Goal: Information Seeking & Learning: Learn about a topic

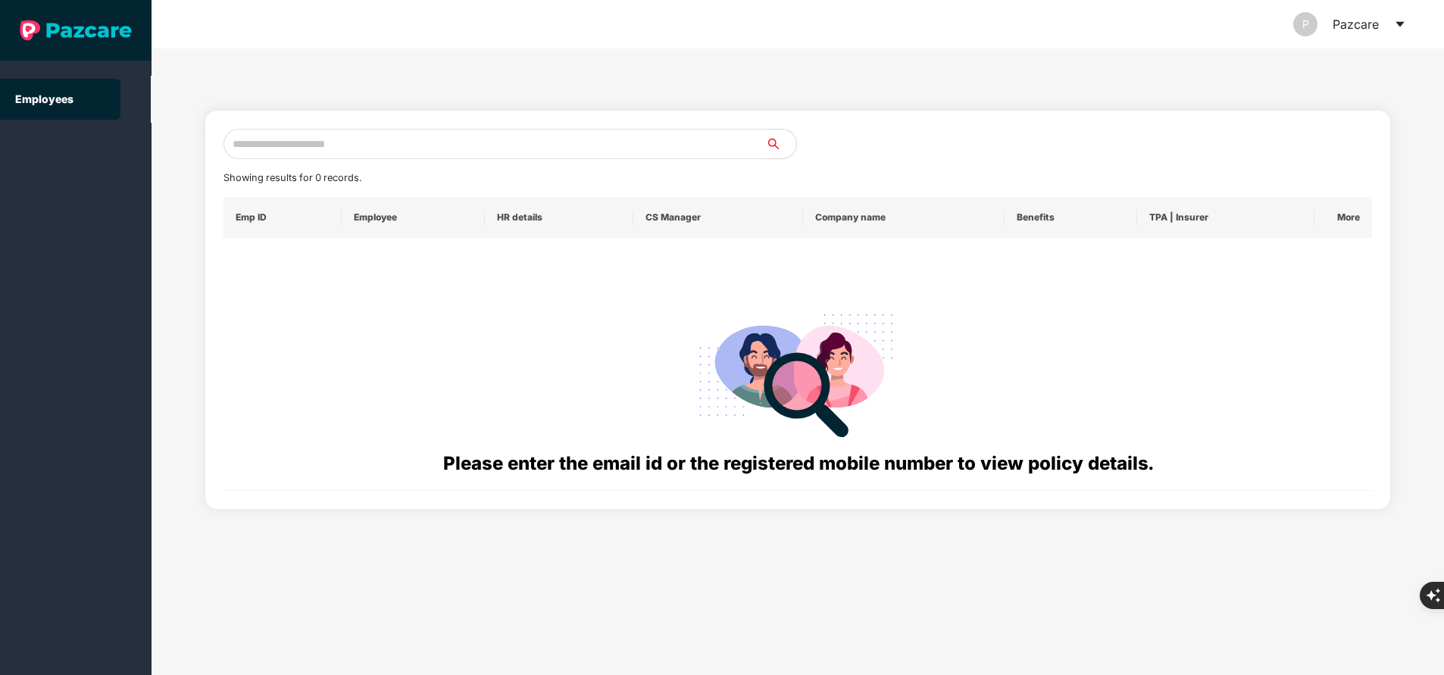
click at [377, 142] on input "text" at bounding box center [495, 144] width 543 height 30
drag, startPoint x: 394, startPoint y: 125, endPoint x: 360, endPoint y: 144, distance: 39.0
click at [360, 144] on input "text" at bounding box center [495, 144] width 543 height 30
paste input "**********"
type input "**********"
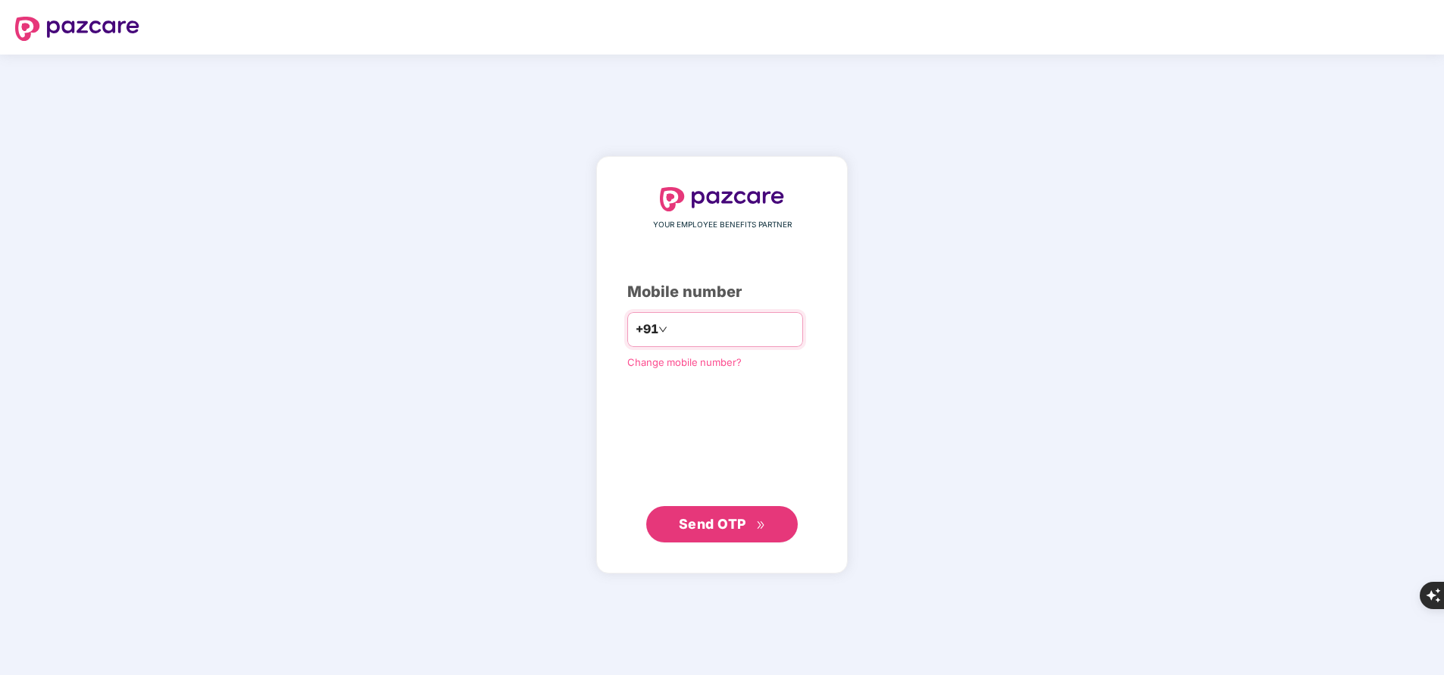
click at [685, 330] on input "number" at bounding box center [733, 330] width 124 height 24
type input "**********"
click at [745, 523] on span "Send OTP" at bounding box center [712, 523] width 67 height 16
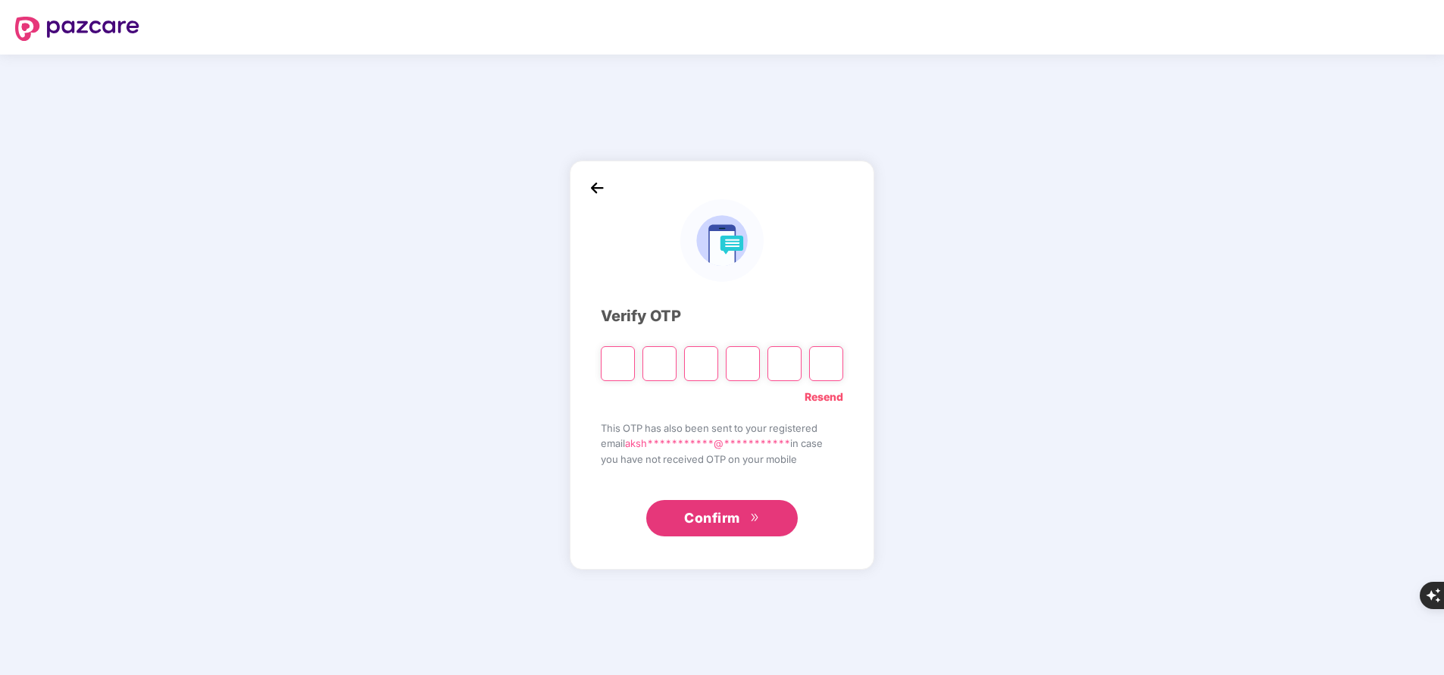
click at [621, 368] on input "Please enter verification code. Digit 1" at bounding box center [618, 363] width 34 height 35
type input "*"
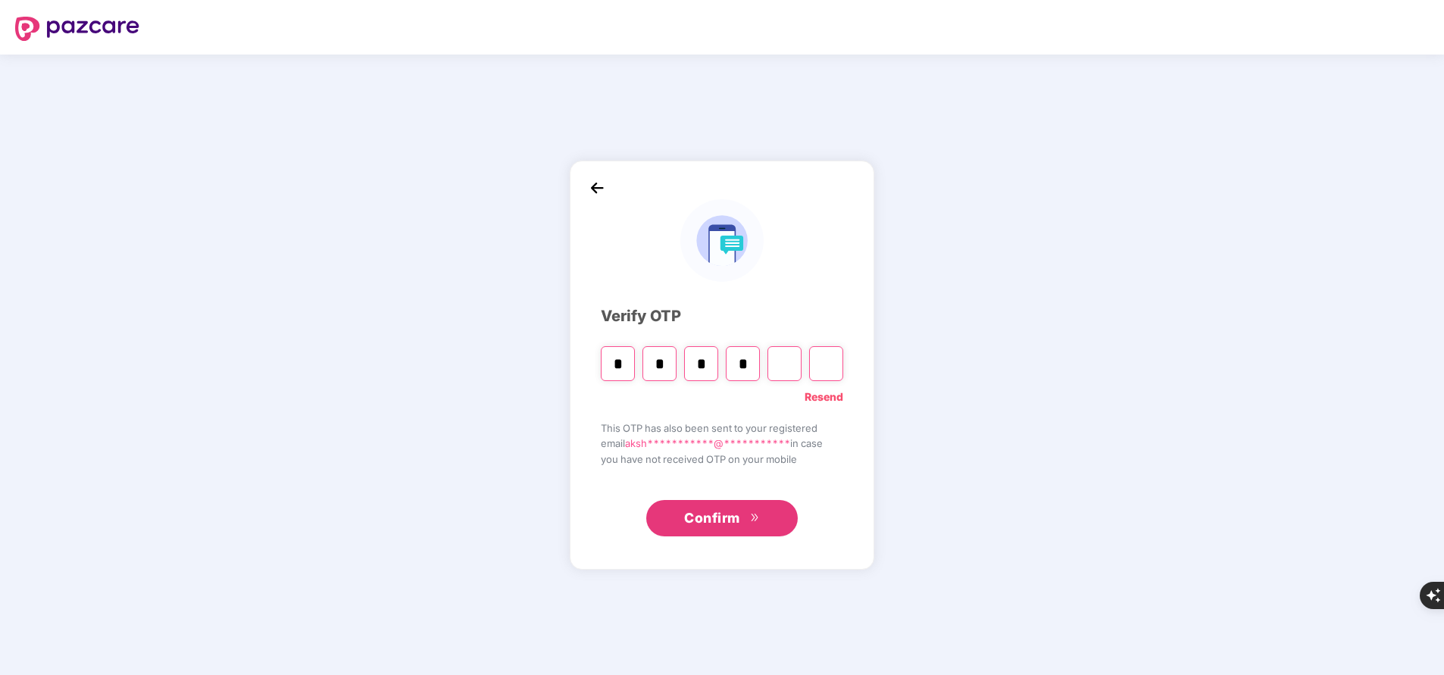
type input "*"
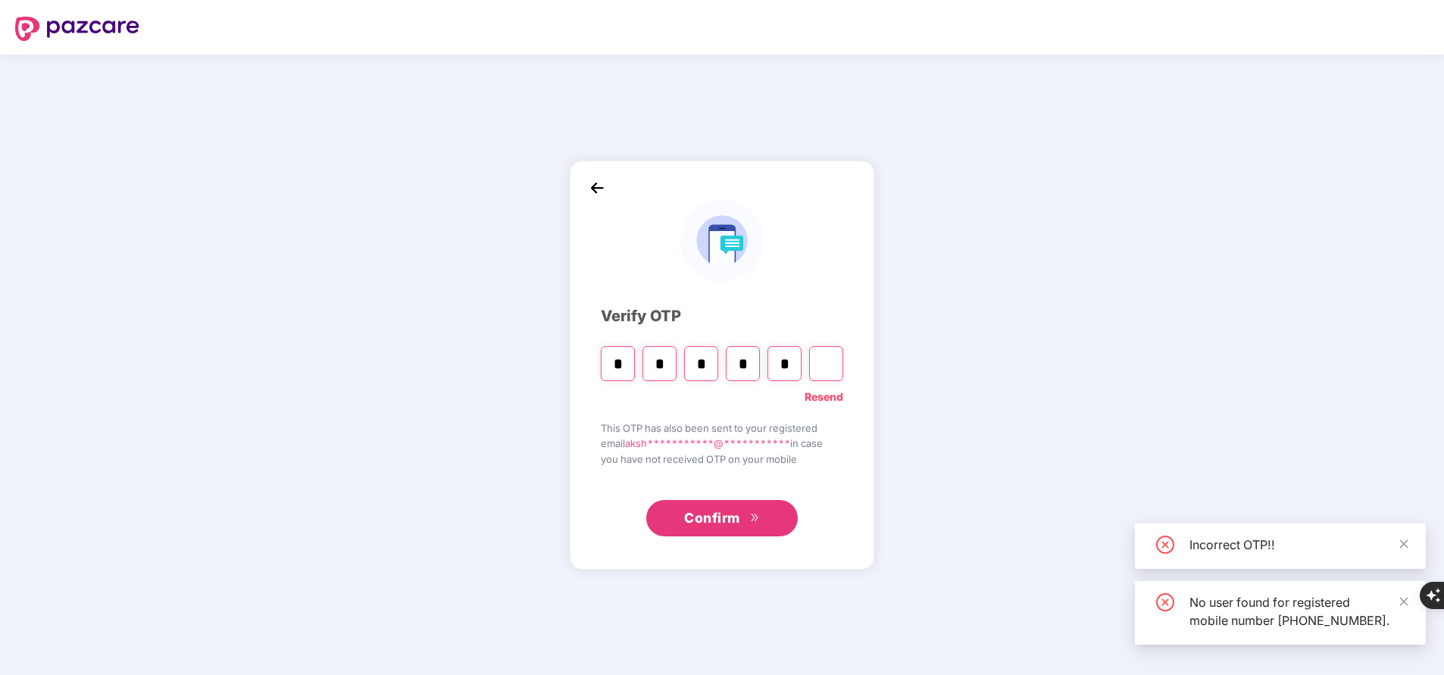
type input "*"
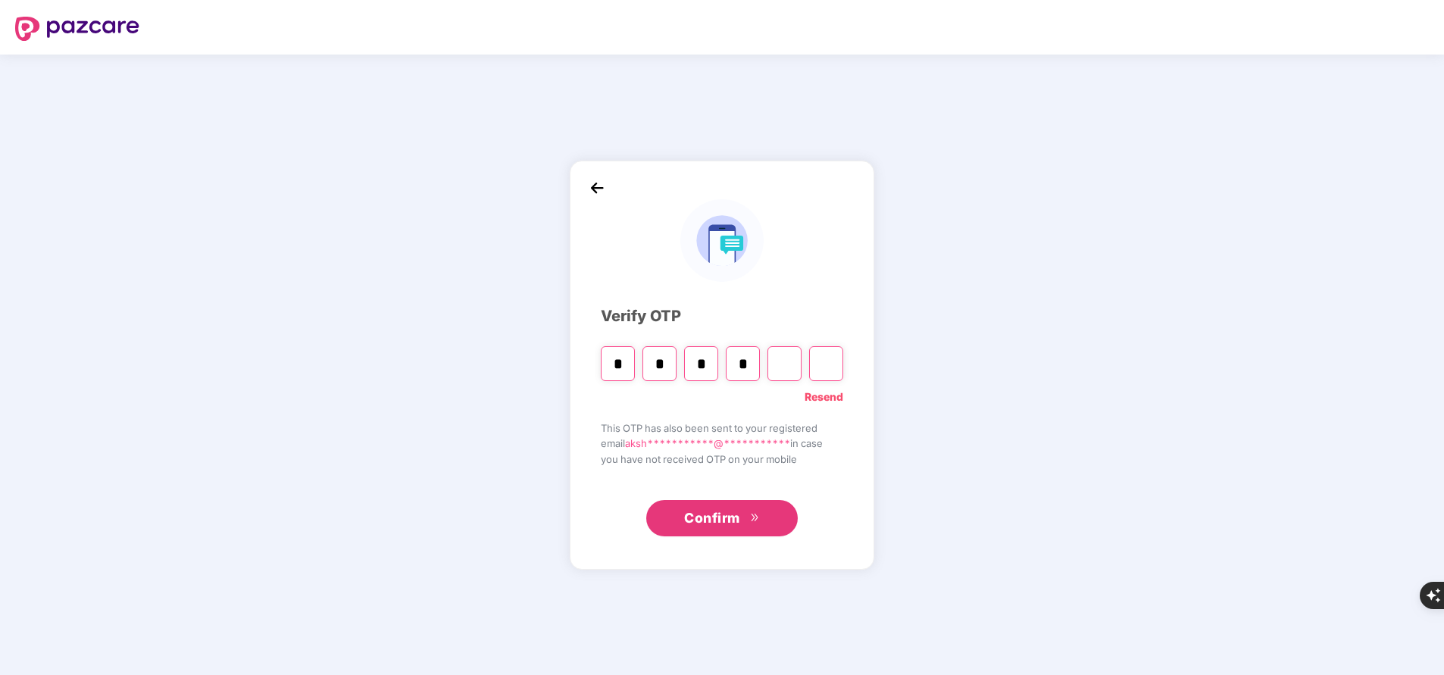
click at [787, 363] on input "Digit 5" at bounding box center [785, 363] width 34 height 35
type input "*"
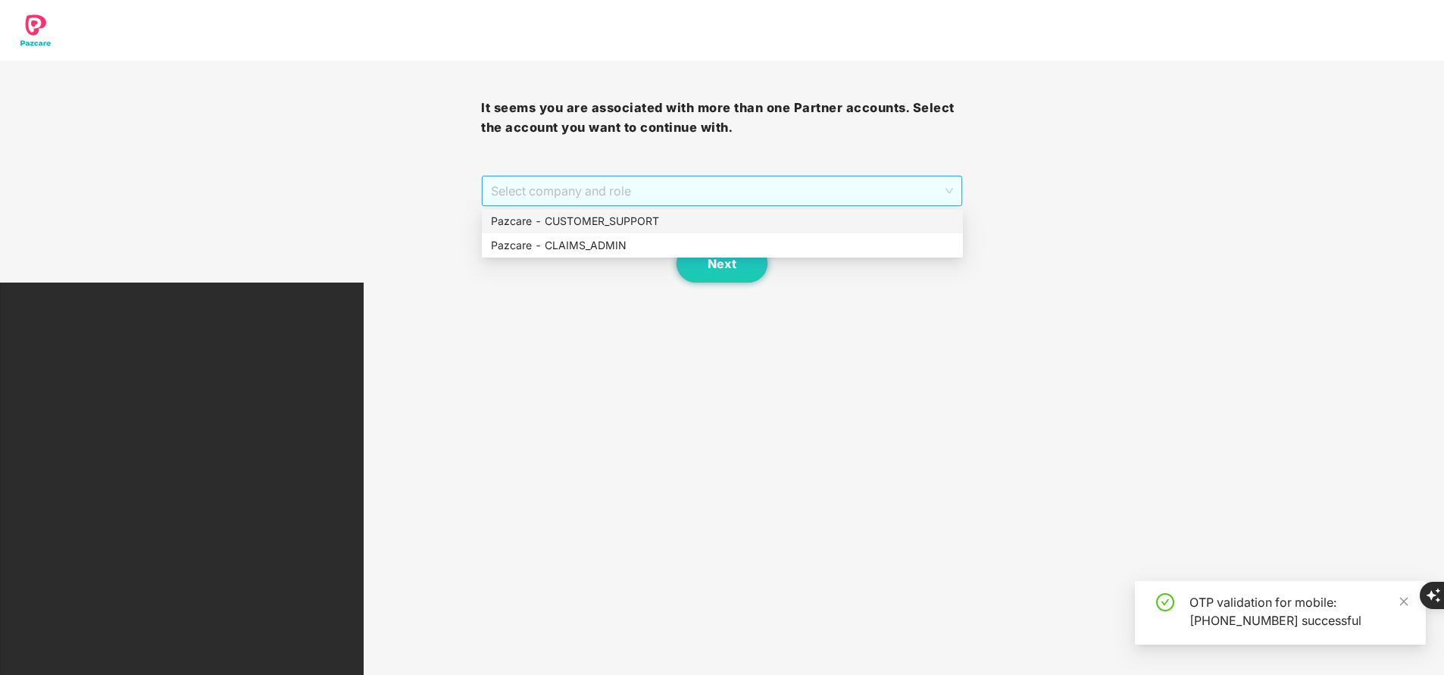
click at [602, 193] on span "Select company and role" at bounding box center [721, 191] width 461 height 29
click at [599, 223] on div "Pazcare - CUSTOMER_SUPPORT" at bounding box center [722, 221] width 463 height 17
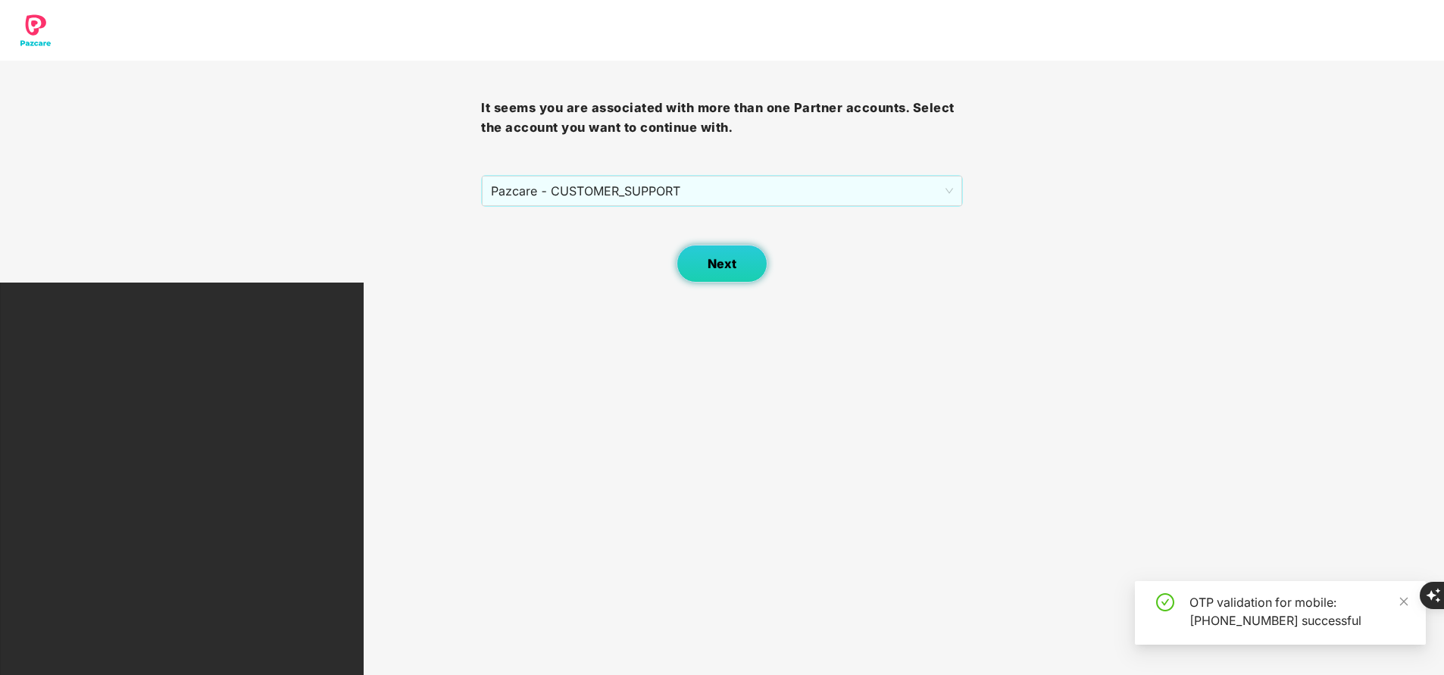
click at [742, 277] on button "Next" at bounding box center [722, 264] width 91 height 38
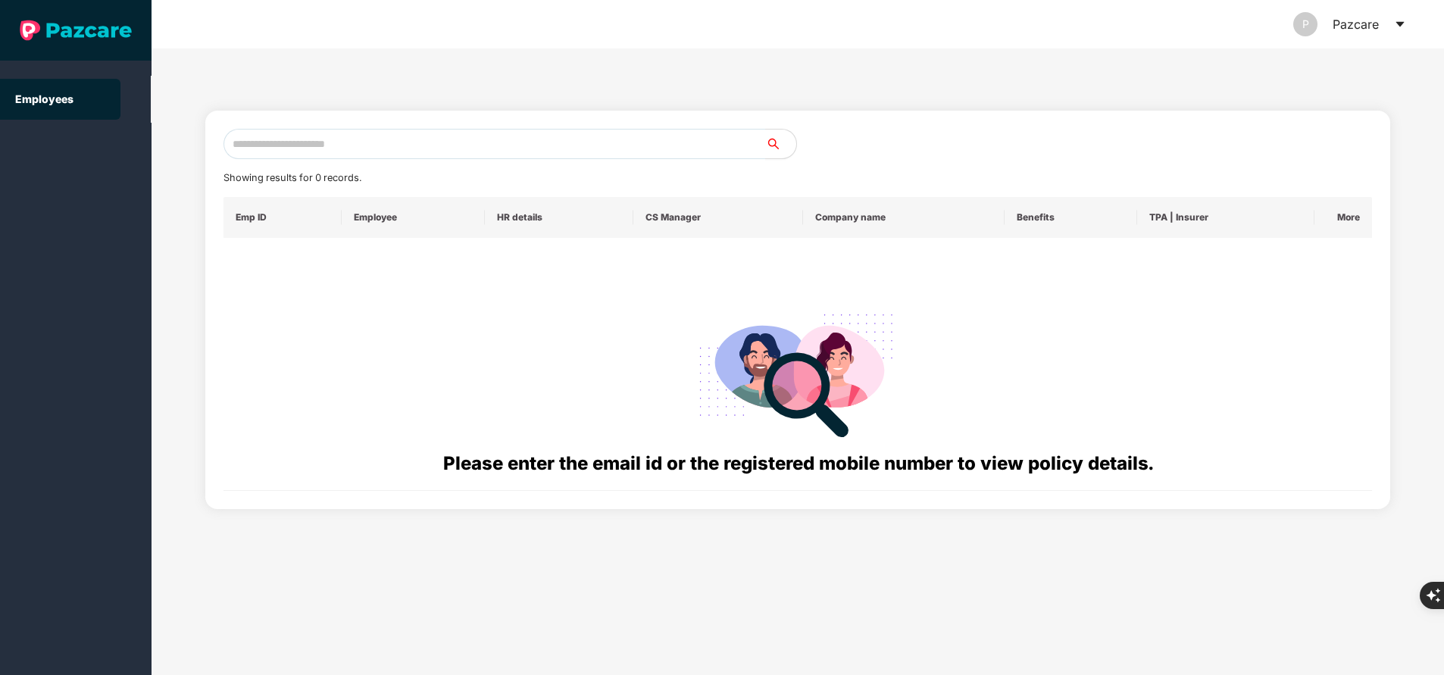
click at [657, 388] on div at bounding box center [798, 373] width 1125 height 154
click at [446, 145] on input "text" at bounding box center [495, 144] width 543 height 30
paste input "**********"
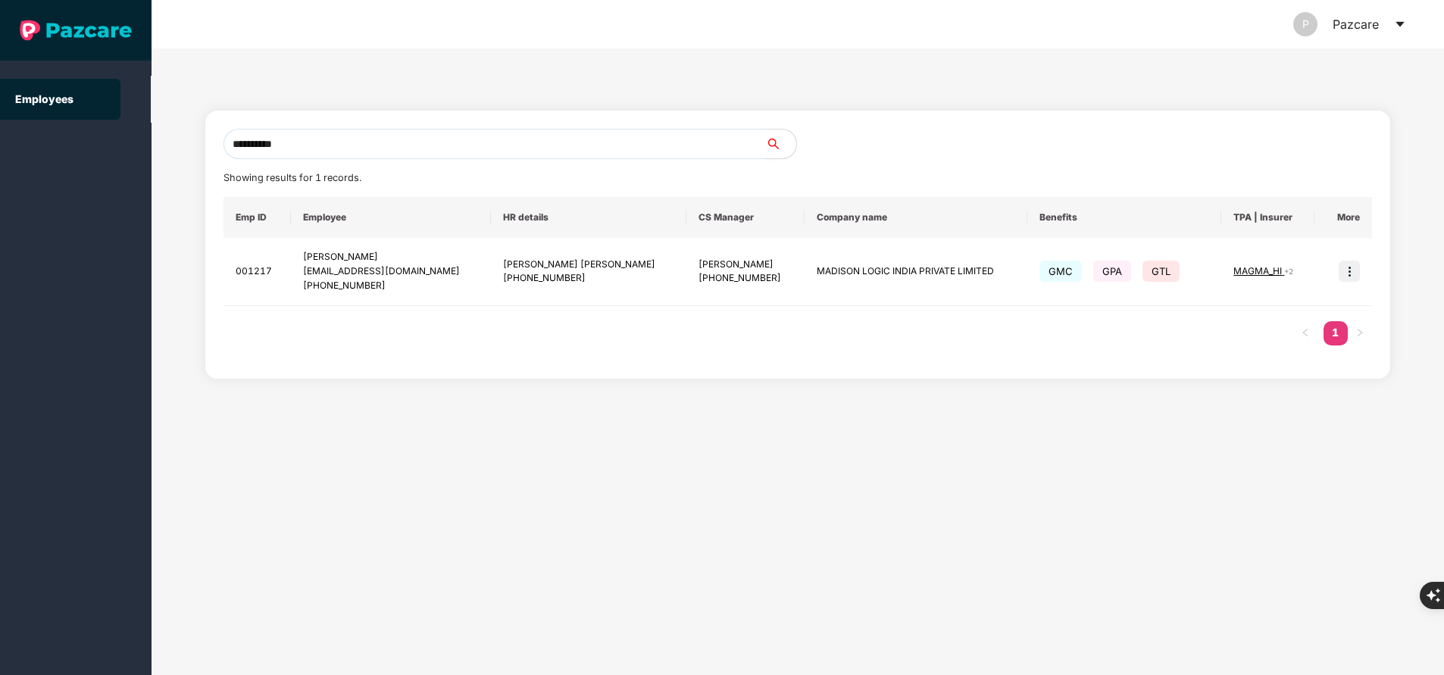
type input "**********"
click at [1343, 258] on td at bounding box center [1344, 272] width 58 height 68
click at [1352, 267] on img at bounding box center [1349, 271] width 21 height 21
click at [1247, 312] on span "Switch to user interface" at bounding box center [1280, 309] width 117 height 13
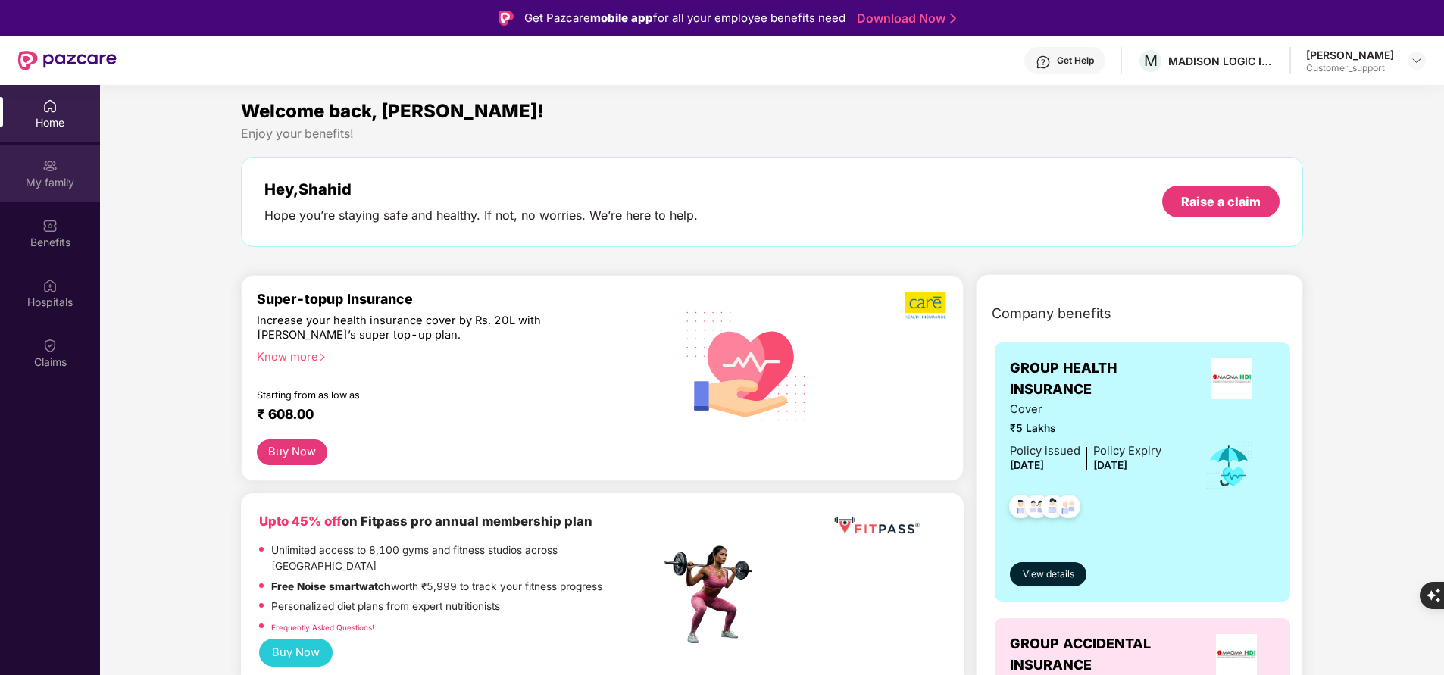
click at [46, 186] on div "My family" at bounding box center [50, 182] width 100 height 15
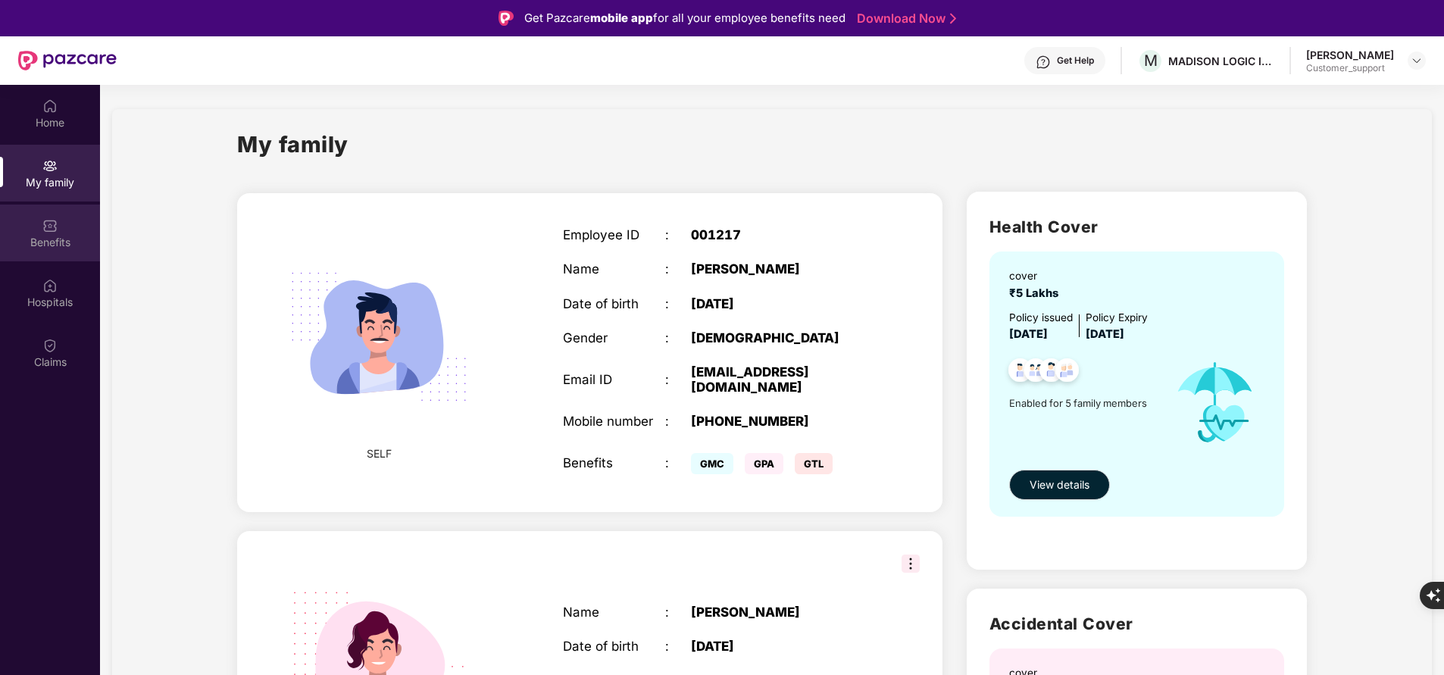
click at [66, 239] on div "Benefits" at bounding box center [50, 242] width 100 height 15
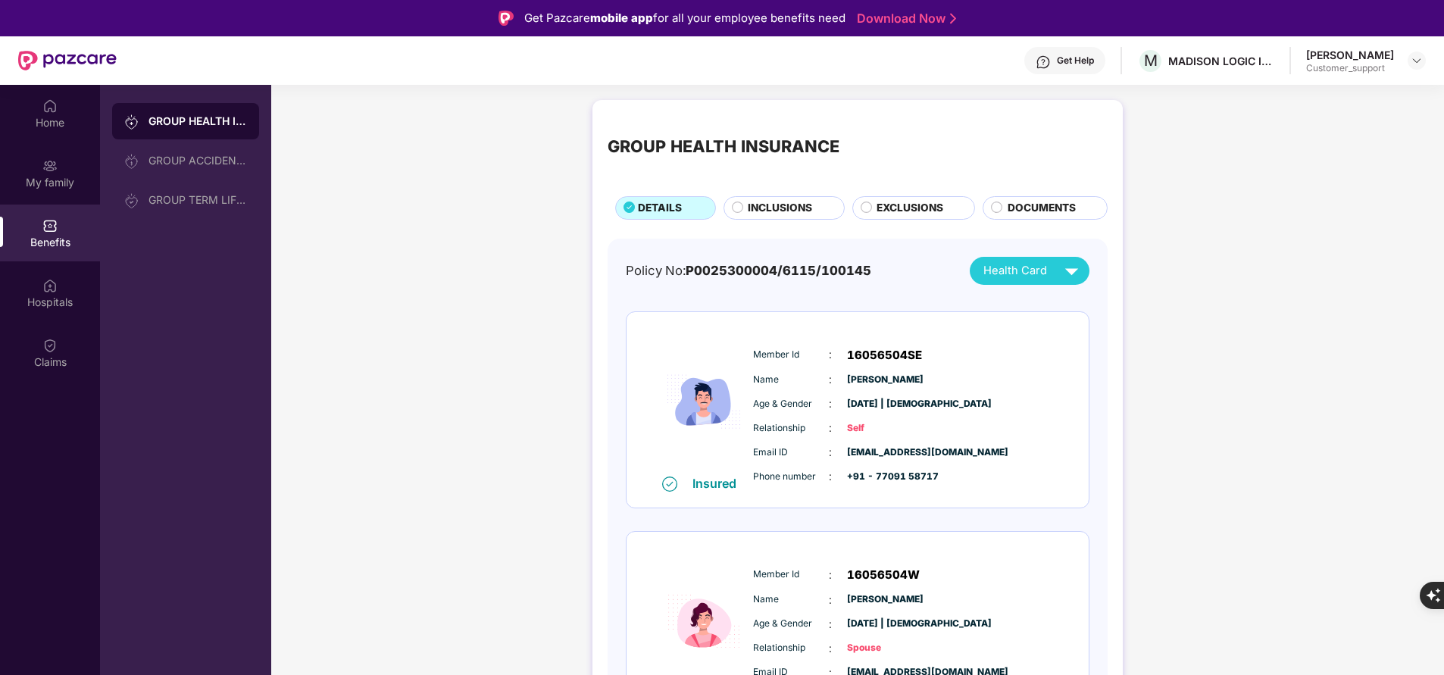
click at [787, 209] on span "INCLUSIONS" at bounding box center [780, 208] width 64 height 16
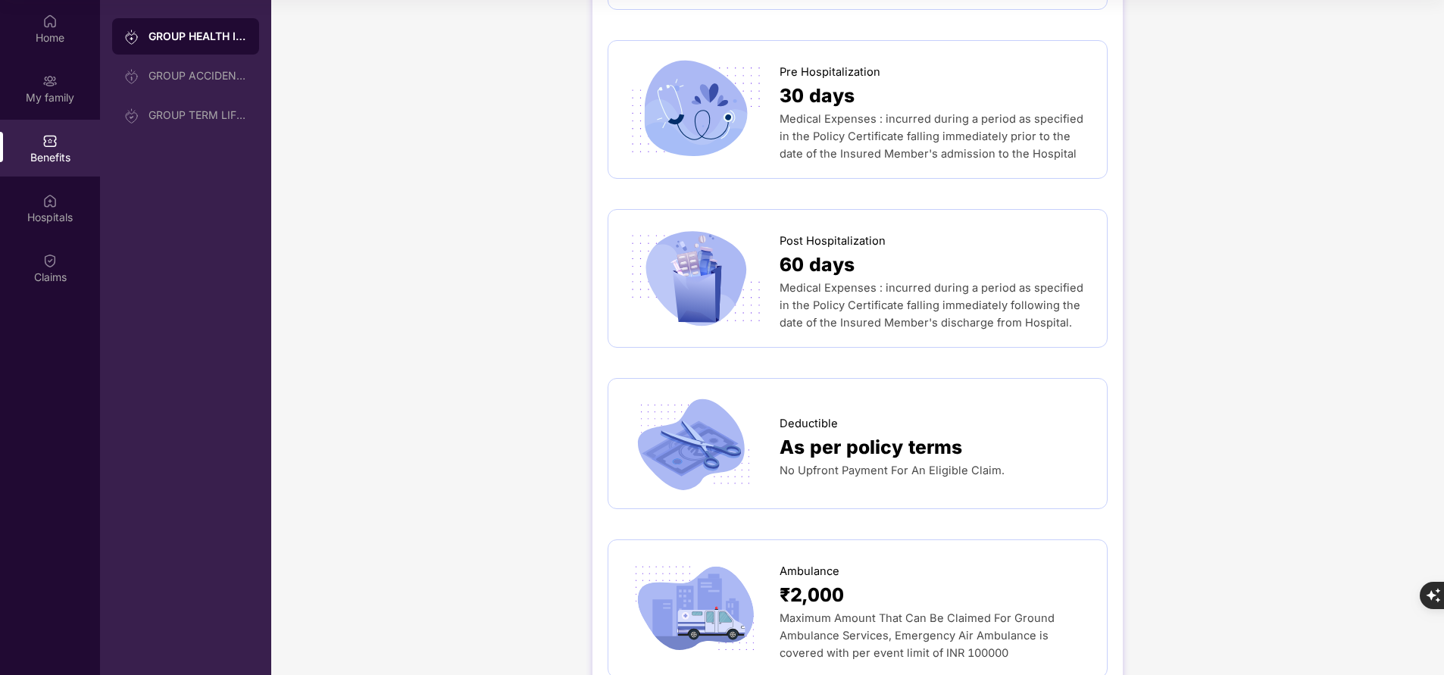
scroll to position [908, 0]
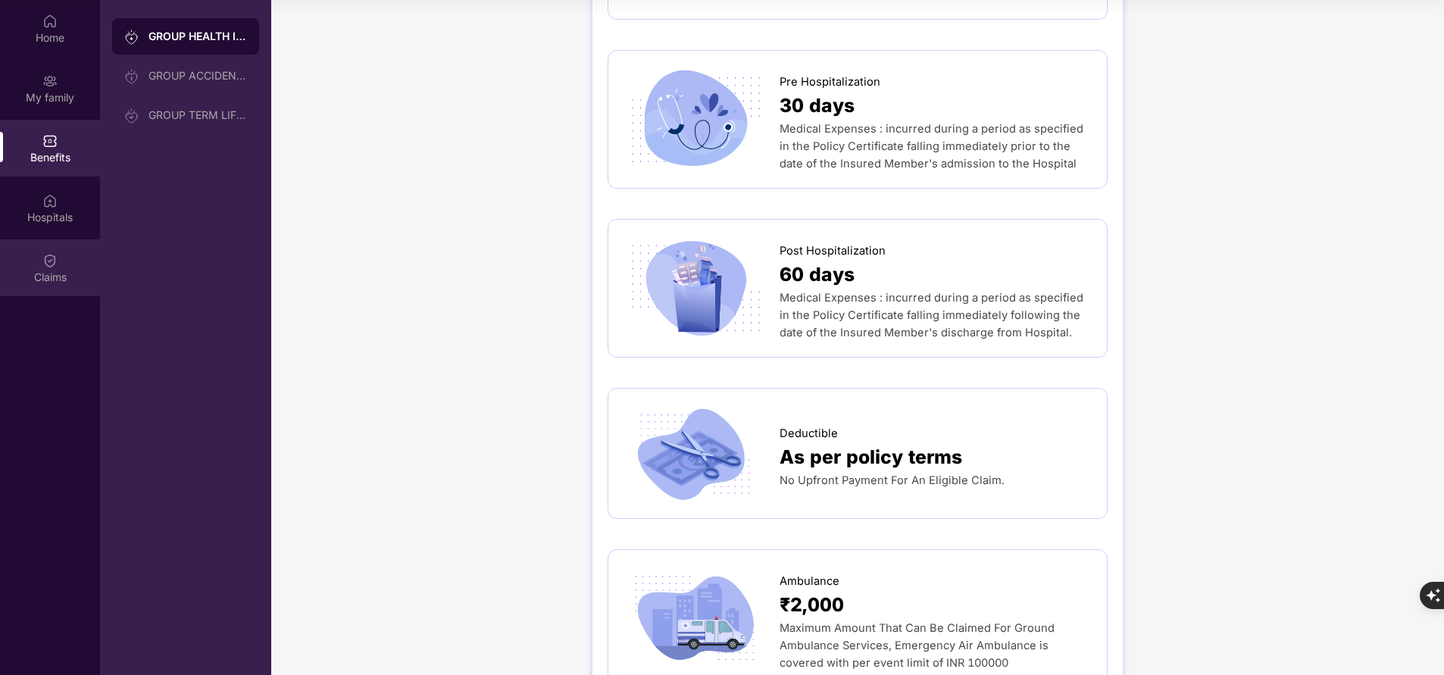
click at [46, 271] on div "Claims" at bounding box center [50, 277] width 100 height 15
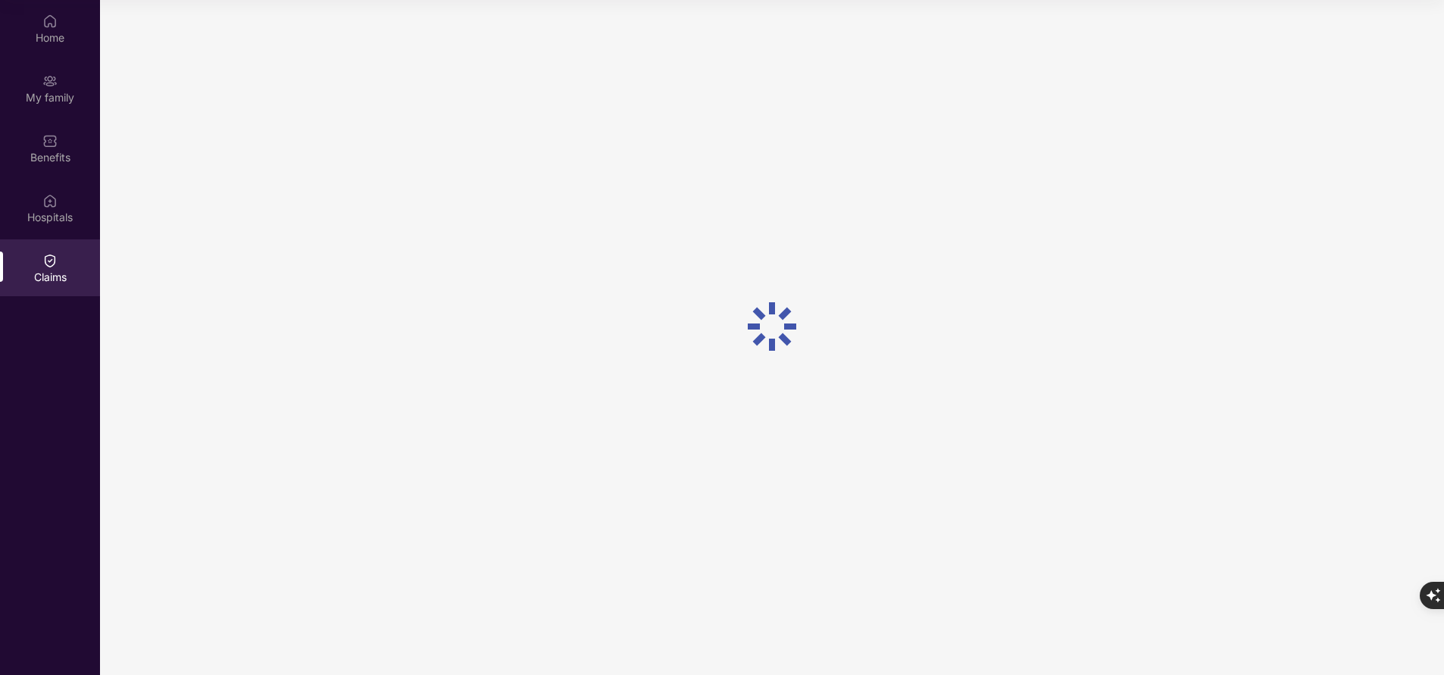
scroll to position [0, 0]
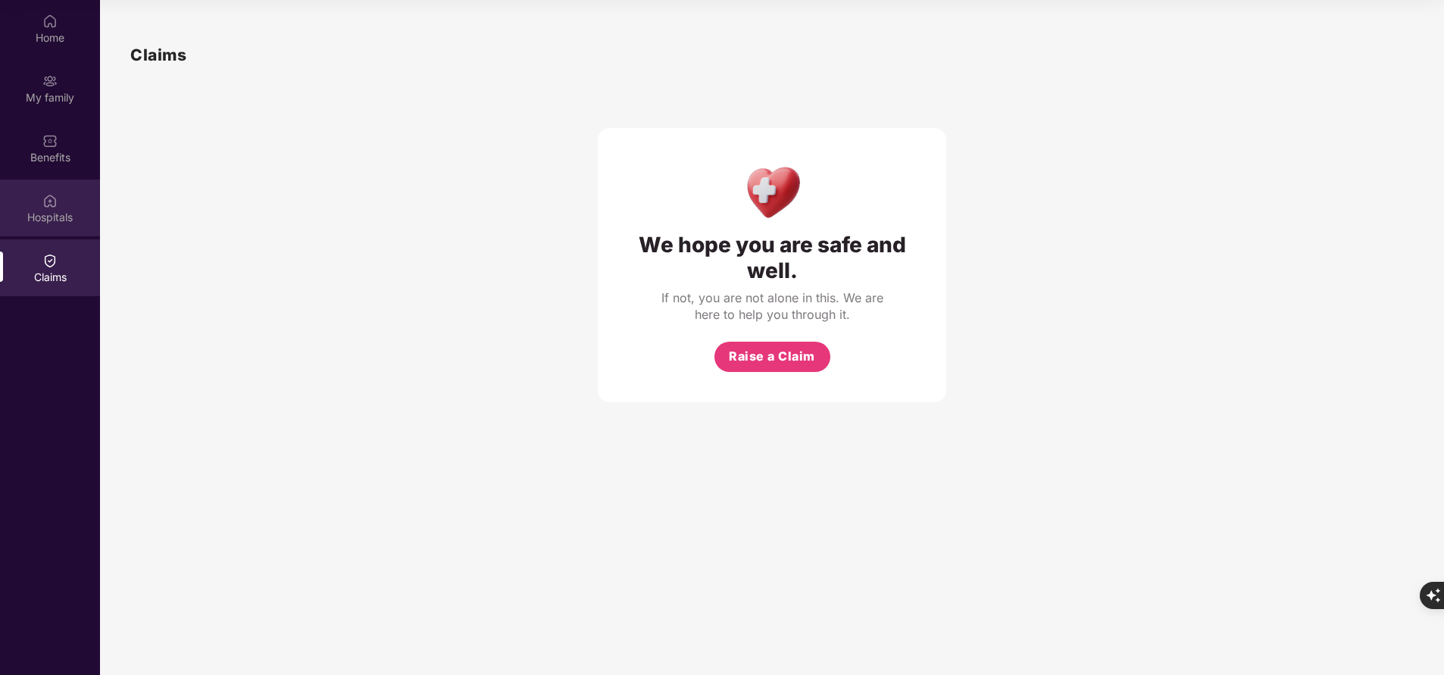
click at [37, 219] on div "Hospitals" at bounding box center [50, 217] width 100 height 15
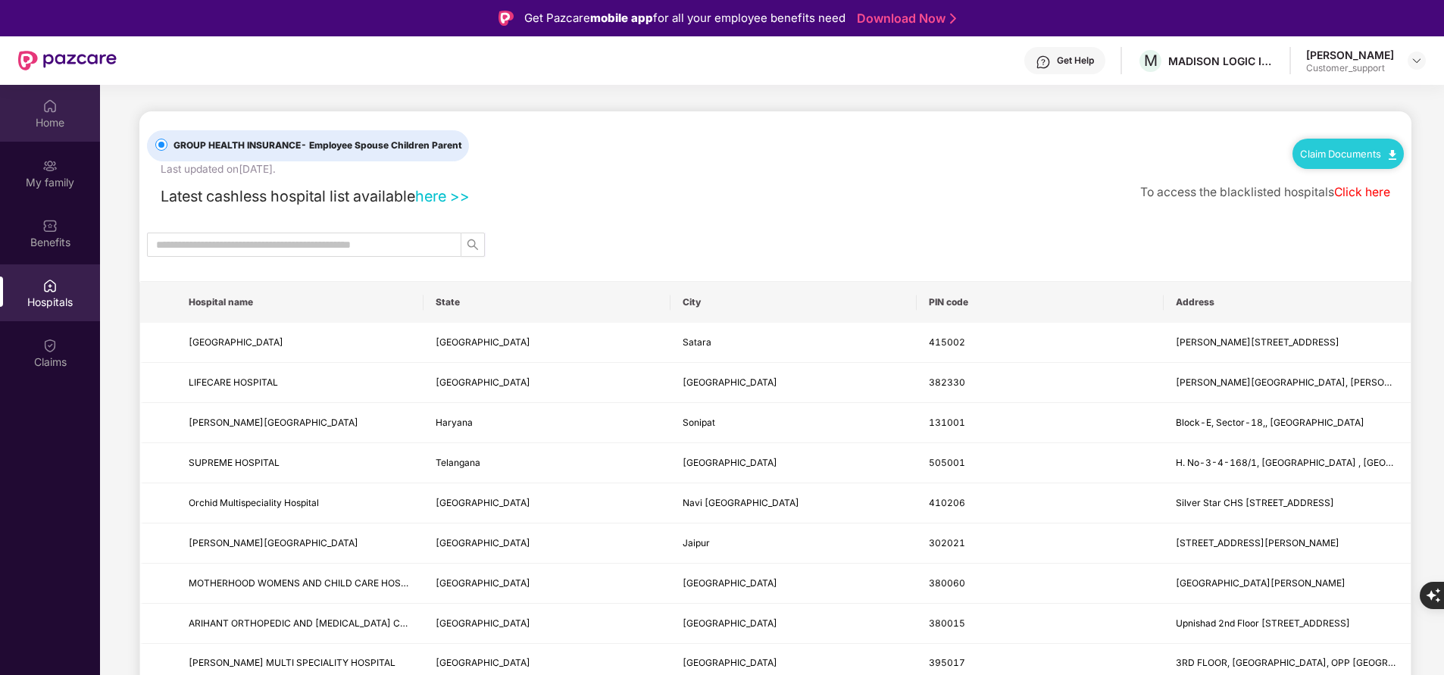
click at [58, 134] on div "Home" at bounding box center [50, 113] width 100 height 57
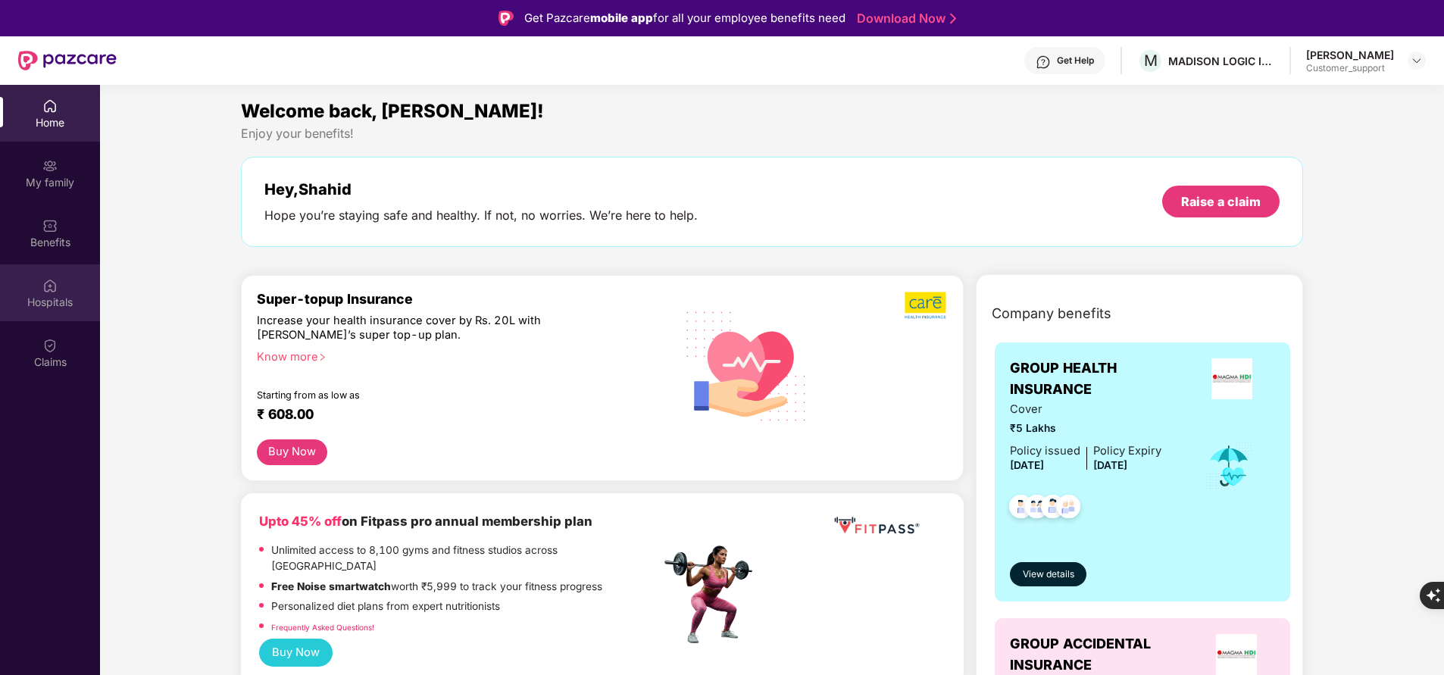
click at [45, 306] on div "Hospitals" at bounding box center [50, 302] width 100 height 15
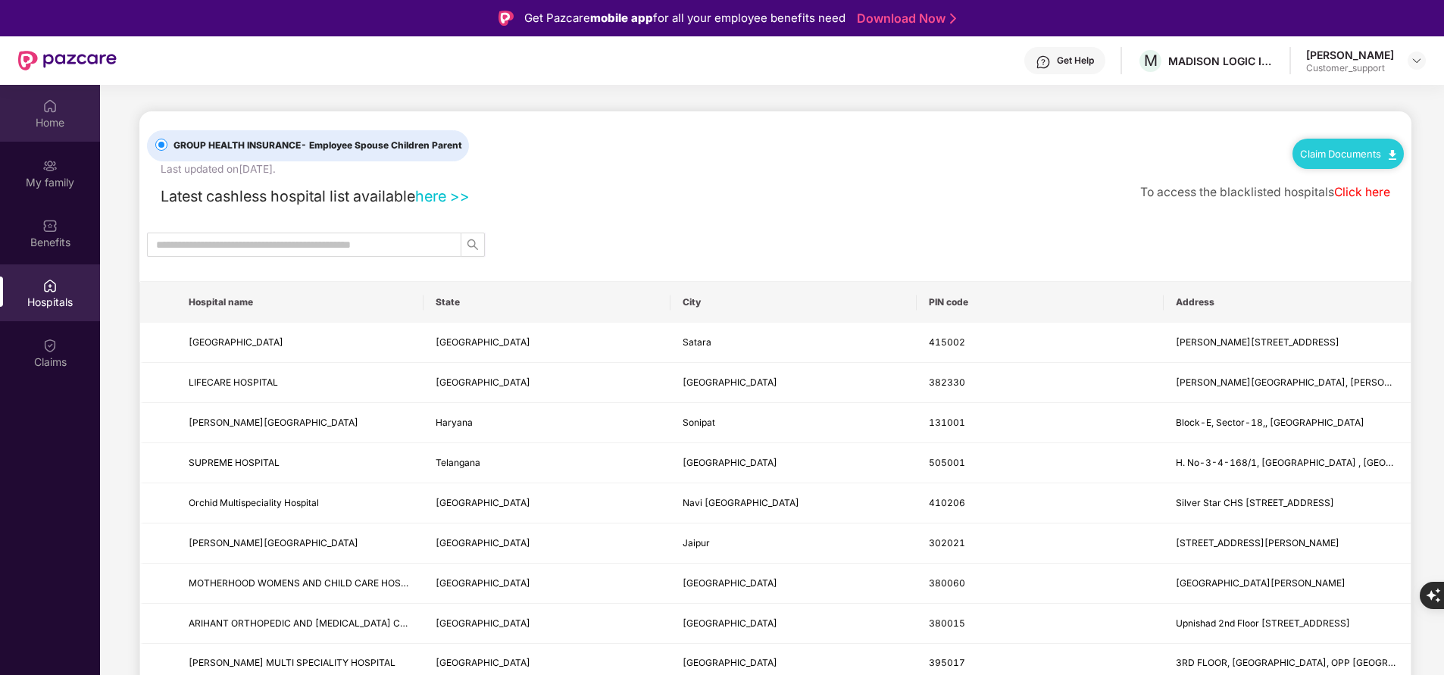
click at [40, 110] on div "Home" at bounding box center [50, 113] width 100 height 57
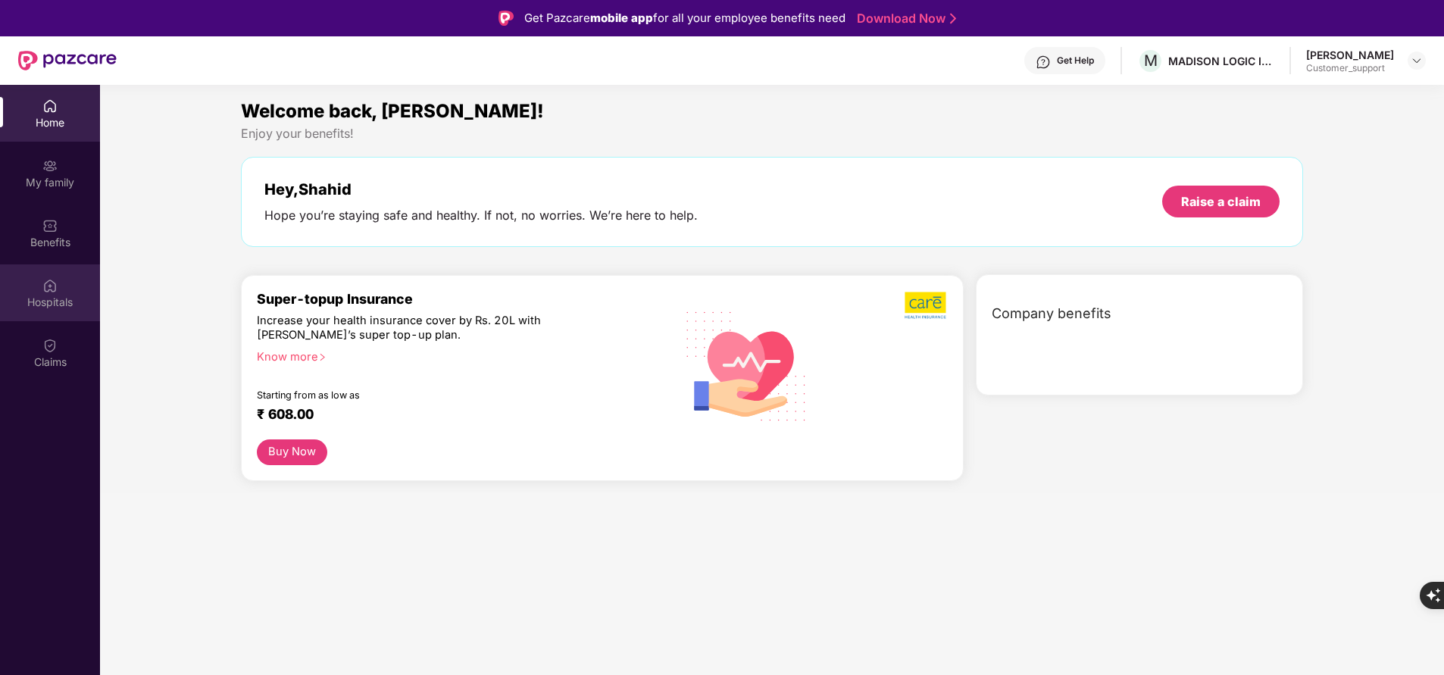
click at [41, 297] on div "Hospitals" at bounding box center [50, 302] width 100 height 15
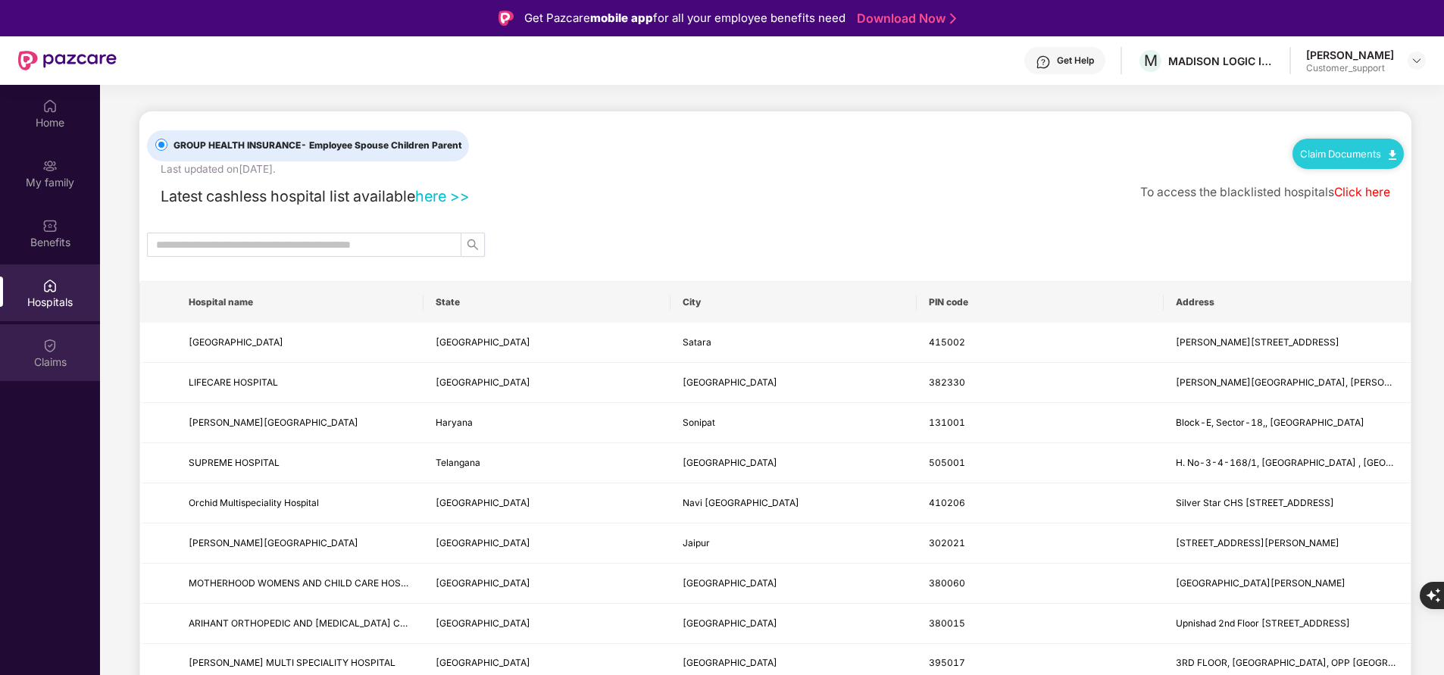
click at [40, 371] on div "Claims" at bounding box center [50, 352] width 100 height 57
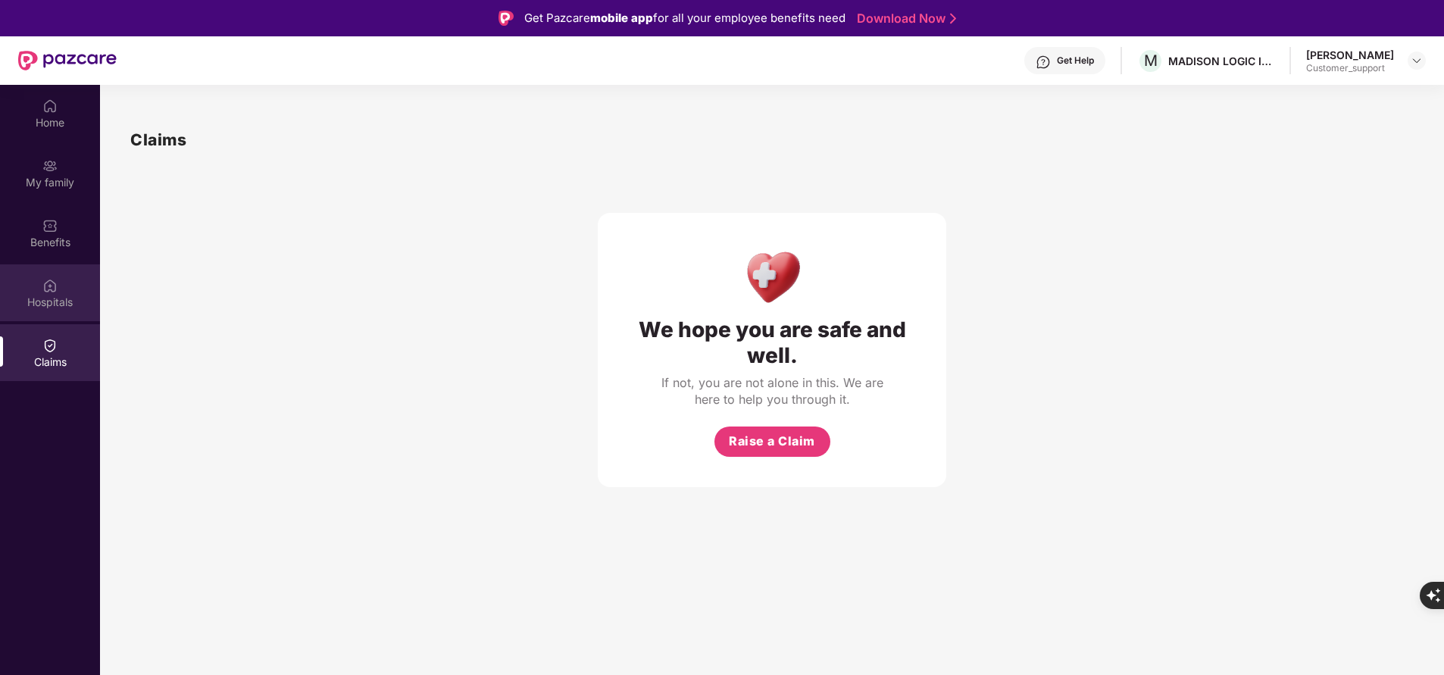
click at [57, 298] on div "Hospitals" at bounding box center [50, 302] width 100 height 15
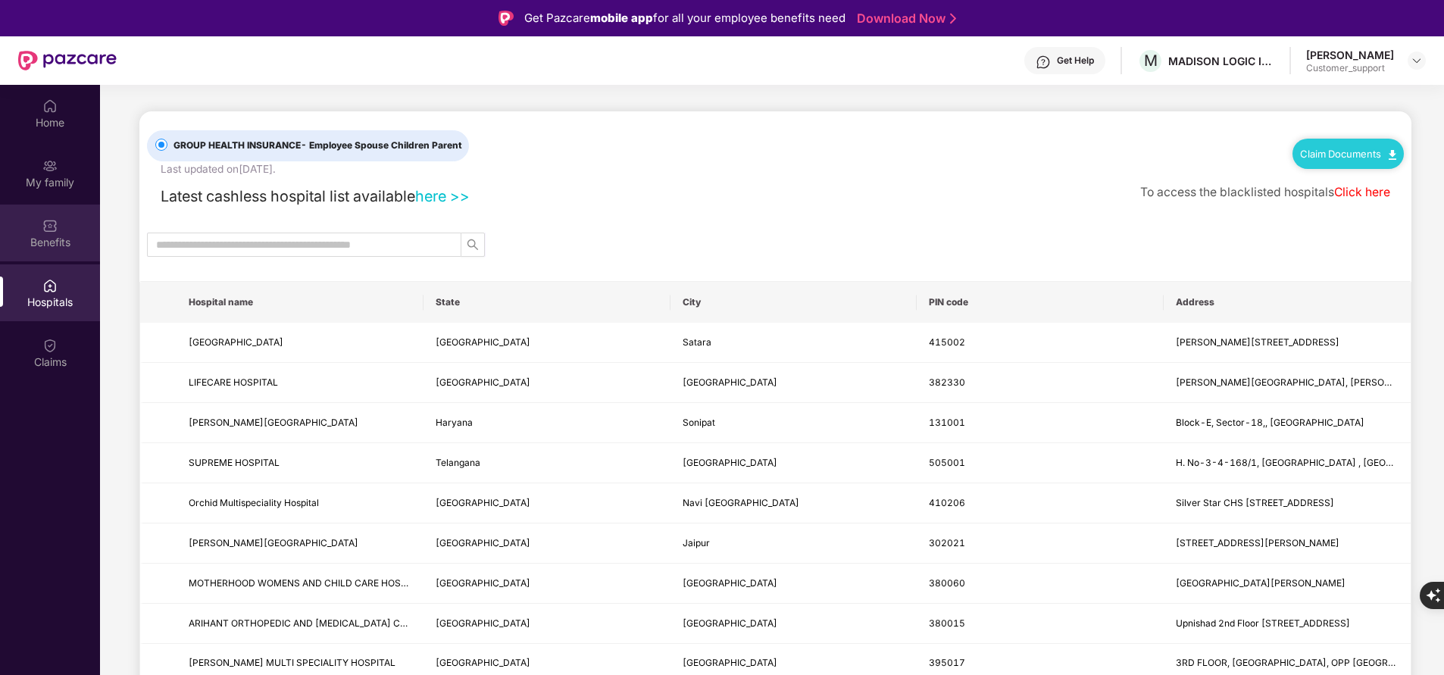
click at [64, 225] on div "Benefits" at bounding box center [50, 233] width 100 height 57
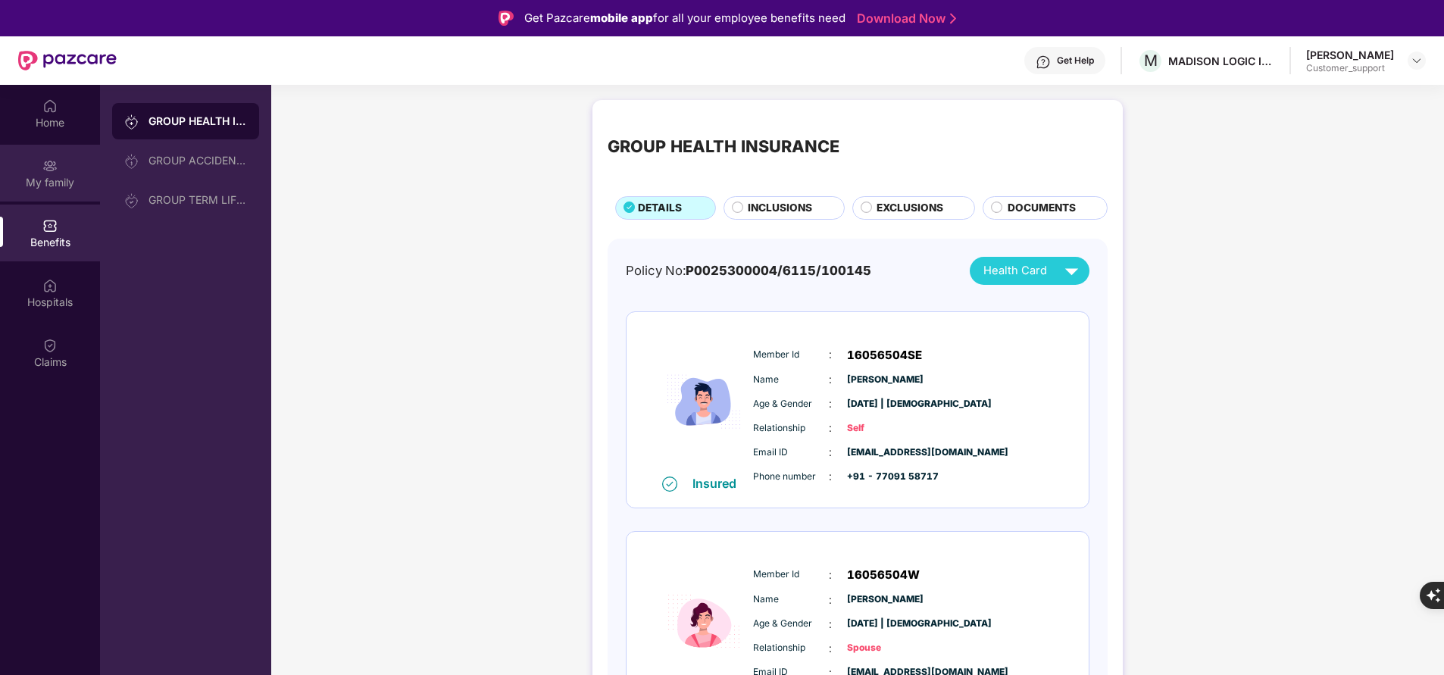
click at [83, 186] on div "My family" at bounding box center [50, 182] width 100 height 15
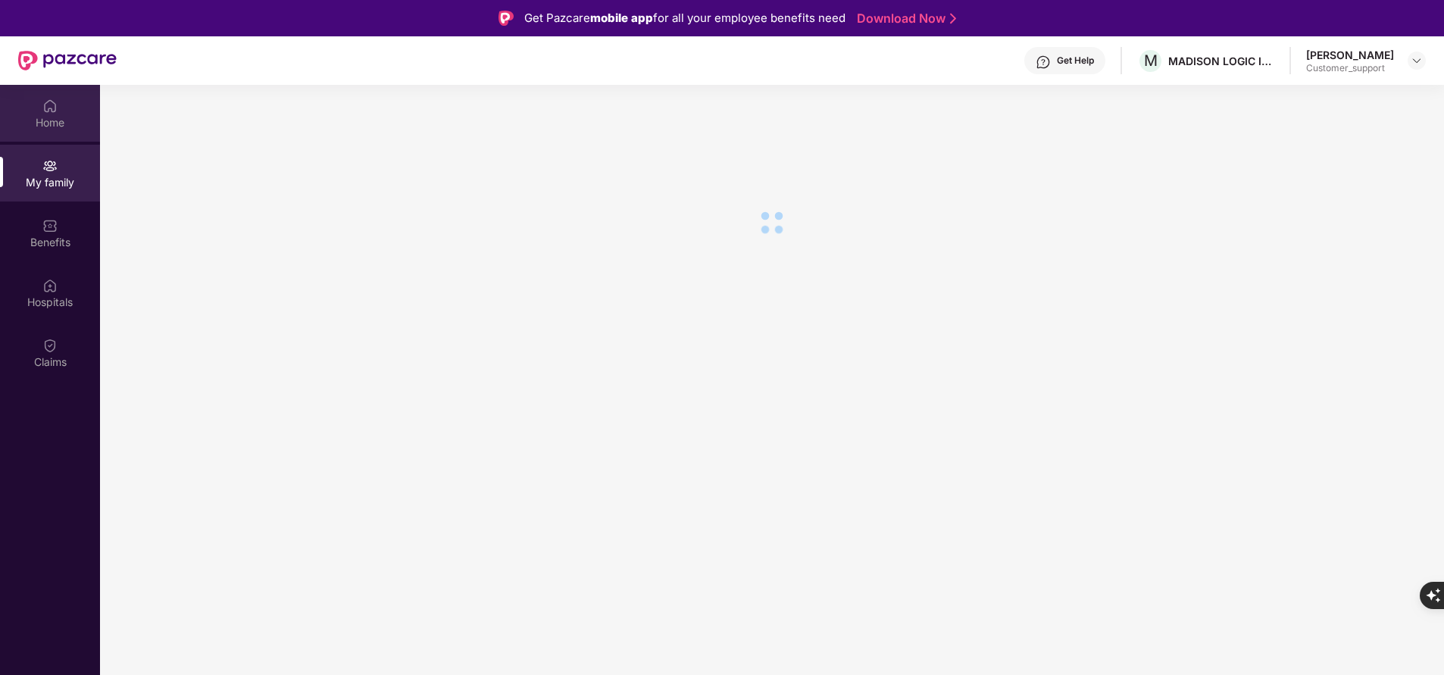
click at [46, 112] on img at bounding box center [49, 106] width 15 height 15
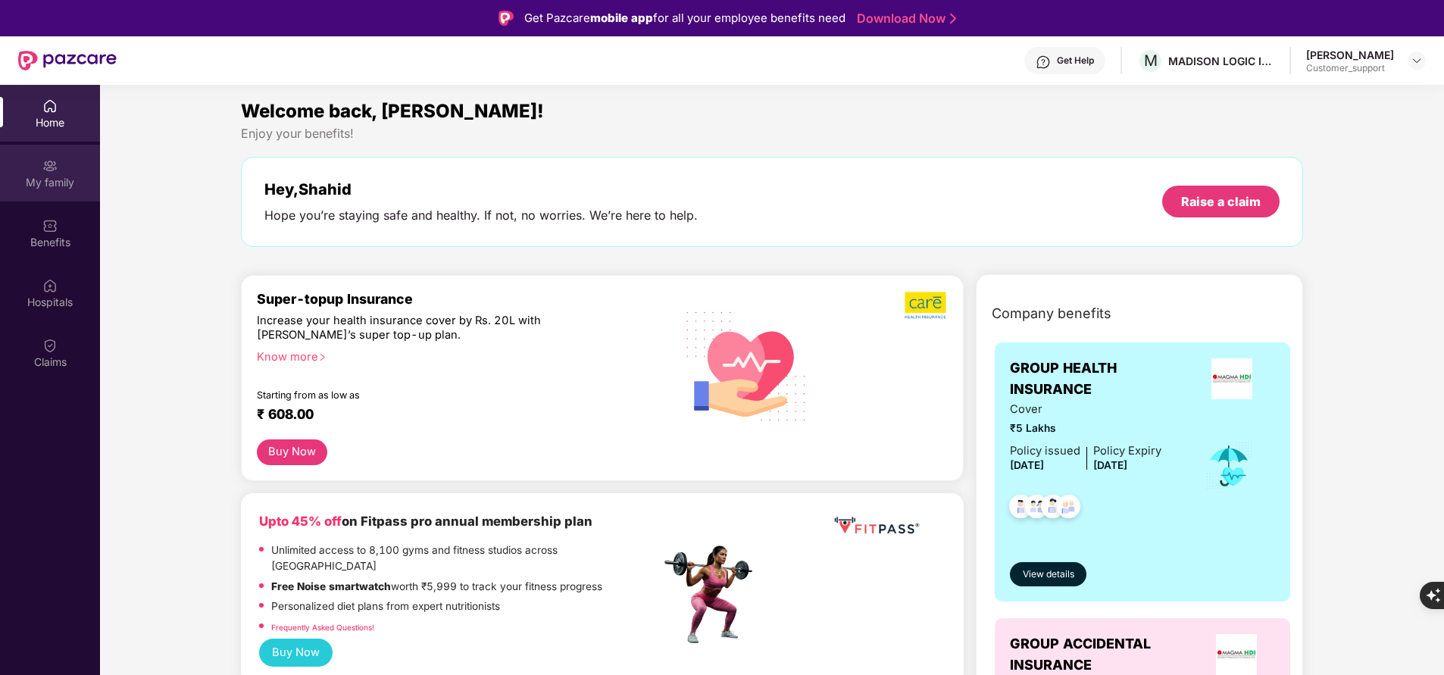
click at [58, 179] on div "My family" at bounding box center [50, 182] width 100 height 15
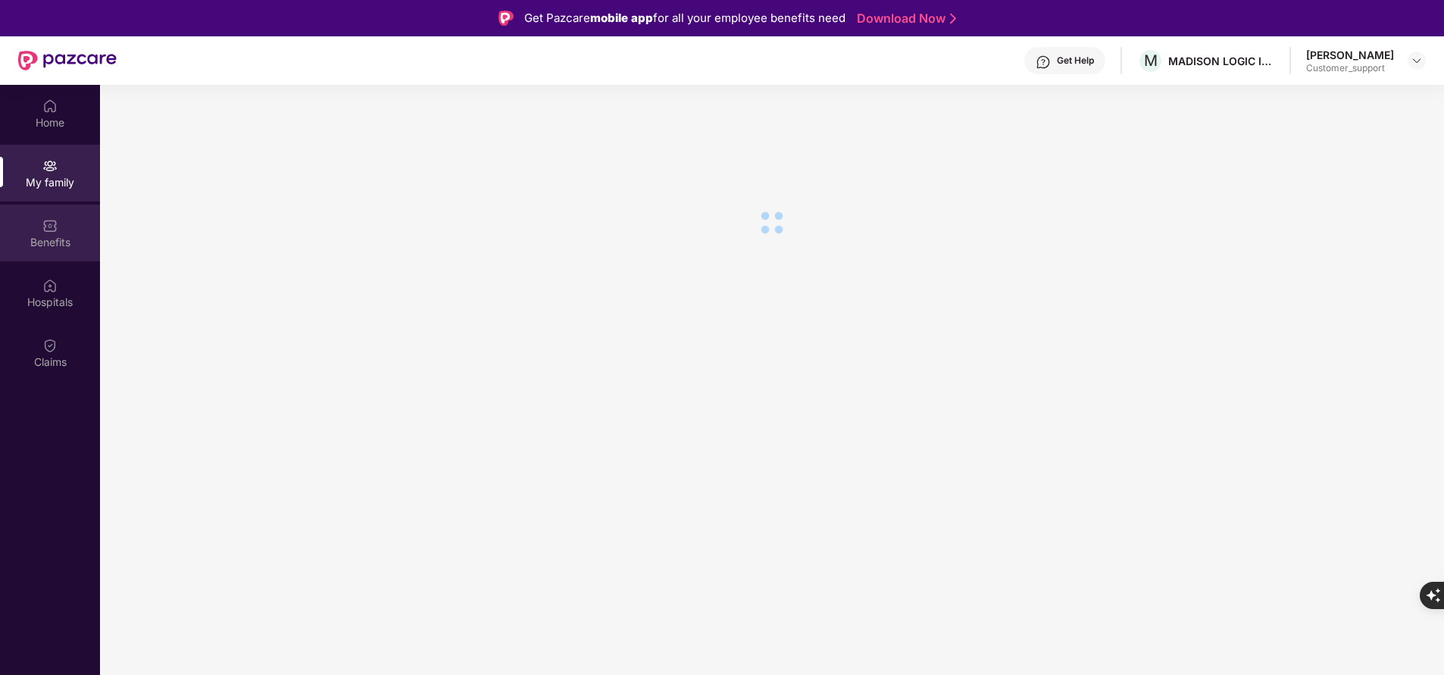
click at [42, 245] on div "Benefits" at bounding box center [50, 242] width 100 height 15
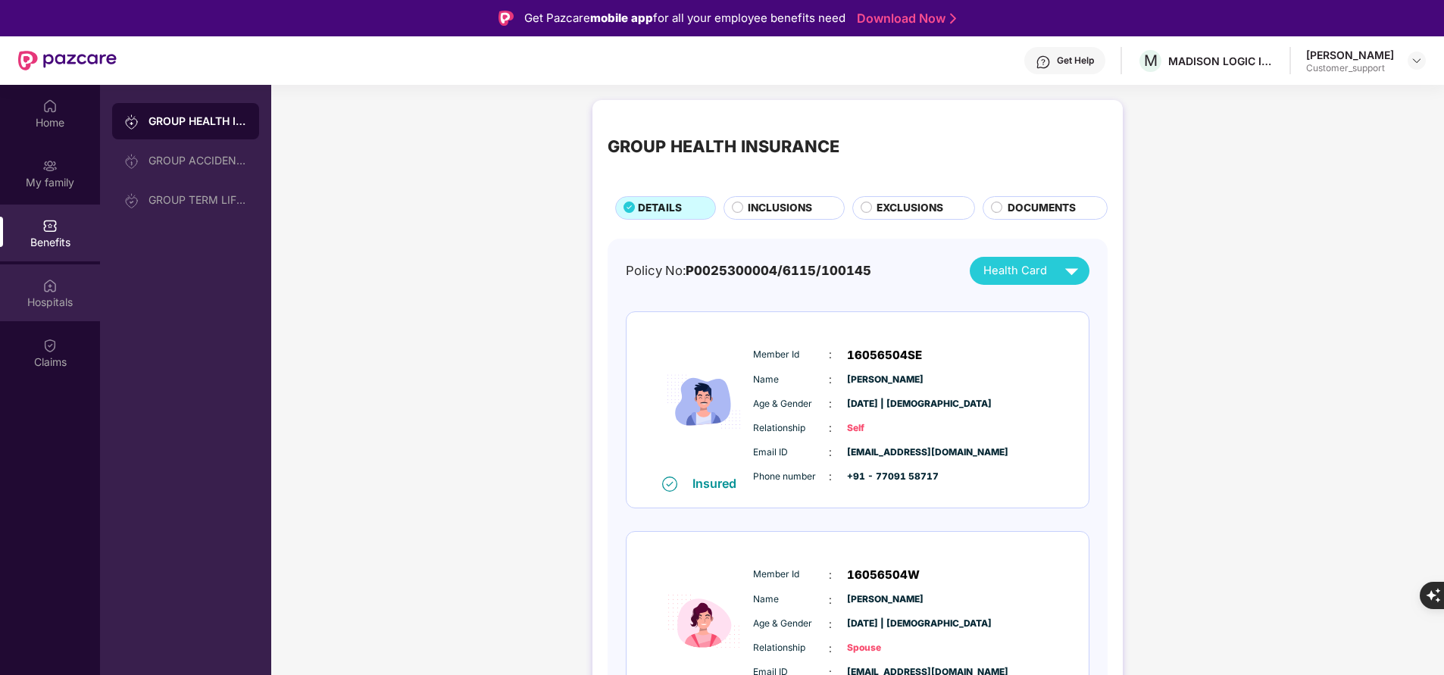
click at [62, 313] on div "Hospitals" at bounding box center [50, 292] width 100 height 57
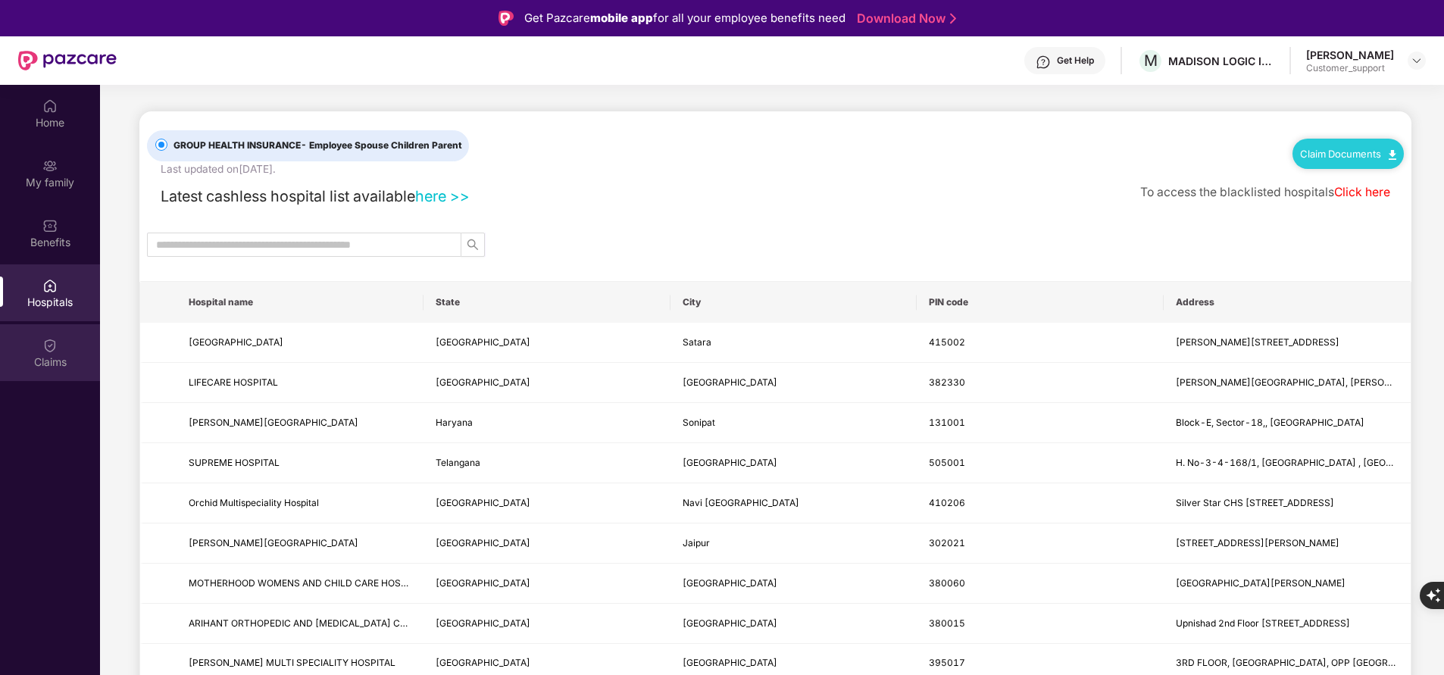
click at [62, 365] on div "Claims" at bounding box center [50, 362] width 100 height 15
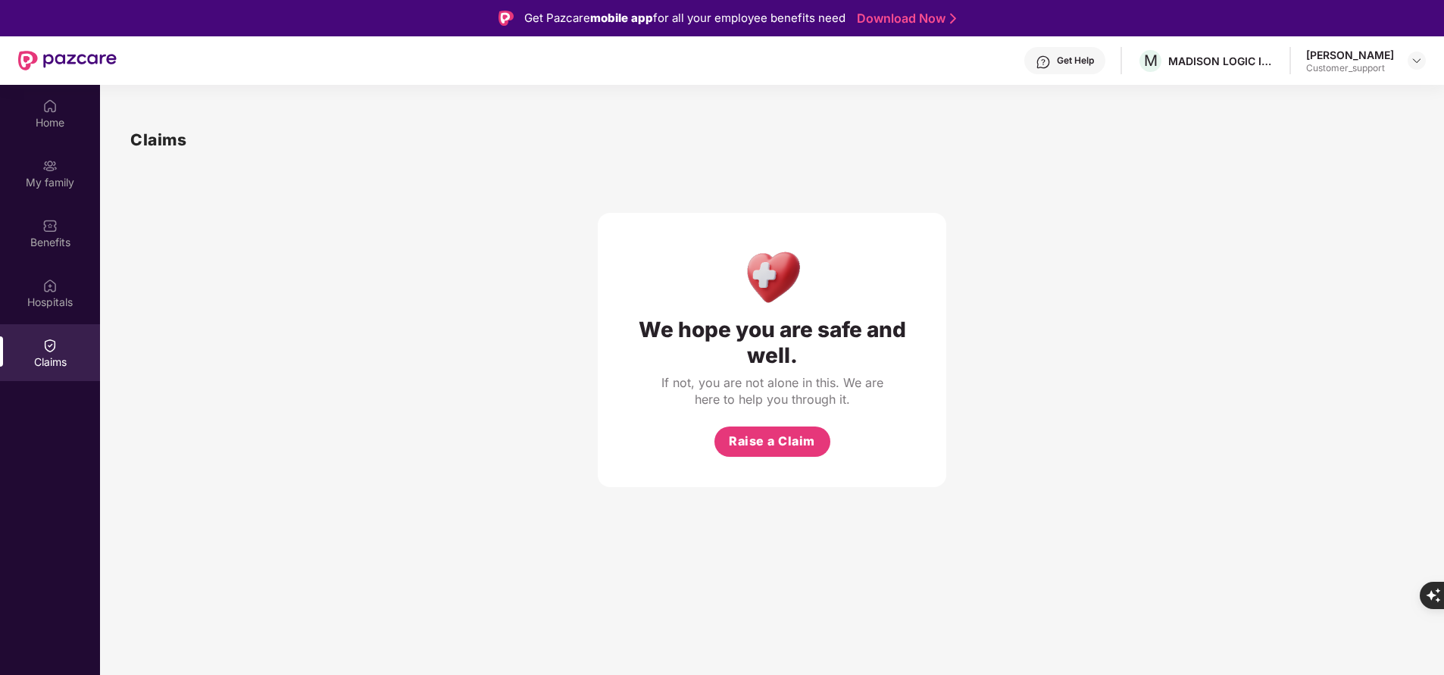
click at [47, 531] on div "Home My family Benefits Hospitals Claims" at bounding box center [50, 422] width 100 height 675
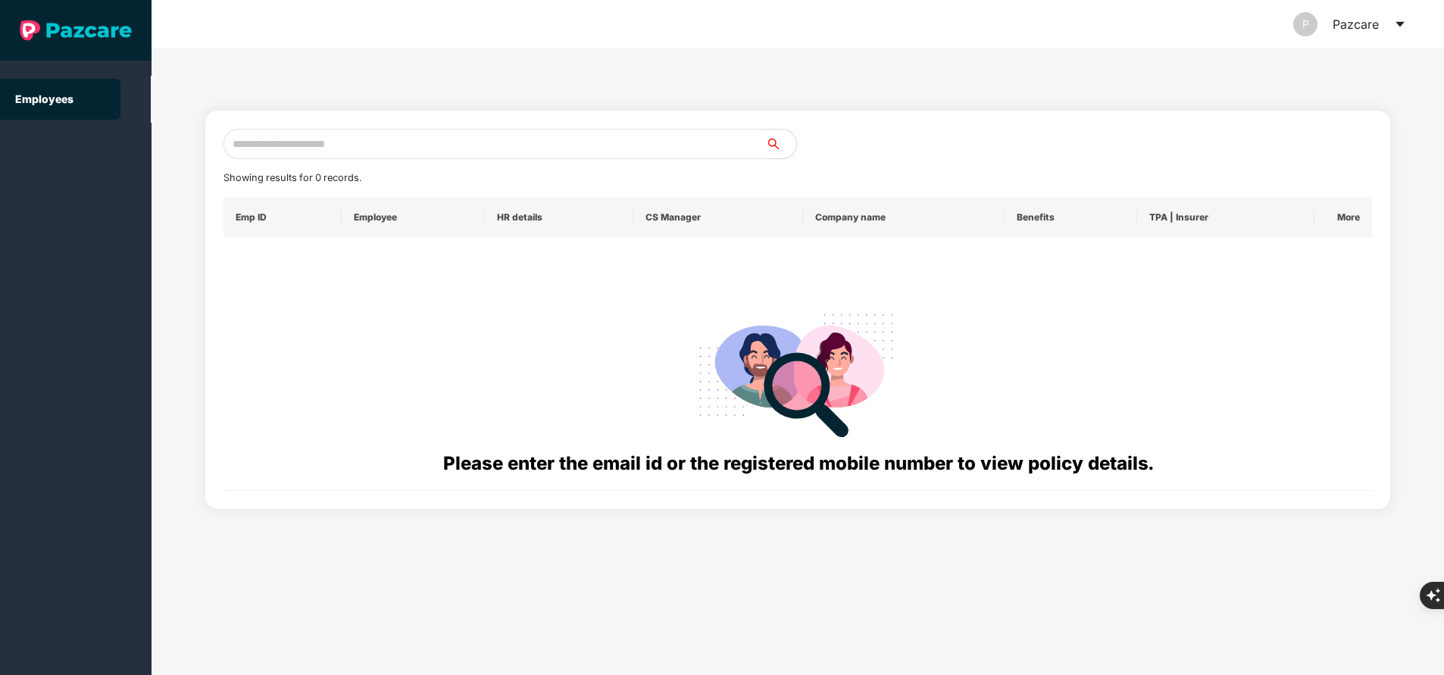
click at [522, 134] on input "text" at bounding box center [495, 144] width 543 height 30
paste input "**********"
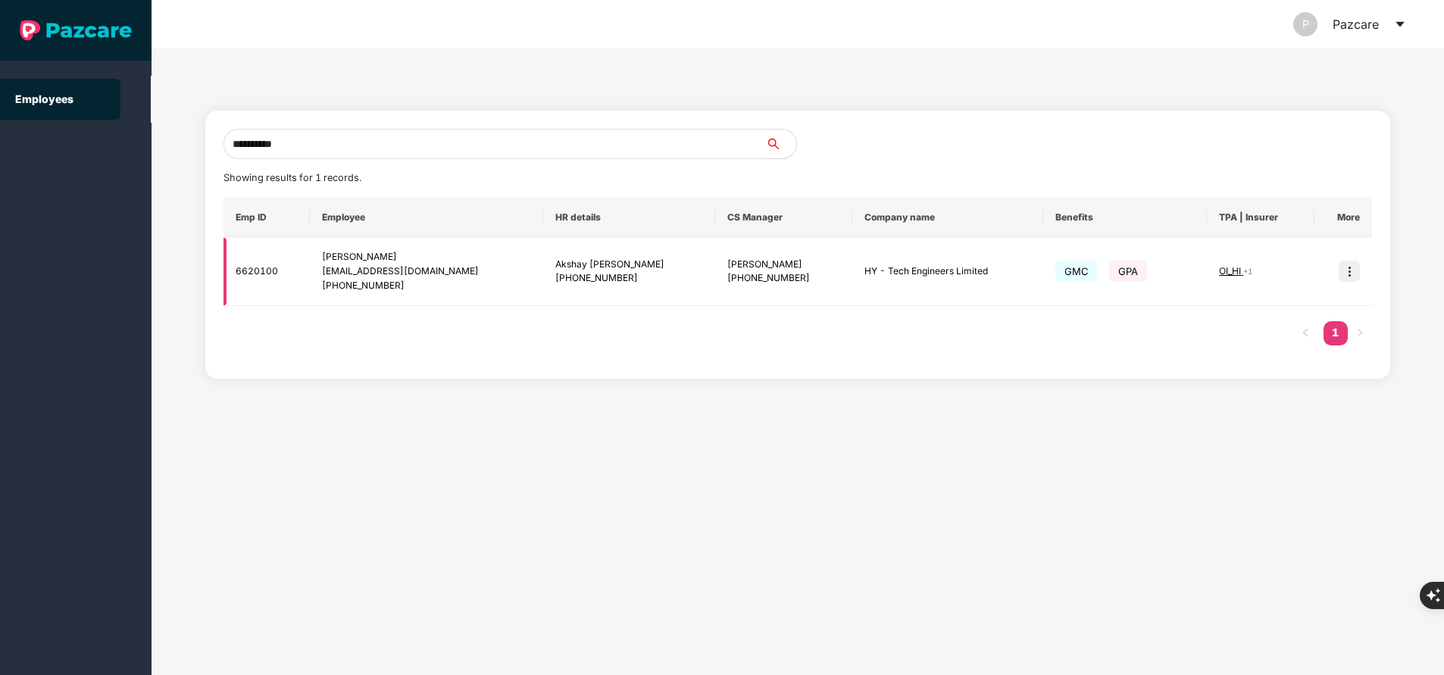
type input "**********"
click at [1353, 277] on img at bounding box center [1349, 271] width 21 height 21
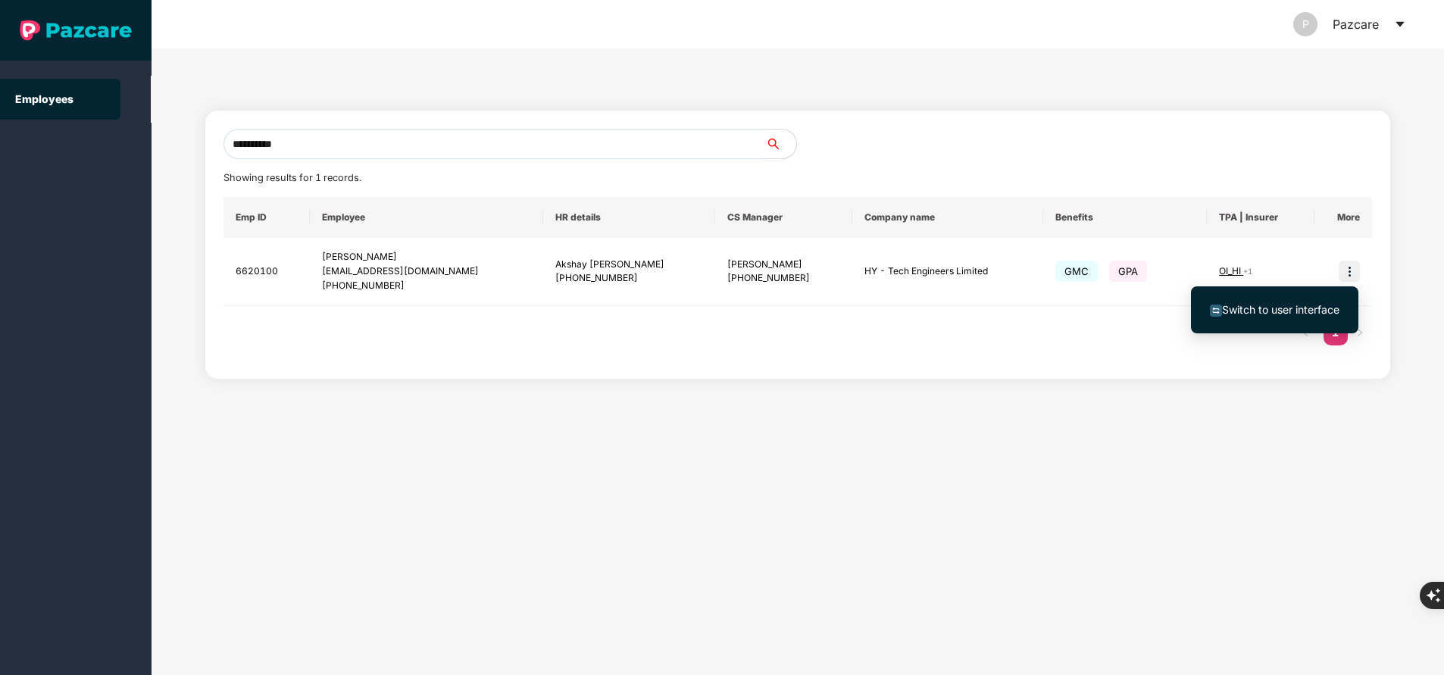
click at [1240, 308] on span "Switch to user interface" at bounding box center [1280, 309] width 117 height 13
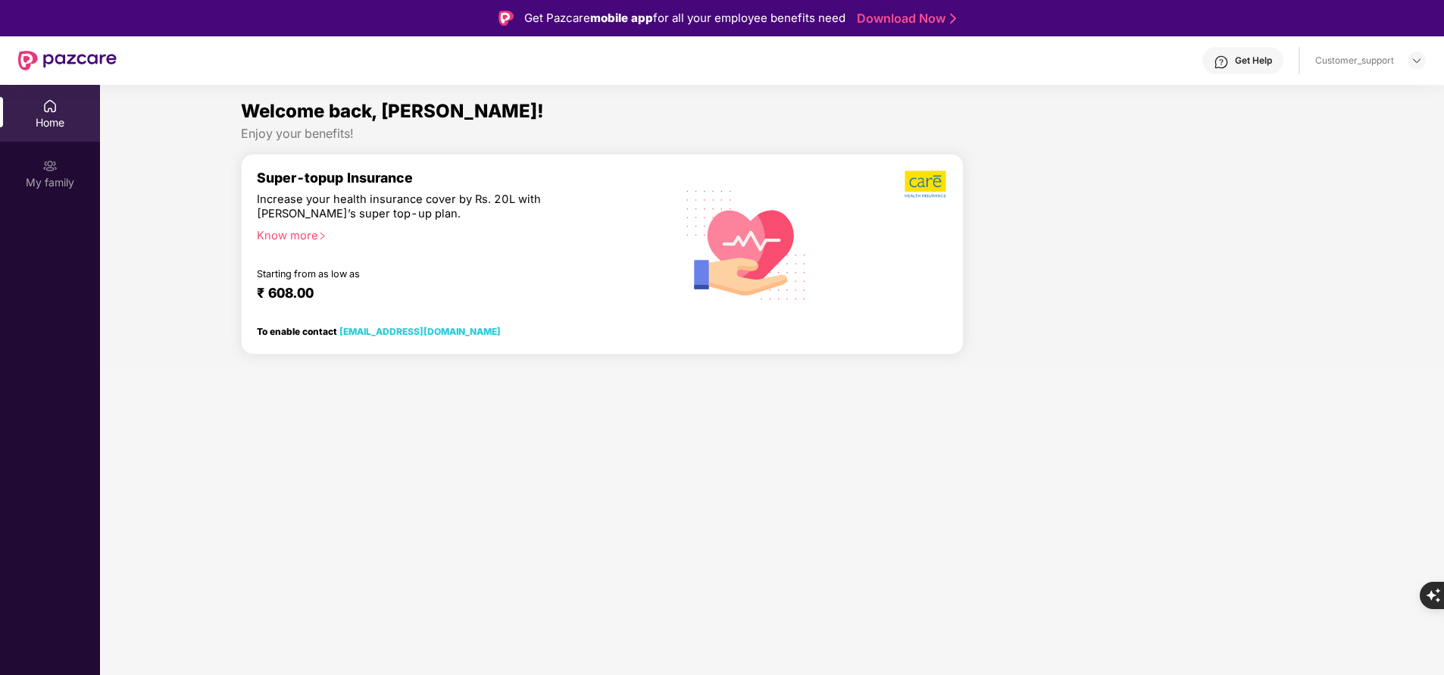
click at [41, 375] on div "Home My family" at bounding box center [50, 422] width 100 height 675
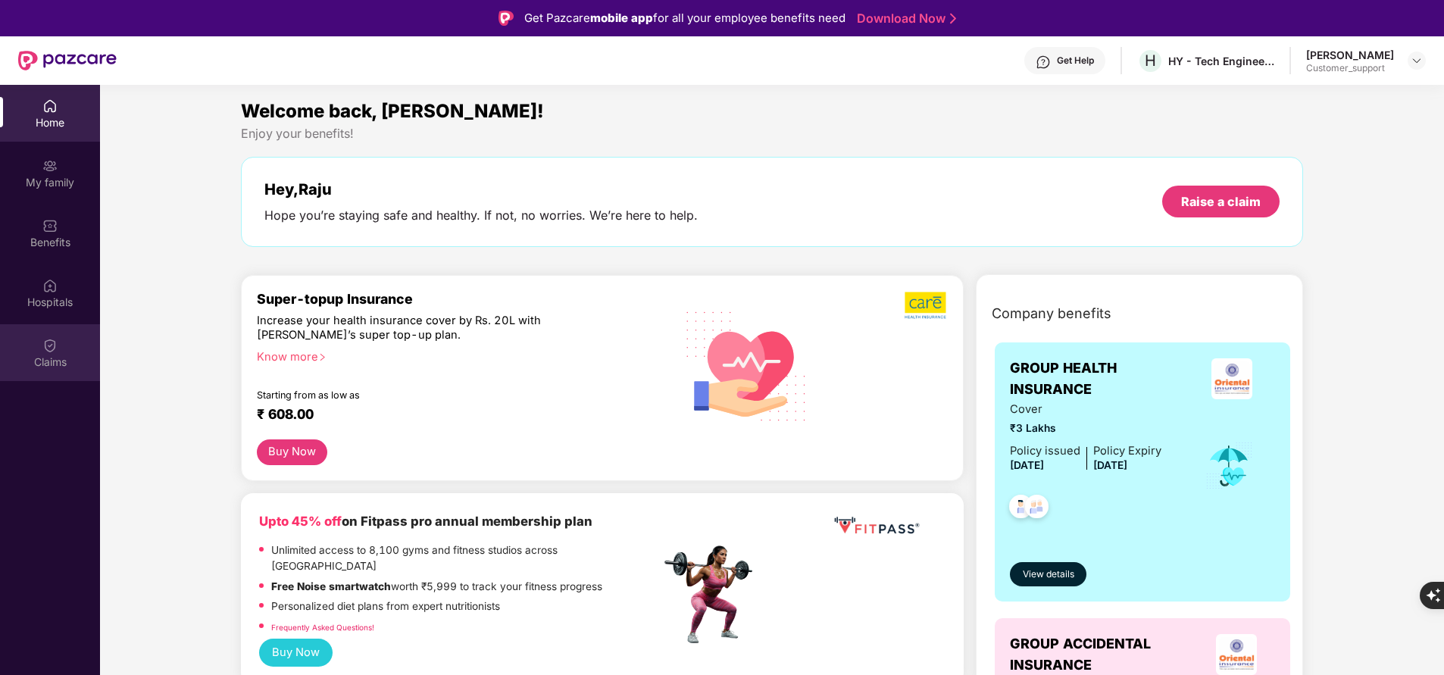
click at [72, 365] on div "Claims" at bounding box center [50, 362] width 100 height 15
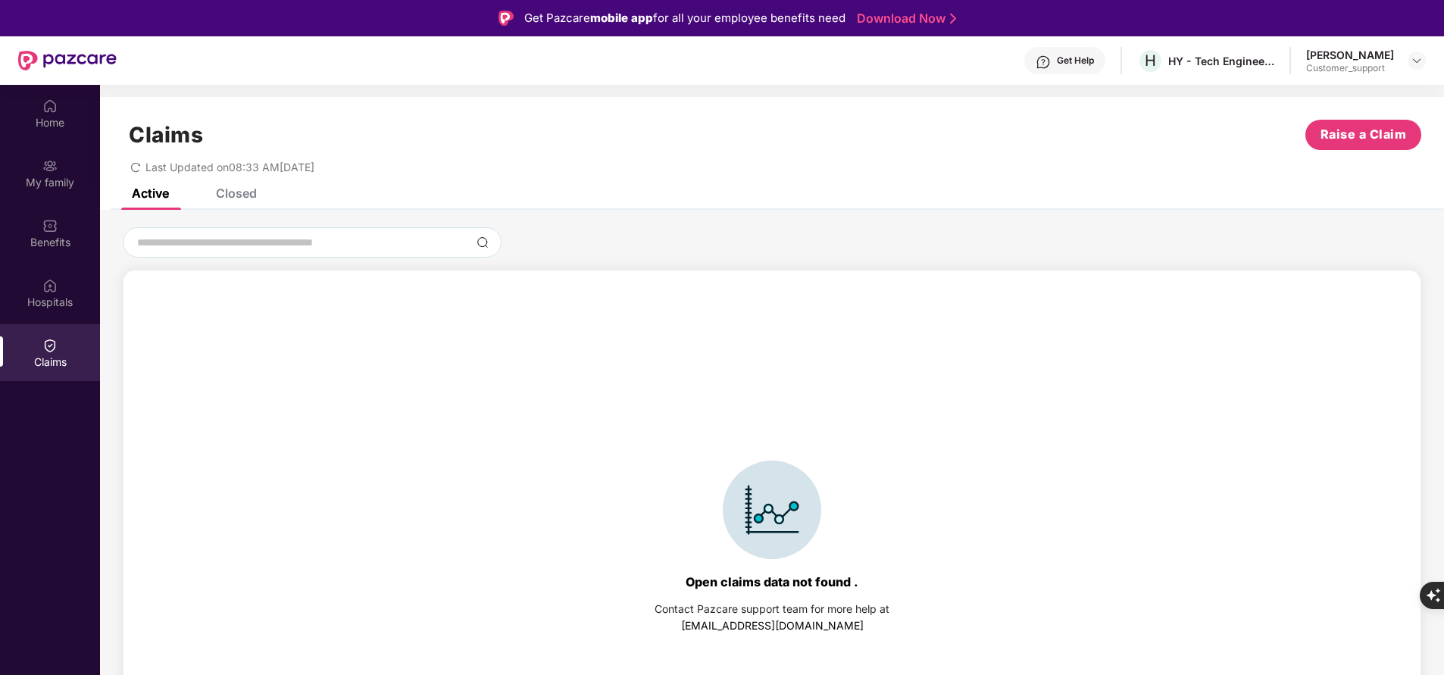
click at [230, 197] on div "Closed" at bounding box center [236, 193] width 41 height 15
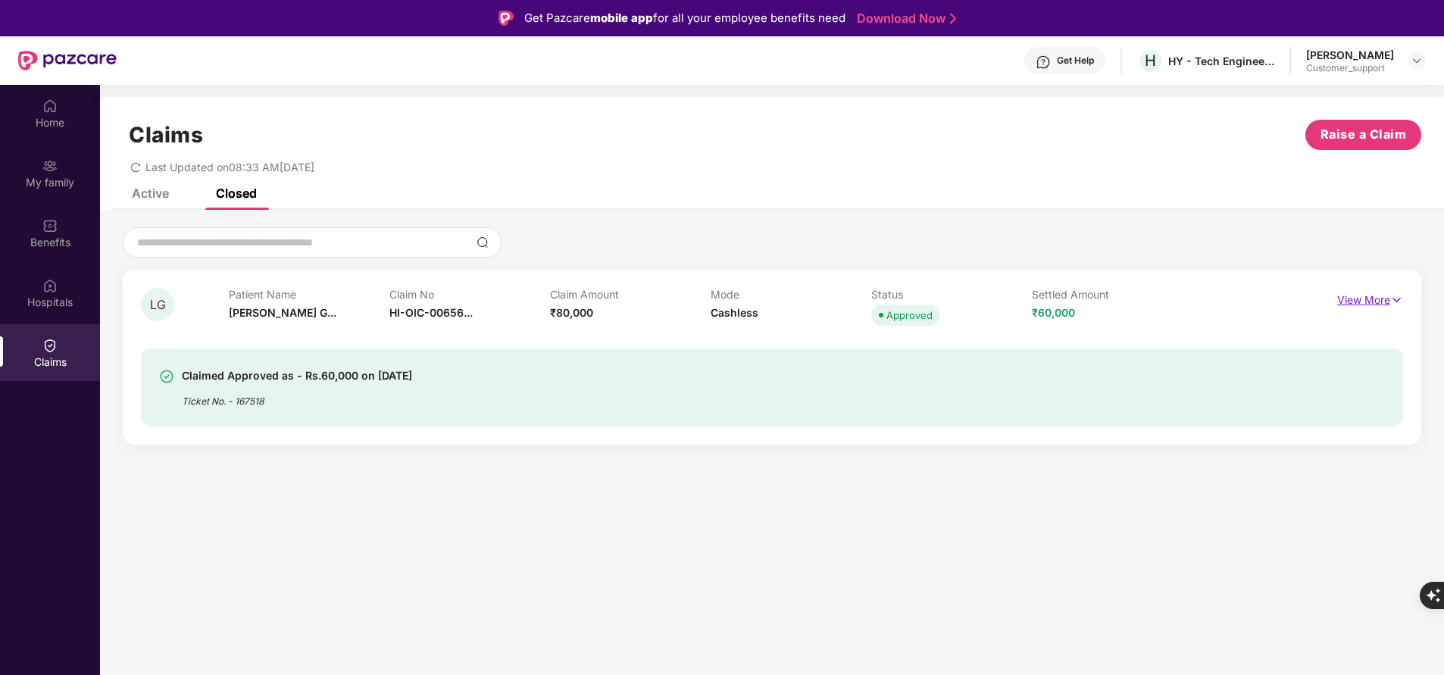
click at [1375, 291] on p "View More" at bounding box center [1370, 298] width 66 height 20
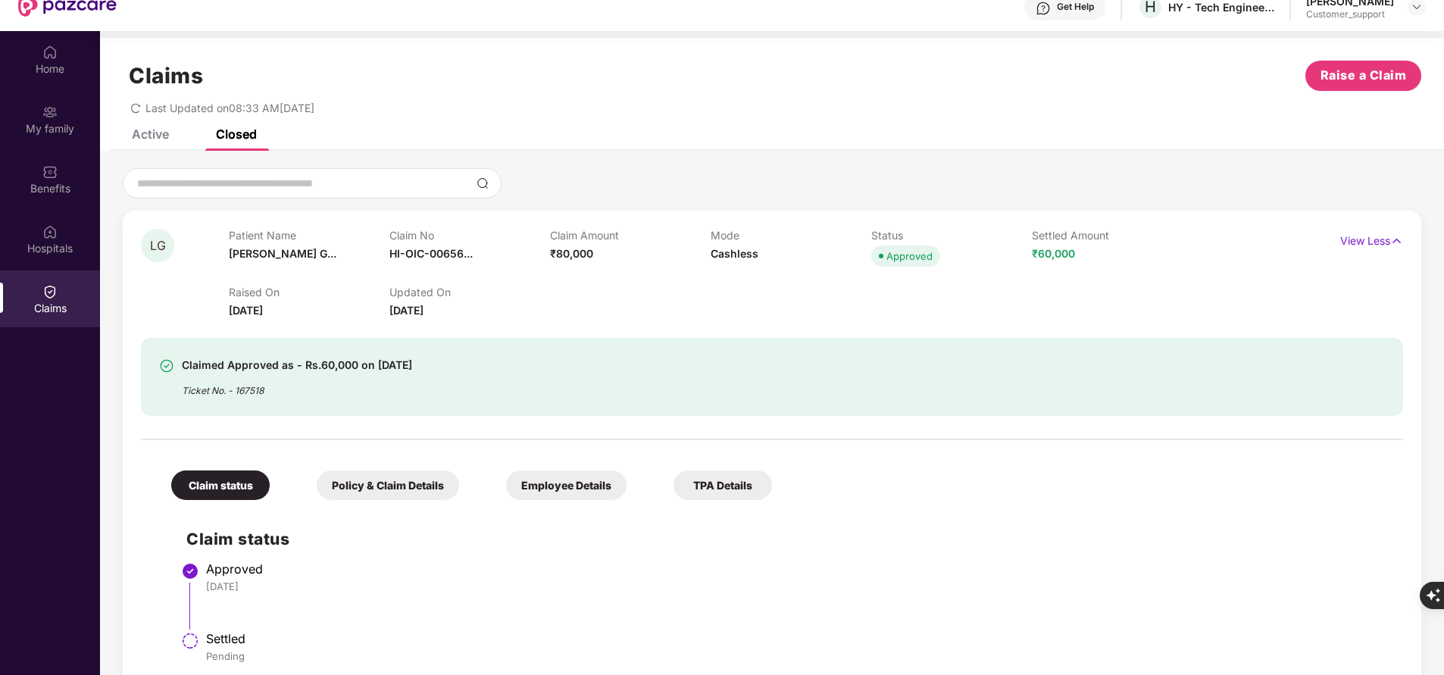
scroll to position [55, 0]
click at [53, 52] on img at bounding box center [49, 51] width 15 height 15
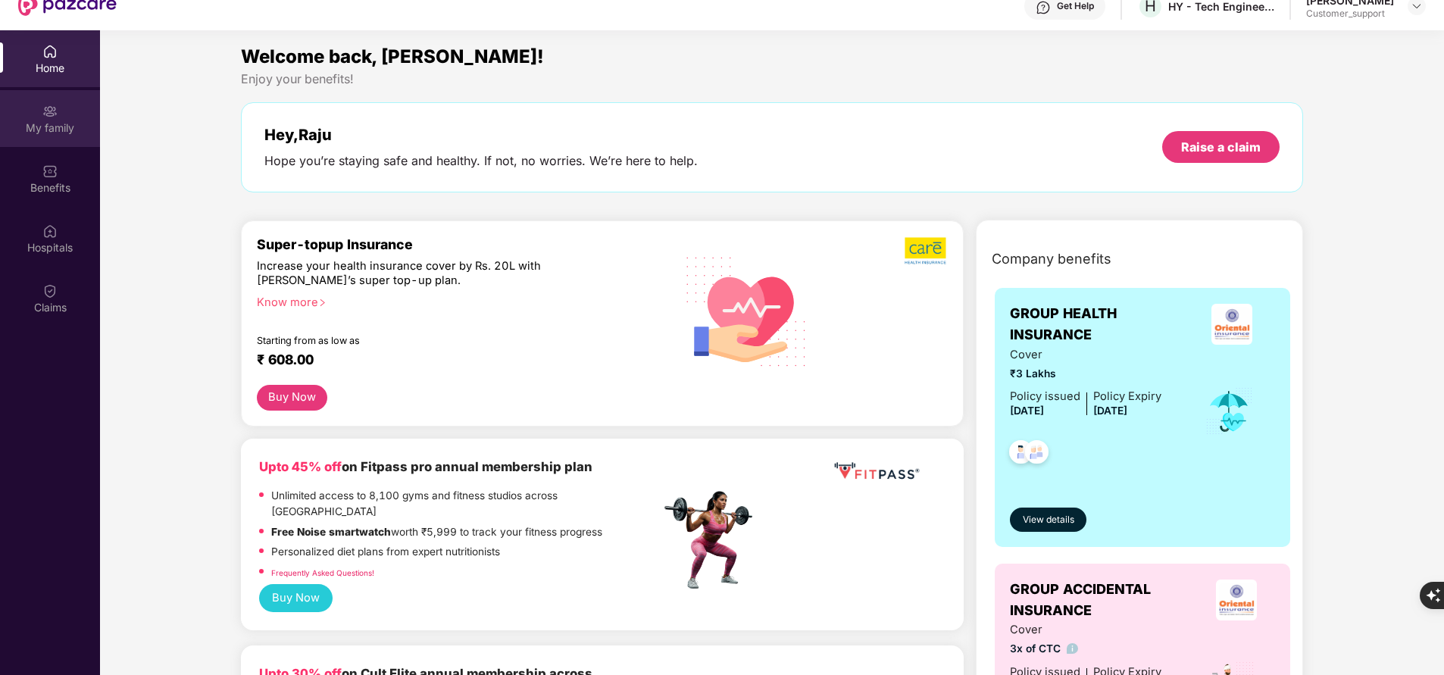
click at [71, 133] on div "My family" at bounding box center [50, 127] width 100 height 15
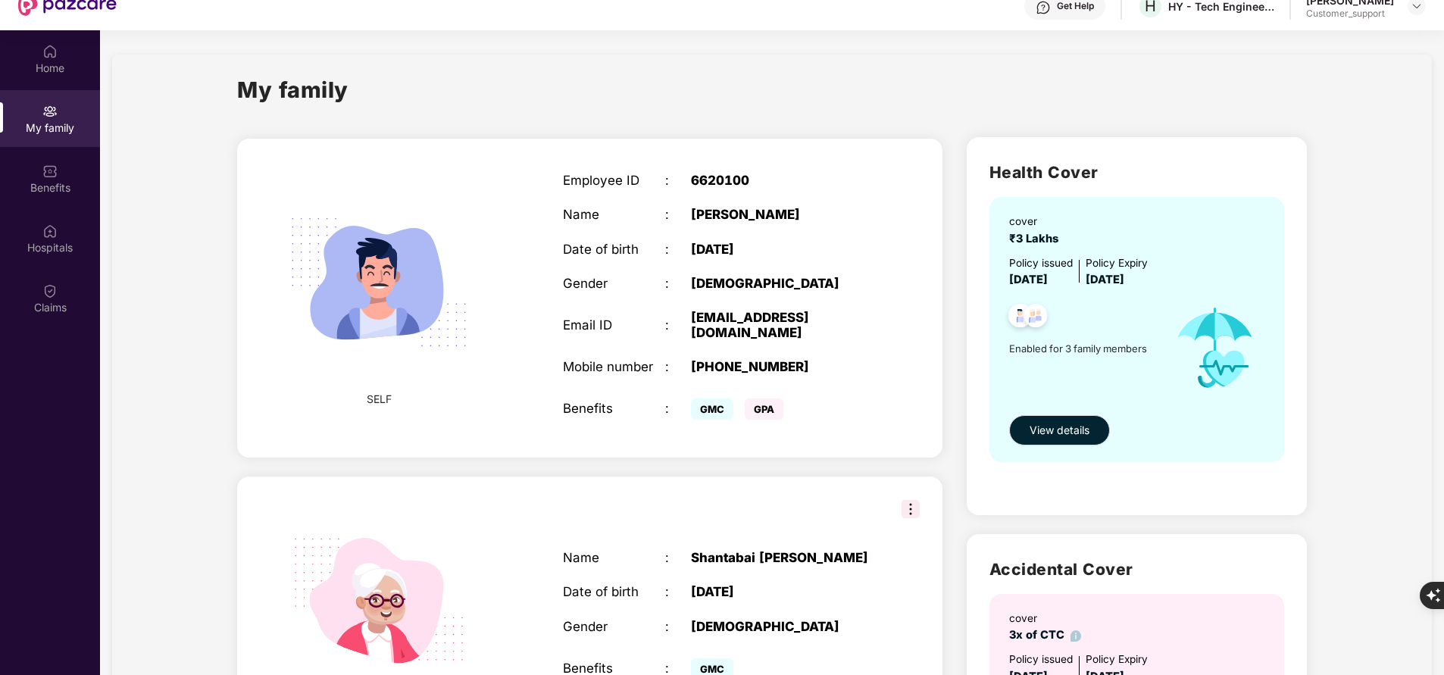
click at [740, 359] on div "[PHONE_NUMBER]" at bounding box center [780, 366] width 179 height 15
copy div "918007733932"
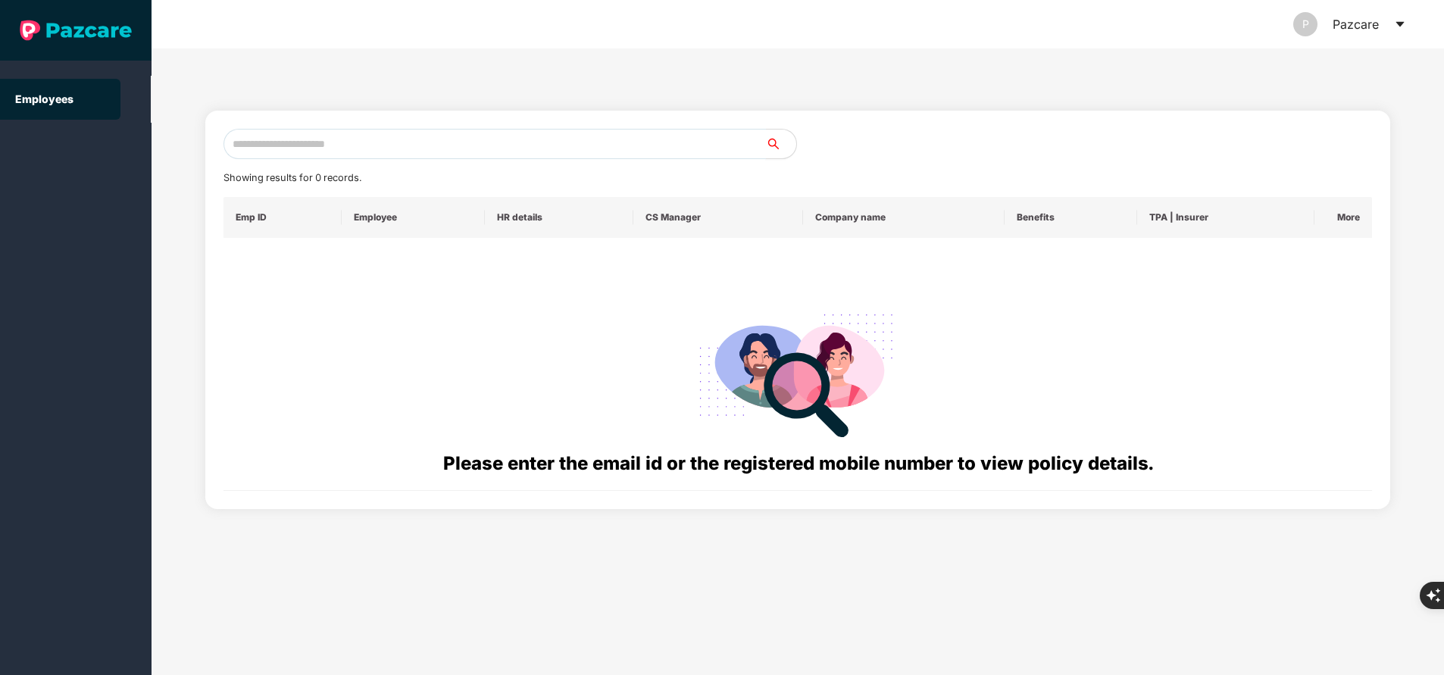
click at [409, 143] on input "text" at bounding box center [495, 144] width 543 height 30
paste input "**********"
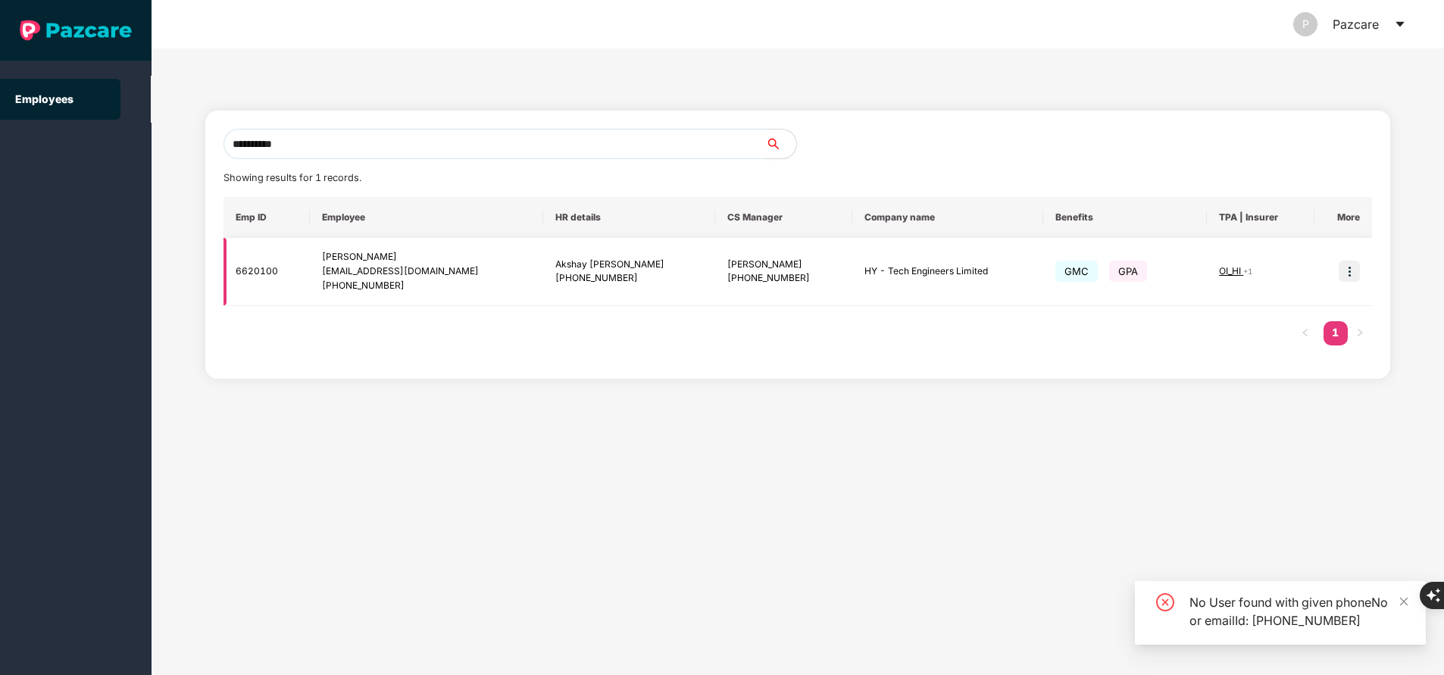
type input "**********"
click at [1226, 271] on span "OI_HI" at bounding box center [1231, 270] width 24 height 11
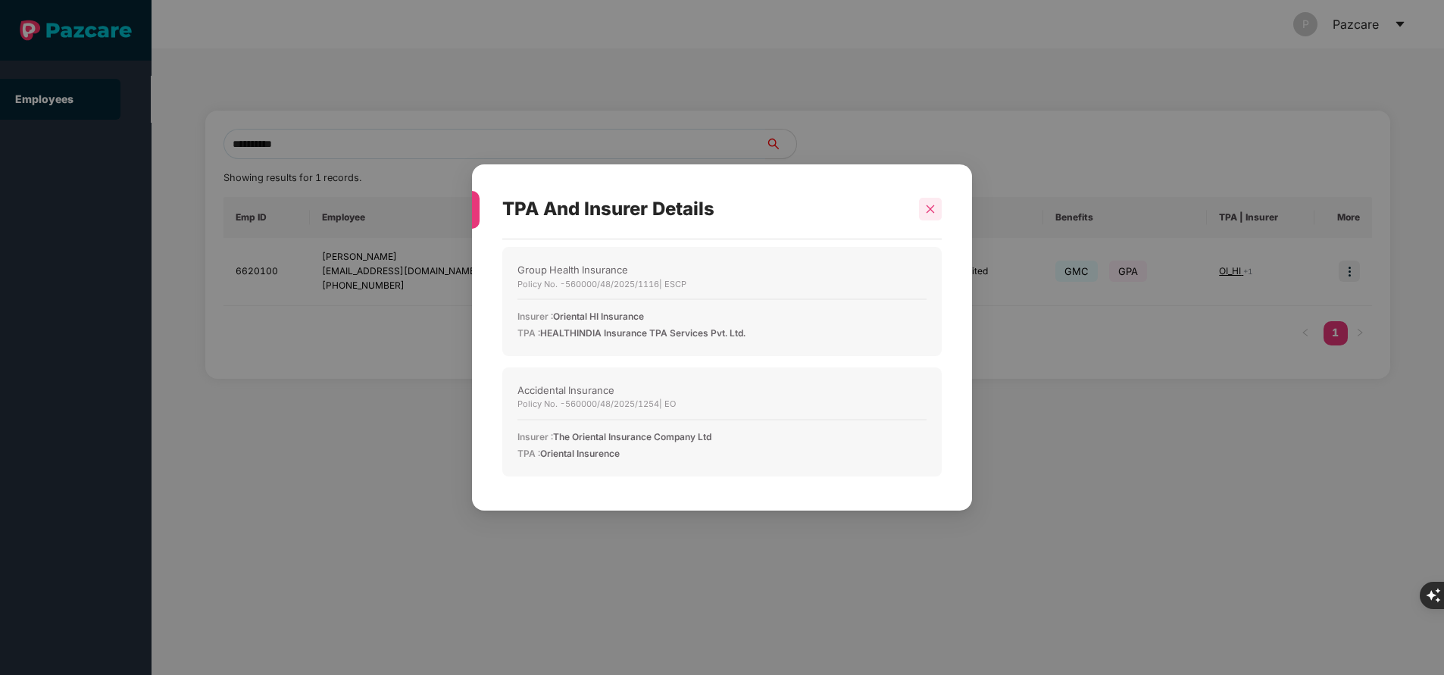
click at [919, 208] on div at bounding box center [930, 209] width 23 height 23
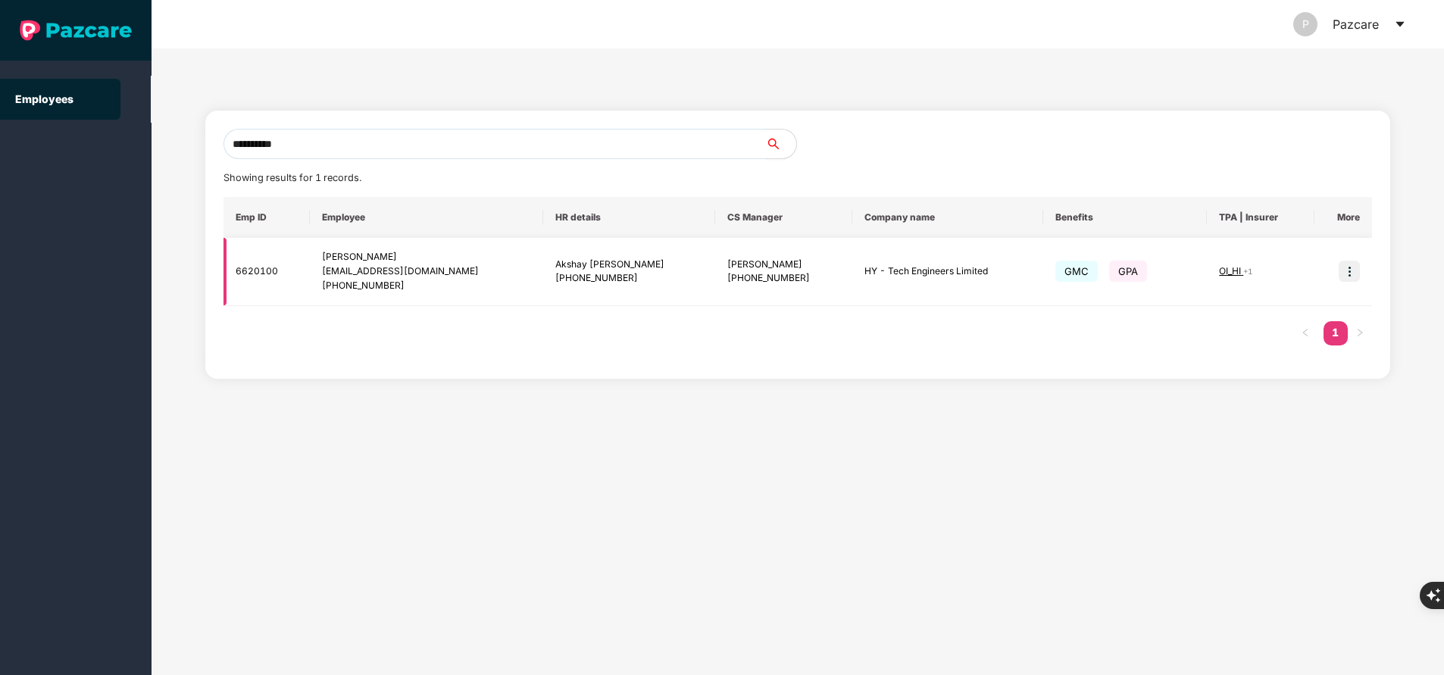
click at [1353, 276] on img at bounding box center [1349, 271] width 21 height 21
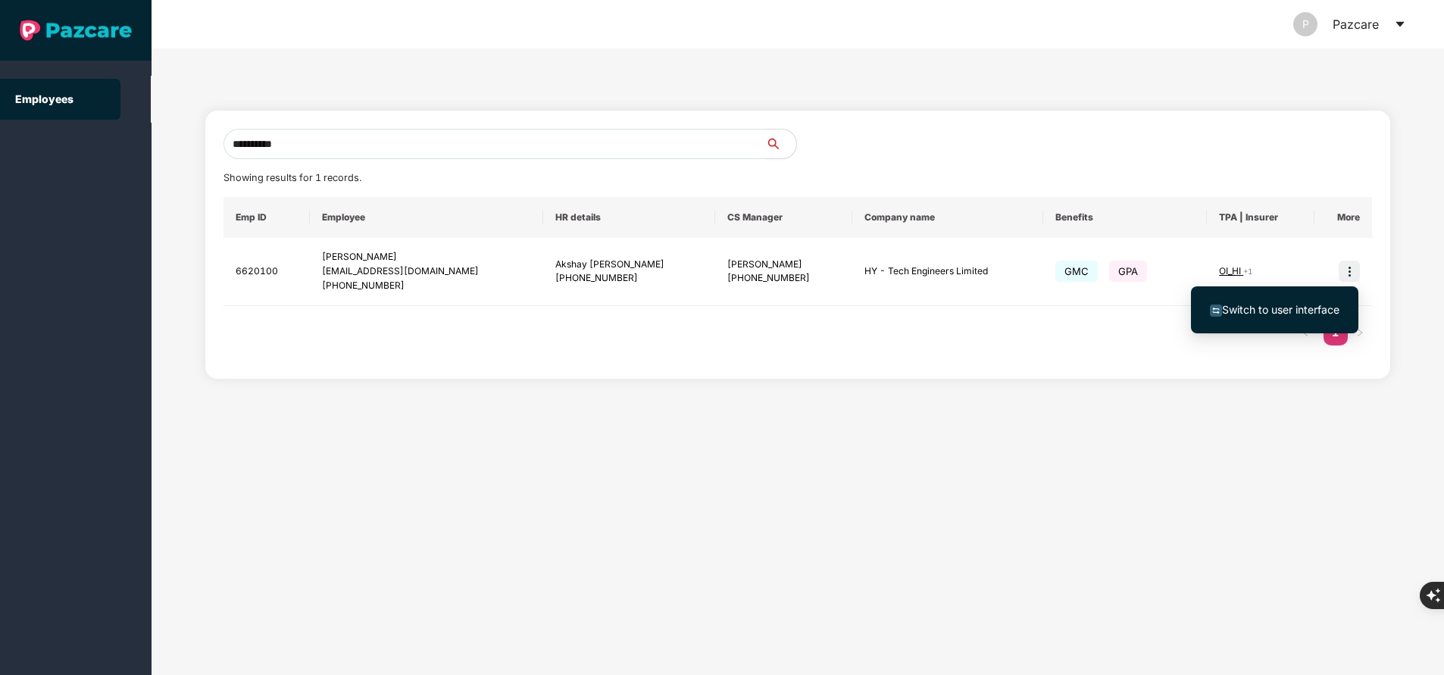
click at [1246, 308] on span "Switch to user interface" at bounding box center [1280, 309] width 117 height 13
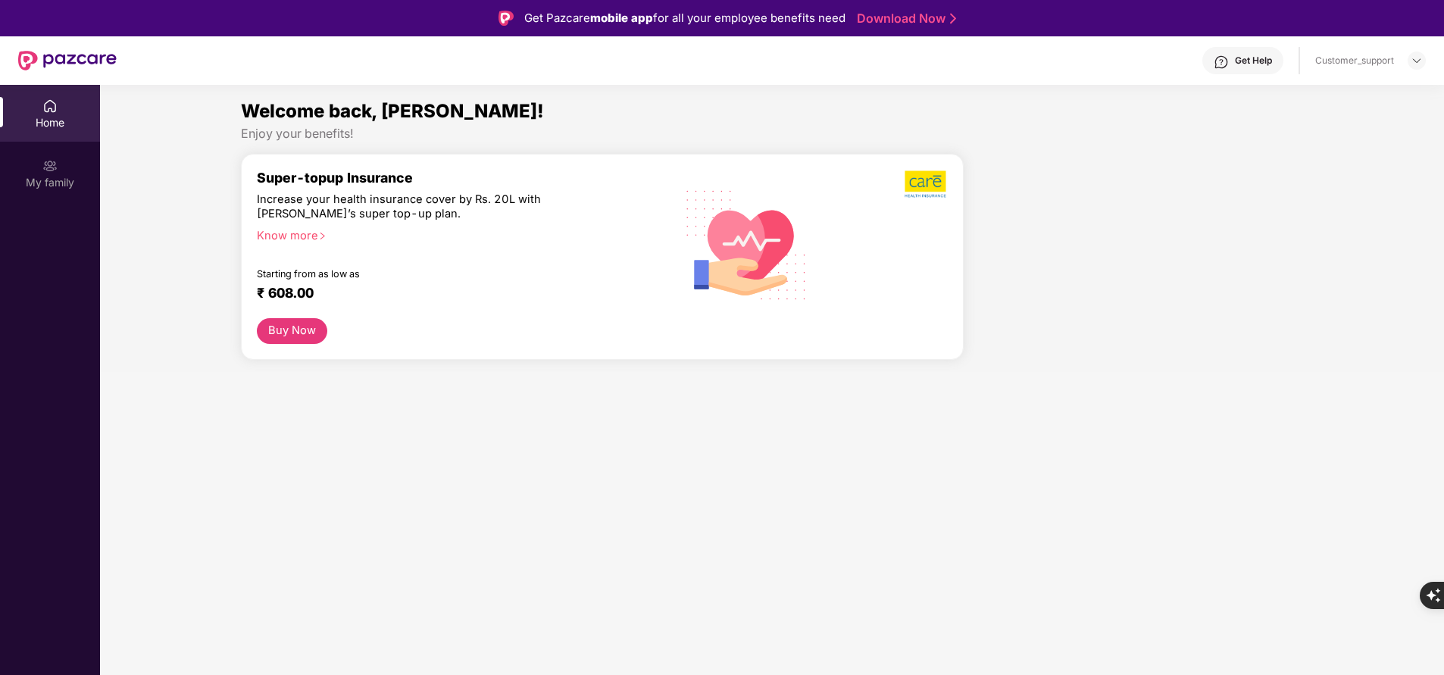
click at [49, 170] on img at bounding box center [49, 165] width 15 height 15
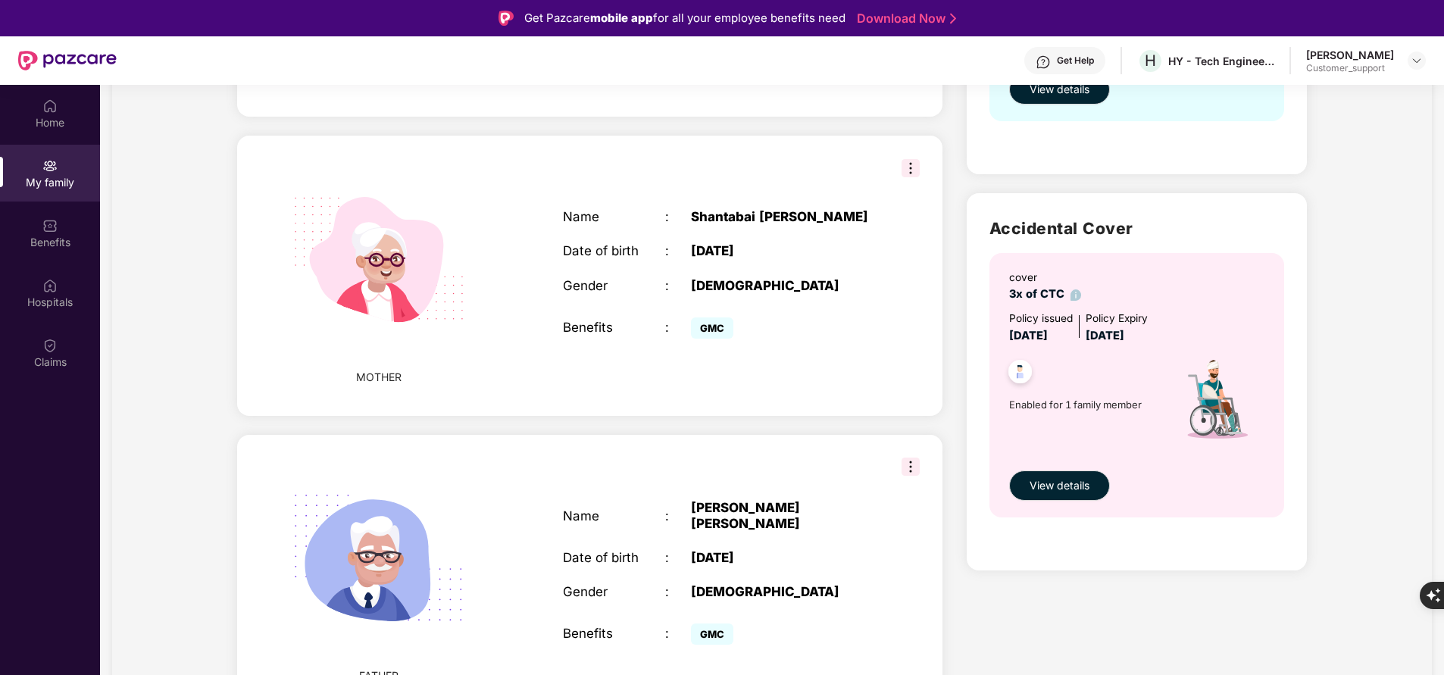
scroll to position [396, 0]
click at [33, 233] on div "Benefits" at bounding box center [50, 233] width 100 height 57
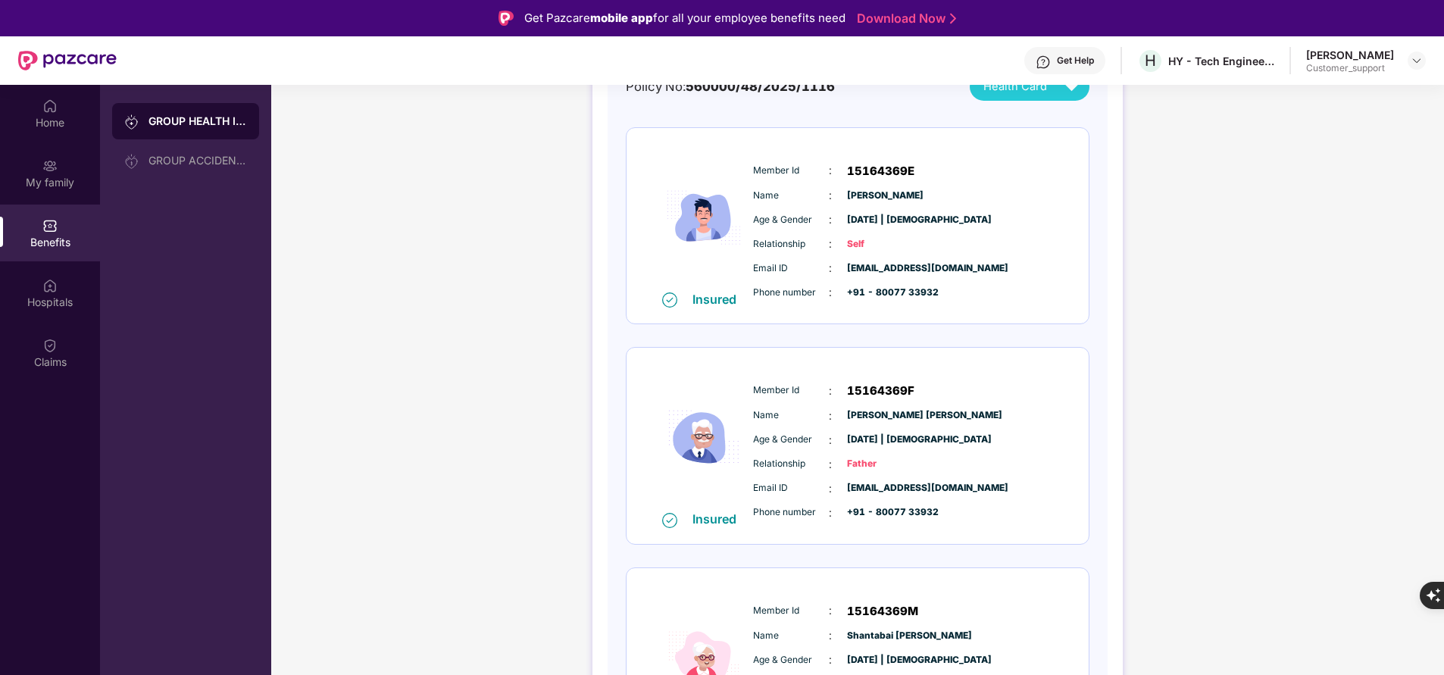
scroll to position [283, 0]
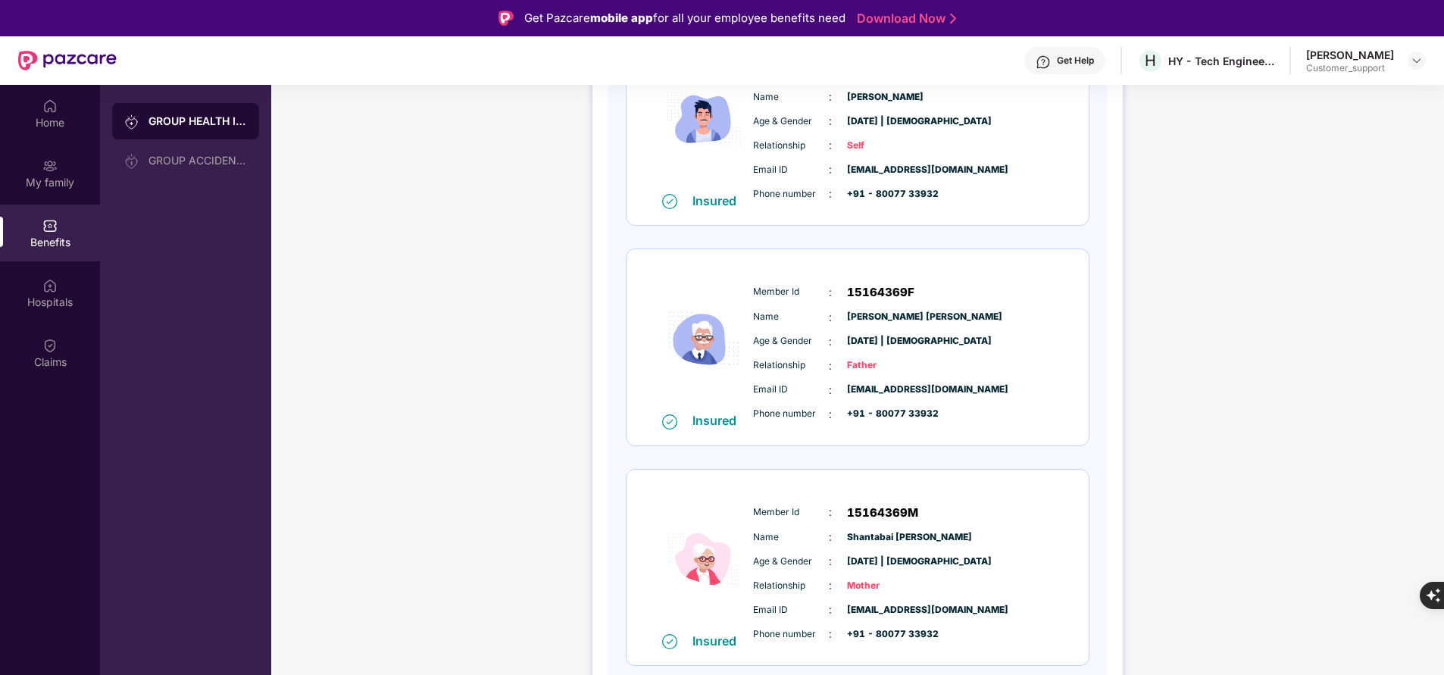
drag, startPoint x: 753, startPoint y: 288, endPoint x: 915, endPoint y: 407, distance: 201.1
drag, startPoint x: 915, startPoint y: 407, endPoint x: 751, endPoint y: 298, distance: 197.3
click at [751, 298] on div "Member Id : 15164369F Name : Laxman Ganu Gavade Age & Gender : 01 Jan 1964 | Ma…" at bounding box center [903, 353] width 308 height 155
click at [761, 288] on span "Member Id" at bounding box center [791, 292] width 76 height 14
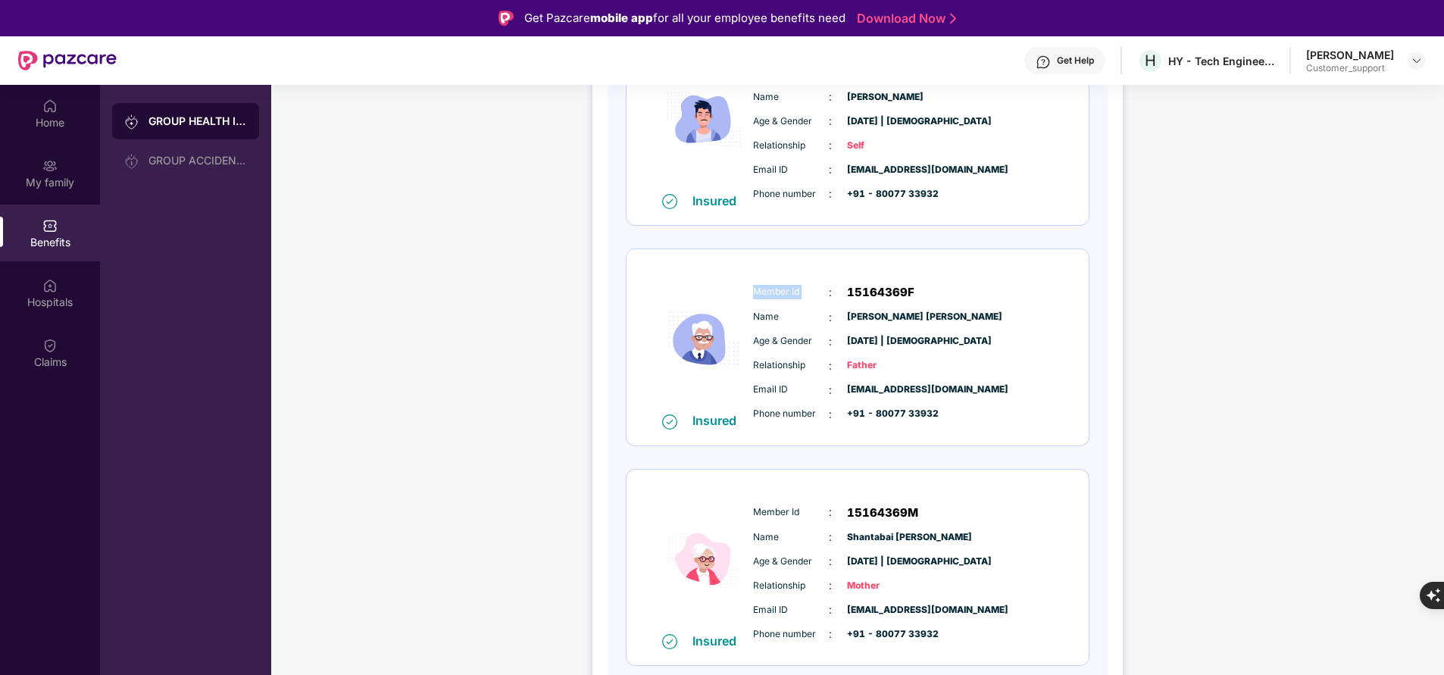
click at [761, 288] on span "Member Id" at bounding box center [791, 292] width 76 height 14
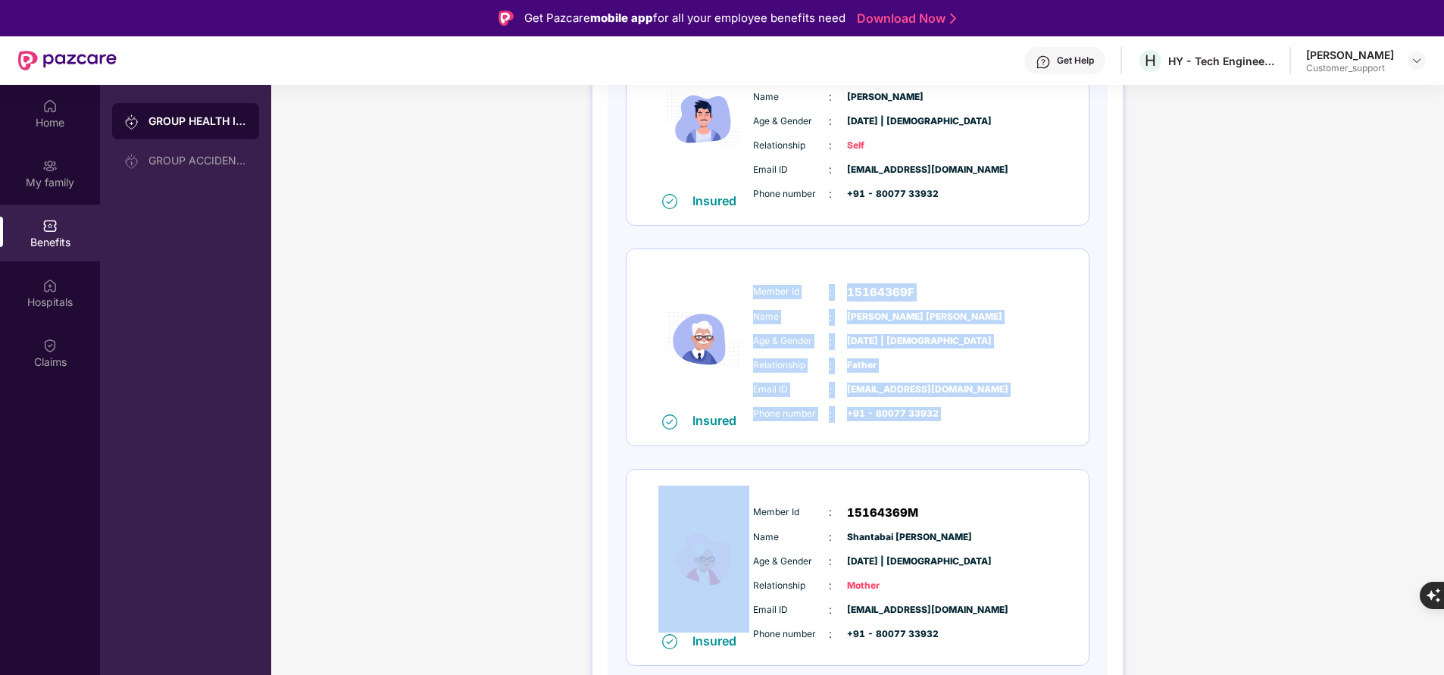
copy div "Member Id : 15164369F Name : Laxman Ganu Gavade Age & Gender : 01 Jan 1964 | Ma…"
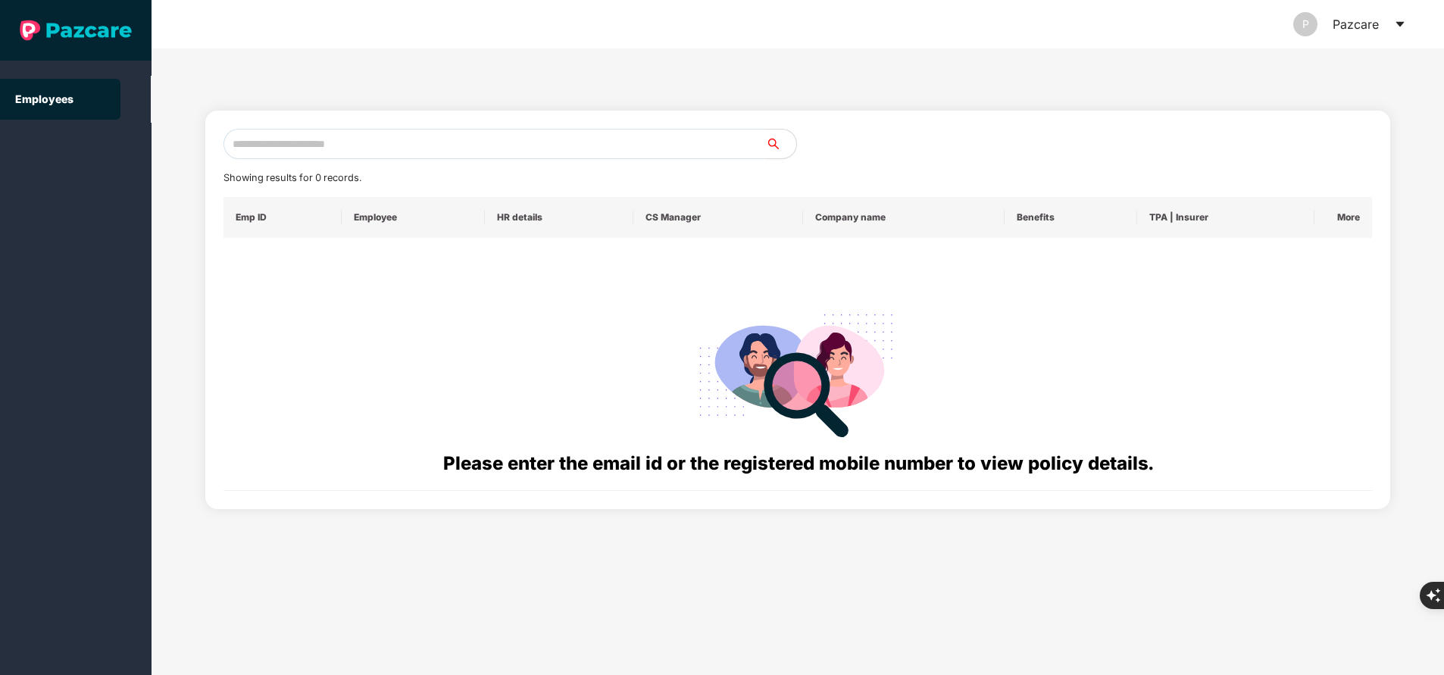
click at [333, 149] on input "text" at bounding box center [495, 144] width 543 height 30
paste input "**********"
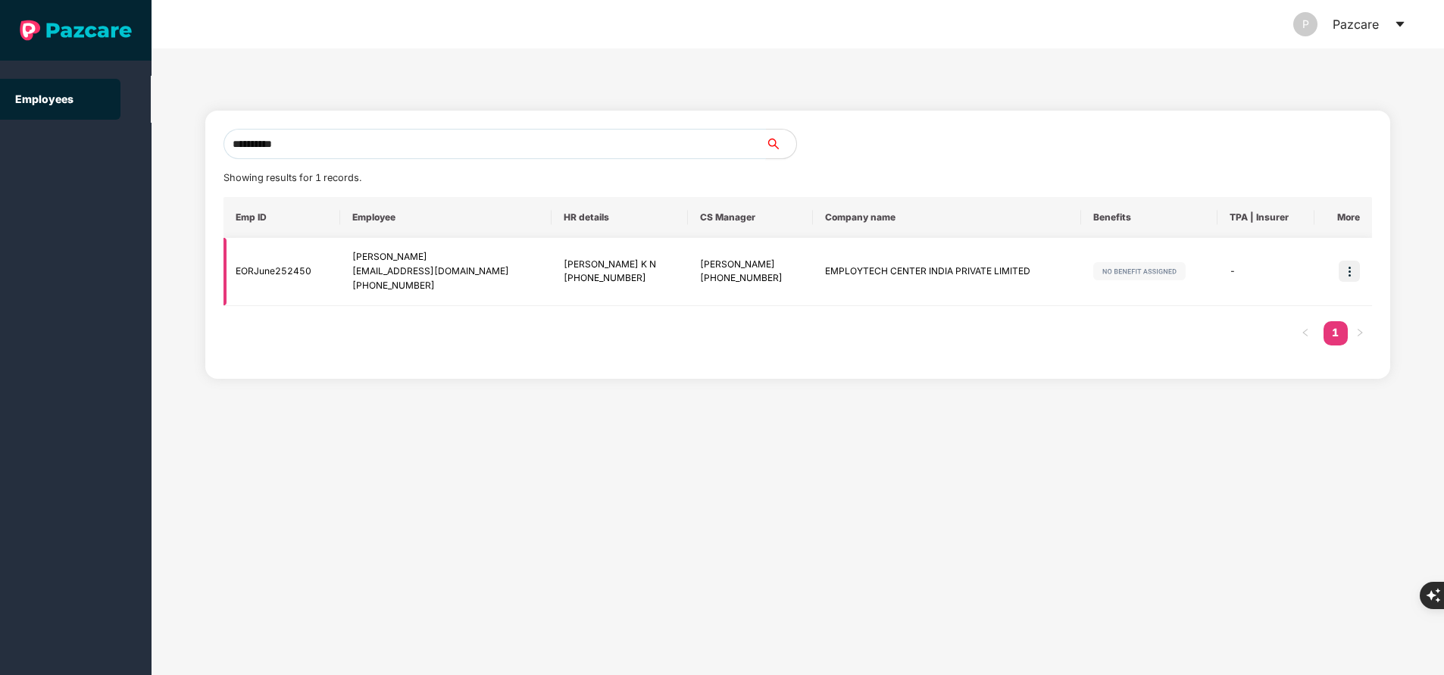
type input "**********"
click at [1351, 268] on img at bounding box center [1349, 271] width 21 height 21
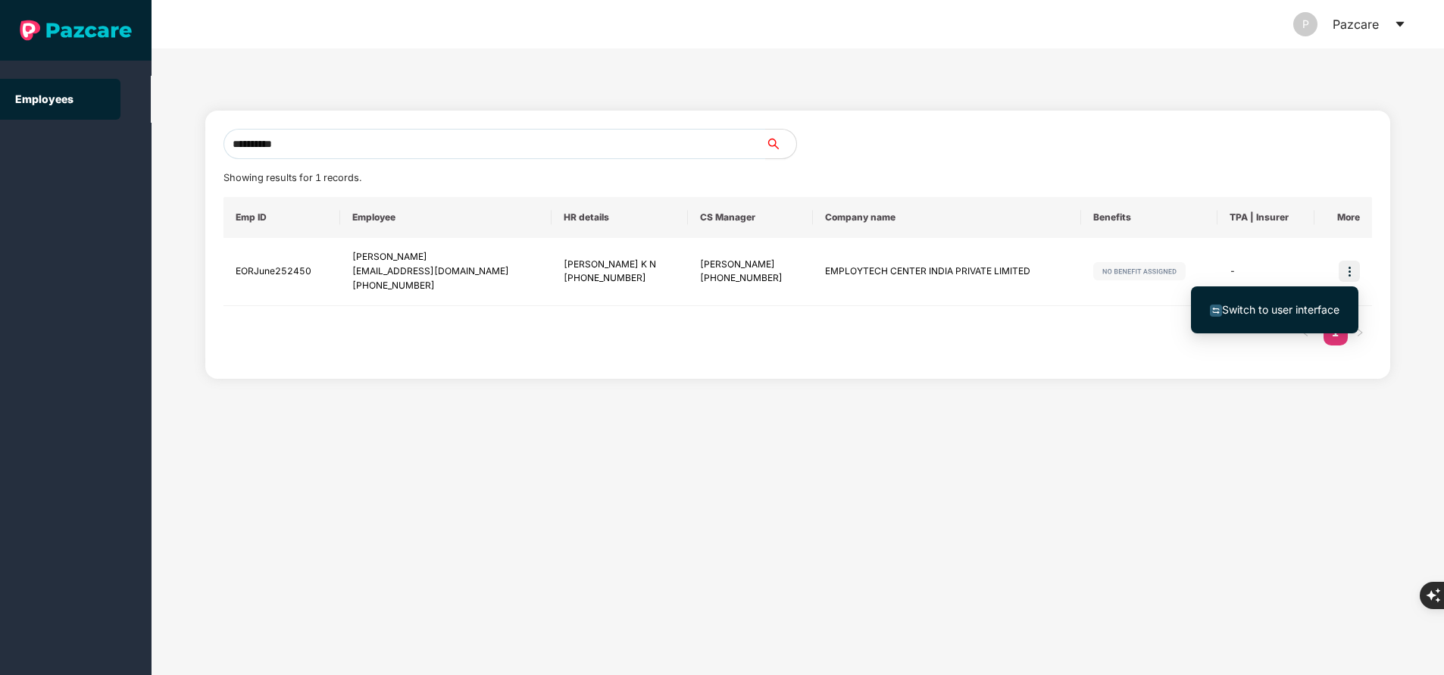
click at [1297, 308] on span "Switch to user interface" at bounding box center [1280, 309] width 117 height 13
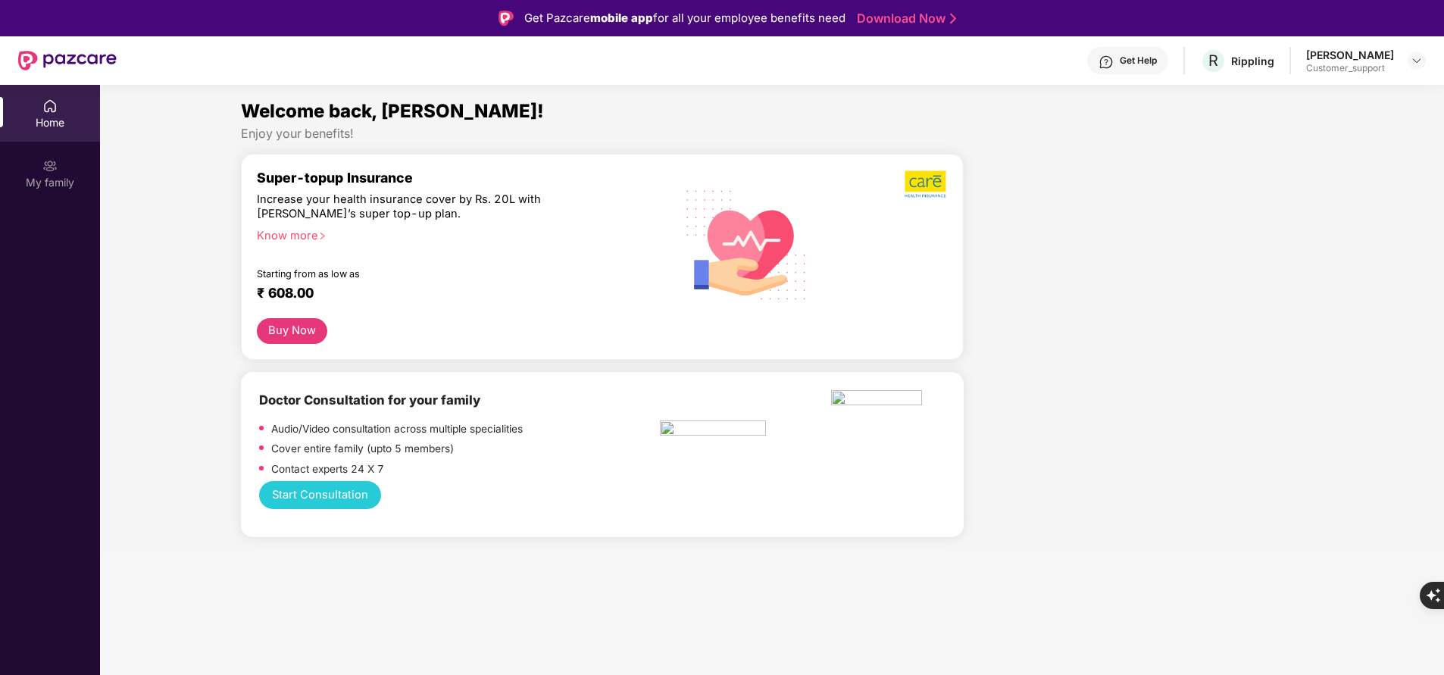
click at [47, 181] on div "My family" at bounding box center [50, 182] width 100 height 15
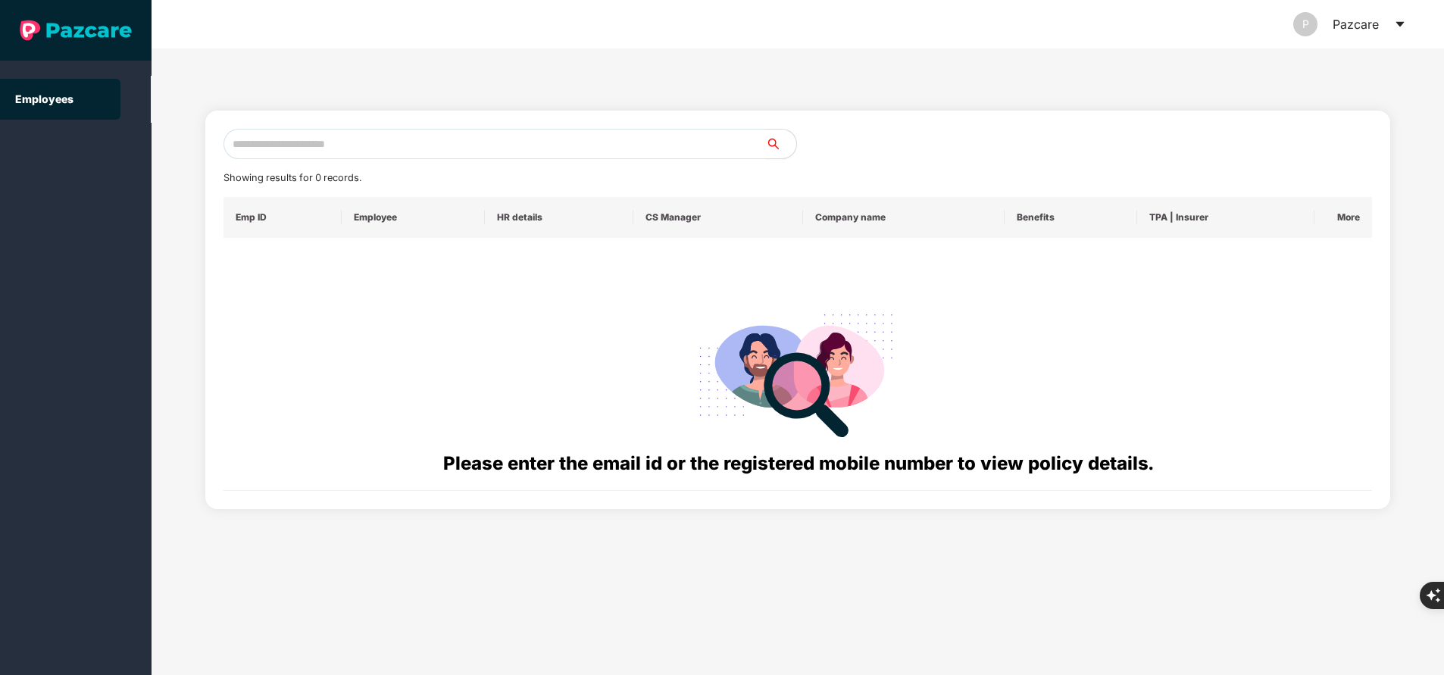
click at [430, 151] on input "text" at bounding box center [495, 144] width 543 height 30
paste input "**********"
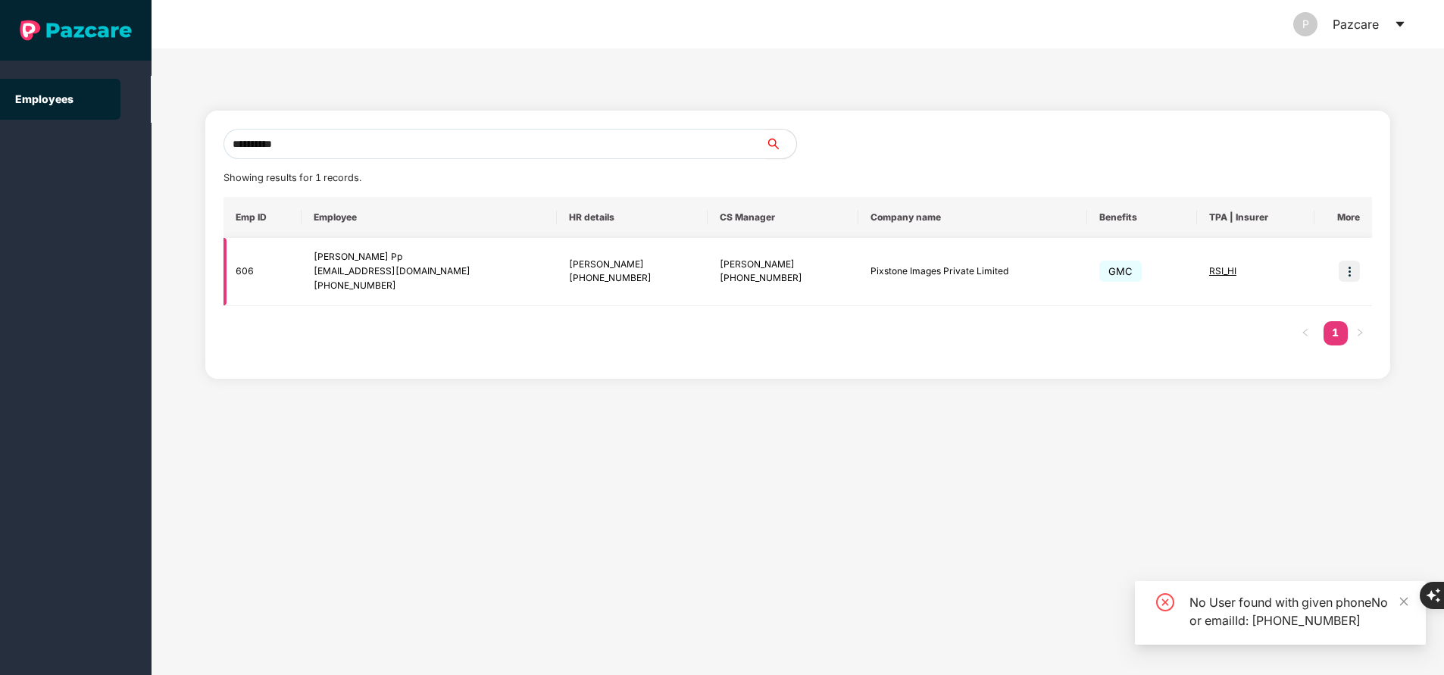
type input "**********"
click at [1350, 263] on img at bounding box center [1349, 271] width 21 height 21
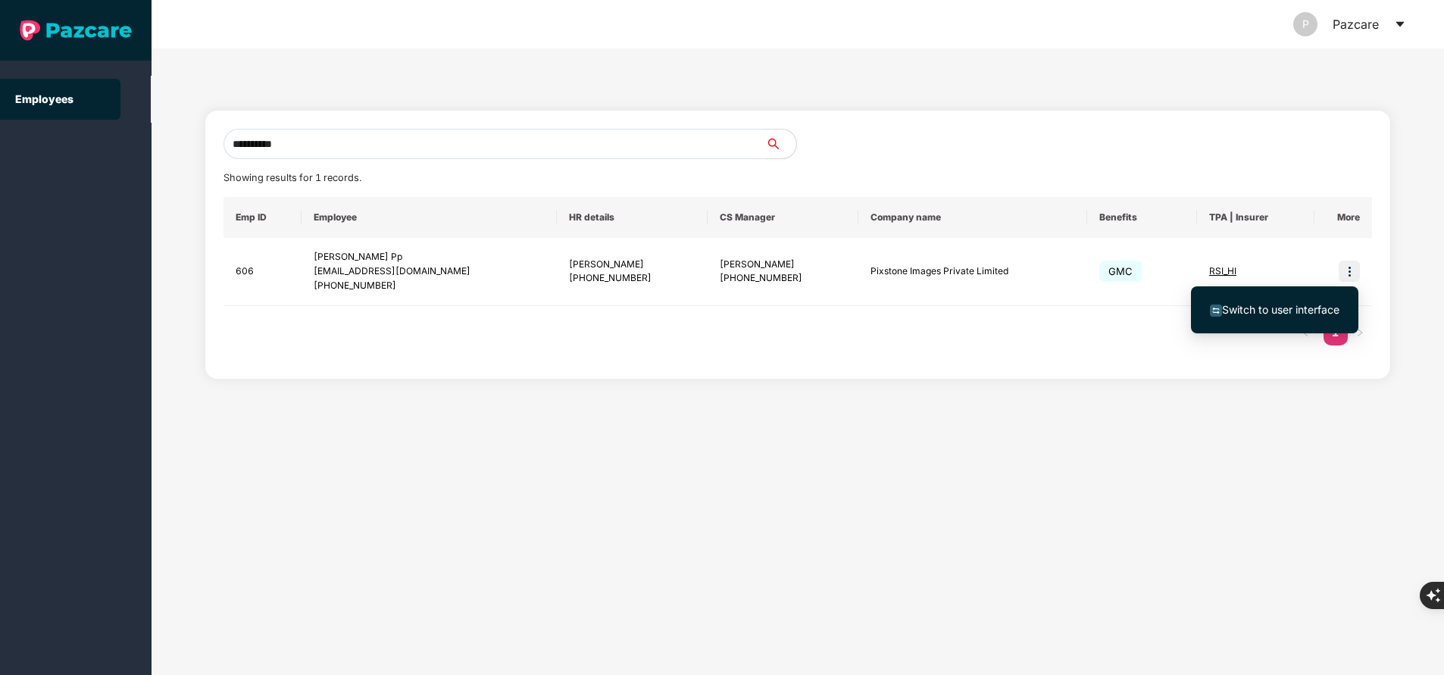
click at [1279, 311] on span "Switch to user interface" at bounding box center [1280, 309] width 117 height 13
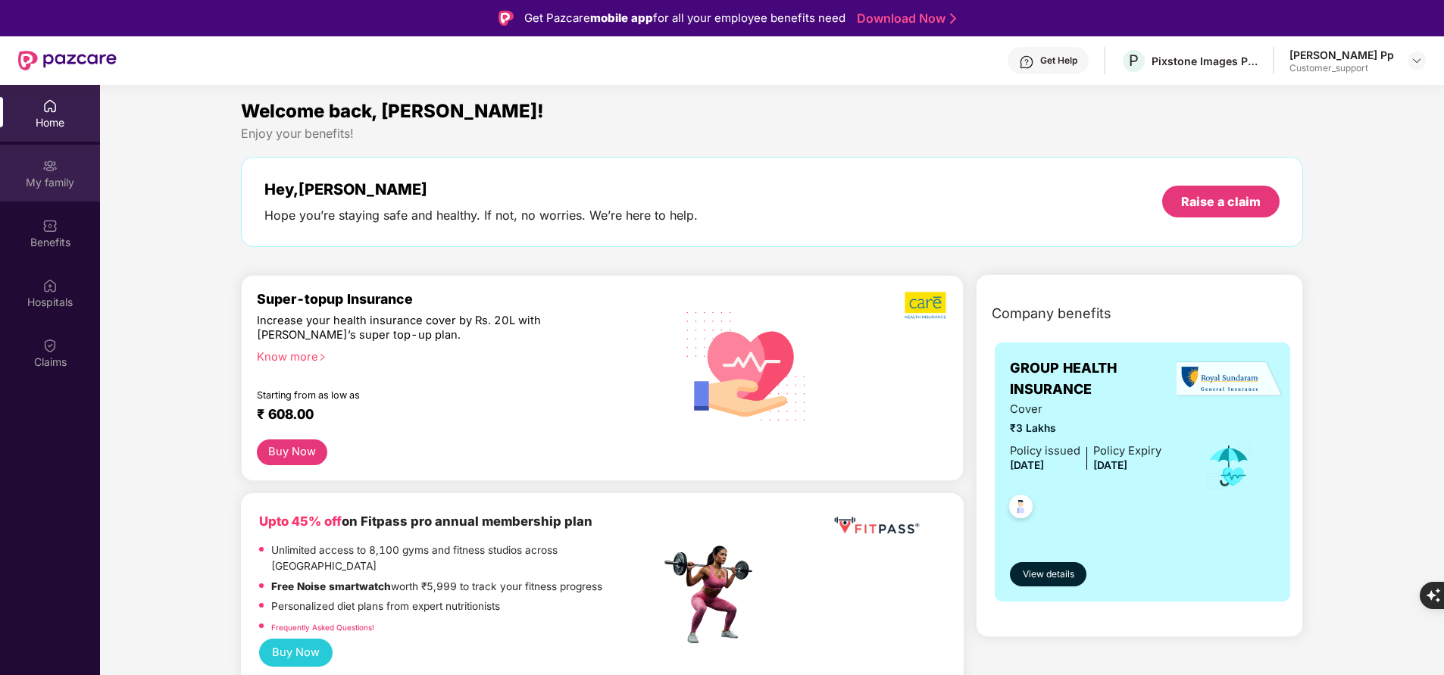
click at [61, 168] on div "My family" at bounding box center [50, 173] width 100 height 57
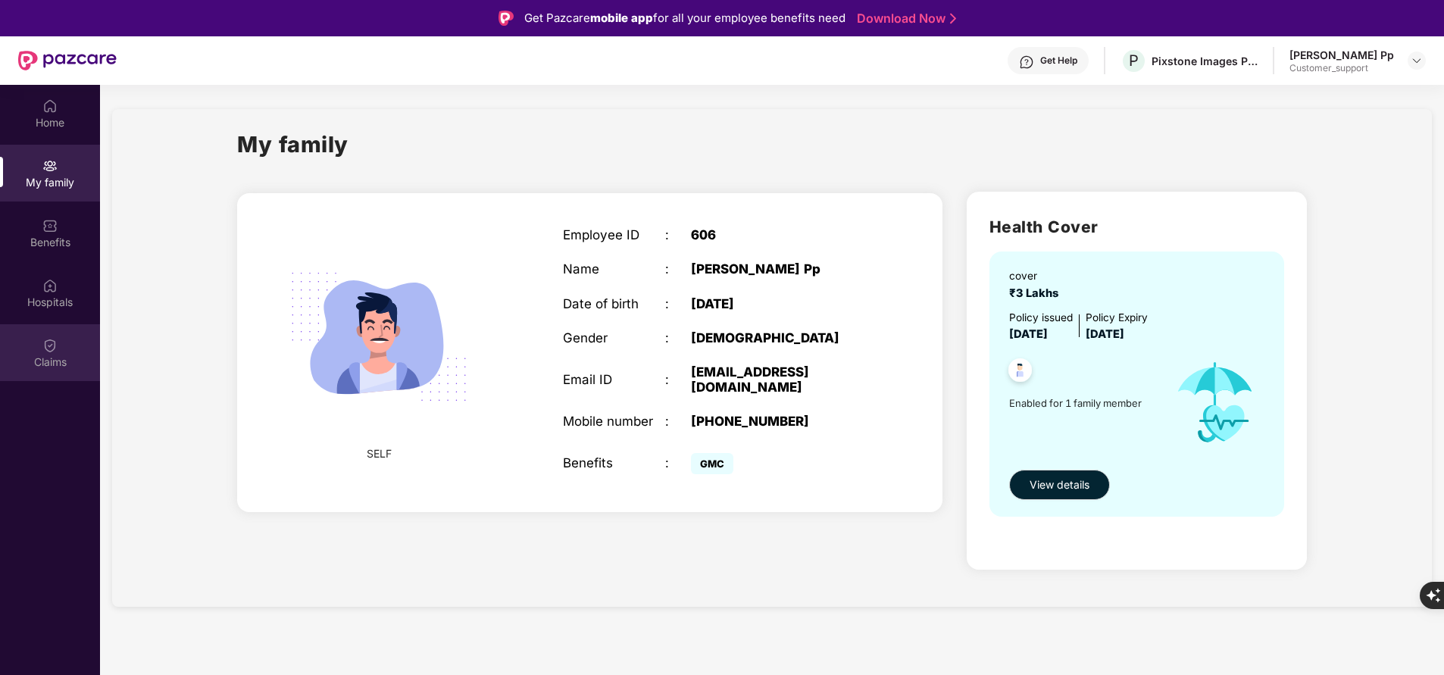
click at [36, 348] on div "Claims" at bounding box center [50, 352] width 100 height 57
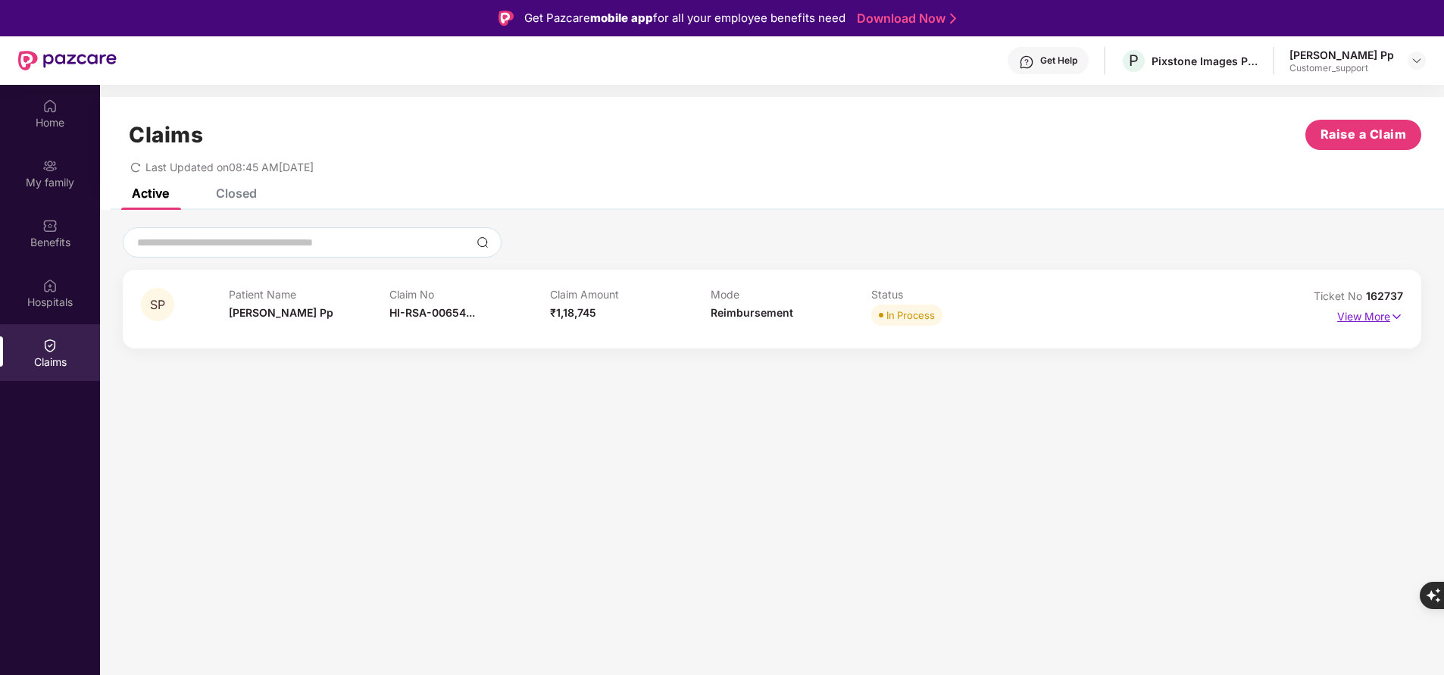
click at [1362, 308] on p "View More" at bounding box center [1370, 315] width 66 height 20
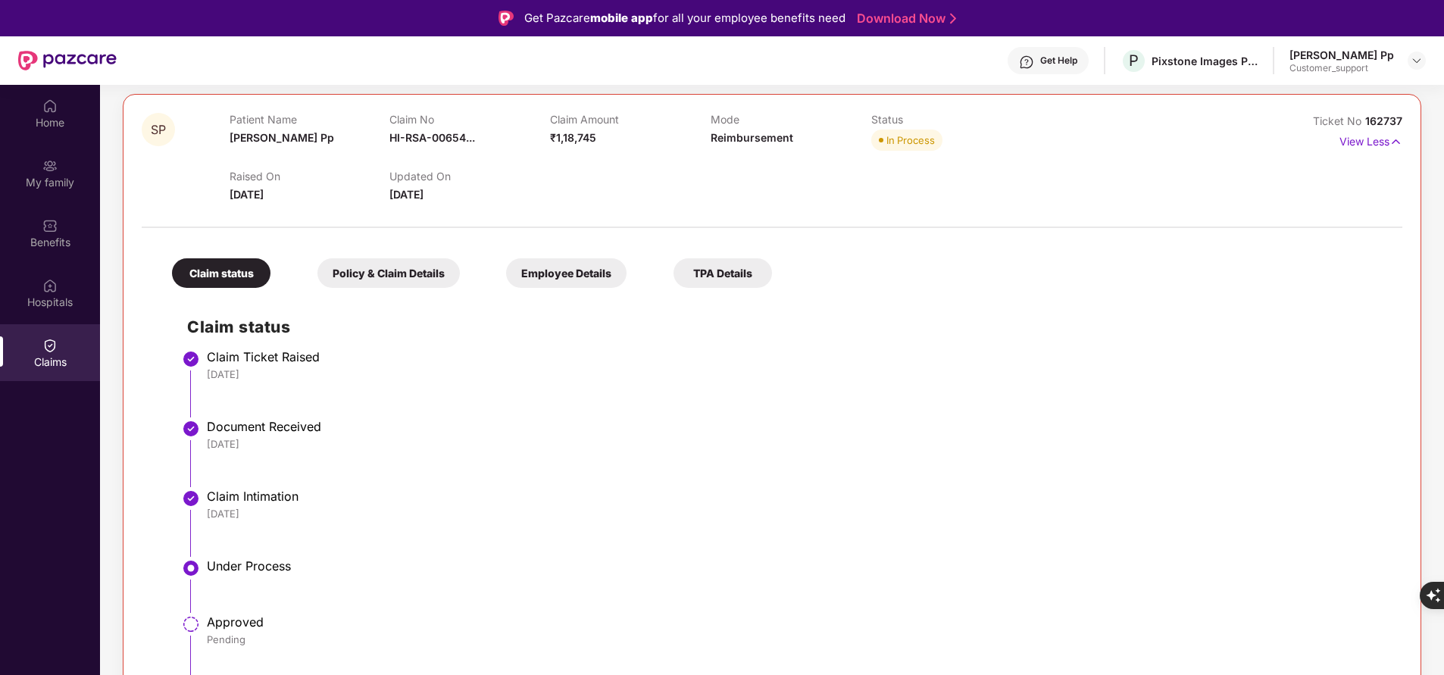
scroll to position [0, 0]
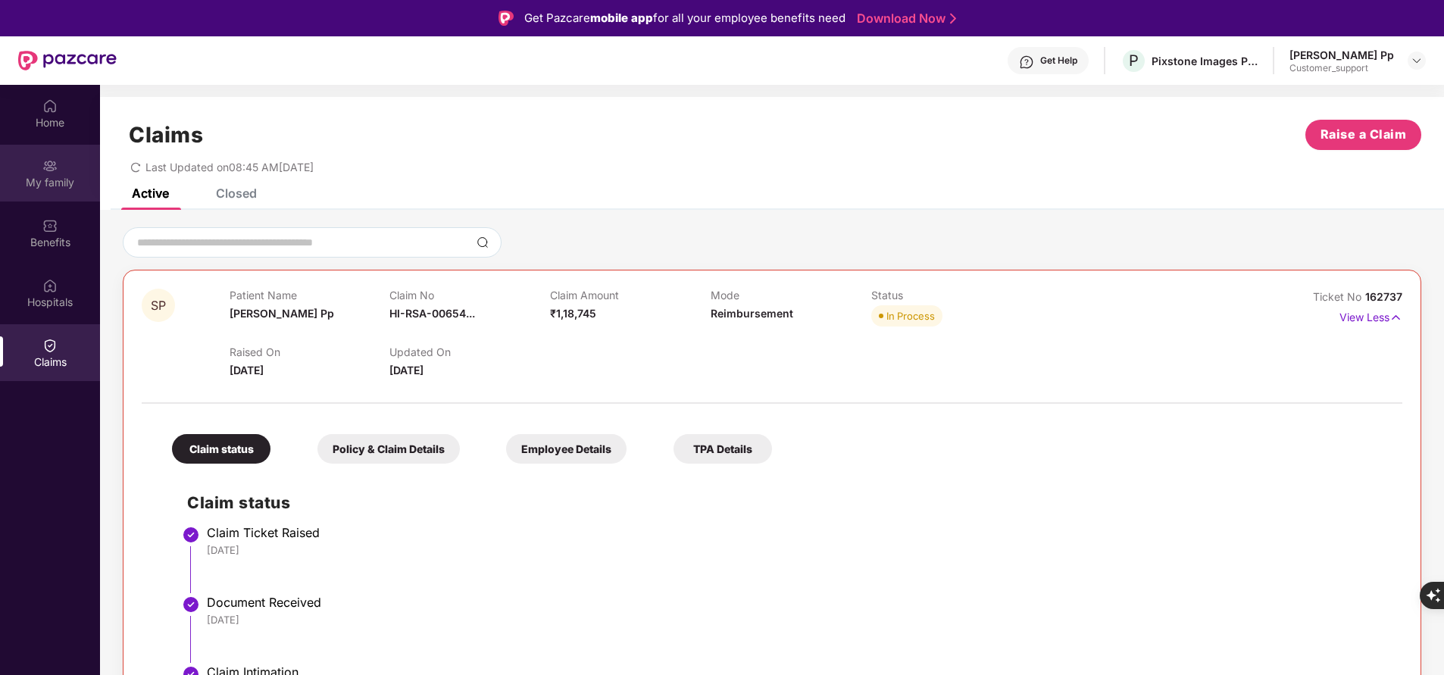
click at [58, 189] on div "My family" at bounding box center [50, 182] width 100 height 15
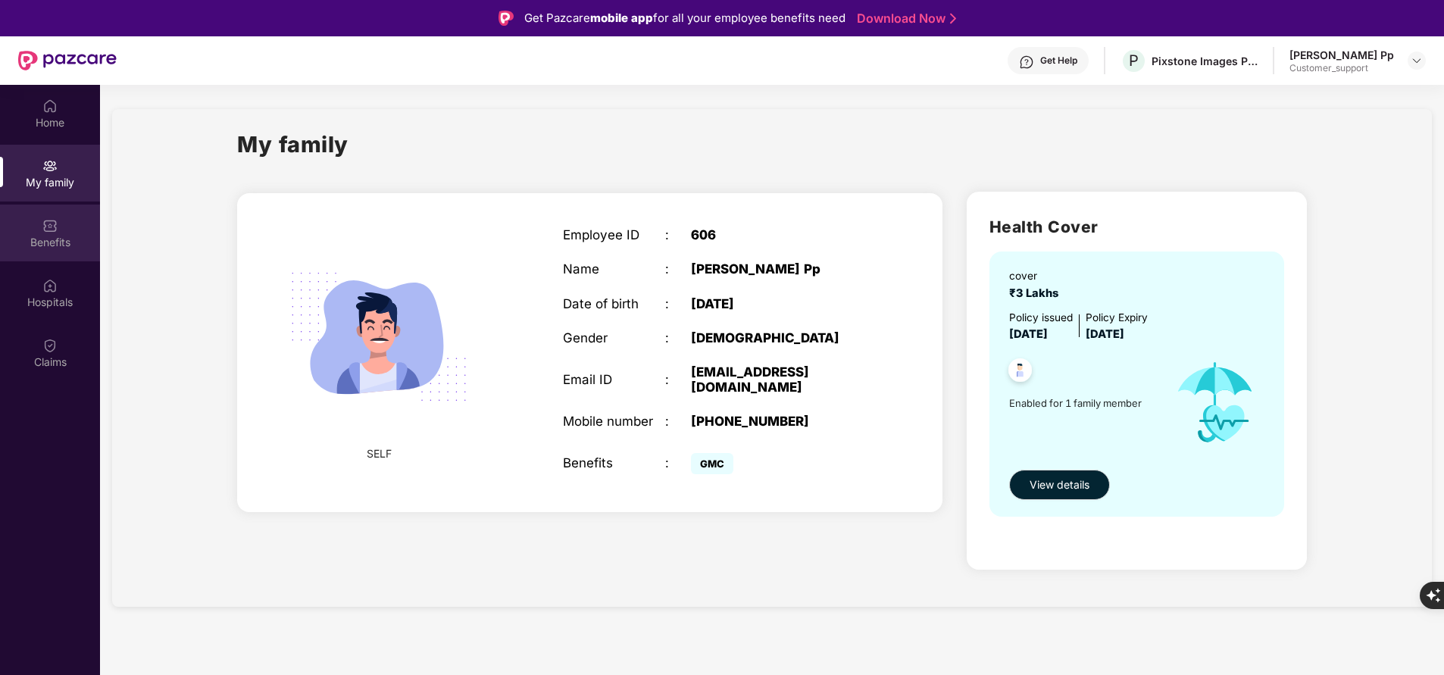
click at [57, 235] on div "Benefits" at bounding box center [50, 242] width 100 height 15
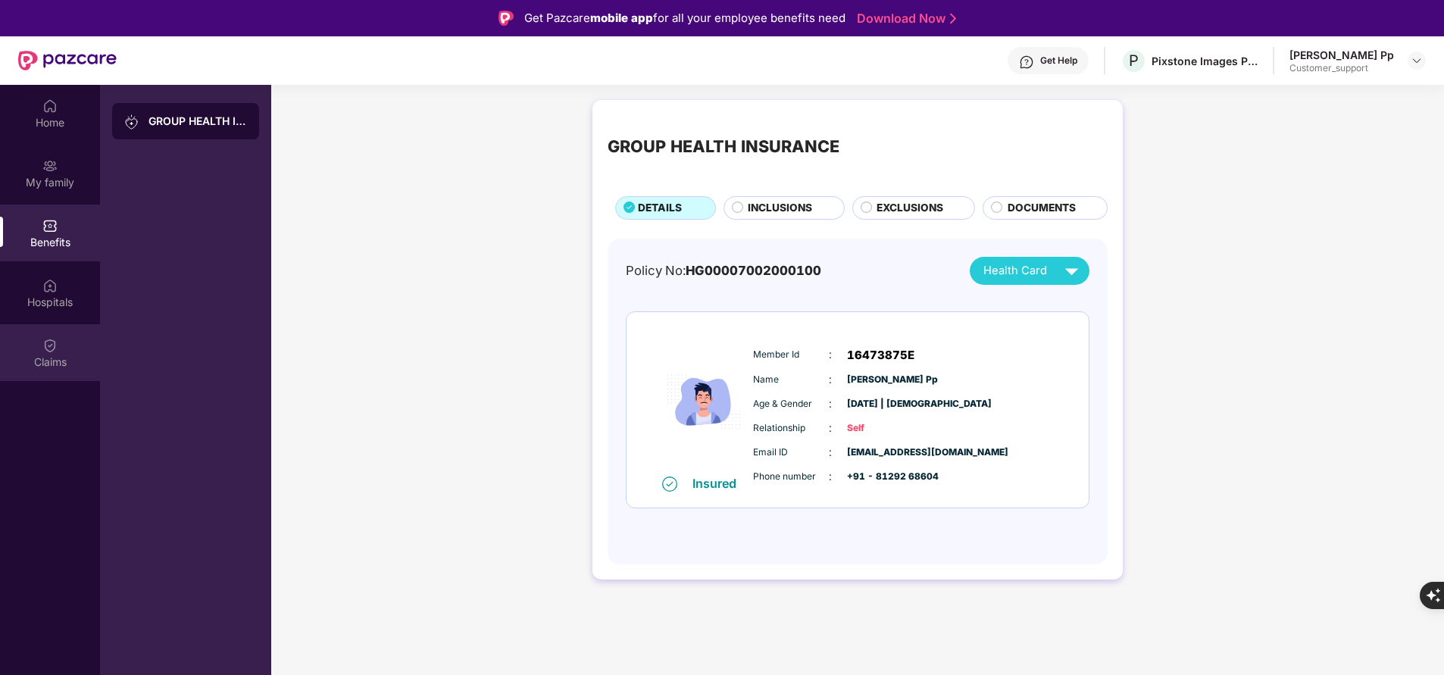
click at [50, 341] on img at bounding box center [49, 345] width 15 height 15
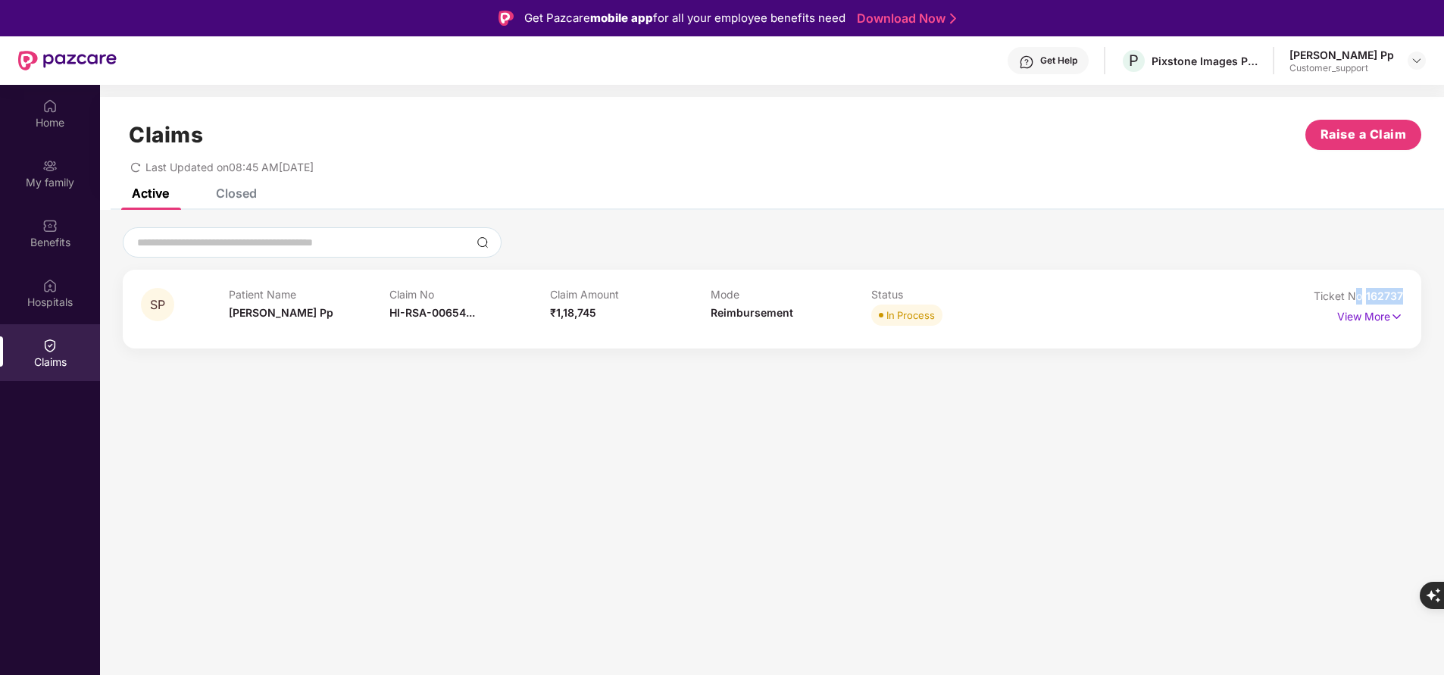
drag, startPoint x: 1357, startPoint y: 289, endPoint x: 1429, endPoint y: 285, distance: 72.1
click at [1429, 285] on div "SP Patient Name Sujith Pp Claim No HI-RSA-00654... Claim Amount ₹1,18,745 Mode …" at bounding box center [772, 287] width 1344 height 121
copy div "o 162737"
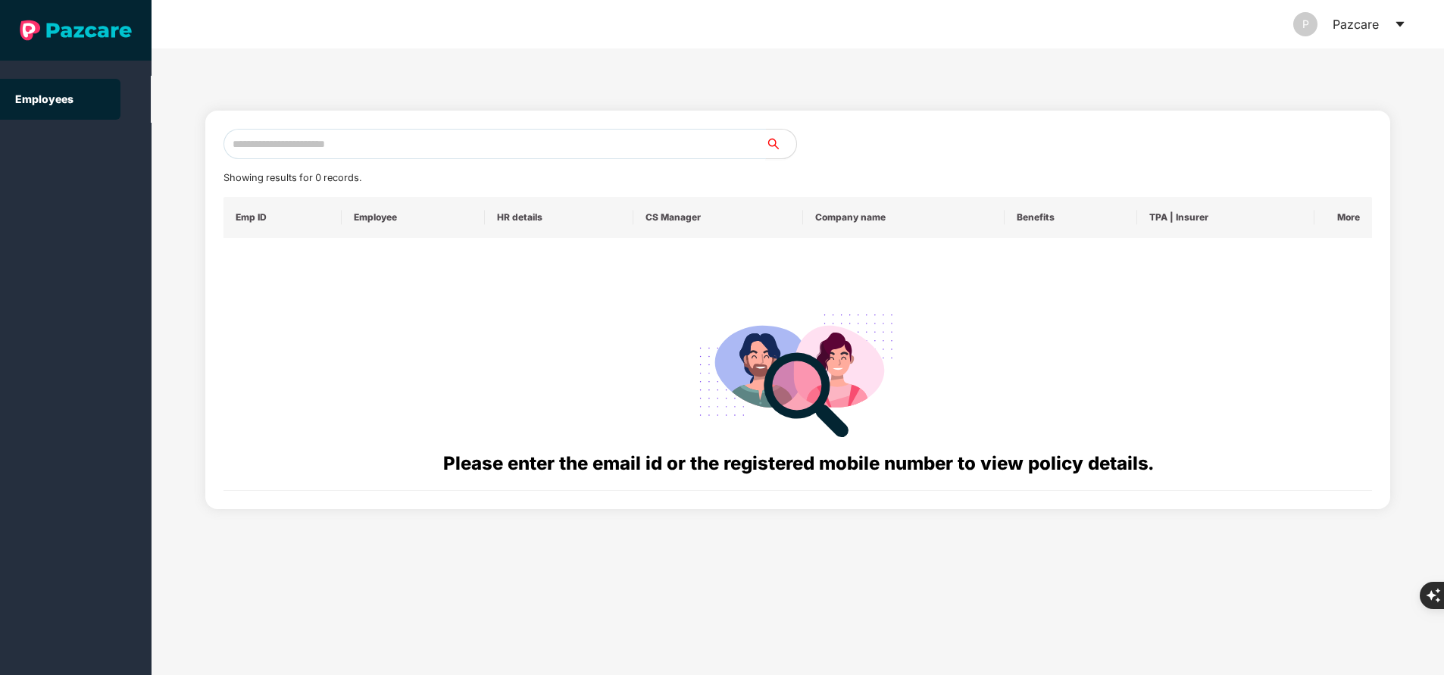
click at [411, 138] on input "text" at bounding box center [495, 144] width 543 height 30
paste input "**********"
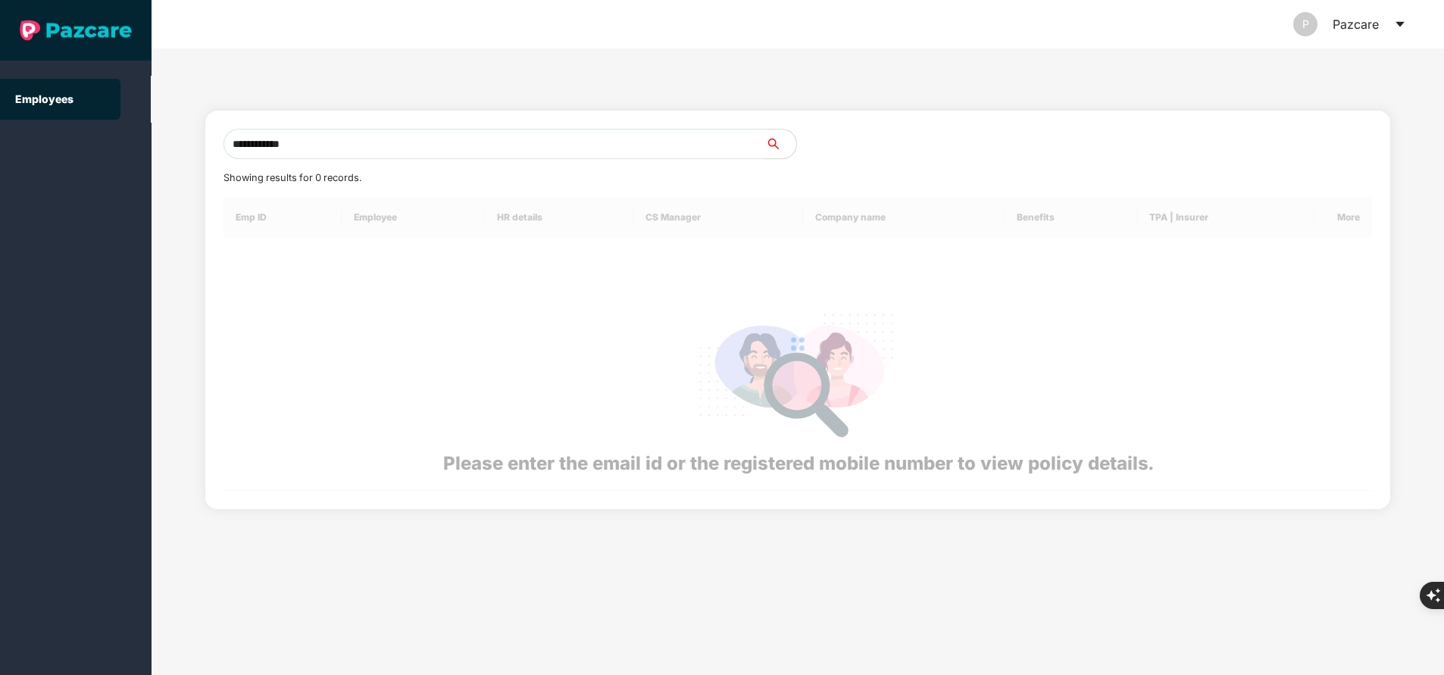
click at [411, 138] on input "**********" at bounding box center [495, 144] width 543 height 30
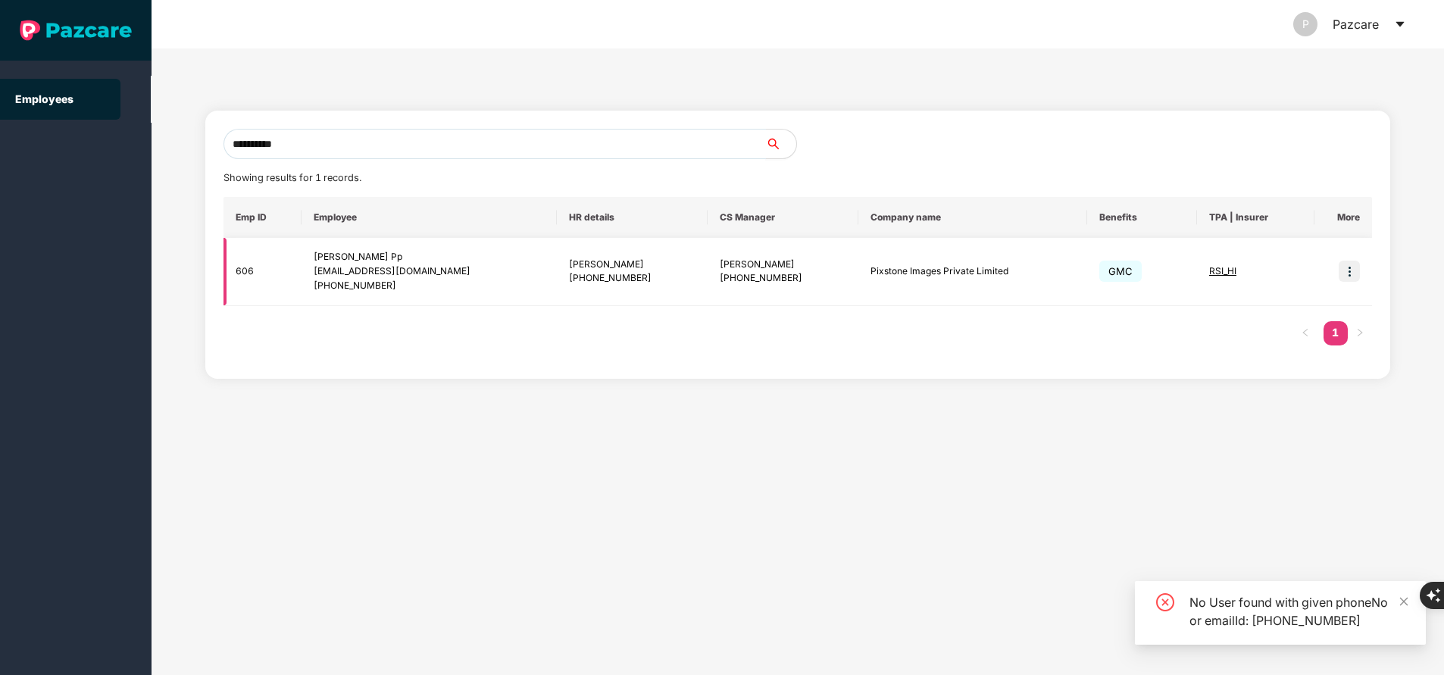
type input "**********"
click at [1347, 274] on img at bounding box center [1349, 271] width 21 height 21
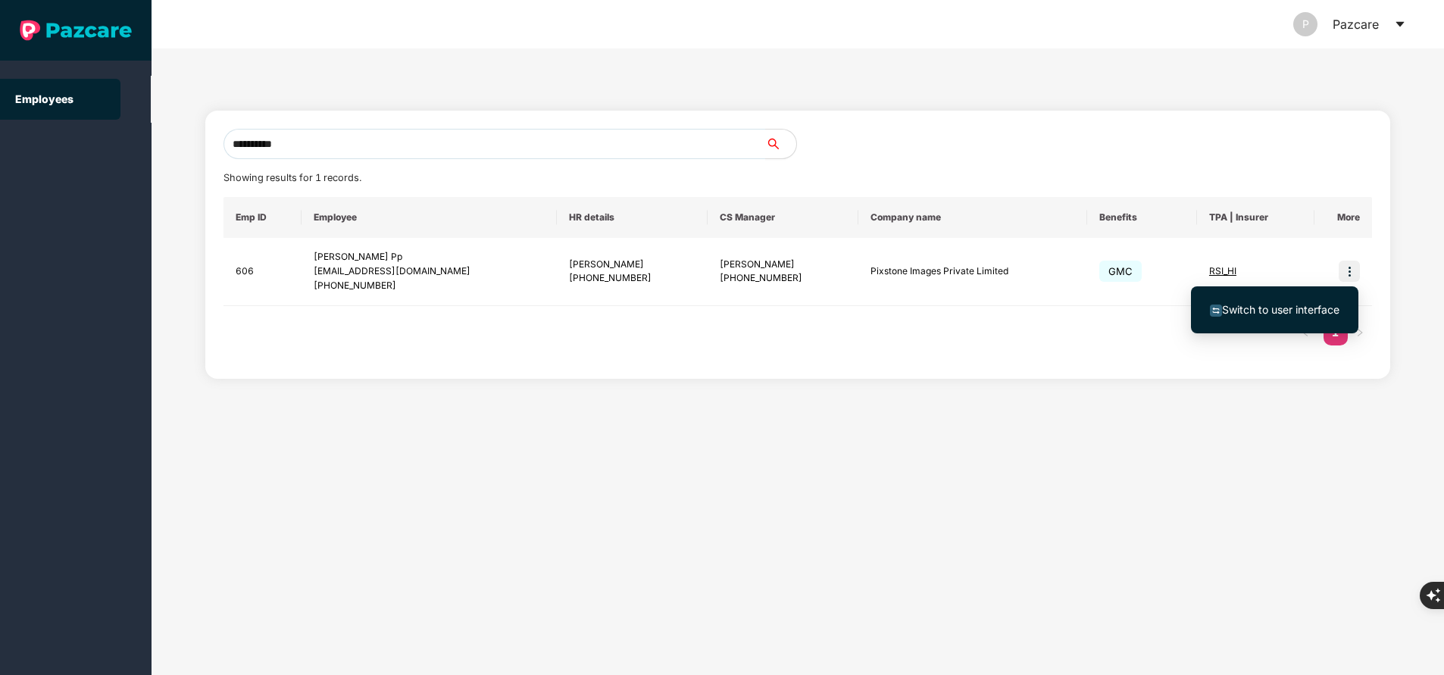
click at [1319, 305] on span "Switch to user interface" at bounding box center [1280, 309] width 117 height 13
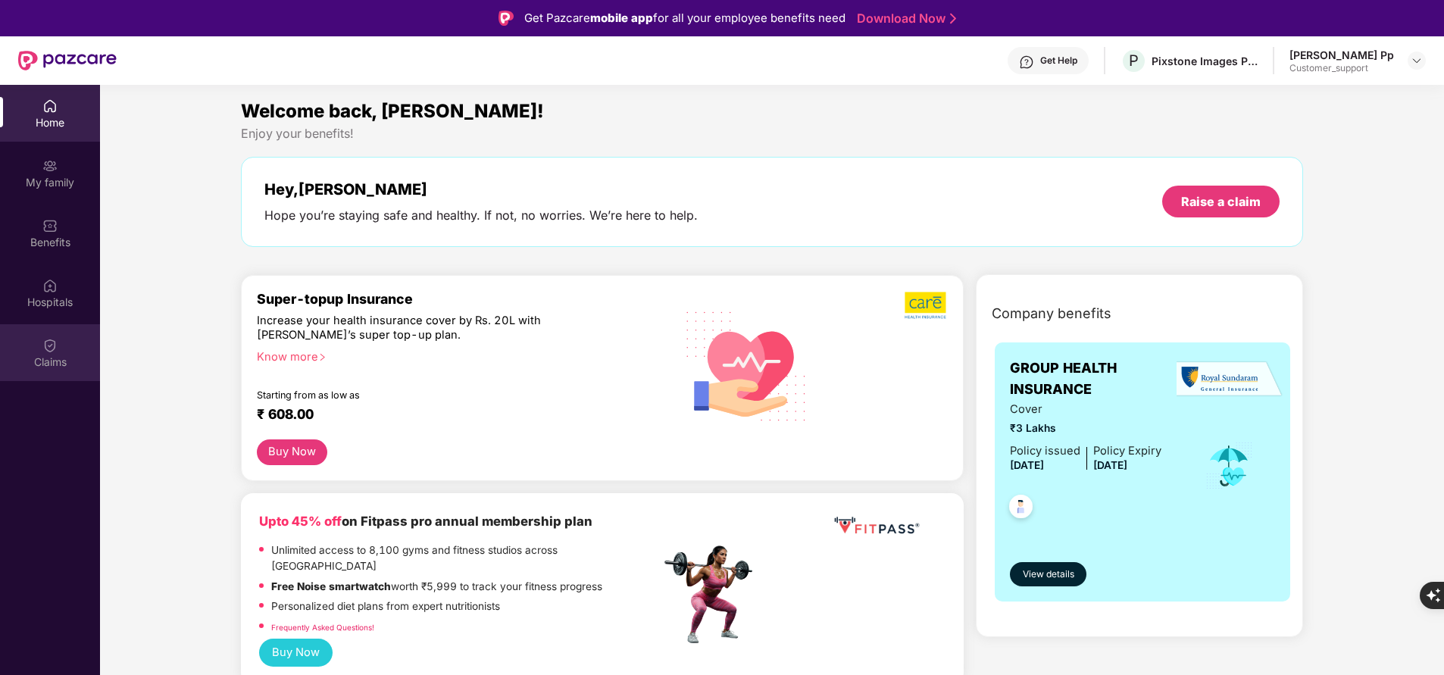
click at [61, 355] on div "Claims" at bounding box center [50, 362] width 100 height 15
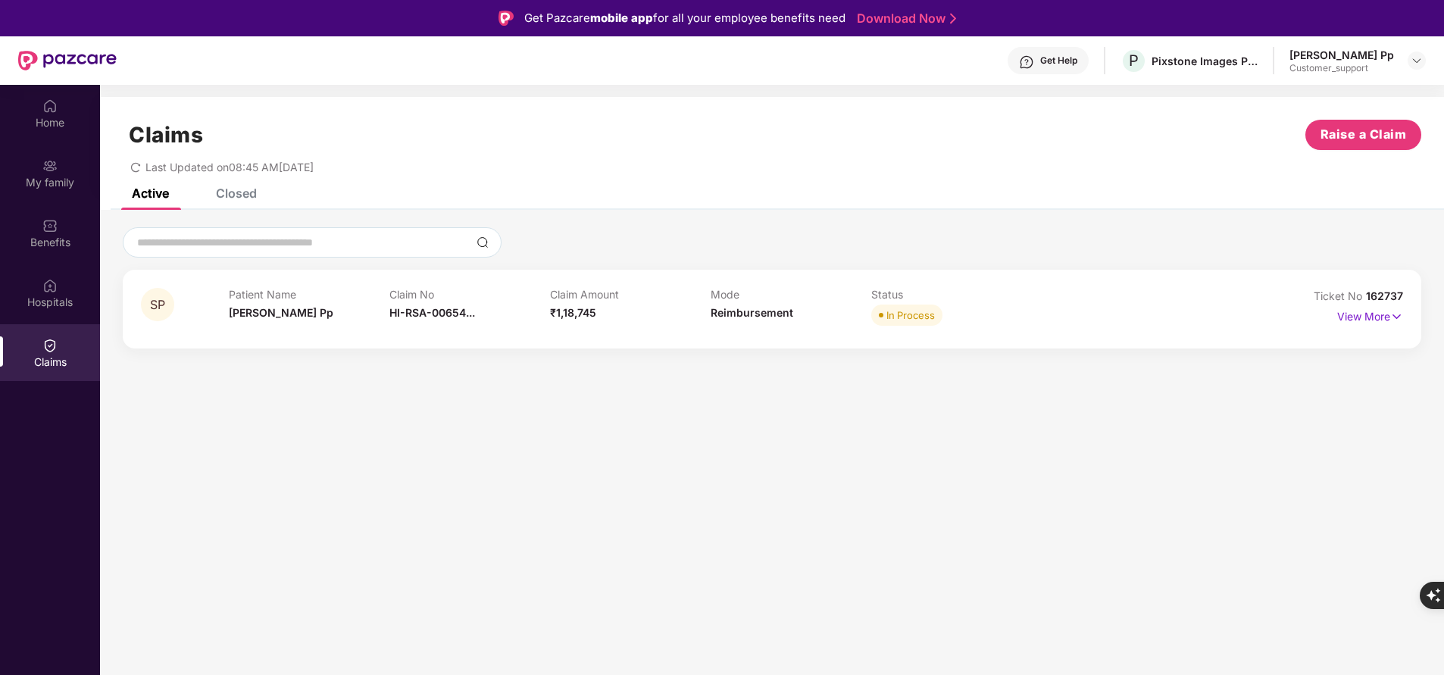
click at [1350, 280] on div "SP Patient Name Sujith Pp Claim No HI-RSA-00654... Claim Amount ₹1,18,745 Mode …" at bounding box center [772, 309] width 1299 height 79
drag, startPoint x: 1368, startPoint y: 294, endPoint x: 1437, endPoint y: 292, distance: 69.7
click at [1437, 292] on div "SP Patient Name Sujith Pp Claim No HI-RSA-00654... Claim Amount ₹1,18,745 Mode …" at bounding box center [772, 287] width 1344 height 121
copy span "162737"
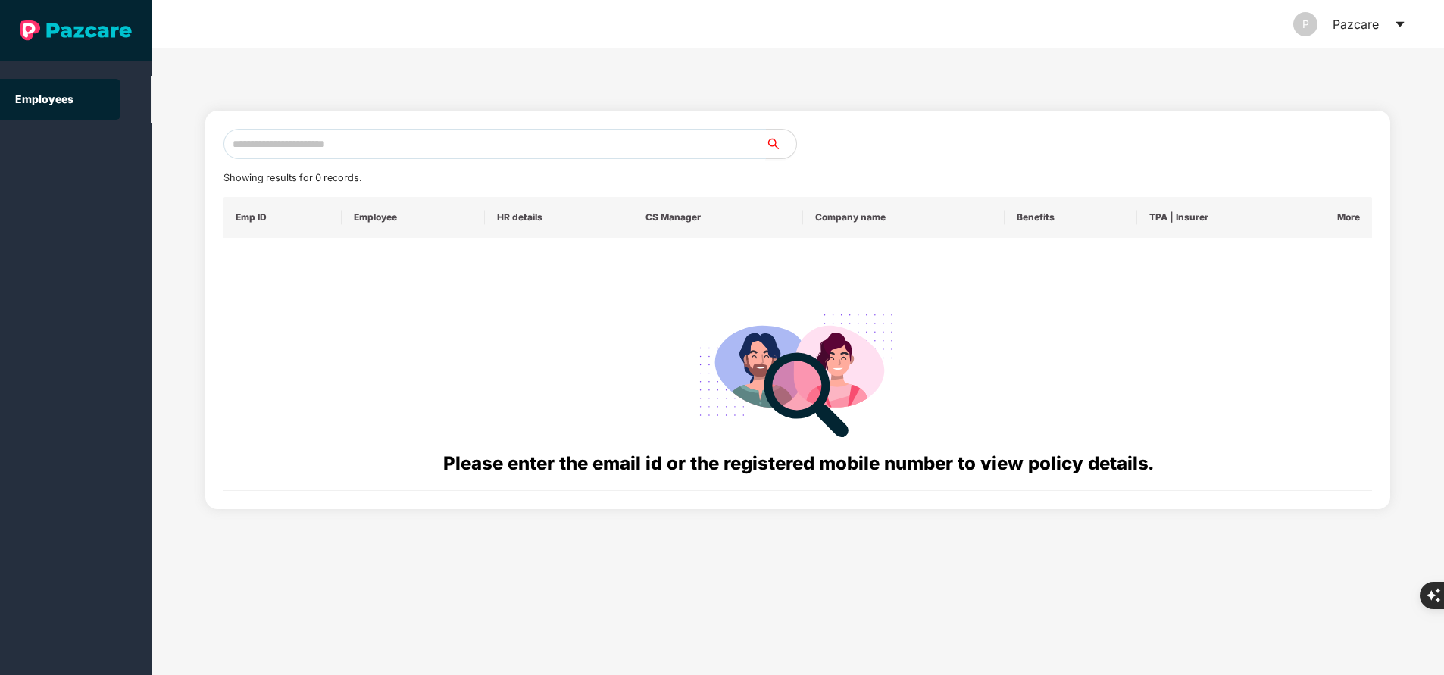
click at [282, 153] on input "text" at bounding box center [495, 144] width 543 height 30
paste input "**********"
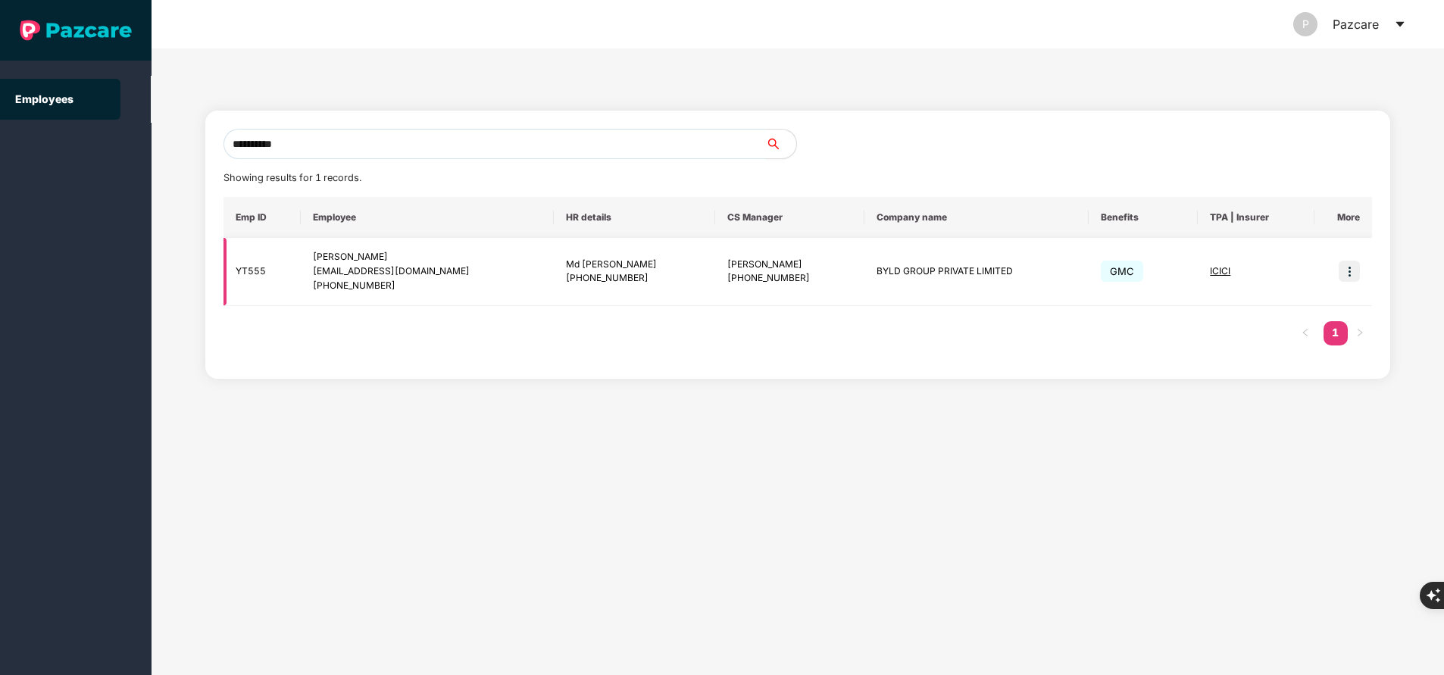
type input "**********"
click at [1351, 263] on img at bounding box center [1349, 271] width 21 height 21
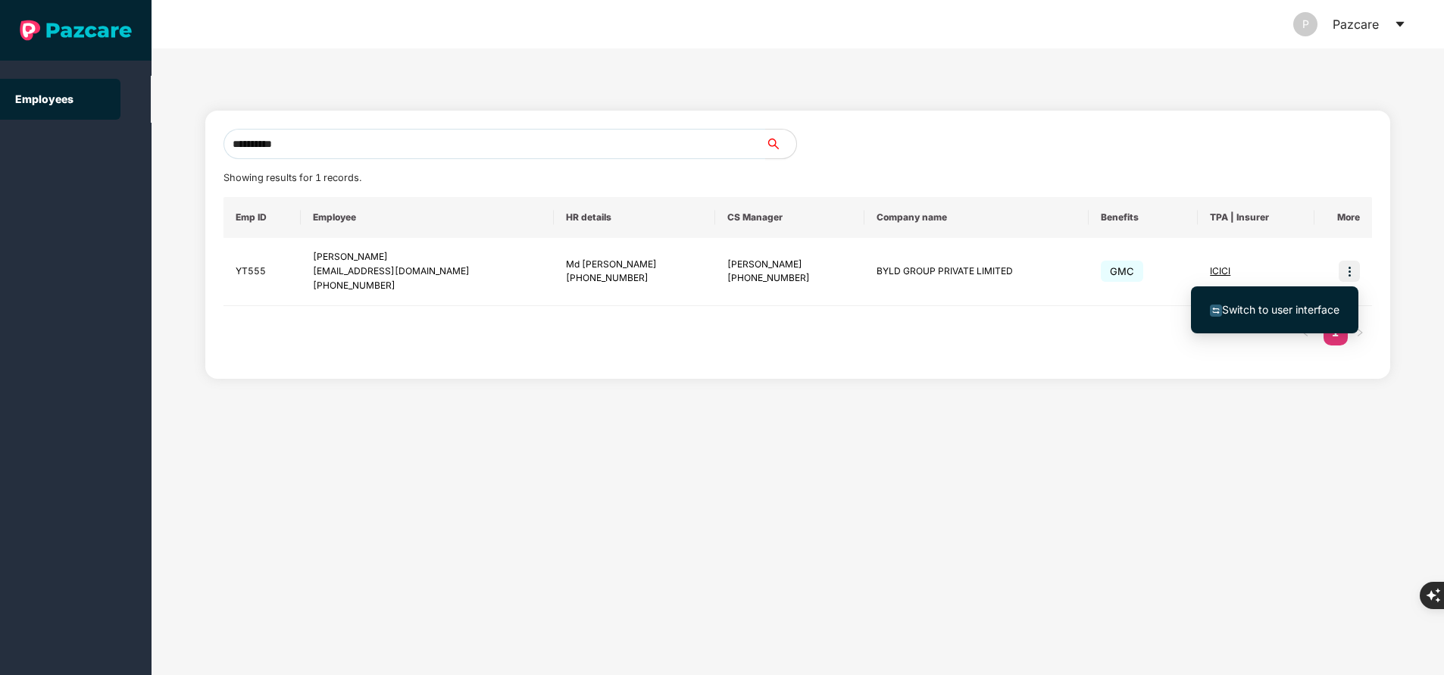
click at [1267, 307] on span "Switch to user interface" at bounding box center [1280, 309] width 117 height 13
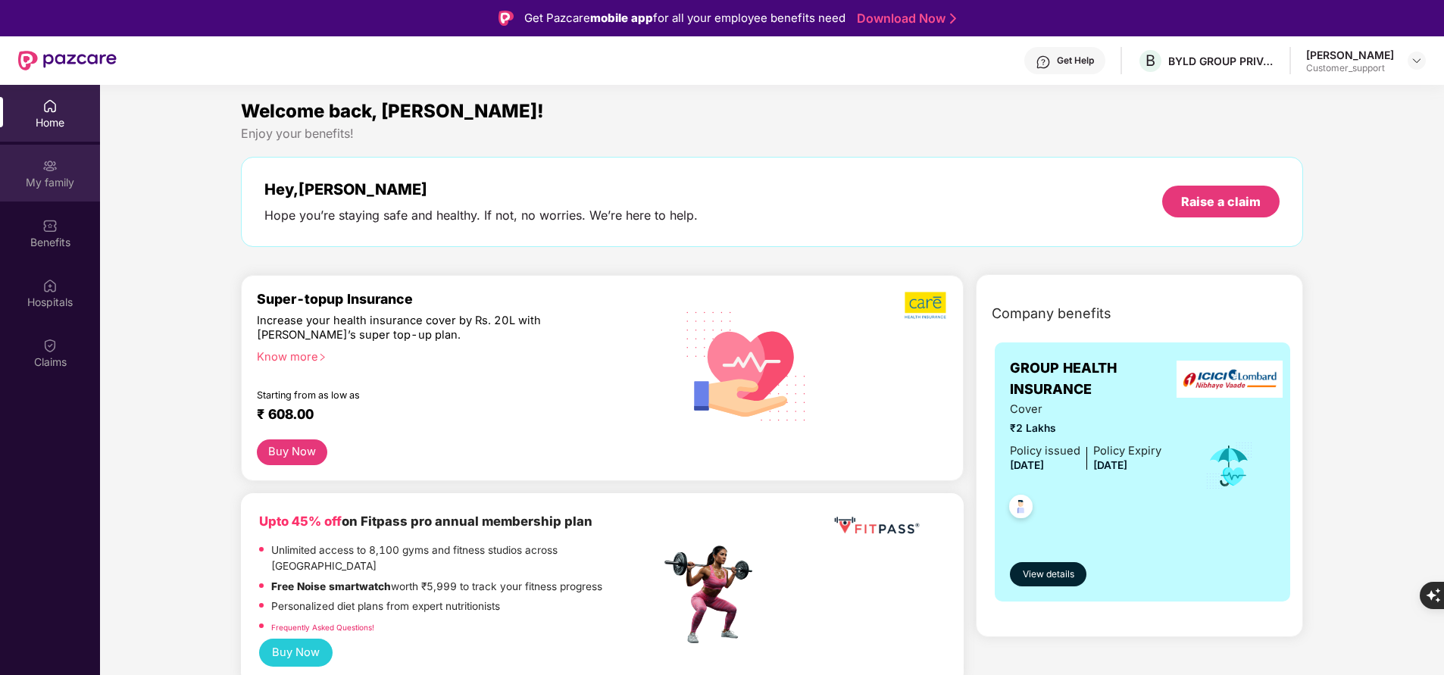
click at [54, 172] on img at bounding box center [49, 165] width 15 height 15
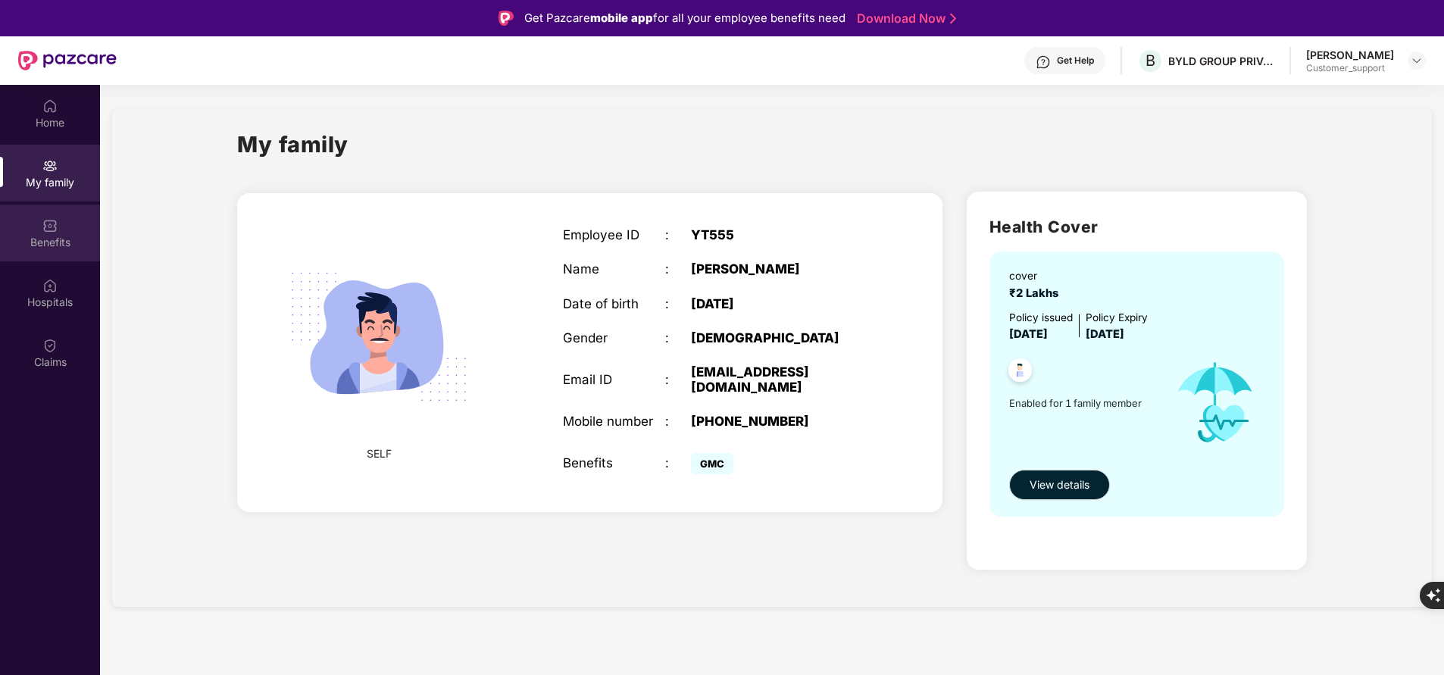
click at [46, 235] on div "Benefits" at bounding box center [50, 242] width 100 height 15
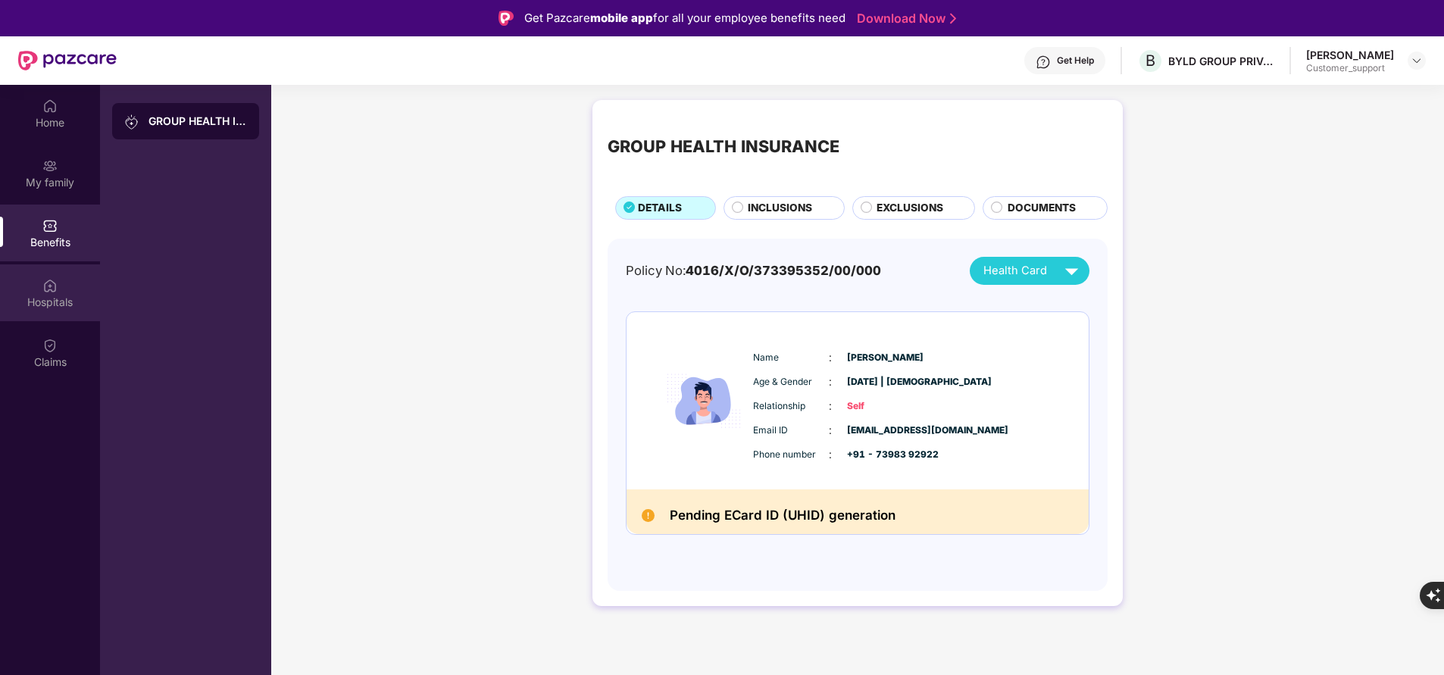
click at [48, 300] on div "Hospitals" at bounding box center [50, 302] width 100 height 15
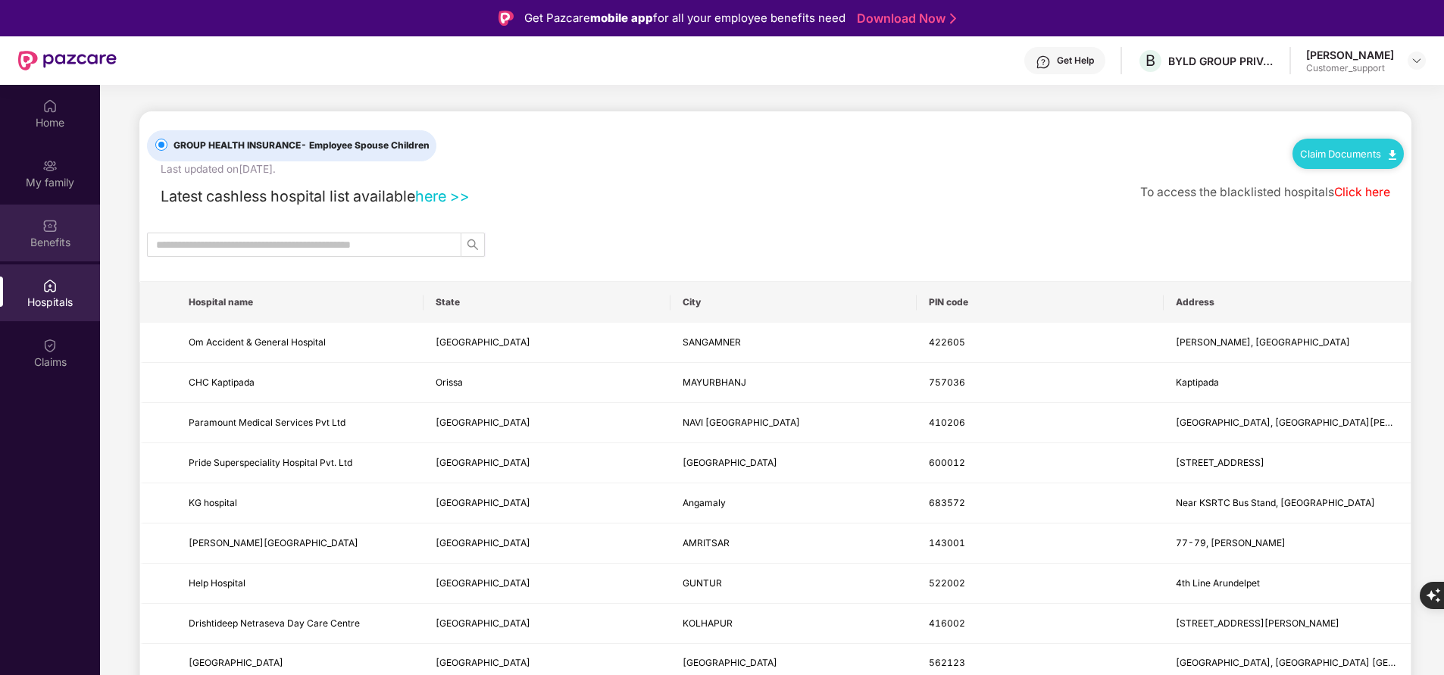
click at [46, 233] on img at bounding box center [49, 225] width 15 height 15
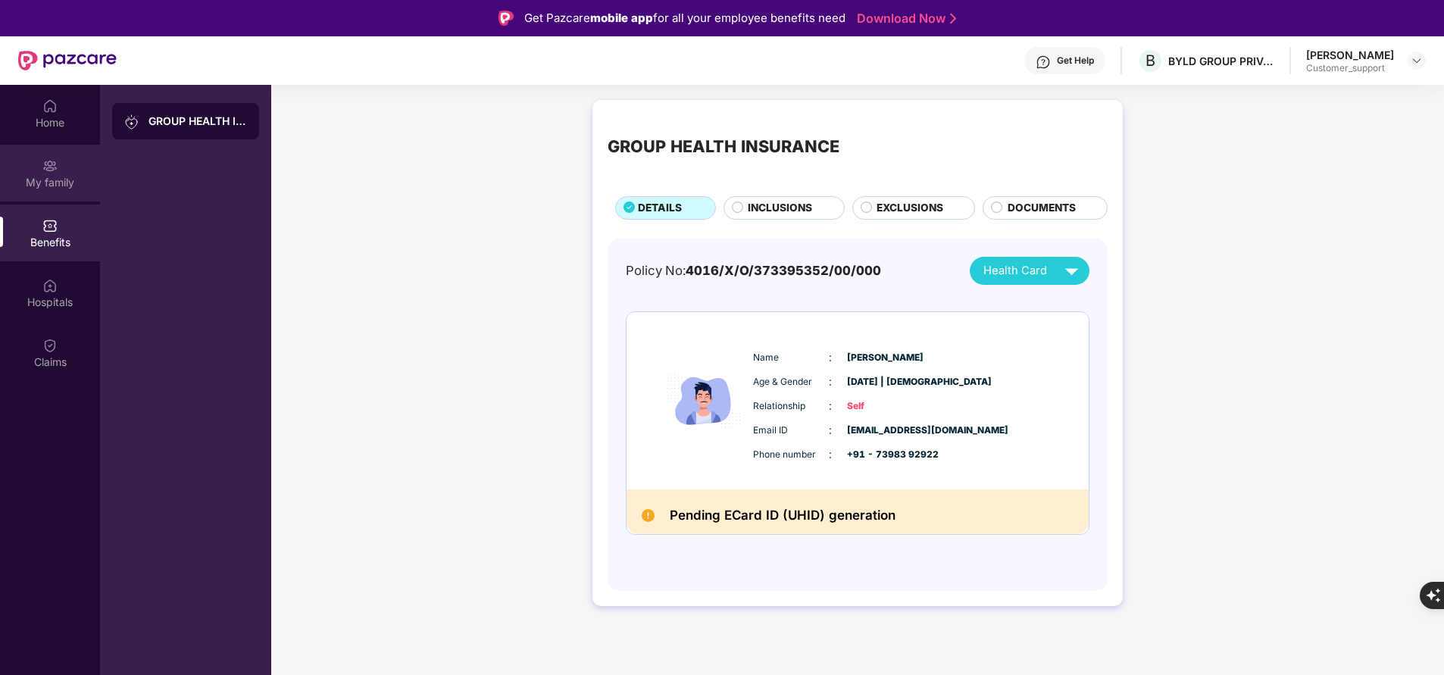
click at [57, 199] on div "My family" at bounding box center [50, 173] width 100 height 57
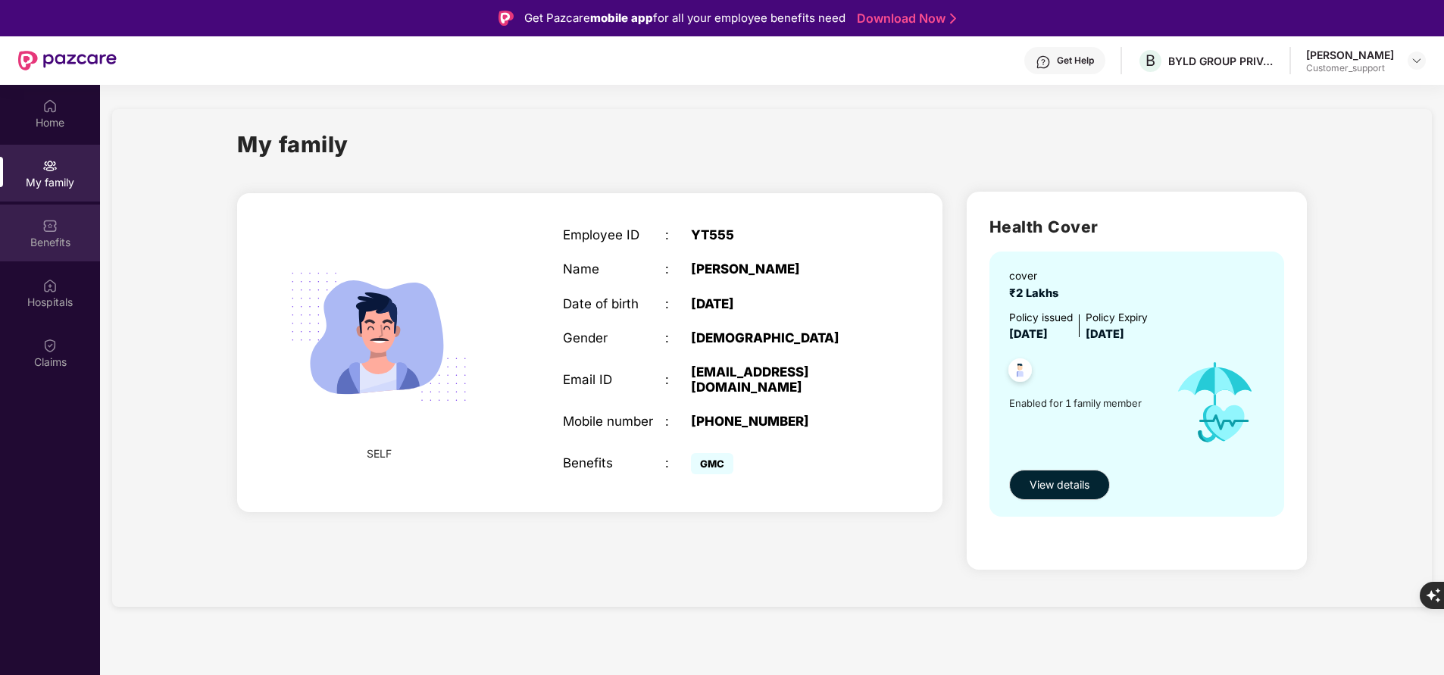
click at [58, 235] on div "Benefits" at bounding box center [50, 242] width 100 height 15
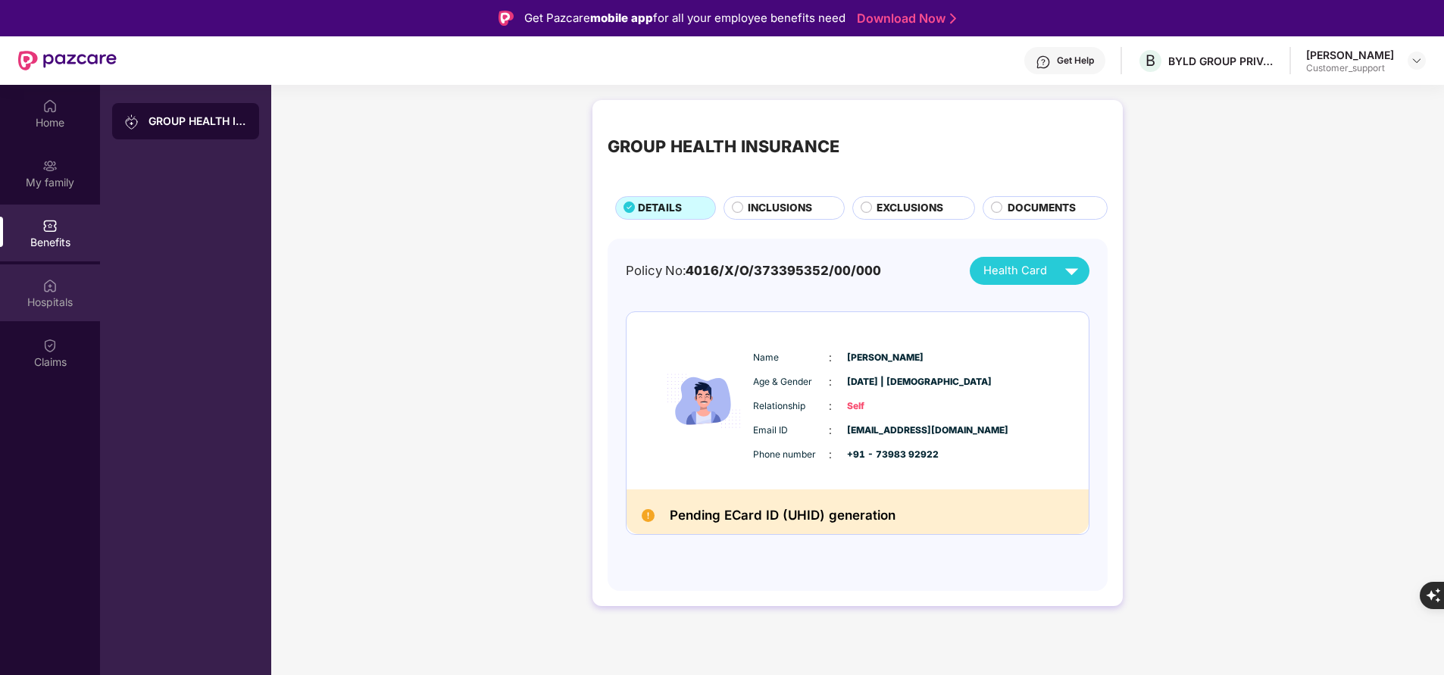
click at [52, 307] on div "Hospitals" at bounding box center [50, 302] width 100 height 15
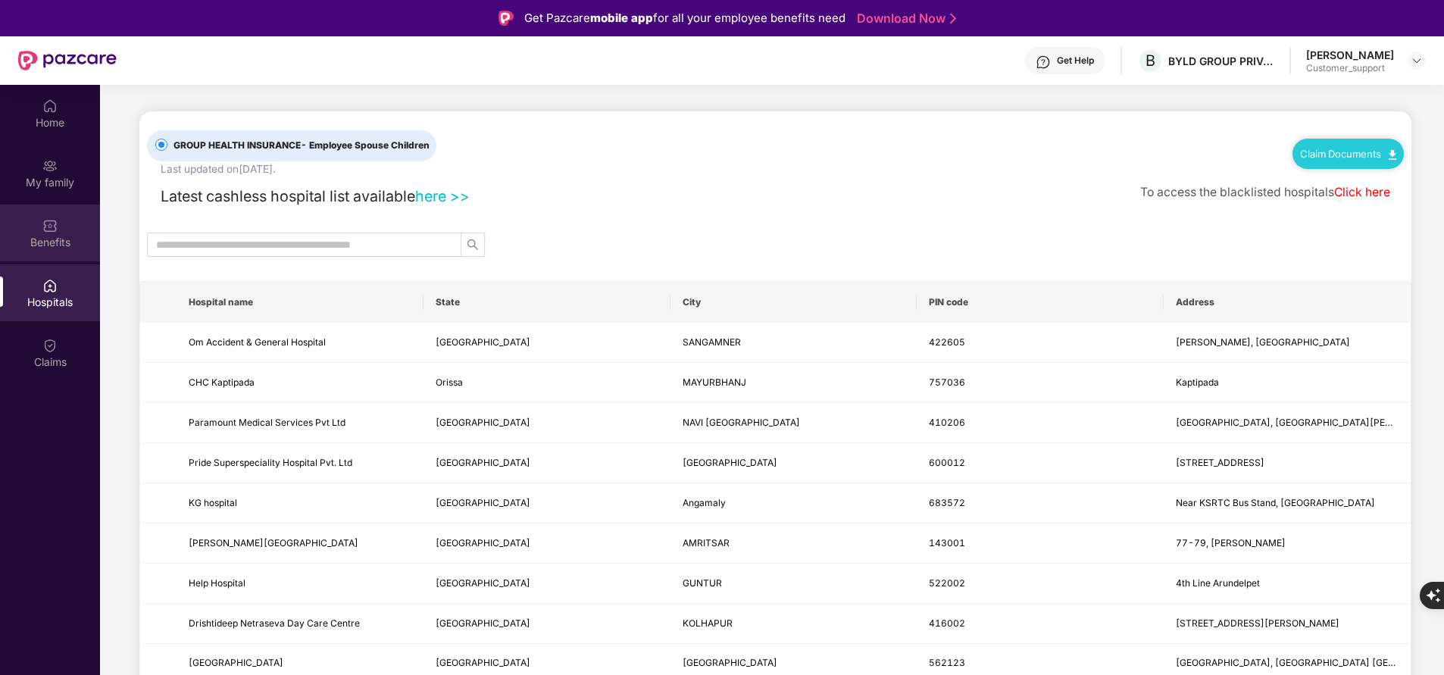
click at [45, 242] on div "Benefits" at bounding box center [50, 242] width 100 height 15
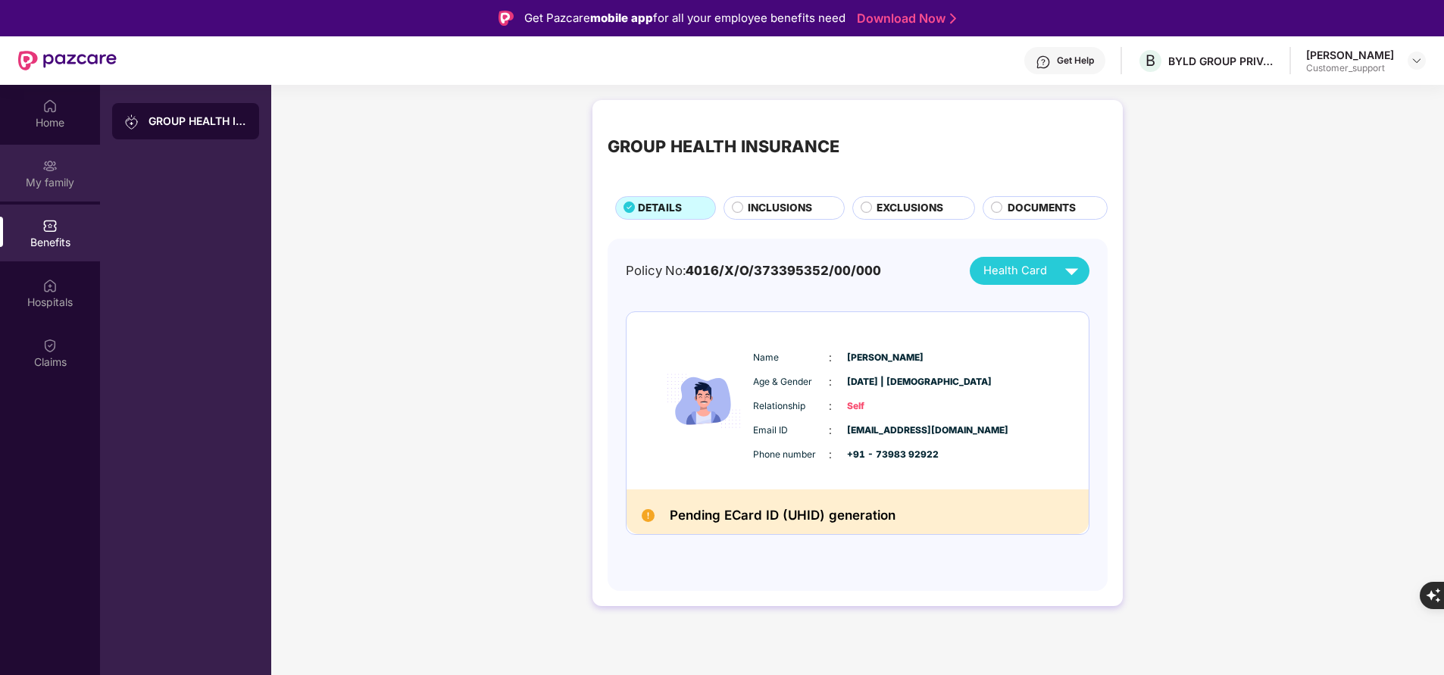
click at [37, 180] on div "My family" at bounding box center [50, 182] width 100 height 15
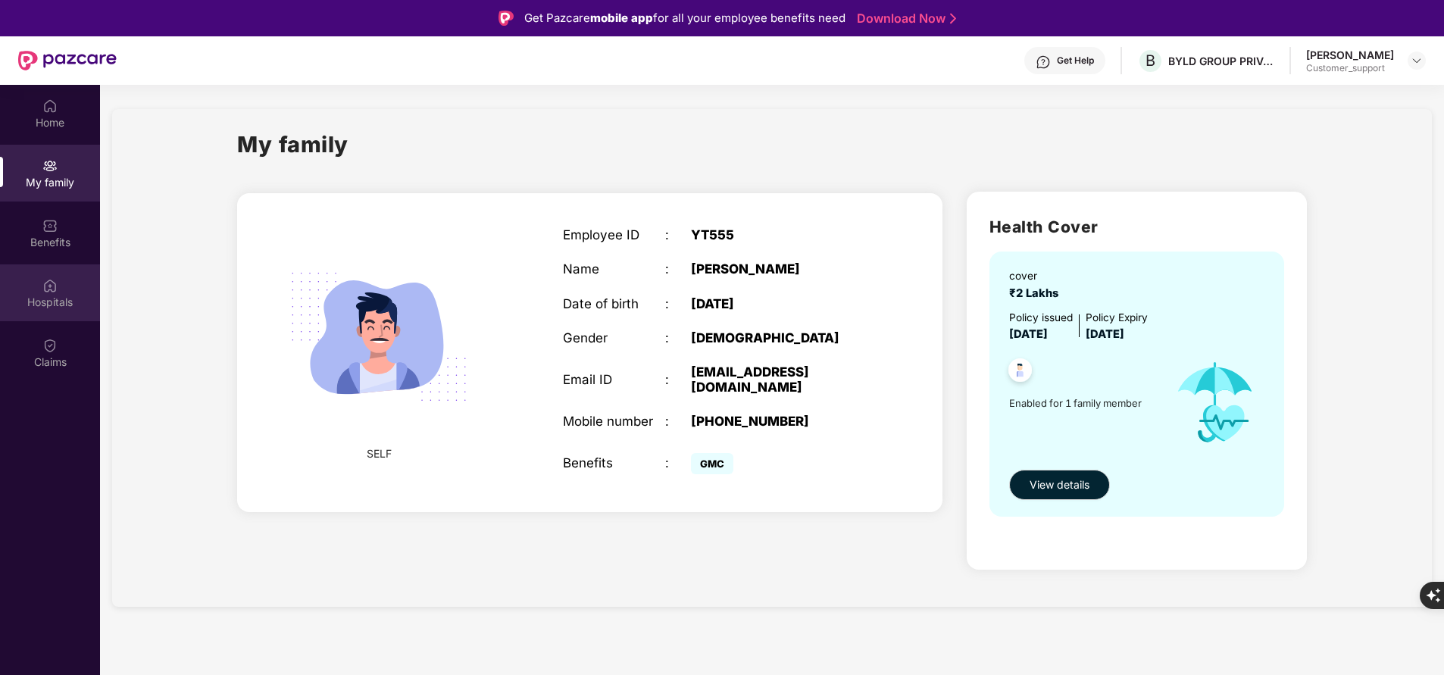
click at [55, 299] on div "Hospitals" at bounding box center [50, 302] width 100 height 15
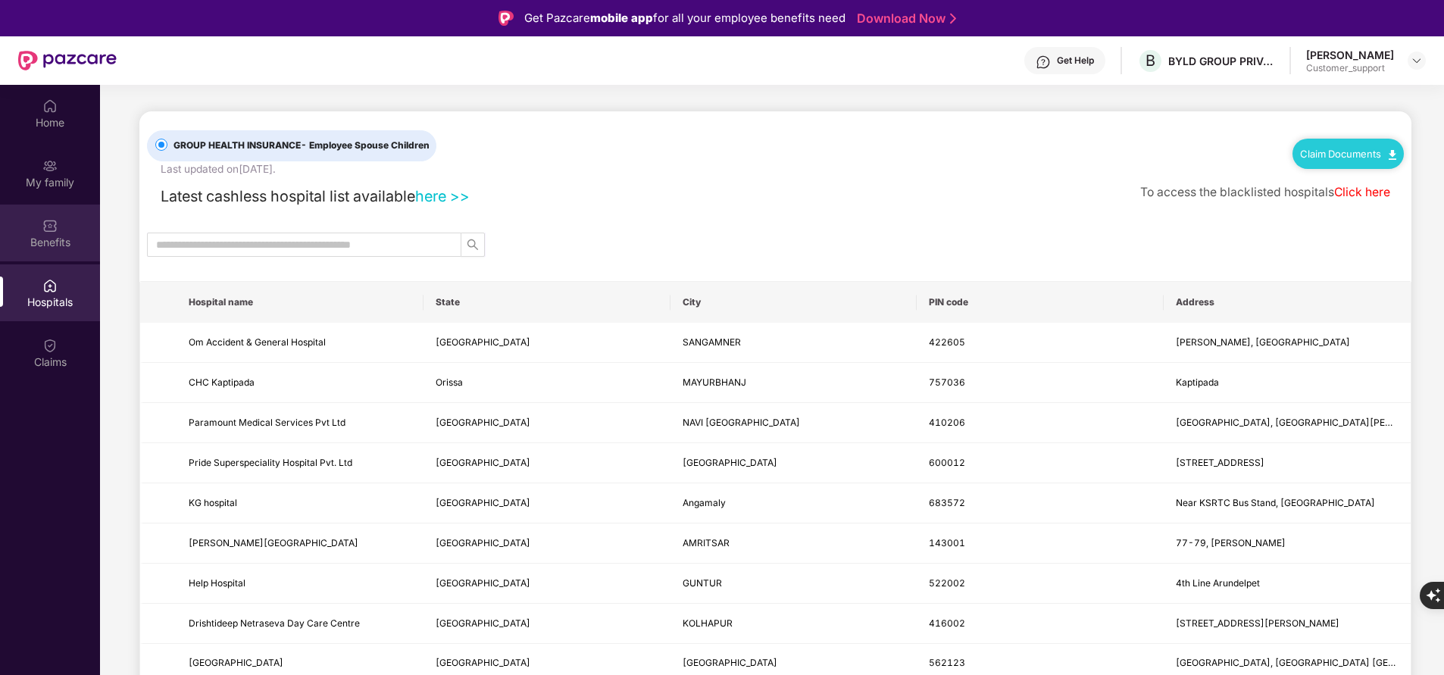
click at [44, 224] on img at bounding box center [49, 225] width 15 height 15
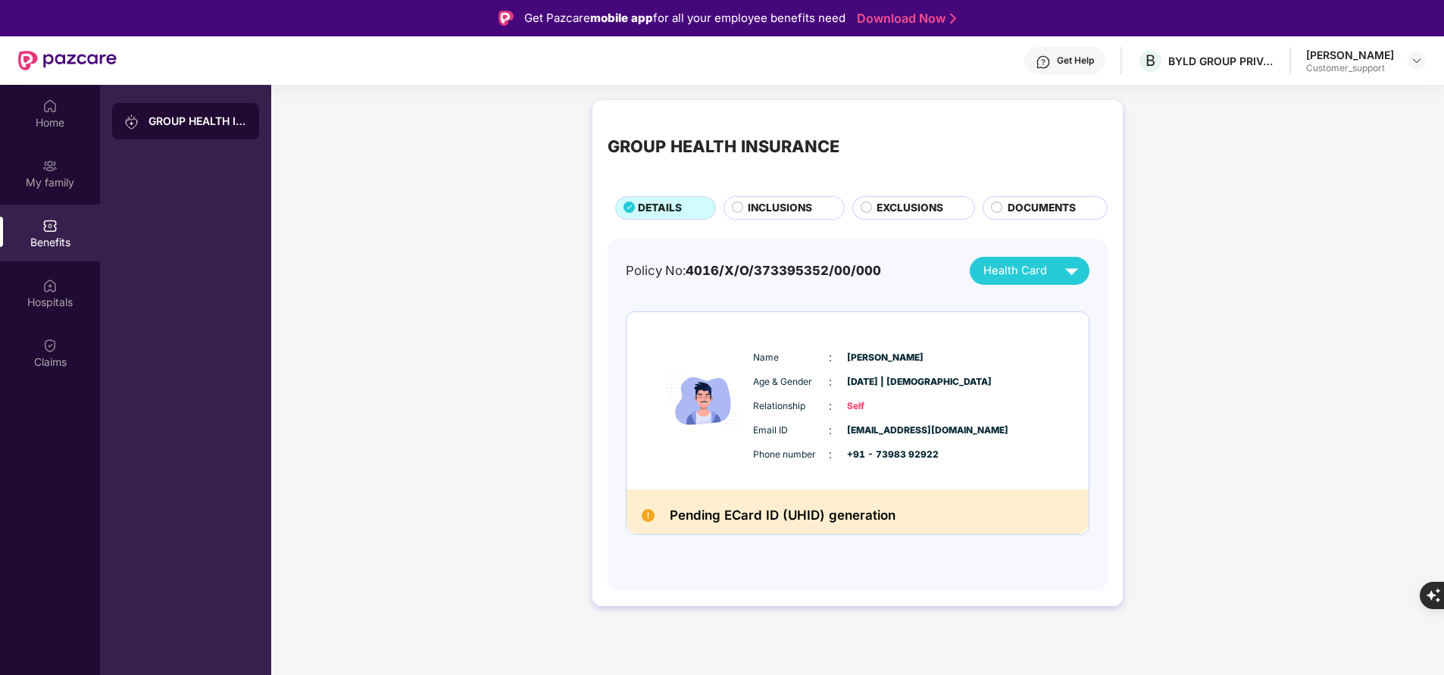
click at [782, 200] on span "INCLUSIONS" at bounding box center [780, 208] width 64 height 16
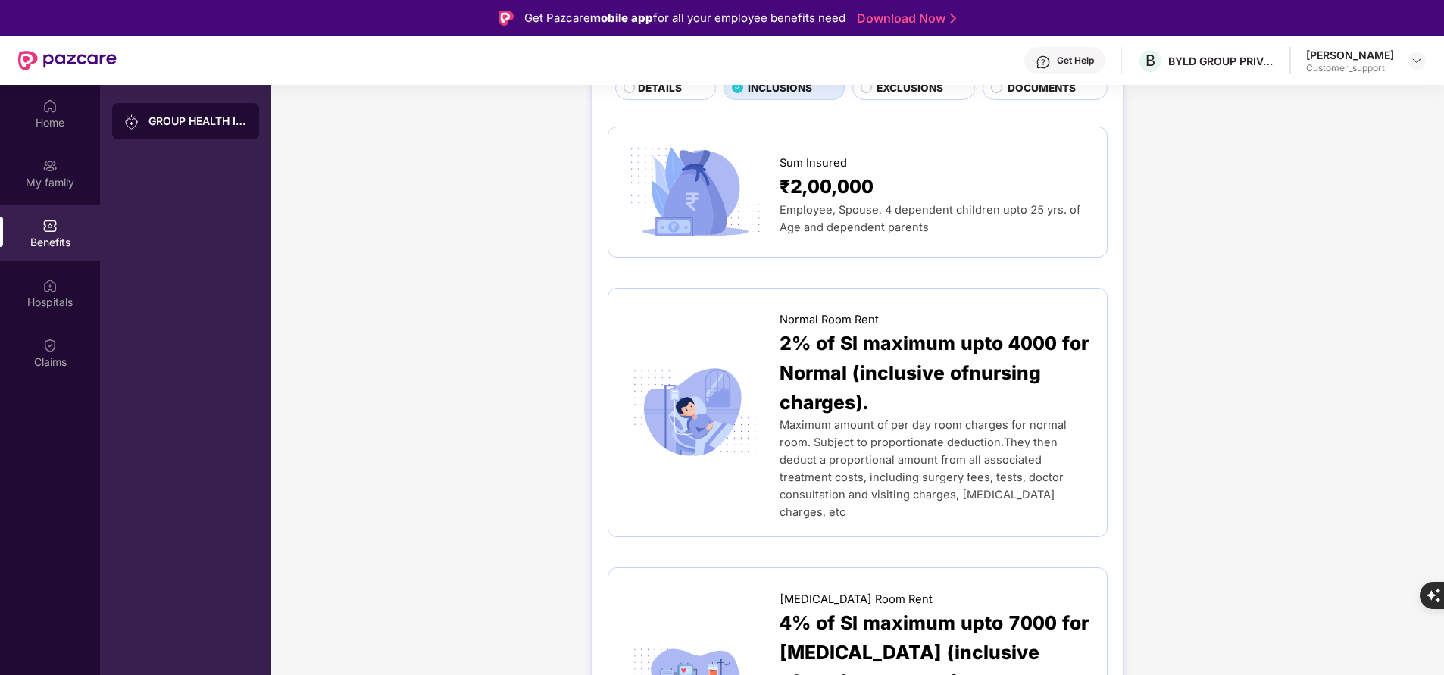
scroll to position [117, 0]
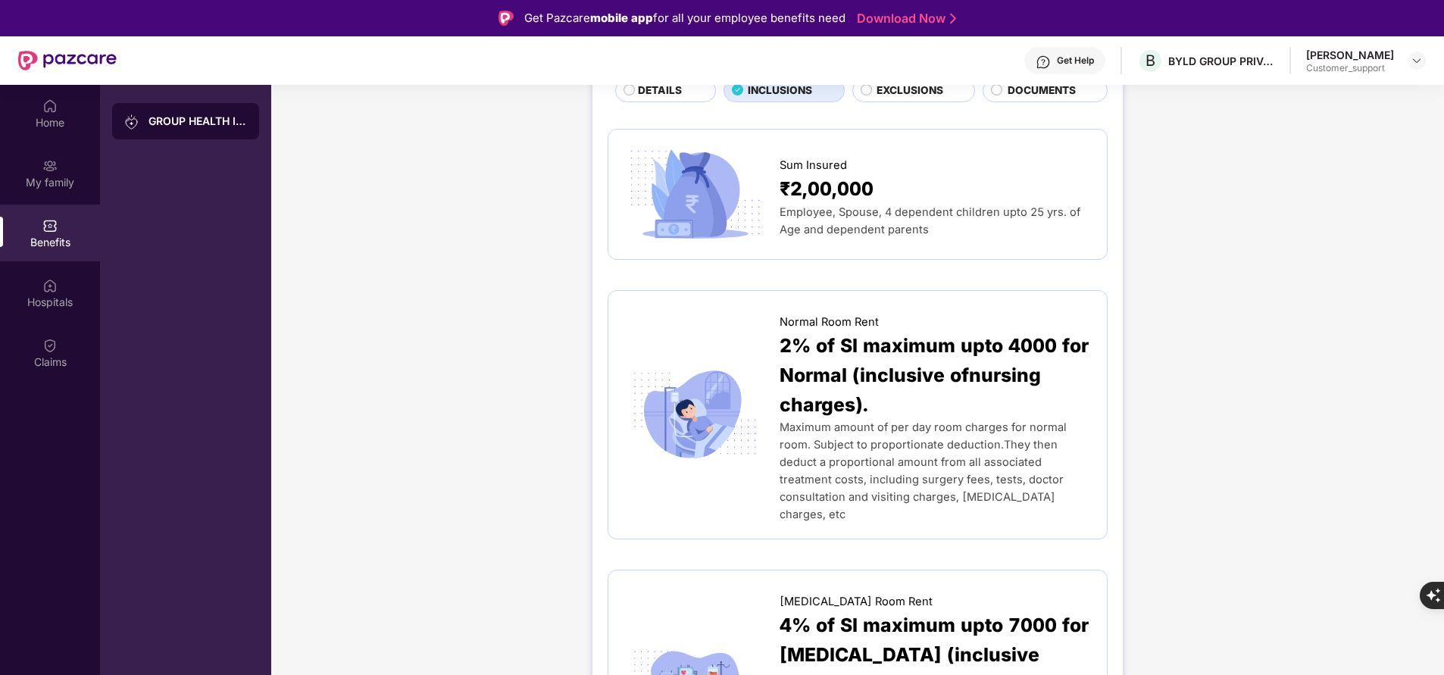
click at [937, 95] on span "EXCLUSIONS" at bounding box center [910, 91] width 67 height 16
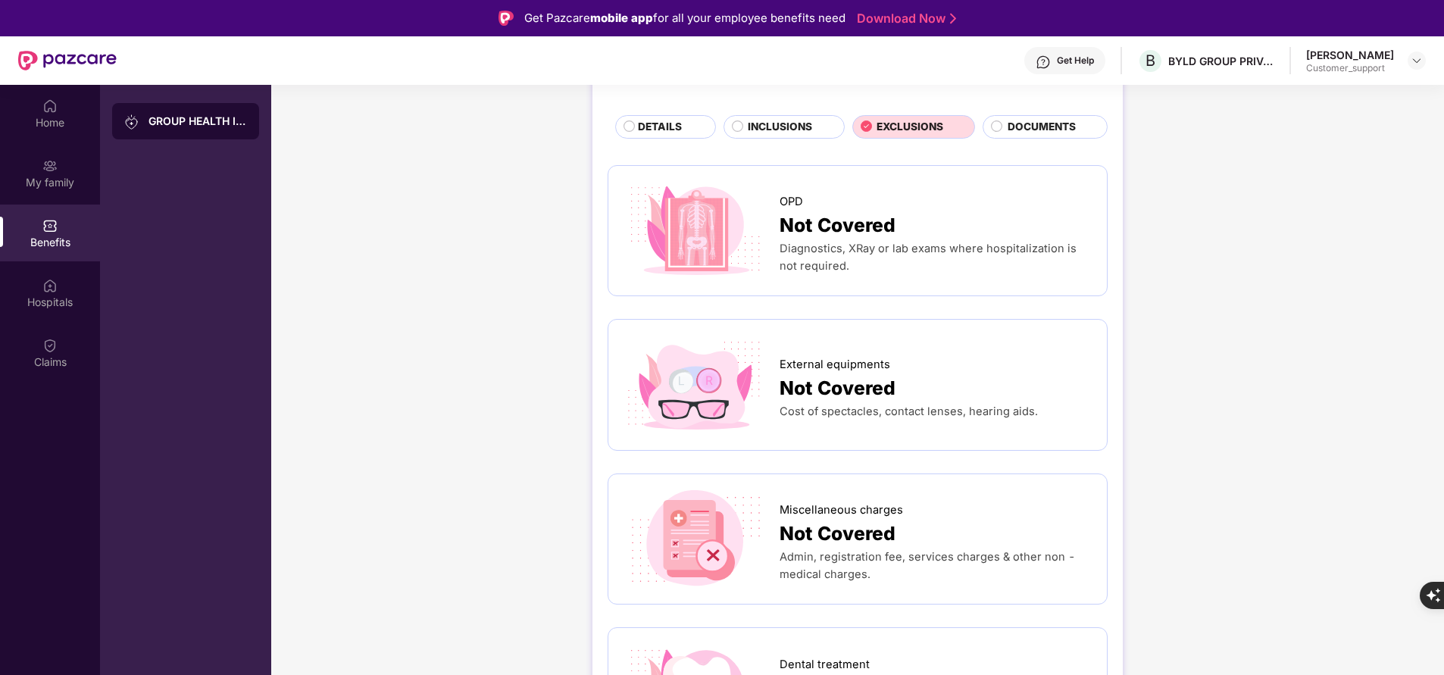
scroll to position [80, 0]
click at [671, 136] on span "DETAILS" at bounding box center [660, 128] width 44 height 16
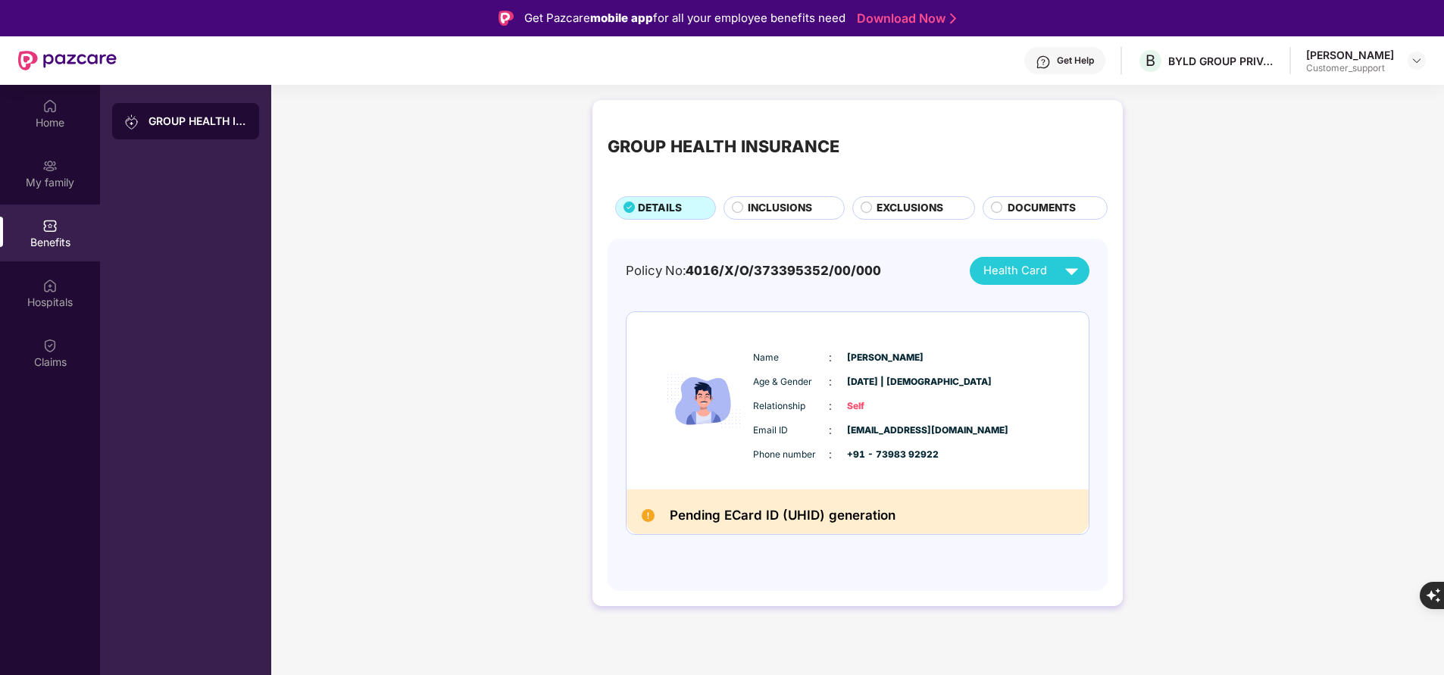
scroll to position [0, 0]
click at [50, 300] on div "Hospitals" at bounding box center [50, 302] width 100 height 15
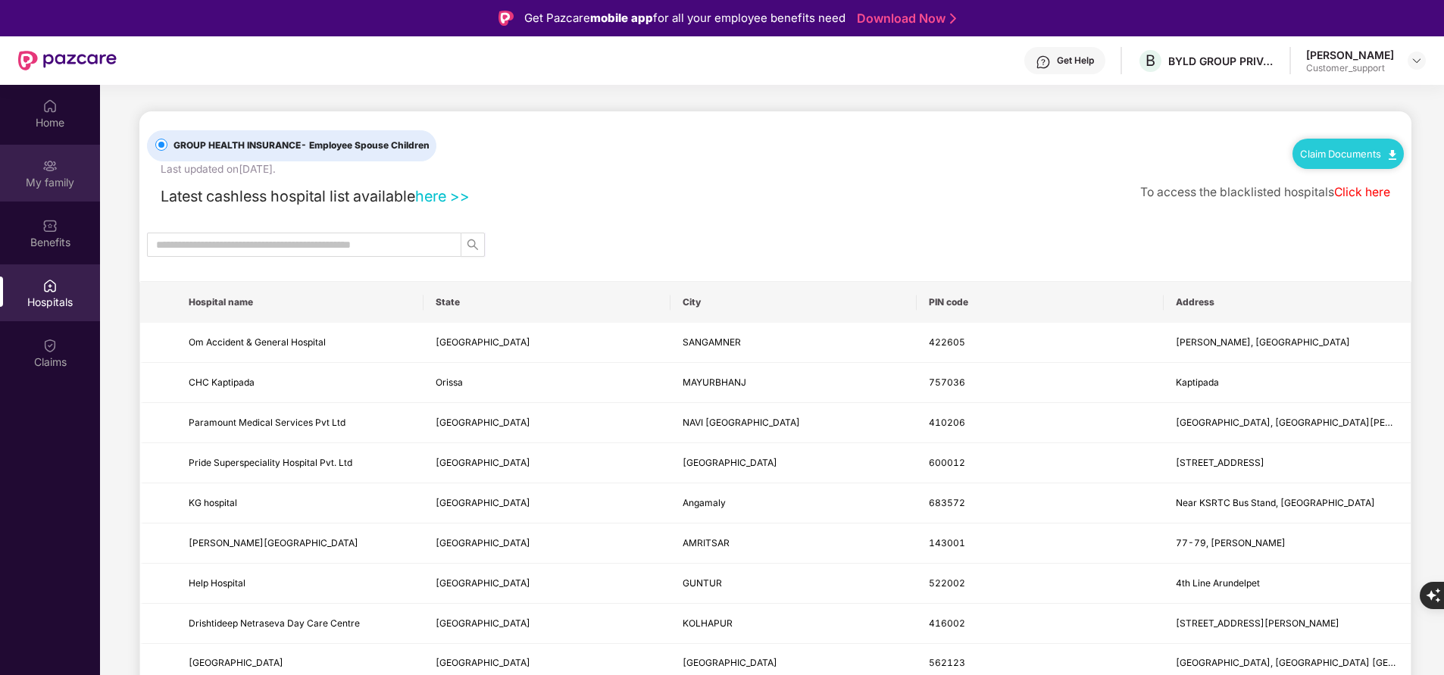
click at [55, 175] on div "My family" at bounding box center [50, 182] width 100 height 15
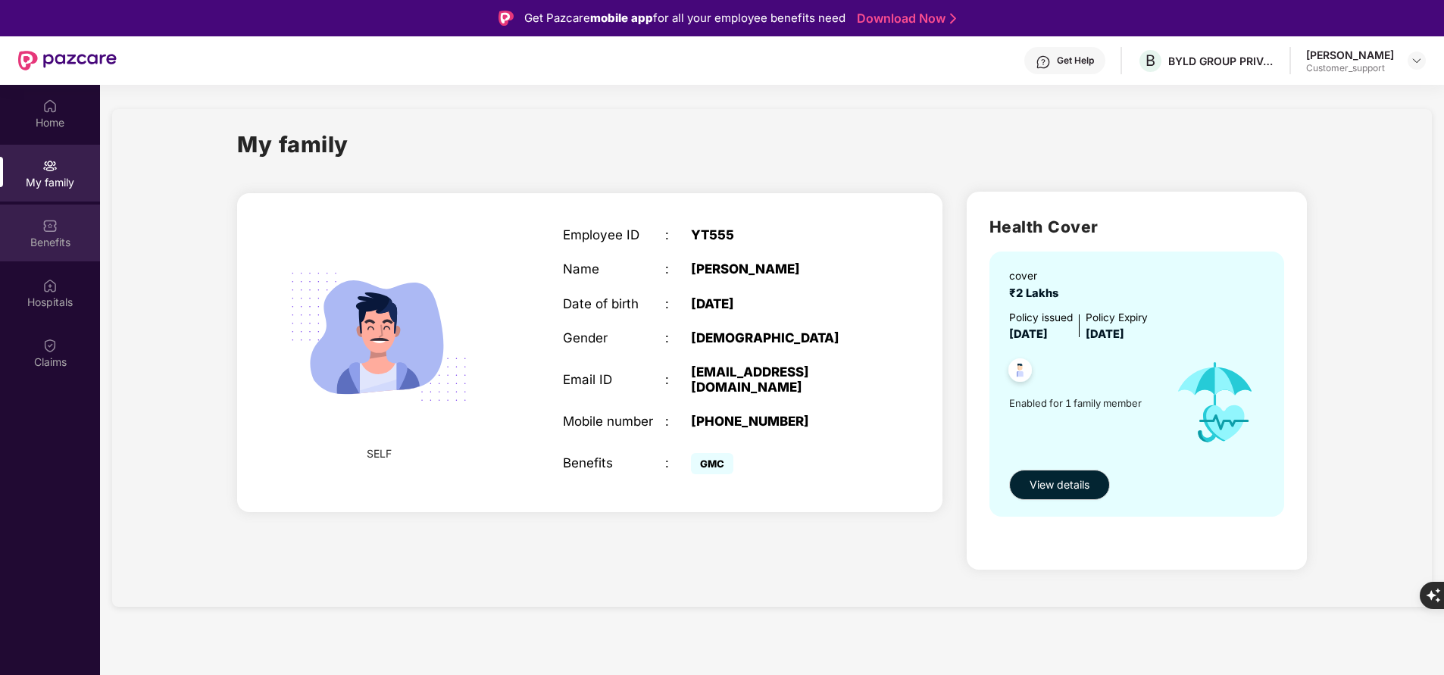
click at [54, 261] on div "Benefits" at bounding box center [50, 233] width 100 height 57
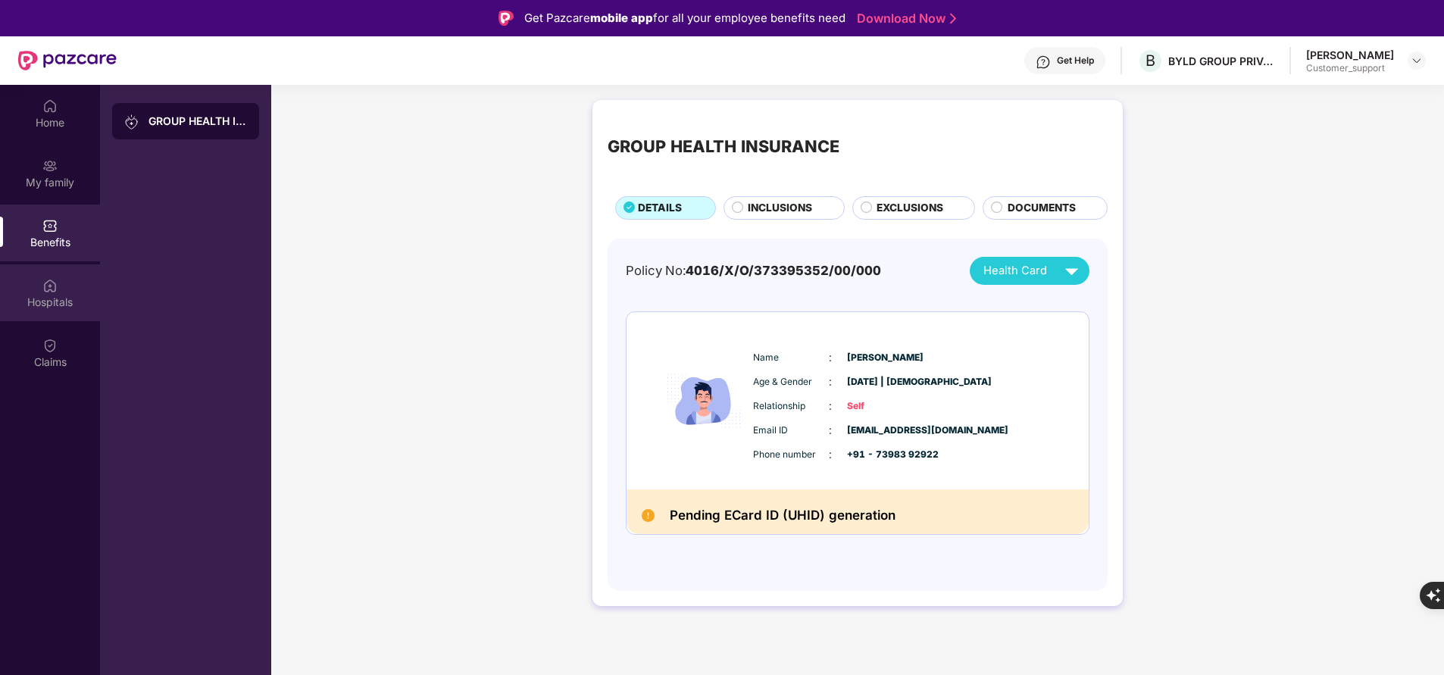
click at [68, 296] on div "Hospitals" at bounding box center [50, 302] width 100 height 15
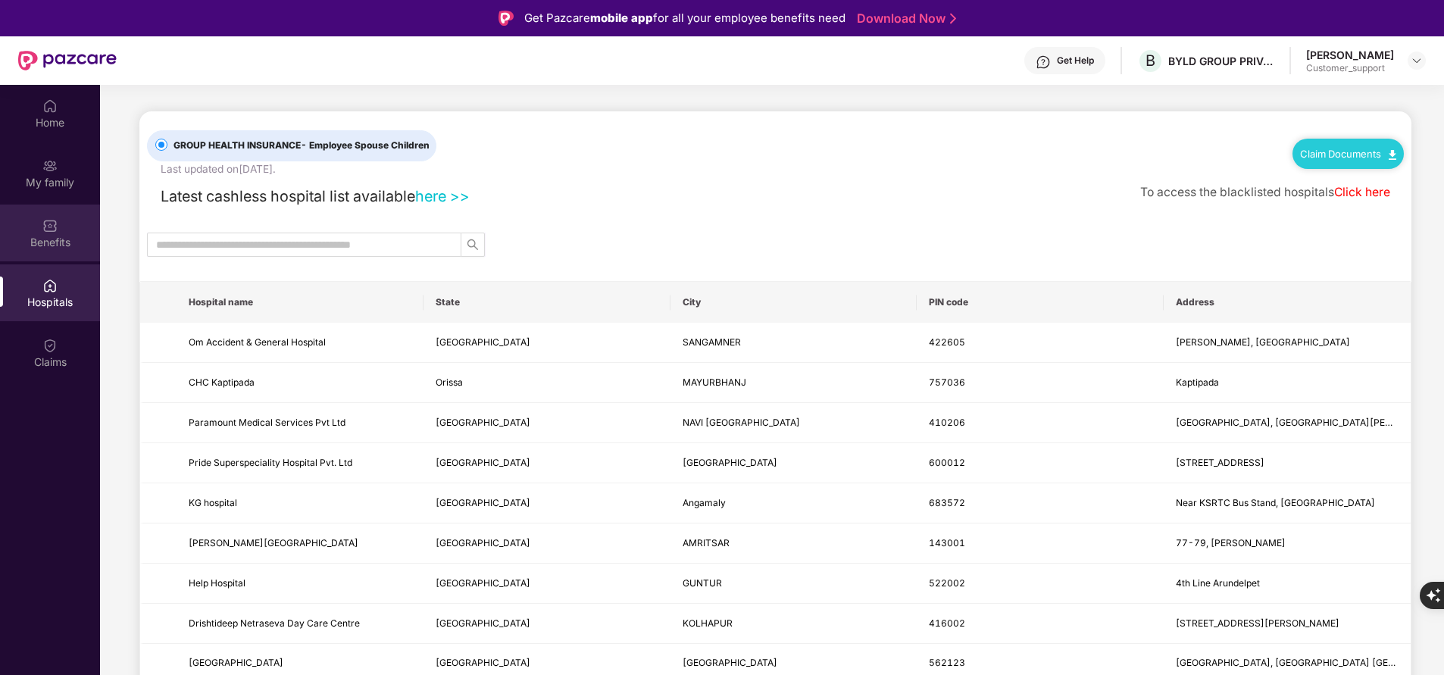
click at [69, 220] on div "Benefits" at bounding box center [50, 233] width 100 height 57
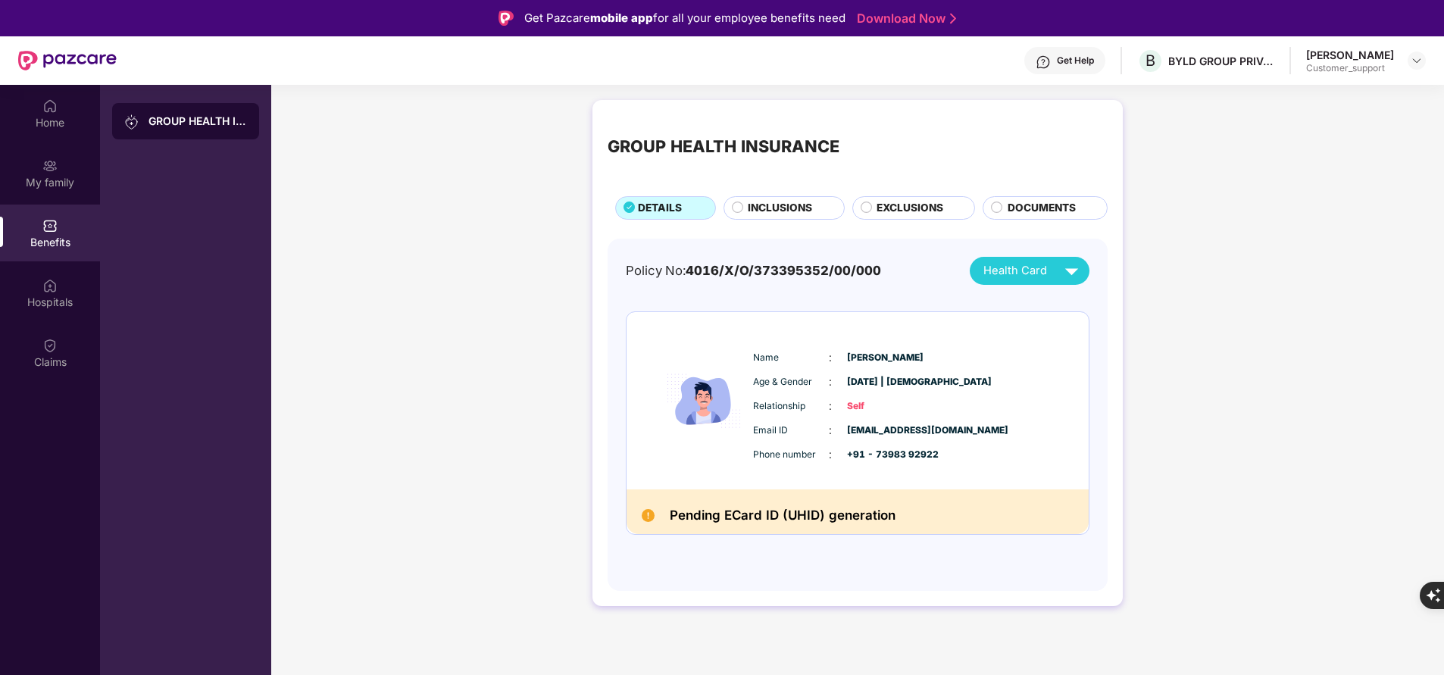
click at [56, 322] on div "Home My family Benefits Hospitals Claims" at bounding box center [50, 234] width 100 height 299
click at [55, 291] on img at bounding box center [49, 285] width 15 height 15
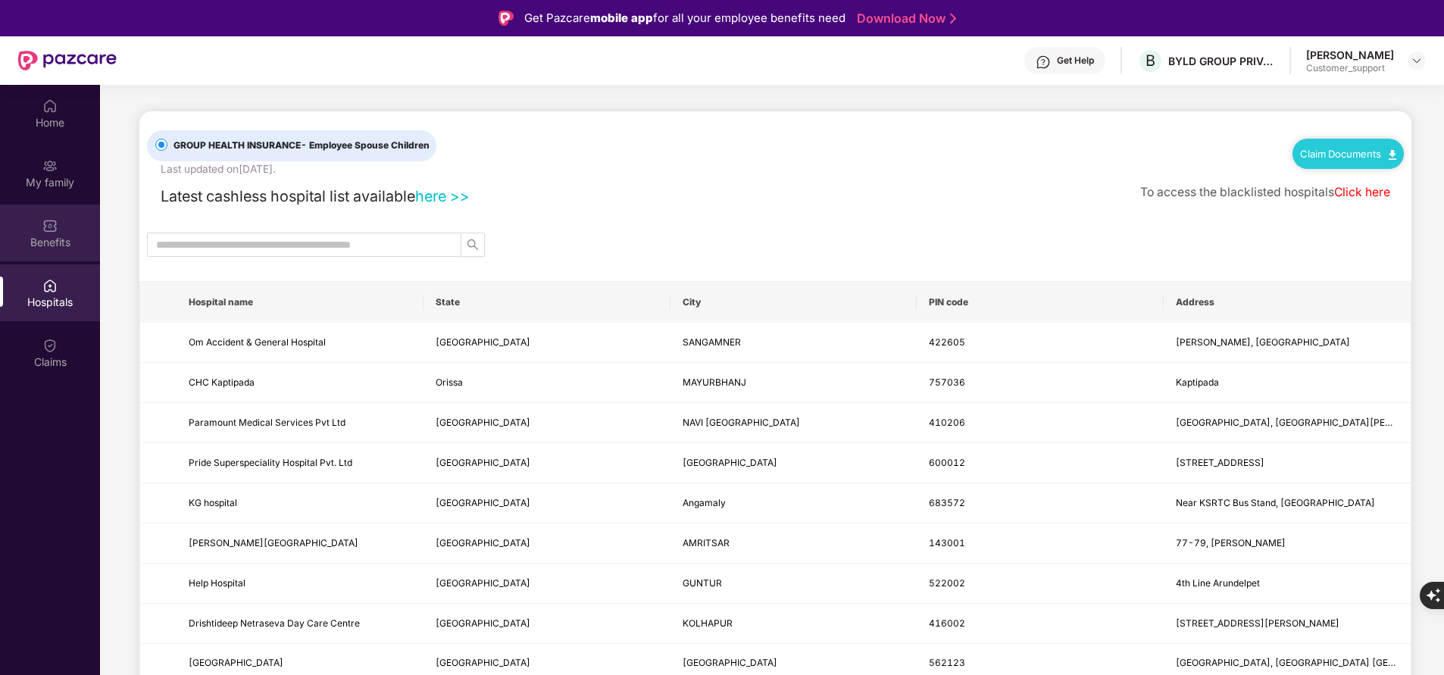
click at [57, 249] on div "Benefits" at bounding box center [50, 242] width 100 height 15
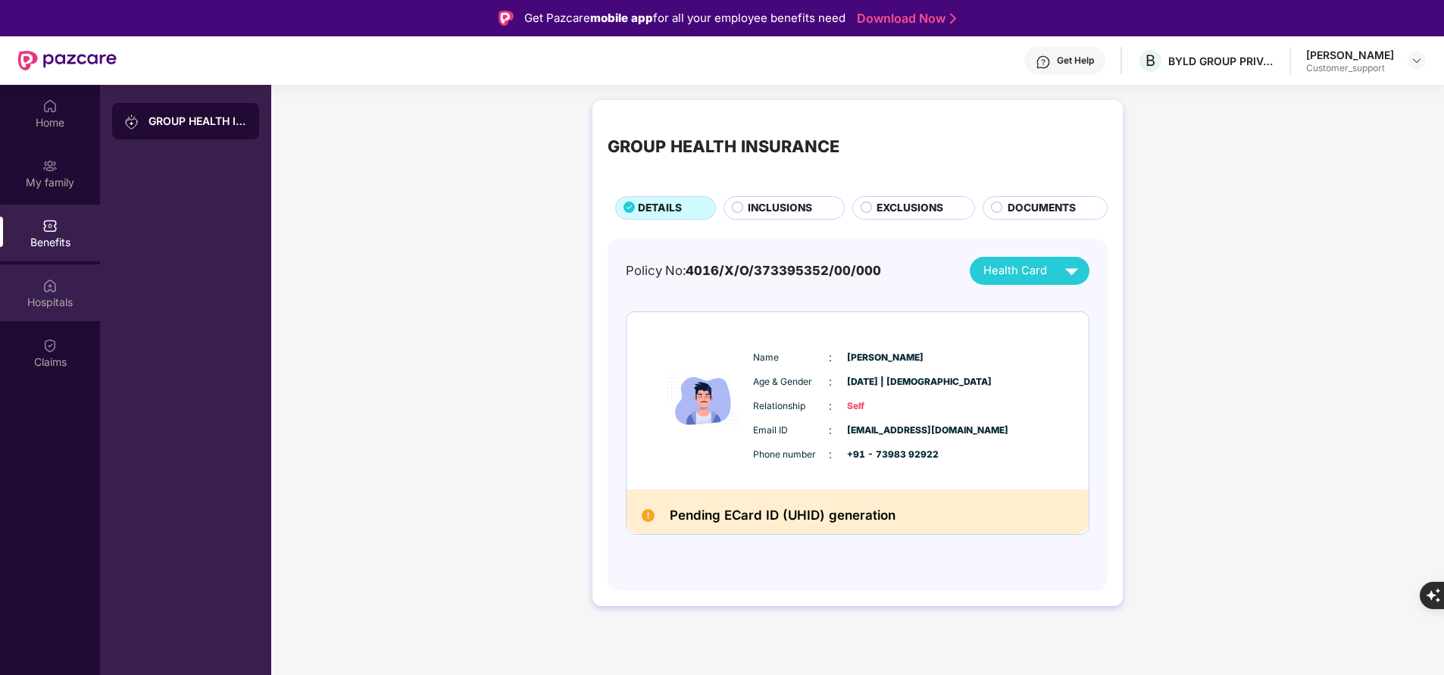
click at [75, 277] on div "Hospitals" at bounding box center [50, 292] width 100 height 57
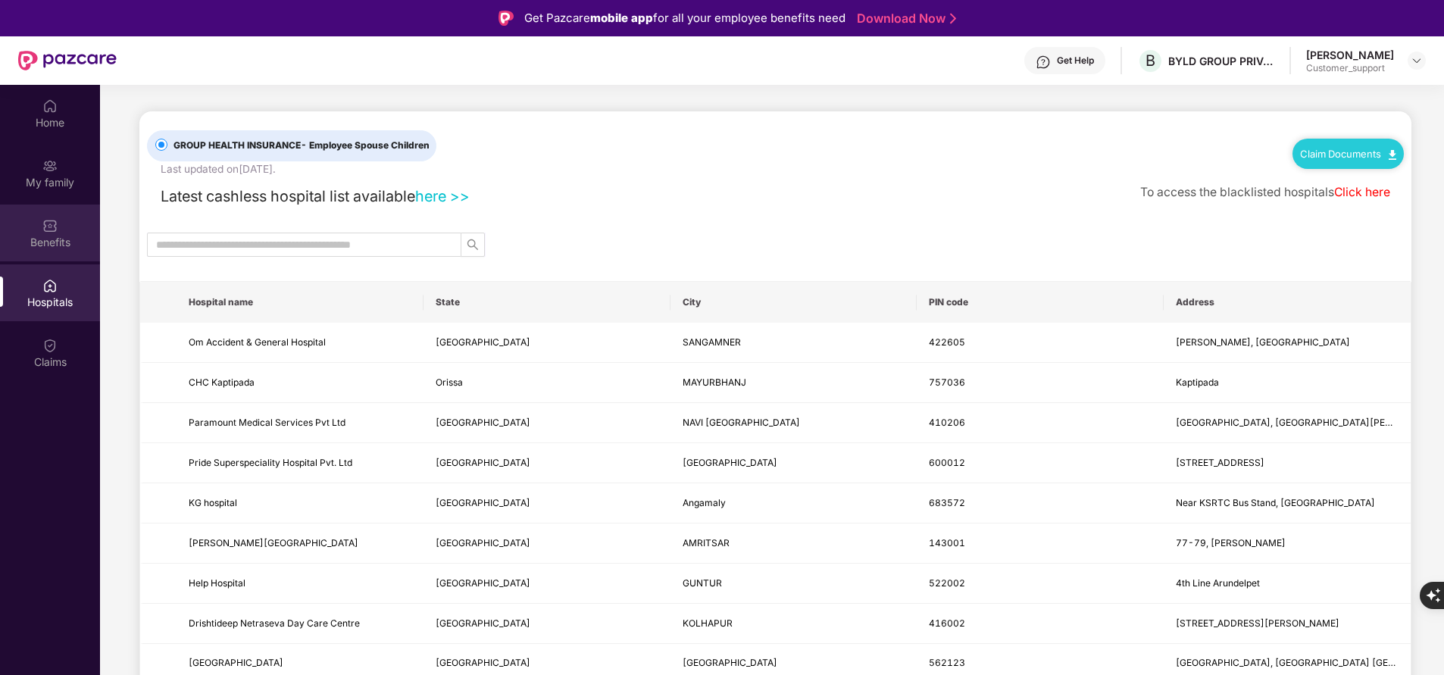
click at [52, 229] on img at bounding box center [49, 225] width 15 height 15
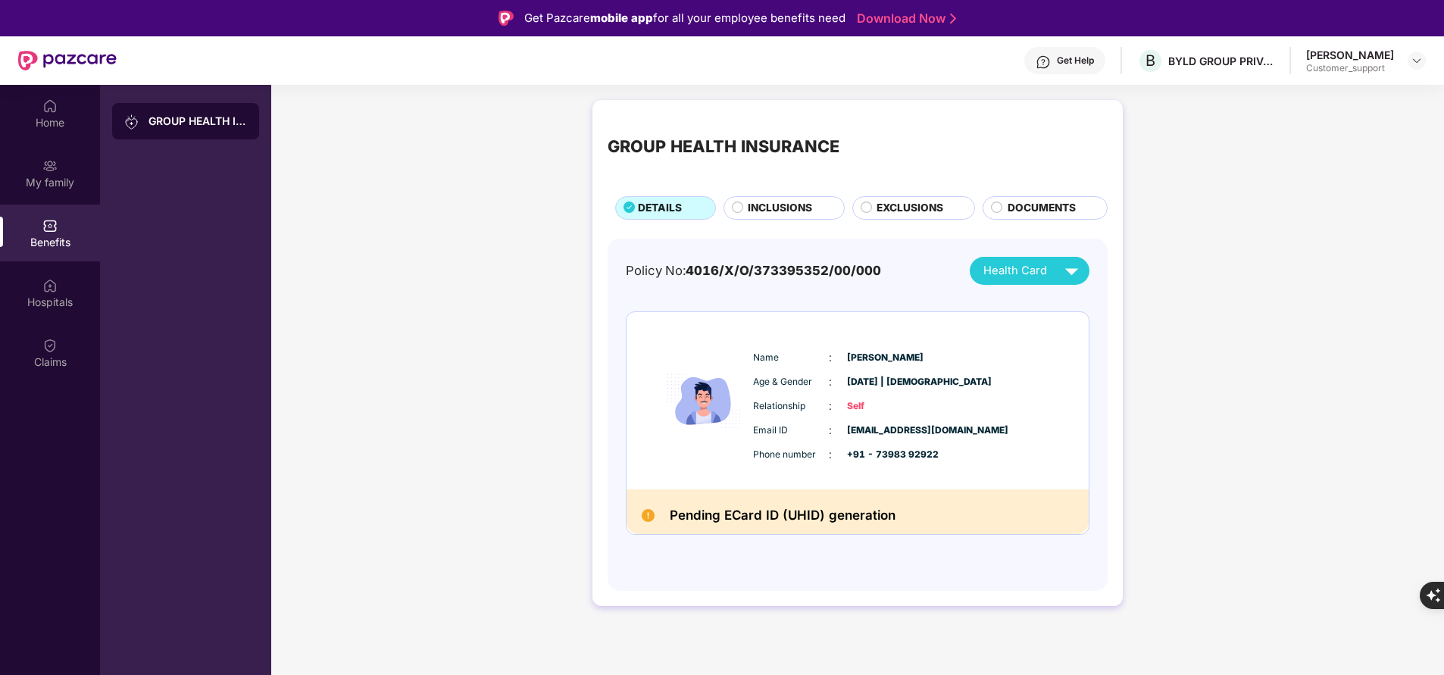
click at [780, 214] on span "INCLUSIONS" at bounding box center [780, 208] width 64 height 16
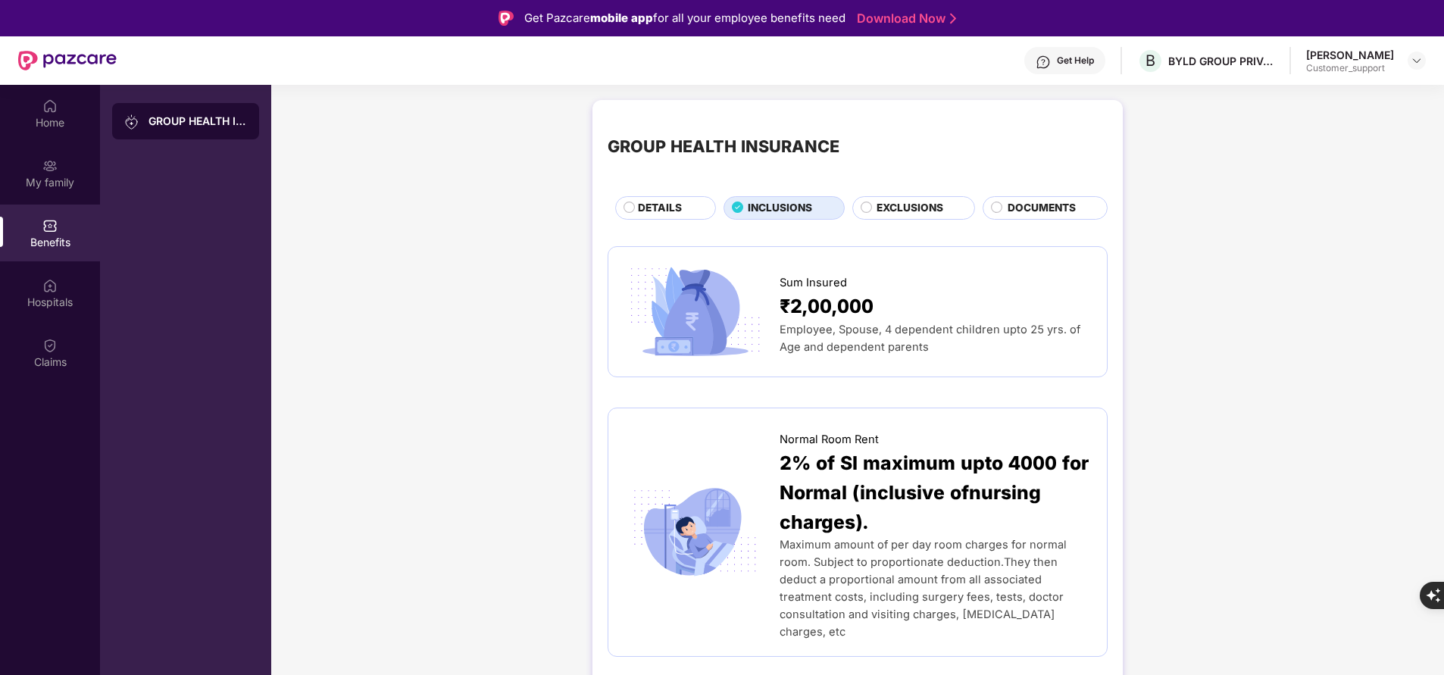
click at [661, 216] on span "DETAILS" at bounding box center [660, 208] width 44 height 16
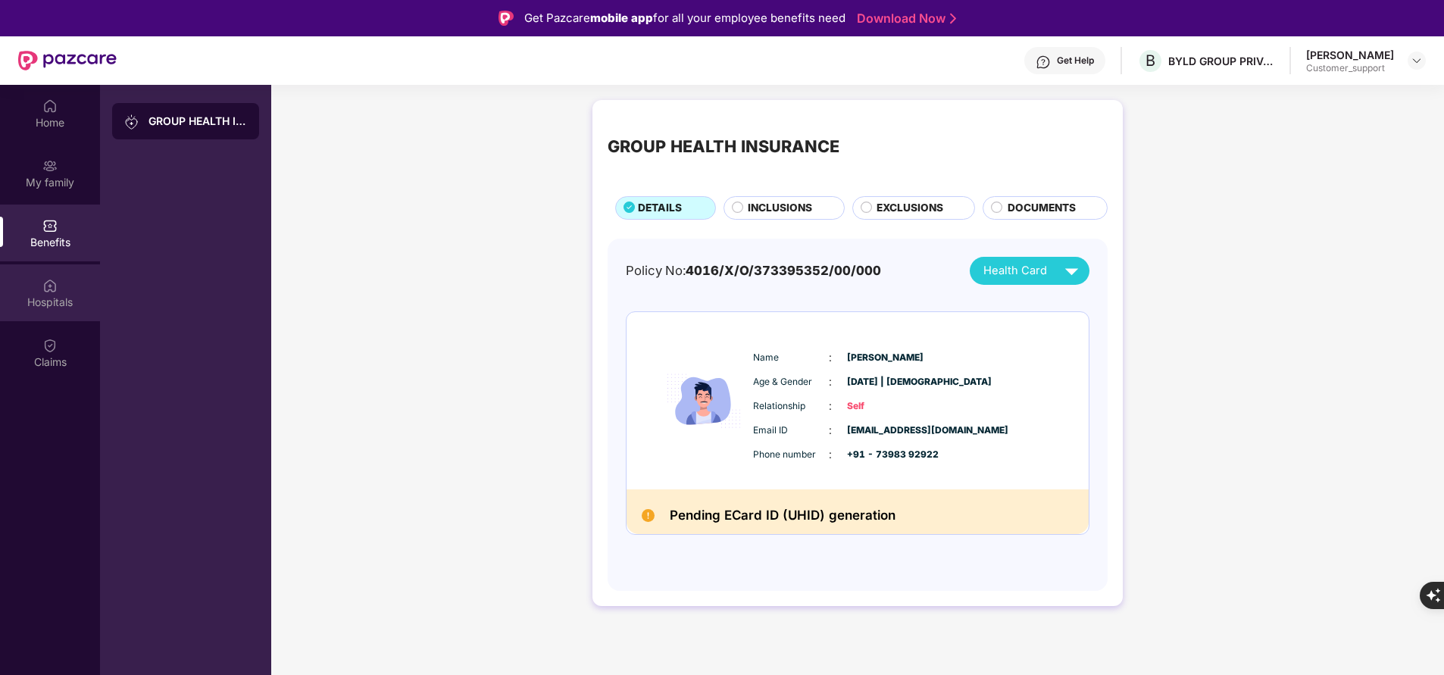
click at [62, 315] on div "Hospitals" at bounding box center [50, 292] width 100 height 57
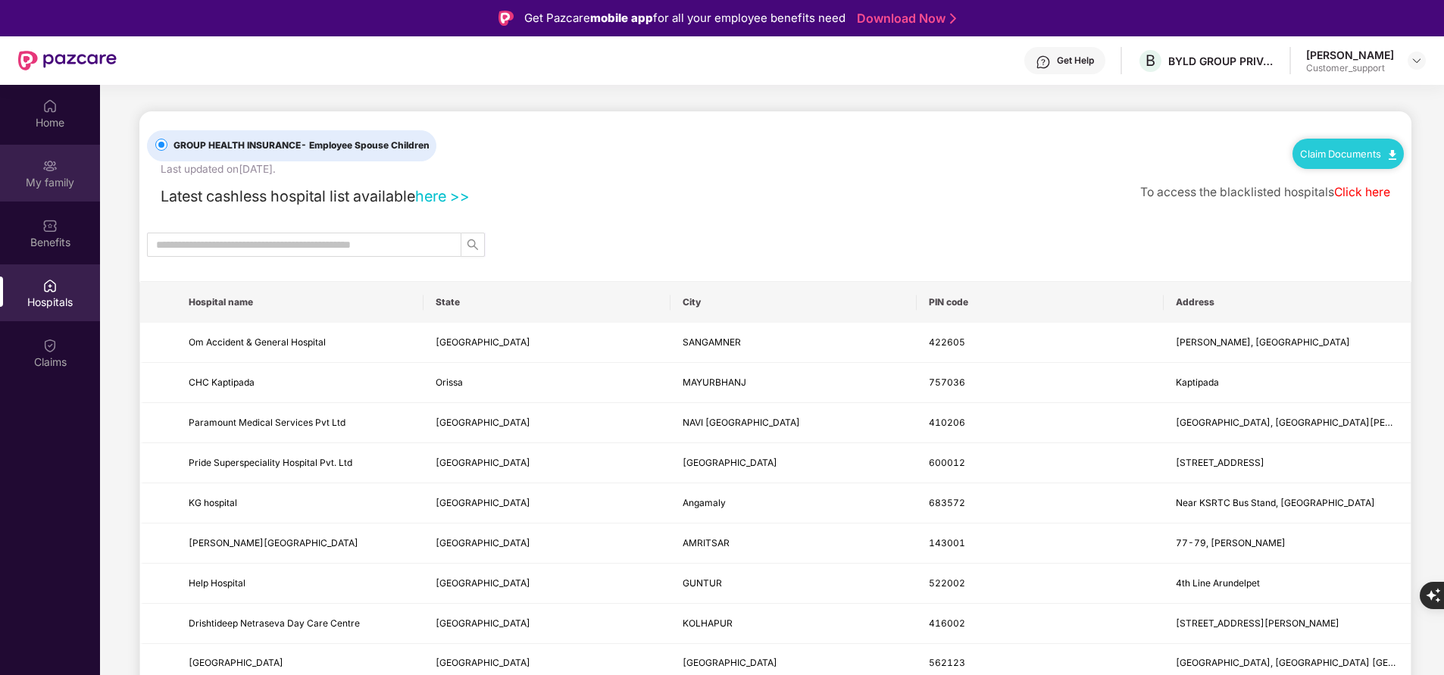
click at [49, 188] on div "My family" at bounding box center [50, 182] width 100 height 15
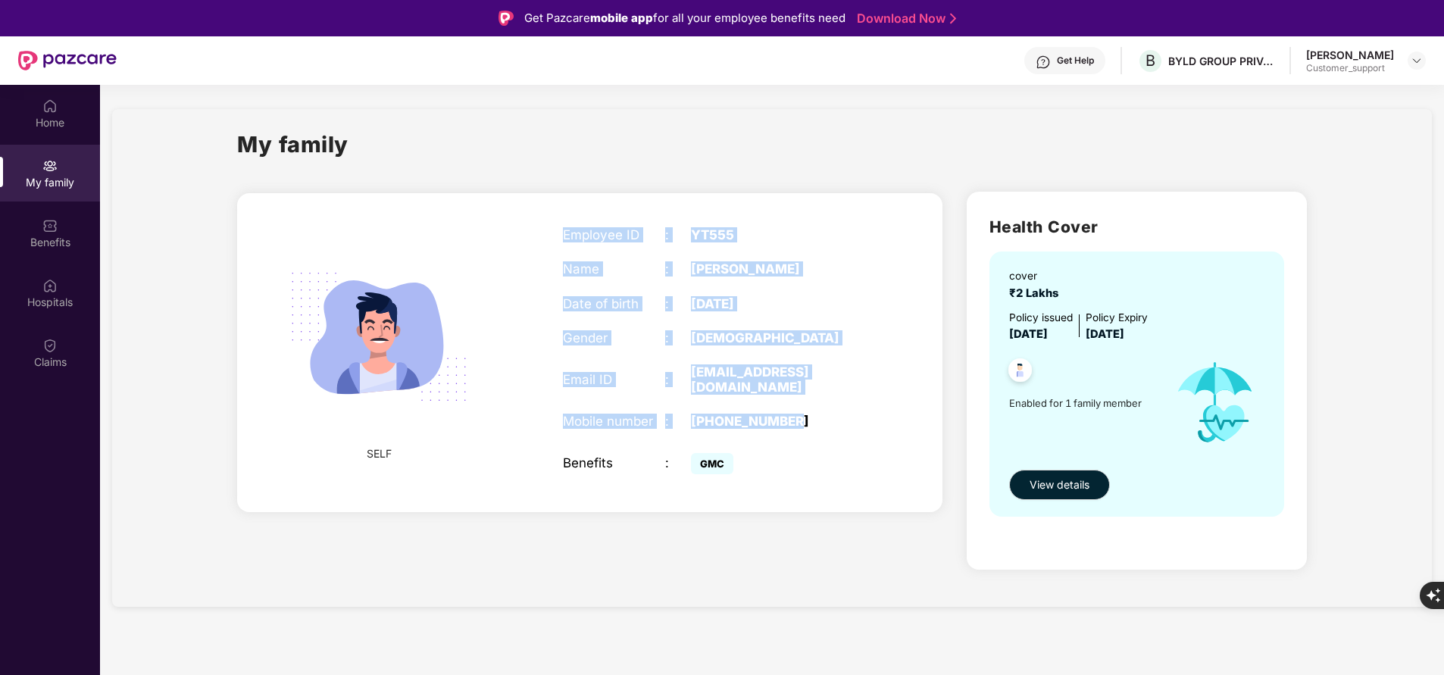
drag, startPoint x: 554, startPoint y: 219, endPoint x: 822, endPoint y: 411, distance: 330.2
click at [822, 411] on div "Employee ID : YT555 Name : Abhijeet Sahani Date of birth : 19 Mar 2001 Gender :…" at bounding box center [716, 352] width 337 height 289
copy div "Employee ID : YT555 Name : Abhijeet Sahani Date of birth : 19 Mar 2001 Gender :…"
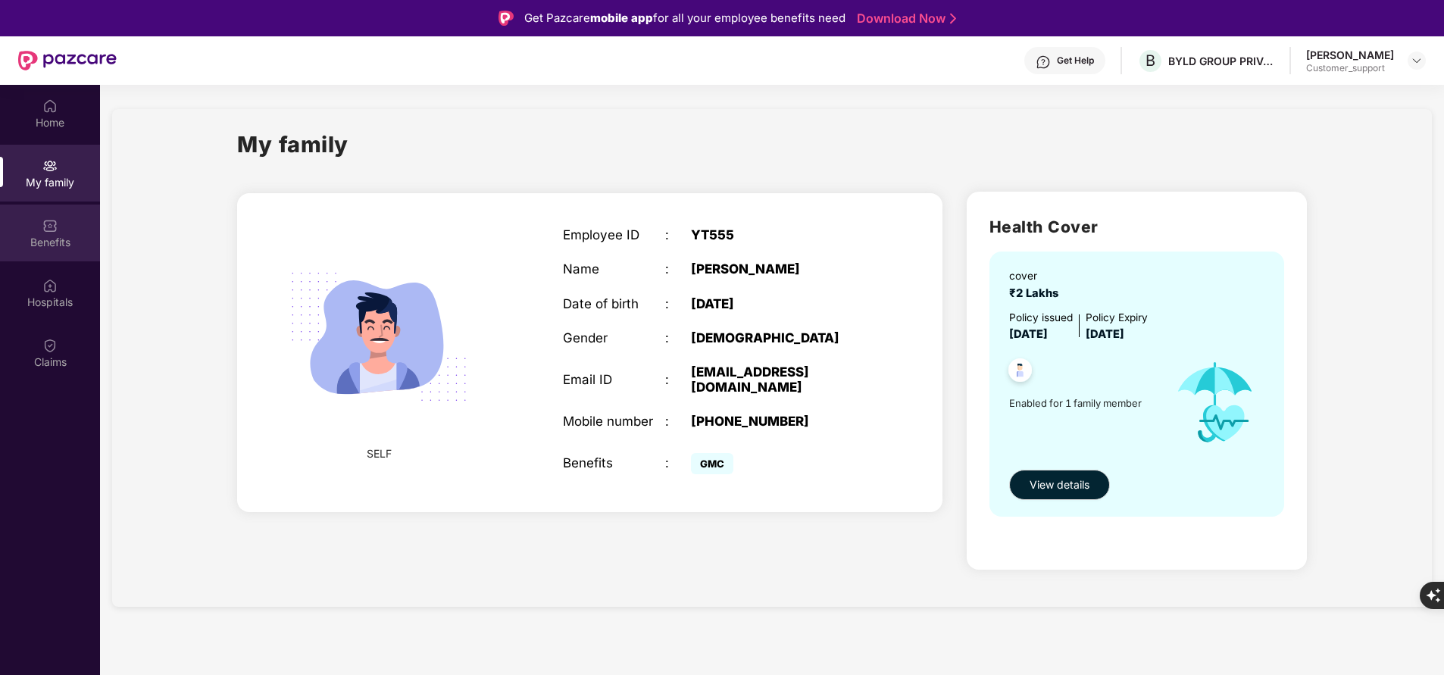
click at [42, 245] on div "Benefits" at bounding box center [50, 242] width 100 height 15
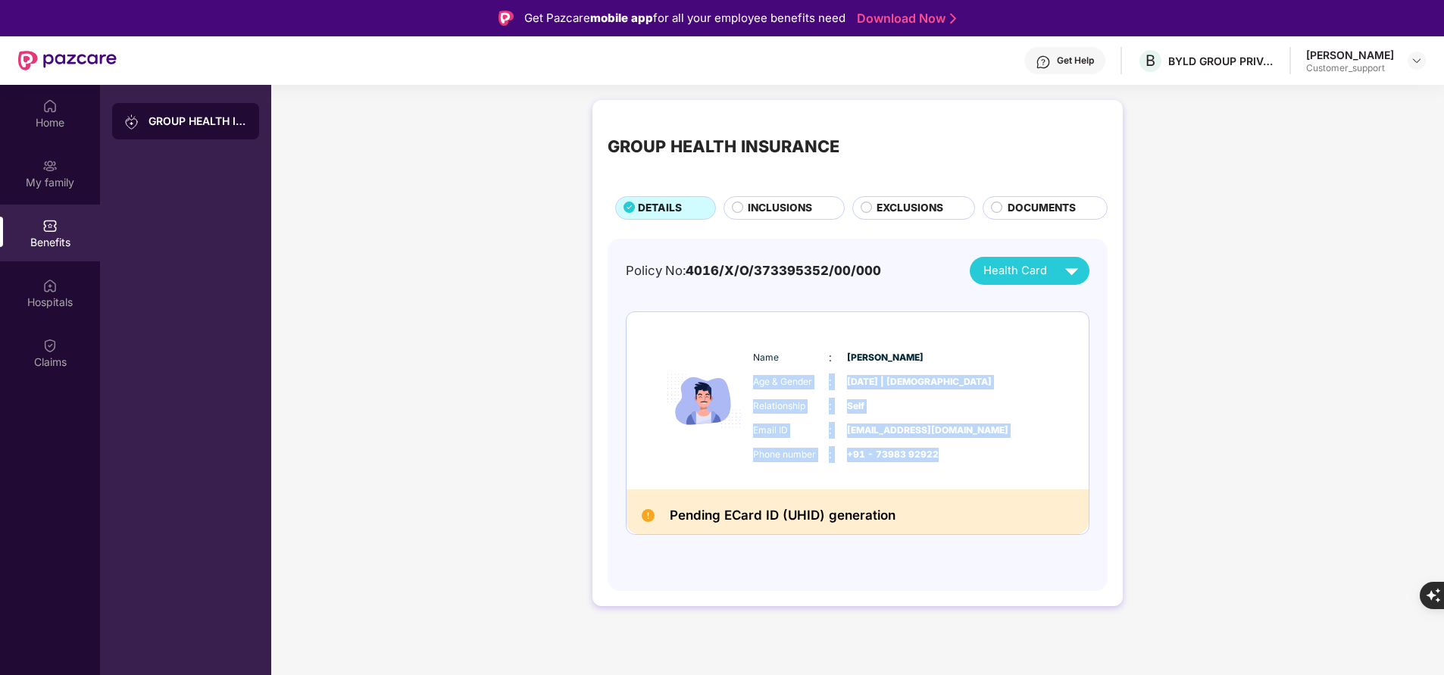
drag, startPoint x: 755, startPoint y: 386, endPoint x: 962, endPoint y: 456, distance: 219.3
click at [962, 456] on div "Name : Abhijeet Sahani Age & Gender : 19 Mar 2001 | Male Relationship : Self Em…" at bounding box center [903, 406] width 308 height 129
copy div "Age & Gender : 19 Mar 2001 | Male Relationship : Self Email ID : itservices.akc…"
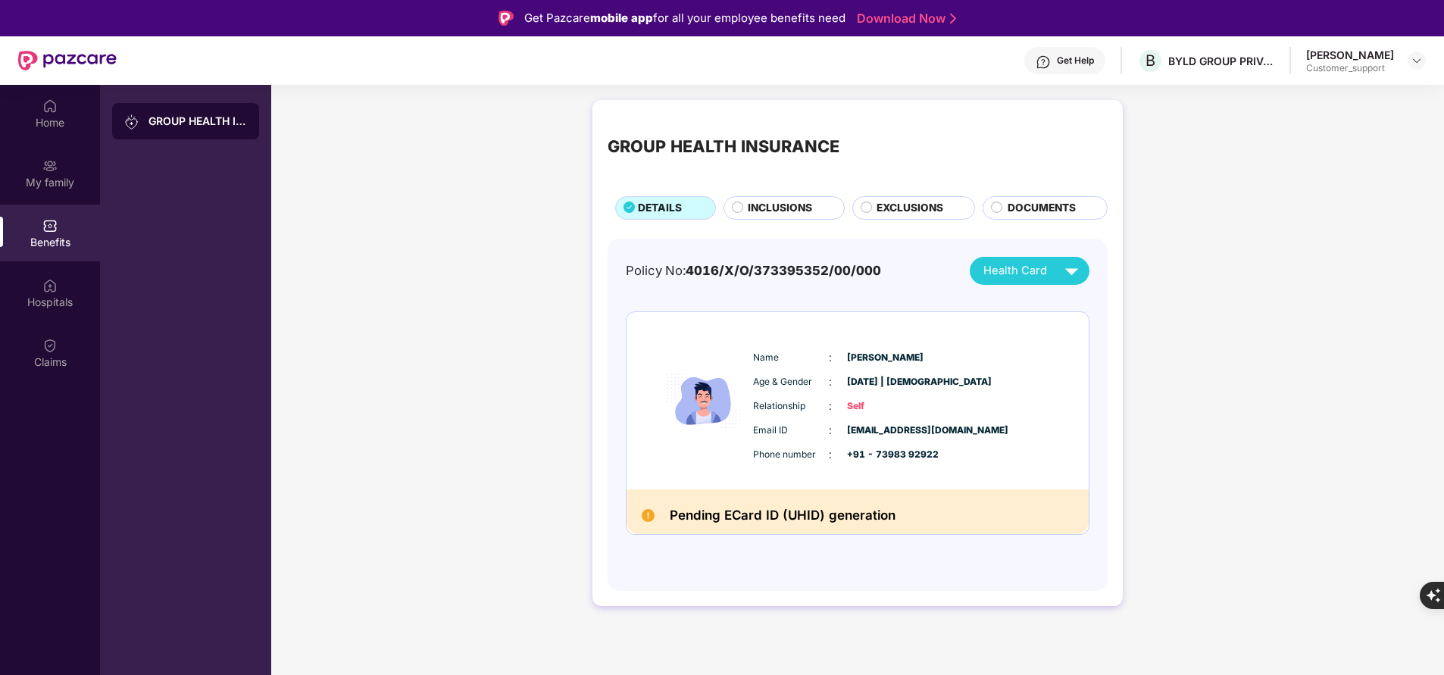
click at [1076, 59] on div "Get Help" at bounding box center [1075, 61] width 37 height 12
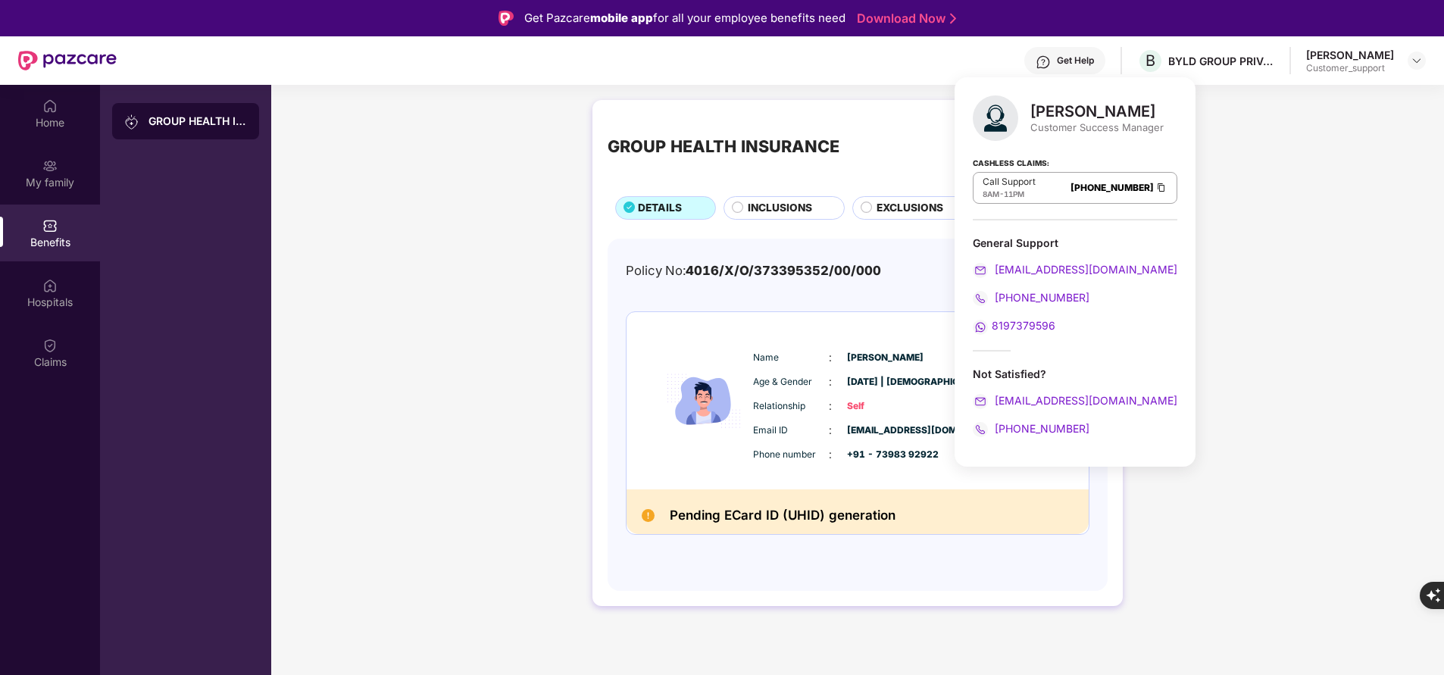
click at [1046, 114] on div "Siddharth Chauhan" at bounding box center [1097, 111] width 133 height 18
copy div "Siddharth Chauhan"
click at [647, 427] on div "Name : Abhijeet Sahani Age & Gender : 19 Mar 2001 | Male Relationship : Self Em…" at bounding box center [858, 400] width 462 height 177
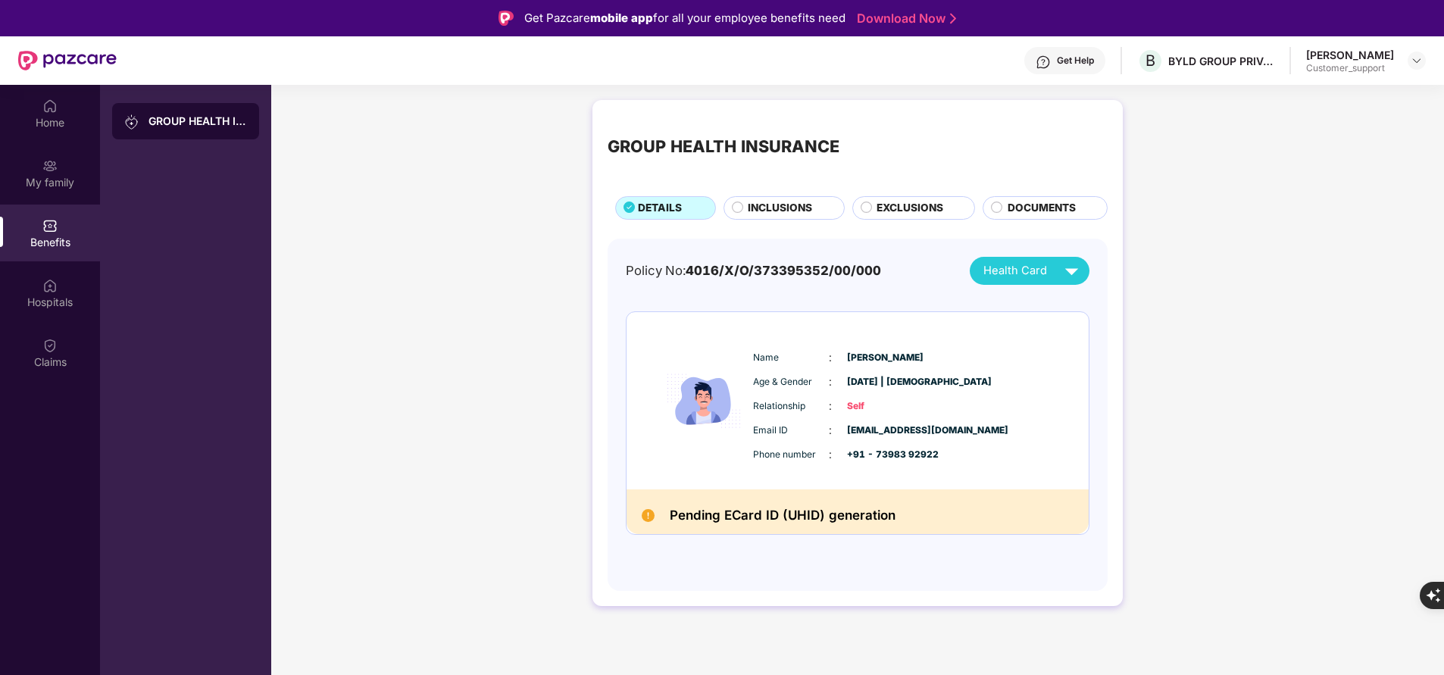
click at [893, 452] on span "+91 - 73983 92922" at bounding box center [885, 455] width 76 height 14
copy span "+91 - 73983 92922"
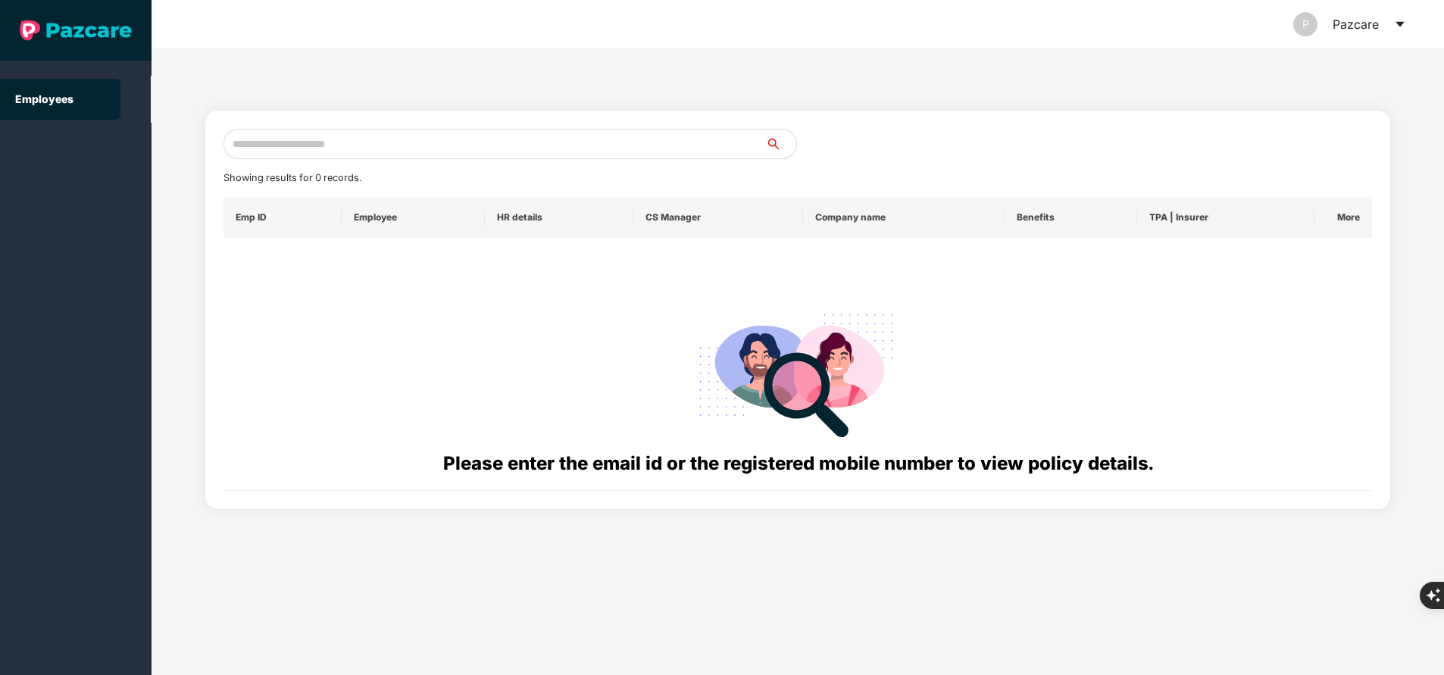
click at [490, 139] on input "text" at bounding box center [495, 144] width 543 height 30
paste input "**********"
click at [428, 145] on input "**********" at bounding box center [495, 144] width 543 height 30
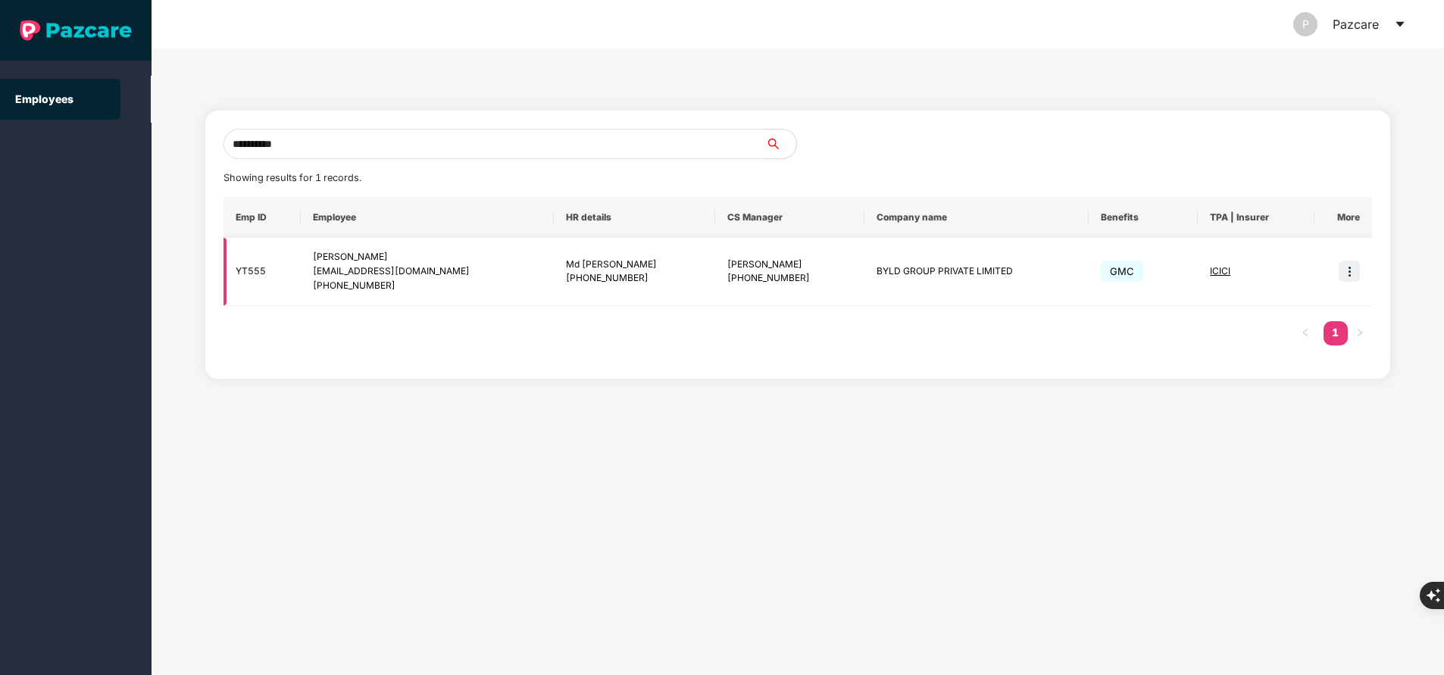
type input "**********"
drag, startPoint x: 843, startPoint y: 277, endPoint x: 999, endPoint y: 281, distance: 156.1
drag, startPoint x: 999, startPoint y: 281, endPoint x: 934, endPoint y: 273, distance: 65.7
click at [934, 273] on td "BYLD GROUP PRIVATE LIMITED" at bounding box center [977, 272] width 224 height 68
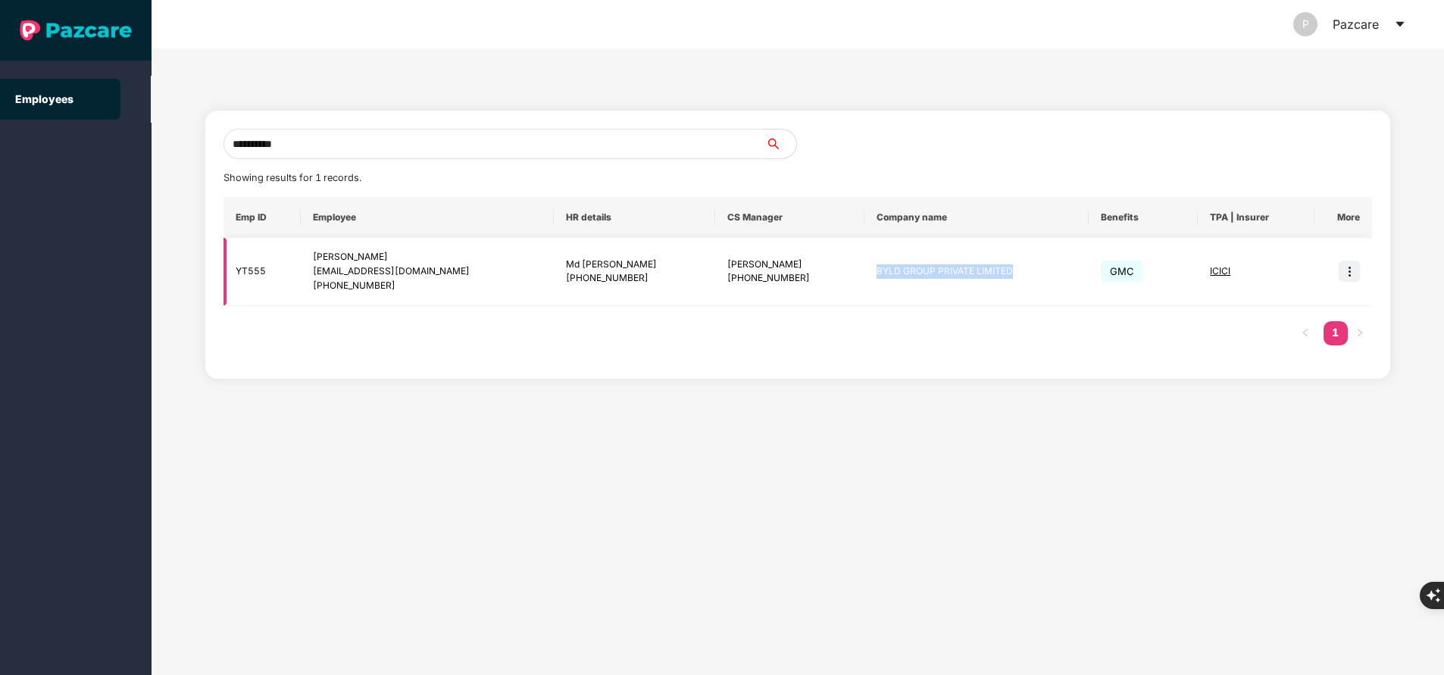
click at [934, 273] on td "BYLD GROUP PRIVATE LIMITED" at bounding box center [977, 272] width 224 height 68
copy td "BYLD GROUP PRIVATE LIMITED"
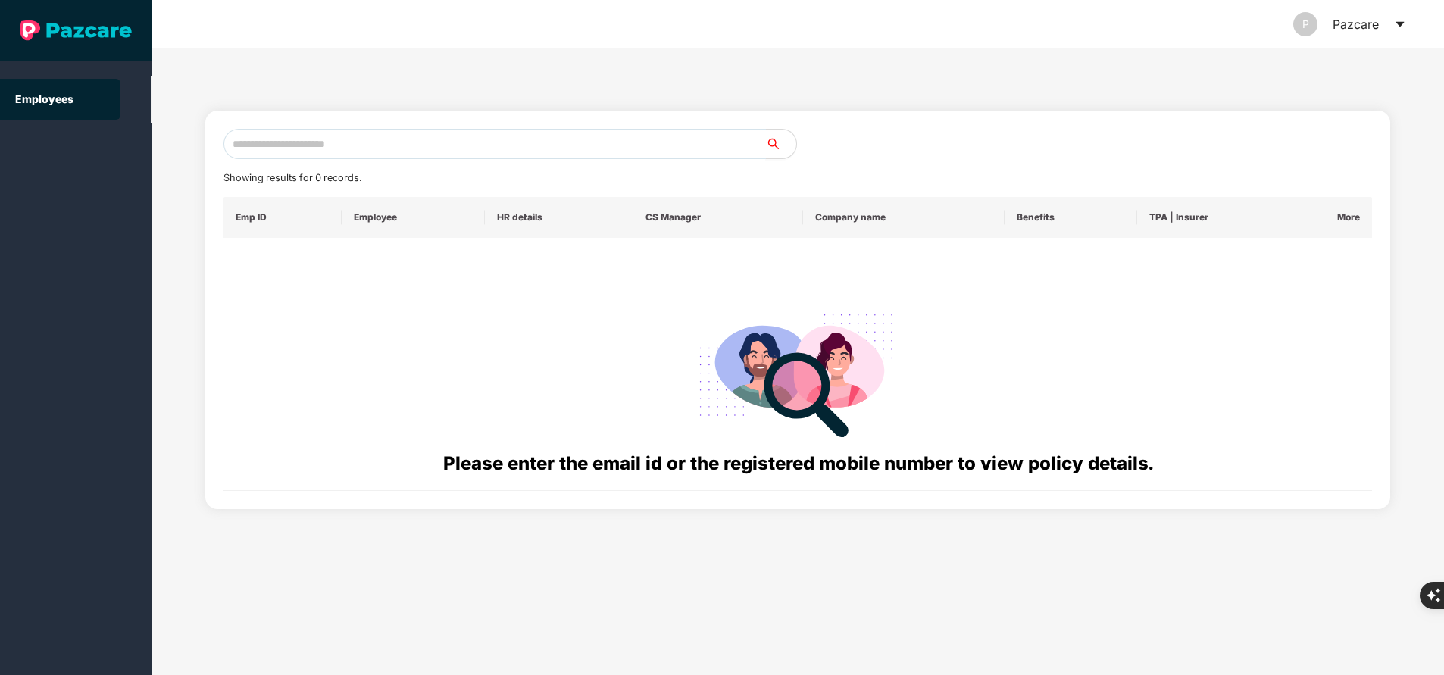
click at [333, 145] on input "text" at bounding box center [495, 144] width 543 height 30
paste input "**********"
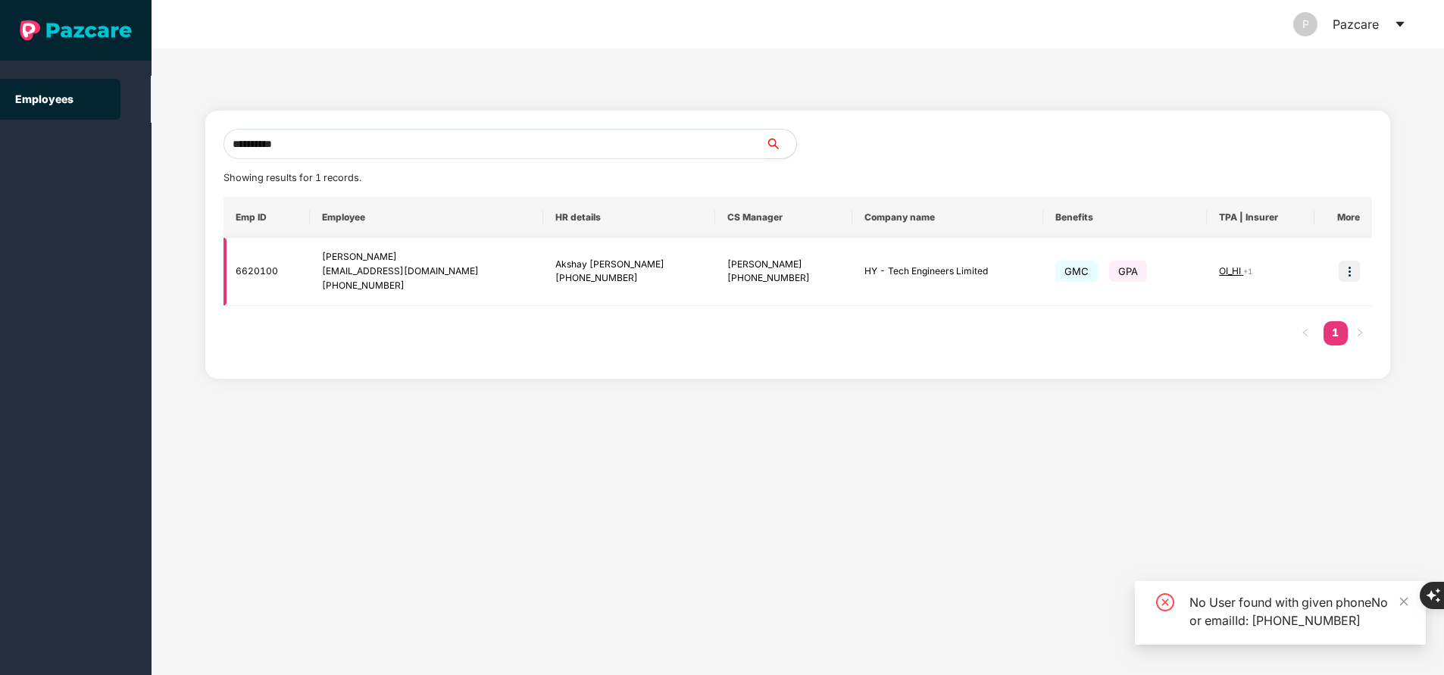
type input "**********"
click at [1345, 275] on img at bounding box center [1349, 271] width 21 height 21
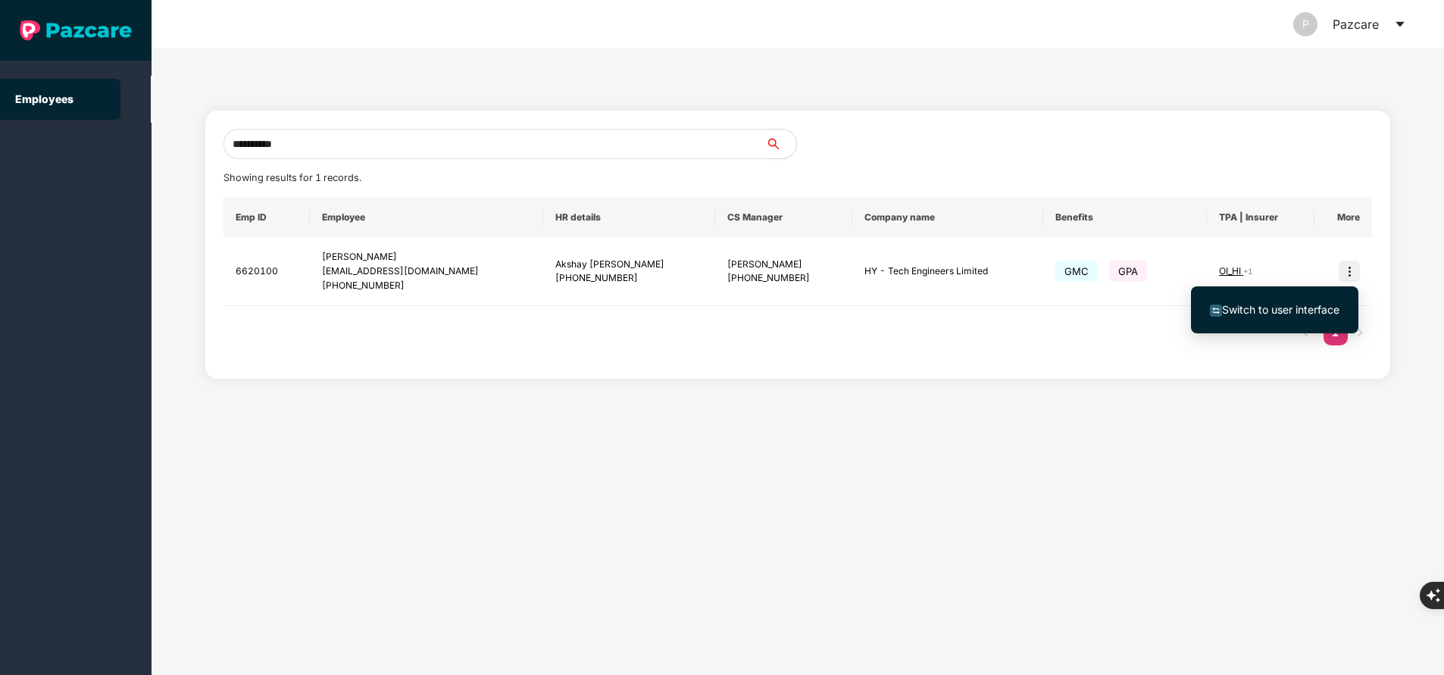
click at [1275, 316] on span "Switch to user interface" at bounding box center [1275, 310] width 130 height 17
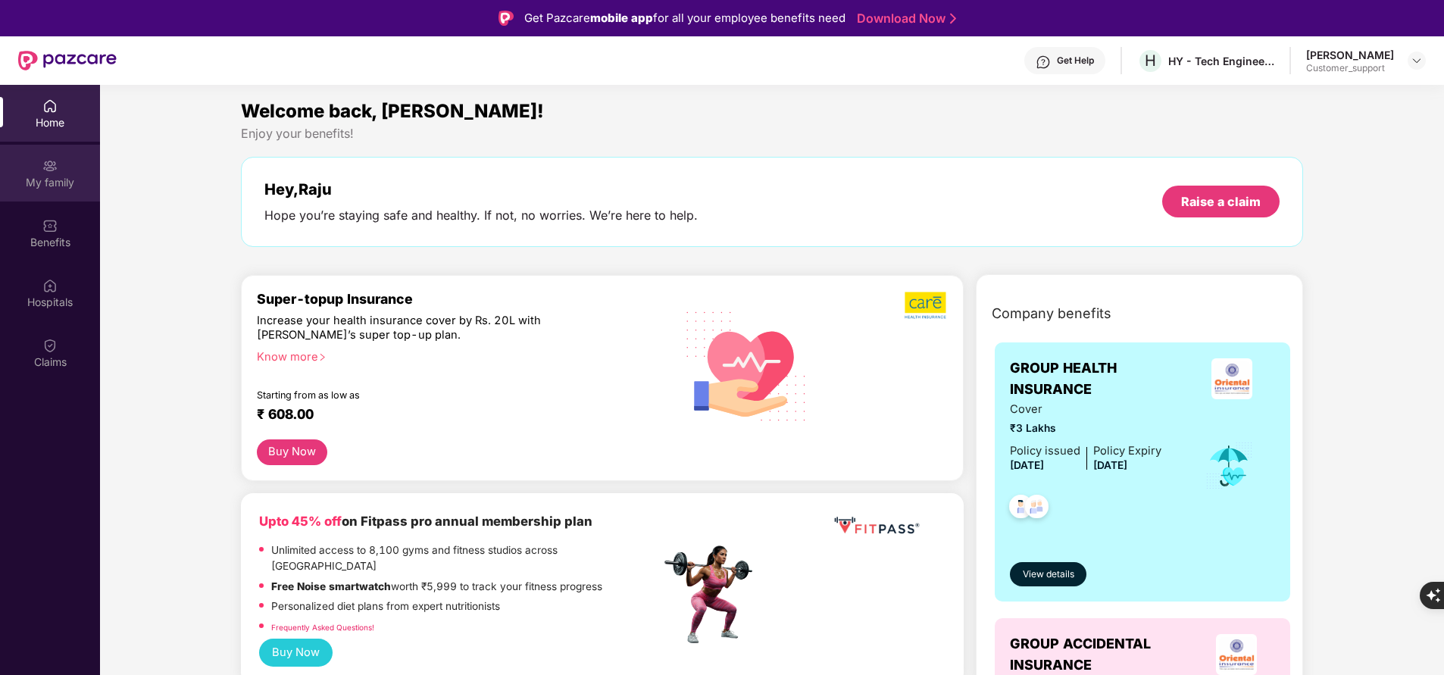
click at [52, 184] on div "My family" at bounding box center [50, 182] width 100 height 15
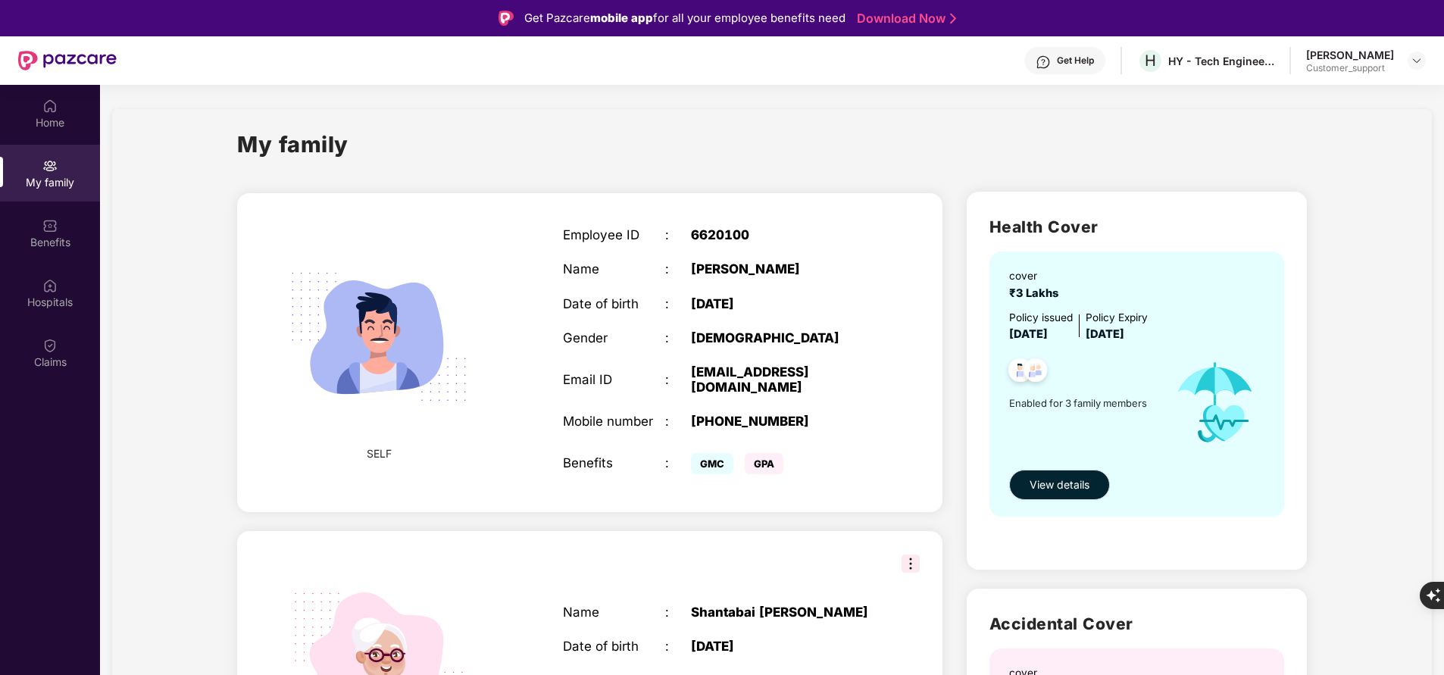
click at [86, 540] on div "Home My family Benefits Hospitals Claims" at bounding box center [50, 422] width 100 height 675
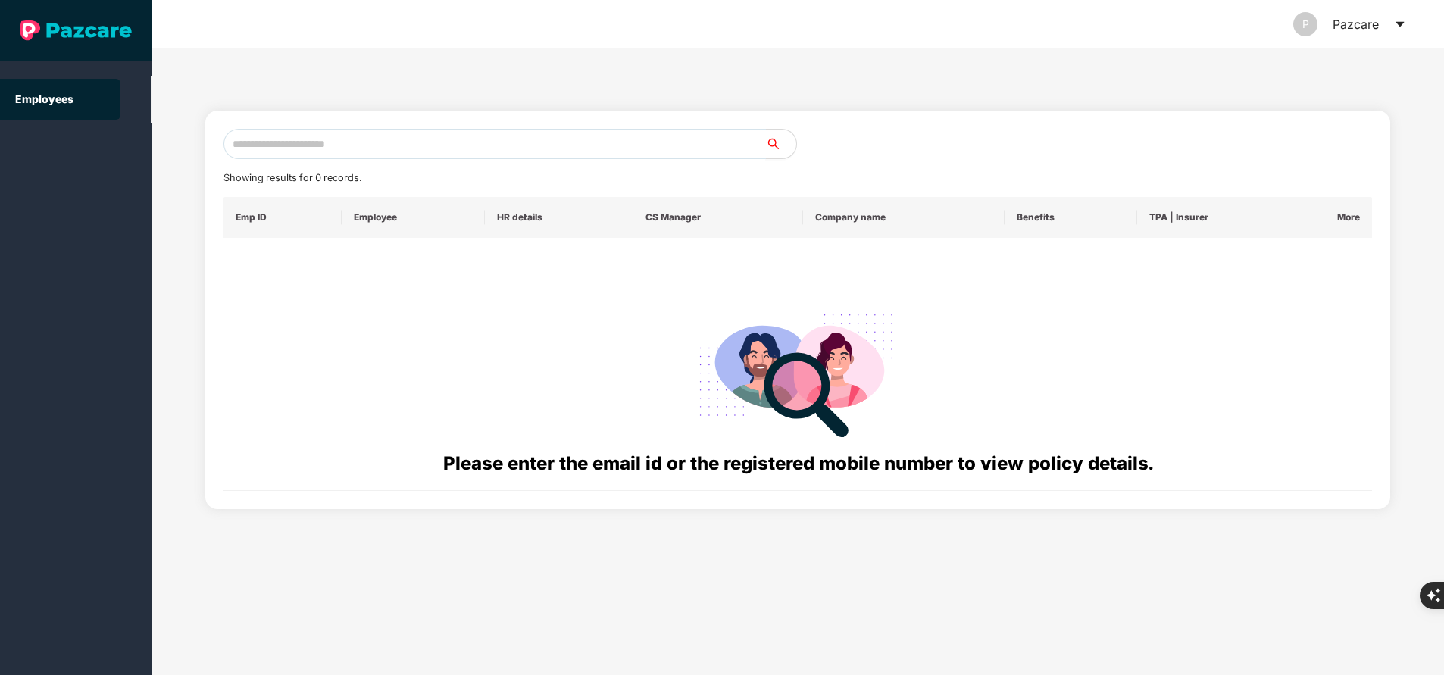
click at [630, 145] on input "text" at bounding box center [495, 144] width 543 height 30
paste input "**********"
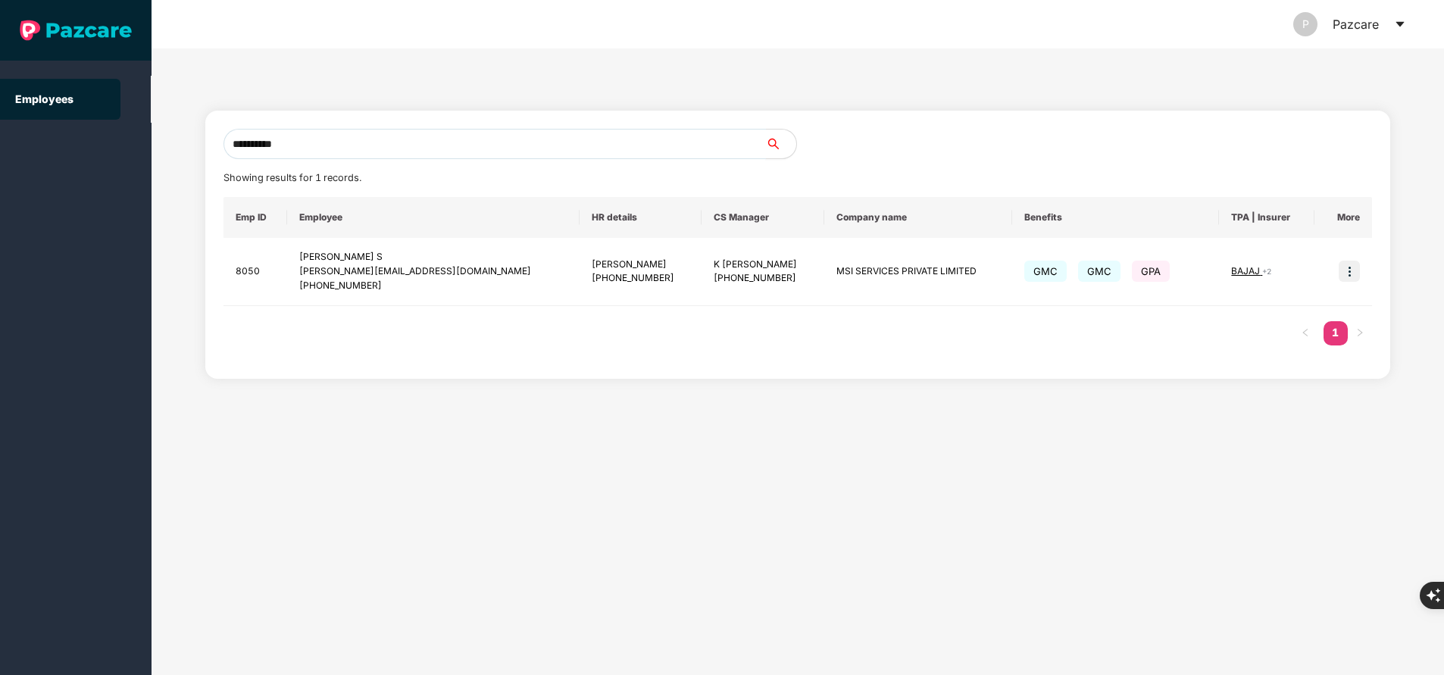
type input "**********"
paste input "**********"
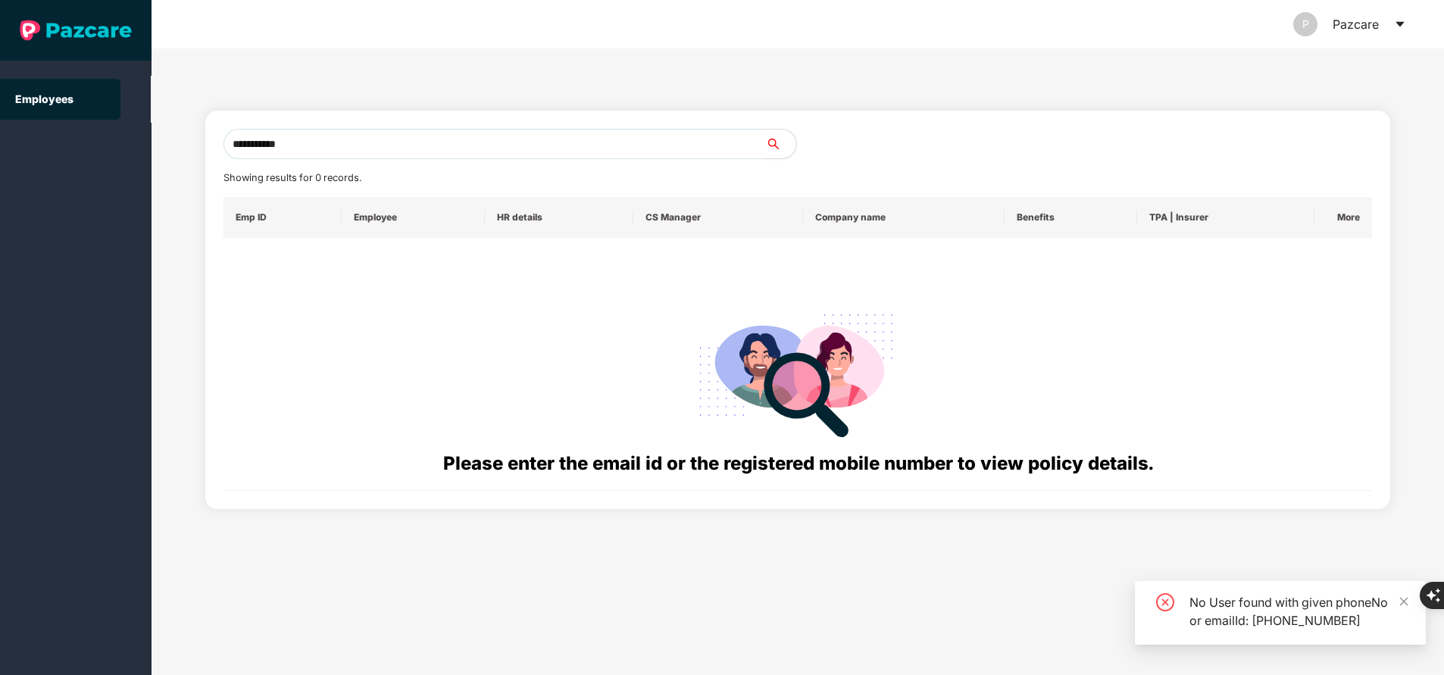
type input "**********"
click at [364, 143] on input "**********" at bounding box center [495, 144] width 543 height 30
paste input "**********"
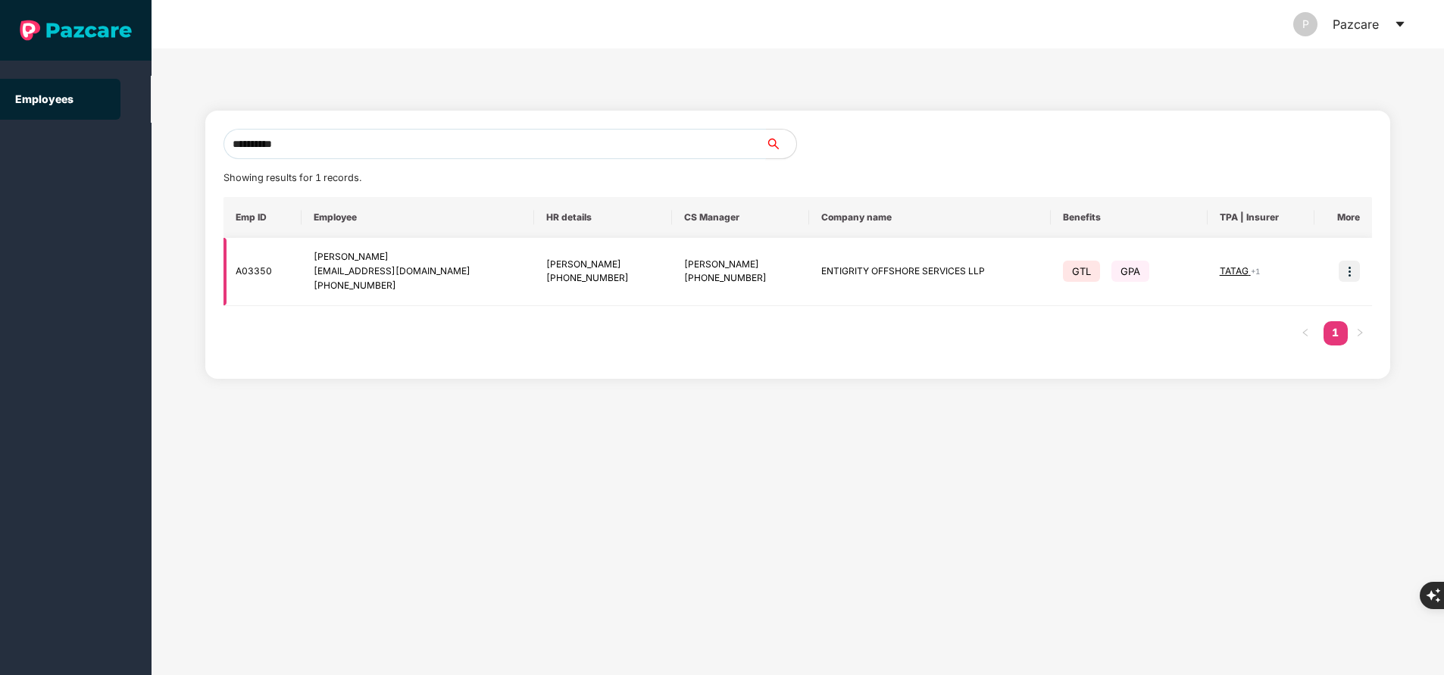
type input "**********"
click at [1353, 269] on img at bounding box center [1349, 271] width 21 height 21
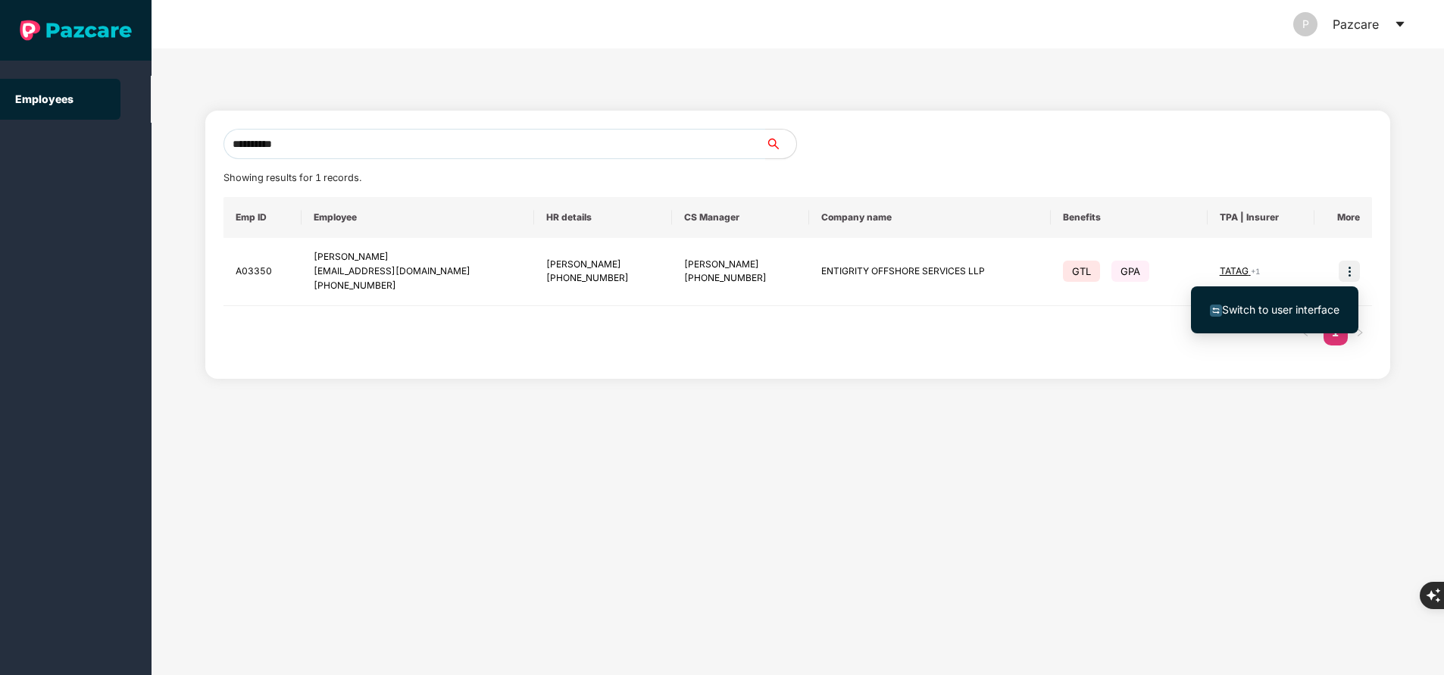
click at [1267, 318] on span "Switch to user interface" at bounding box center [1275, 310] width 130 height 17
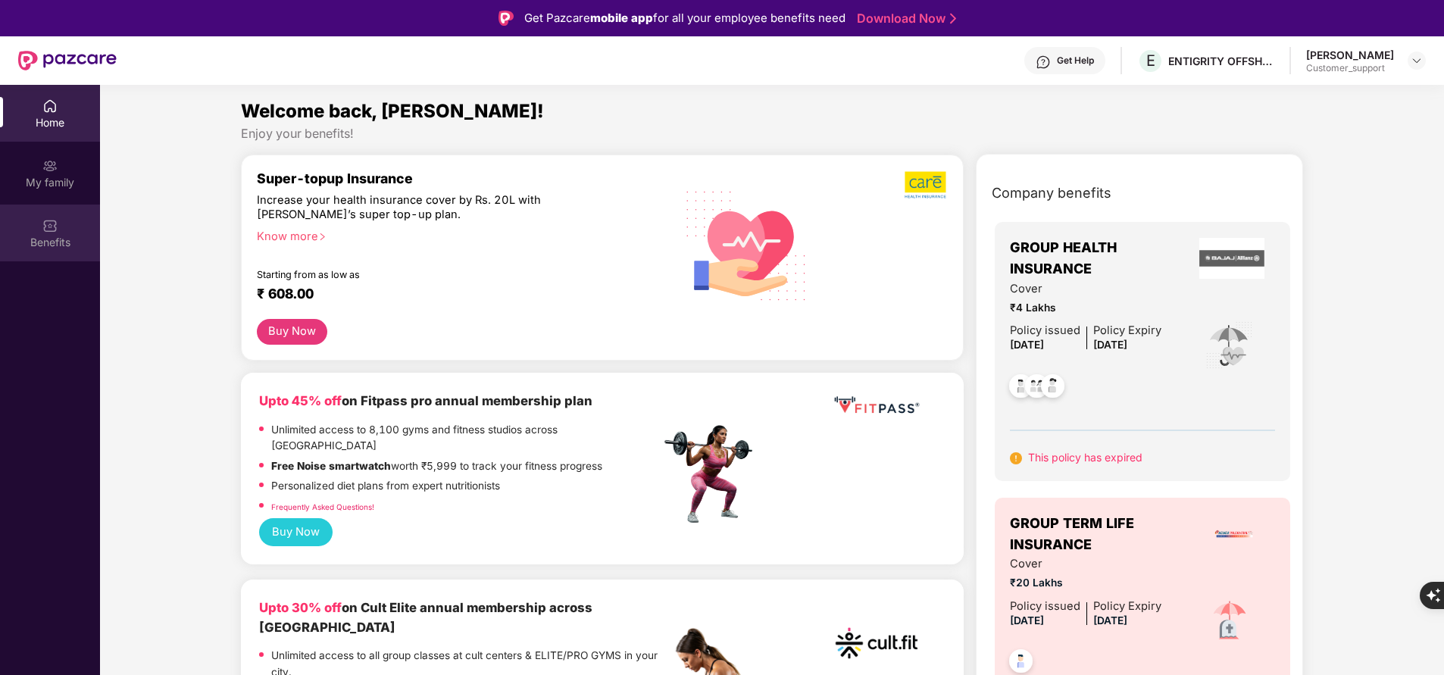
click at [46, 240] on div "Benefits" at bounding box center [50, 242] width 100 height 15
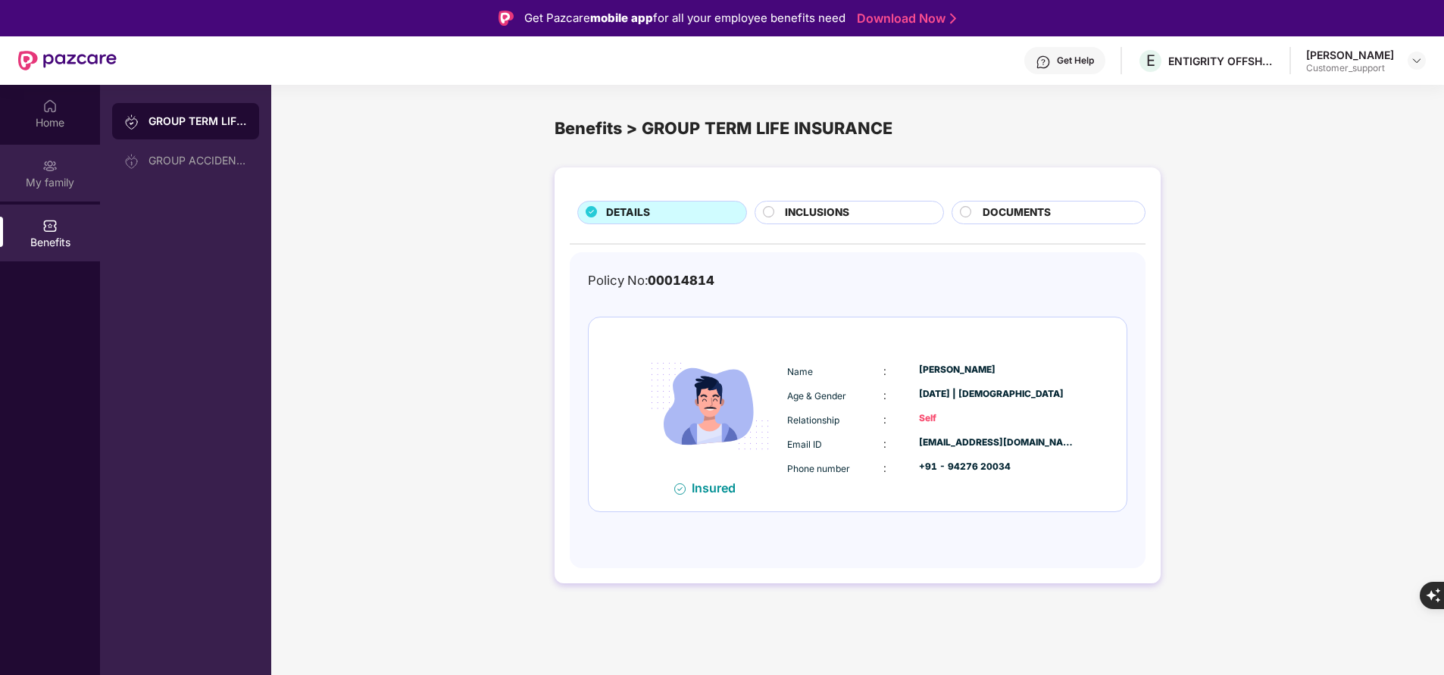
click at [65, 177] on div "My family" at bounding box center [50, 182] width 100 height 15
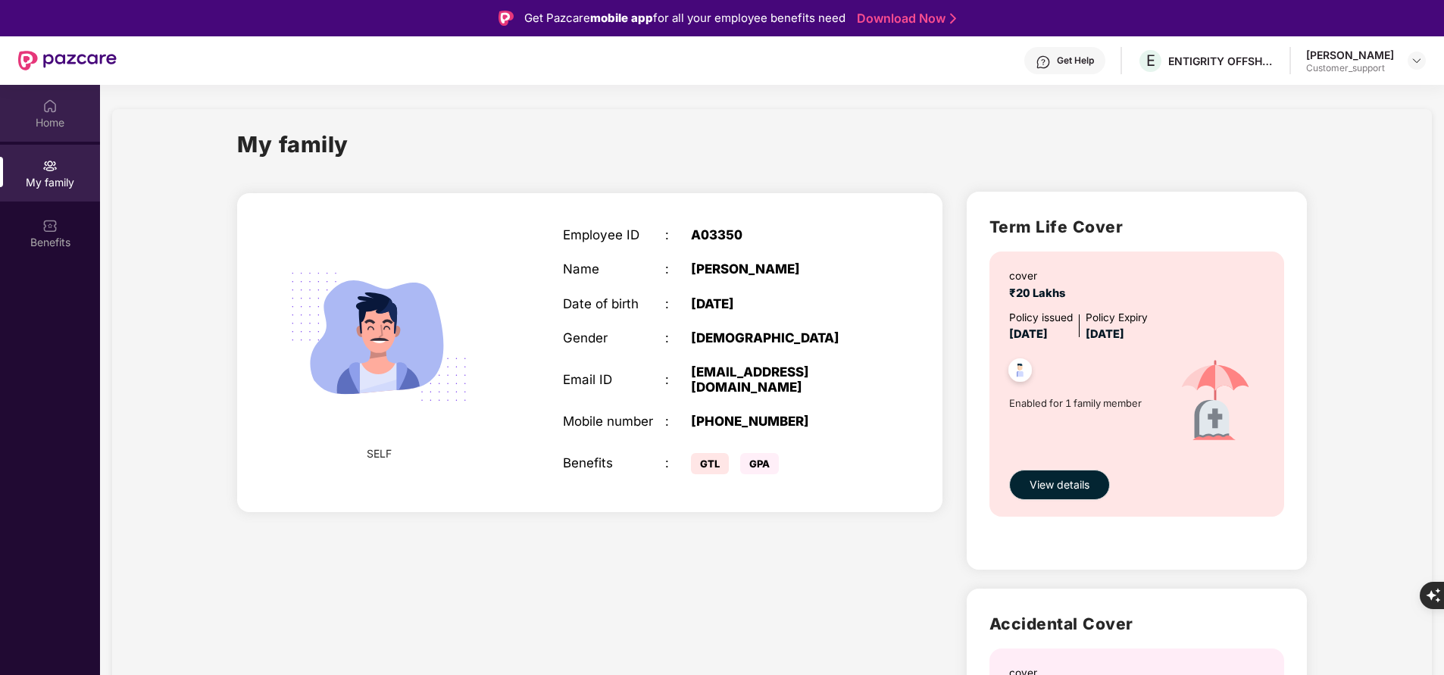
click at [64, 115] on div "Home" at bounding box center [50, 122] width 100 height 15
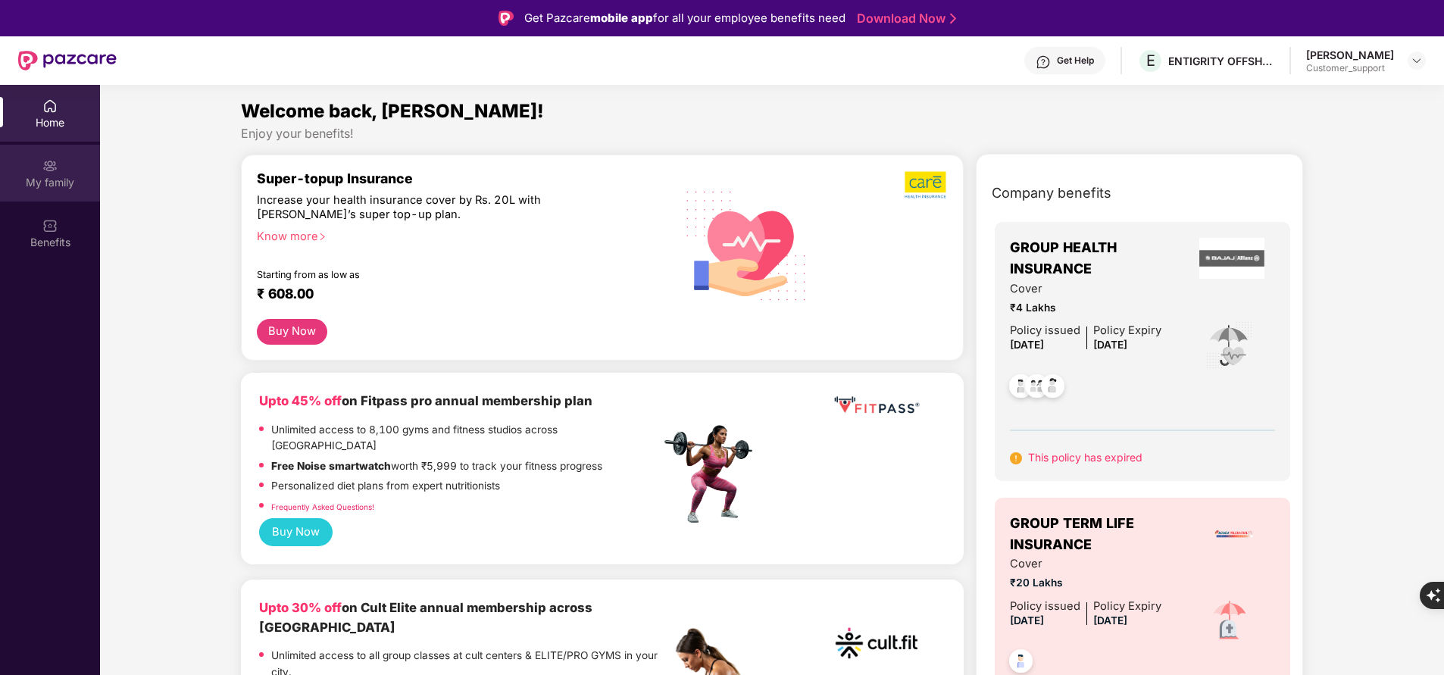
click at [45, 183] on div "My family" at bounding box center [50, 182] width 100 height 15
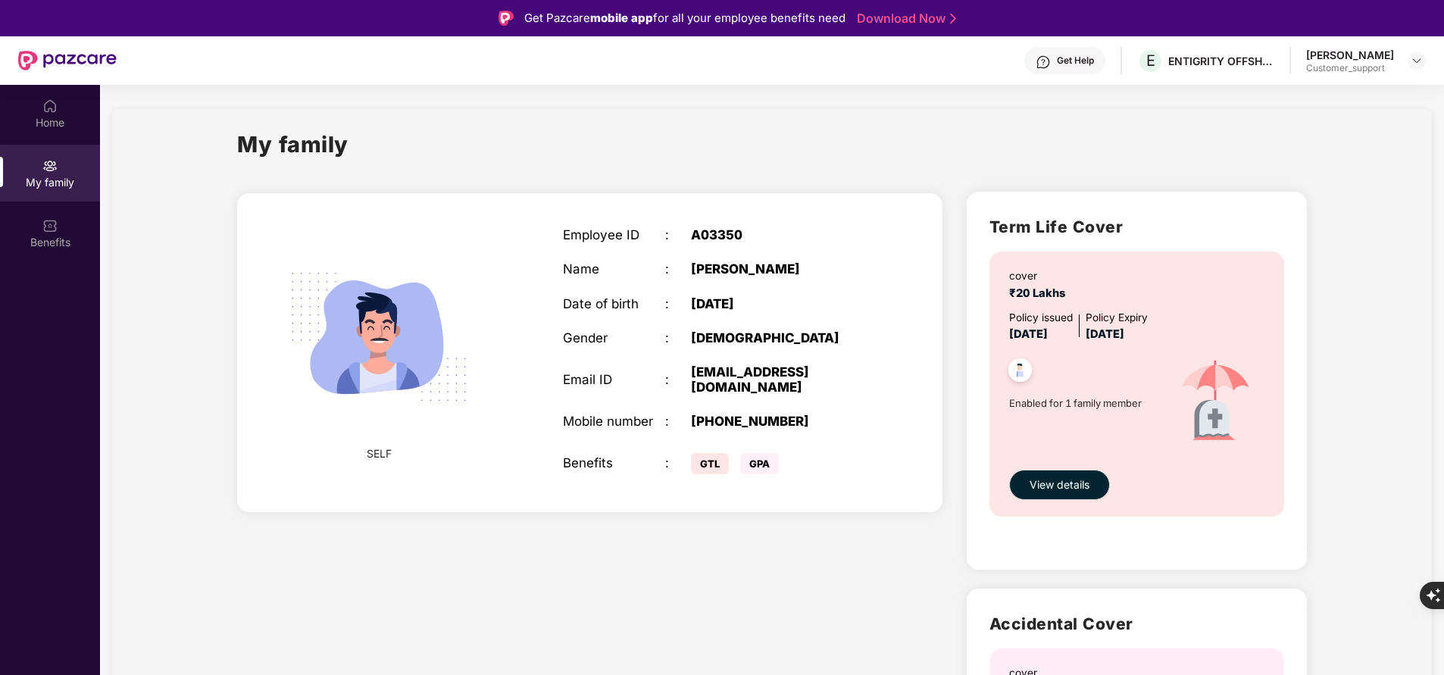
click at [808, 374] on div "[EMAIL_ADDRESS][DOMAIN_NAME]" at bounding box center [780, 379] width 179 height 30
copy div "[EMAIL_ADDRESS][DOMAIN_NAME]"
click at [856, 151] on div "My family" at bounding box center [772, 153] width 1070 height 52
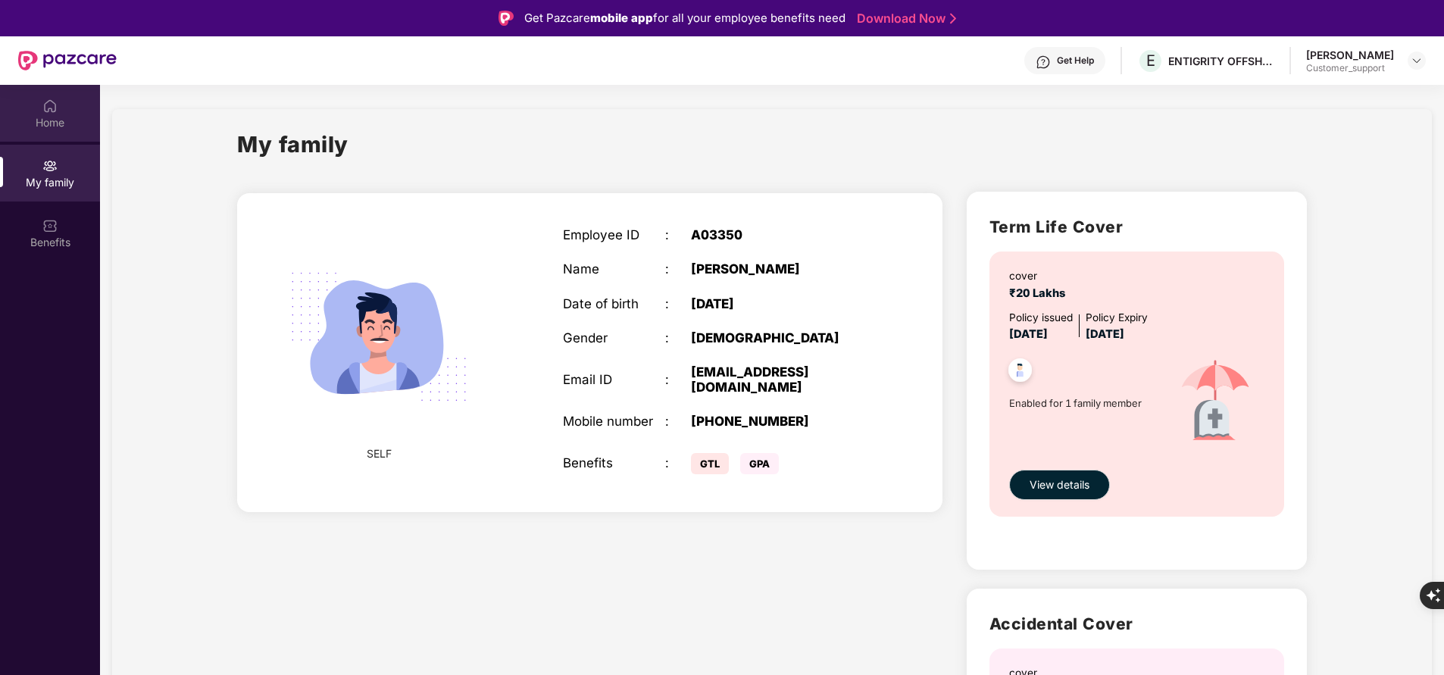
click at [58, 119] on div "Home" at bounding box center [50, 122] width 100 height 15
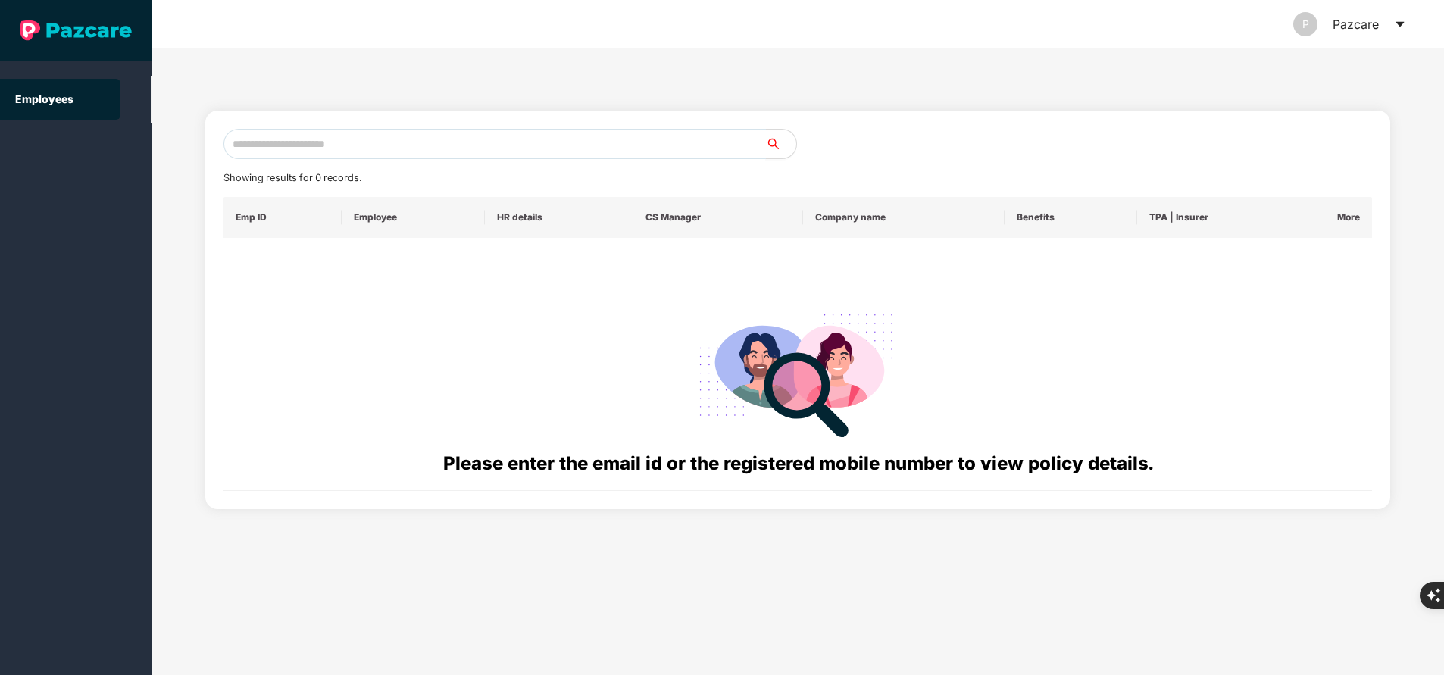
click at [342, 145] on input "text" at bounding box center [495, 144] width 543 height 30
paste input "**********"
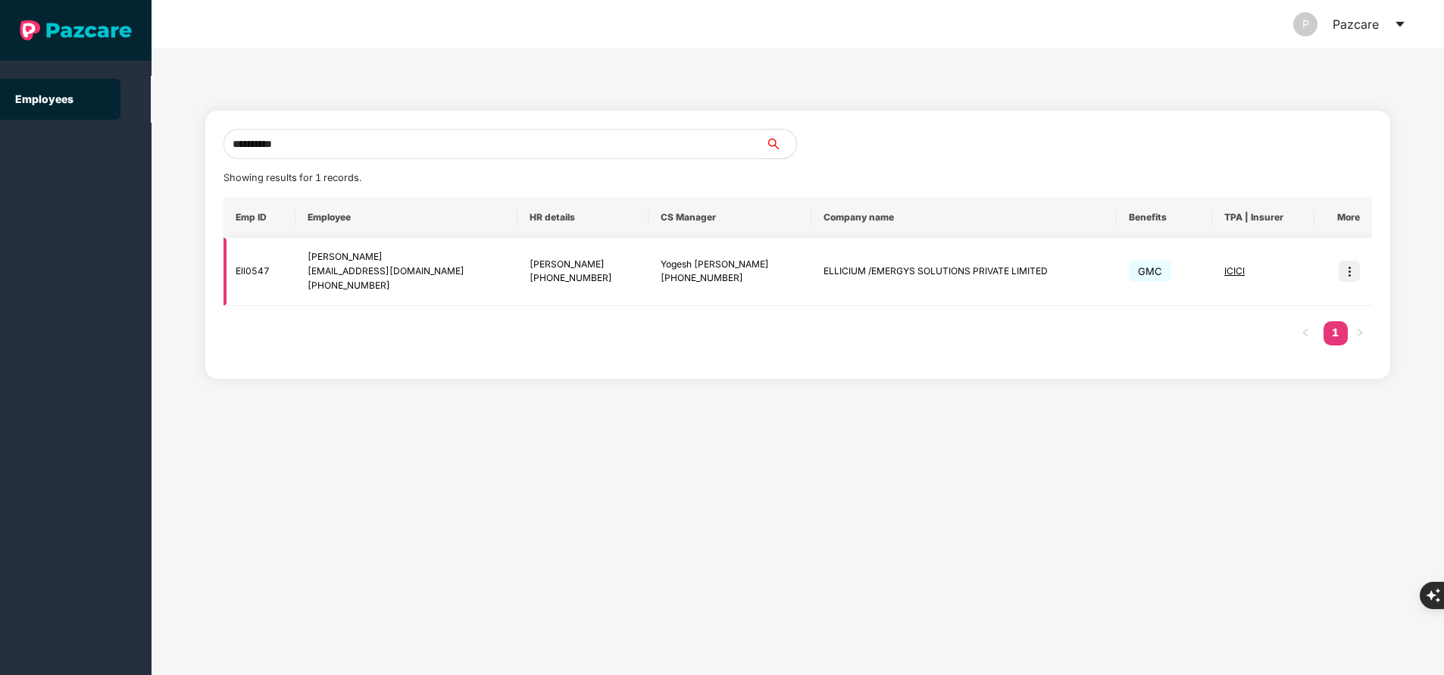
type input "**********"
click at [1341, 275] on img at bounding box center [1349, 271] width 21 height 21
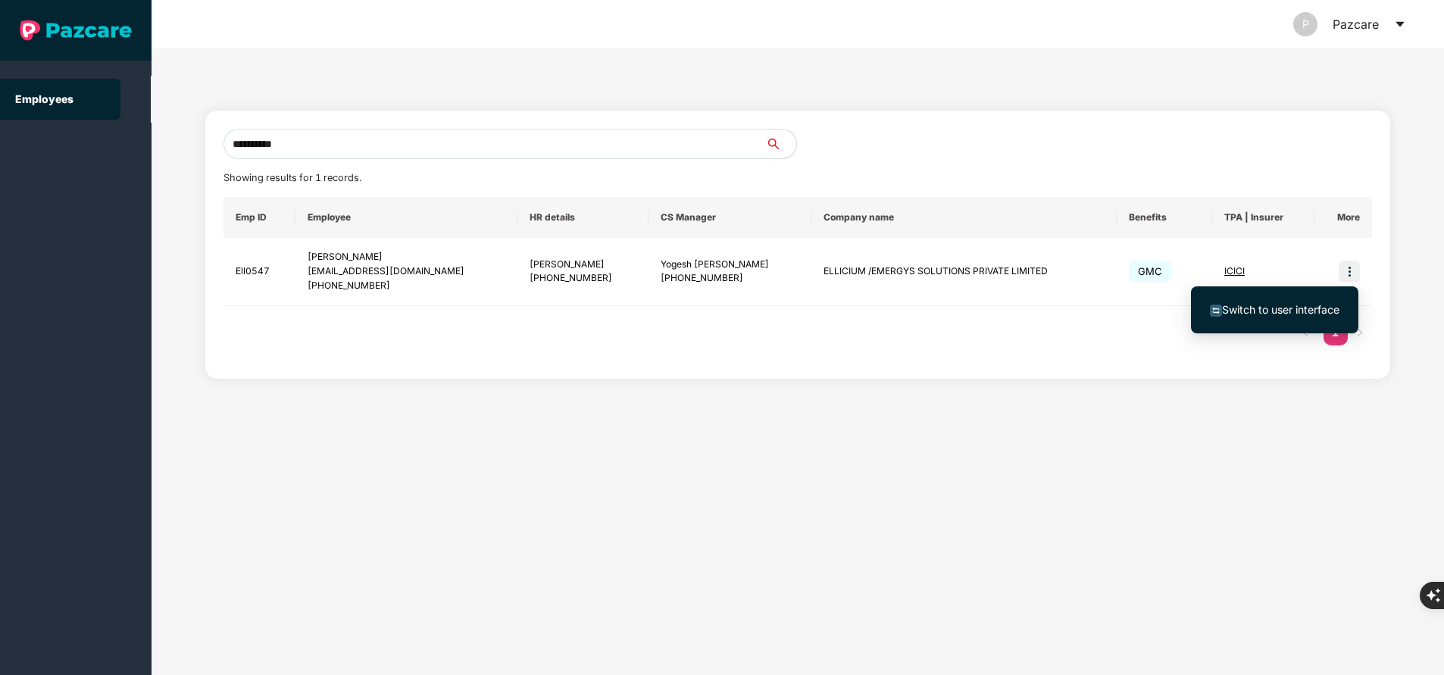
click at [1250, 314] on span "Switch to user interface" at bounding box center [1280, 309] width 117 height 13
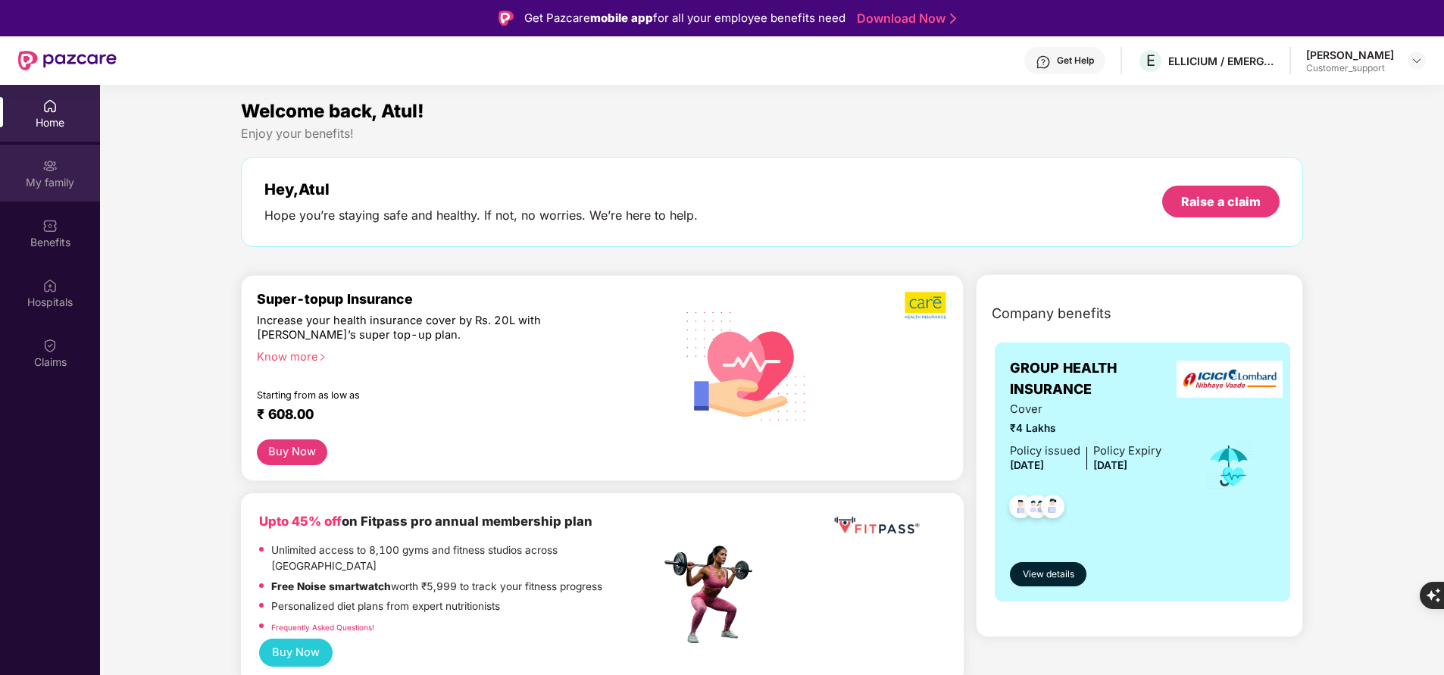
click at [36, 170] on div "My family" at bounding box center [50, 173] width 100 height 57
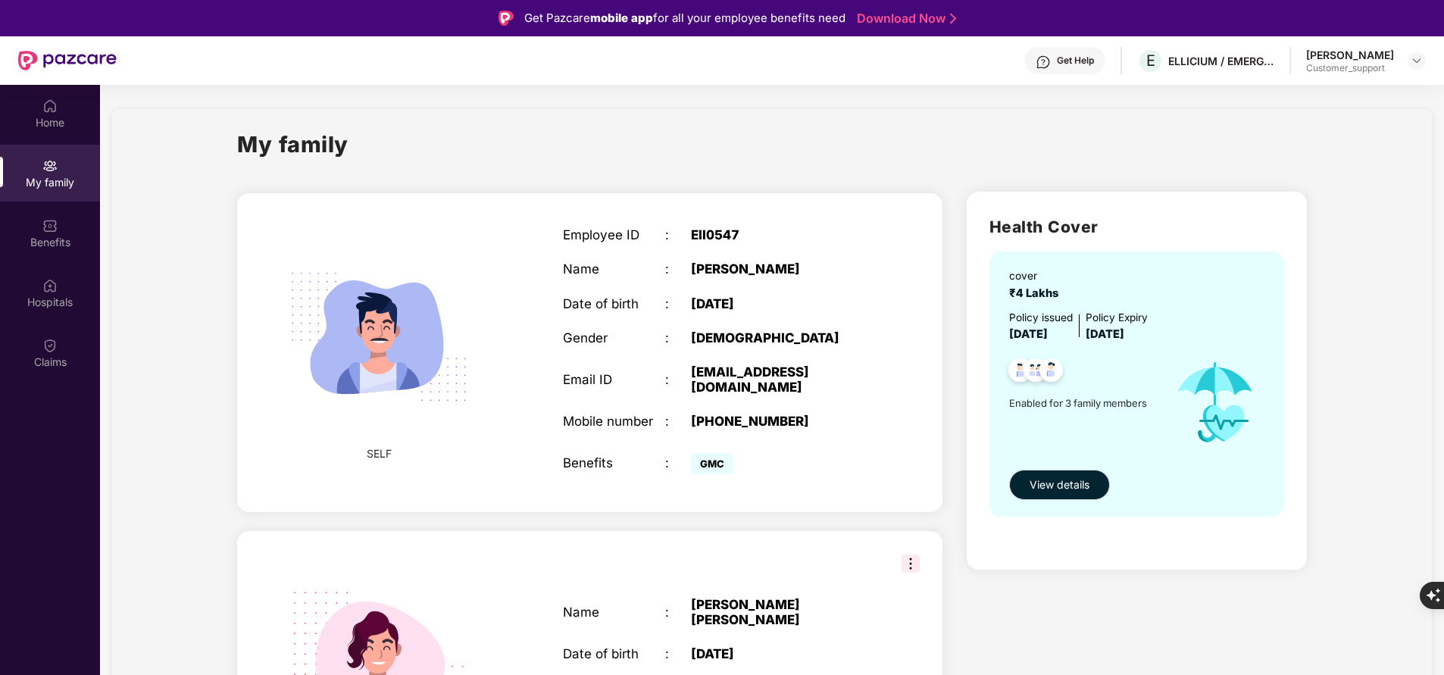
scroll to position [2, 0]
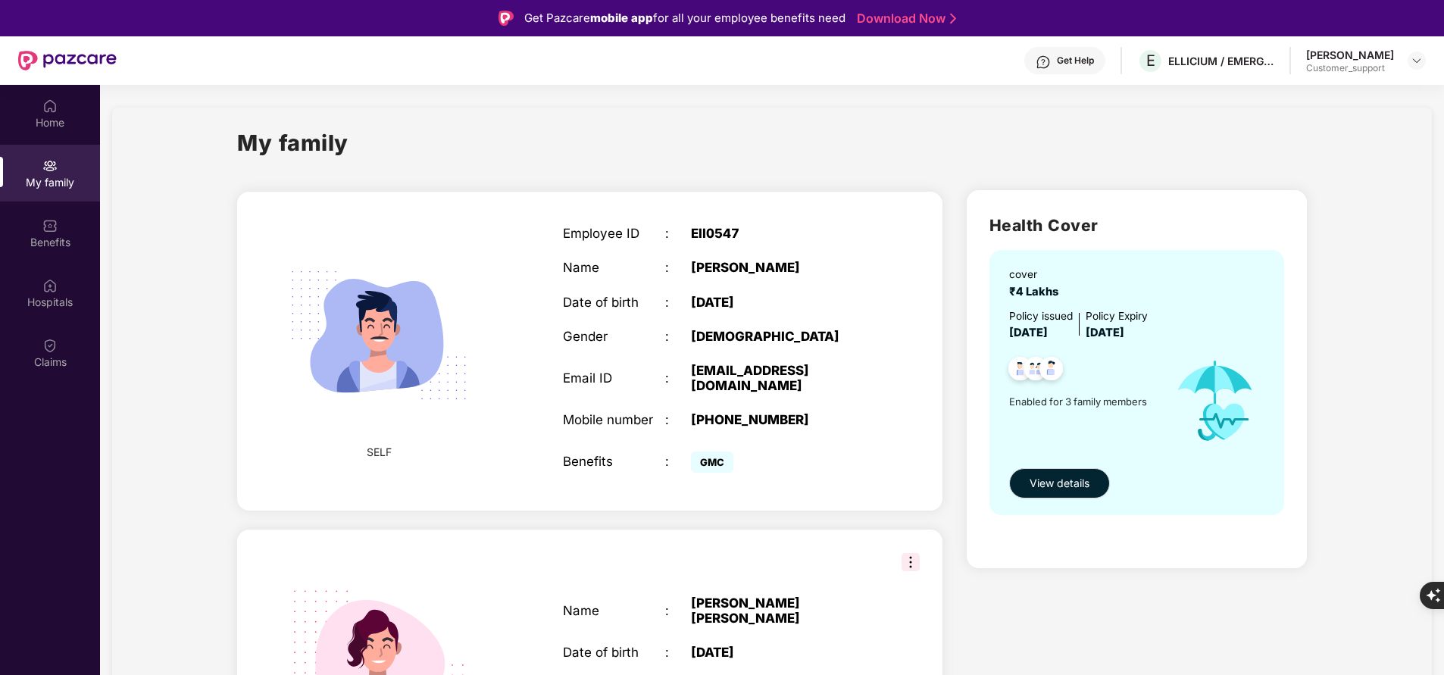
click at [31, 393] on div "Home My family Benefits Hospitals Claims" at bounding box center [50, 422] width 100 height 675
click at [52, 355] on div "Claims" at bounding box center [50, 362] width 100 height 15
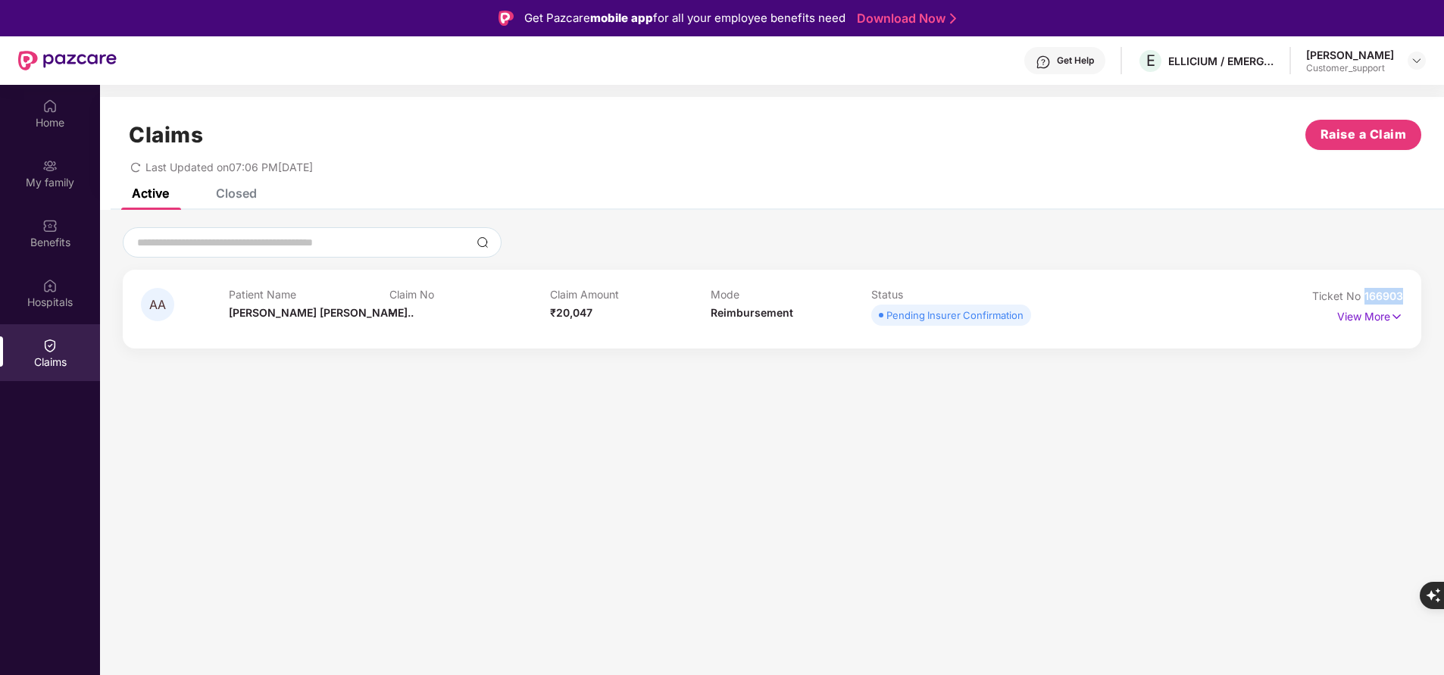
drag, startPoint x: 1366, startPoint y: 297, endPoint x: 1450, endPoint y: 294, distance: 83.4
click at [1444, 294] on html "Get Pazcare mobile app for all your employee benefits need Download Now Get Hel…" at bounding box center [722, 337] width 1444 height 675
copy span "166903"
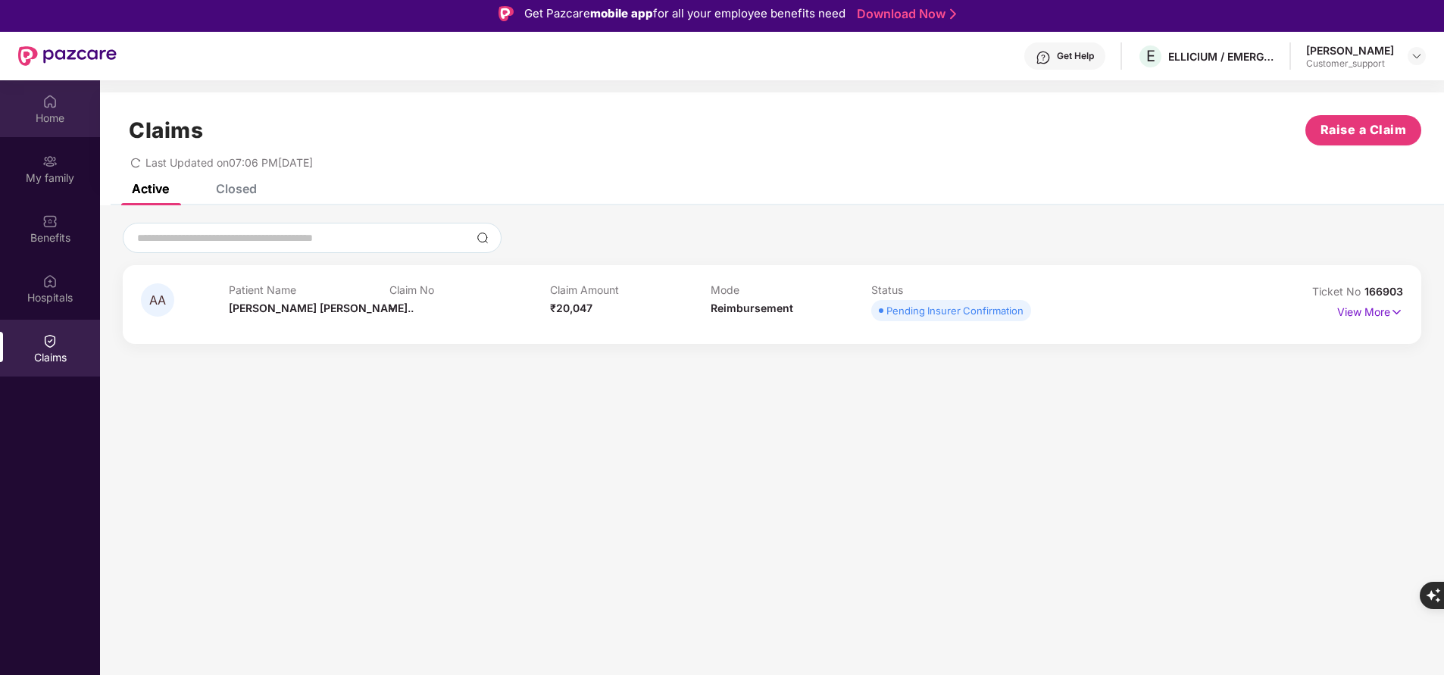
click at [64, 122] on div "Home" at bounding box center [50, 118] width 100 height 15
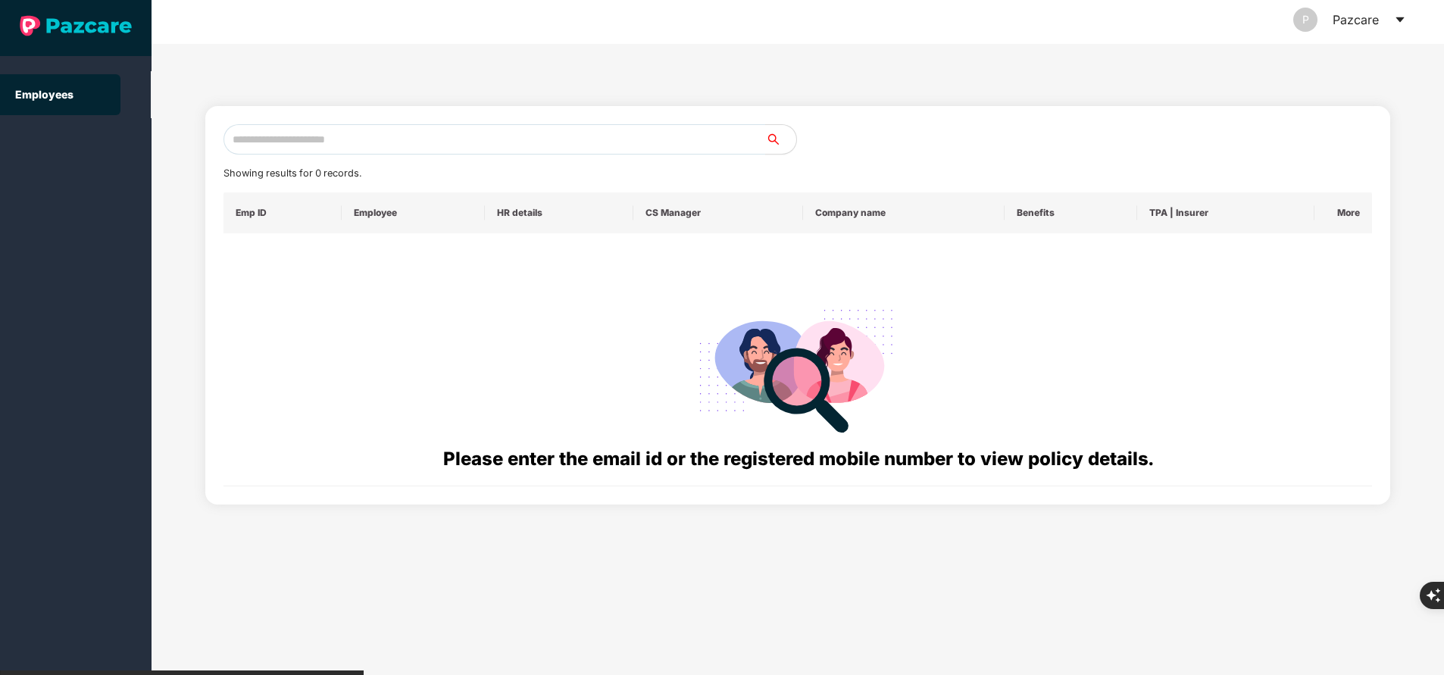
scroll to position [0, 0]
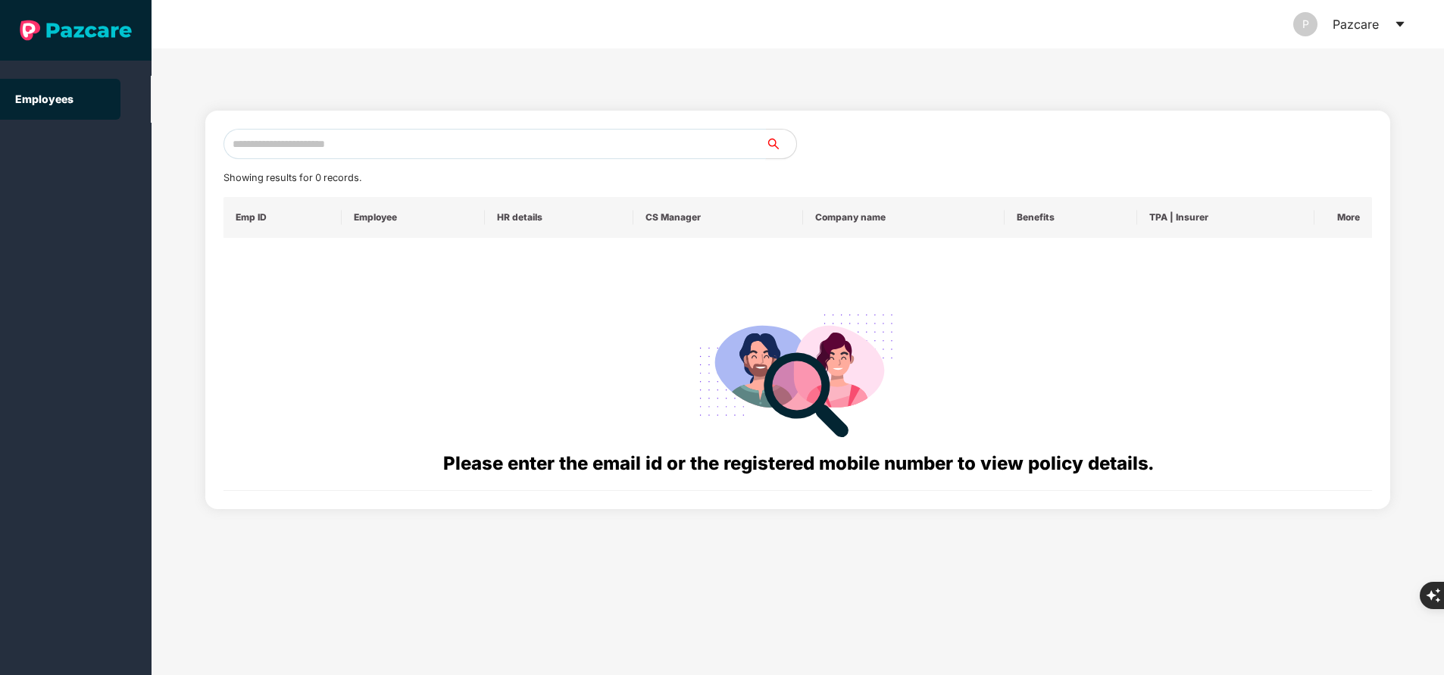
click at [459, 150] on input "text" at bounding box center [495, 144] width 543 height 30
paste input "**********"
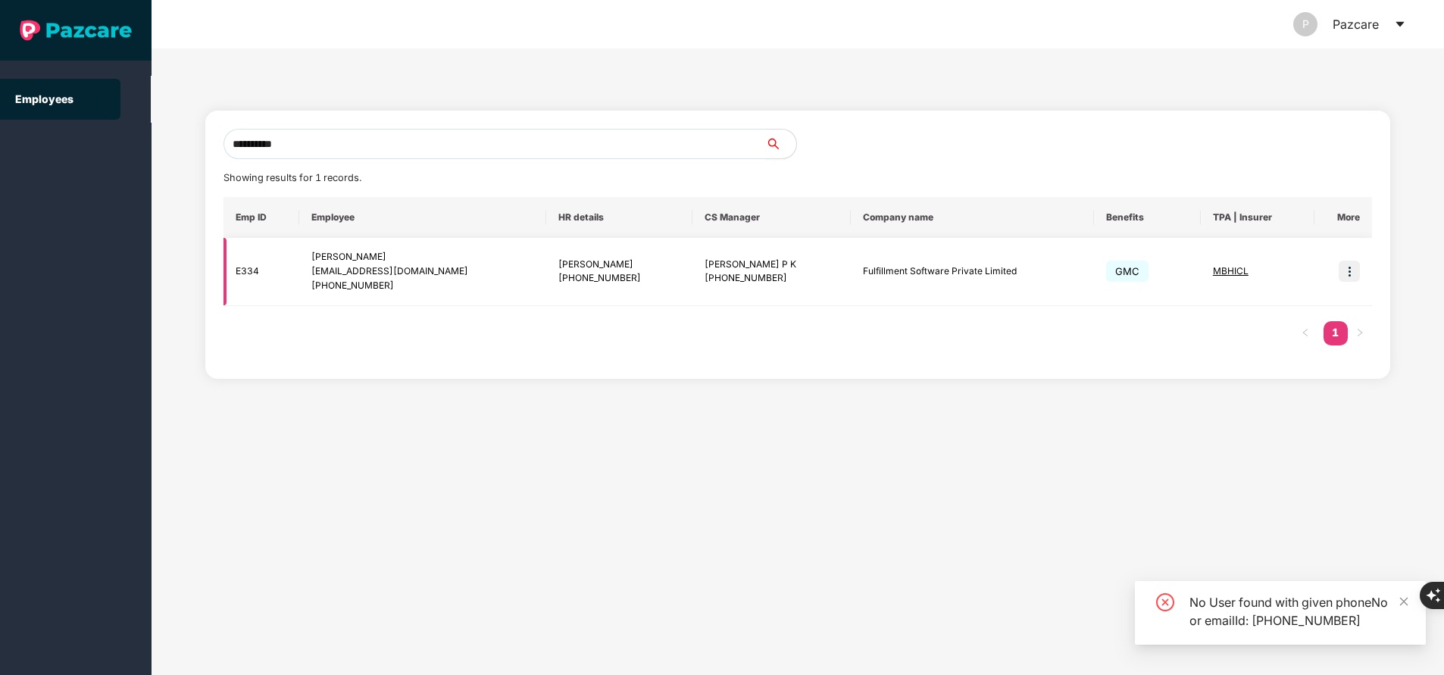
type input "**********"
click at [1349, 274] on img at bounding box center [1349, 271] width 21 height 21
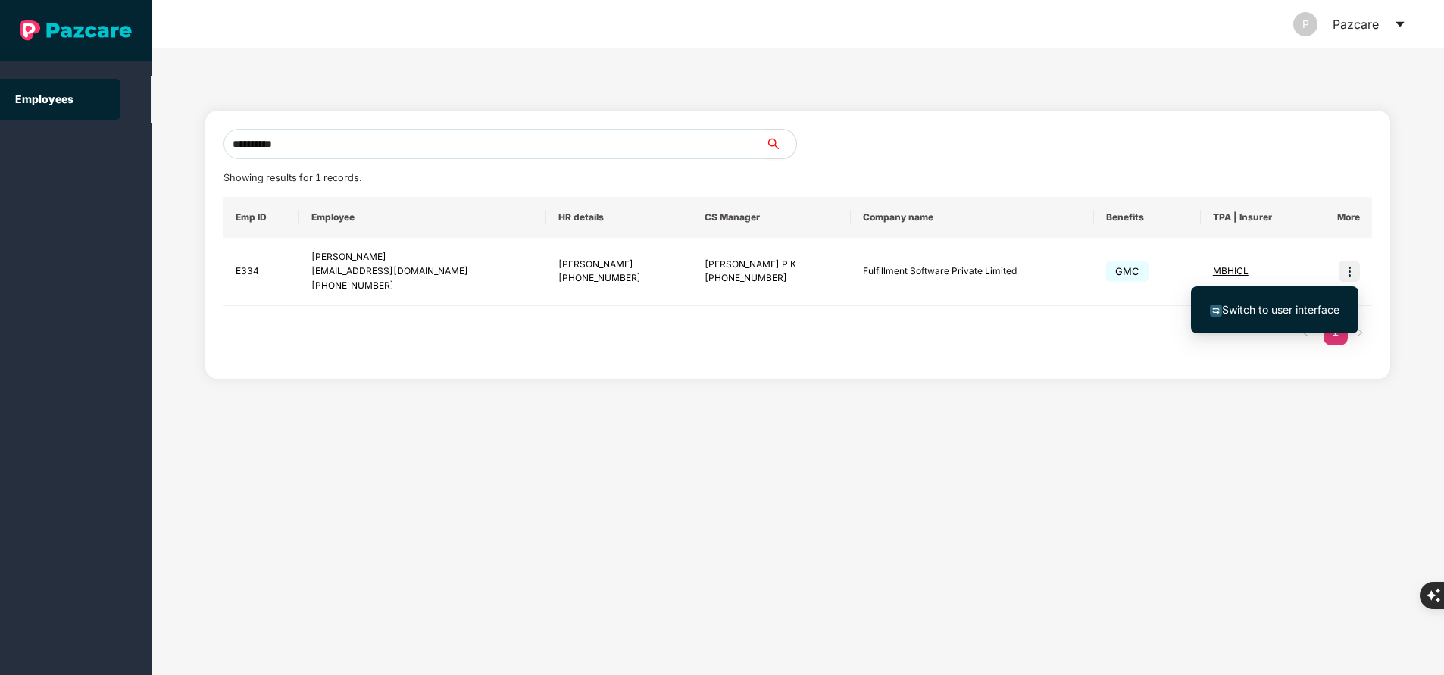
click at [1287, 307] on span "Switch to user interface" at bounding box center [1280, 309] width 117 height 13
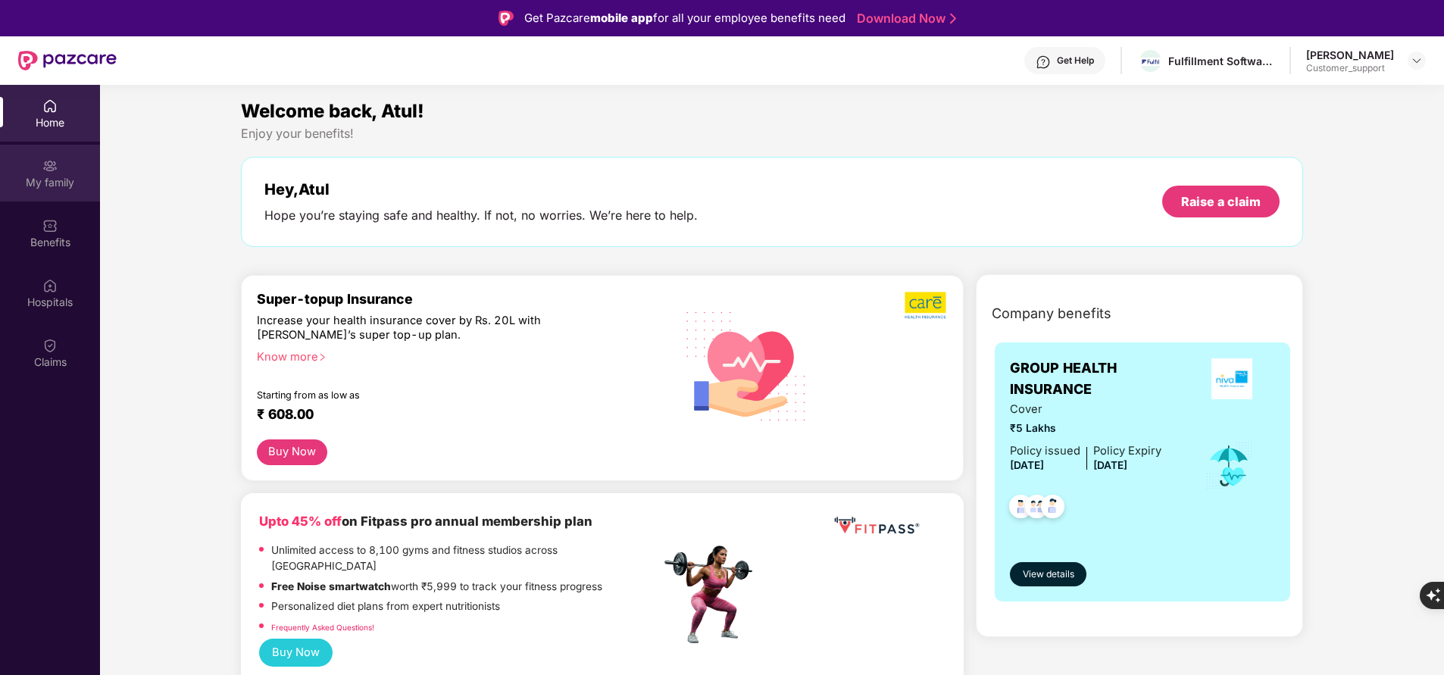
click at [58, 178] on div "My family" at bounding box center [50, 182] width 100 height 15
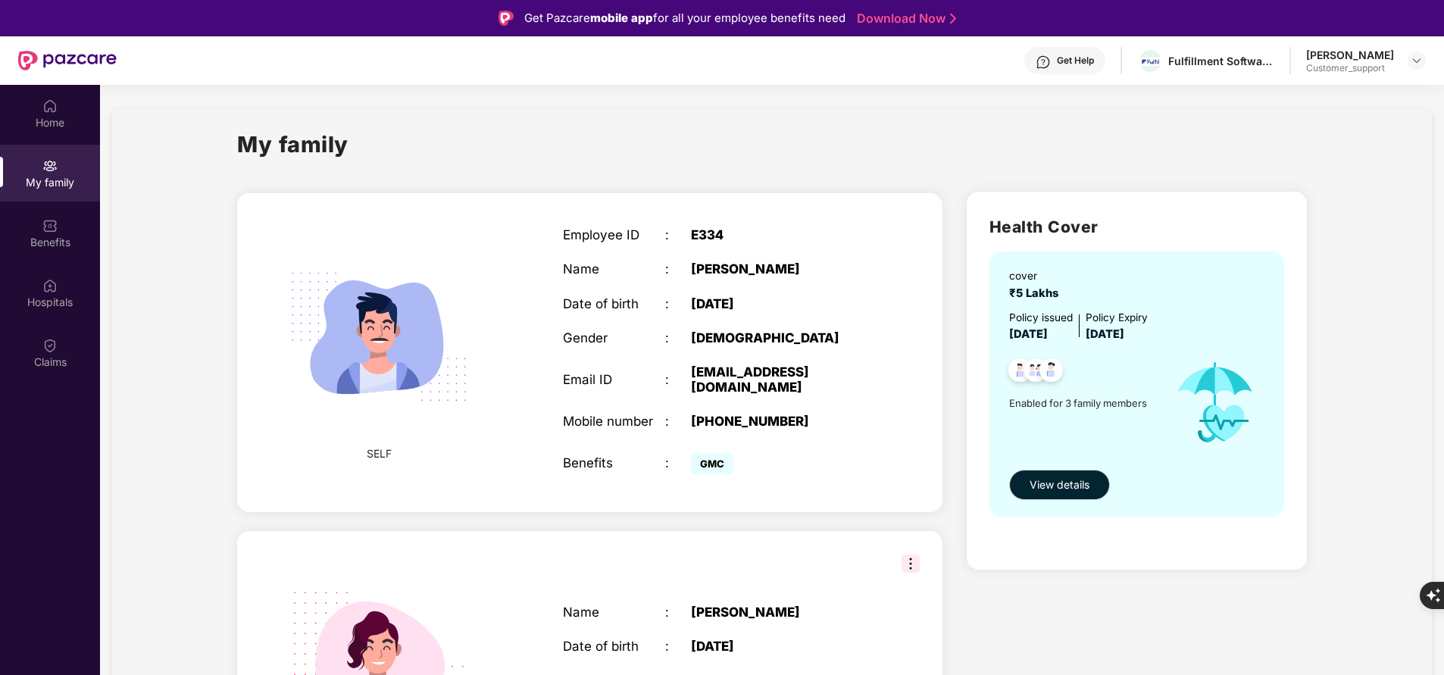
click at [15, 553] on div "Home My family Benefits Hospitals Claims" at bounding box center [50, 422] width 100 height 675
click at [742, 414] on div "[PHONE_NUMBER]" at bounding box center [780, 421] width 179 height 15
copy div "918199996688"
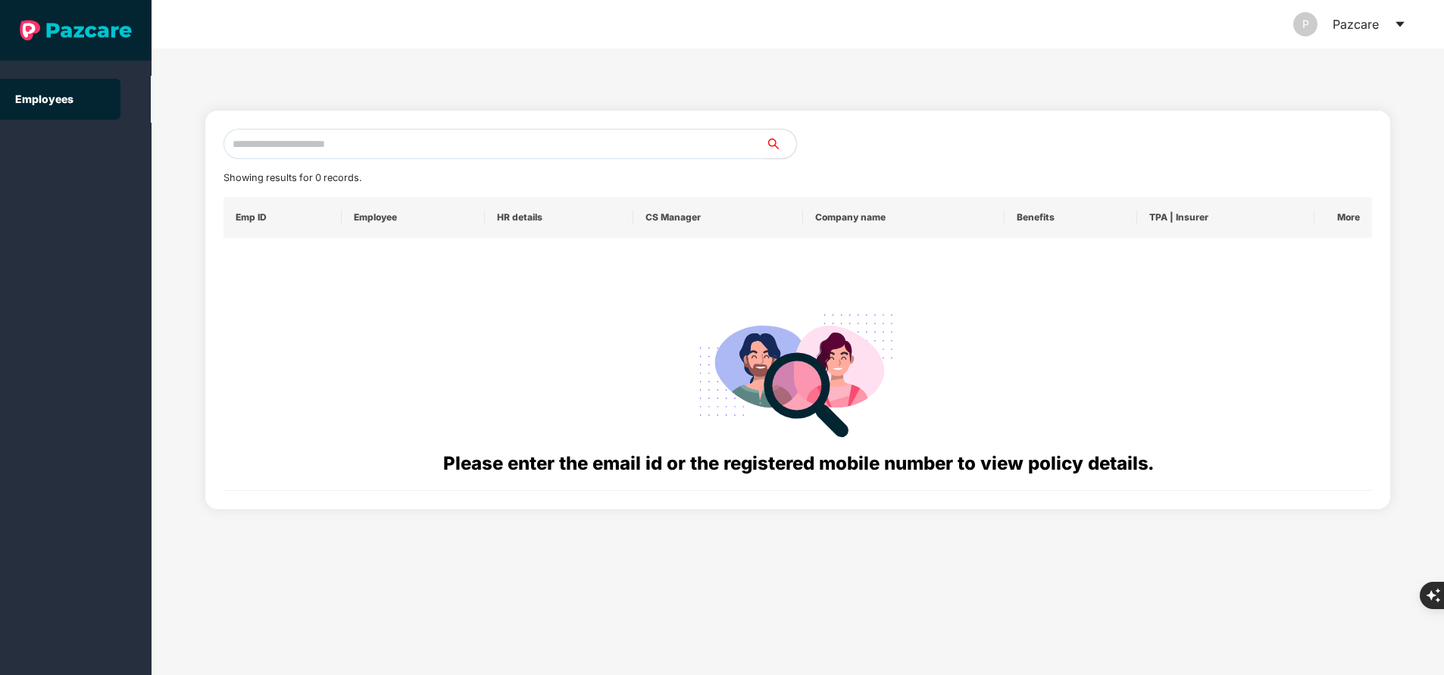
click at [311, 152] on input "text" at bounding box center [495, 144] width 543 height 30
paste input "**********"
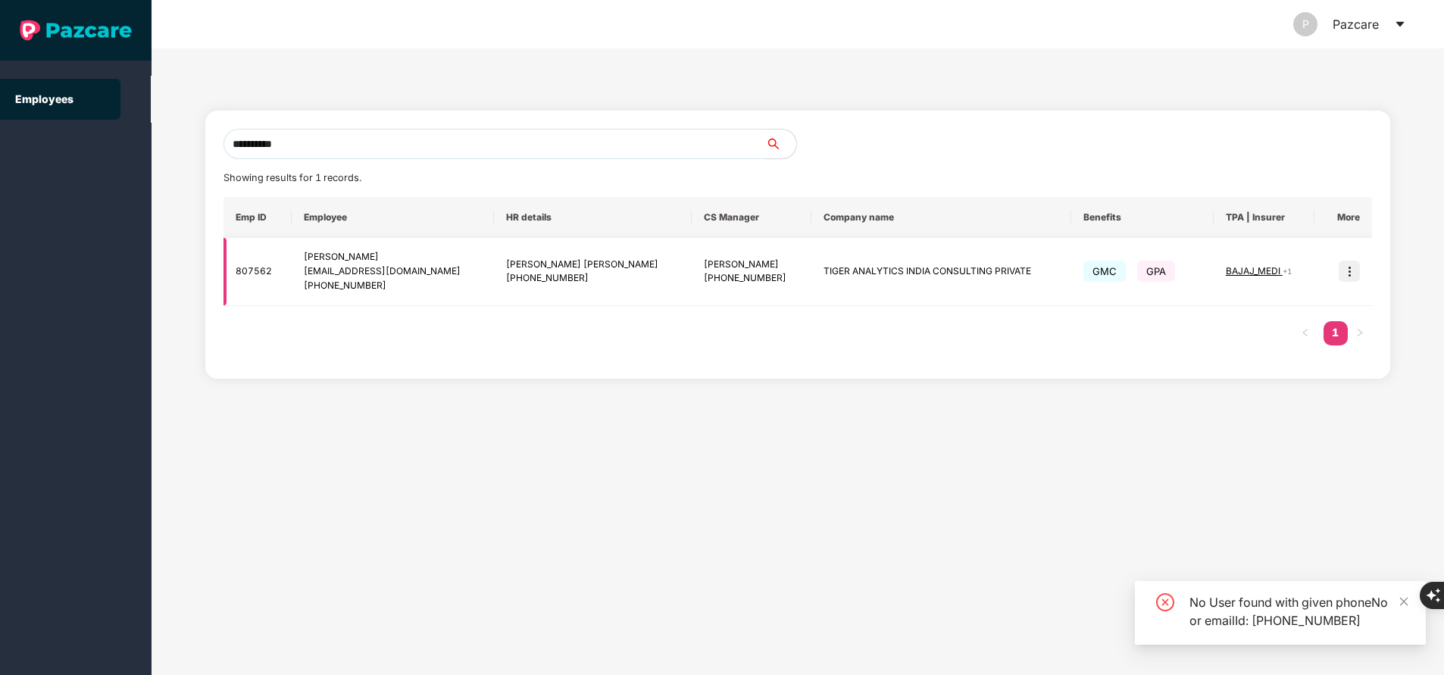
type input "**********"
click at [1346, 275] on img at bounding box center [1349, 271] width 21 height 21
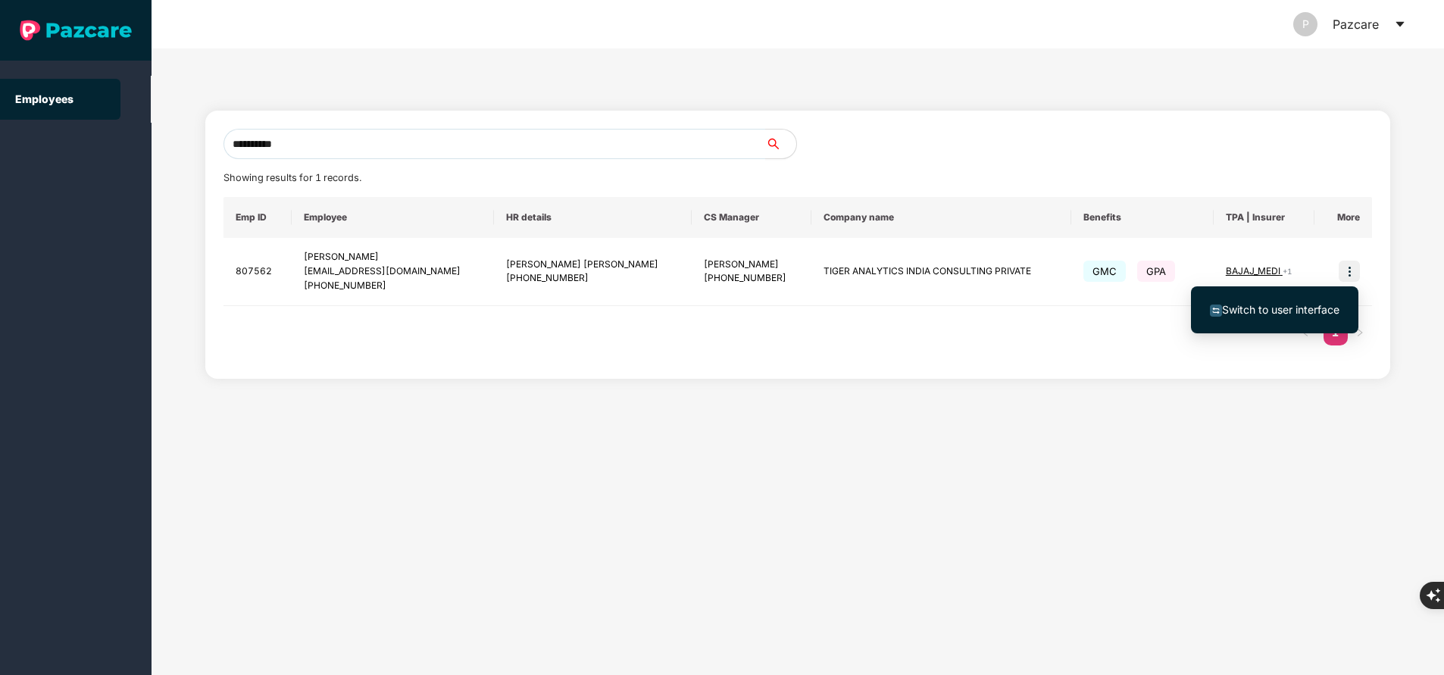
click at [1275, 305] on span "Switch to user interface" at bounding box center [1280, 309] width 117 height 13
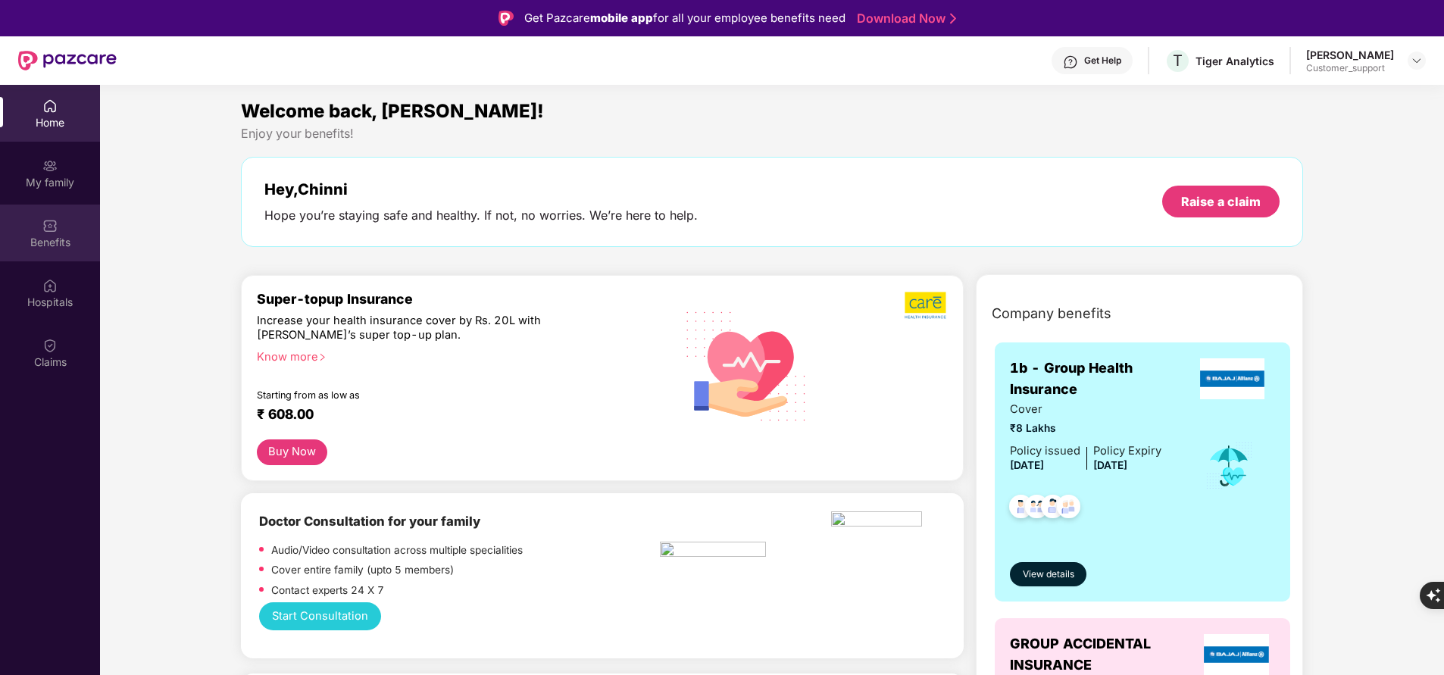
click at [55, 224] on img at bounding box center [49, 225] width 15 height 15
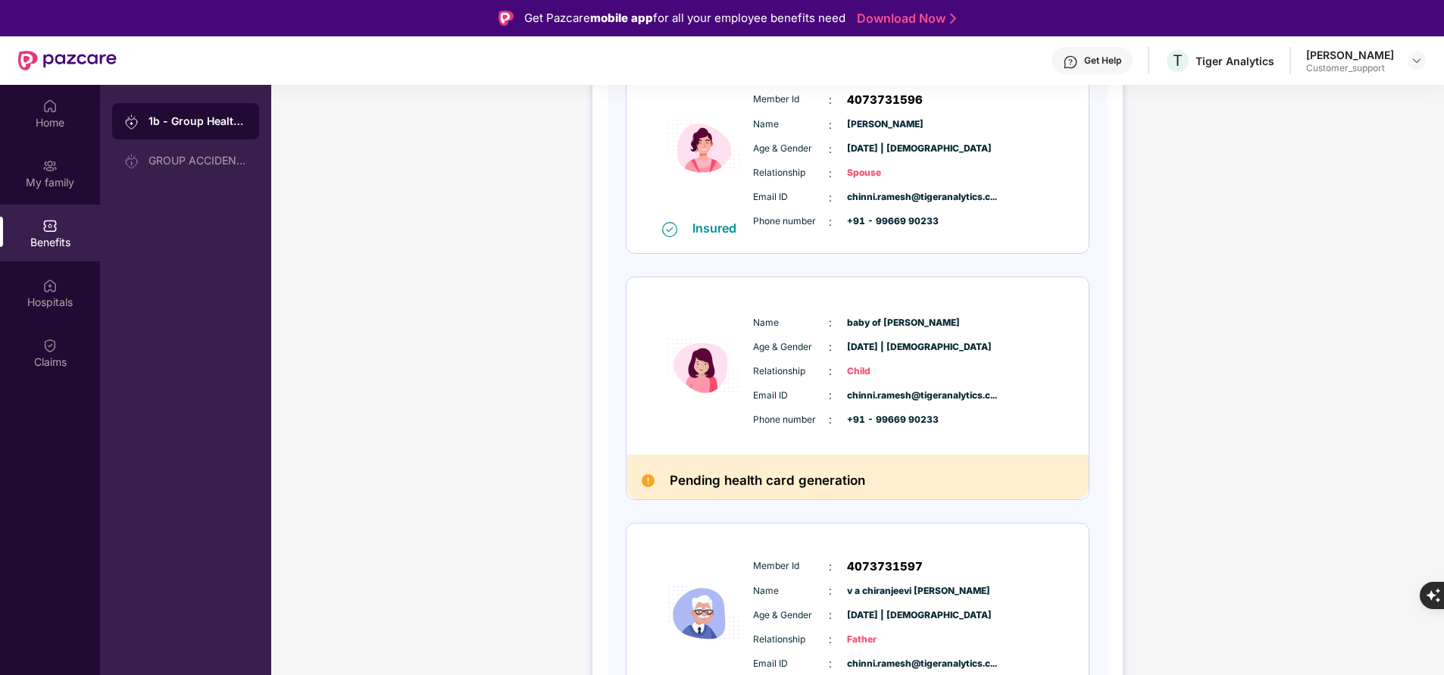
scroll to position [525, 0]
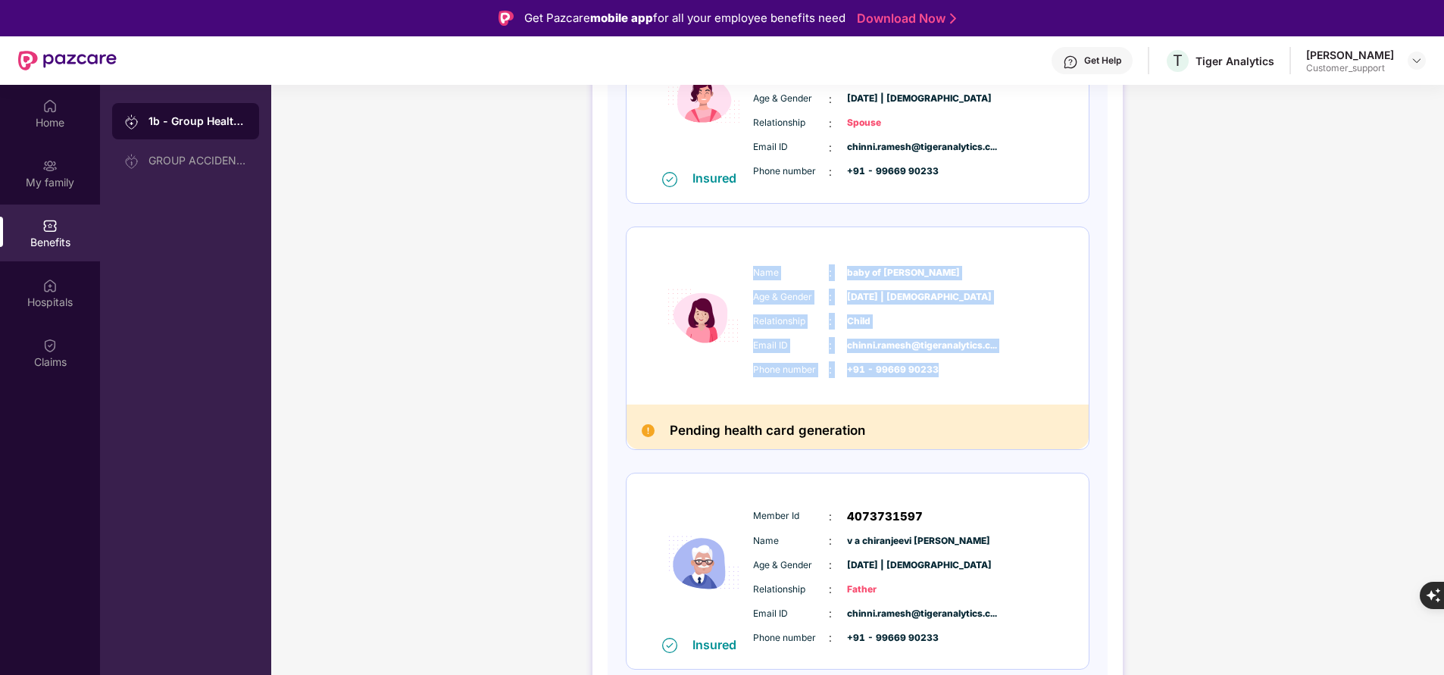
drag, startPoint x: 751, startPoint y: 271, endPoint x: 968, endPoint y: 375, distance: 240.6
click at [968, 375] on div "Name : baby of [PERSON_NAME] Age & Gender : [DATE] | [DEMOGRAPHIC_DATA] Relatio…" at bounding box center [903, 321] width 308 height 129
copy div "Name : baby of [PERSON_NAME] Age & Gender : [DATE] | [DEMOGRAPHIC_DATA] Relatio…"
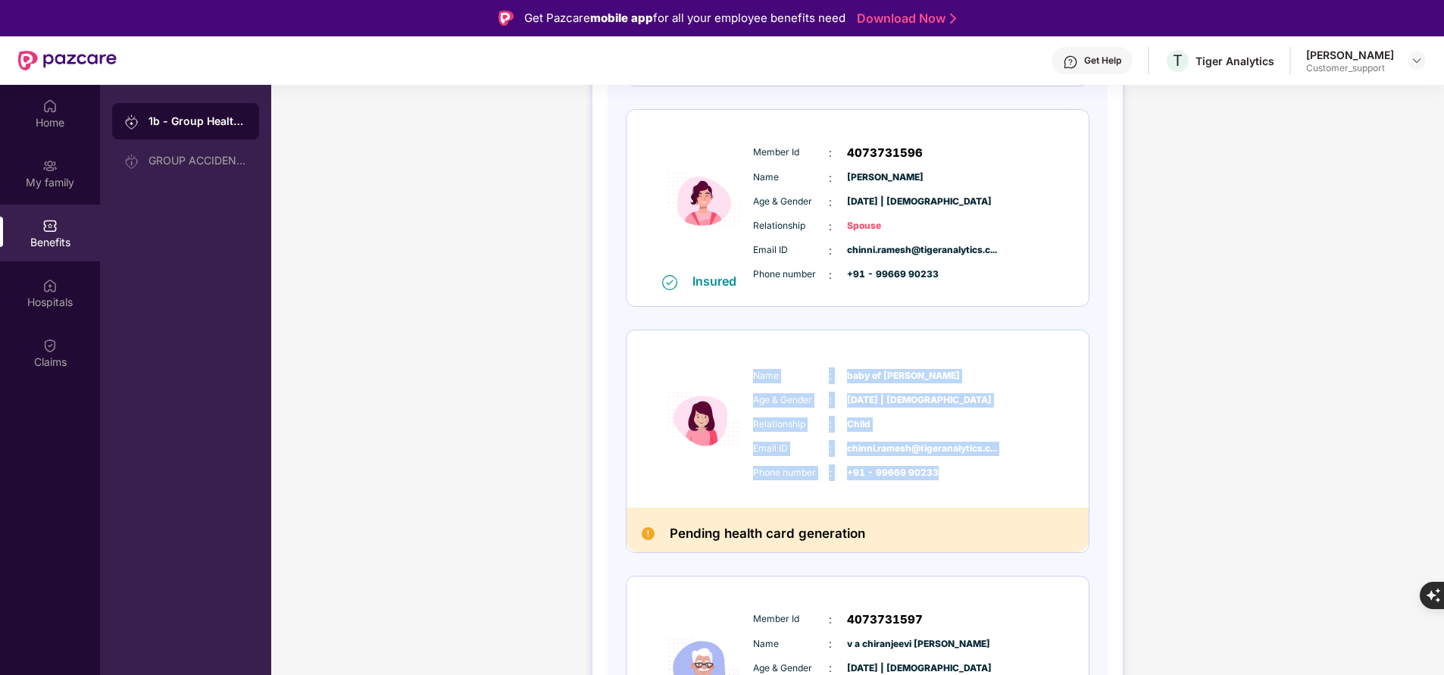
scroll to position [423, 0]
click at [1193, 440] on div "1b - Group Health Insurance DETAILS INCLUSIONS EXCLUSIONS DOCUMENTS Policy No: …" at bounding box center [857, 378] width 1173 height 1417
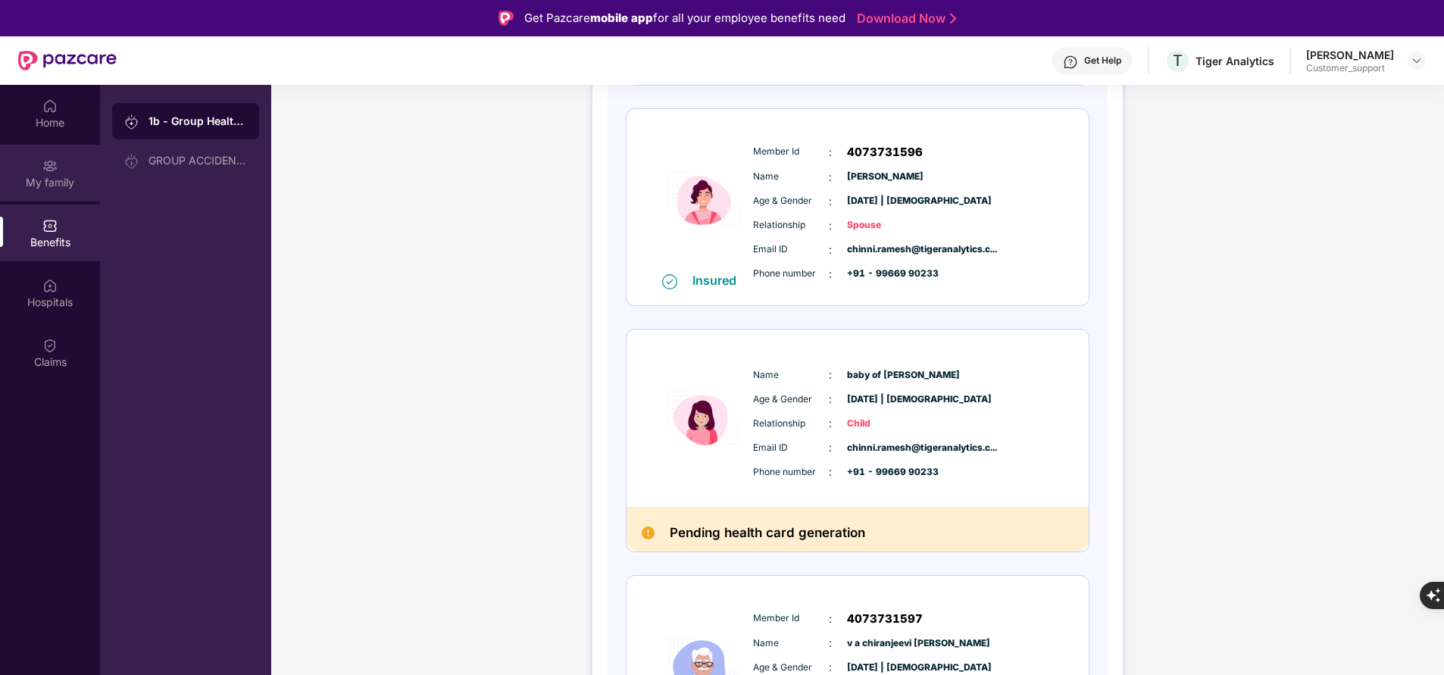
click at [45, 172] on img at bounding box center [49, 165] width 15 height 15
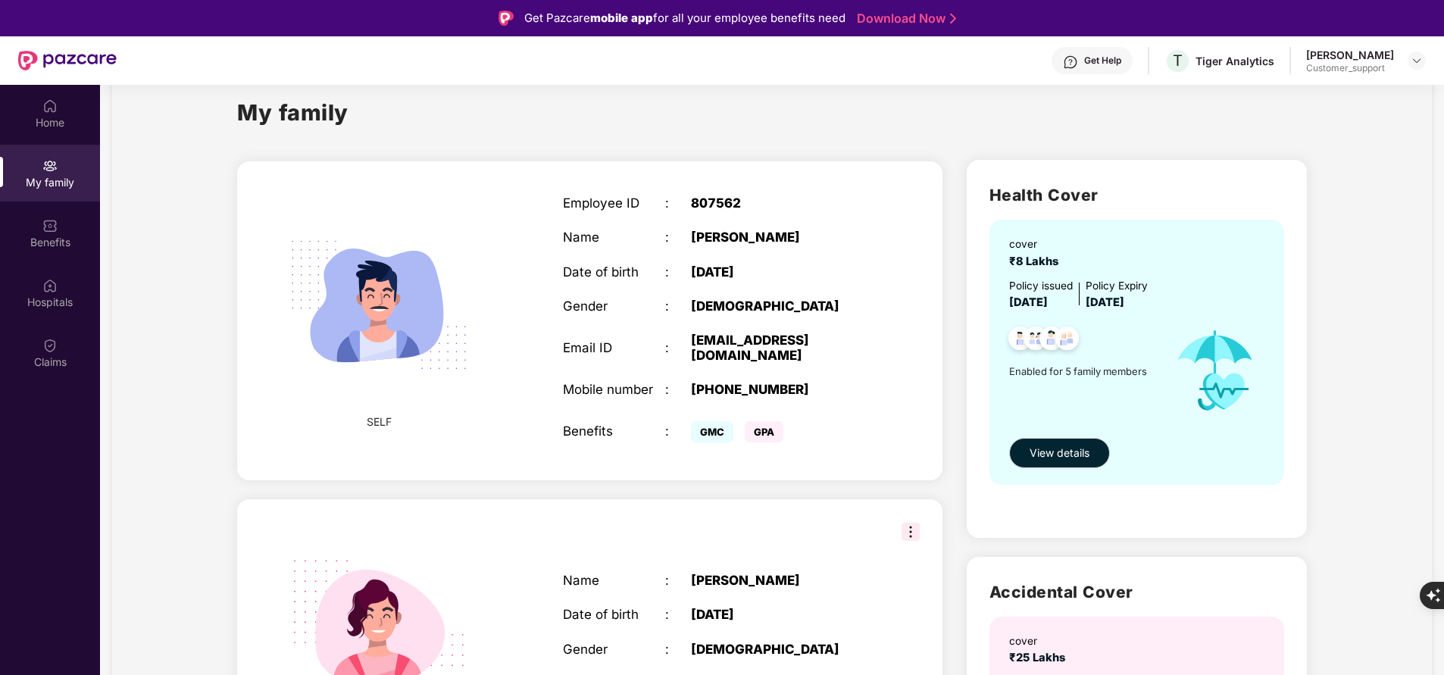
scroll to position [27, 0]
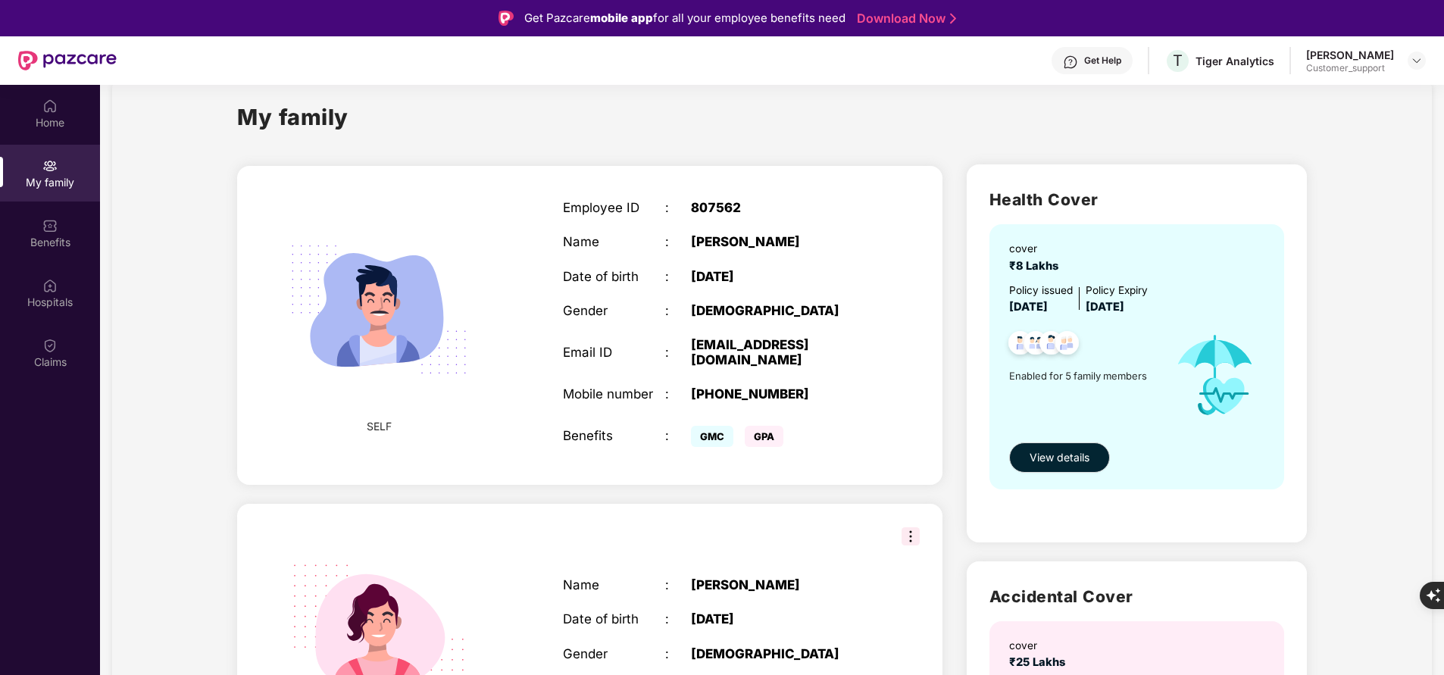
drag, startPoint x: 562, startPoint y: 208, endPoint x: 792, endPoint y: 280, distance: 240.4
click at [792, 280] on div "Employee ID : 807562 Name : [PERSON_NAME] Date of birth : [DEMOGRAPHIC_DATA] Ge…" at bounding box center [716, 325] width 337 height 289
copy div "Employee ID : 807562 Name : [PERSON_NAME] Date of birth : [DEMOGRAPHIC_DATA]"
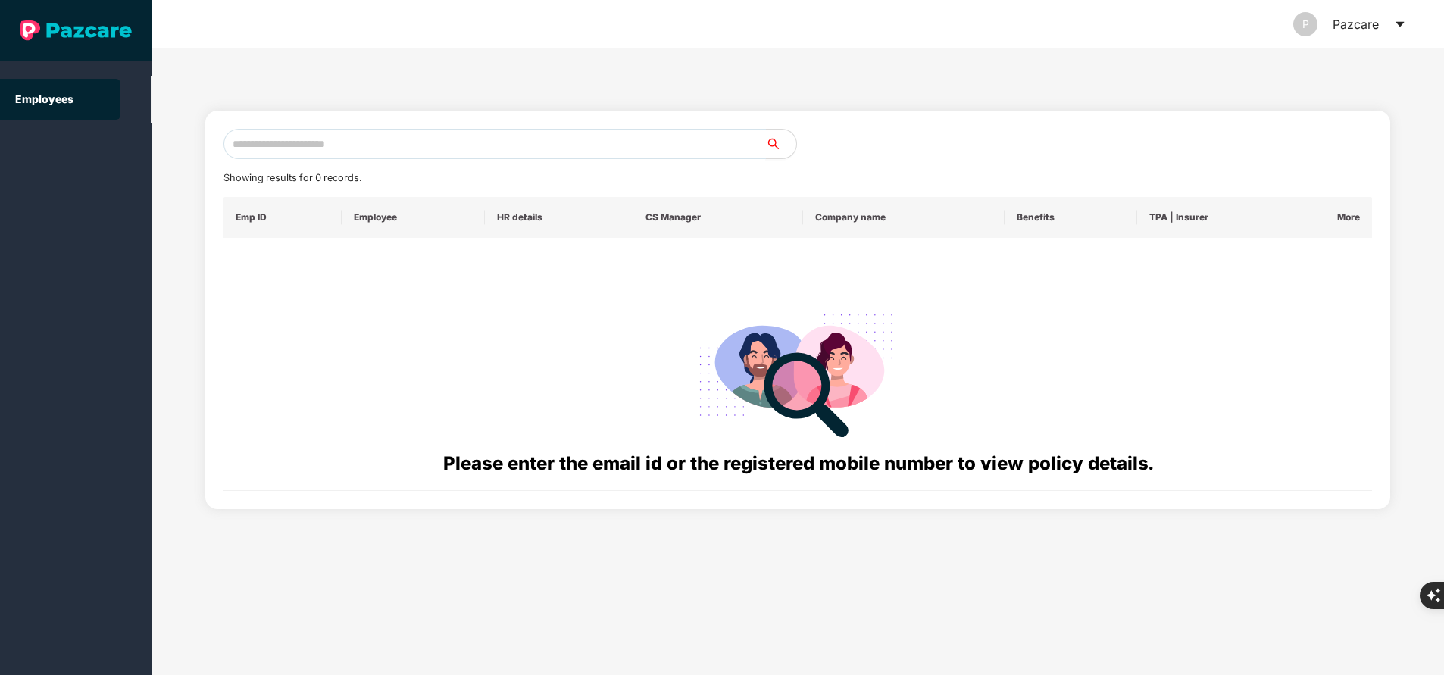
click at [463, 136] on input "text" at bounding box center [495, 144] width 543 height 30
paste input "**********"
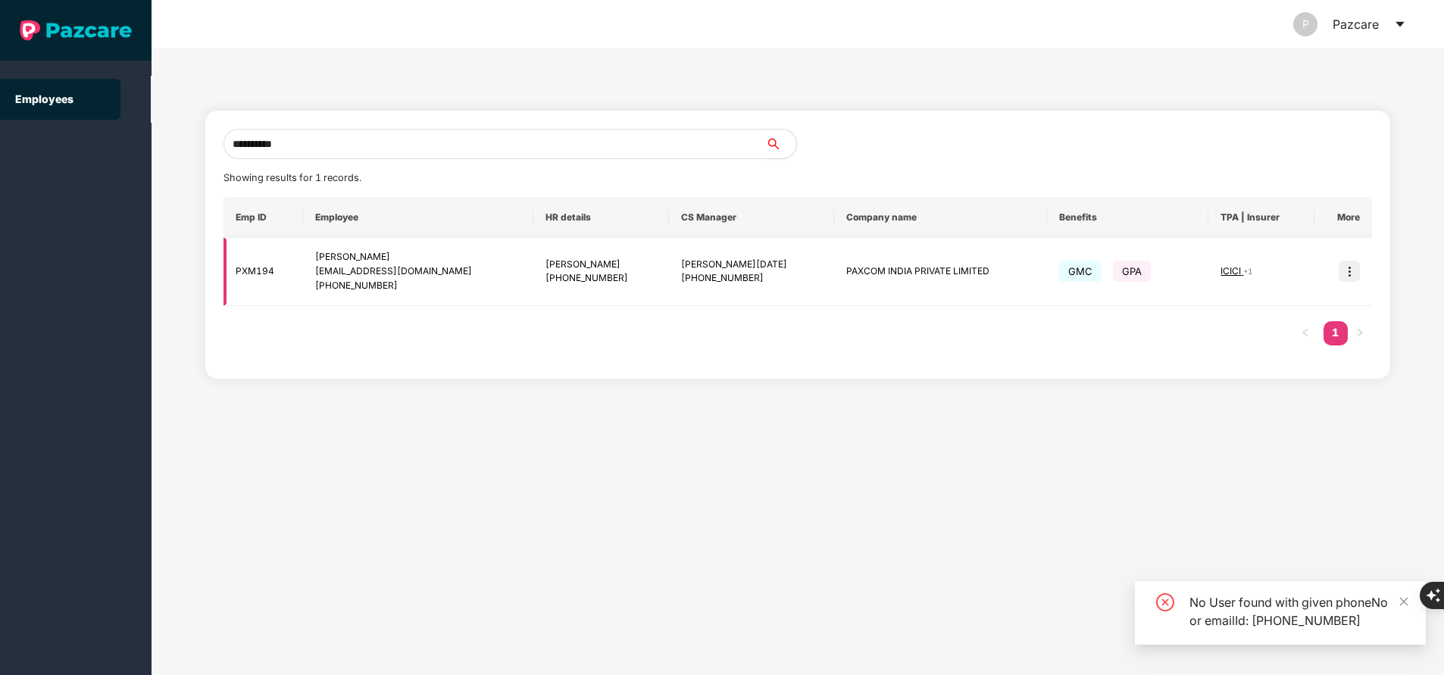
type input "**********"
click at [1345, 271] on img at bounding box center [1349, 271] width 21 height 21
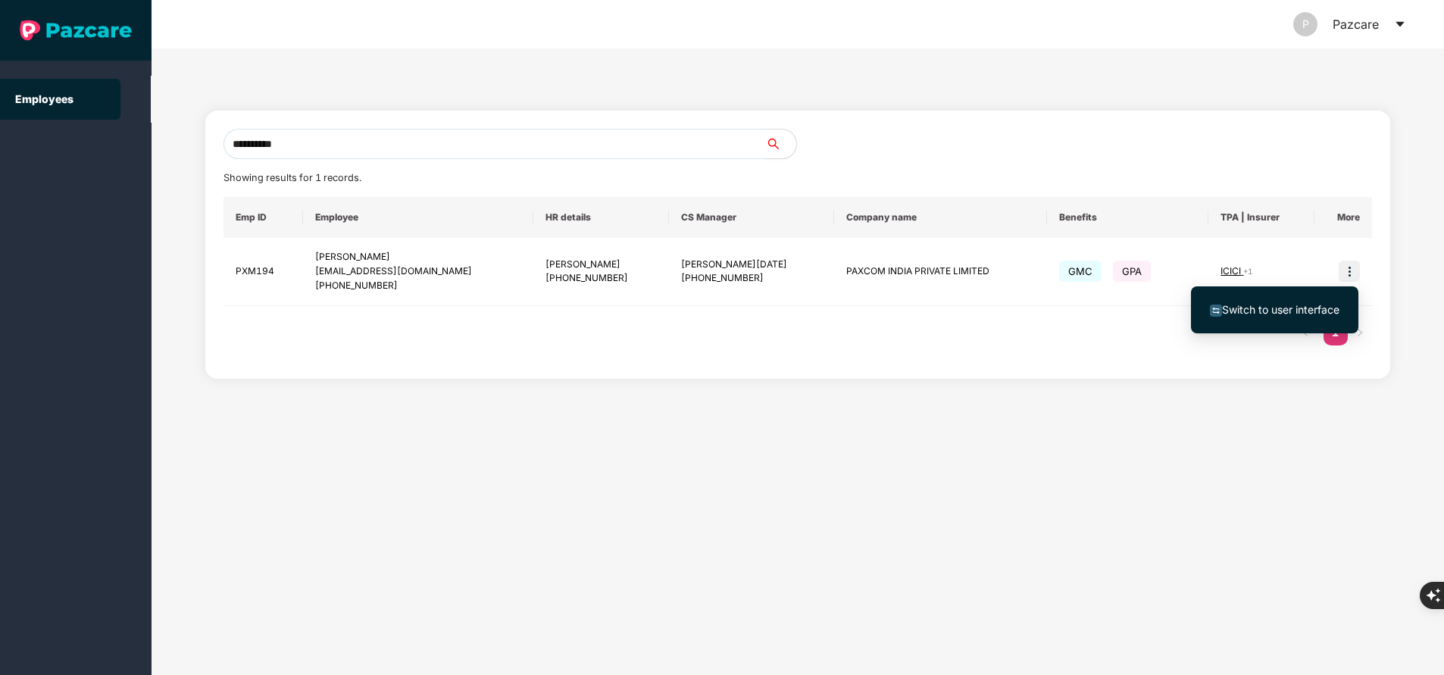
click at [1250, 315] on span "Switch to user interface" at bounding box center [1280, 309] width 117 height 13
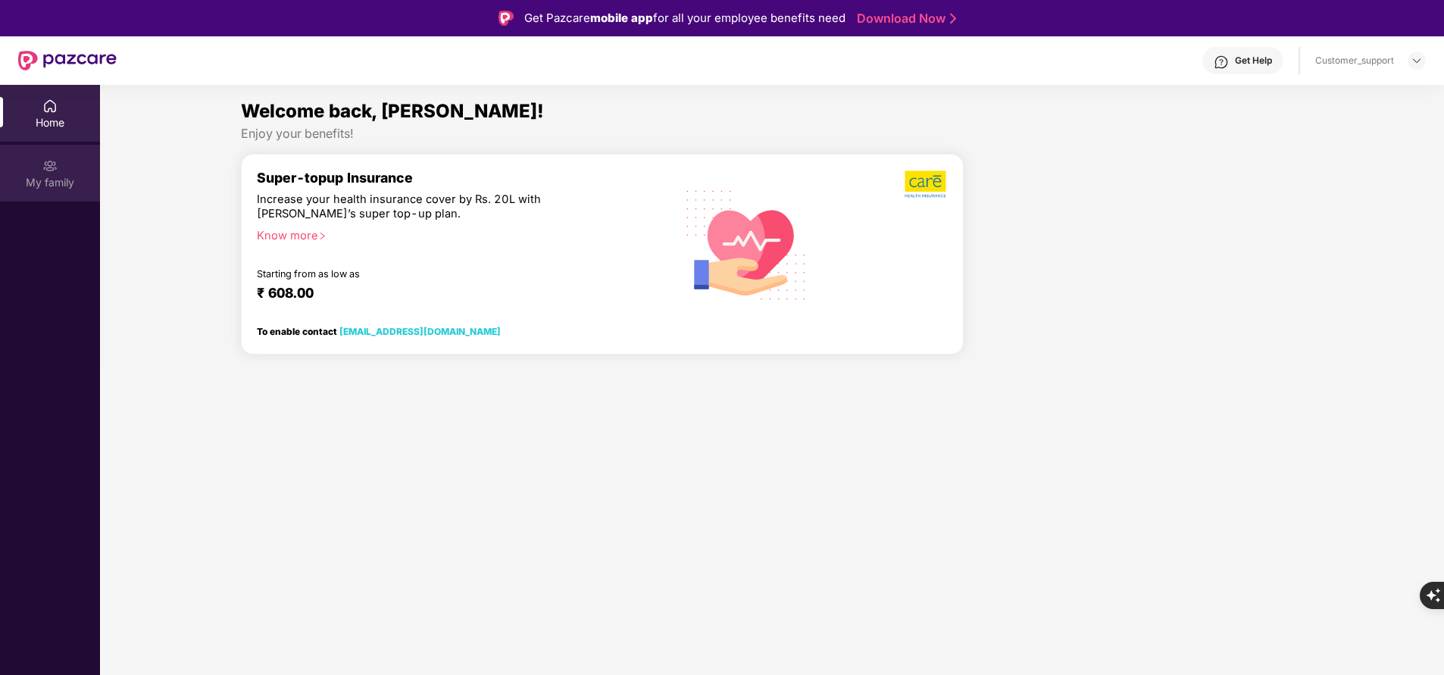
click at [45, 189] on div "My family" at bounding box center [50, 182] width 100 height 15
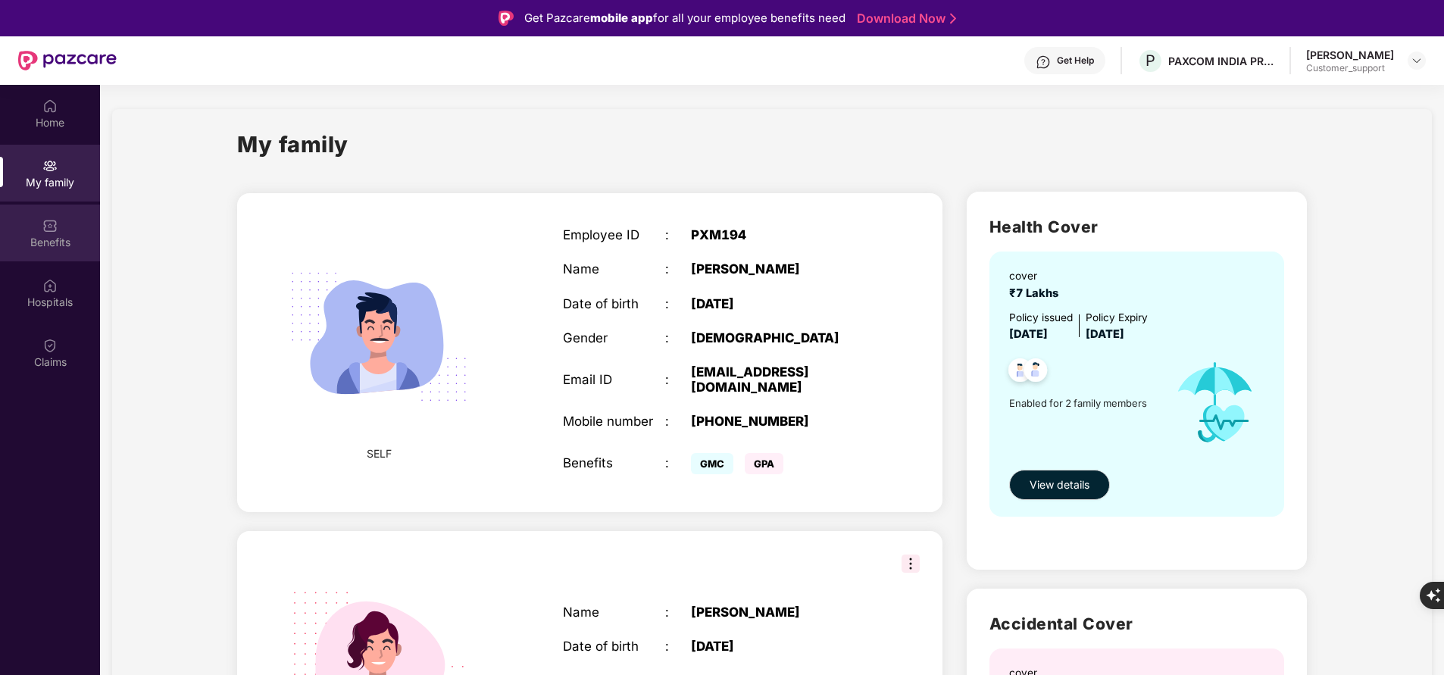
click at [65, 237] on div "Benefits" at bounding box center [50, 242] width 100 height 15
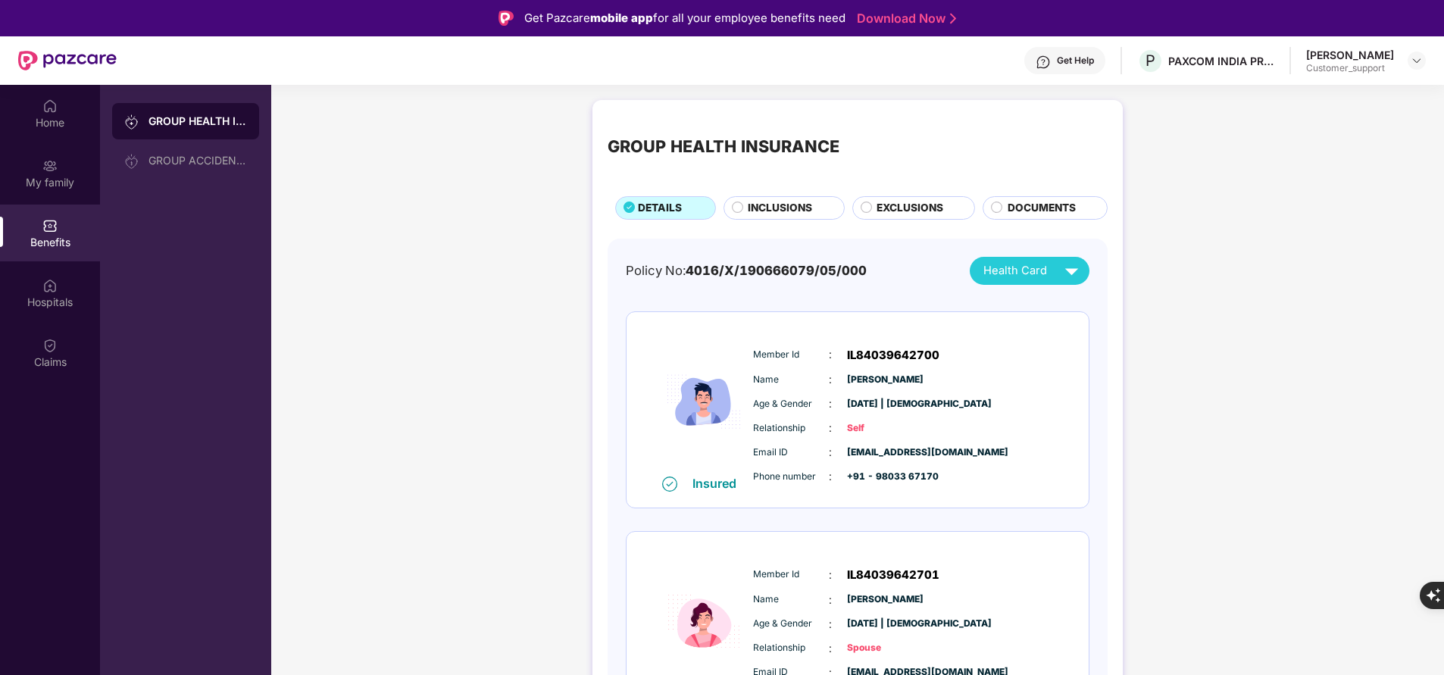
scroll to position [63, 0]
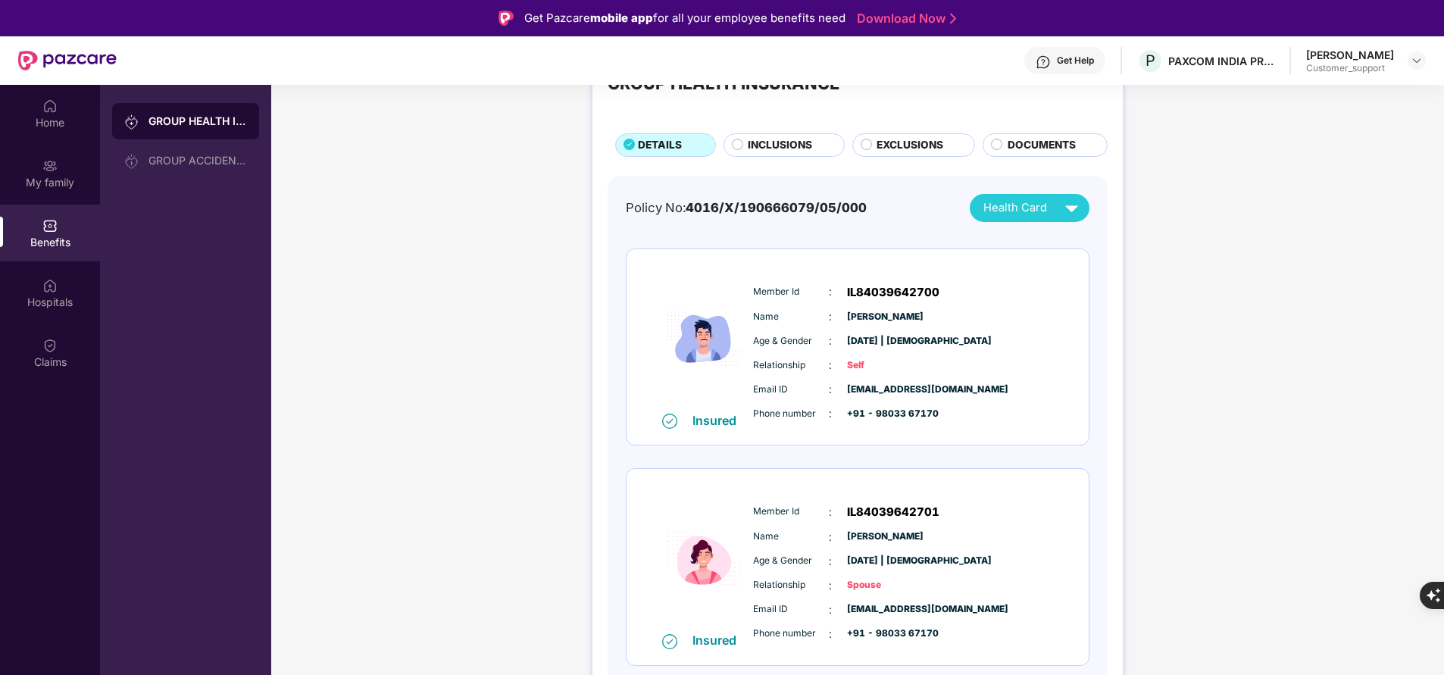
click at [798, 146] on span "INCLUSIONS" at bounding box center [780, 145] width 64 height 16
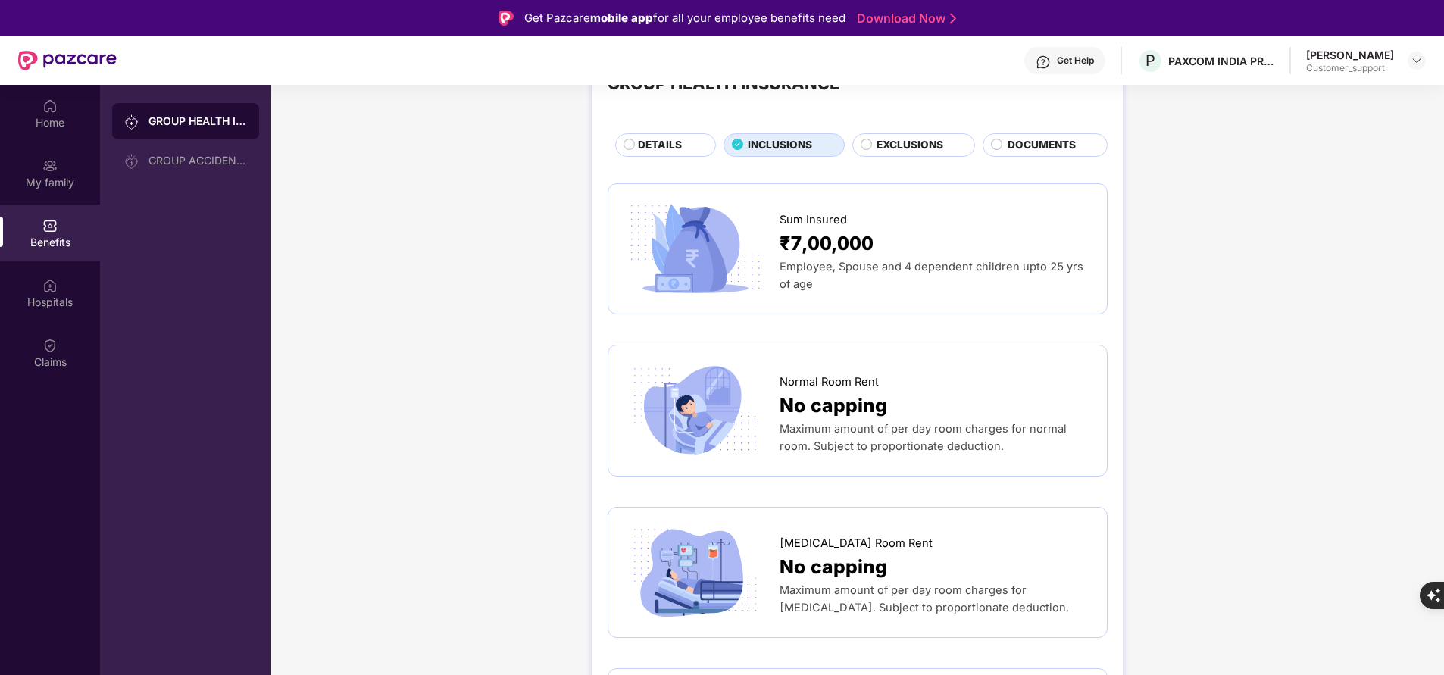
click at [640, 148] on span "DETAILS" at bounding box center [660, 145] width 44 height 16
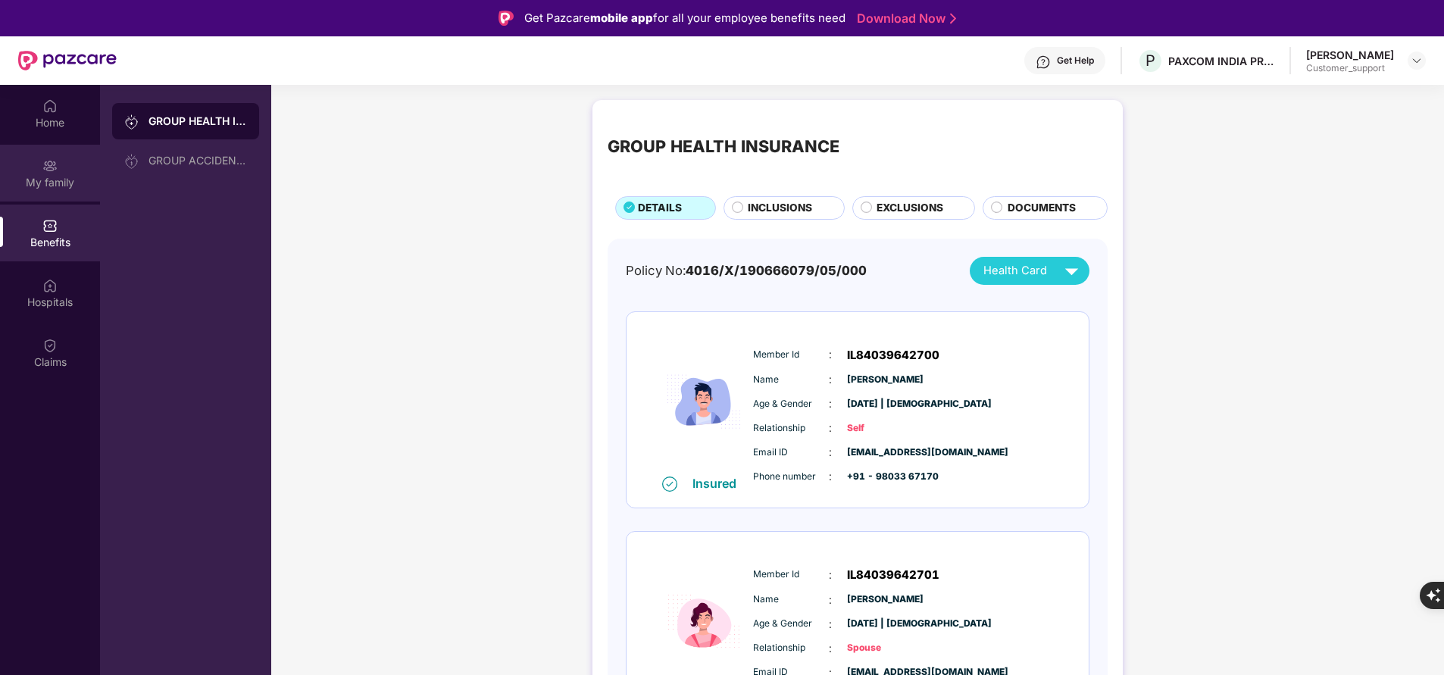
click at [37, 164] on div "My family" at bounding box center [50, 173] width 100 height 57
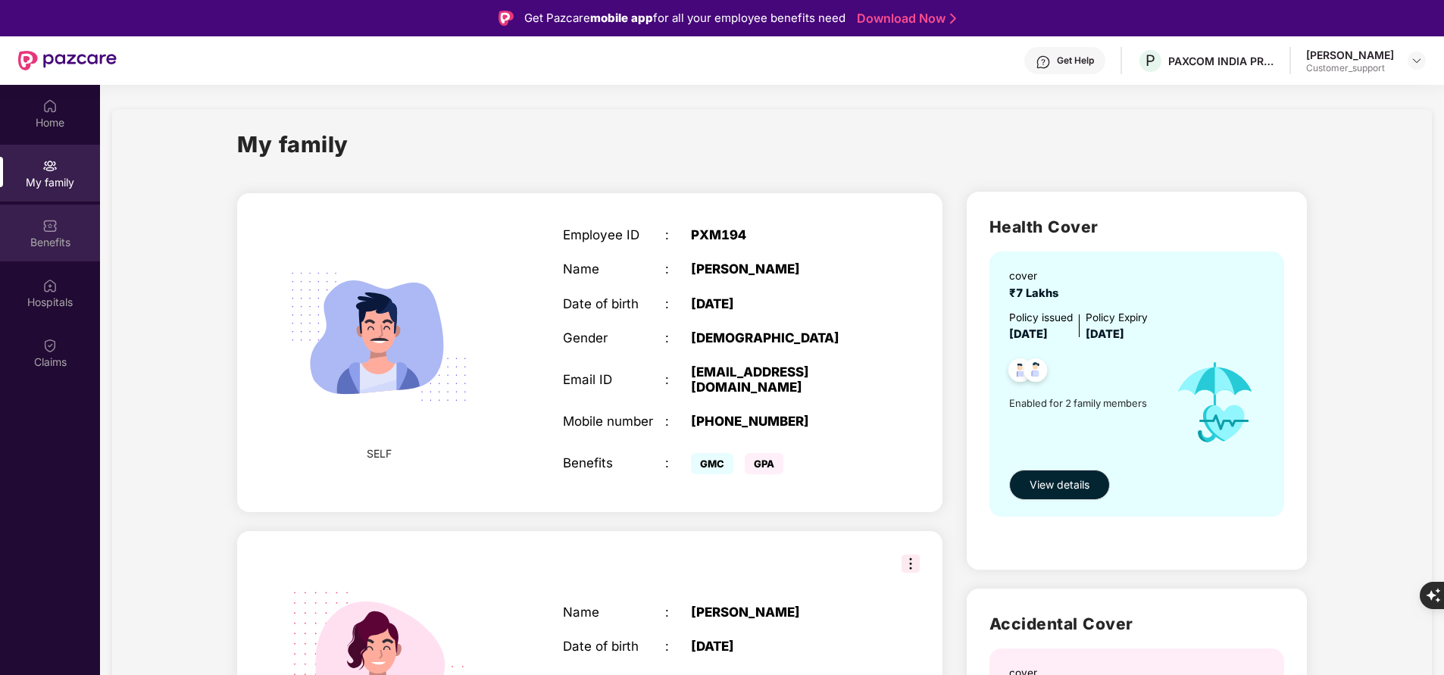
click at [39, 249] on div "Benefits" at bounding box center [50, 242] width 100 height 15
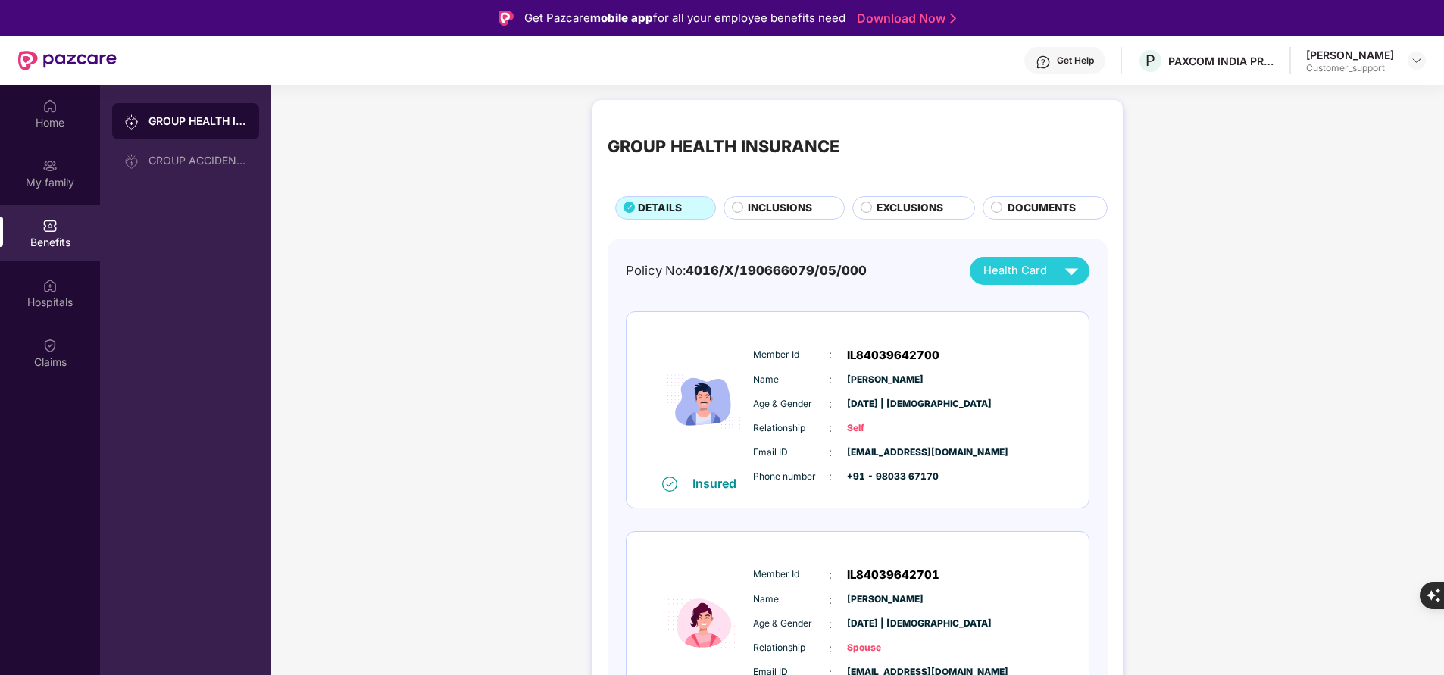
click at [774, 200] on span "INCLUSIONS" at bounding box center [780, 208] width 64 height 16
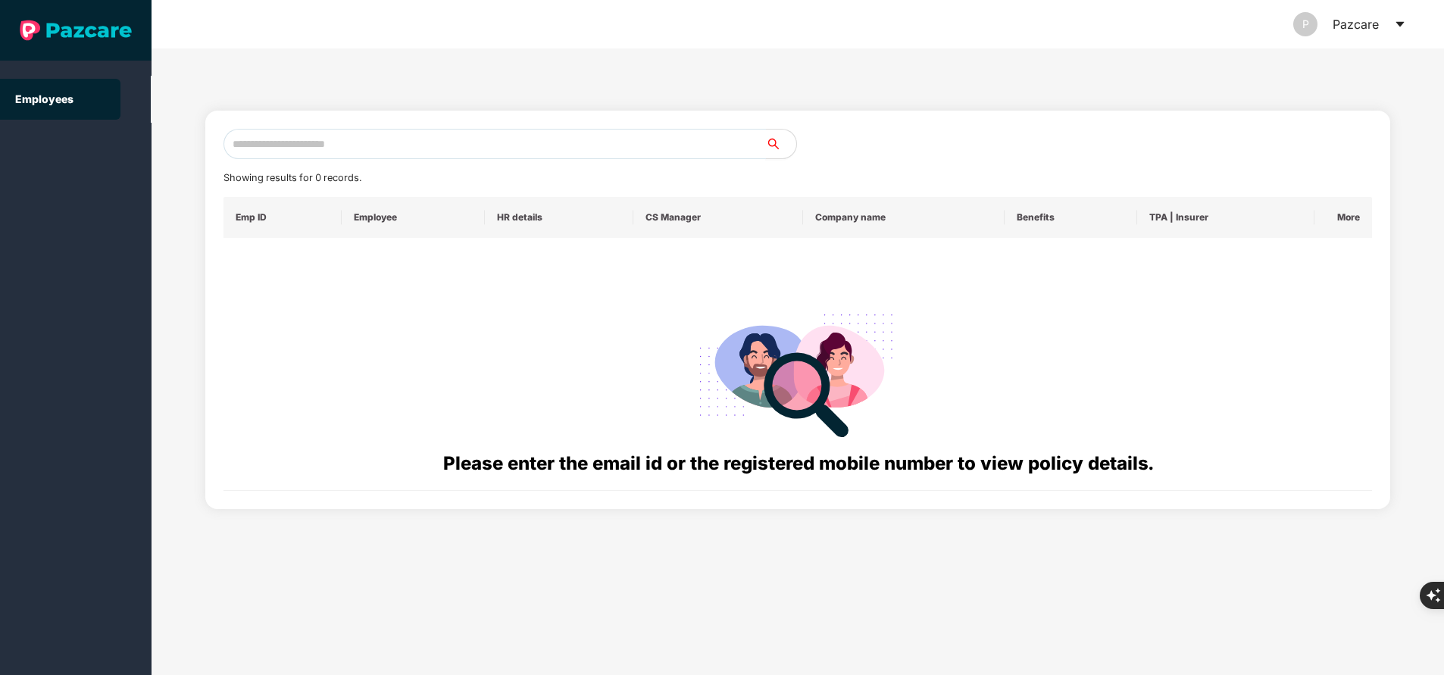
click at [405, 146] on input "text" at bounding box center [495, 144] width 543 height 30
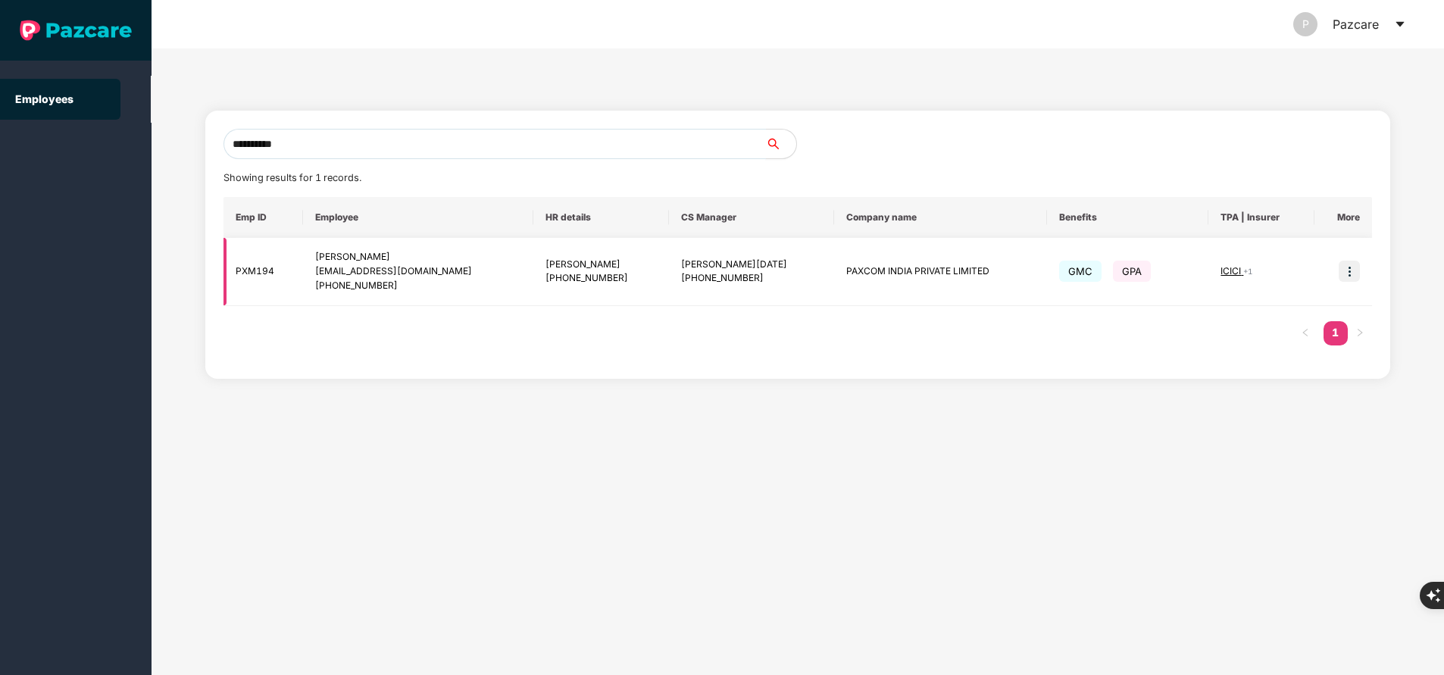
type input "**********"
click at [1346, 271] on img at bounding box center [1349, 271] width 21 height 21
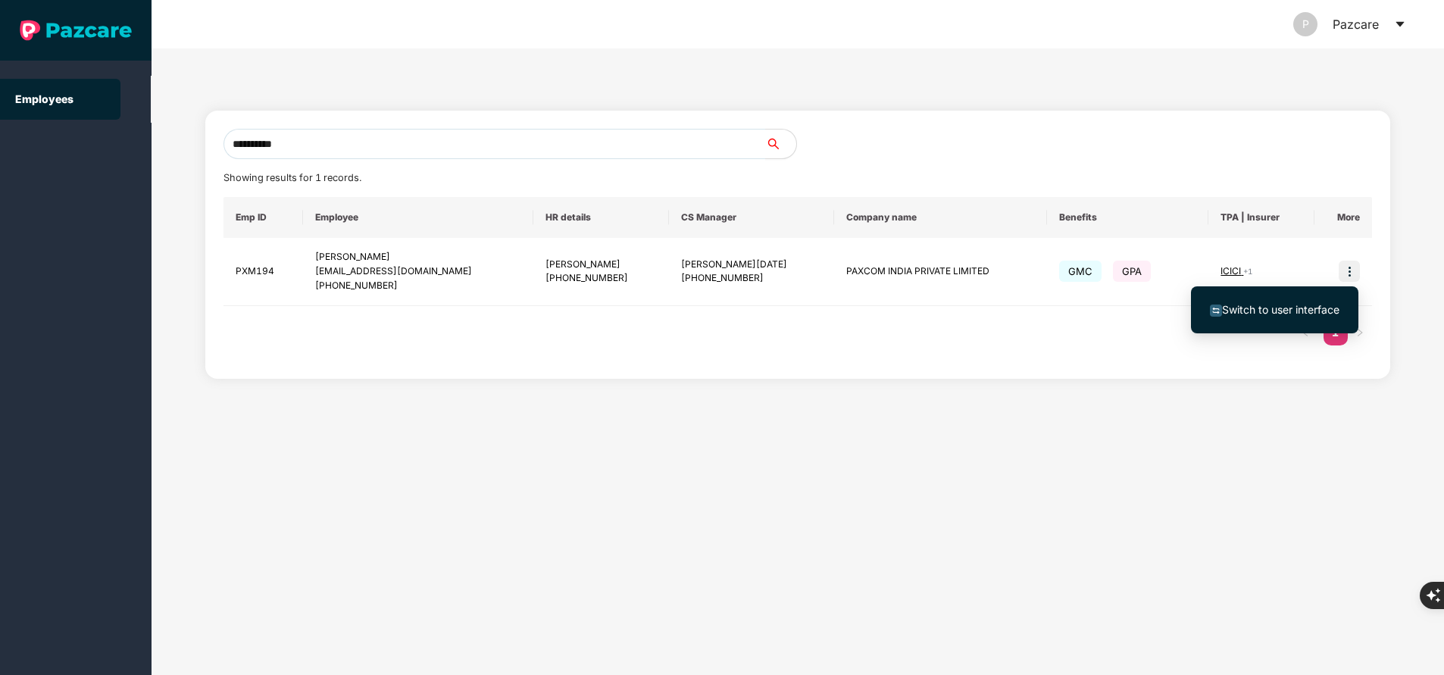
click at [1252, 307] on span "Switch to user interface" at bounding box center [1280, 309] width 117 height 13
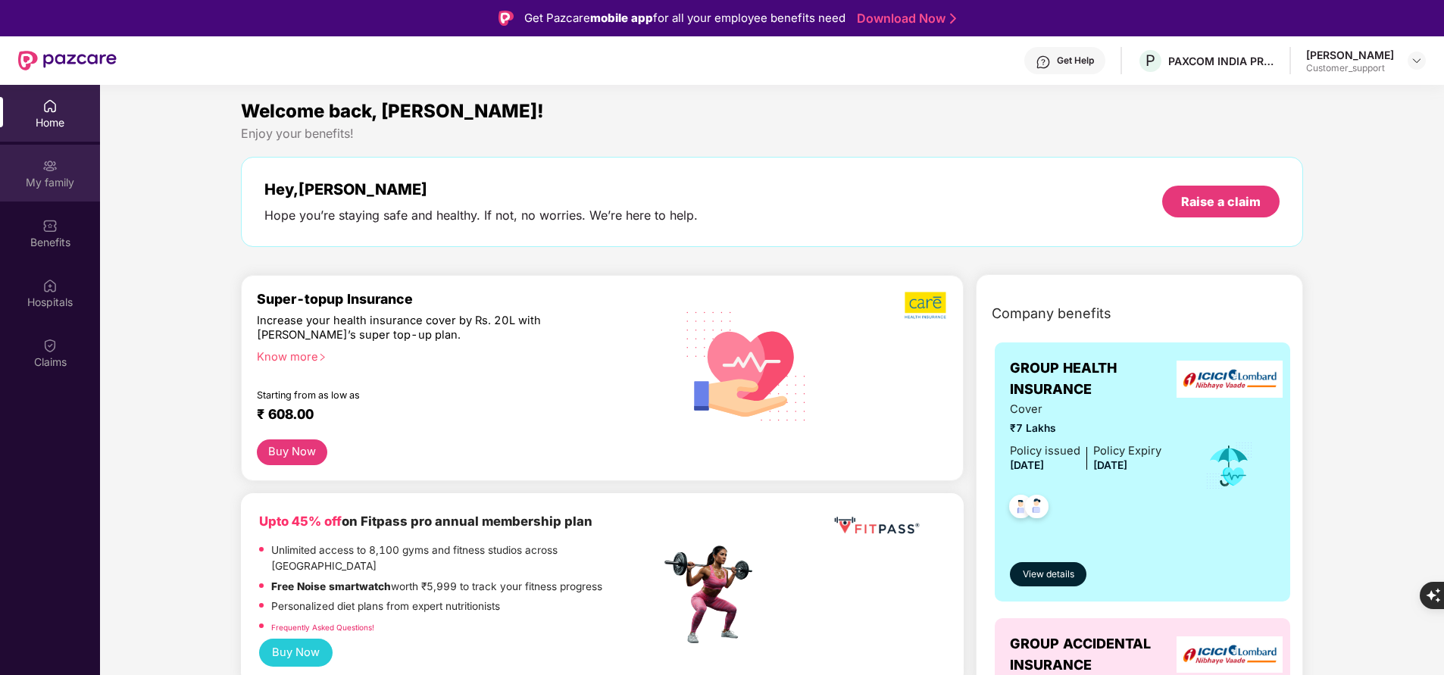
click at [46, 181] on div "My family" at bounding box center [50, 182] width 100 height 15
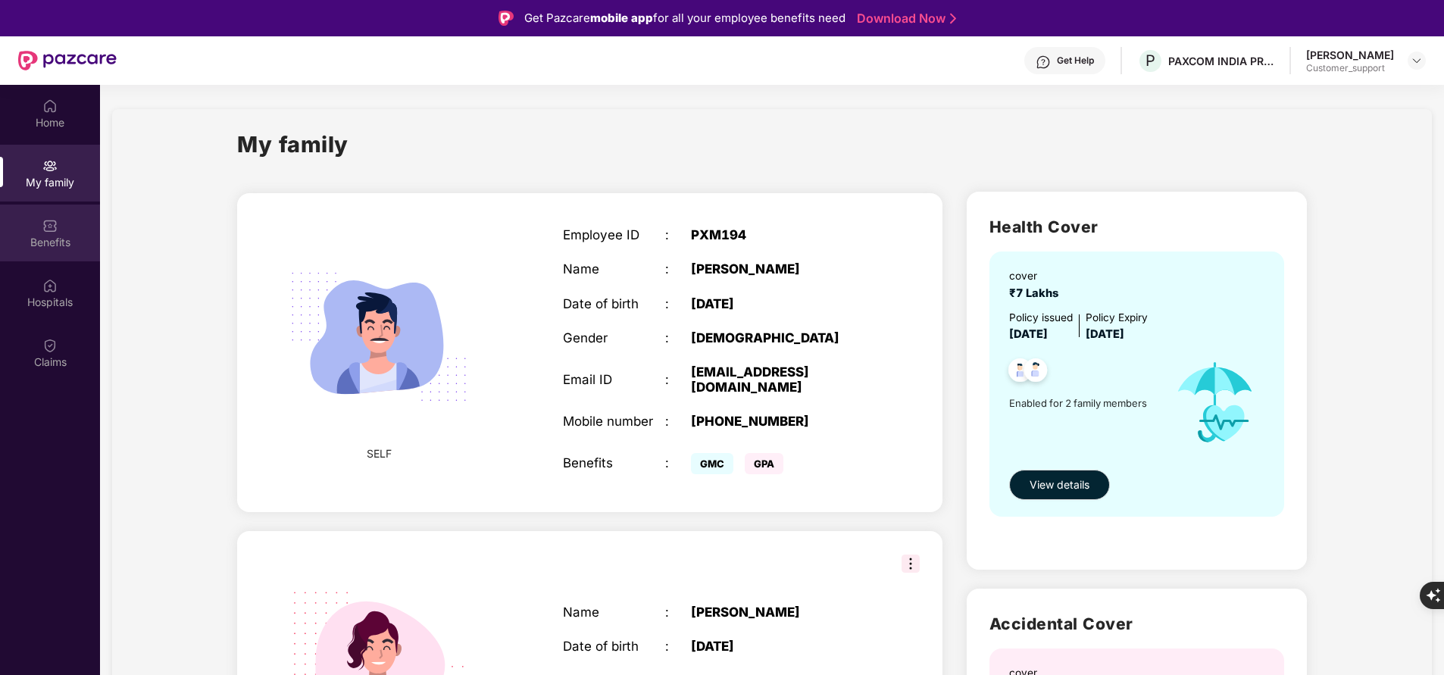
click at [45, 242] on div "Benefits" at bounding box center [50, 242] width 100 height 15
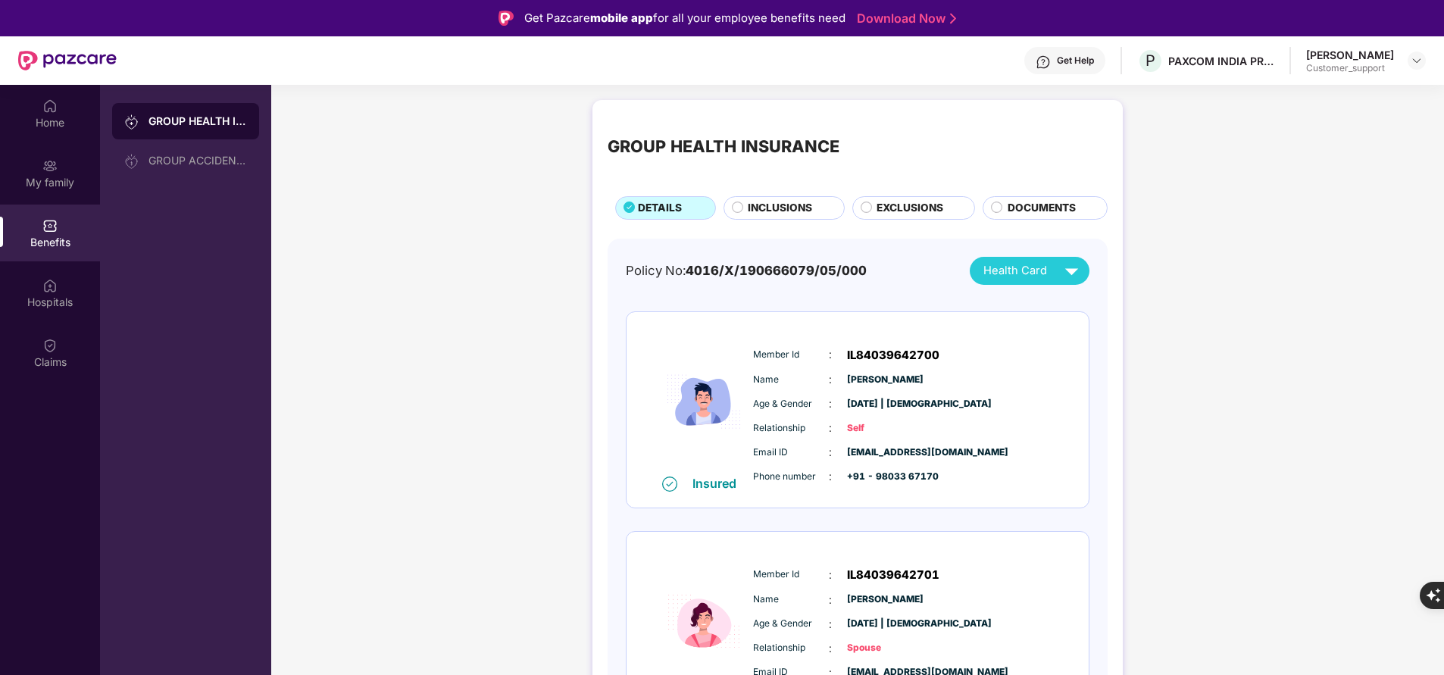
click at [765, 212] on span "INCLUSIONS" at bounding box center [780, 208] width 64 height 16
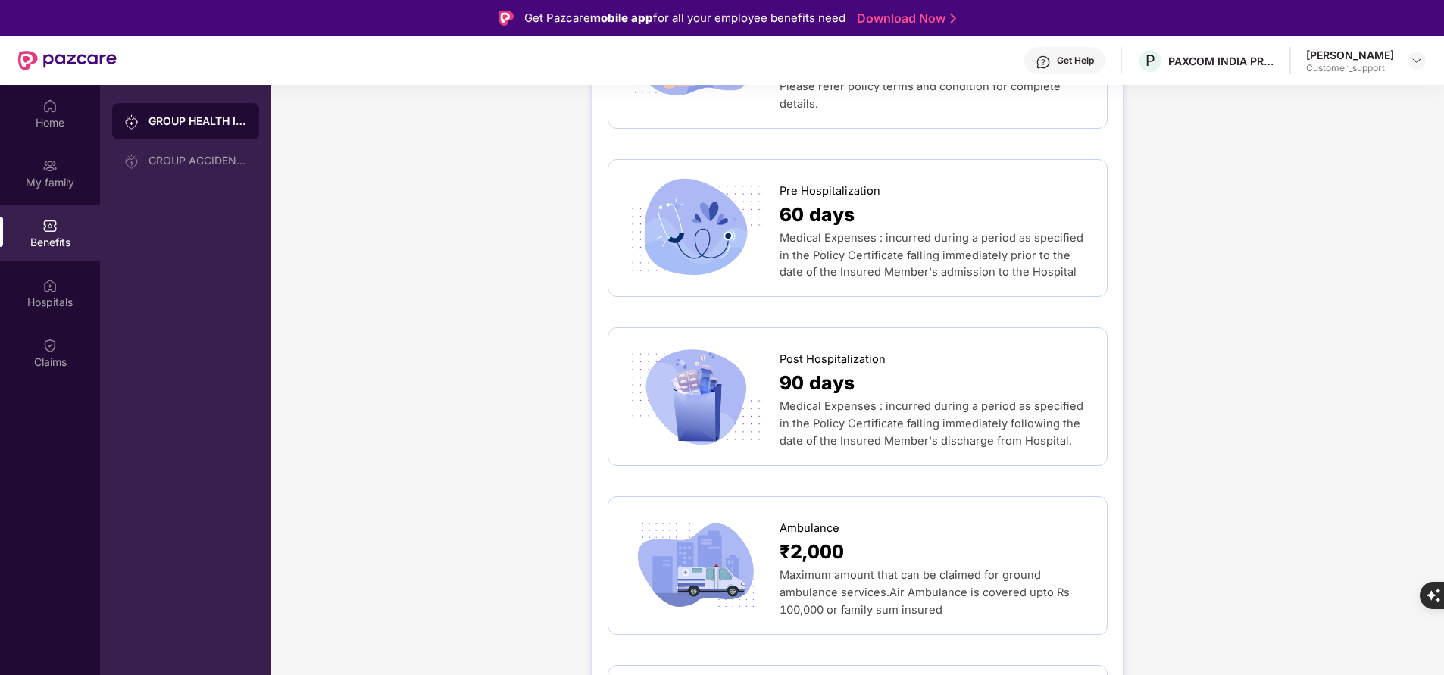
scroll to position [761, 0]
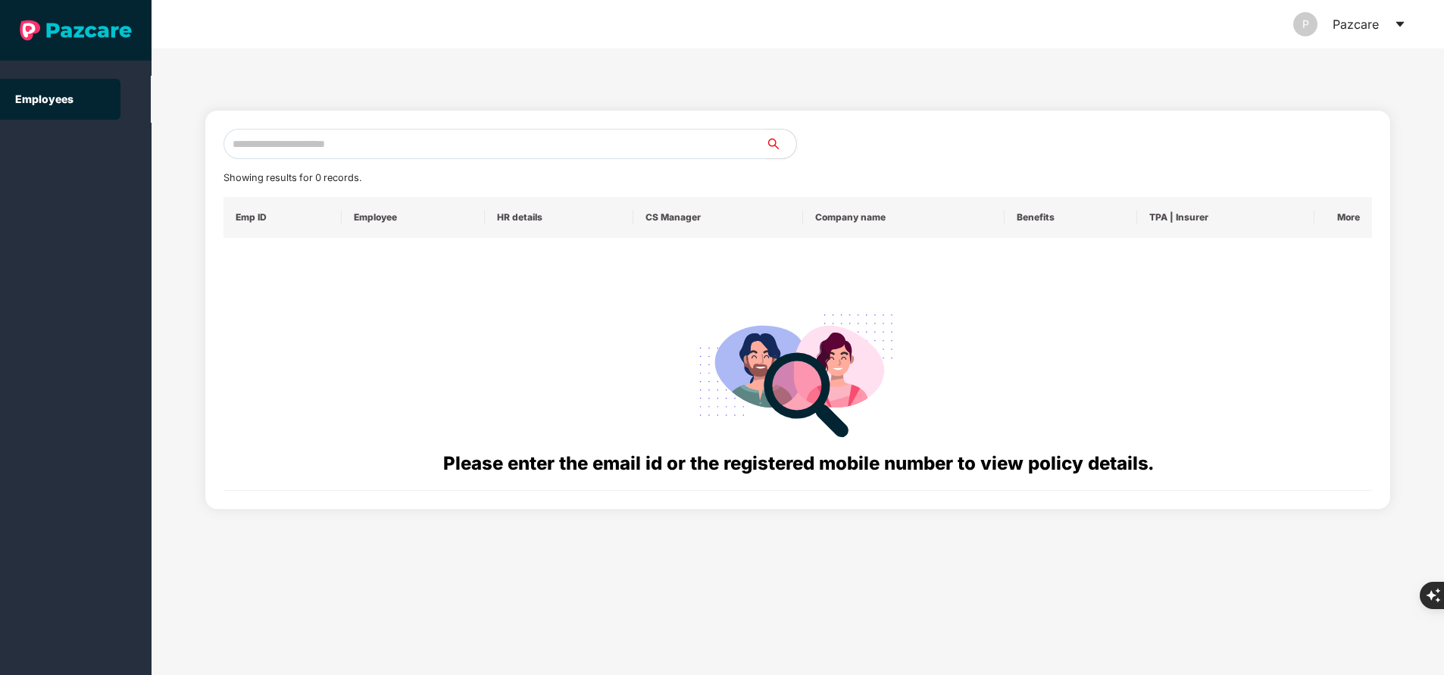
click at [444, 145] on input "text" at bounding box center [495, 144] width 543 height 30
paste input "**********"
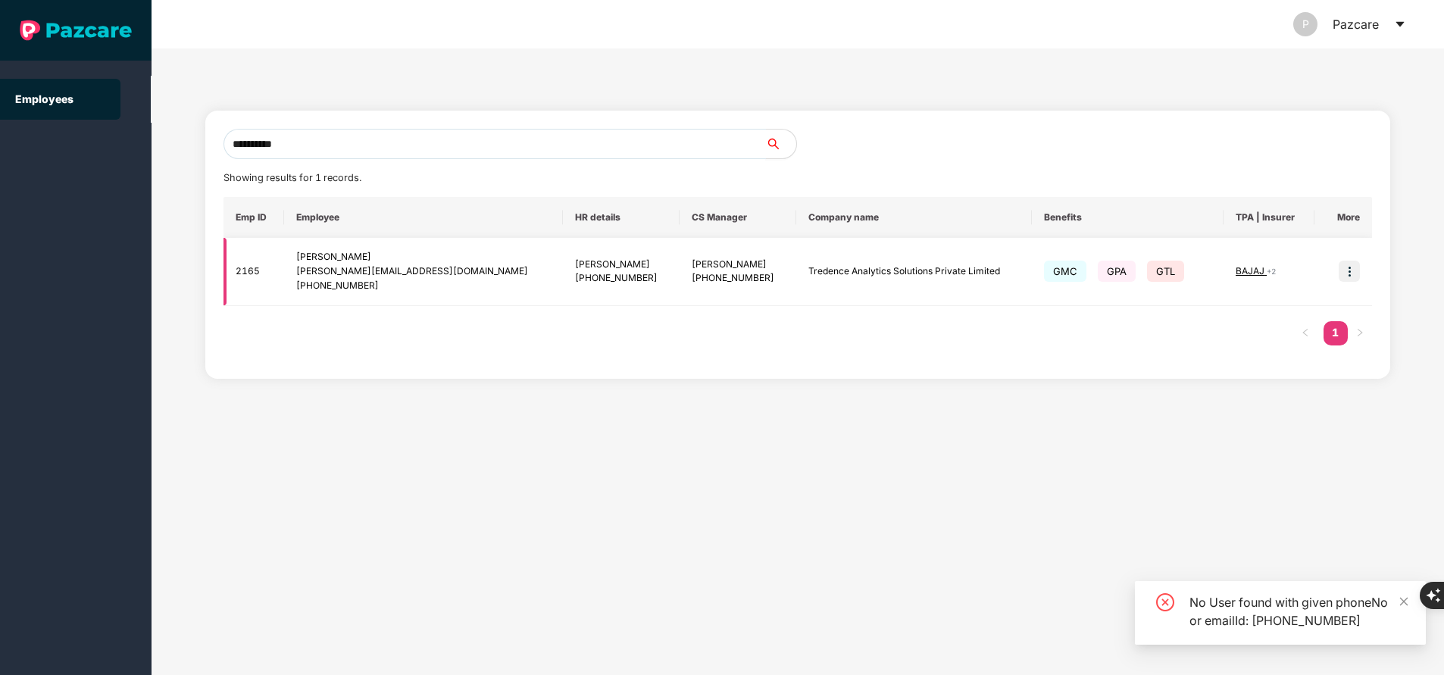
type input "**********"
click at [1355, 274] on img at bounding box center [1349, 271] width 21 height 21
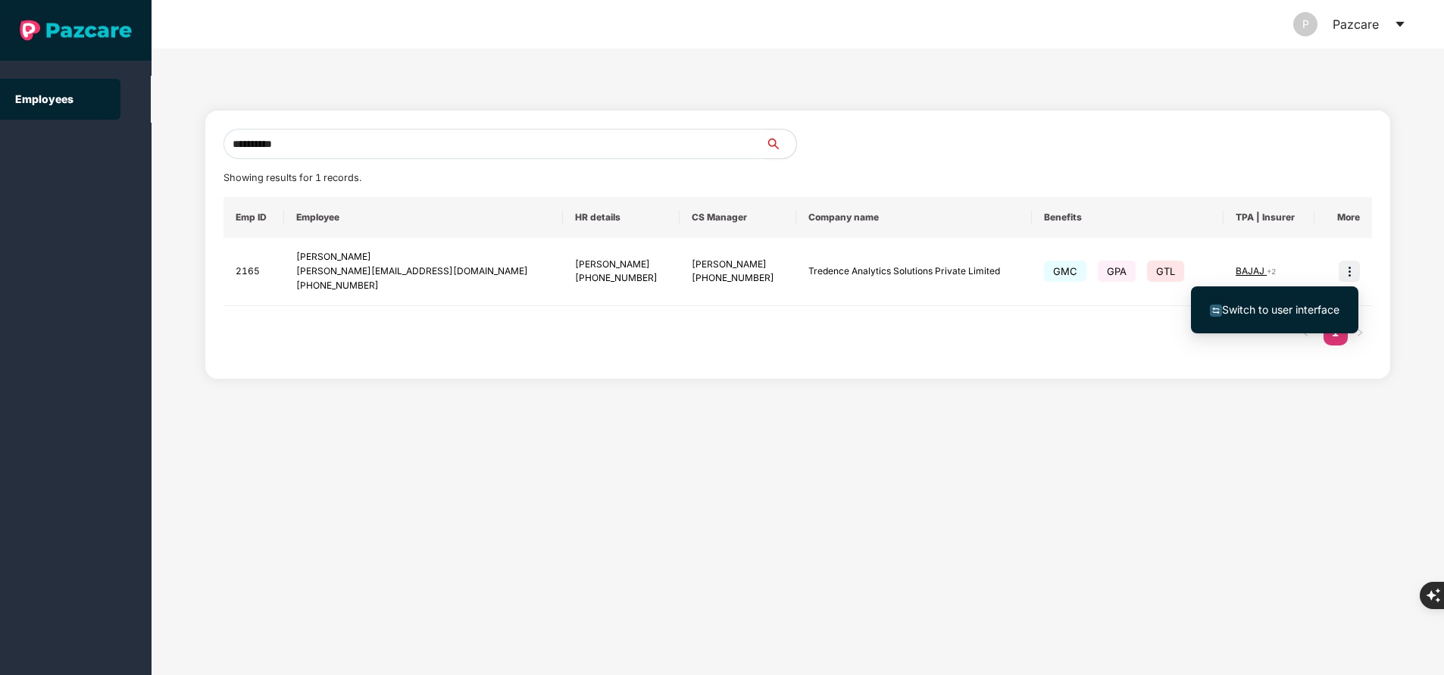
click at [1278, 308] on span "Switch to user interface" at bounding box center [1280, 309] width 117 height 13
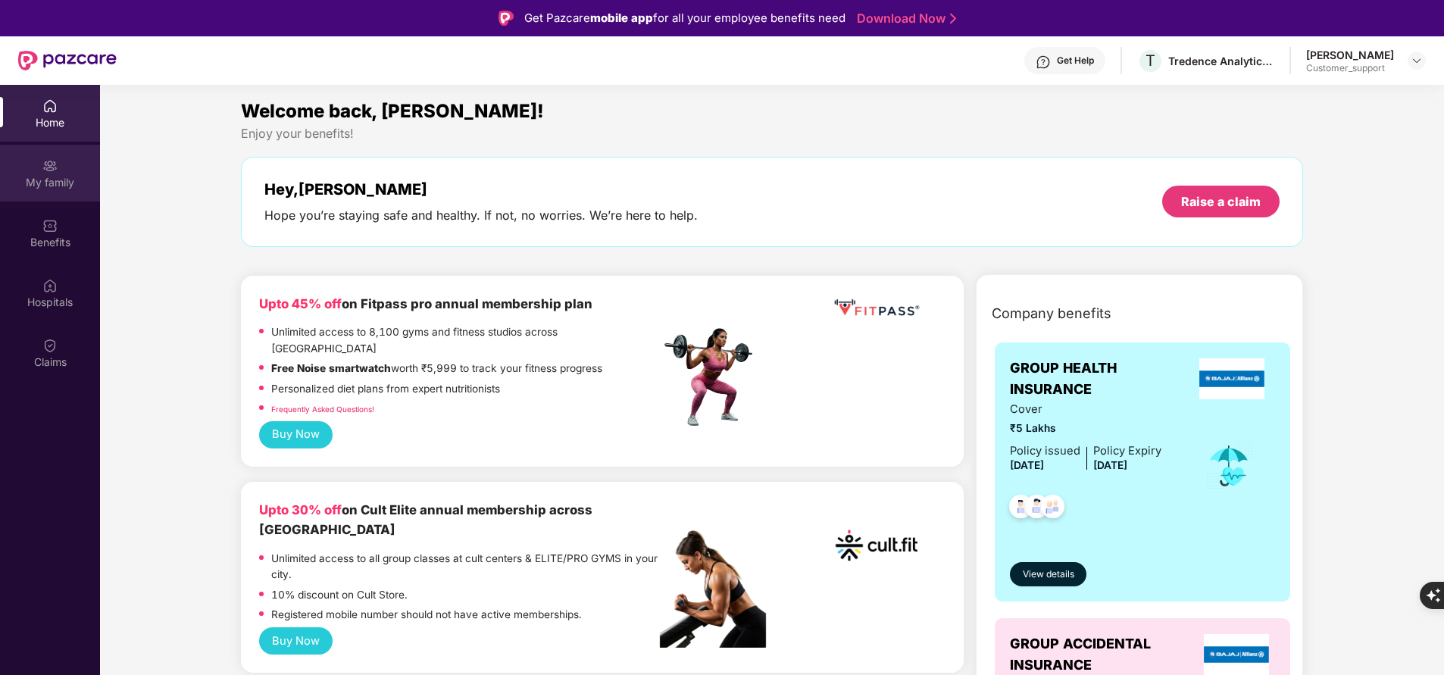
click at [41, 177] on div "My family" at bounding box center [50, 182] width 100 height 15
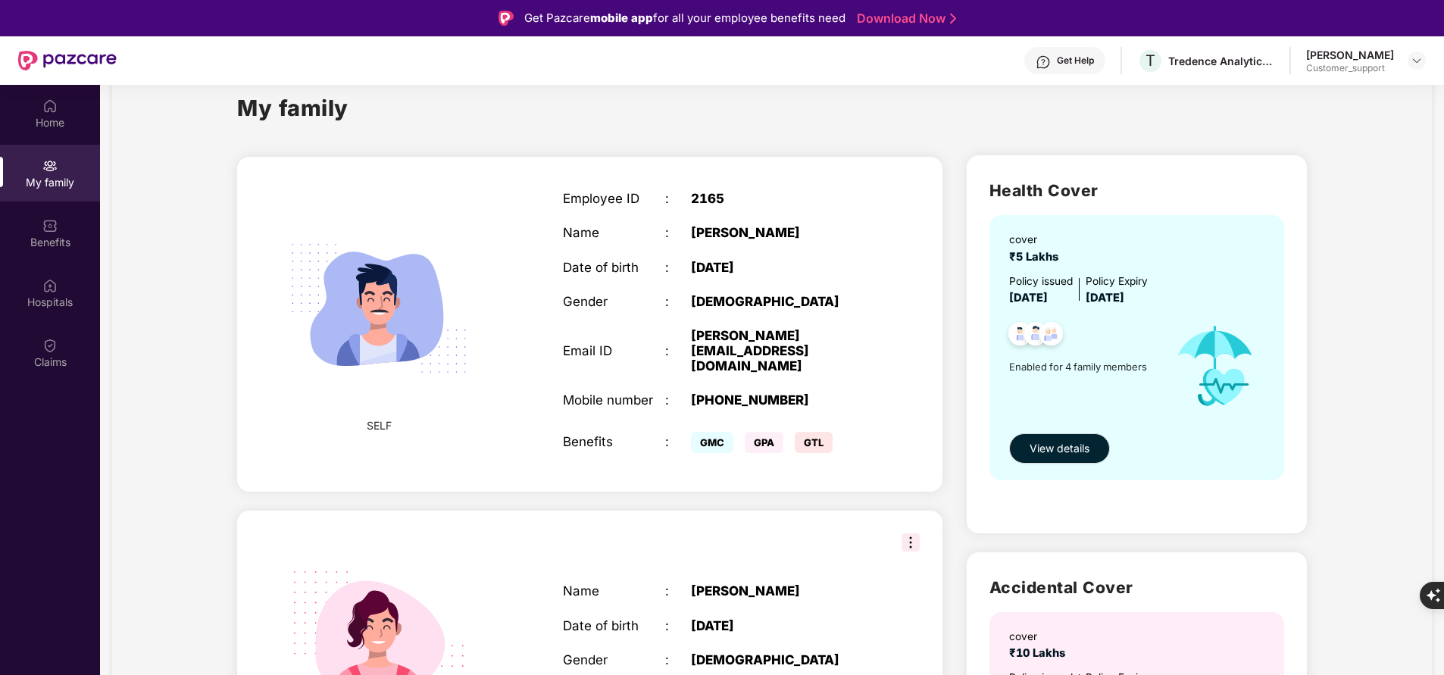
scroll to position [0, 0]
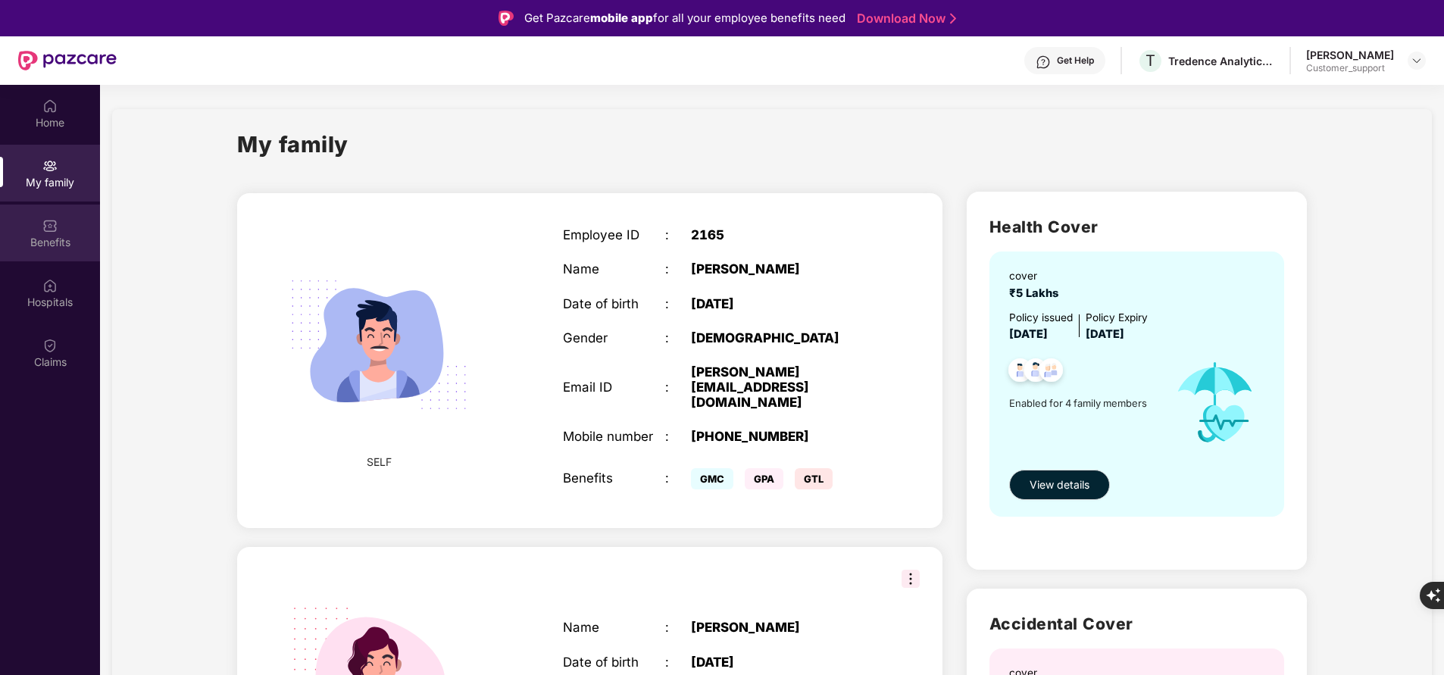
click at [42, 255] on div "Benefits" at bounding box center [50, 233] width 100 height 57
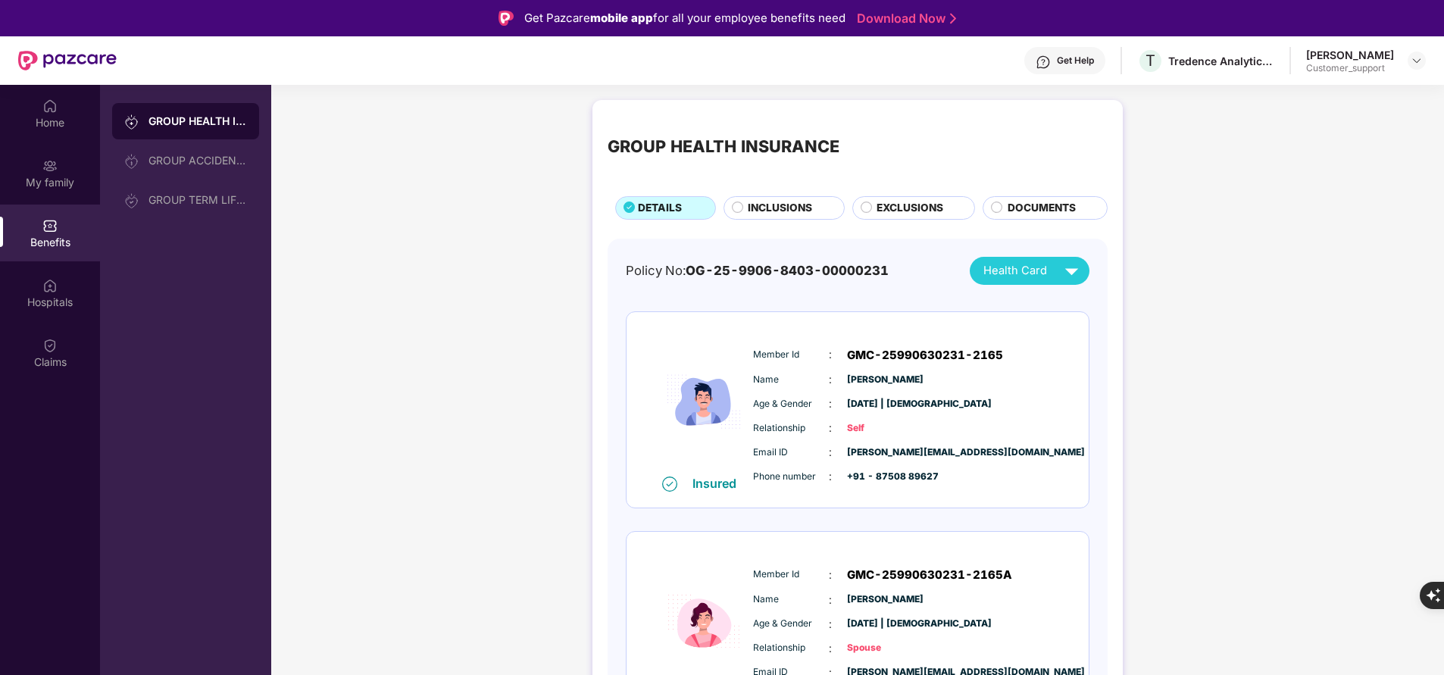
click at [785, 200] on span "INCLUSIONS" at bounding box center [780, 208] width 64 height 16
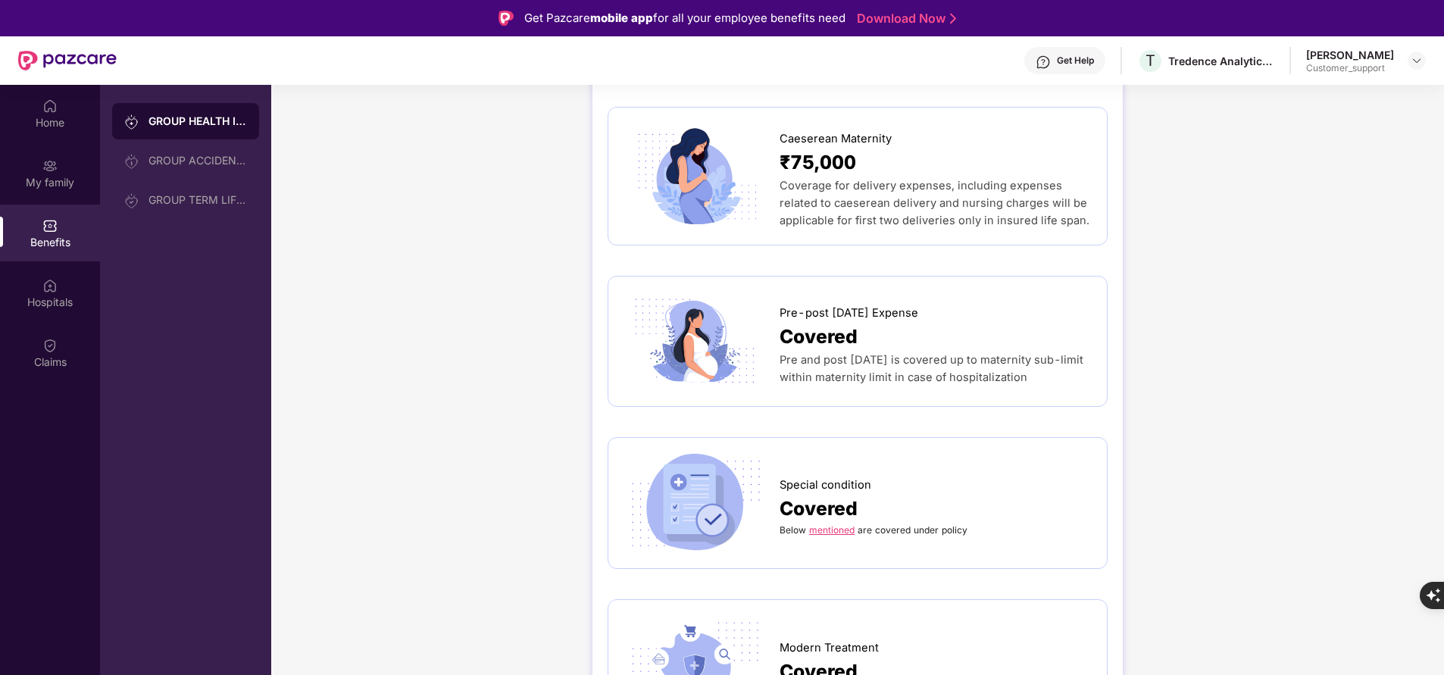
scroll to position [1760, 0]
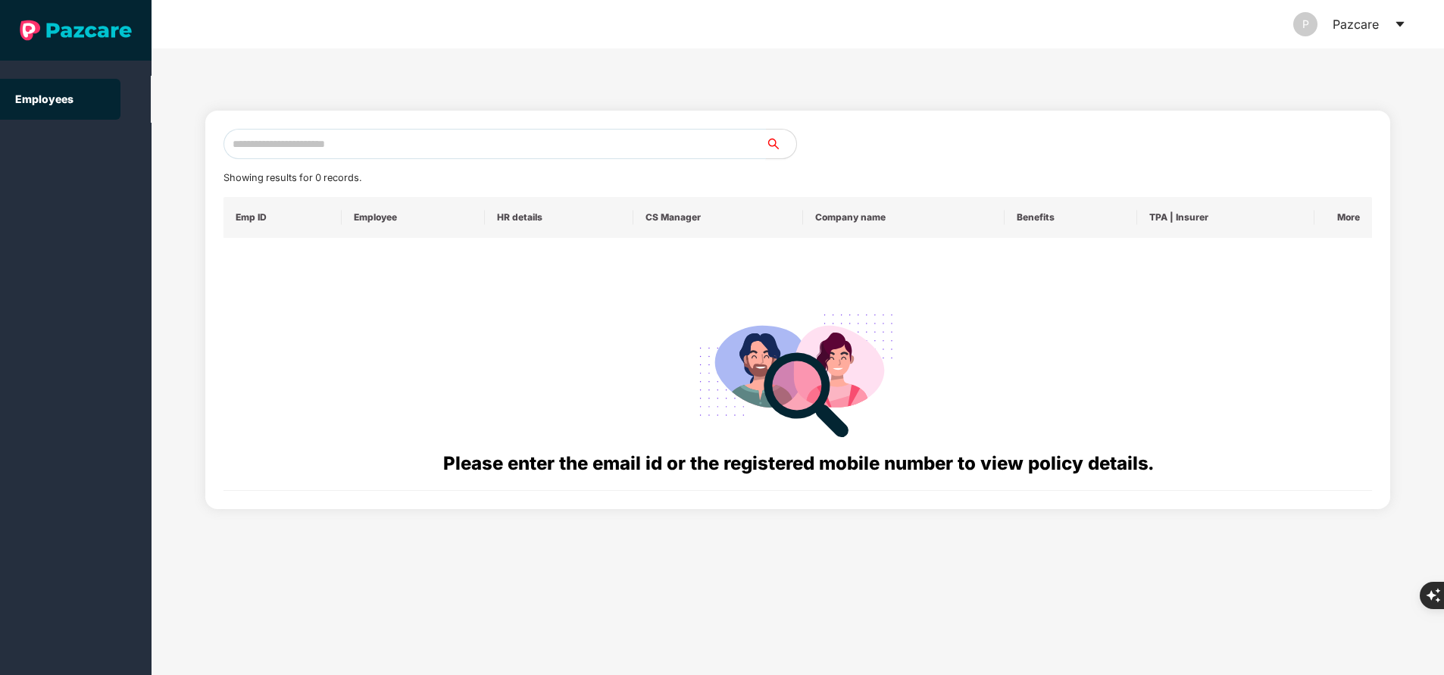
click at [383, 151] on input "text" at bounding box center [495, 144] width 543 height 30
paste input "**********"
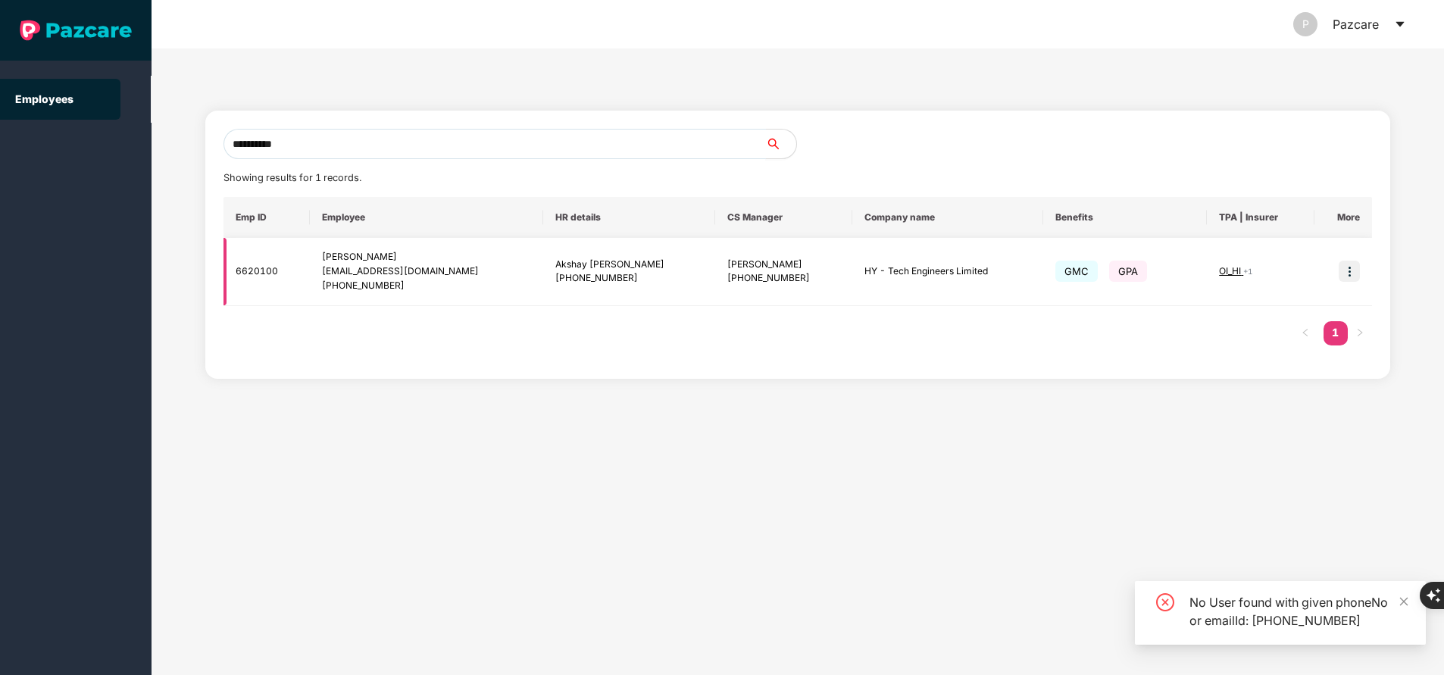
type input "**********"
click at [1350, 269] on img at bounding box center [1349, 271] width 21 height 21
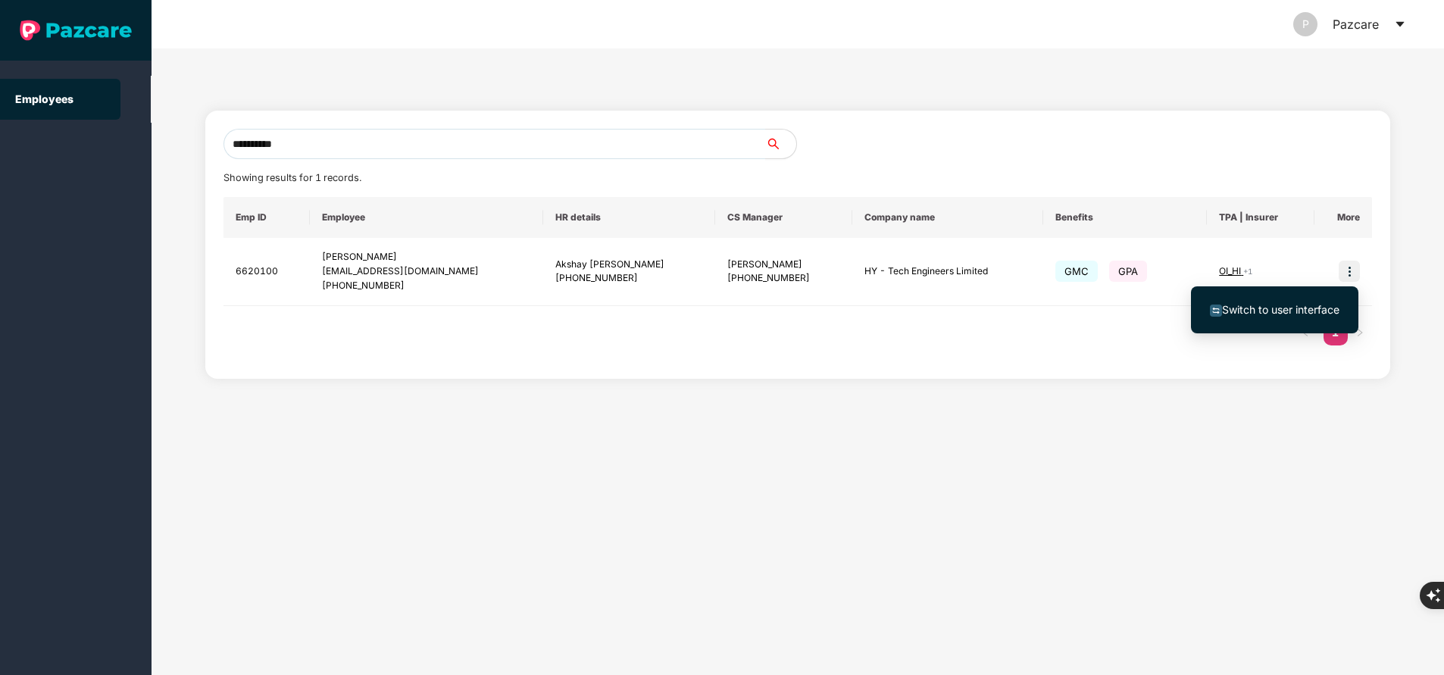
click at [1286, 305] on span "Switch to user interface" at bounding box center [1280, 309] width 117 height 13
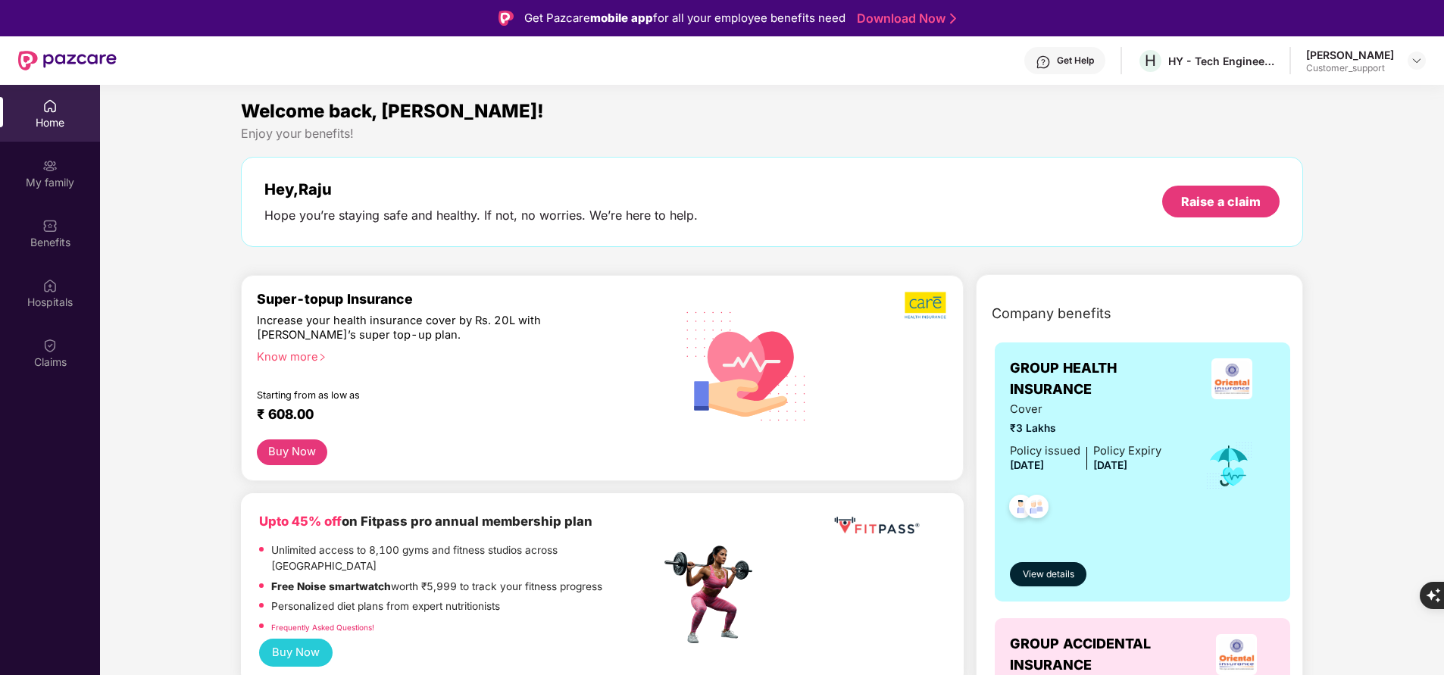
click at [49, 180] on div "My family" at bounding box center [50, 182] width 100 height 15
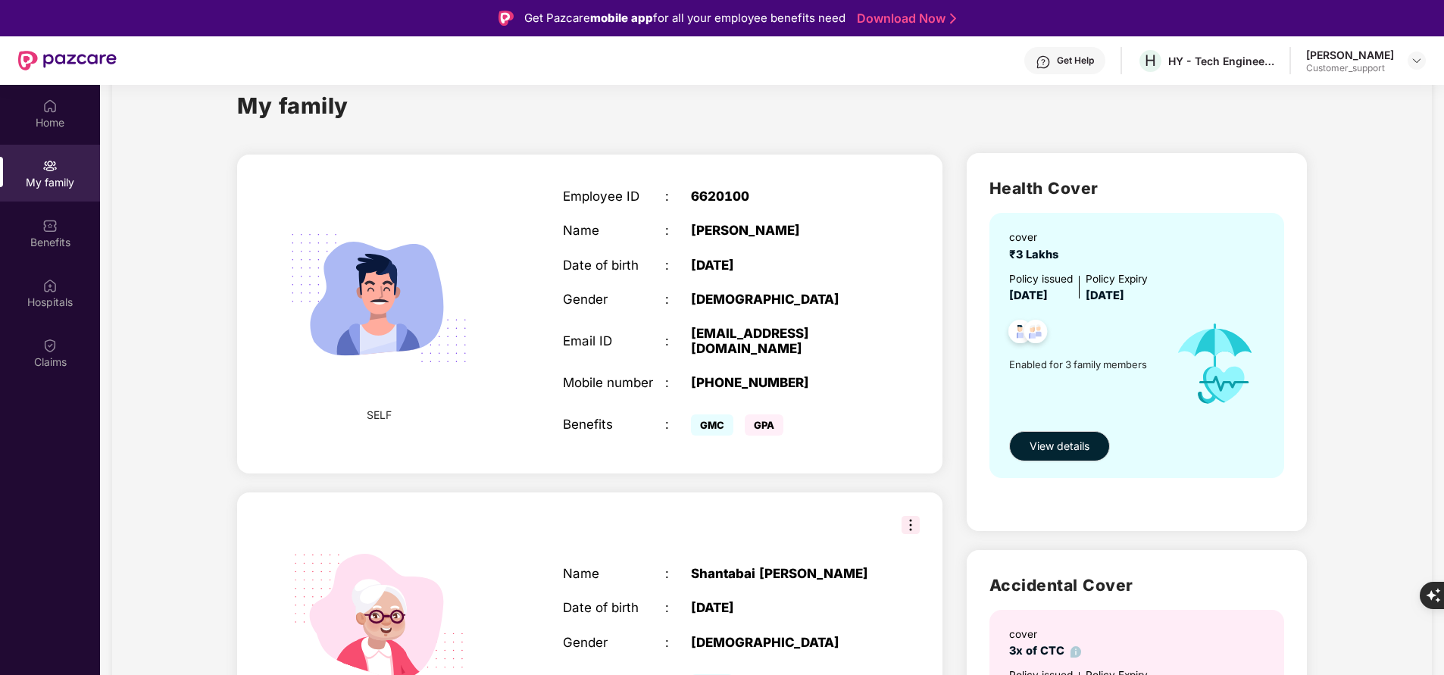
scroll to position [0, 0]
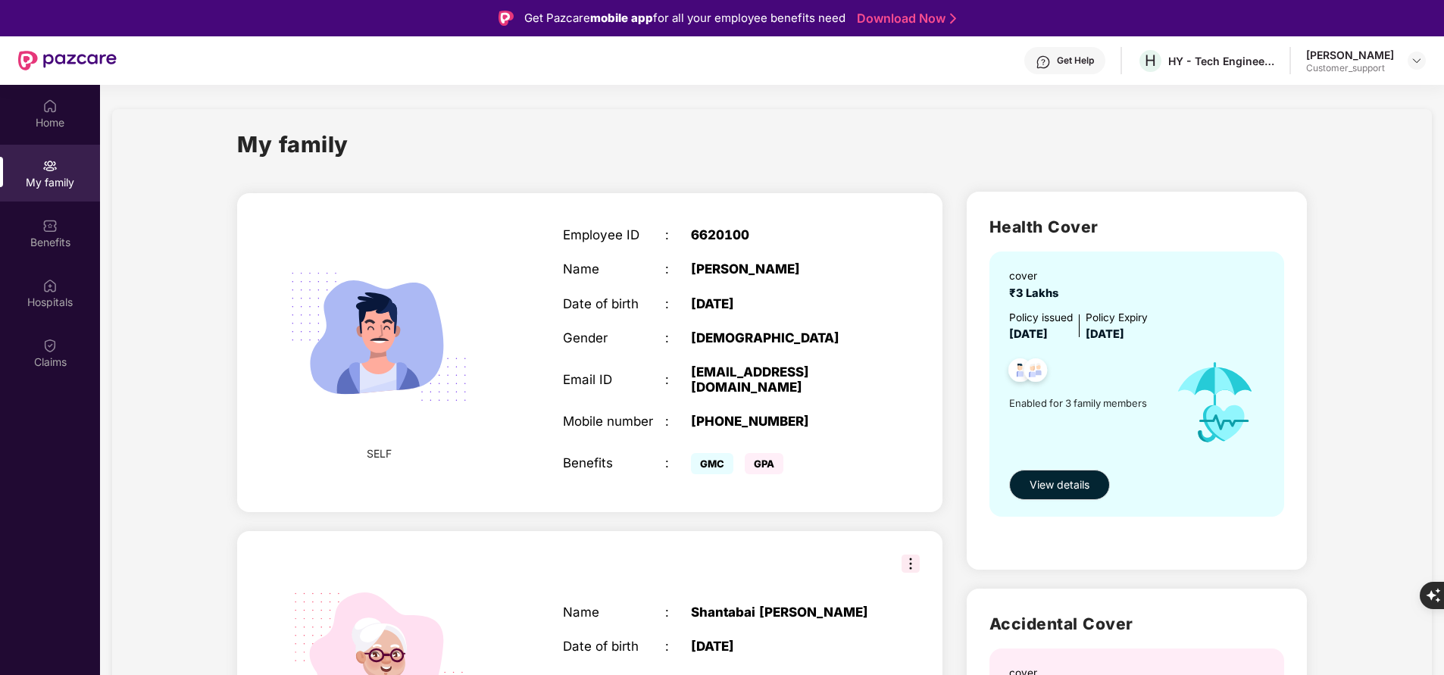
click at [1394, 436] on div "My family SELF Employee ID : 6620100 Name : [PERSON_NAME] Date of birth : [DEMO…" at bounding box center [772, 628] width 1320 height 1038
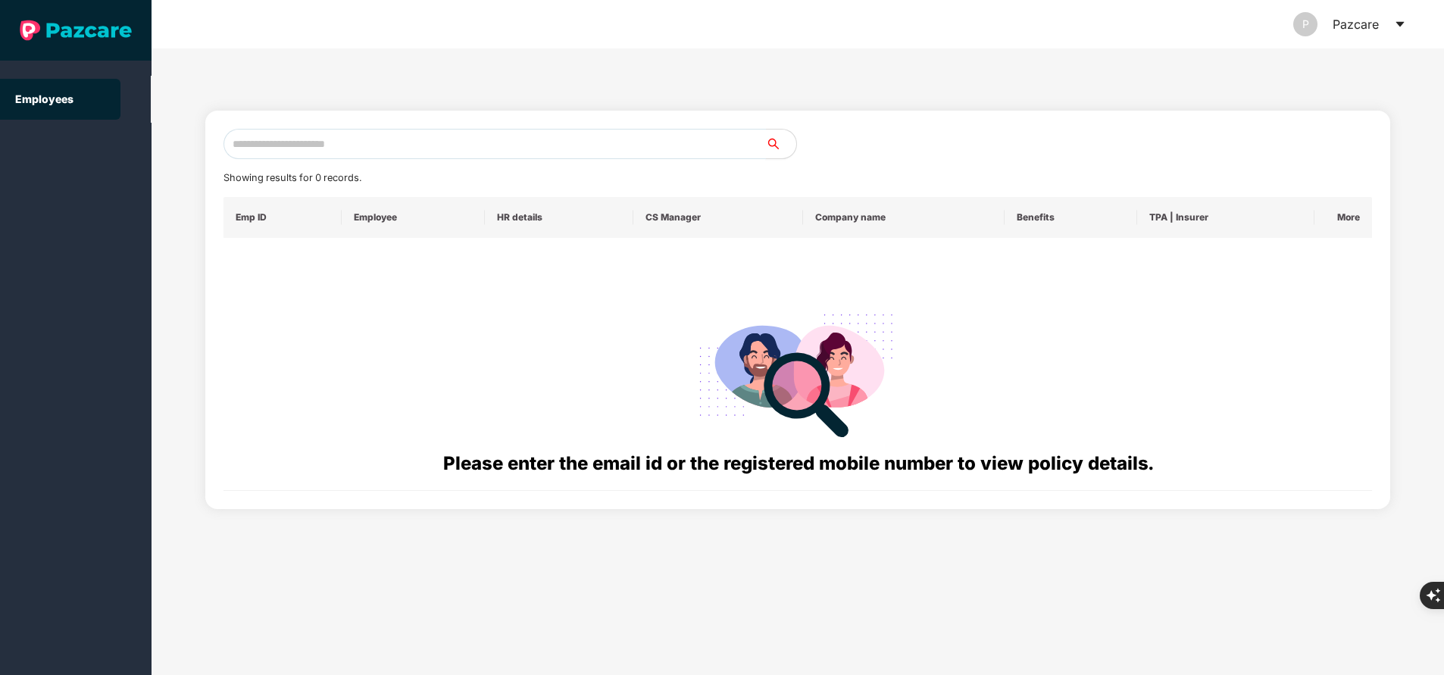
click at [540, 138] on input "text" at bounding box center [495, 144] width 543 height 30
paste input "**********"
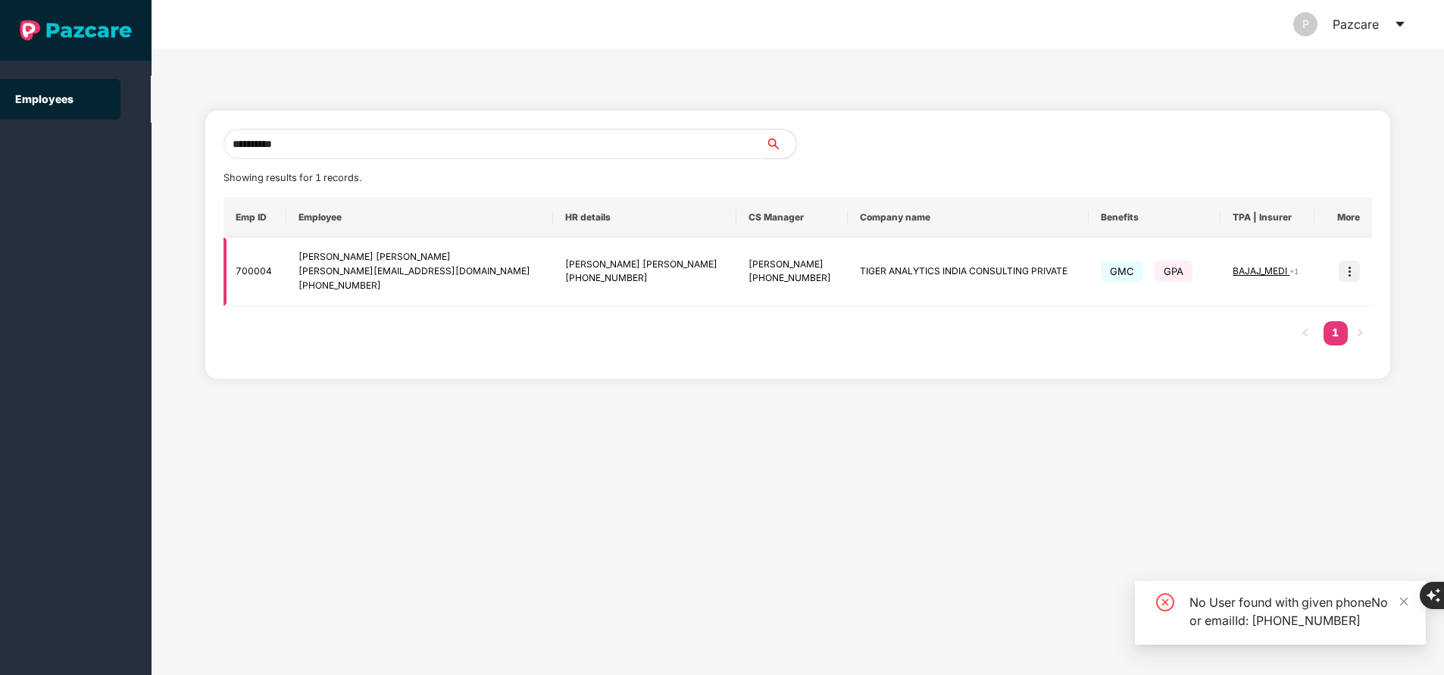
type input "**********"
click at [1357, 274] on img at bounding box center [1349, 271] width 21 height 21
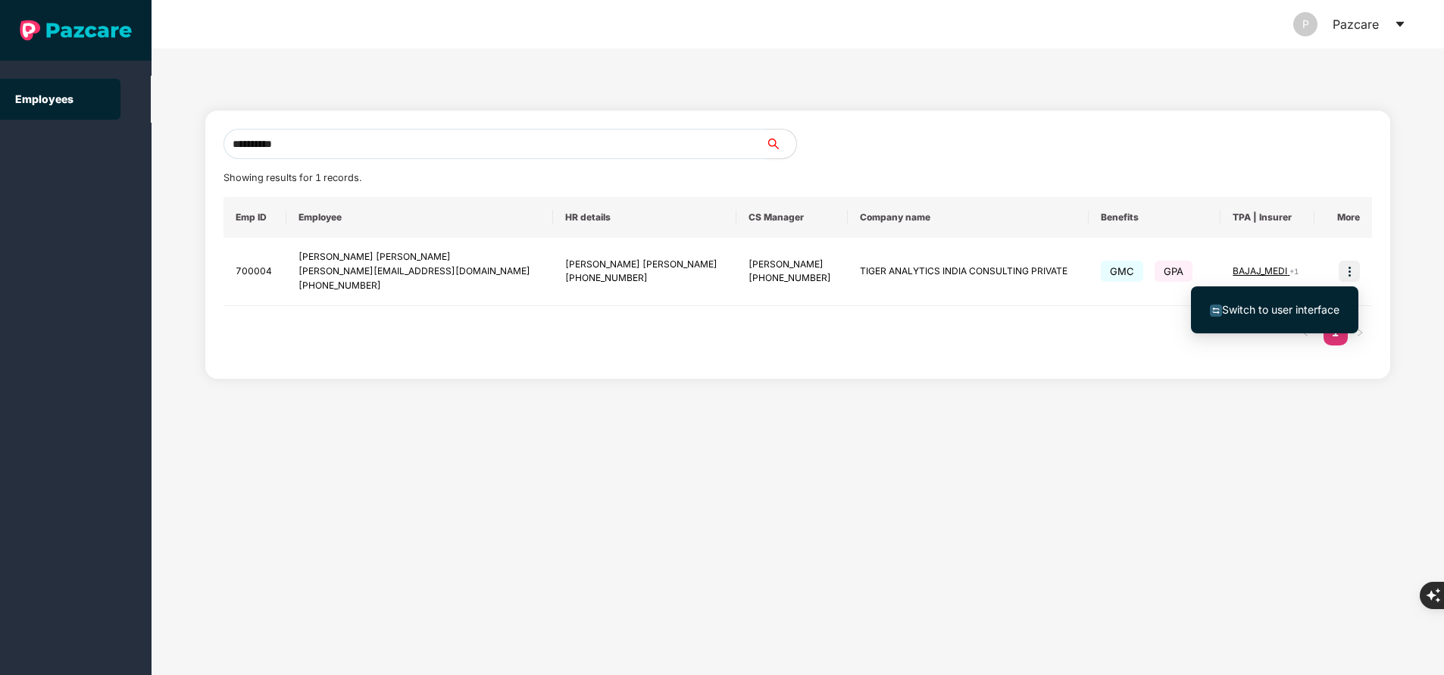
click at [1266, 302] on span "Switch to user interface" at bounding box center [1275, 310] width 130 height 17
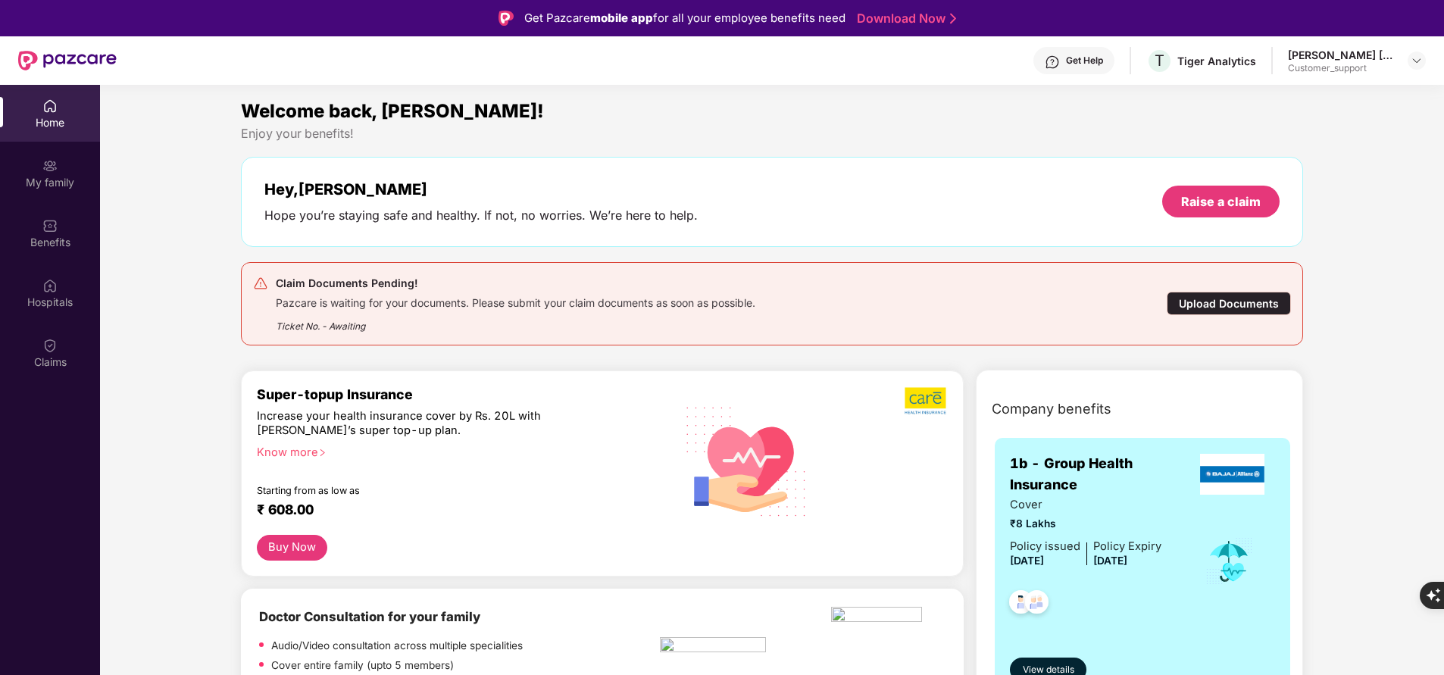
click at [62, 169] on div "My family" at bounding box center [50, 173] width 100 height 57
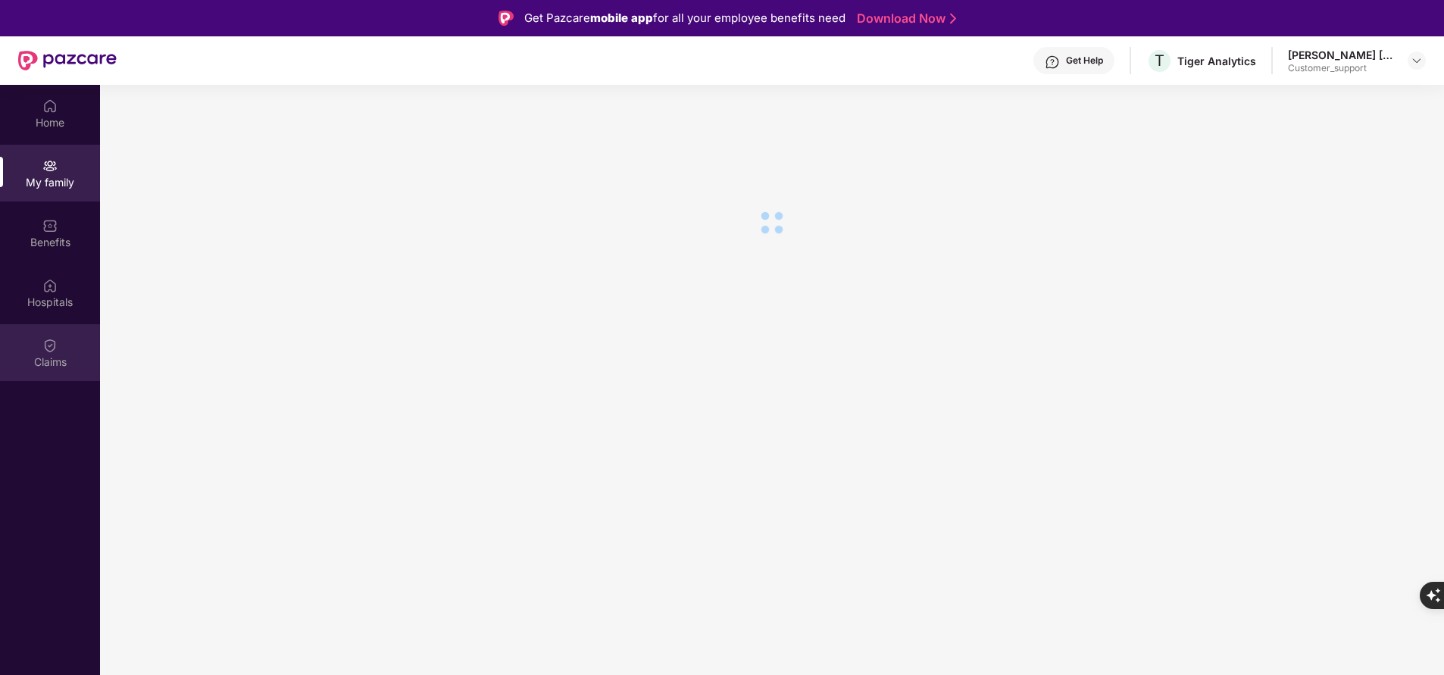
click at [51, 356] on div "Claims" at bounding box center [50, 362] width 100 height 15
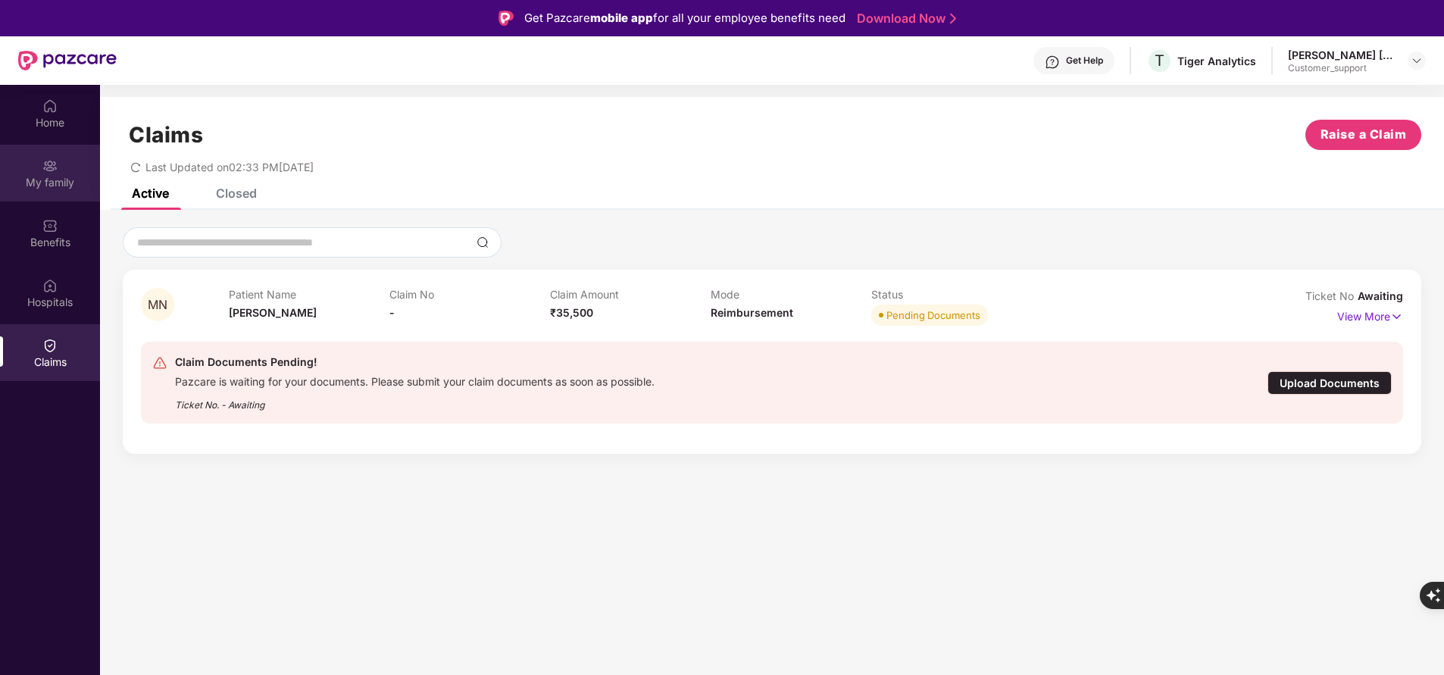
click at [62, 173] on div "My family" at bounding box center [50, 173] width 100 height 57
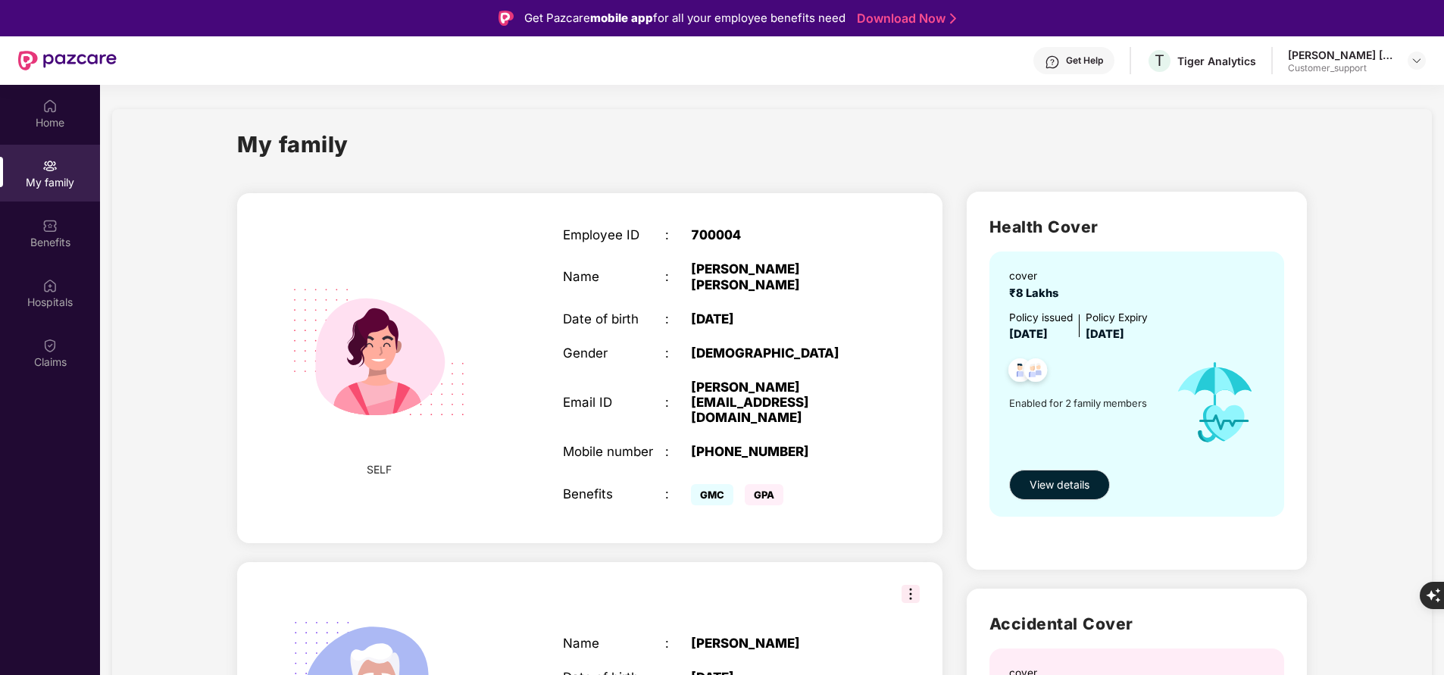
click at [53, 539] on div "Home My family Benefits Hospitals Claims" at bounding box center [50, 422] width 100 height 675
click at [0, 568] on html "Get Pazcare mobile app for all your employee benefits need Download Now Get Hel…" at bounding box center [722, 337] width 1444 height 675
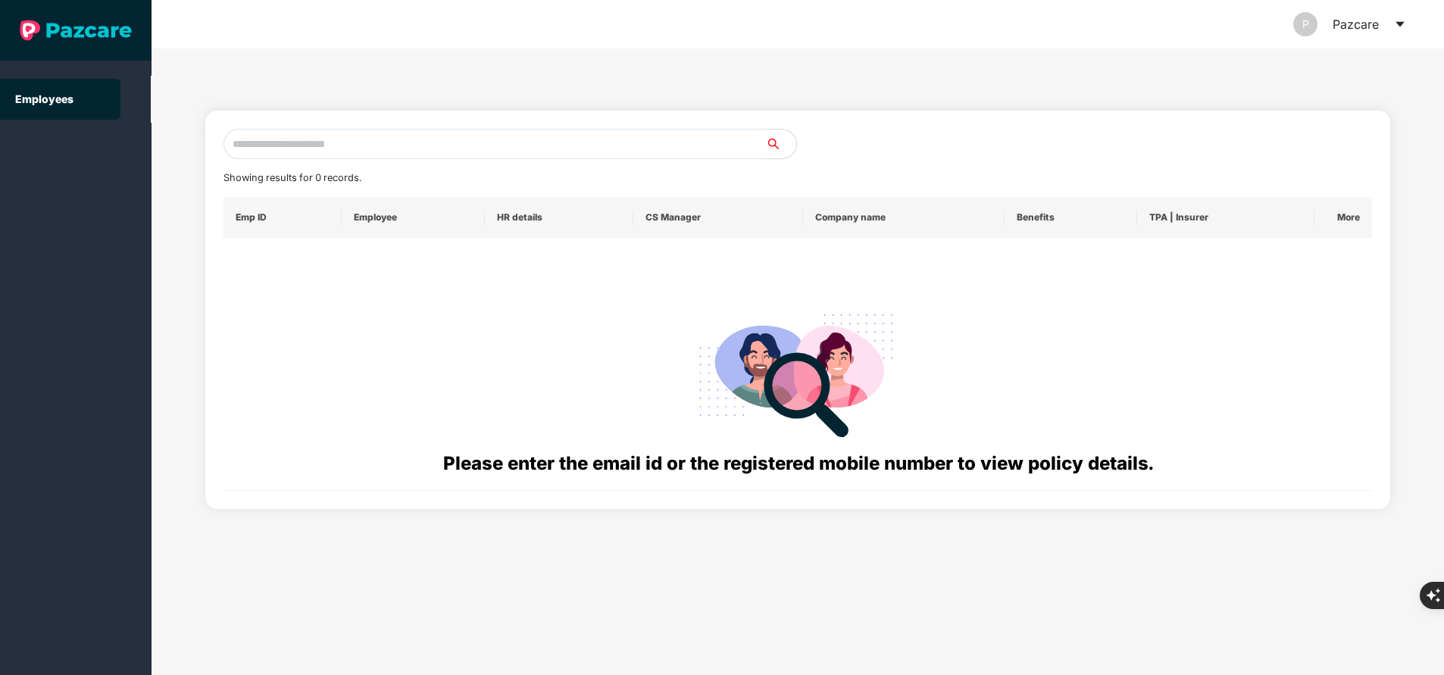
click at [349, 152] on input "text" at bounding box center [495, 144] width 543 height 30
paste input "**********"
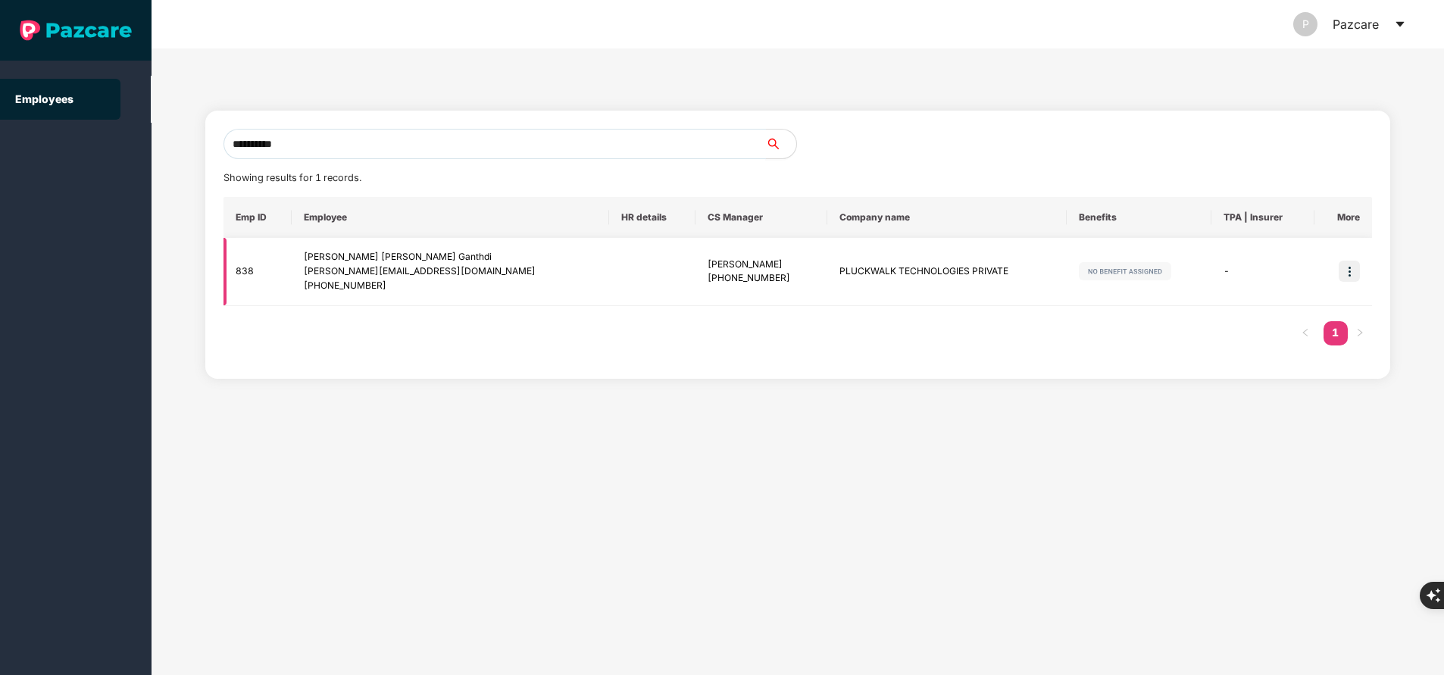
type input "**********"
click at [1353, 274] on img at bounding box center [1349, 271] width 21 height 21
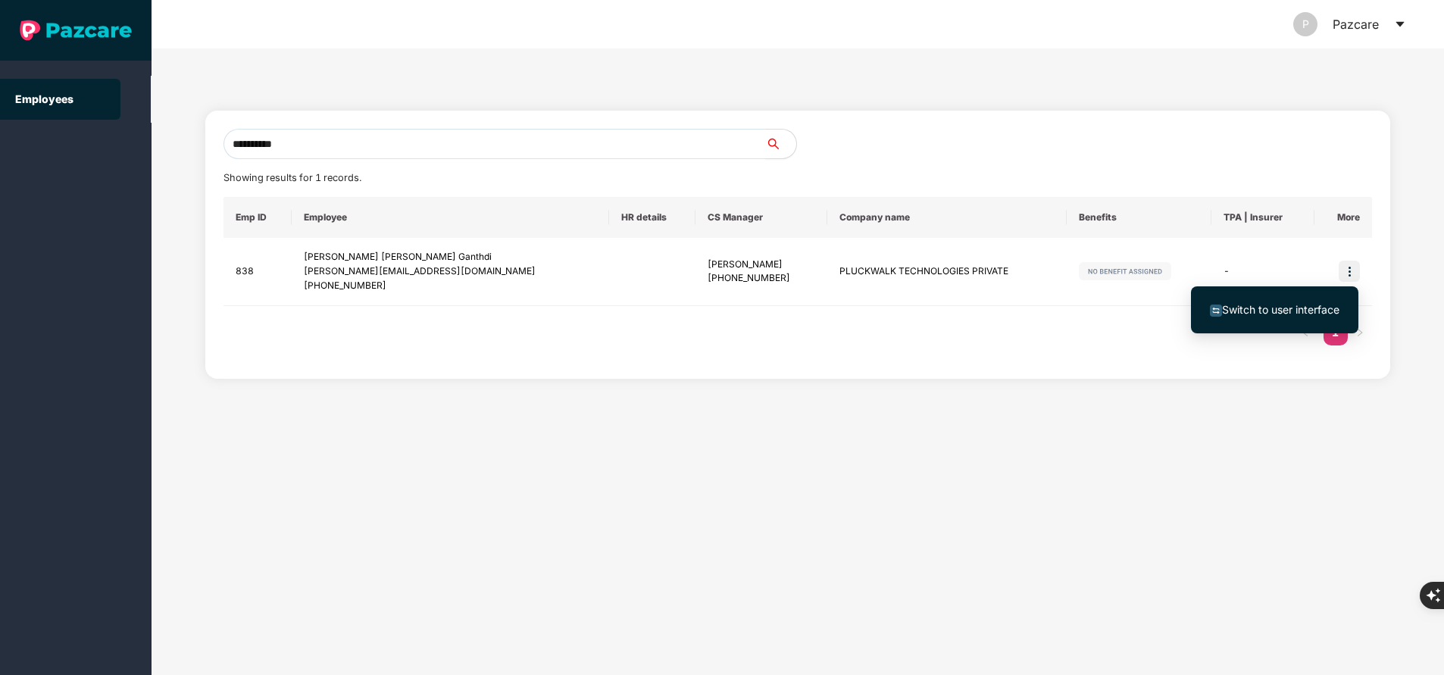
click at [1294, 307] on span "Switch to user interface" at bounding box center [1280, 309] width 117 height 13
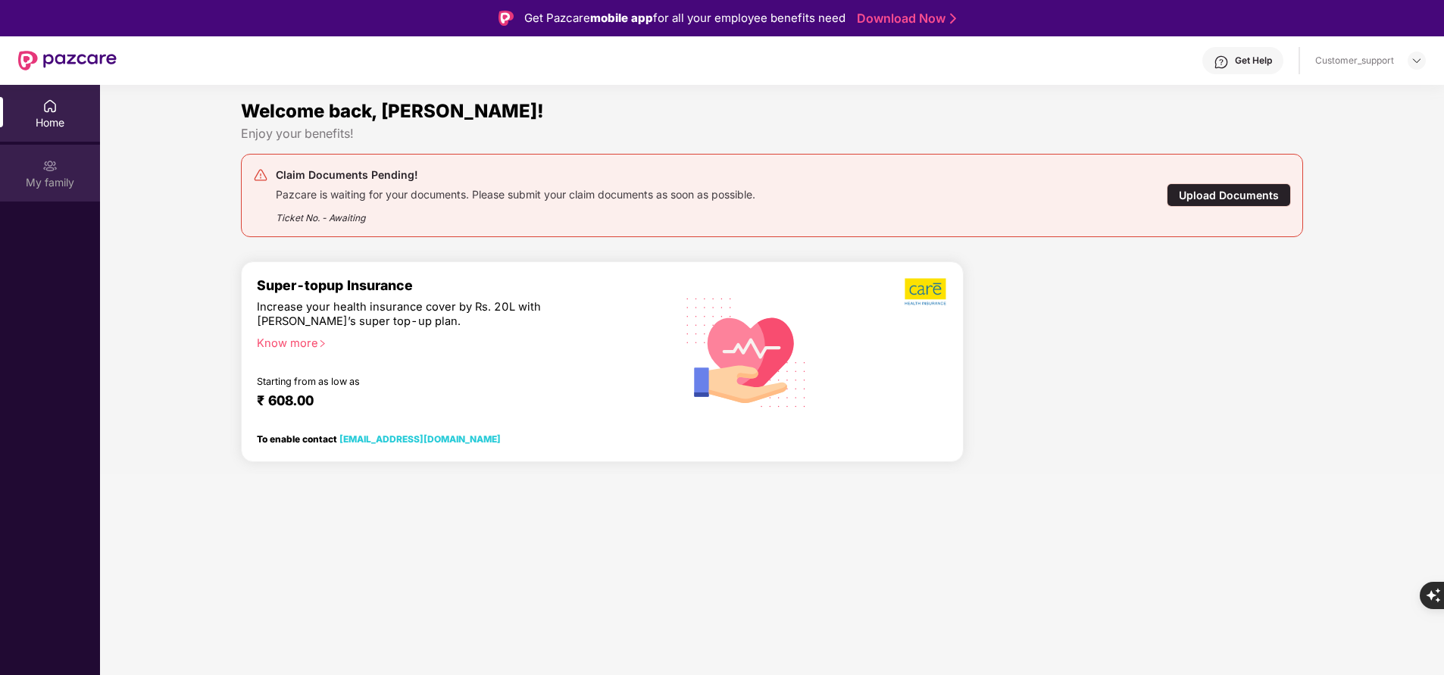
click at [37, 189] on div "My family" at bounding box center [50, 182] width 100 height 15
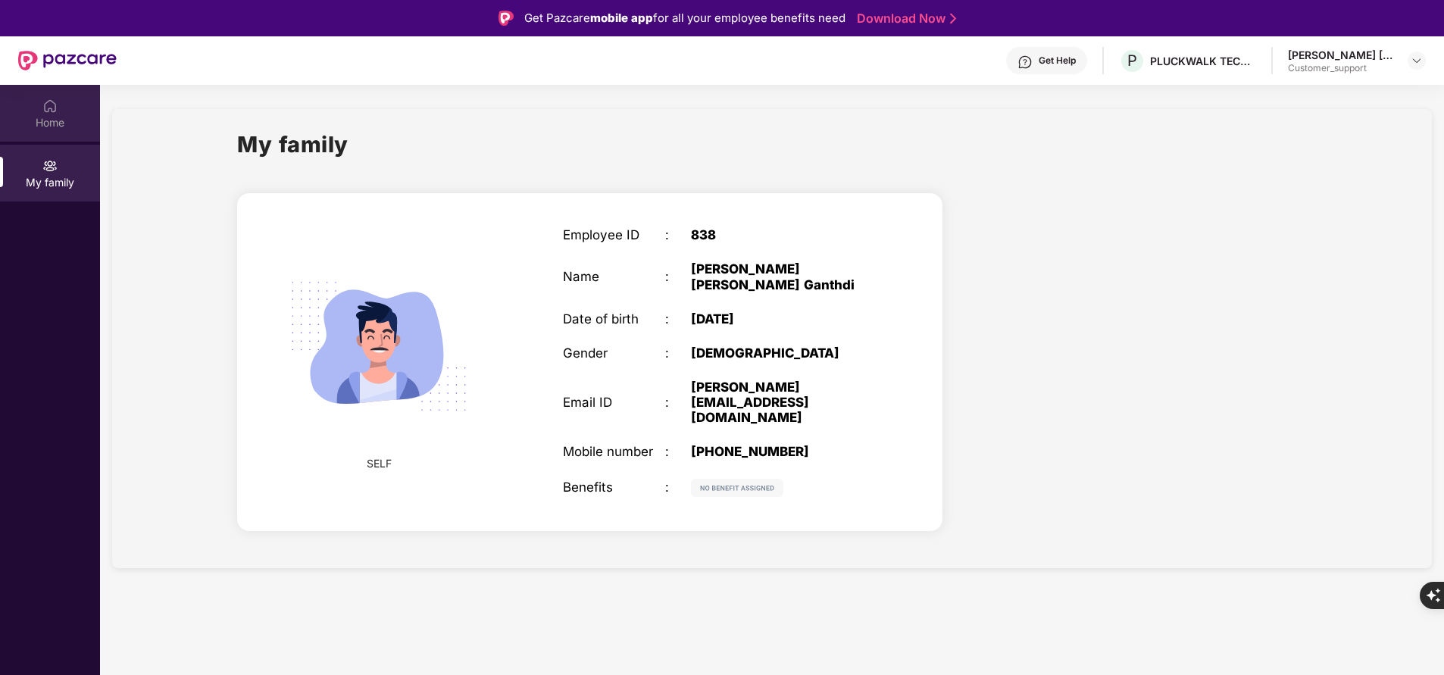
click at [58, 117] on div "Home" at bounding box center [50, 122] width 100 height 15
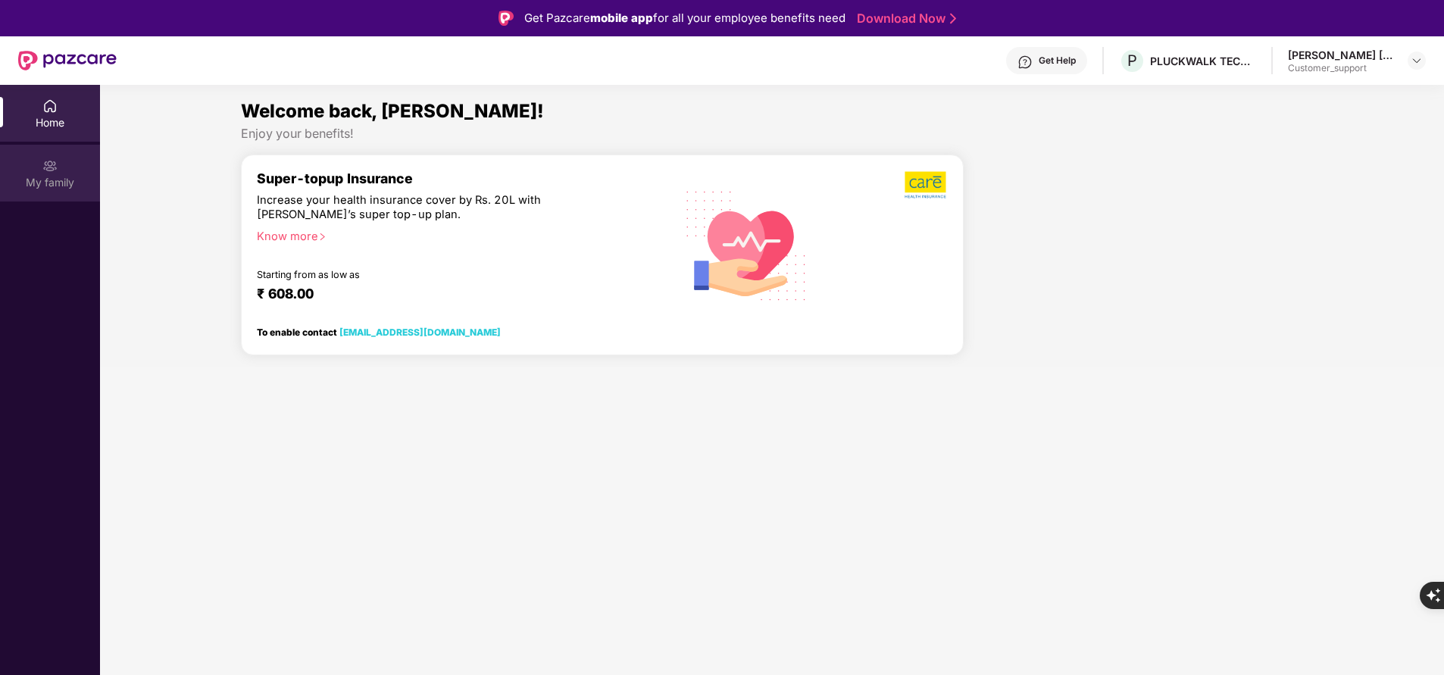
click at [47, 183] on div "My family" at bounding box center [50, 182] width 100 height 15
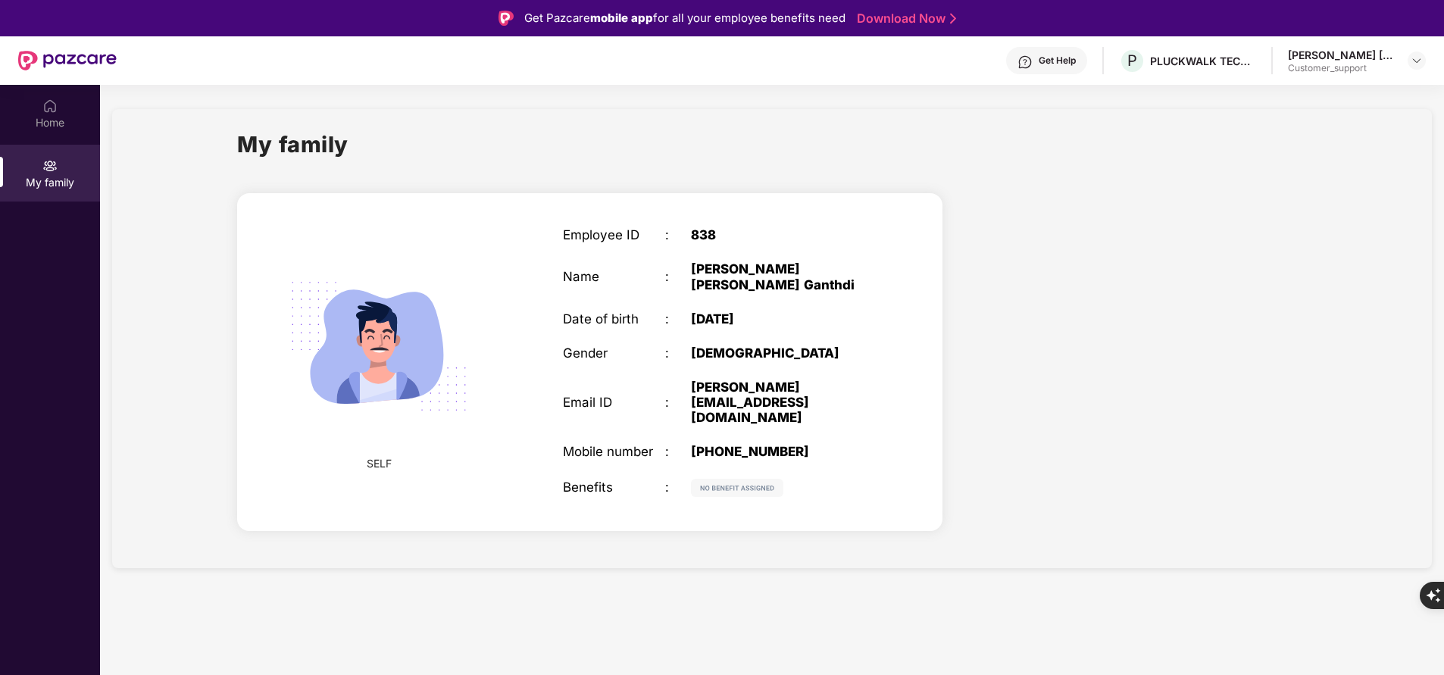
click at [1063, 66] on div "Get Help" at bounding box center [1057, 61] width 37 height 12
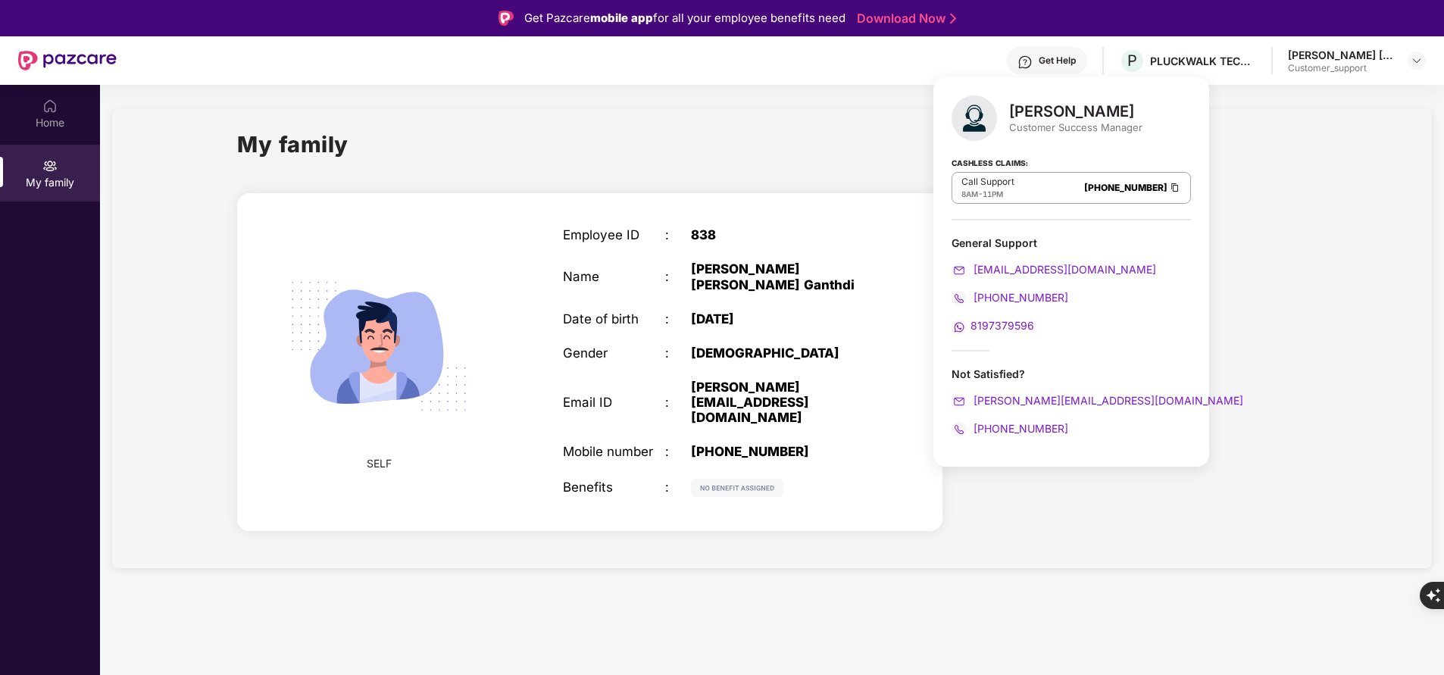
click at [819, 153] on div "My family" at bounding box center [772, 153] width 1070 height 52
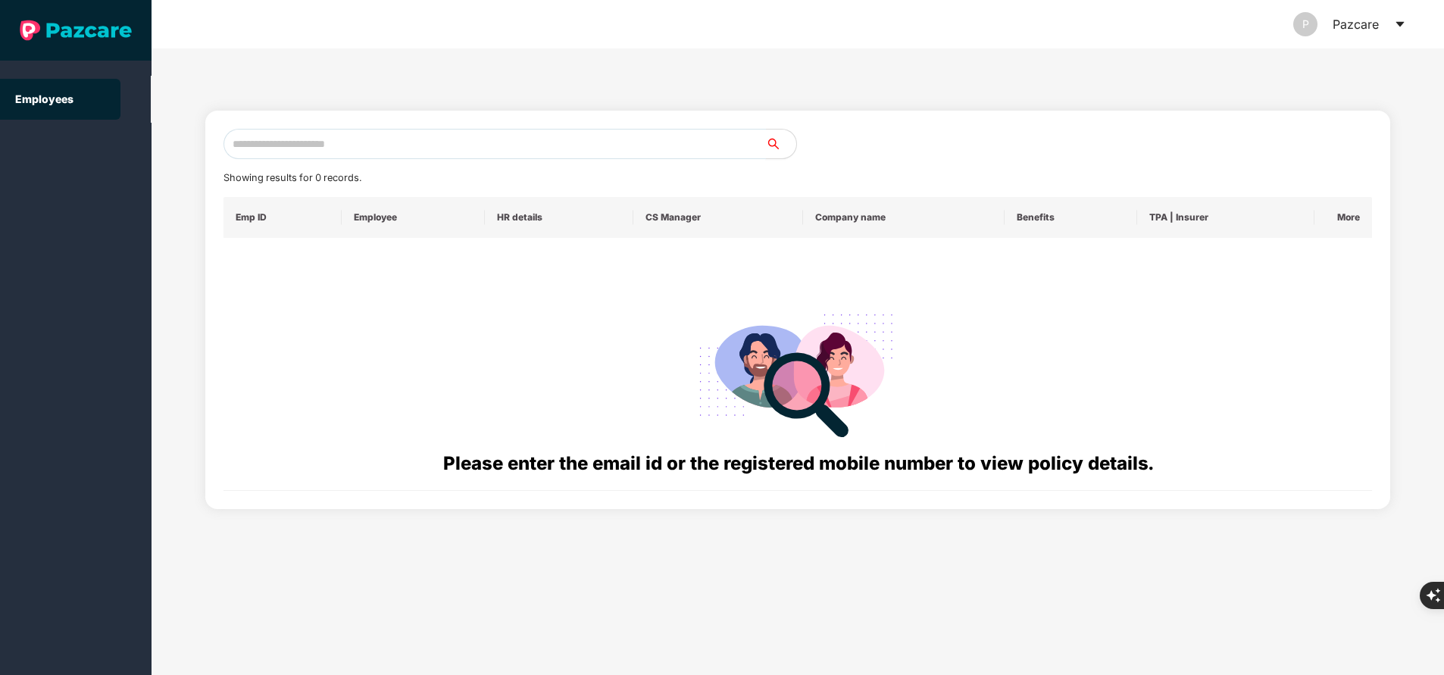
click at [350, 139] on input "text" at bounding box center [495, 144] width 543 height 30
paste input "**********"
type input "*"
paste input "**********"
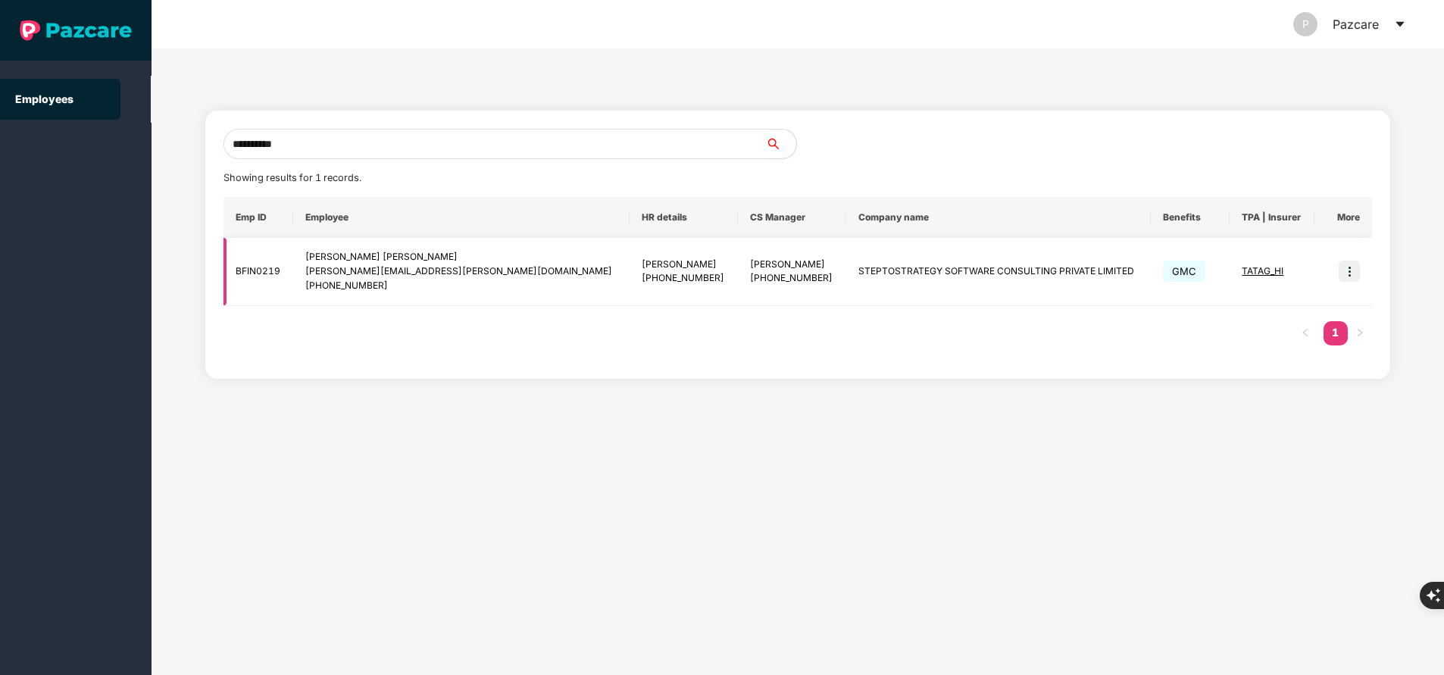
type input "**********"
click at [1351, 270] on img at bounding box center [1349, 271] width 21 height 21
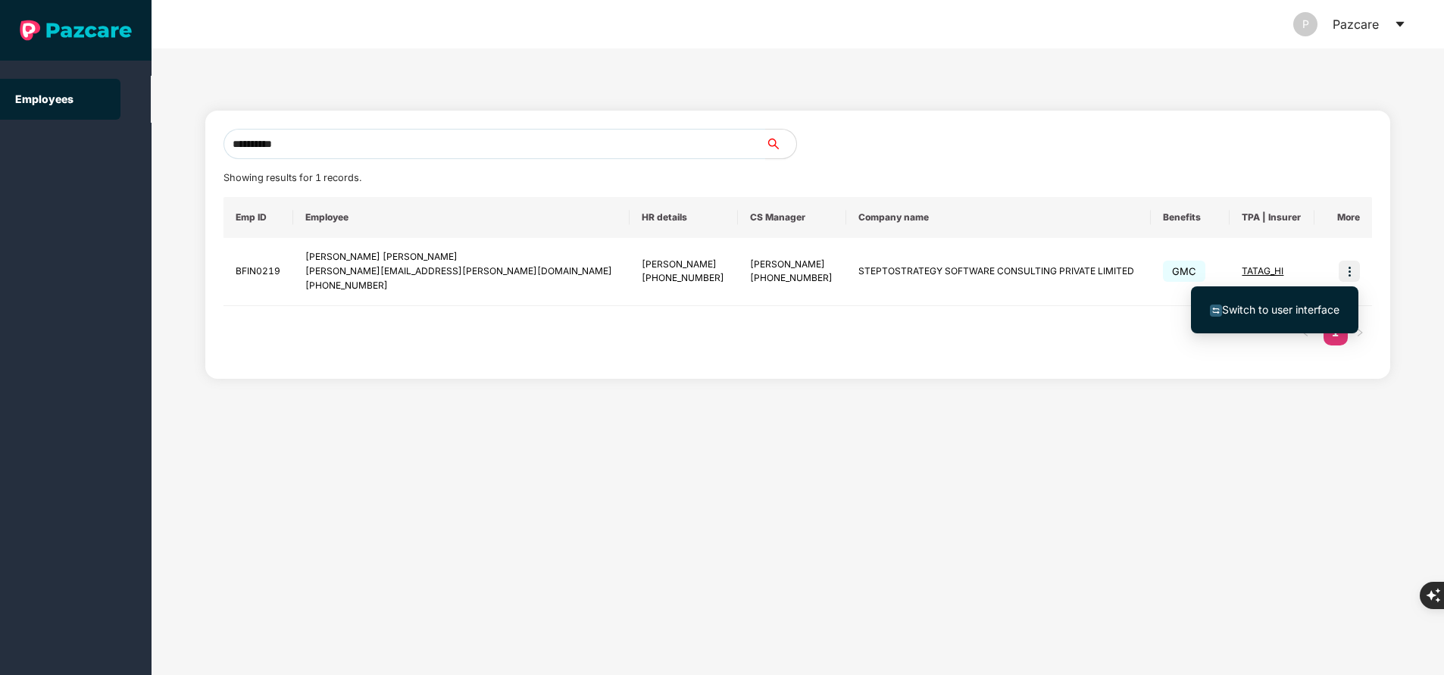
click at [1262, 308] on span "Switch to user interface" at bounding box center [1280, 309] width 117 height 13
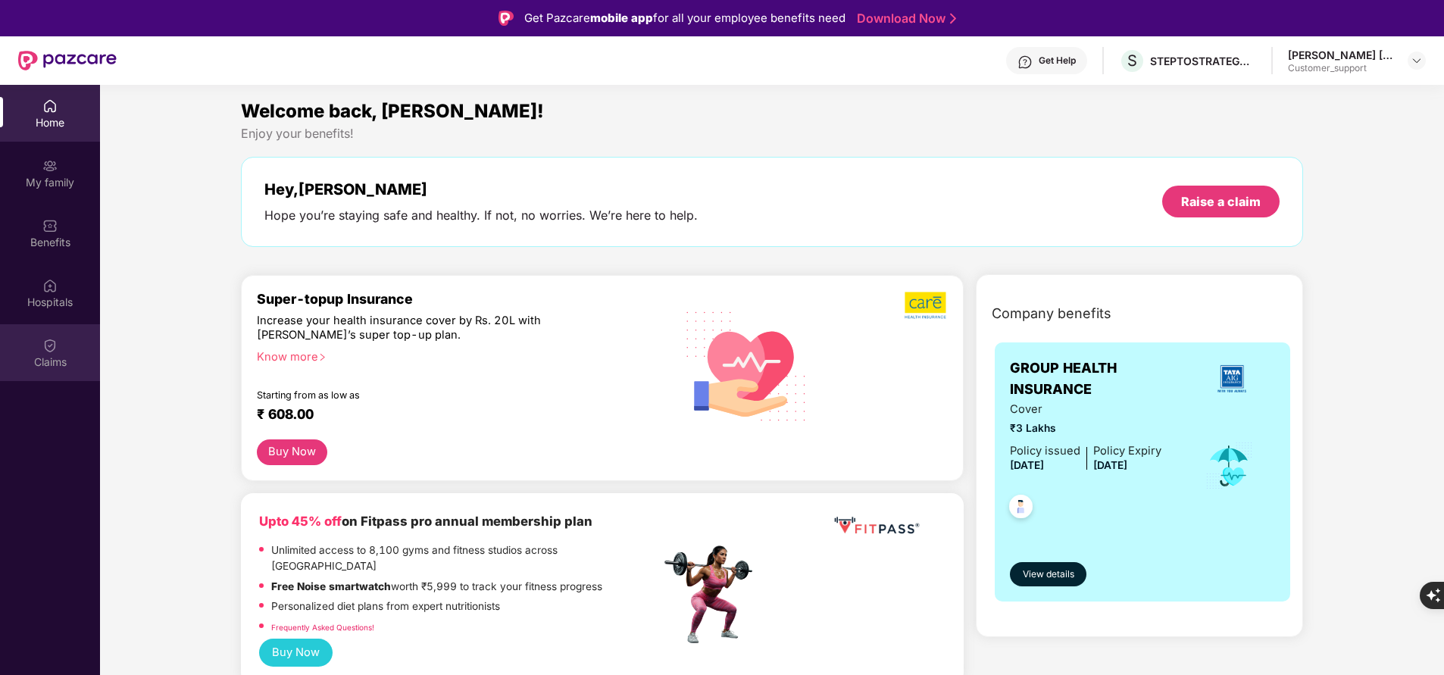
click at [43, 346] on img at bounding box center [49, 345] width 15 height 15
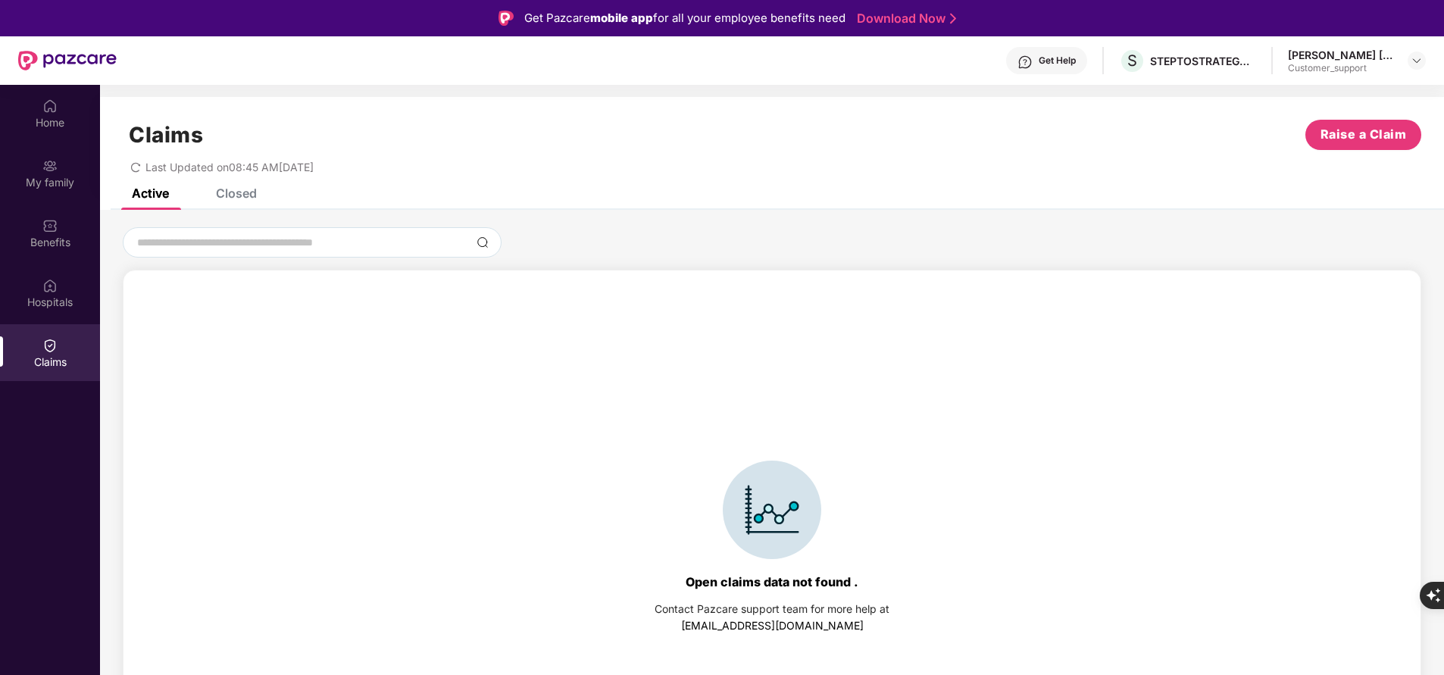
click at [248, 197] on div "Closed" at bounding box center [236, 193] width 41 height 15
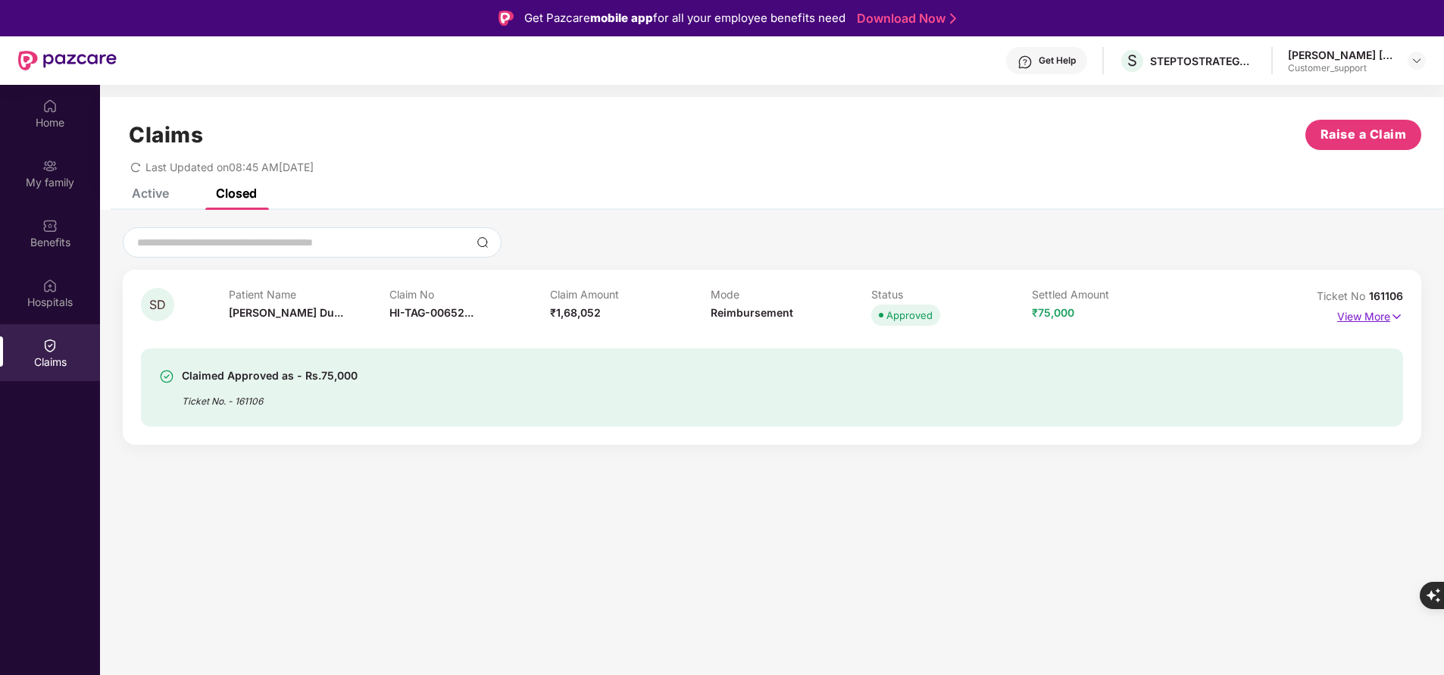
click at [1347, 319] on p "View More" at bounding box center [1370, 315] width 66 height 20
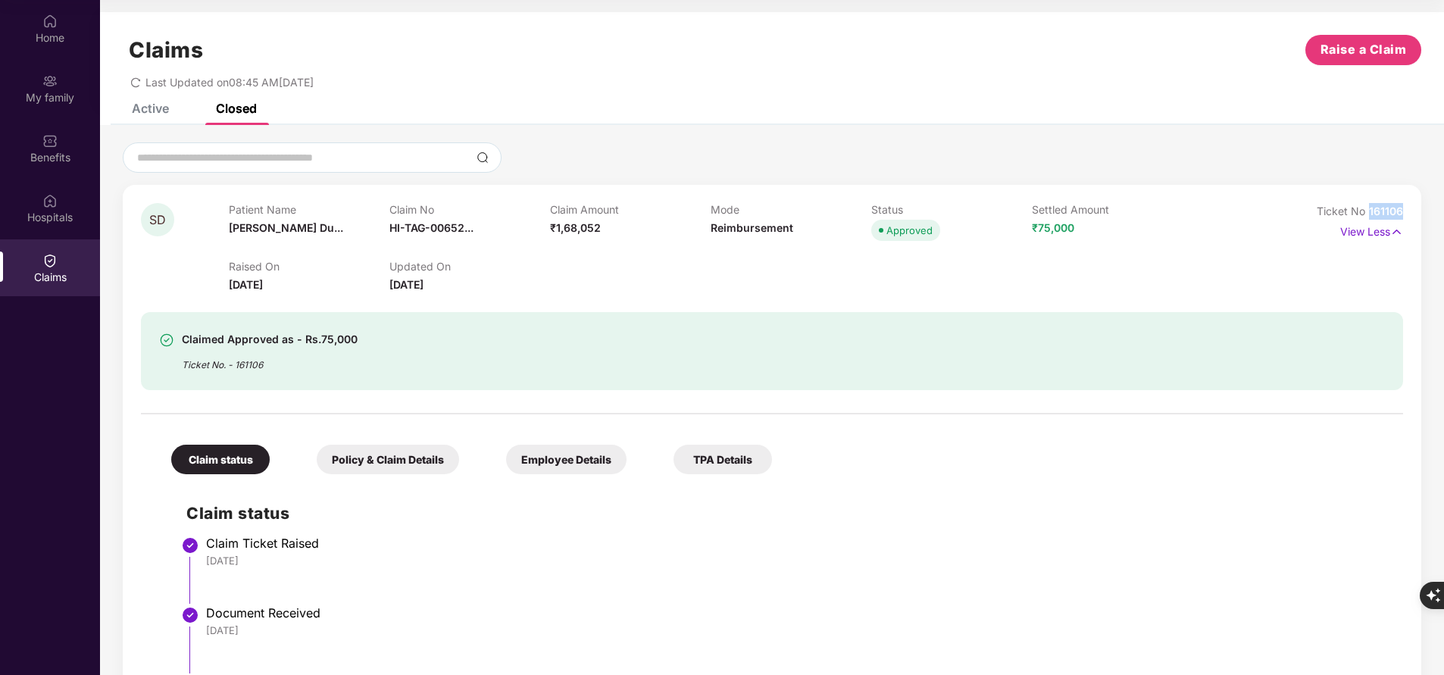
drag, startPoint x: 1370, startPoint y: 210, endPoint x: 1415, endPoint y: 211, distance: 44.7
copy span "161106"
click at [0, 491] on html "Get Pazcare mobile app for all your employee benefits need Download Now Get Hel…" at bounding box center [722, 252] width 1444 height 675
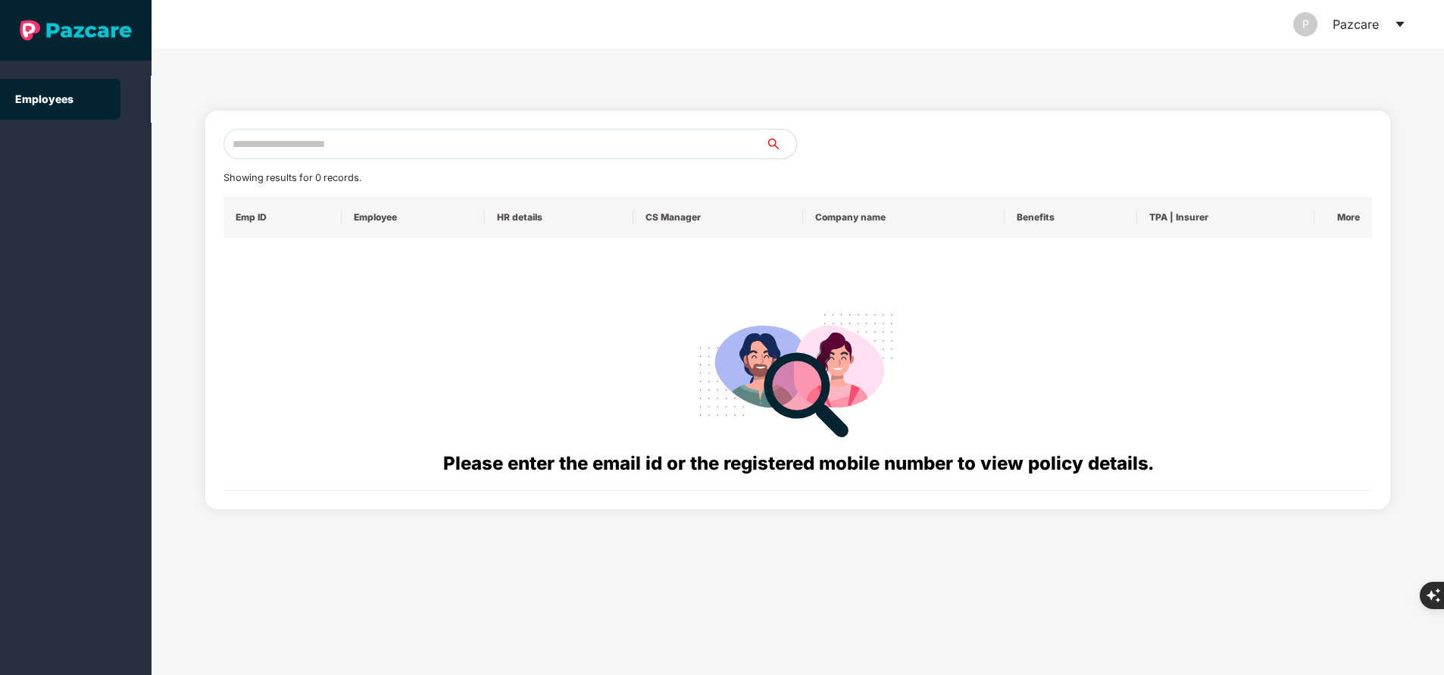
click at [354, 137] on input "text" at bounding box center [495, 144] width 543 height 30
paste input "**********"
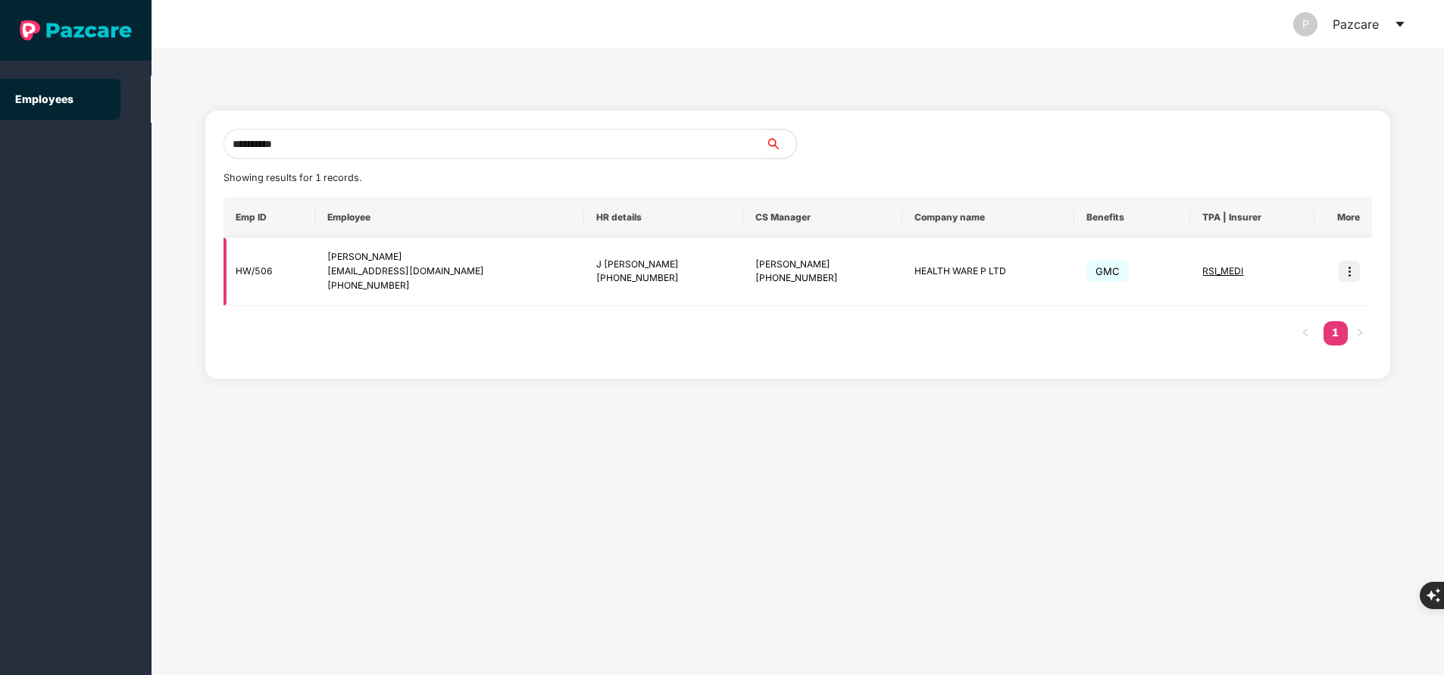
type input "**********"
click at [1348, 274] on img at bounding box center [1349, 271] width 21 height 21
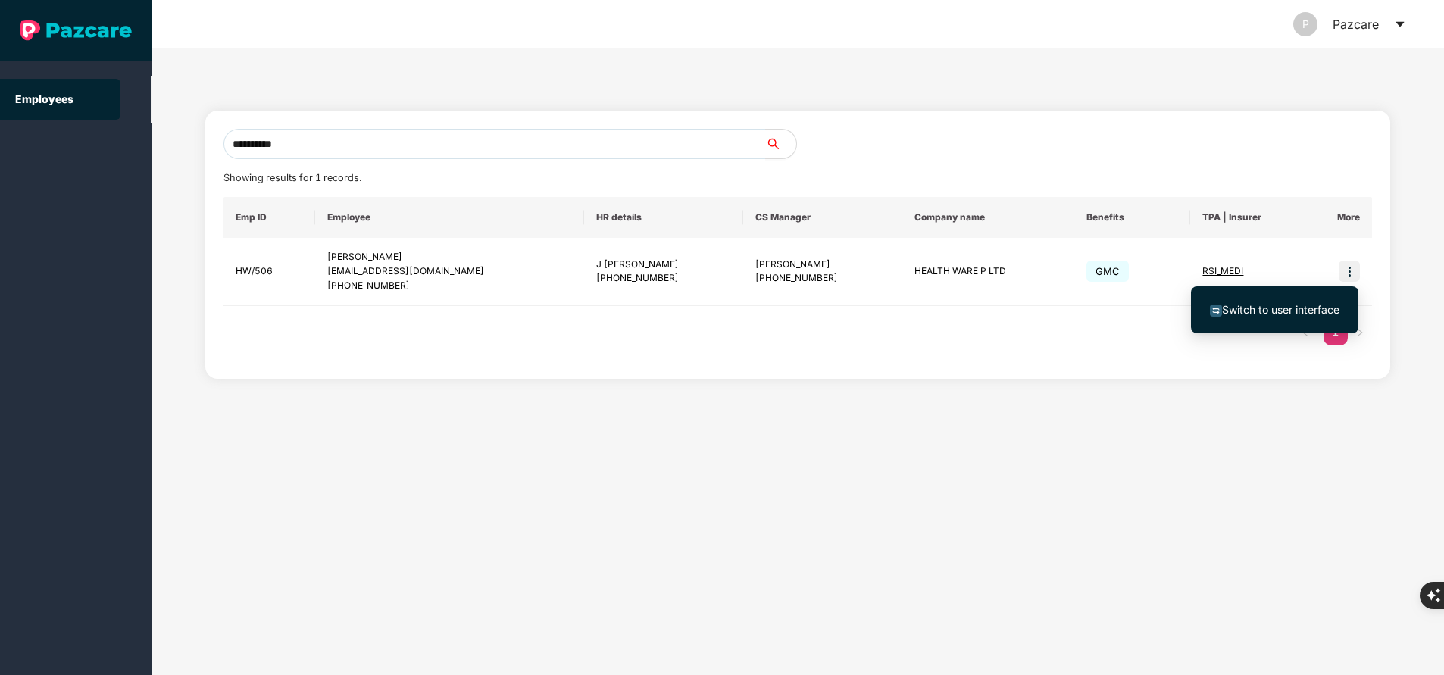
click at [1290, 310] on span "Switch to user interface" at bounding box center [1280, 309] width 117 height 13
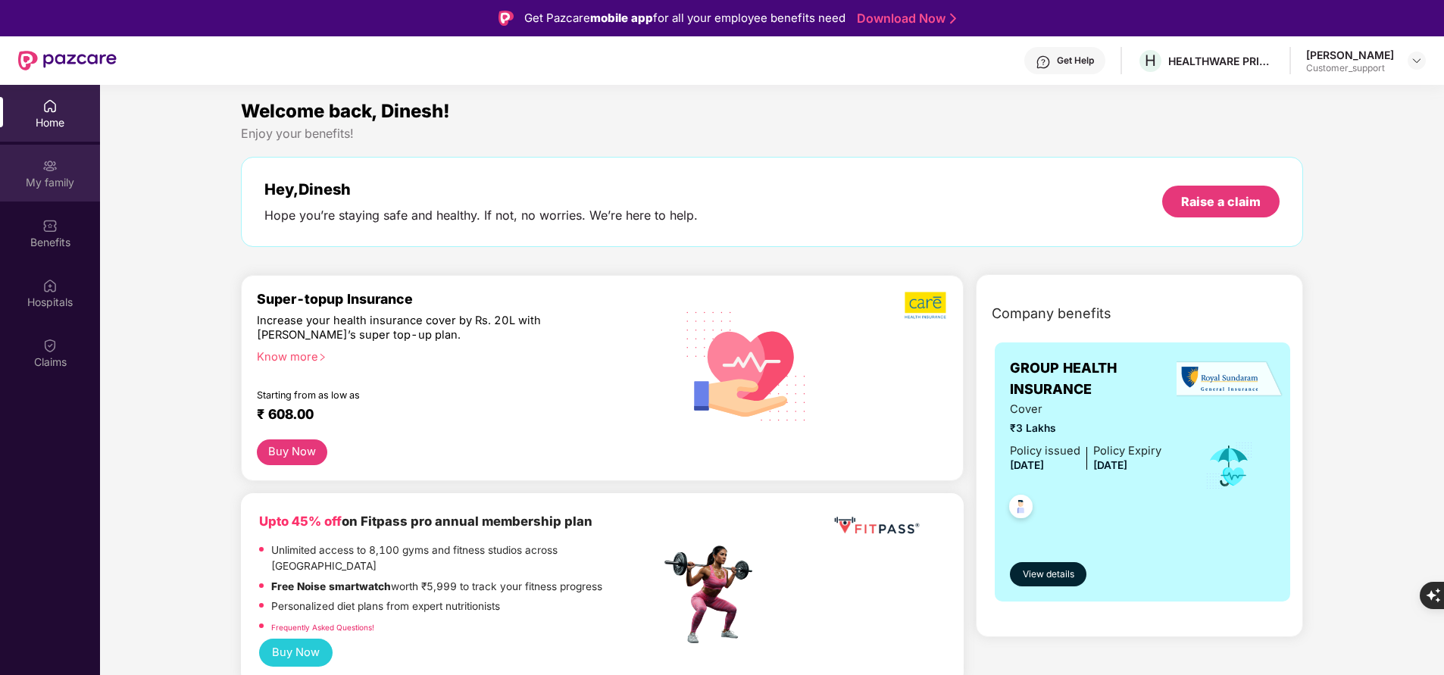
click at [51, 187] on div "My family" at bounding box center [50, 182] width 100 height 15
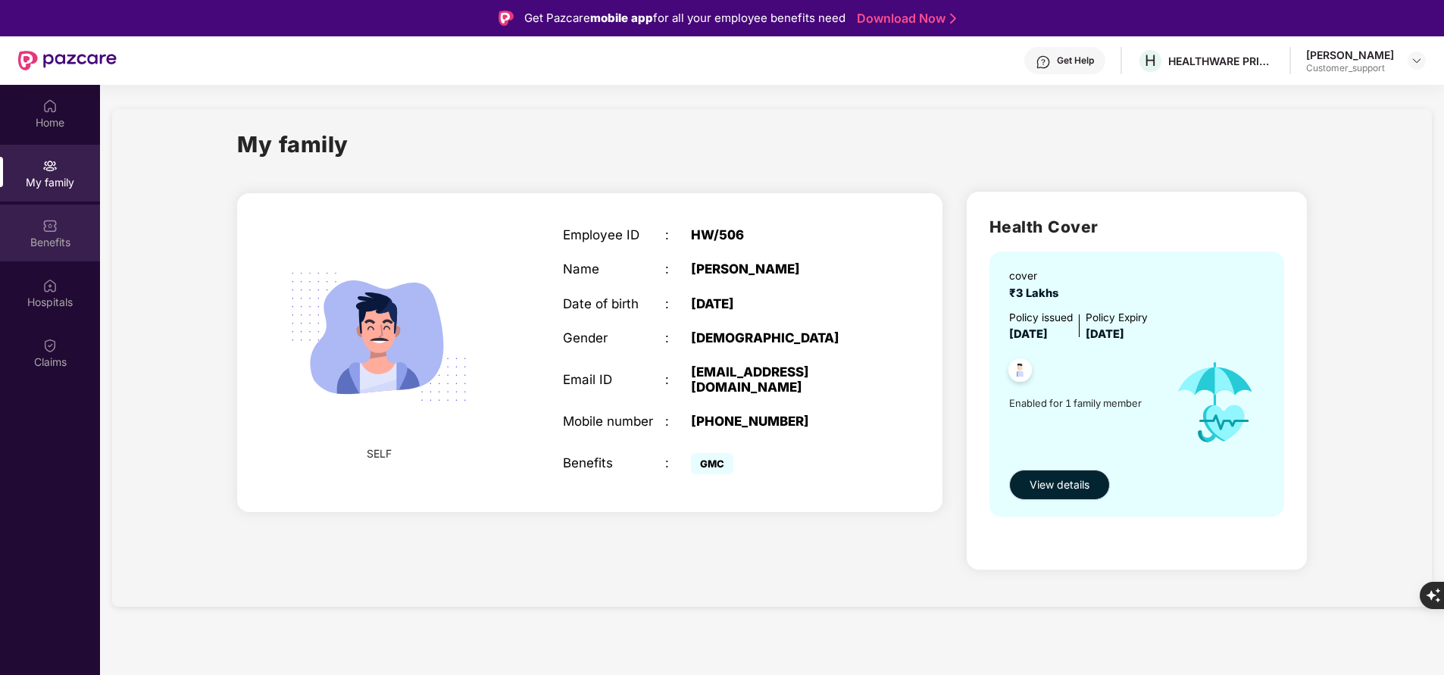
click at [27, 243] on div "Benefits" at bounding box center [50, 242] width 100 height 15
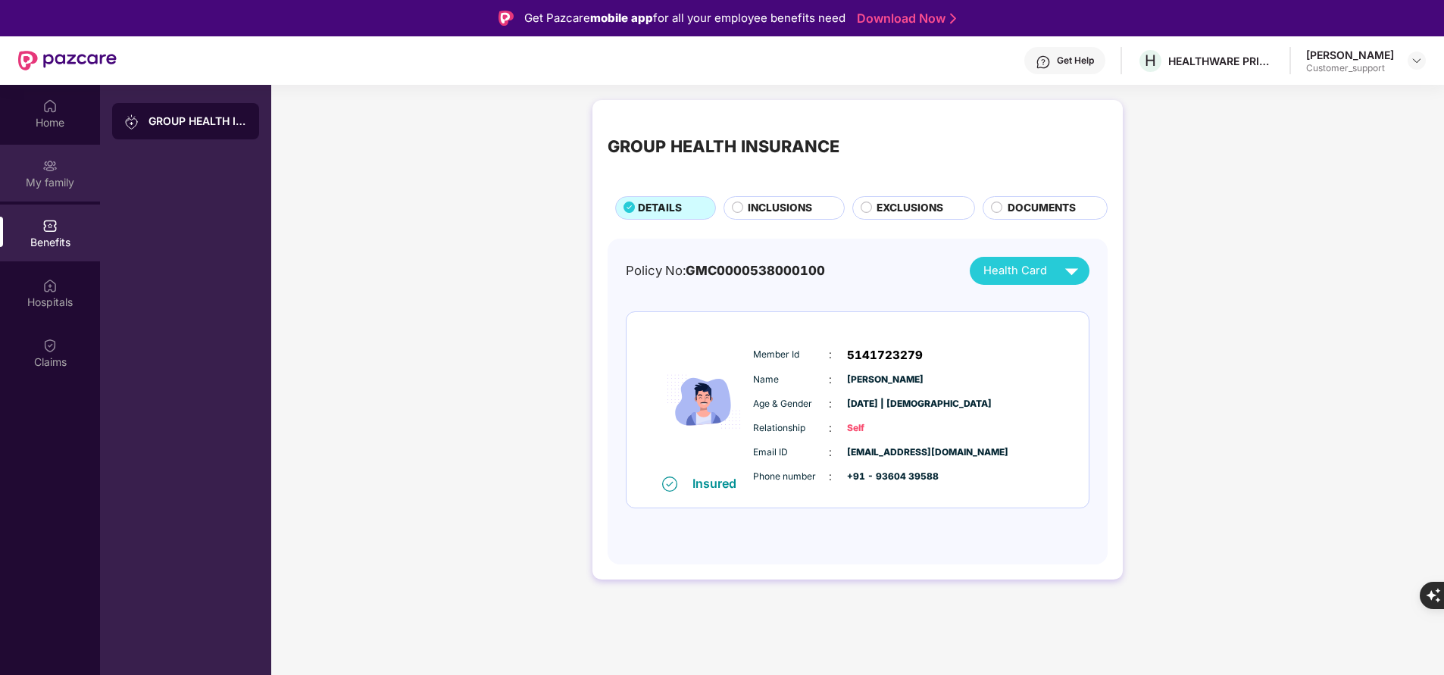
click at [64, 186] on div "My family" at bounding box center [50, 182] width 100 height 15
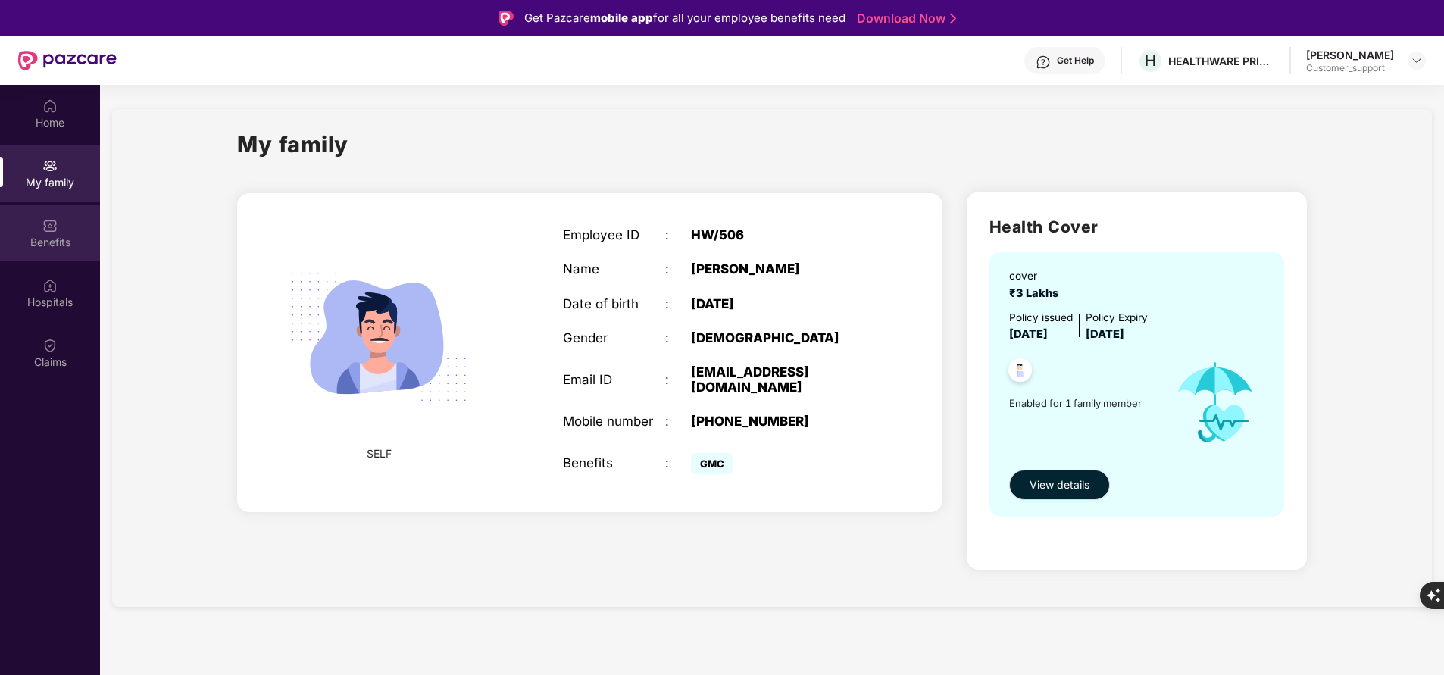
click at [47, 249] on div "Benefits" at bounding box center [50, 242] width 100 height 15
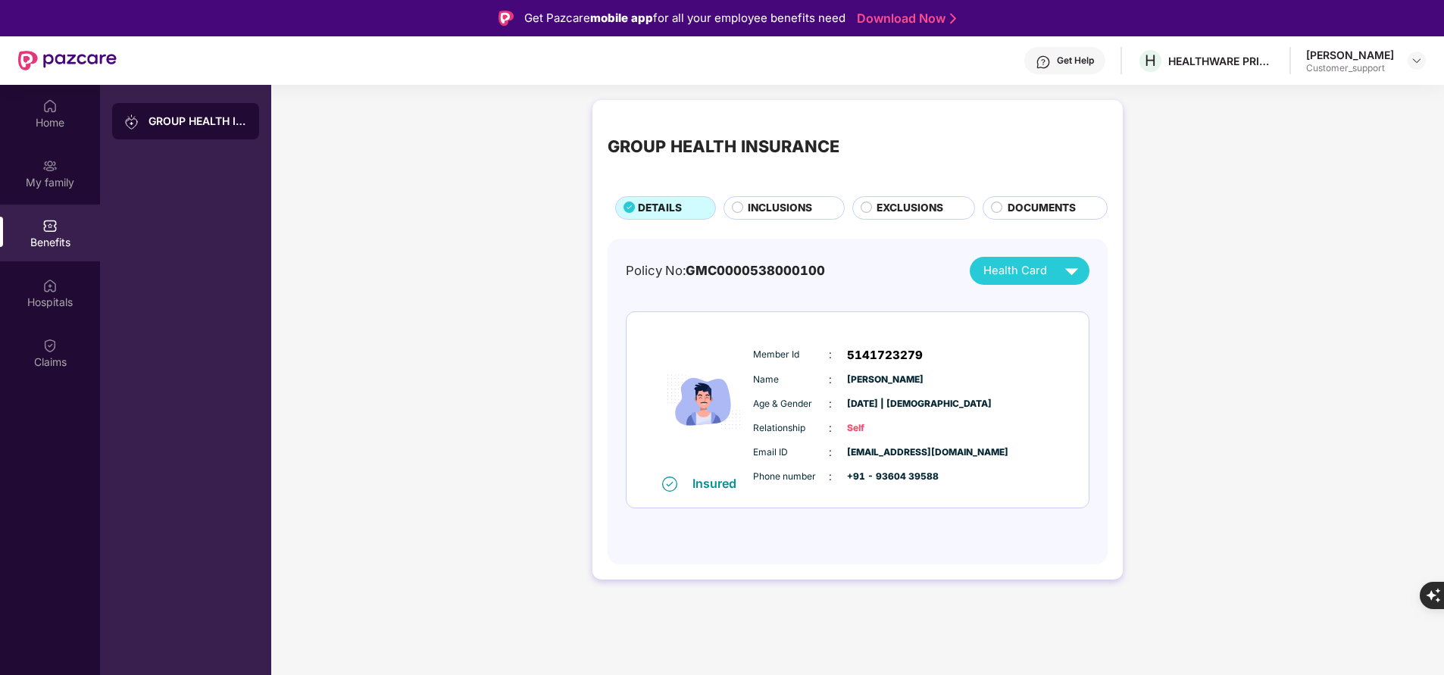
click at [764, 203] on span "INCLUSIONS" at bounding box center [780, 208] width 64 height 16
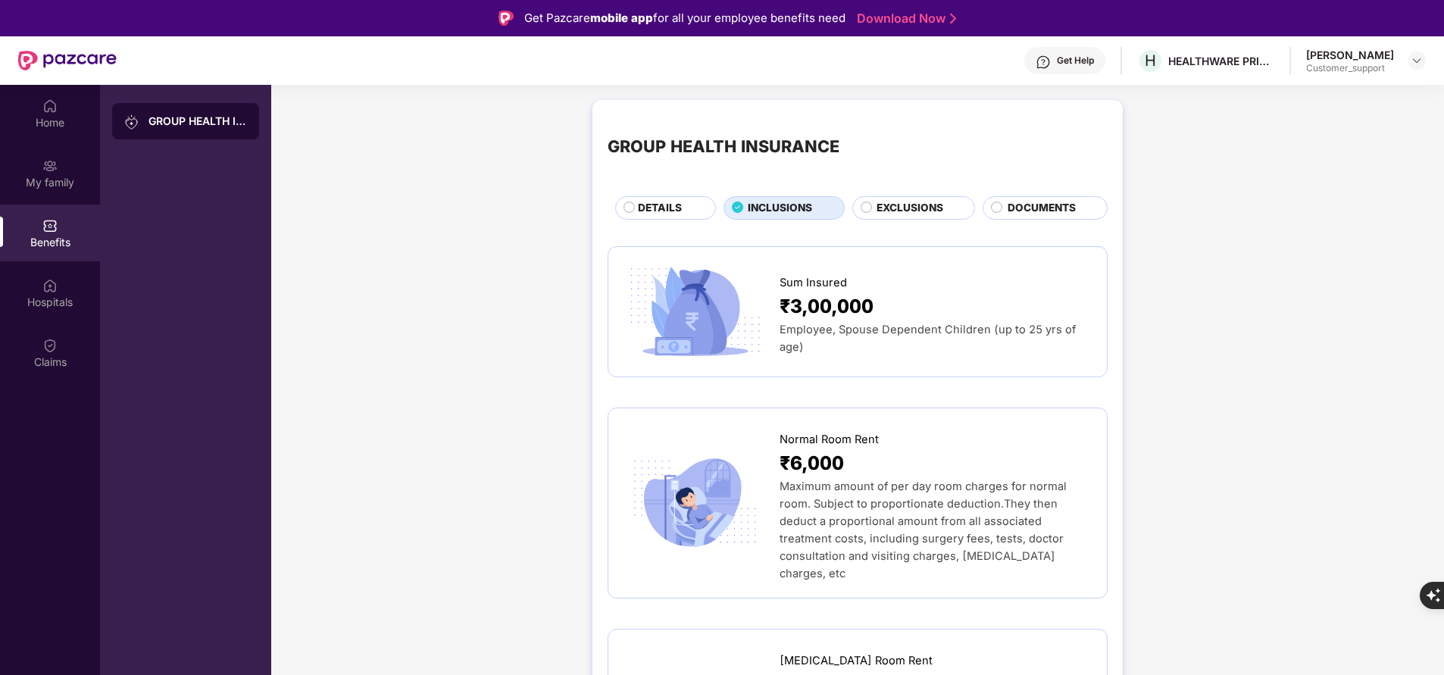
click at [903, 199] on div "EXCLUSIONS" at bounding box center [914, 207] width 124 height 23
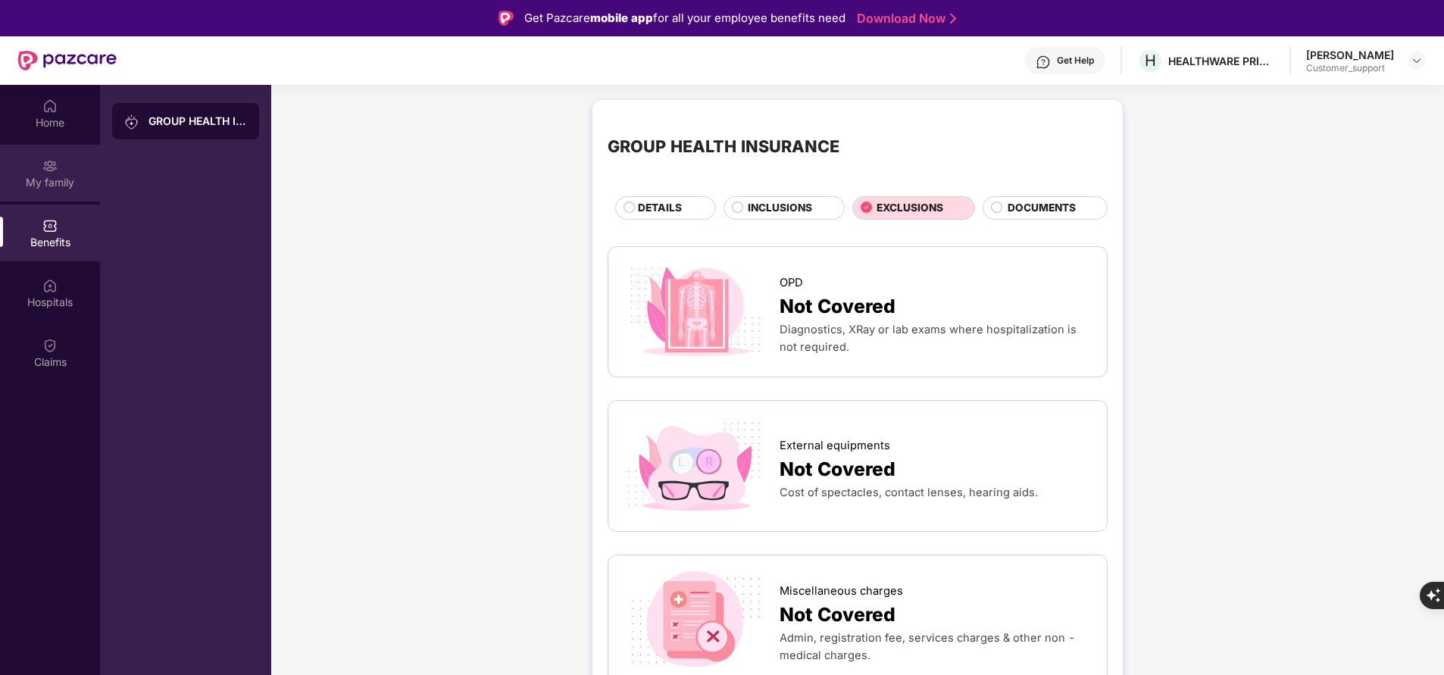
click at [29, 180] on div "My family" at bounding box center [50, 182] width 100 height 15
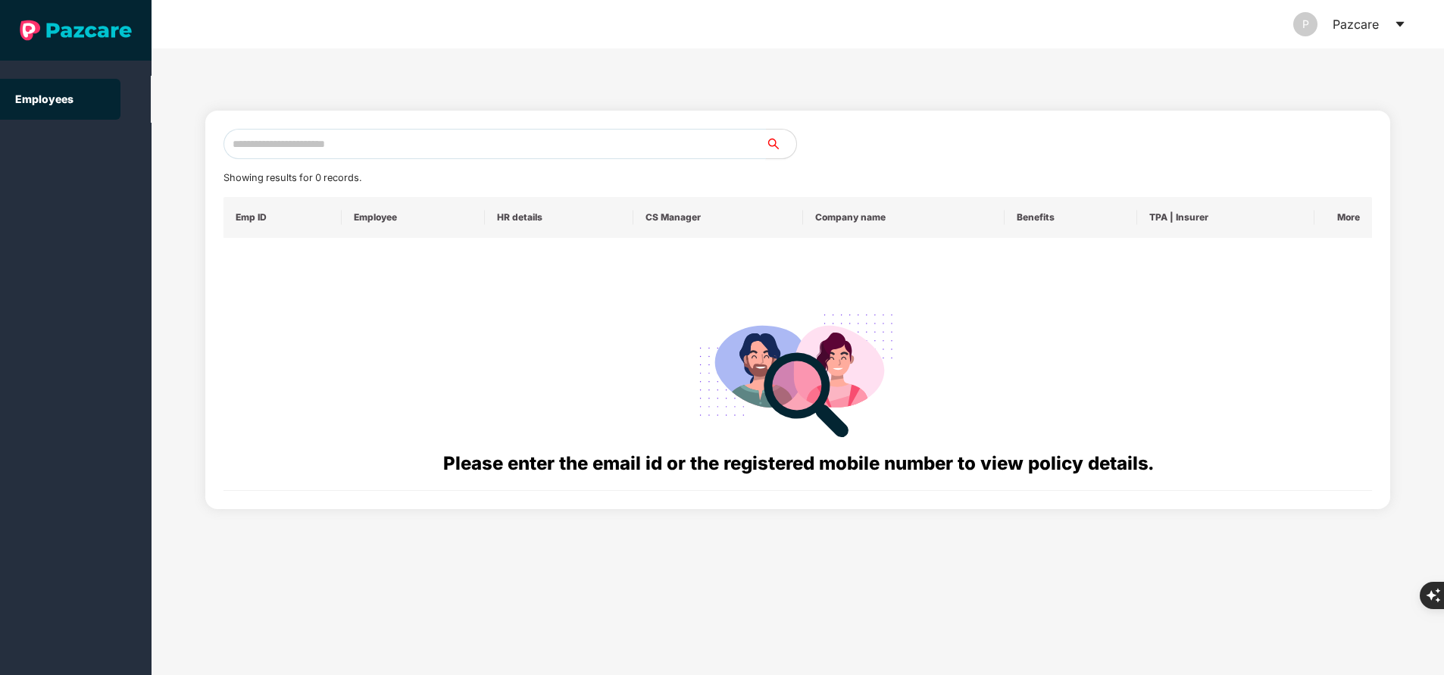
paste input "**********"
click at [464, 139] on input "text" at bounding box center [495, 144] width 543 height 30
click at [355, 149] on input "**********" at bounding box center [495, 144] width 543 height 30
click at [418, 159] on div "**********" at bounding box center [798, 310] width 1149 height 362
click at [424, 149] on input "**********" at bounding box center [495, 144] width 543 height 30
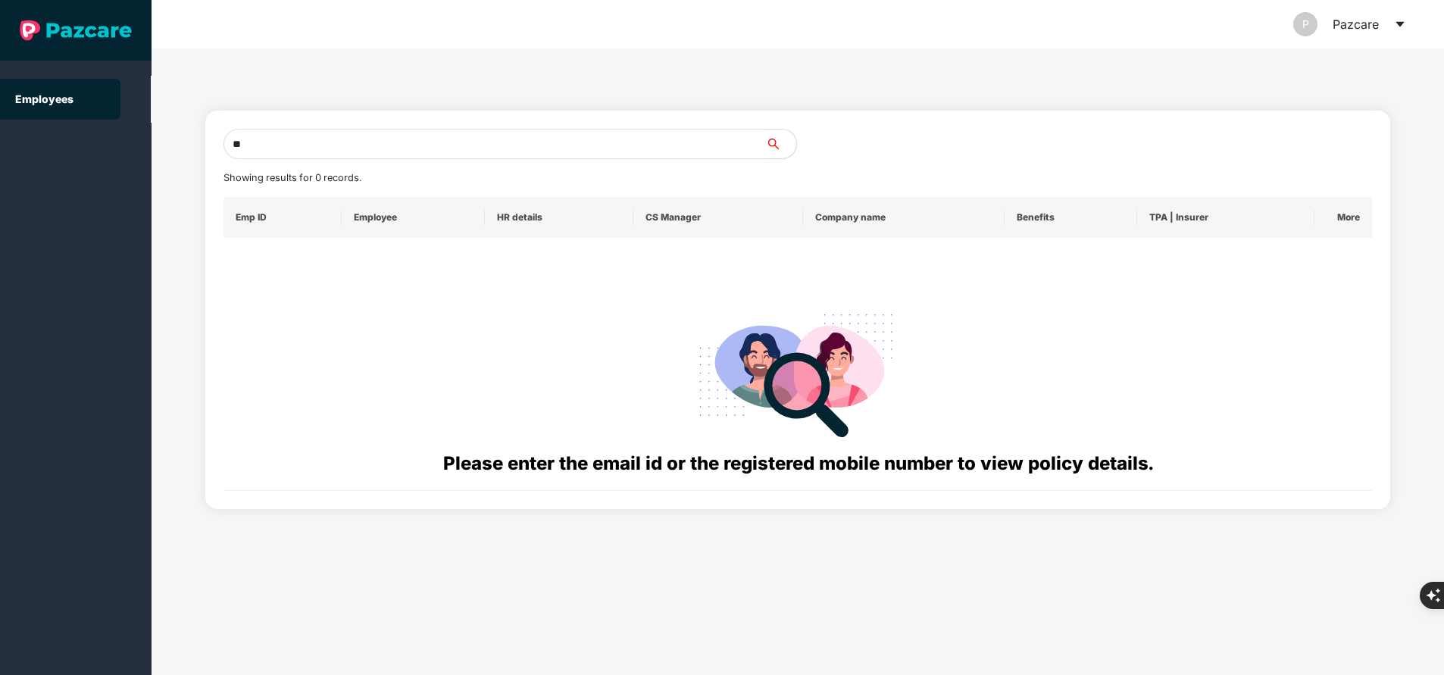
type input "*"
paste input "**********"
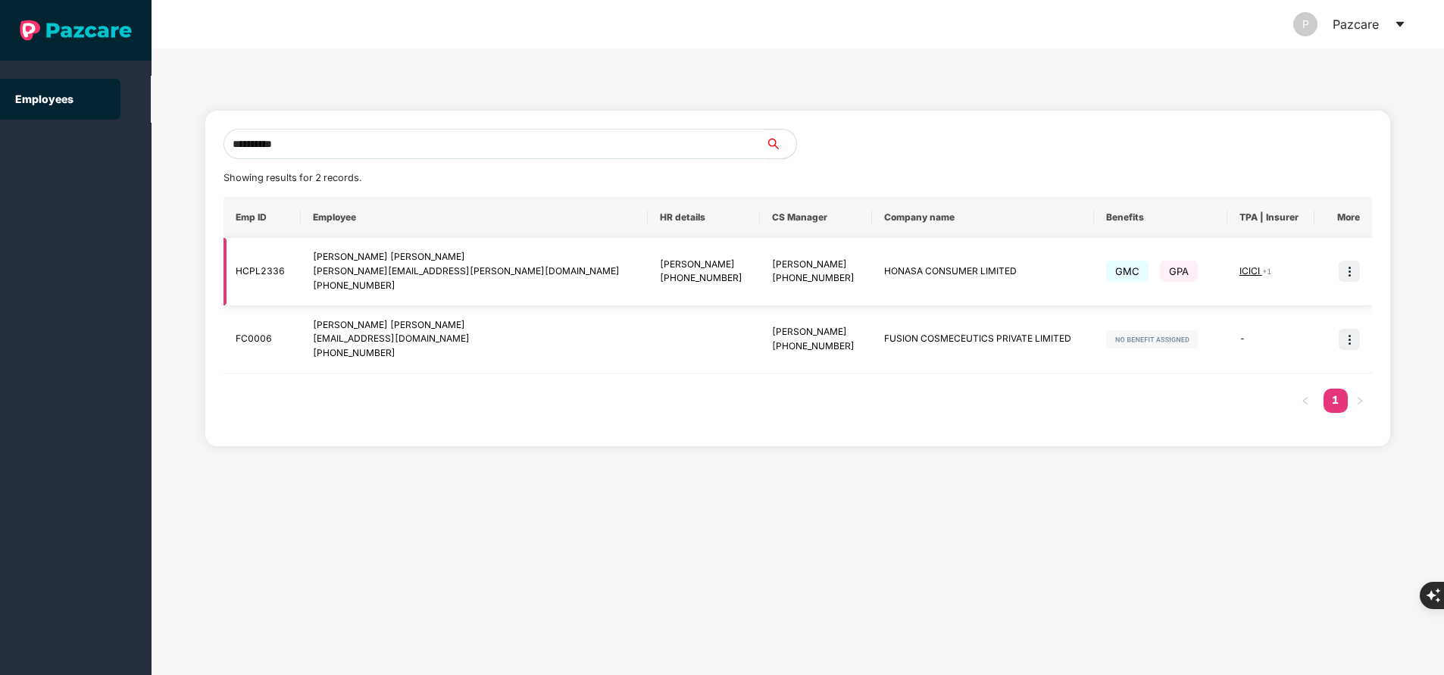
type input "**********"
click at [1354, 272] on img at bounding box center [1349, 271] width 21 height 21
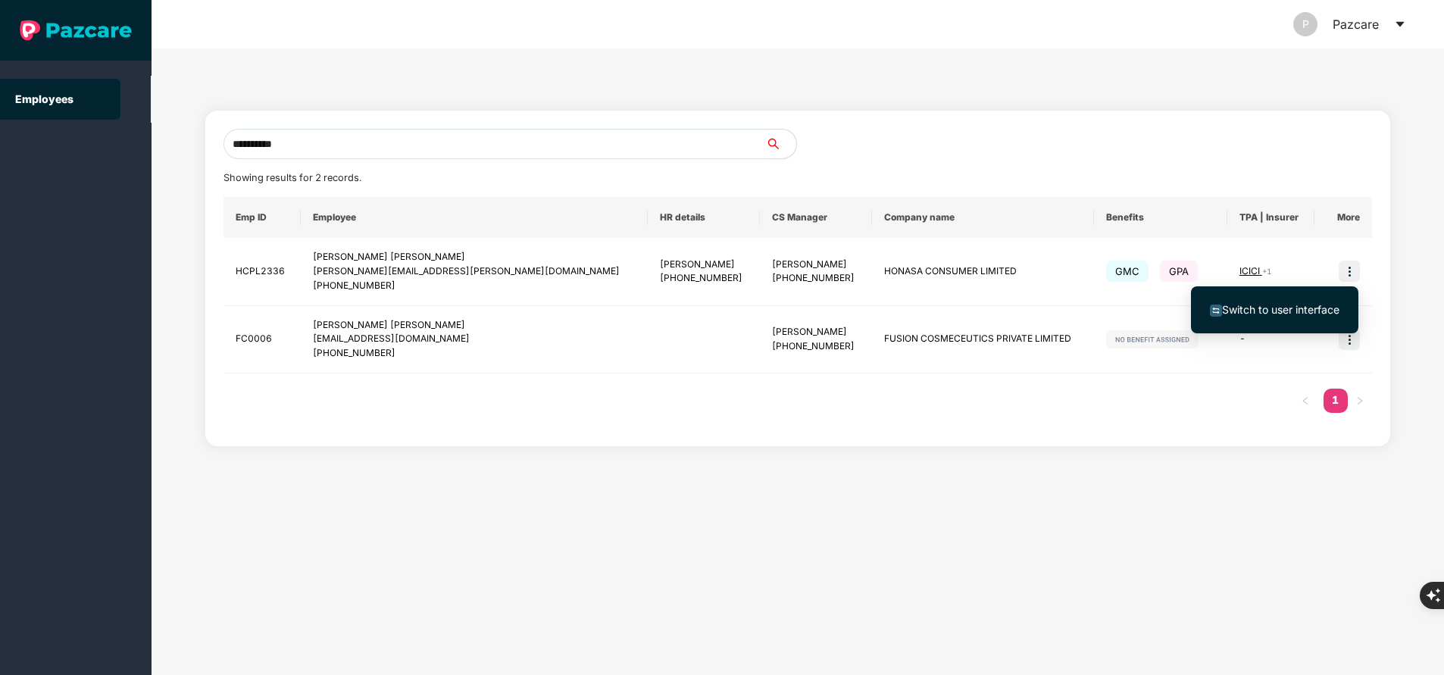
click at [1290, 311] on span "Switch to user interface" at bounding box center [1280, 309] width 117 height 13
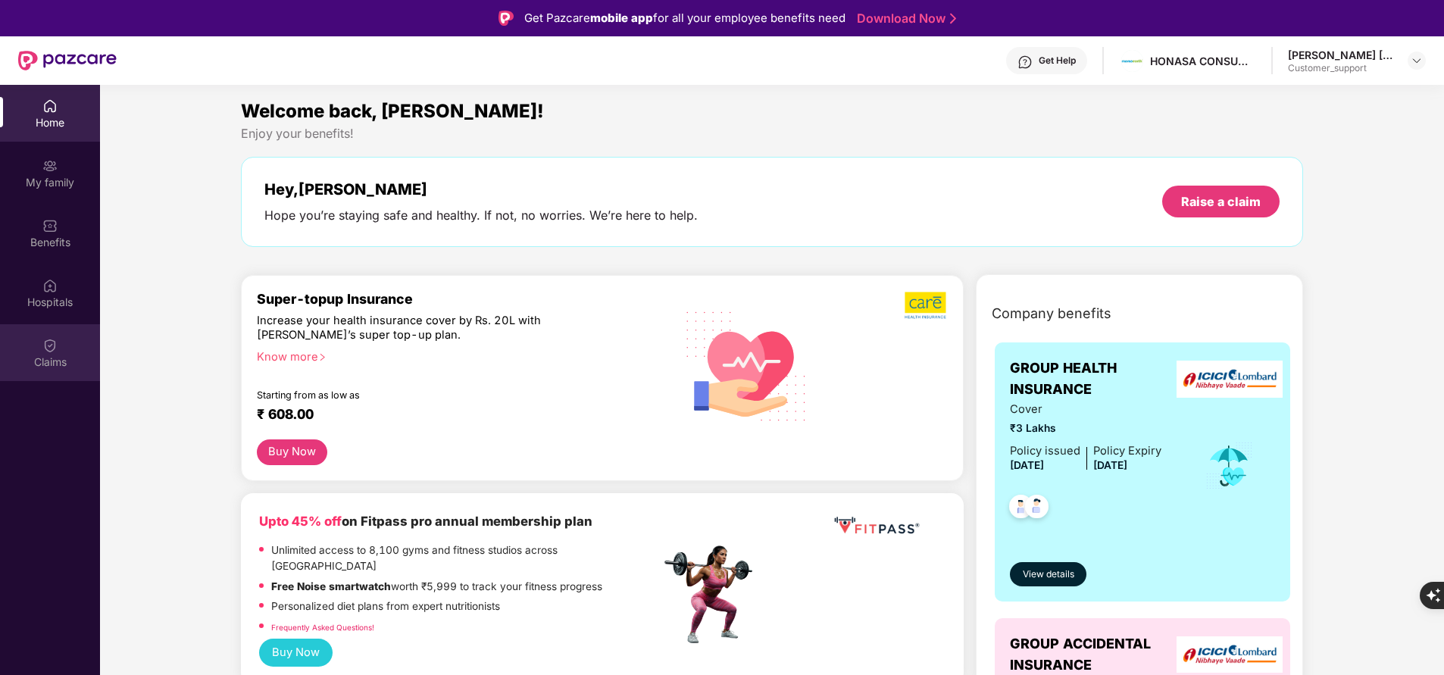
click at [38, 361] on div "Claims" at bounding box center [50, 362] width 100 height 15
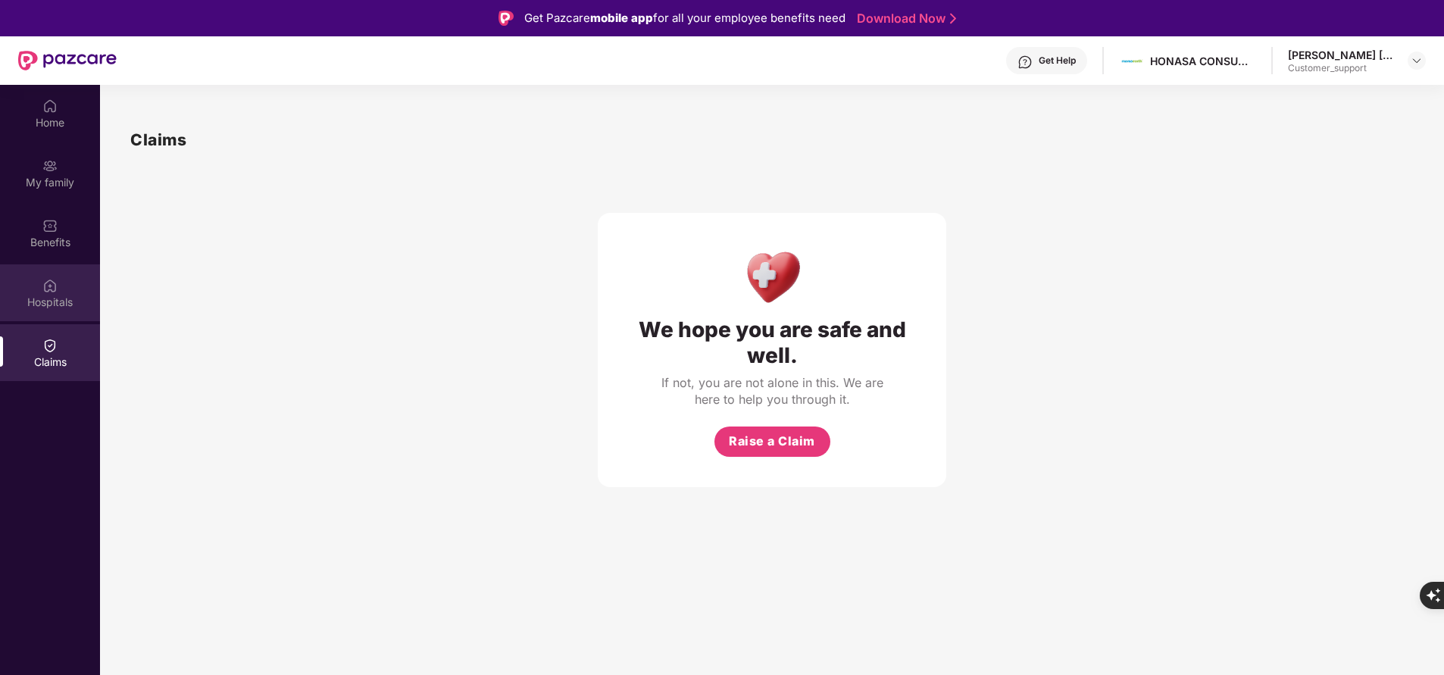
click at [55, 301] on div "Hospitals" at bounding box center [50, 302] width 100 height 15
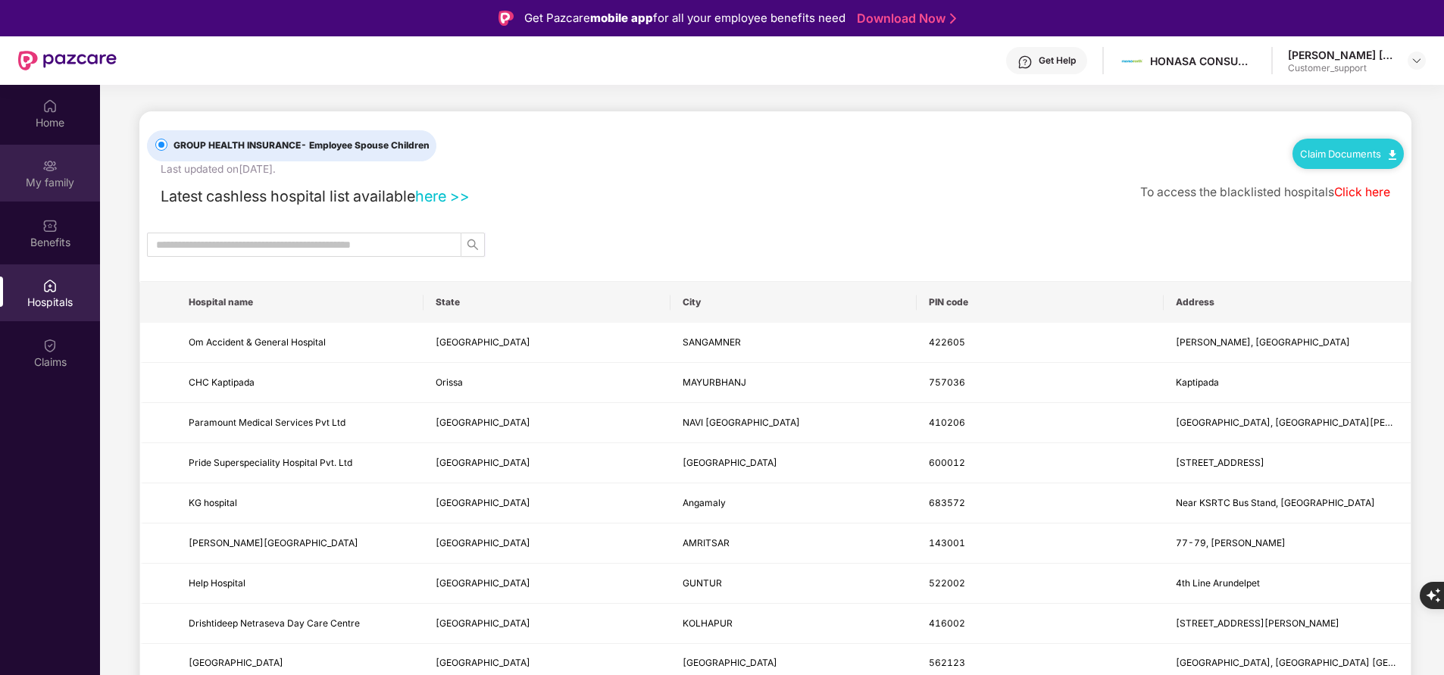
click at [61, 174] on div "My family" at bounding box center [50, 173] width 100 height 57
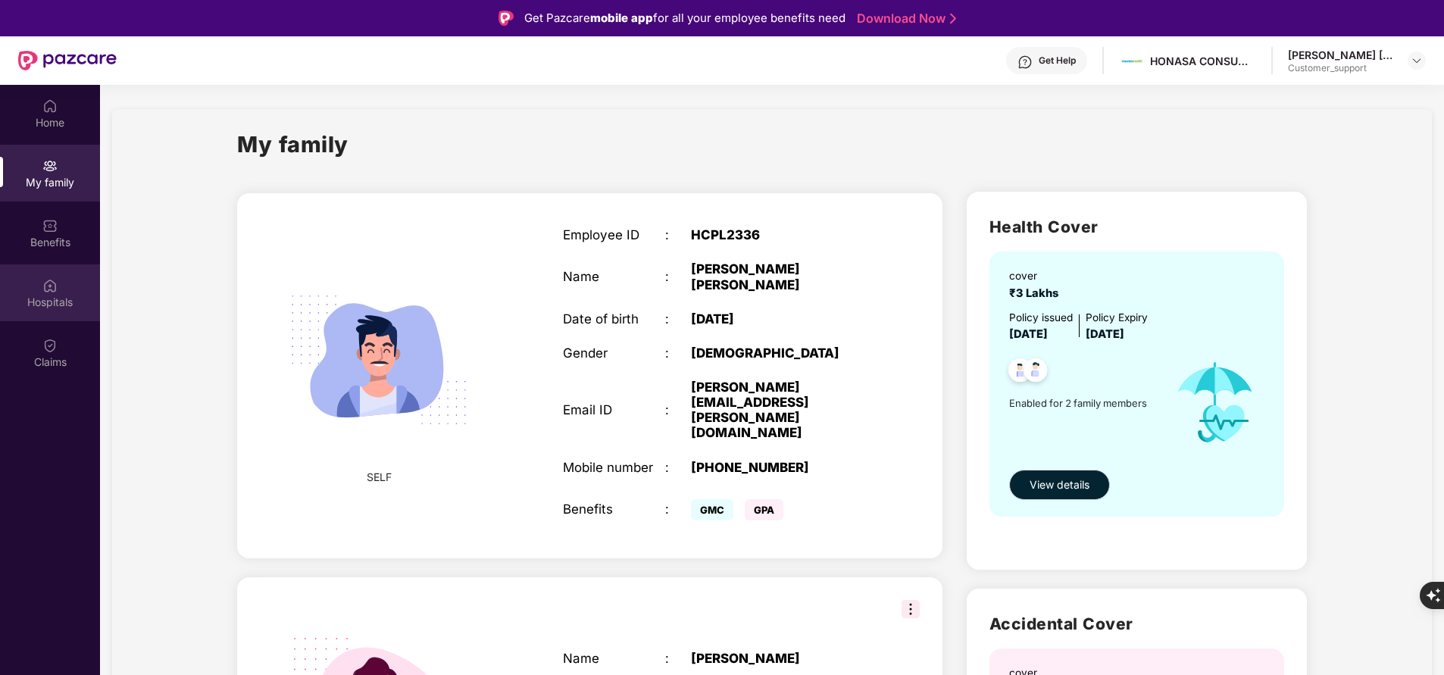
click at [43, 298] on div "Hospitals" at bounding box center [50, 302] width 100 height 15
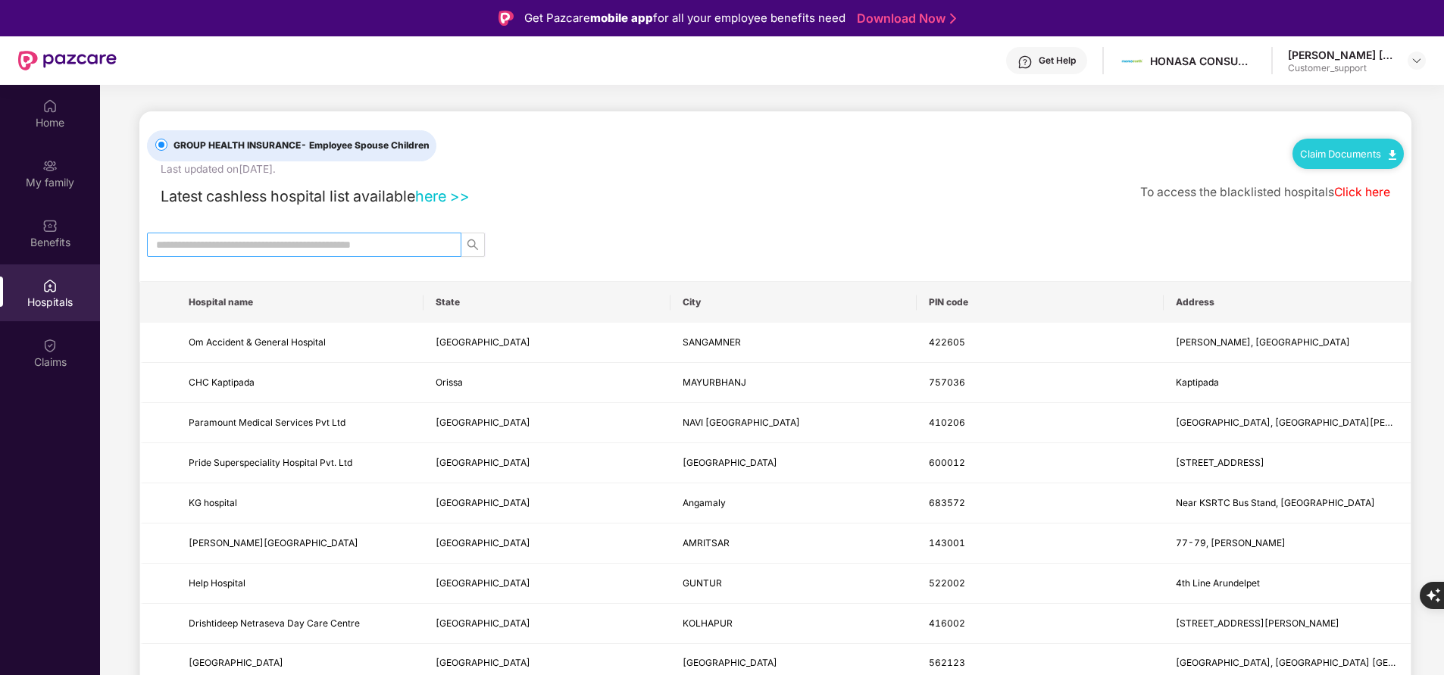
drag, startPoint x: 293, startPoint y: 255, endPoint x: 314, endPoint y: 242, distance: 24.4
click at [314, 242] on span at bounding box center [304, 245] width 314 height 24
click at [314, 242] on input "text" at bounding box center [298, 244] width 284 height 17
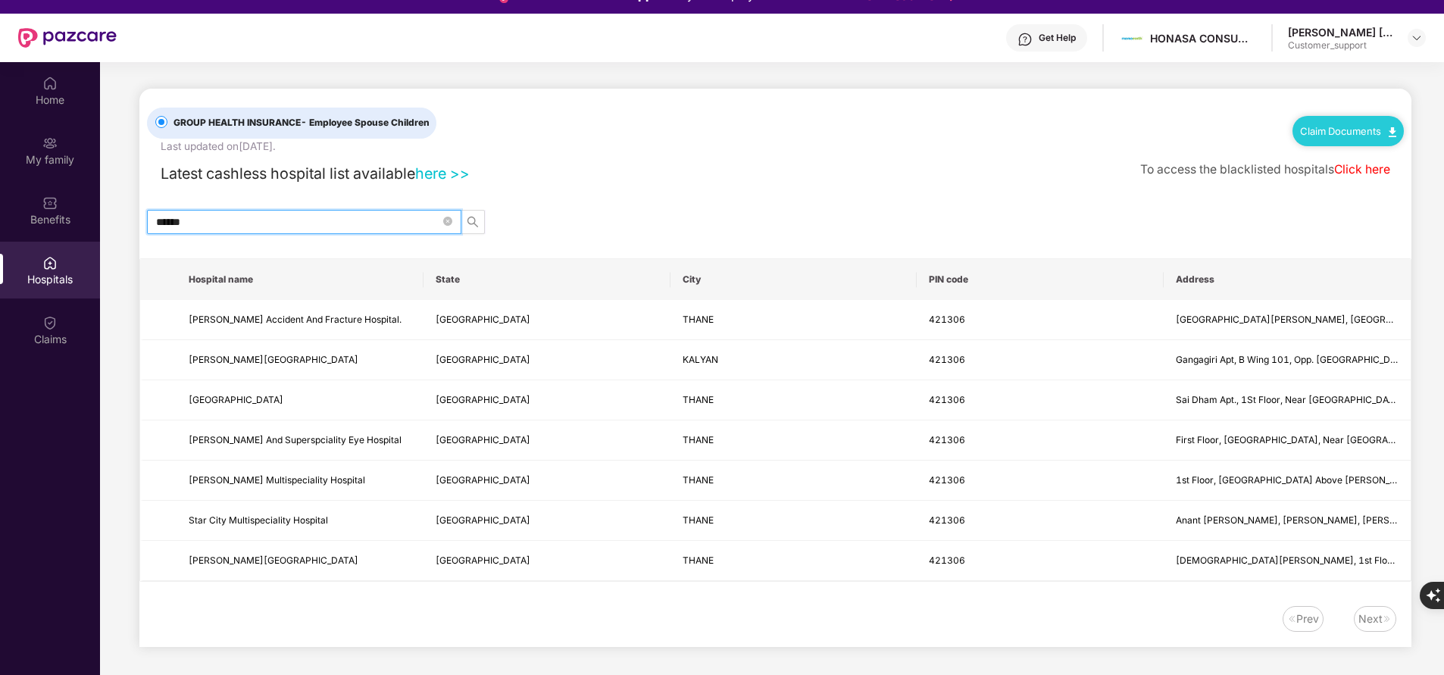
scroll to position [22, 0]
type input "******"
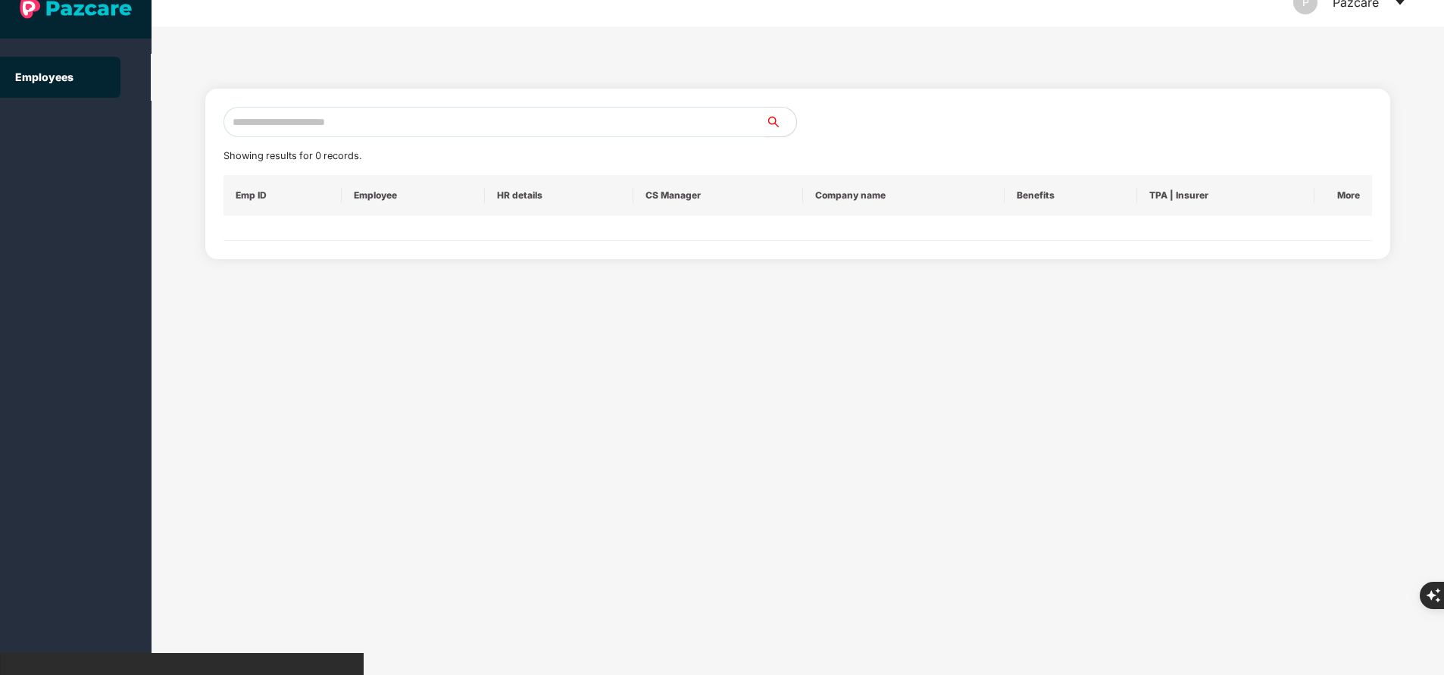
scroll to position [0, 0]
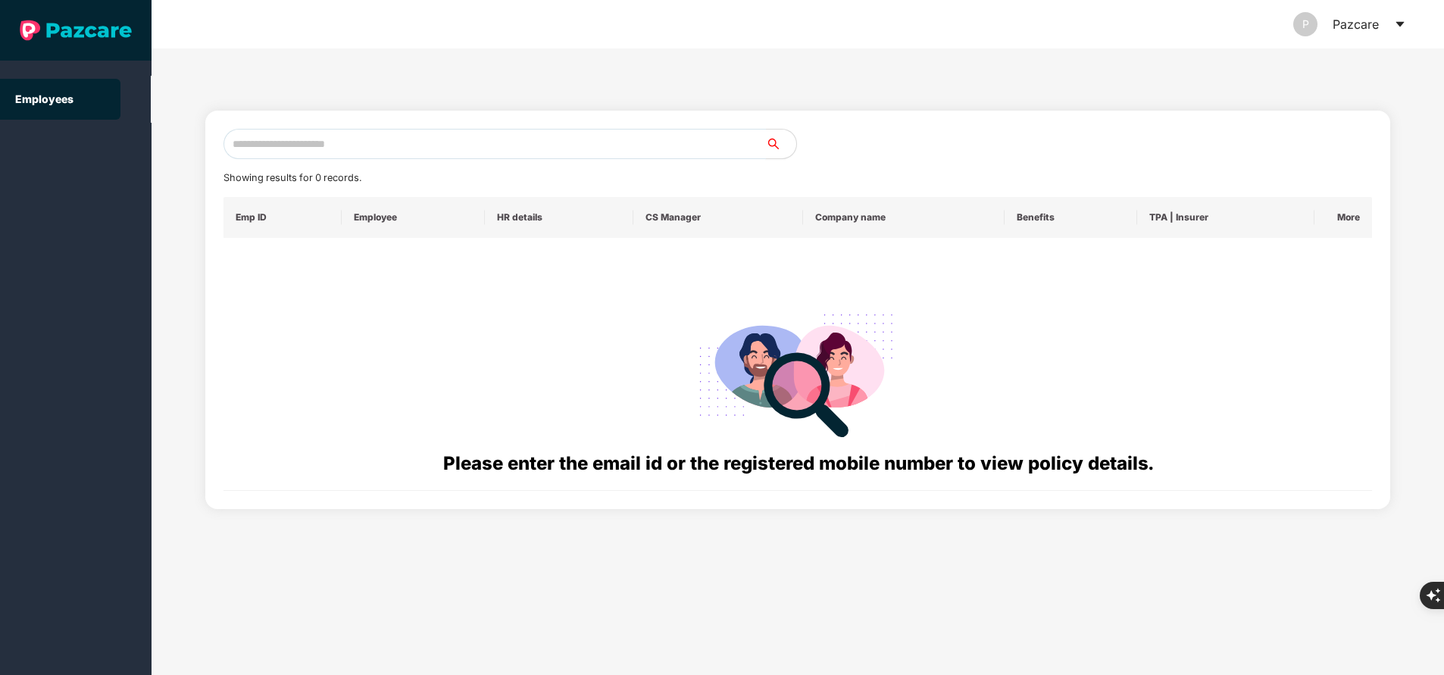
click at [287, 139] on input "text" at bounding box center [495, 144] width 543 height 30
paste input "**********"
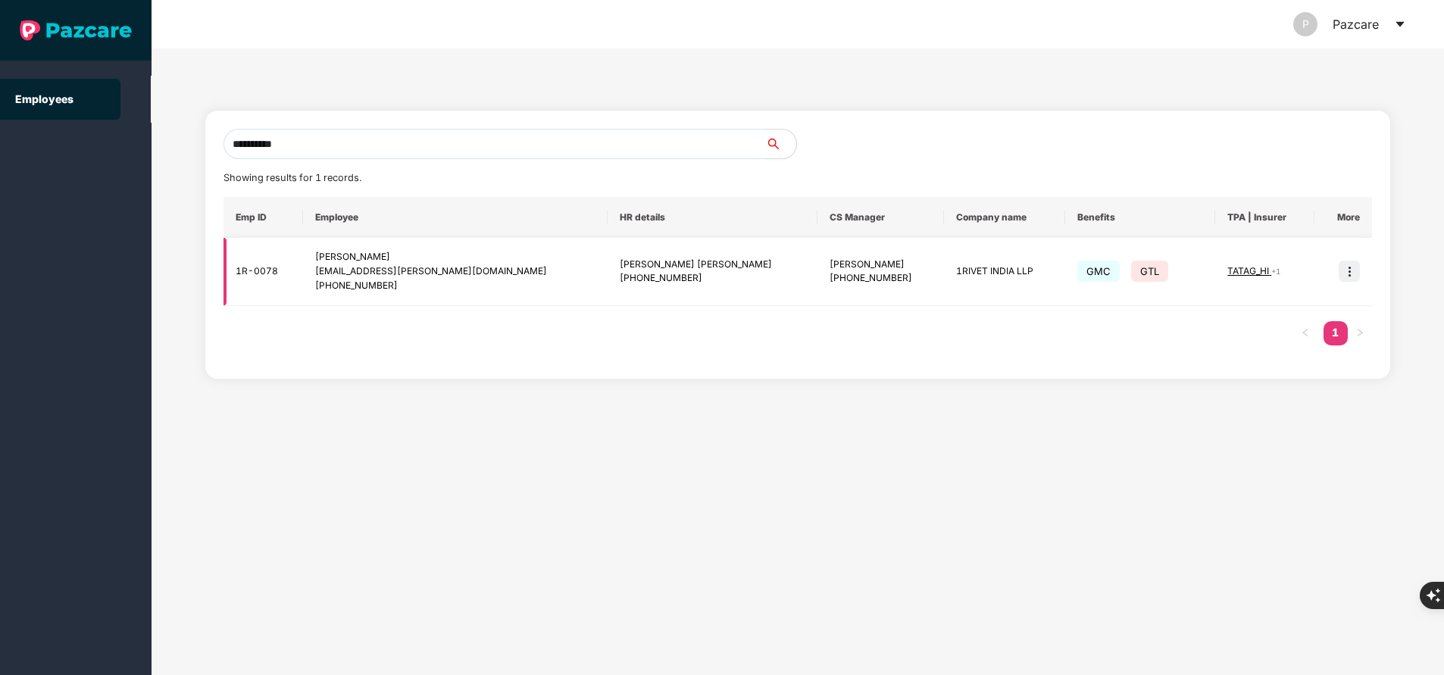
type input "**********"
click at [1333, 261] on td at bounding box center [1344, 272] width 58 height 68
click at [1356, 274] on img at bounding box center [1349, 271] width 21 height 21
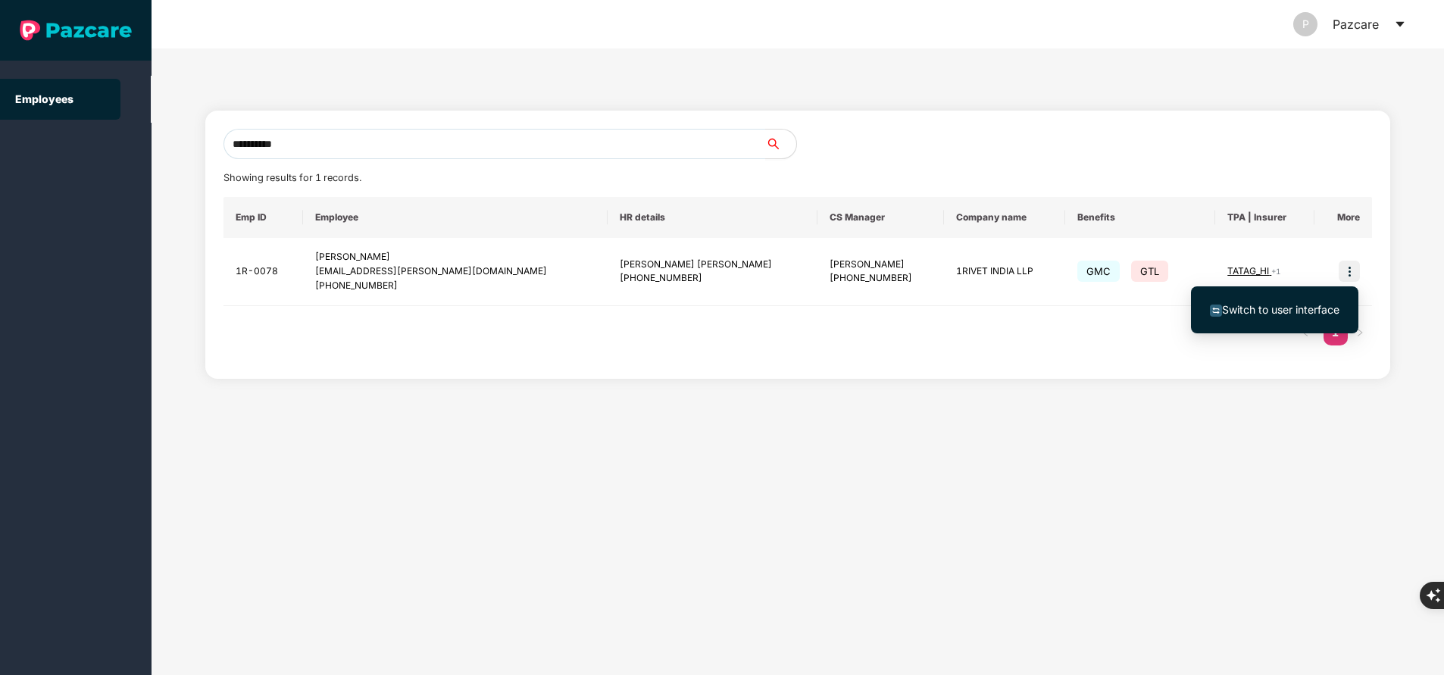
click at [1314, 302] on span "Switch to user interface" at bounding box center [1275, 310] width 130 height 17
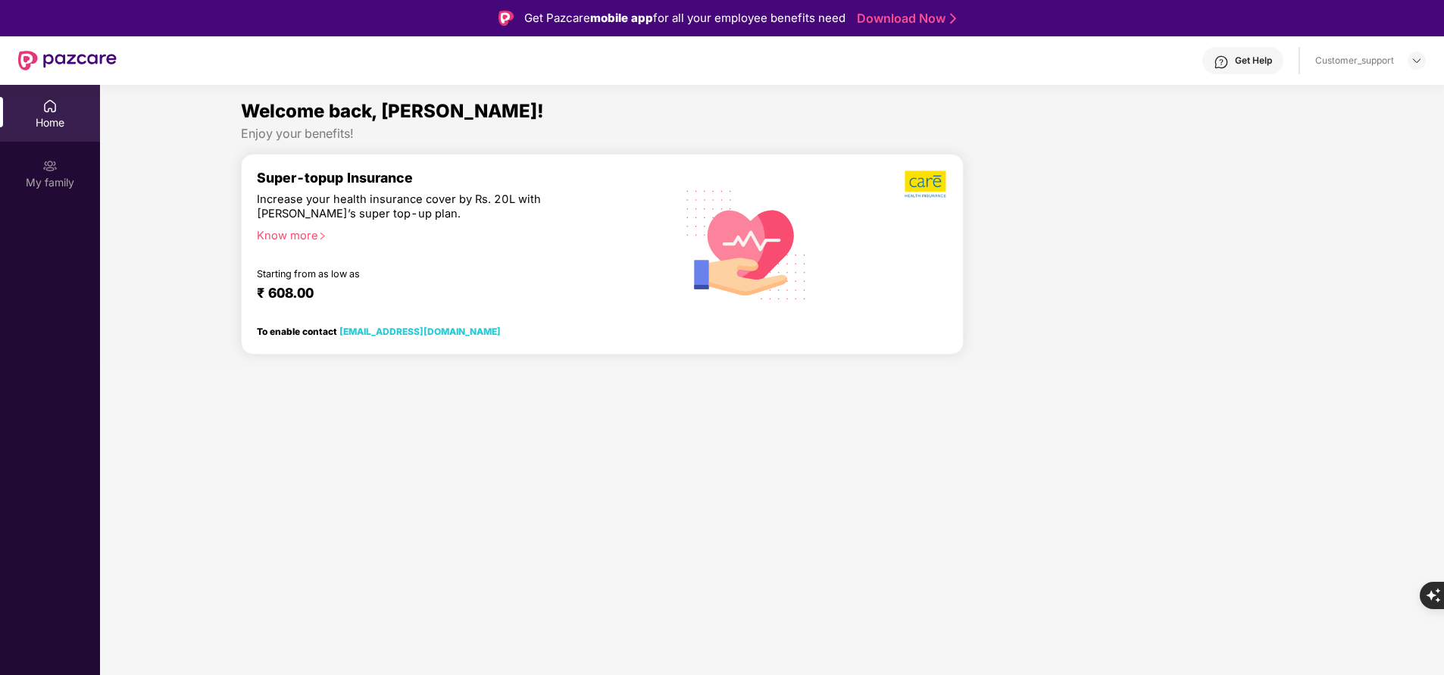
click at [311, 304] on div "Welcome back, [PERSON_NAME]! Enjoy your benefits! Super-topup Insurance Increas…" at bounding box center [772, 232] width 1356 height 270
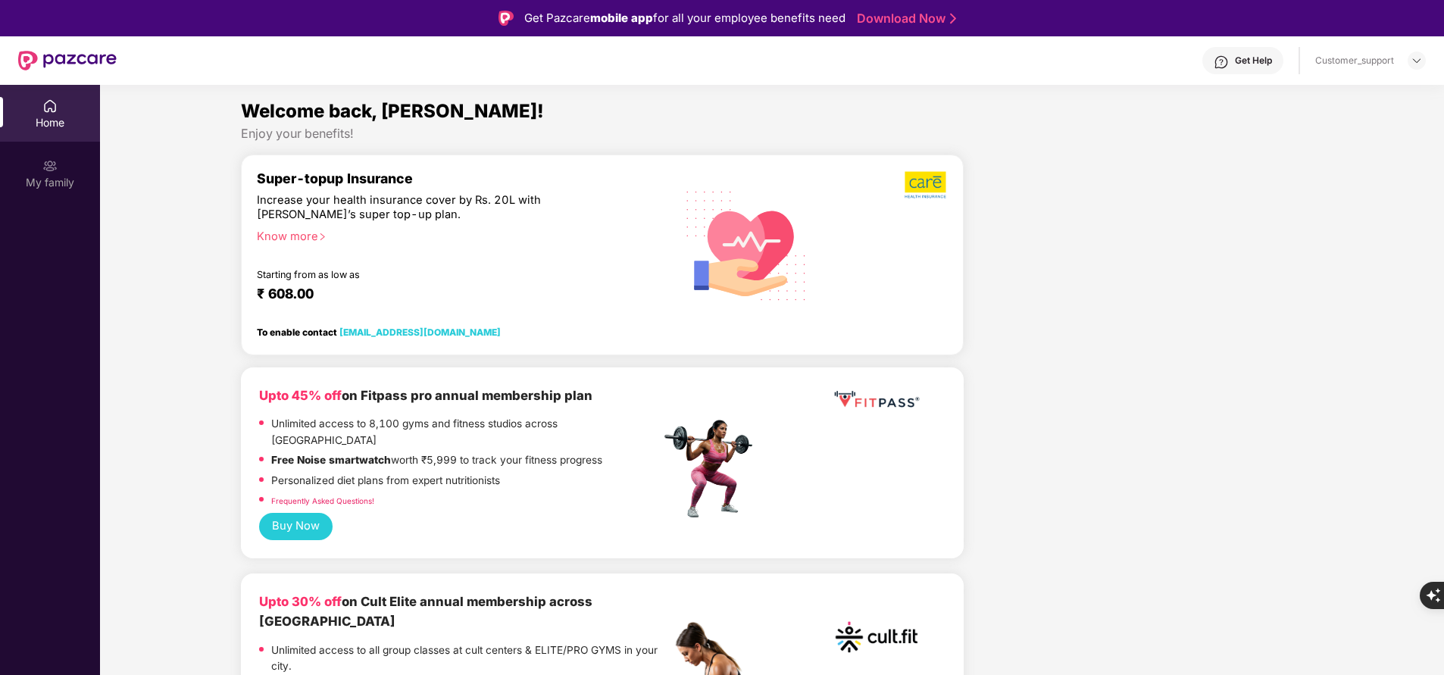
click at [20, 446] on div "Home My family" at bounding box center [50, 422] width 100 height 675
click at [26, 179] on div "My family" at bounding box center [50, 182] width 100 height 15
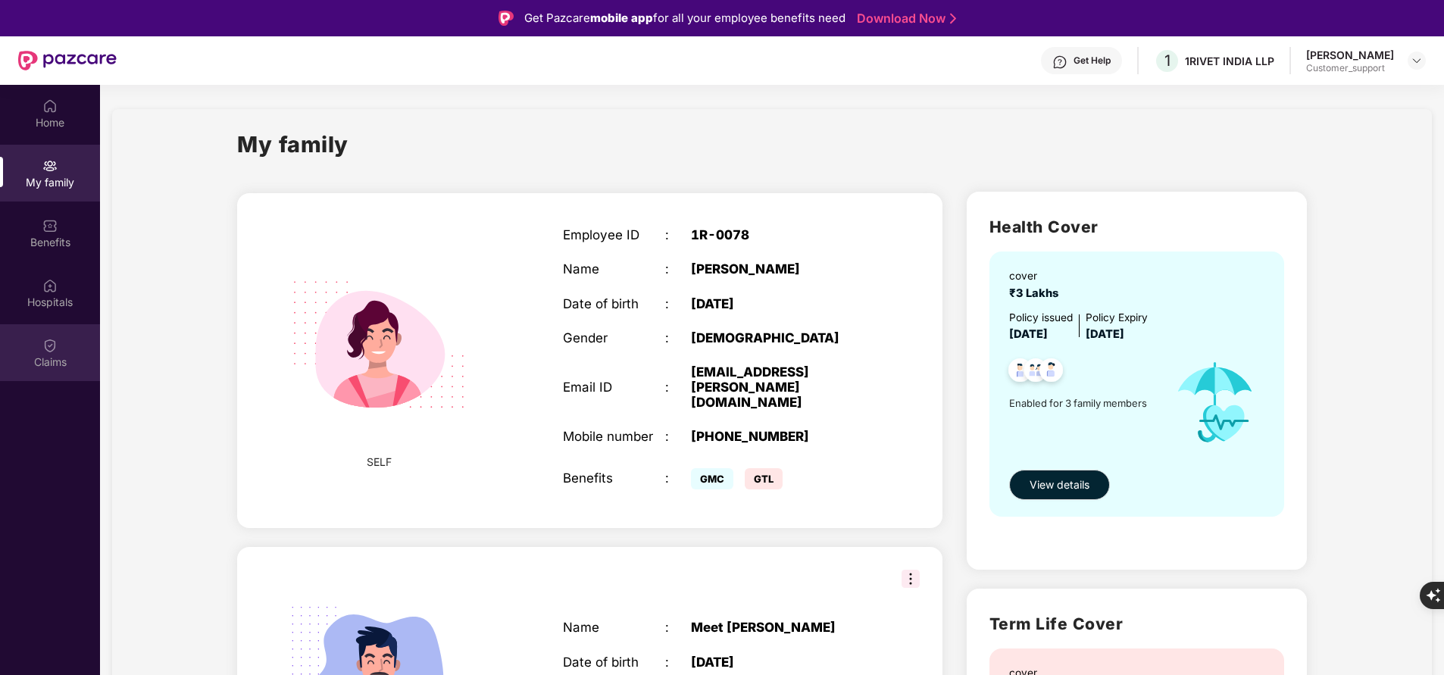
click at [61, 368] on div "Claims" at bounding box center [50, 362] width 100 height 15
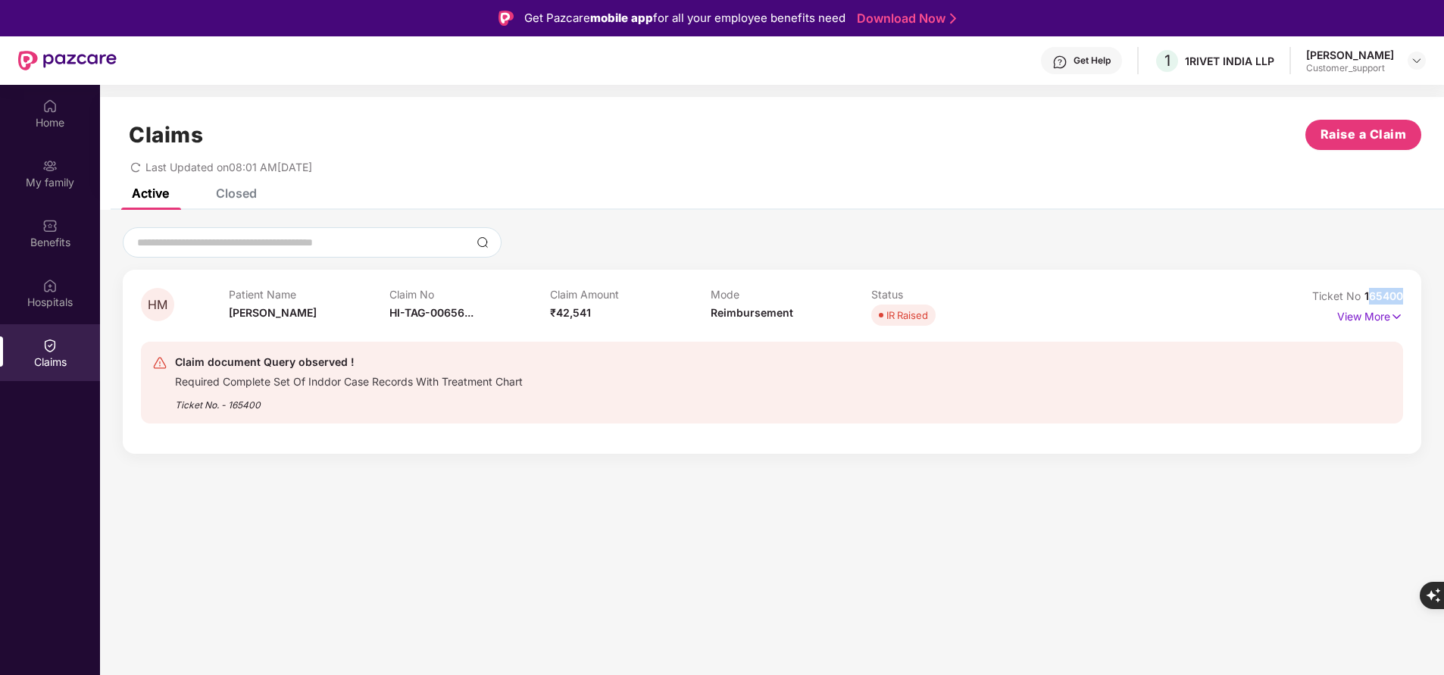
drag, startPoint x: 1368, startPoint y: 300, endPoint x: 1433, endPoint y: 301, distance: 65.2
click at [1433, 301] on div "HM Patient Name [PERSON_NAME] Claim No HI-TAG-00656... Claim Amount ₹42,541 Mod…" at bounding box center [772, 340] width 1344 height 227
click at [1284, 232] on div at bounding box center [772, 242] width 1299 height 30
drag, startPoint x: 1357, startPoint y: 285, endPoint x: 1446, endPoint y: 283, distance: 88.7
click at [1444, 283] on html "Get Pazcare mobile app for all your employee benefits need Download Now Get Hel…" at bounding box center [722, 337] width 1444 height 675
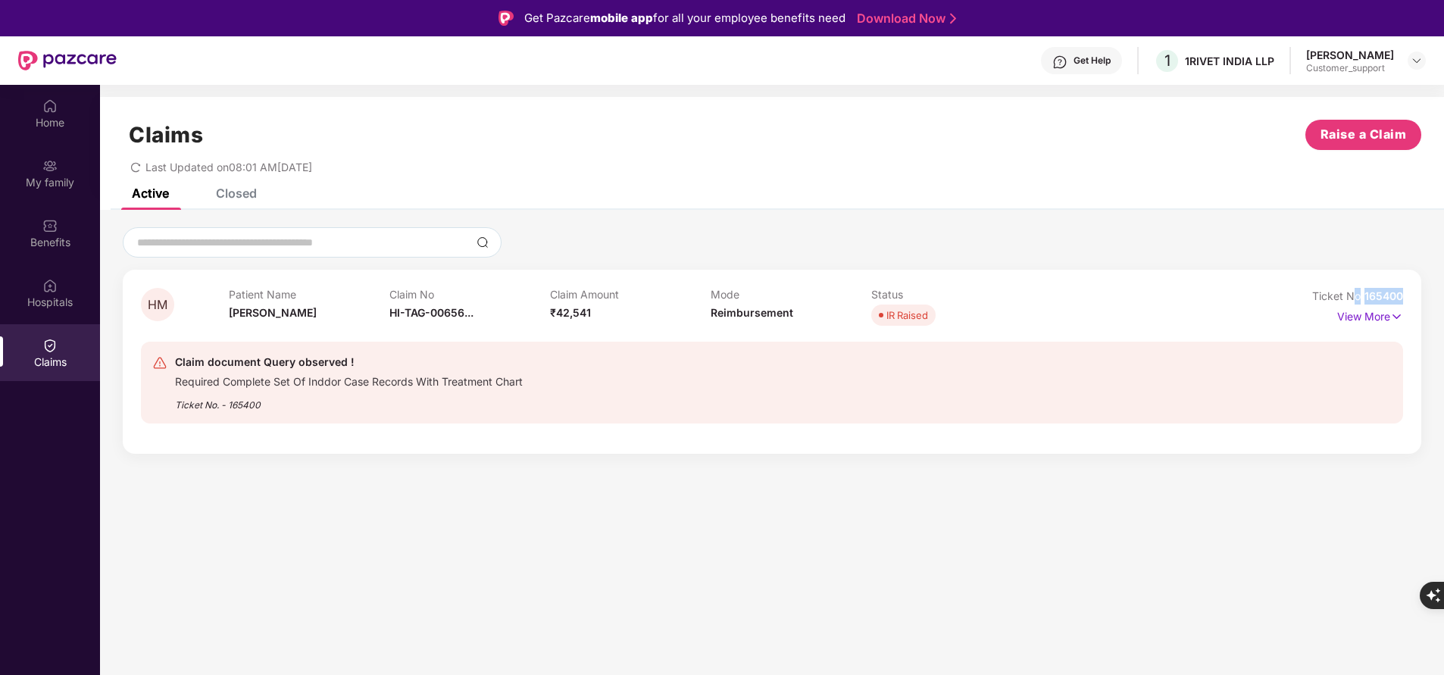
copy div "o 165400"
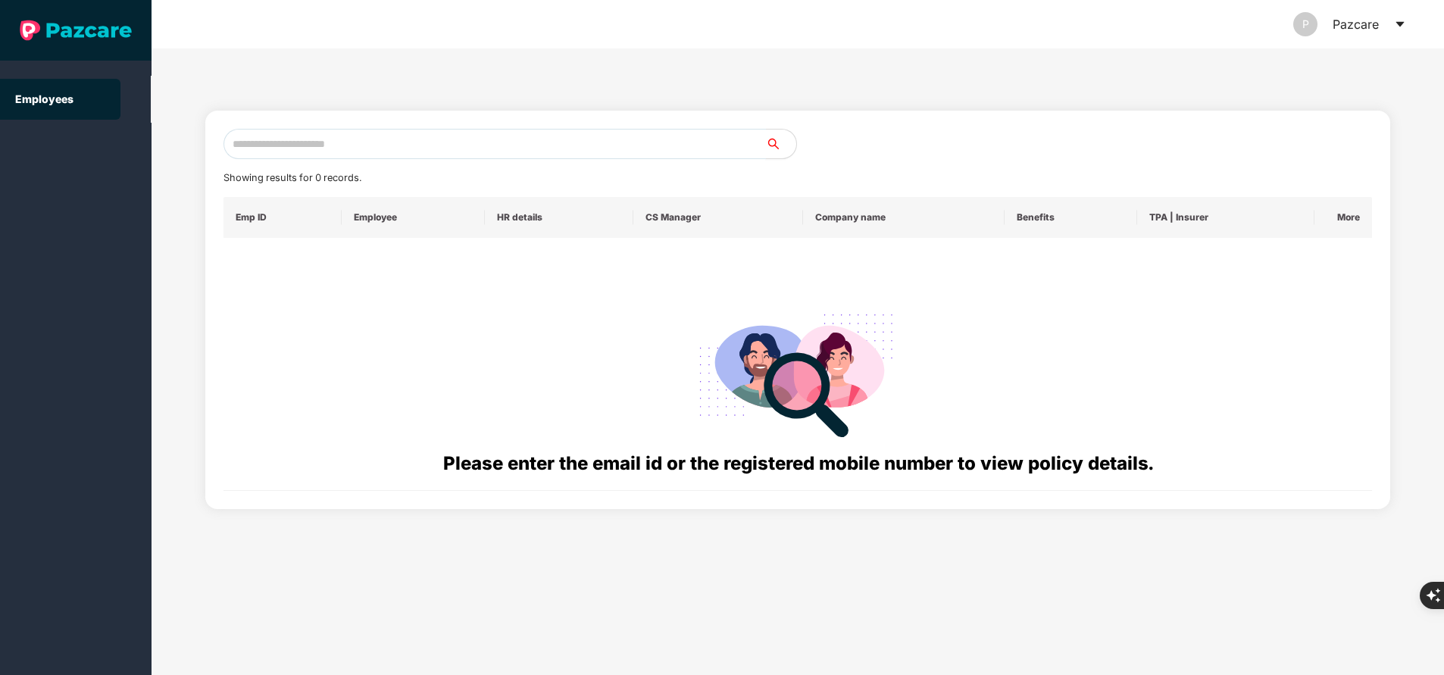
click at [378, 147] on input "text" at bounding box center [495, 144] width 543 height 30
paste input "**********"
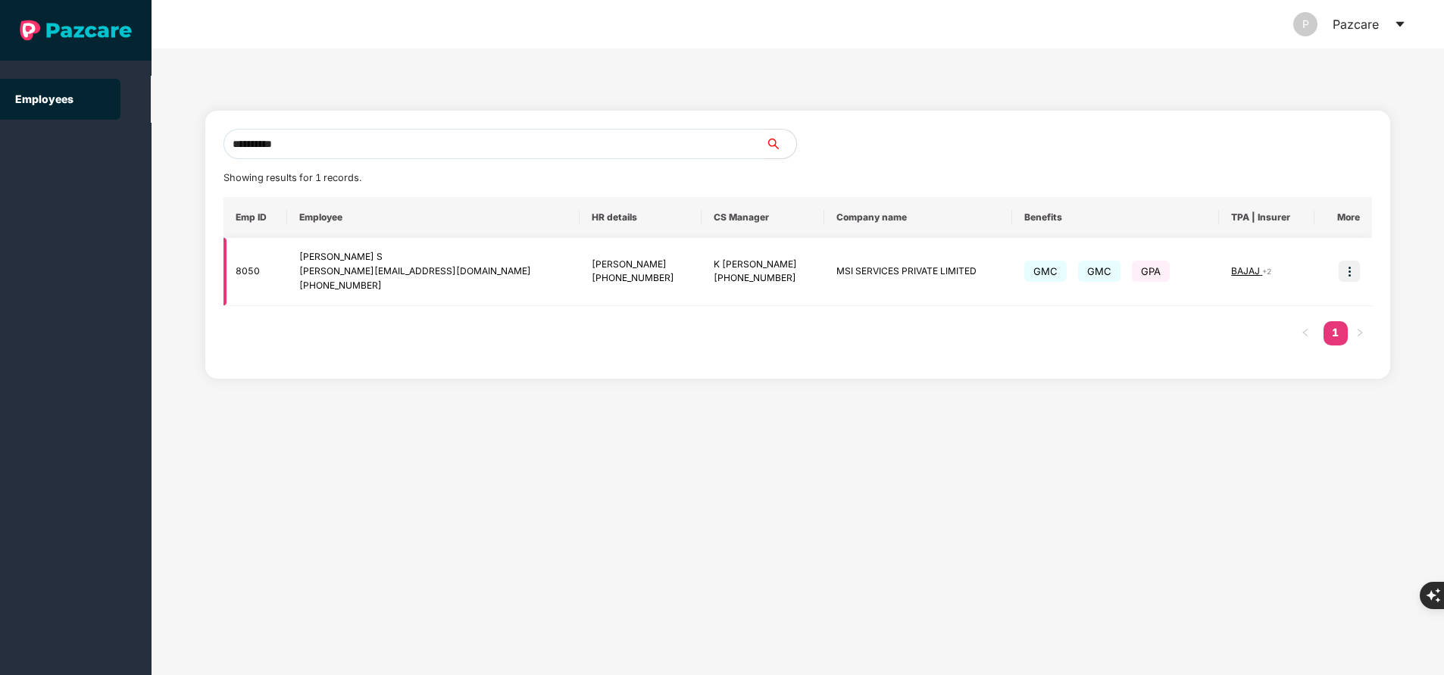
type input "**********"
click at [1349, 274] on img at bounding box center [1349, 271] width 21 height 21
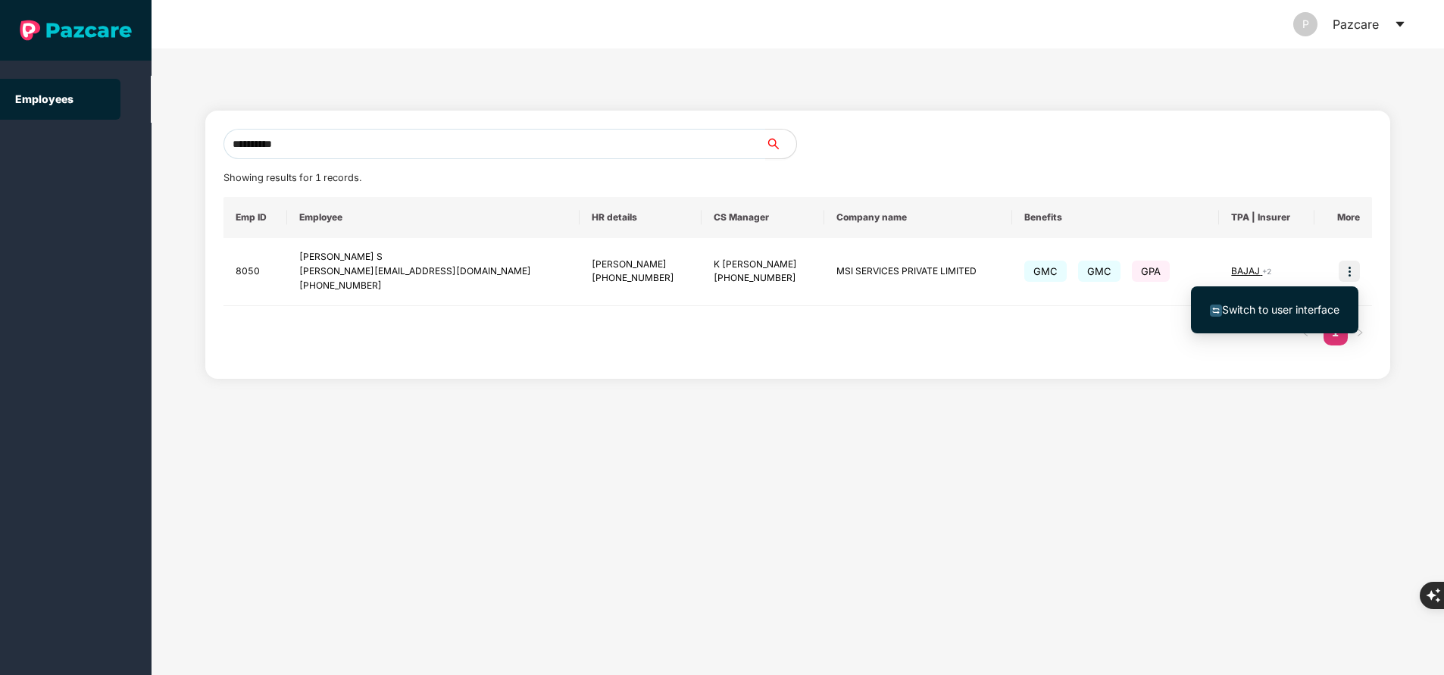
click at [1251, 316] on span "Switch to user interface" at bounding box center [1275, 310] width 130 height 17
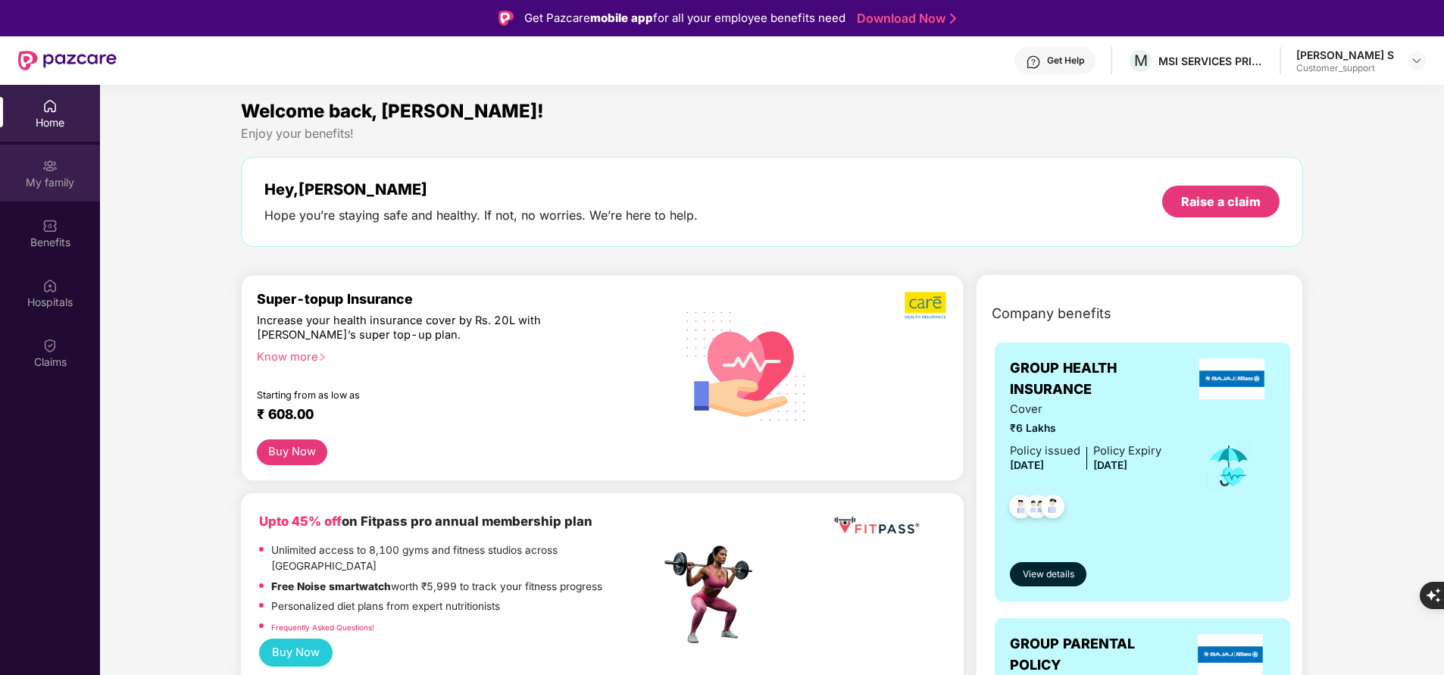
click at [52, 182] on div "My family" at bounding box center [50, 182] width 100 height 15
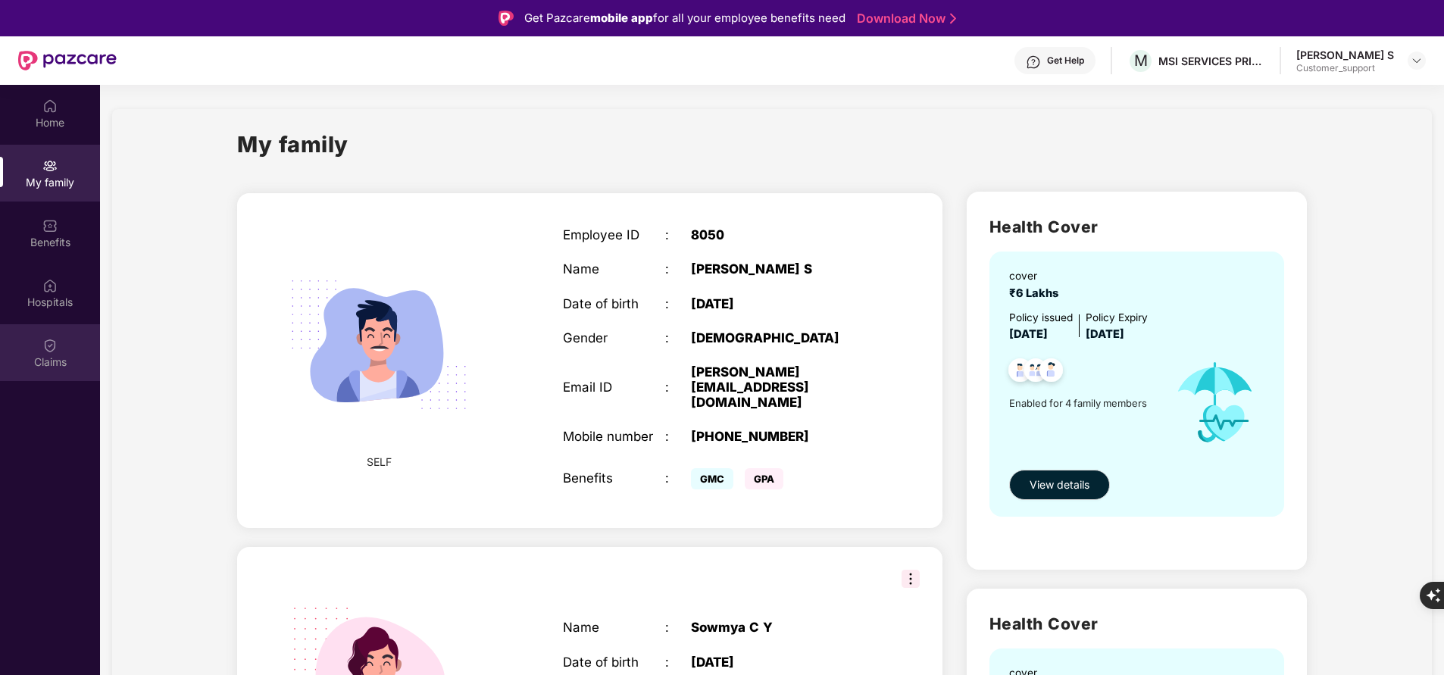
click at [45, 357] on div "Claims" at bounding box center [50, 362] width 100 height 15
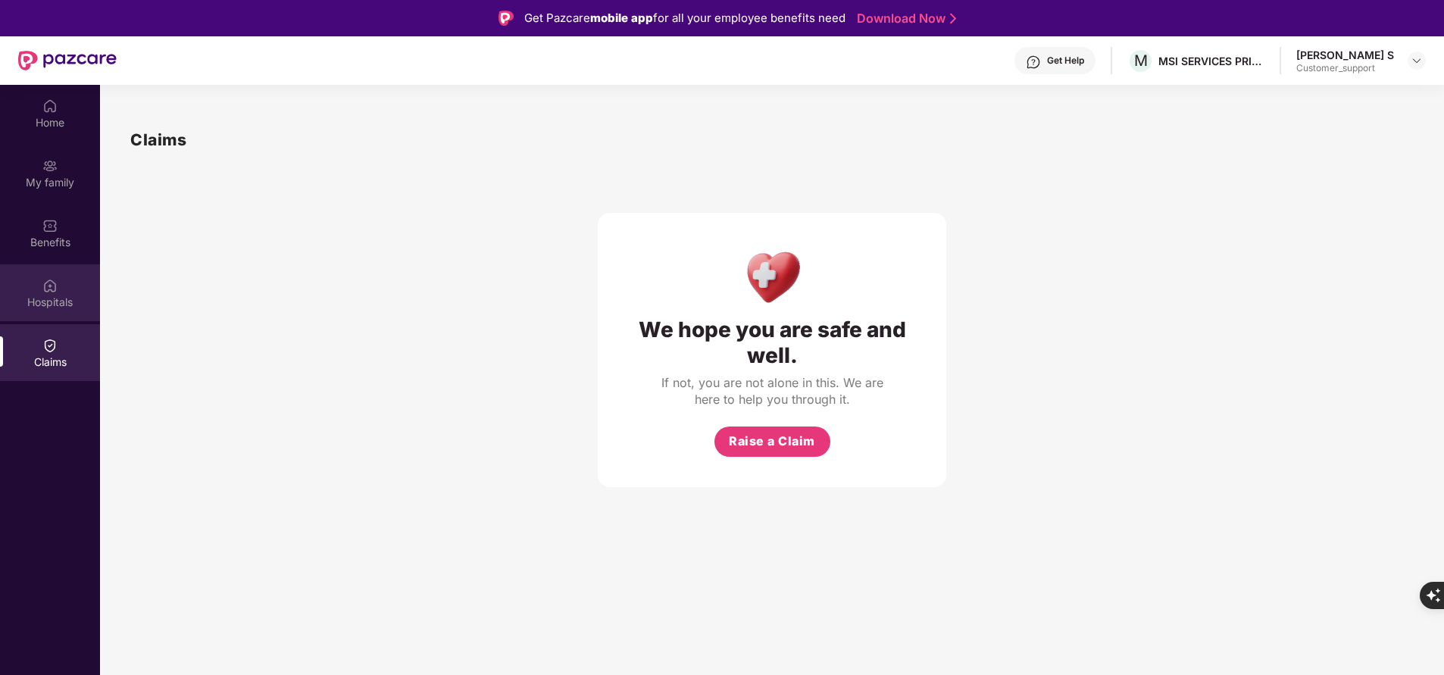
click at [51, 301] on div "Hospitals" at bounding box center [50, 302] width 100 height 15
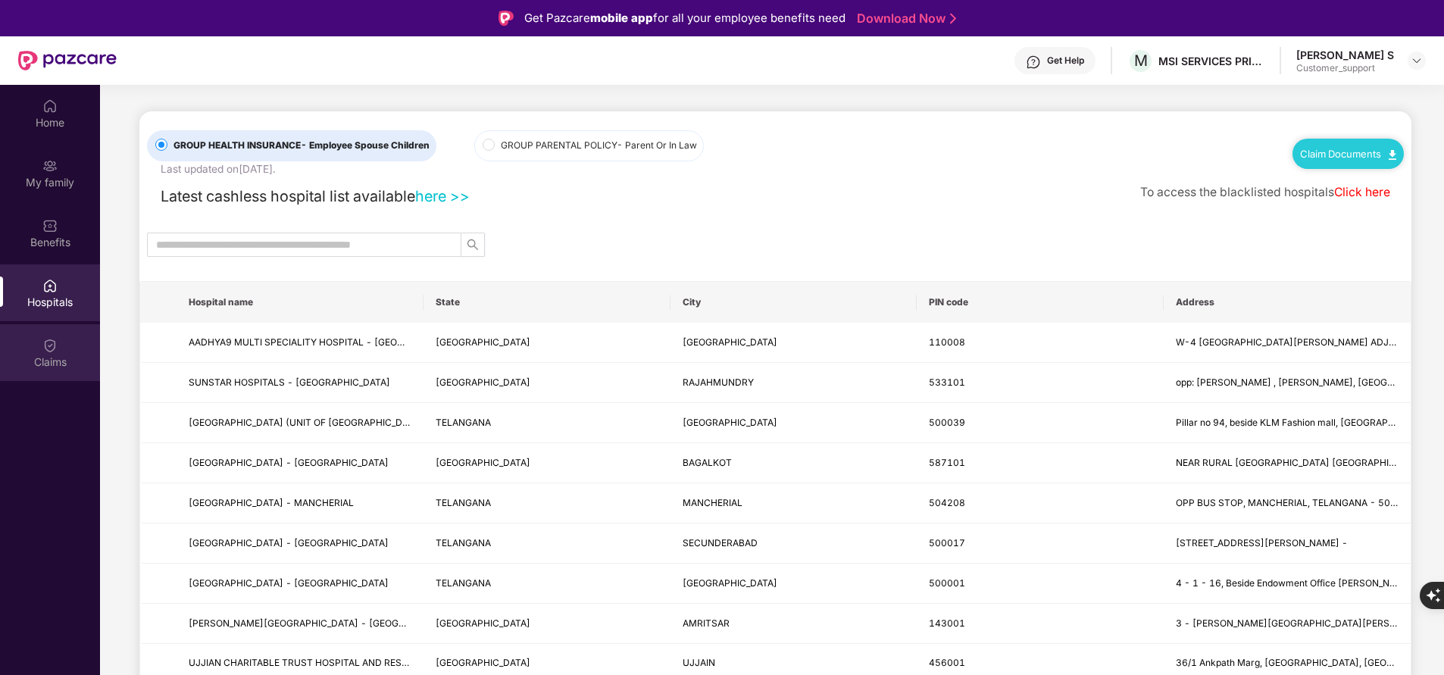
click at [45, 358] on div "Claims" at bounding box center [50, 362] width 100 height 15
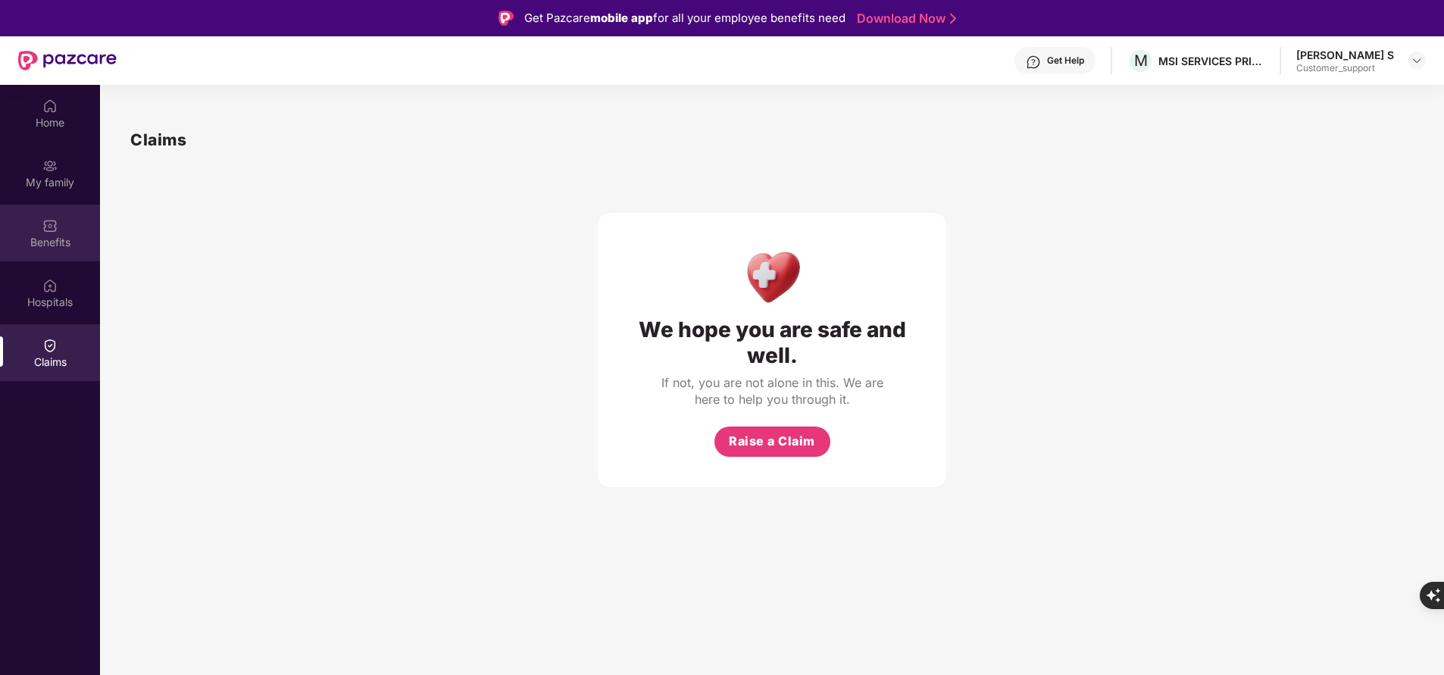
click at [48, 236] on div "Benefits" at bounding box center [50, 242] width 100 height 15
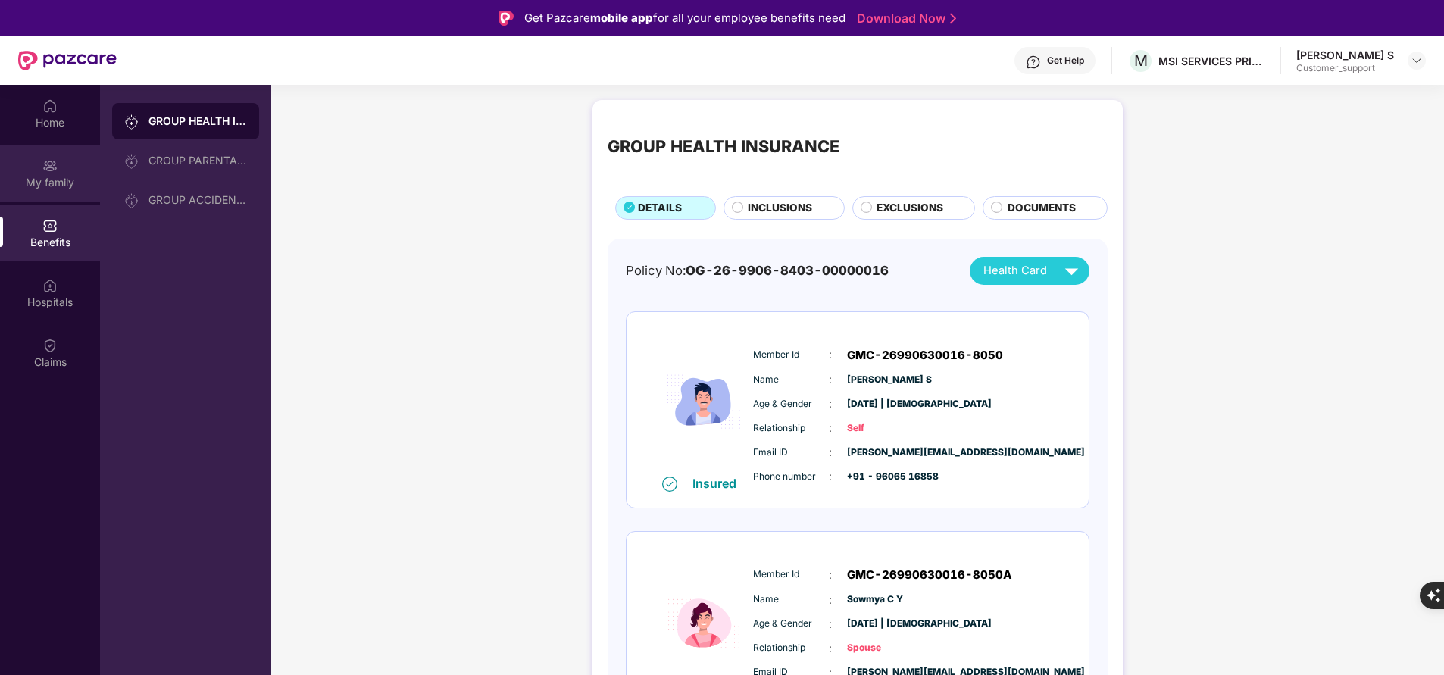
click at [55, 186] on div "My family" at bounding box center [50, 182] width 100 height 15
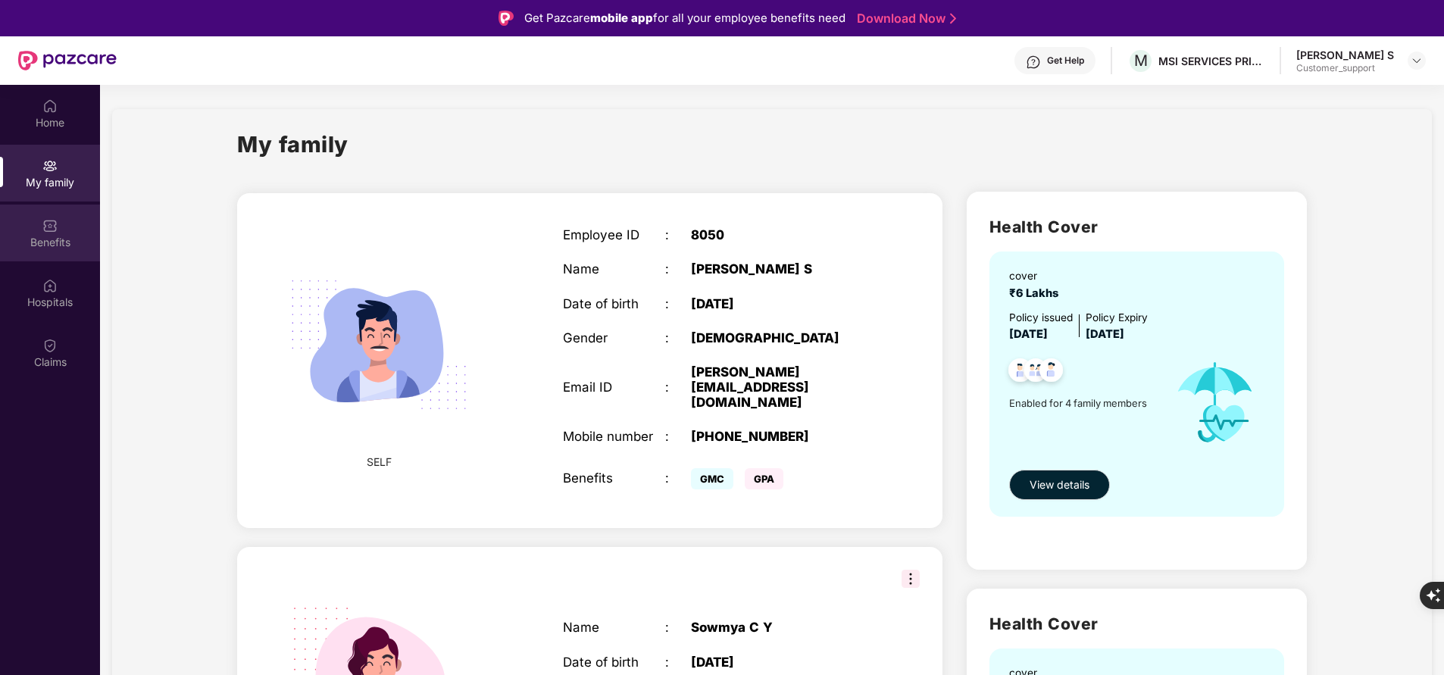
click at [59, 251] on div "Benefits" at bounding box center [50, 233] width 100 height 57
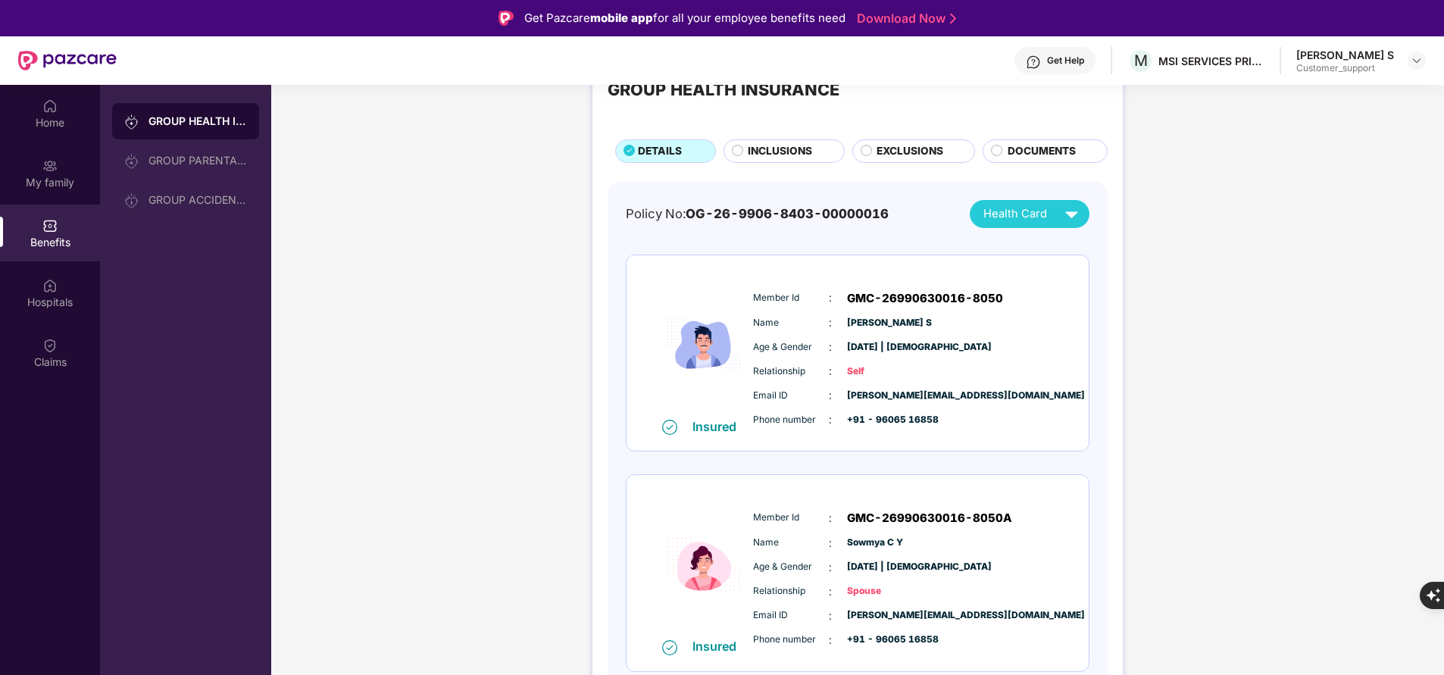
scroll to position [56, 0]
drag, startPoint x: 869, startPoint y: 414, endPoint x: 955, endPoint y: 421, distance: 85.9
click at [955, 421] on div "Phone number : +91 - 96065 16858" at bounding box center [903, 420] width 301 height 17
copy span "- 96065 16858"
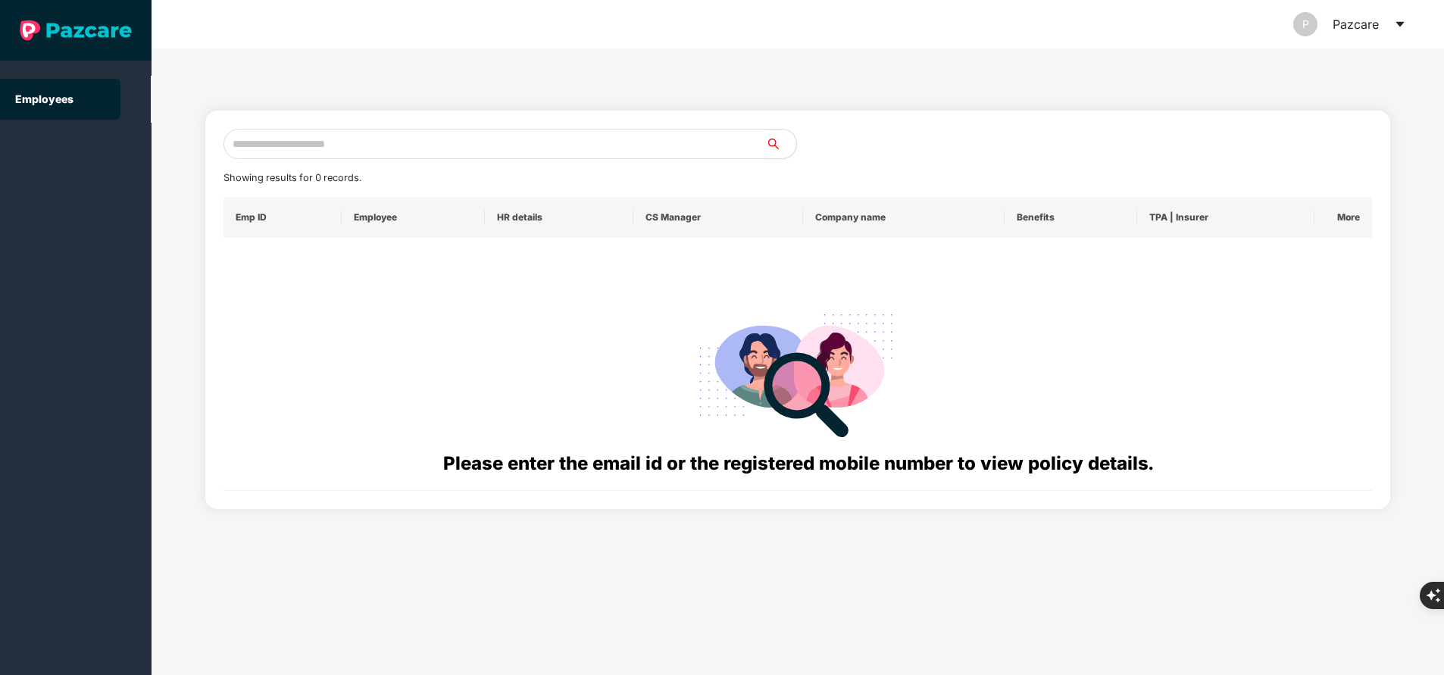
paste input "**********"
click at [499, 133] on input "text" at bounding box center [495, 144] width 543 height 30
click at [499, 133] on input "**********" at bounding box center [495, 144] width 543 height 30
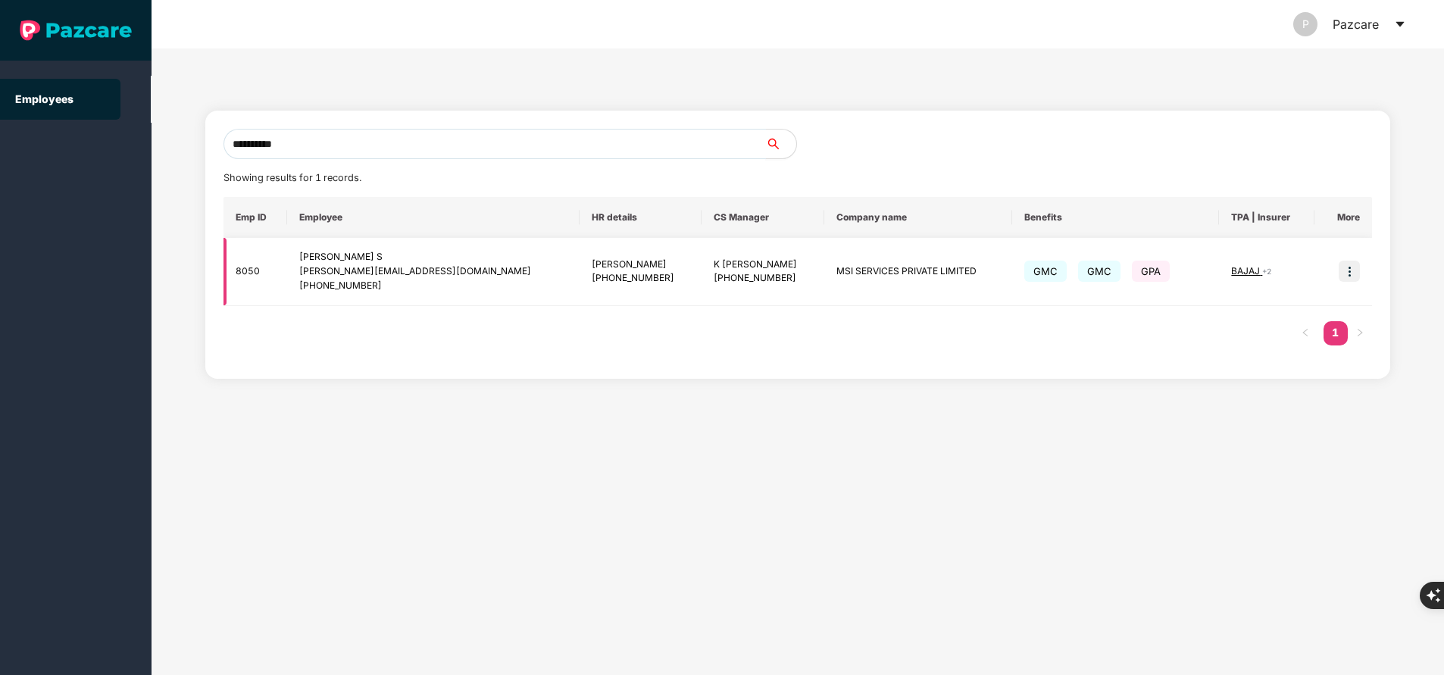
type input "**********"
click at [1236, 269] on span "BAJAJ" at bounding box center [1246, 270] width 31 height 11
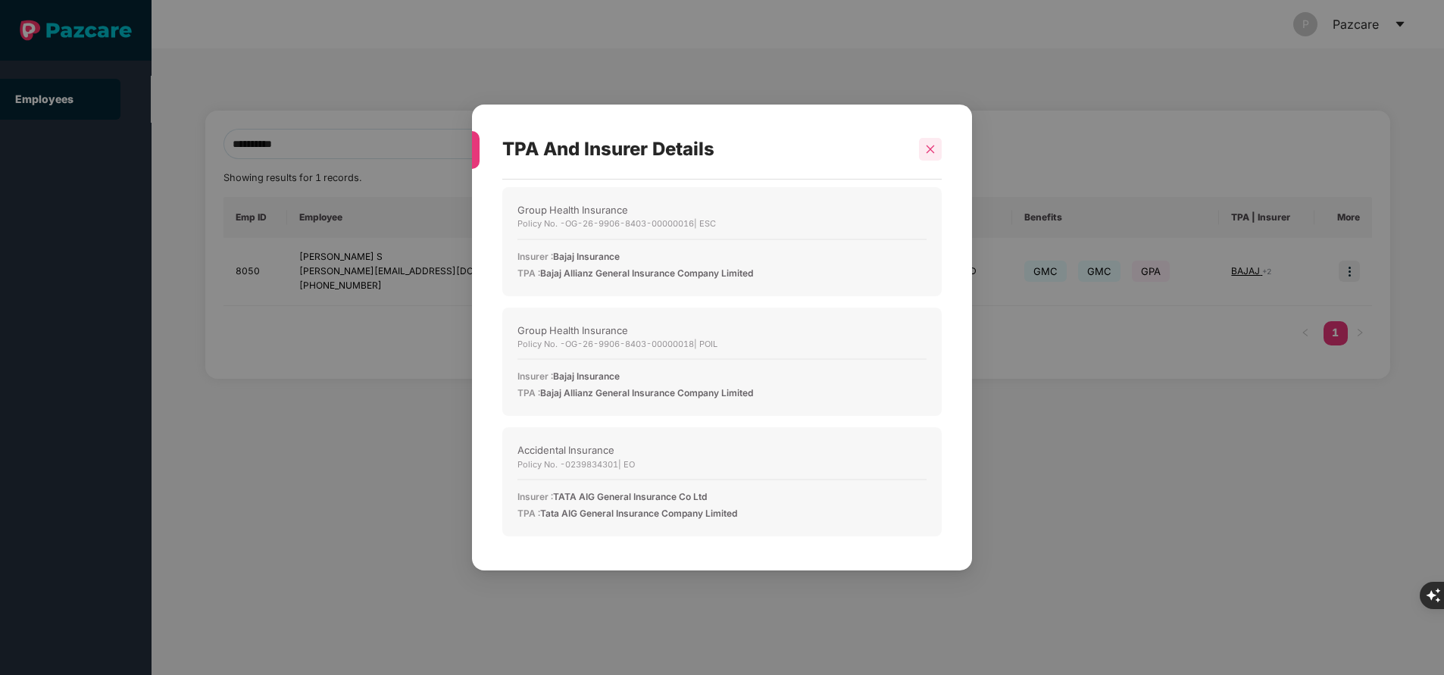
click at [932, 144] on icon "close" at bounding box center [930, 149] width 11 height 11
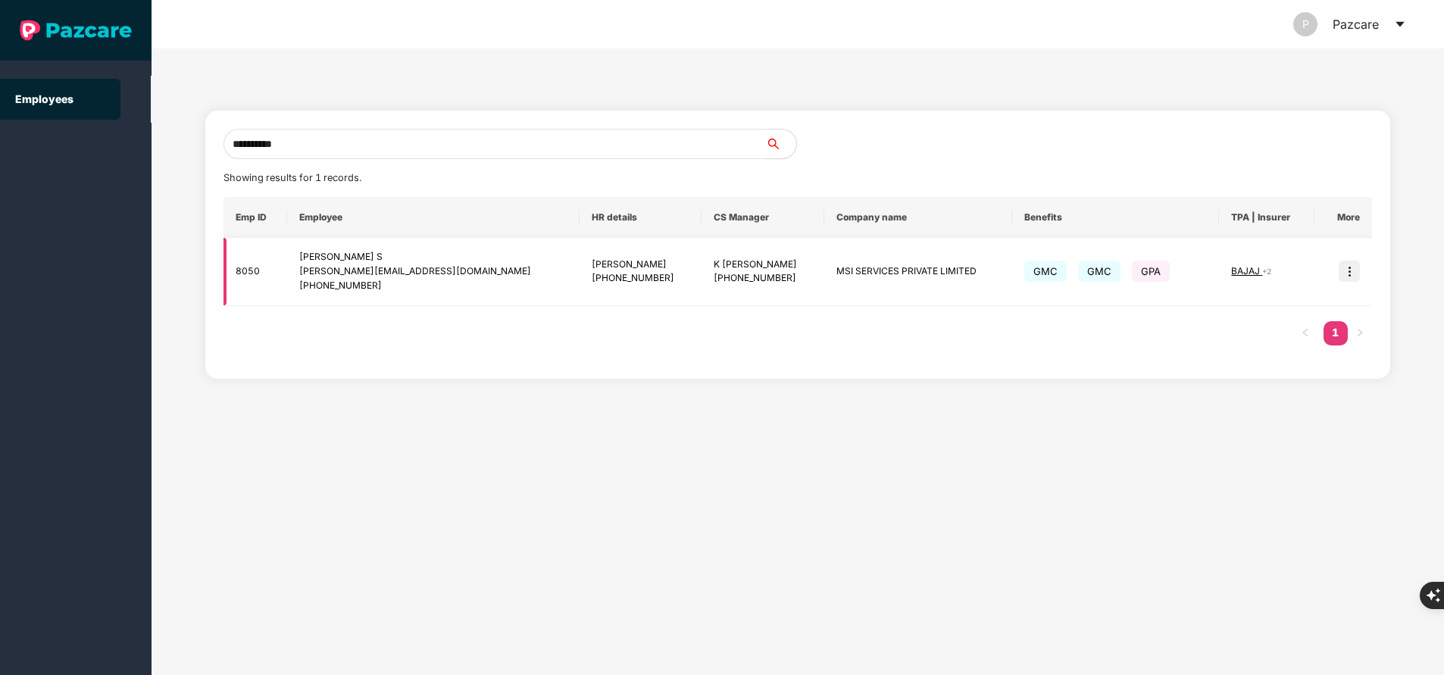
click at [1350, 277] on img at bounding box center [1349, 271] width 21 height 21
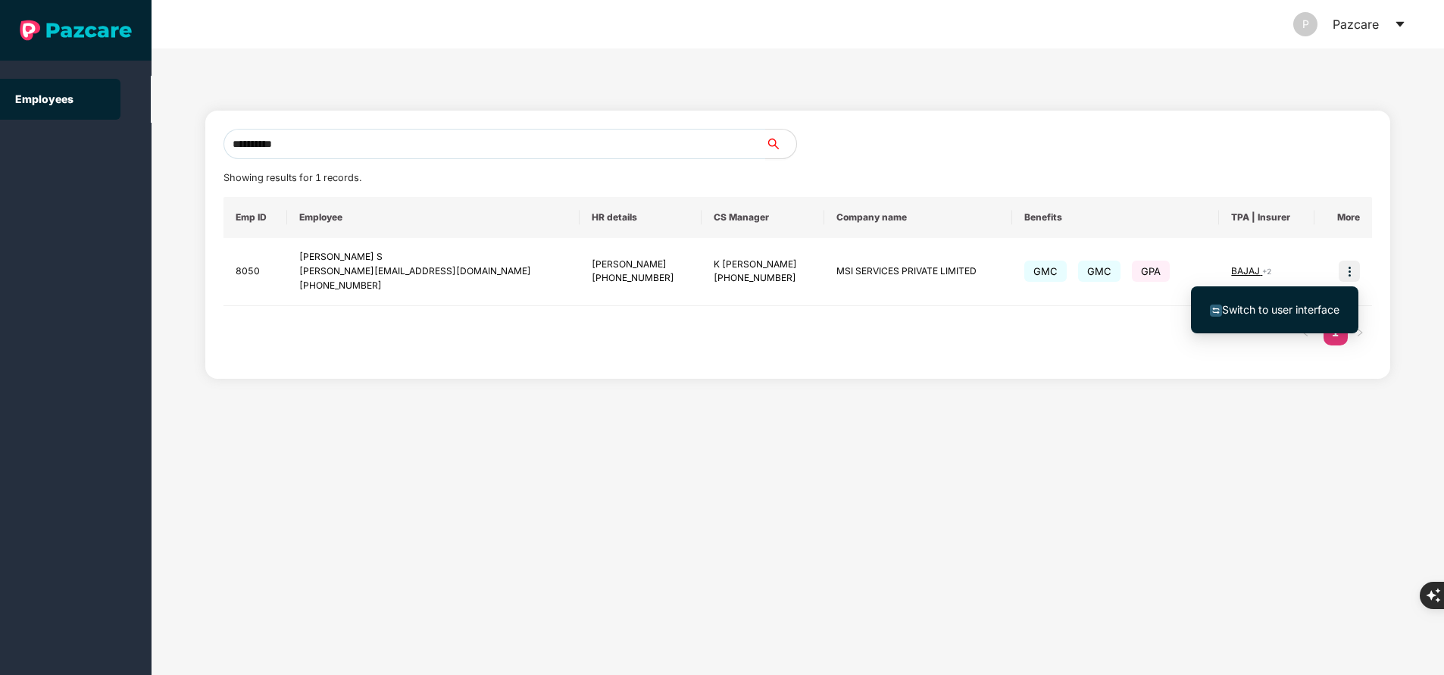
click at [1265, 310] on span "Switch to user interface" at bounding box center [1280, 309] width 117 height 13
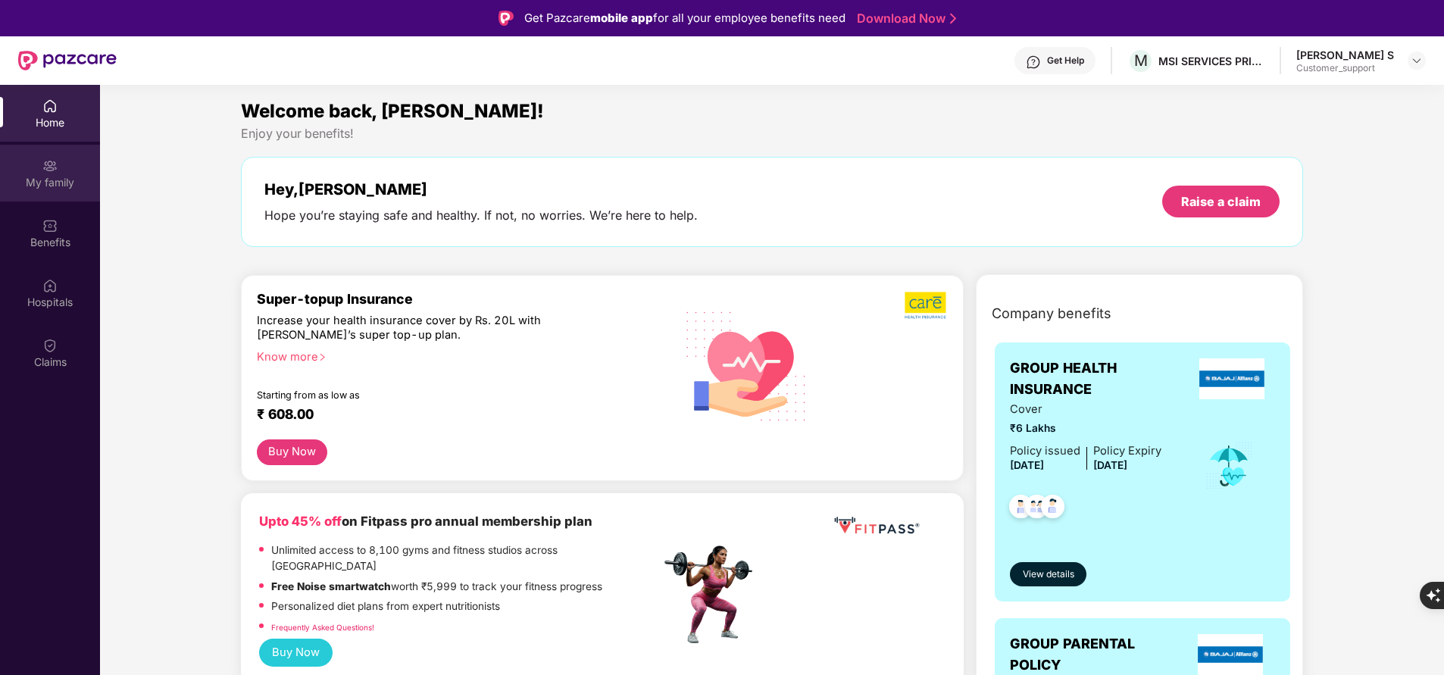
click at [42, 183] on div "My family" at bounding box center [50, 182] width 100 height 15
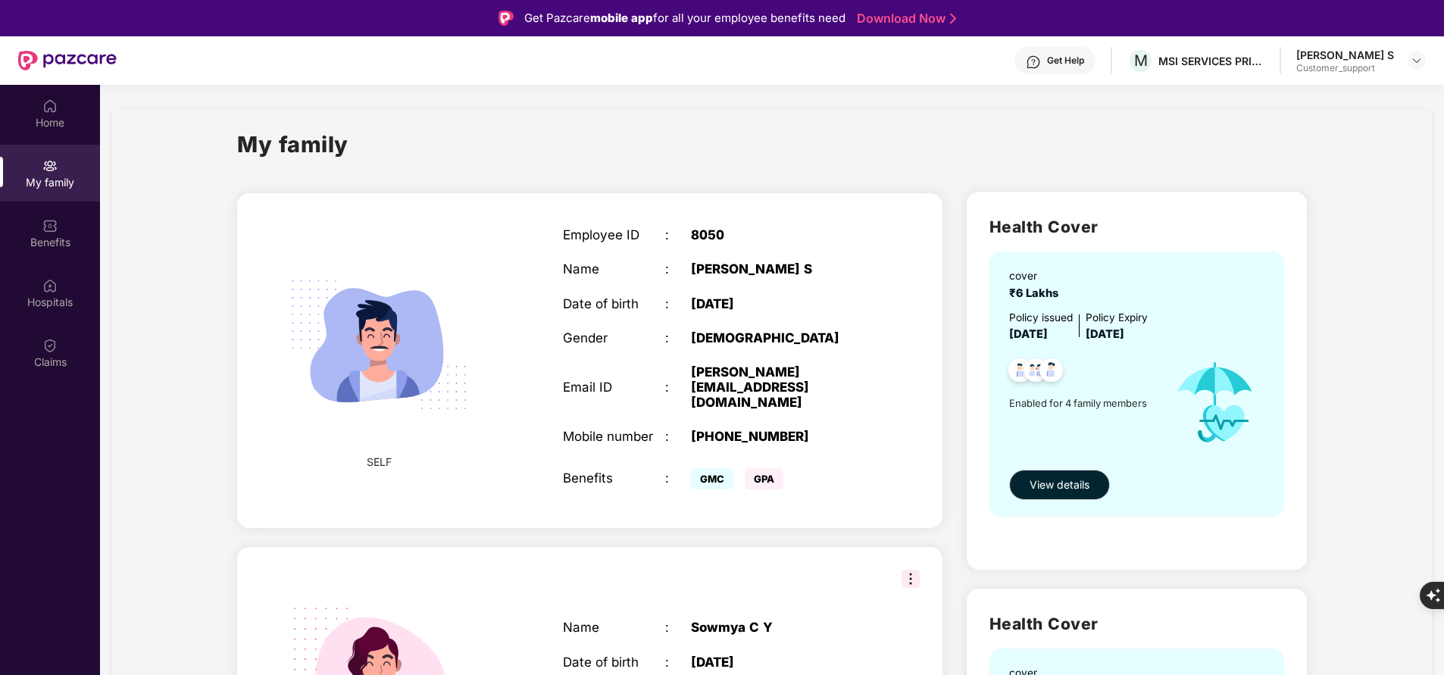
click at [722, 429] on div "[PHONE_NUMBER]" at bounding box center [780, 436] width 179 height 15
click at [58, 230] on div "Benefits" at bounding box center [50, 233] width 100 height 57
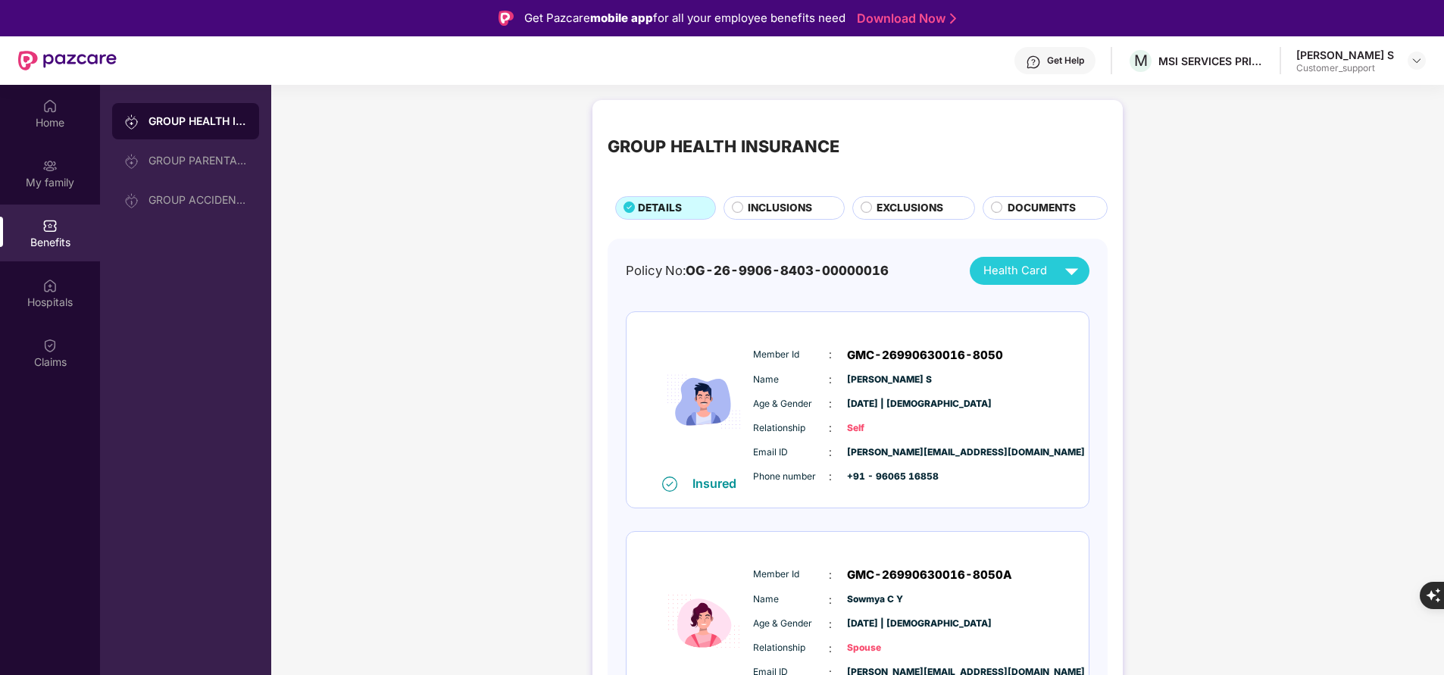
drag, startPoint x: 840, startPoint y: 350, endPoint x: 918, endPoint y: 370, distance: 80.5
drag, startPoint x: 918, startPoint y: 370, endPoint x: 884, endPoint y: 358, distance: 36.2
click at [884, 358] on span "GMC-26990630016-8050" at bounding box center [925, 355] width 156 height 18
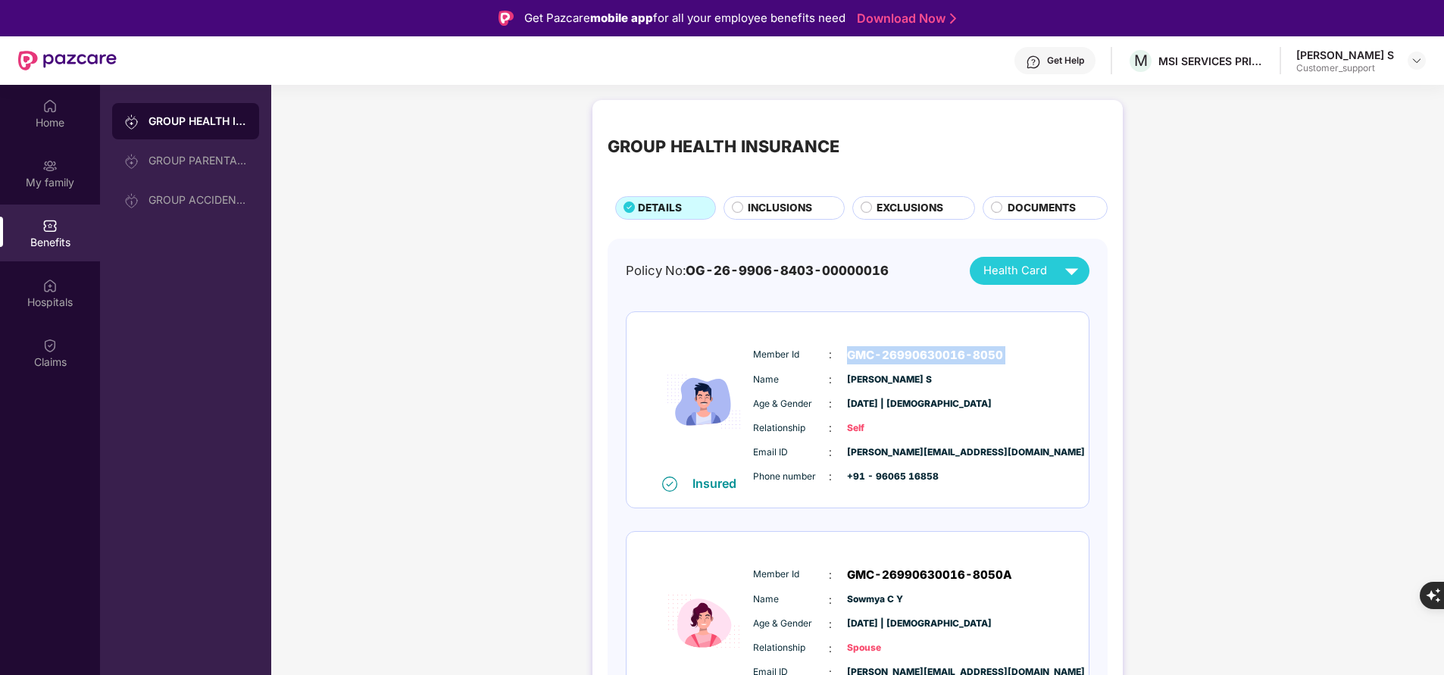
copy span "GMC-26990630016-8050"
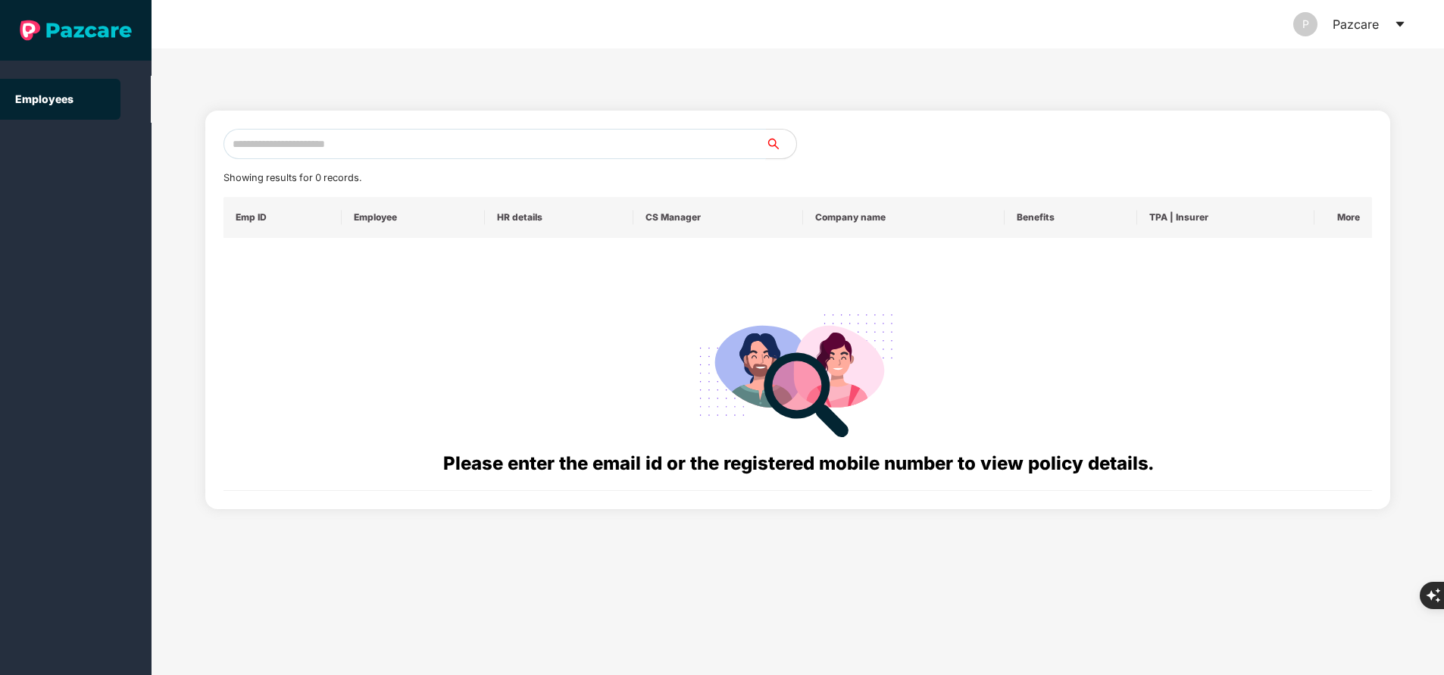
click at [296, 137] on input "text" at bounding box center [495, 144] width 543 height 30
paste input "**********"
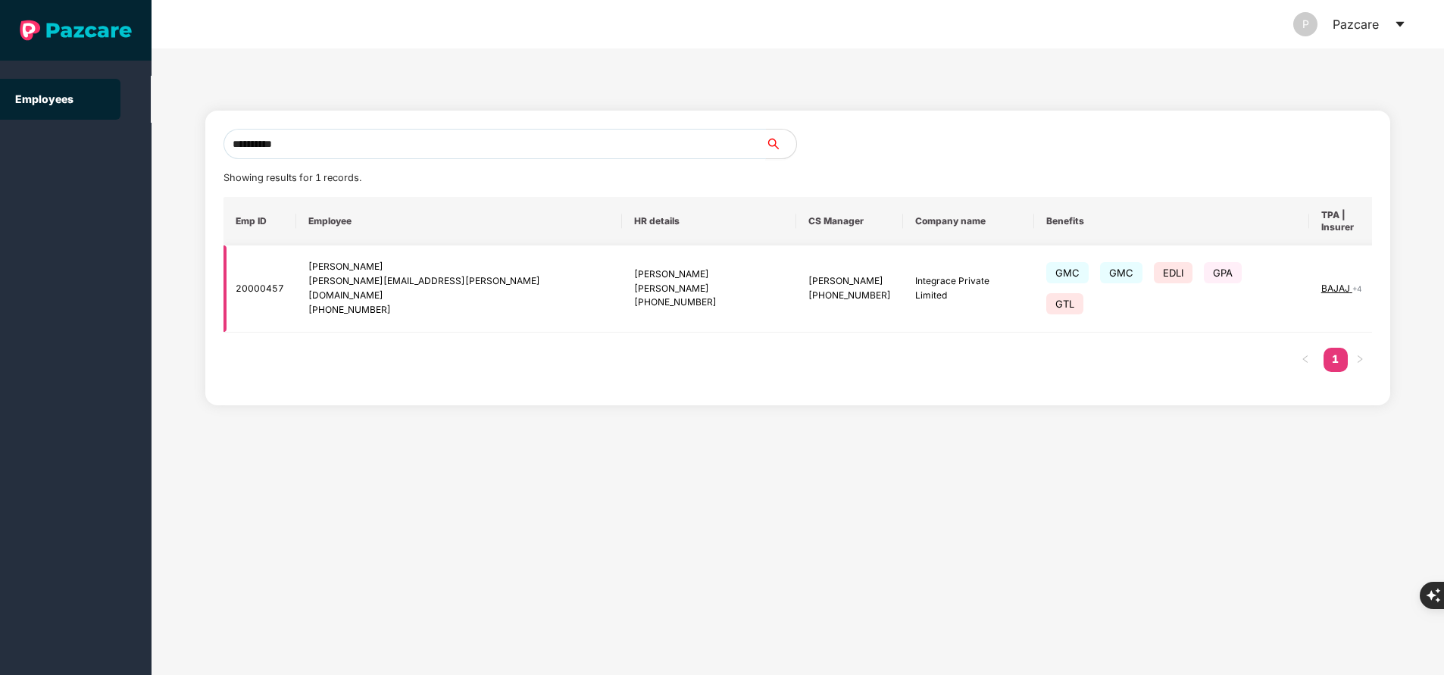
type input "**********"
click at [1420, 278] on img at bounding box center [1430, 288] width 21 height 21
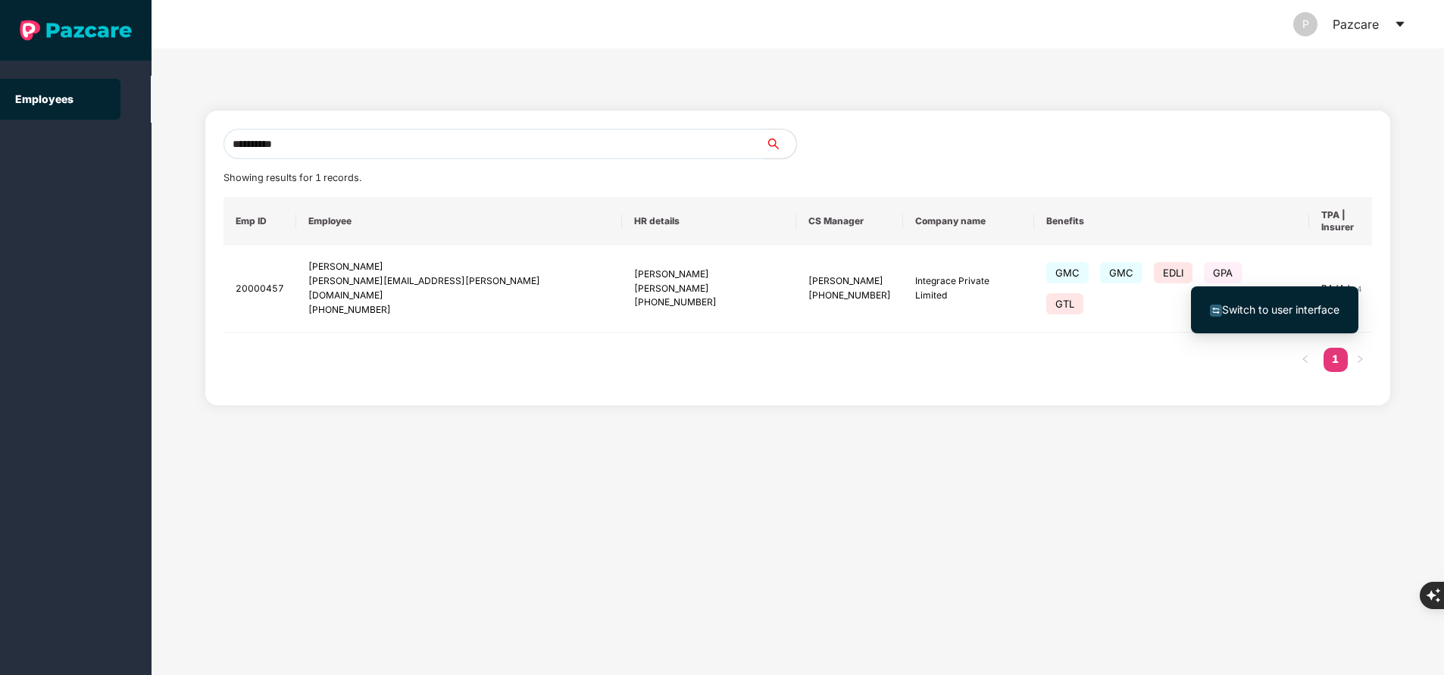
click at [1295, 312] on span "Switch to user interface" at bounding box center [1280, 309] width 117 height 13
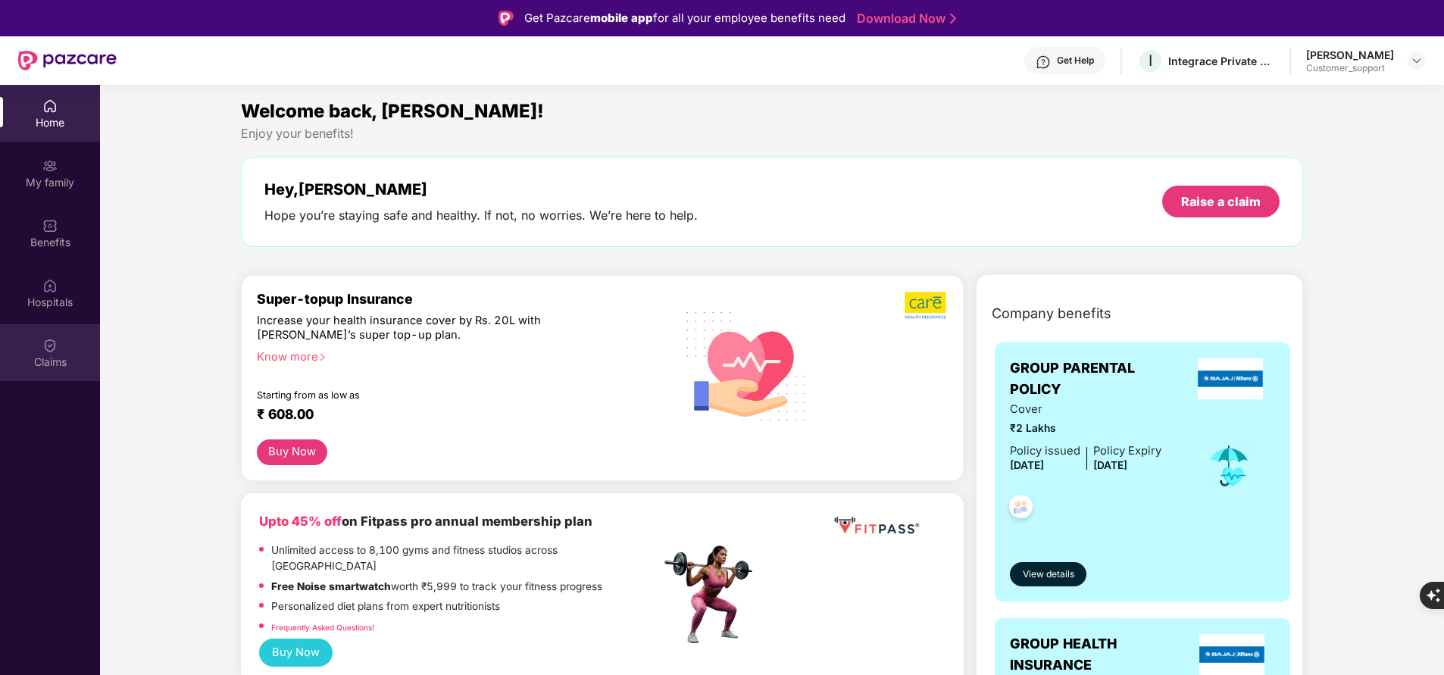
click at [57, 345] on img at bounding box center [49, 345] width 15 height 15
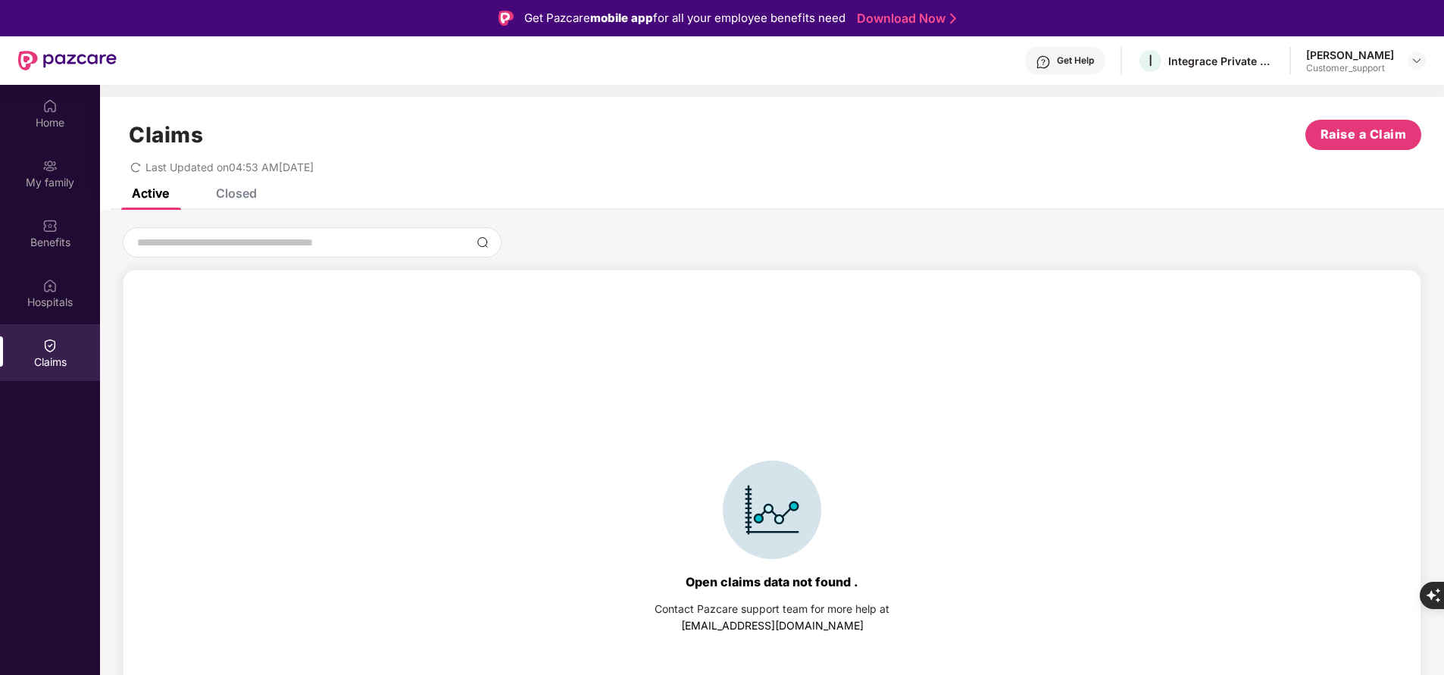
click at [249, 191] on div "Closed" at bounding box center [236, 193] width 41 height 15
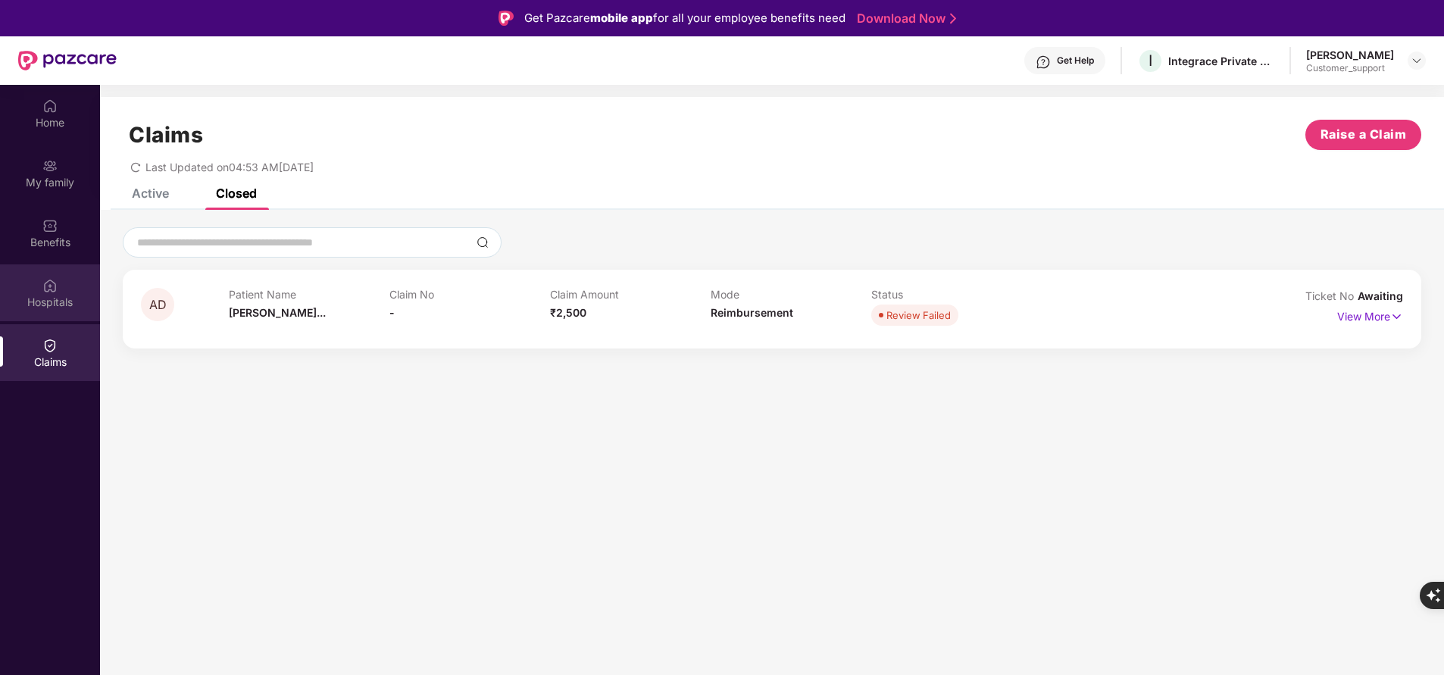
click at [45, 301] on div "Hospitals" at bounding box center [50, 302] width 100 height 15
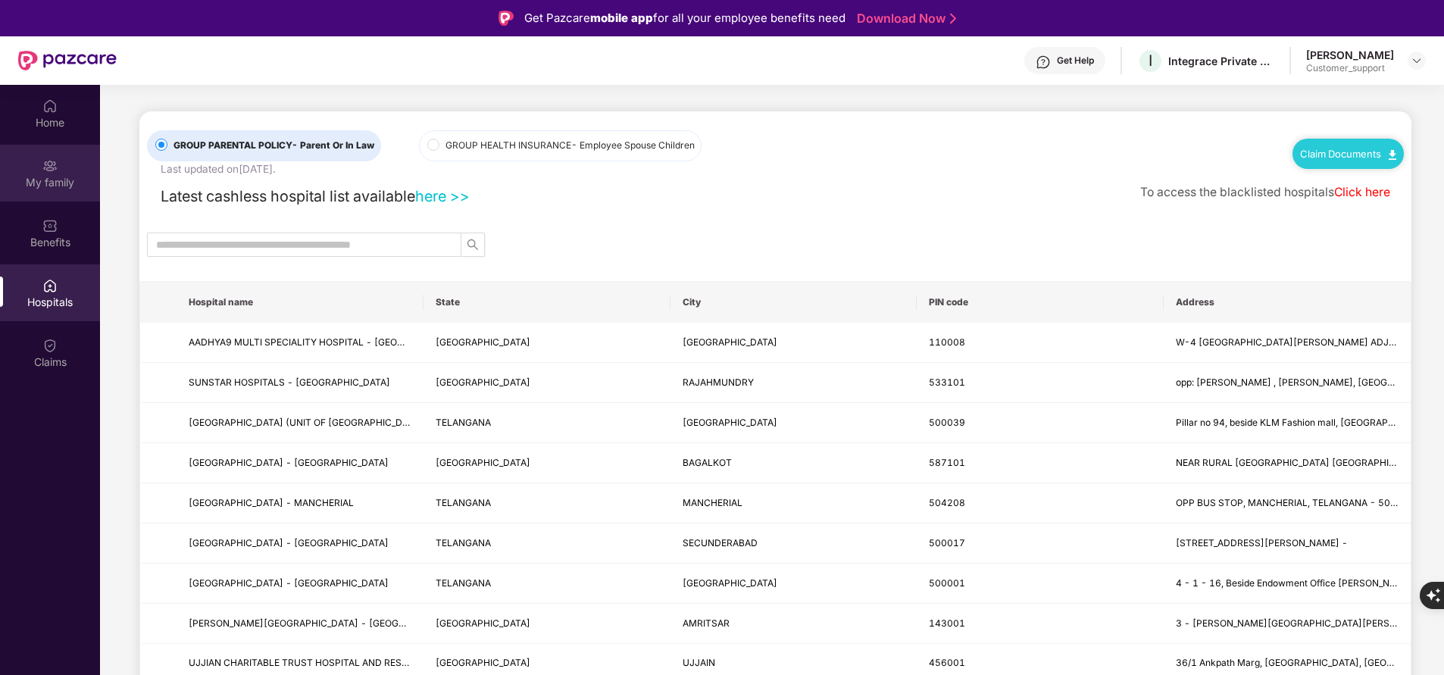
click at [64, 172] on div "My family" at bounding box center [50, 173] width 100 height 57
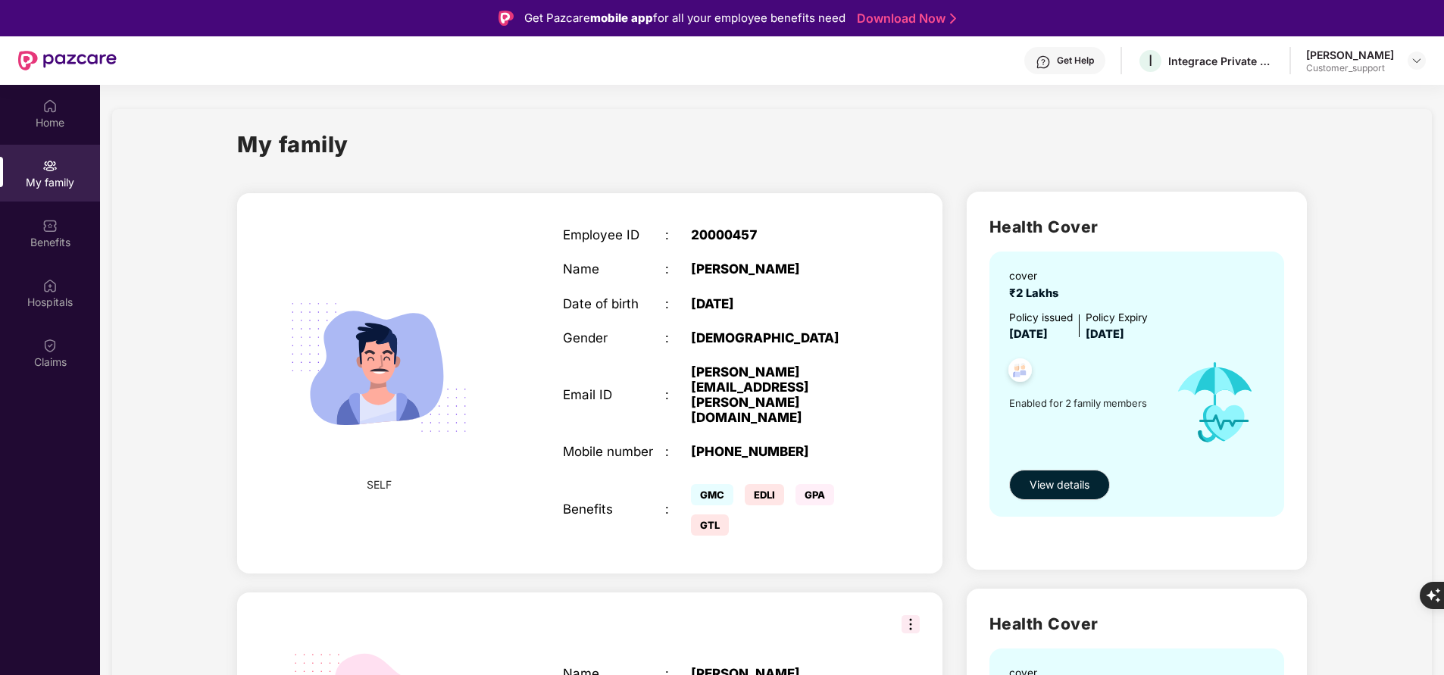
click at [789, 444] on div "[PHONE_NUMBER]" at bounding box center [780, 451] width 179 height 15
copy div "918374317918"
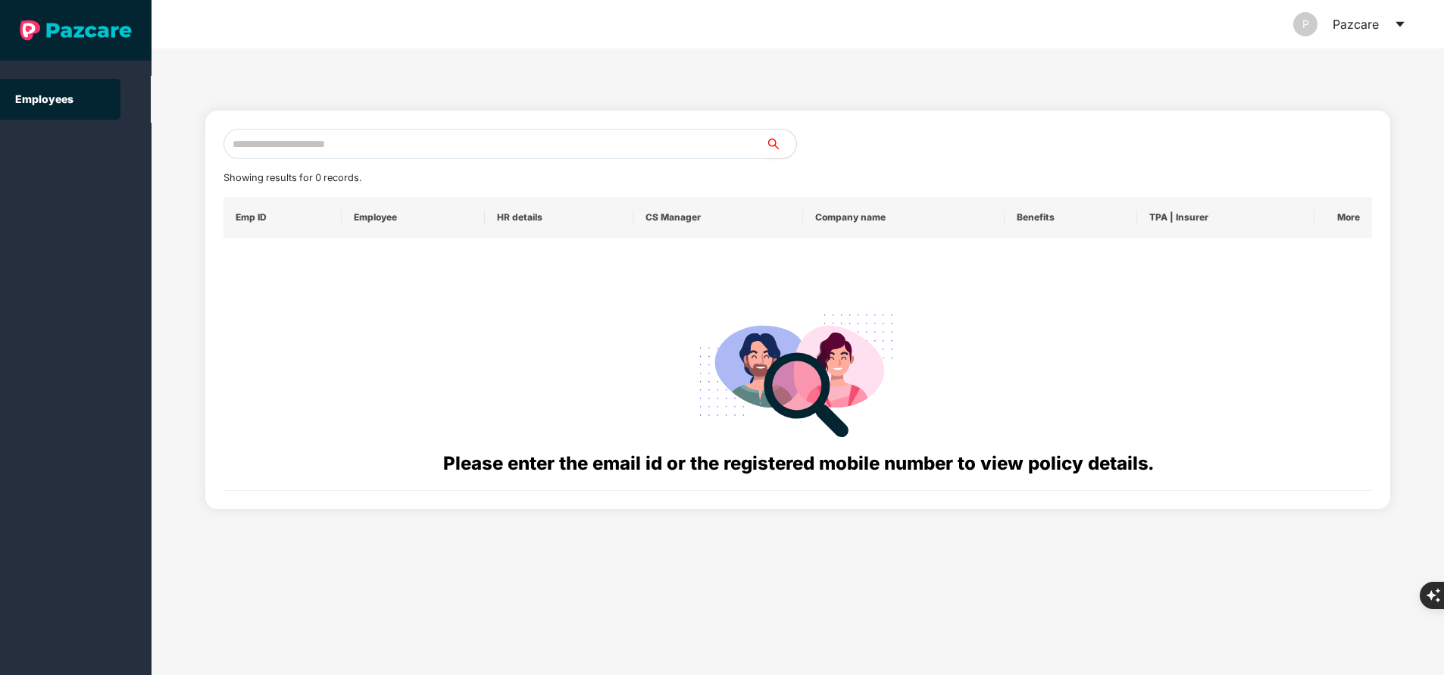
click at [390, 132] on input "text" at bounding box center [495, 144] width 543 height 30
paste input "**********"
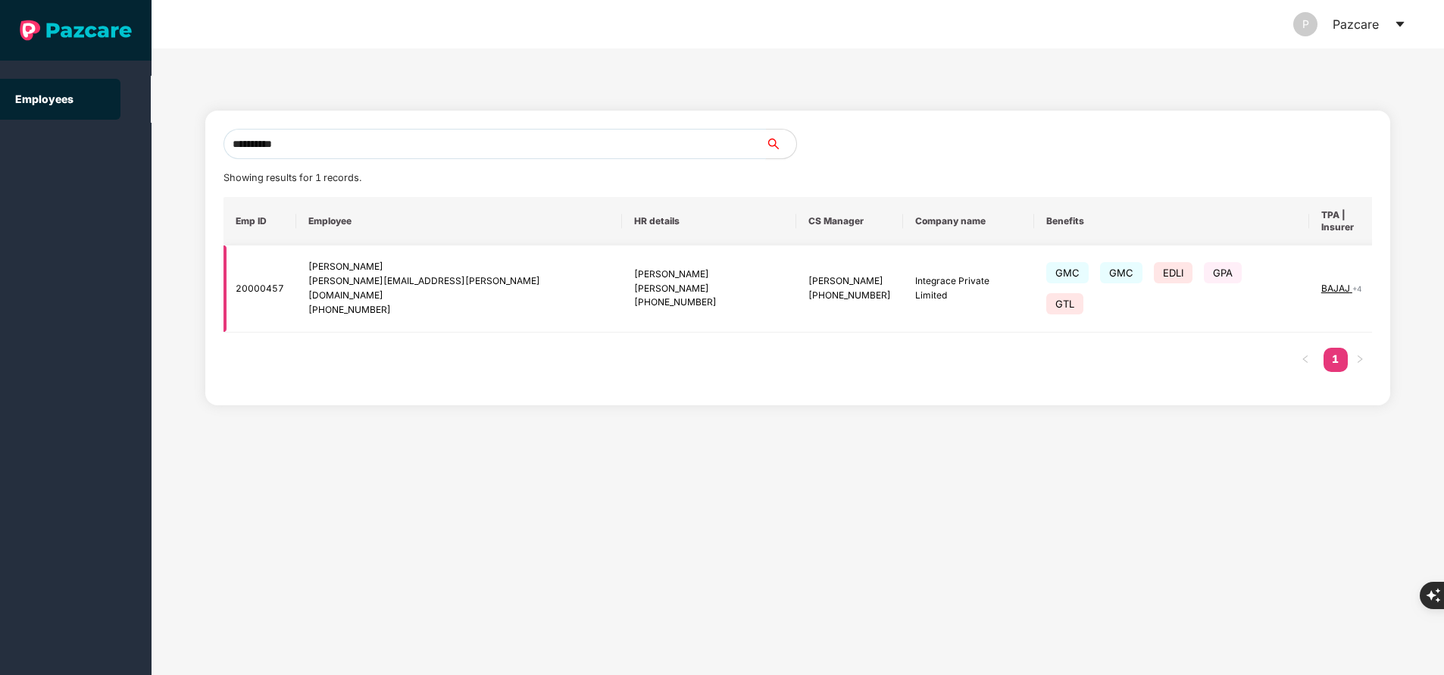
type input "**********"
click at [1322, 283] on span "BAJAJ" at bounding box center [1337, 288] width 31 height 11
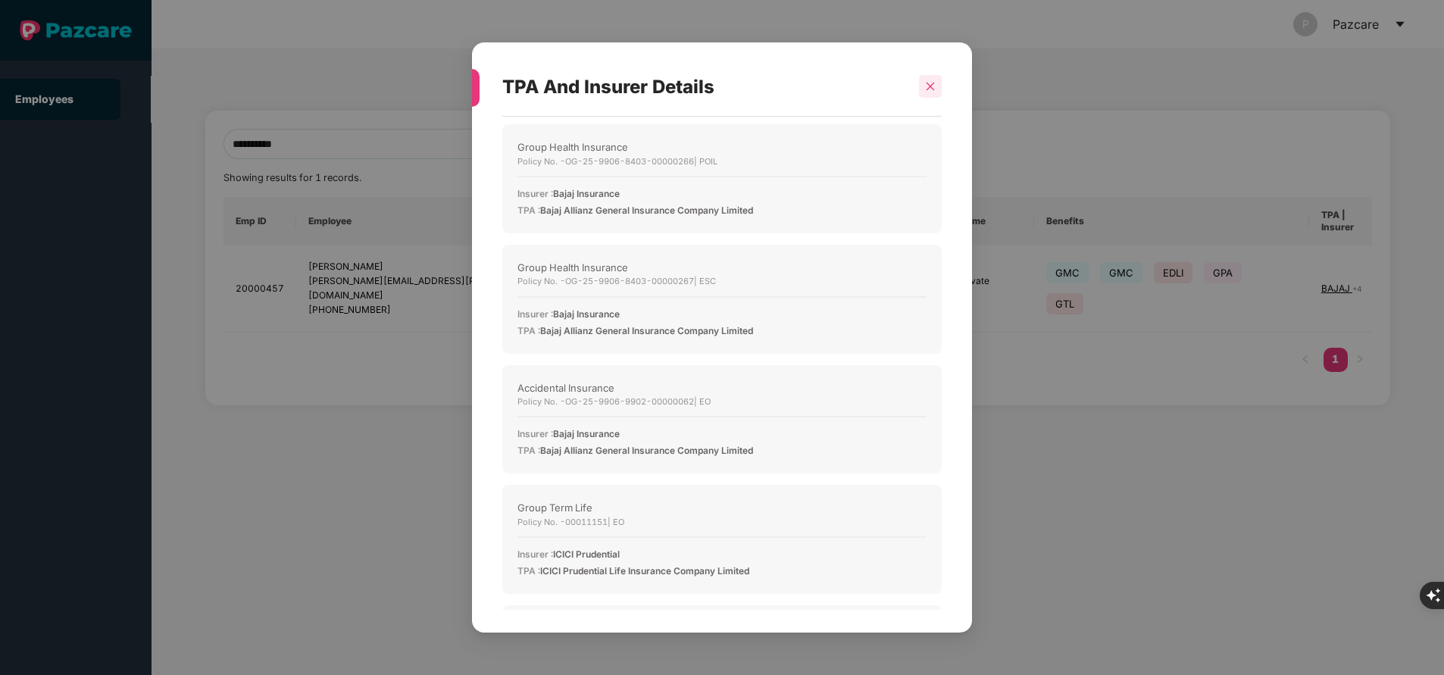
click at [930, 84] on icon "close" at bounding box center [930, 86] width 11 height 11
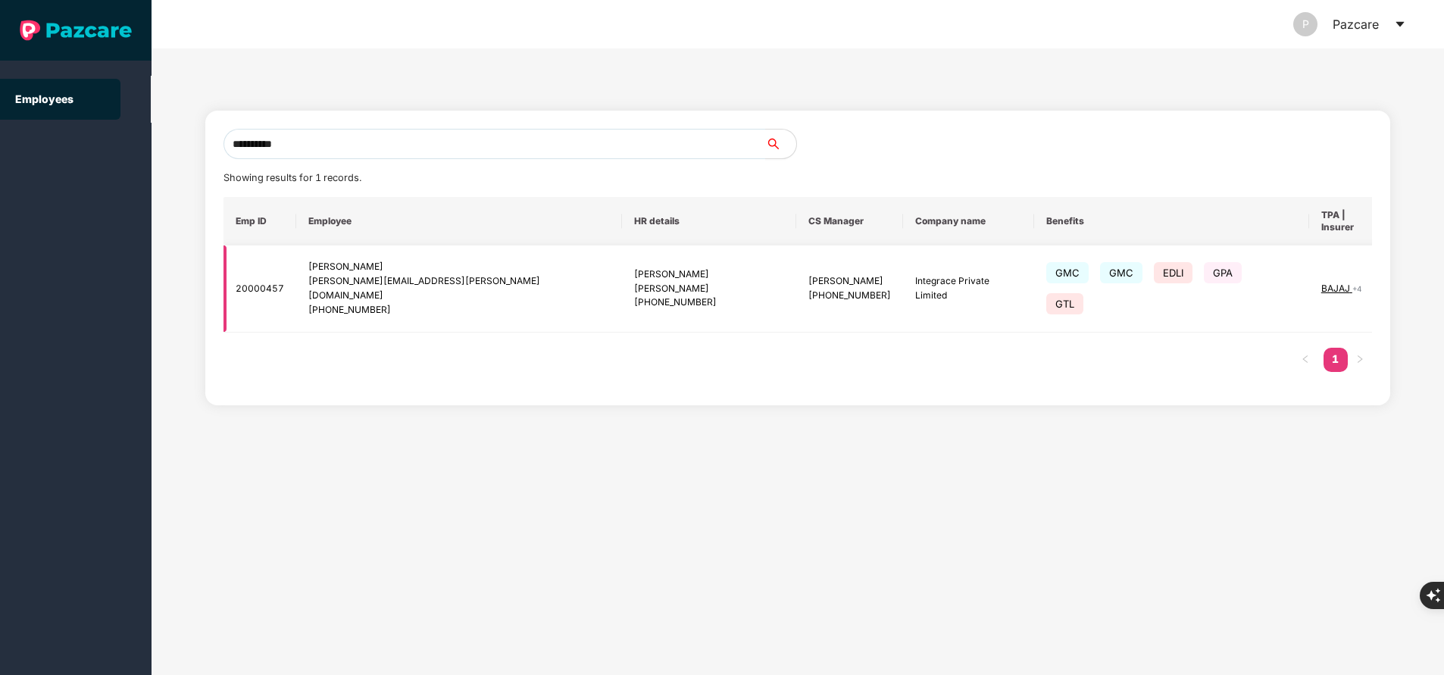
click at [1420, 278] on img at bounding box center [1430, 288] width 21 height 21
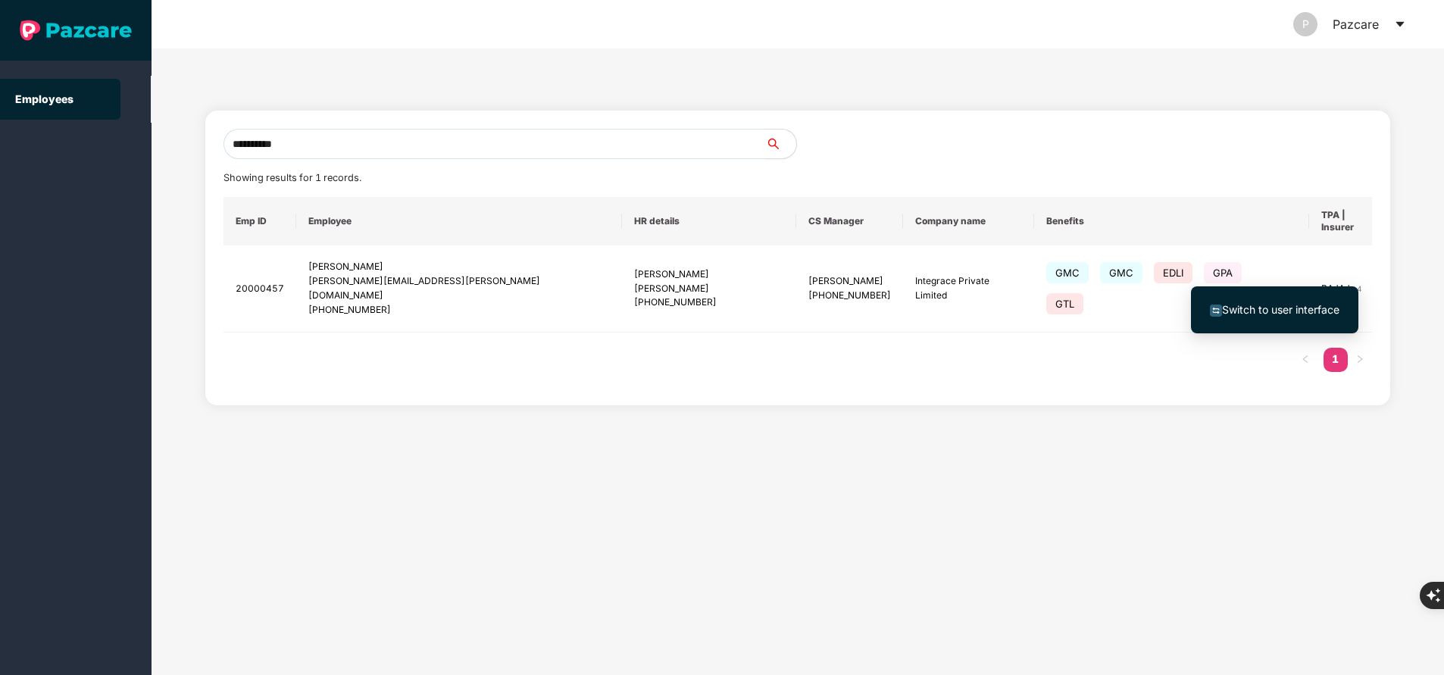
click at [1276, 305] on span "Switch to user interface" at bounding box center [1280, 309] width 117 height 13
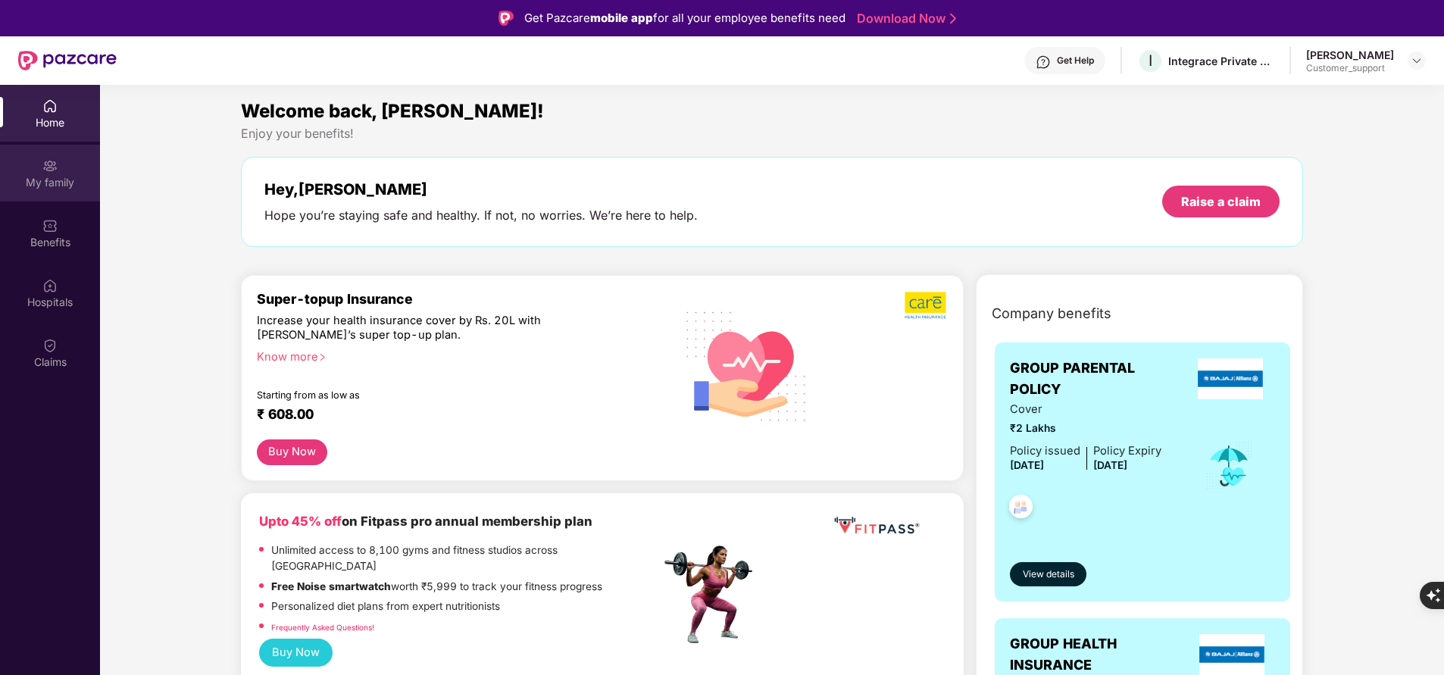
click at [41, 170] on div "My family" at bounding box center [50, 173] width 100 height 57
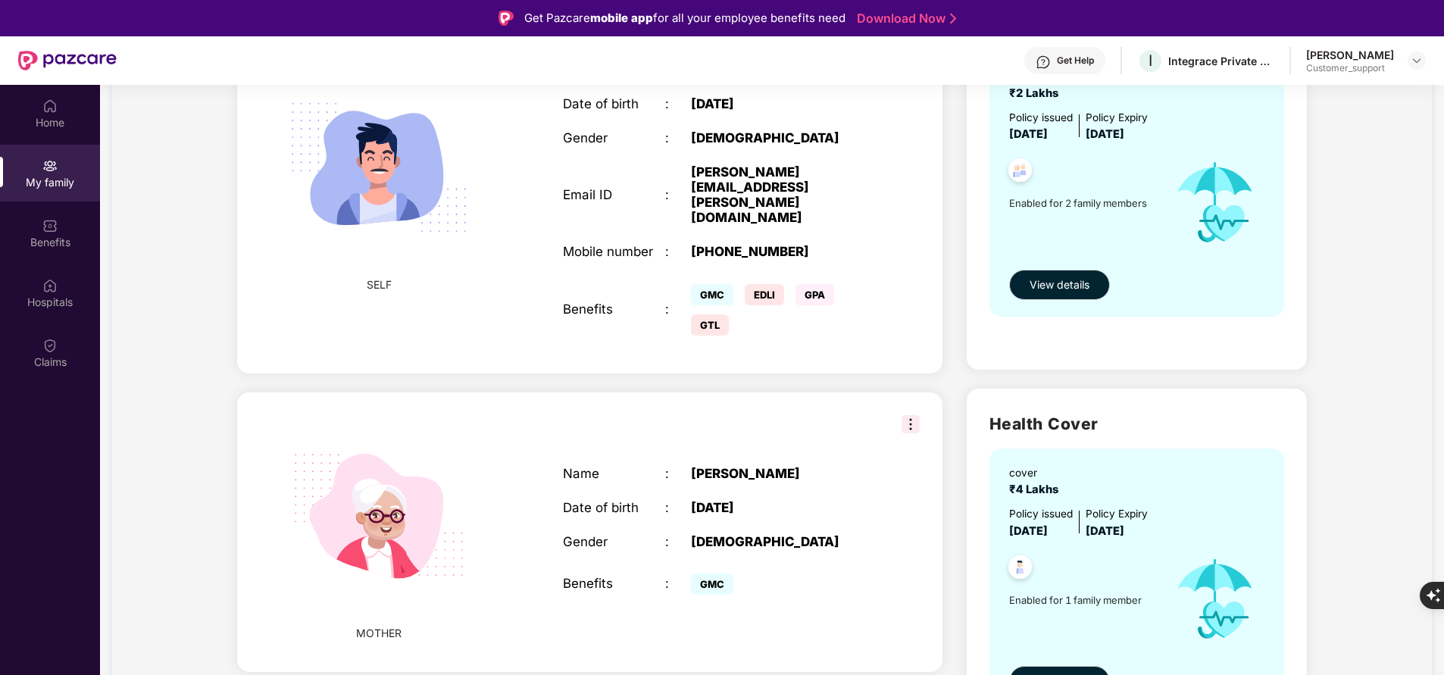
scroll to position [196, 0]
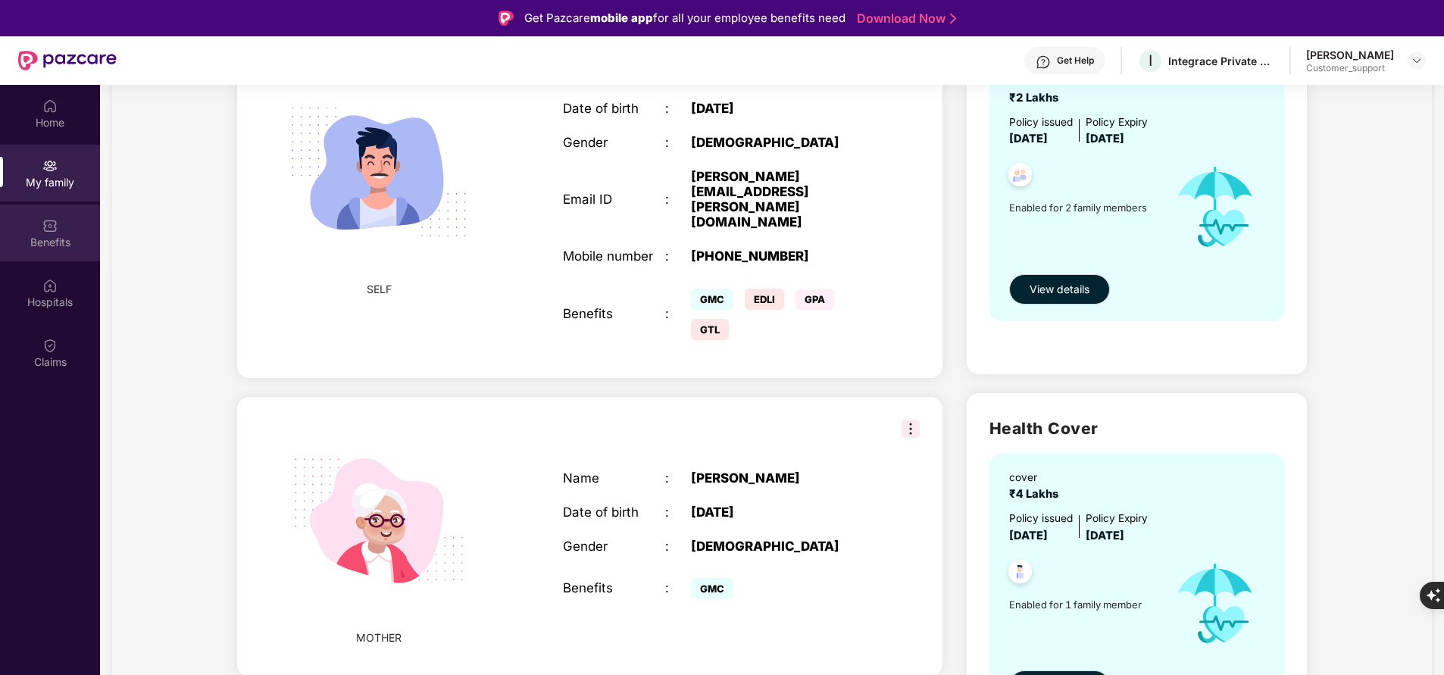
click at [61, 230] on div "Benefits" at bounding box center [50, 233] width 100 height 57
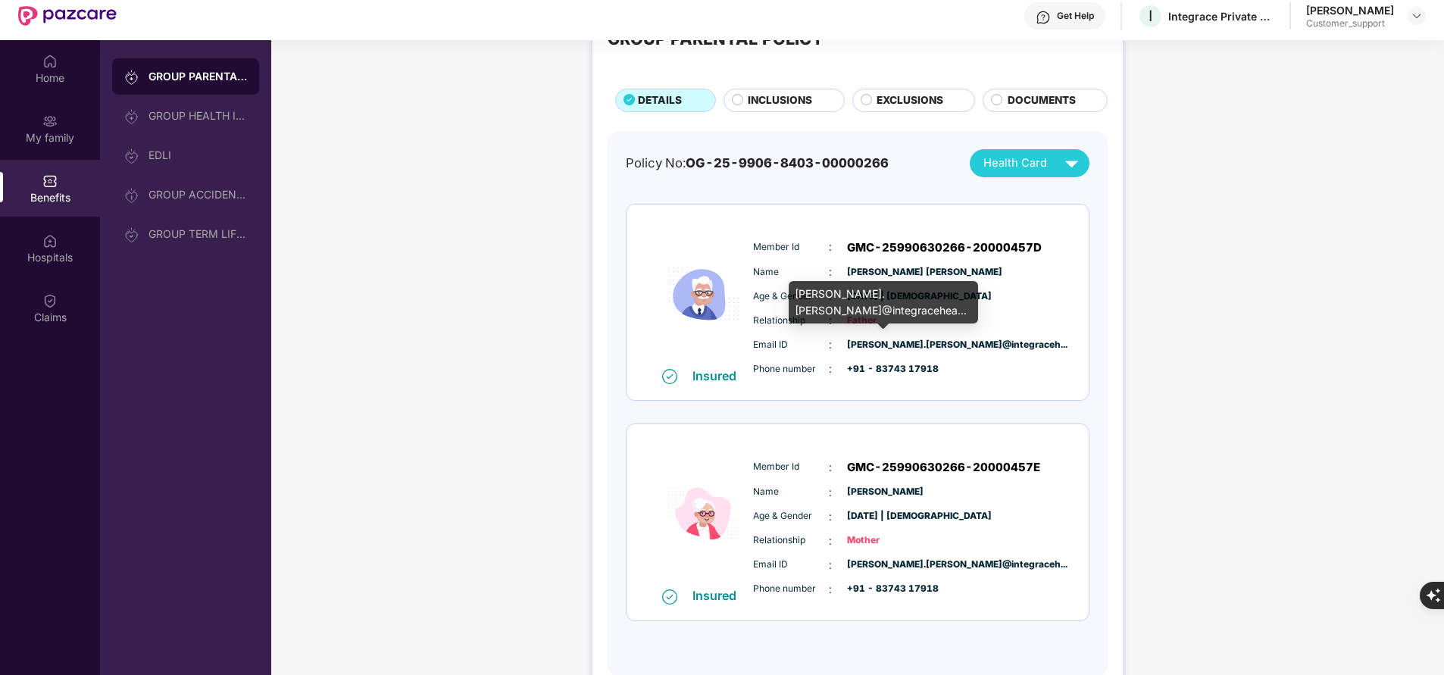
scroll to position [0, 0]
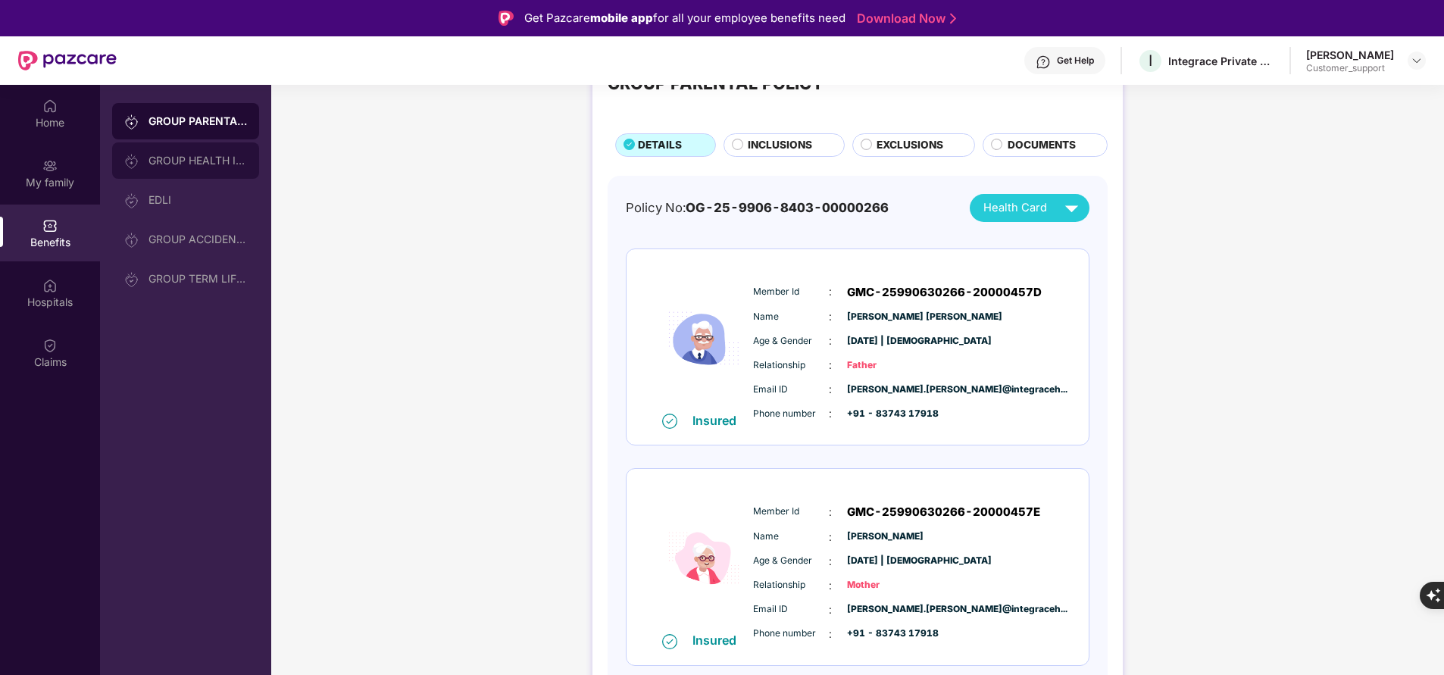
click at [217, 155] on div "GROUP HEALTH INSURANCE" at bounding box center [198, 161] width 99 height 12
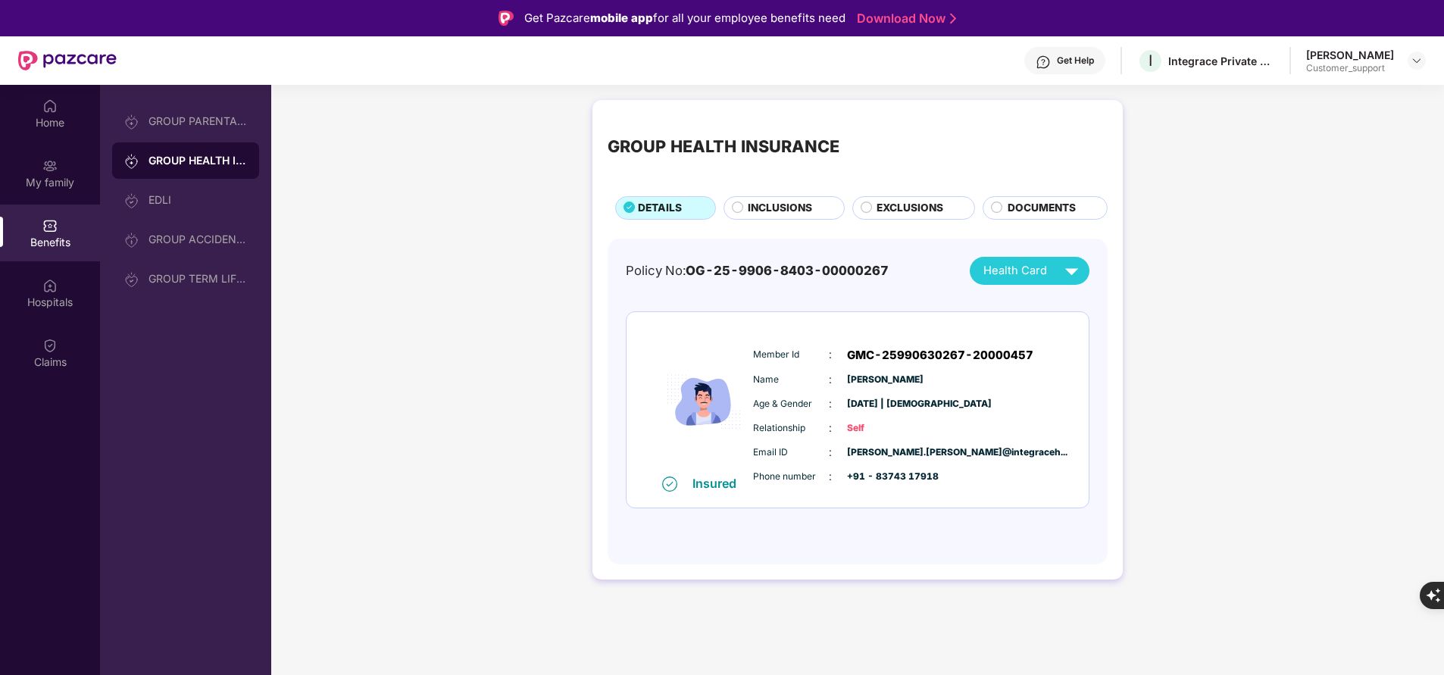
drag, startPoint x: 847, startPoint y: 357, endPoint x: 1084, endPoint y: 366, distance: 236.6
click at [1084, 366] on div "Insured Member Id : GMC-25990630267-20000457 Name : [PERSON_NAME] Age & Gender …" at bounding box center [858, 410] width 462 height 196
click at [852, 327] on div "Insured Member Id : GMC-25990630267-20000457 Name : [PERSON_NAME] Age & Gender …" at bounding box center [858, 410] width 462 height 196
drag, startPoint x: 845, startPoint y: 353, endPoint x: 1049, endPoint y: 364, distance: 204.2
click at [1049, 364] on div "Member Id : GMC-25990630267-20000457 Name : [PERSON_NAME] Age & Gender : [DATE]…" at bounding box center [903, 416] width 308 height 155
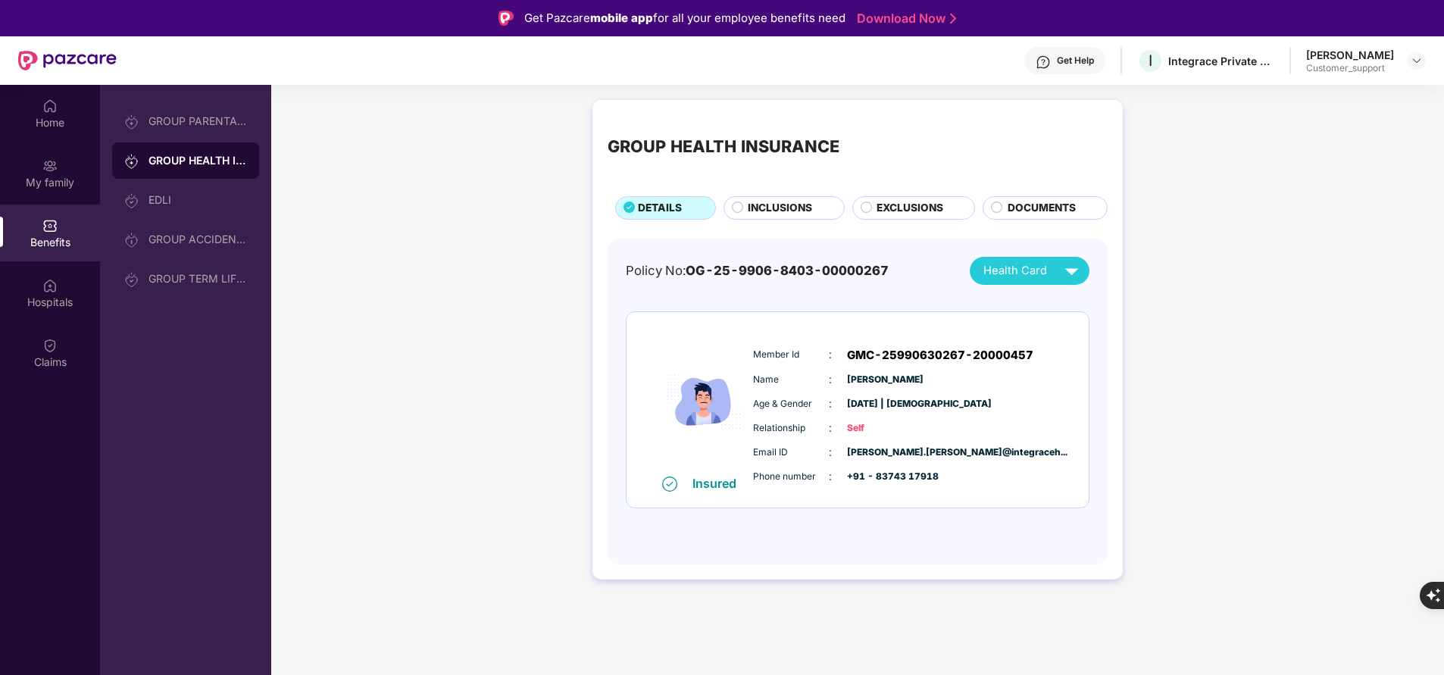
click at [993, 355] on span "GMC-25990630267-20000457" at bounding box center [940, 355] width 186 height 18
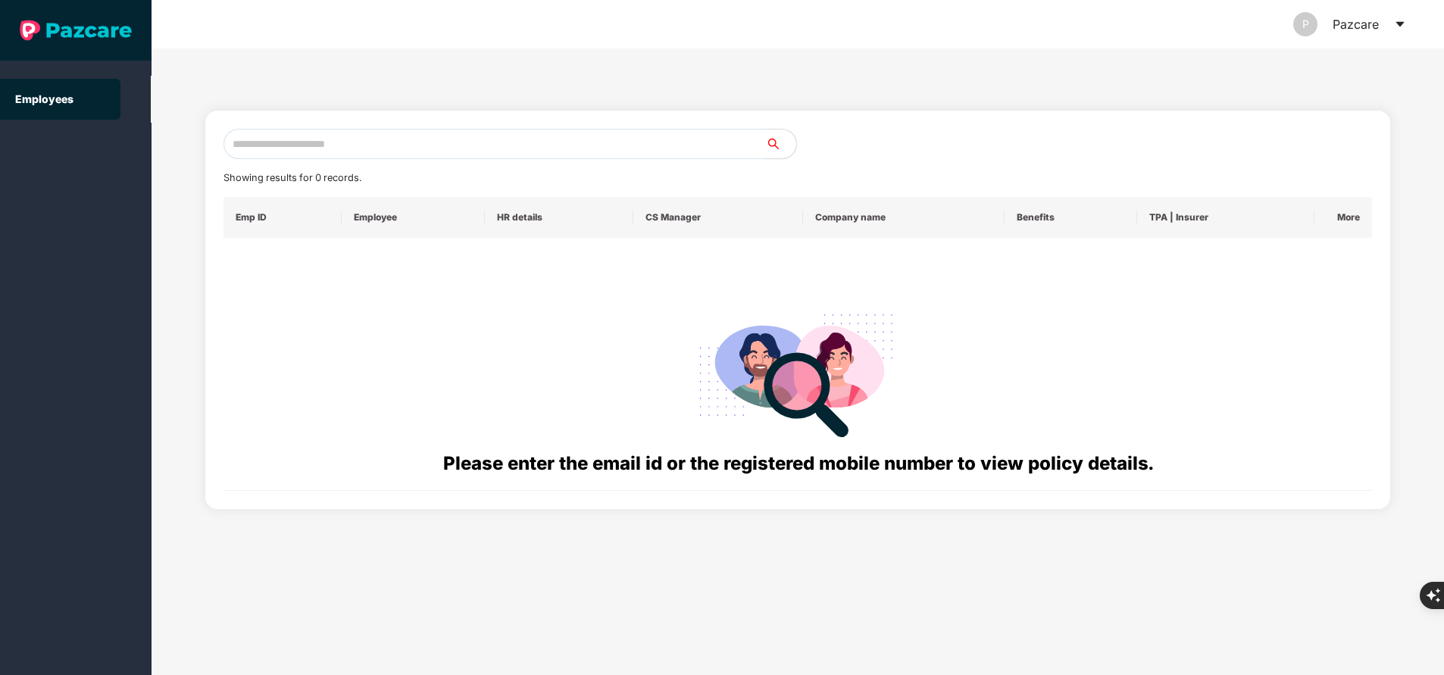
click at [443, 140] on input "text" at bounding box center [495, 144] width 543 height 30
paste input "**********"
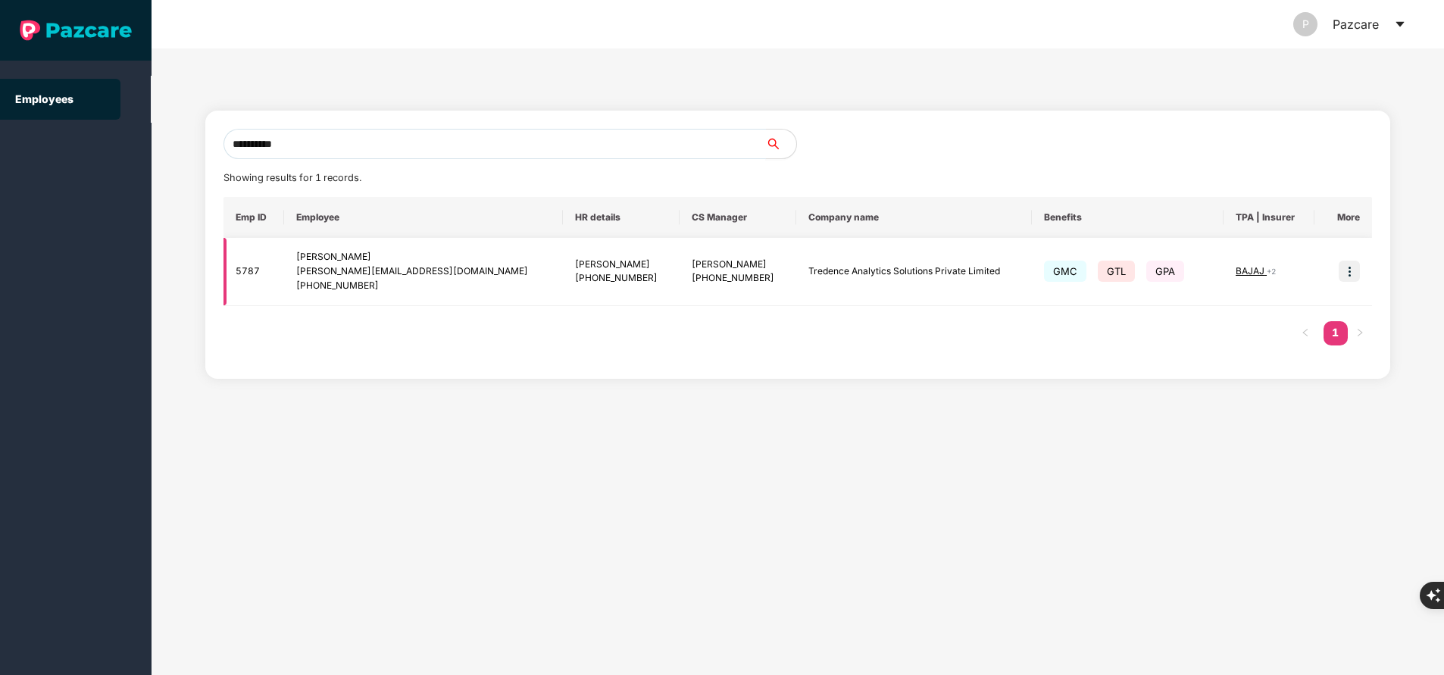
type input "**********"
click at [1350, 271] on img at bounding box center [1349, 271] width 21 height 21
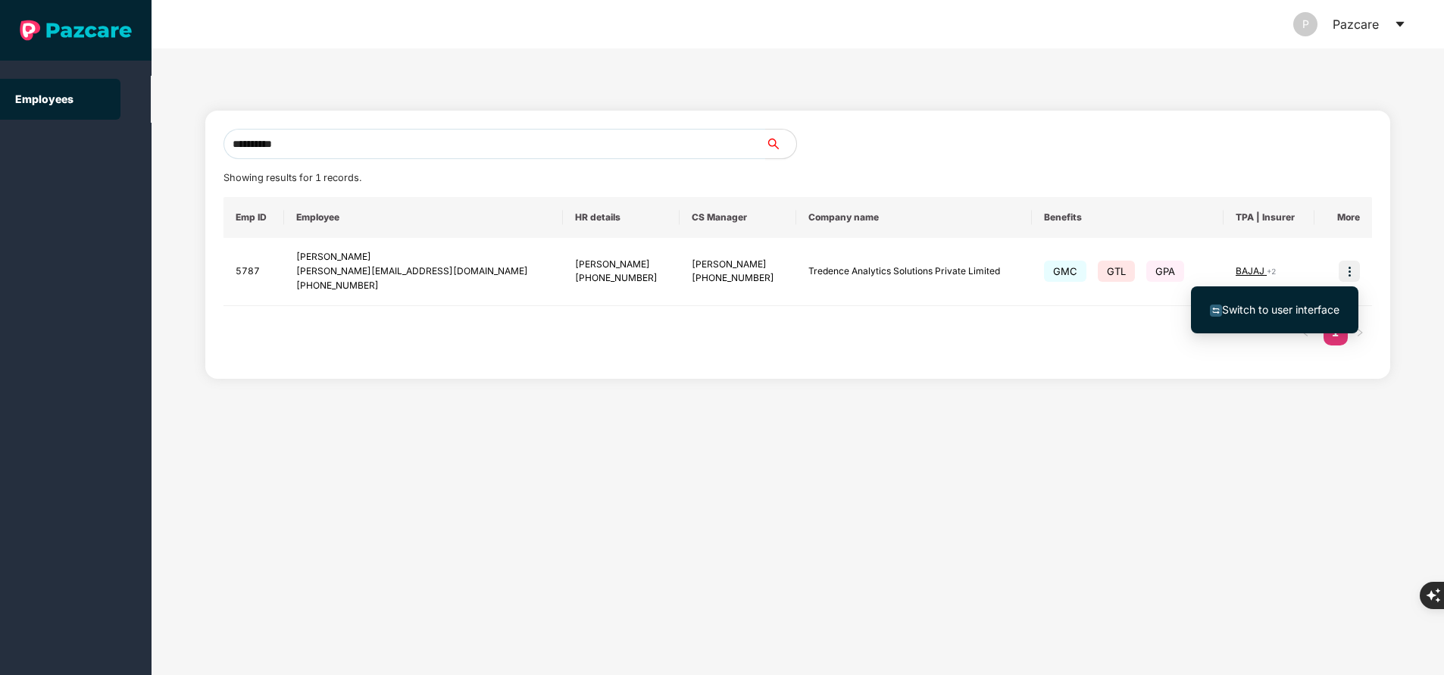
click at [1281, 311] on span "Switch to user interface" at bounding box center [1280, 309] width 117 height 13
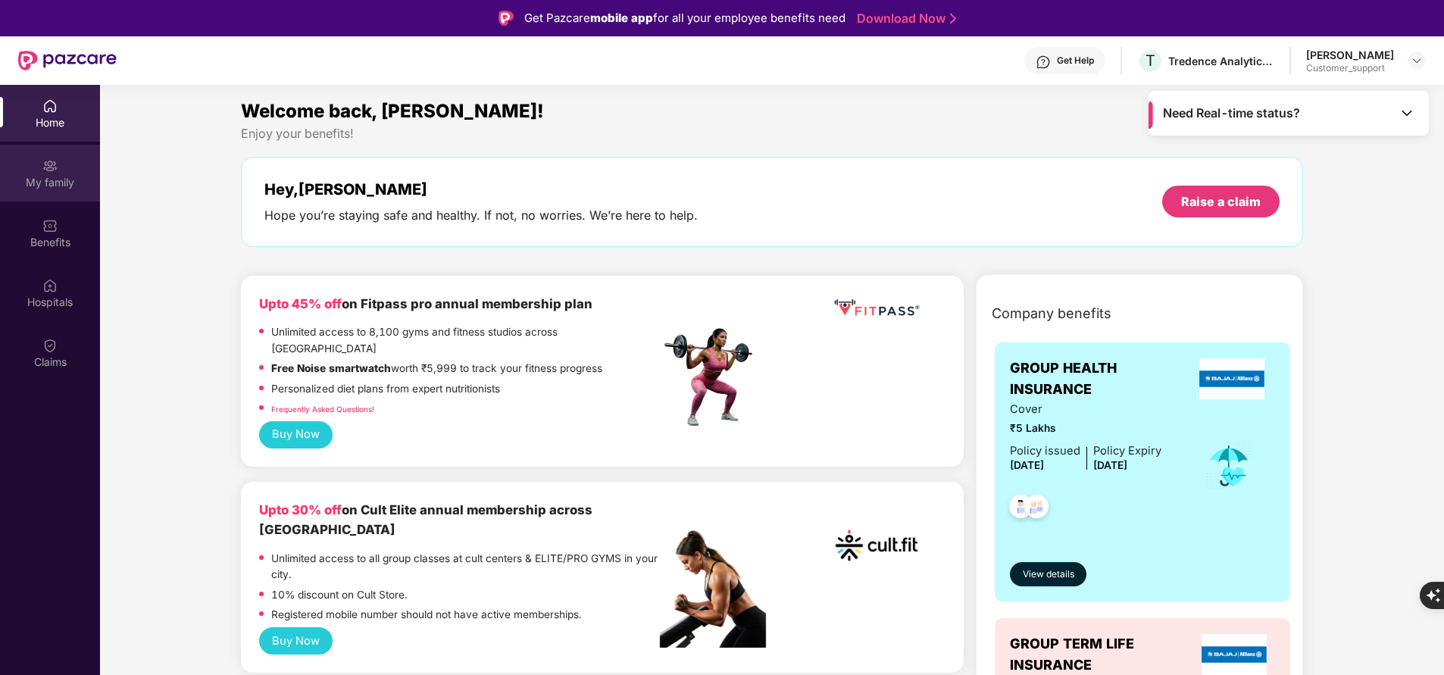
click at [62, 175] on div "My family" at bounding box center [50, 182] width 100 height 15
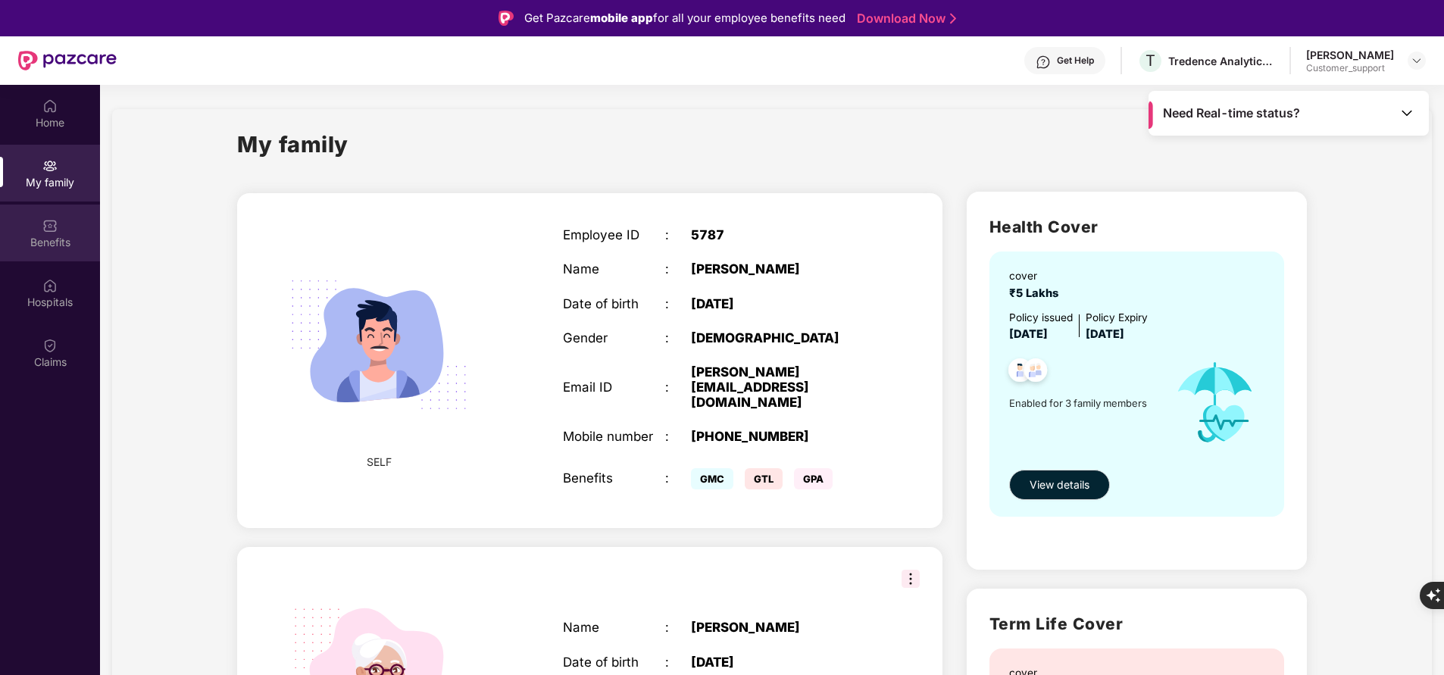
click at [37, 242] on div "Benefits" at bounding box center [50, 242] width 100 height 15
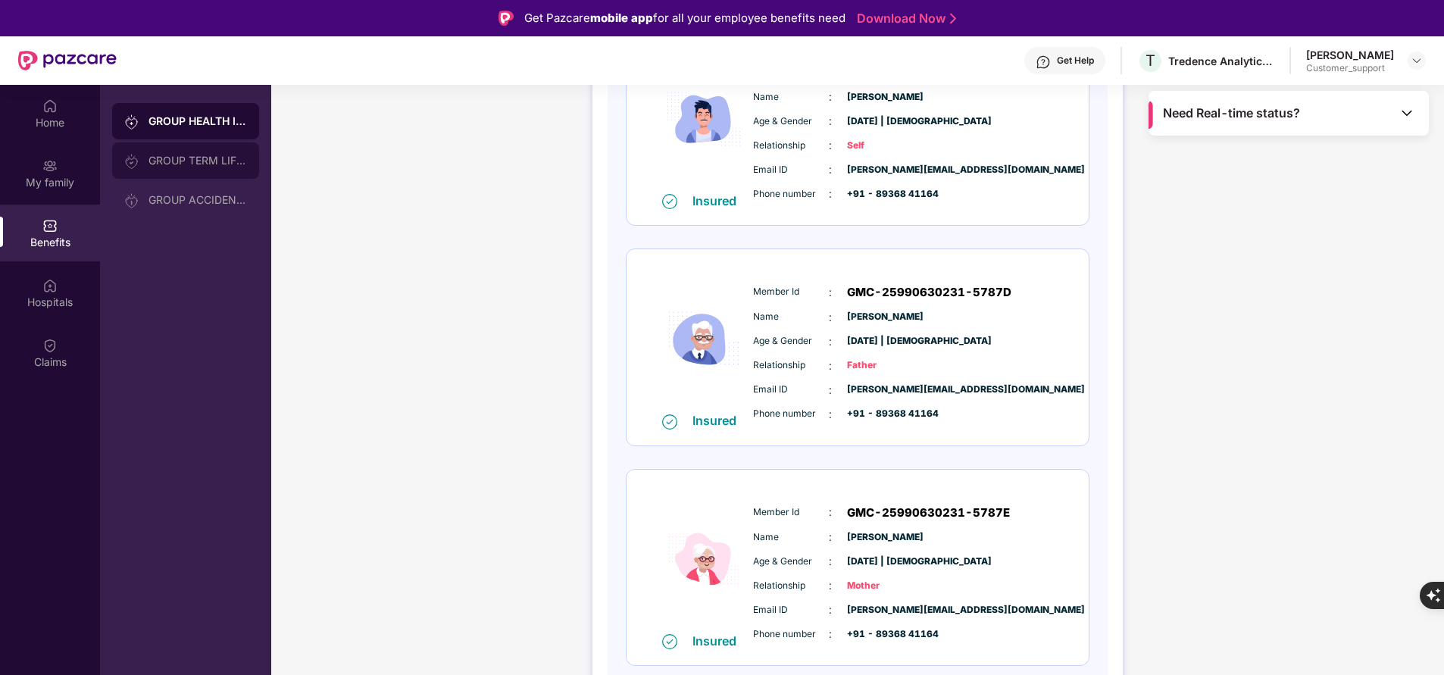
click at [184, 163] on div "GROUP TERM LIFE INSURANCE" at bounding box center [198, 161] width 99 height 12
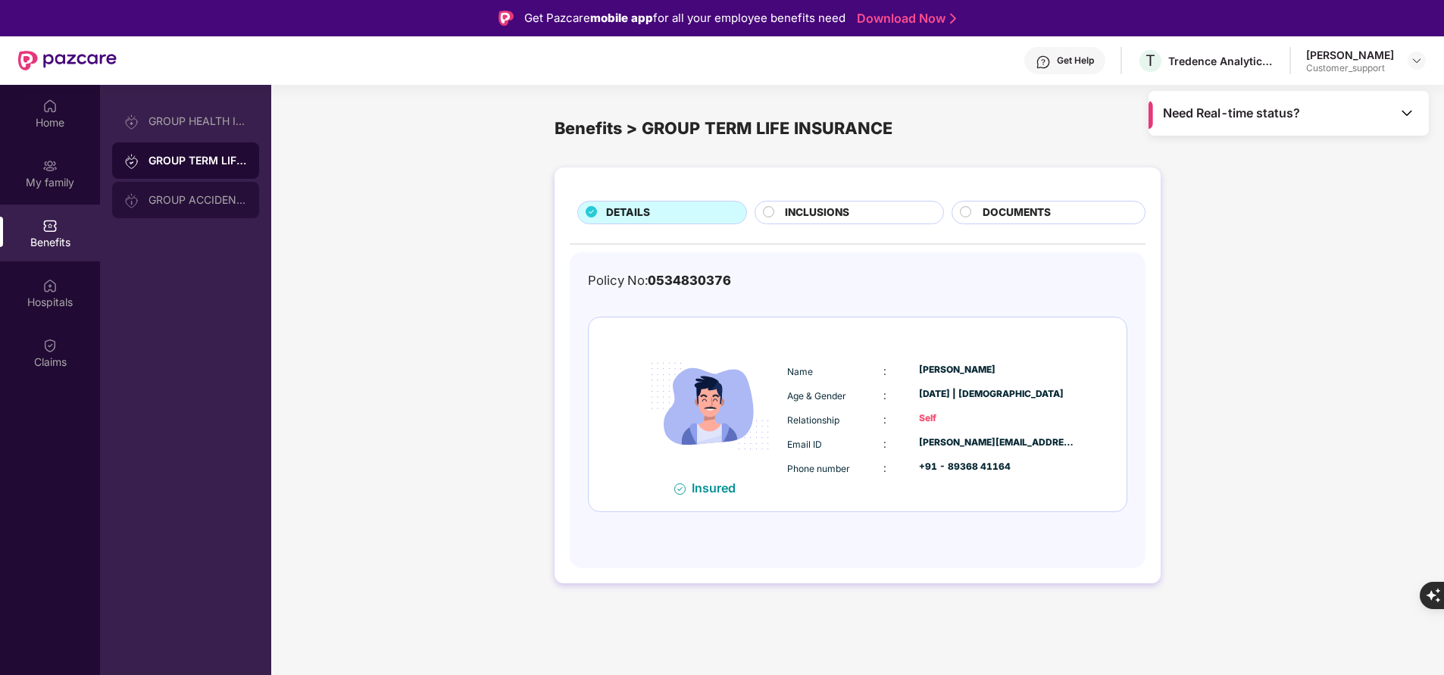
click at [180, 203] on div "GROUP ACCIDENTAL INSURANCE" at bounding box center [198, 200] width 99 height 12
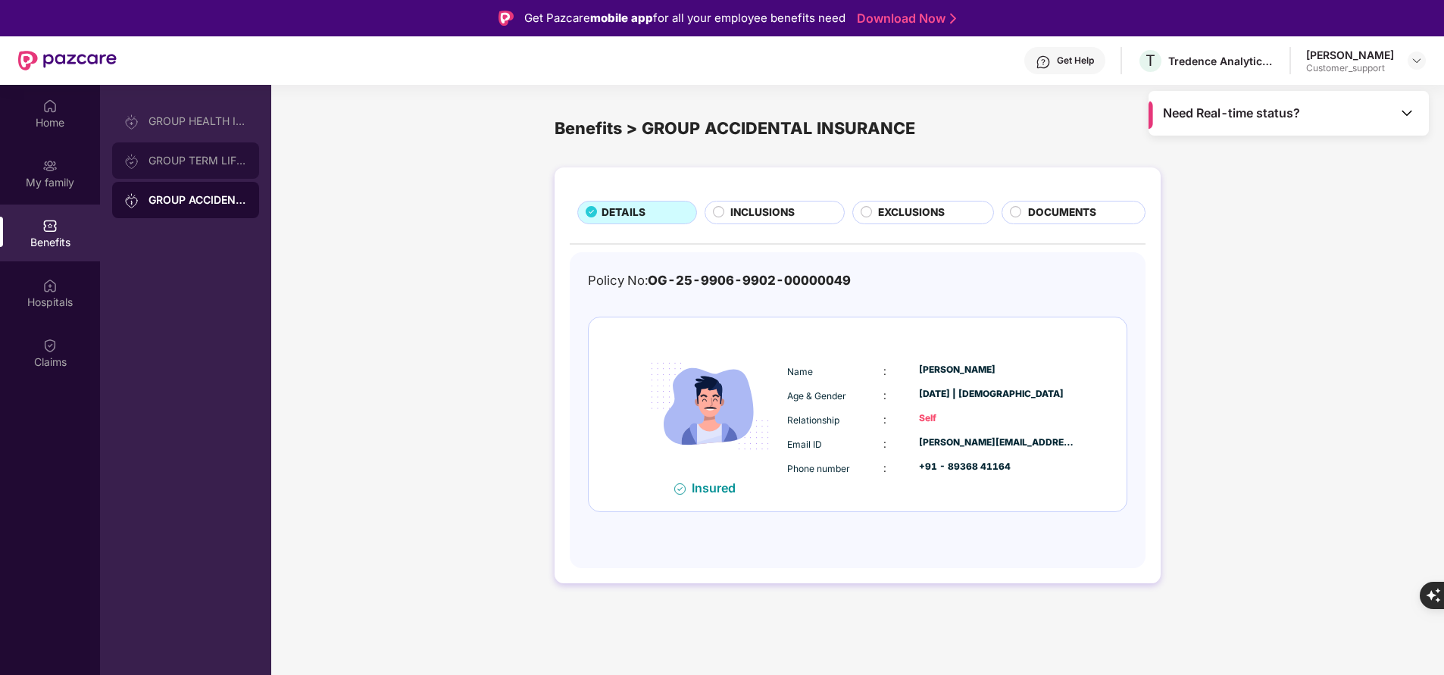
click at [153, 165] on div "GROUP TERM LIFE INSURANCE" at bounding box center [198, 161] width 99 height 12
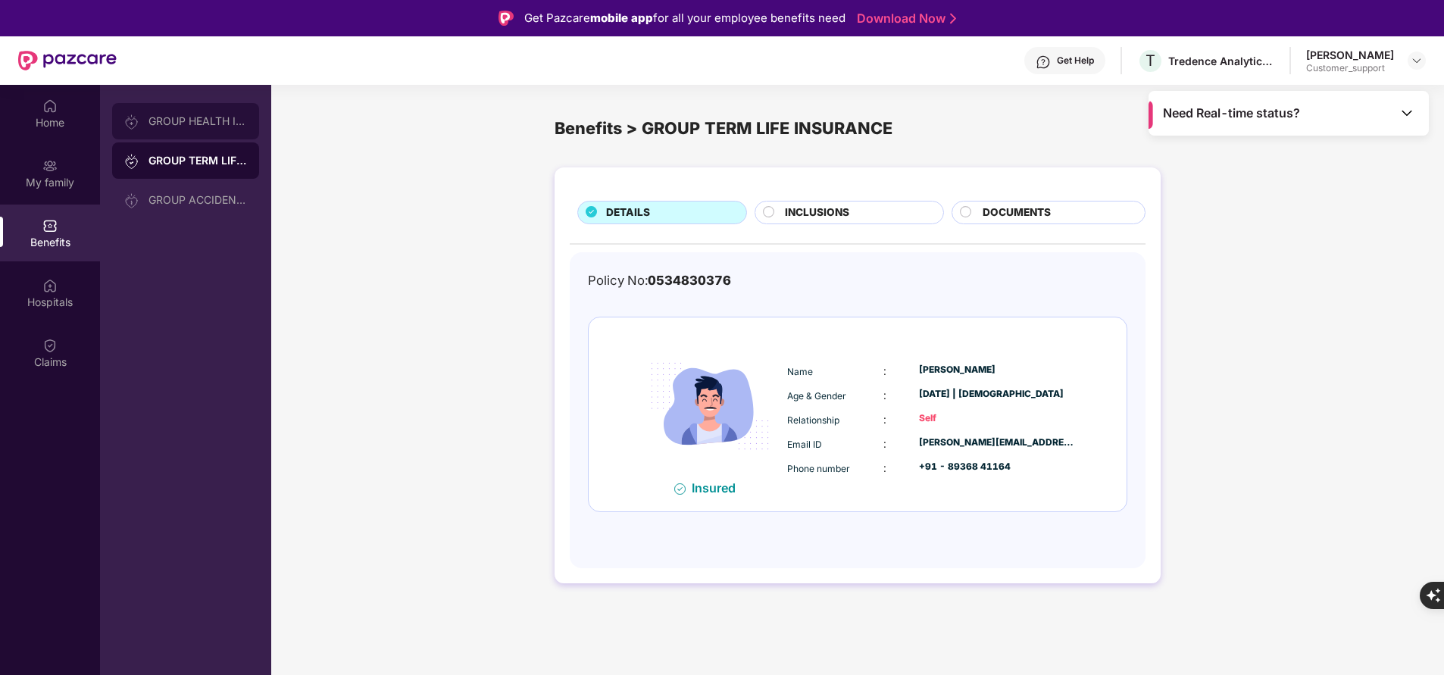
click at [214, 123] on div "GROUP HEALTH INSURANCE" at bounding box center [198, 121] width 99 height 12
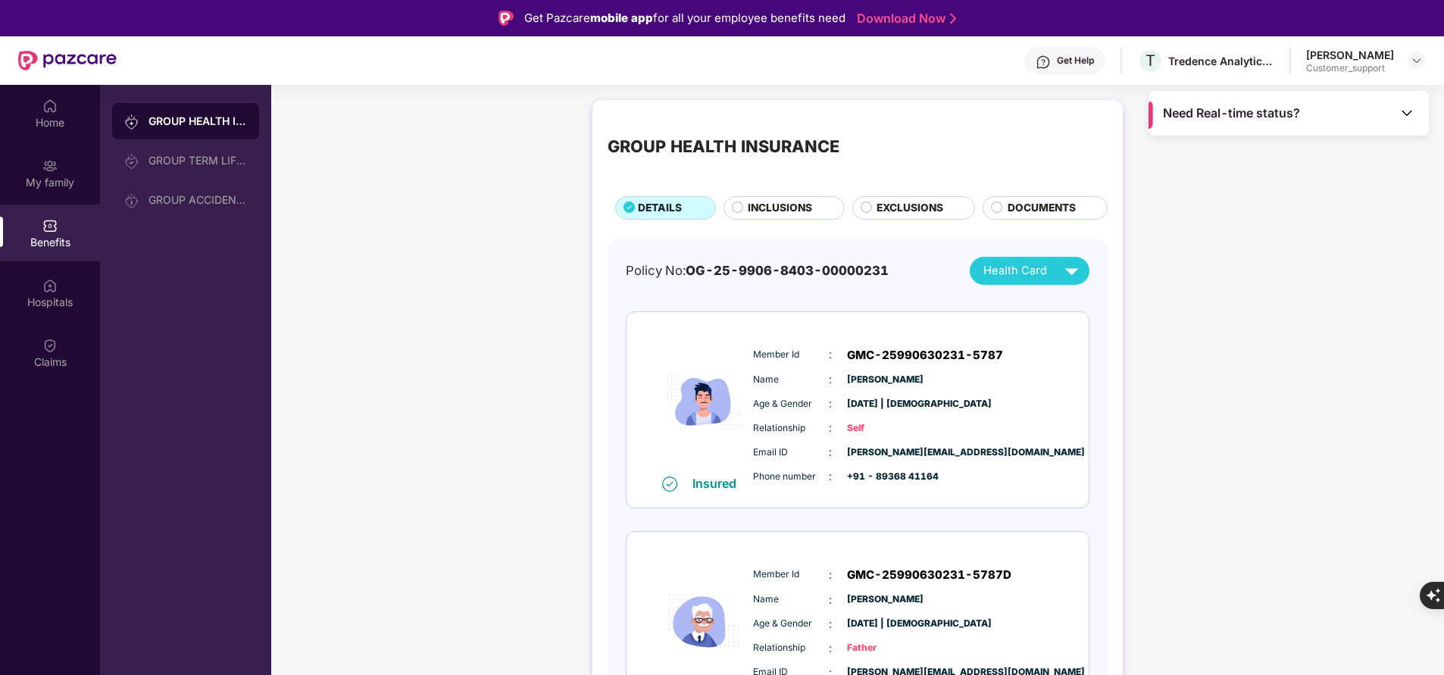
click at [756, 208] on span "INCLUSIONS" at bounding box center [780, 208] width 64 height 16
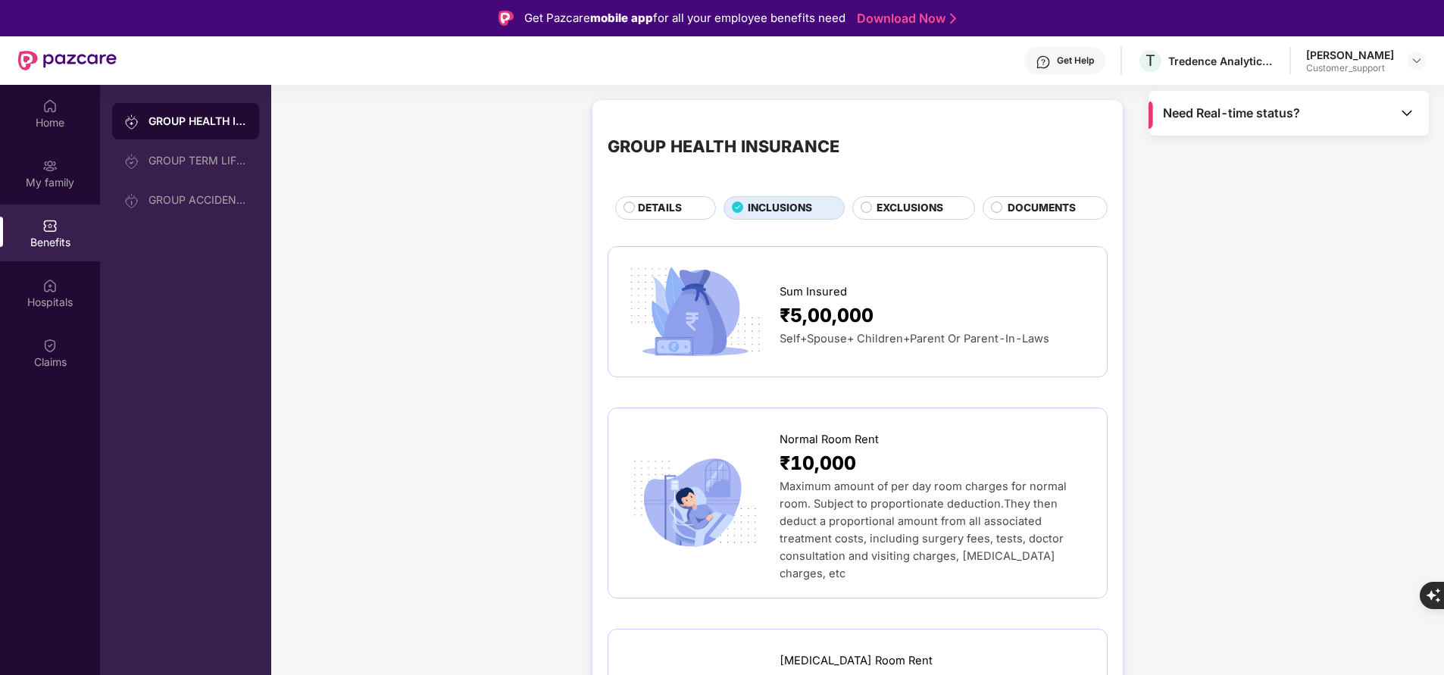
click at [658, 202] on span "DETAILS" at bounding box center [660, 208] width 44 height 16
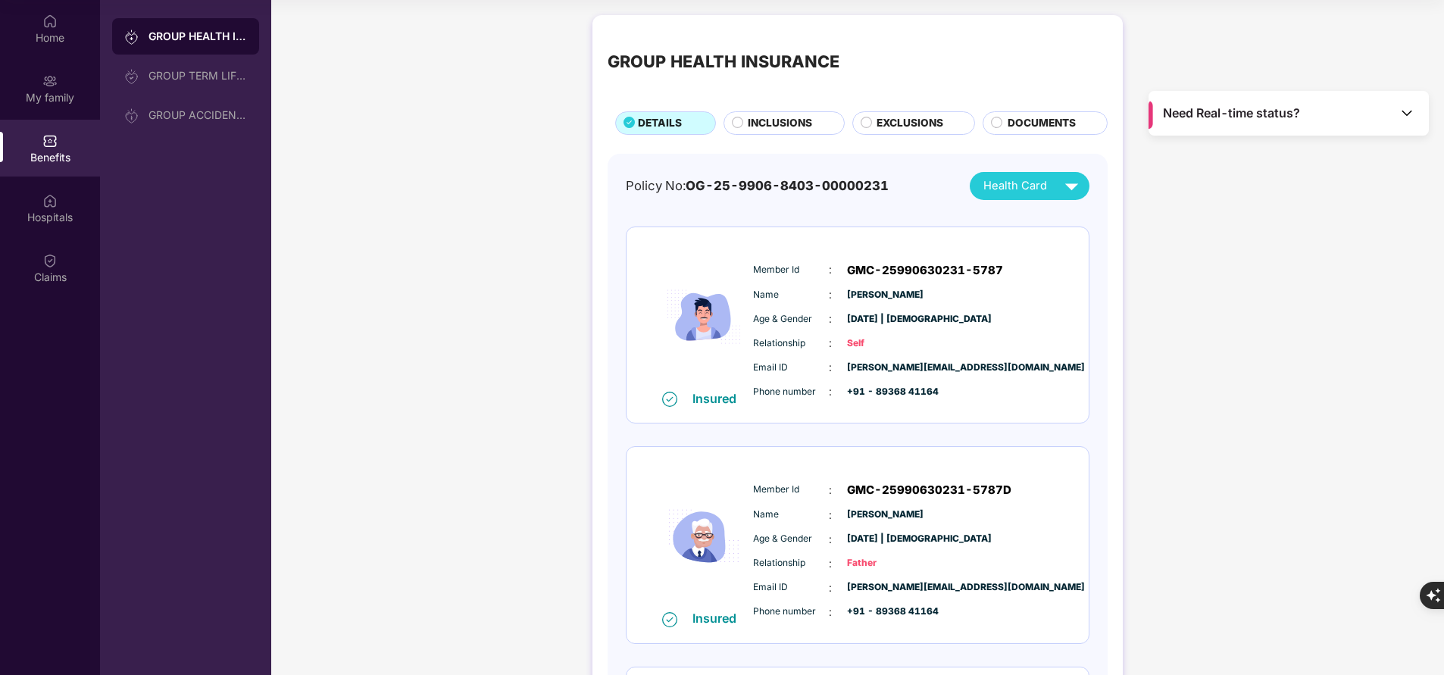
click at [752, 129] on span "INCLUSIONS" at bounding box center [780, 123] width 64 height 16
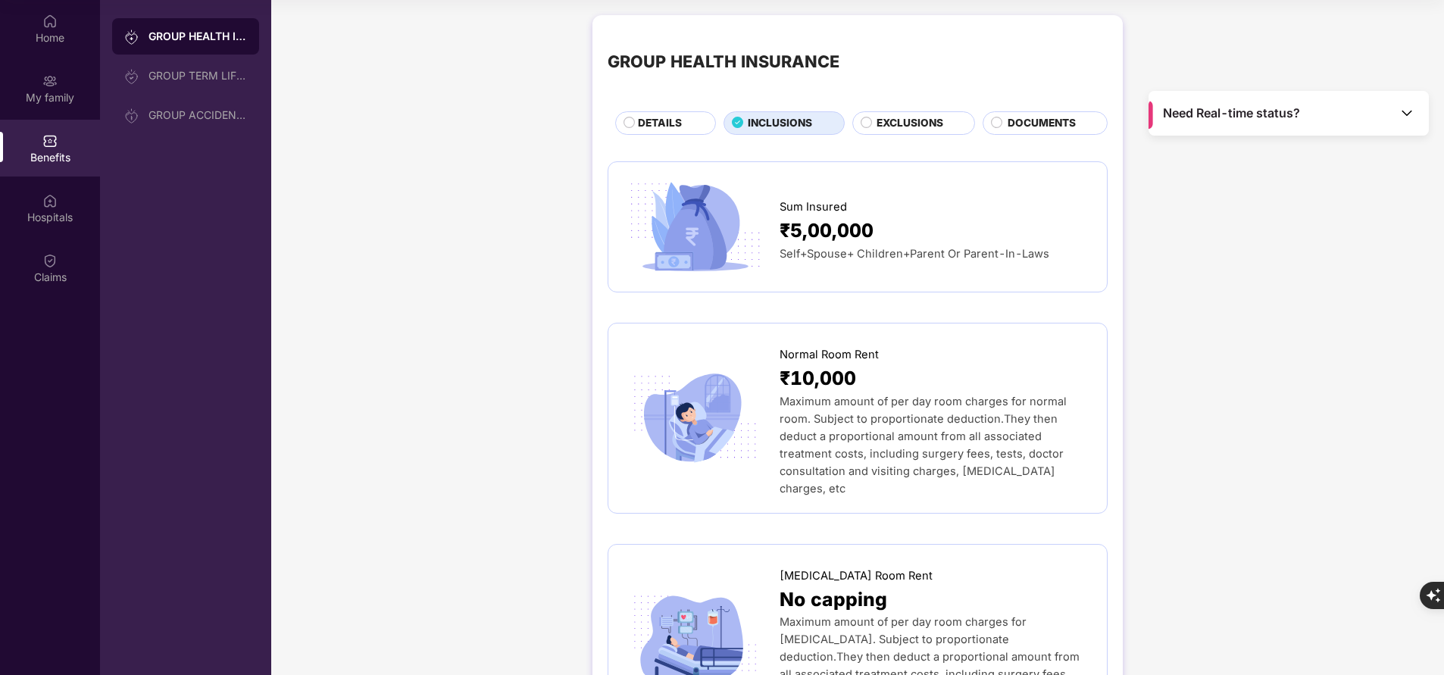
click at [670, 127] on span "DETAILS" at bounding box center [660, 123] width 44 height 16
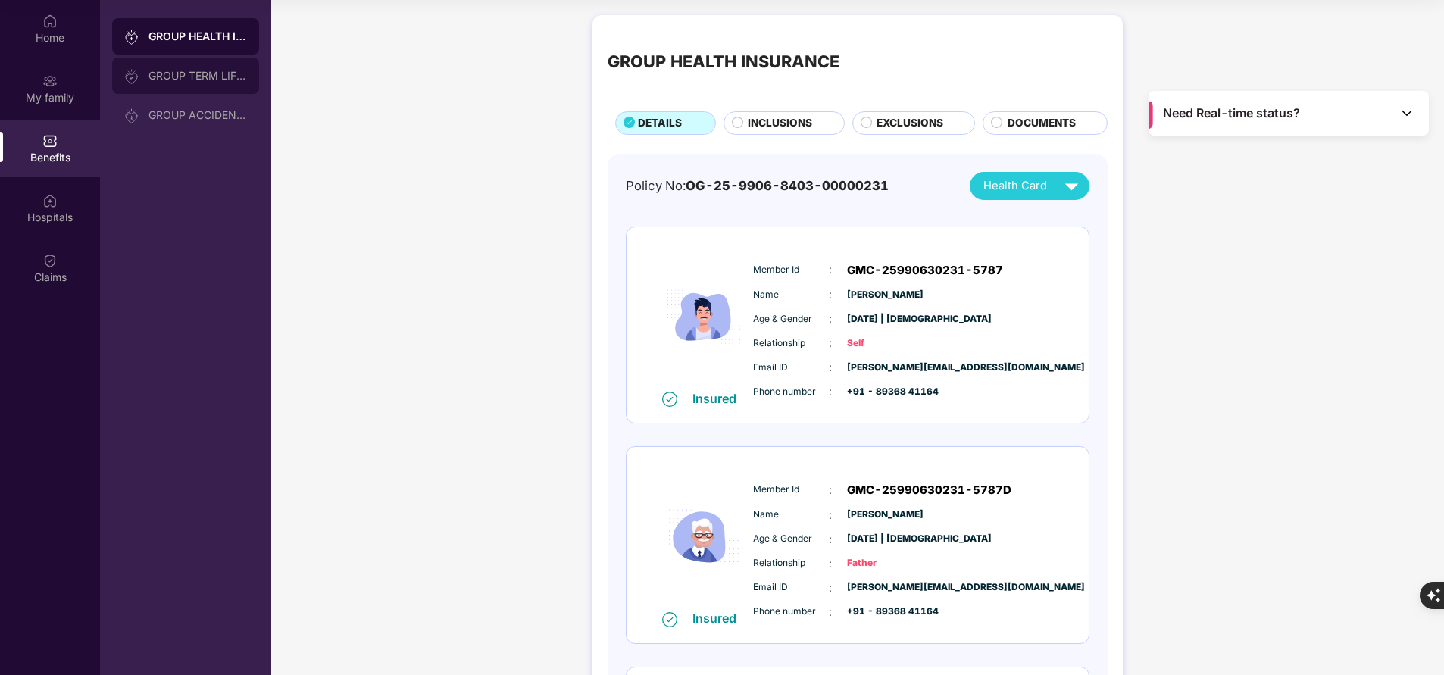
click at [189, 89] on div "GROUP TERM LIFE INSURANCE" at bounding box center [185, 76] width 147 height 36
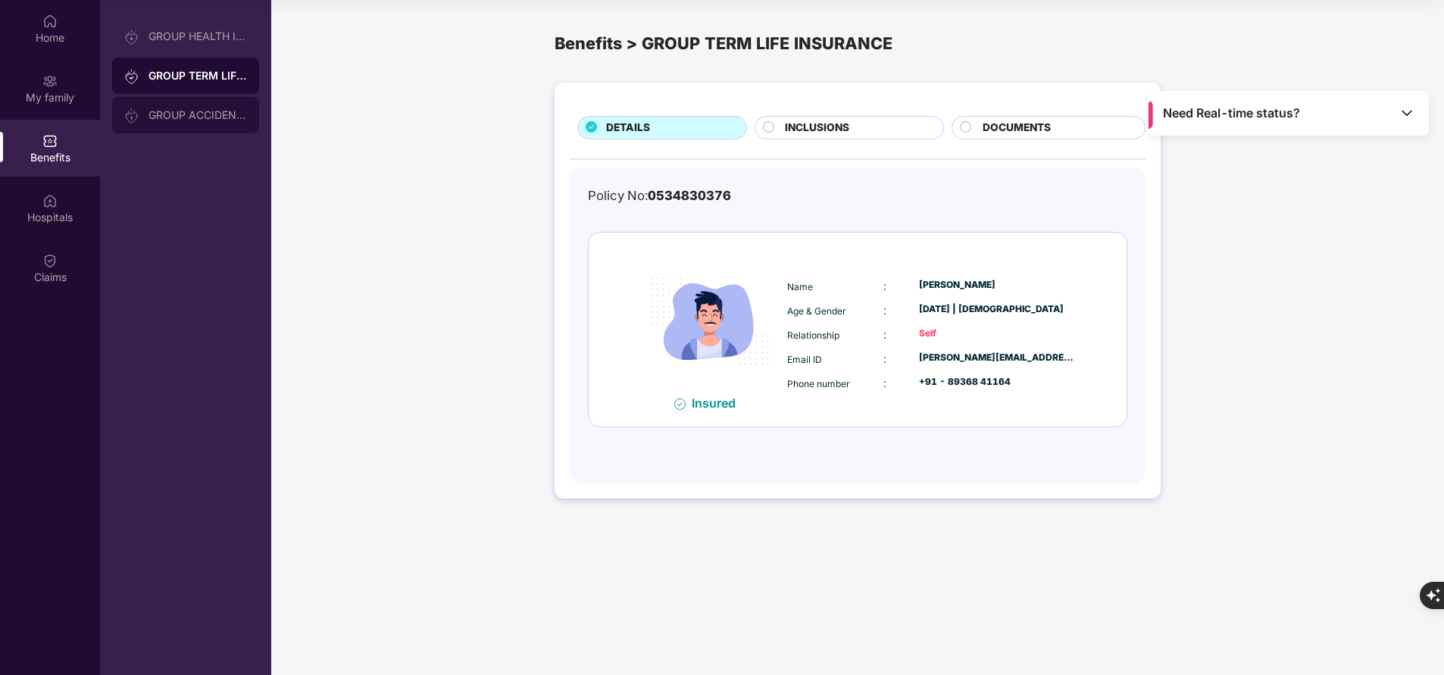
click at [183, 122] on div "GROUP ACCIDENTAL INSURANCE" at bounding box center [185, 115] width 147 height 36
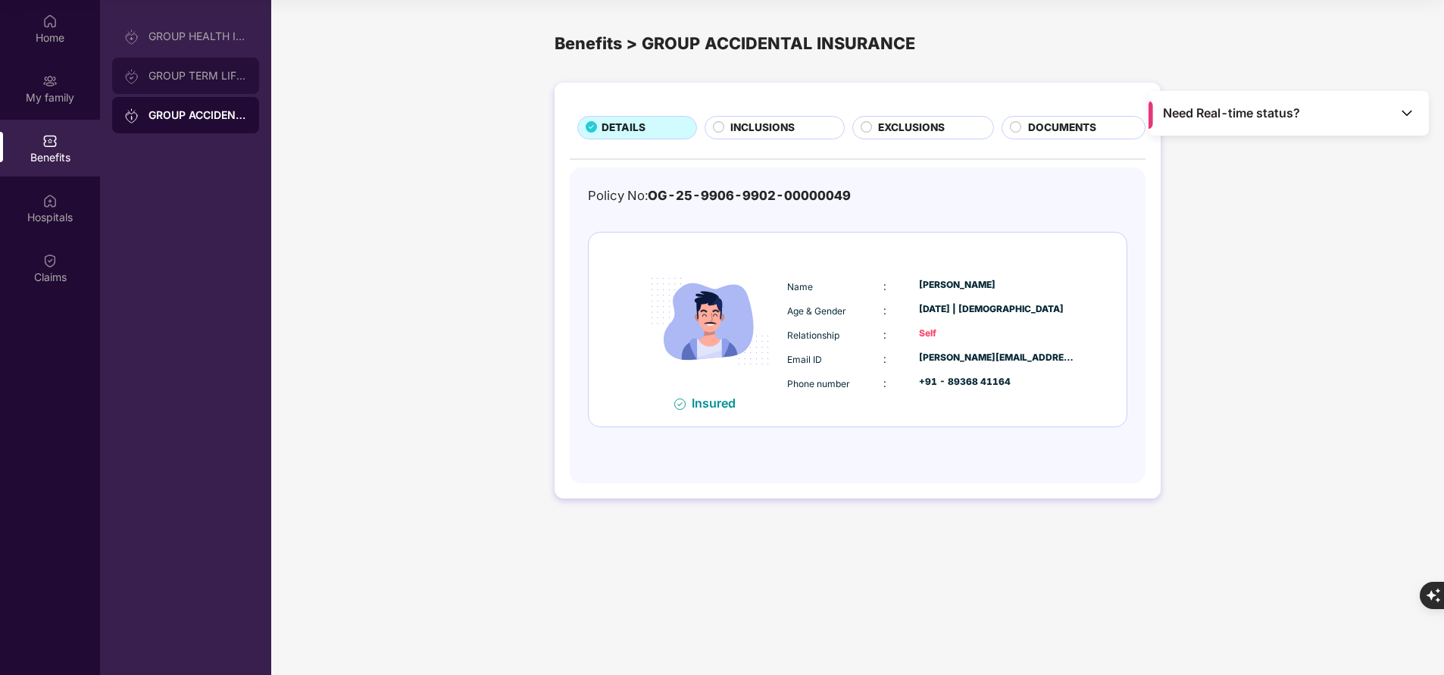
click at [202, 76] on div "GROUP TERM LIFE INSURANCE" at bounding box center [198, 76] width 99 height 12
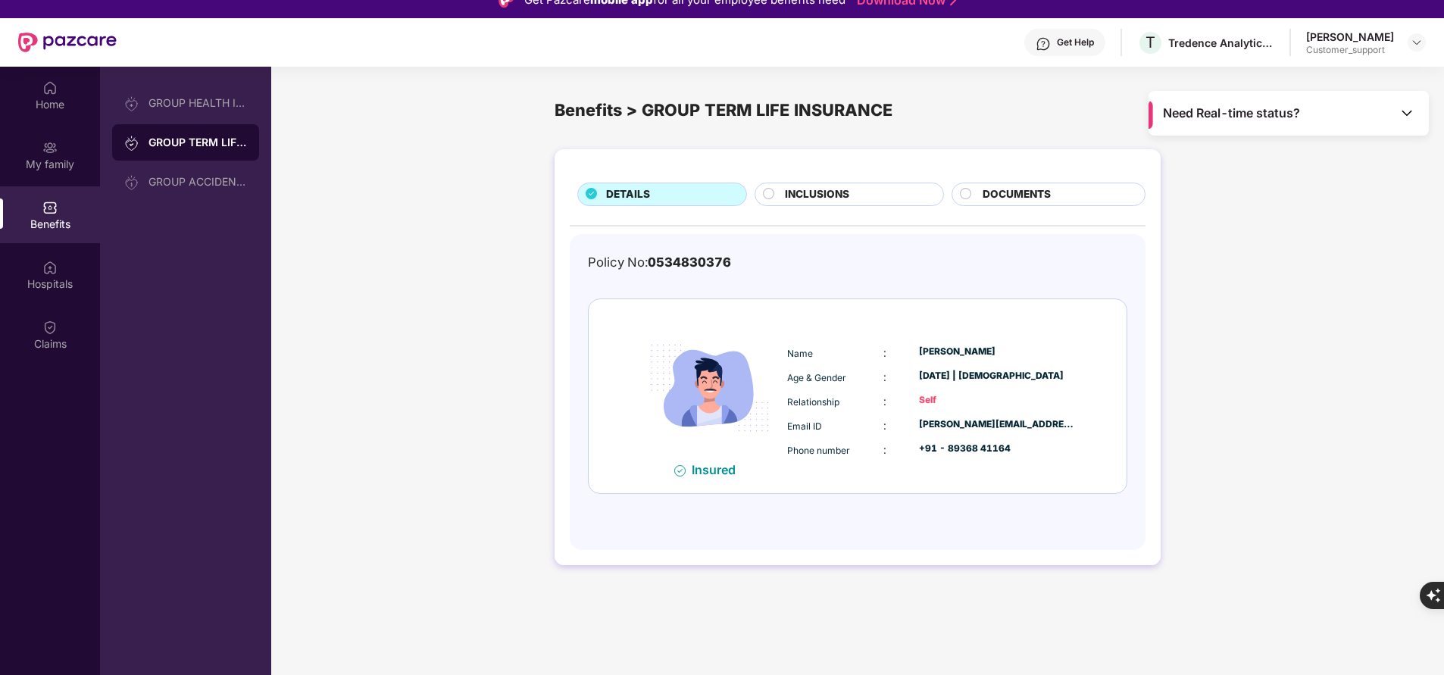
scroll to position [17, 0]
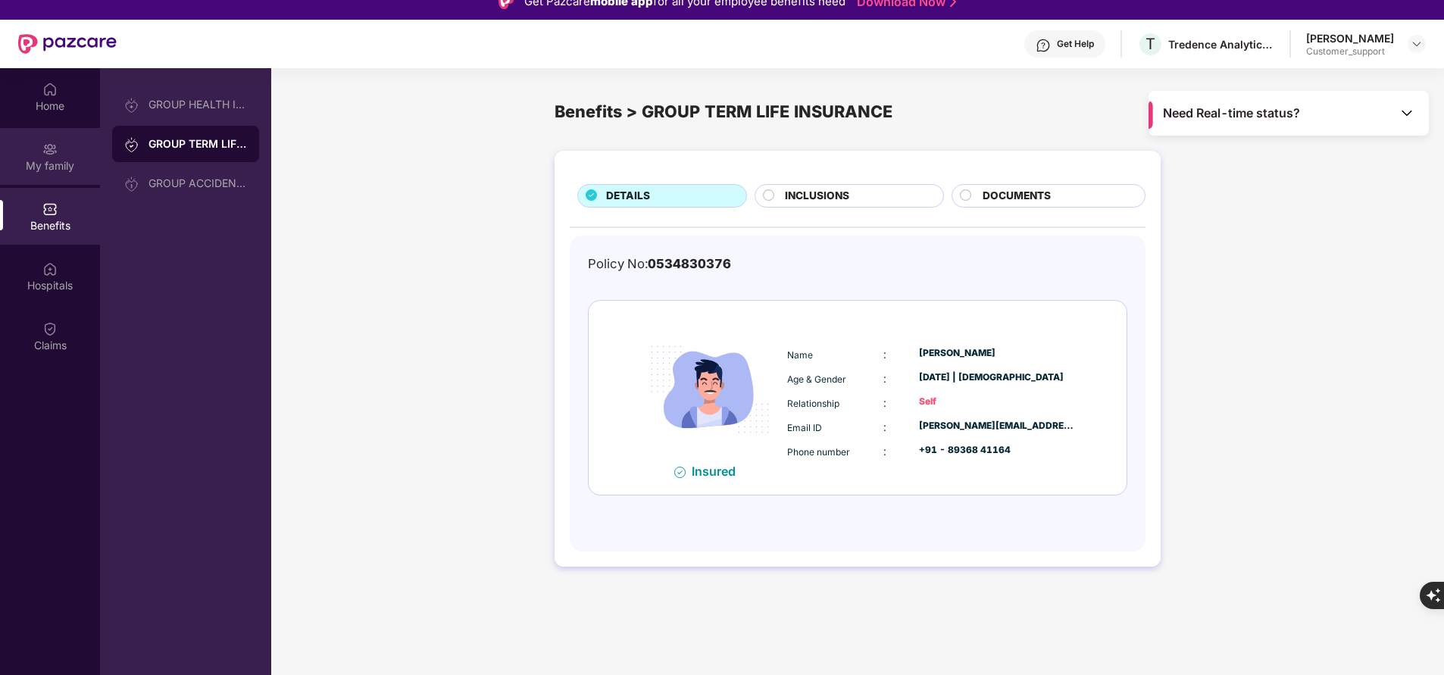
click at [51, 152] on img at bounding box center [49, 149] width 15 height 15
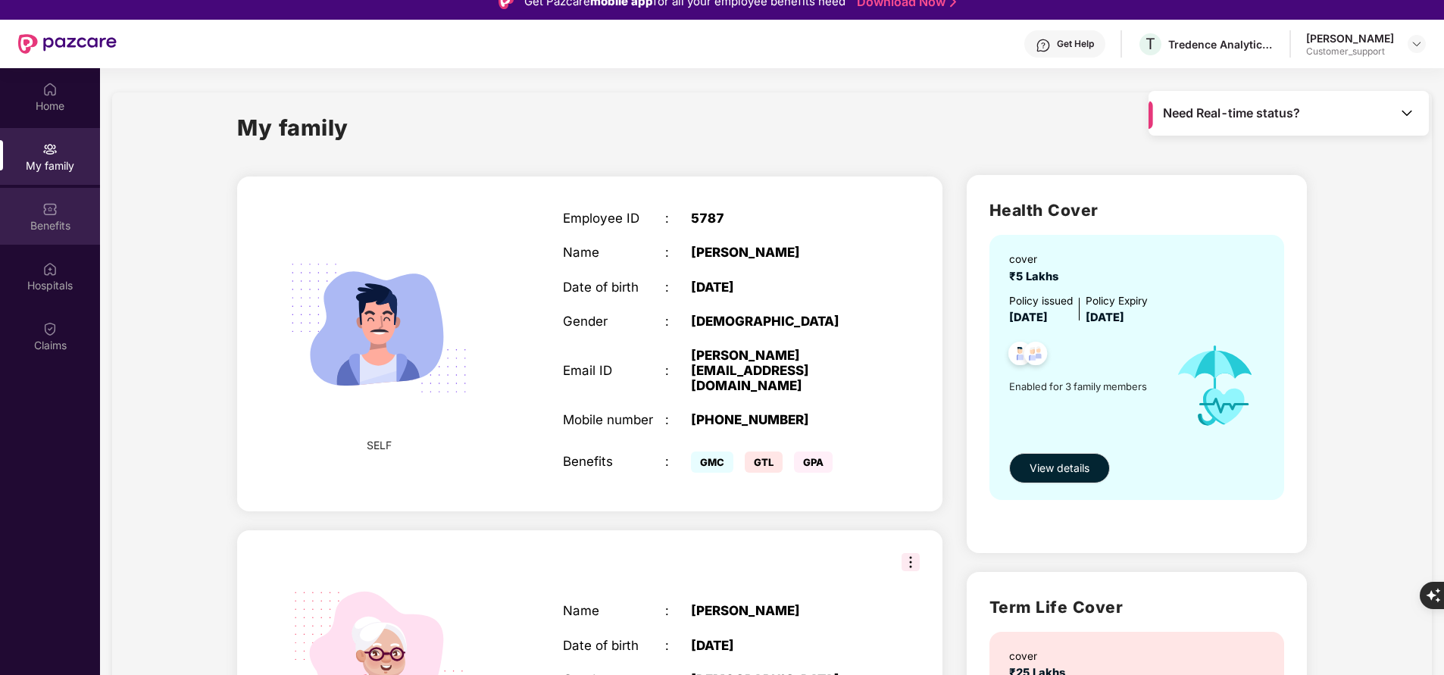
click at [53, 232] on div "Benefits" at bounding box center [50, 225] width 100 height 15
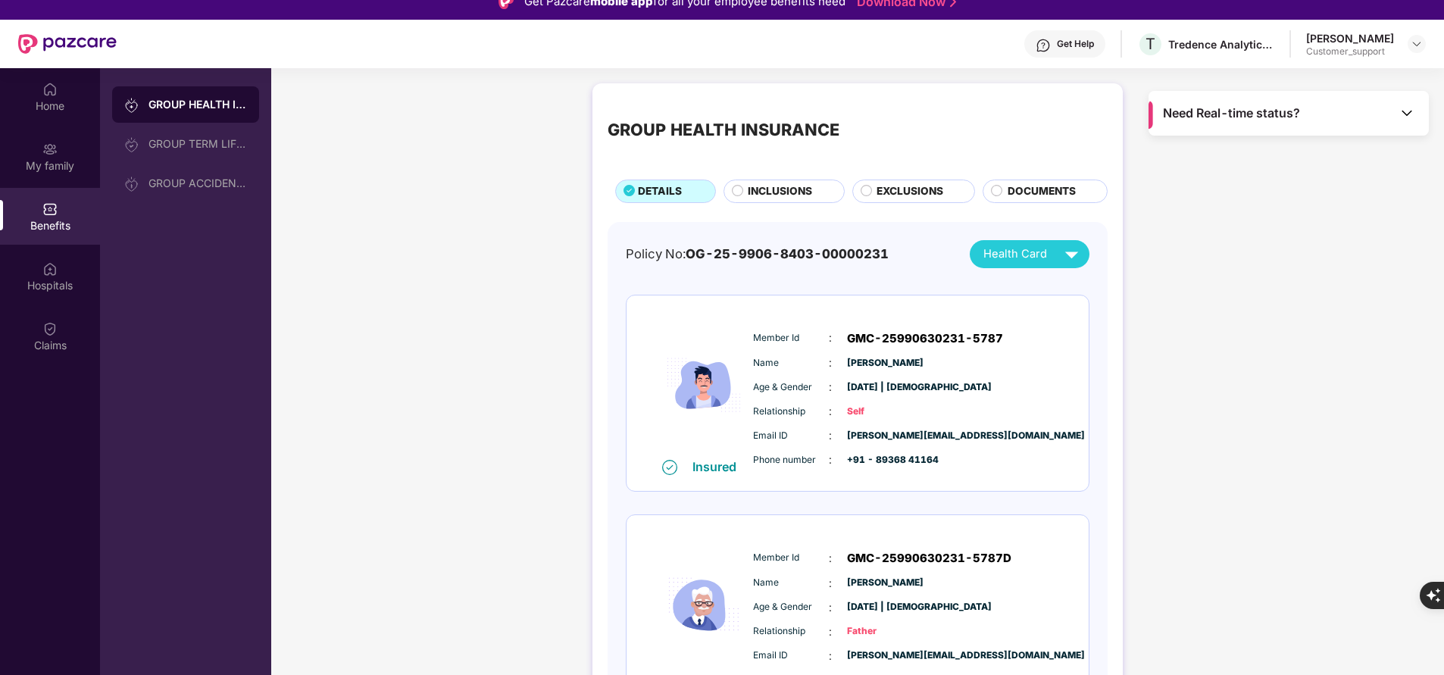
click at [802, 192] on span "INCLUSIONS" at bounding box center [780, 191] width 64 height 16
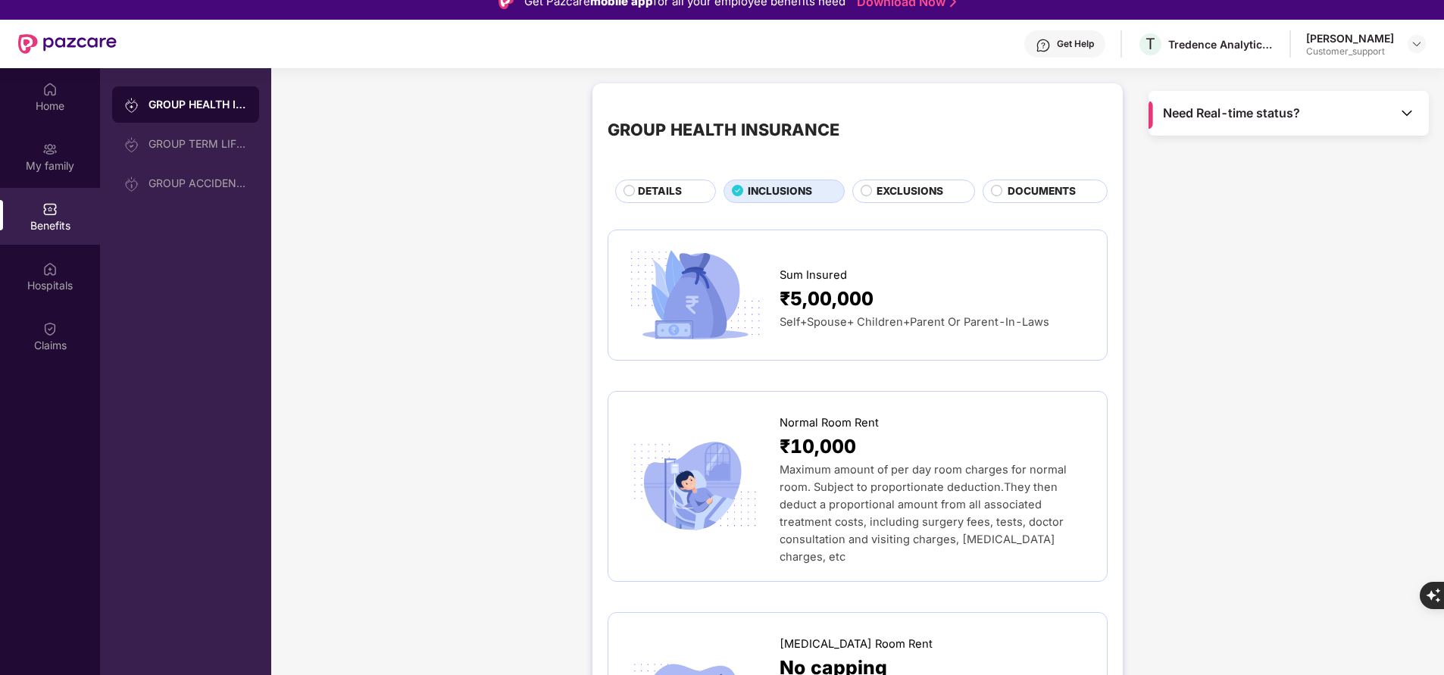
click at [884, 189] on span "EXCLUSIONS" at bounding box center [910, 191] width 67 height 16
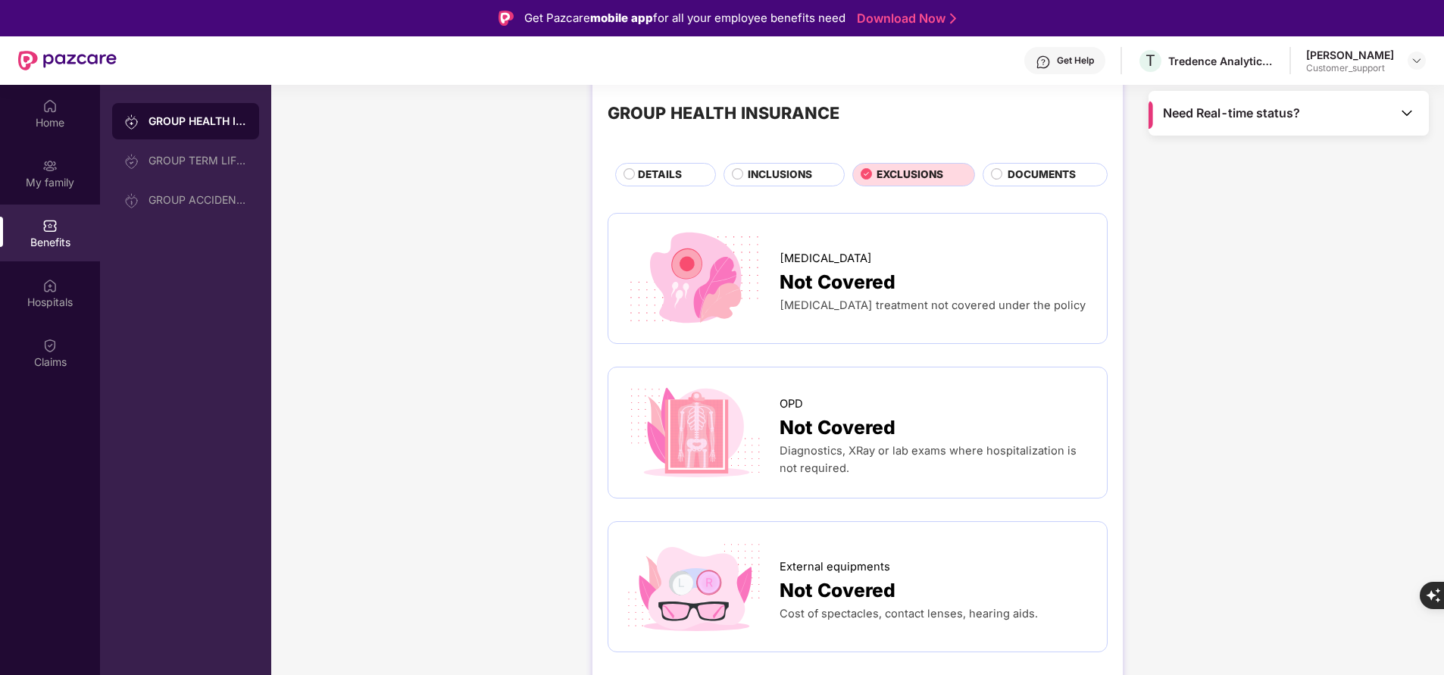
scroll to position [32, 0]
click at [780, 170] on span "INCLUSIONS" at bounding box center [780, 176] width 64 height 16
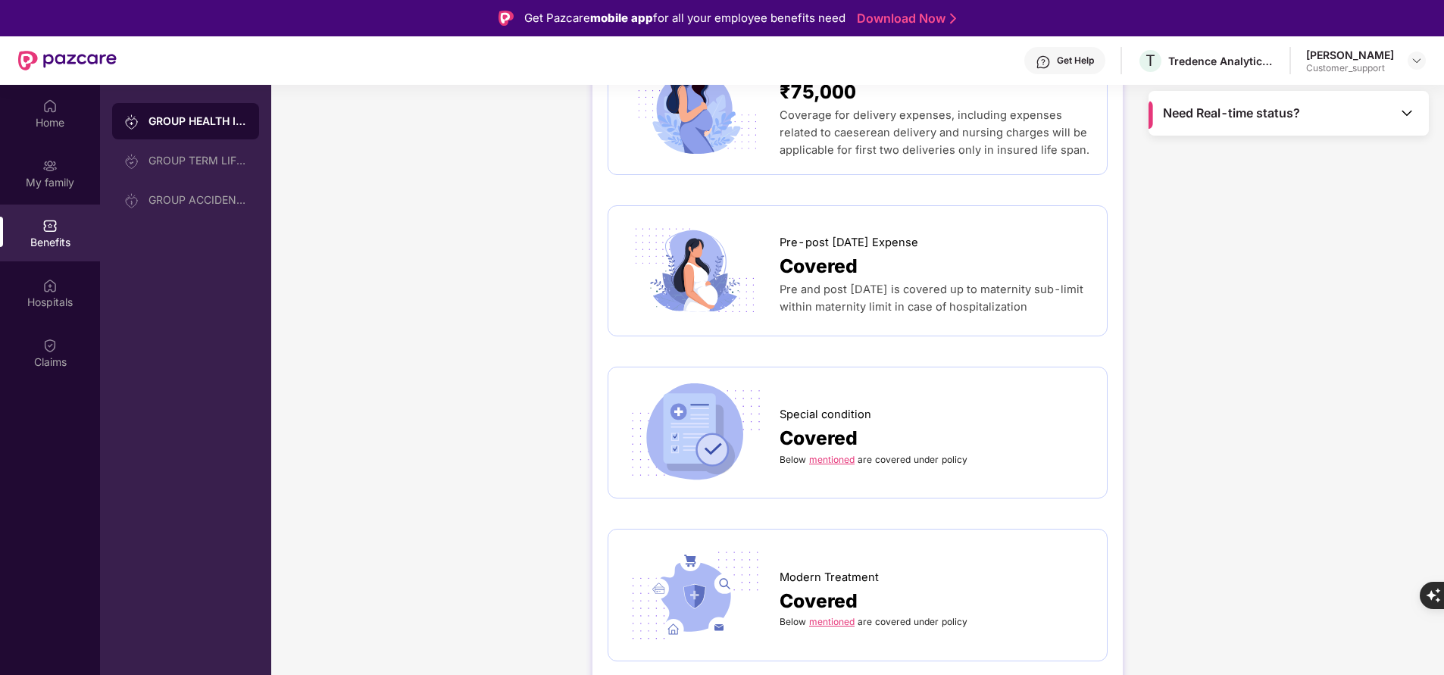
scroll to position [1857, 0]
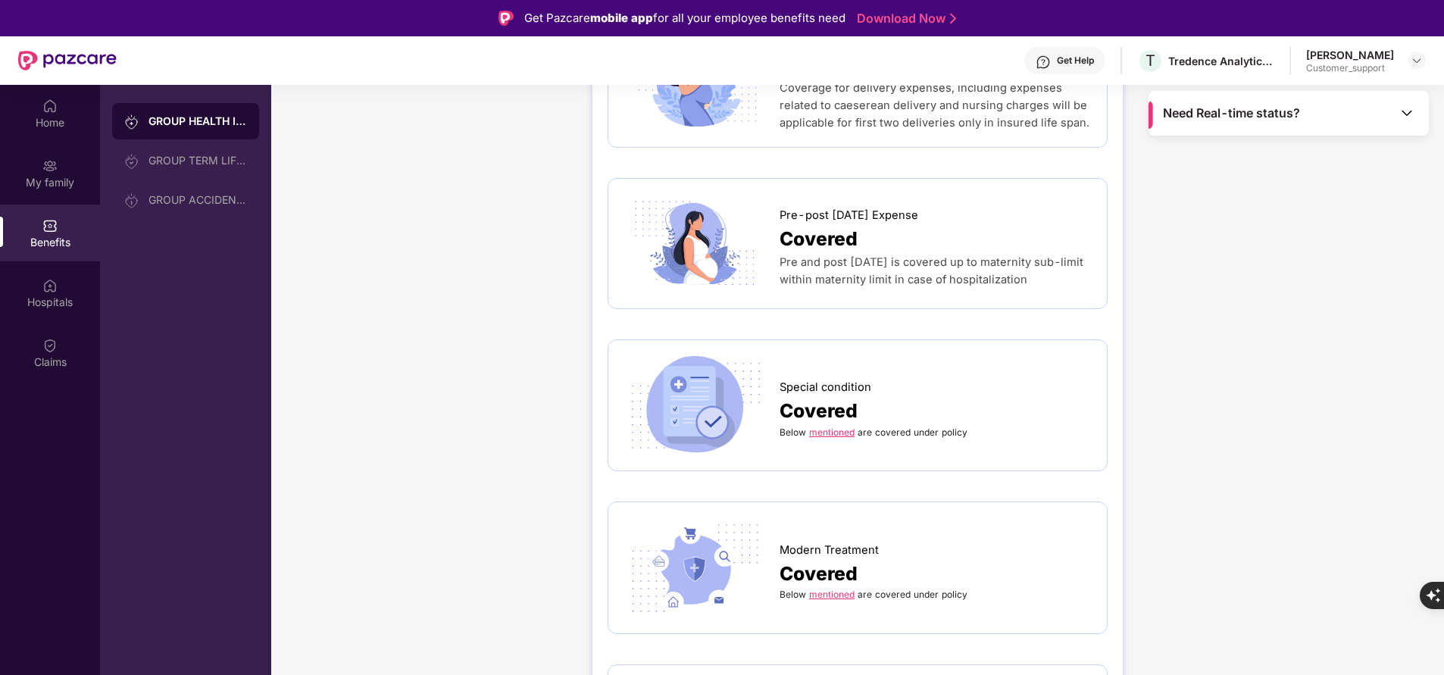
click at [835, 589] on link "mentioned" at bounding box center [831, 594] width 45 height 11
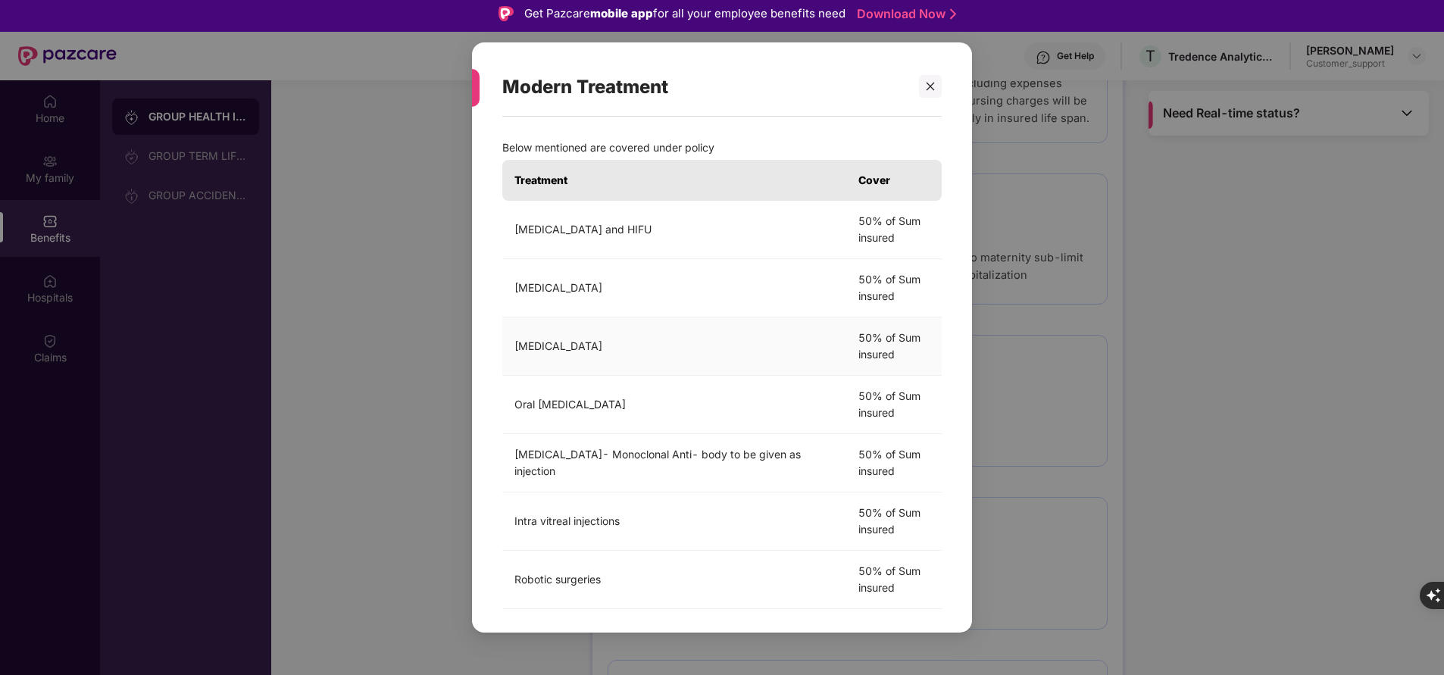
scroll to position [3, 0]
click at [928, 89] on icon "close" at bounding box center [931, 87] width 8 height 8
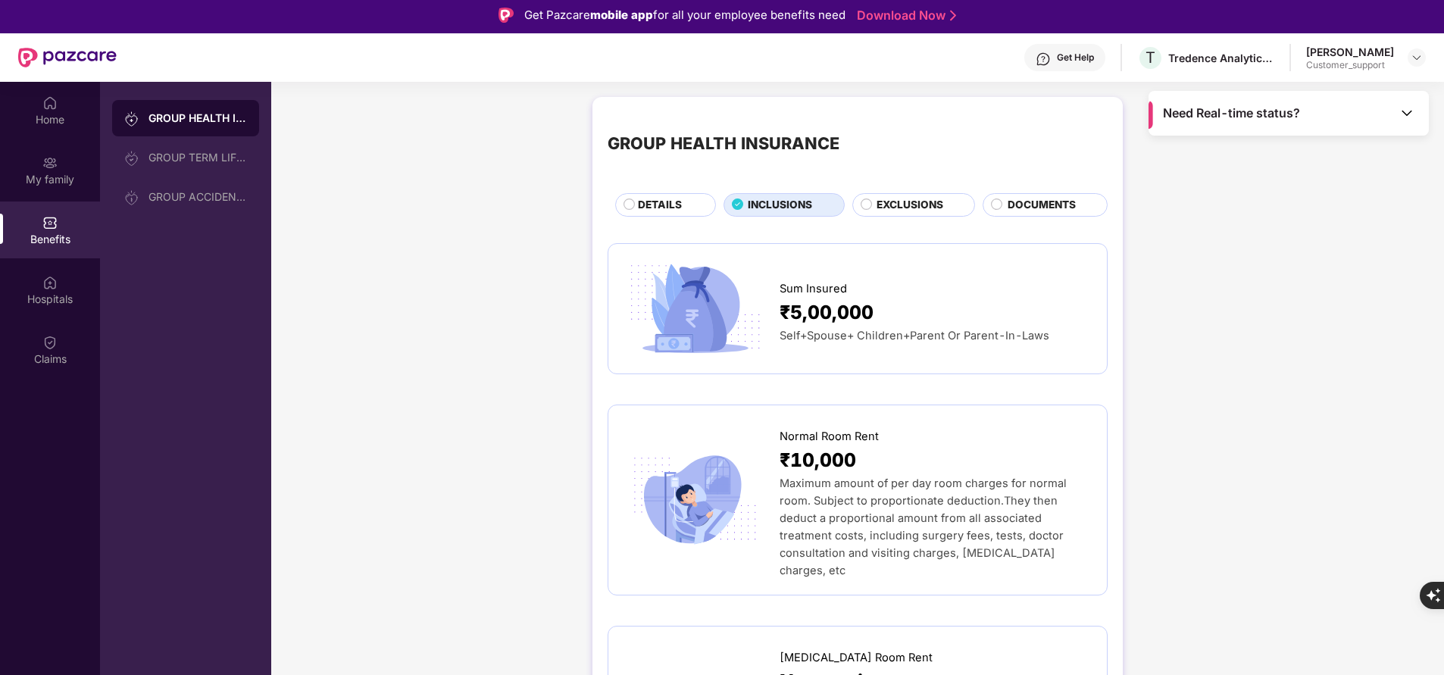
scroll to position [0, 0]
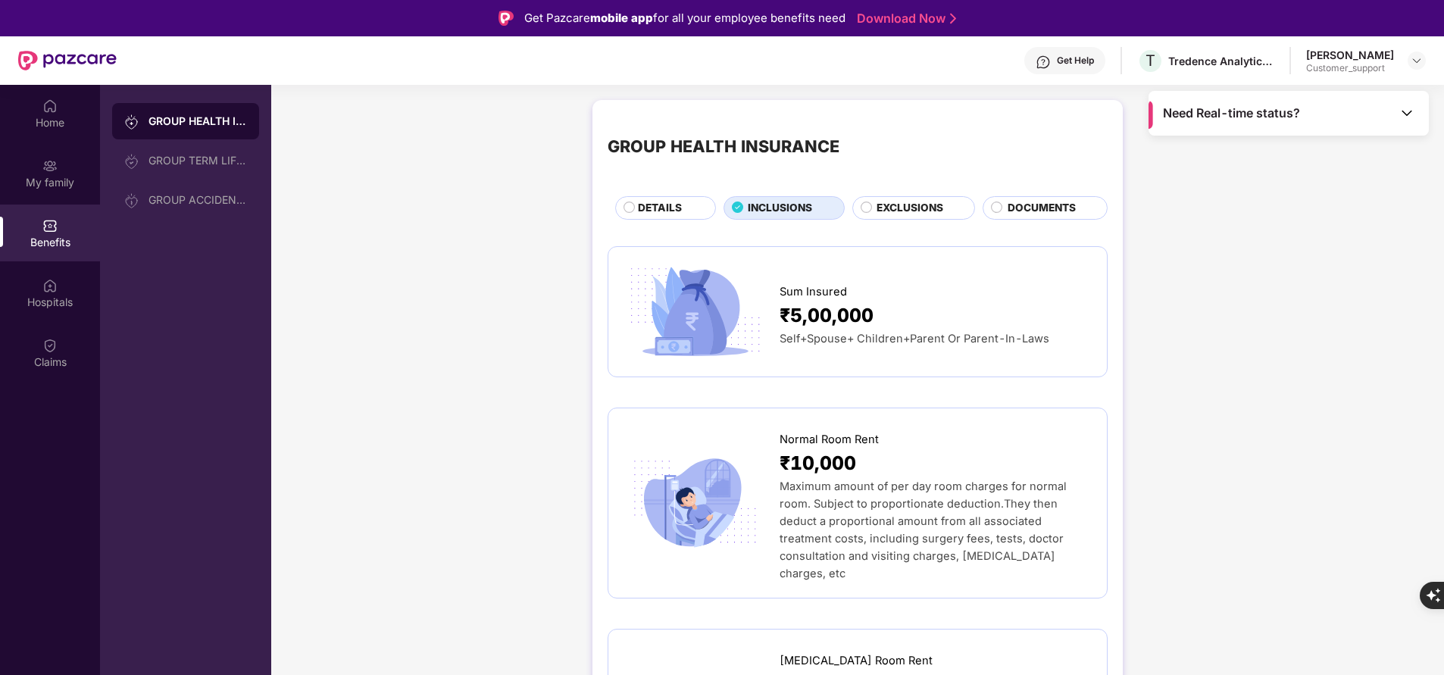
click at [644, 210] on span "DETAILS" at bounding box center [660, 208] width 44 height 16
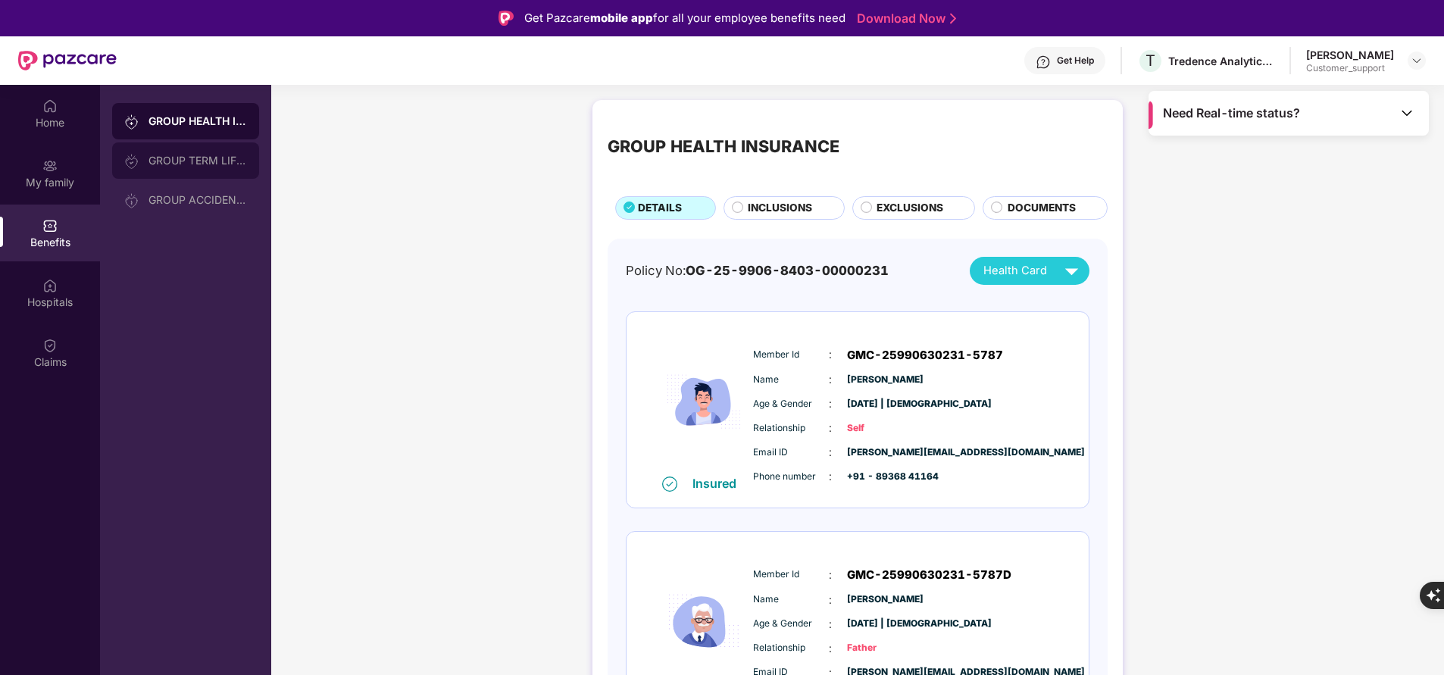
click at [189, 152] on div "GROUP TERM LIFE INSURANCE" at bounding box center [185, 160] width 147 height 36
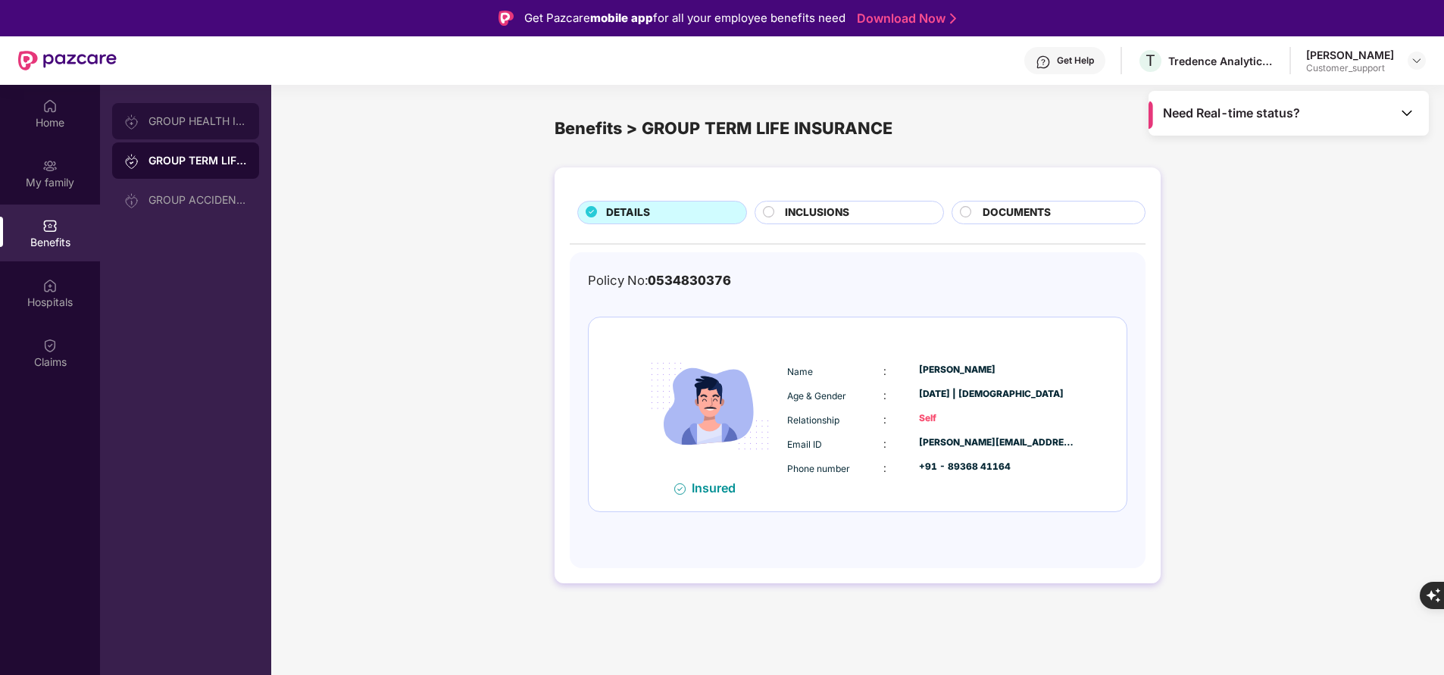
click at [149, 125] on div "GROUP HEALTH INSURANCE" at bounding box center [198, 121] width 99 height 12
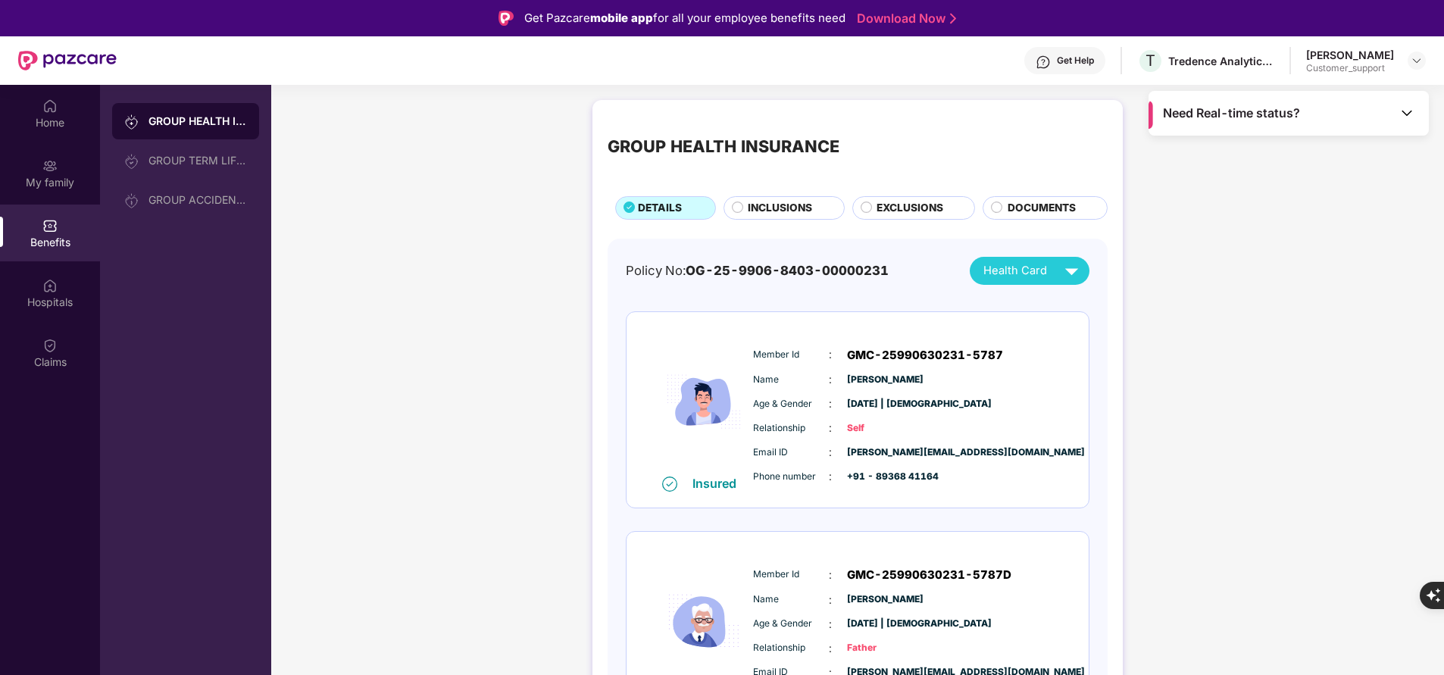
click at [805, 211] on span "INCLUSIONS" at bounding box center [780, 208] width 64 height 16
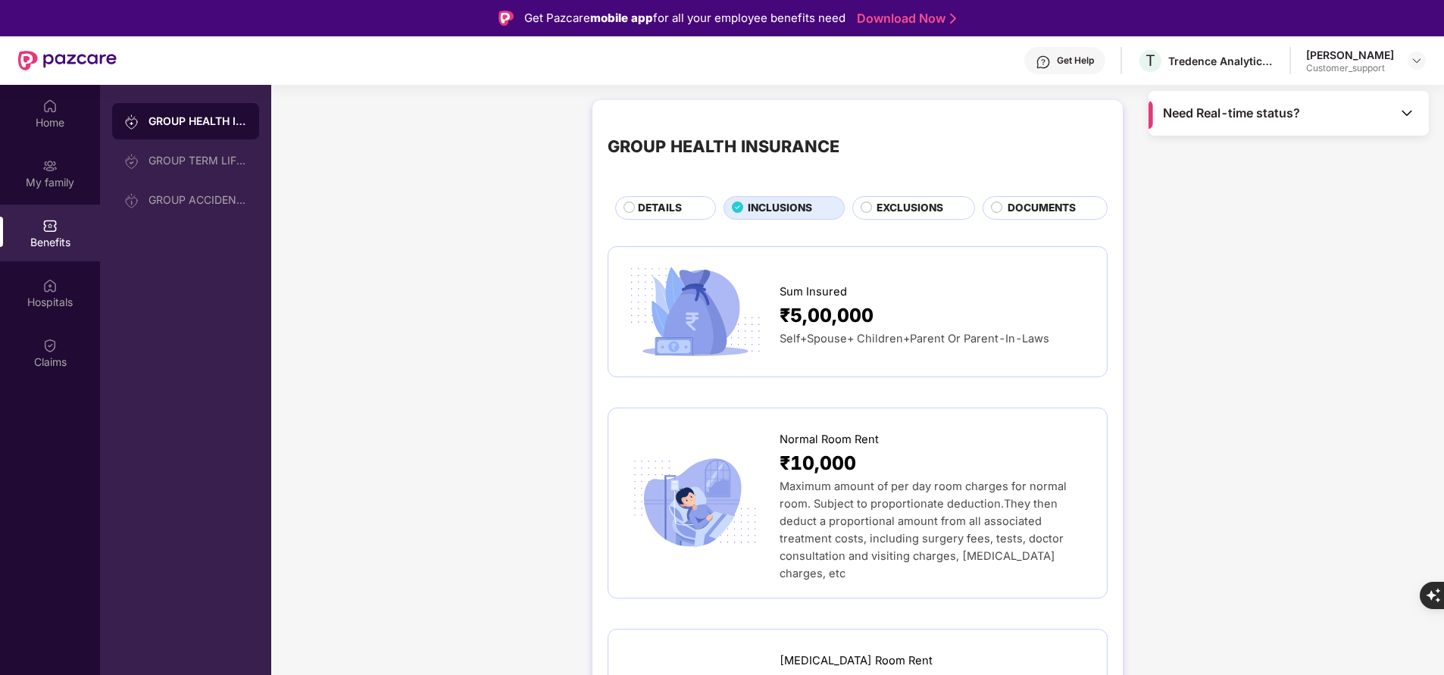
scroll to position [2, 0]
click at [152, 164] on div "GROUP TERM LIFE INSURANCE" at bounding box center [198, 161] width 99 height 12
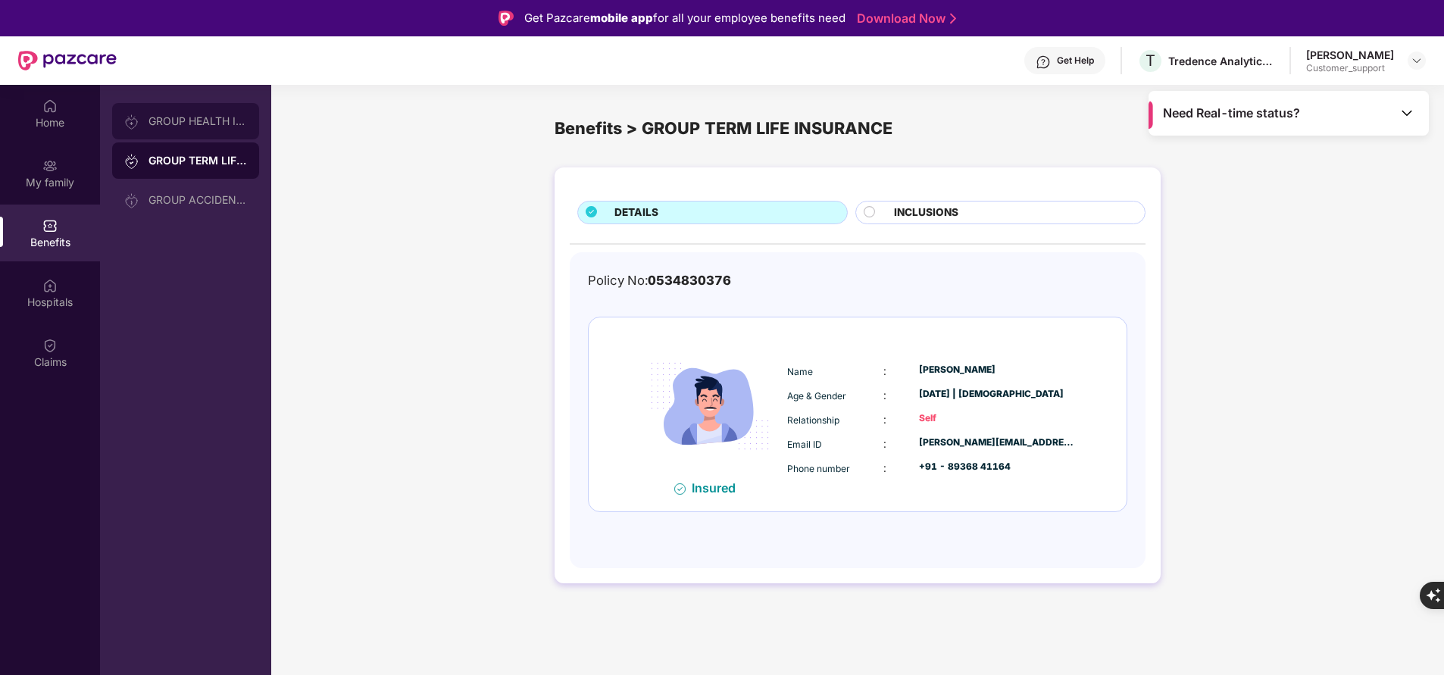
click at [185, 127] on div "GROUP HEALTH INSURANCE" at bounding box center [185, 121] width 147 height 36
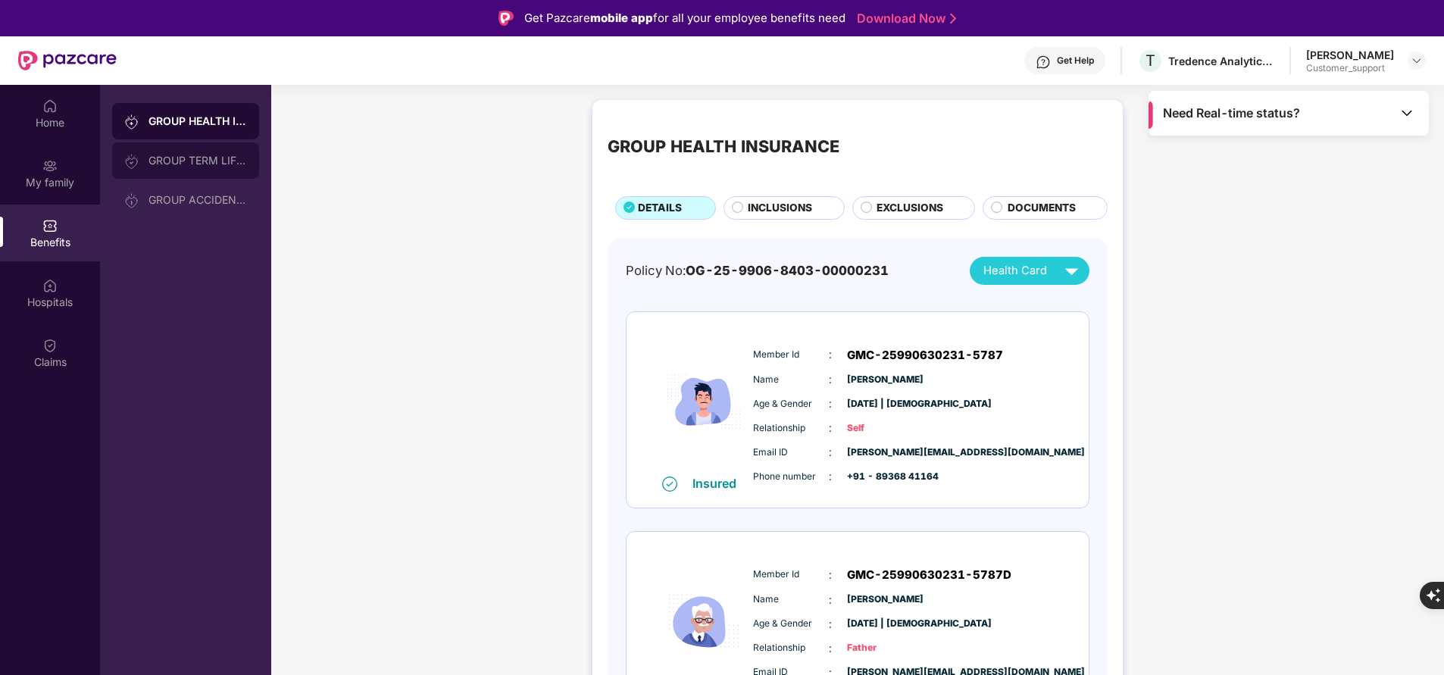
click at [183, 164] on div "GROUP TERM LIFE INSURANCE" at bounding box center [198, 161] width 99 height 12
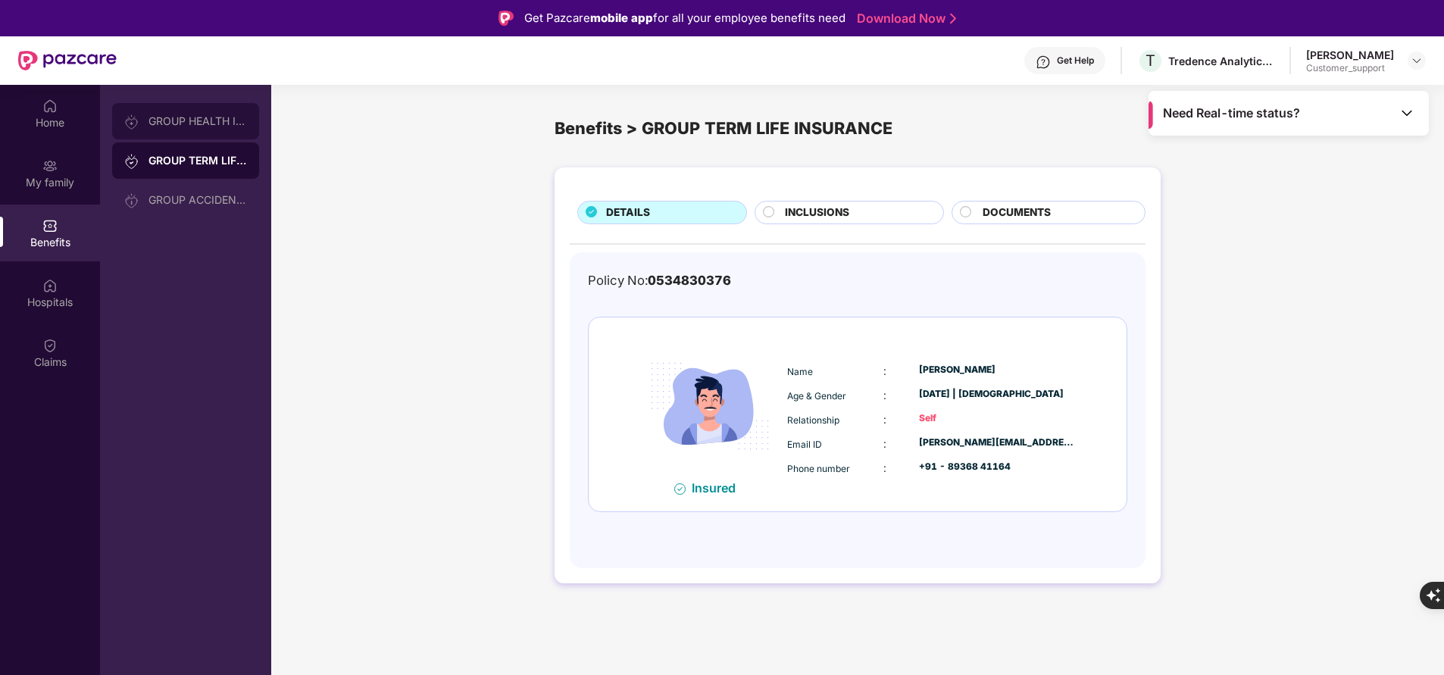
click at [205, 131] on div "GROUP HEALTH INSURANCE" at bounding box center [185, 121] width 147 height 36
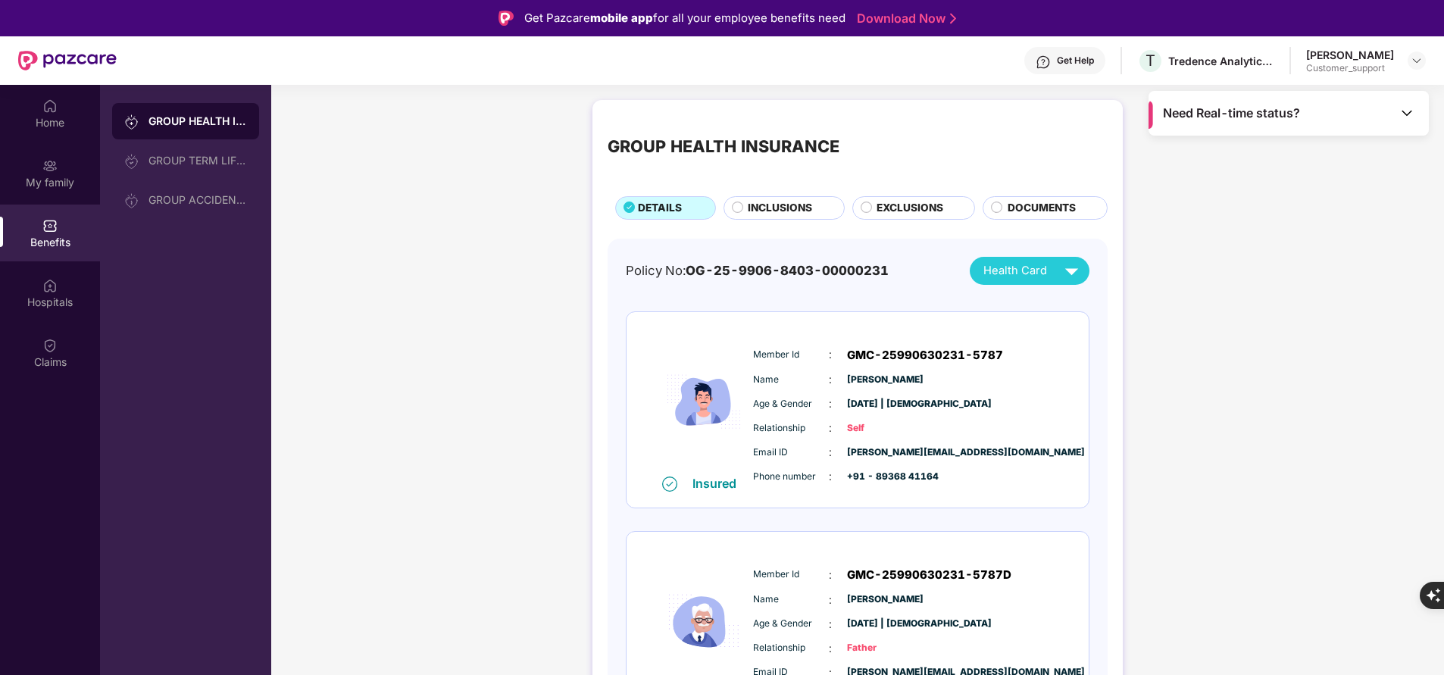
click at [757, 214] on span "INCLUSIONS" at bounding box center [780, 208] width 64 height 16
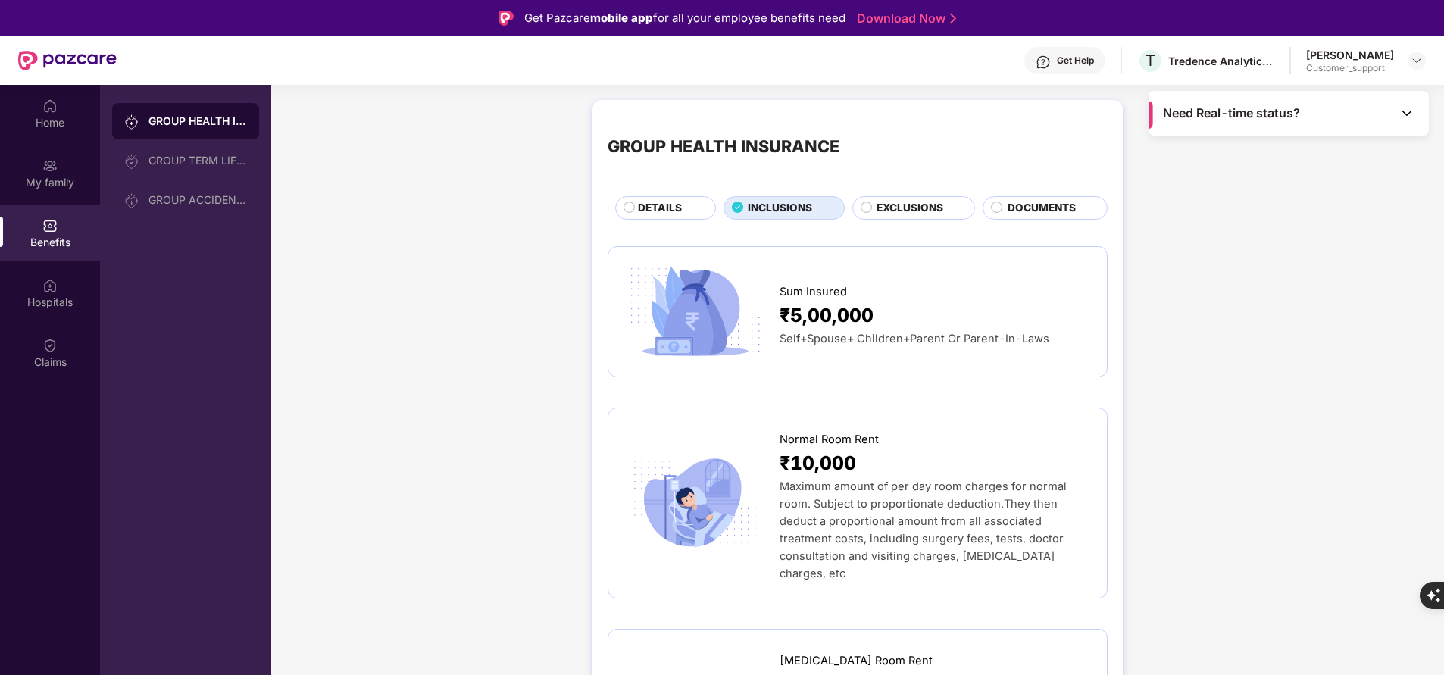
click at [682, 215] on div "DETAILS" at bounding box center [668, 209] width 77 height 18
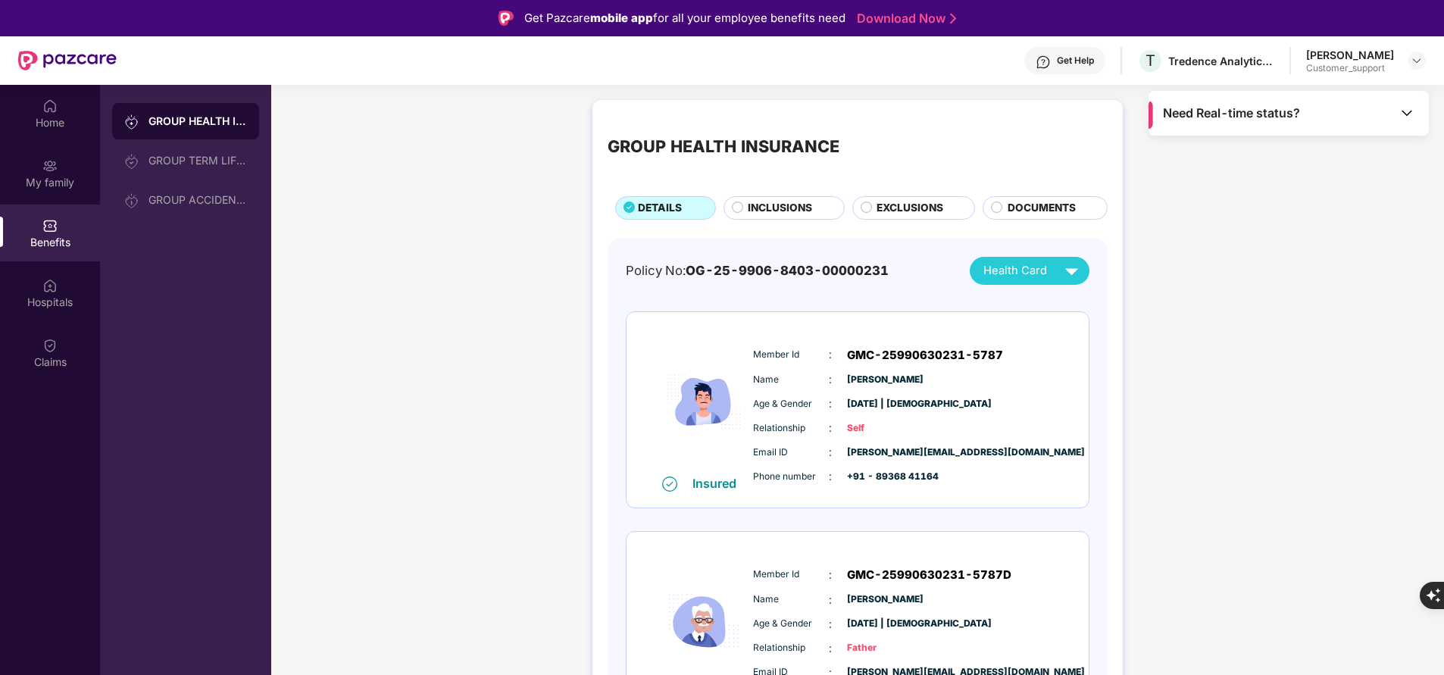
click at [804, 211] on span "INCLUSIONS" at bounding box center [780, 208] width 64 height 16
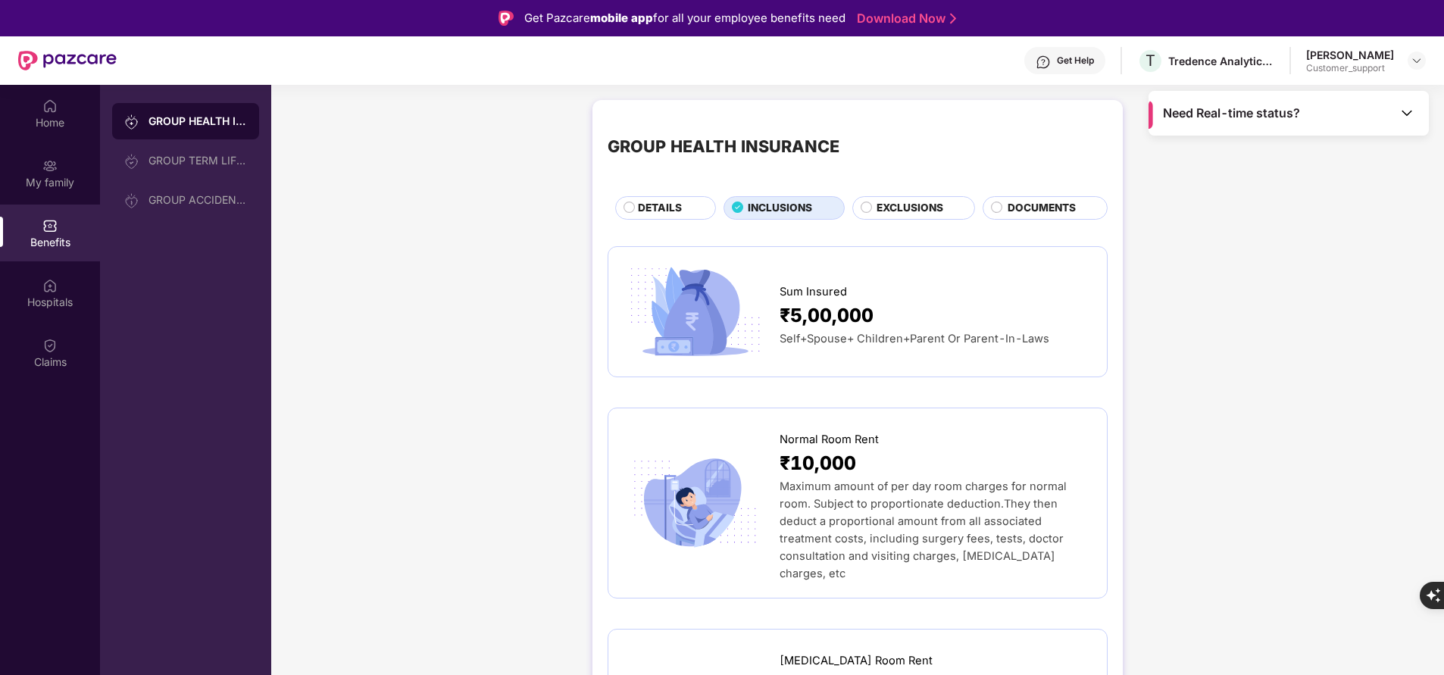
click at [652, 212] on span "DETAILS" at bounding box center [660, 208] width 44 height 16
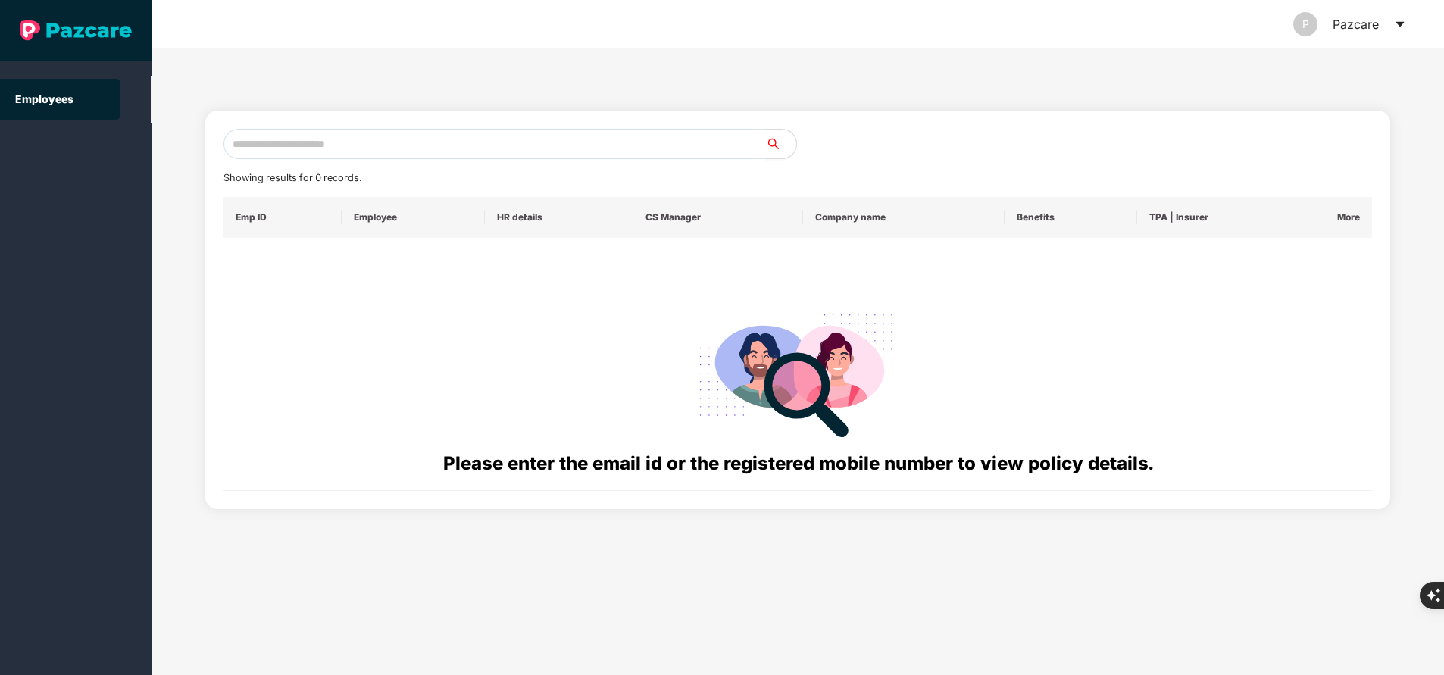
paste input "**********"
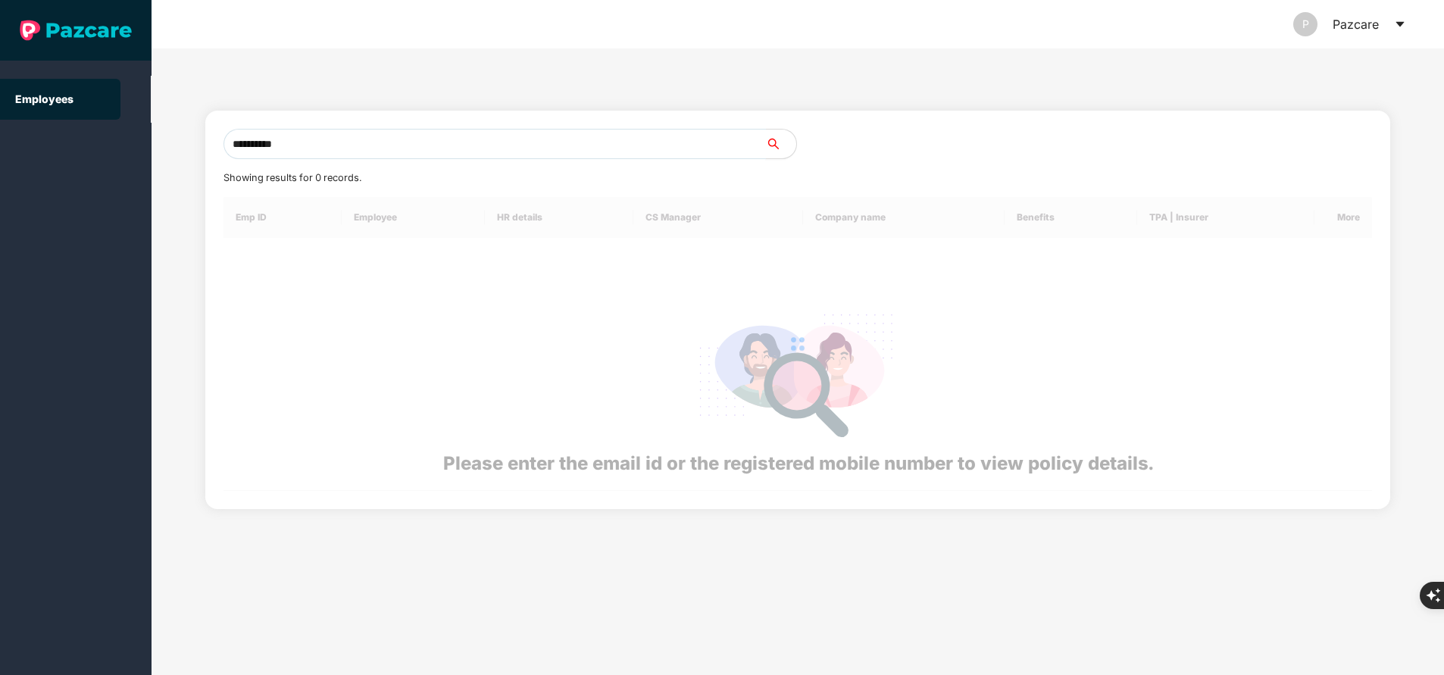
click at [398, 142] on input "**********" at bounding box center [495, 144] width 543 height 30
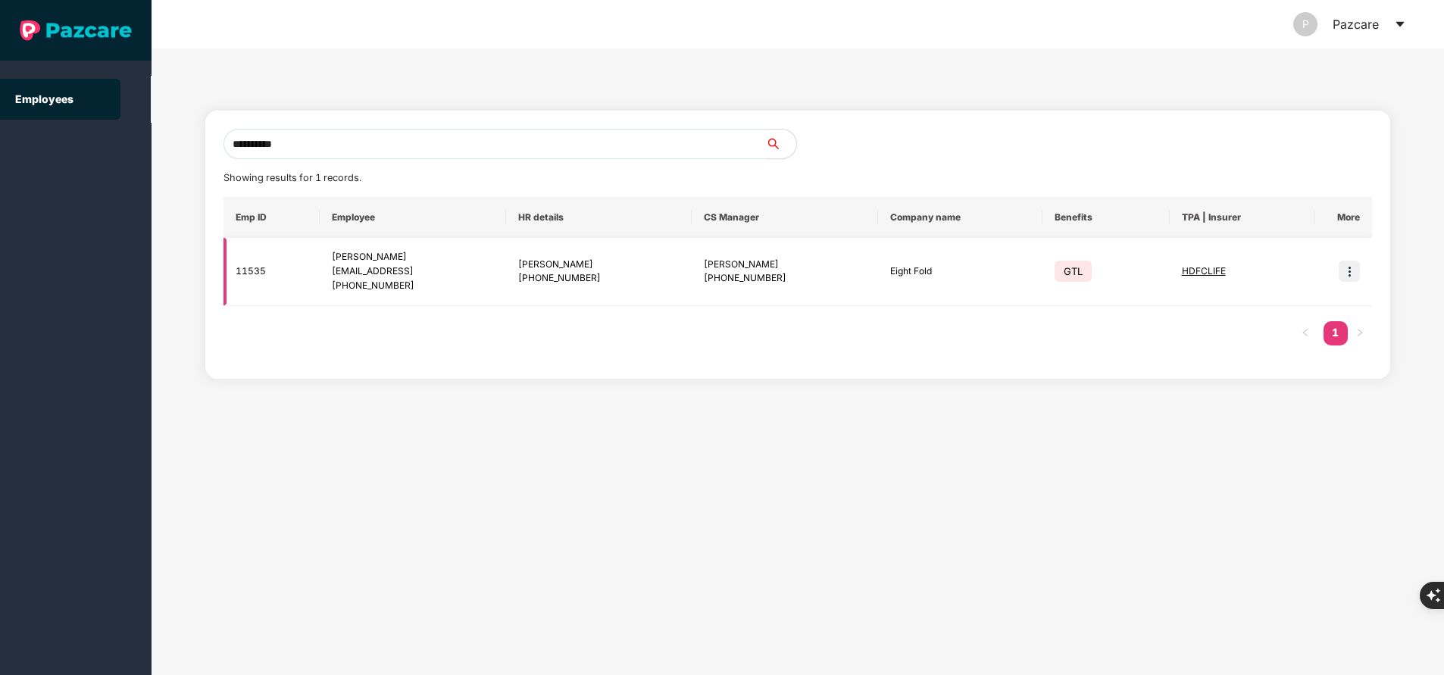
type input "**********"
click at [1356, 272] on img at bounding box center [1349, 271] width 21 height 21
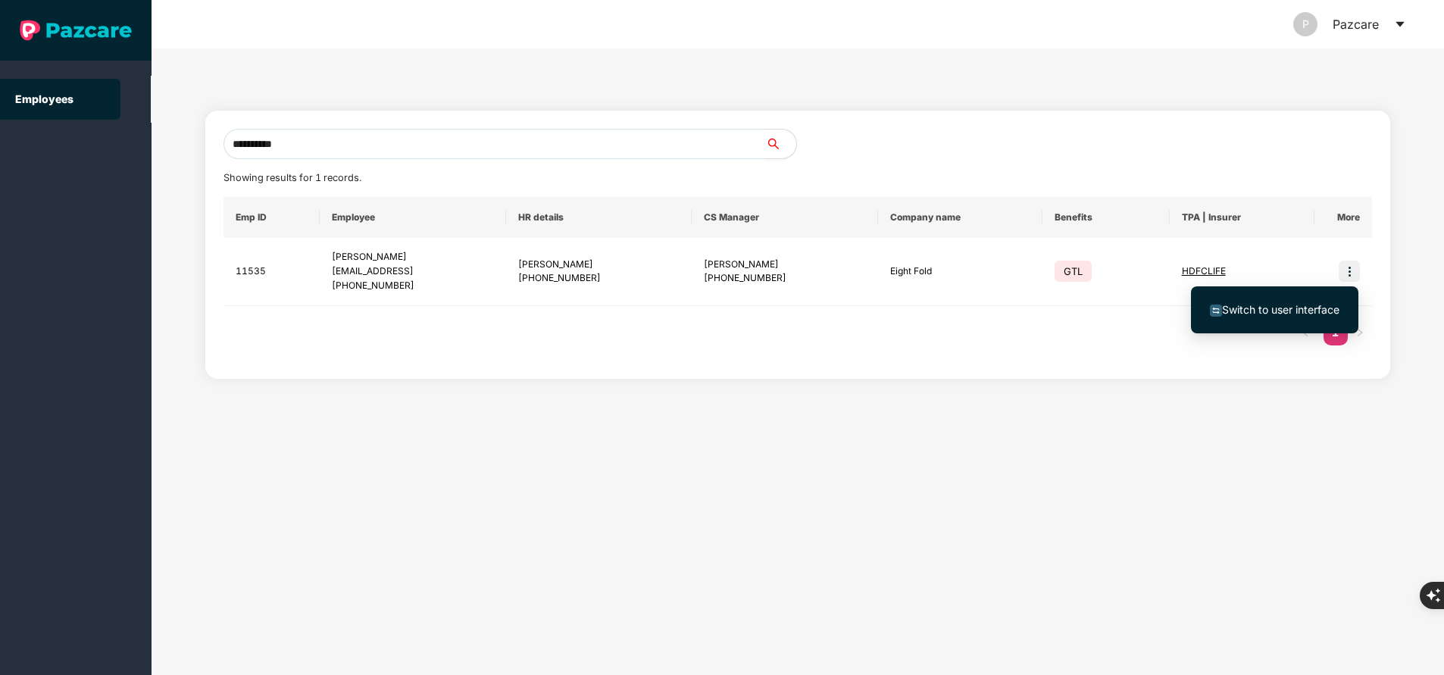
click at [1290, 302] on span "Switch to user interface" at bounding box center [1275, 310] width 130 height 17
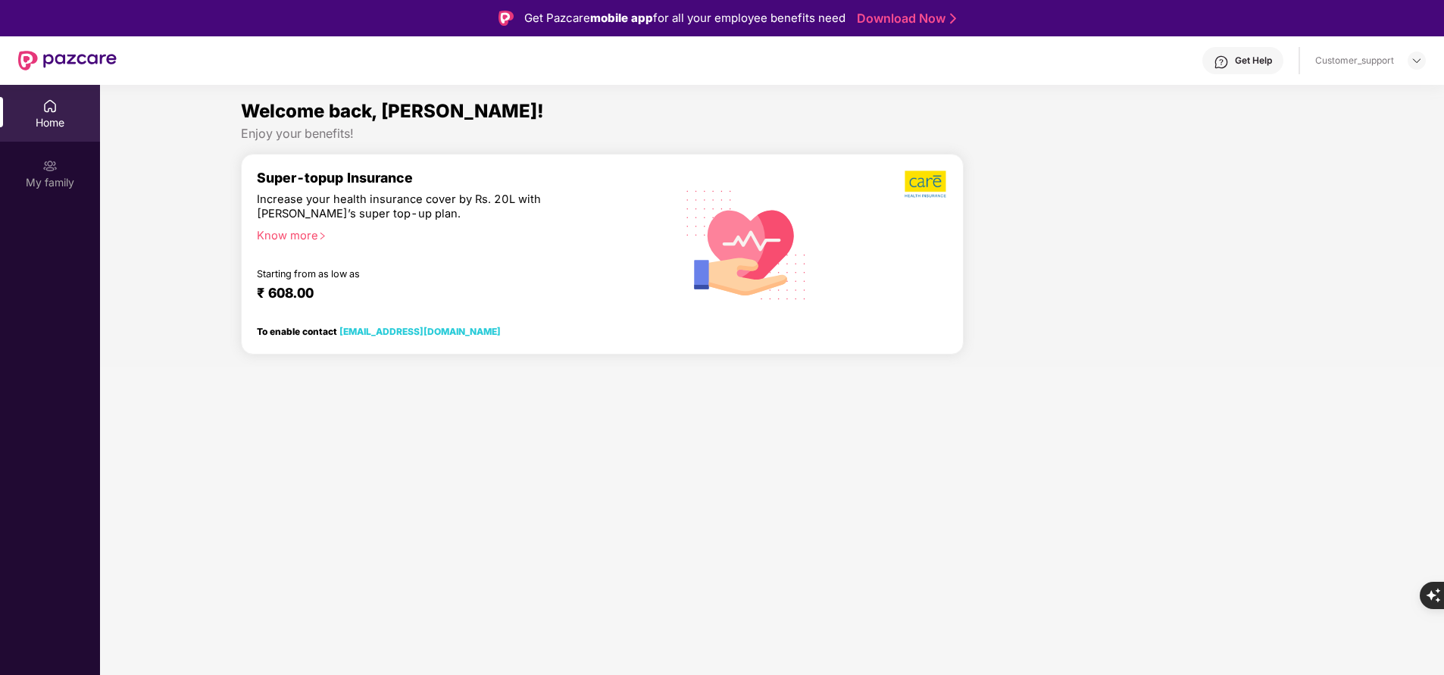
click at [90, 295] on div "Home My family" at bounding box center [50, 422] width 100 height 675
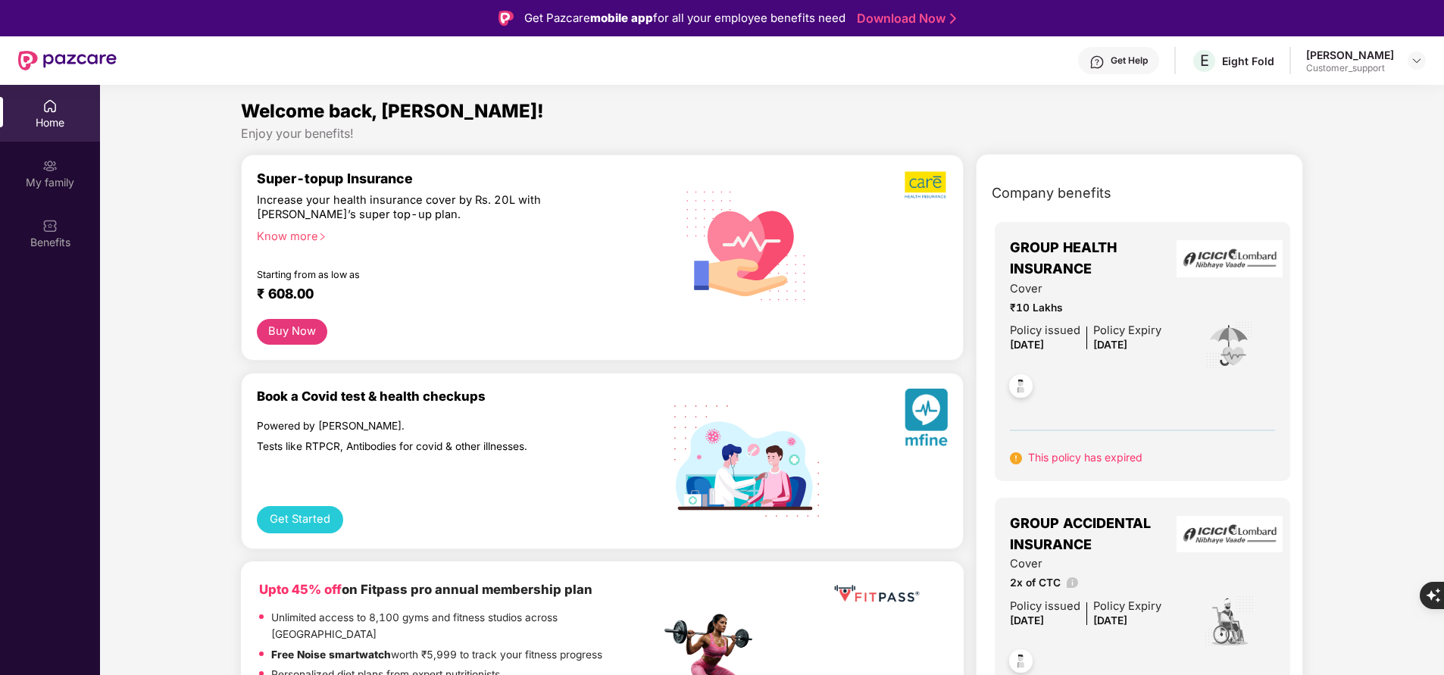
click at [52, 181] on div "My family" at bounding box center [50, 182] width 100 height 15
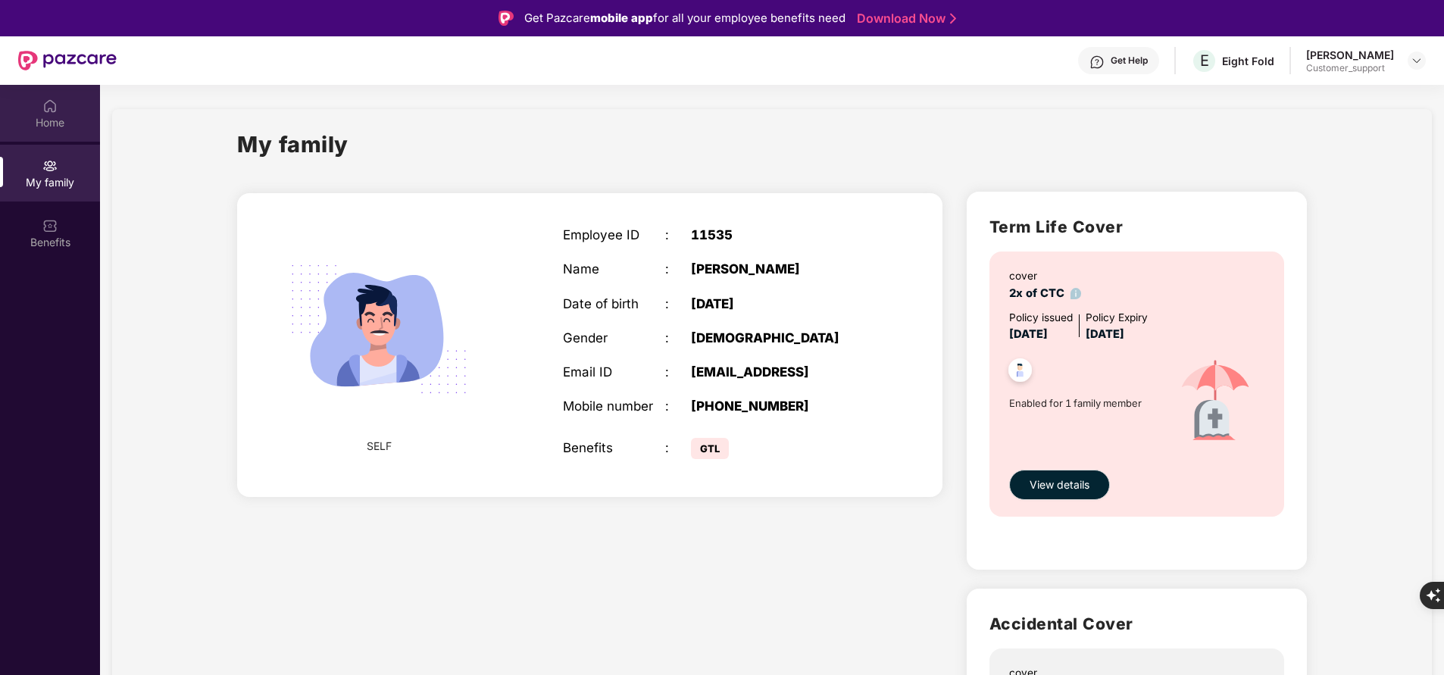
click at [50, 120] on div "Home" at bounding box center [50, 122] width 100 height 15
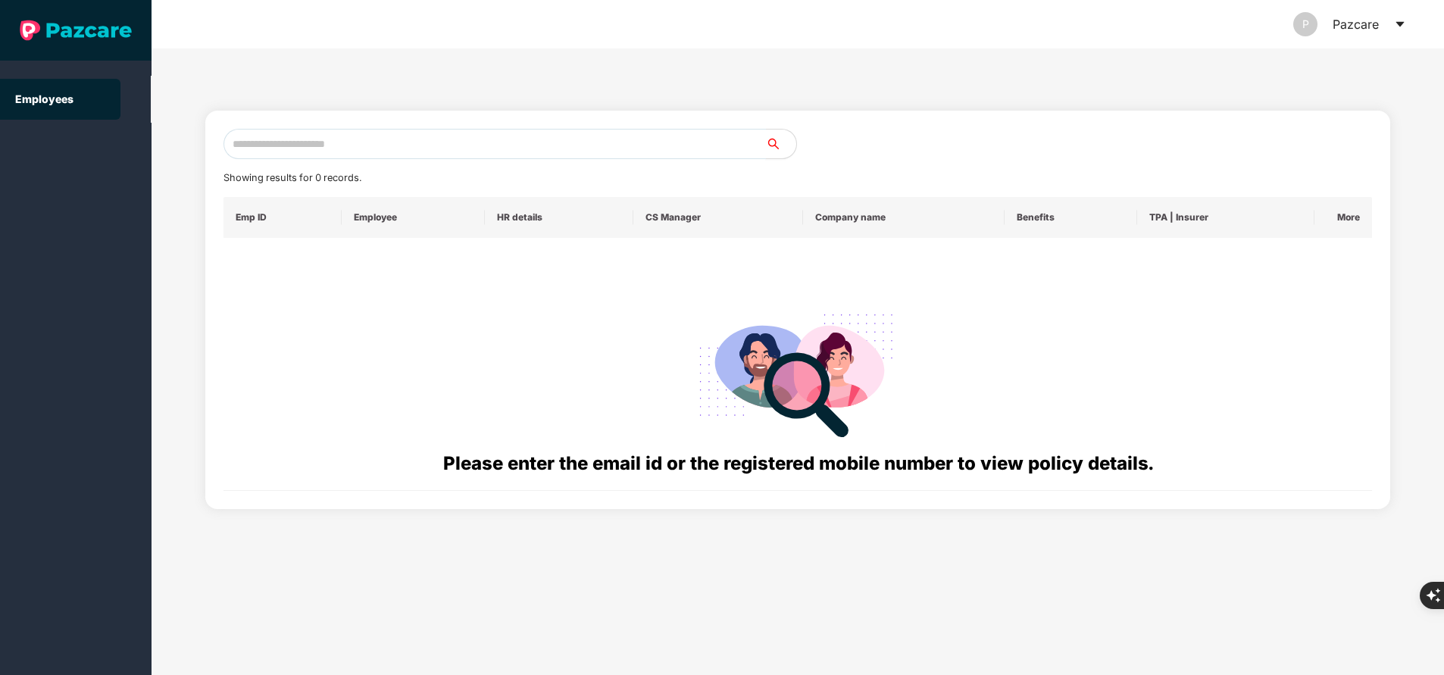
click at [461, 147] on input "text" at bounding box center [495, 144] width 543 height 30
paste input "**********"
type input "*"
click at [336, 147] on input "text" at bounding box center [495, 144] width 543 height 30
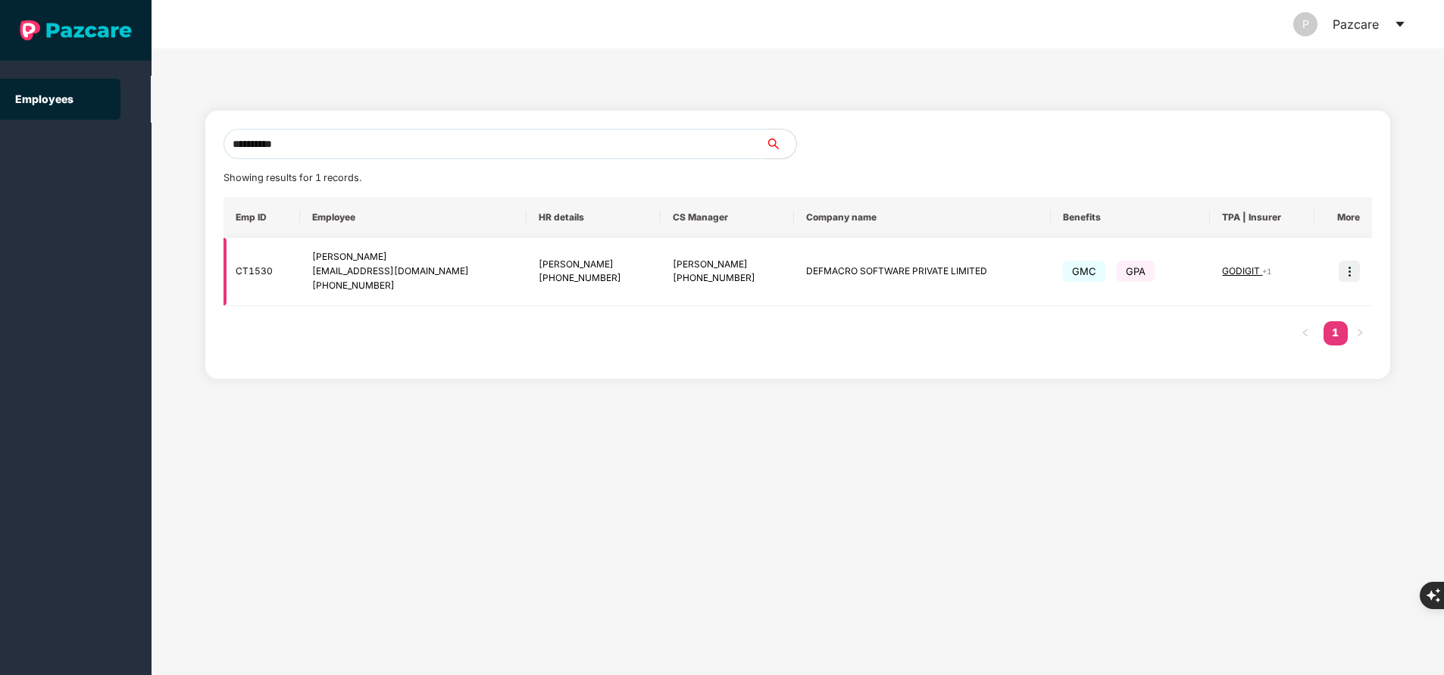
type input "**********"
click at [1350, 272] on img at bounding box center [1349, 271] width 21 height 21
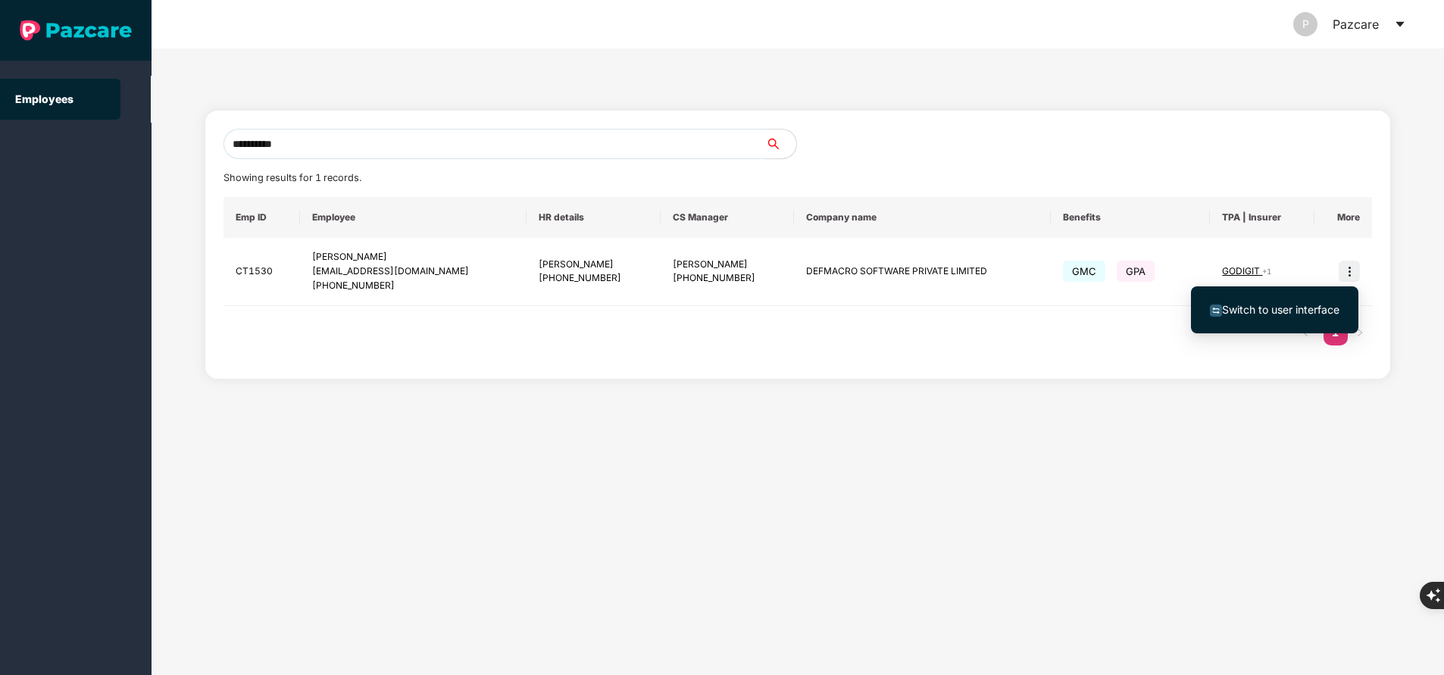
click at [1285, 307] on span "Switch to user interface" at bounding box center [1280, 309] width 117 height 13
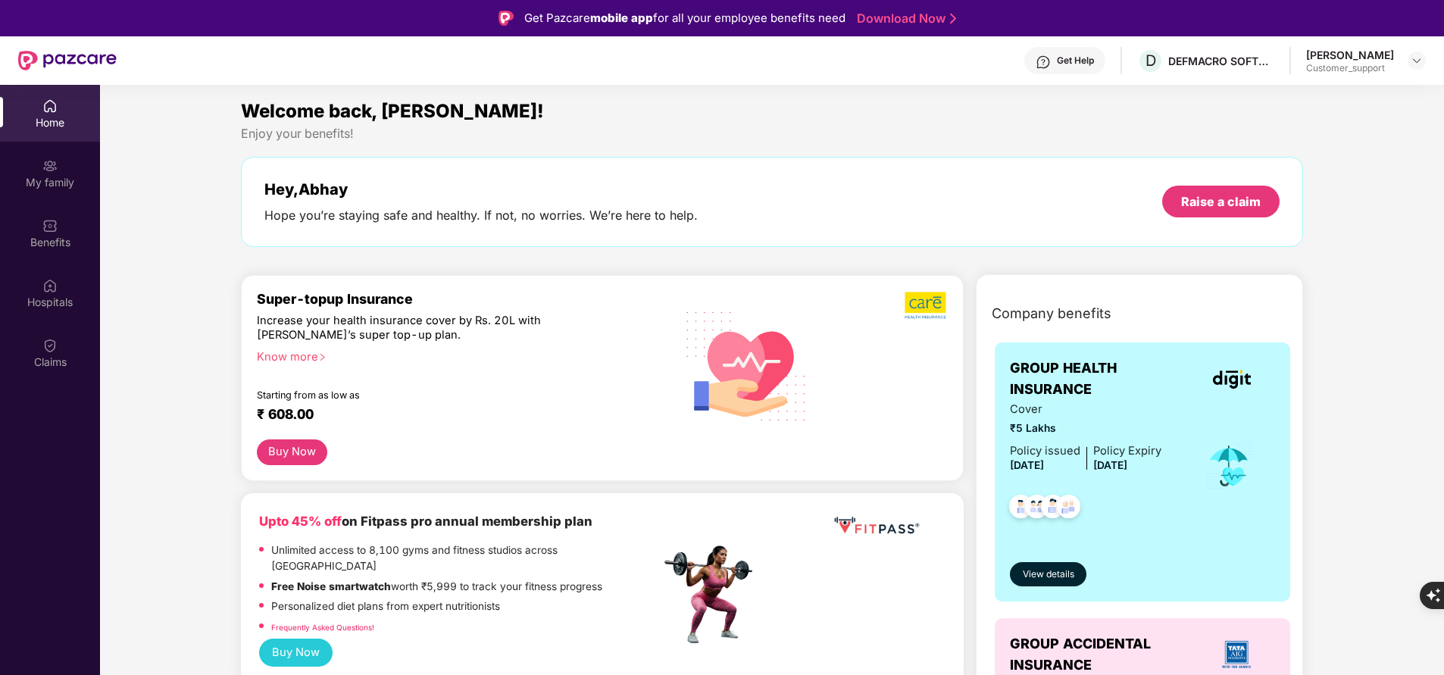
click at [34, 173] on div "My family" at bounding box center [50, 173] width 100 height 57
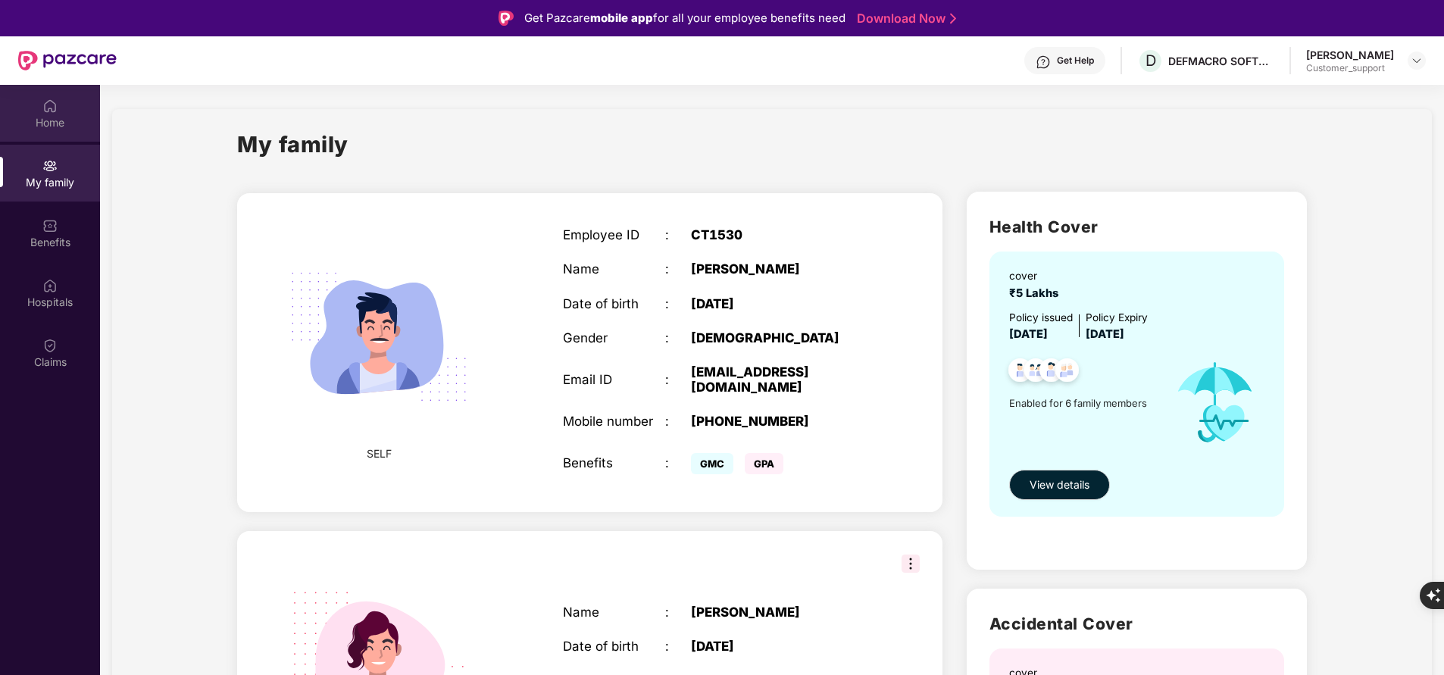
click at [58, 127] on div "Home" at bounding box center [50, 122] width 100 height 15
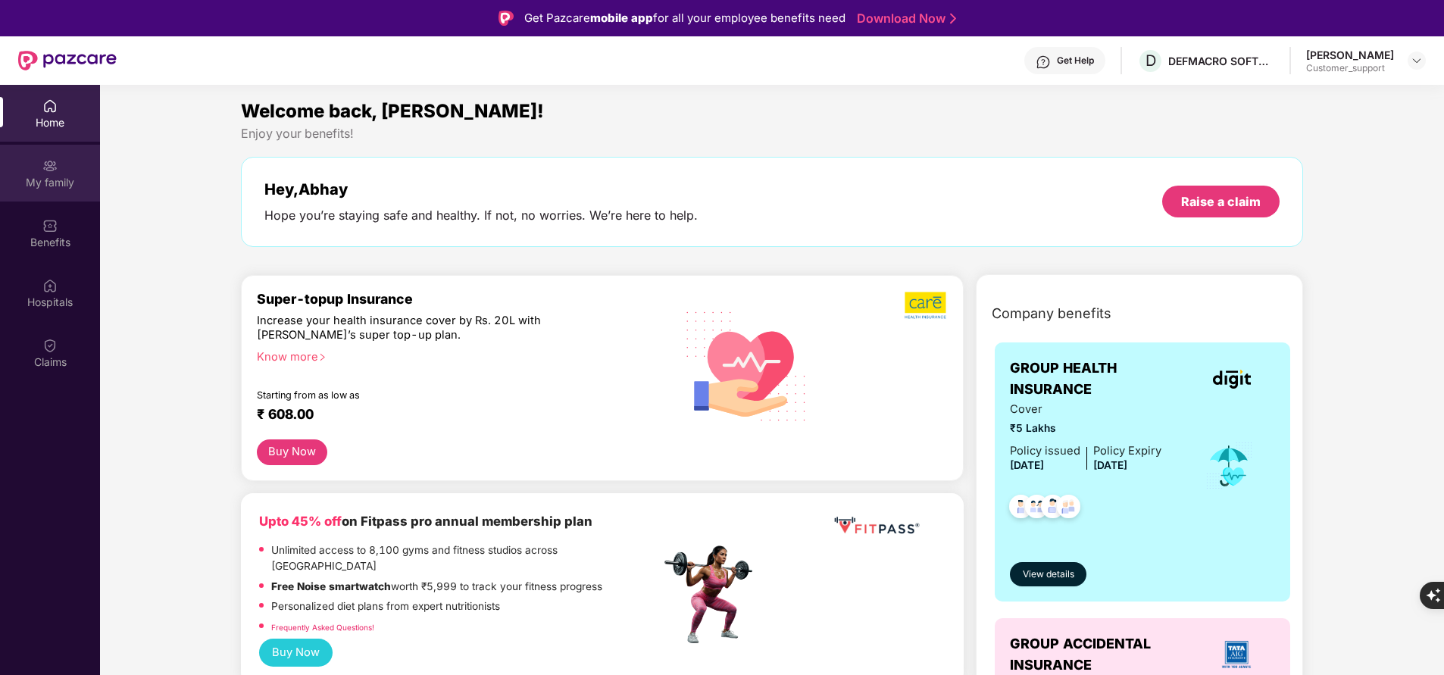
click at [60, 179] on div "My family" at bounding box center [50, 182] width 100 height 15
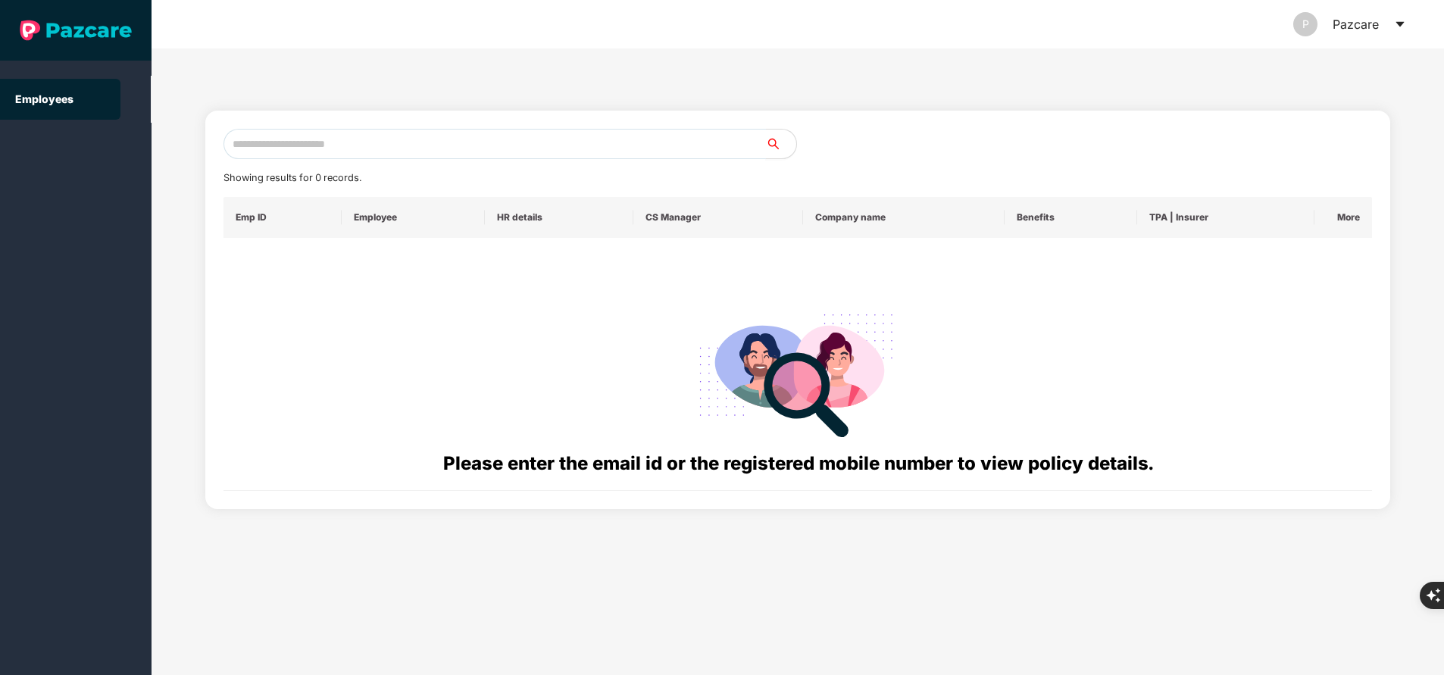
click at [546, 148] on input "text" at bounding box center [495, 144] width 543 height 30
paste input "**********"
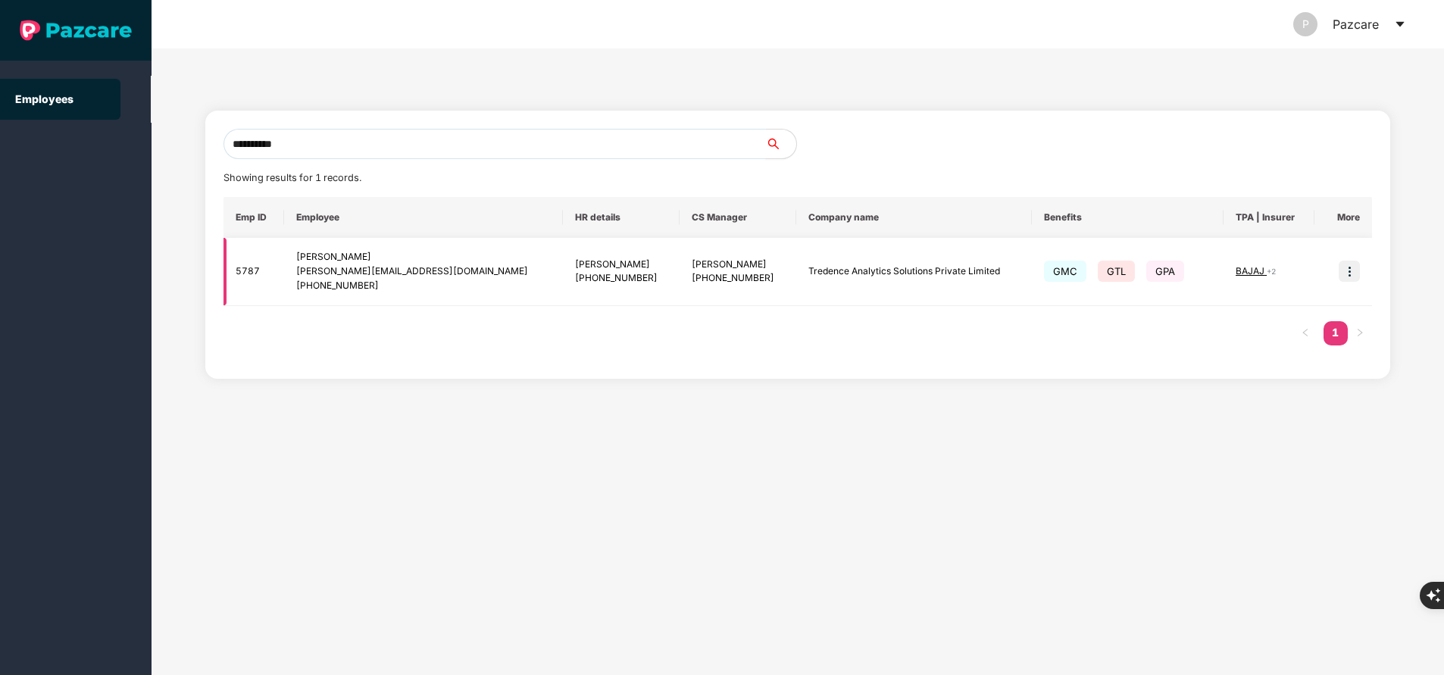
type input "**********"
click at [1355, 277] on img at bounding box center [1349, 271] width 21 height 21
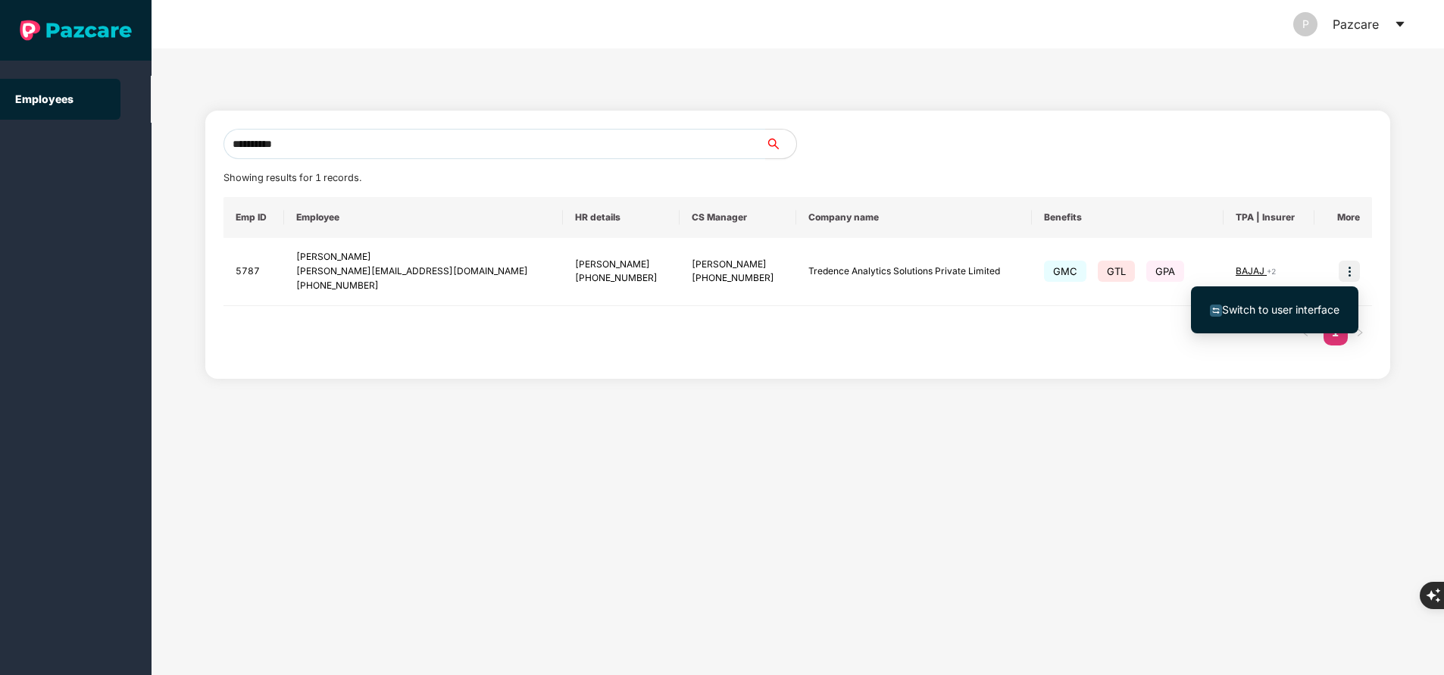
click at [1252, 314] on span "Switch to user interface" at bounding box center [1280, 309] width 117 height 13
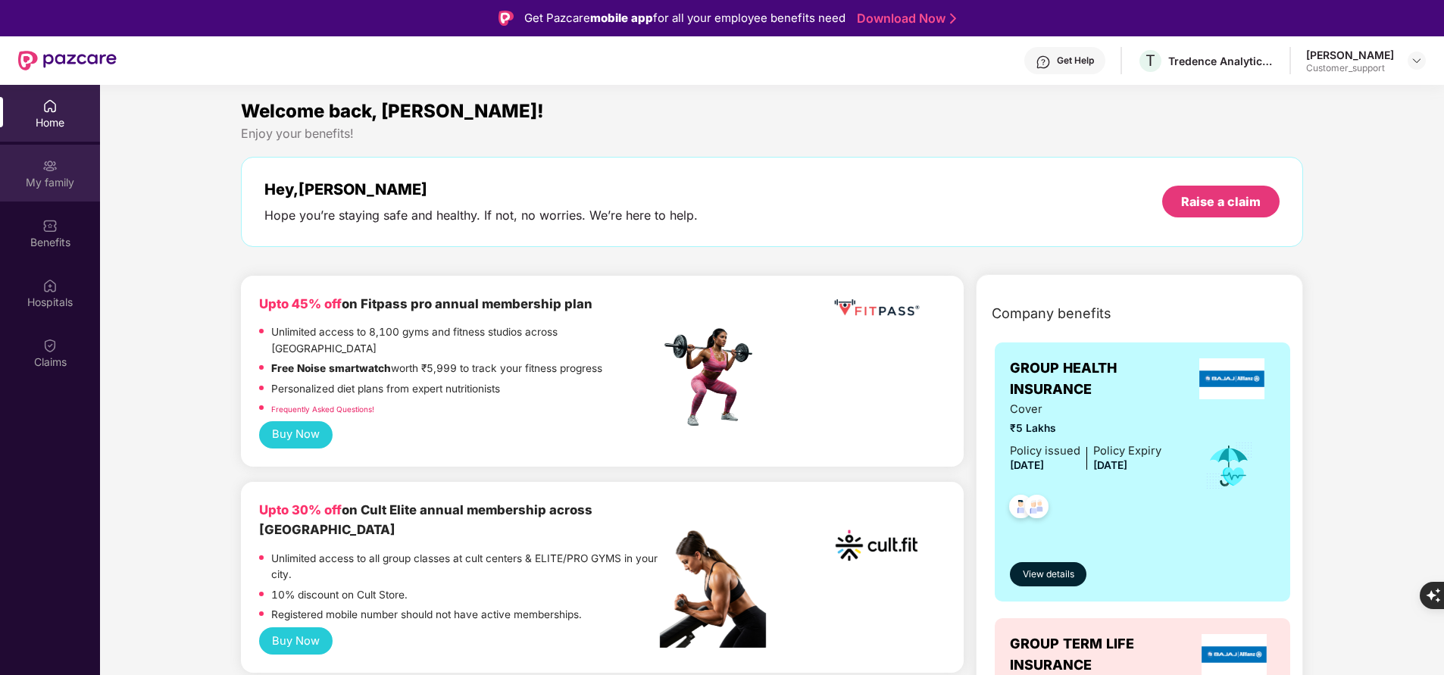
click at [67, 176] on div "My family" at bounding box center [50, 182] width 100 height 15
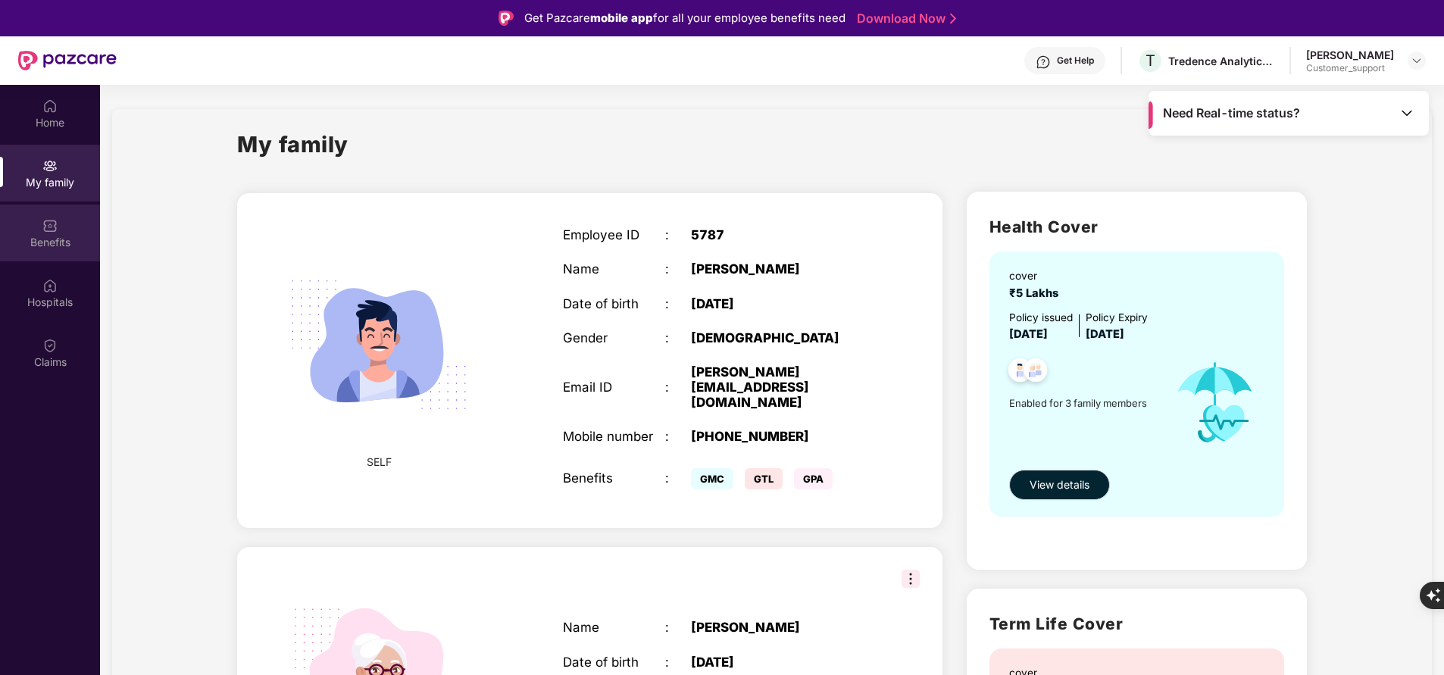
click at [61, 236] on div "Benefits" at bounding box center [50, 242] width 100 height 15
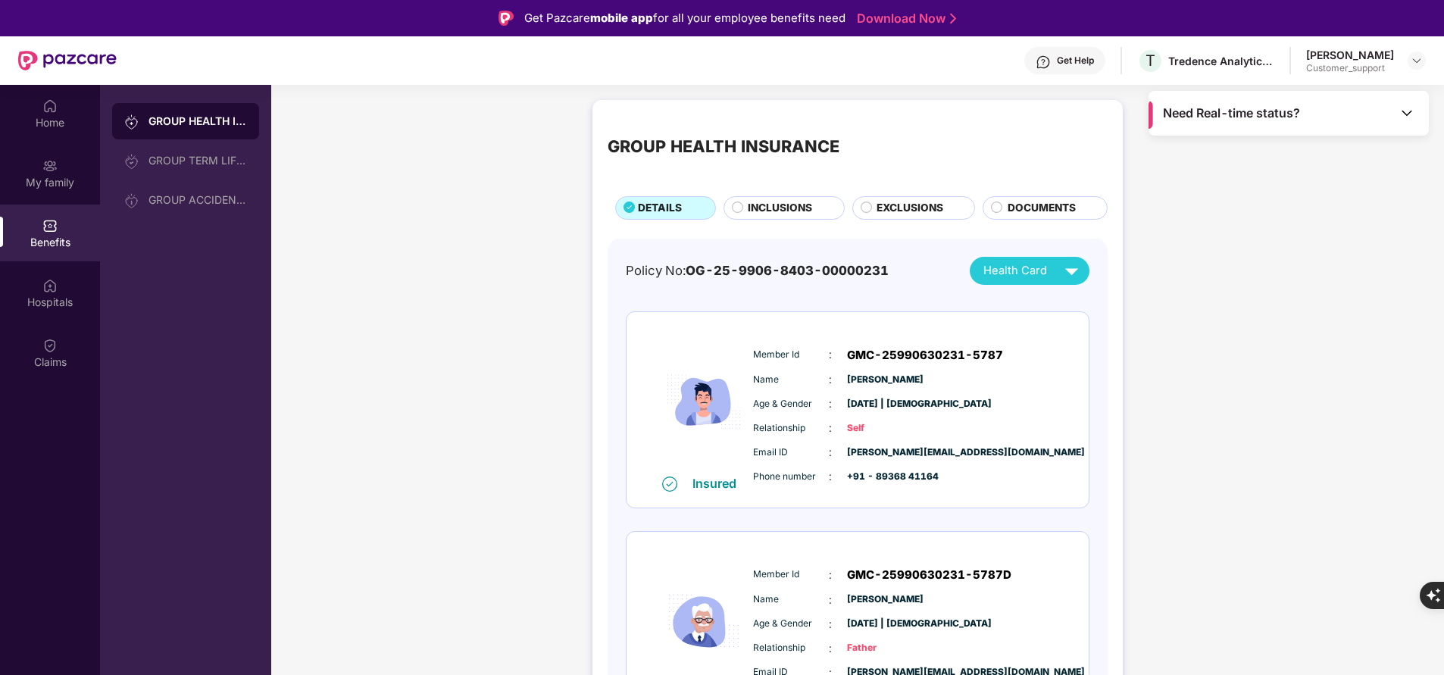
click at [789, 208] on span "INCLUSIONS" at bounding box center [780, 208] width 64 height 16
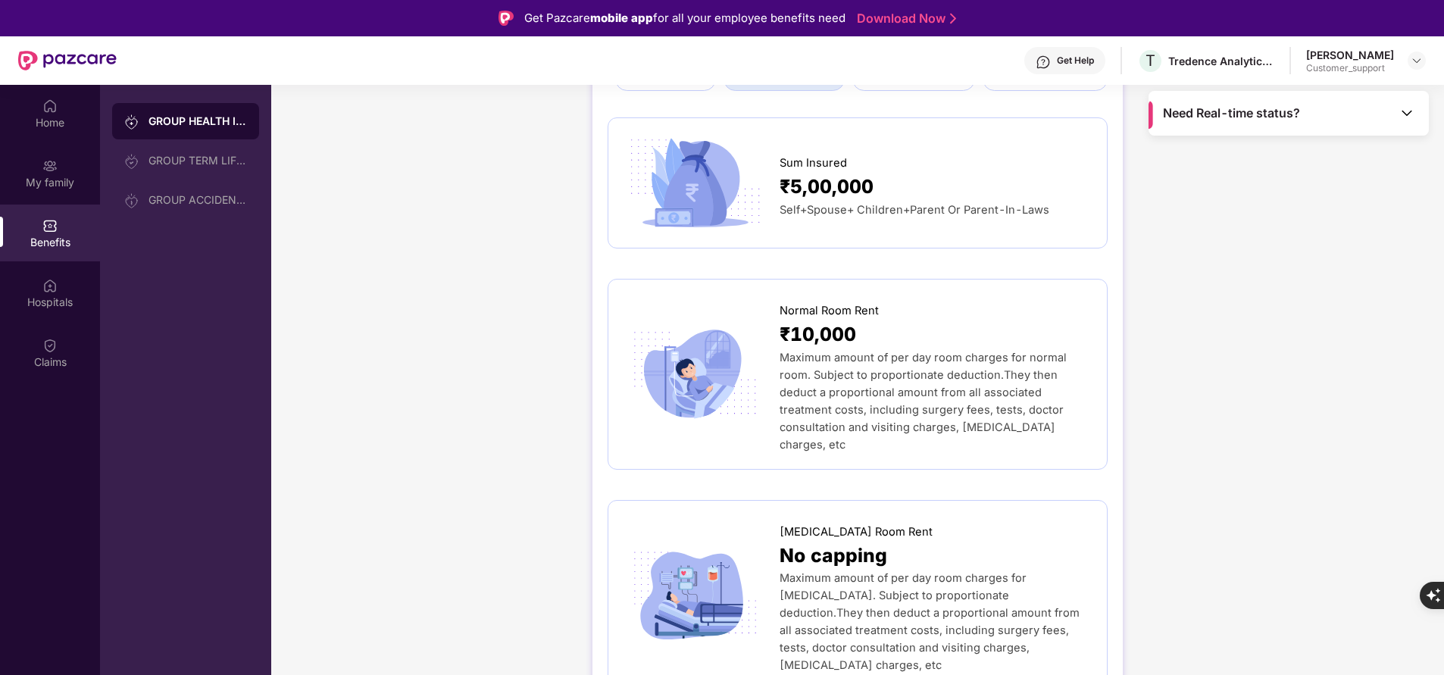
scroll to position [127, 0]
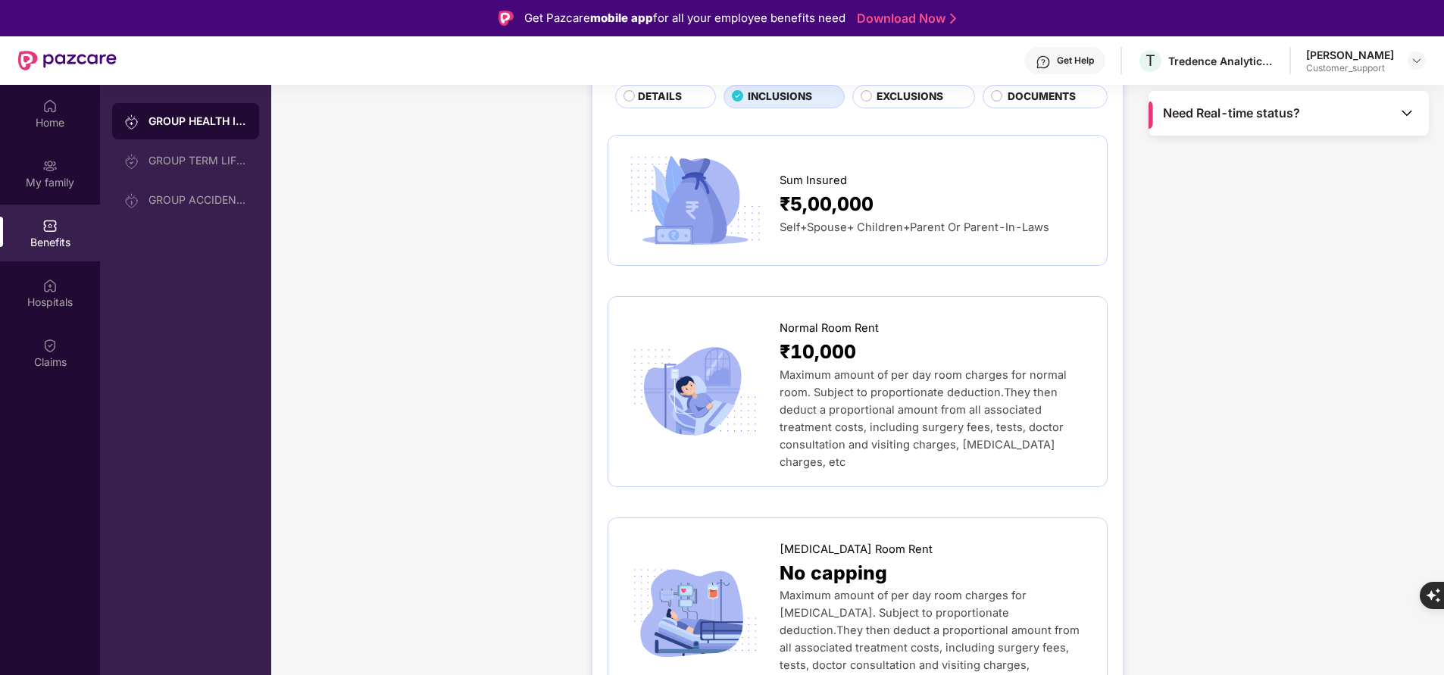
scroll to position [114, 0]
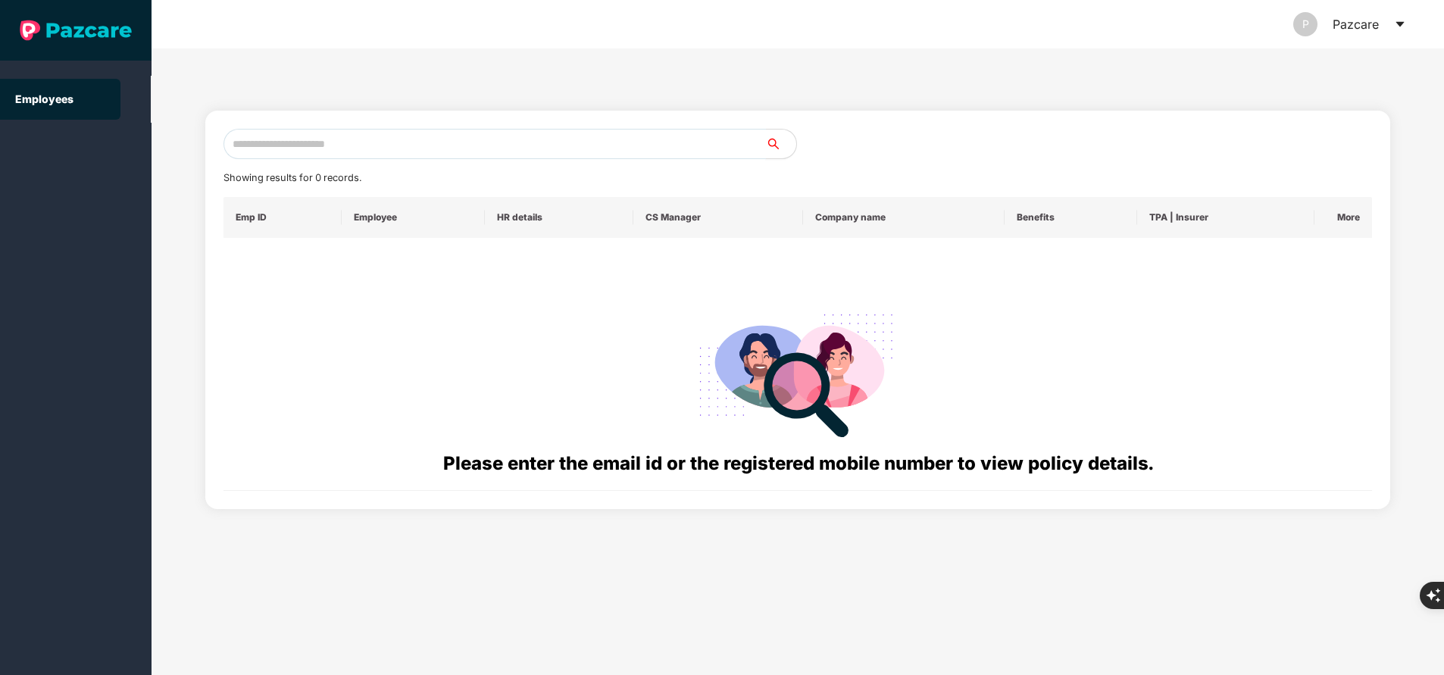
click at [363, 152] on input "text" at bounding box center [495, 144] width 543 height 30
paste input "**********"
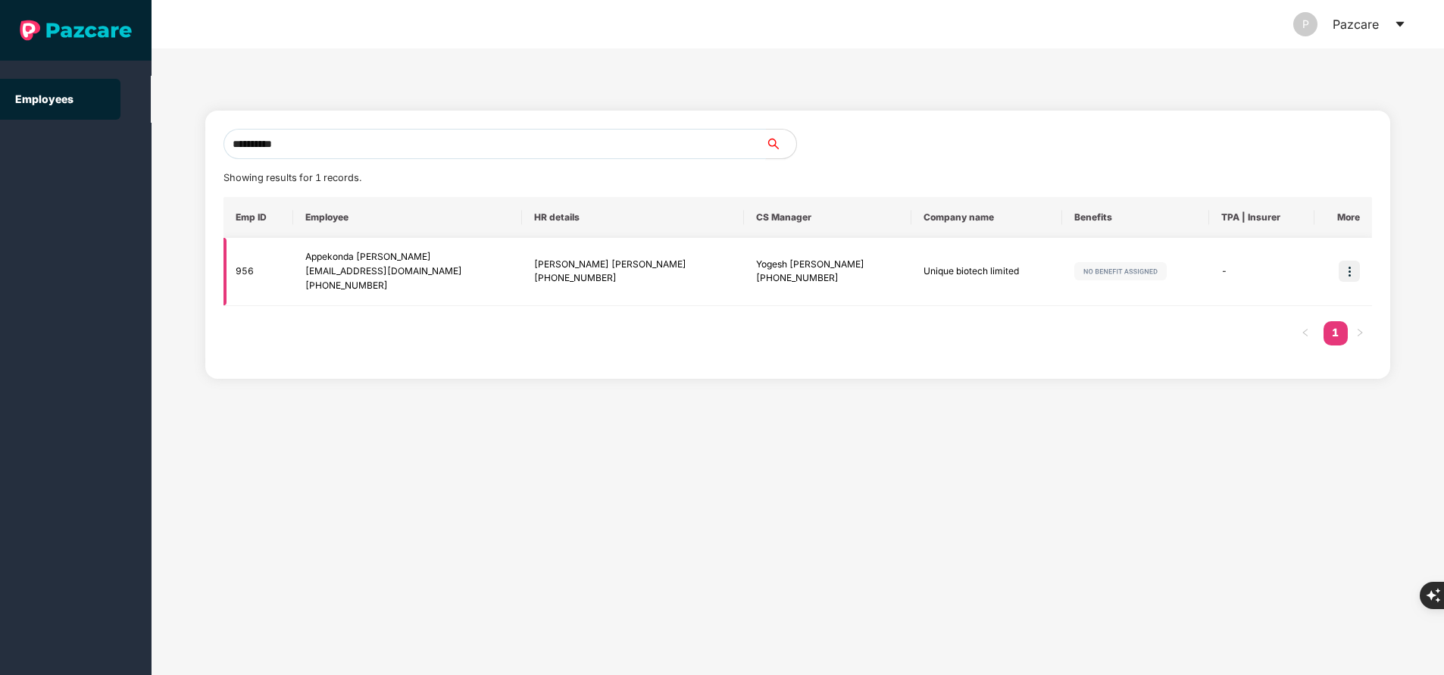
type input "**********"
click at [1351, 282] on img at bounding box center [1349, 271] width 21 height 21
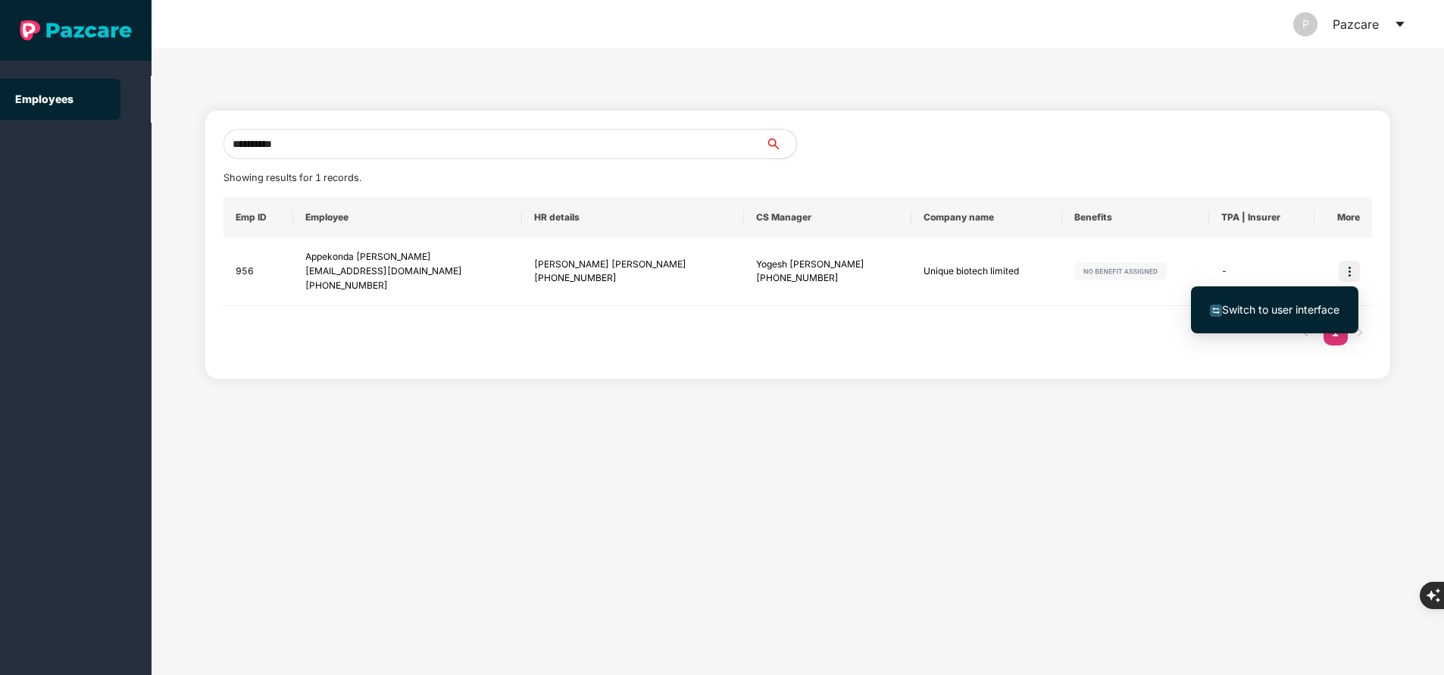
click at [1273, 300] on li "Switch to user interface" at bounding box center [1274, 310] width 167 height 32
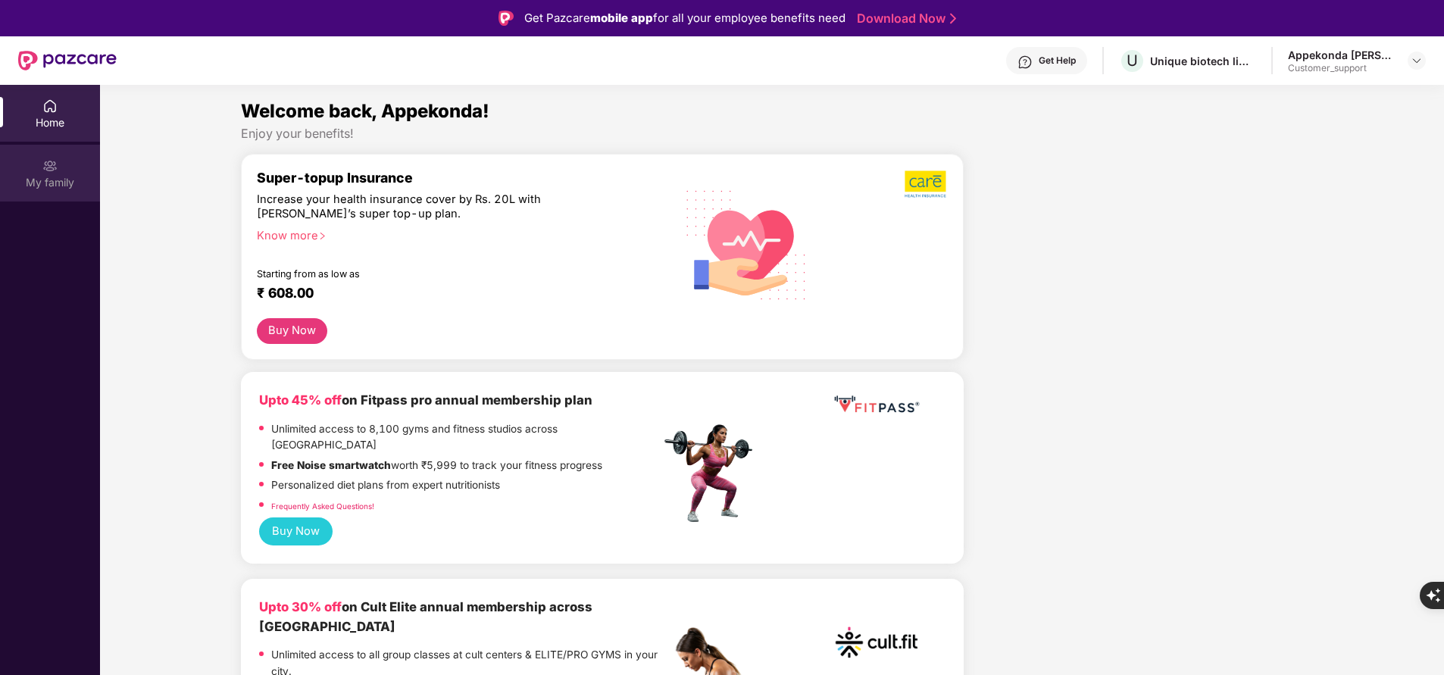
click at [39, 171] on div "My family" at bounding box center [50, 173] width 100 height 57
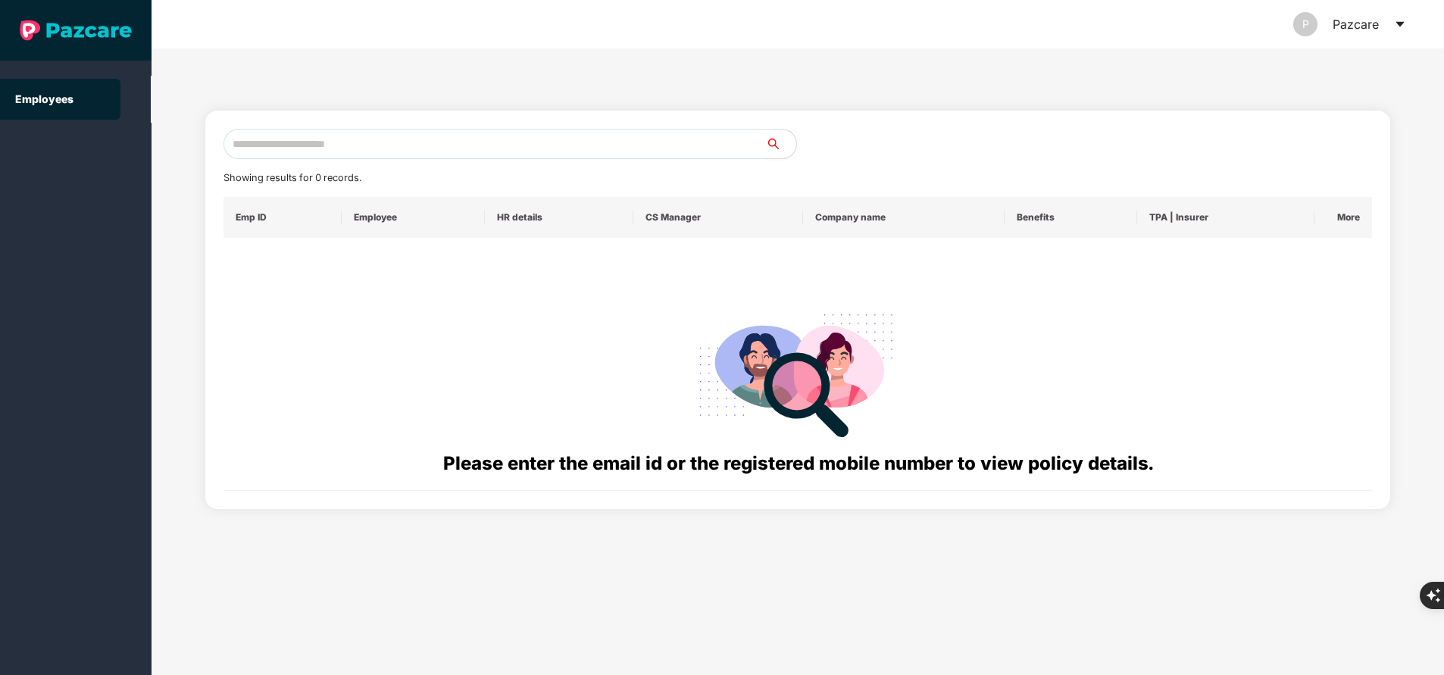
click at [324, 148] on input "text" at bounding box center [495, 144] width 543 height 30
paste input "**********"
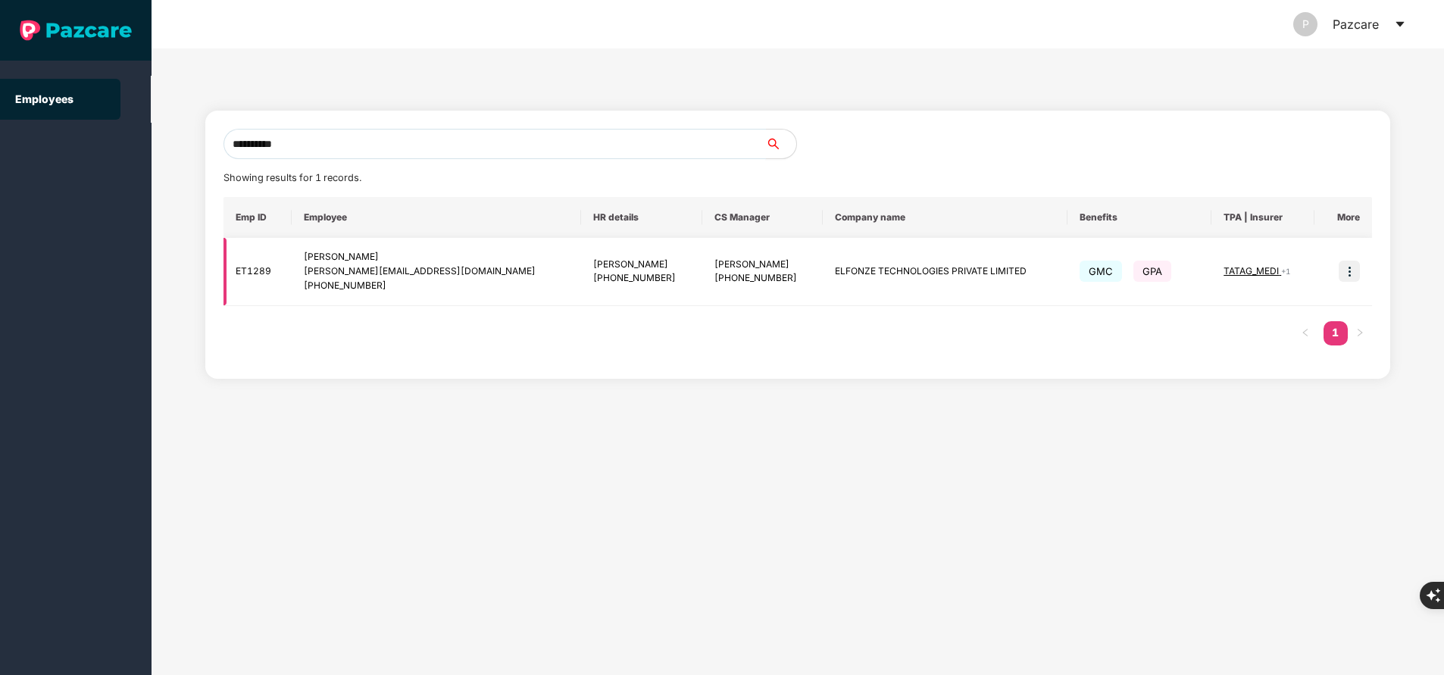
type input "**********"
click at [1358, 276] on img at bounding box center [1349, 271] width 21 height 21
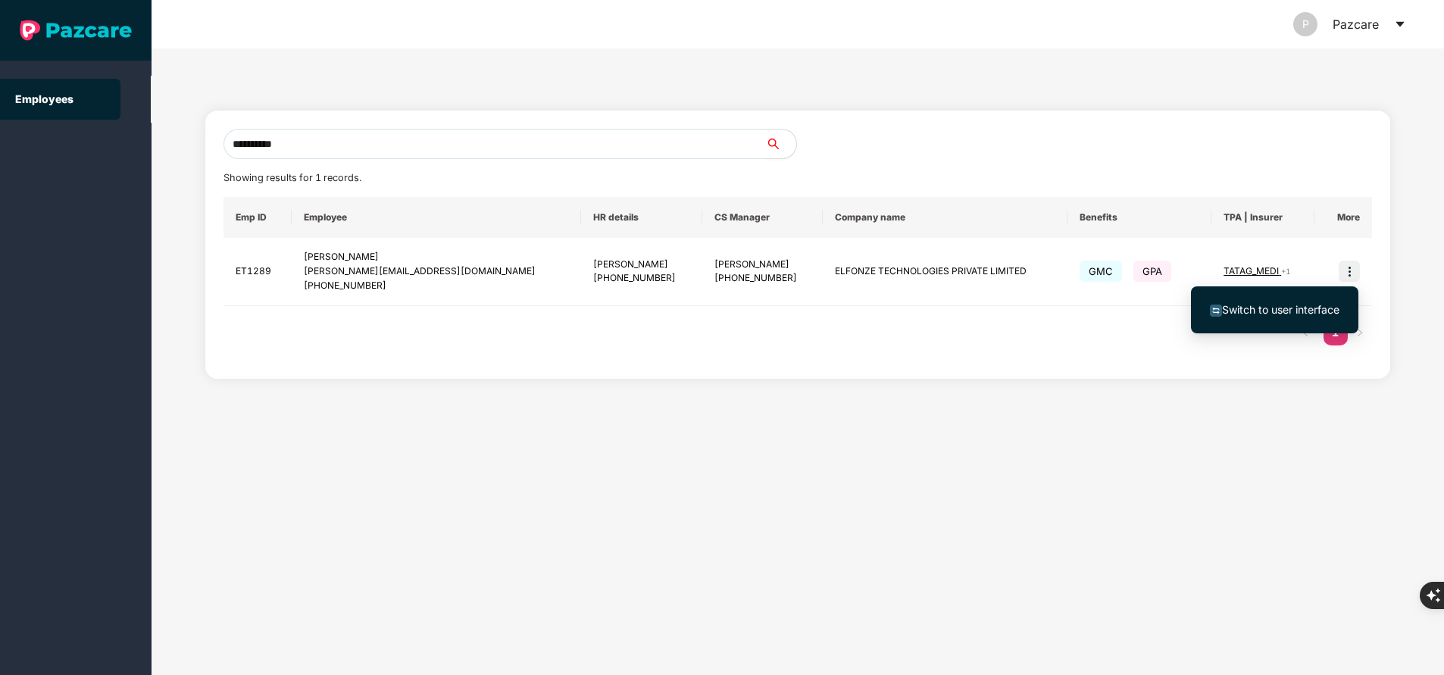
click at [1273, 304] on span "Switch to user interface" at bounding box center [1280, 309] width 117 height 13
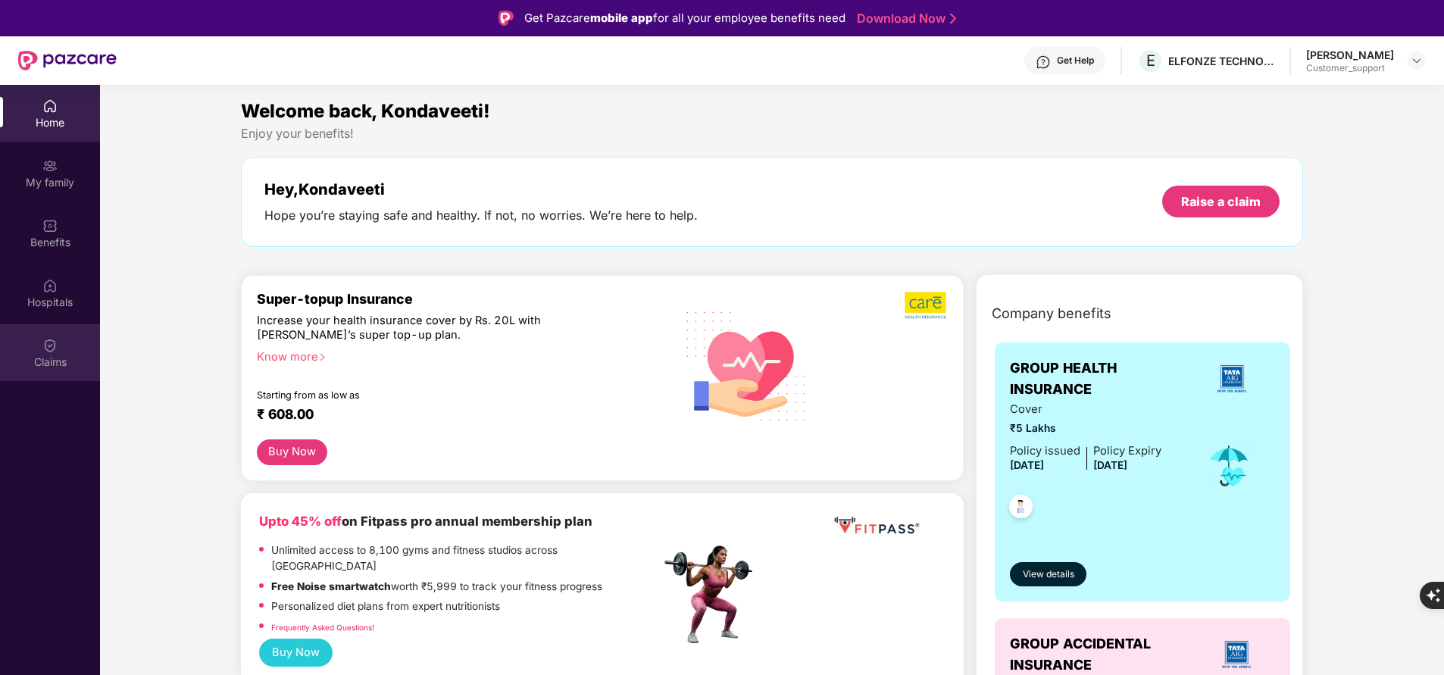
click at [53, 344] on img at bounding box center [49, 345] width 15 height 15
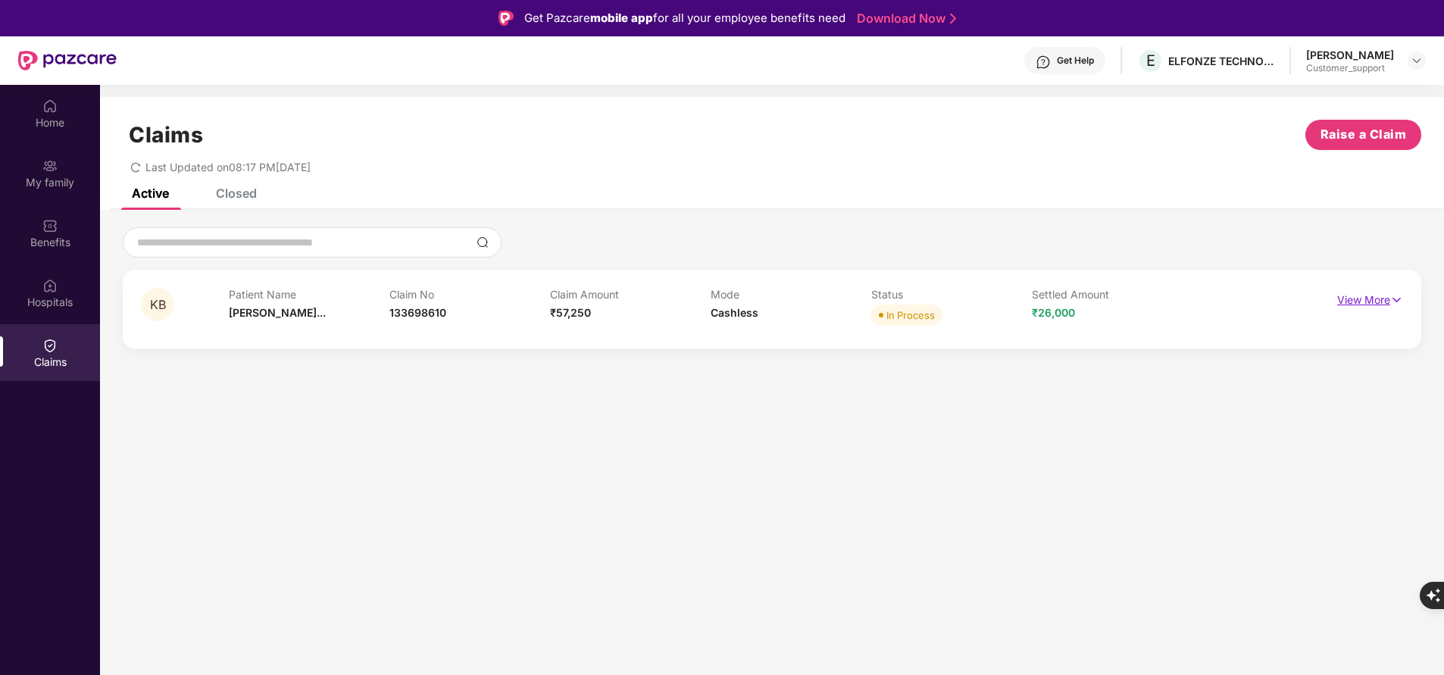
click at [1380, 299] on p "View More" at bounding box center [1370, 298] width 66 height 20
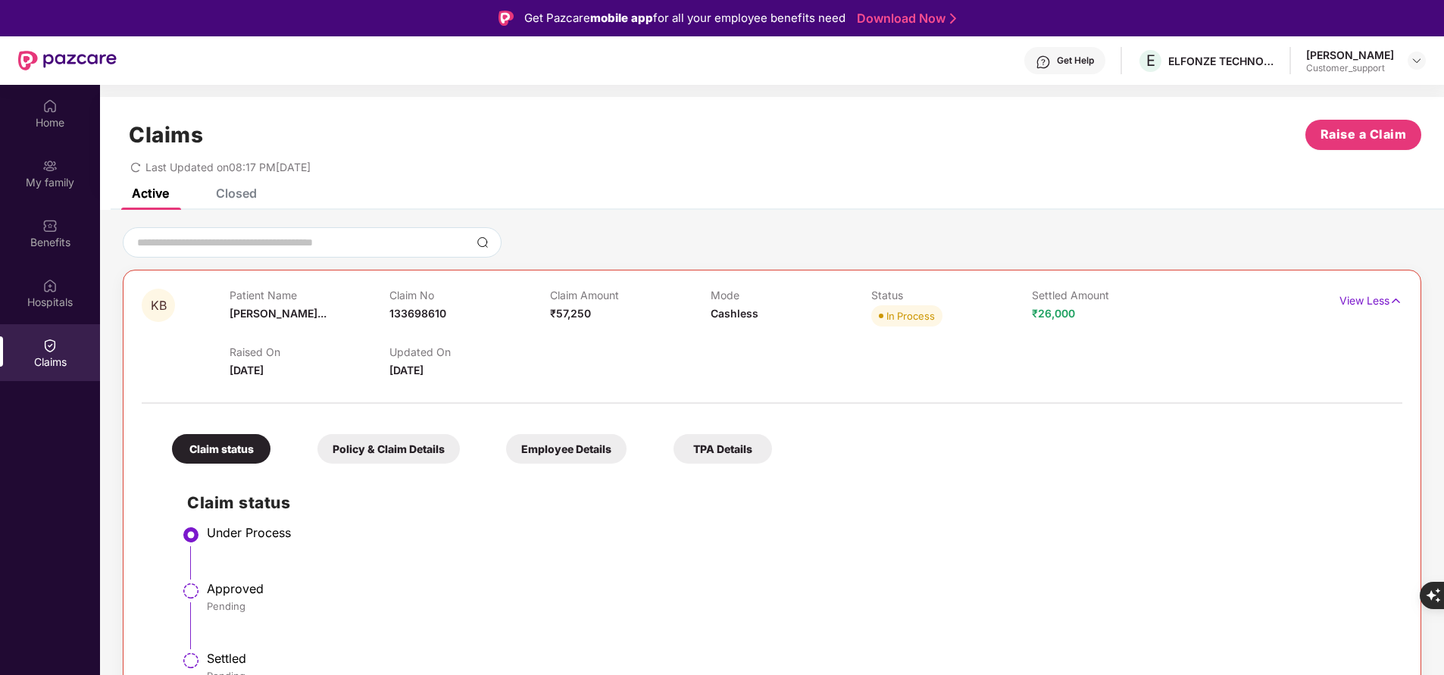
scroll to position [85, 0]
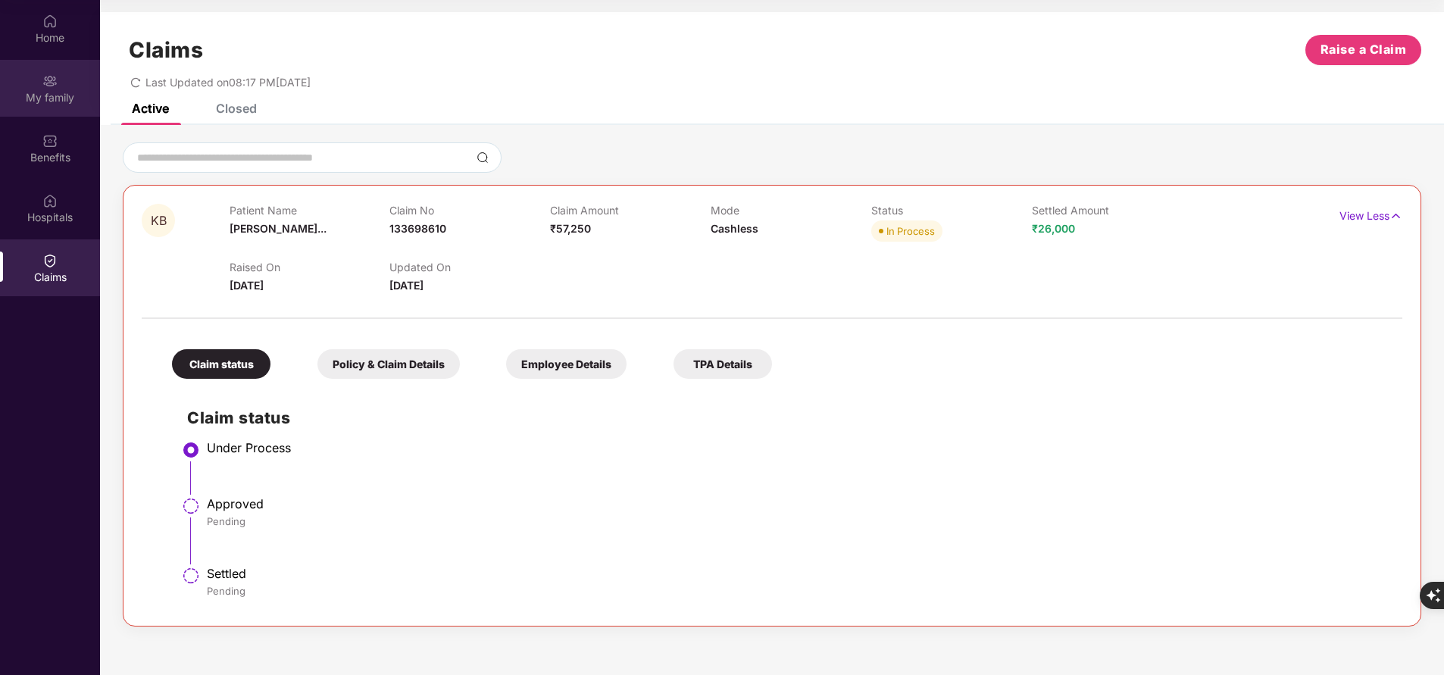
click at [36, 95] on div "My family" at bounding box center [50, 97] width 100 height 15
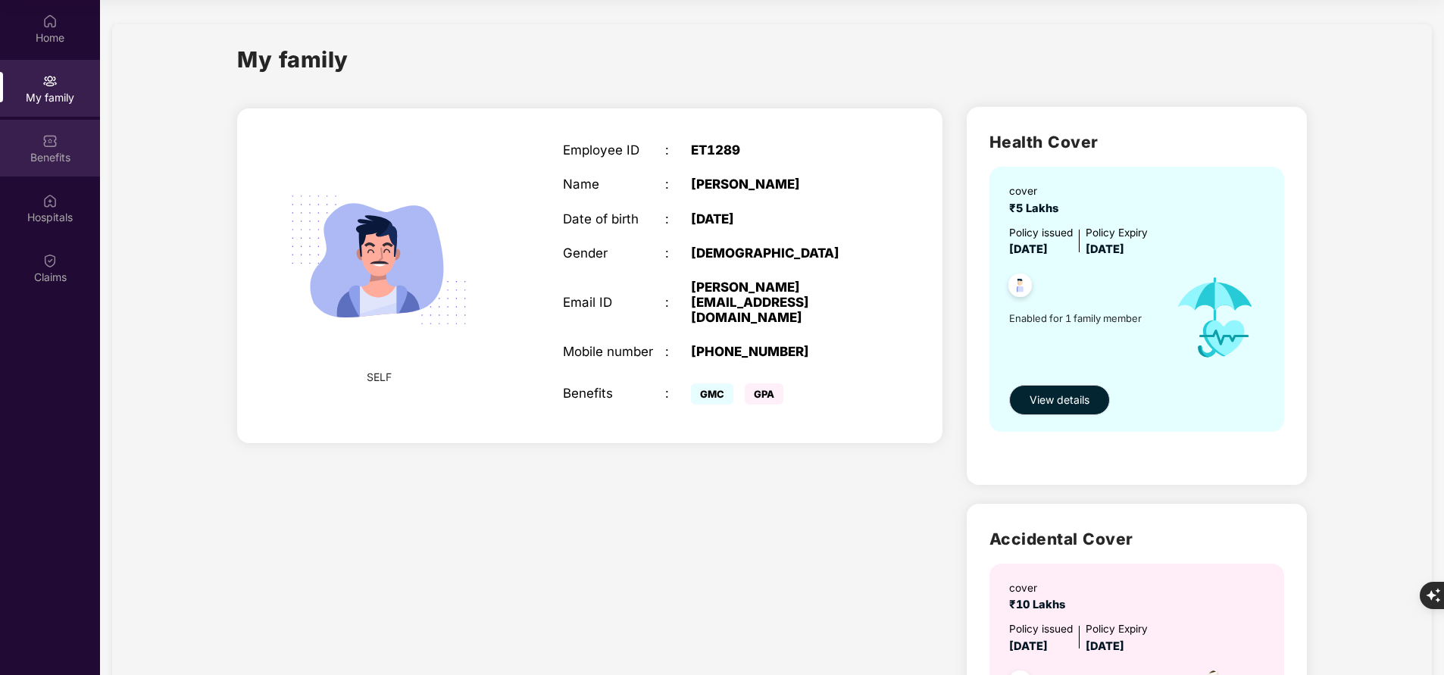
click at [68, 152] on div "Benefits" at bounding box center [50, 157] width 100 height 15
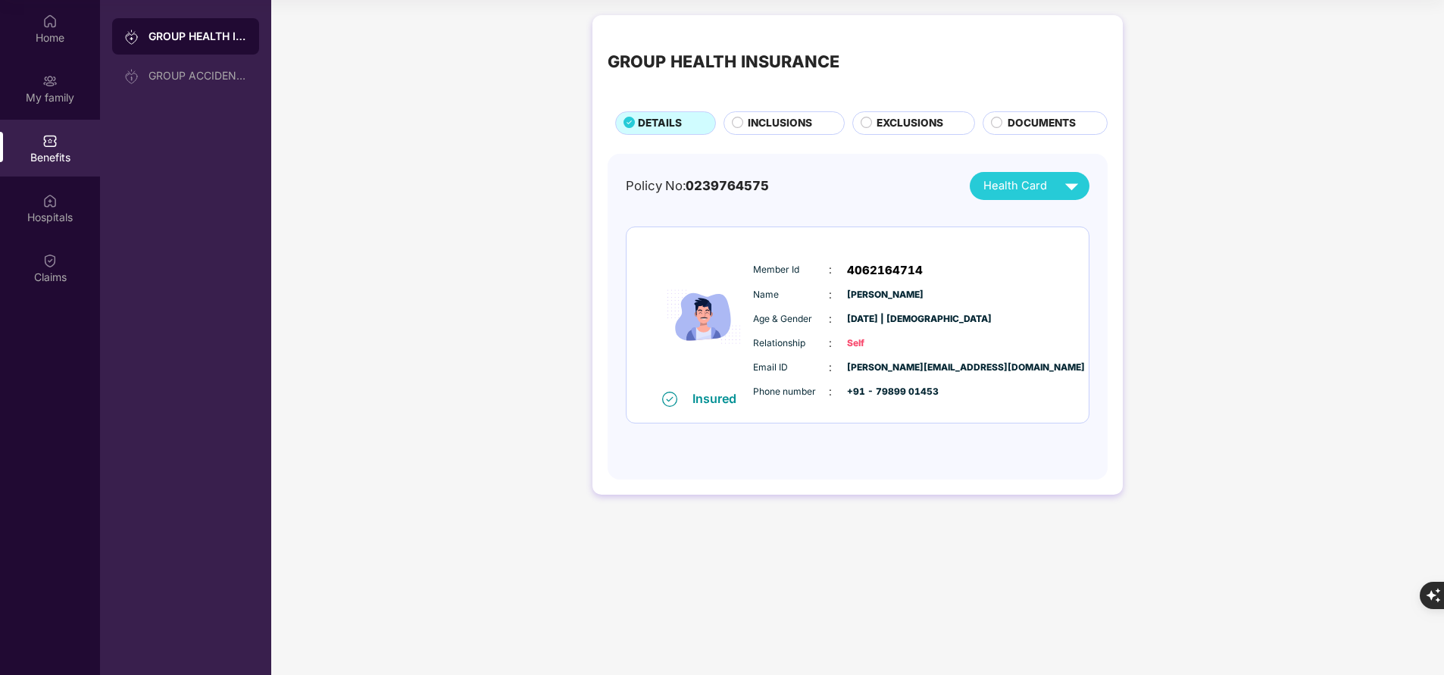
drag, startPoint x: 872, startPoint y: 390, endPoint x: 928, endPoint y: 389, distance: 55.3
drag, startPoint x: 928, startPoint y: 389, endPoint x: 886, endPoint y: 390, distance: 41.7
click at [886, 390] on span "+91 - 79899 01453" at bounding box center [885, 392] width 76 height 14
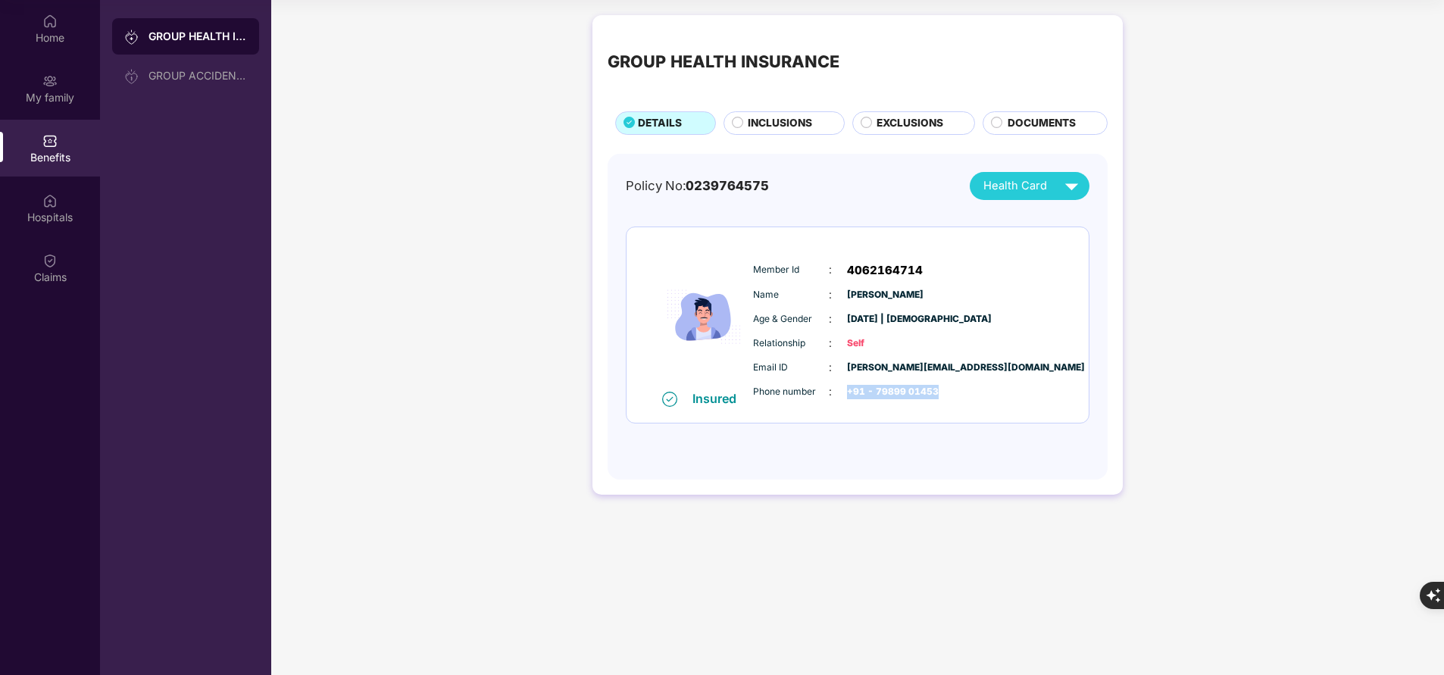
click at [886, 390] on span "+91 - 79899 01453" at bounding box center [885, 392] width 76 height 14
drag, startPoint x: 874, startPoint y: 390, endPoint x: 982, endPoint y: 376, distance: 108.6
click at [982, 376] on div "Email ID : bharath.k@elfonze.com Phone number : +91 - 79899 01453" at bounding box center [903, 379] width 308 height 41
click at [920, 390] on span "+91 - 79899 01453" at bounding box center [885, 392] width 76 height 14
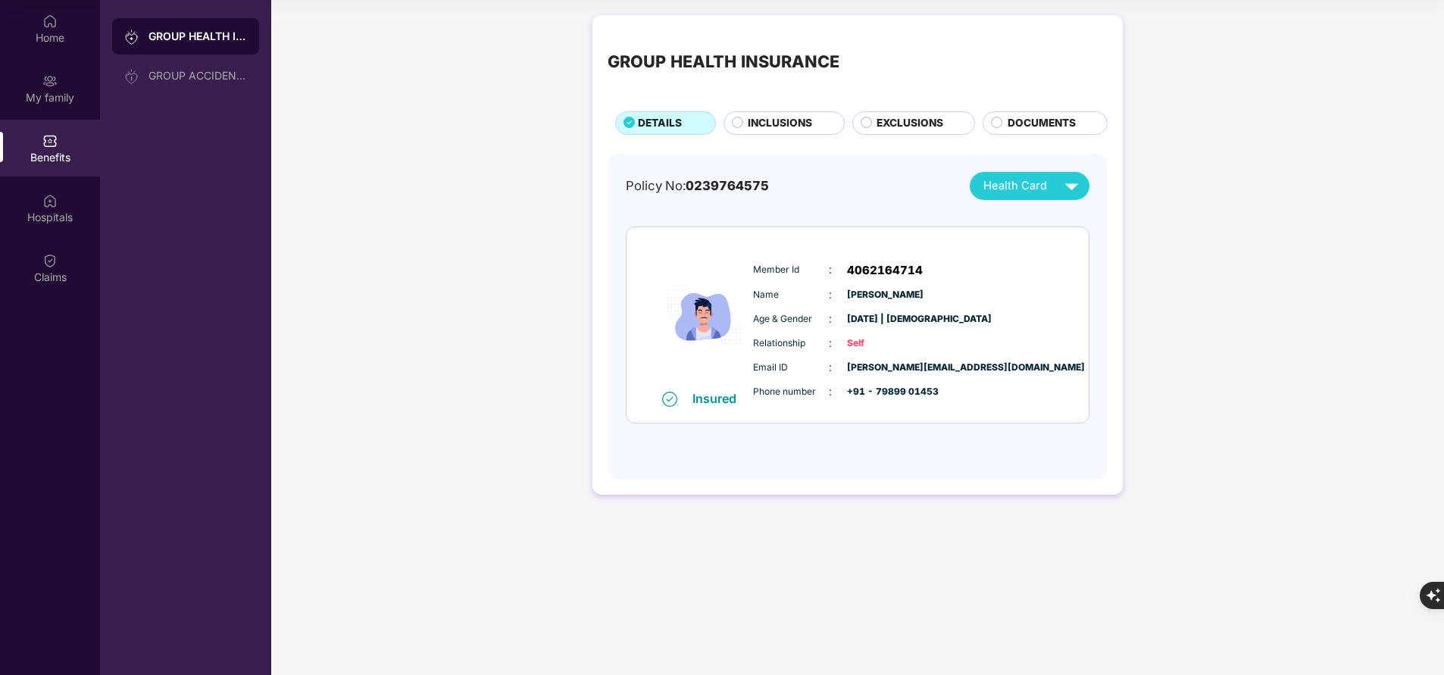
drag, startPoint x: 873, startPoint y: 389, endPoint x: 961, endPoint y: 385, distance: 88.0
drag, startPoint x: 961, startPoint y: 385, endPoint x: 894, endPoint y: 387, distance: 66.7
click at [894, 387] on span "+91 - 79899 01453" at bounding box center [885, 392] width 76 height 14
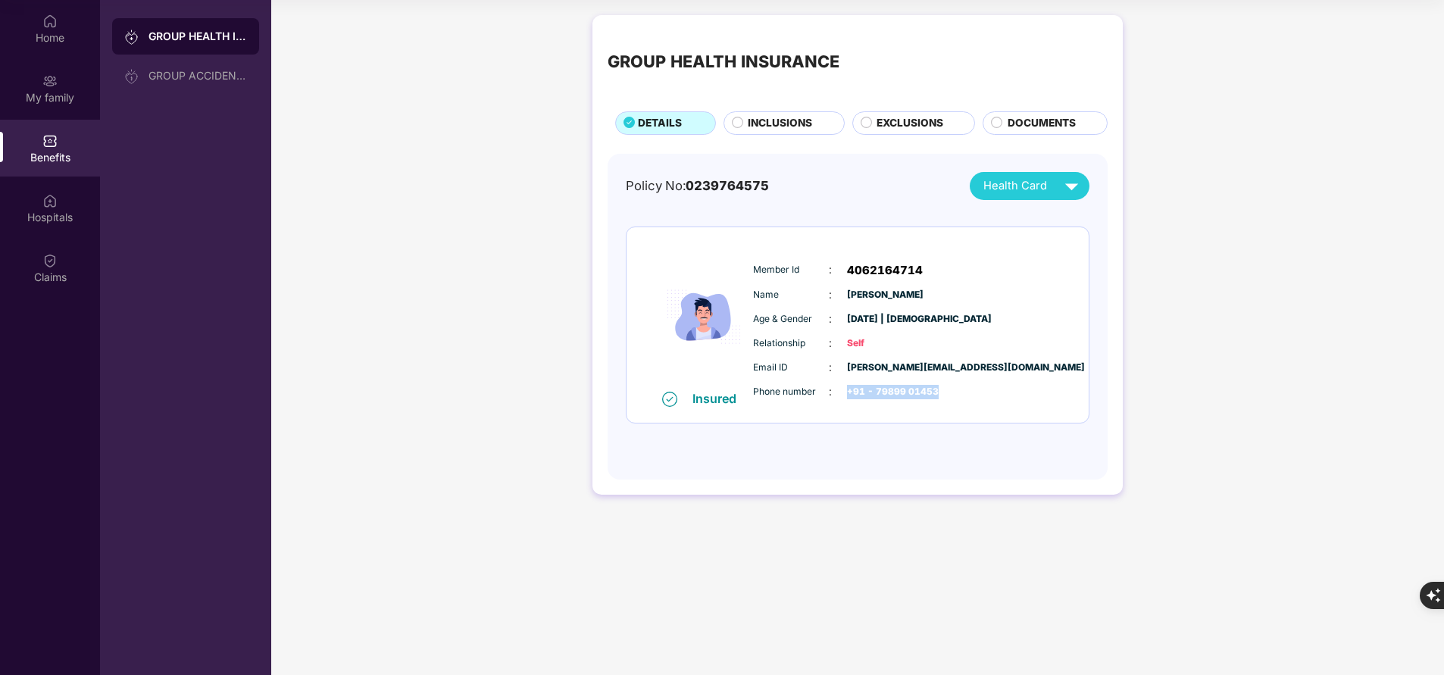
copy div "+91 - 79899 01453"
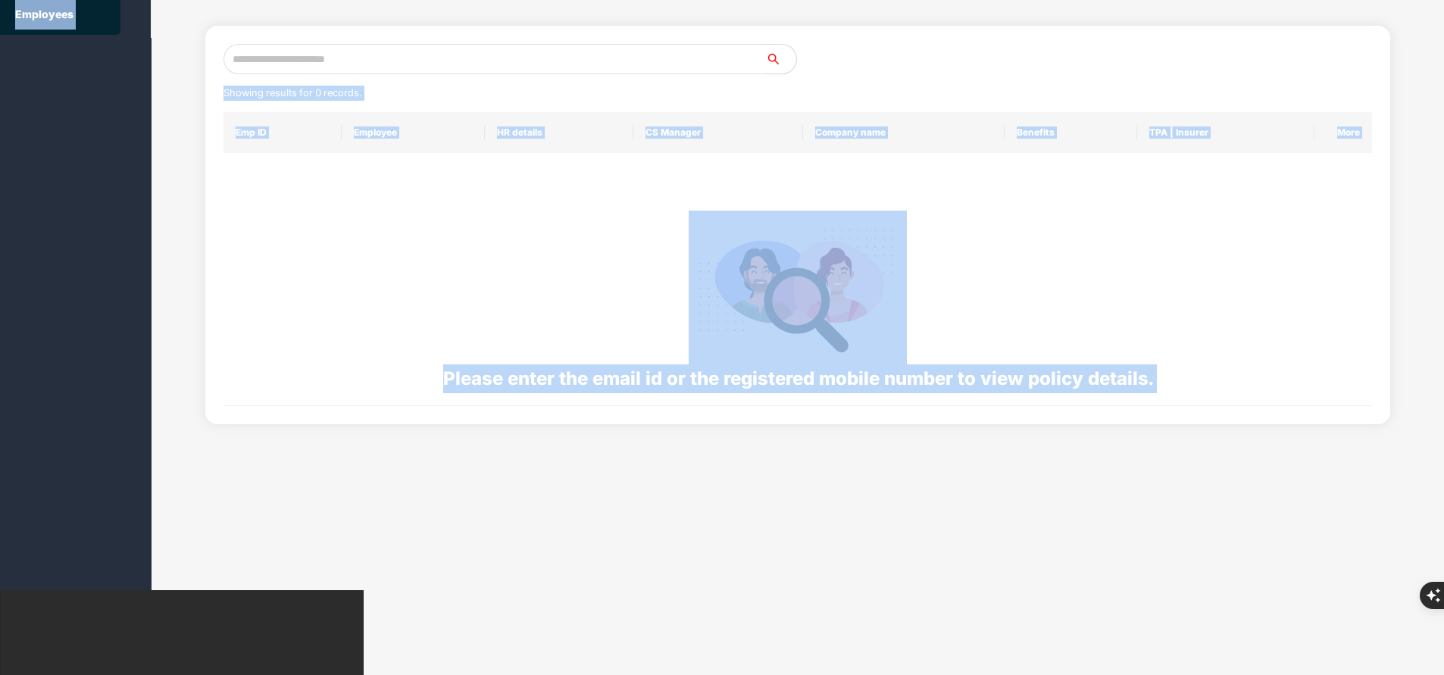
scroll to position [0, 0]
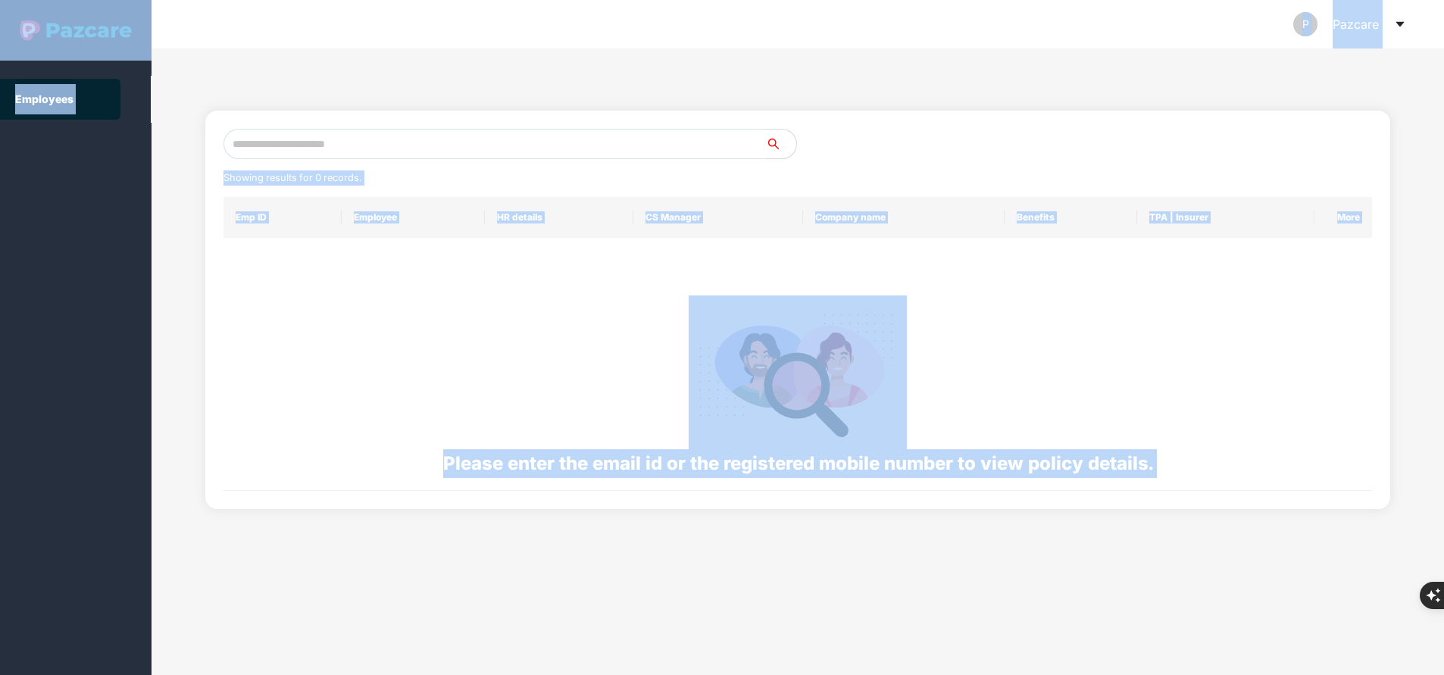
click at [408, 138] on input "text" at bounding box center [495, 144] width 543 height 30
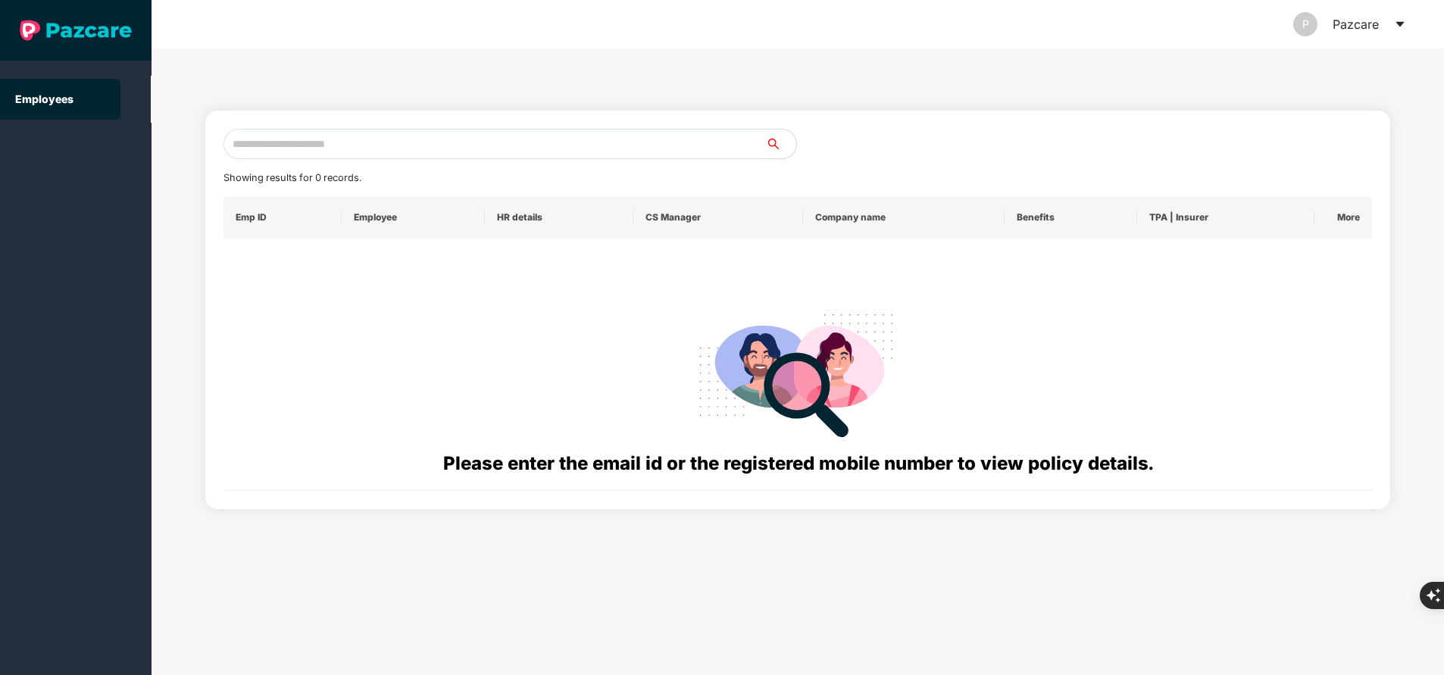
paste input "**********"
click at [408, 138] on input "**********" at bounding box center [495, 144] width 543 height 30
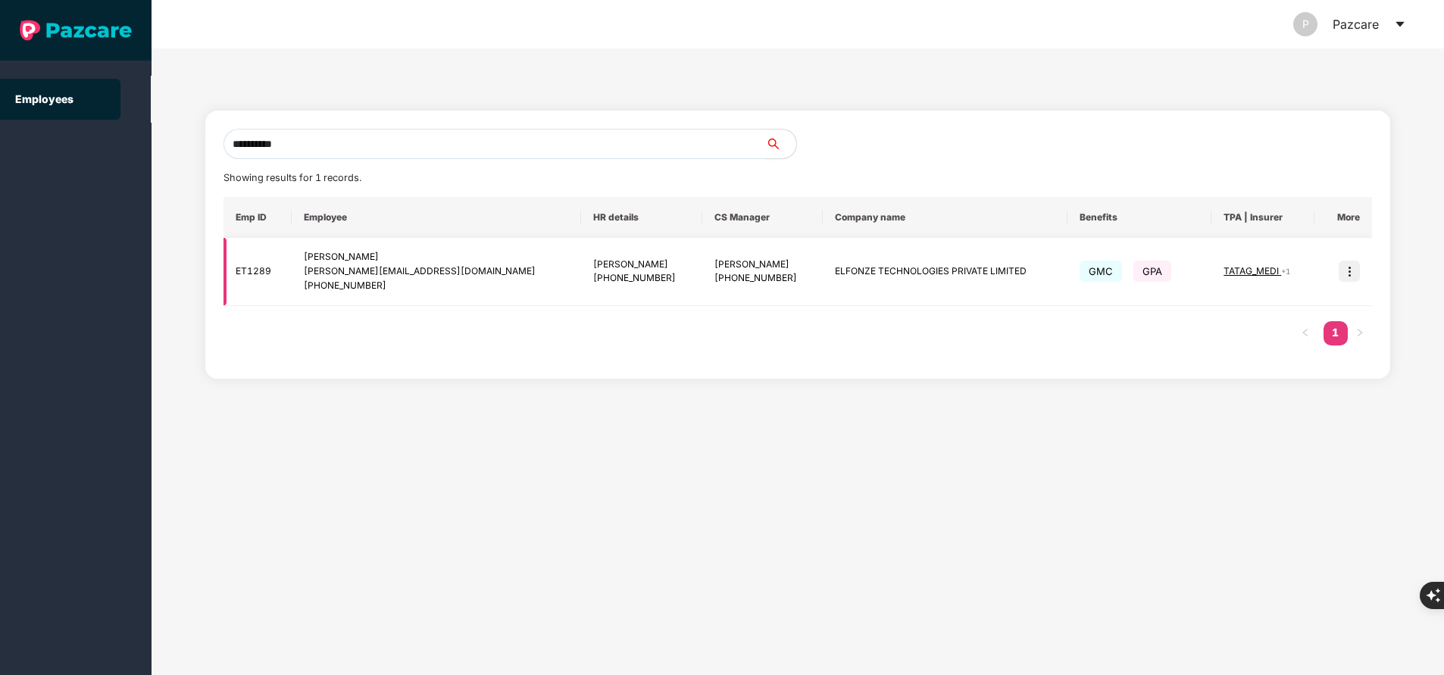
type input "**********"
click at [1224, 268] on span "TATAG_MEDI" at bounding box center [1253, 270] width 58 height 11
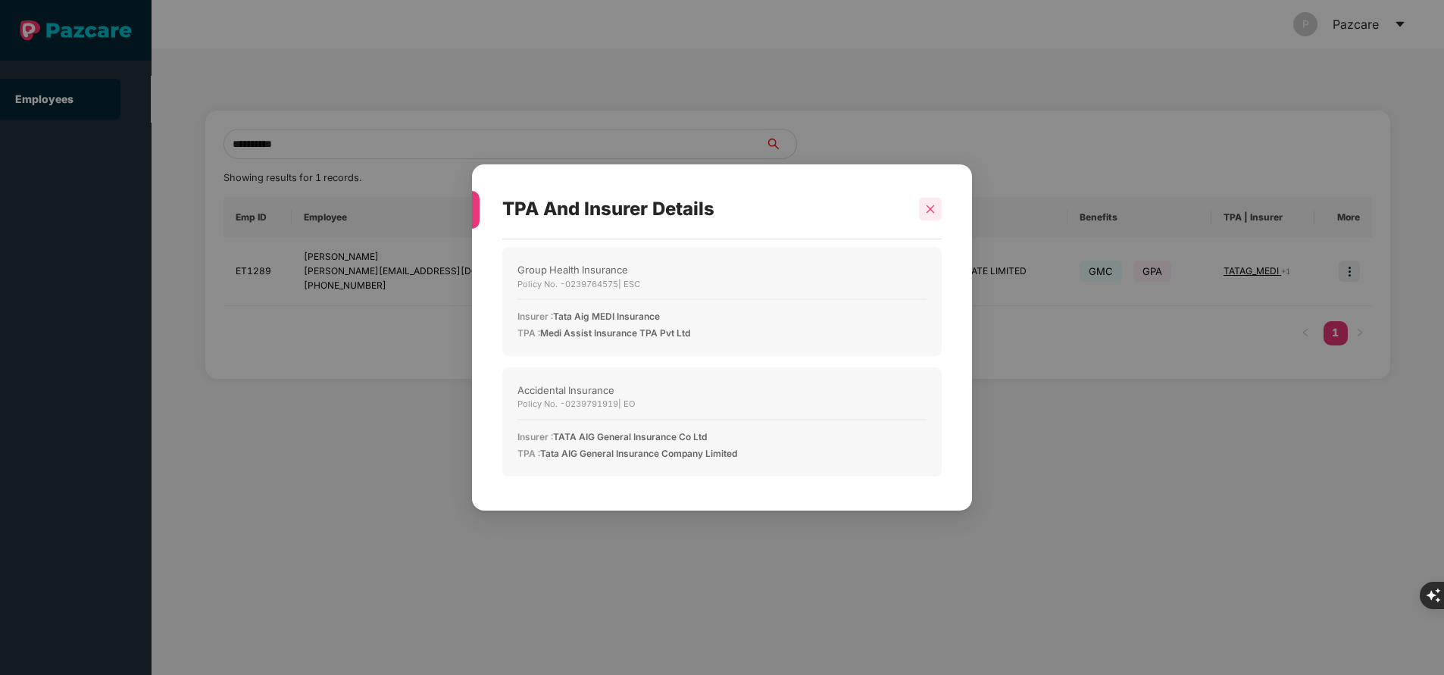
click at [936, 207] on div at bounding box center [930, 209] width 23 height 23
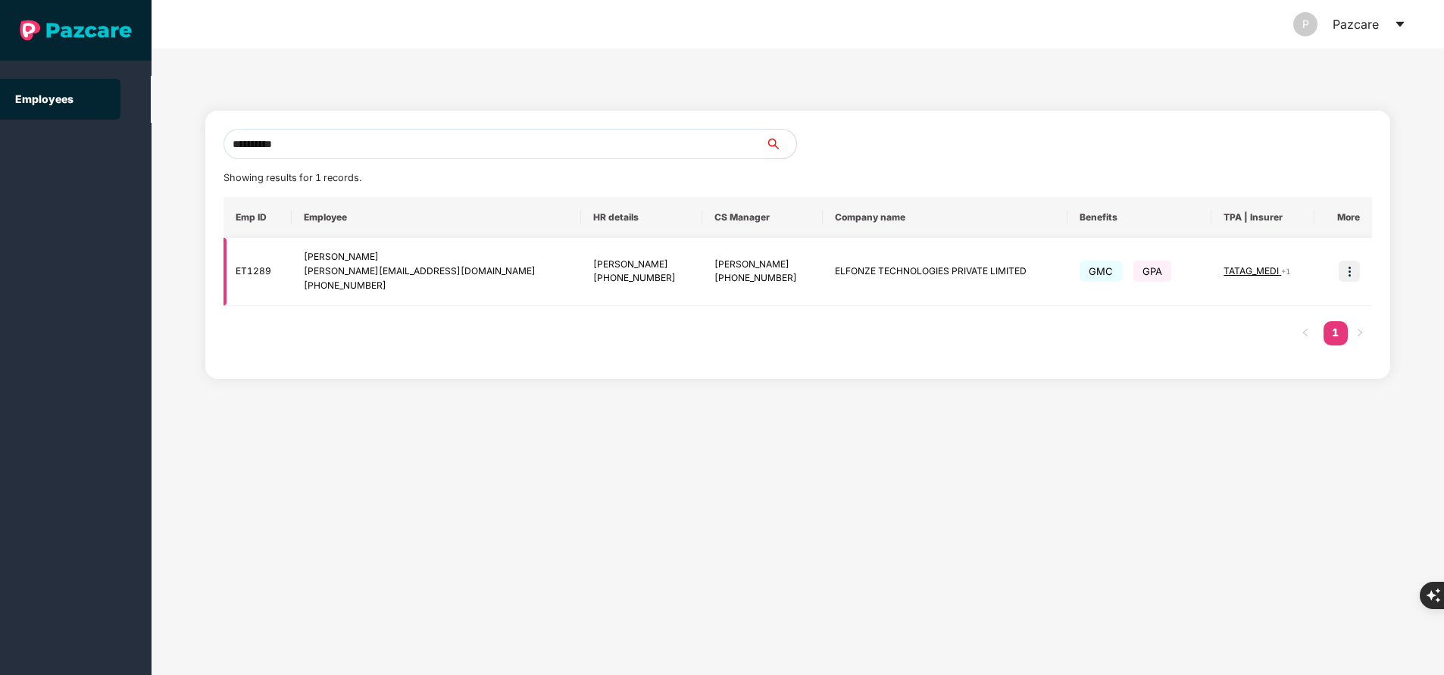
click at [1350, 268] on img at bounding box center [1349, 271] width 21 height 21
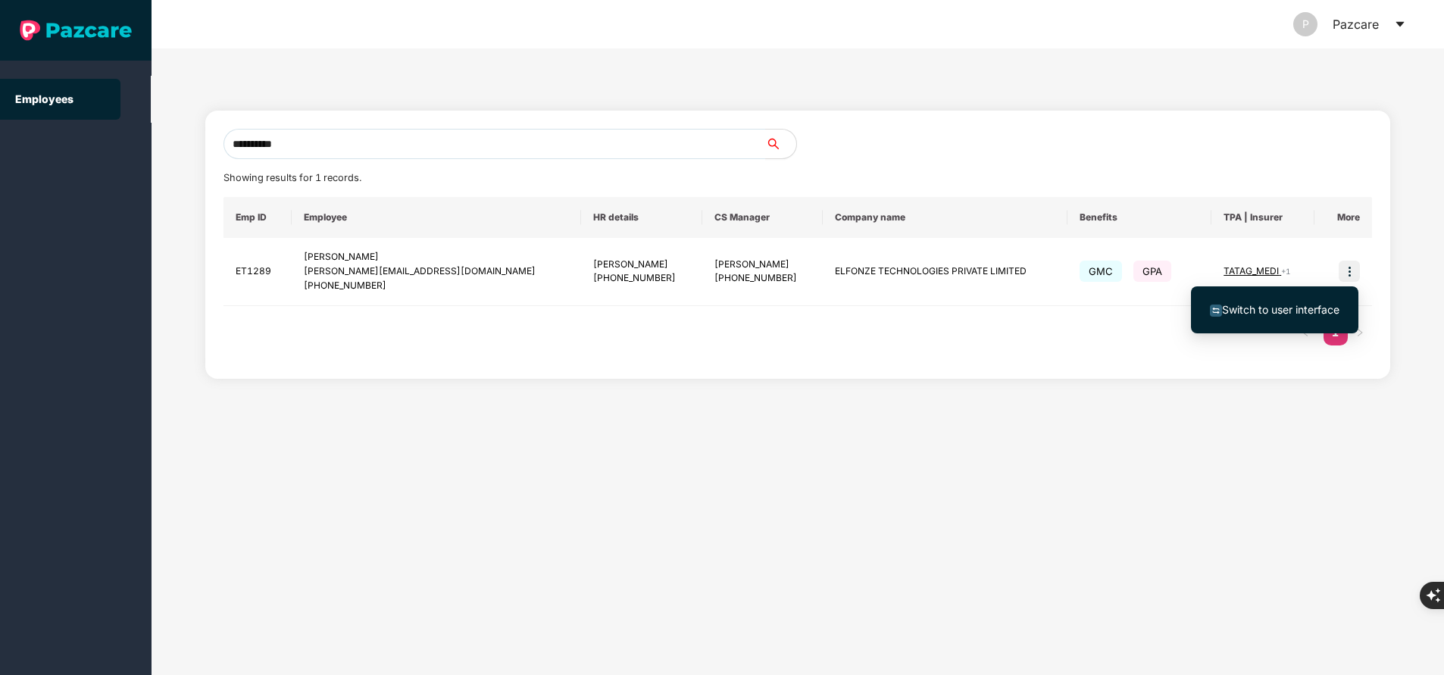
click at [1304, 313] on span "Switch to user interface" at bounding box center [1280, 309] width 117 height 13
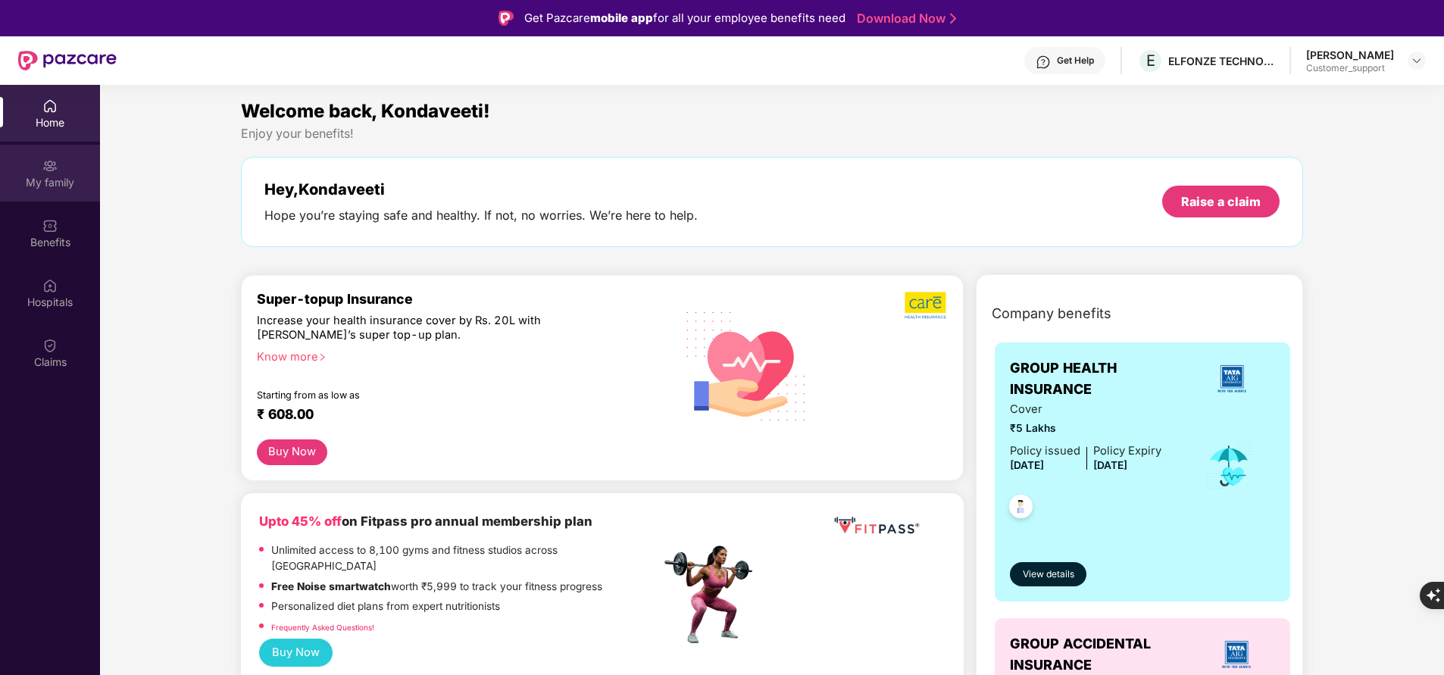
click at [45, 174] on div "My family" at bounding box center [50, 173] width 100 height 57
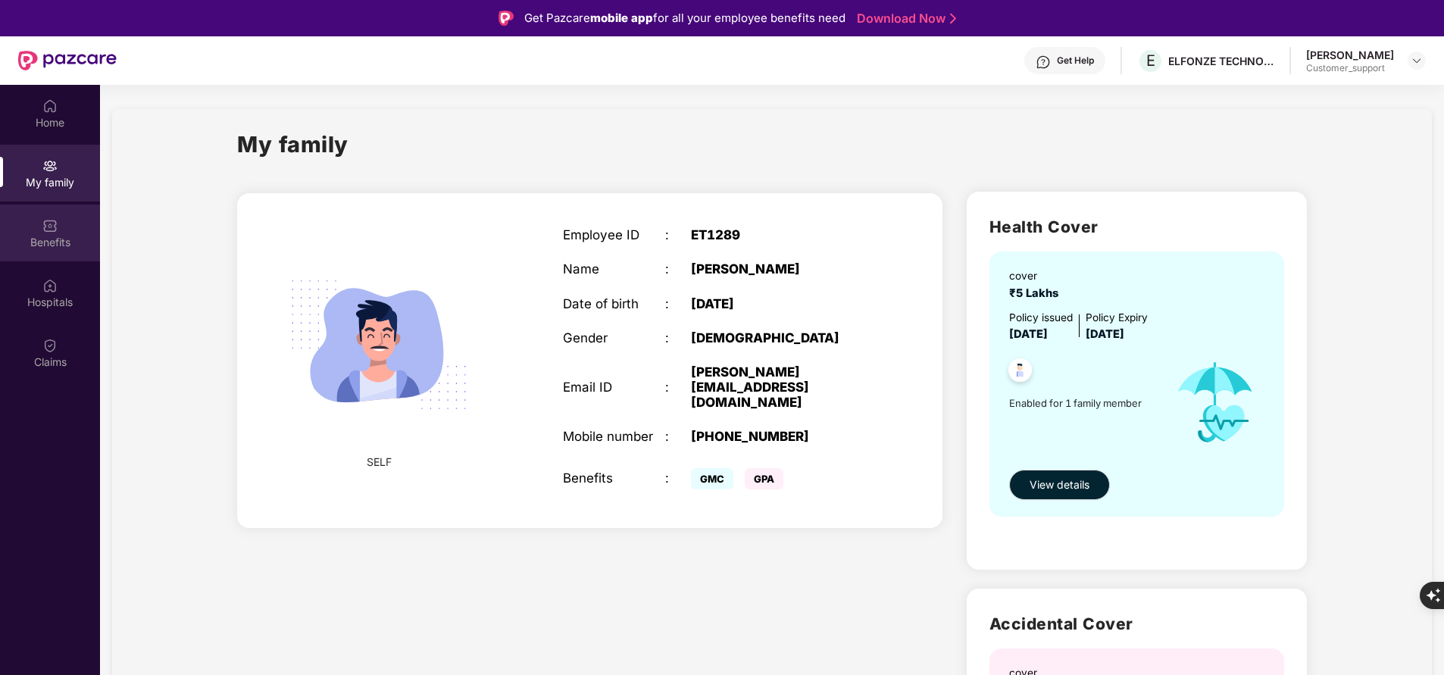
click at [58, 229] on div "Benefits" at bounding box center [50, 233] width 100 height 57
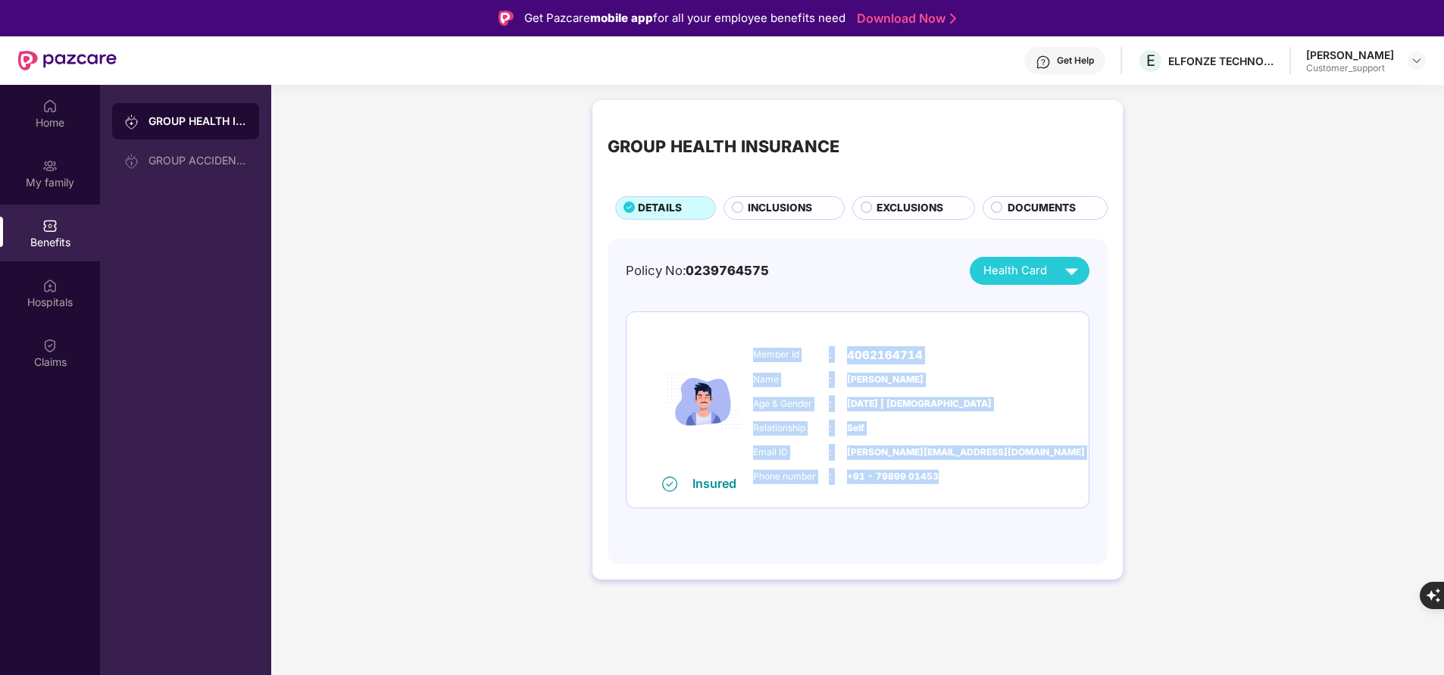
drag, startPoint x: 752, startPoint y: 354, endPoint x: 963, endPoint y: 477, distance: 244.2
click at [963, 477] on div "Member Id : 4062164714 Name : Kondaveeti Bharath Lova Age & Gender : 24 June 19…" at bounding box center [903, 416] width 308 height 155
copy div "Member Id : 4062164714 Name : Kondaveeti Bharath Lova Age & Gender : 24 June 19…"
click at [963, 477] on div "Phone number : +91 - 79899 01453" at bounding box center [903, 476] width 301 height 17
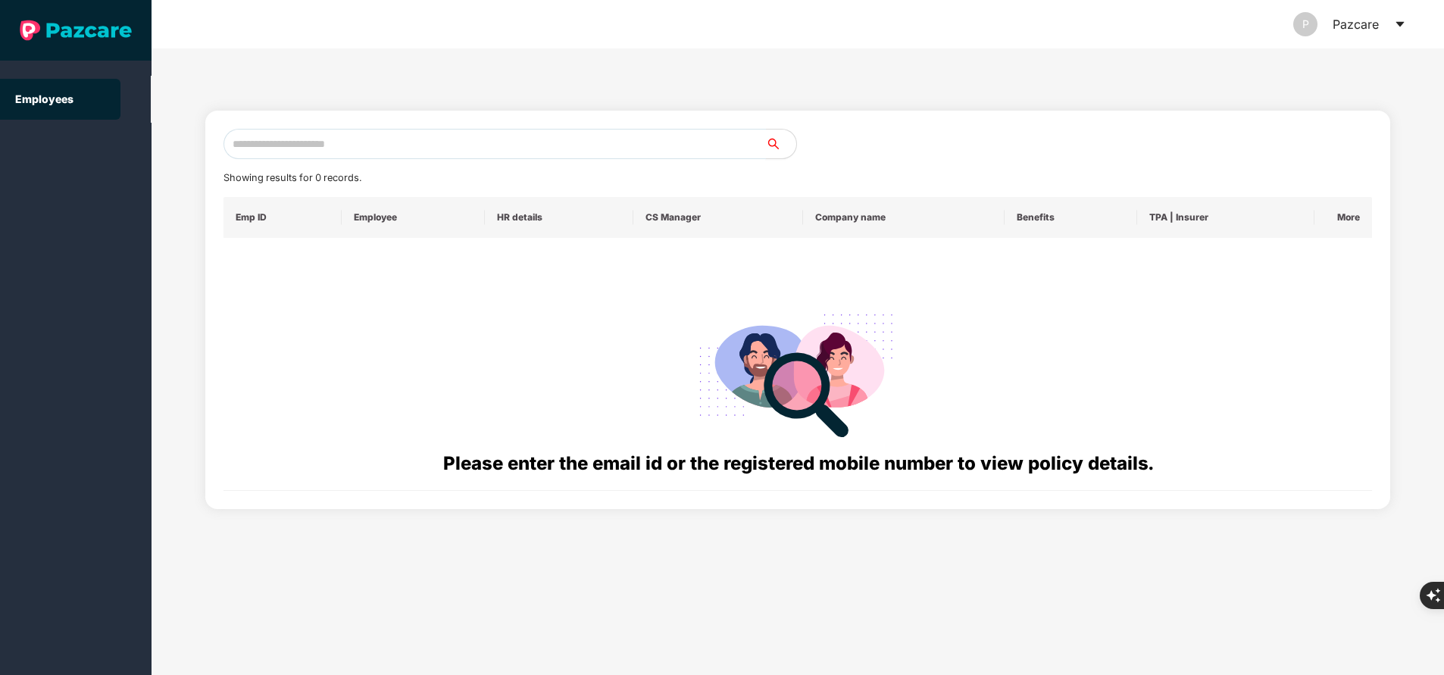
click at [365, 144] on input "text" at bounding box center [495, 144] width 543 height 30
paste input "**********"
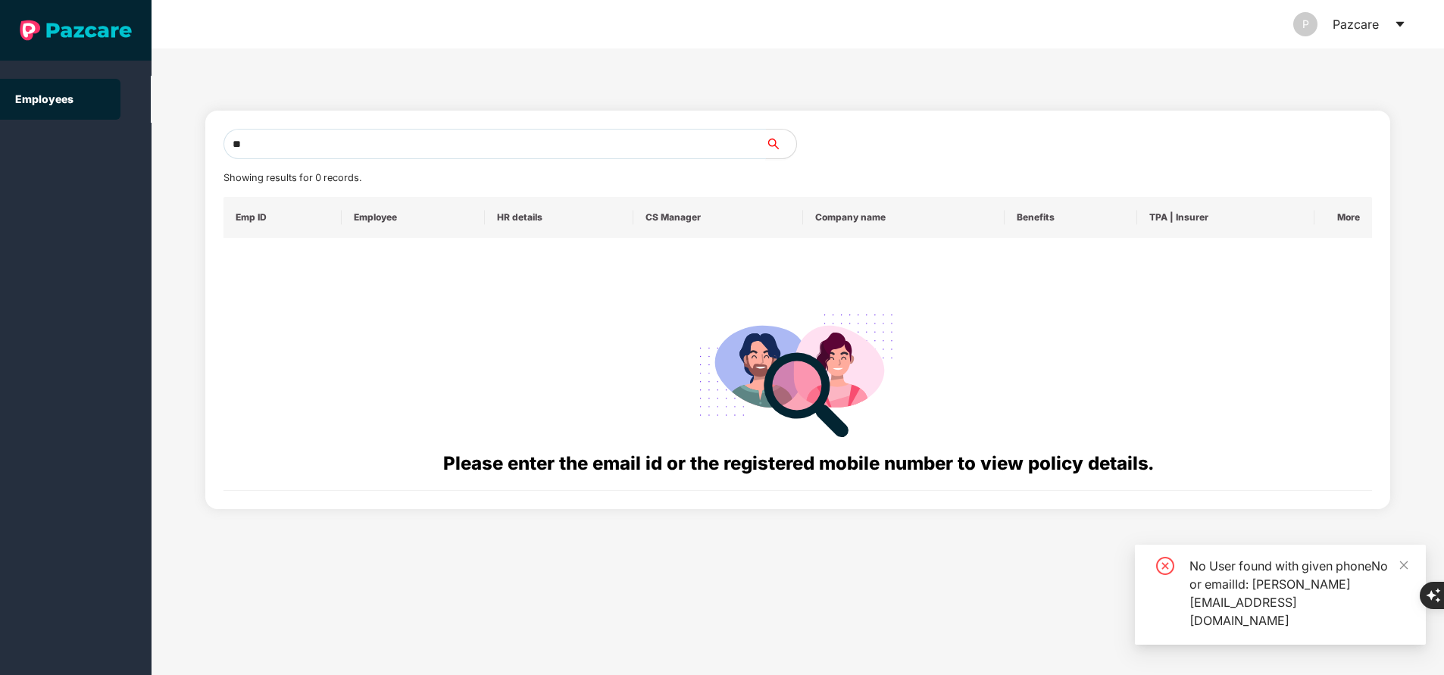
type input "*"
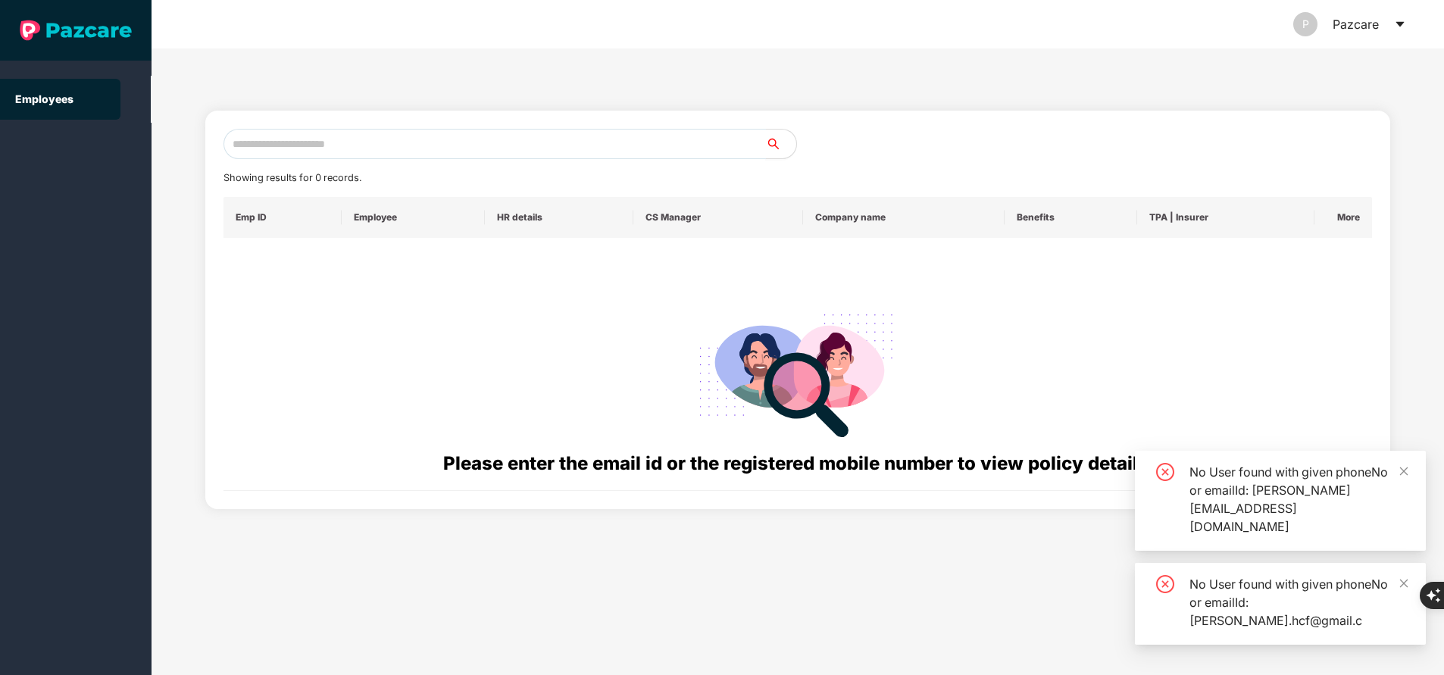
paste input "**********"
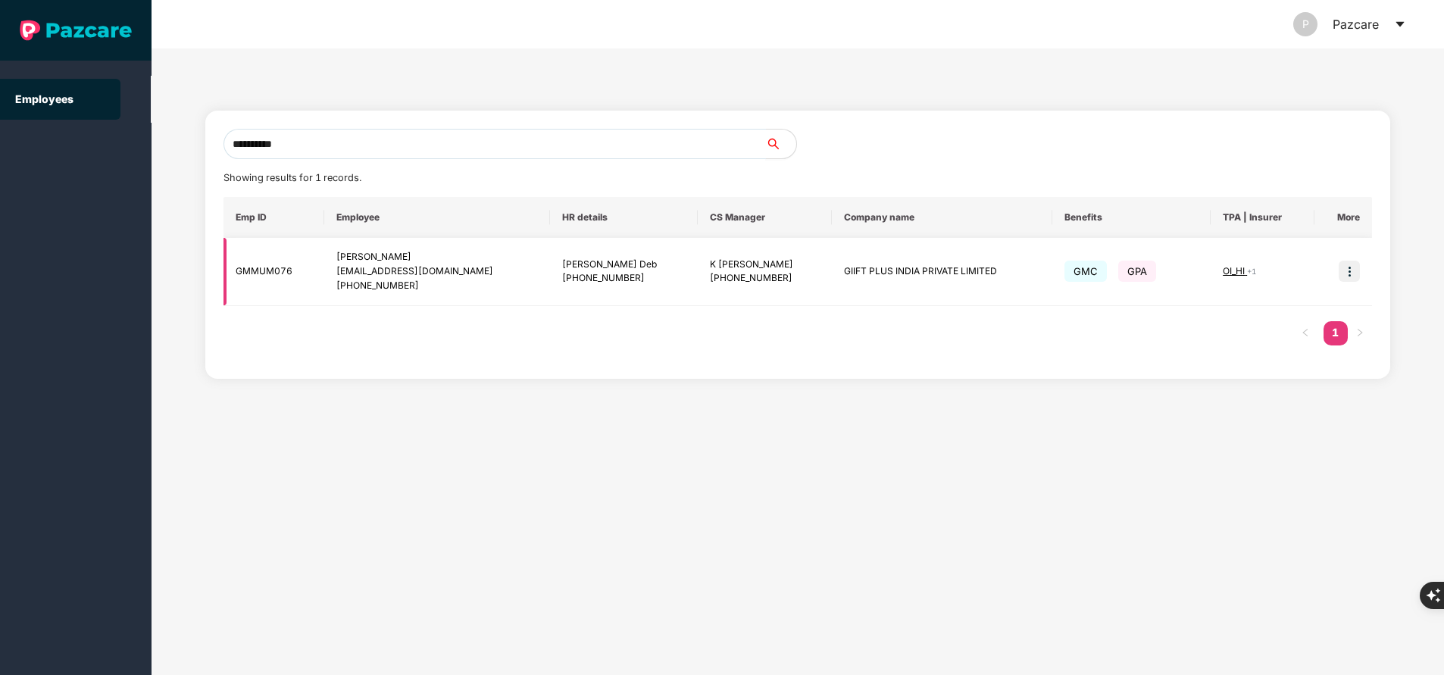
type input "**********"
click at [1347, 266] on img at bounding box center [1349, 271] width 21 height 21
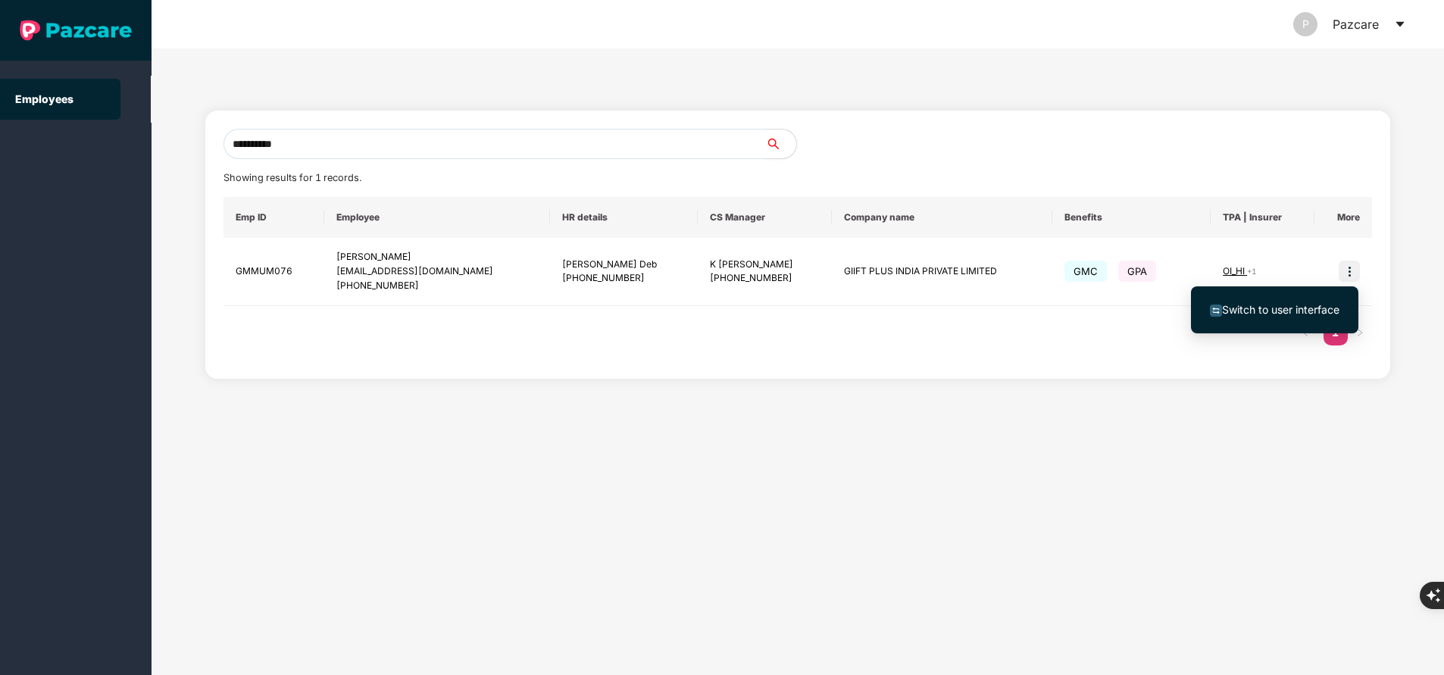
click at [1291, 308] on span "Switch to user interface" at bounding box center [1280, 309] width 117 height 13
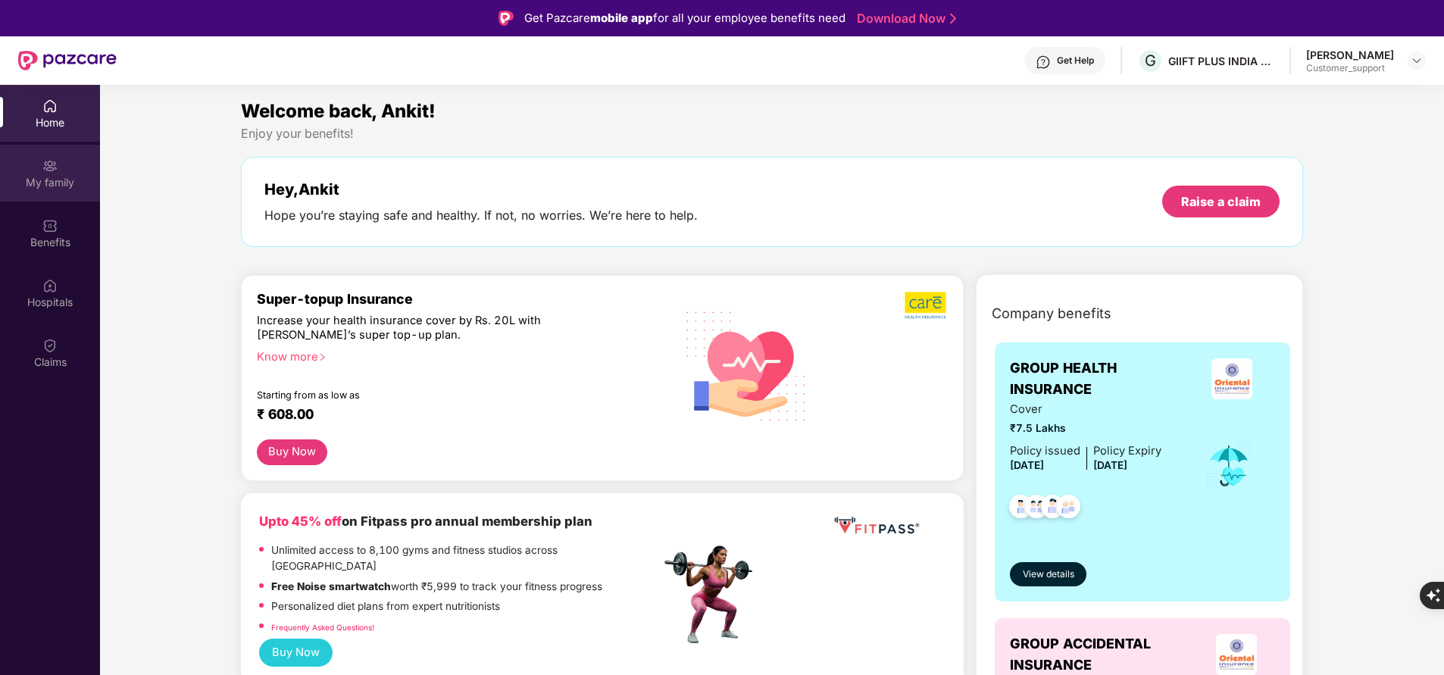
click at [36, 183] on div "My family" at bounding box center [50, 182] width 100 height 15
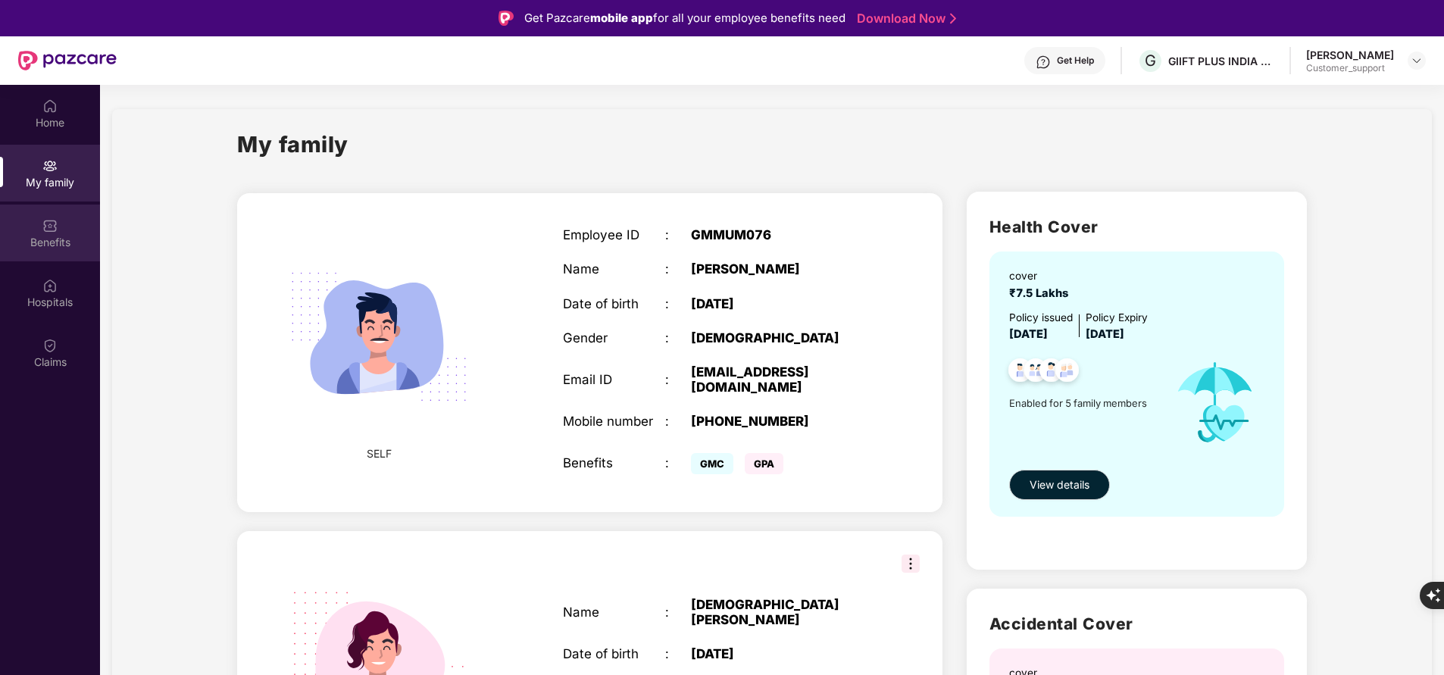
click at [58, 238] on div "Benefits" at bounding box center [50, 242] width 100 height 15
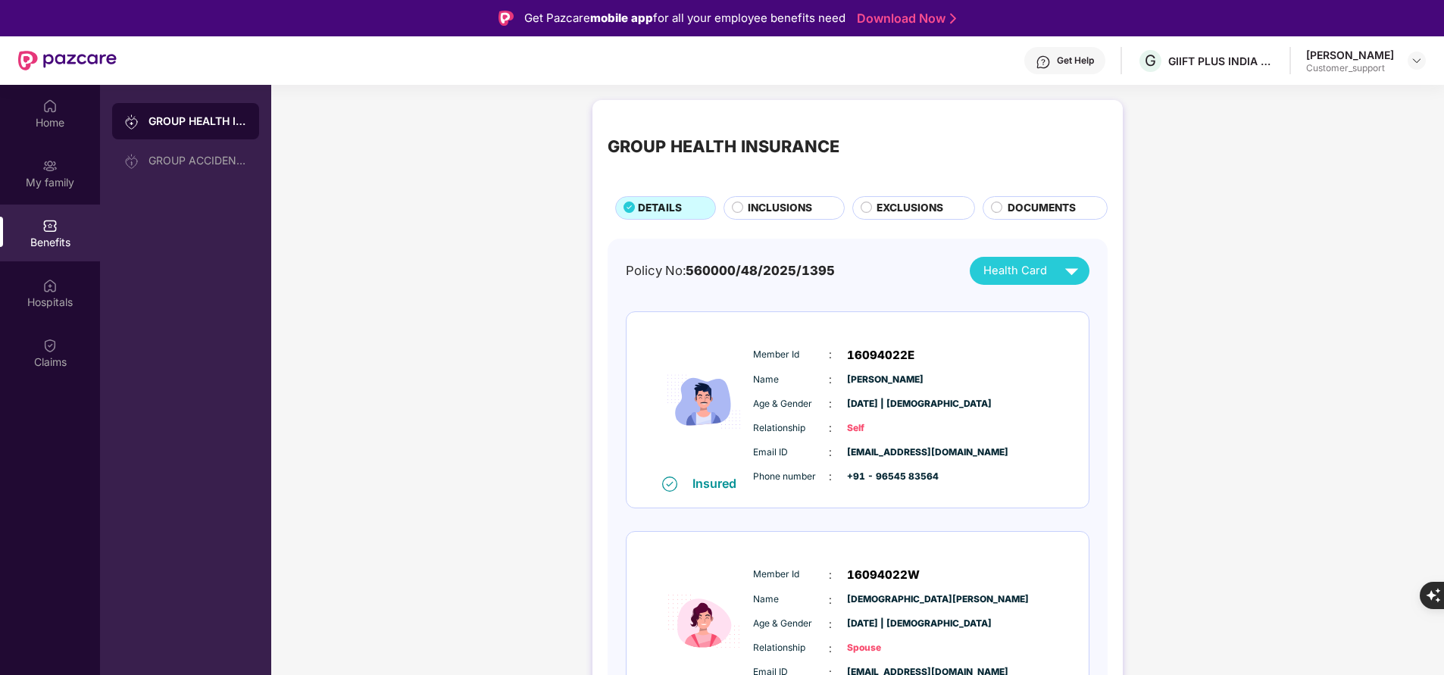
click at [788, 202] on span "INCLUSIONS" at bounding box center [780, 208] width 64 height 16
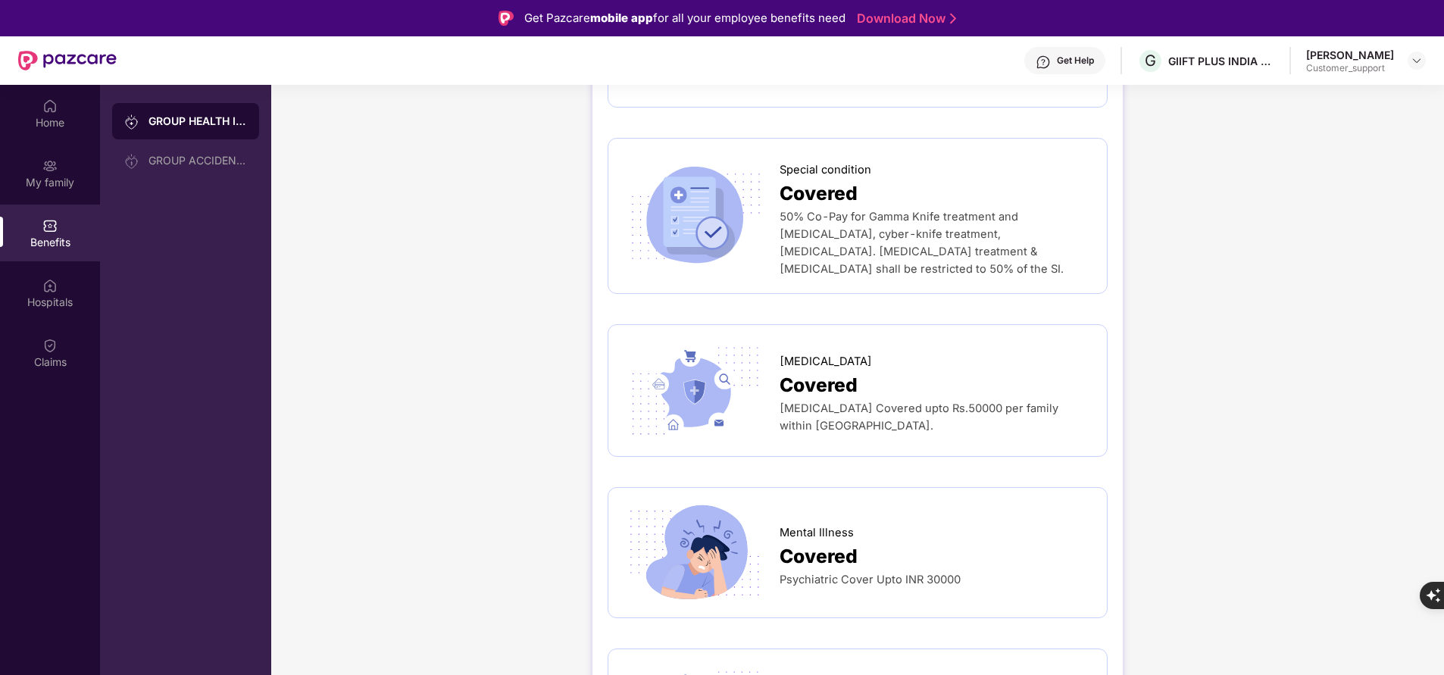
scroll to position [2416, 0]
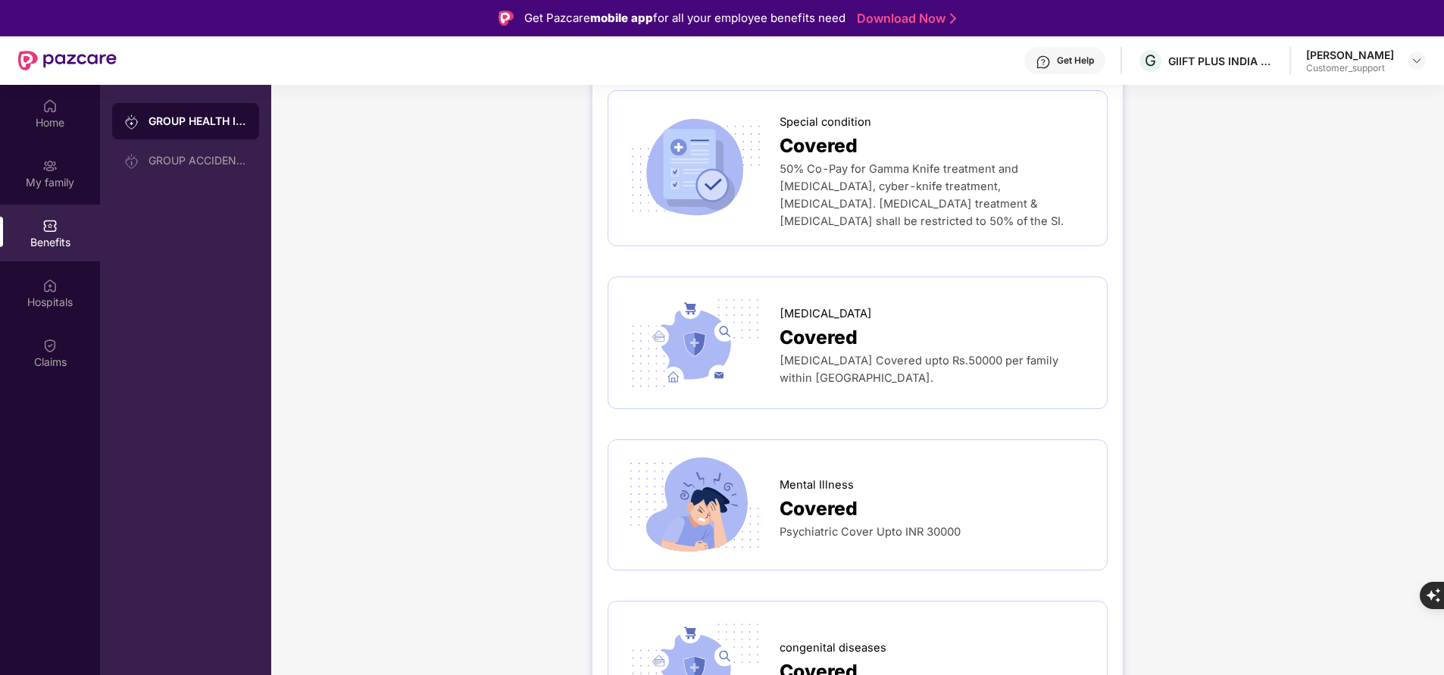
click at [953, 511] on div "Mental Illness Covered Psychiatric Cover Upto INR 30000" at bounding box center [858, 505] width 468 height 100
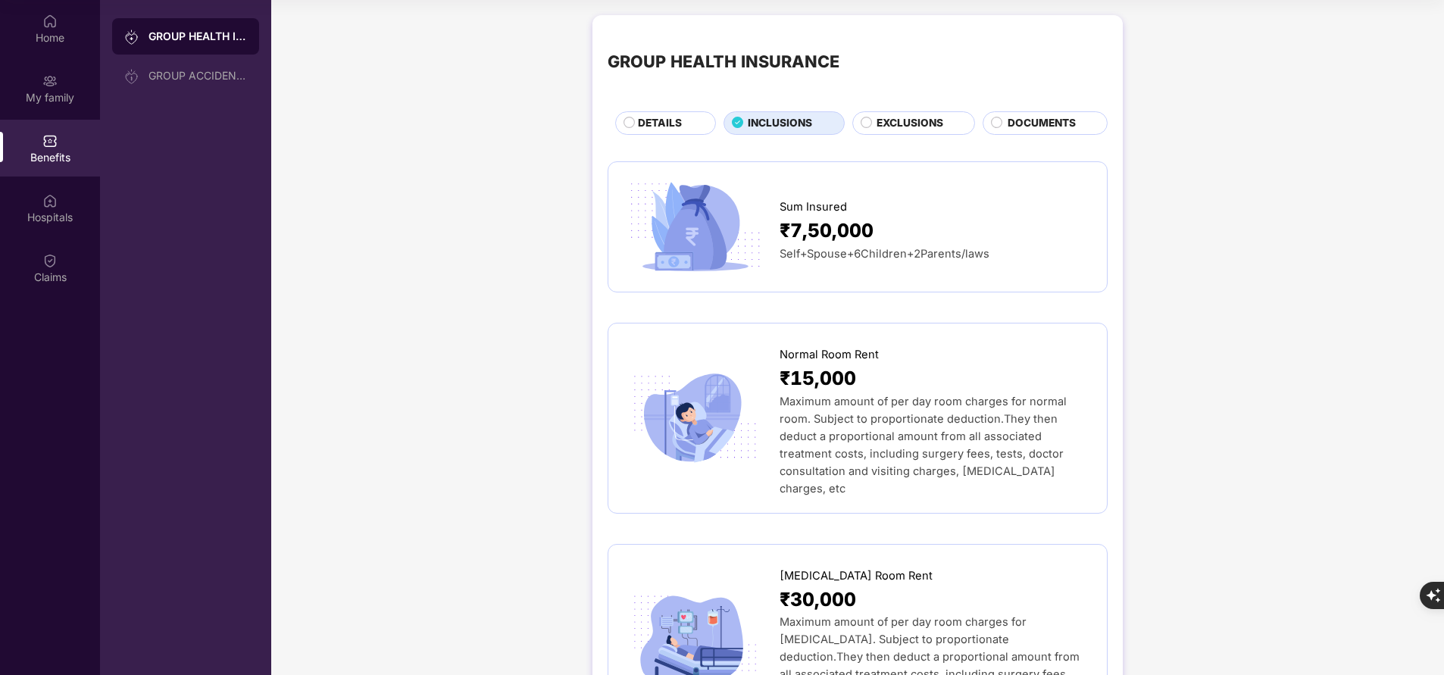
scroll to position [0, 0]
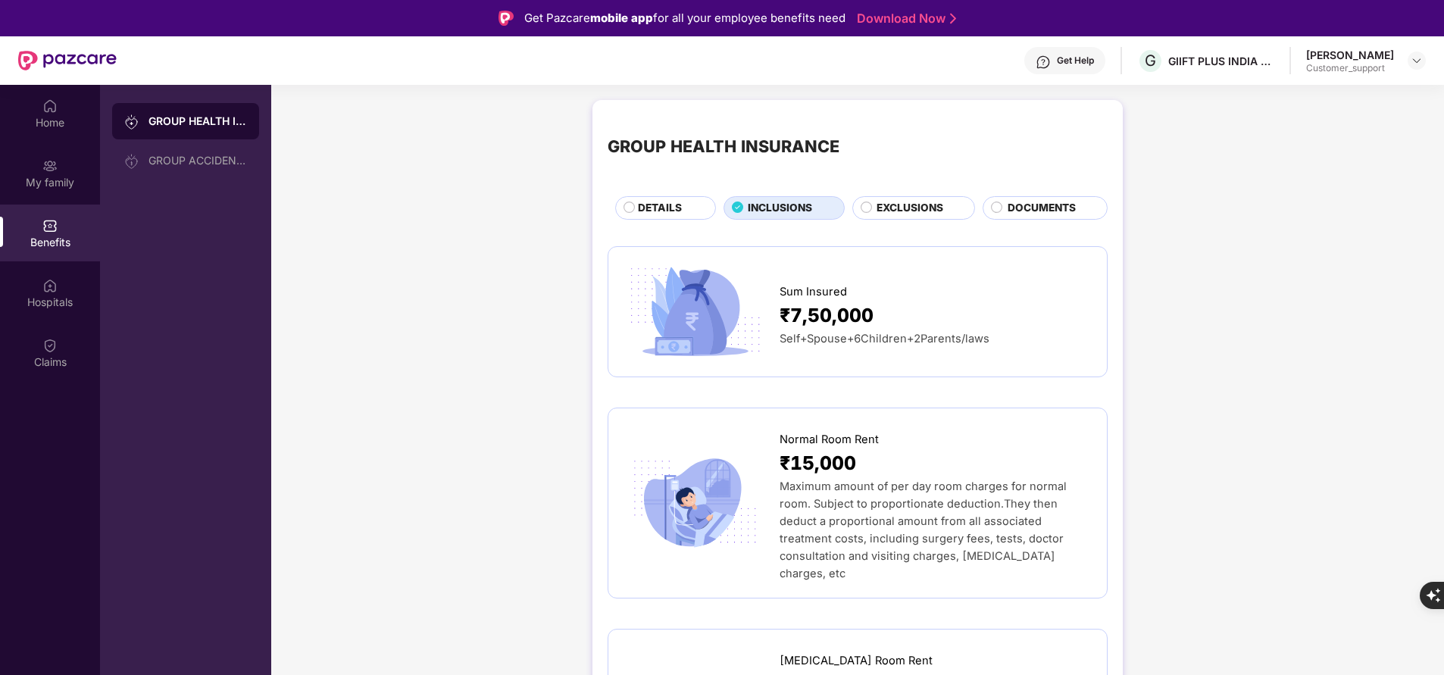
click at [914, 202] on span "EXCLUSIONS" at bounding box center [910, 208] width 67 height 16
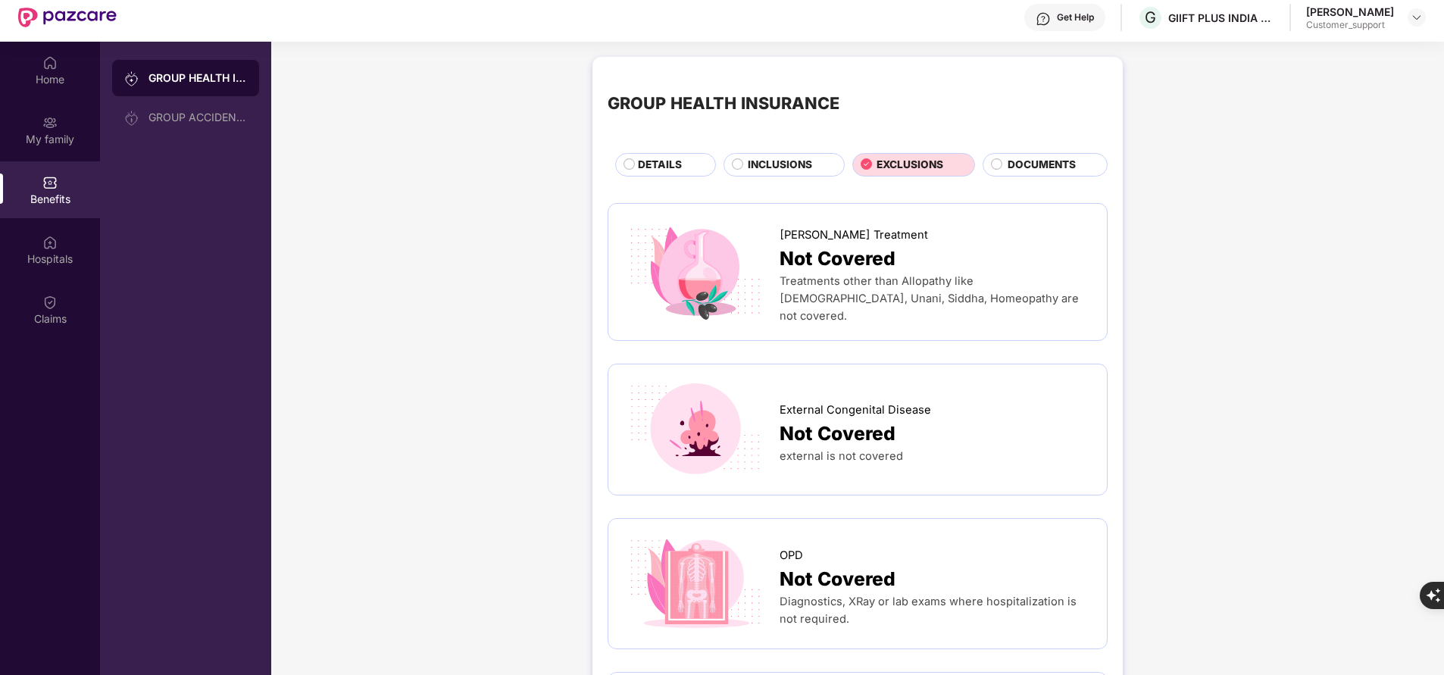
scroll to position [28, 0]
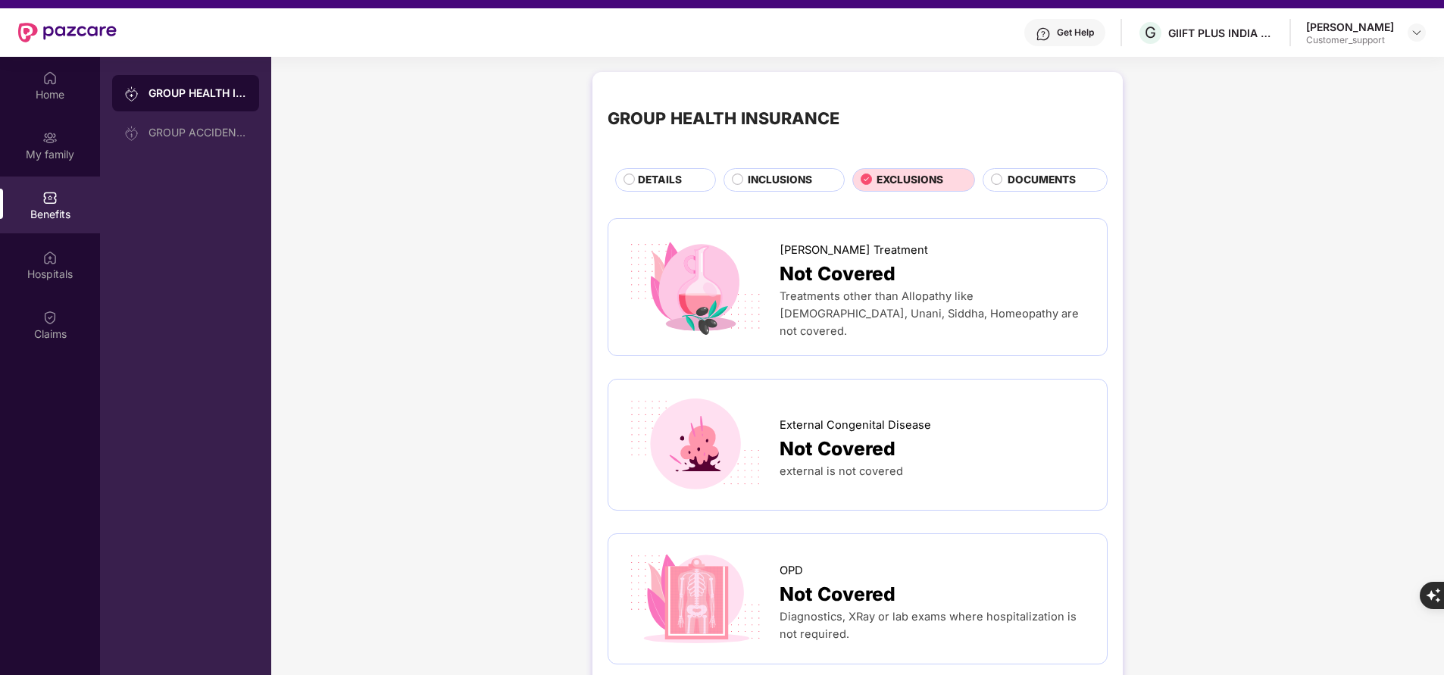
click at [785, 180] on span "INCLUSIONS" at bounding box center [780, 180] width 64 height 16
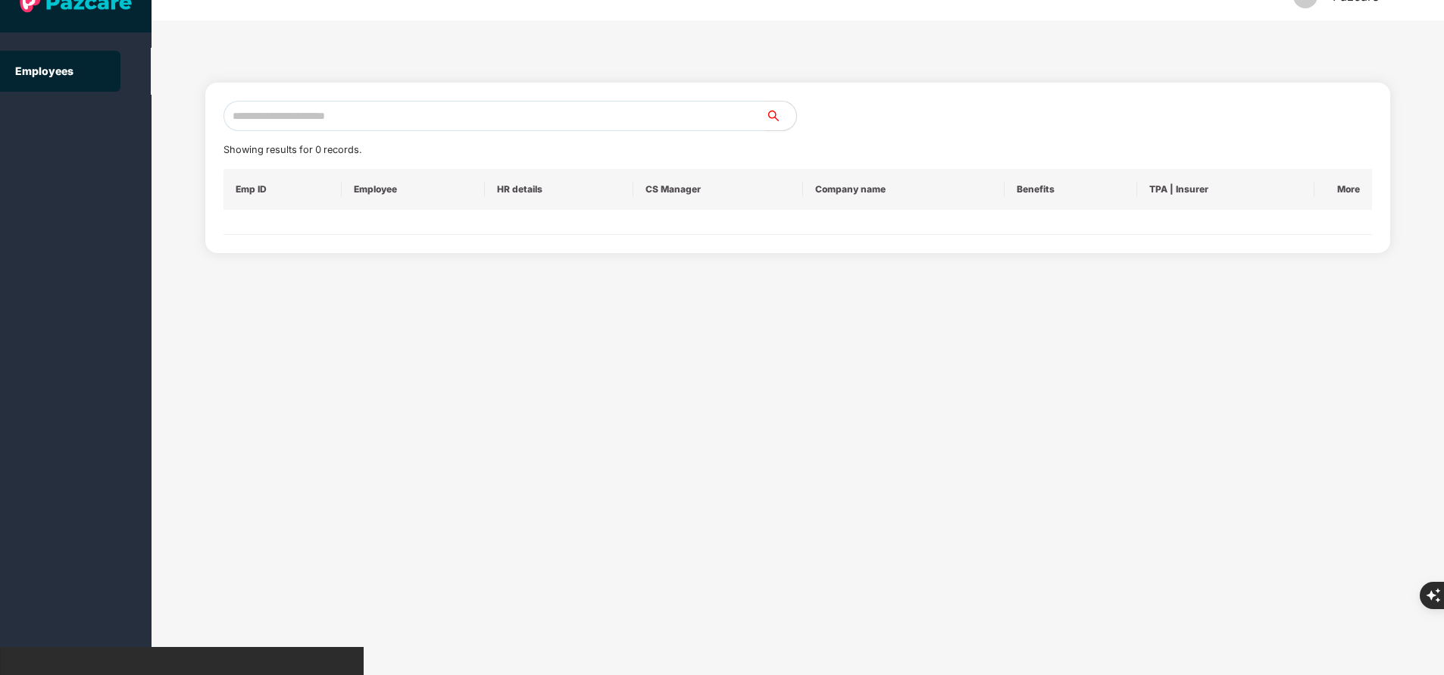
scroll to position [0, 0]
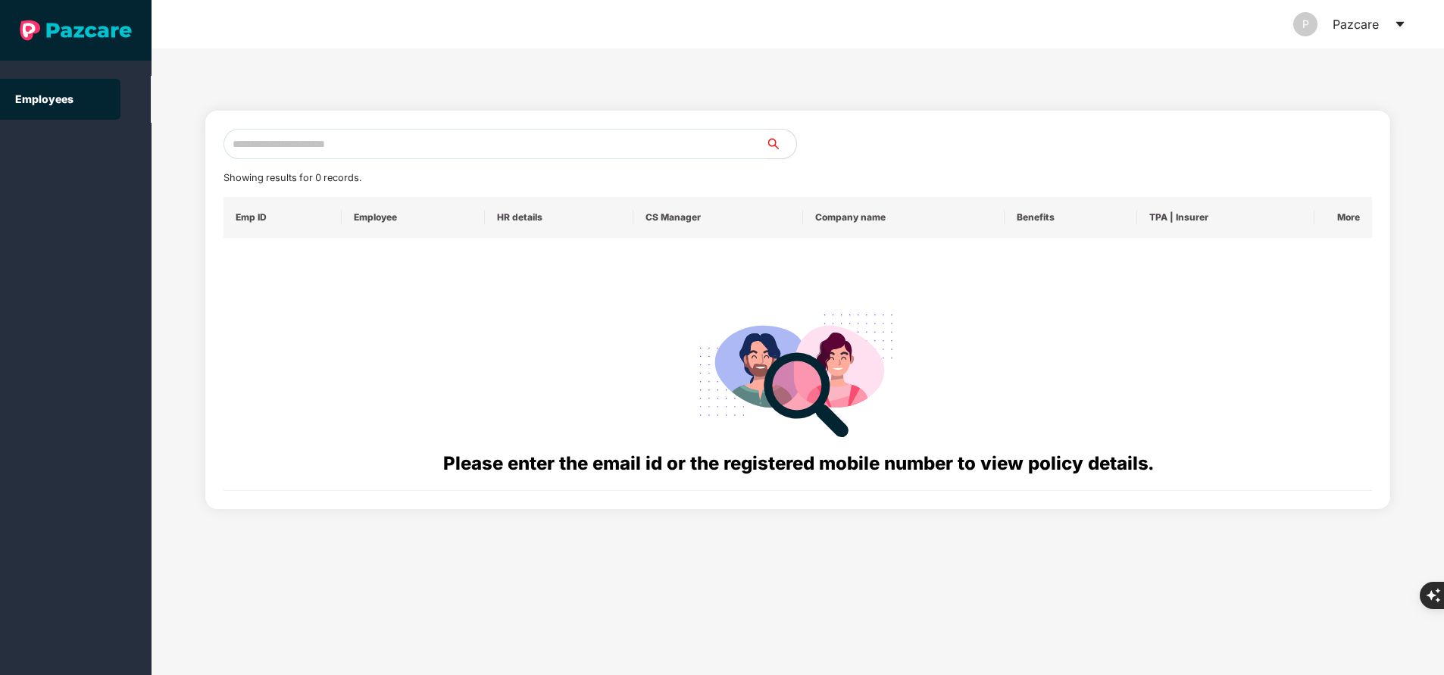
click at [336, 135] on input "text" at bounding box center [495, 144] width 543 height 30
paste input "**********"
click at [451, 155] on input "**********" at bounding box center [495, 144] width 543 height 30
type input "*"
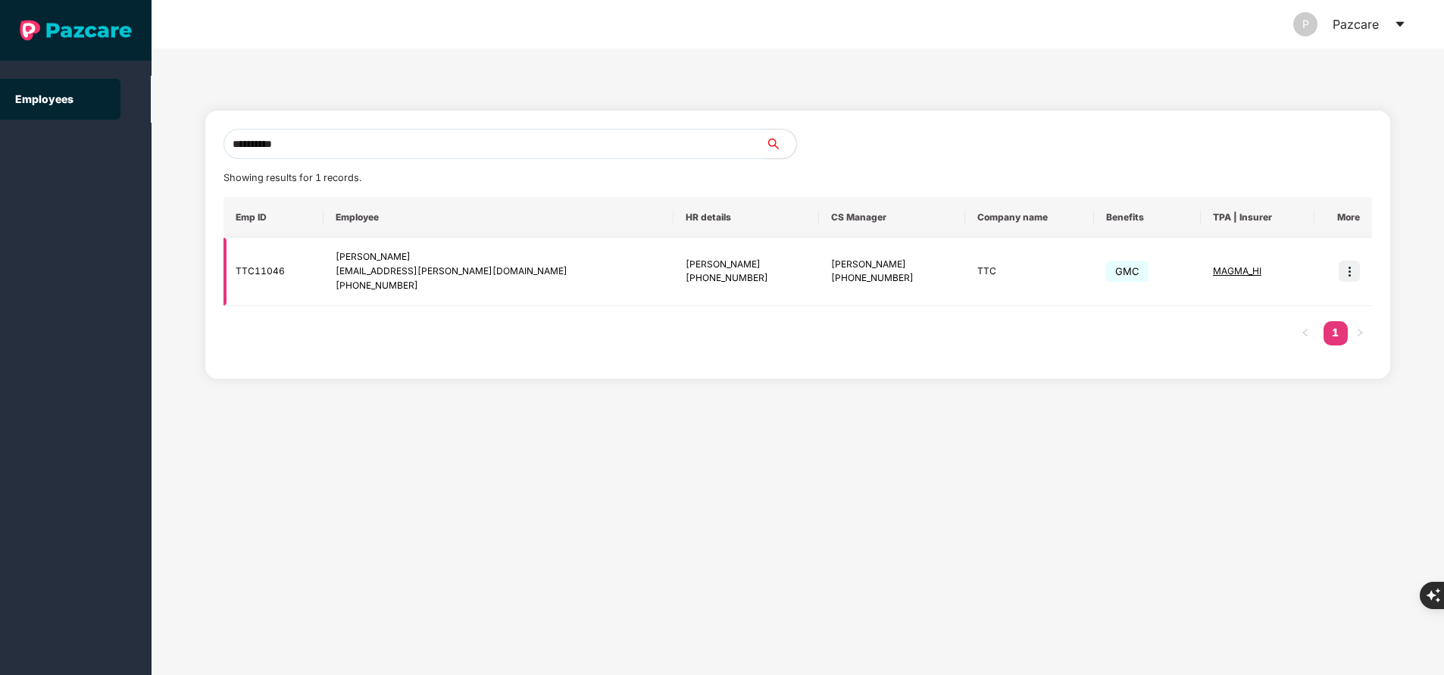
type input "**********"
click at [1350, 270] on img at bounding box center [1349, 271] width 21 height 21
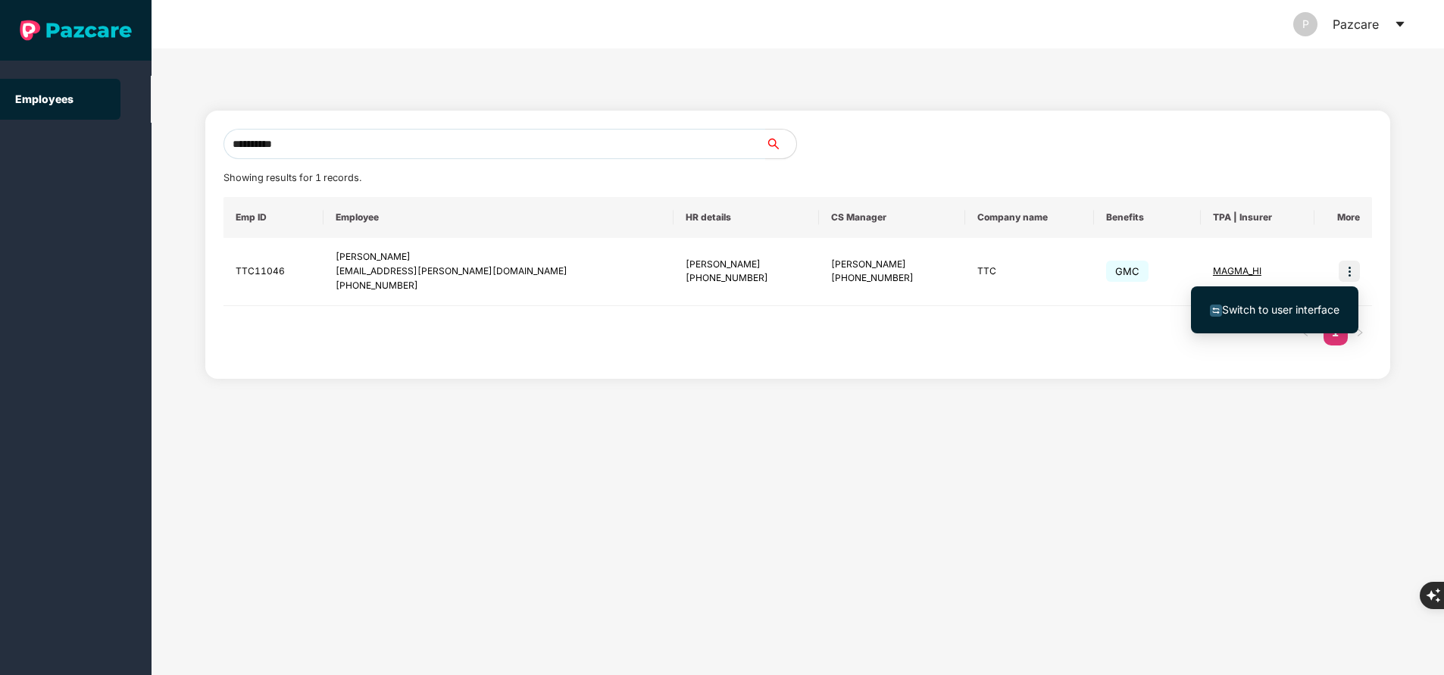
click at [1290, 311] on span "Switch to user interface" at bounding box center [1280, 309] width 117 height 13
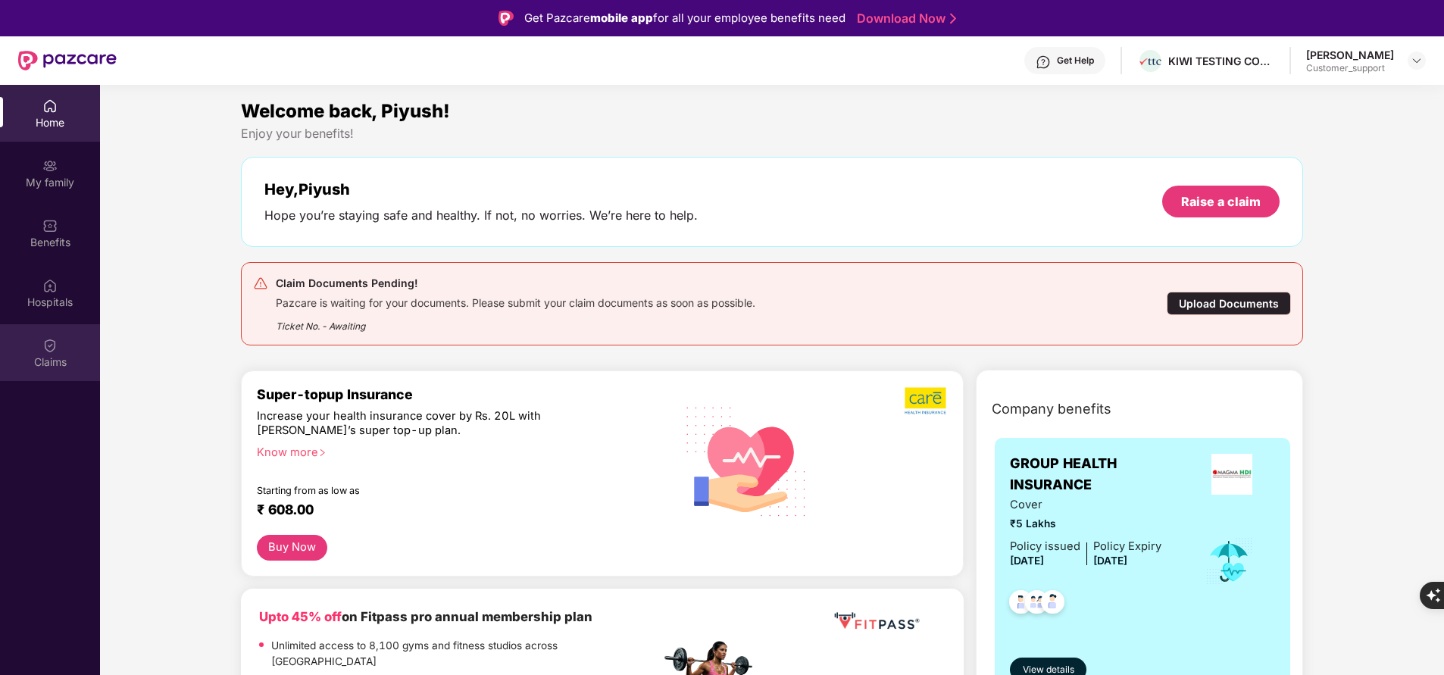
click at [43, 362] on div "Claims" at bounding box center [50, 362] width 100 height 15
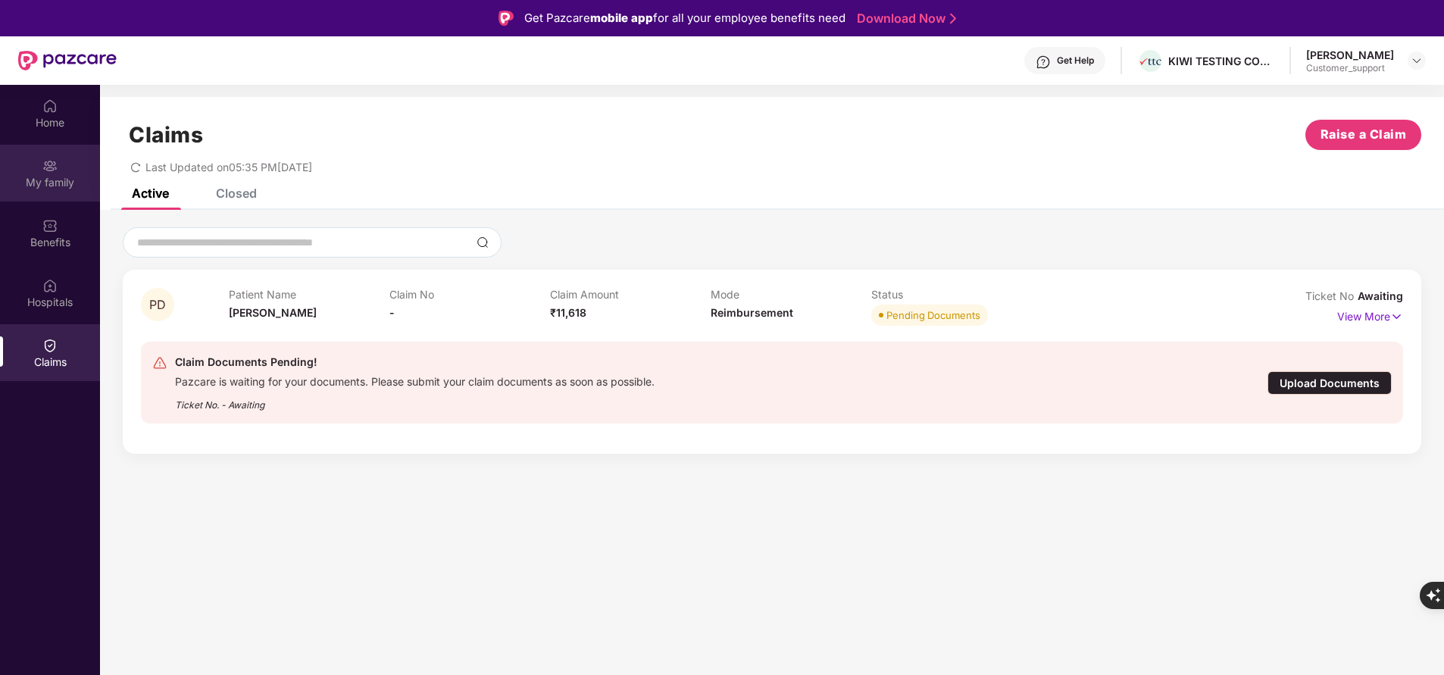
click at [61, 170] on div "My family" at bounding box center [50, 173] width 100 height 57
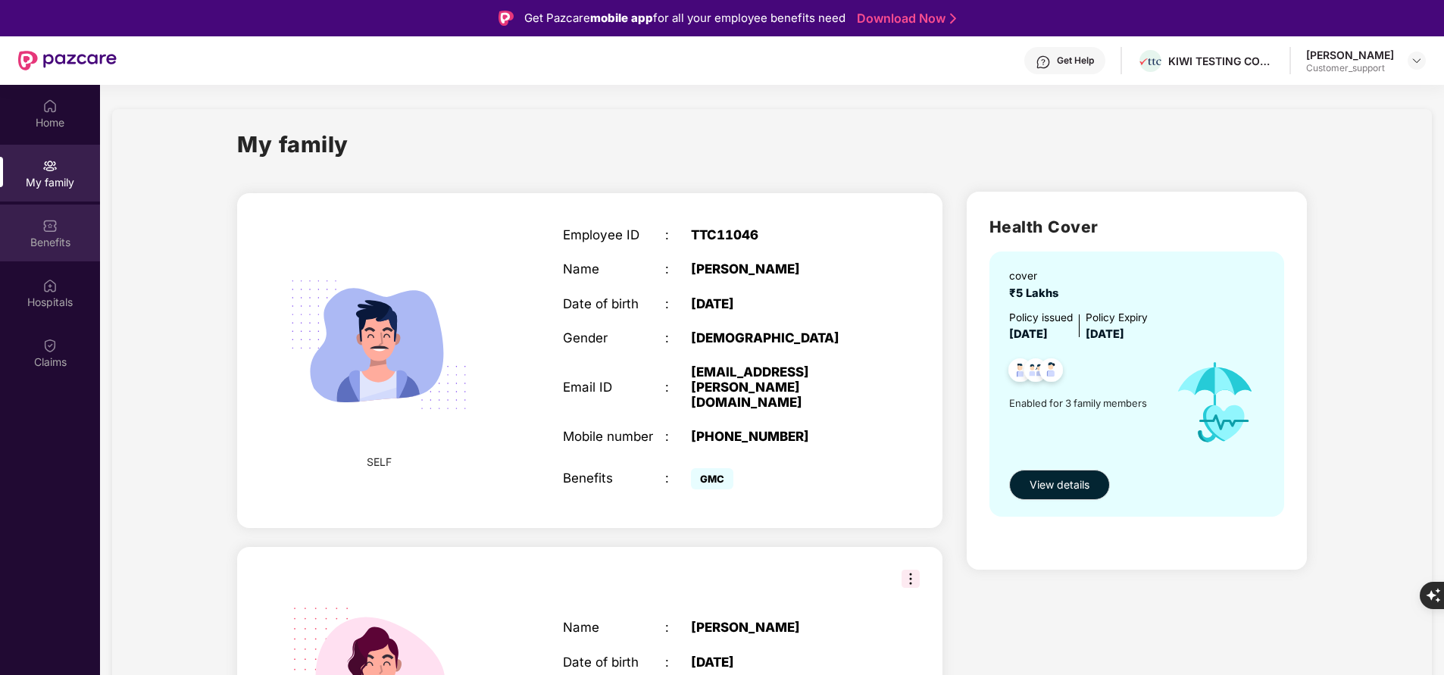
click at [48, 248] on div "Benefits" at bounding box center [50, 242] width 100 height 15
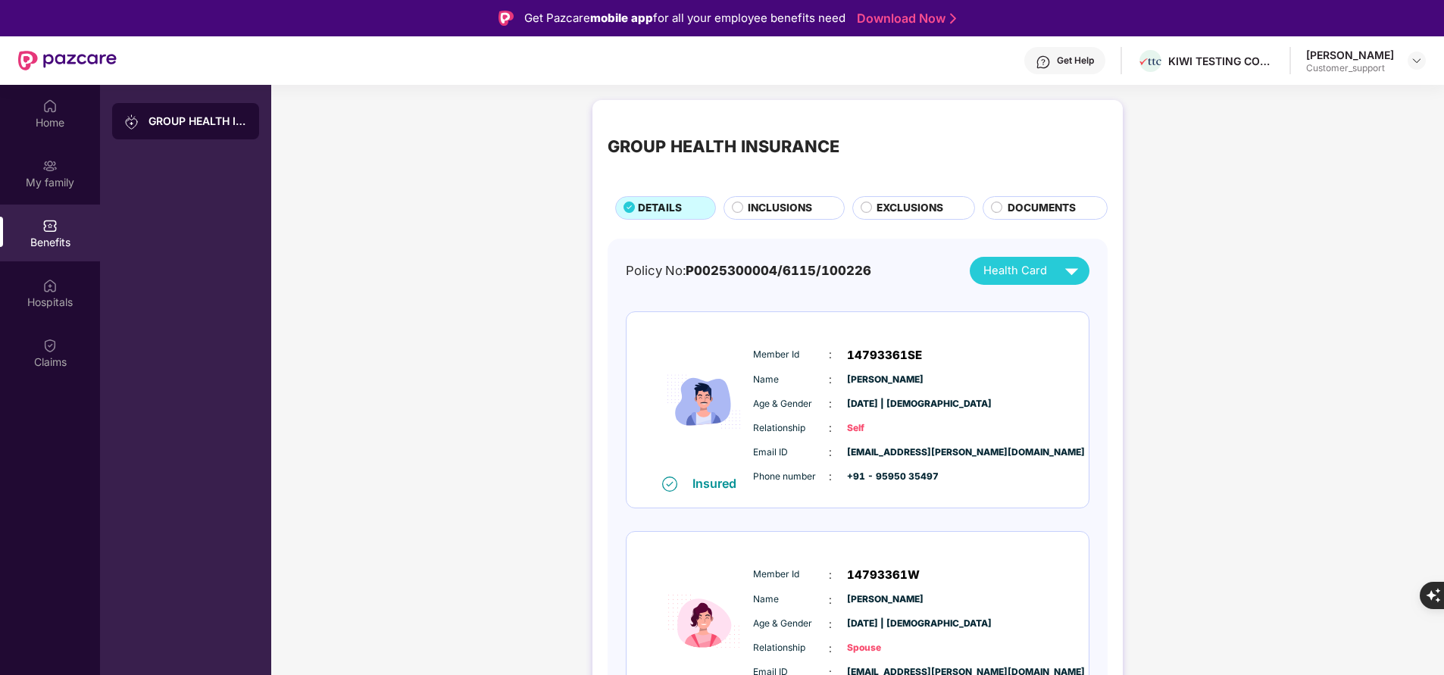
click at [771, 204] on span "INCLUSIONS" at bounding box center [780, 208] width 64 height 16
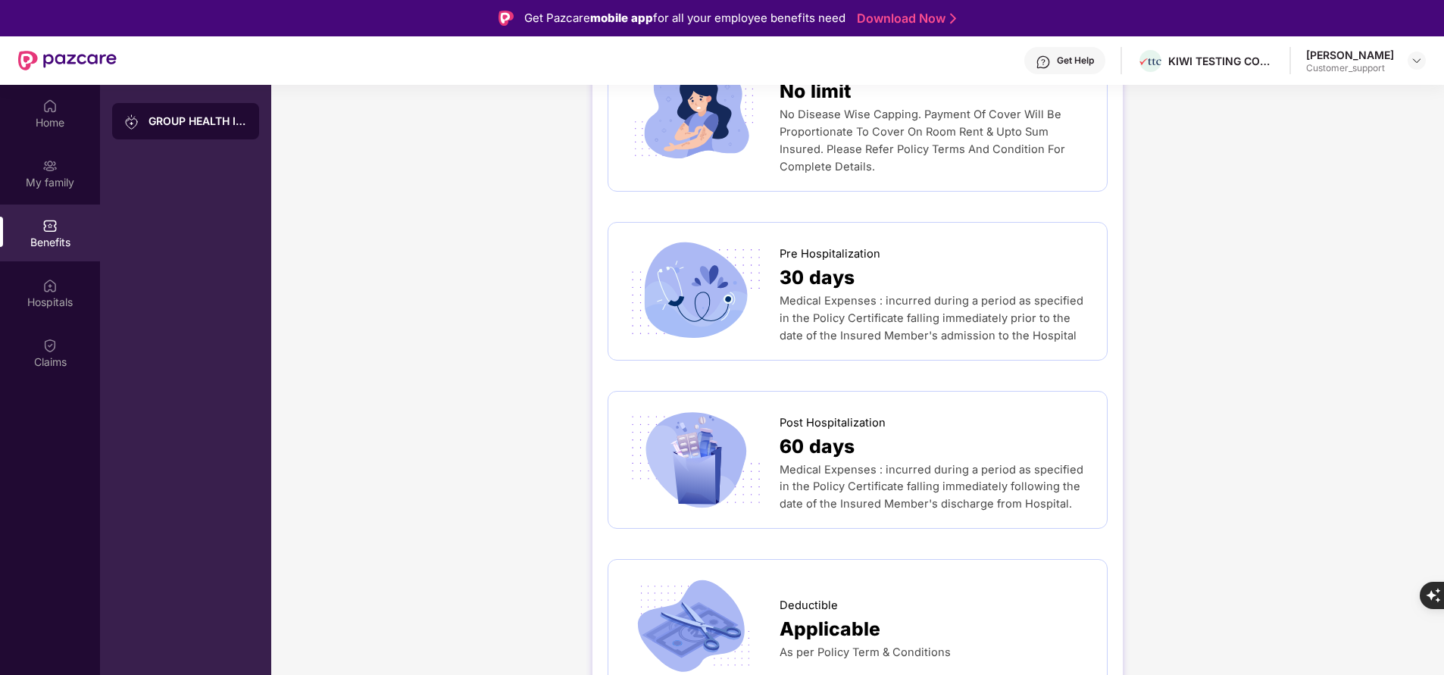
scroll to position [718, 0]
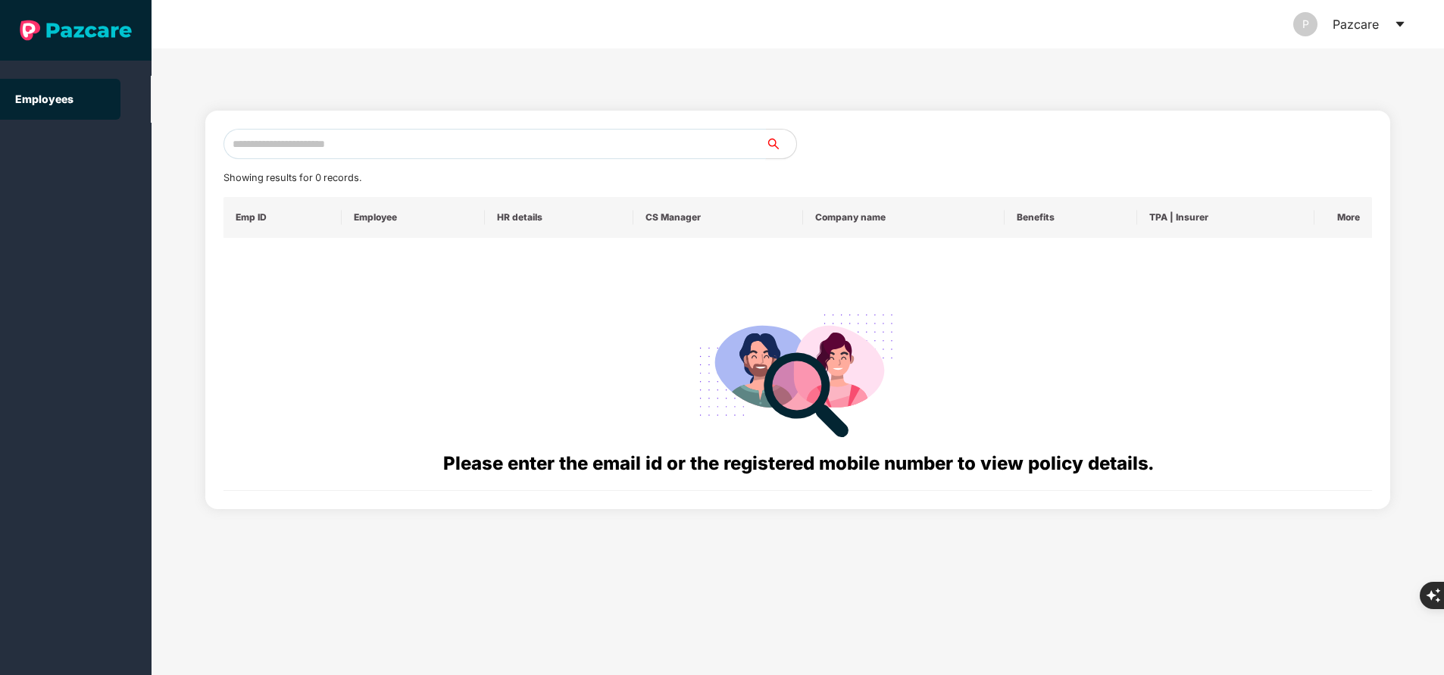
click at [325, 152] on input "text" at bounding box center [495, 144] width 543 height 30
paste input "**********"
type input "**********"
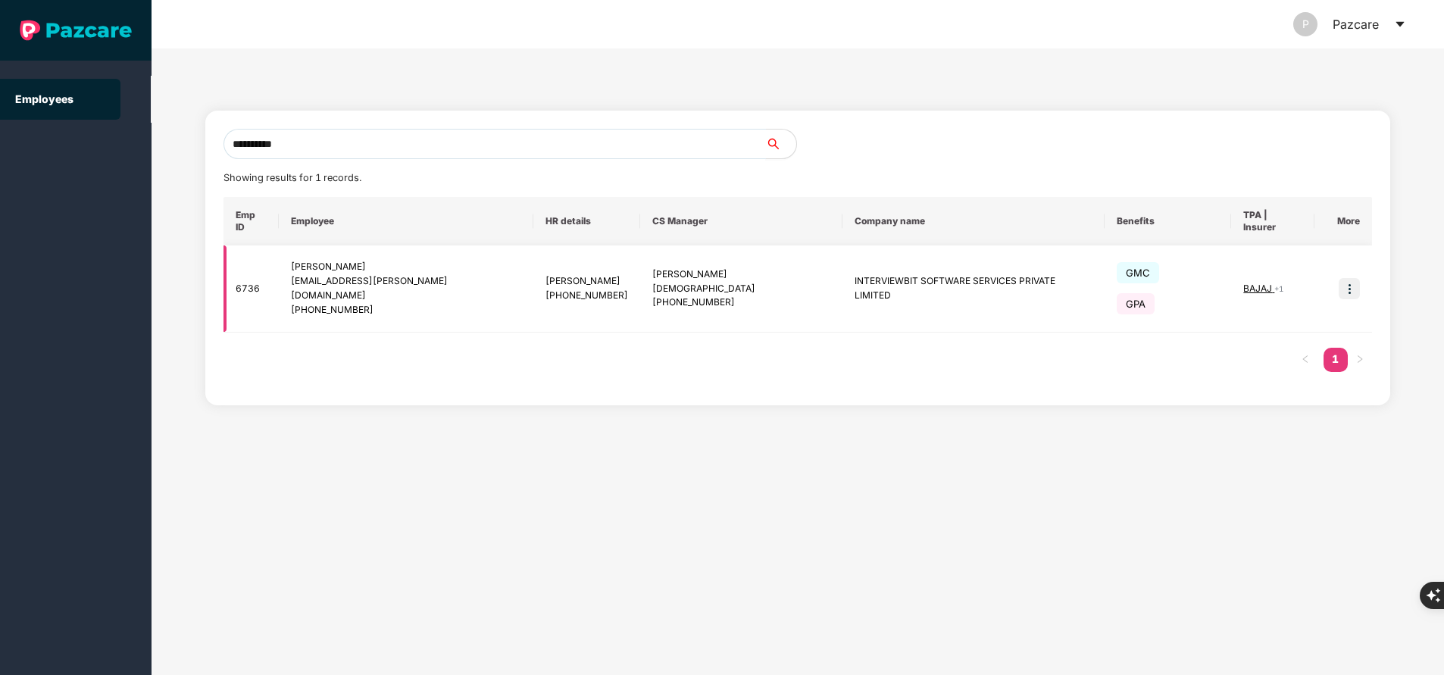
type input "**********"
click at [1347, 278] on img at bounding box center [1349, 288] width 21 height 21
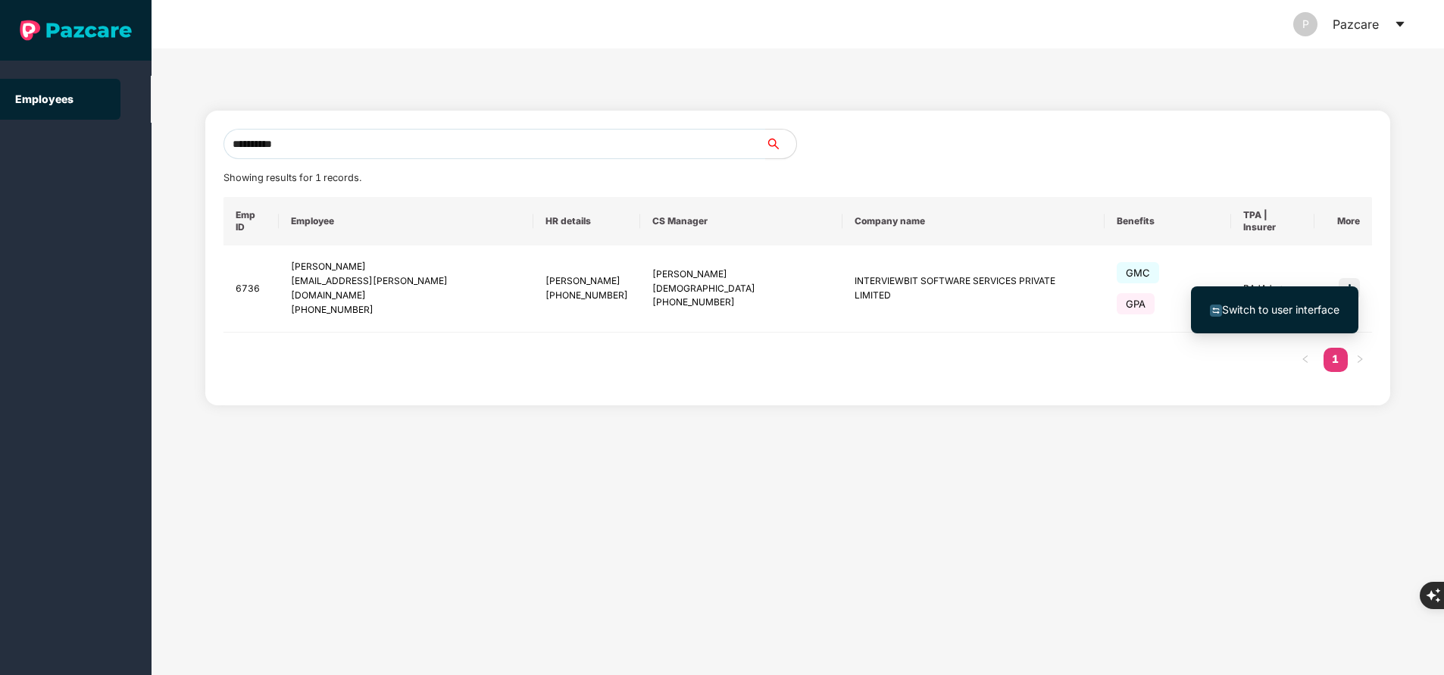
click at [1265, 310] on span "Switch to user interface" at bounding box center [1280, 309] width 117 height 13
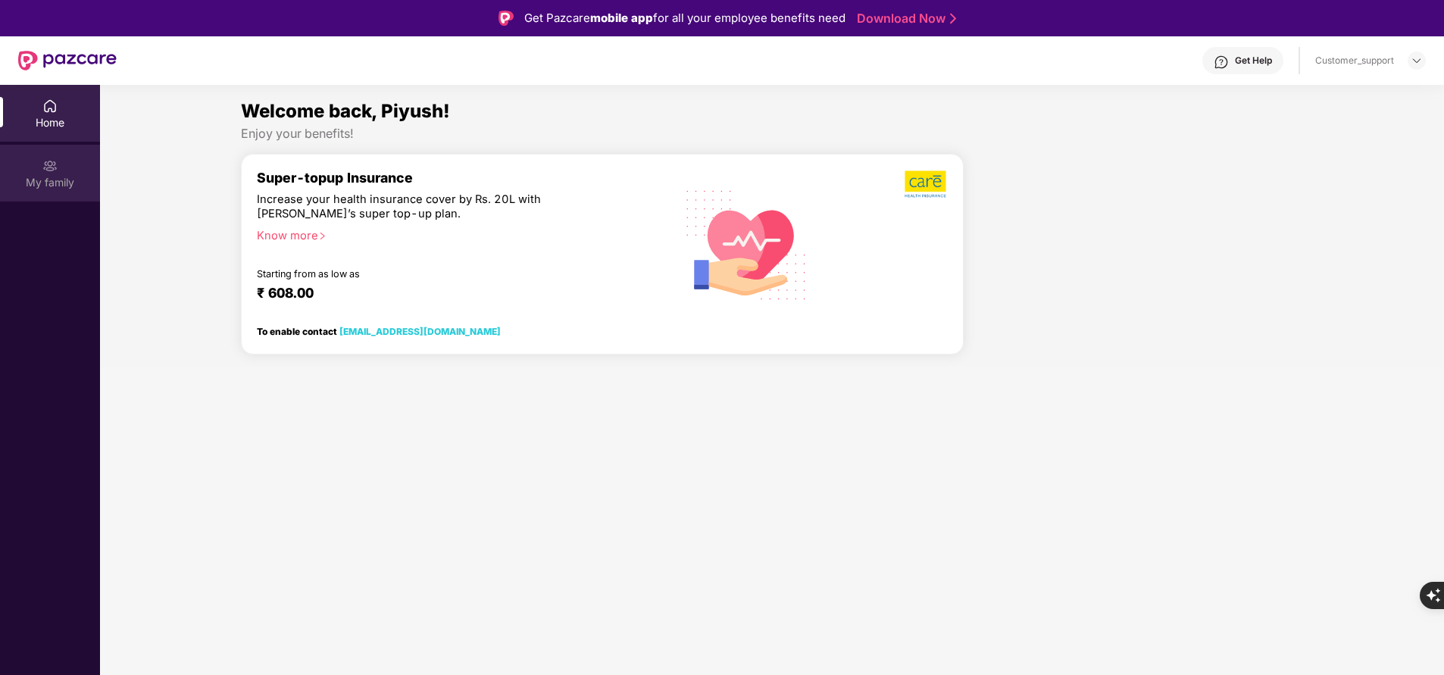
click at [43, 181] on div "My family" at bounding box center [50, 182] width 100 height 15
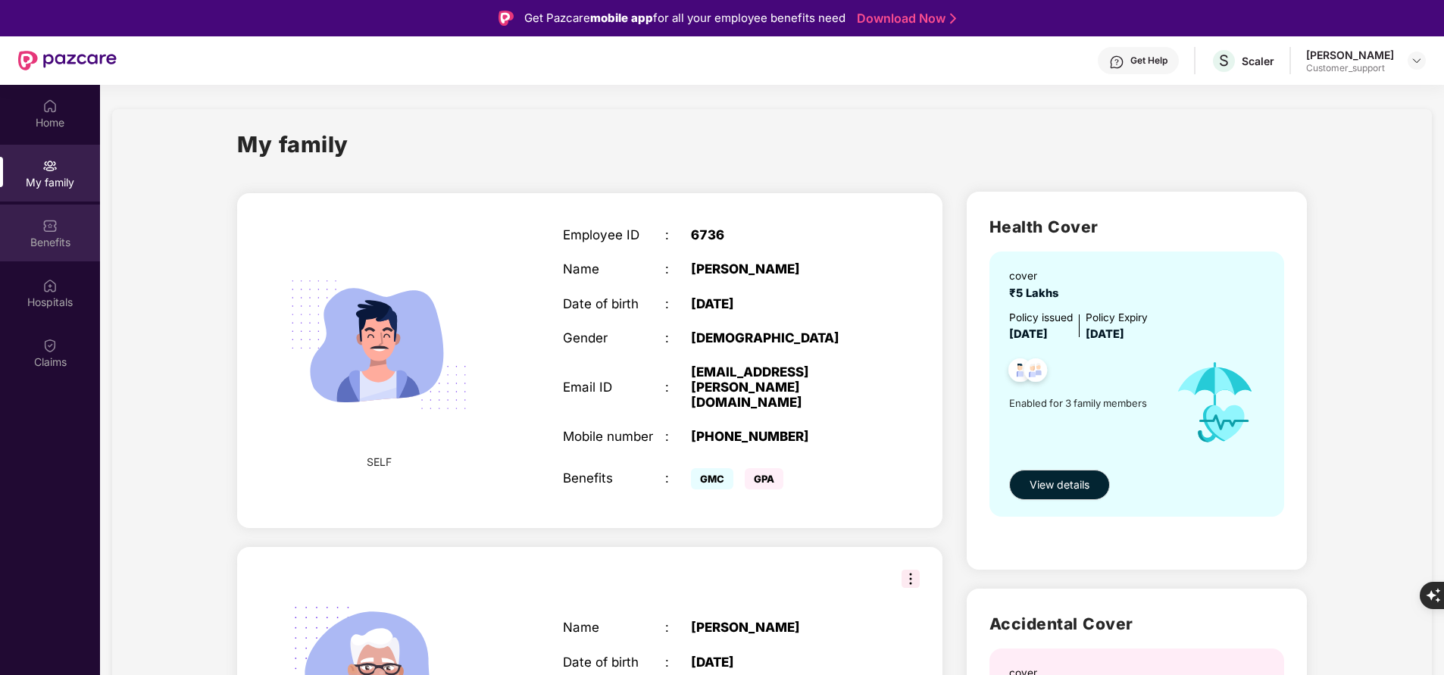
click at [44, 249] on div "Benefits" at bounding box center [50, 242] width 100 height 15
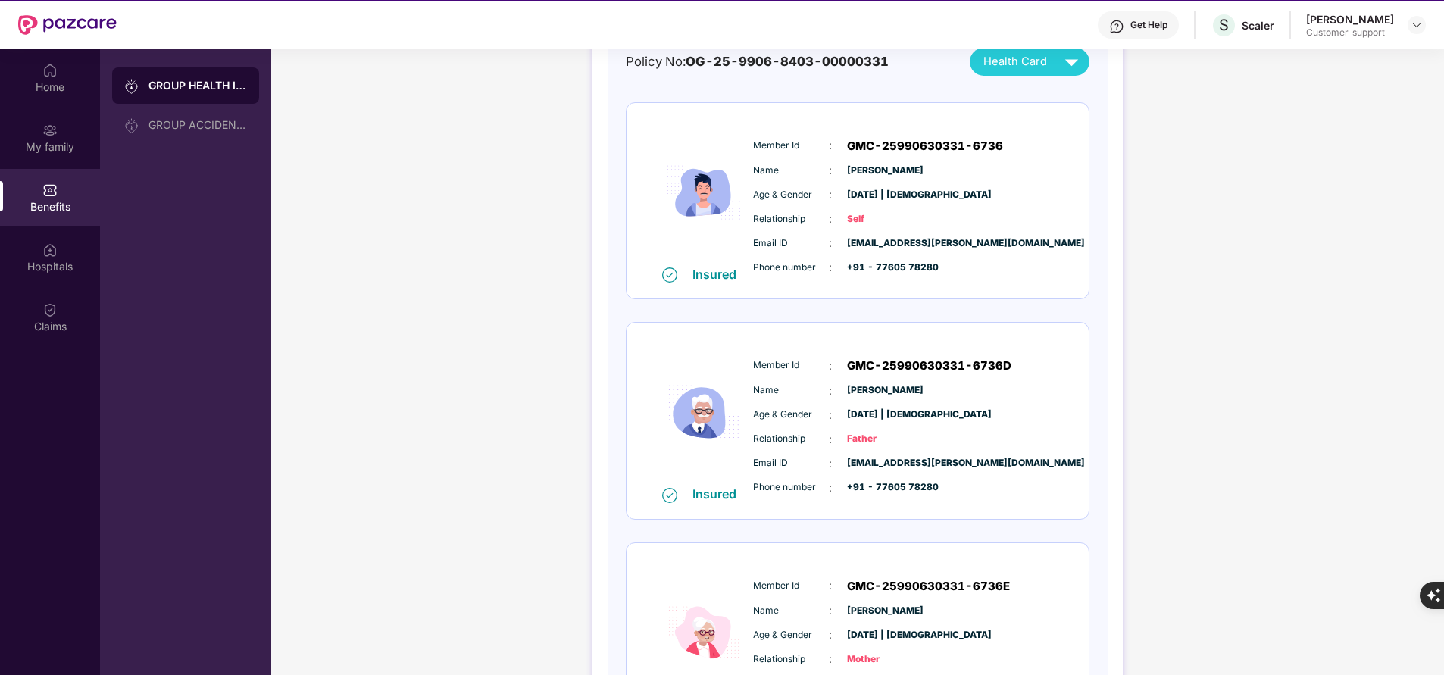
scroll to position [175, 0]
click at [923, 412] on span "01 Nov 1956 | Male" at bounding box center [885, 413] width 76 height 14
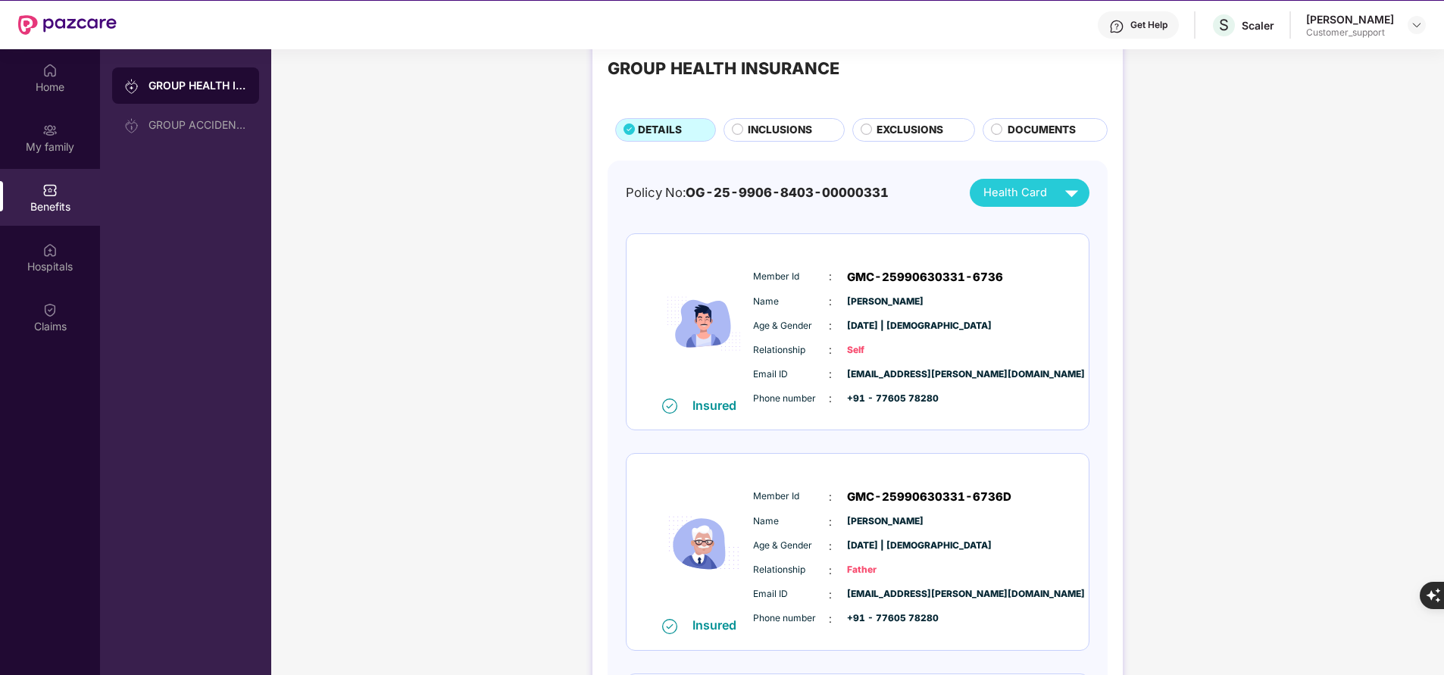
scroll to position [41, 0]
click at [1136, 30] on div "Get Help" at bounding box center [1149, 25] width 37 height 12
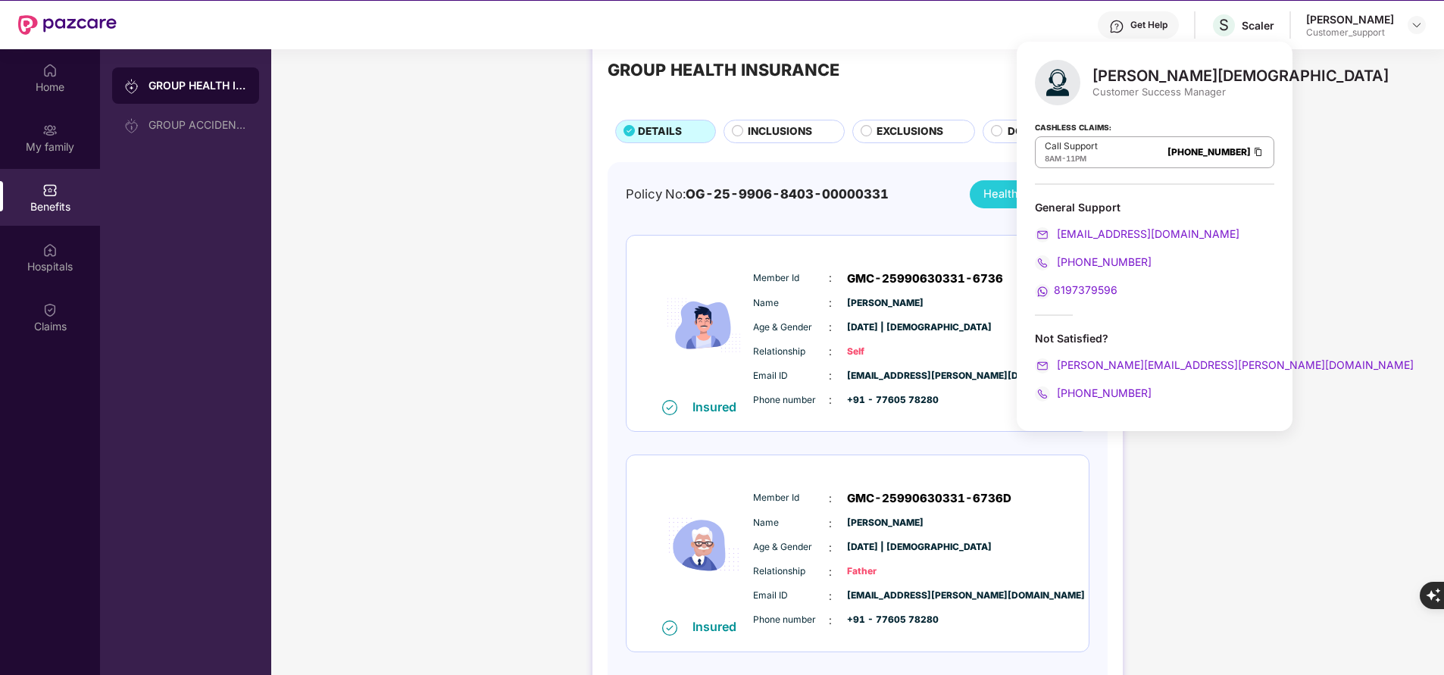
click at [1136, 30] on div "Get Help" at bounding box center [1149, 25] width 37 height 12
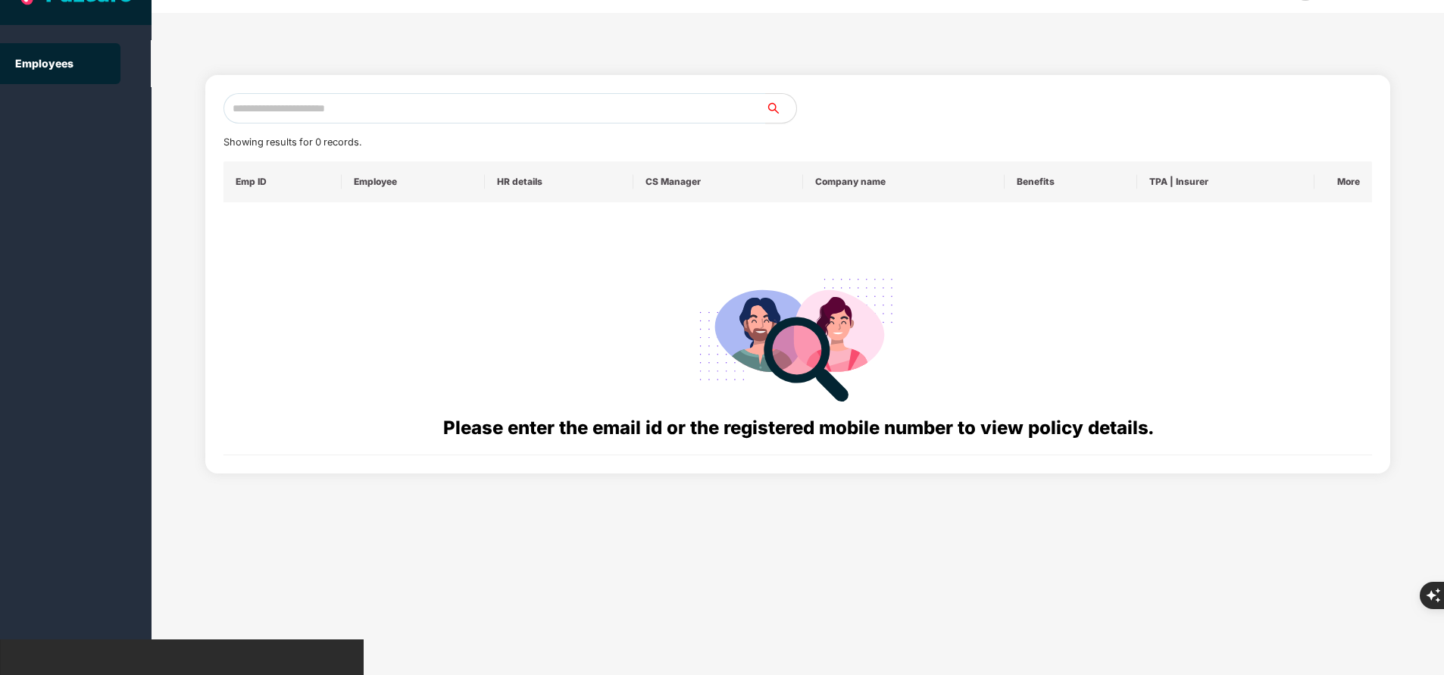
scroll to position [0, 0]
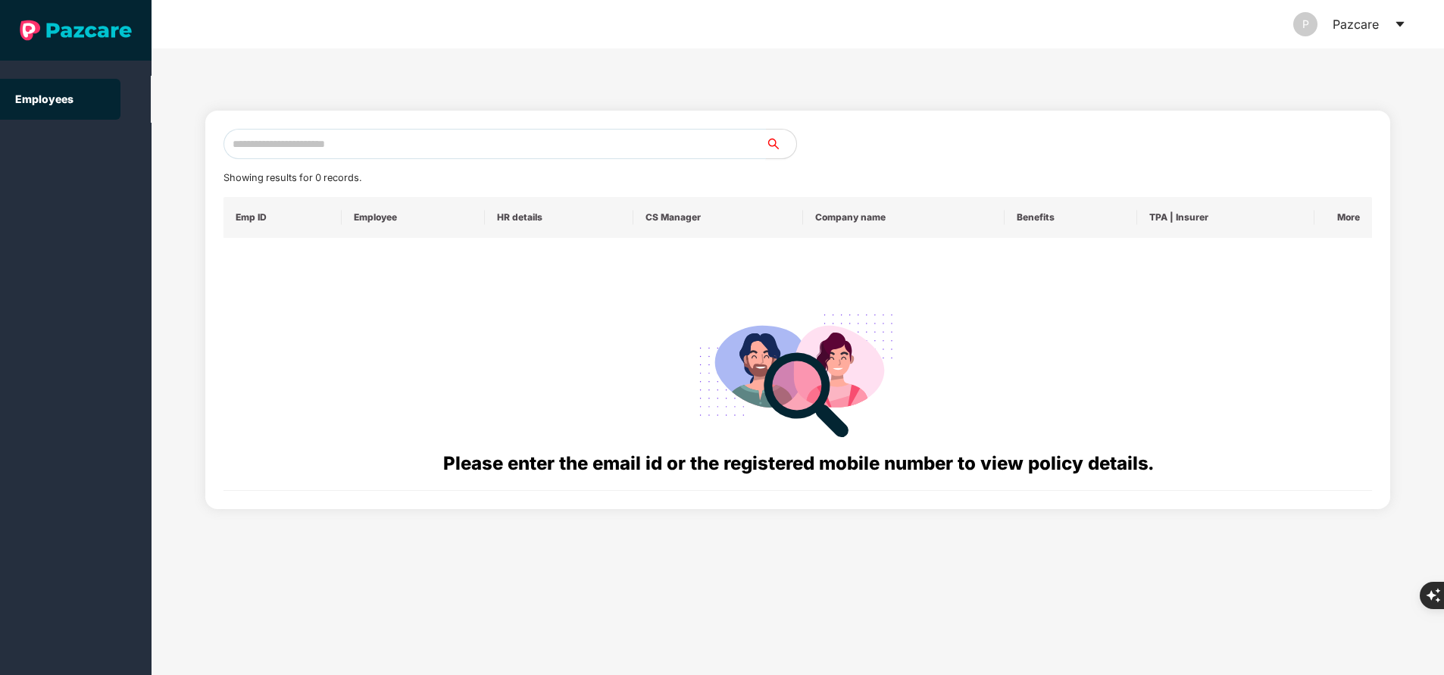
click at [331, 153] on input "text" at bounding box center [495, 144] width 543 height 30
paste input "**********"
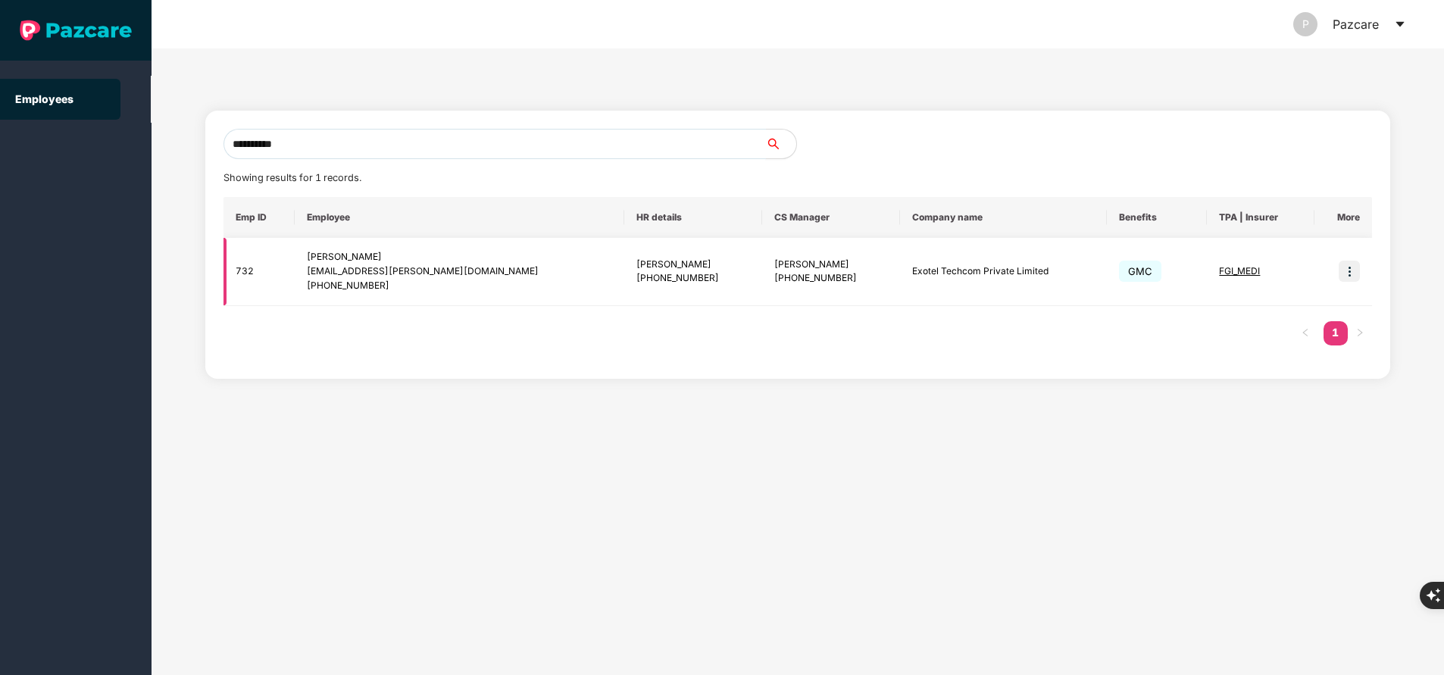
type input "**********"
click at [1344, 277] on img at bounding box center [1349, 271] width 21 height 21
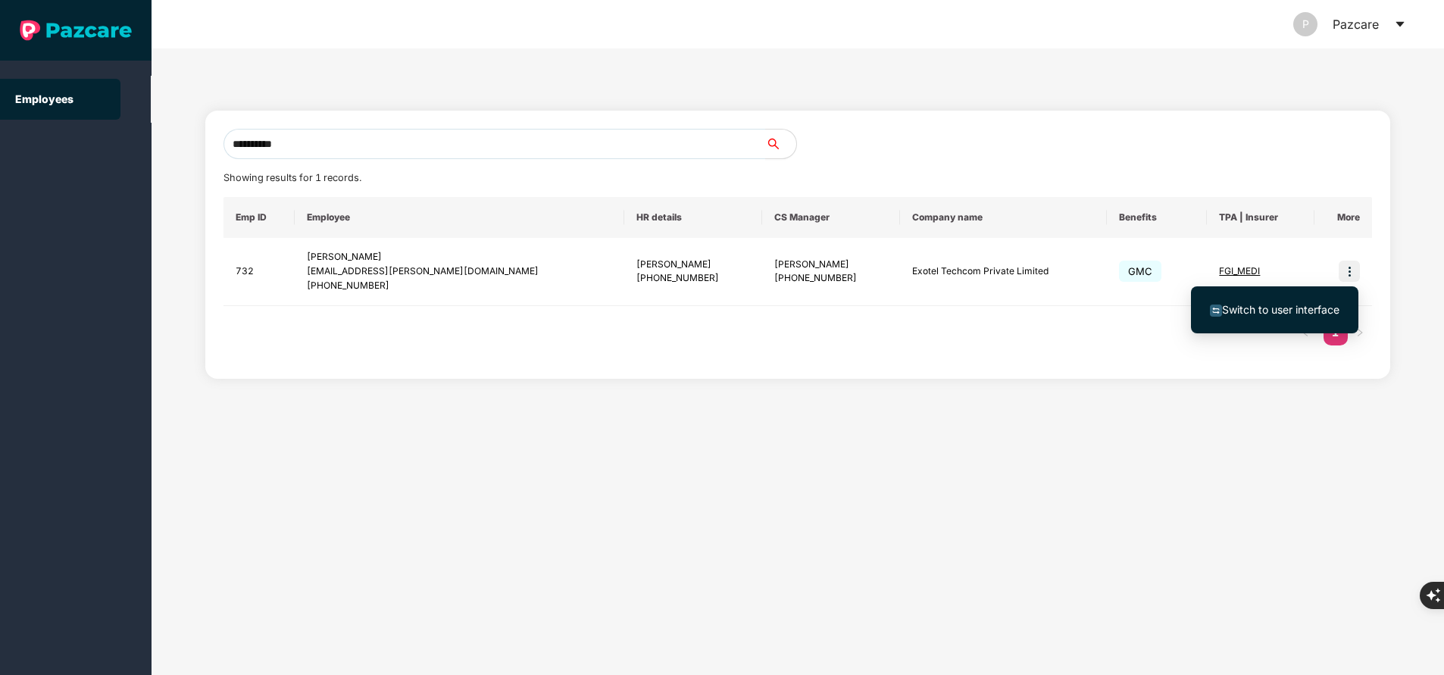
click at [1240, 311] on span "Switch to user interface" at bounding box center [1280, 309] width 117 height 13
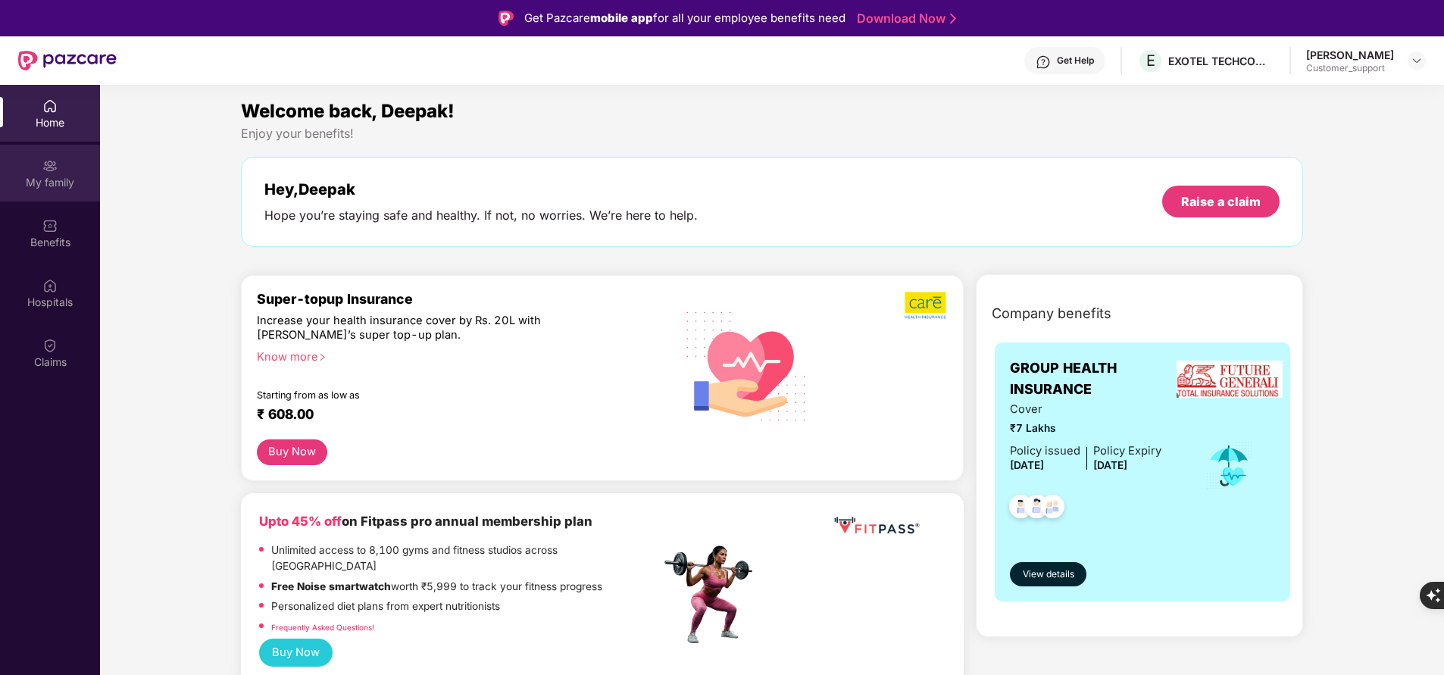
click at [52, 187] on div "My family" at bounding box center [50, 182] width 100 height 15
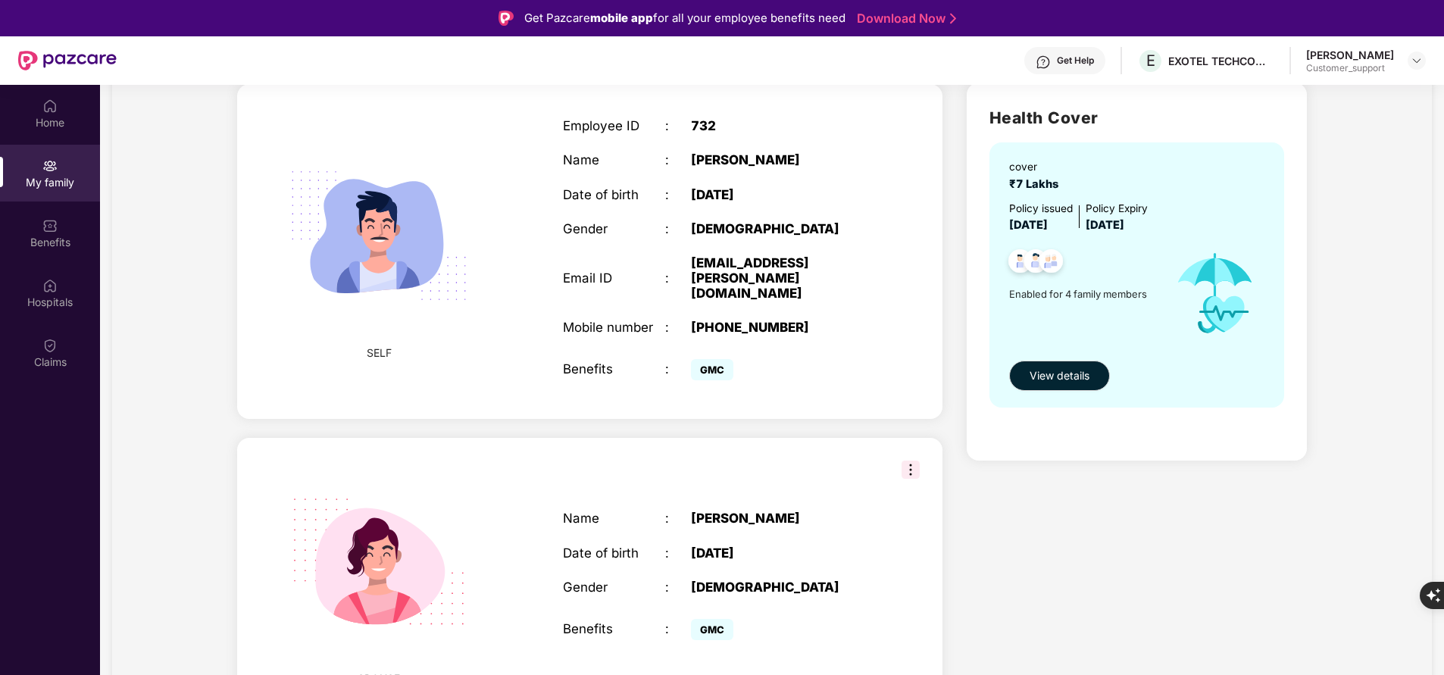
scroll to position [102, 0]
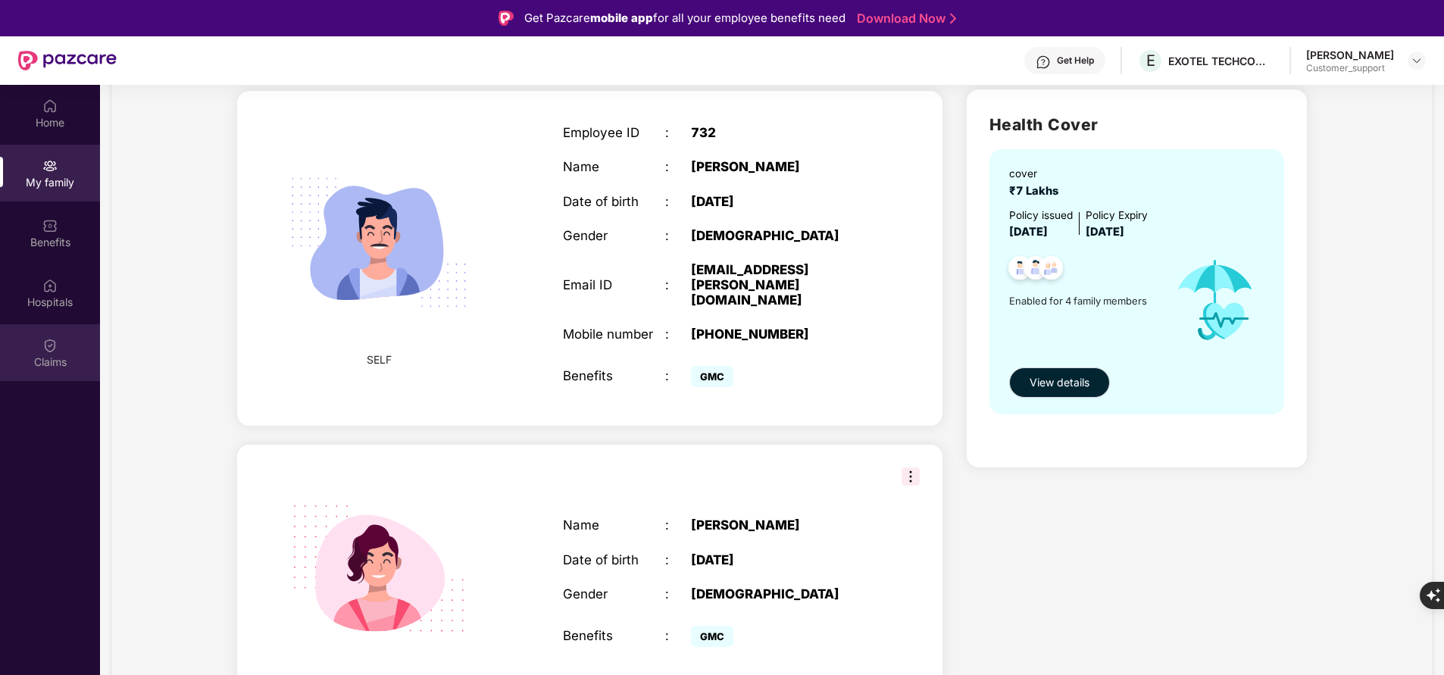
click at [47, 334] on div "Claims" at bounding box center [50, 352] width 100 height 57
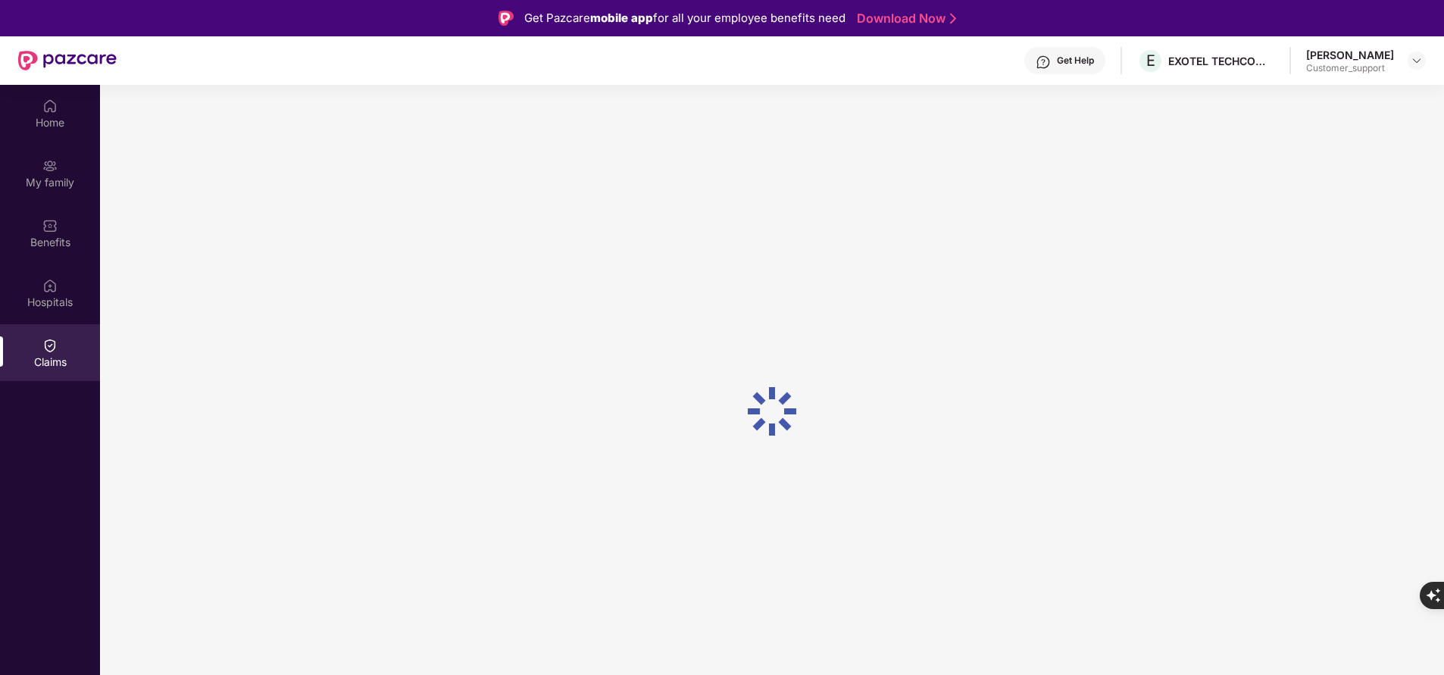
scroll to position [0, 0]
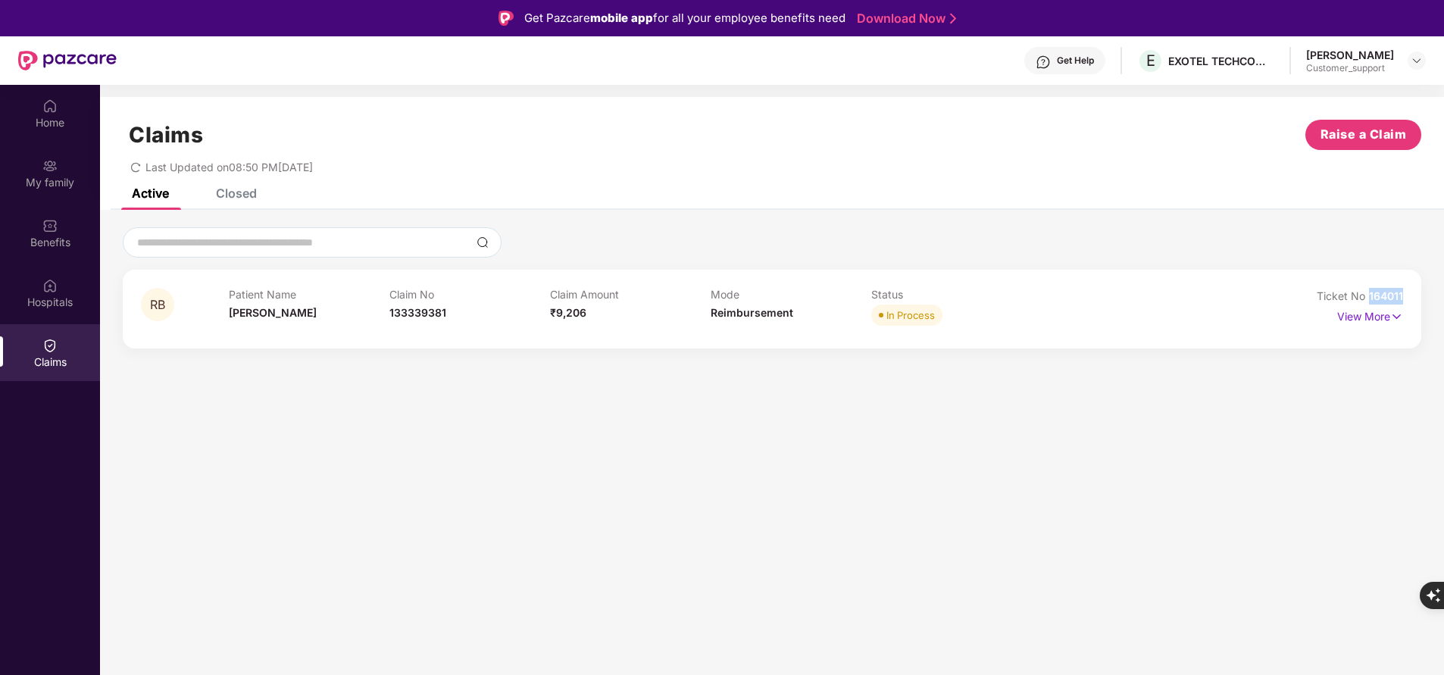
drag, startPoint x: 1364, startPoint y: 290, endPoint x: 1444, endPoint y: 298, distance: 80.7
click at [1444, 298] on html "Get Pazcare mobile app for all your employee benefits need Download Now Get Hel…" at bounding box center [722, 337] width 1444 height 675
copy span "164011"
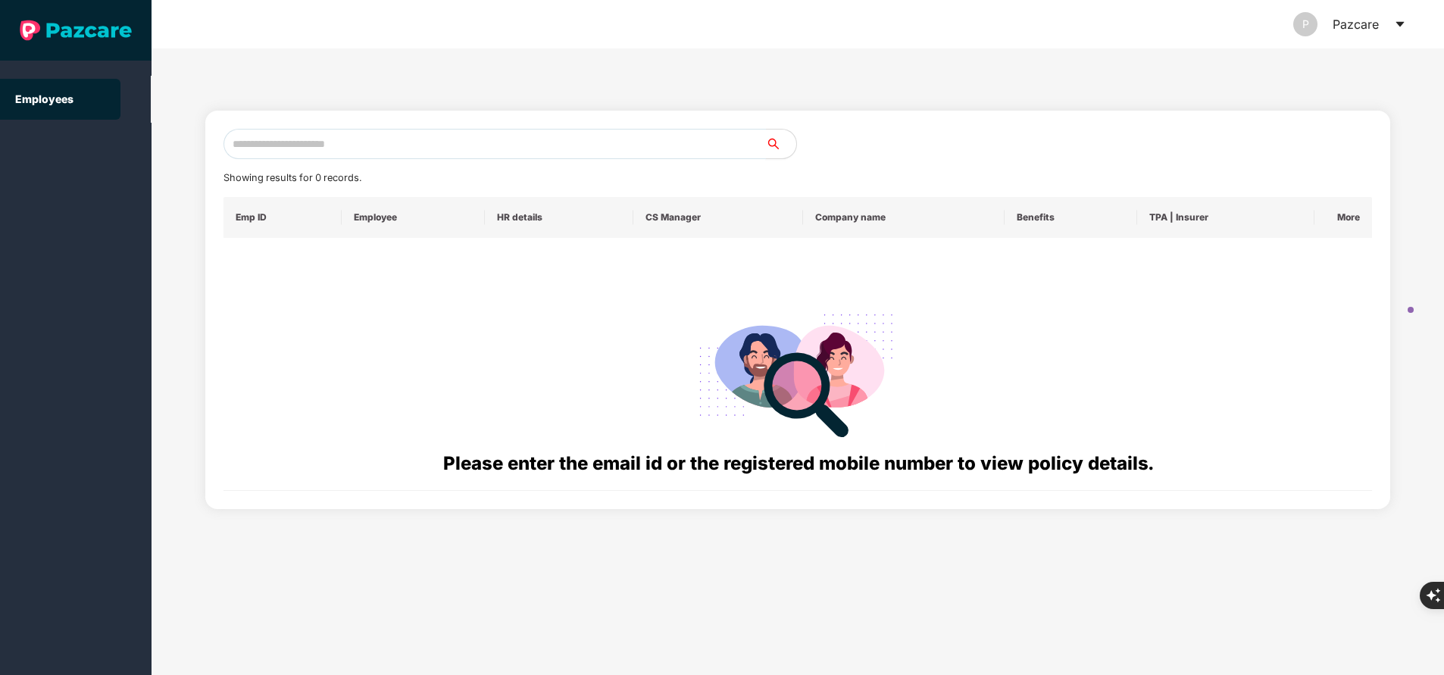
click at [416, 136] on input "text" at bounding box center [495, 144] width 543 height 30
paste input "**********"
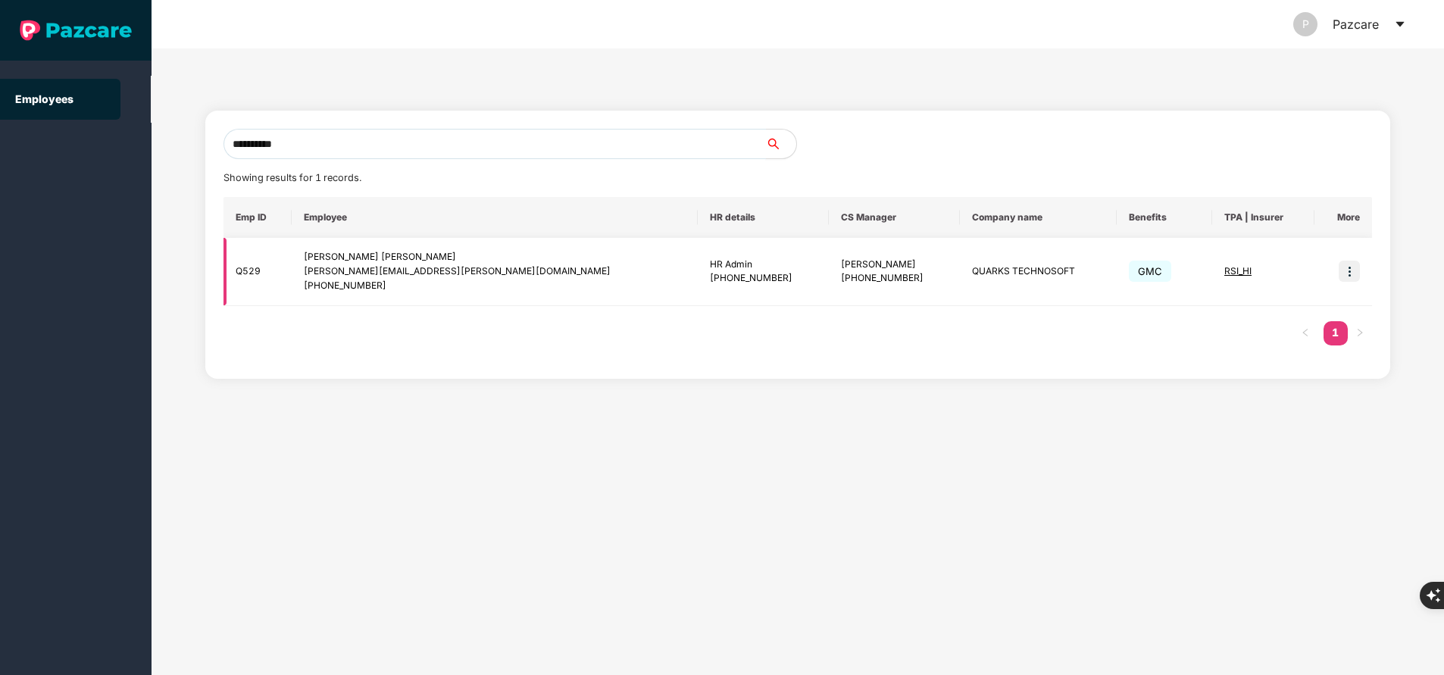
type input "**********"
click at [1348, 272] on img at bounding box center [1349, 271] width 21 height 21
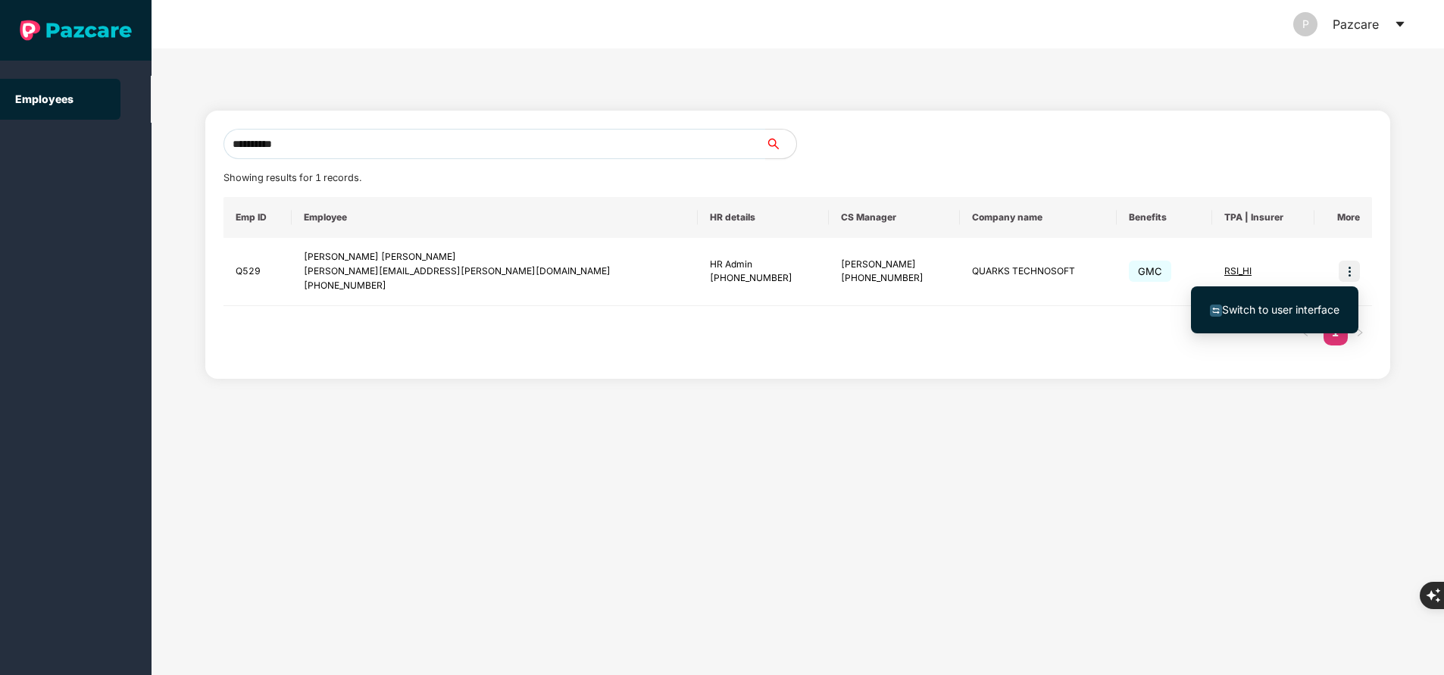
click at [1299, 308] on span "Switch to user interface" at bounding box center [1280, 309] width 117 height 13
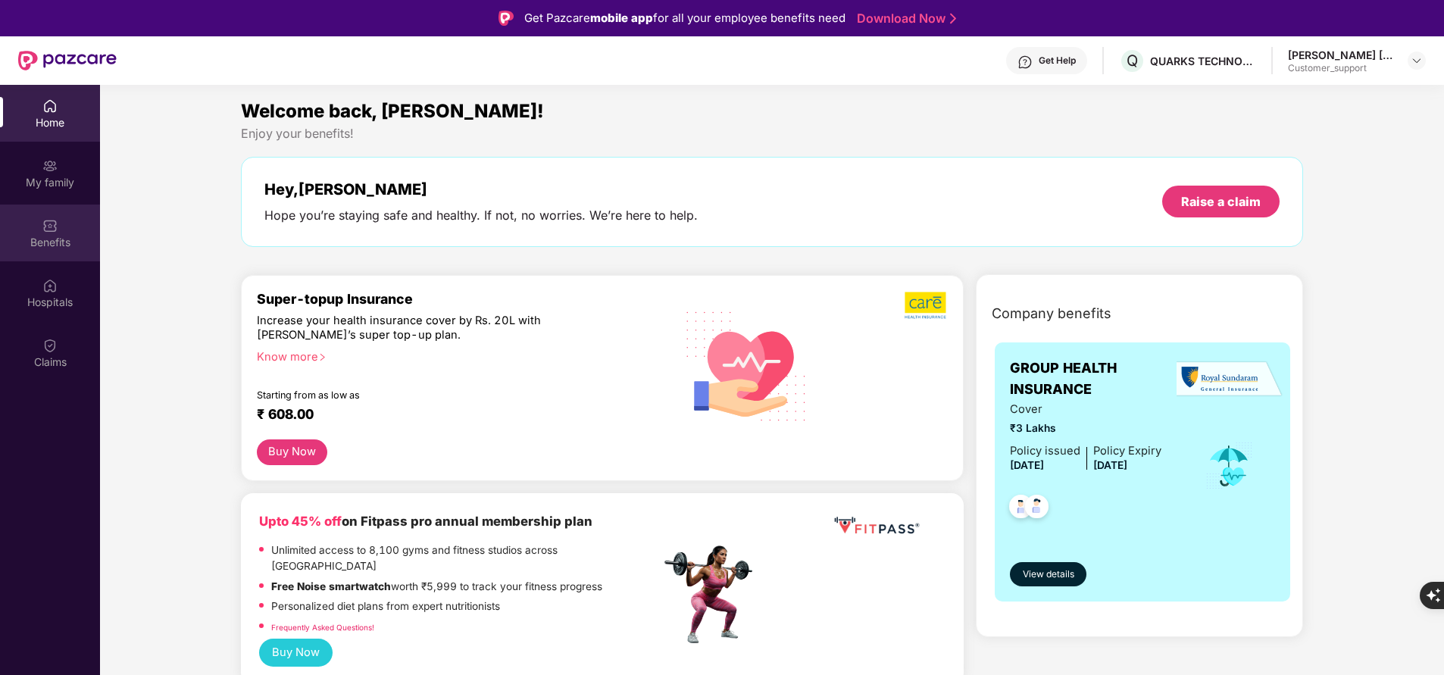
click at [48, 238] on div "Benefits" at bounding box center [50, 242] width 100 height 15
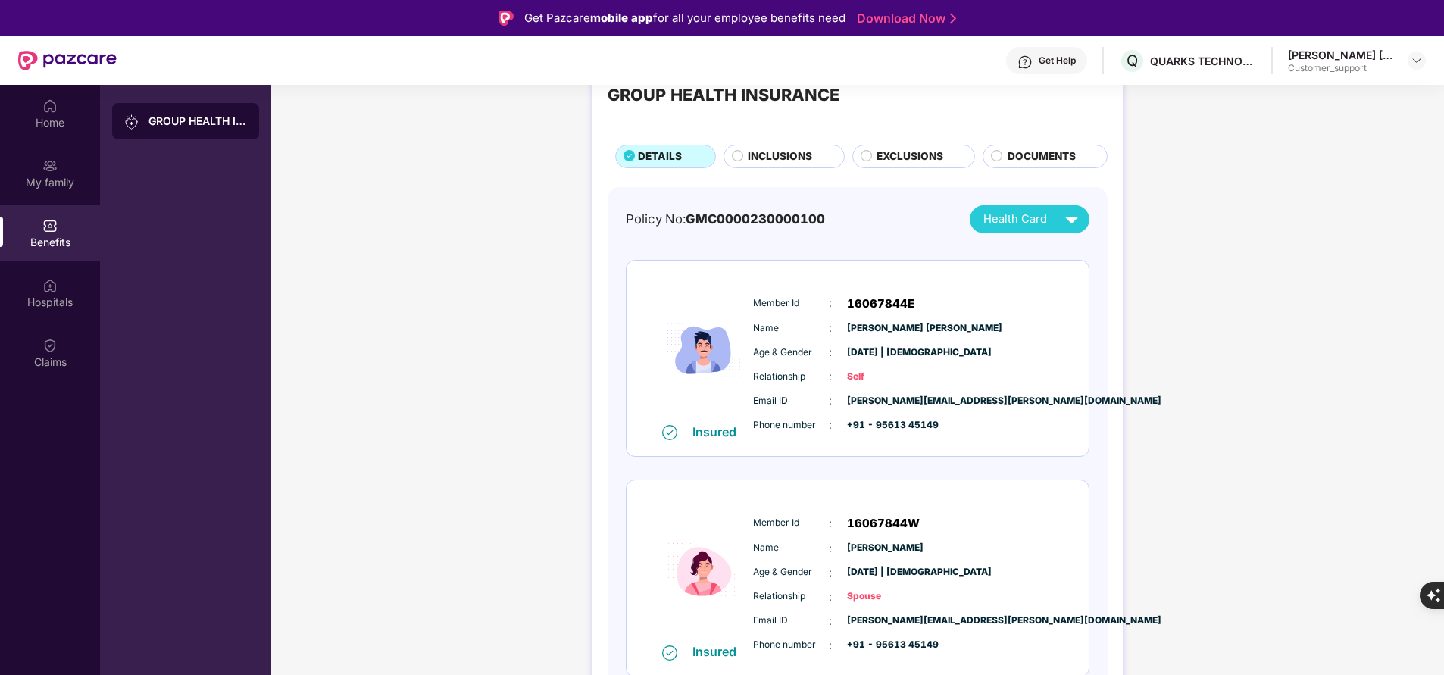
scroll to position [51, 0]
click at [57, 367] on div "Claims" at bounding box center [50, 362] width 100 height 15
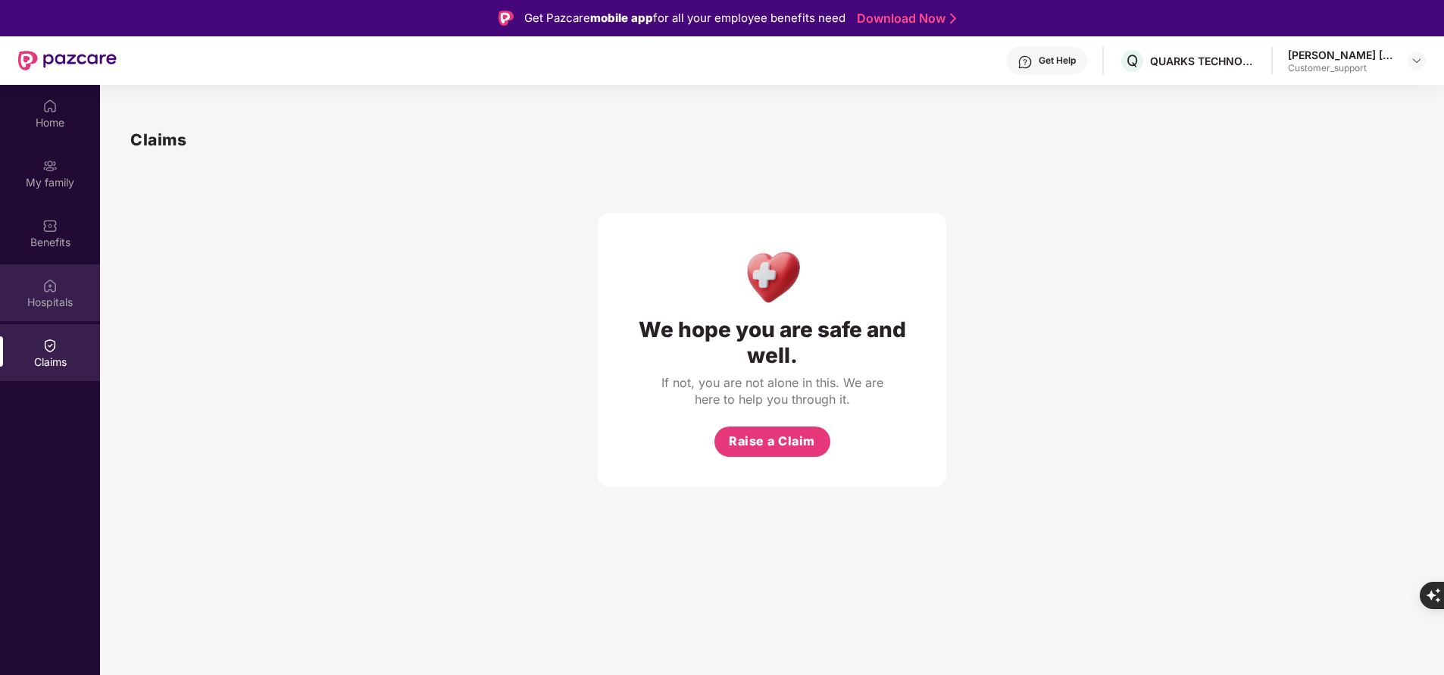
click at [42, 303] on div "Hospitals" at bounding box center [50, 302] width 100 height 15
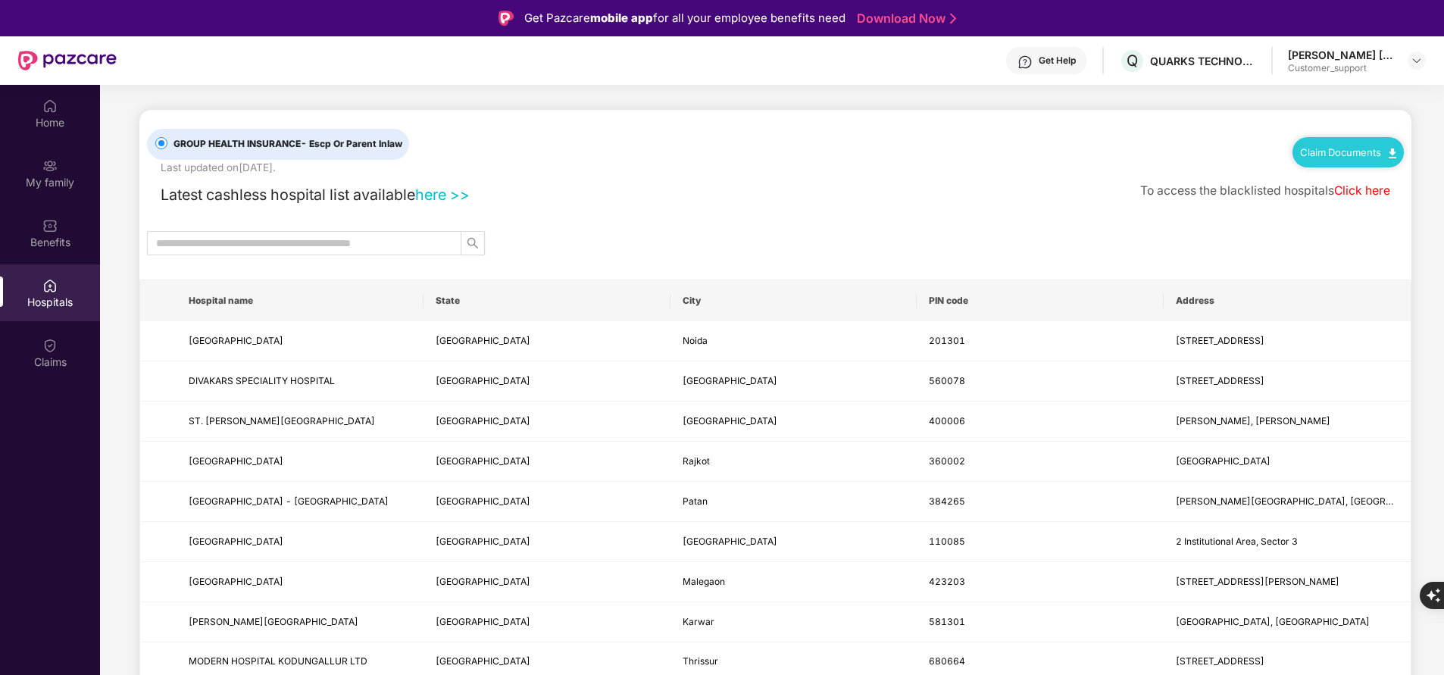
scroll to position [2, 0]
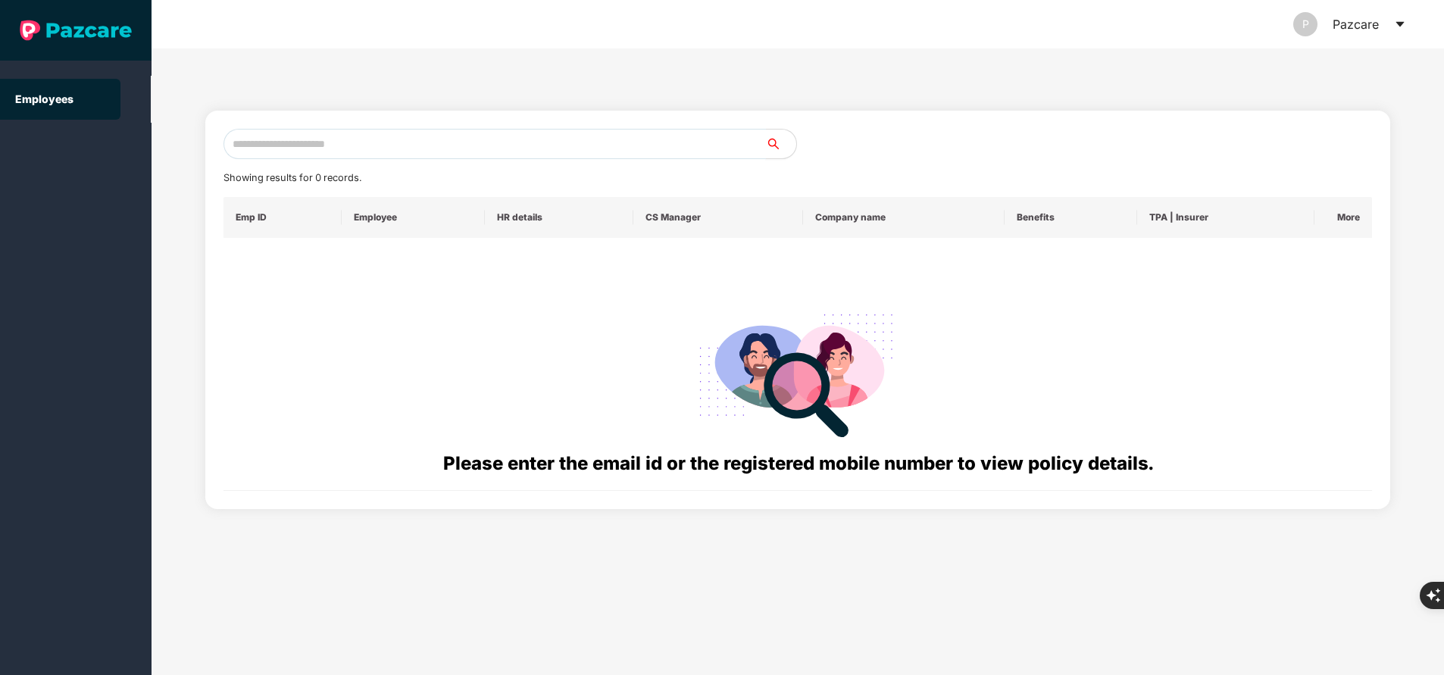
click at [515, 140] on input "text" at bounding box center [495, 144] width 543 height 30
paste input "**********"
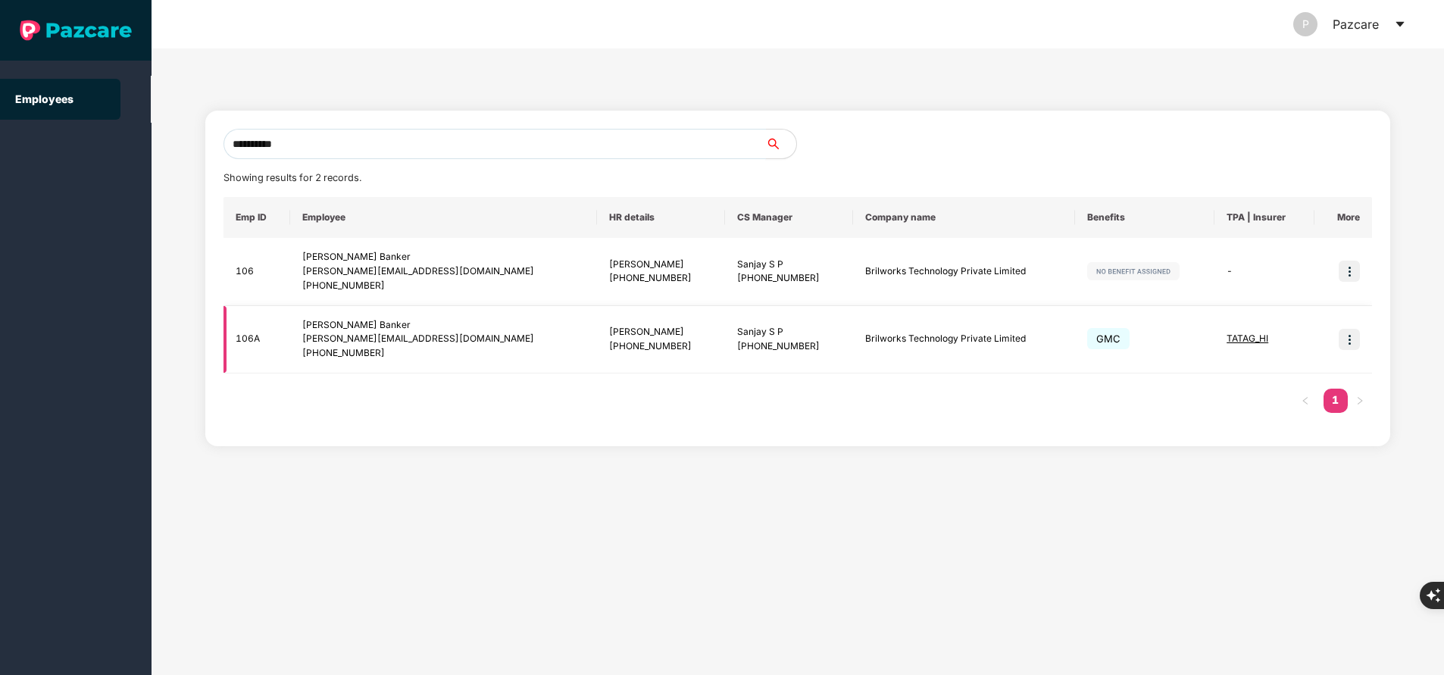
type input "**********"
click at [1352, 339] on img at bounding box center [1349, 339] width 21 height 21
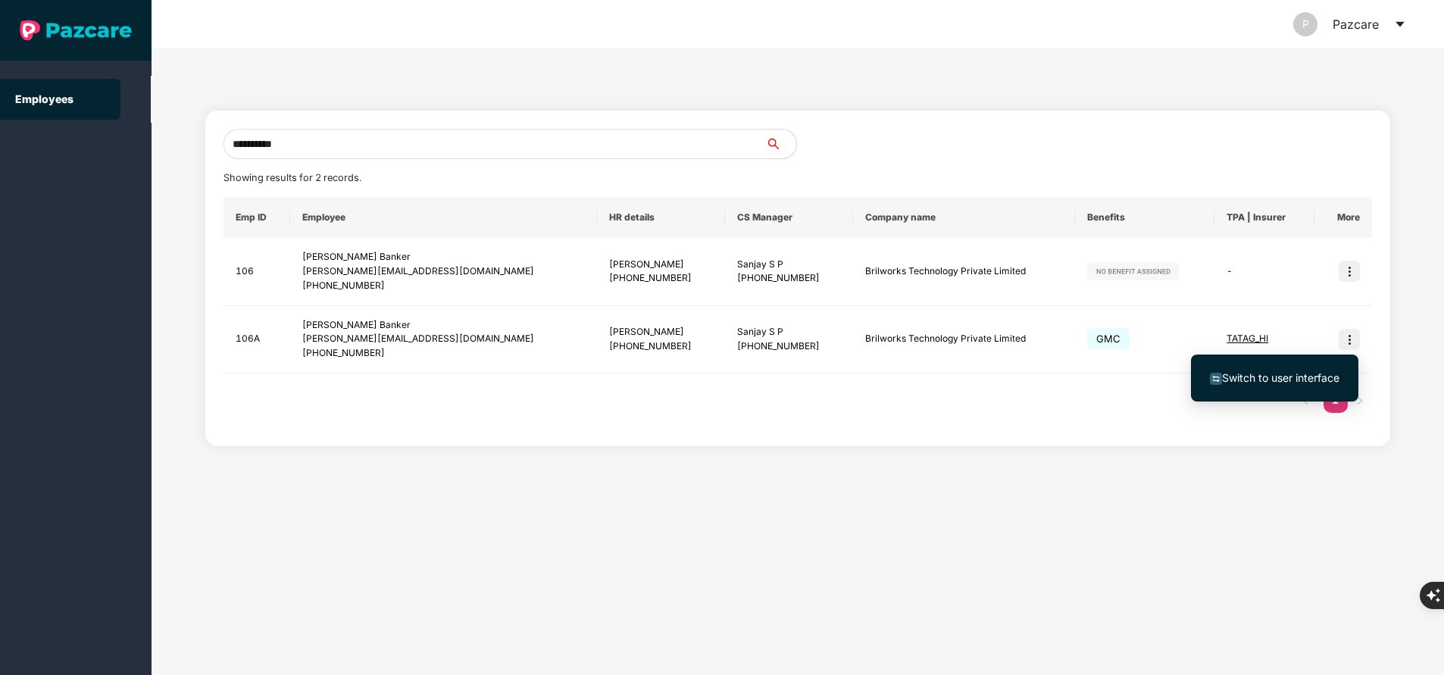
click at [1249, 375] on span "Switch to user interface" at bounding box center [1280, 377] width 117 height 13
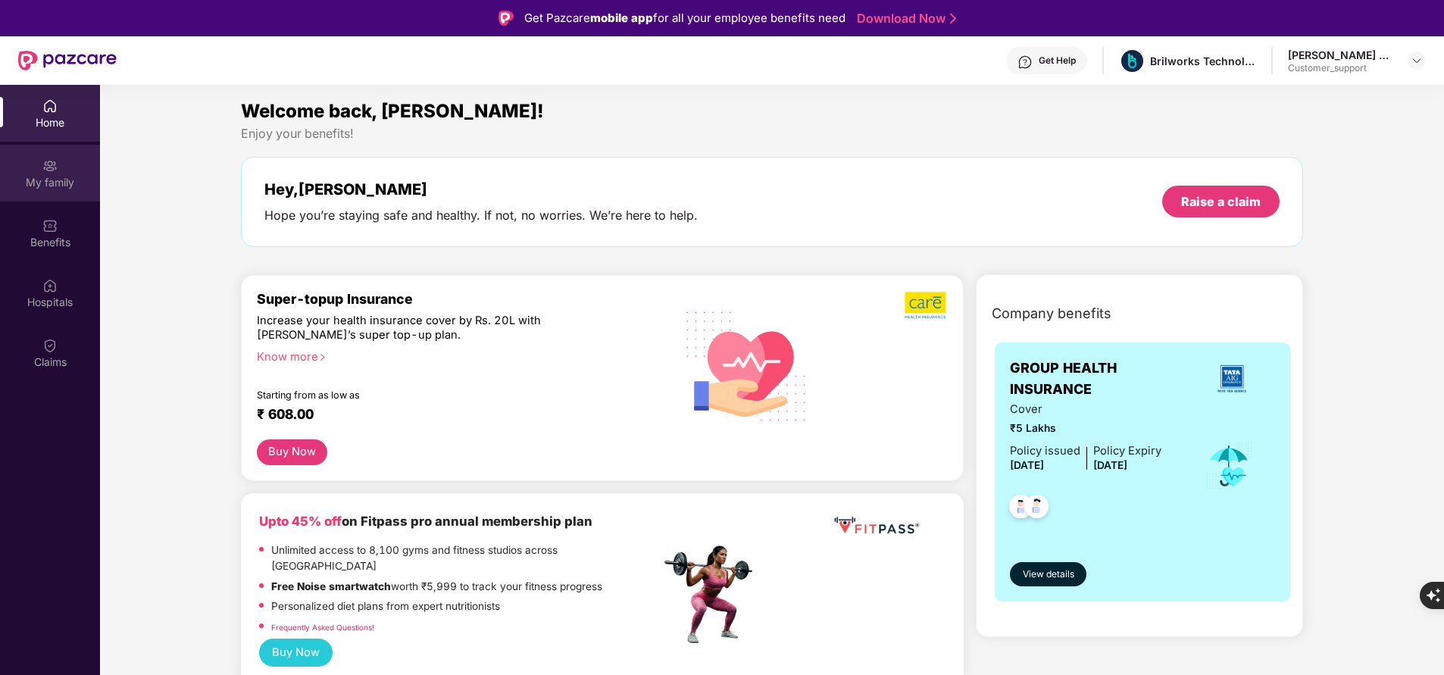
click at [46, 189] on div "My family" at bounding box center [50, 182] width 100 height 15
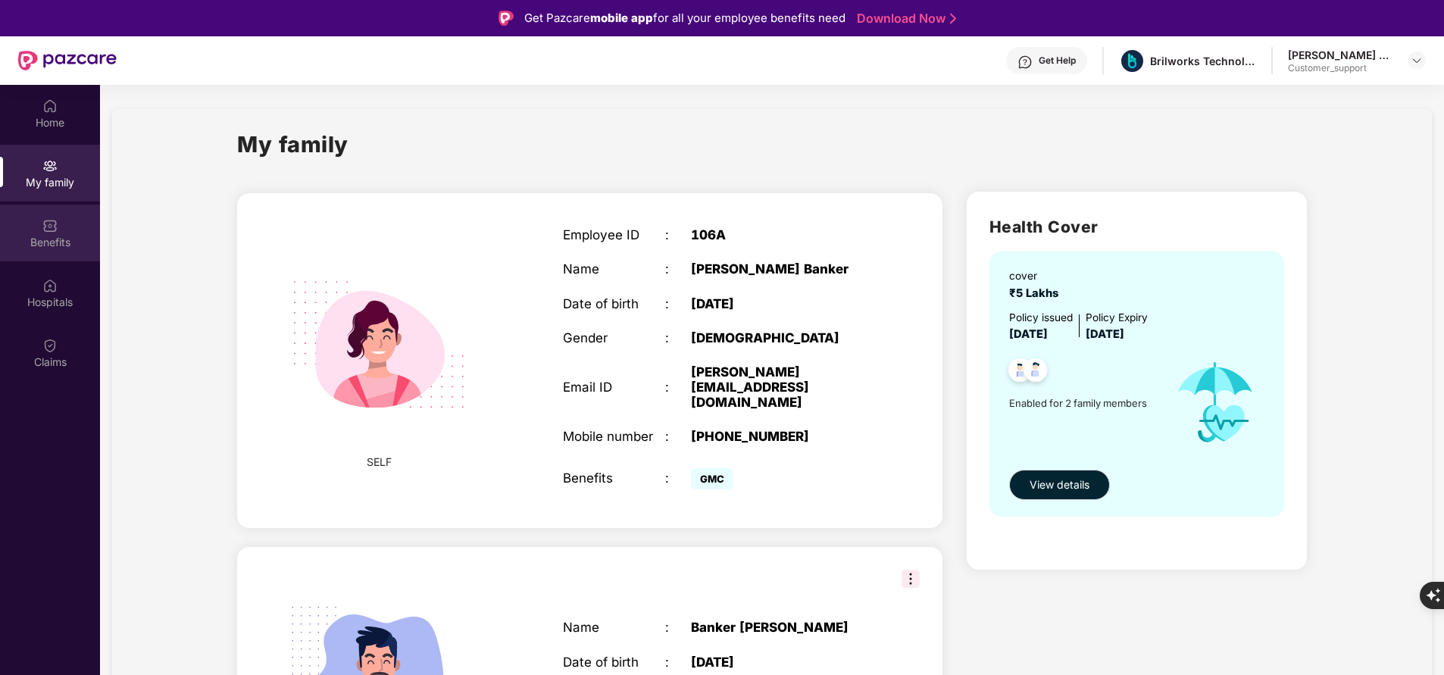
click at [76, 230] on div "Benefits" at bounding box center [50, 233] width 100 height 57
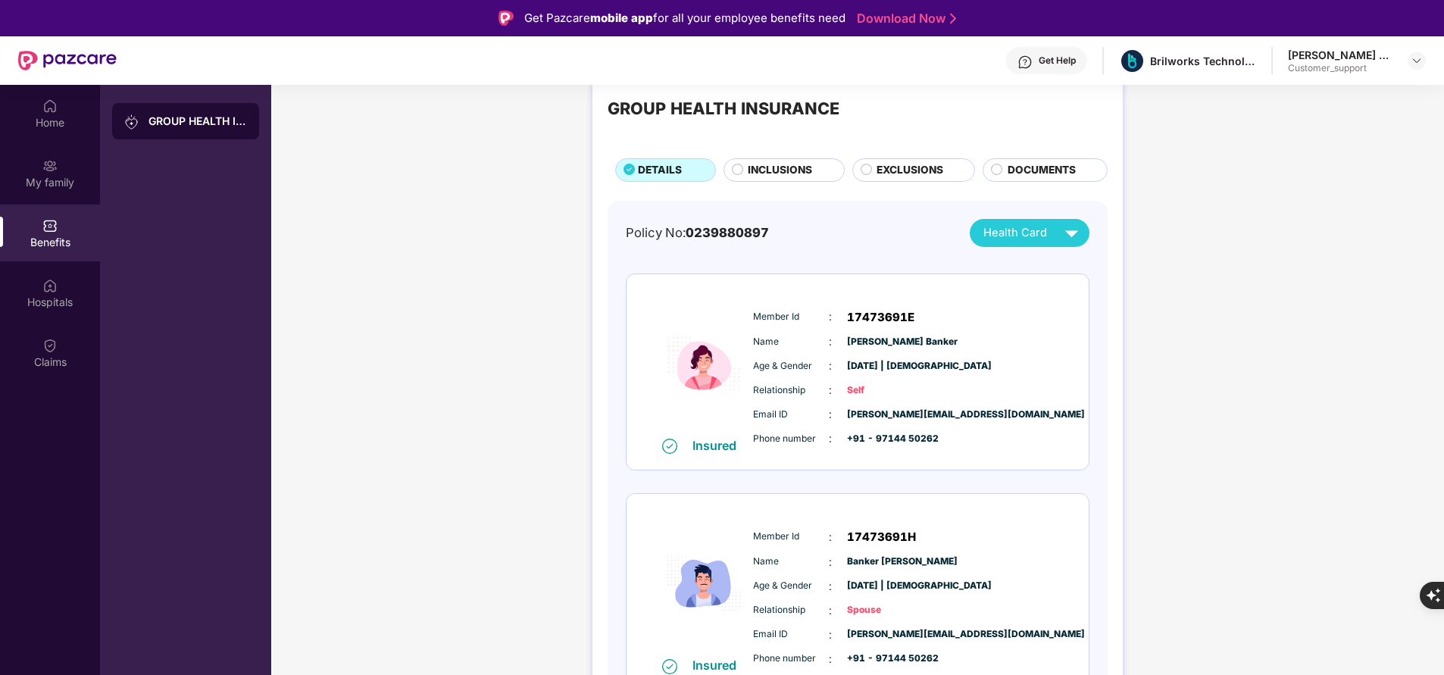
scroll to position [33, 0]
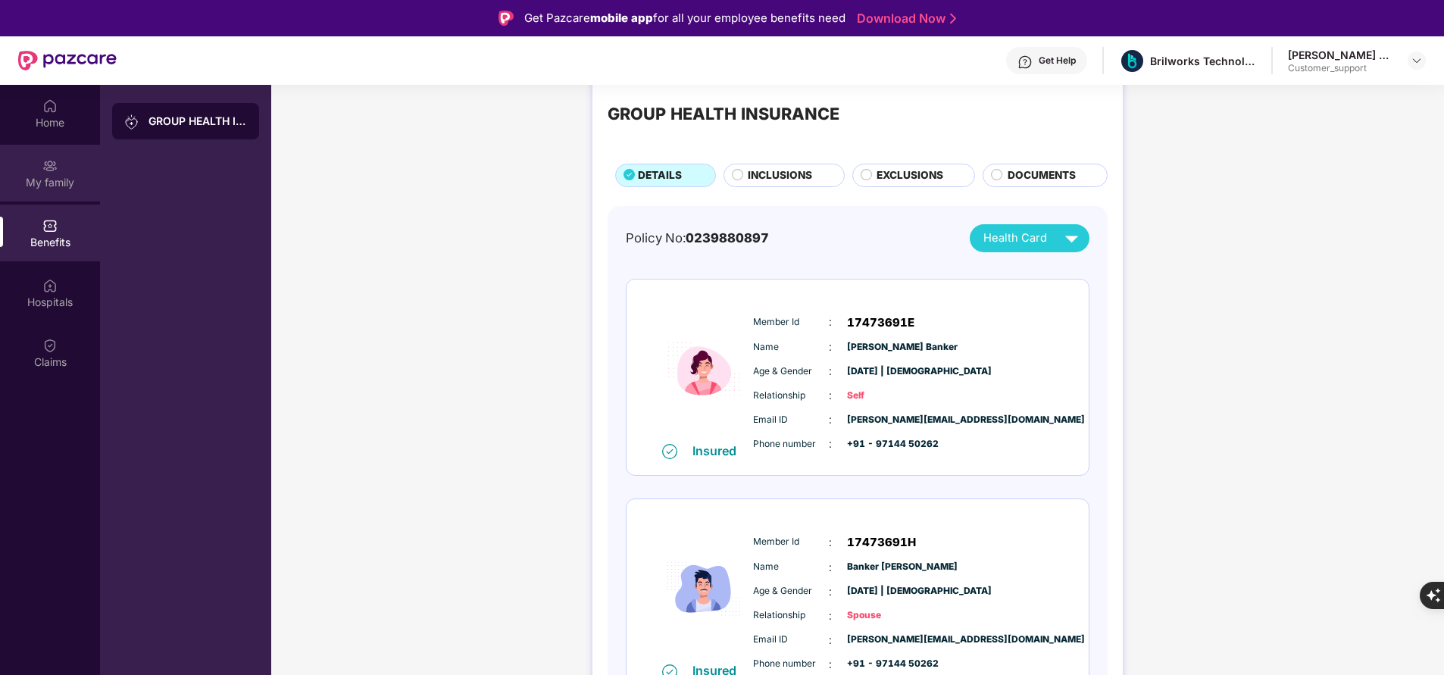
click at [51, 192] on div "My family" at bounding box center [50, 173] width 100 height 57
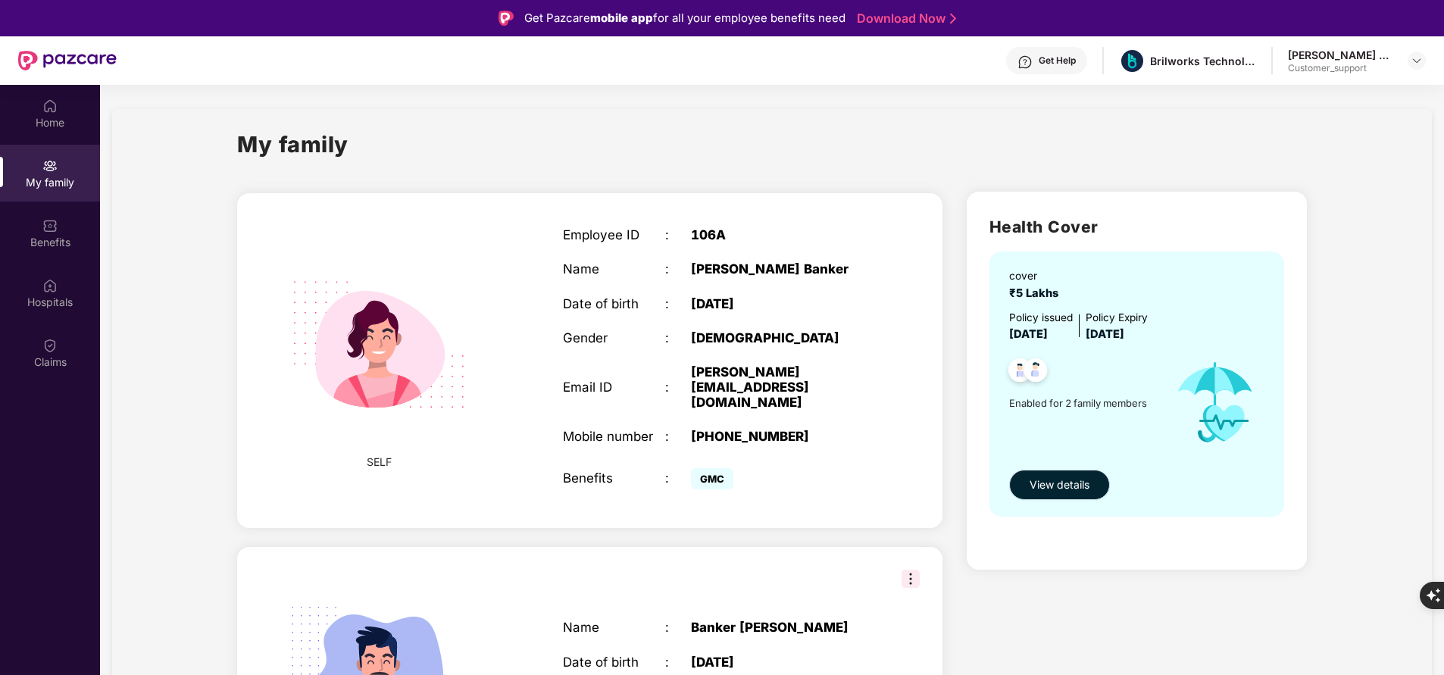
click at [1053, 484] on span "View details" at bounding box center [1060, 485] width 60 height 17
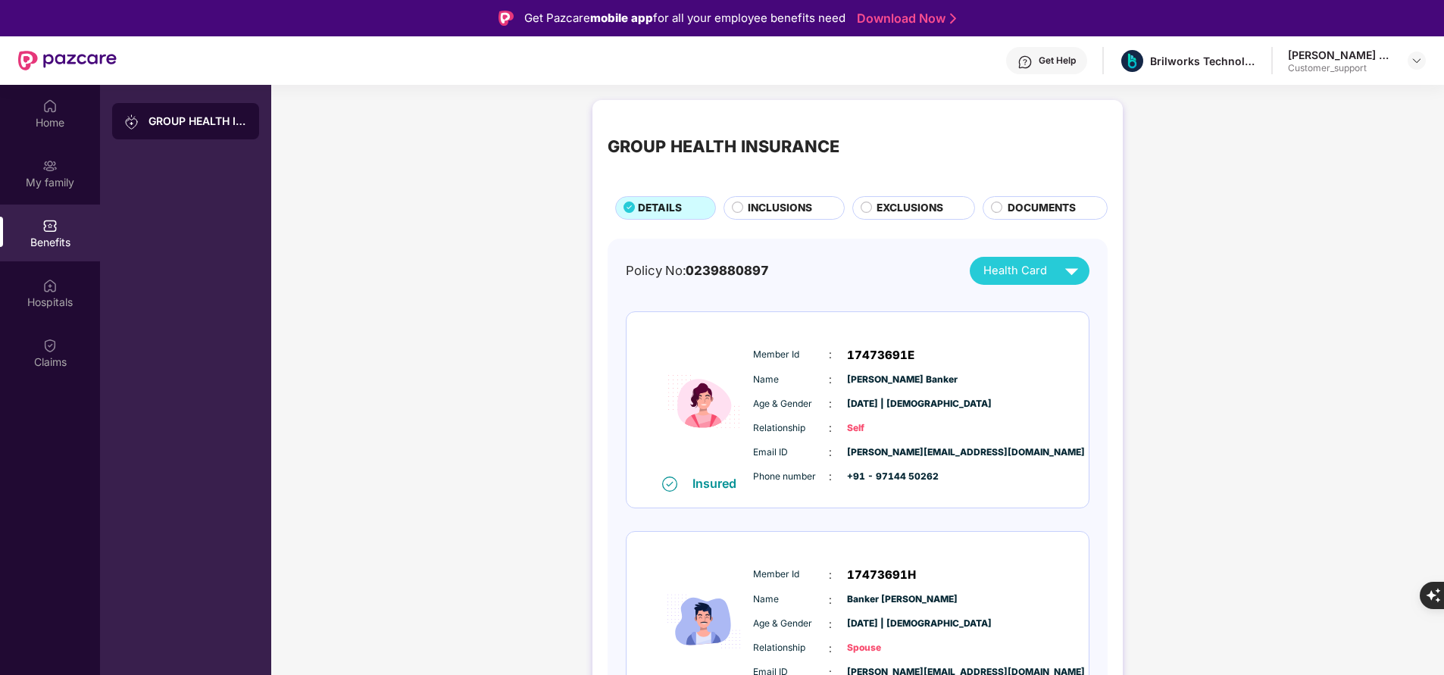
scroll to position [2, 0]
click at [893, 494] on div "Insured Member Id : 17473691E Name : Trupti Parth Banker Age & Gender : 20 Jan …" at bounding box center [858, 409] width 462 height 196
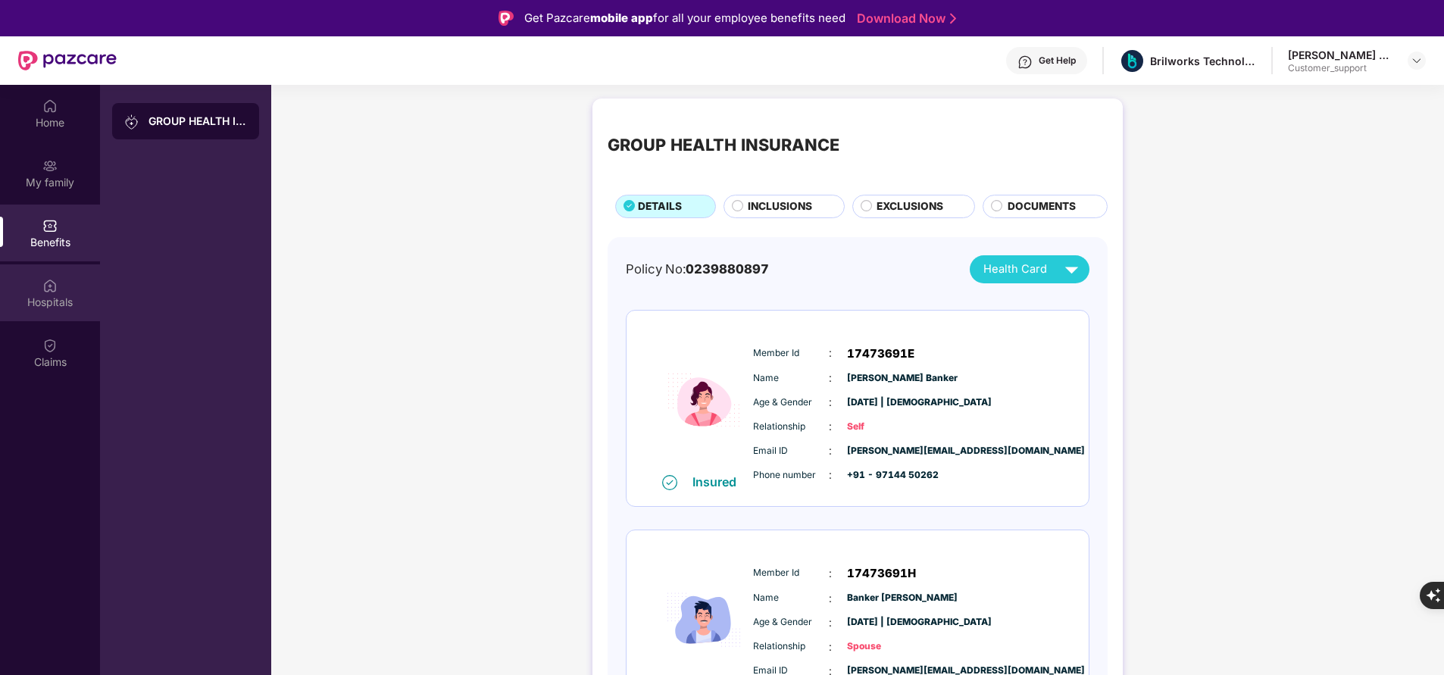
click at [45, 295] on div "Hospitals" at bounding box center [50, 302] width 100 height 15
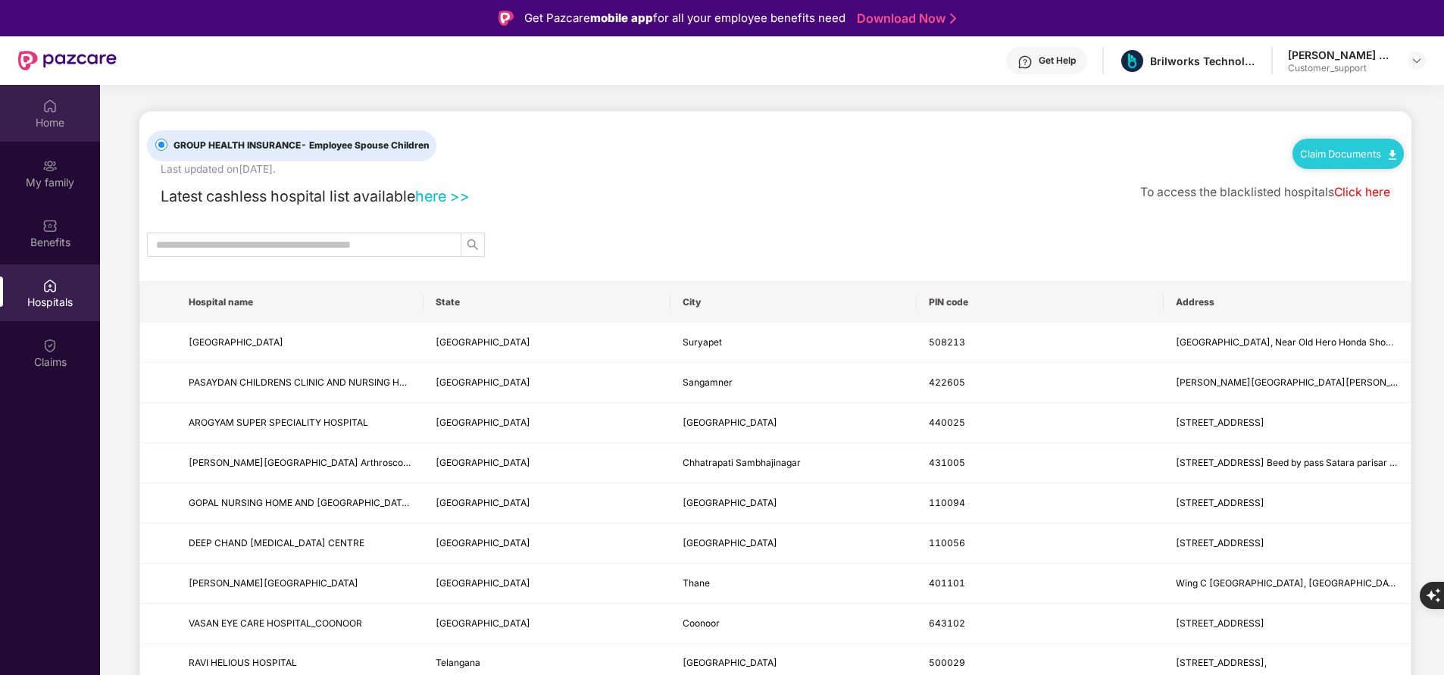
click at [51, 112] on img at bounding box center [49, 106] width 15 height 15
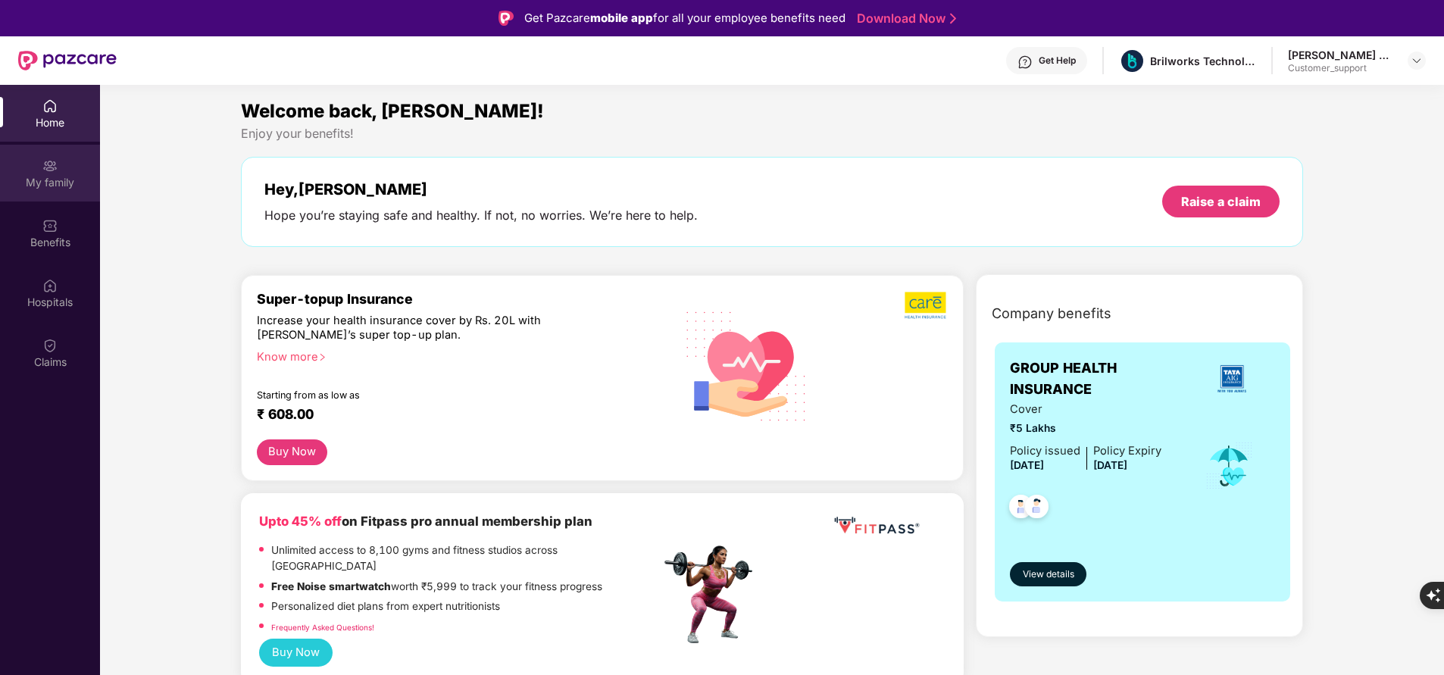
click at [57, 175] on div "My family" at bounding box center [50, 182] width 100 height 15
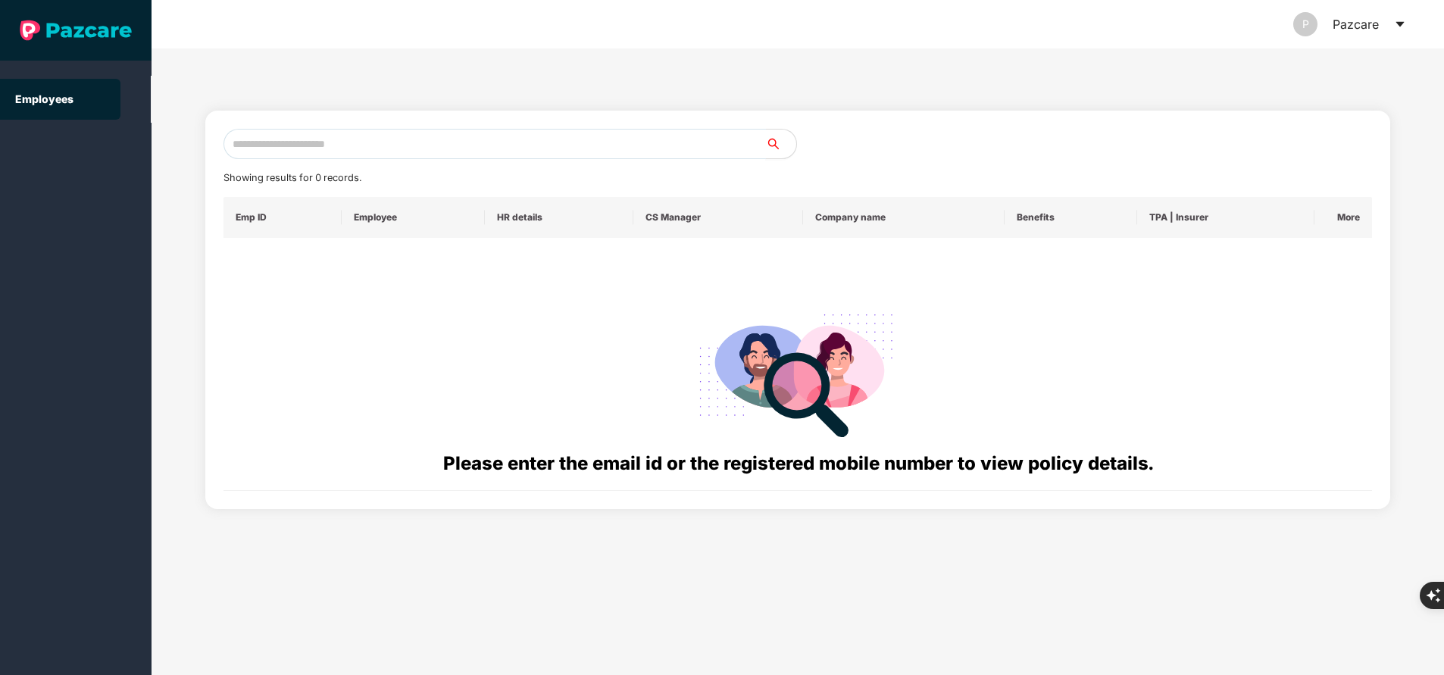
click at [514, 152] on input "text" at bounding box center [495, 144] width 543 height 30
paste input "**********"
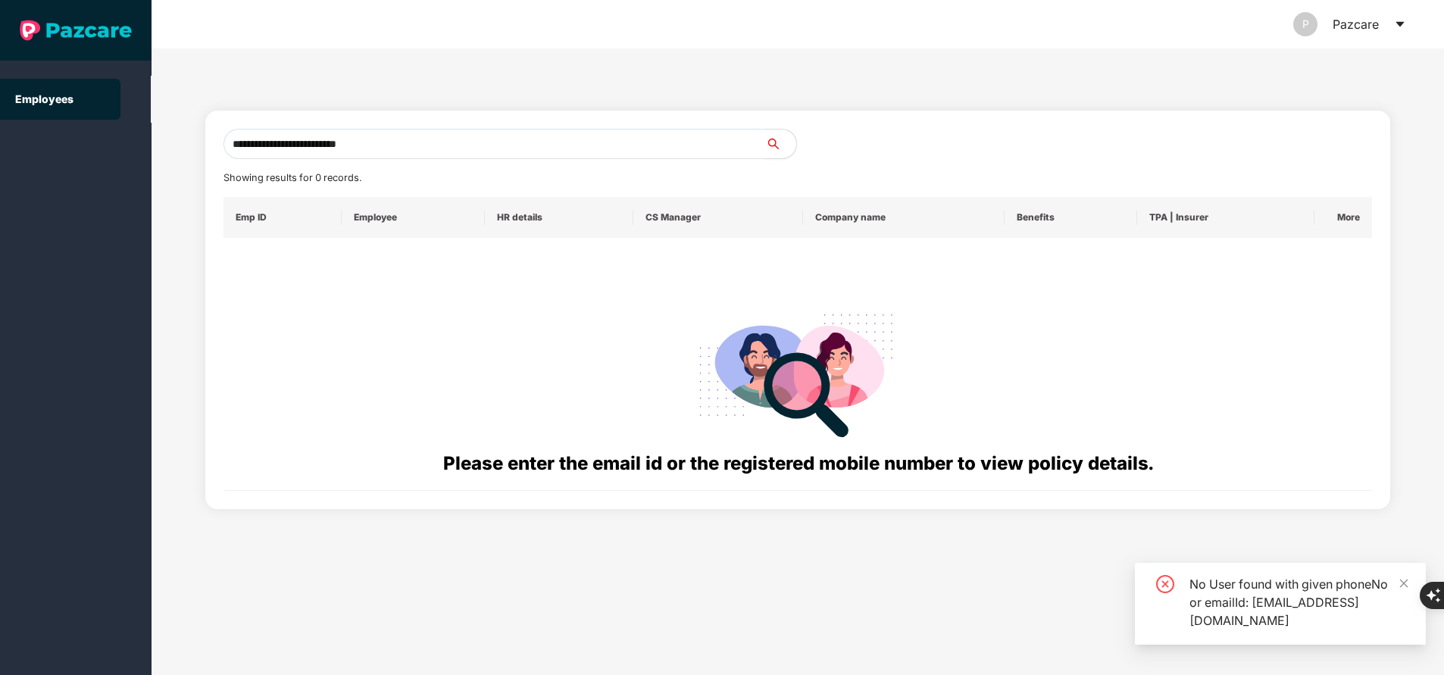
type input "**********"
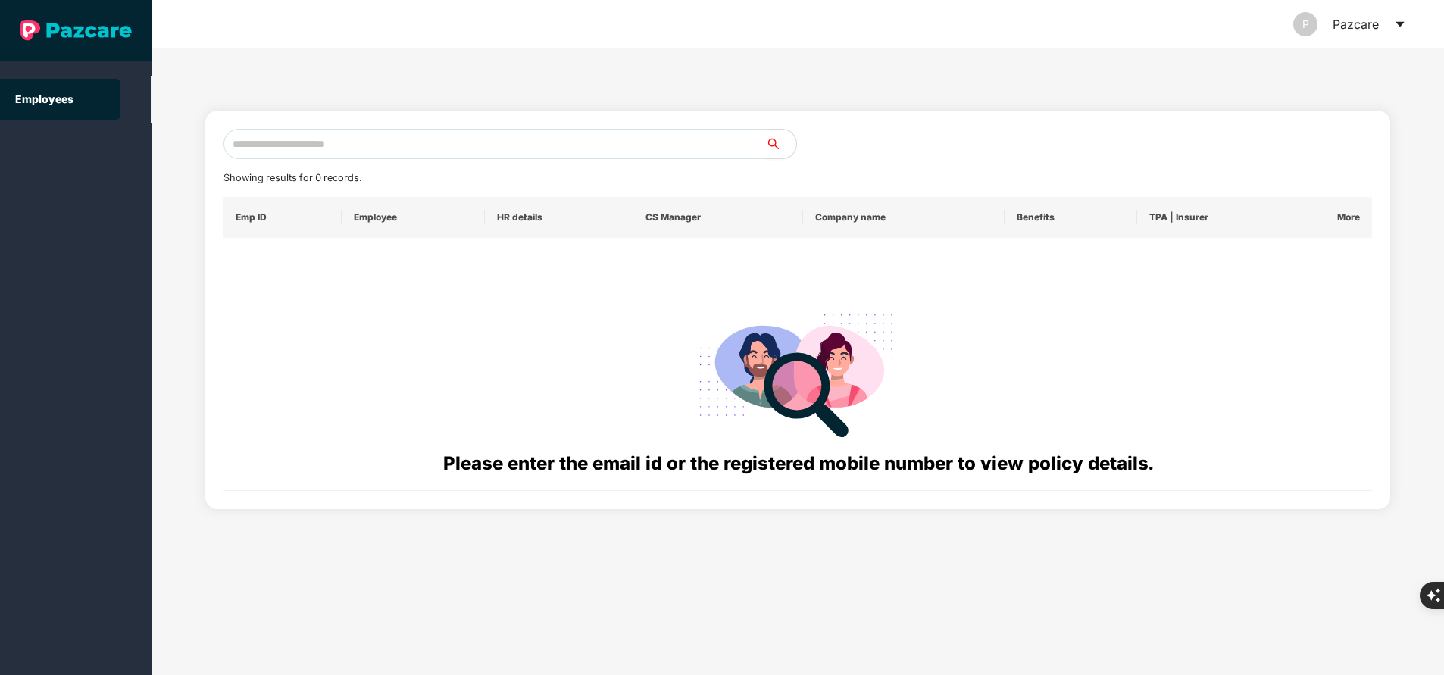
paste input "**********"
type input "**********"
click at [646, 350] on div at bounding box center [798, 373] width 1125 height 154
click at [474, 142] on input "text" at bounding box center [495, 144] width 543 height 30
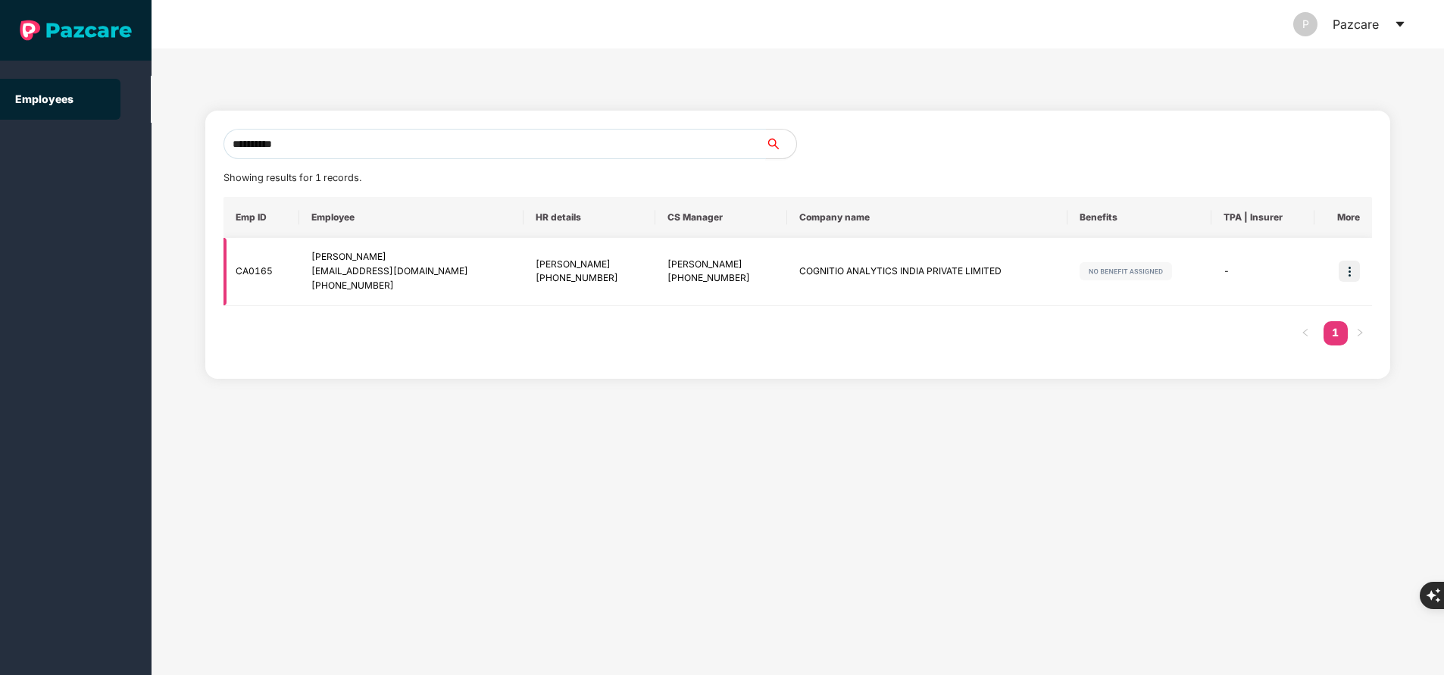
type input "**********"
click at [1348, 275] on img at bounding box center [1349, 271] width 21 height 21
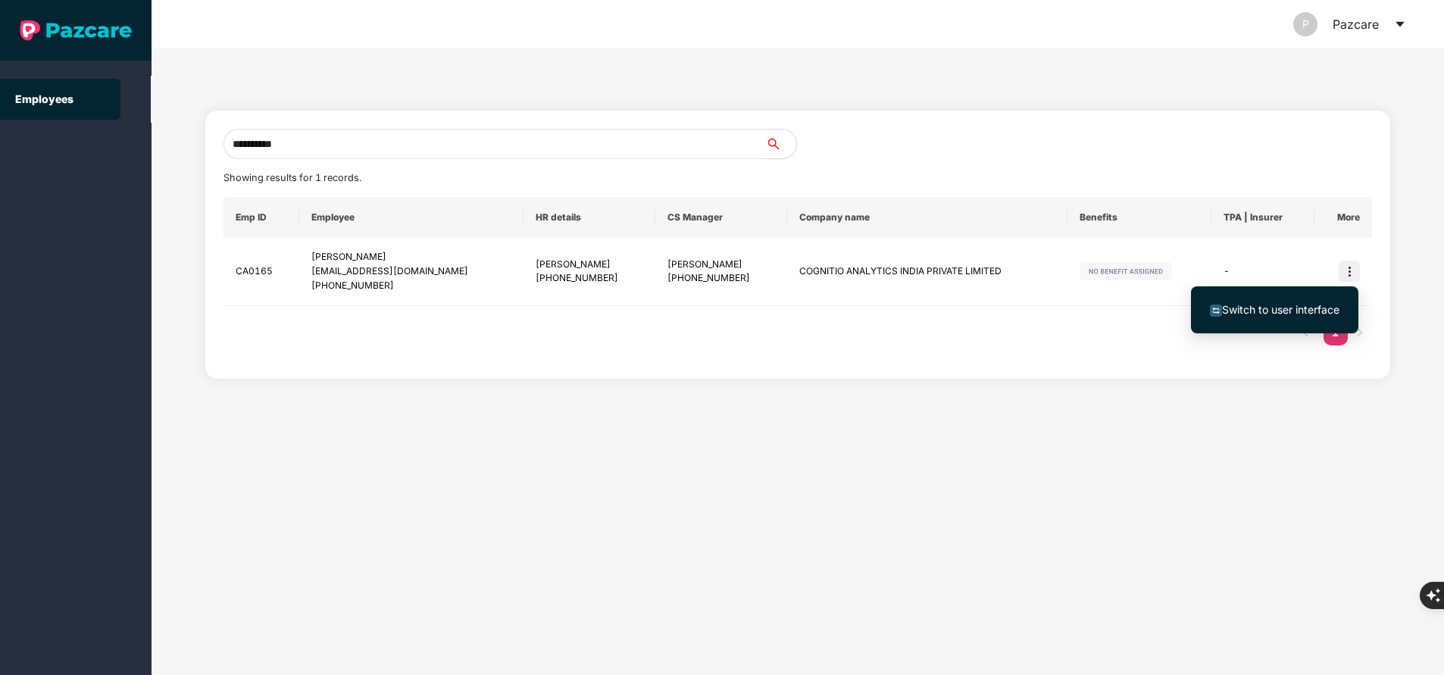
click at [1297, 309] on span "Switch to user interface" at bounding box center [1280, 309] width 117 height 13
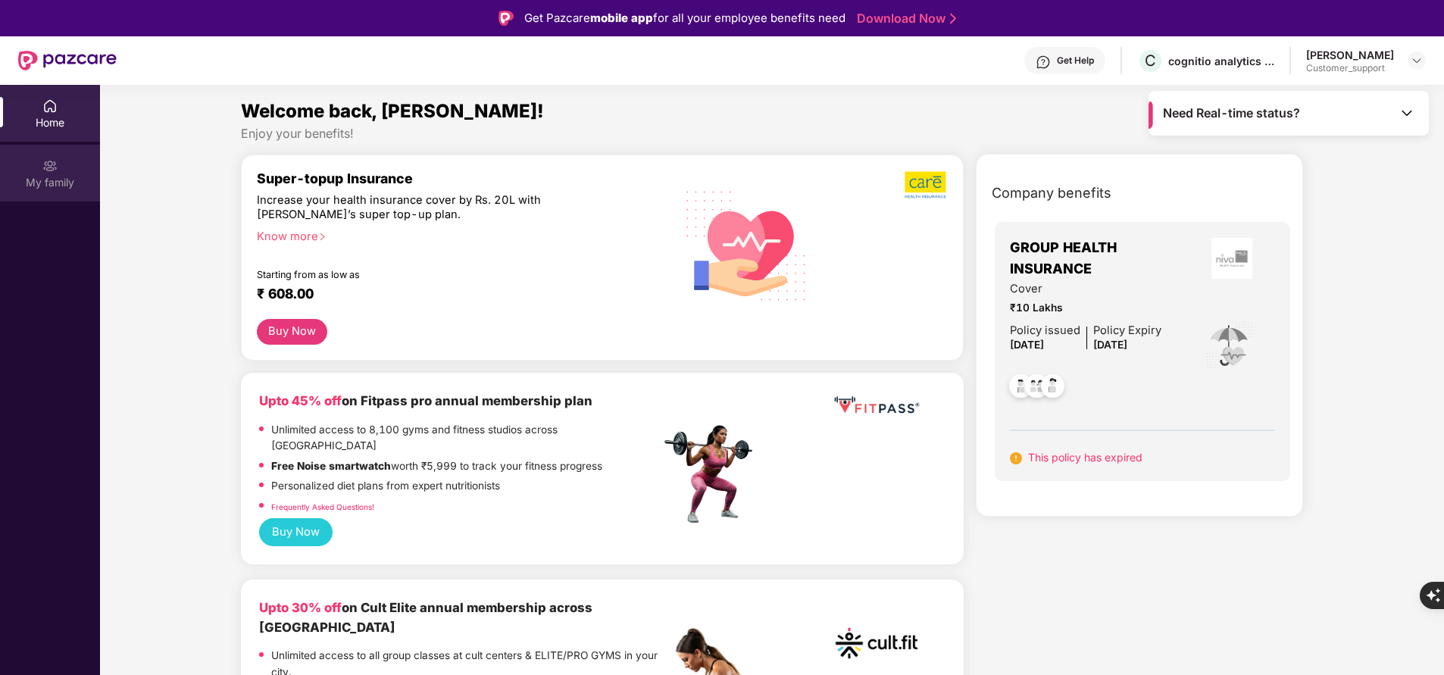
click at [50, 189] on div "My family" at bounding box center [50, 182] width 100 height 15
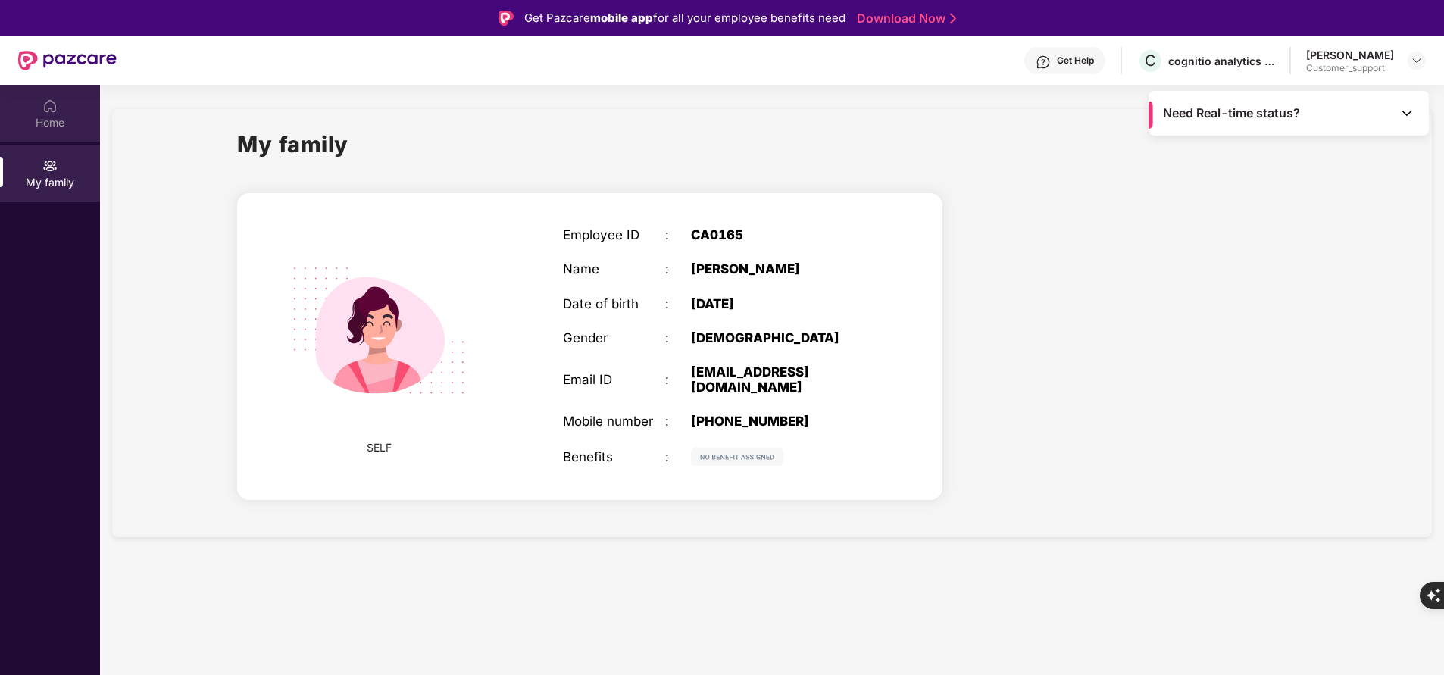
click at [74, 124] on div "Home" at bounding box center [50, 122] width 100 height 15
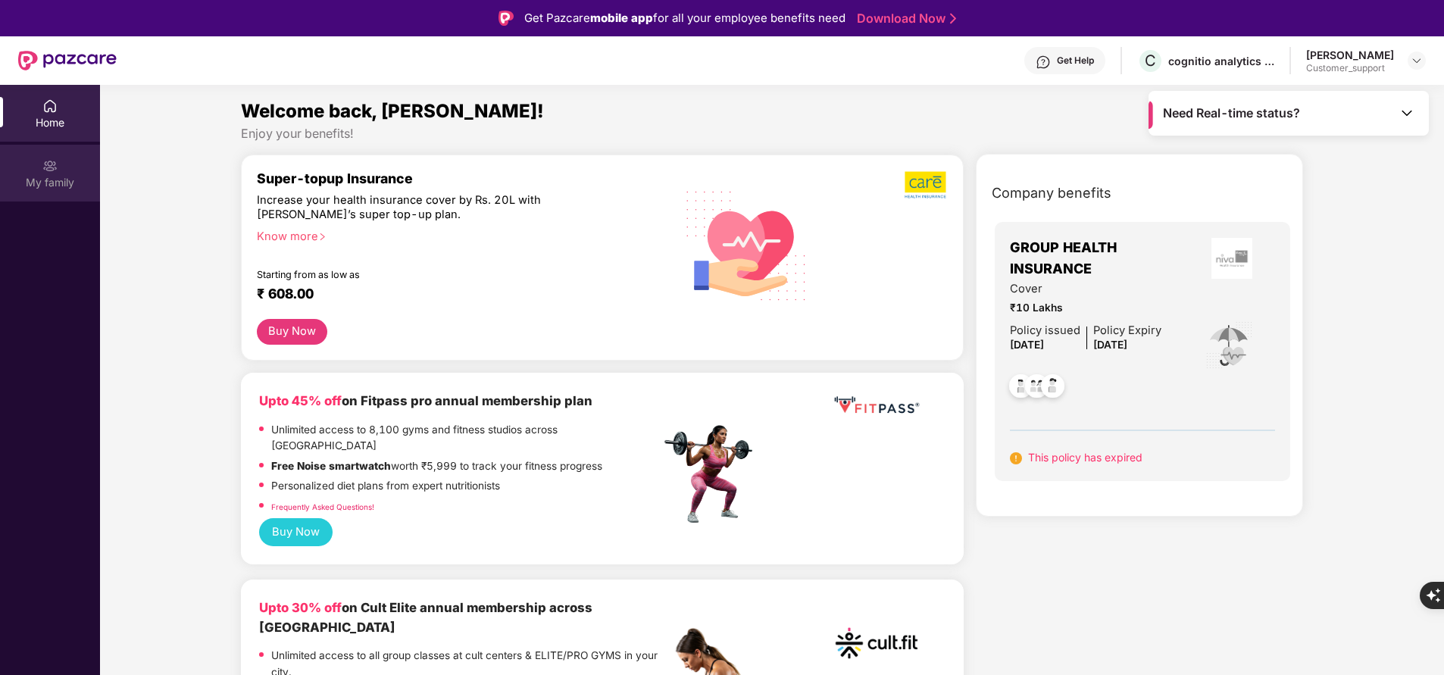
click at [67, 165] on div "My family" at bounding box center [50, 173] width 100 height 57
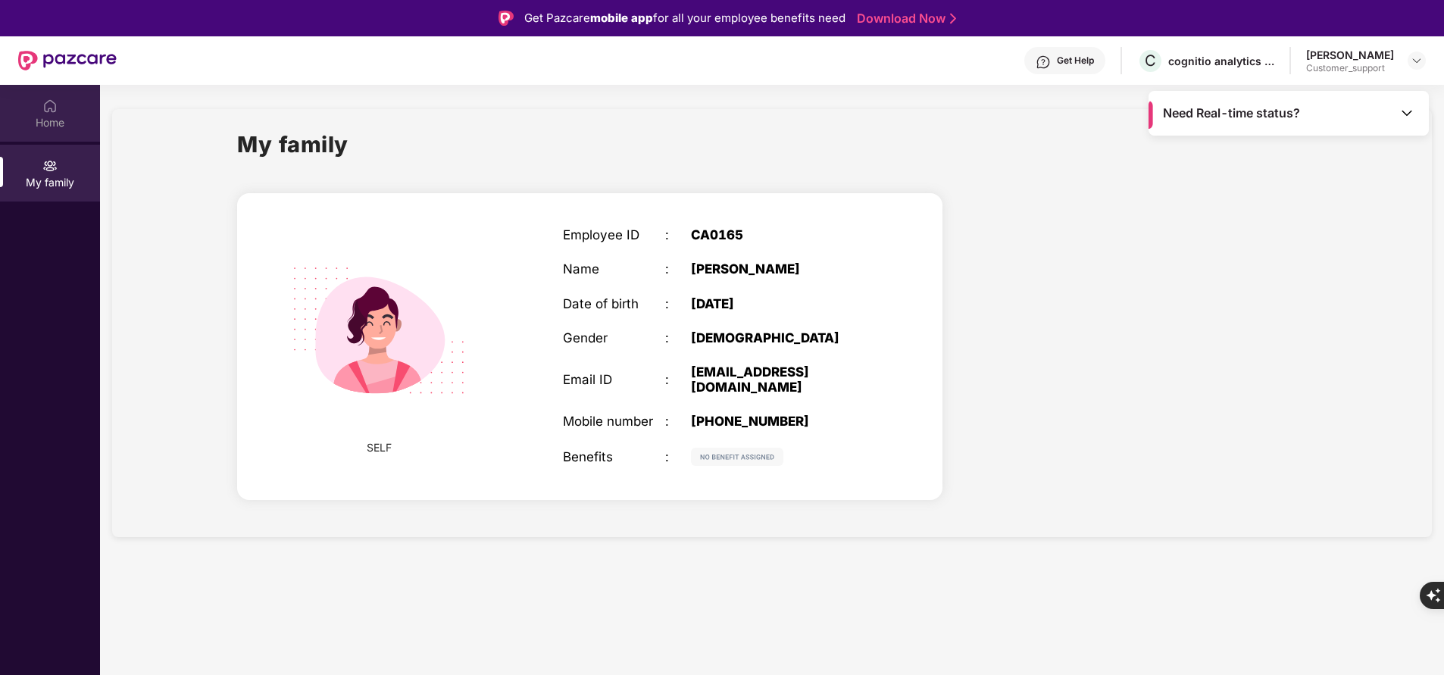
click at [52, 115] on div "Home" at bounding box center [50, 122] width 100 height 15
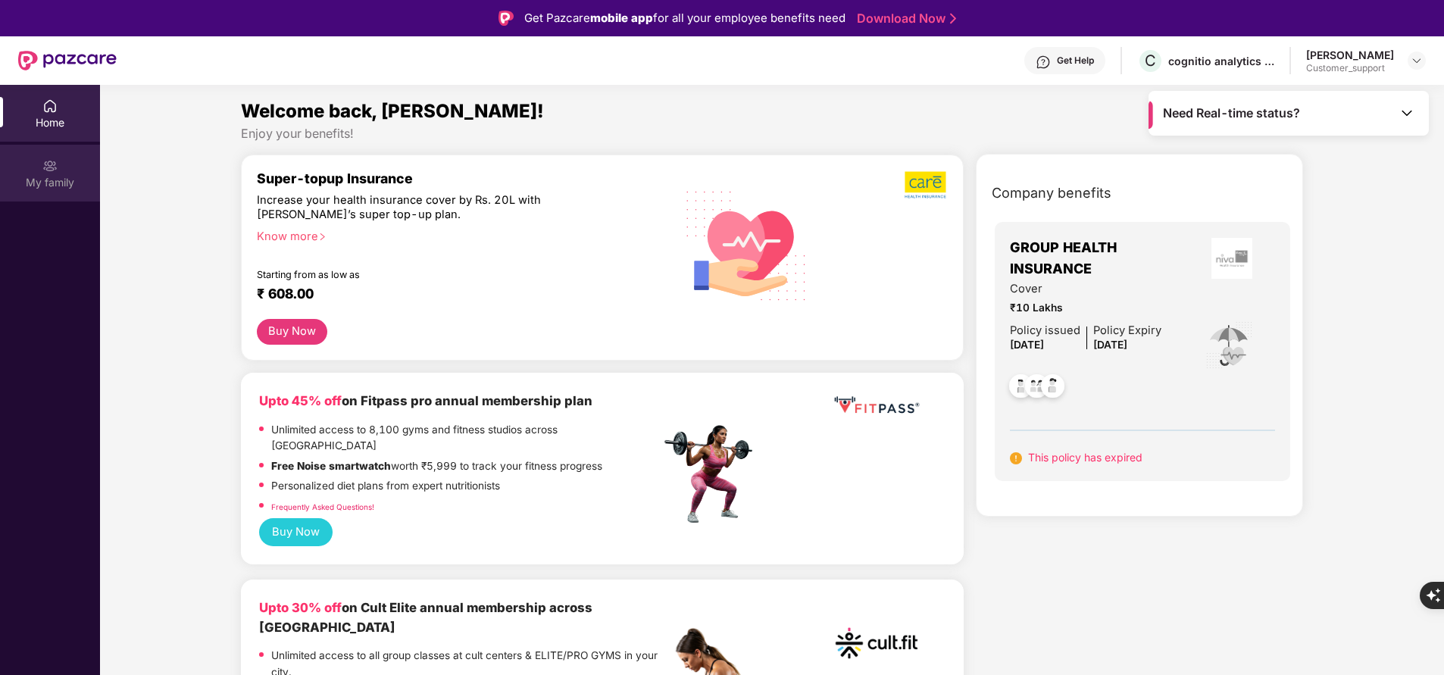
click at [42, 179] on div "My family" at bounding box center [50, 182] width 100 height 15
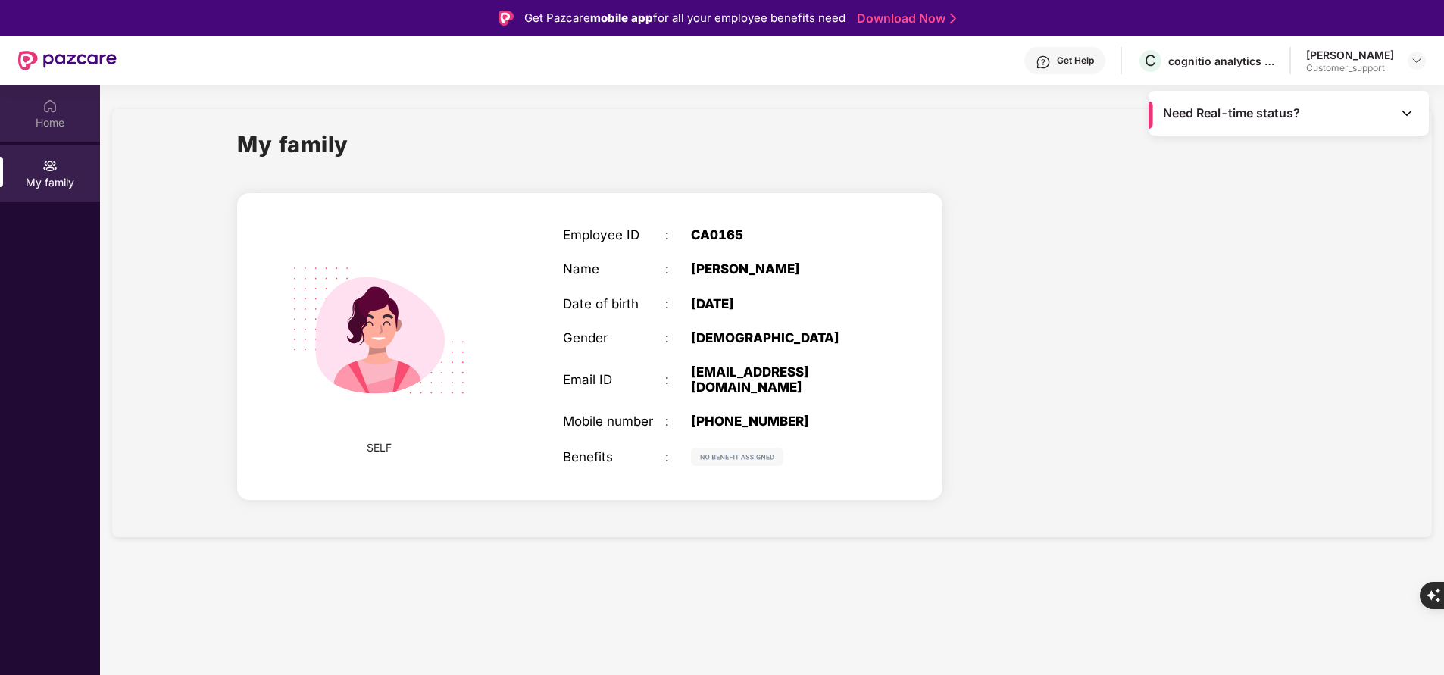
click at [55, 103] on img at bounding box center [49, 106] width 15 height 15
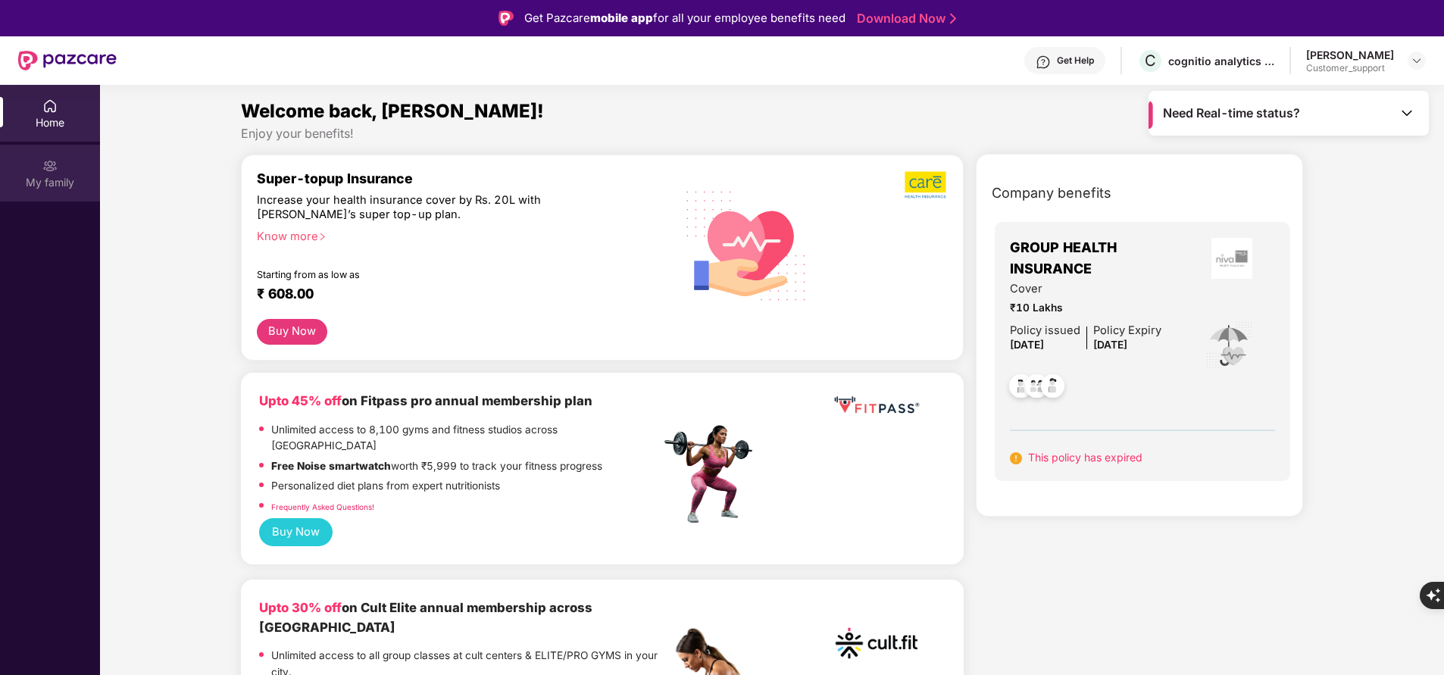
click at [47, 168] on img at bounding box center [49, 165] width 15 height 15
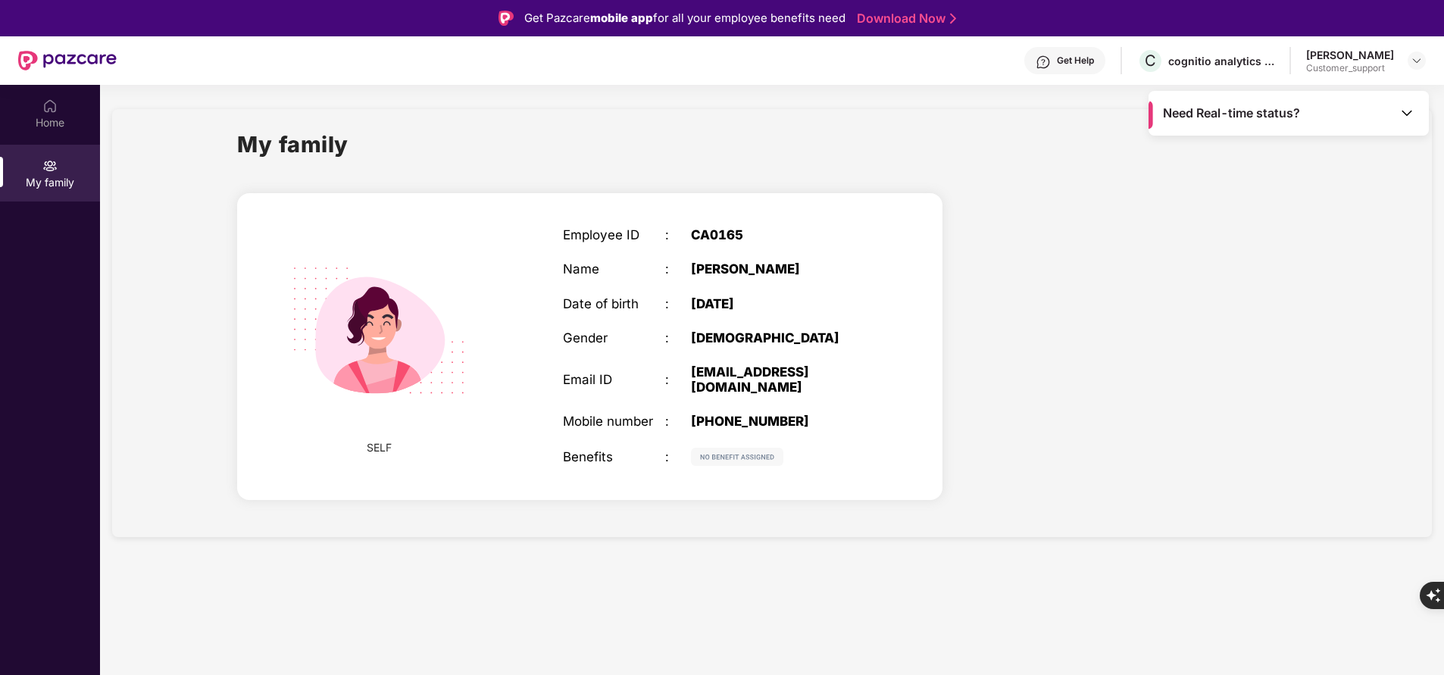
drag, startPoint x: 685, startPoint y: 368, endPoint x: 731, endPoint y: 392, distance: 52.2
click at [731, 392] on div "Email ID : ssethi1@cognitioanalytics.com" at bounding box center [716, 379] width 307 height 30
copy div "ssethi1@cognitioanalytics.com"
click at [55, 122] on div "Home" at bounding box center [50, 122] width 100 height 15
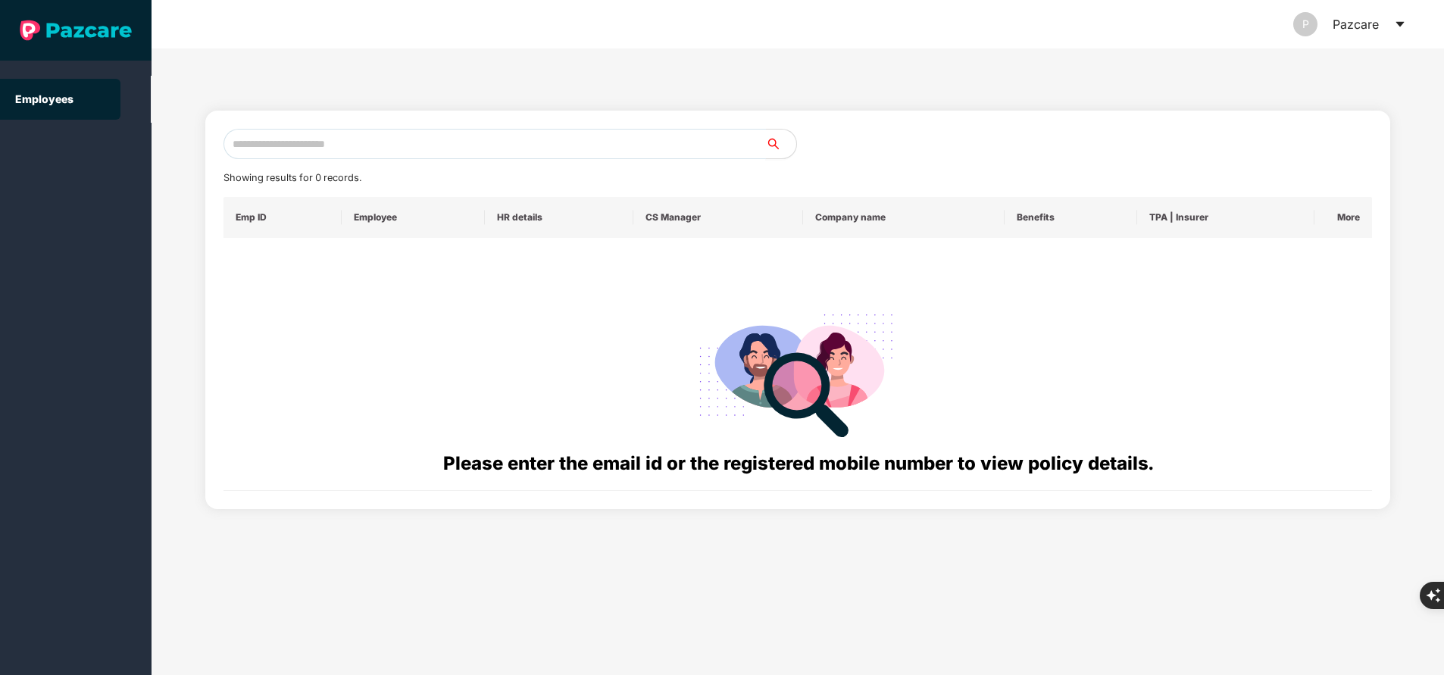
click at [295, 139] on input "text" at bounding box center [495, 144] width 543 height 30
paste input "**********"
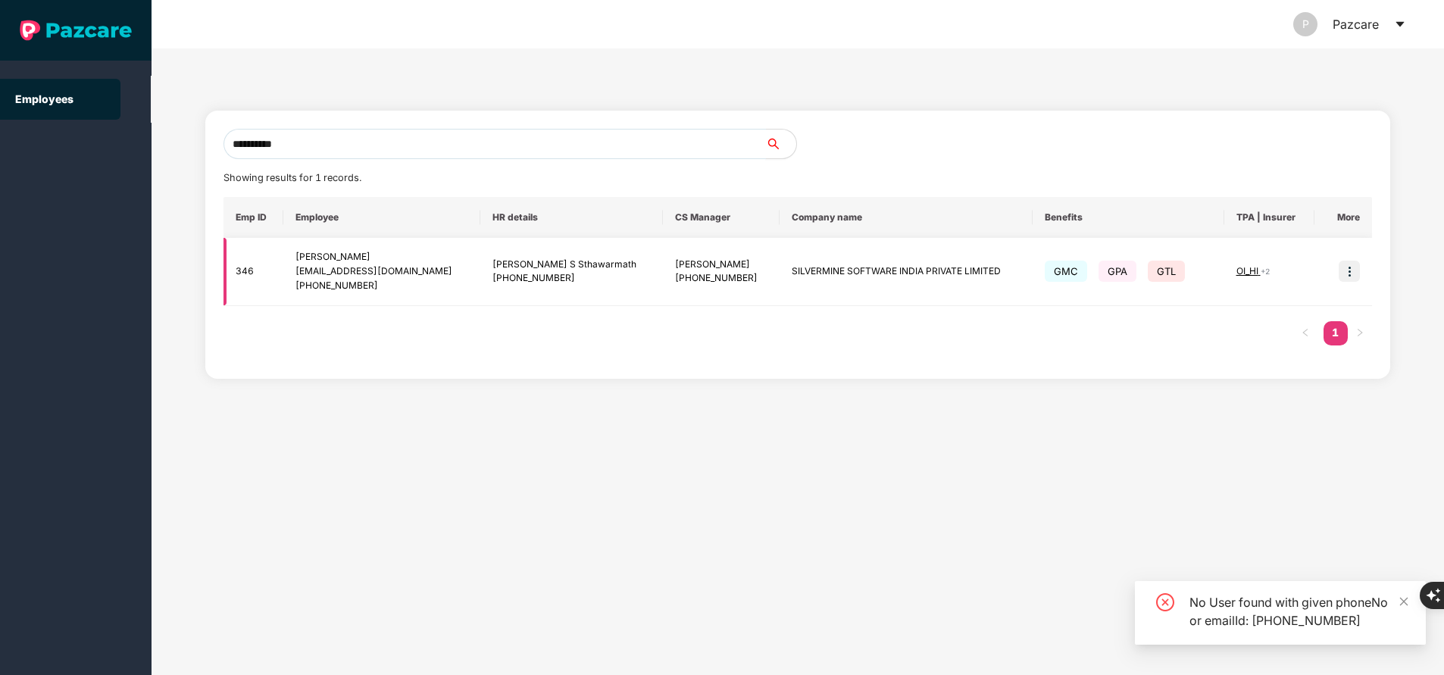
type input "**********"
click at [1350, 264] on img at bounding box center [1349, 271] width 21 height 21
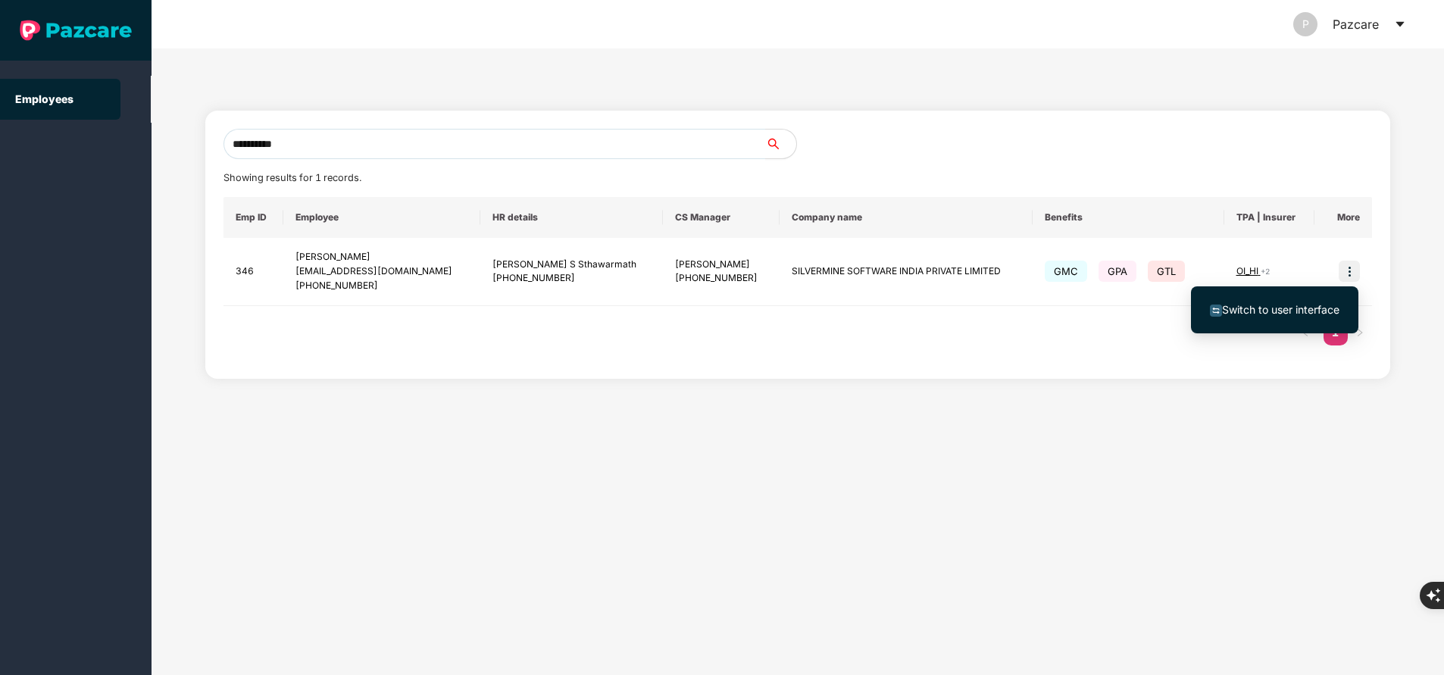
click at [1314, 303] on span "Switch to user interface" at bounding box center [1280, 309] width 117 height 13
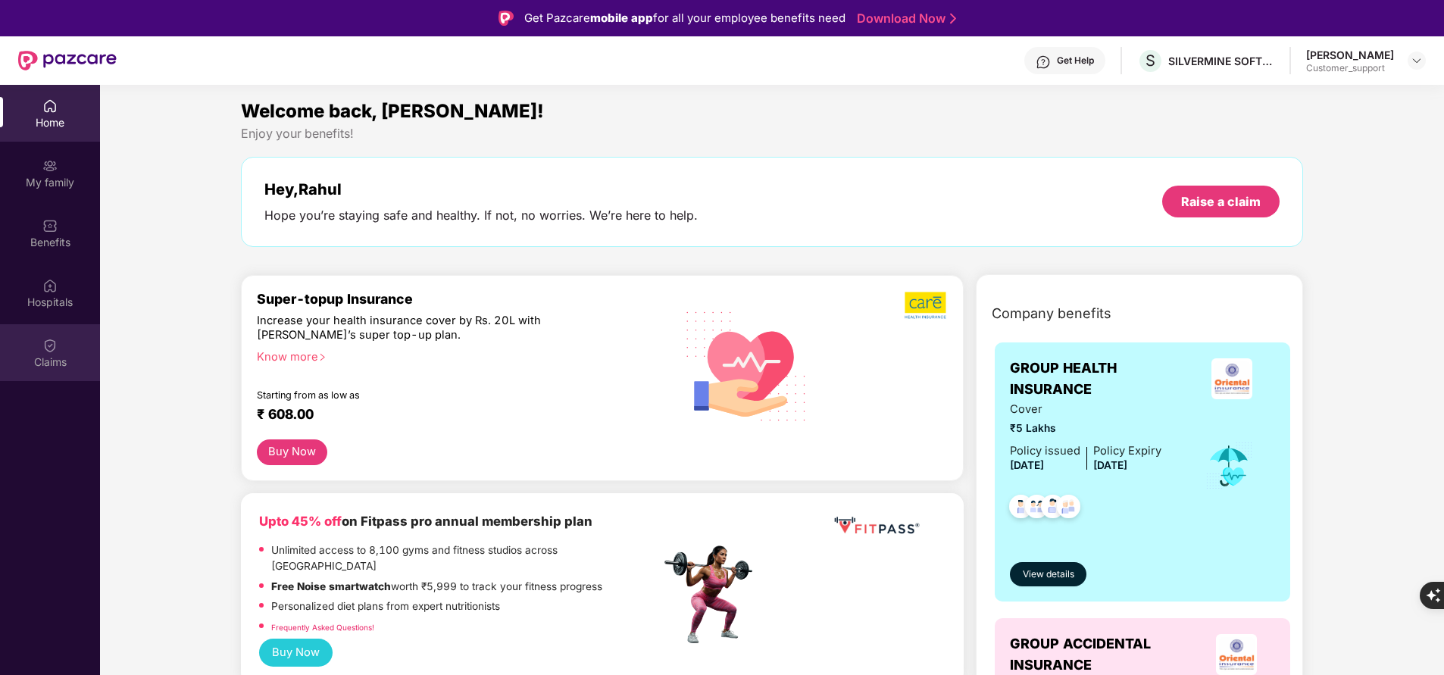
click at [55, 352] on img at bounding box center [49, 345] width 15 height 15
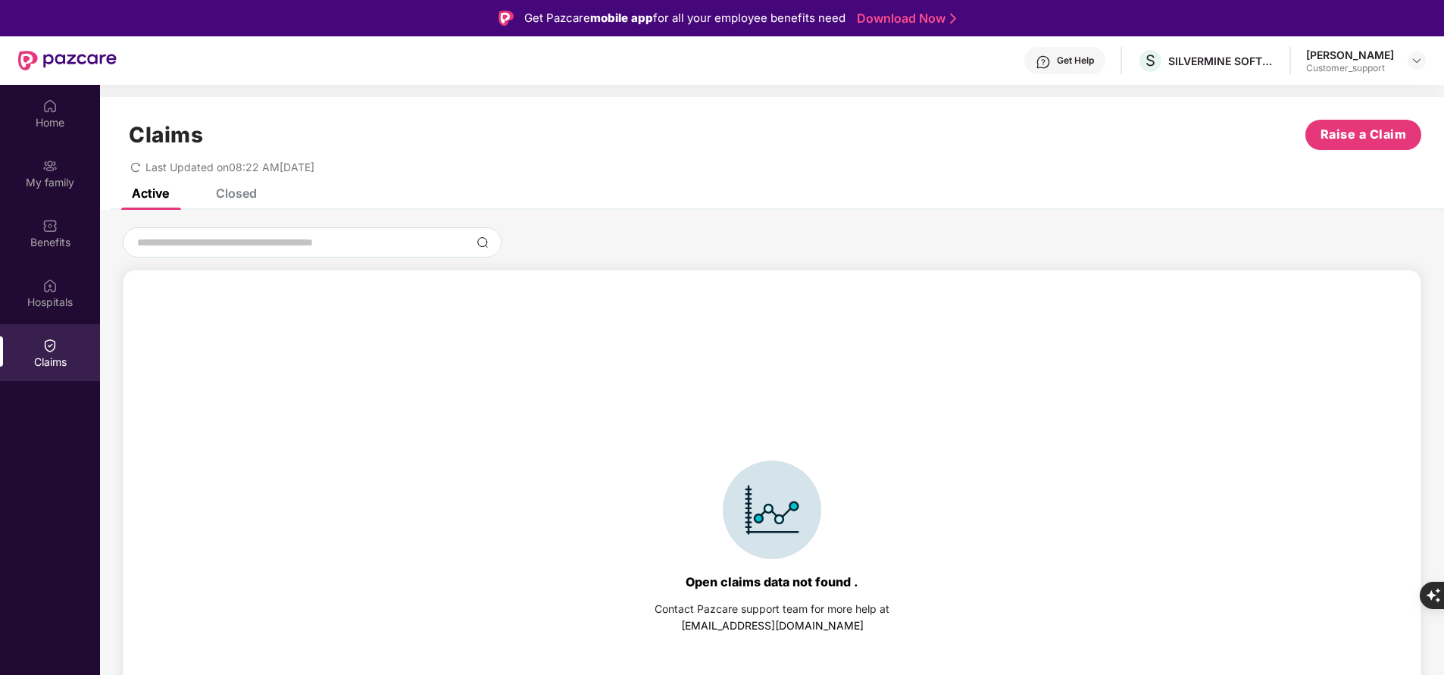
click at [225, 189] on div "Closed" at bounding box center [236, 193] width 41 height 15
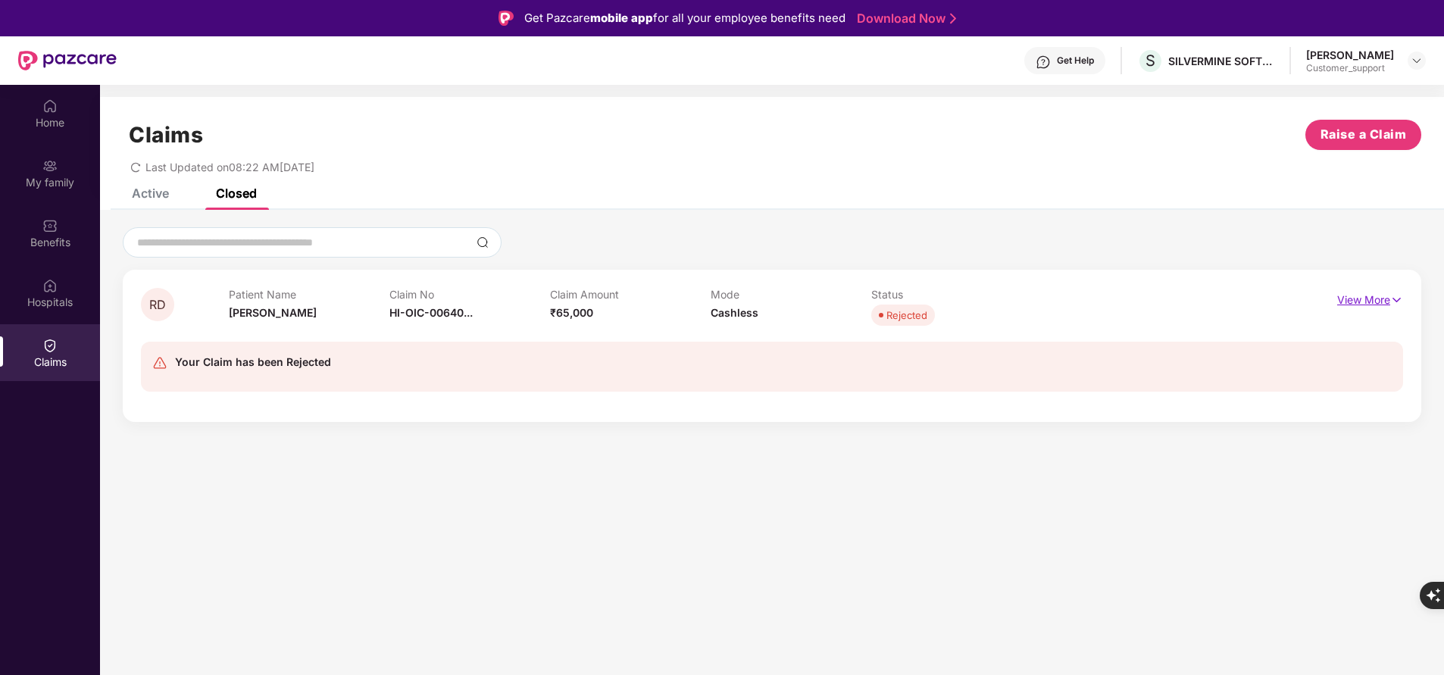
click at [1355, 299] on p "View More" at bounding box center [1370, 298] width 66 height 20
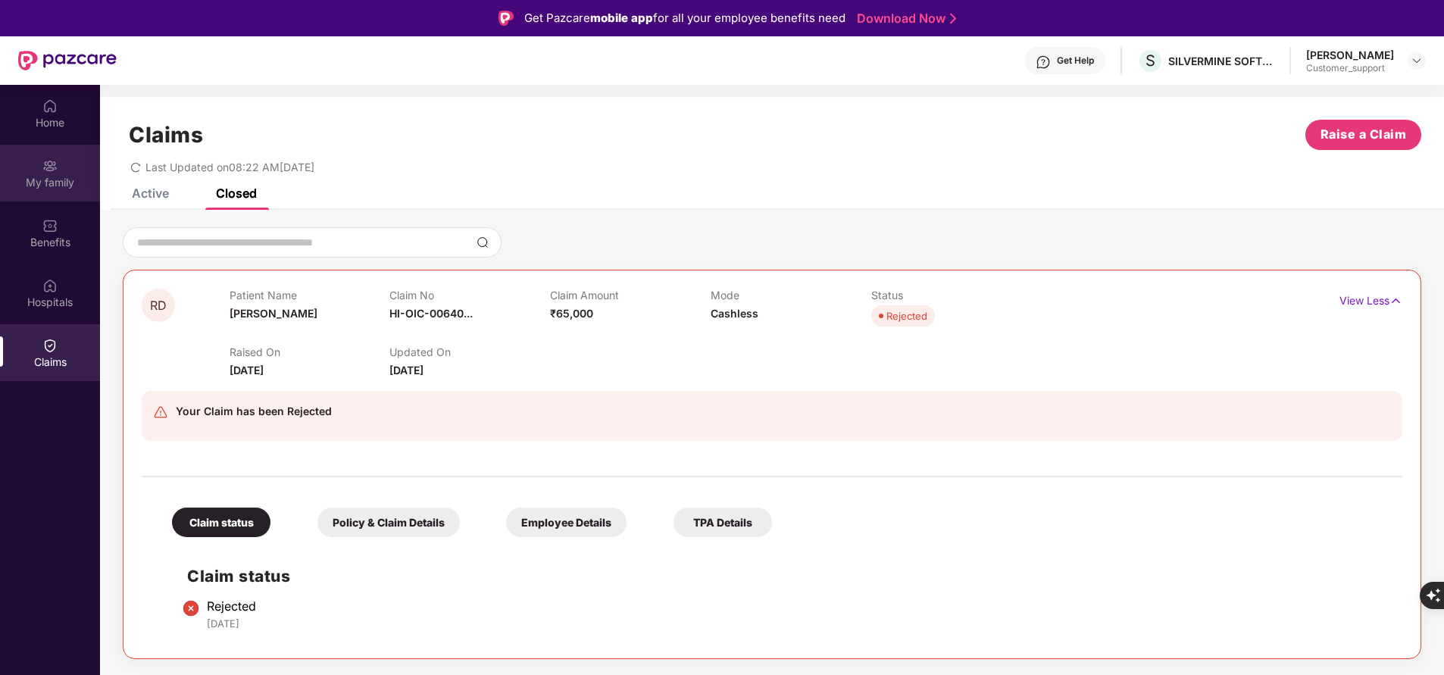
click at [69, 188] on div "My family" at bounding box center [50, 182] width 100 height 15
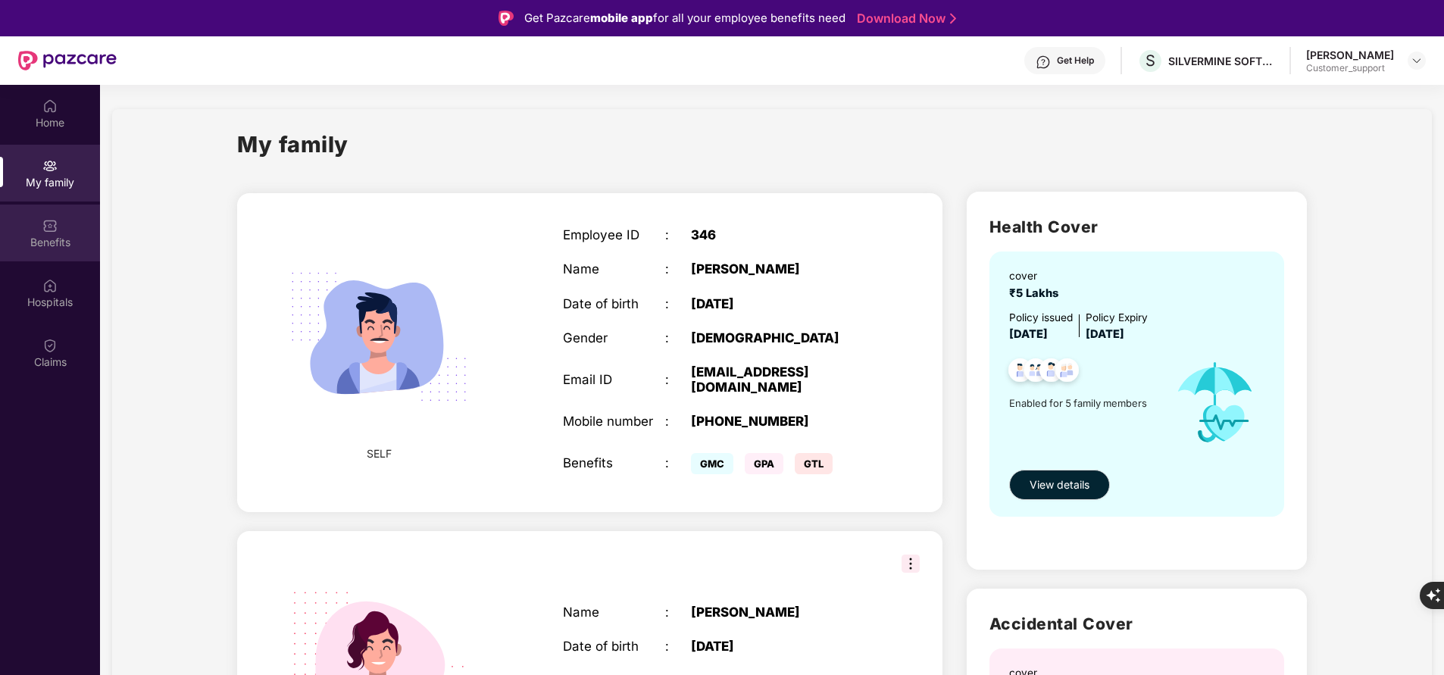
click at [51, 236] on div "Benefits" at bounding box center [50, 242] width 100 height 15
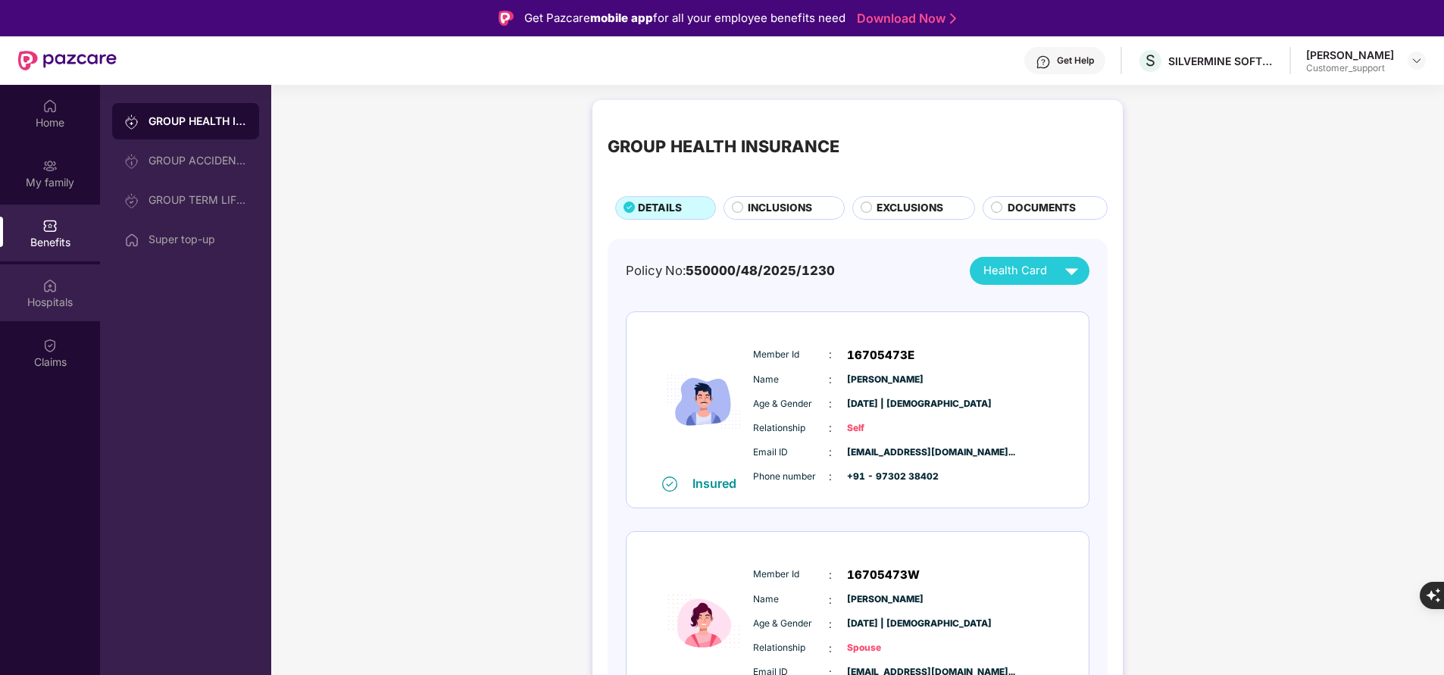
click at [54, 293] on div "Hospitals" at bounding box center [50, 292] width 100 height 57
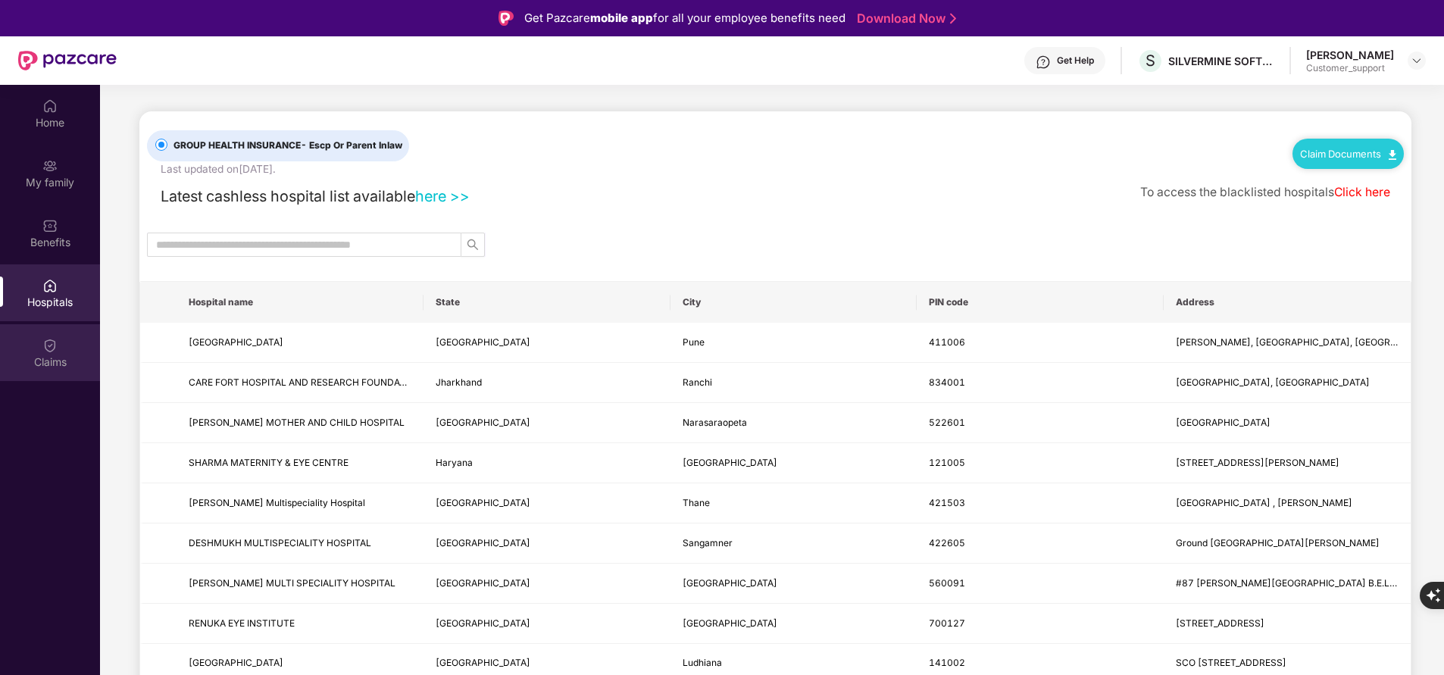
click at [58, 360] on div "Claims" at bounding box center [50, 362] width 100 height 15
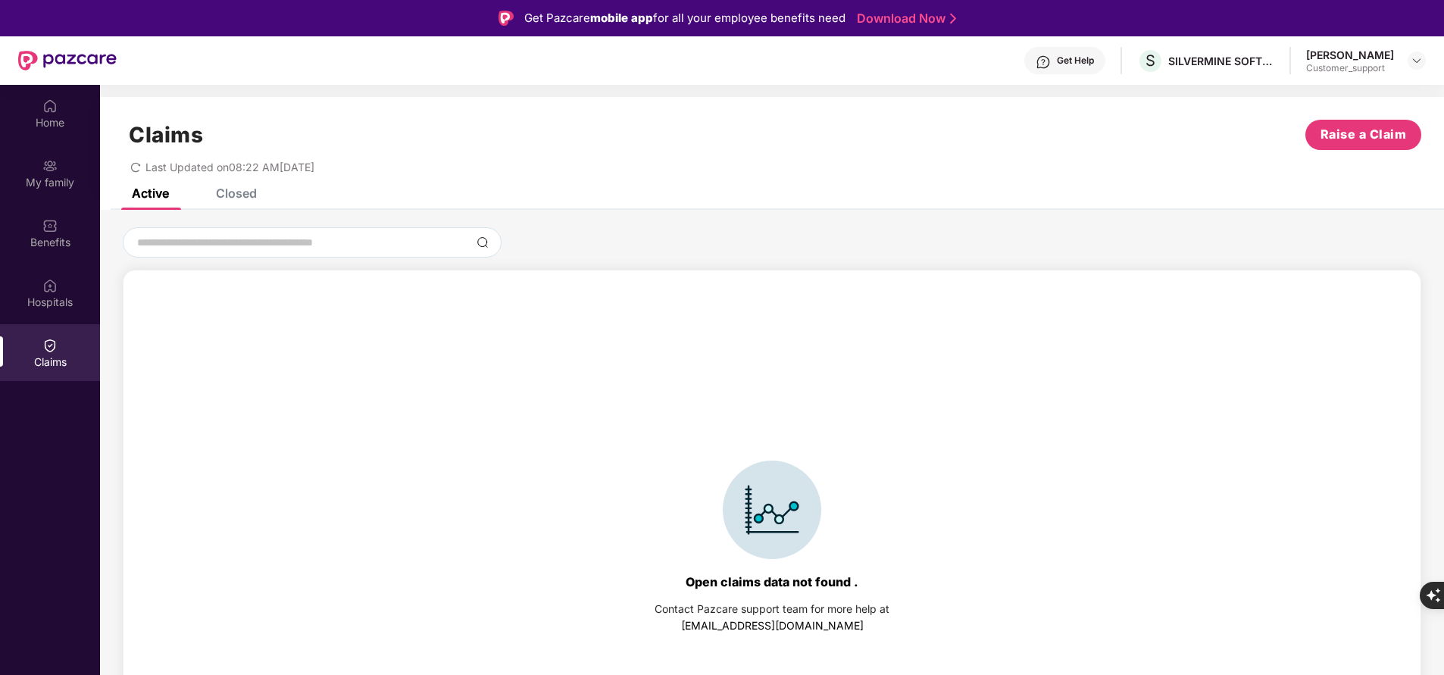
click at [217, 194] on div "Closed" at bounding box center [236, 193] width 41 height 15
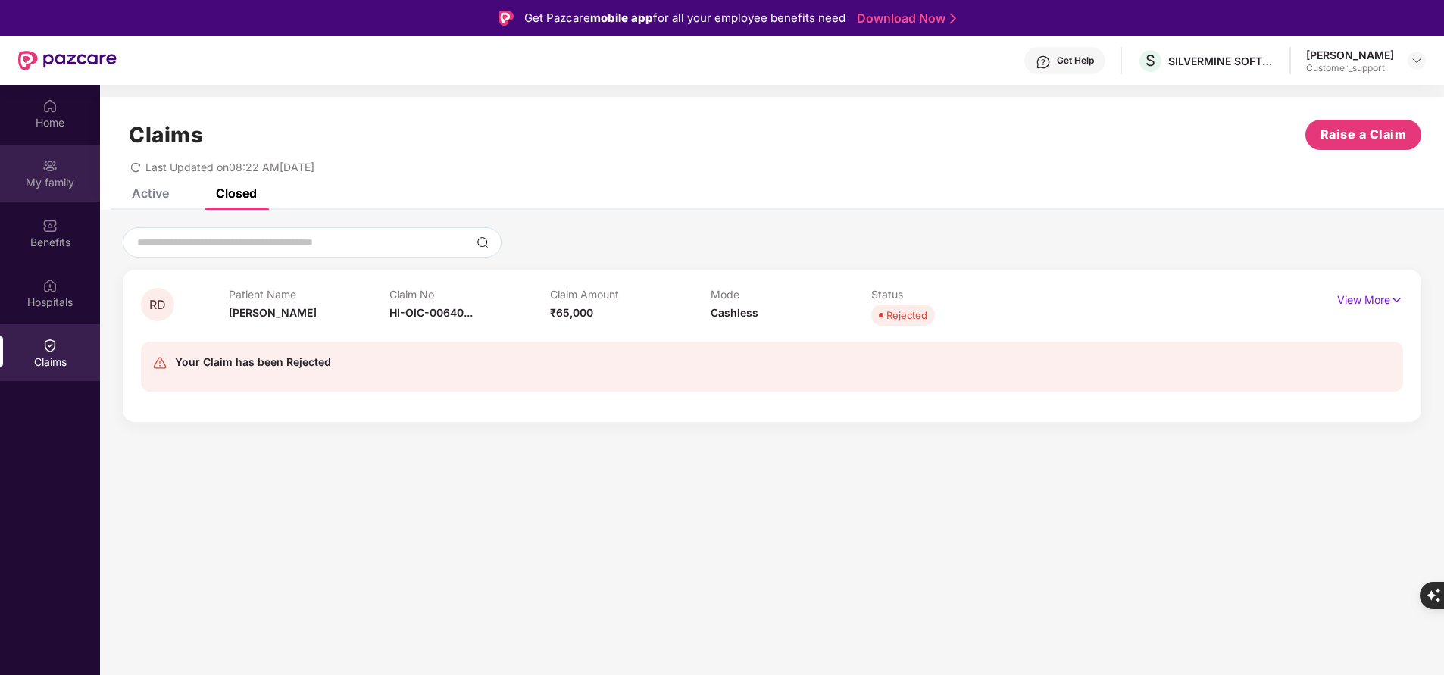
click at [54, 199] on div "My family" at bounding box center [50, 173] width 100 height 57
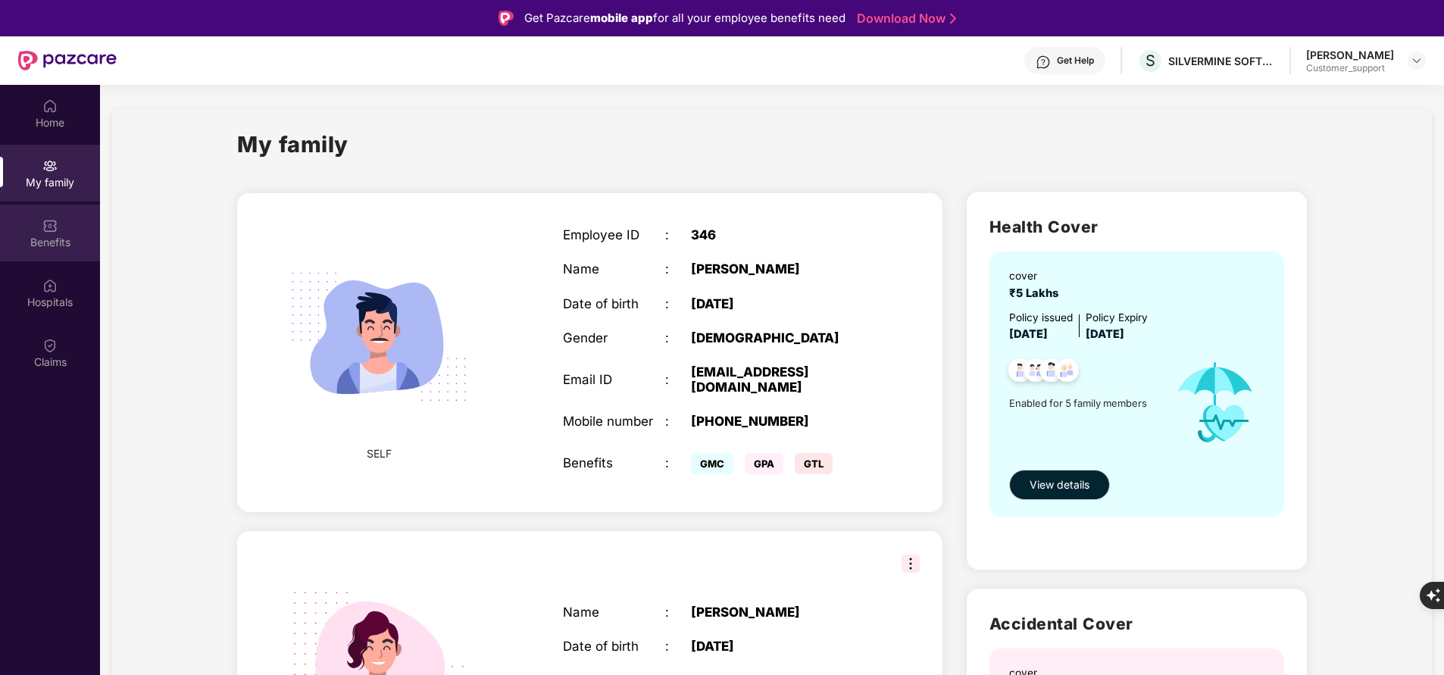
click at [76, 230] on div "Benefits" at bounding box center [50, 233] width 100 height 57
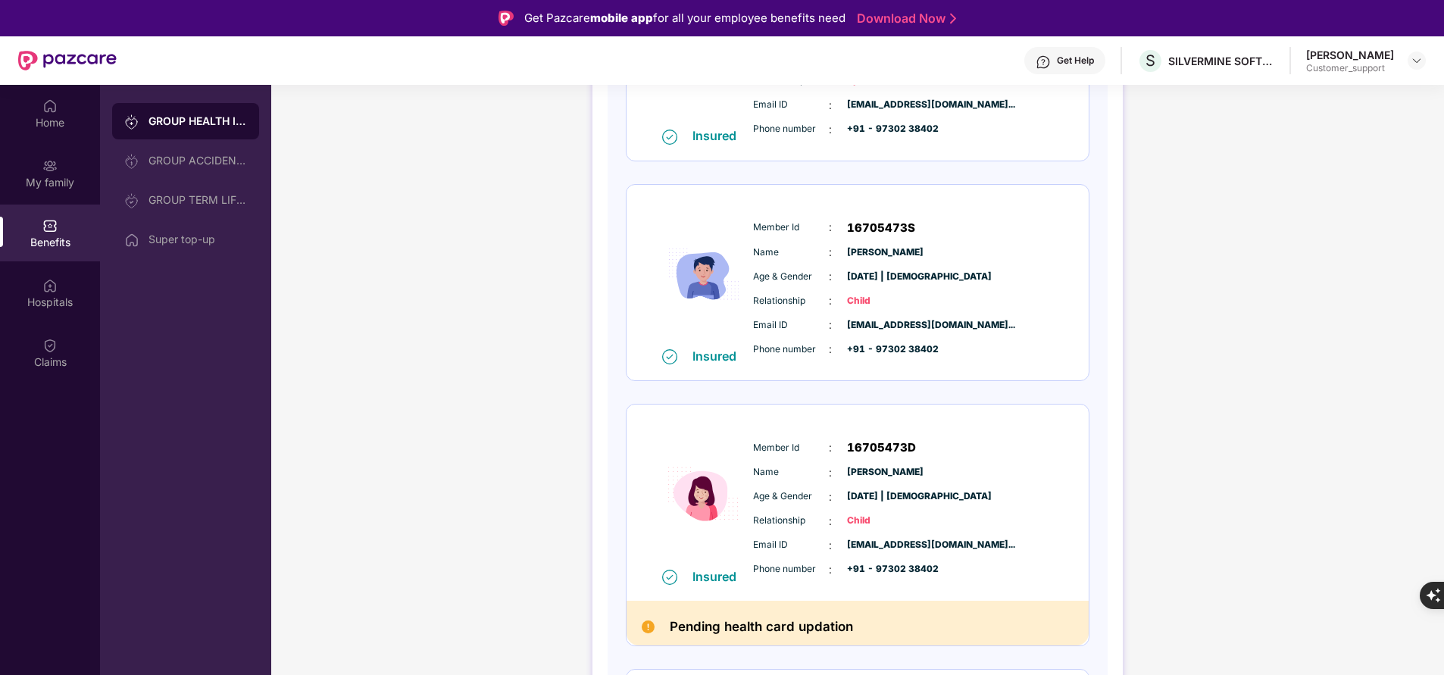
scroll to position [580, 0]
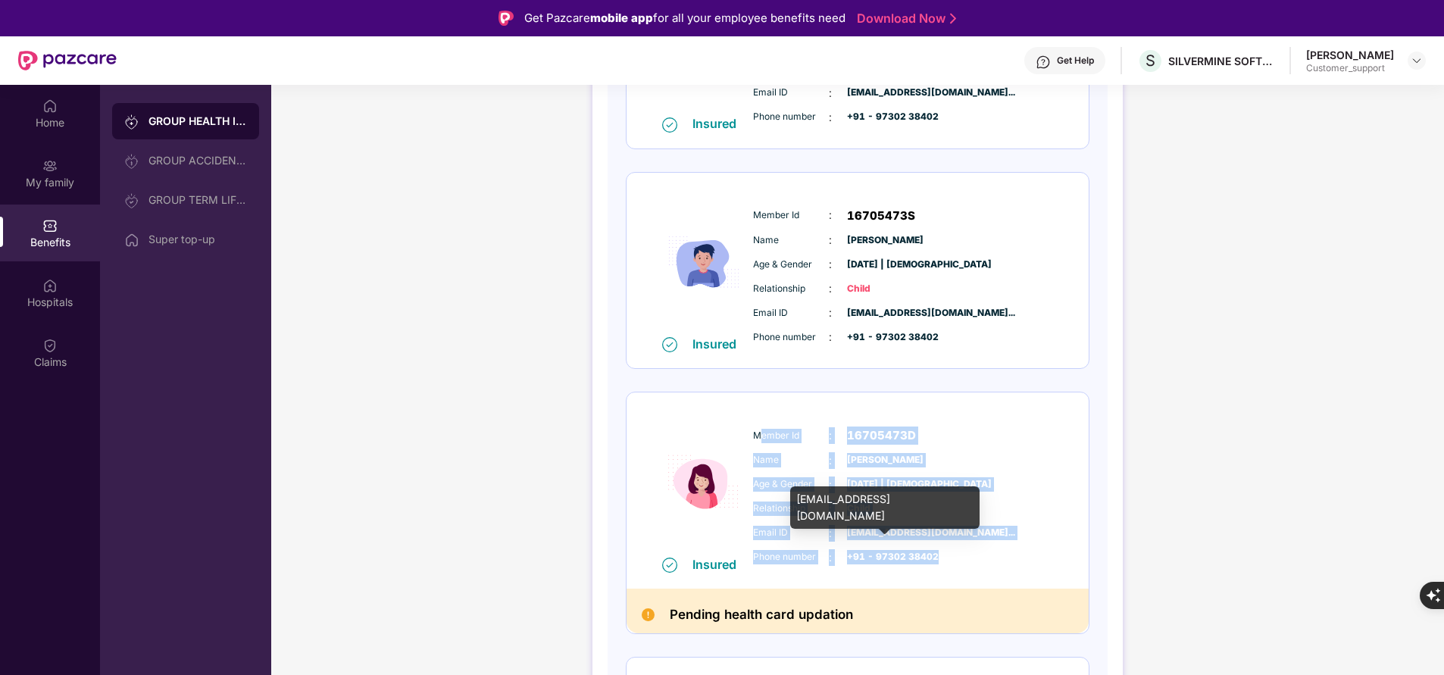
drag, startPoint x: 761, startPoint y: 425, endPoint x: 1020, endPoint y: 552, distance: 288.7
click at [1020, 552] on div "Member Id : 16705473D Name : Riti Dubey Age & Gender : 22 Oct 2024 | Female Rel…" at bounding box center [903, 496] width 308 height 155
click at [758, 452] on div "Name : Riti Dubey" at bounding box center [903, 460] width 301 height 17
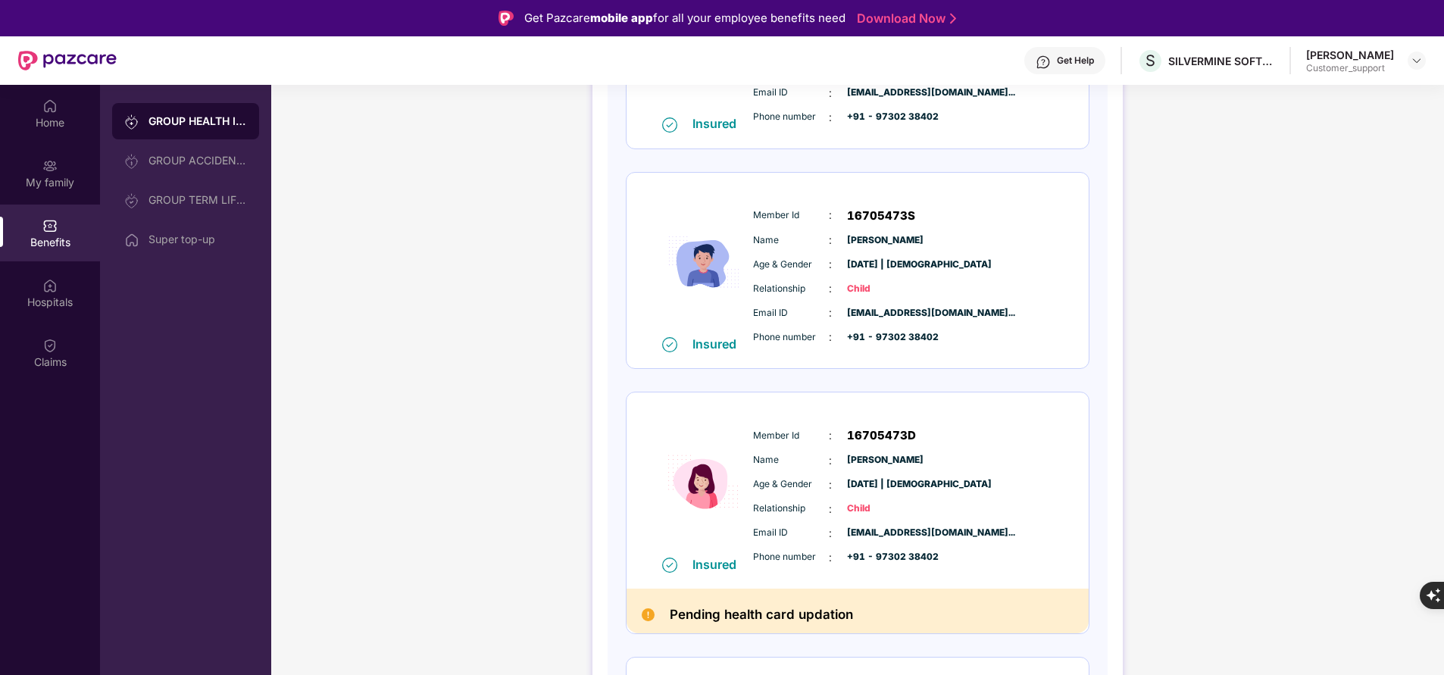
drag, startPoint x: 751, startPoint y: 431, endPoint x: 899, endPoint y: 543, distance: 185.0
drag, startPoint x: 899, startPoint y: 543, endPoint x: 752, endPoint y: 449, distance: 173.8
click at [752, 449] on div "Member Id : 16705473D Name : Riti Dubey Age & Gender : 22 Oct 2024 | Female Rel…" at bounding box center [903, 496] width 308 height 155
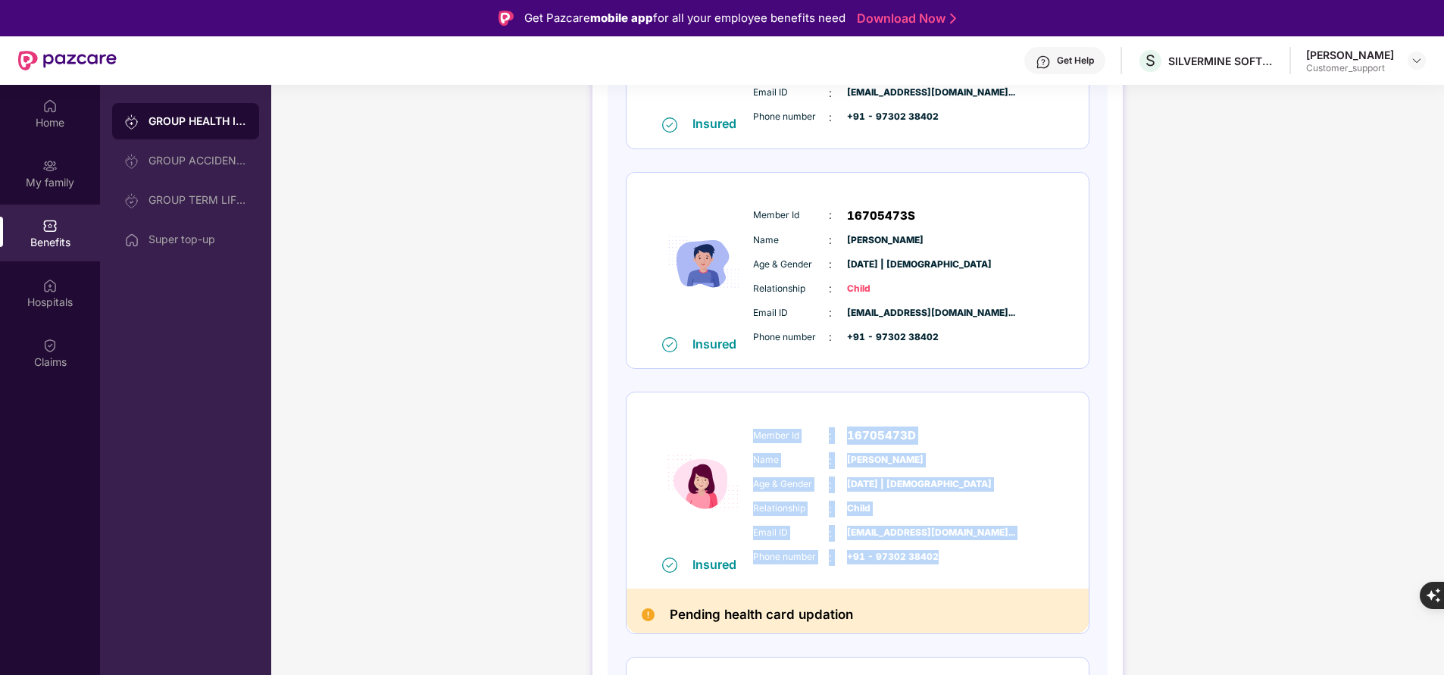
drag, startPoint x: 752, startPoint y: 437, endPoint x: 974, endPoint y: 571, distance: 260.0
click at [974, 571] on div "Member Id : 16705473D Name : Riti Dubey Age & Gender : 22 Oct 2024 | Female Rel…" at bounding box center [903, 496] width 308 height 155
copy div "Member Id : 16705473D Name : Riti Dubey Age & Gender : 22 Oct 2024 | Female Rel…"
click at [1203, 374] on div "GROUP HEALTH INSURANCE DETAILS INCLUSIONS EXCLUSIONS DOCUMENTS Policy No: 55000…" at bounding box center [857, 230] width 1173 height 1435
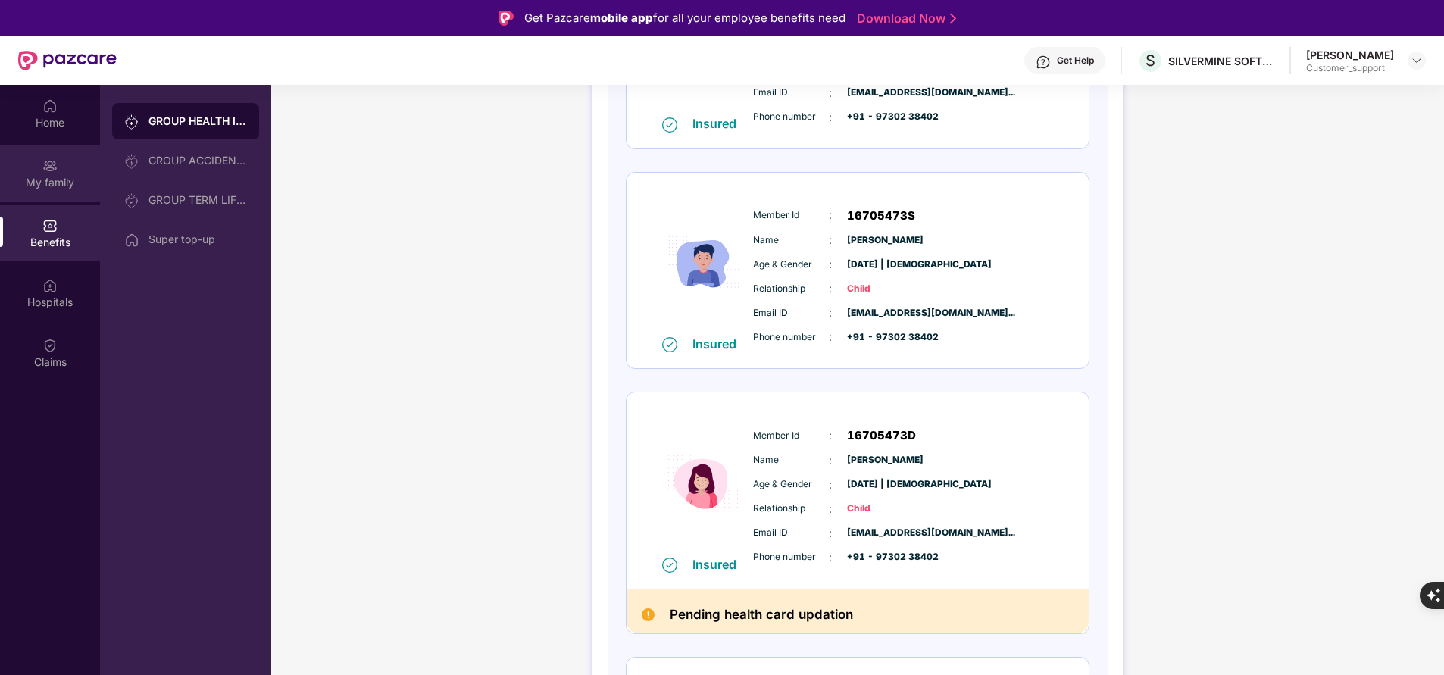
click at [45, 175] on div "My family" at bounding box center [50, 182] width 100 height 15
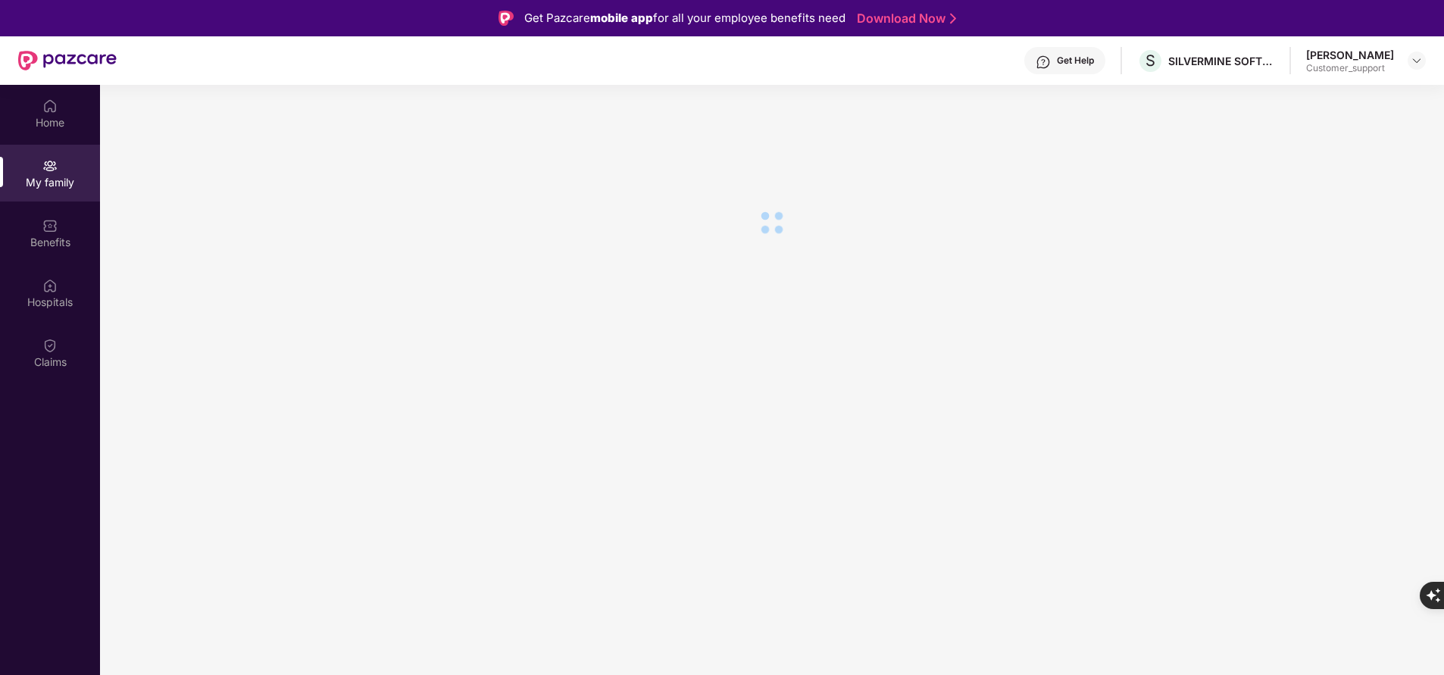
scroll to position [0, 0]
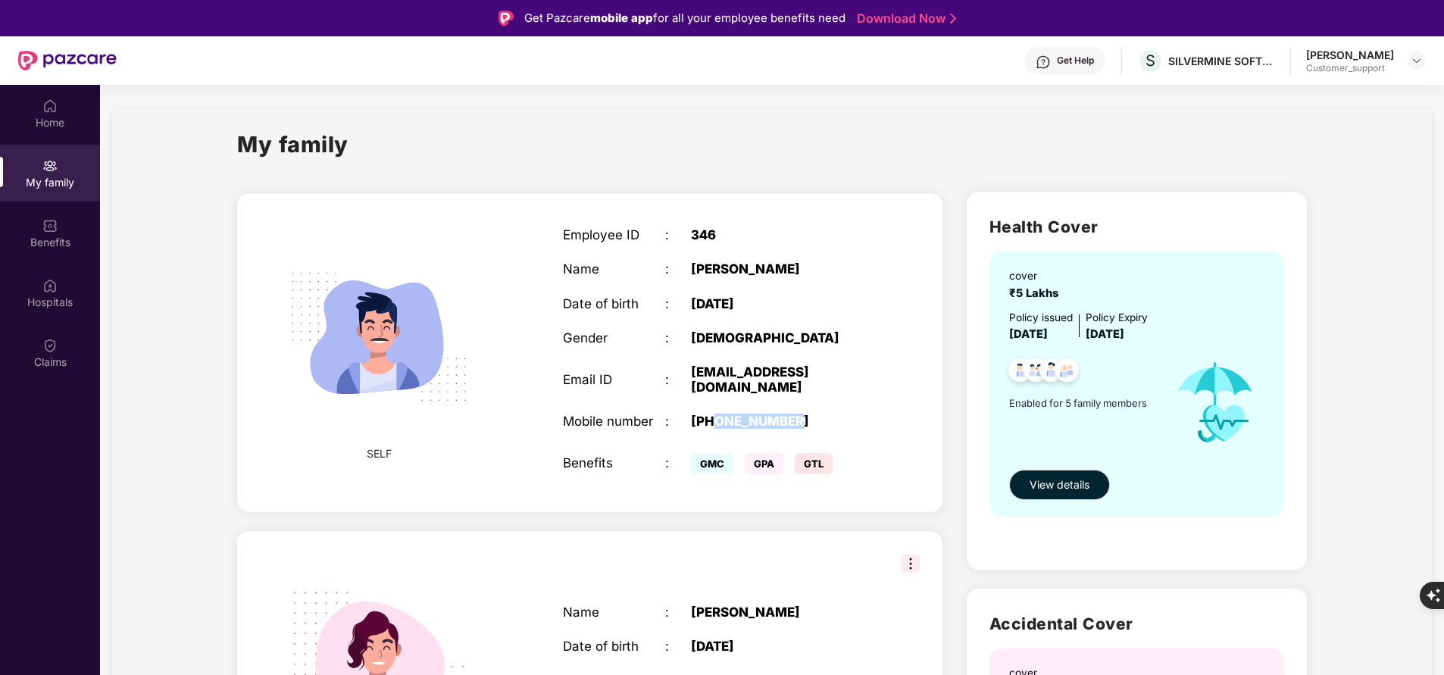
drag, startPoint x: 715, startPoint y: 418, endPoint x: 881, endPoint y: 422, distance: 165.2
click at [881, 422] on div "Employee ID : 346 Name : Rahul Dubey Date of birth : 22 Aug 1990 Gender : MALE …" at bounding box center [716, 352] width 337 height 289
copy div "9730238402"
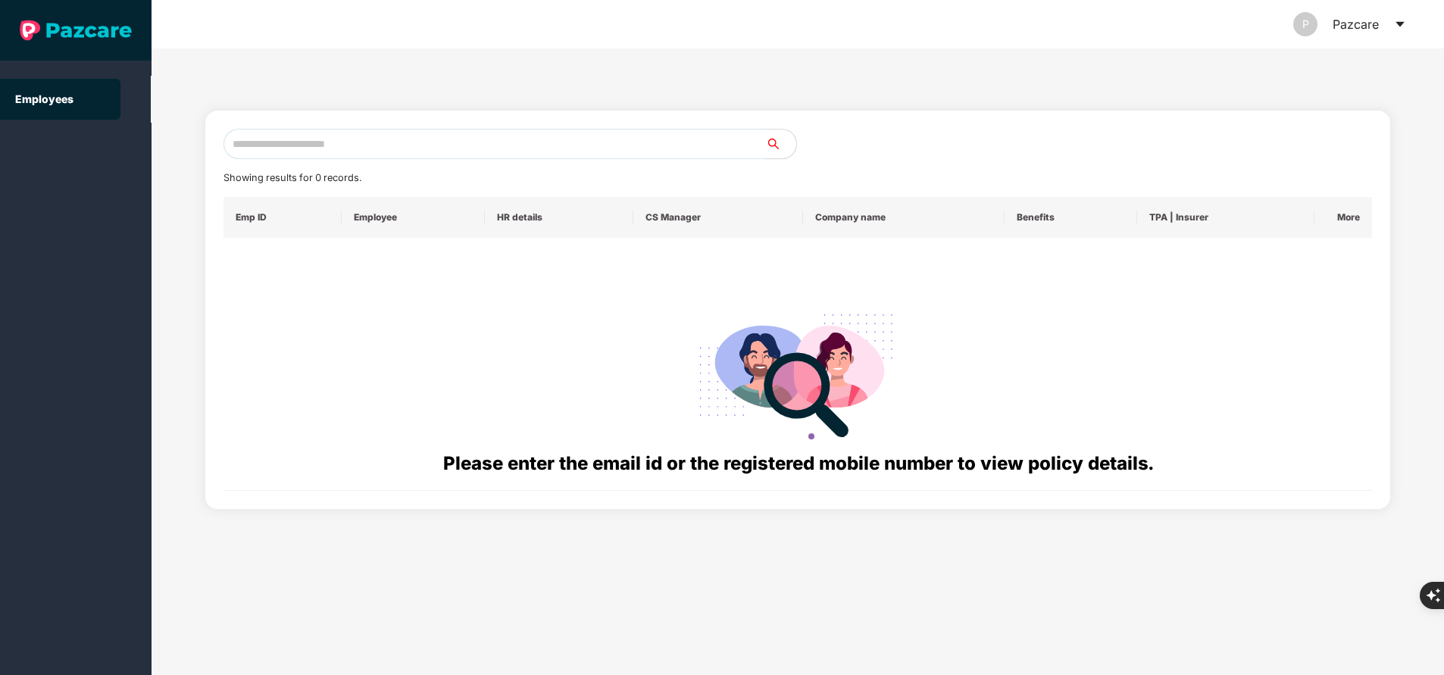
click at [413, 151] on input "text" at bounding box center [495, 144] width 543 height 30
paste input "**********"
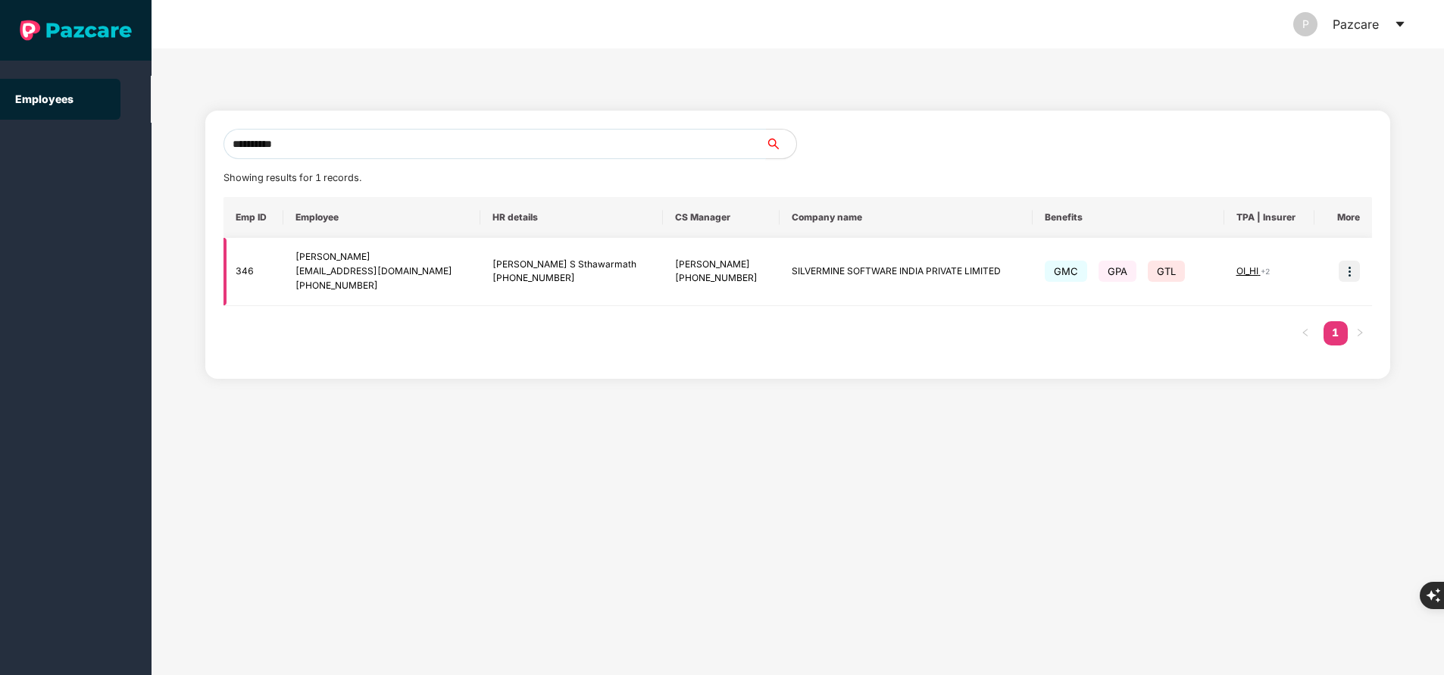
type input "**********"
click at [1252, 268] on span "OI_HI" at bounding box center [1249, 270] width 24 height 11
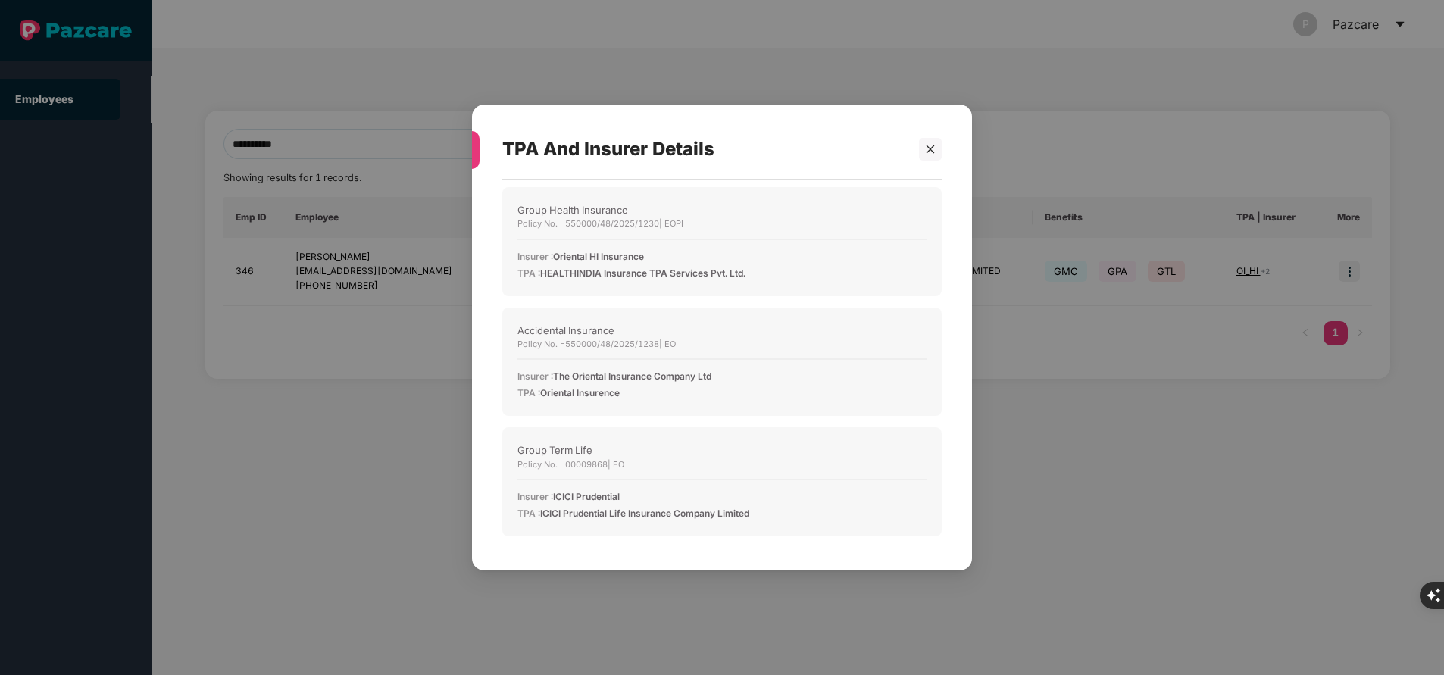
click at [559, 49] on div "TPA And Insurer Details Group Health Insurance Policy No. - 550000/48/2025/1230…" at bounding box center [722, 337] width 1444 height 675
click at [935, 145] on icon "close" at bounding box center [930, 149] width 11 height 11
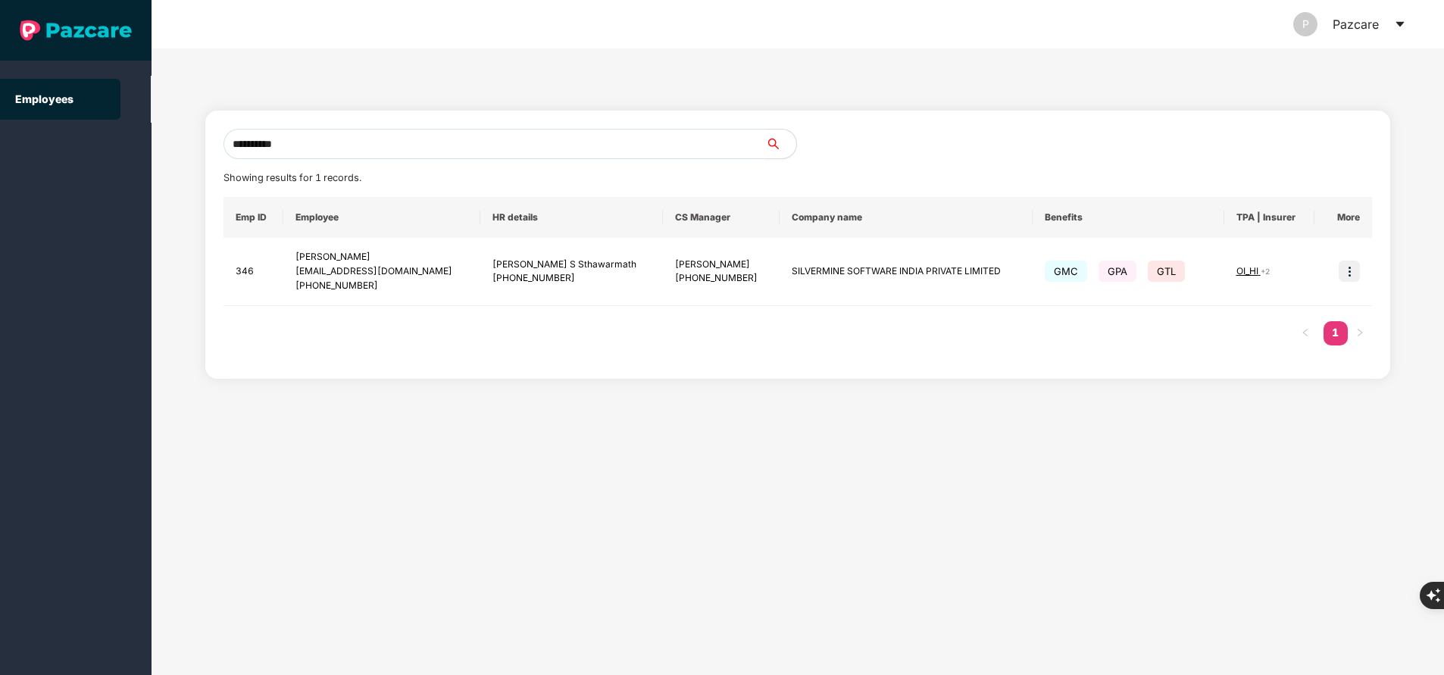
click at [538, 156] on input "**********" at bounding box center [495, 144] width 543 height 30
paste input "**********"
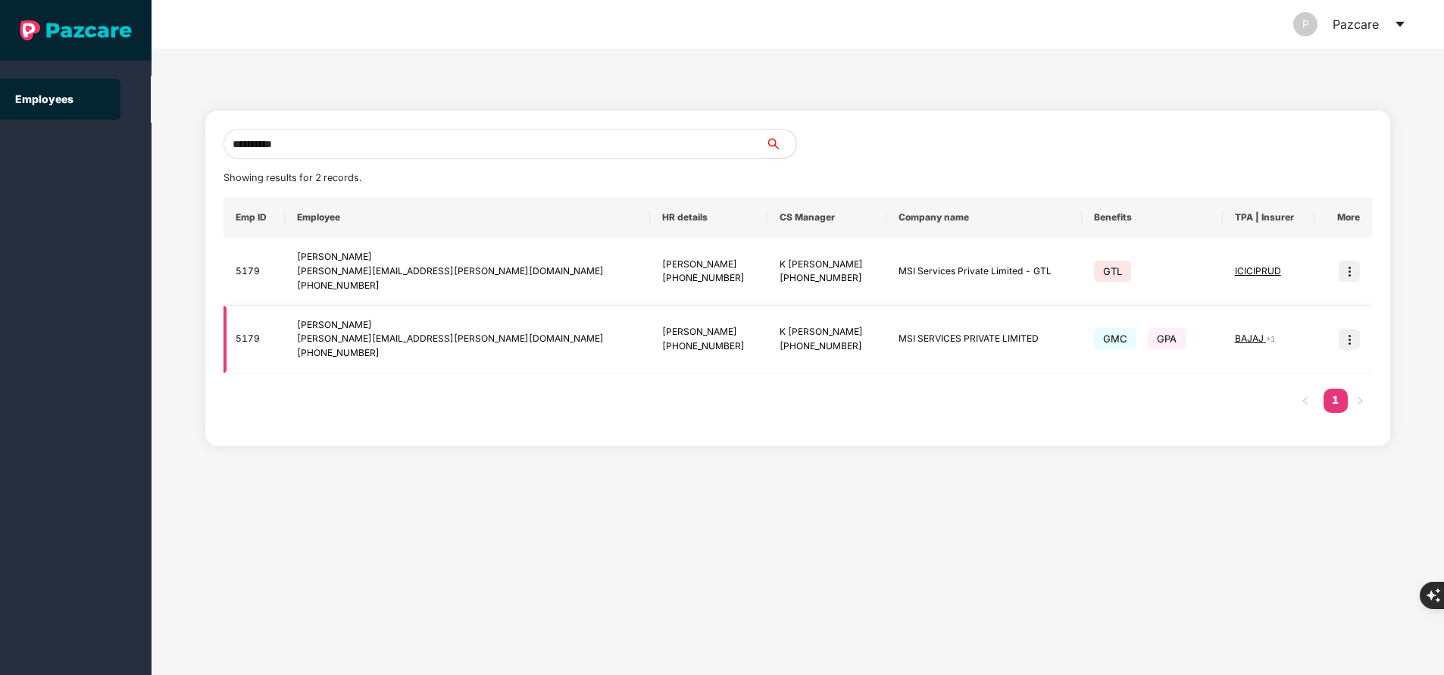
type input "**********"
click at [1339, 337] on img at bounding box center [1349, 339] width 21 height 21
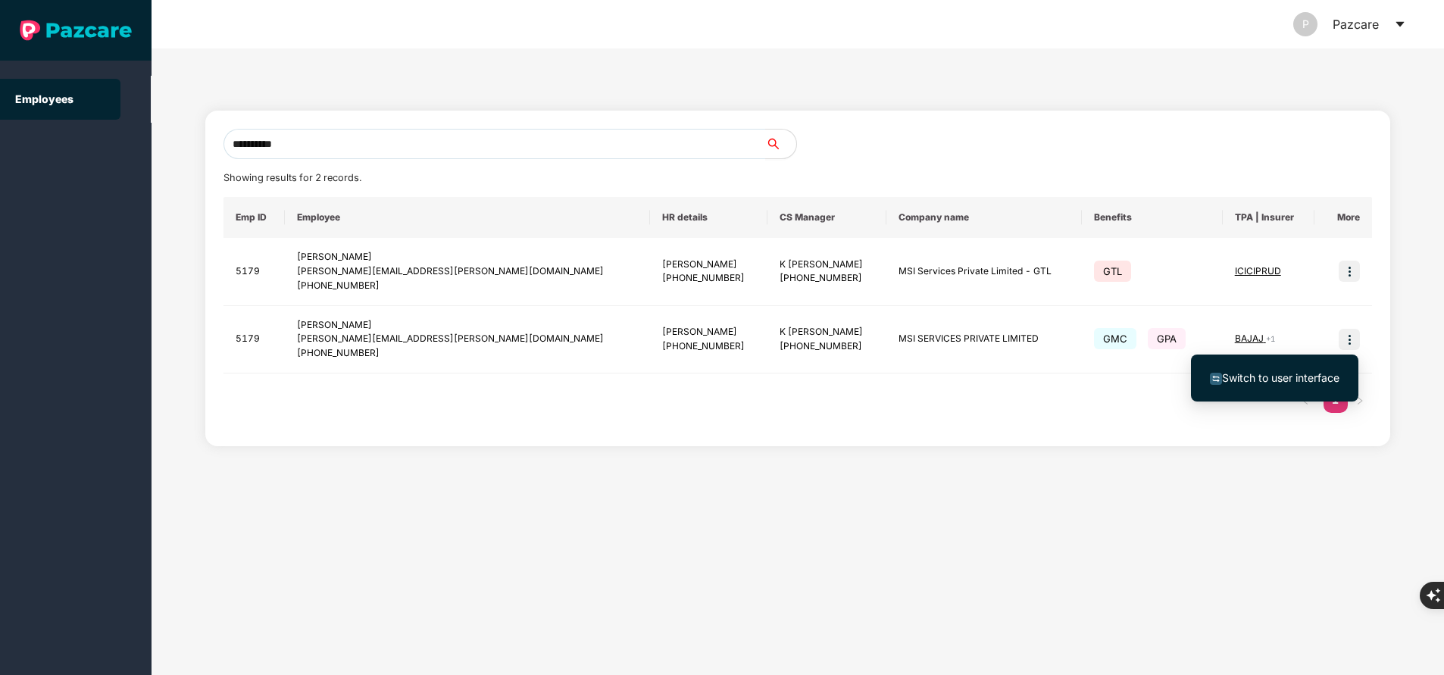
click at [1286, 373] on span "Switch to user interface" at bounding box center [1280, 377] width 117 height 13
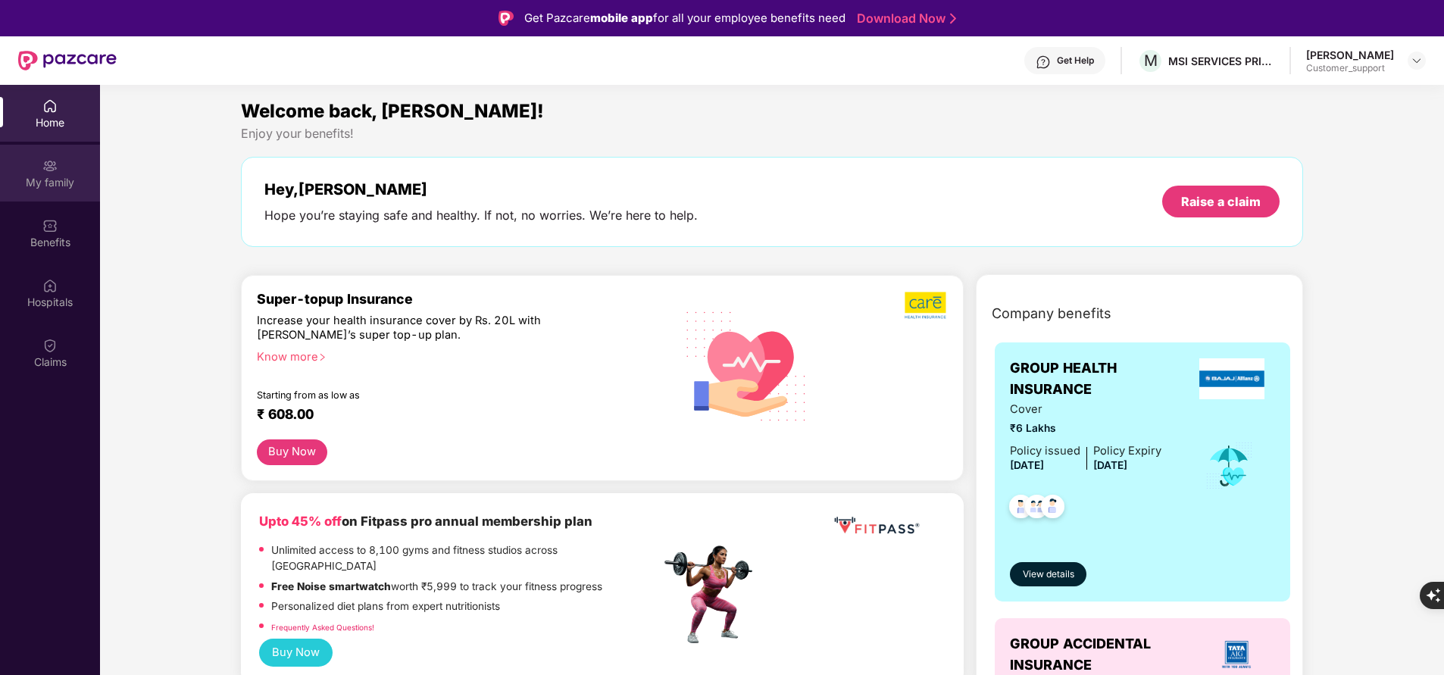
click at [66, 183] on div "My family" at bounding box center [50, 182] width 100 height 15
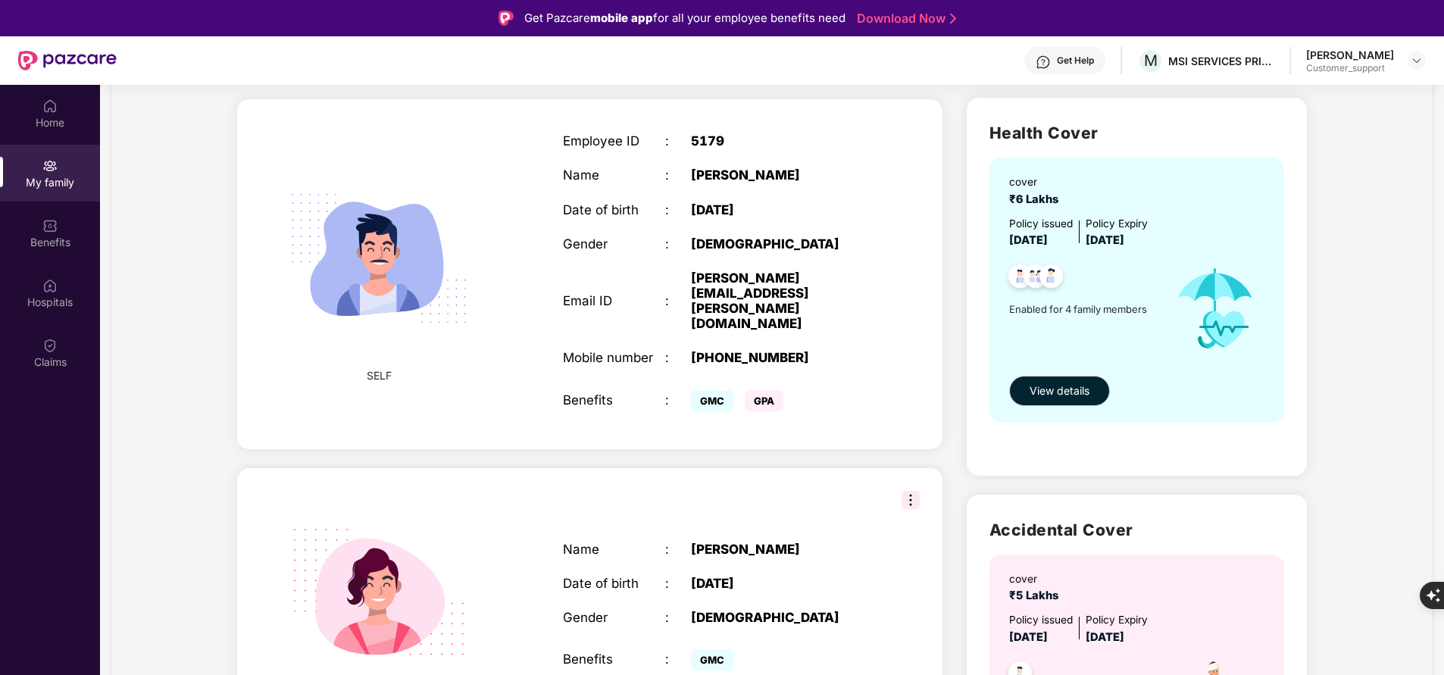
scroll to position [85, 0]
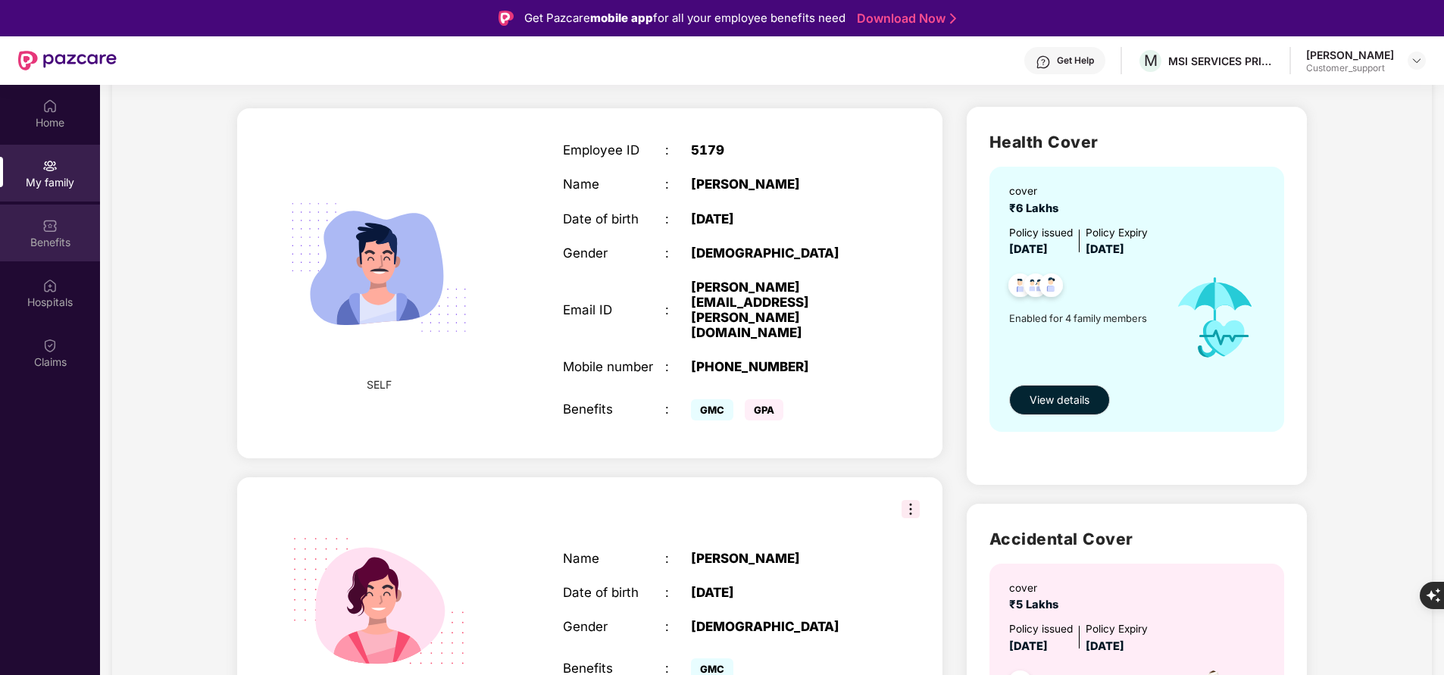
click at [44, 236] on div "Benefits" at bounding box center [50, 242] width 100 height 15
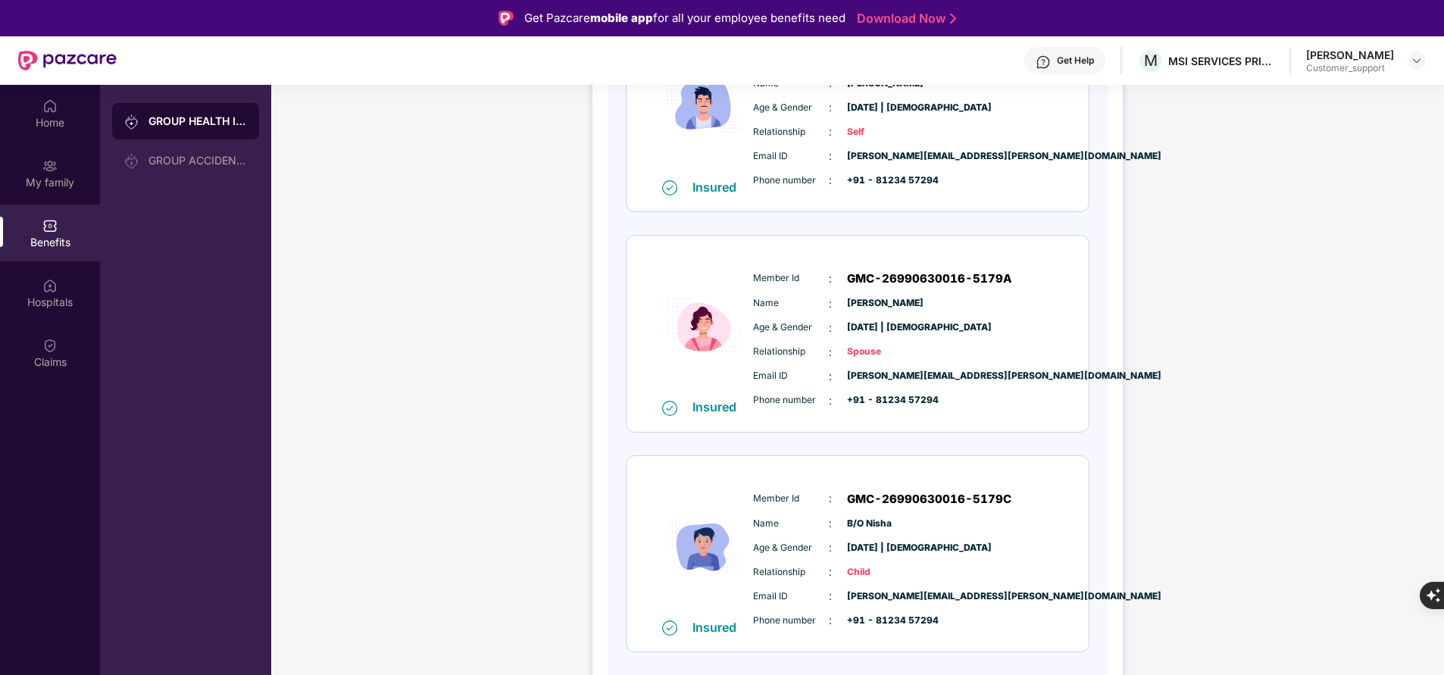
scroll to position [280, 0]
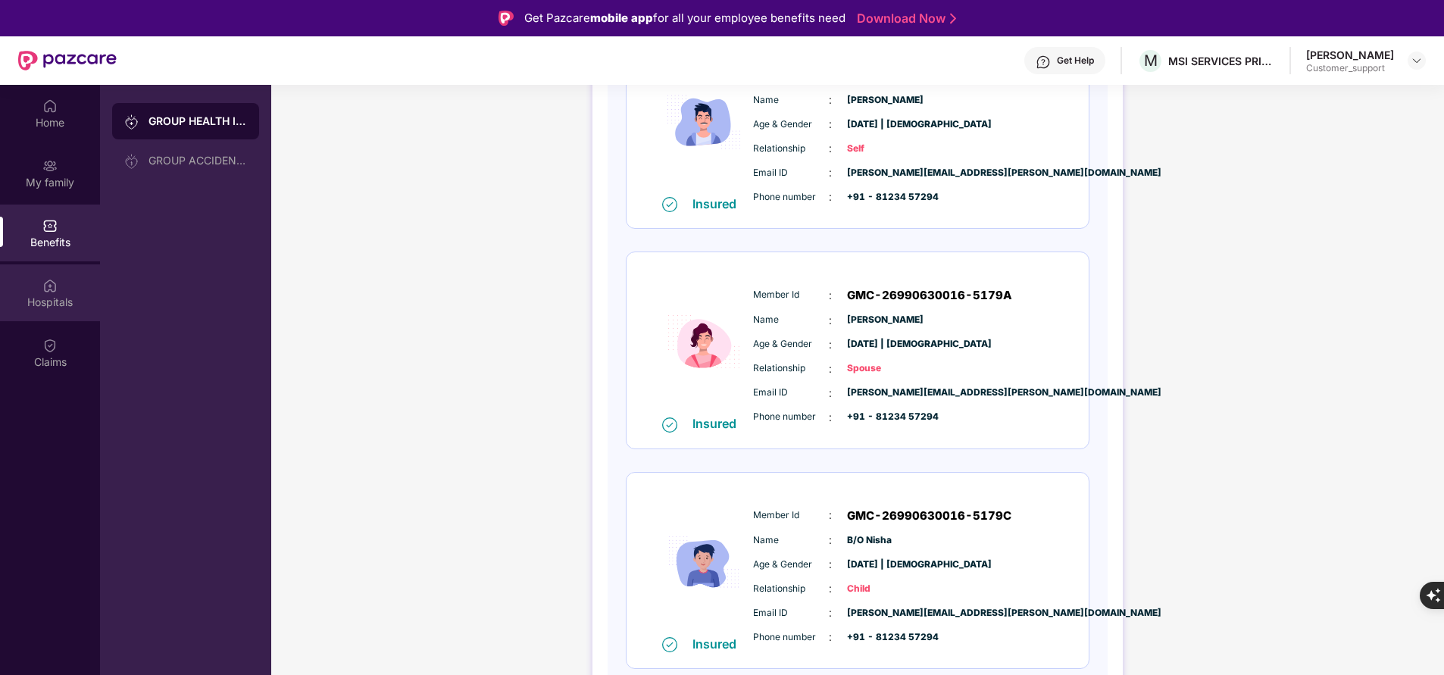
click at [45, 305] on div "Hospitals" at bounding box center [50, 302] width 100 height 15
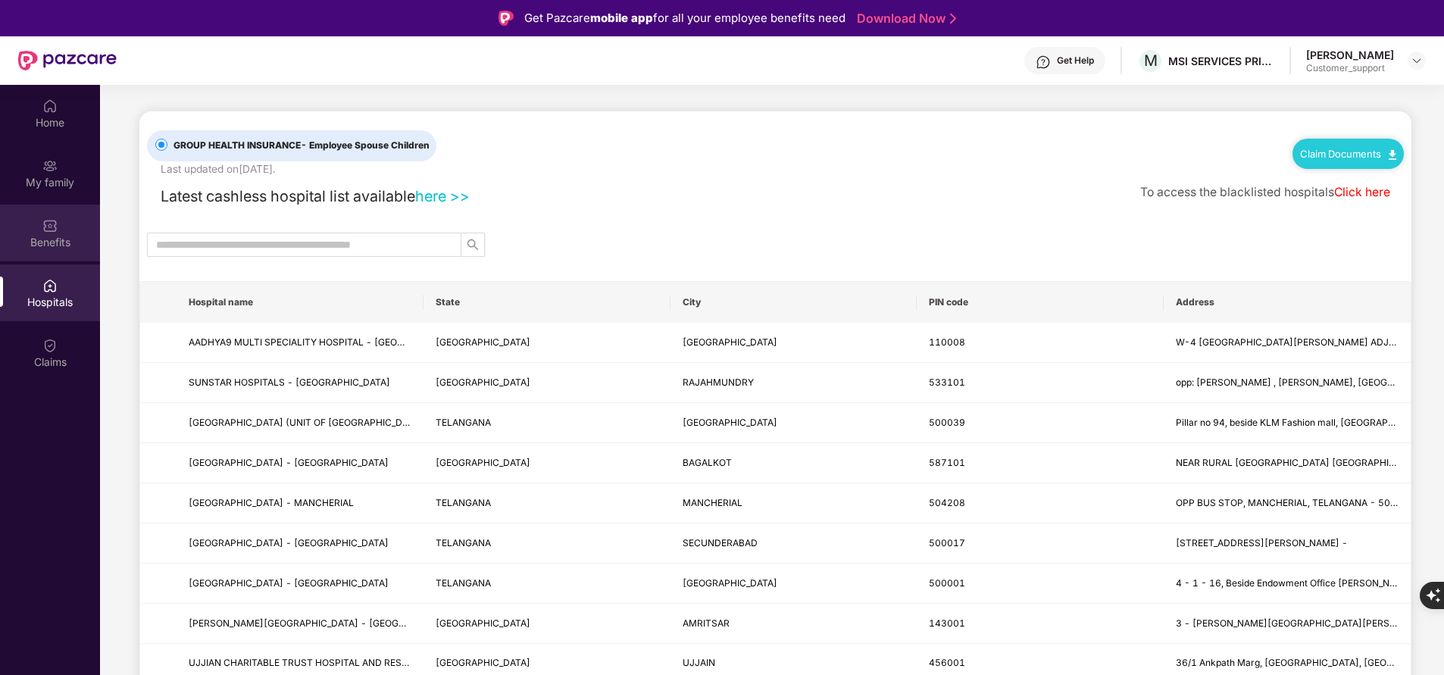
click at [58, 251] on div "Benefits" at bounding box center [50, 233] width 100 height 57
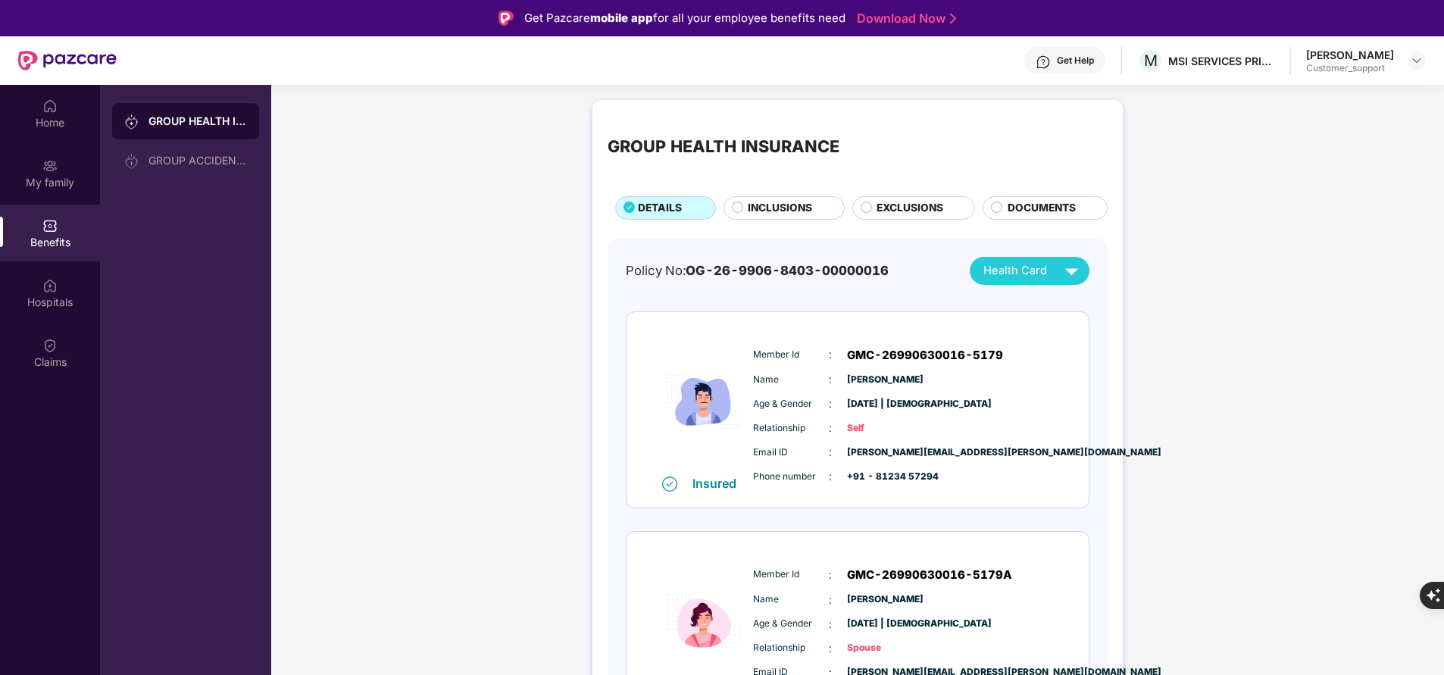
click at [790, 207] on span "INCLUSIONS" at bounding box center [780, 208] width 64 height 16
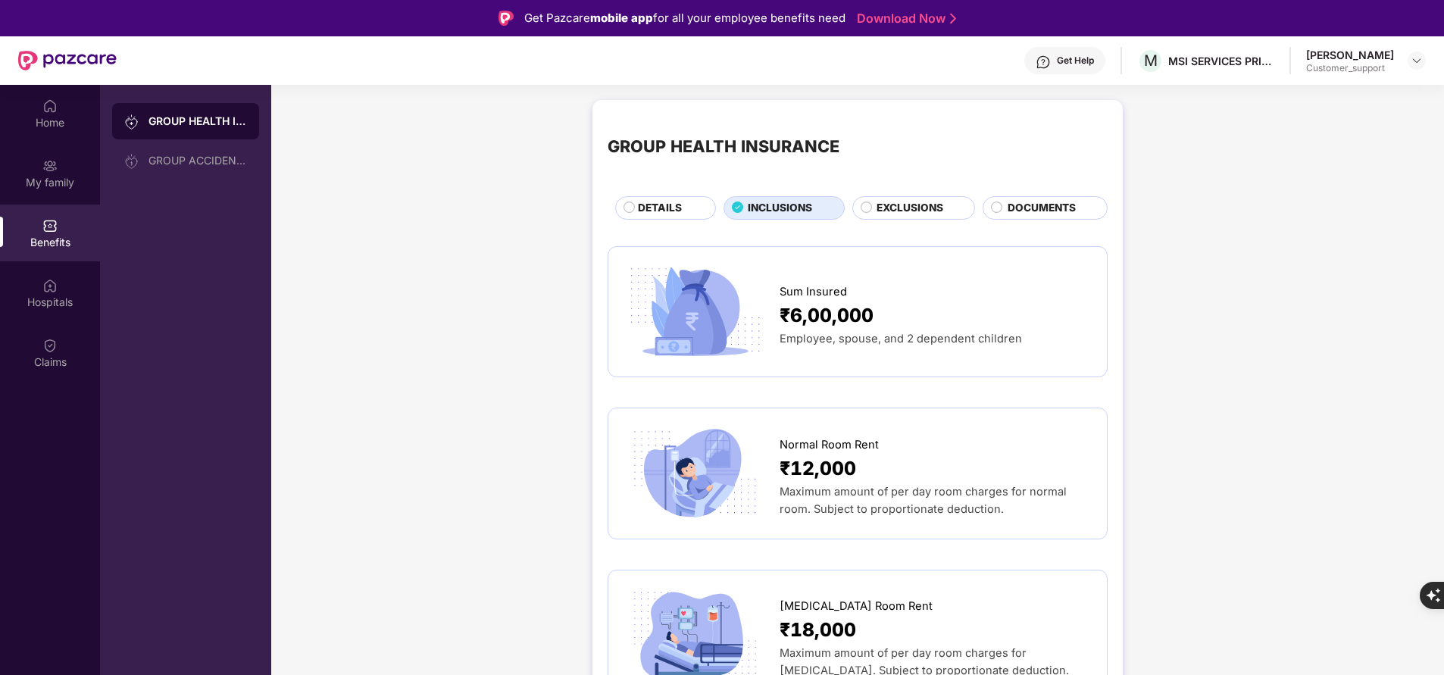
click at [673, 205] on span "DETAILS" at bounding box center [660, 208] width 44 height 16
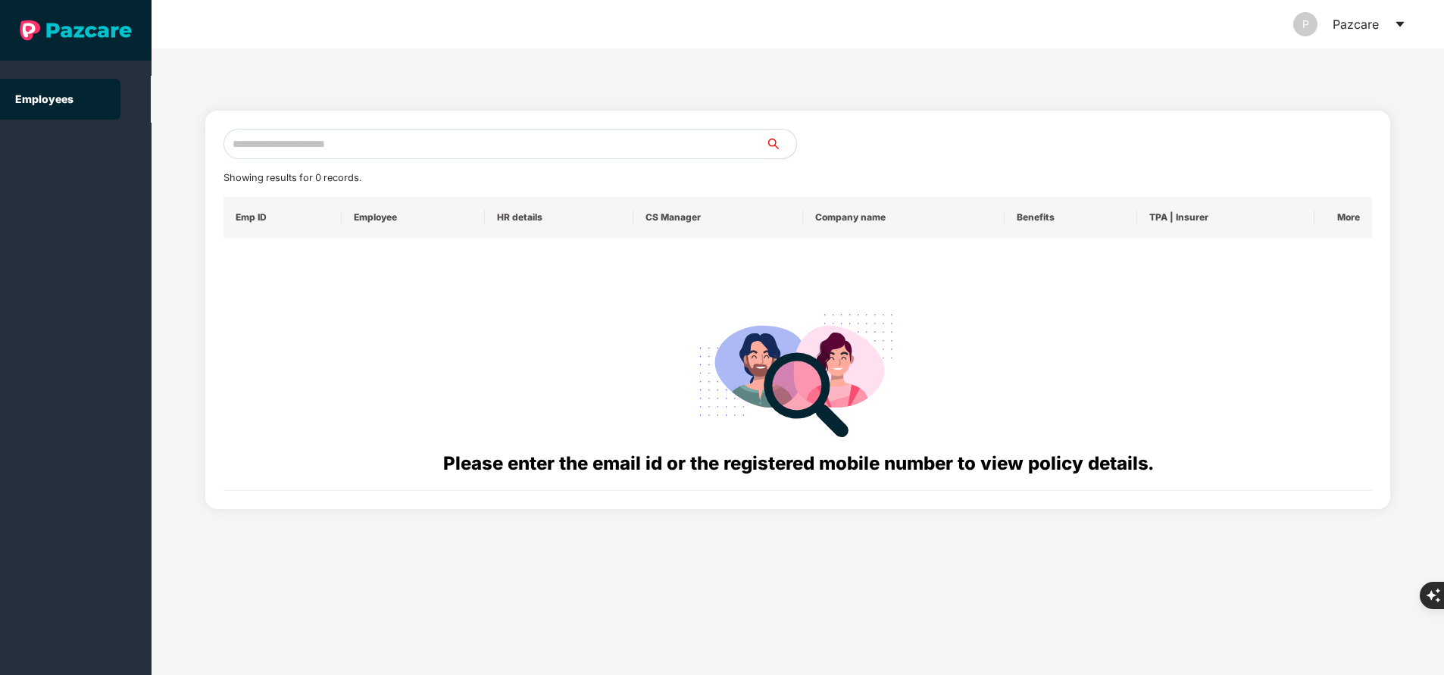
click at [426, 142] on input "text" at bounding box center [495, 144] width 543 height 30
paste input "**********"
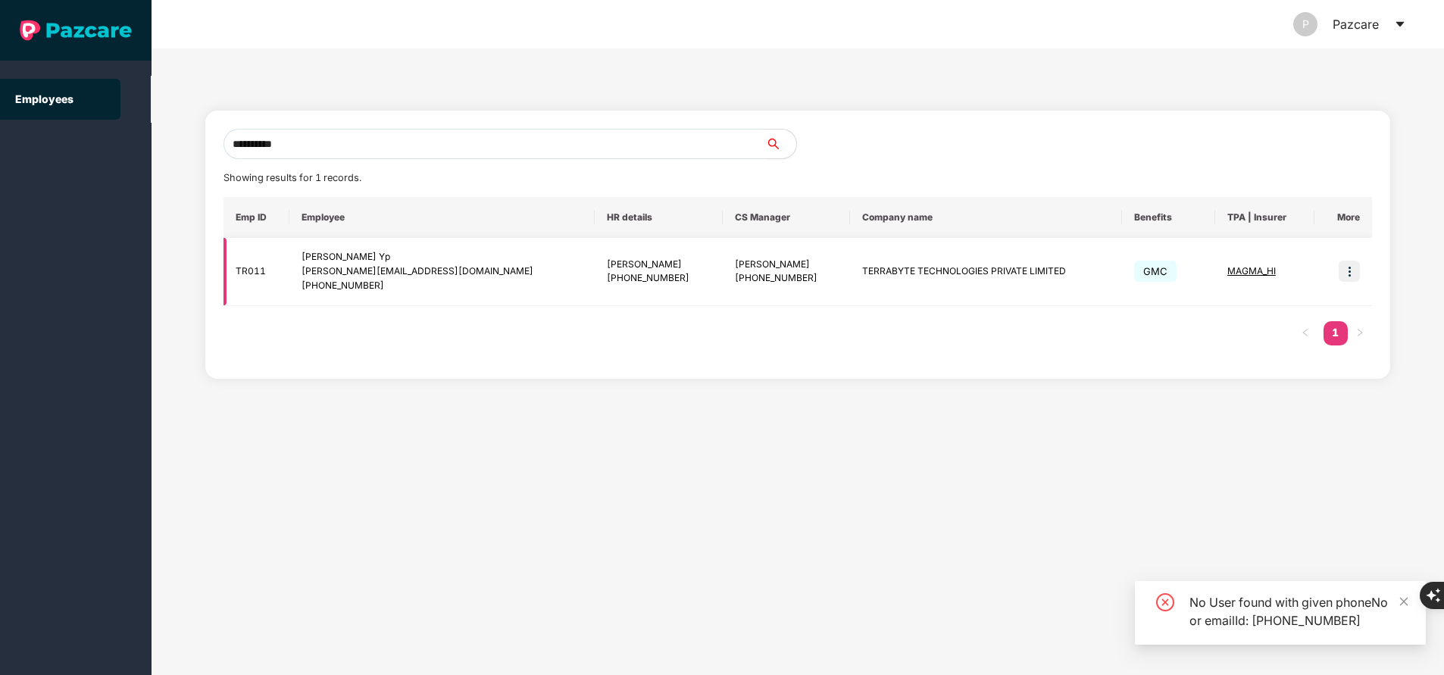
type input "**********"
click at [1353, 271] on img at bounding box center [1349, 271] width 21 height 21
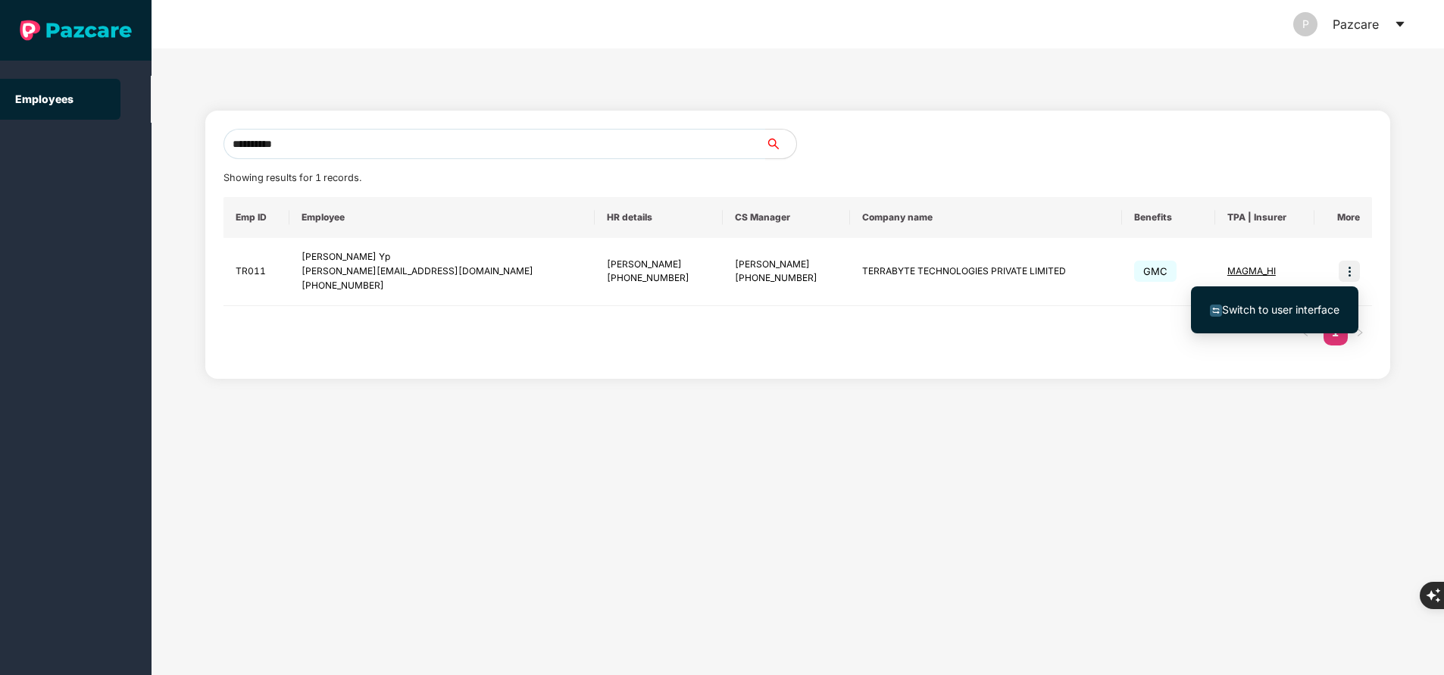
click at [1307, 308] on span "Switch to user interface" at bounding box center [1280, 309] width 117 height 13
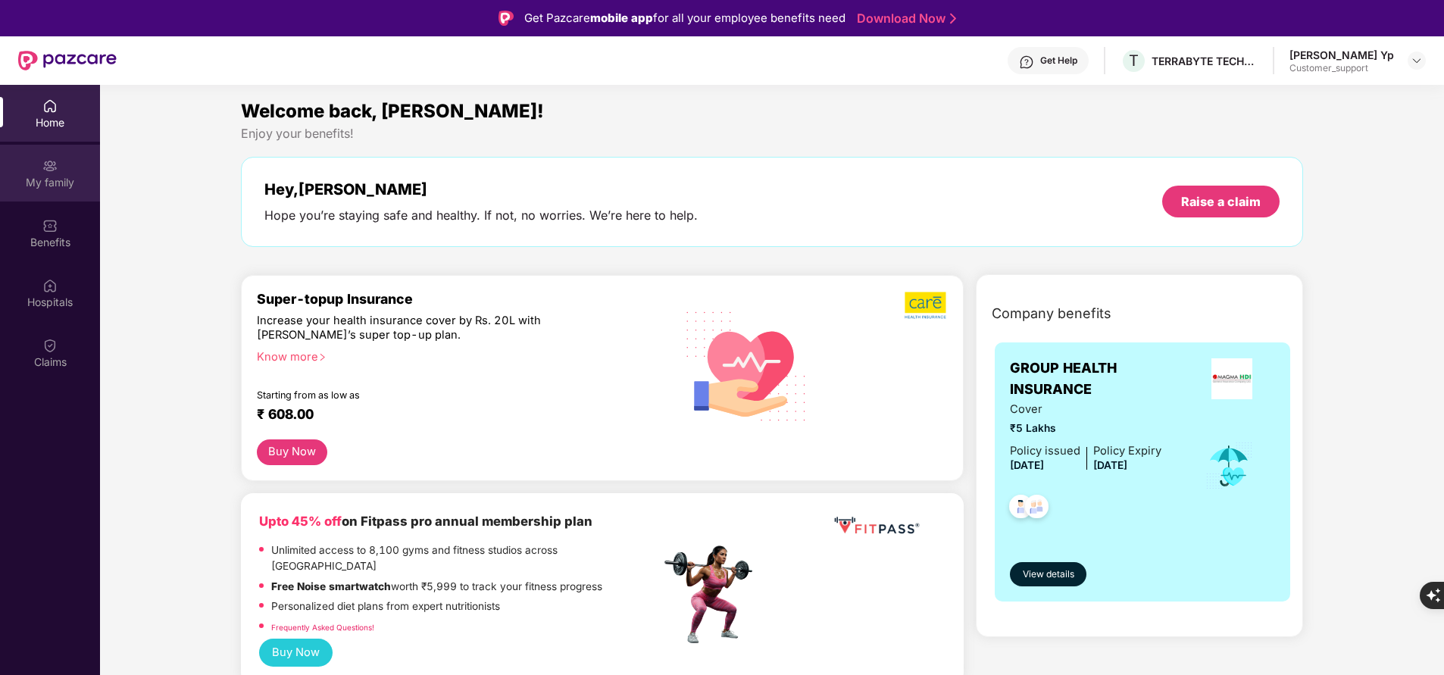
click at [36, 191] on div "My family" at bounding box center [50, 173] width 100 height 57
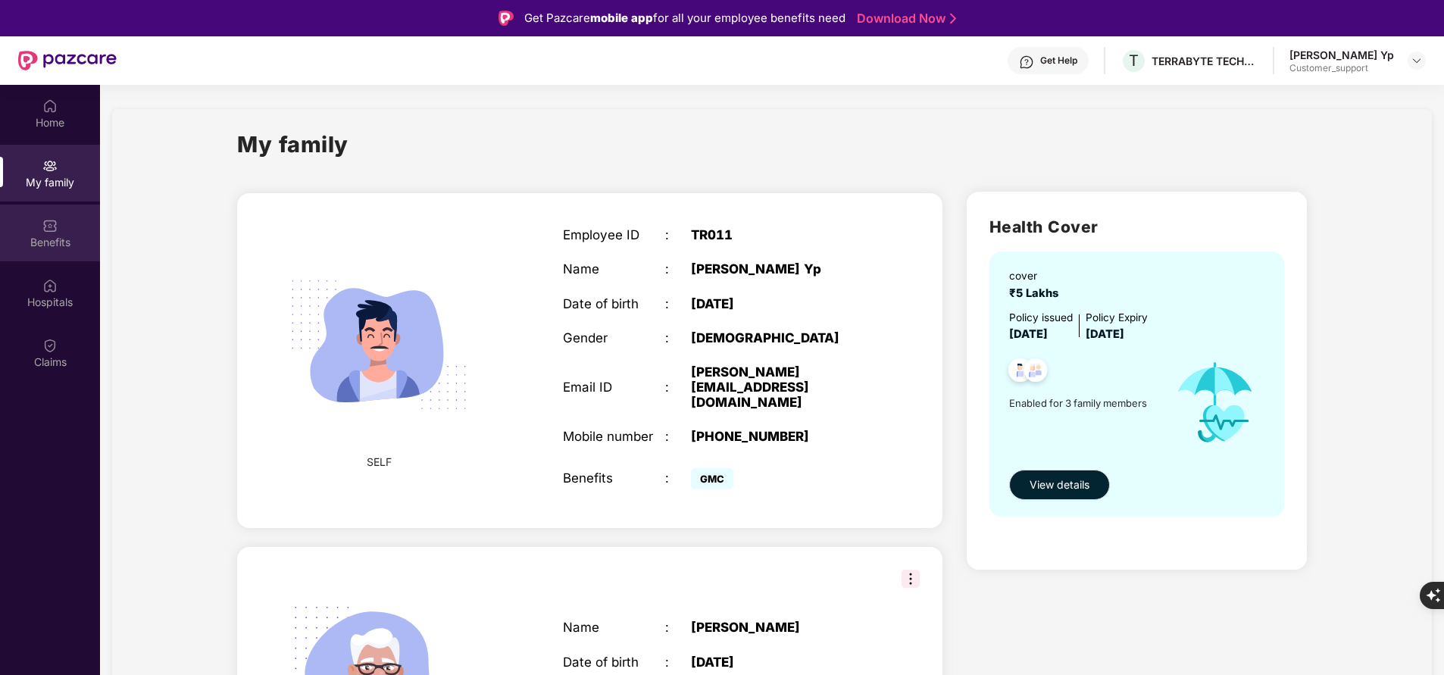
click at [48, 235] on div "Benefits" at bounding box center [50, 242] width 100 height 15
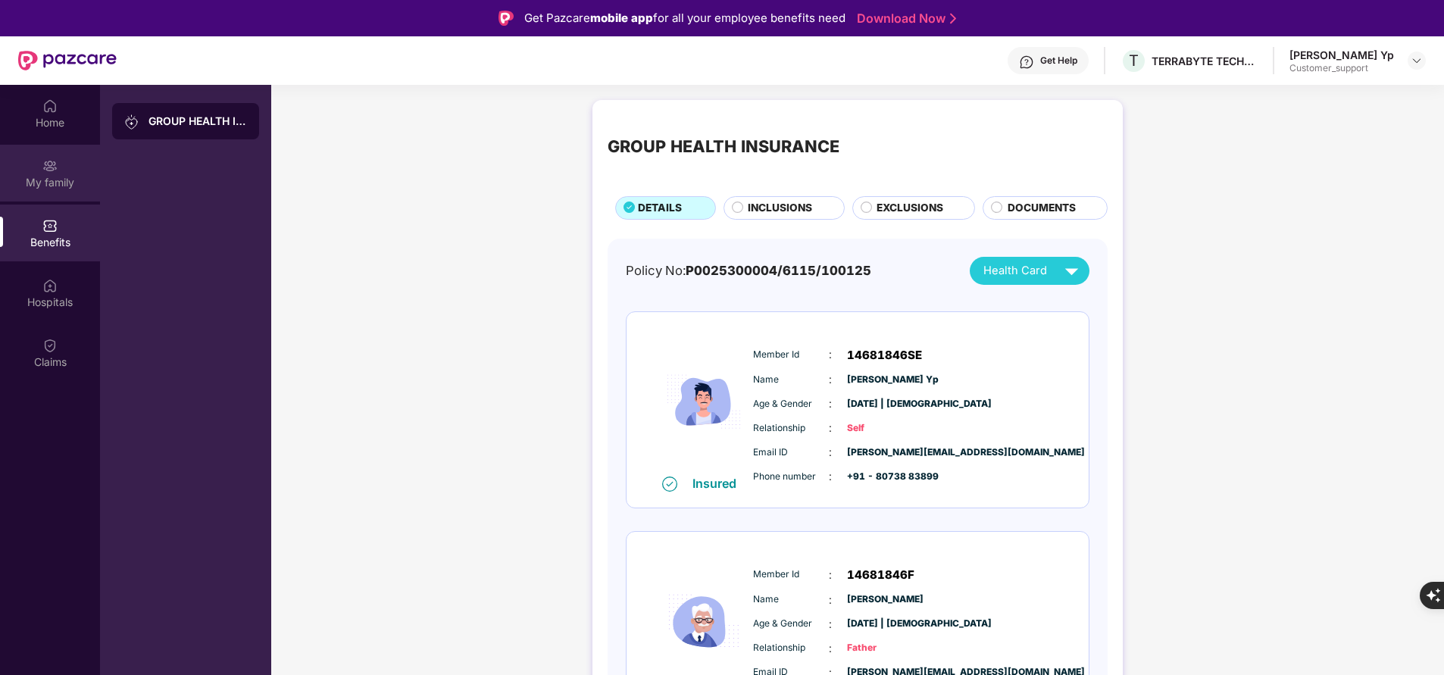
click at [60, 179] on div "My family" at bounding box center [50, 182] width 100 height 15
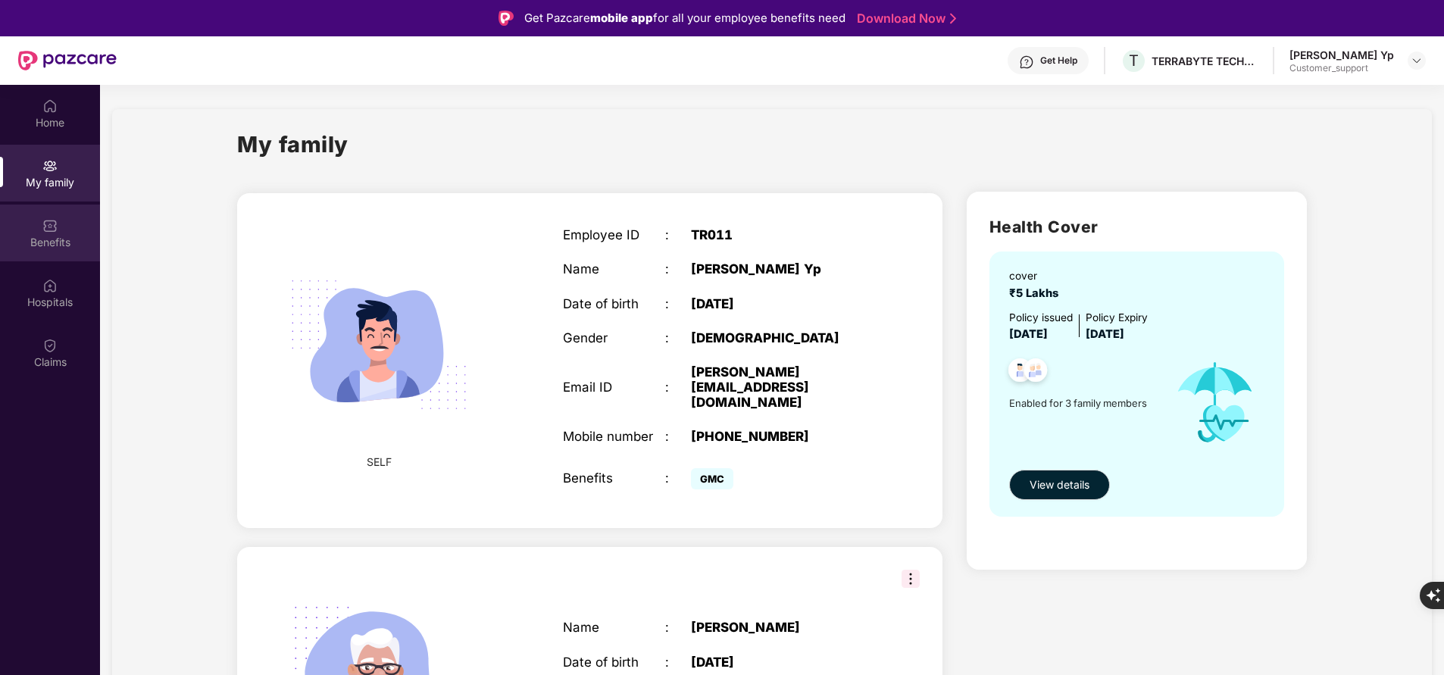
click at [68, 240] on div "Benefits" at bounding box center [50, 242] width 100 height 15
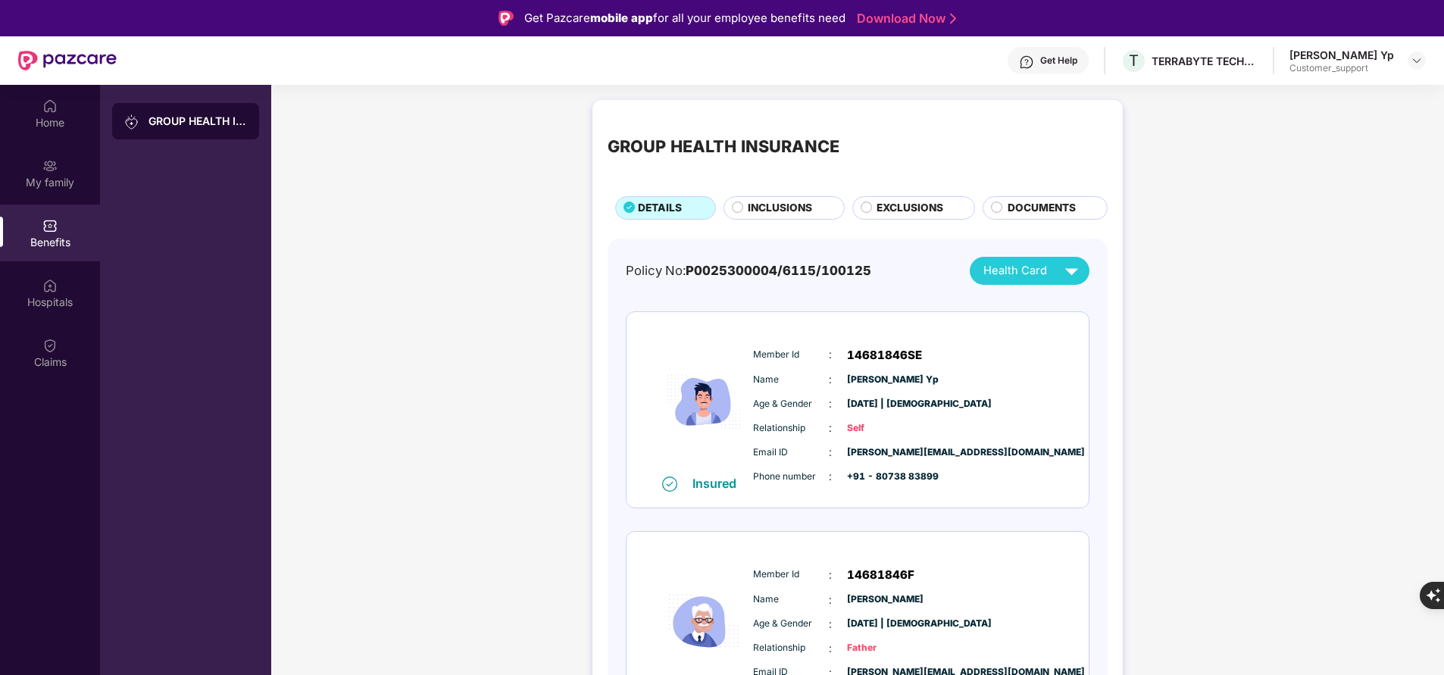
click at [780, 204] on span "INCLUSIONS" at bounding box center [780, 208] width 64 height 16
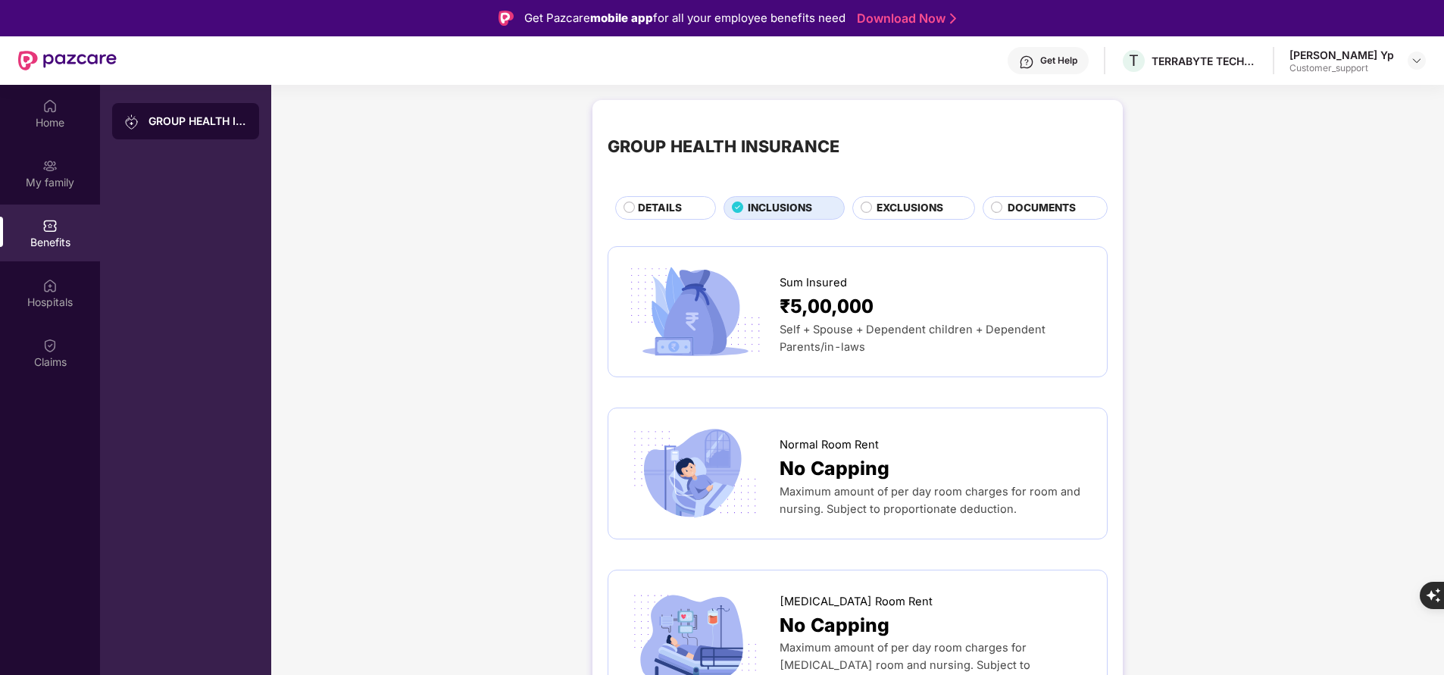
click at [686, 216] on div "DETAILS" at bounding box center [668, 209] width 77 height 18
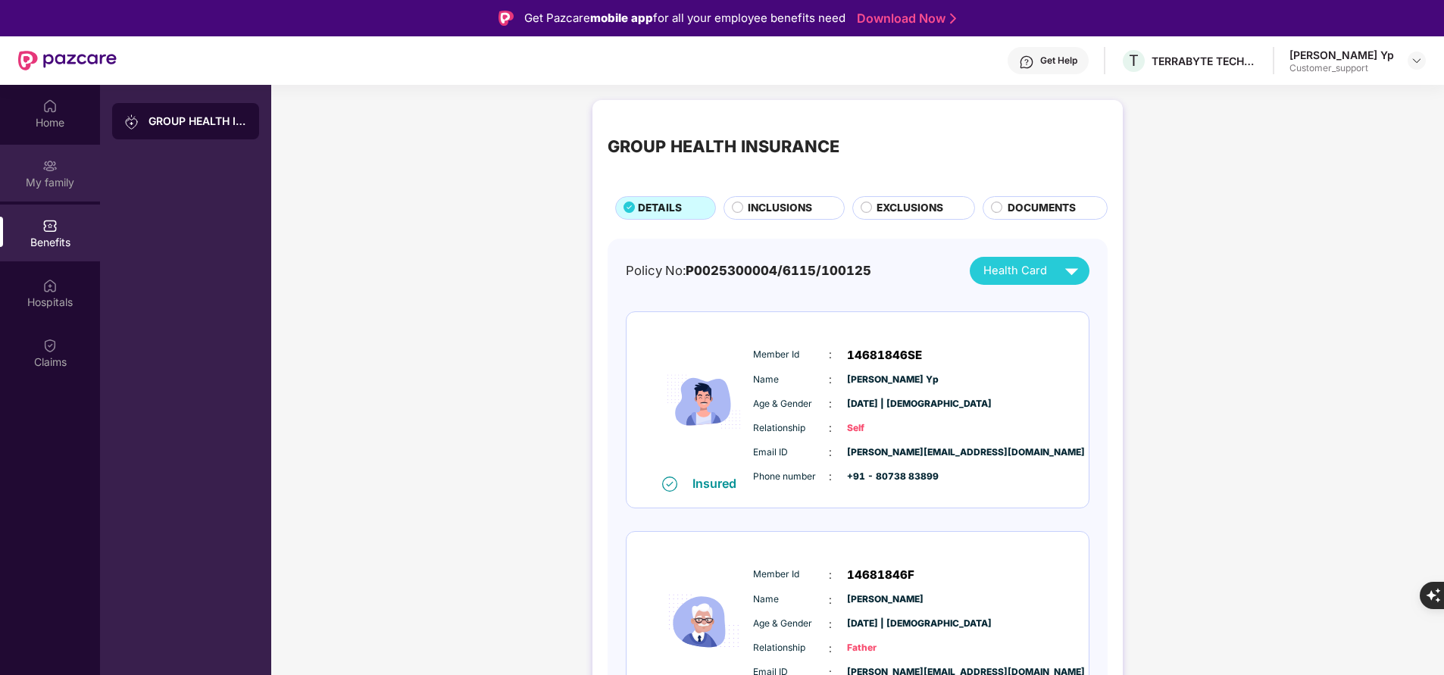
click at [55, 183] on div "My family" at bounding box center [50, 182] width 100 height 15
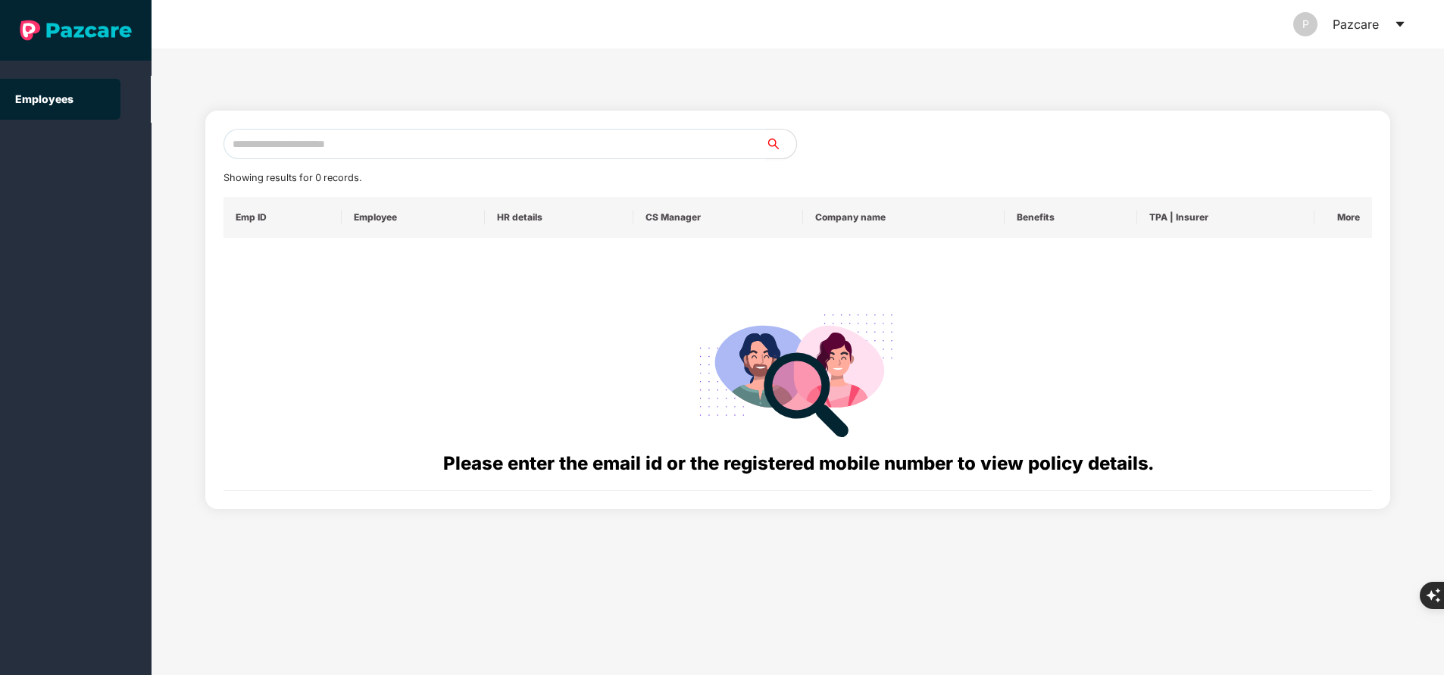
click at [417, 139] on input "text" at bounding box center [495, 144] width 543 height 30
paste input "**********"
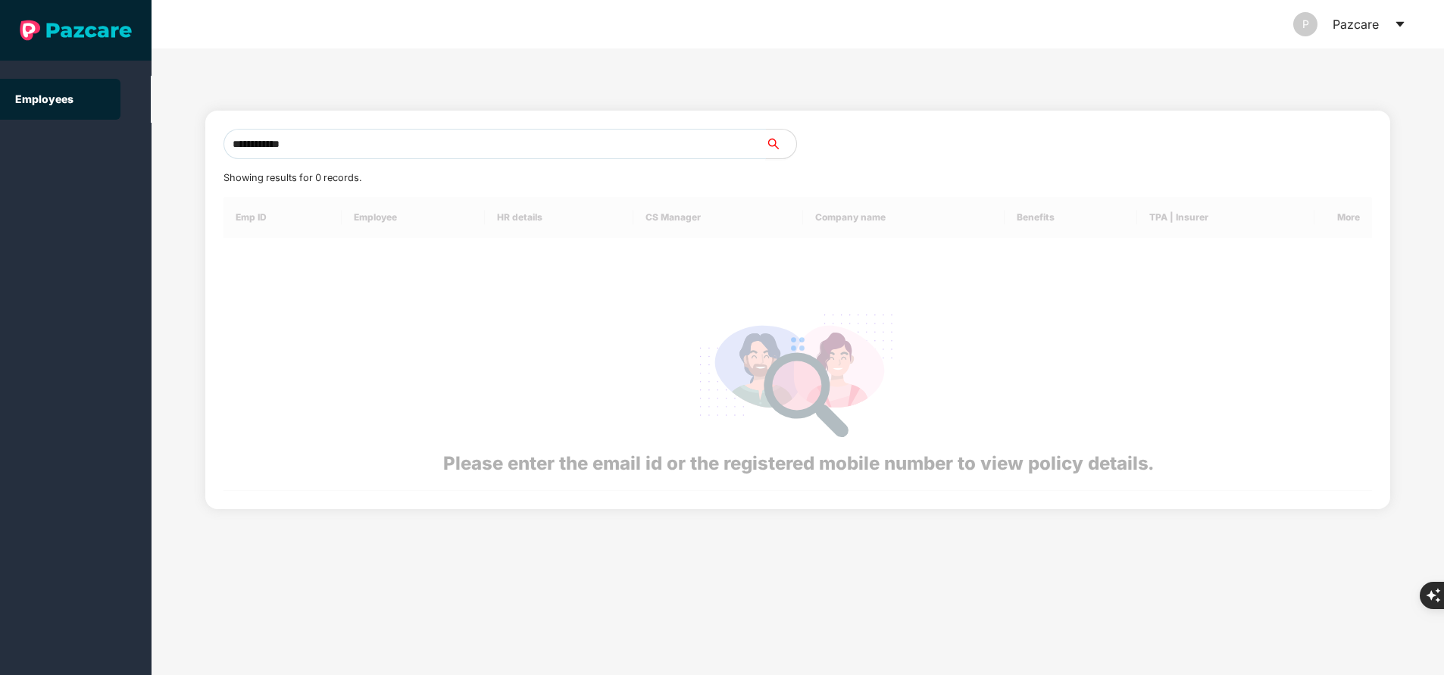
click at [417, 139] on input "**********" at bounding box center [495, 144] width 543 height 30
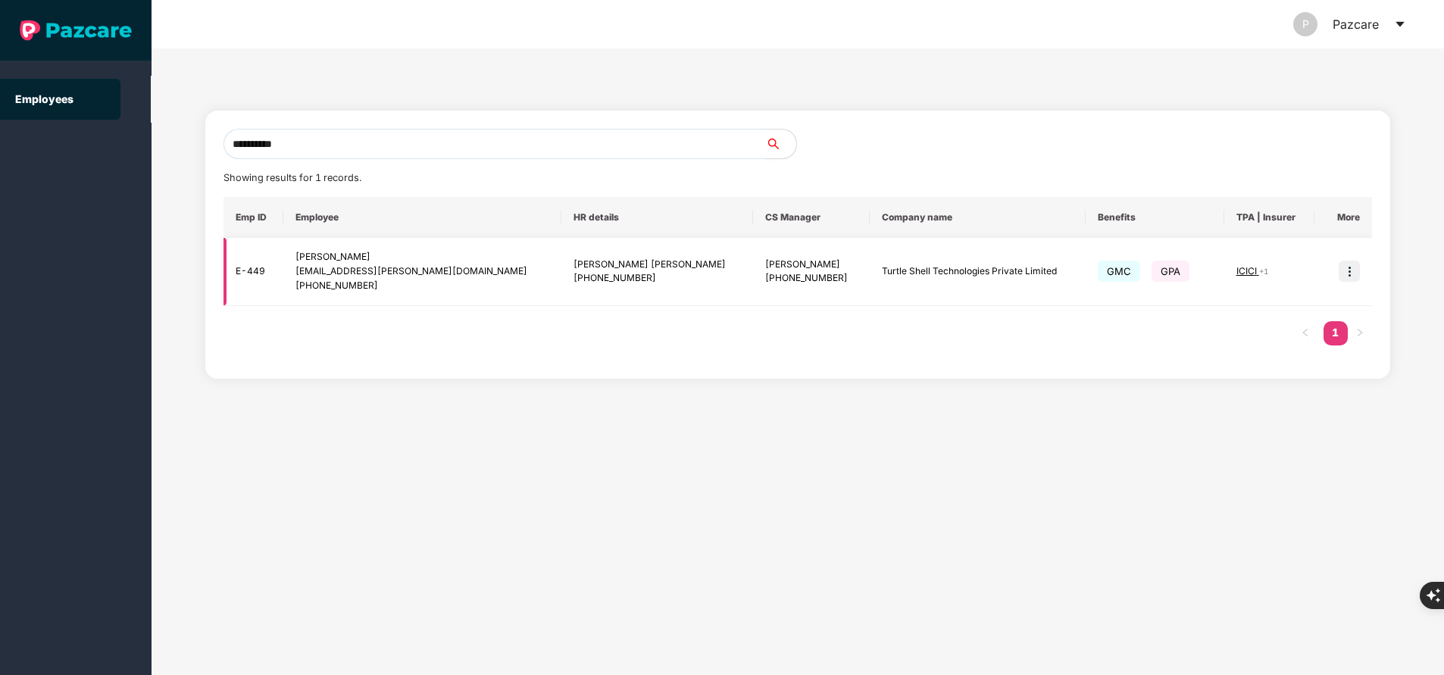
type input "**********"
click at [1350, 274] on img at bounding box center [1349, 271] width 21 height 21
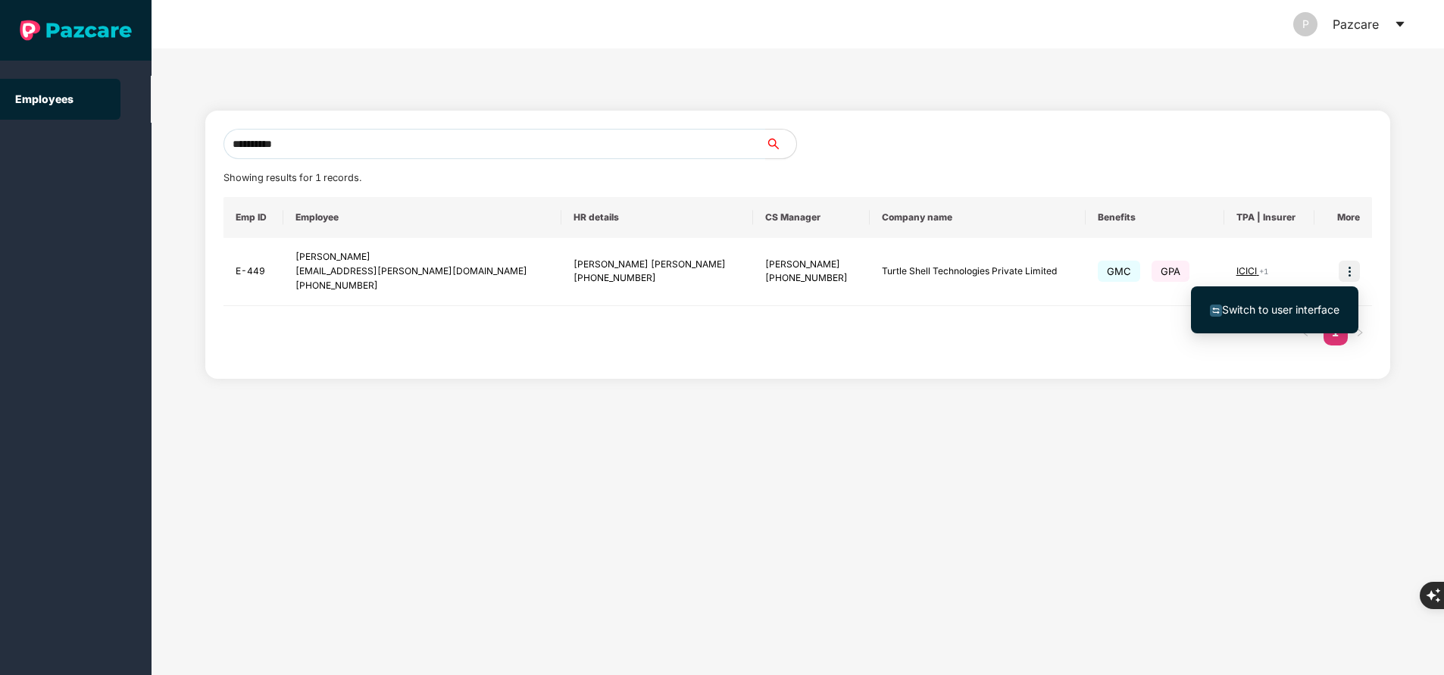
click at [1306, 308] on span "Switch to user interface" at bounding box center [1280, 309] width 117 height 13
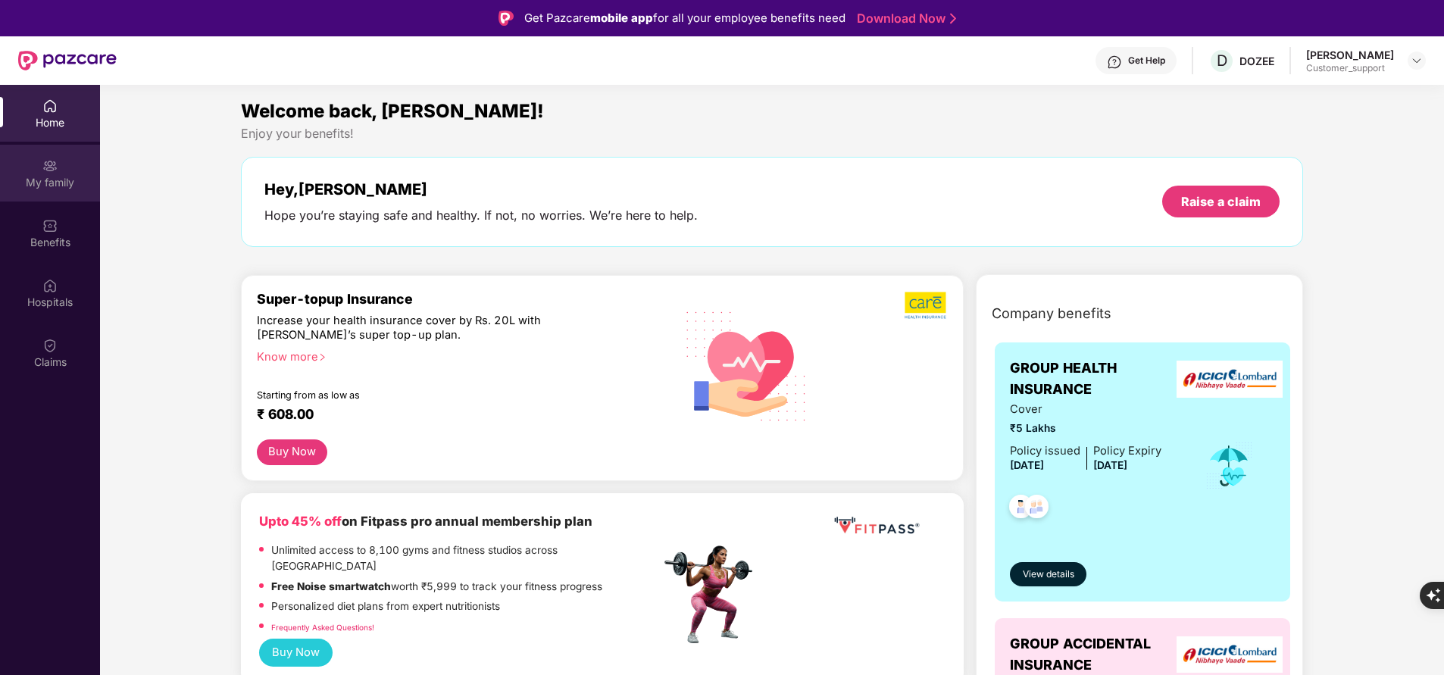
click at [55, 196] on div "My family" at bounding box center [50, 173] width 100 height 57
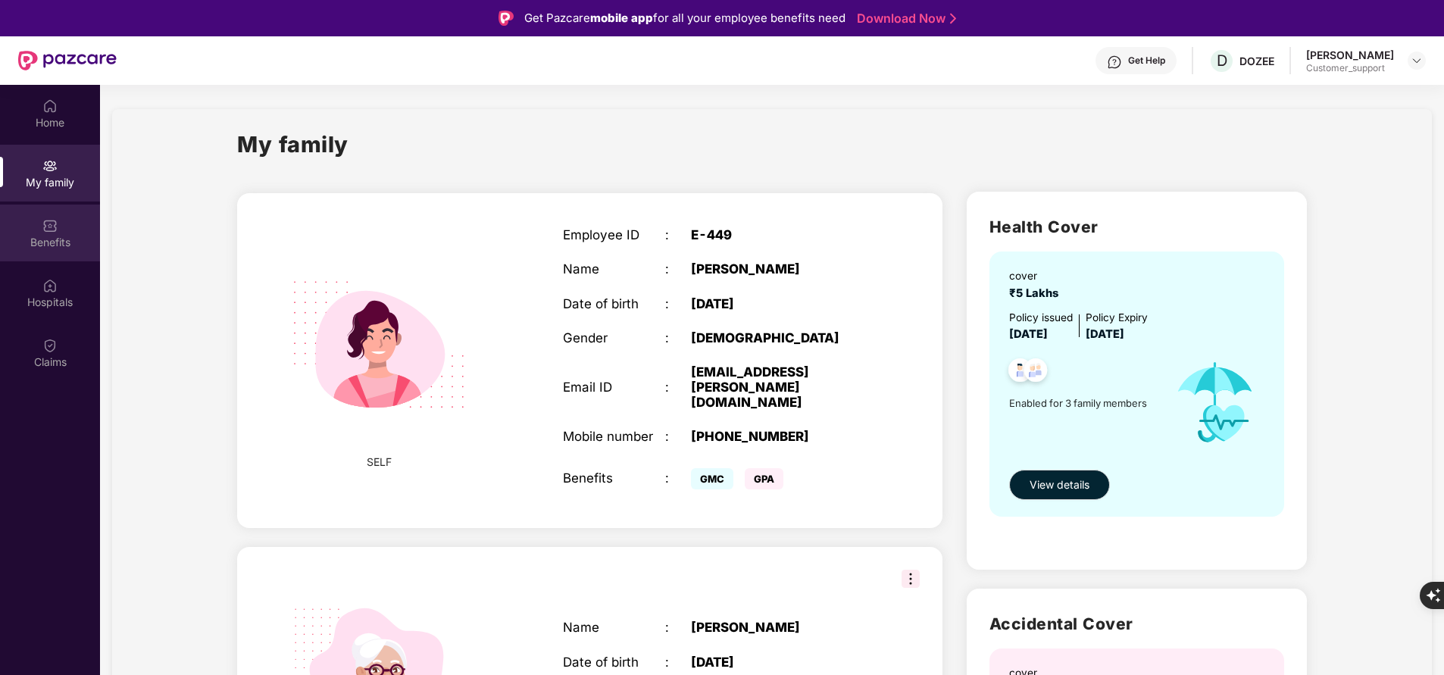
click at [45, 242] on div "Benefits" at bounding box center [50, 242] width 100 height 15
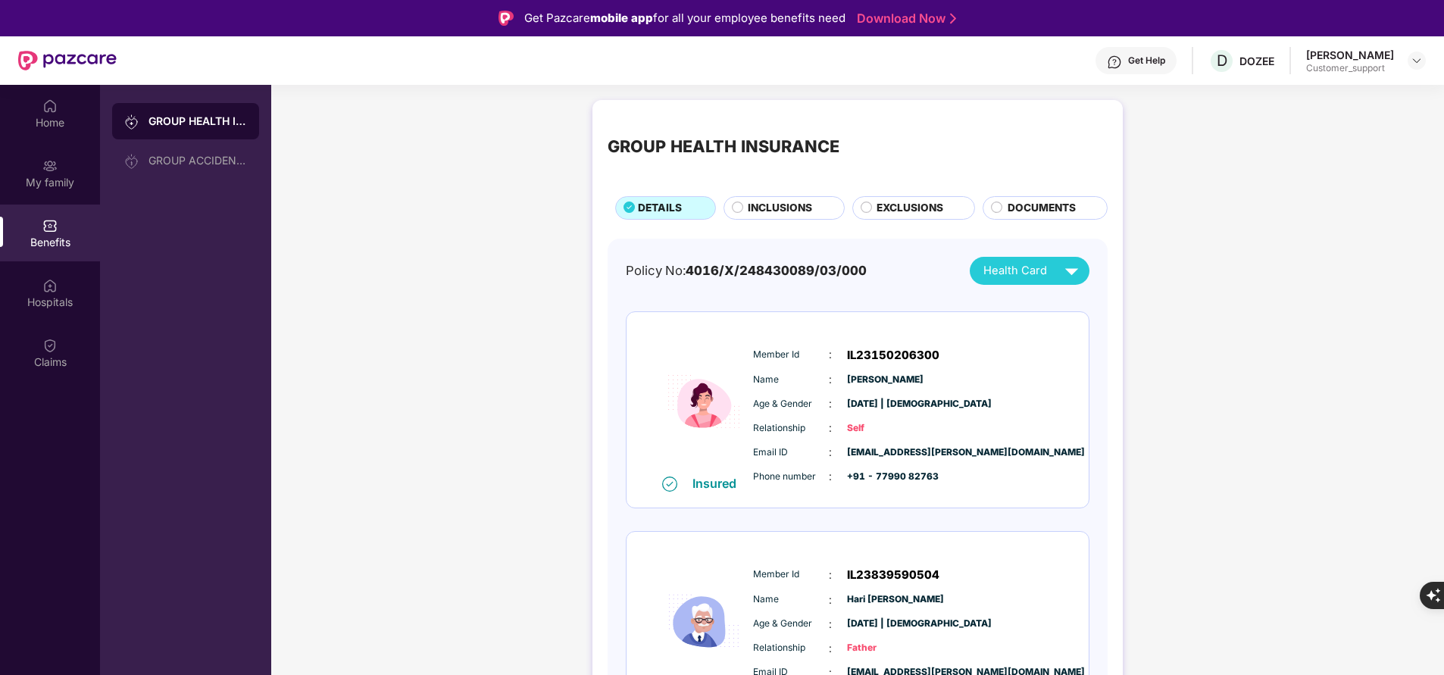
scroll to position [283, 0]
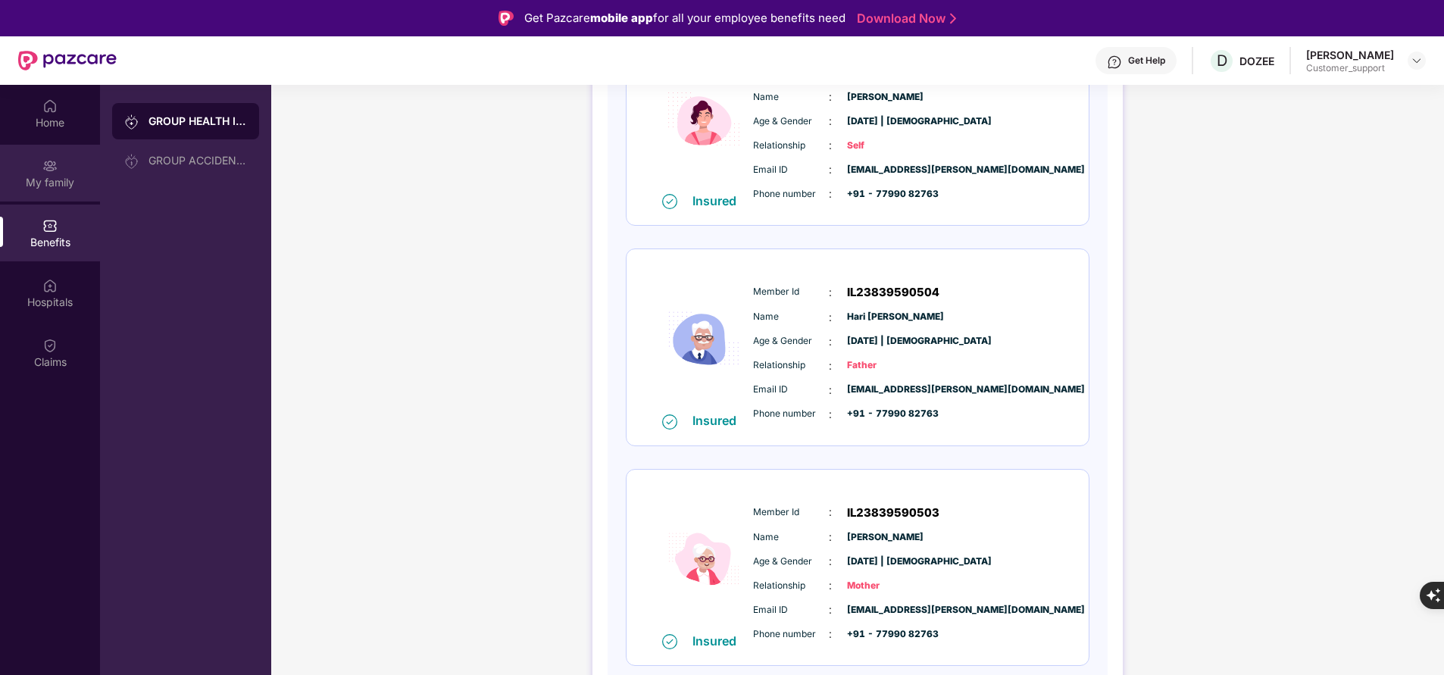
click at [70, 170] on div "My family" at bounding box center [50, 173] width 100 height 57
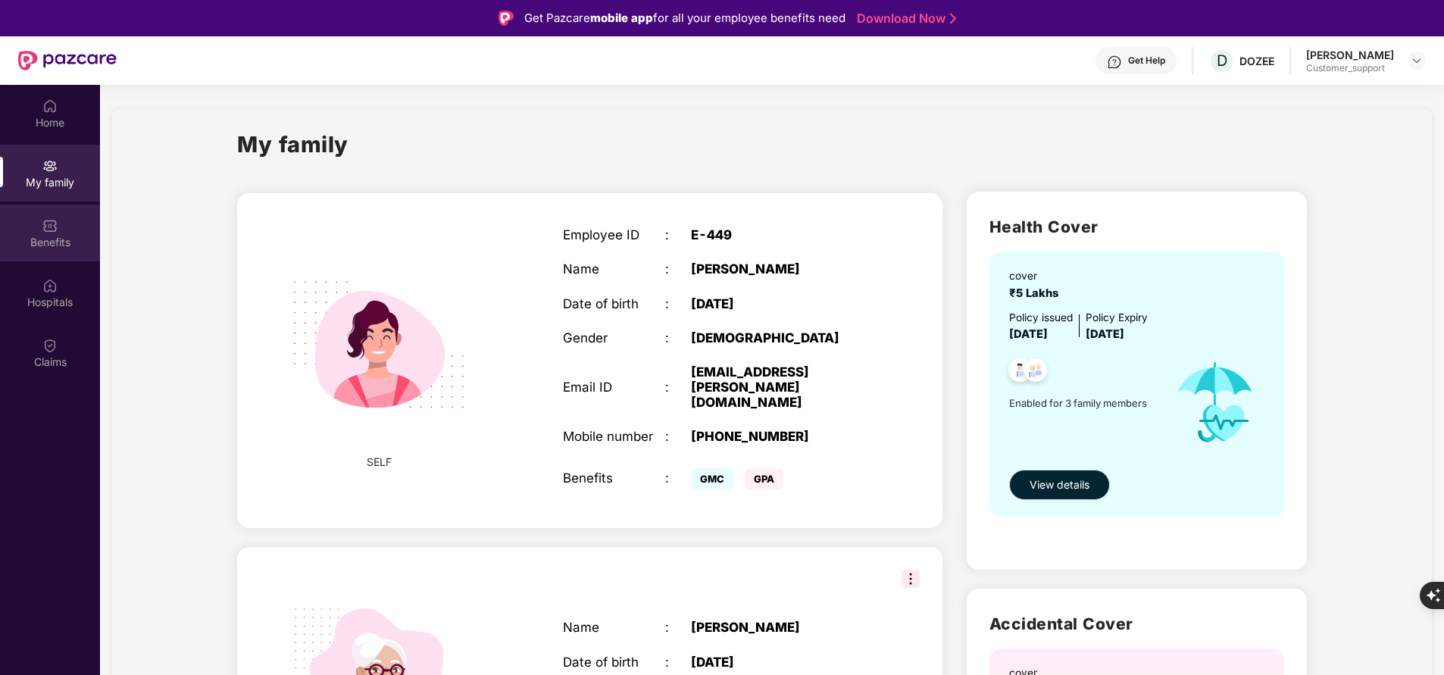
click at [50, 238] on div "Benefits" at bounding box center [50, 242] width 100 height 15
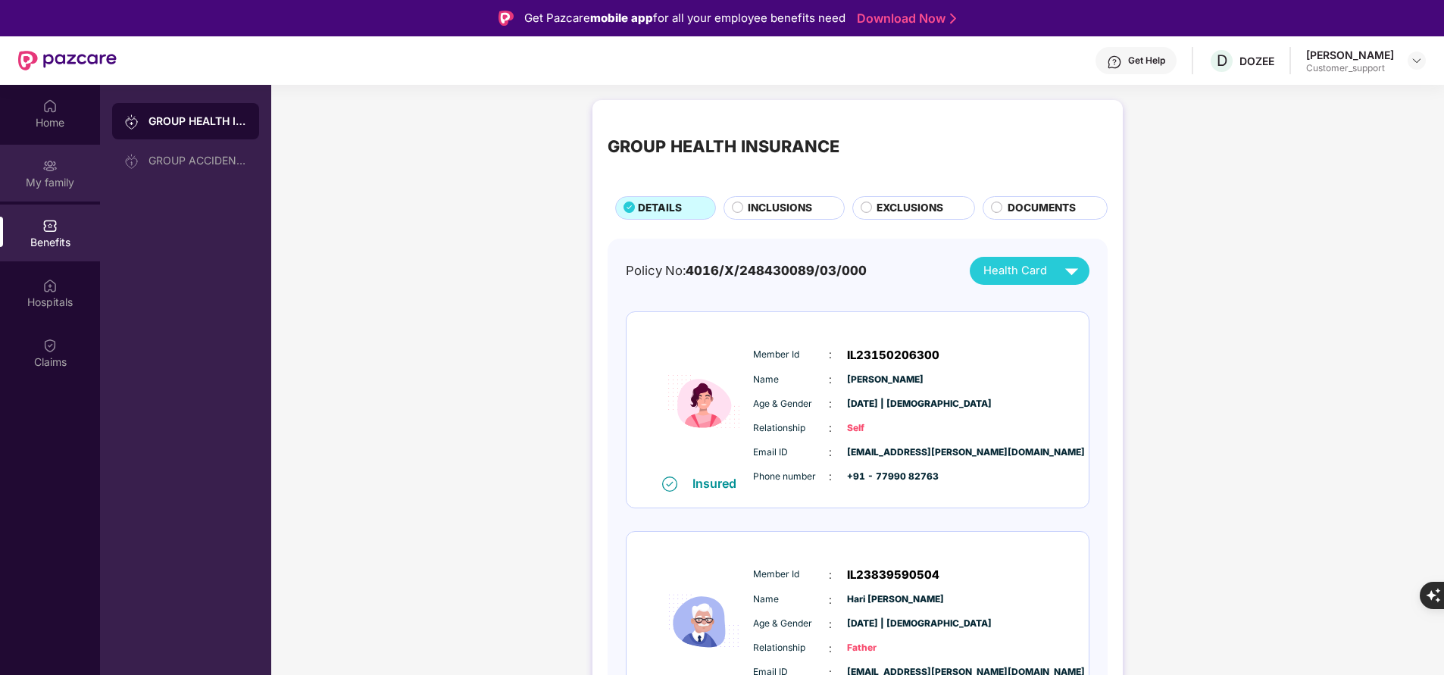
click at [45, 177] on div "My family" at bounding box center [50, 182] width 100 height 15
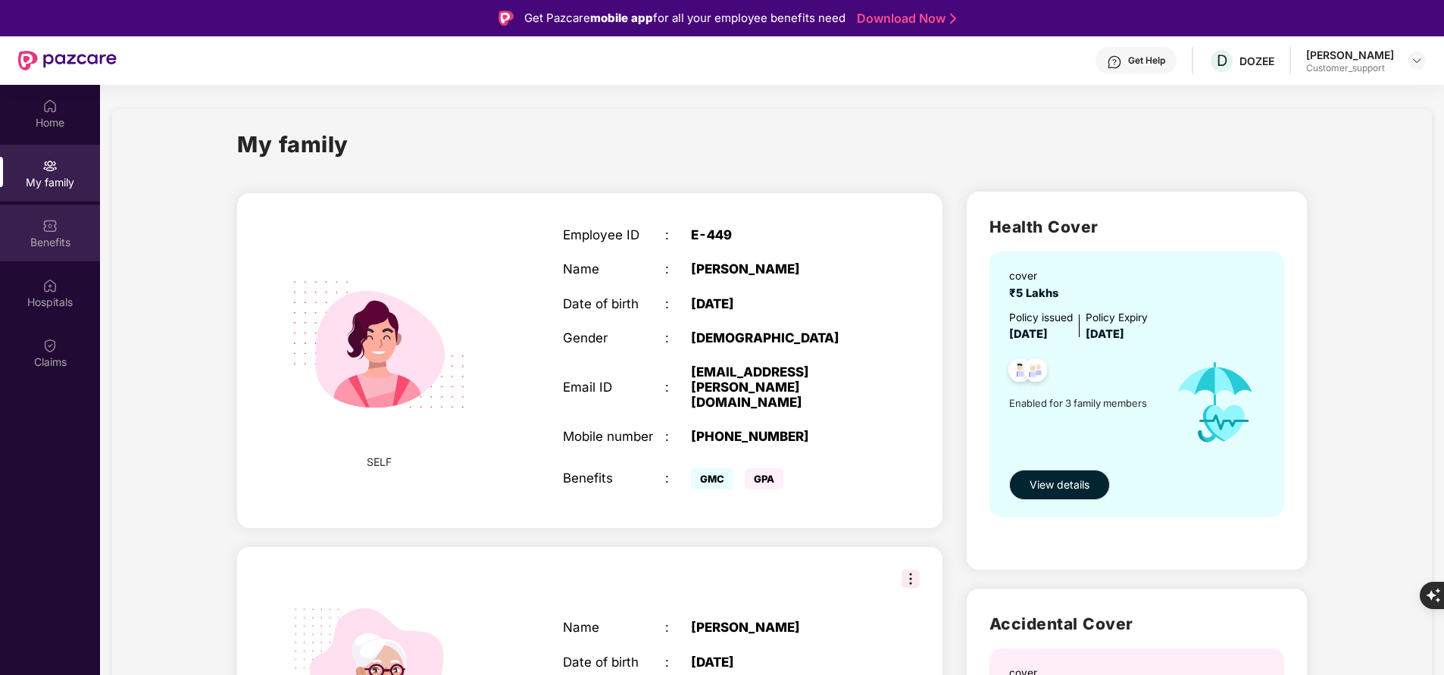
click at [59, 243] on div "Benefits" at bounding box center [50, 242] width 100 height 15
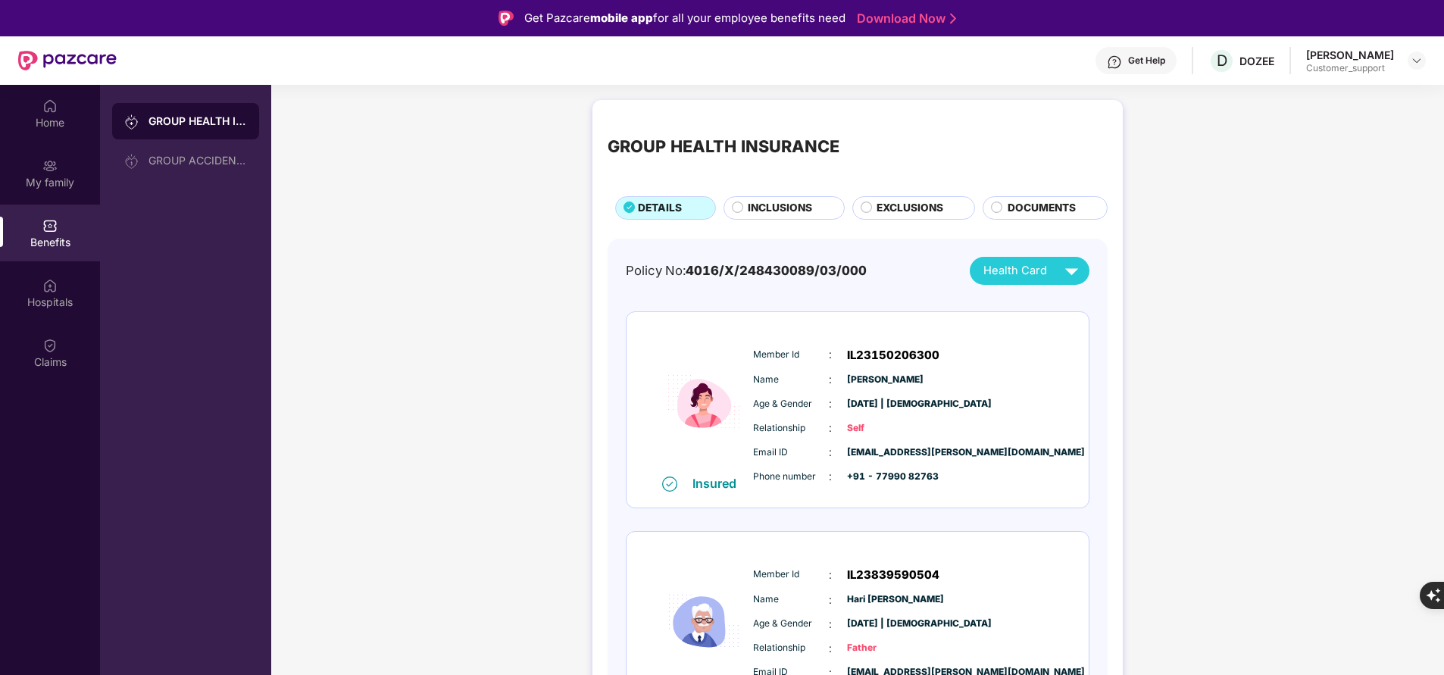
click at [757, 217] on div "INCLUSIONS" at bounding box center [787, 209] width 95 height 18
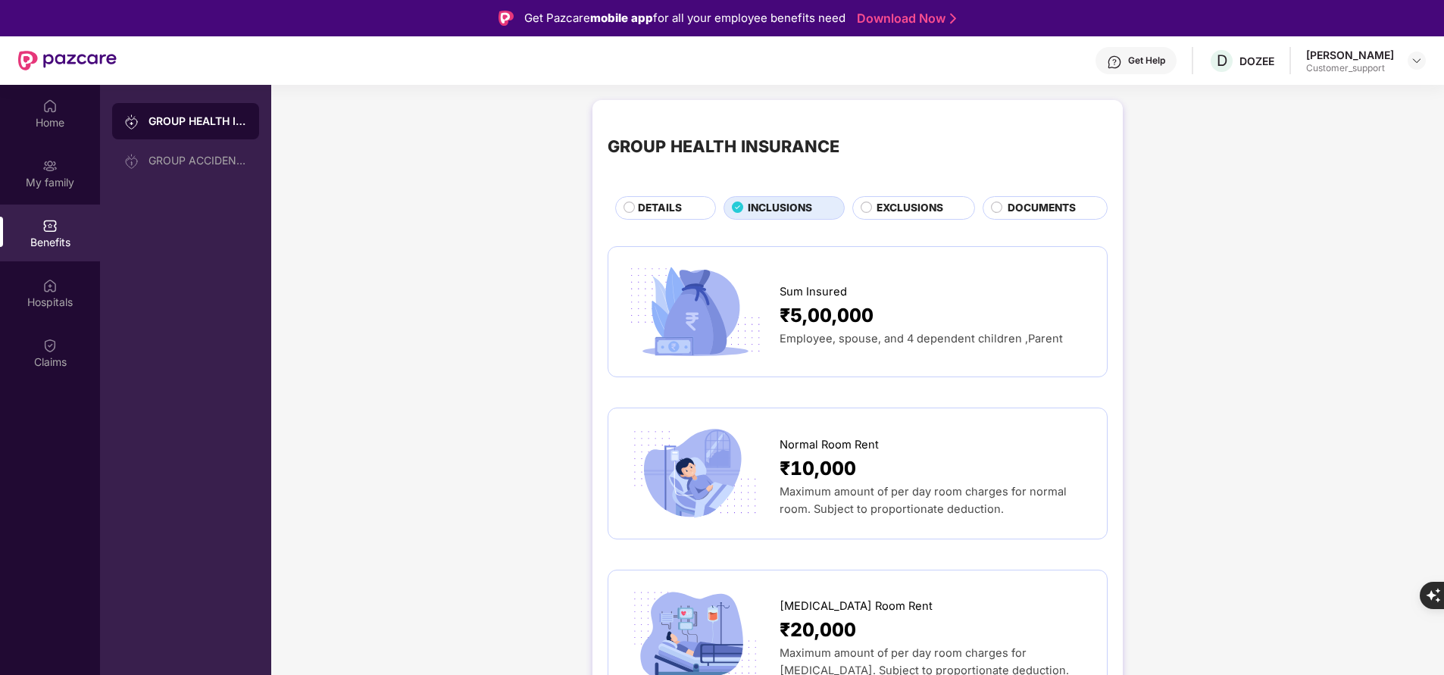
click at [894, 205] on span "EXCLUSIONS" at bounding box center [910, 208] width 67 height 16
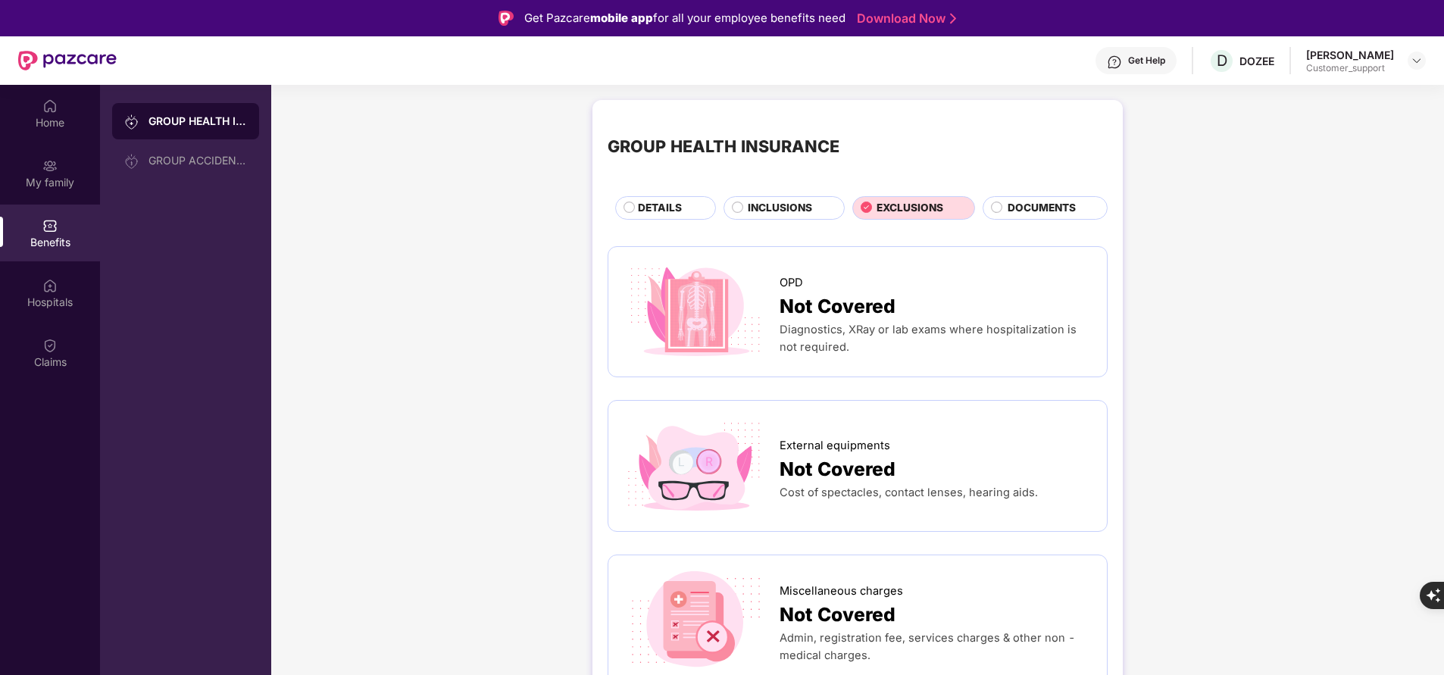
click at [761, 208] on span "INCLUSIONS" at bounding box center [780, 208] width 64 height 16
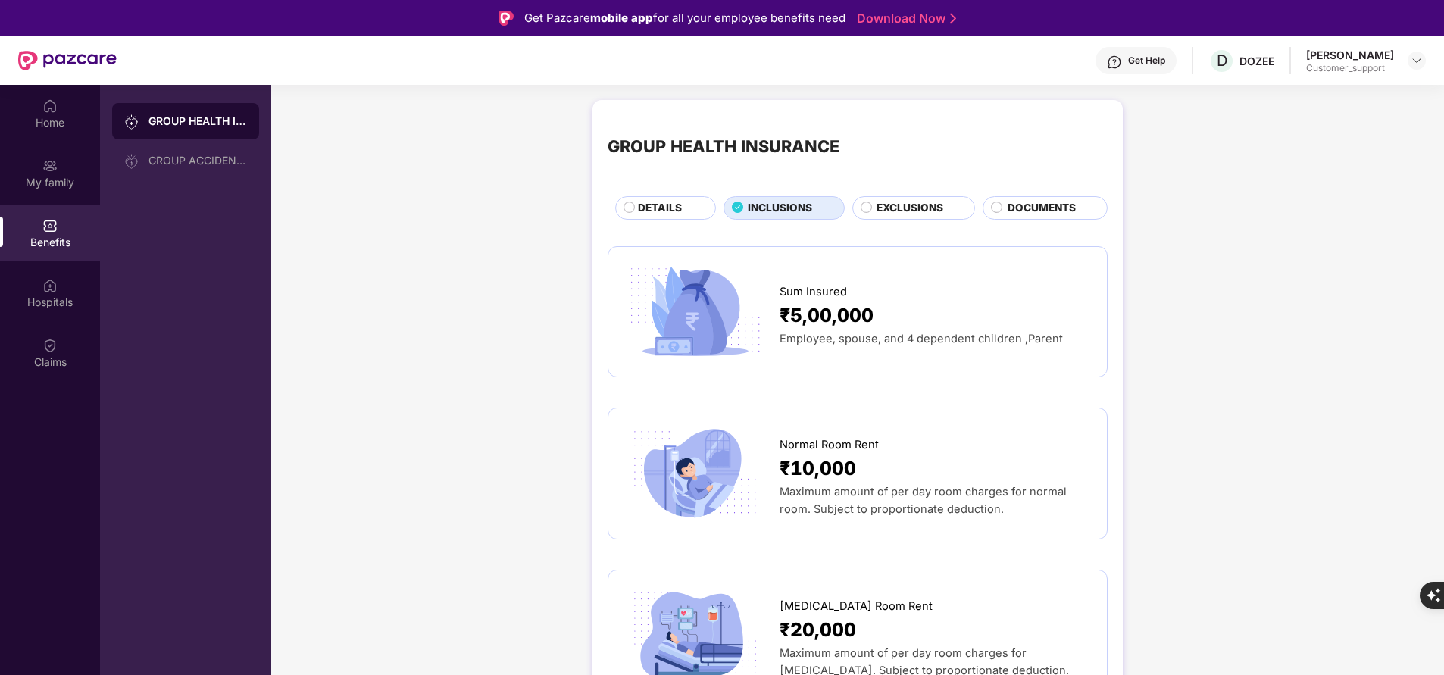
click at [678, 211] on span "DETAILS" at bounding box center [660, 208] width 44 height 16
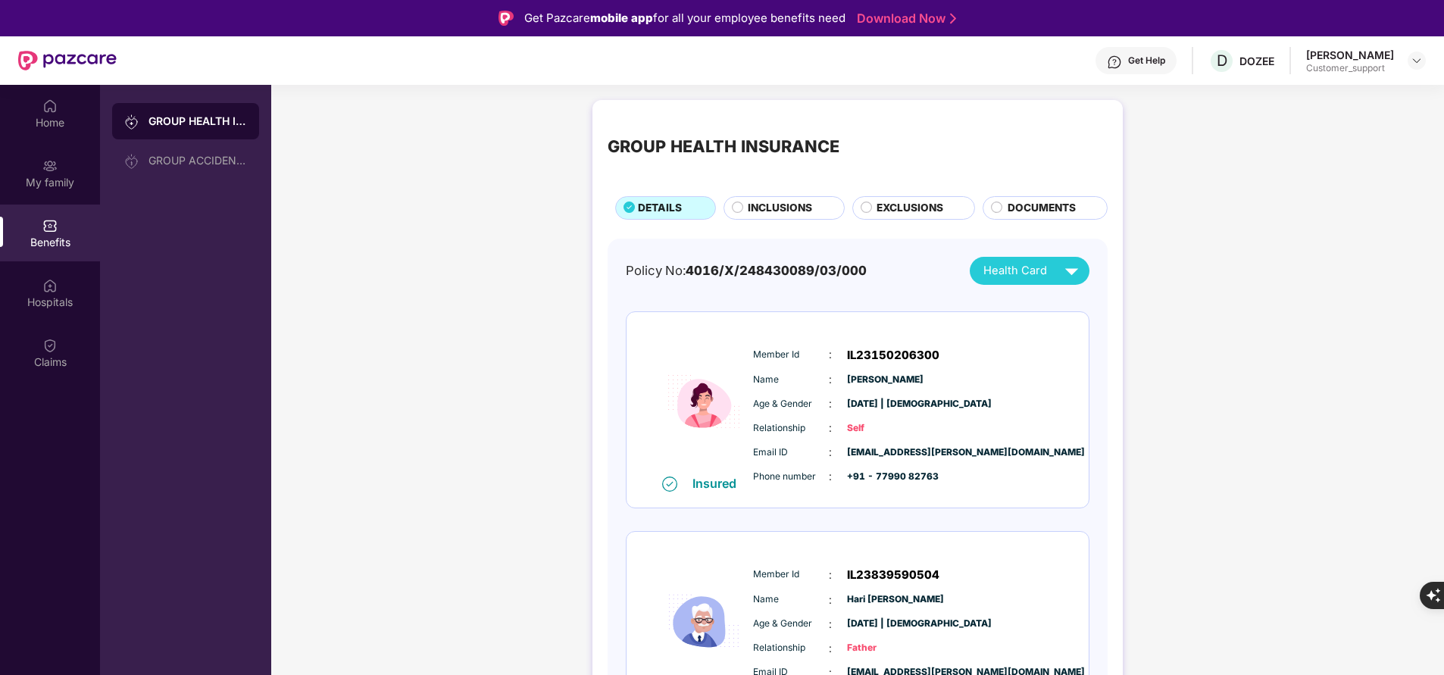
click at [785, 211] on span "INCLUSIONS" at bounding box center [780, 208] width 64 height 16
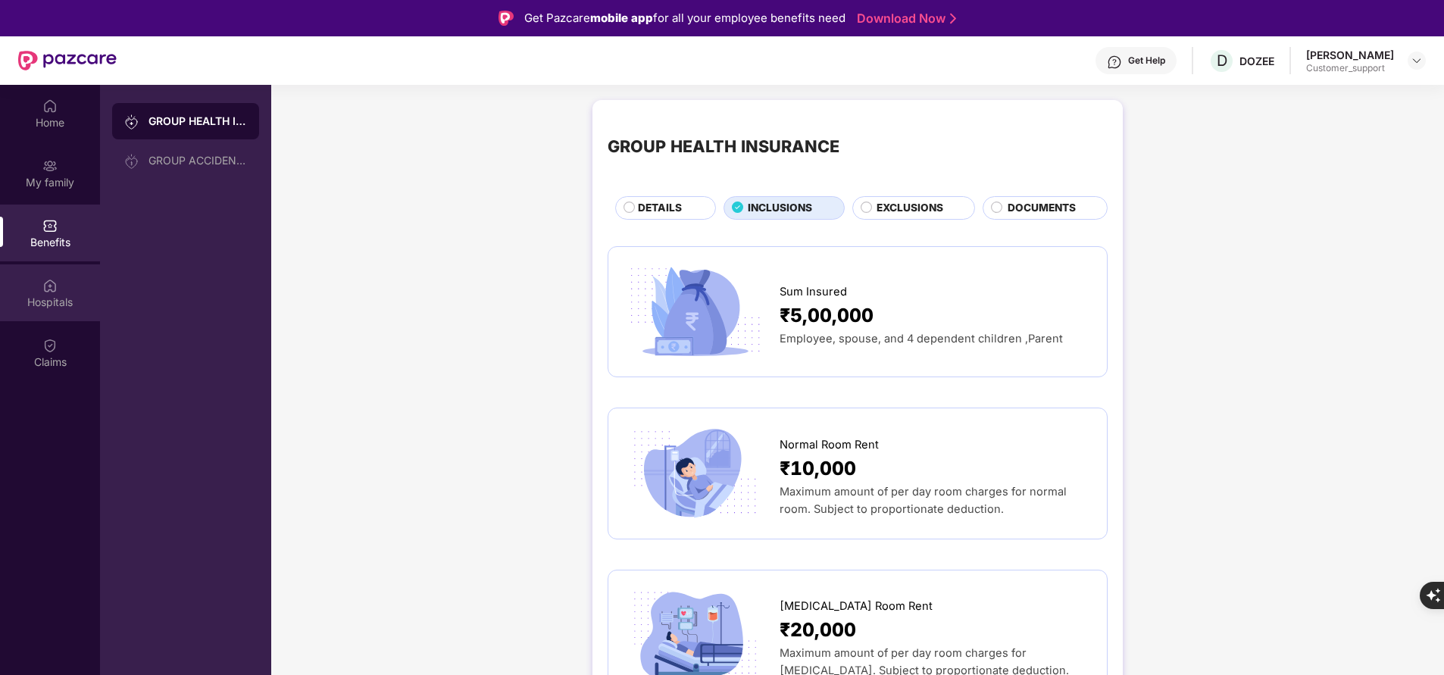
click at [57, 308] on div "Hospitals" at bounding box center [50, 302] width 100 height 15
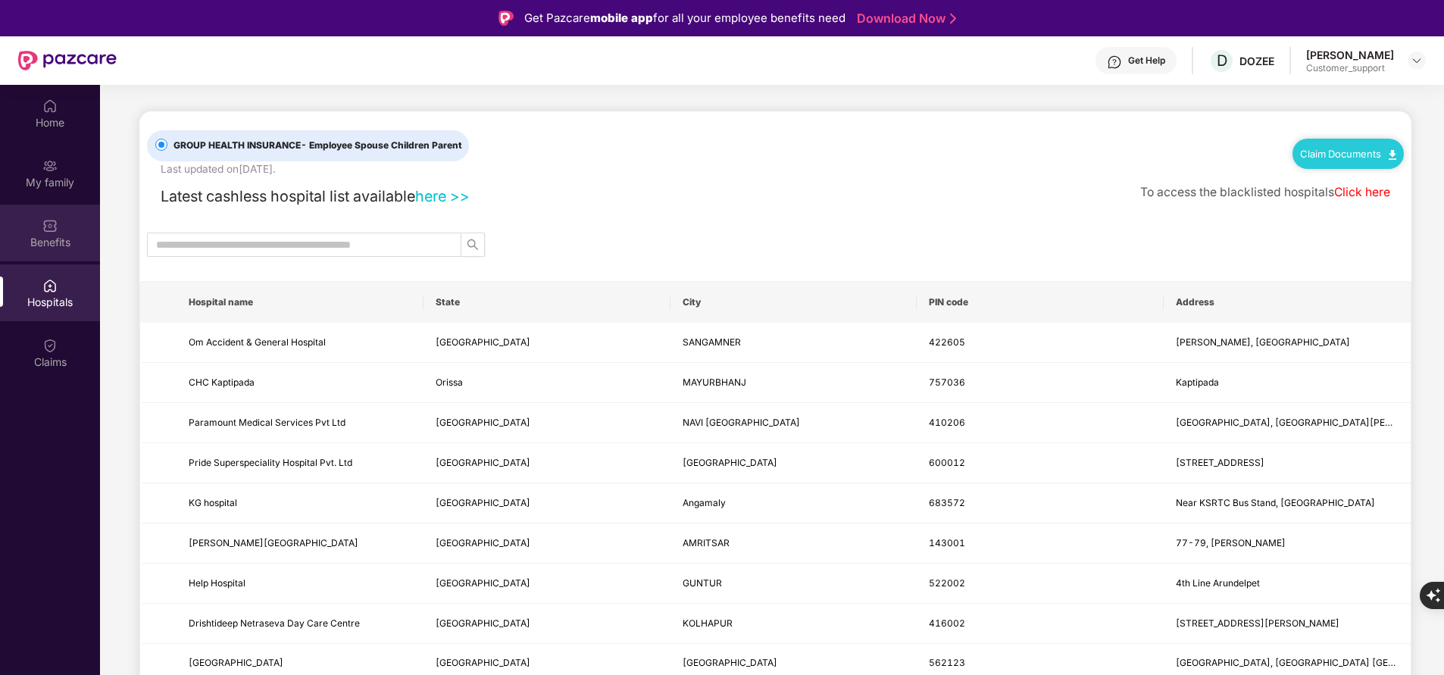
click at [52, 230] on img at bounding box center [49, 225] width 15 height 15
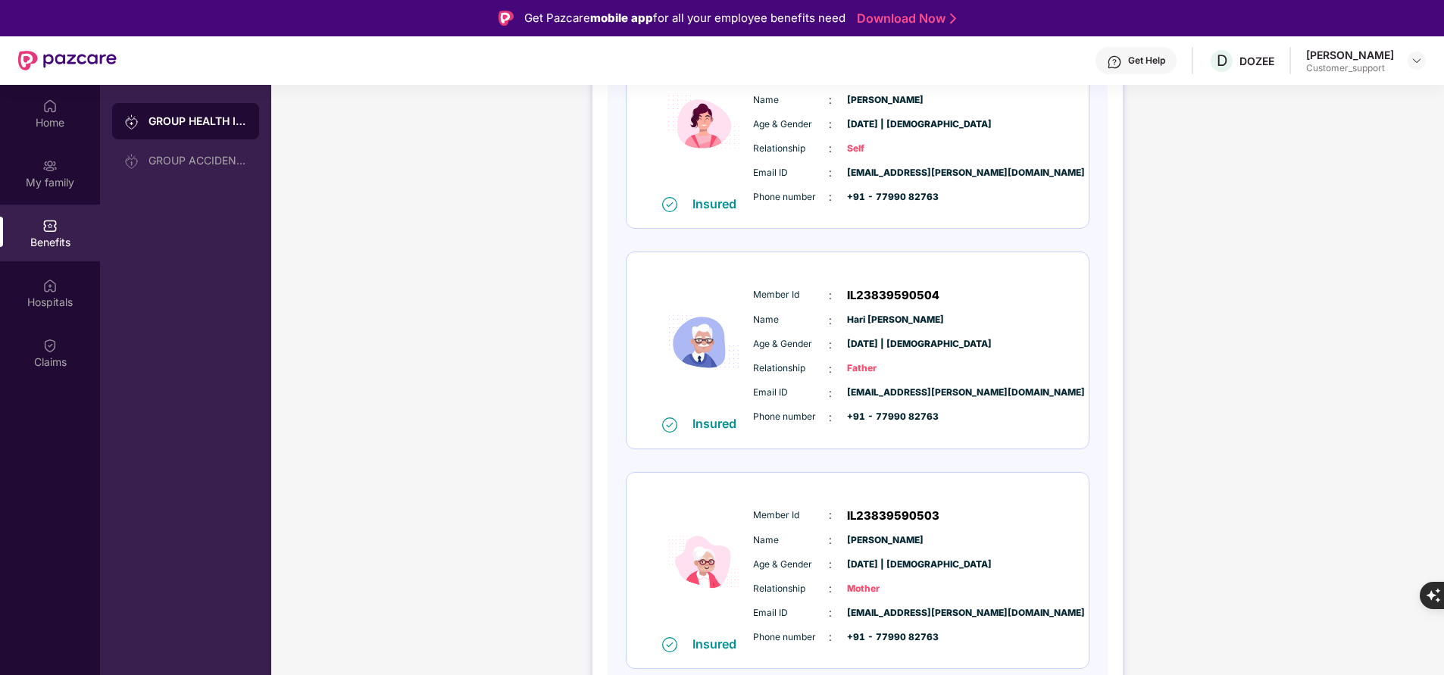
scroll to position [279, 0]
click at [56, 296] on div "Hospitals" at bounding box center [50, 302] width 100 height 15
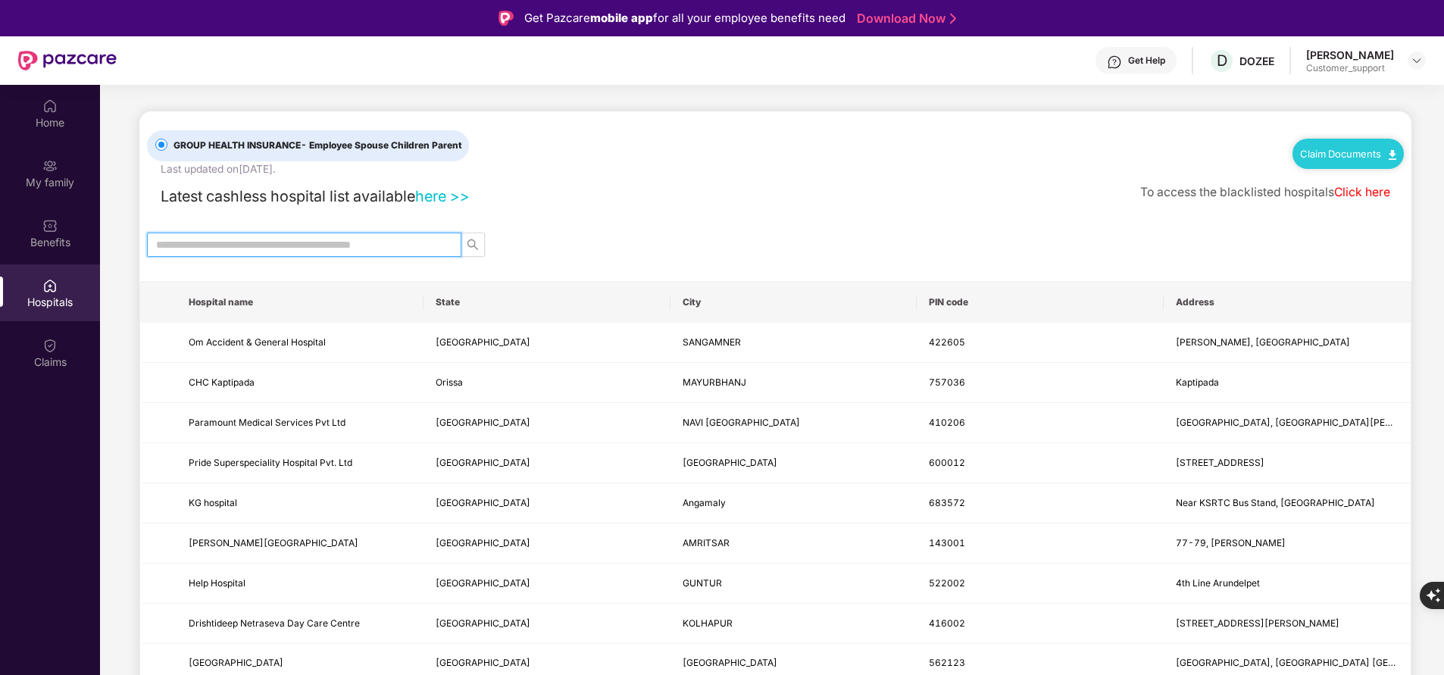
click at [347, 238] on input "text" at bounding box center [298, 244] width 284 height 17
click at [343, 241] on input "text" at bounding box center [298, 244] width 284 height 17
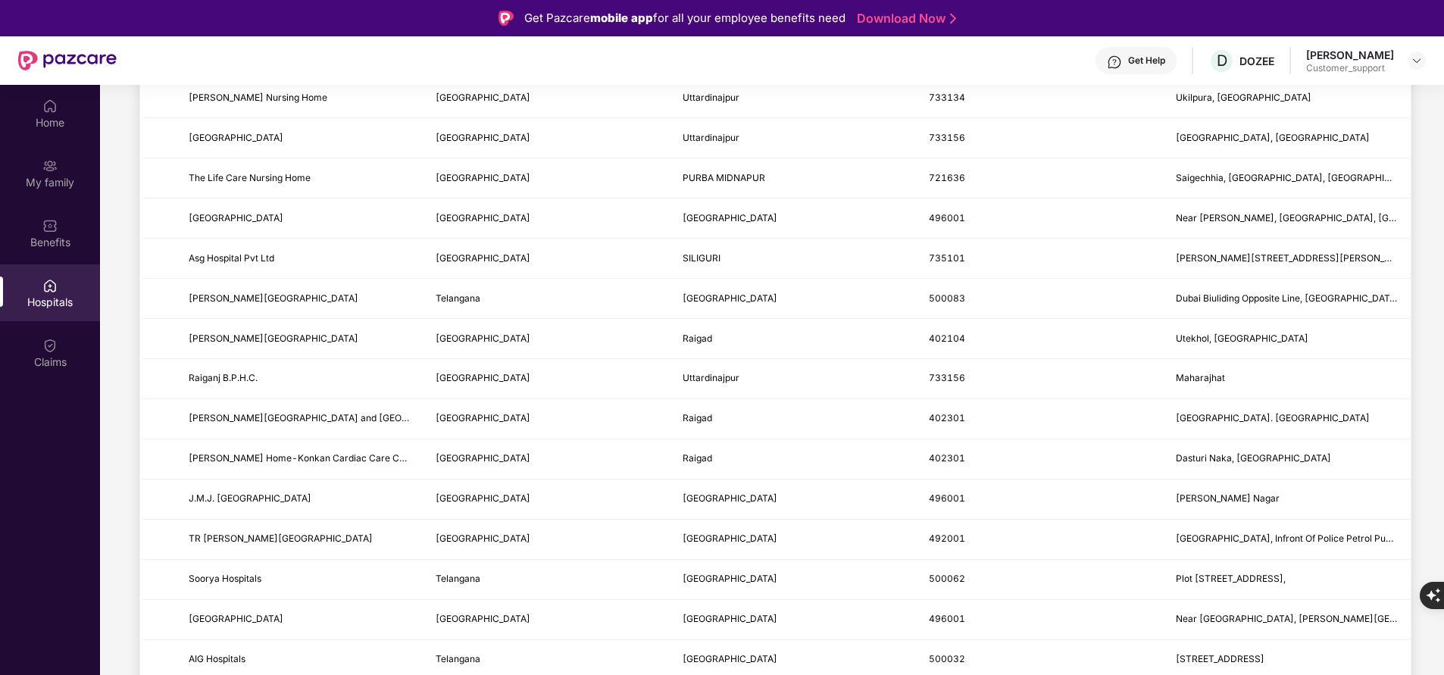
scroll to position [1191, 0]
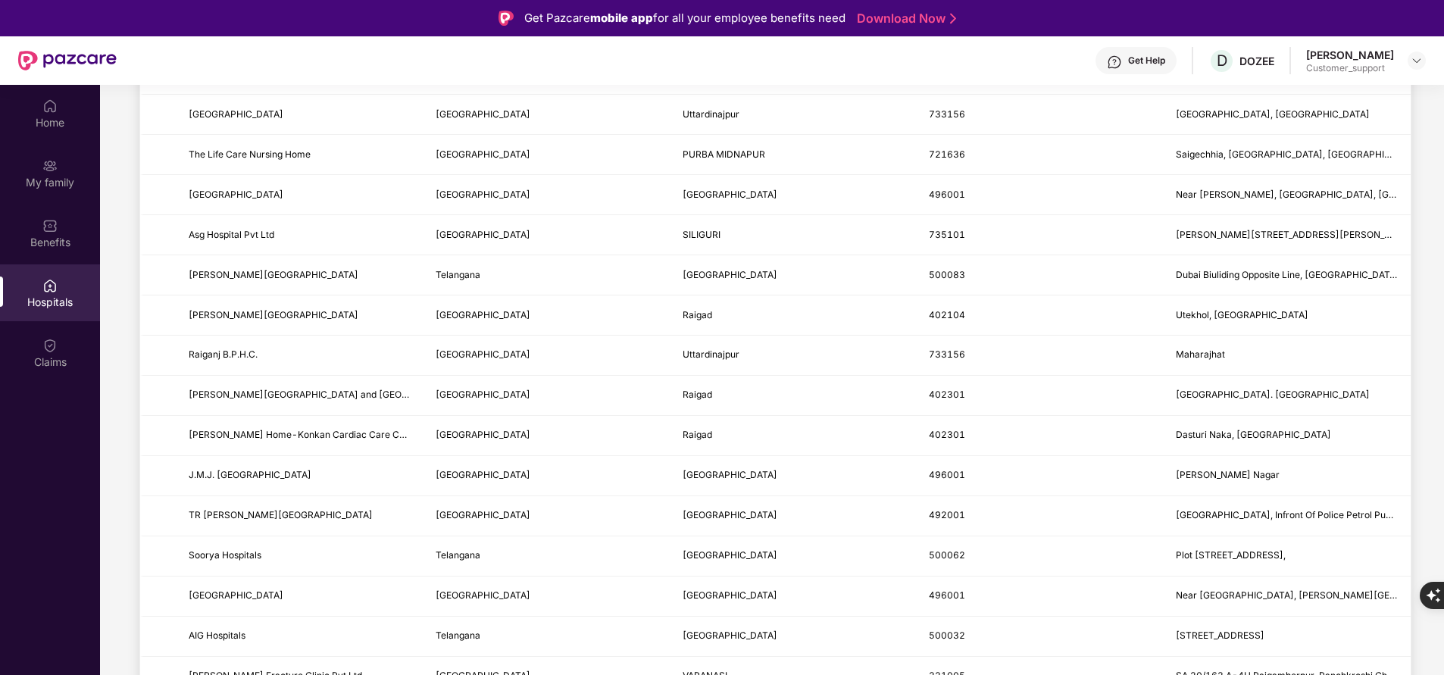
type input "***"
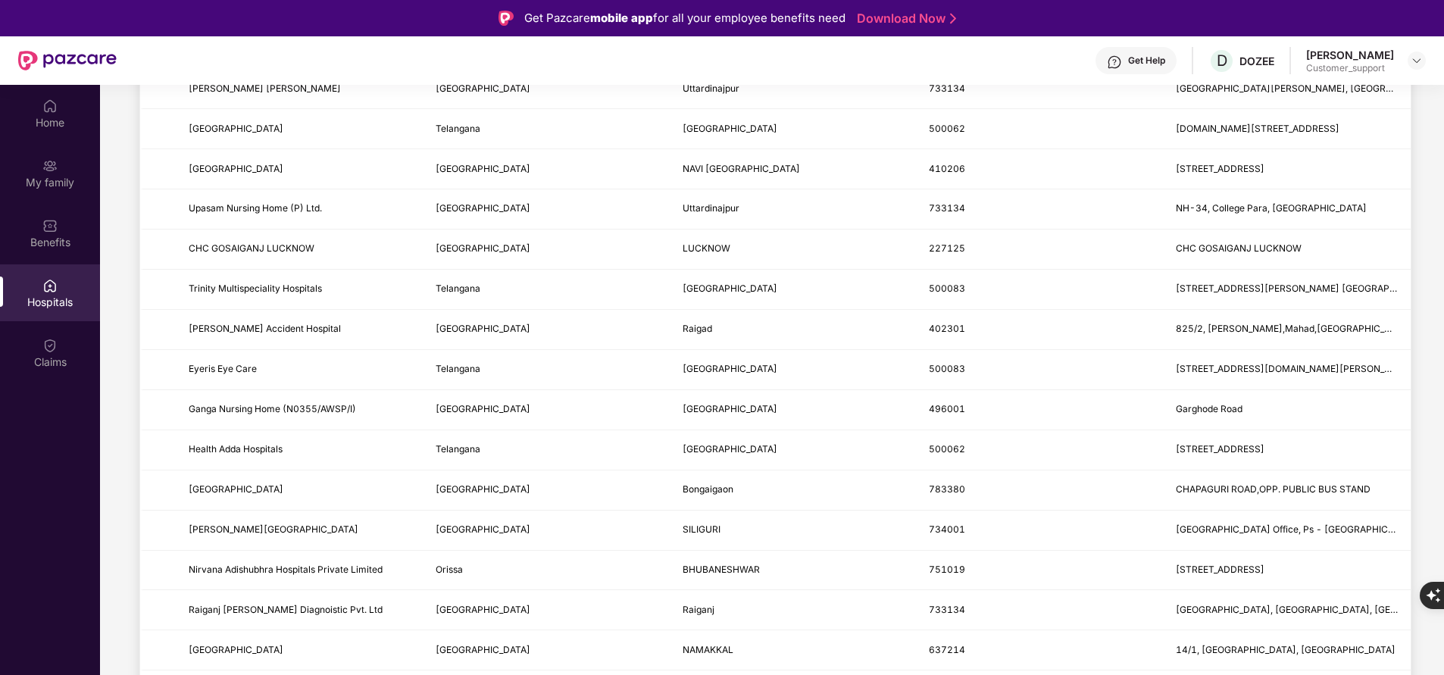
scroll to position [0, 0]
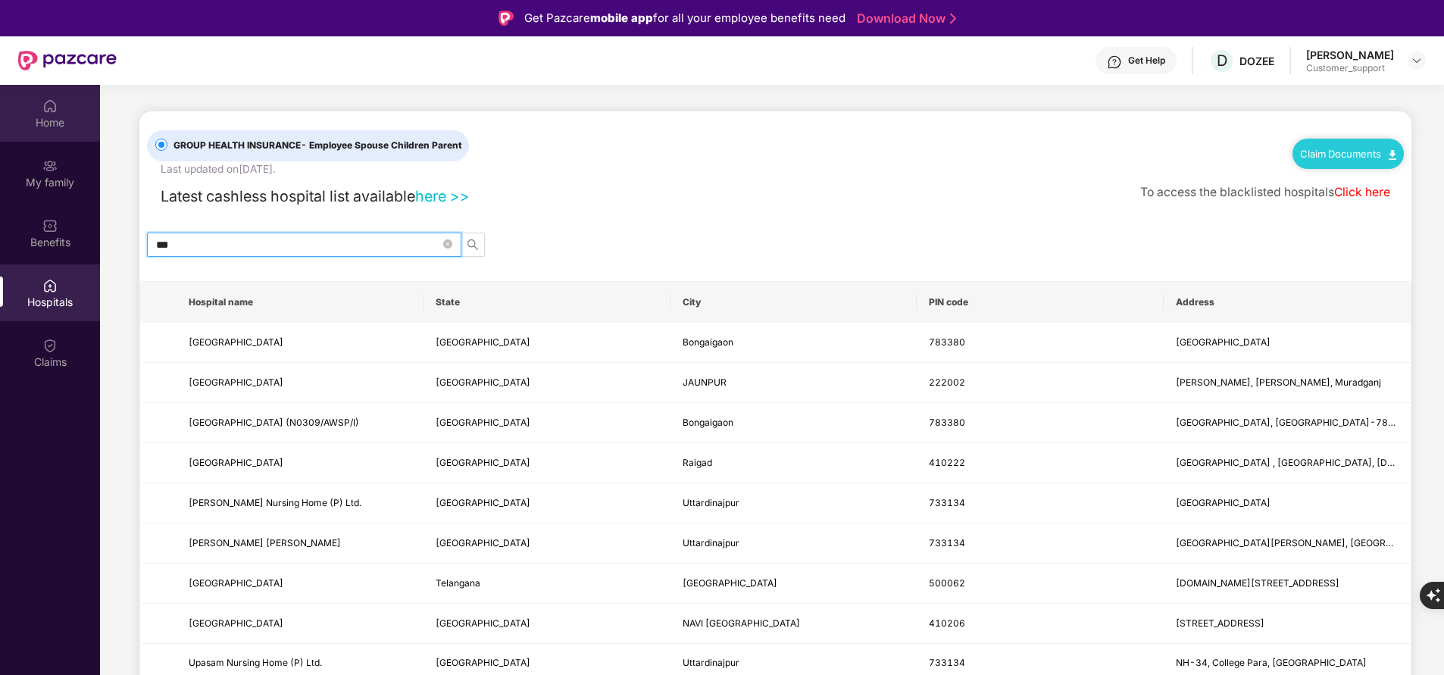
click at [70, 127] on div "Home" at bounding box center [50, 122] width 100 height 15
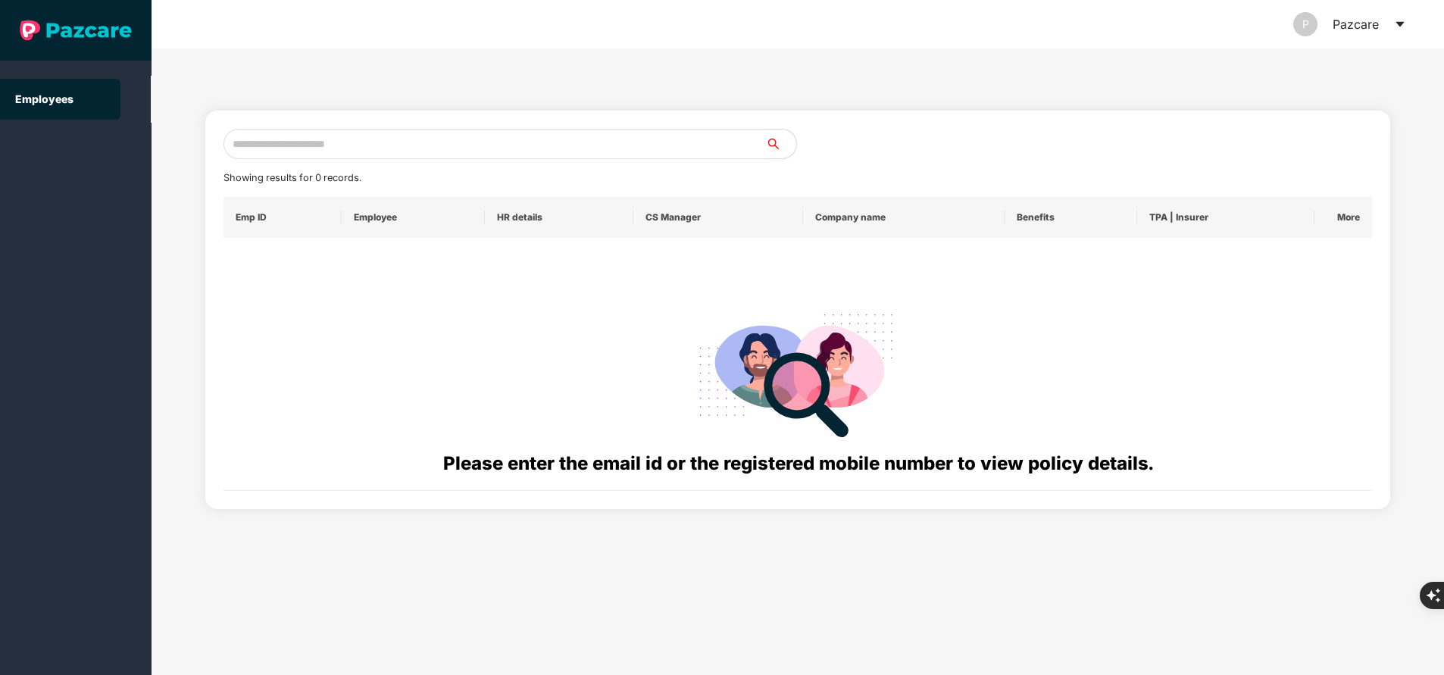
click at [524, 144] on input "text" at bounding box center [495, 144] width 543 height 30
paste input "**********"
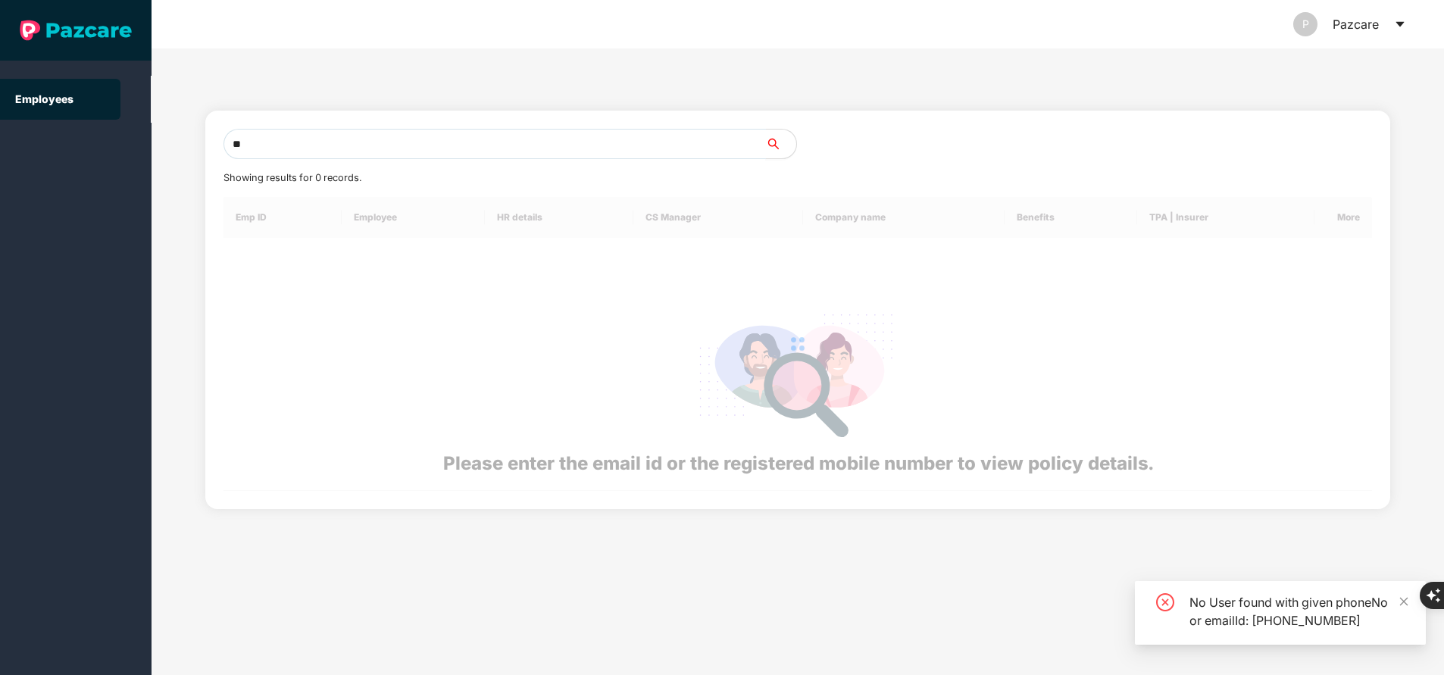
type input "*"
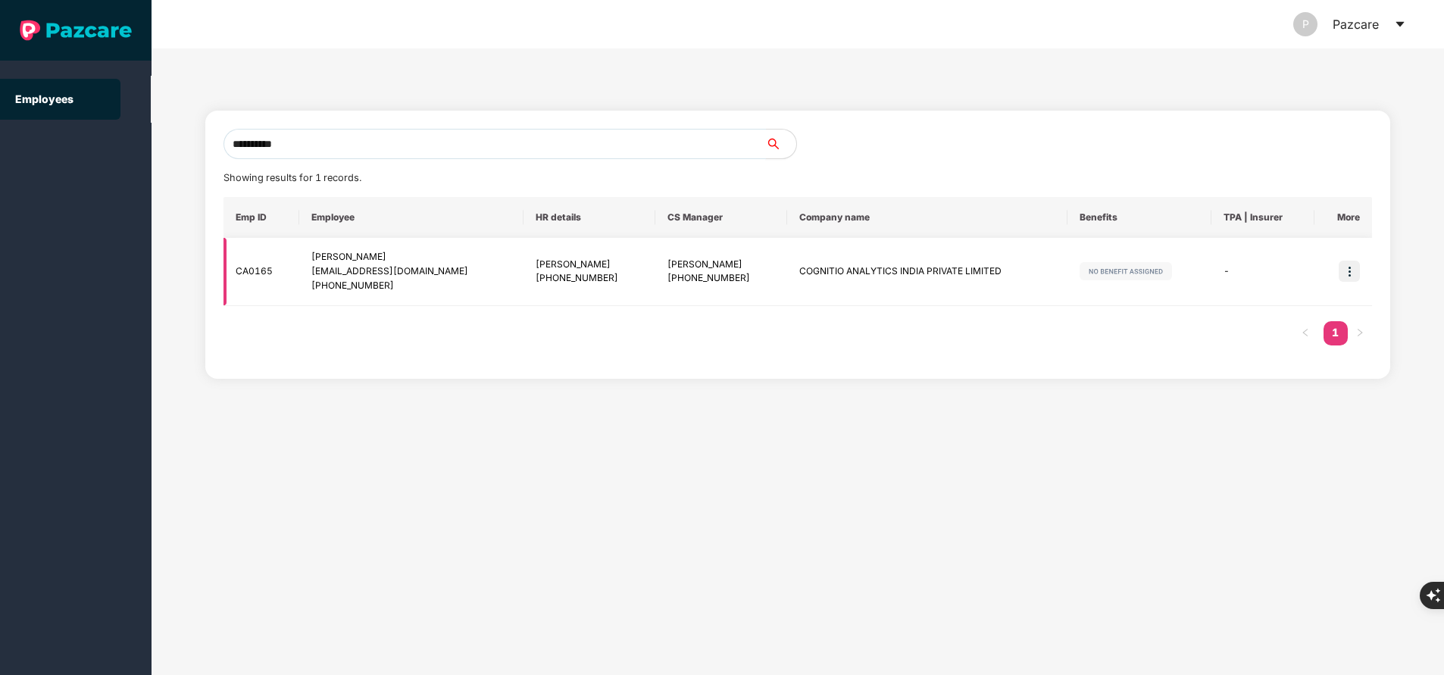
type input "**********"
click at [1350, 274] on img at bounding box center [1349, 271] width 21 height 21
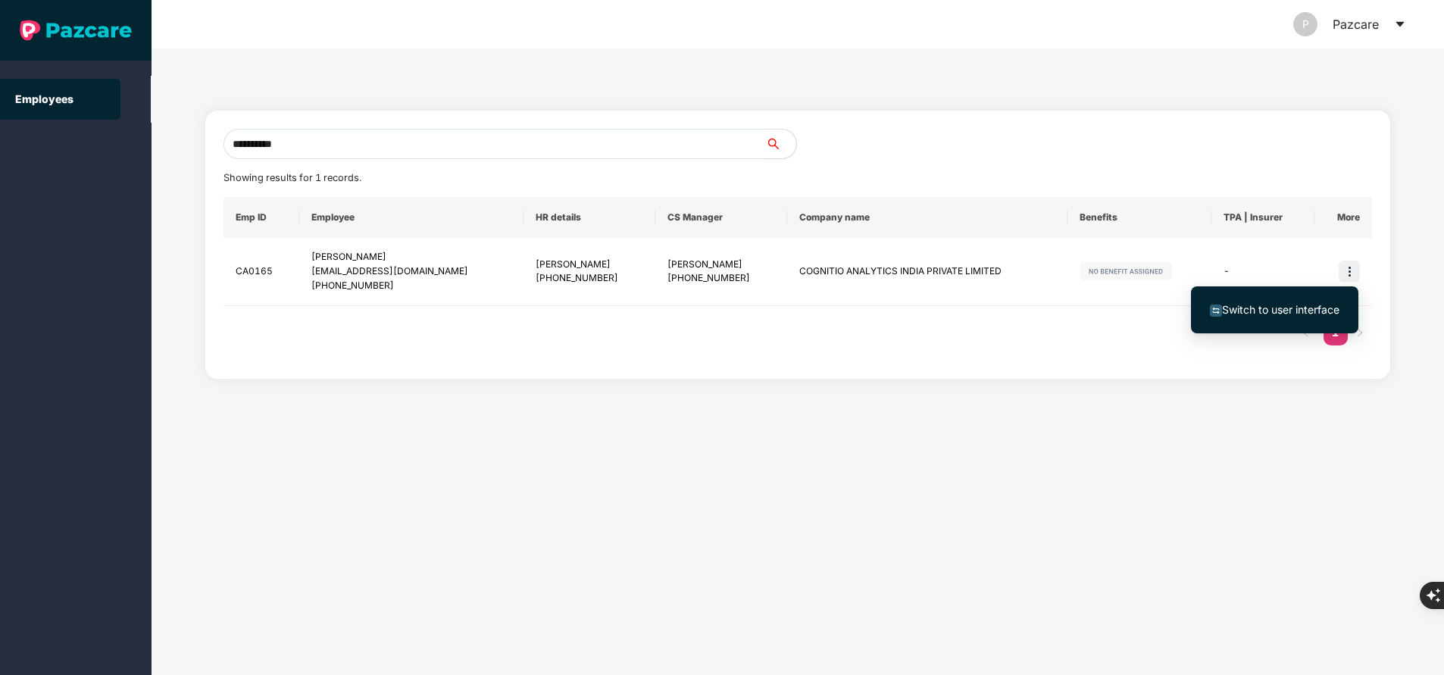
click at [1253, 312] on span "Switch to user interface" at bounding box center [1280, 309] width 117 height 13
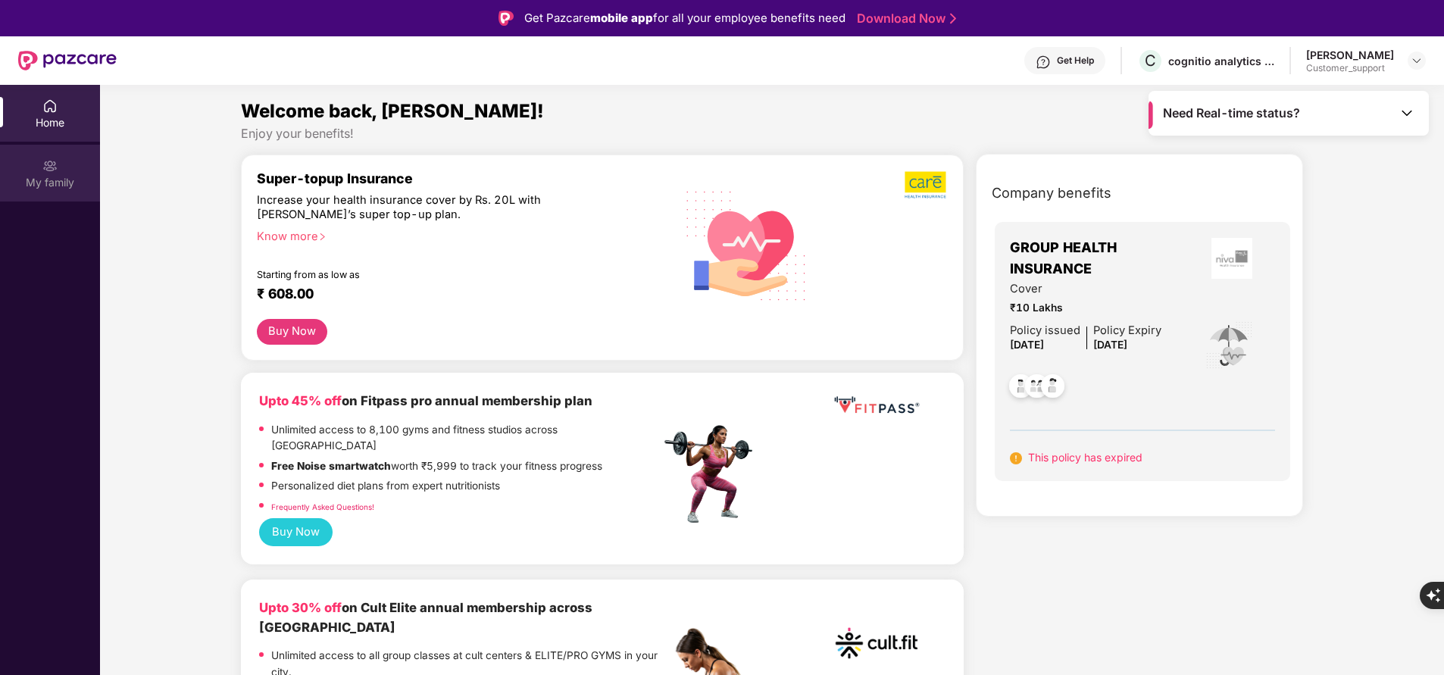
click at [39, 190] on div "My family" at bounding box center [50, 173] width 100 height 57
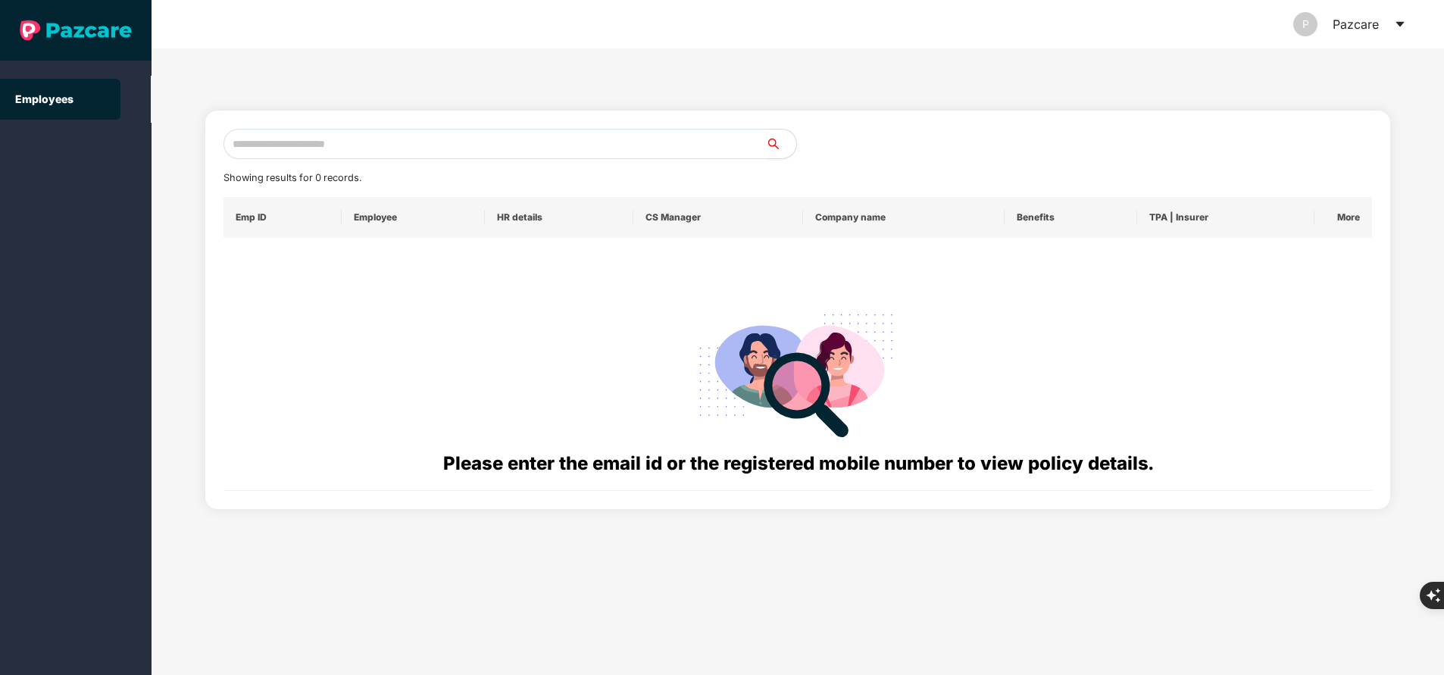
click at [369, 157] on input "text" at bounding box center [495, 144] width 543 height 30
paste input "**********"
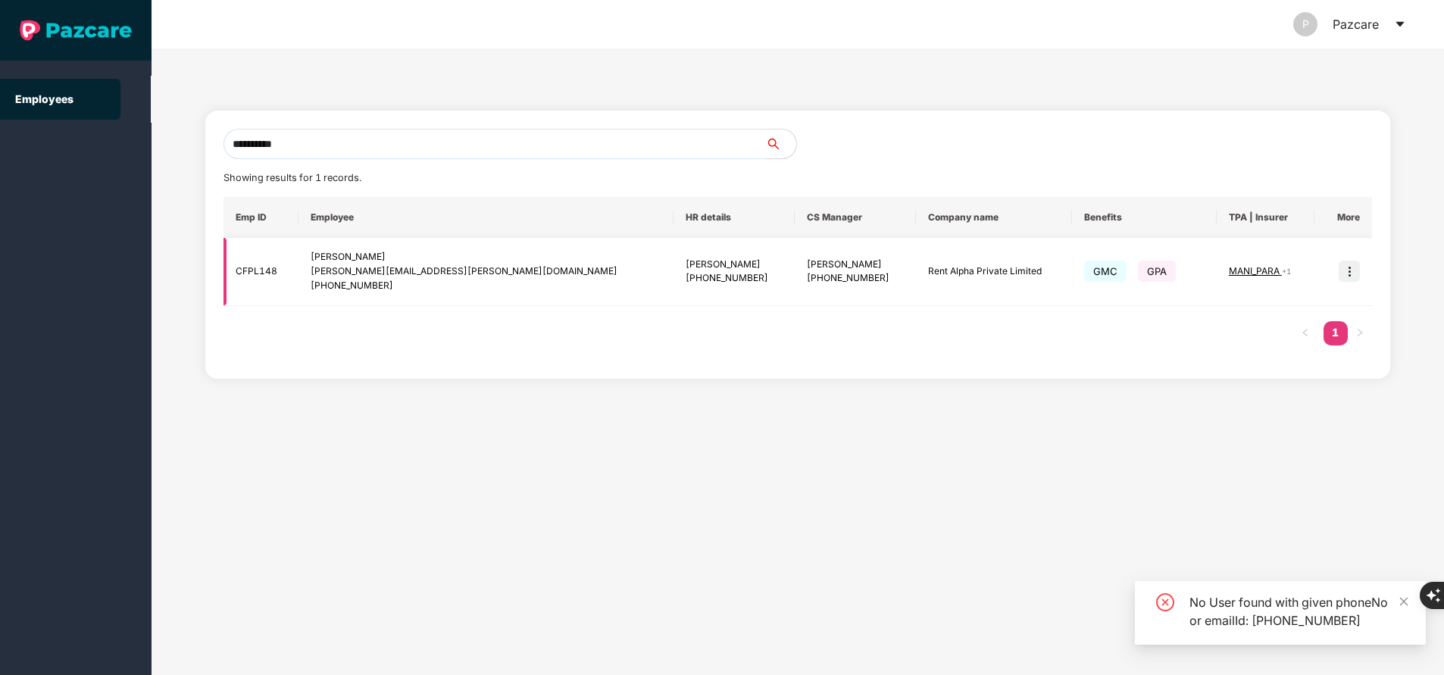
type input "**********"
click at [1356, 274] on img at bounding box center [1349, 271] width 21 height 21
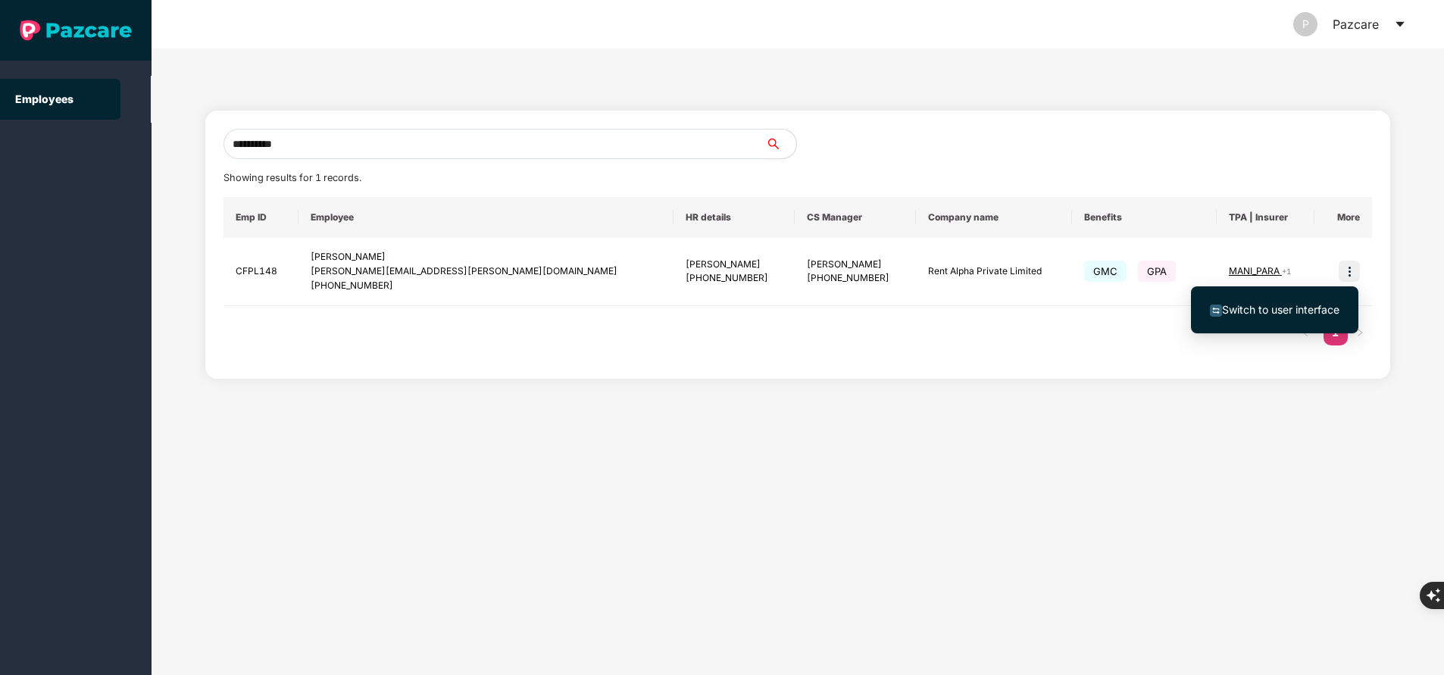
click at [1322, 302] on span "Switch to user interface" at bounding box center [1275, 310] width 130 height 17
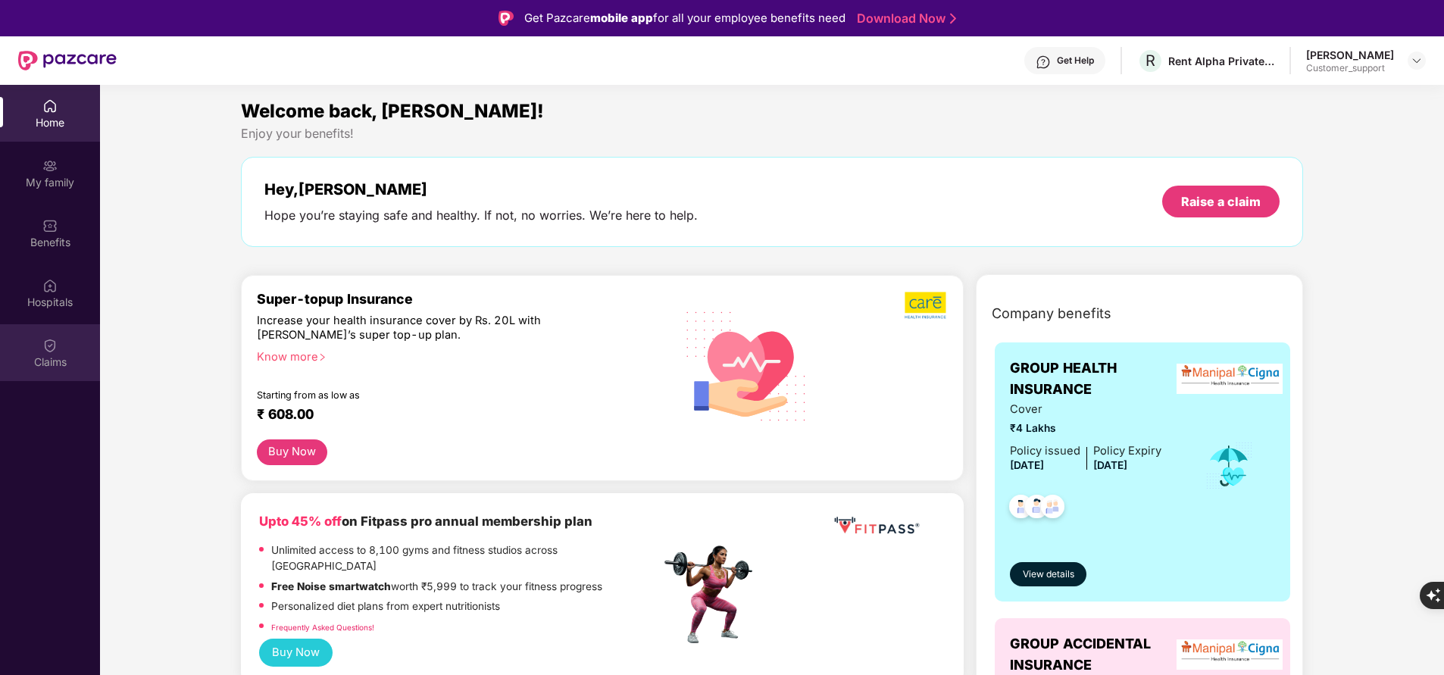
click at [62, 344] on div "Claims" at bounding box center [50, 352] width 100 height 57
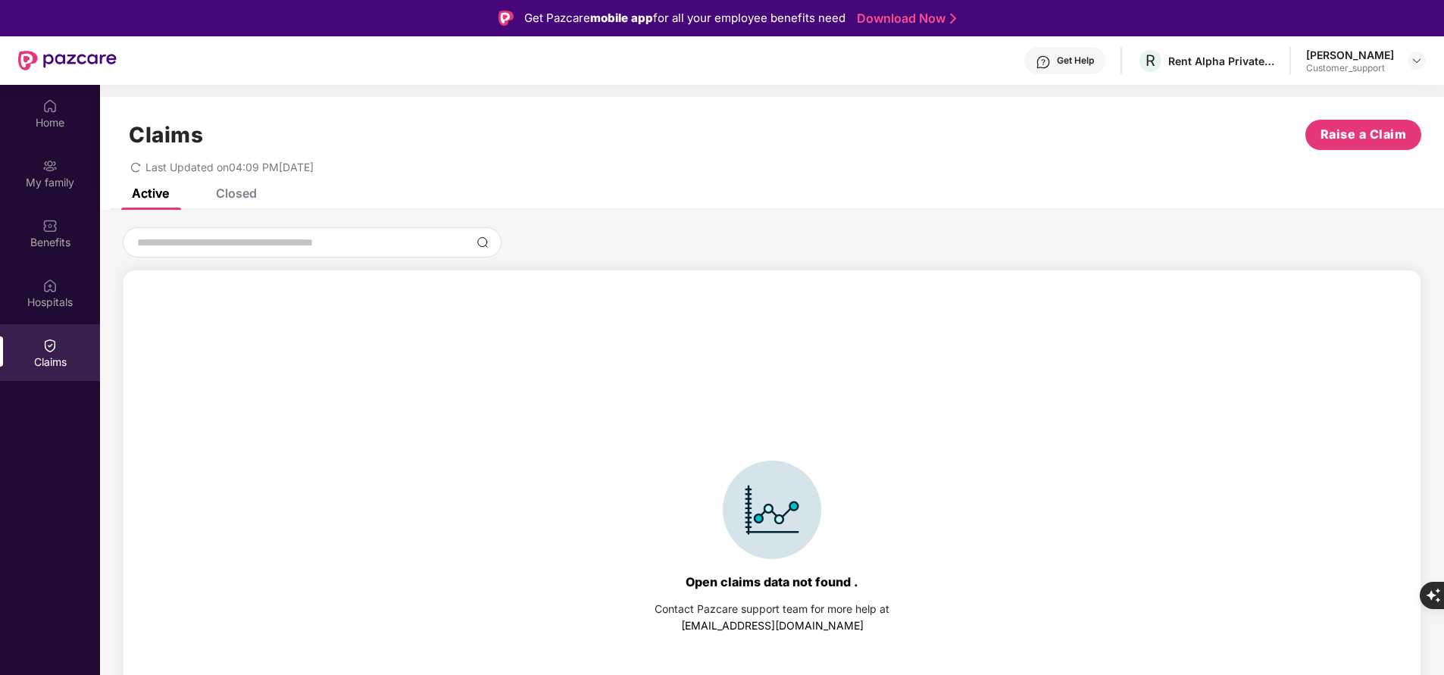
click at [228, 197] on div "Closed" at bounding box center [236, 193] width 41 height 15
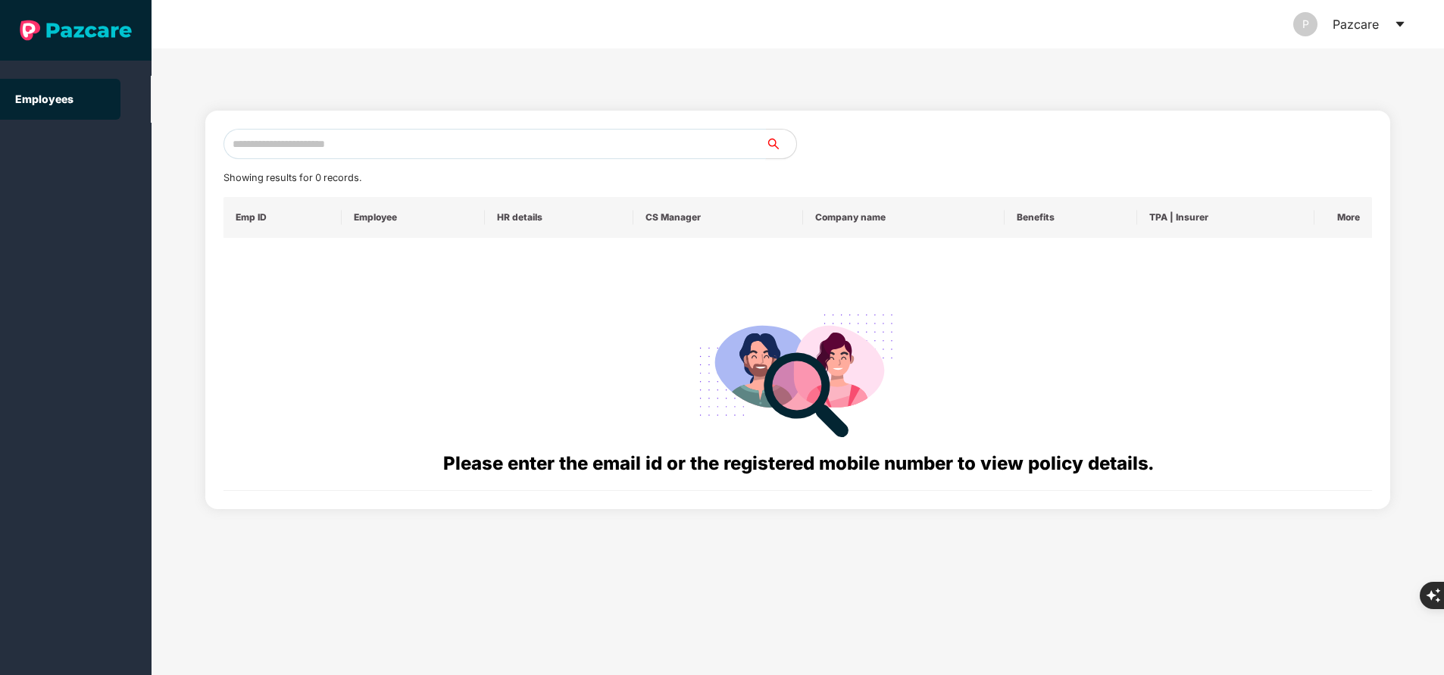
click at [333, 142] on input "text" at bounding box center [495, 144] width 543 height 30
paste input "**********"
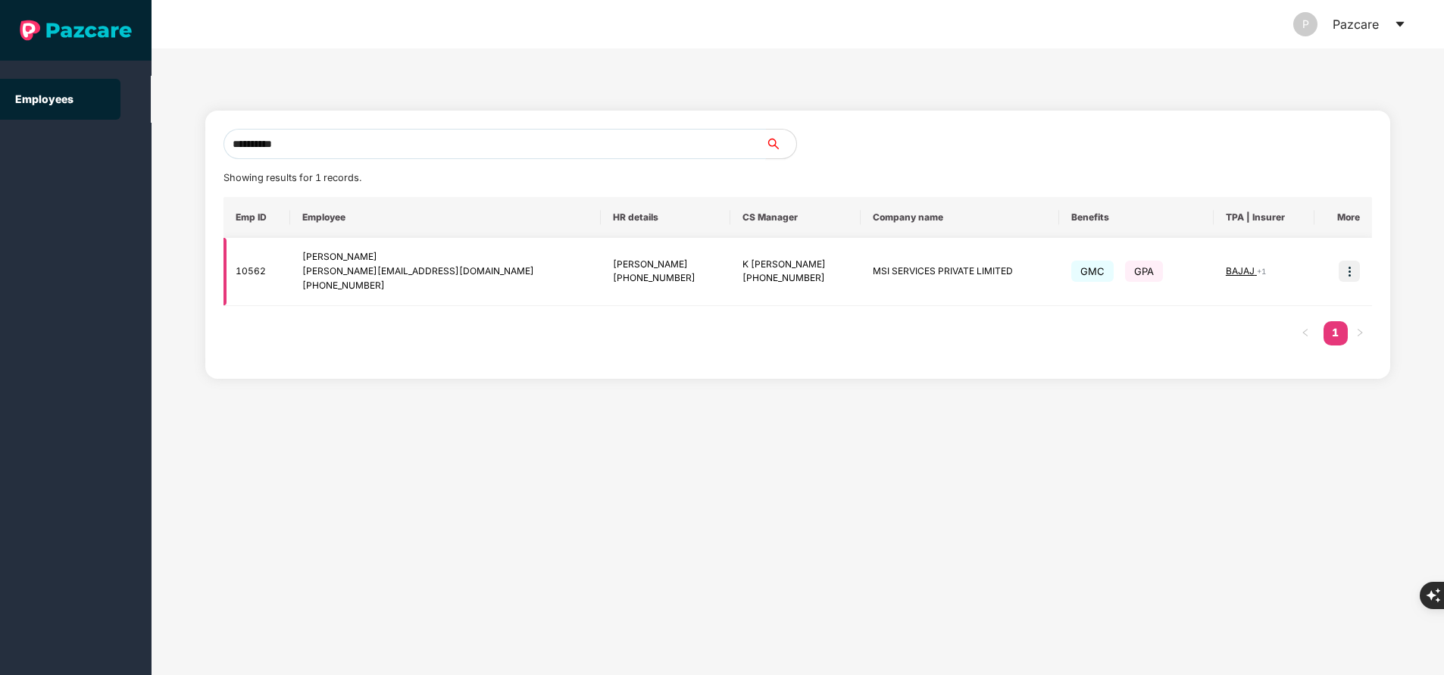
type input "**********"
click at [1351, 274] on img at bounding box center [1349, 271] width 21 height 21
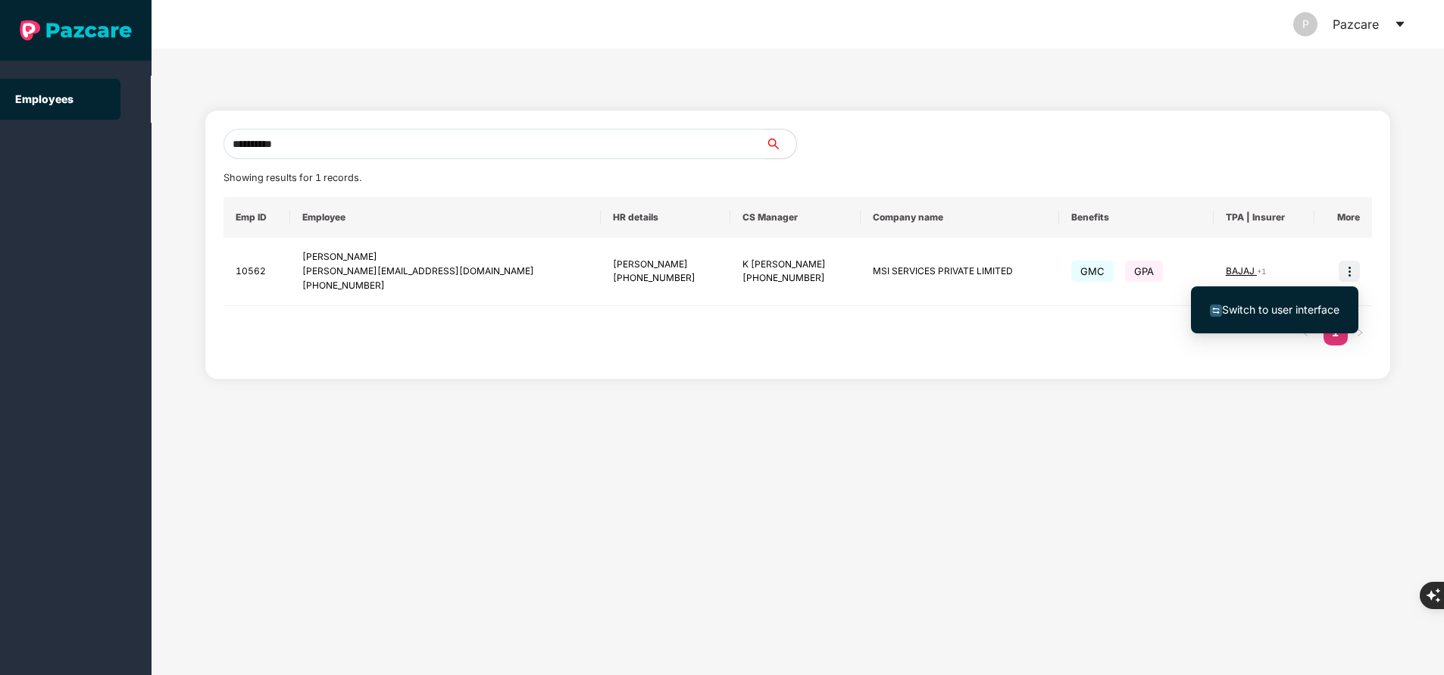
click at [1259, 308] on span "Switch to user interface" at bounding box center [1280, 309] width 117 height 13
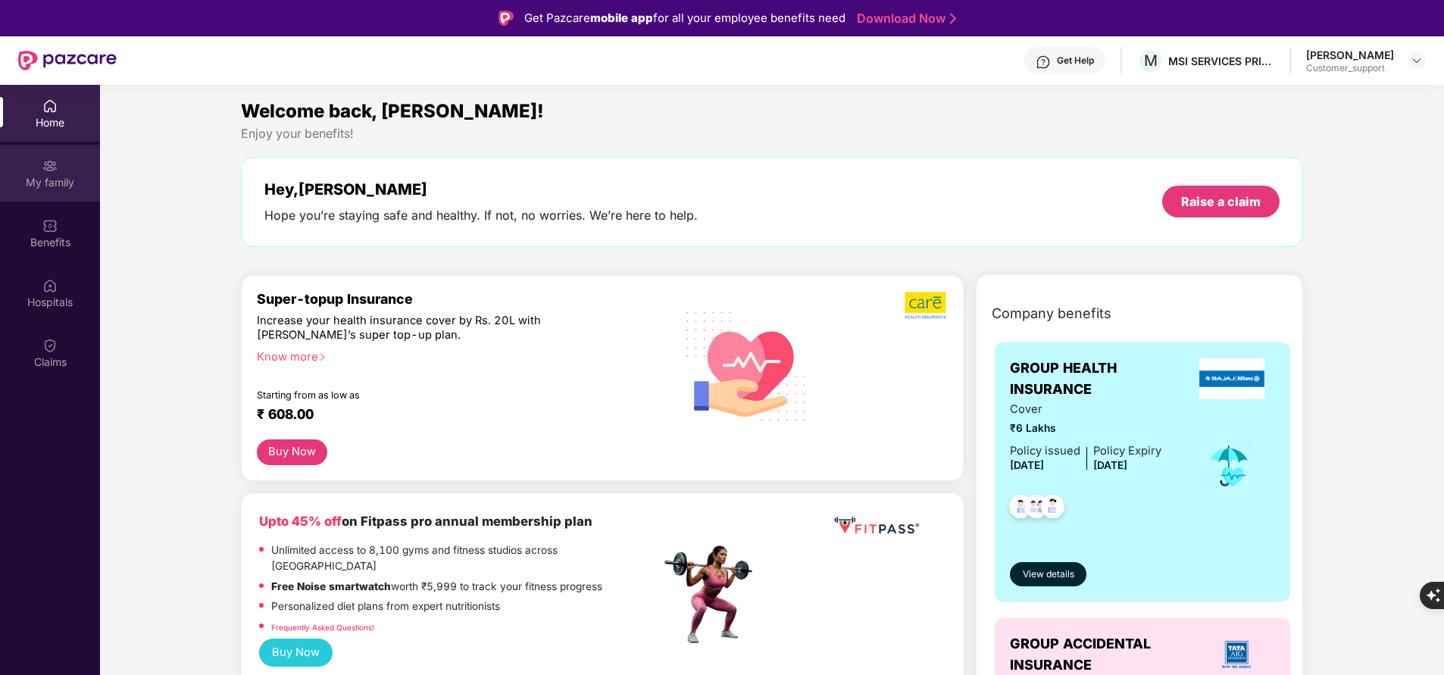
click at [35, 182] on div "My family" at bounding box center [50, 182] width 100 height 15
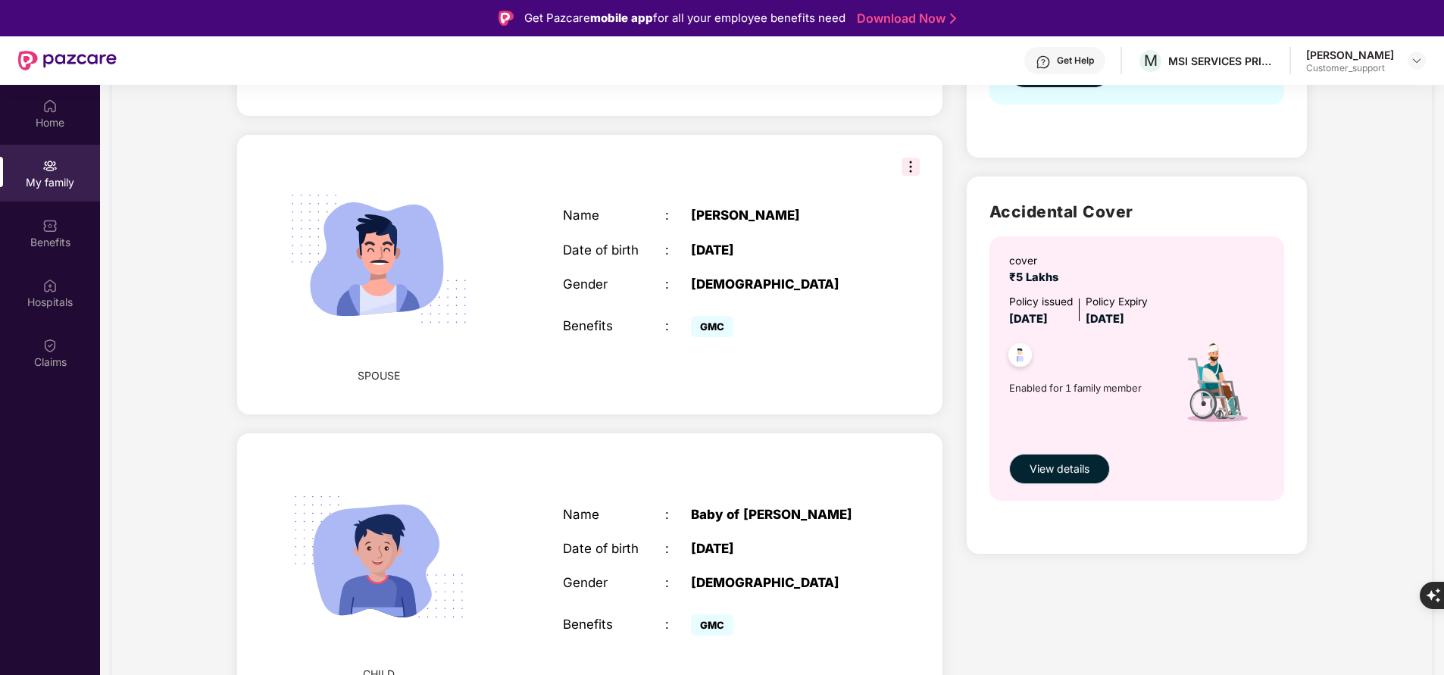
scroll to position [217, 0]
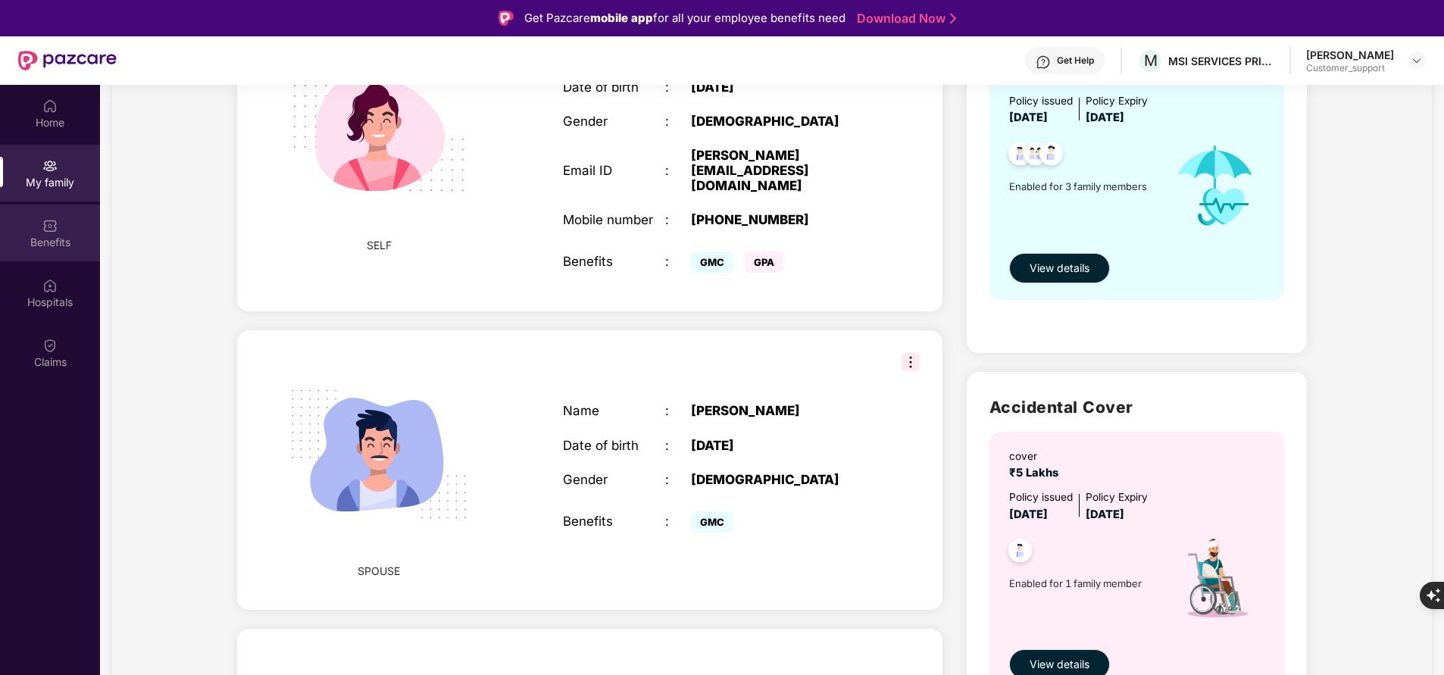
click at [63, 230] on div "Benefits" at bounding box center [50, 233] width 100 height 57
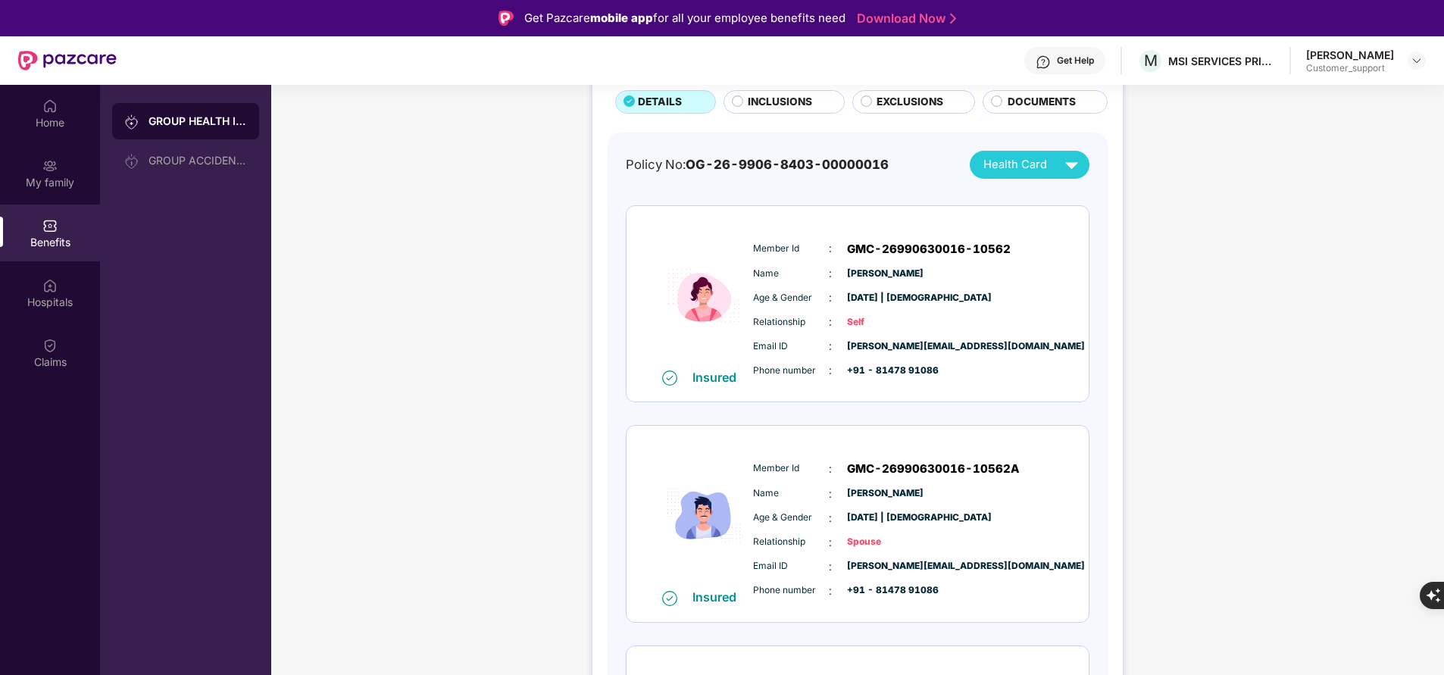
scroll to position [0, 0]
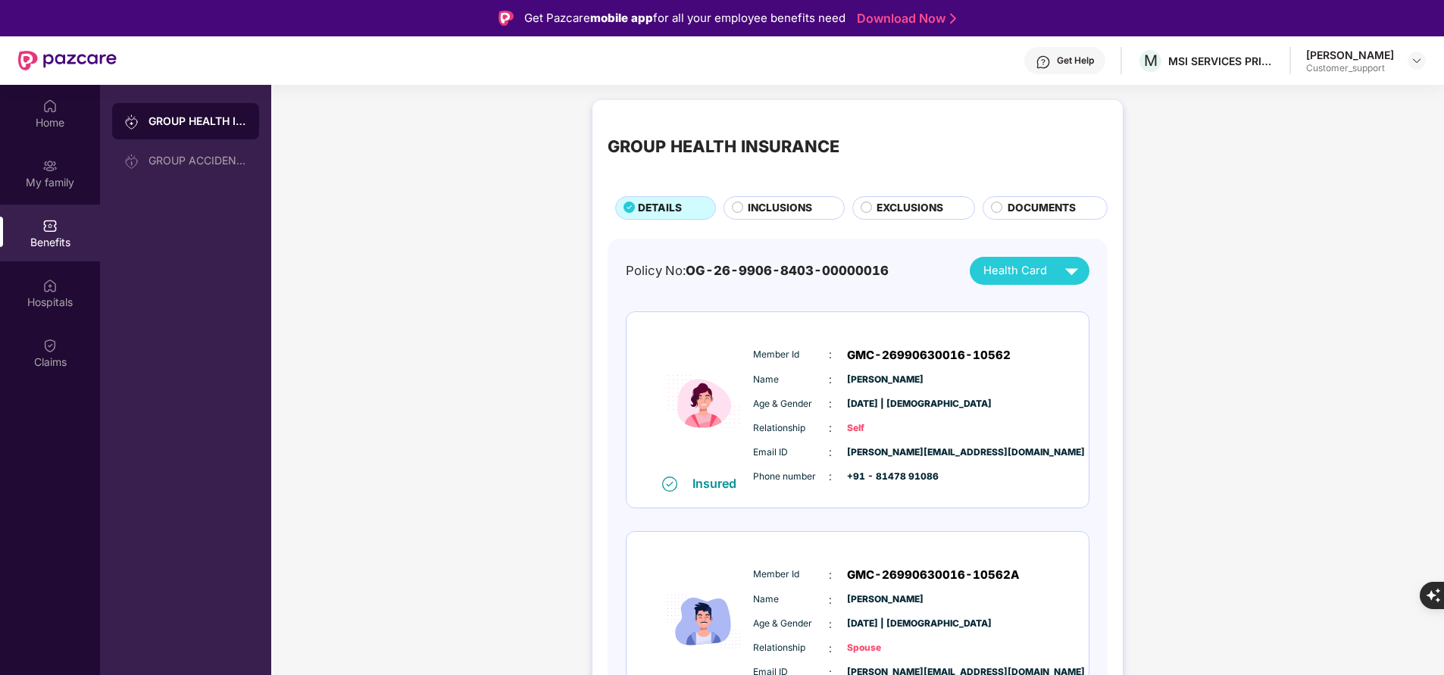
click at [738, 493] on div "Insured Member Id : GMC-26990630016-10562 Name : Bhavya Shree K Age & Gender : …" at bounding box center [858, 410] width 462 height 196
click at [48, 311] on div "Hospitals" at bounding box center [50, 292] width 100 height 57
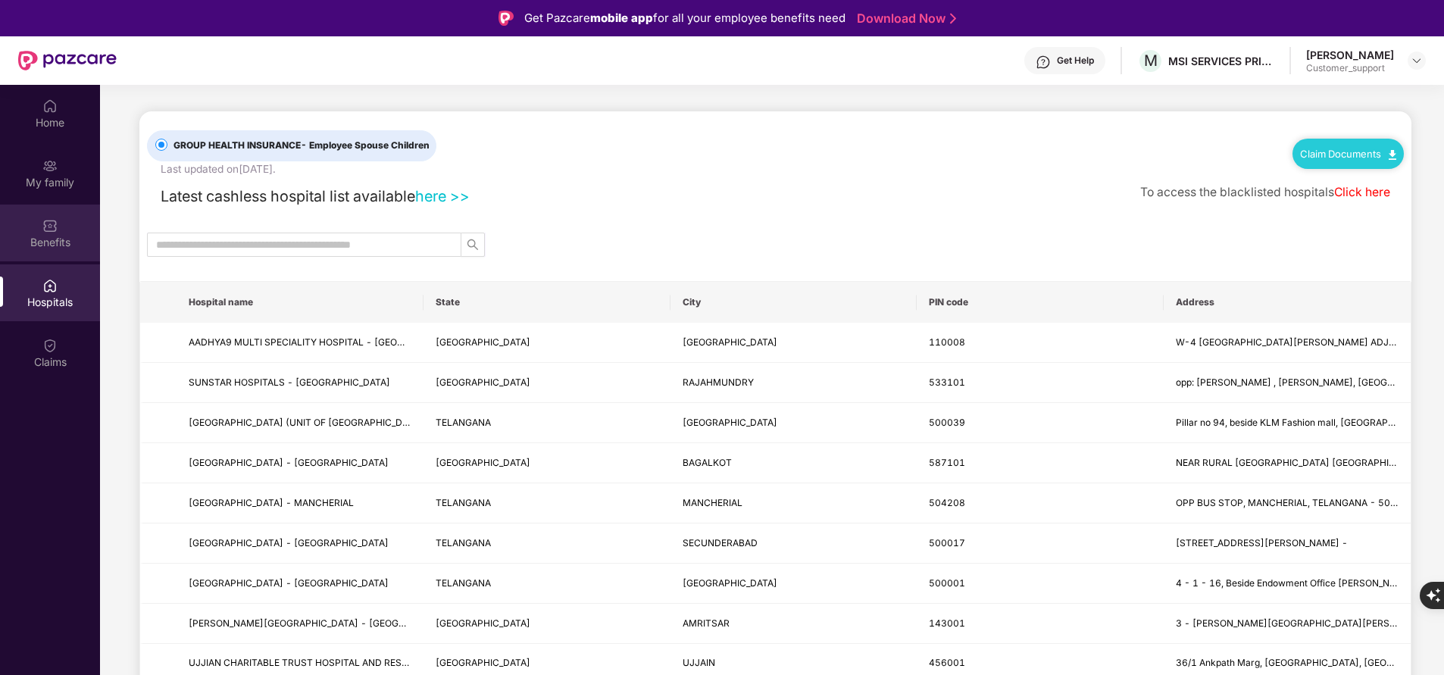
click at [66, 242] on div "Benefits" at bounding box center [50, 242] width 100 height 15
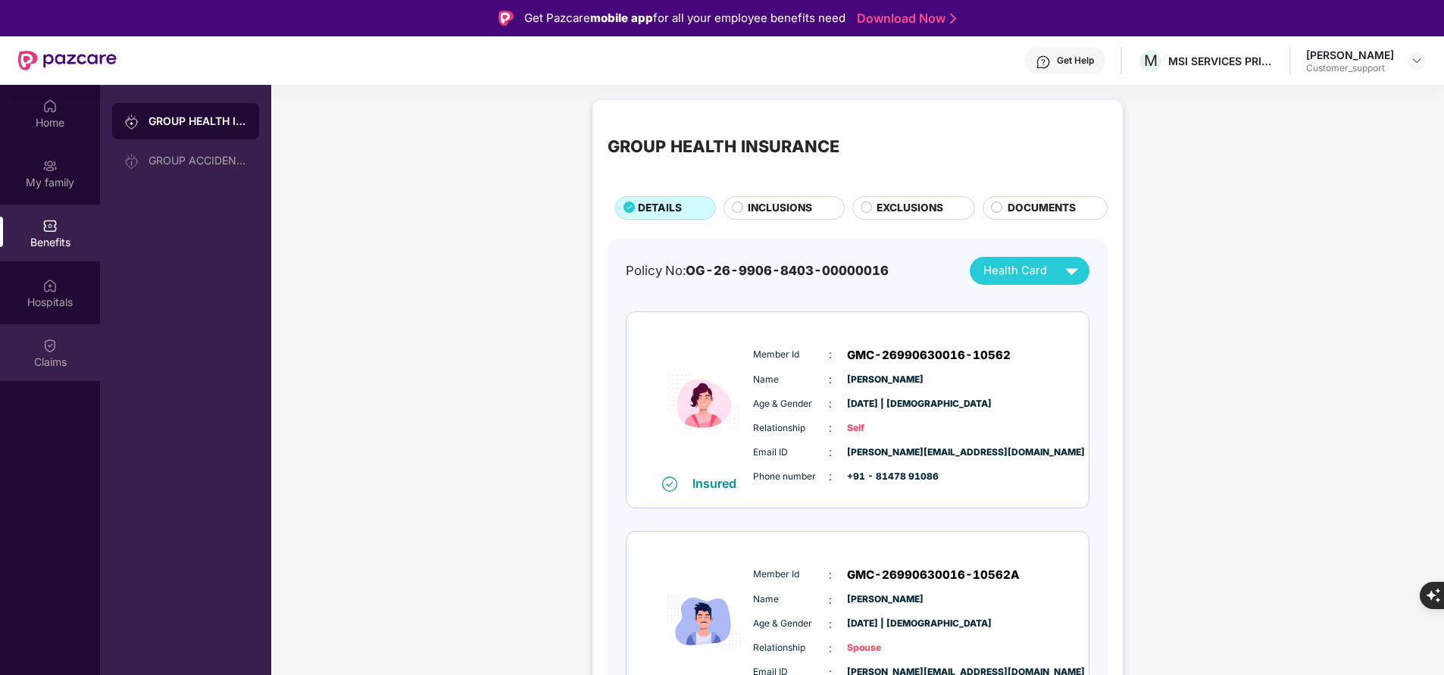
click at [52, 360] on div "Claims" at bounding box center [50, 362] width 100 height 15
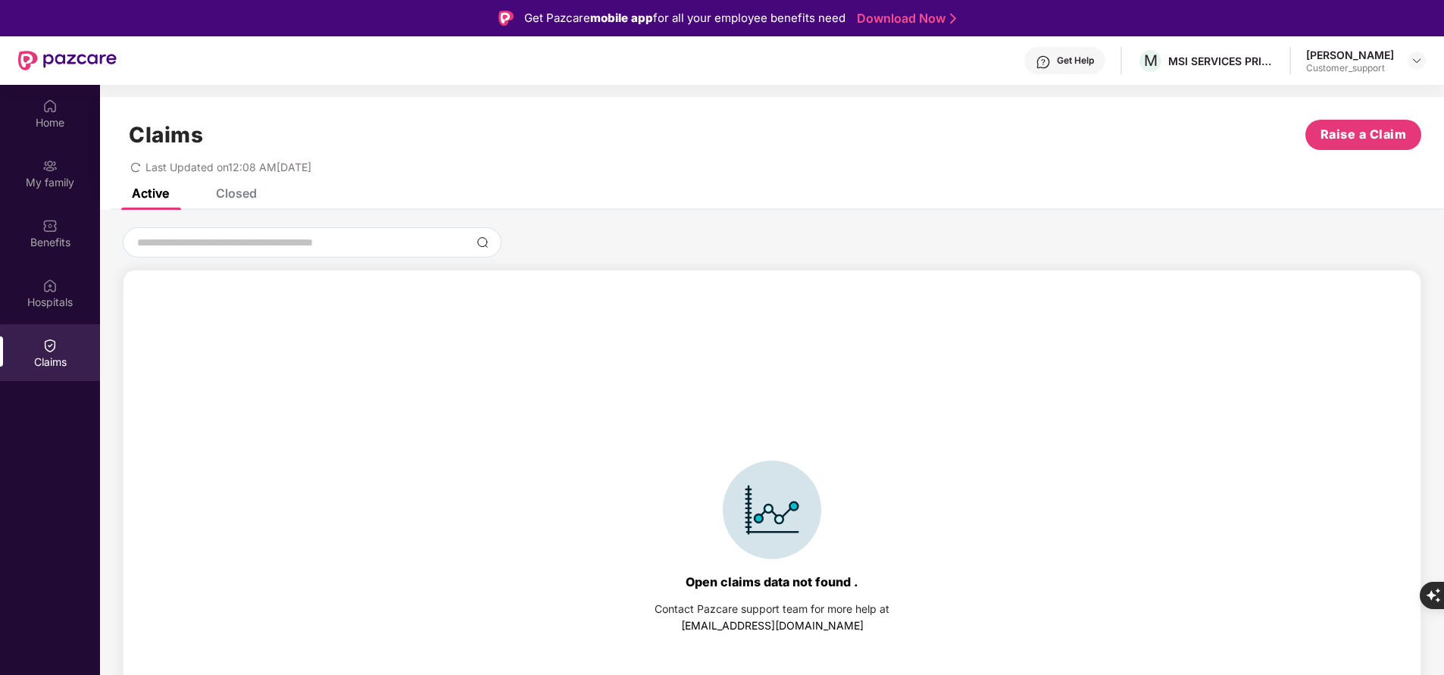
click at [225, 192] on div "Closed" at bounding box center [236, 193] width 41 height 15
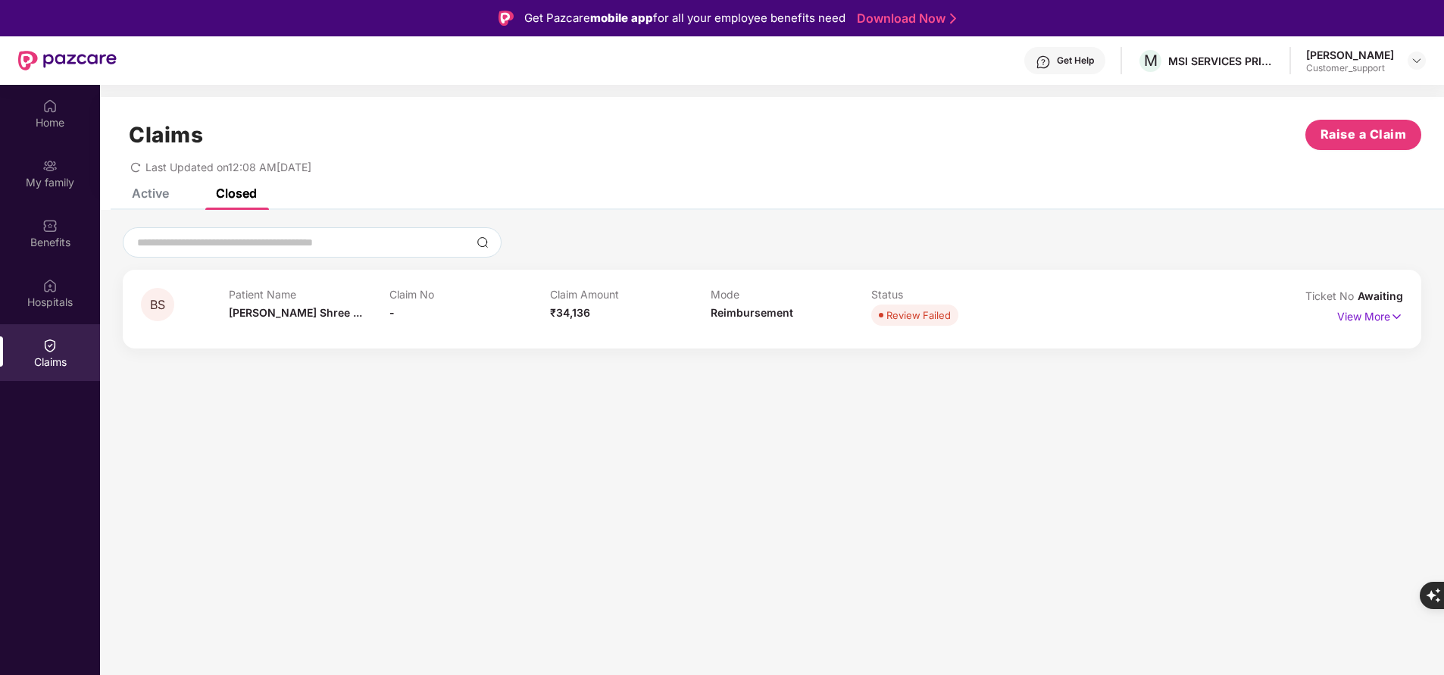
click at [130, 197] on div "Active" at bounding box center [139, 193] width 60 height 15
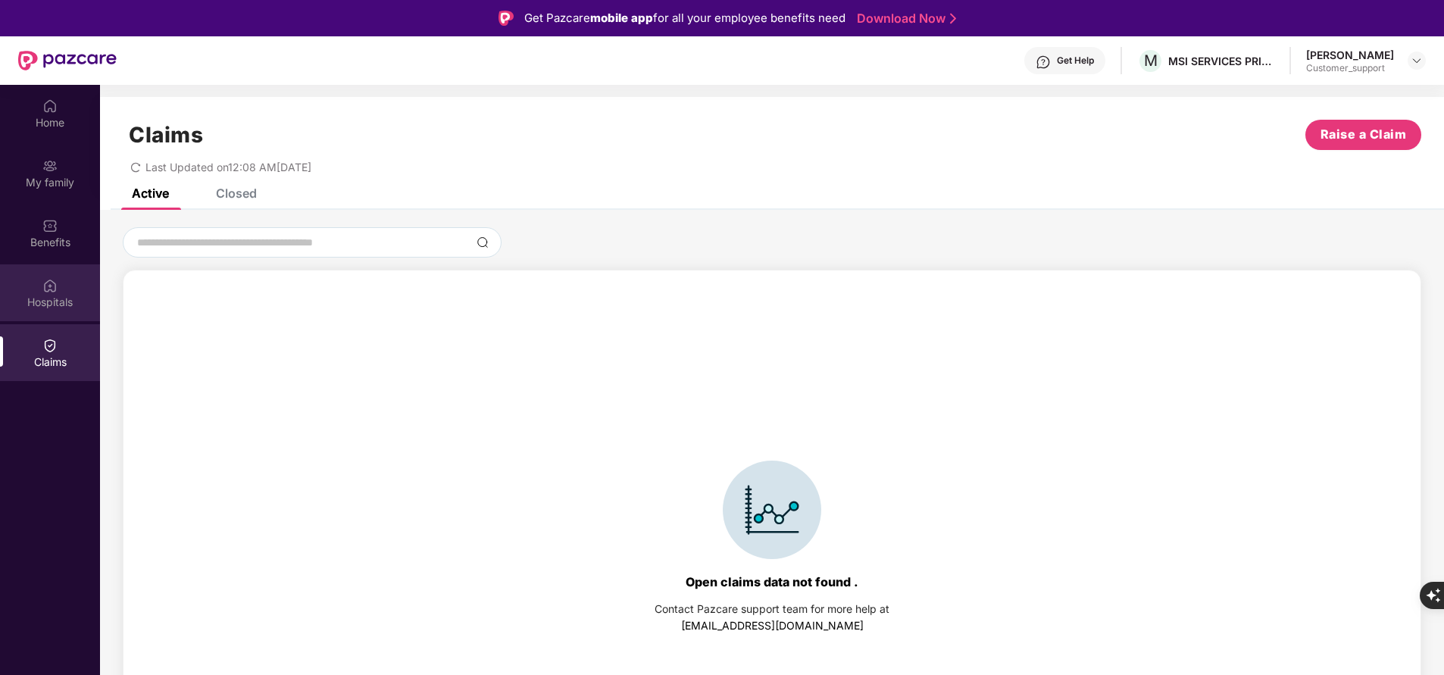
click at [58, 308] on div "Hospitals" at bounding box center [50, 302] width 100 height 15
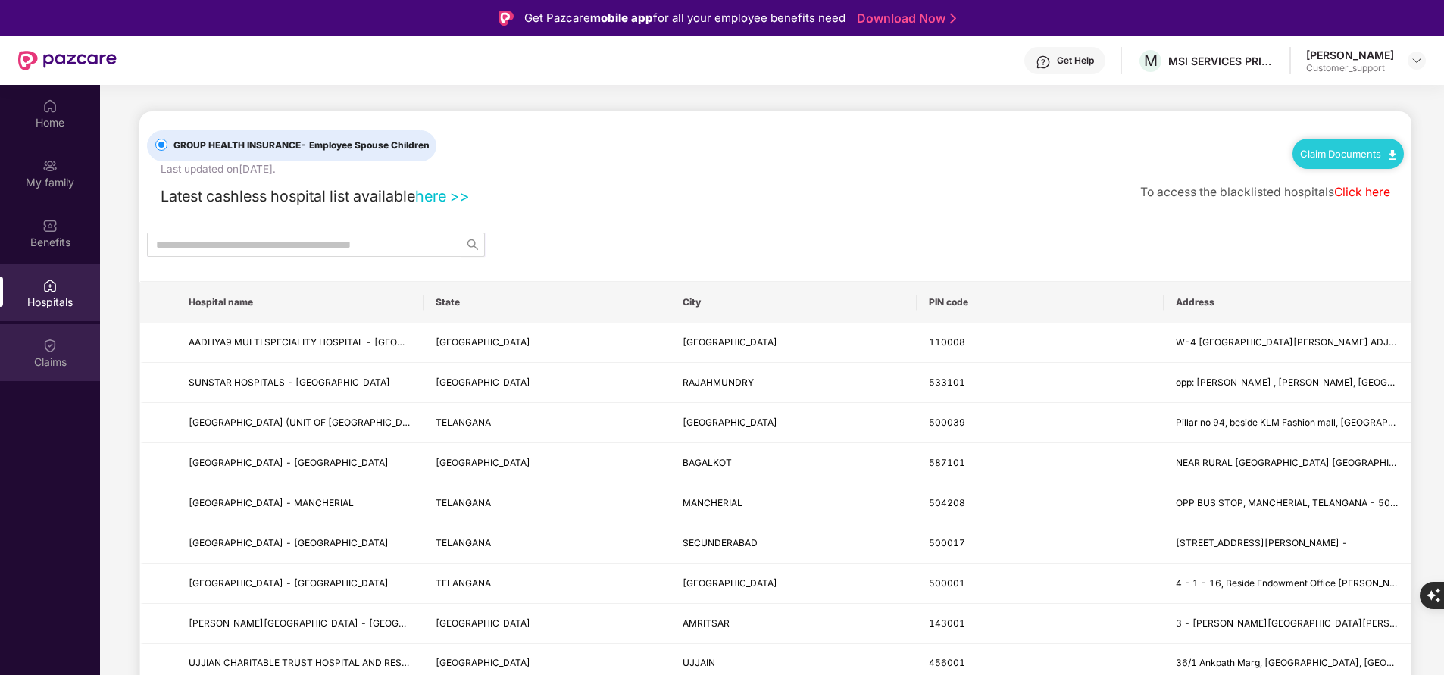
click at [38, 357] on div "Claims" at bounding box center [50, 362] width 100 height 15
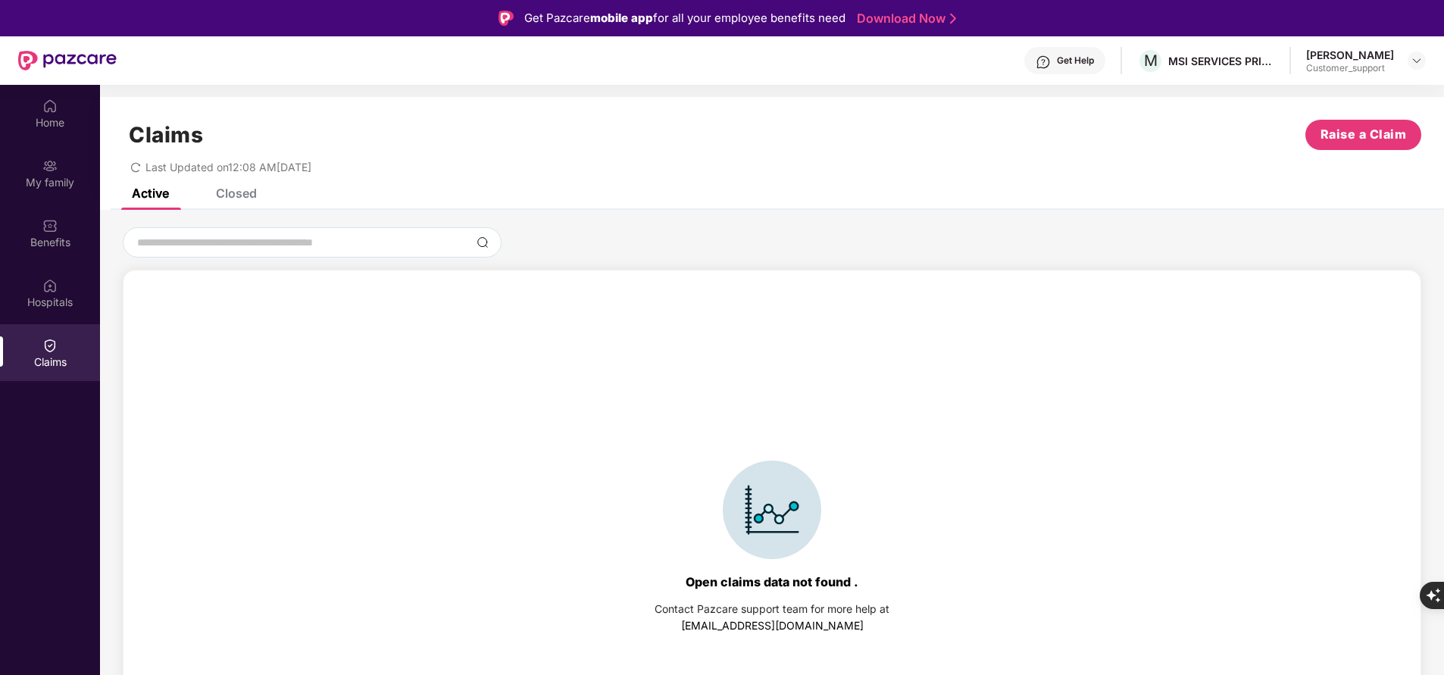
click at [249, 194] on div "Closed" at bounding box center [236, 193] width 41 height 15
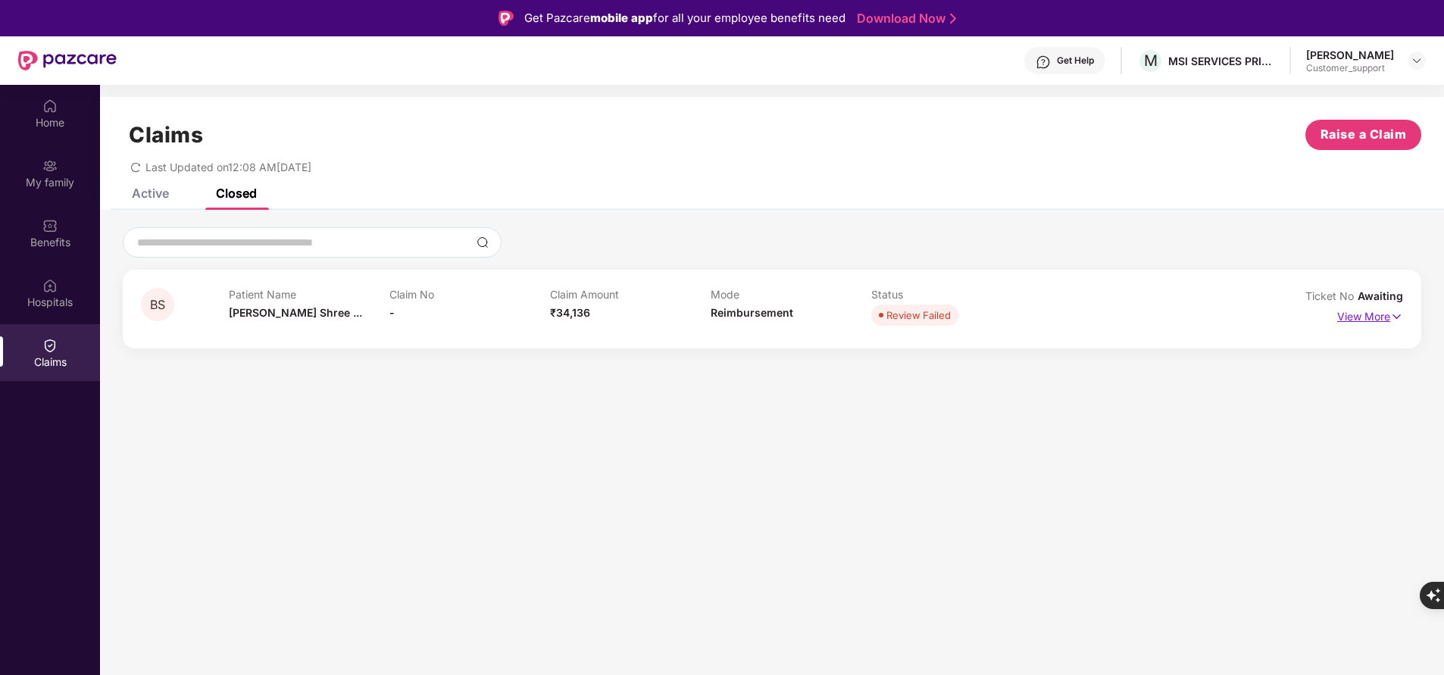
click at [1369, 314] on p "View More" at bounding box center [1370, 315] width 66 height 20
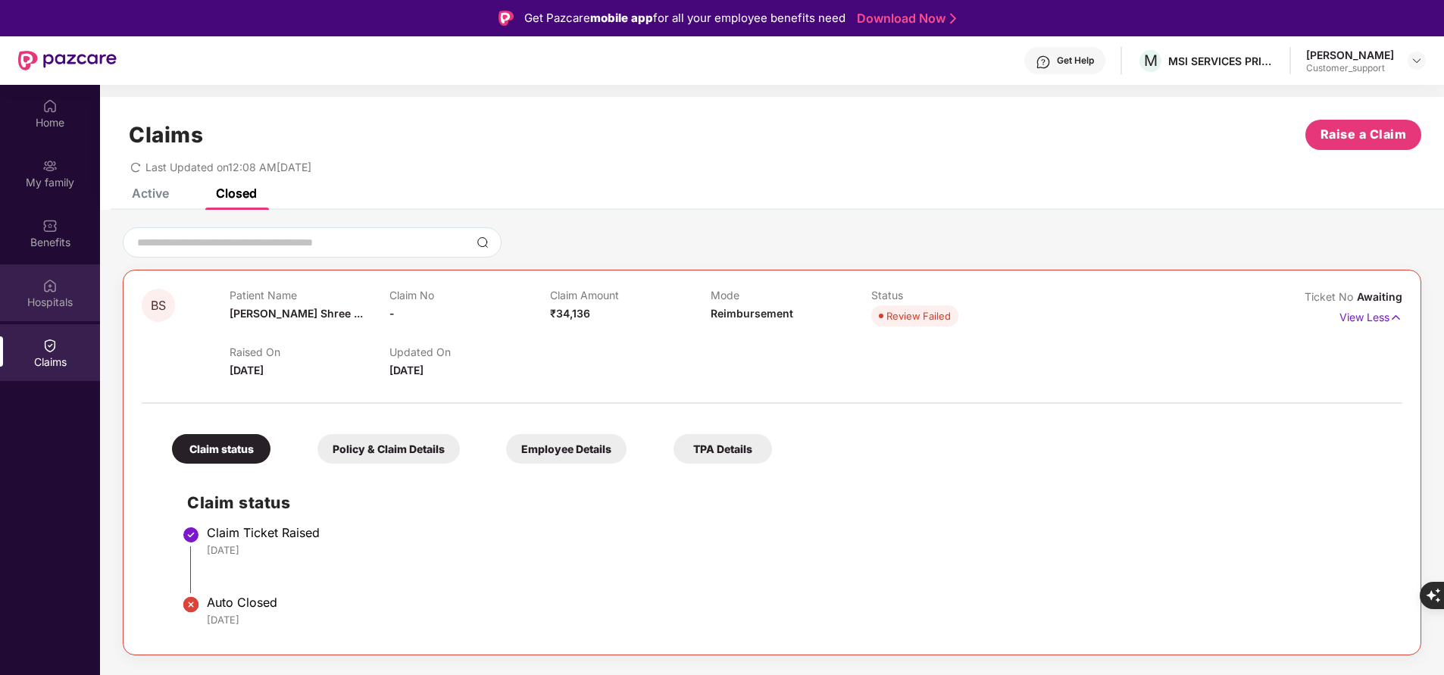
click at [52, 274] on div "Hospitals" at bounding box center [50, 292] width 100 height 57
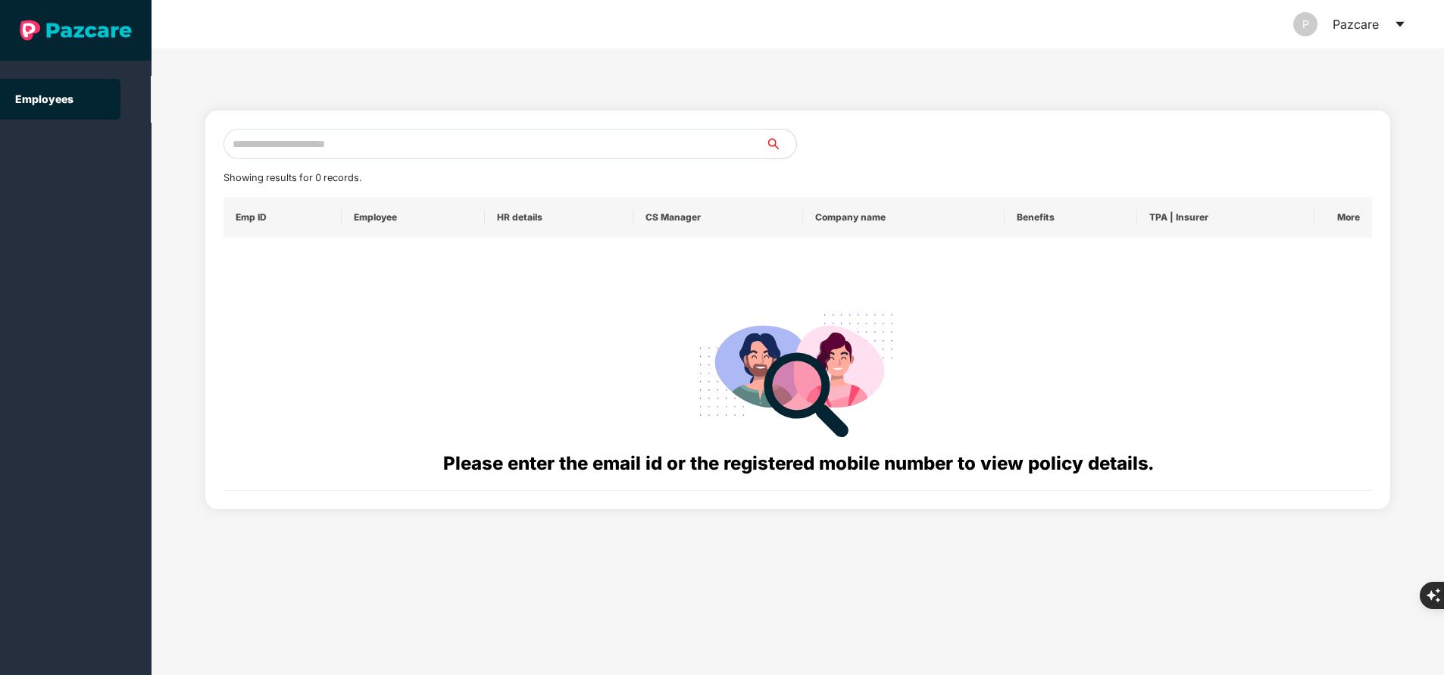
click at [440, 138] on input "text" at bounding box center [495, 144] width 543 height 30
paste input "**********"
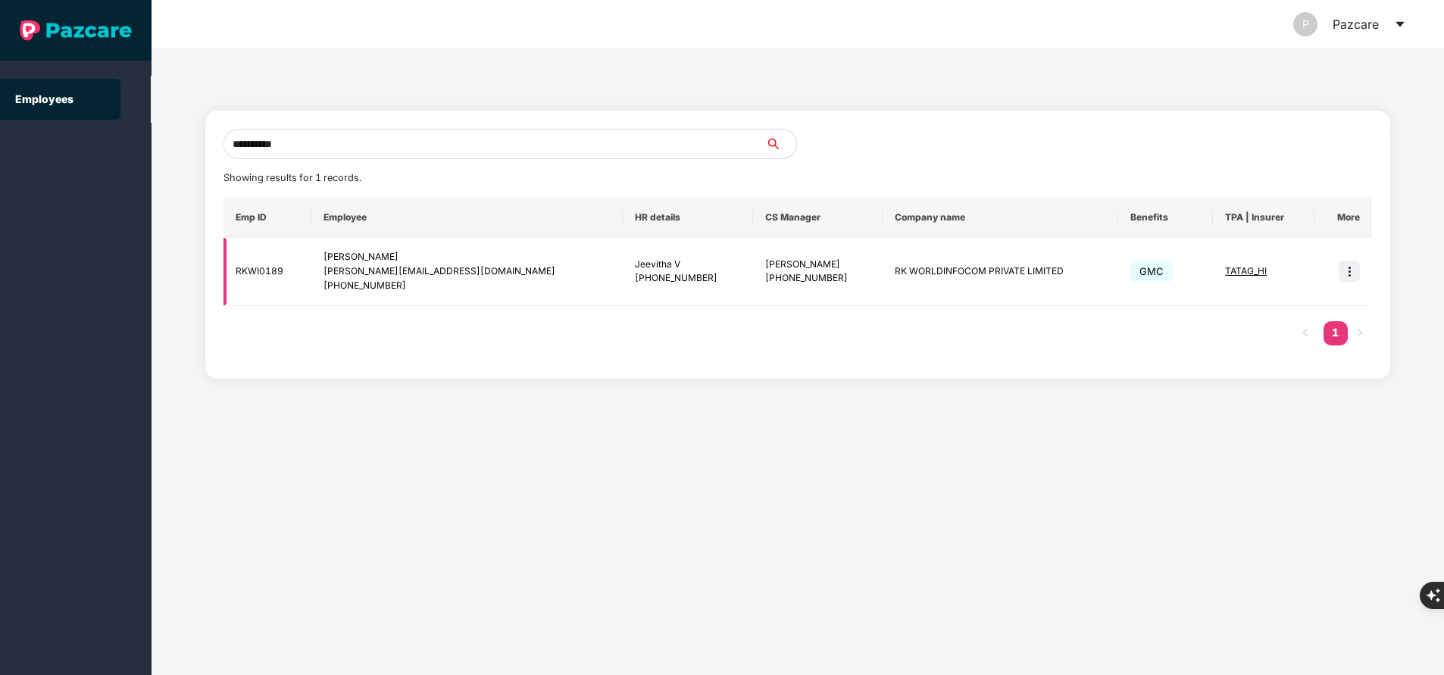
type input "**********"
click at [1349, 274] on img at bounding box center [1349, 271] width 21 height 21
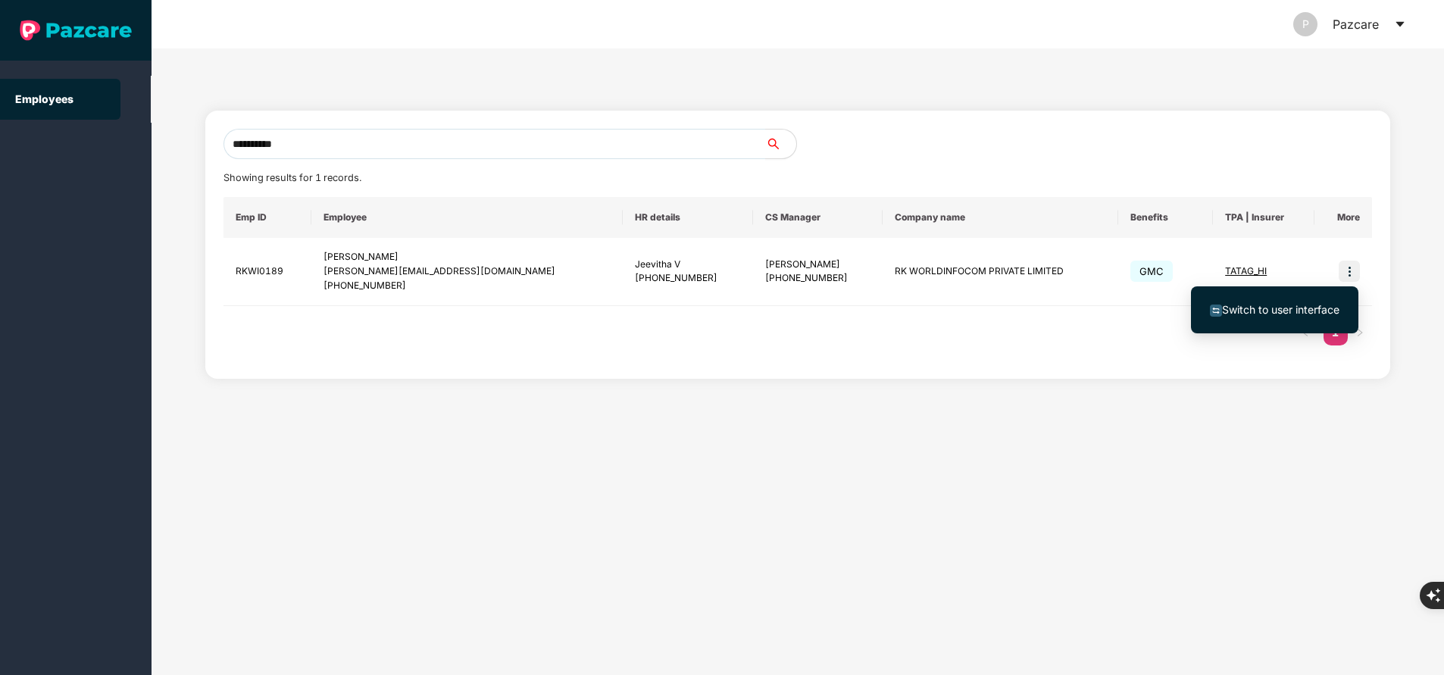
click at [1253, 316] on span "Switch to user interface" at bounding box center [1275, 310] width 130 height 17
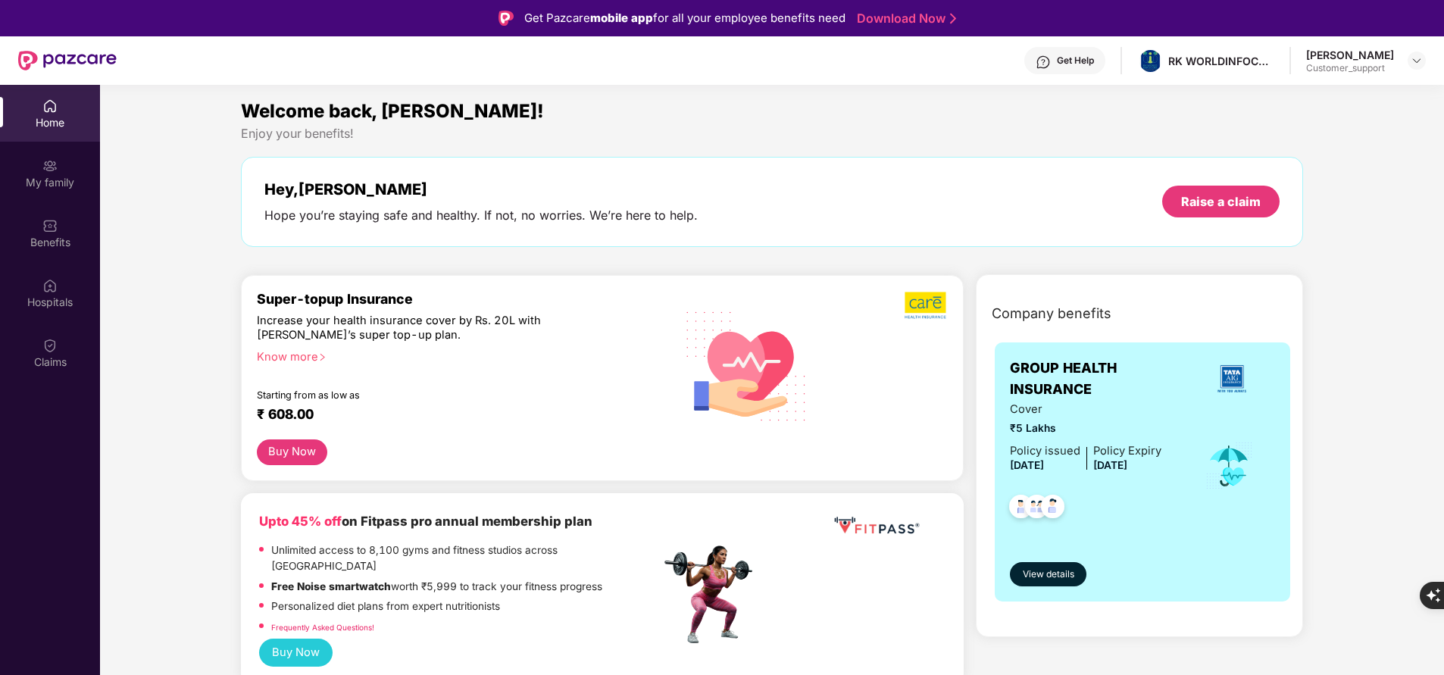
click at [64, 202] on div "Home My family Benefits Hospitals Claims" at bounding box center [50, 234] width 100 height 299
click at [46, 365] on div "Claims" at bounding box center [50, 362] width 100 height 15
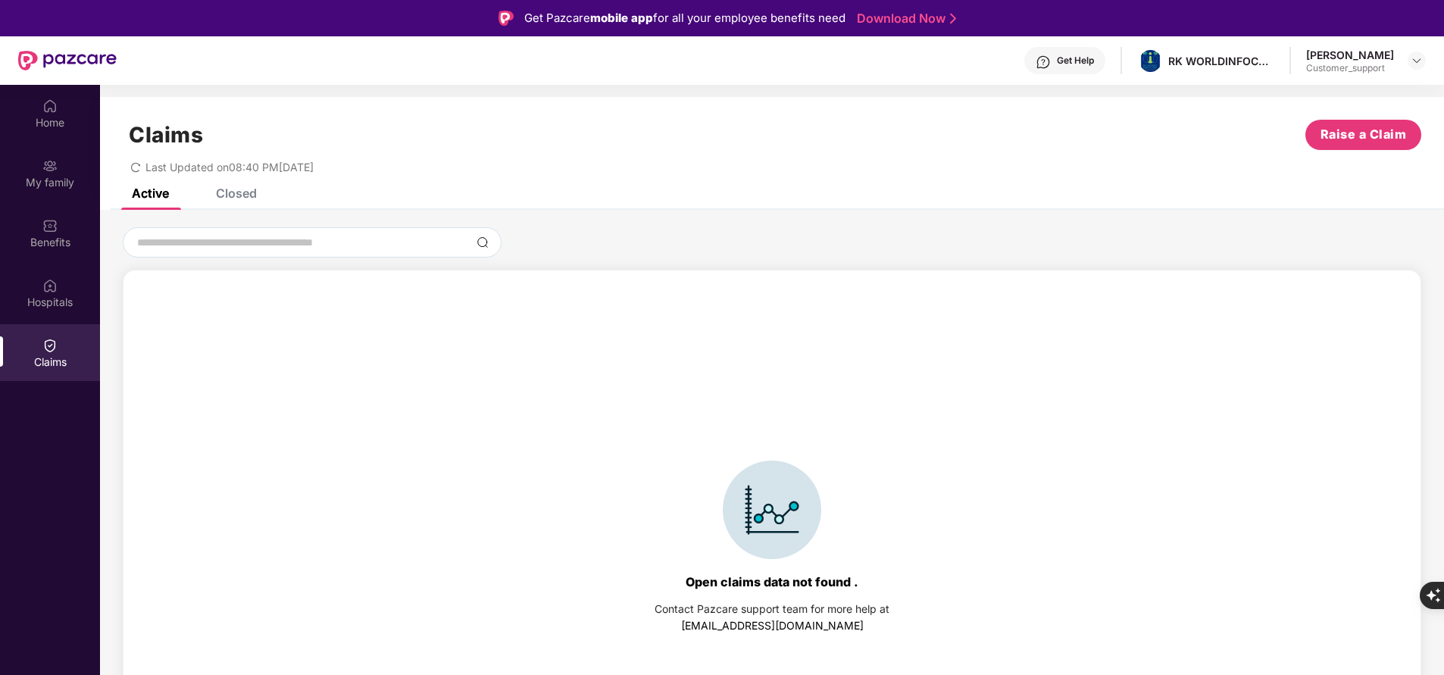
click at [242, 192] on div "Closed" at bounding box center [236, 193] width 41 height 15
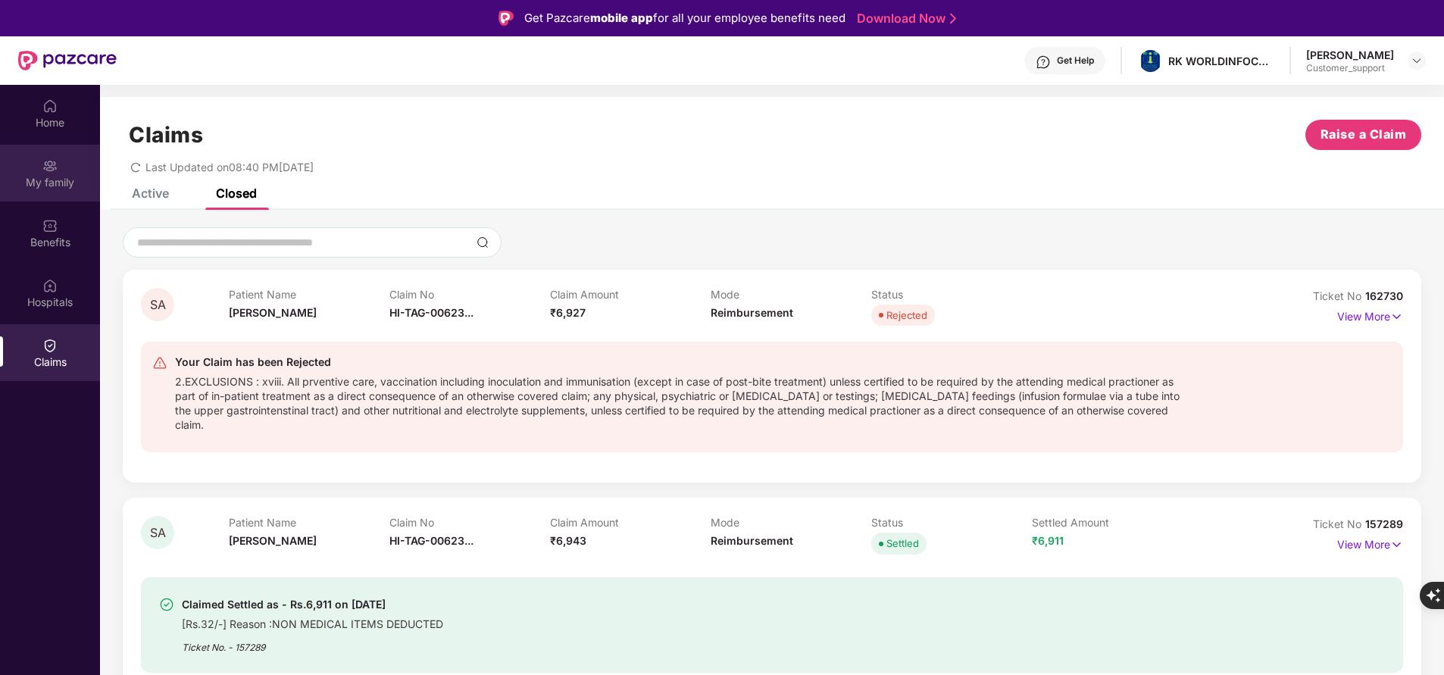
click at [55, 180] on div "My family" at bounding box center [50, 182] width 100 height 15
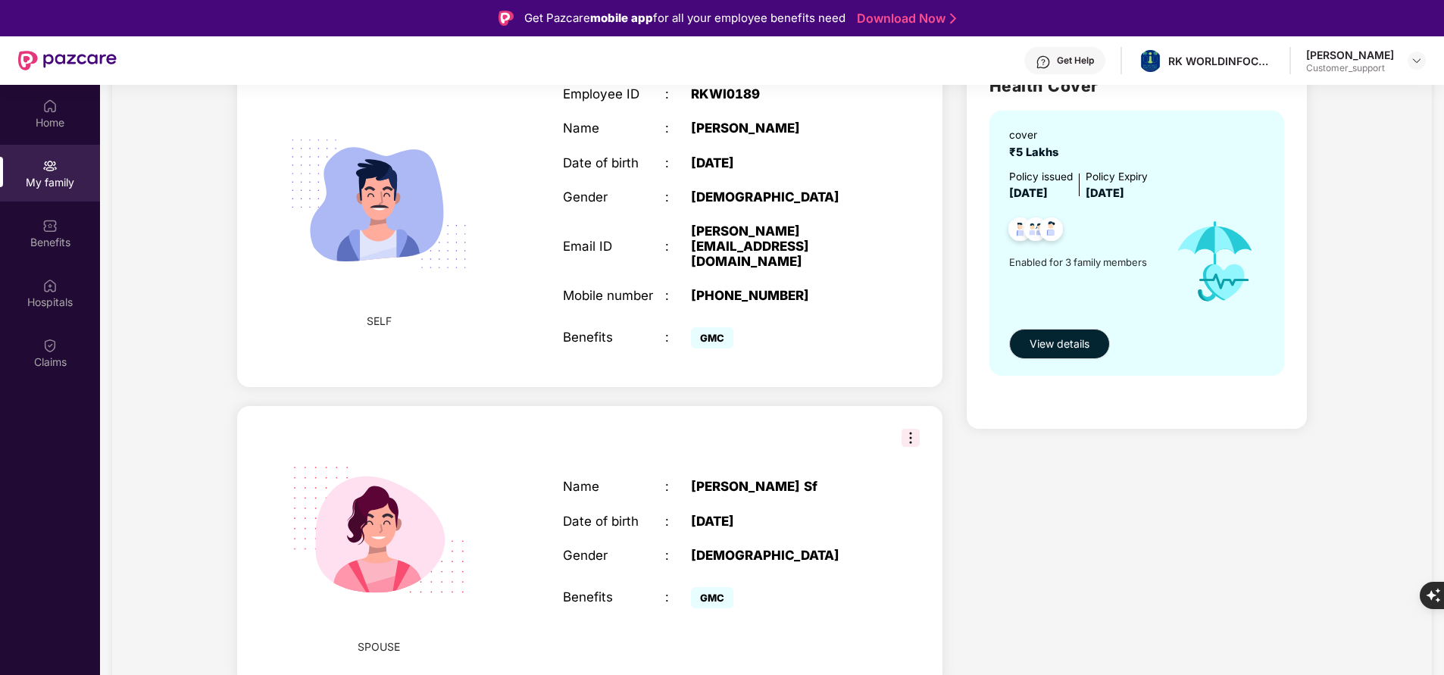
scroll to position [143, 0]
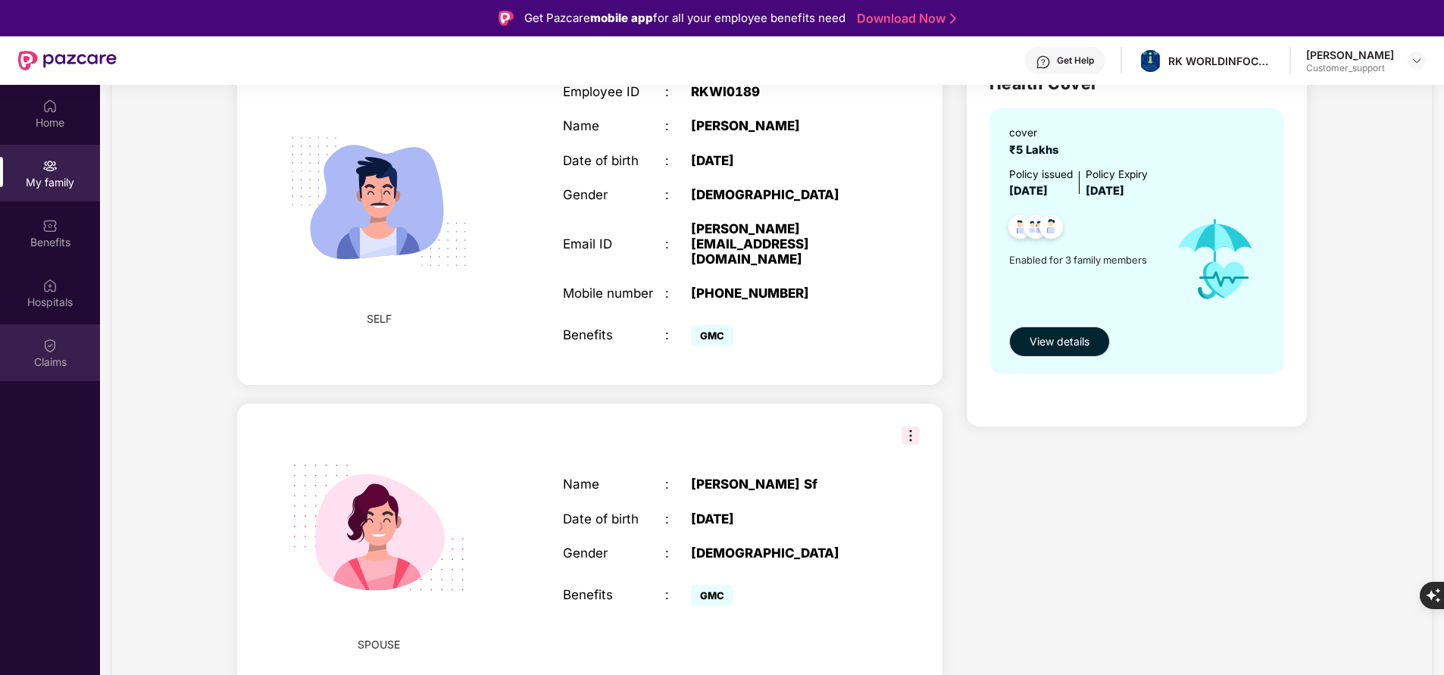
click at [50, 363] on div "Claims" at bounding box center [50, 362] width 100 height 15
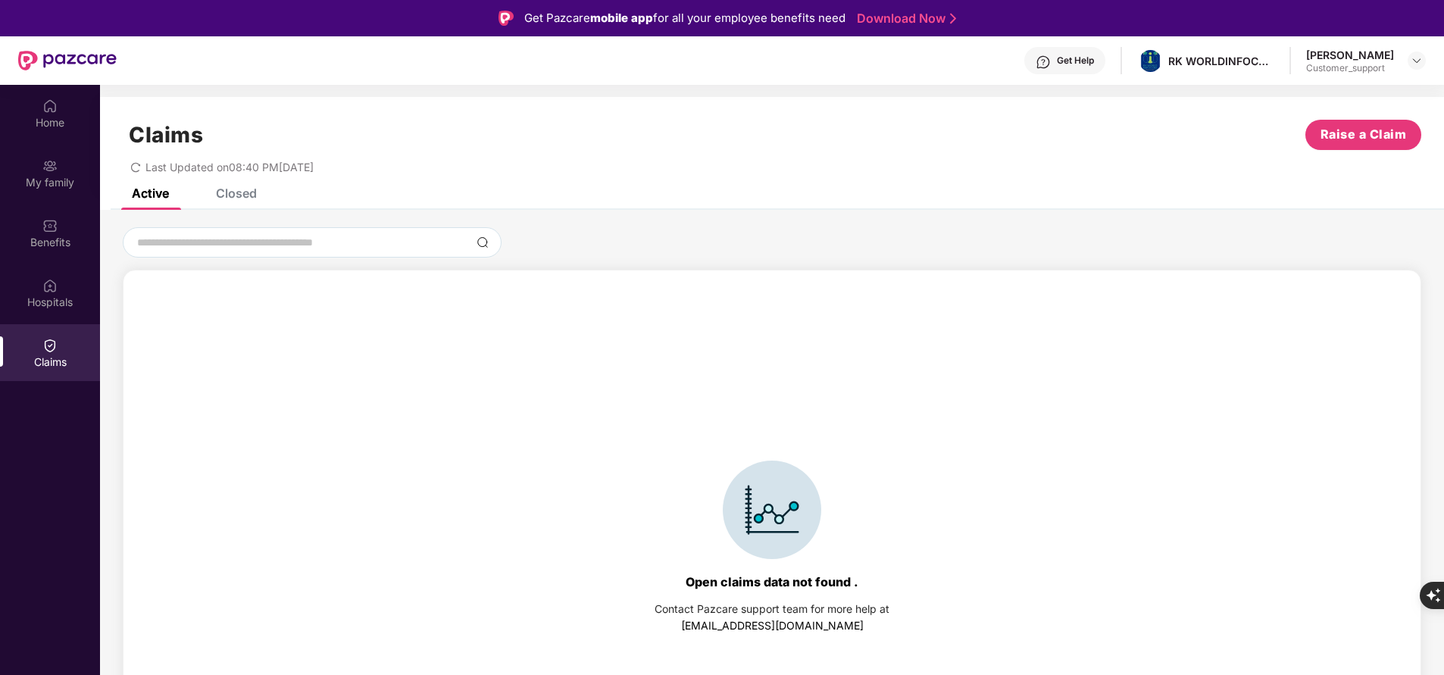
click at [230, 187] on div "Claims Raise a Claim Last Updated on 08:40 PM, 23 Aug 2025" at bounding box center [772, 143] width 1344 height 92
click at [244, 198] on div "Closed" at bounding box center [236, 193] width 41 height 15
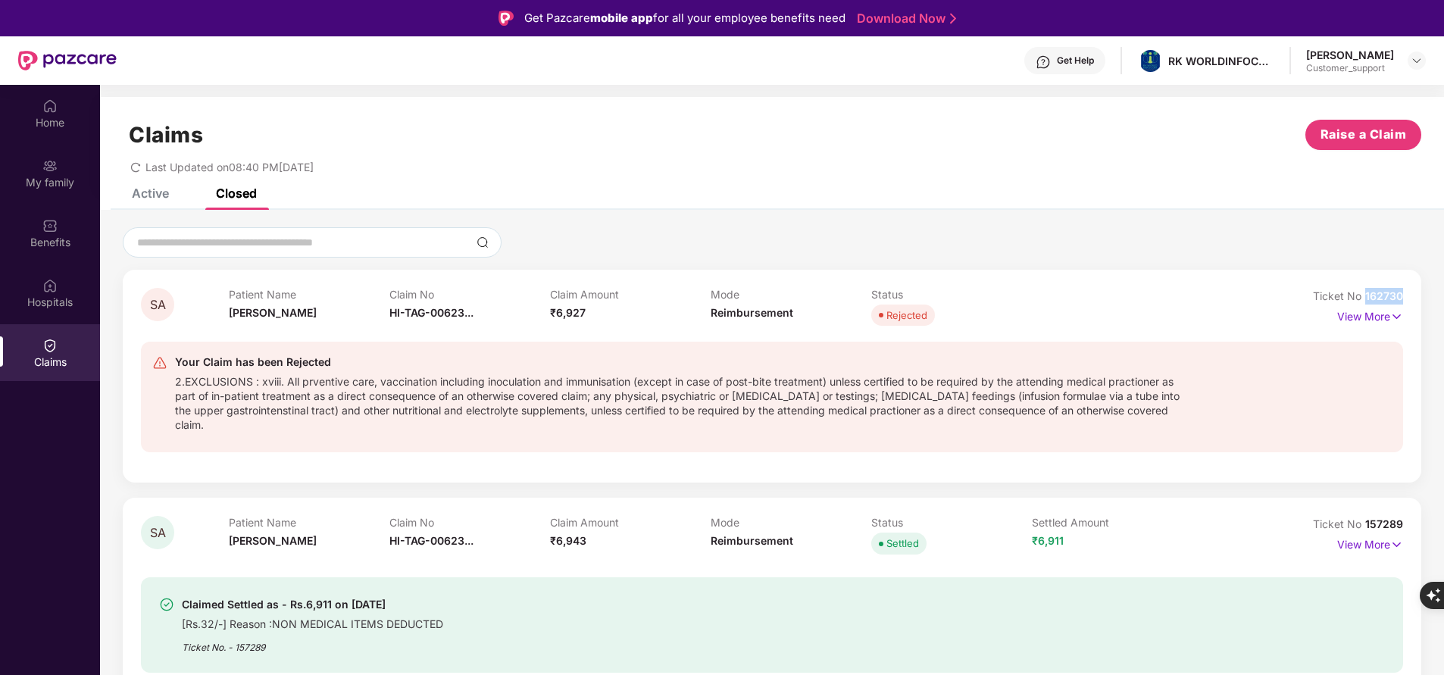
drag, startPoint x: 1362, startPoint y: 292, endPoint x: 1406, endPoint y: 290, distance: 44.8
click at [1406, 290] on div "SA Patient Name Syed Arham Claim No HI-TAG-00623... Claim Amount ₹6,927 Mode Re…" at bounding box center [772, 376] width 1299 height 213
copy span "162730"
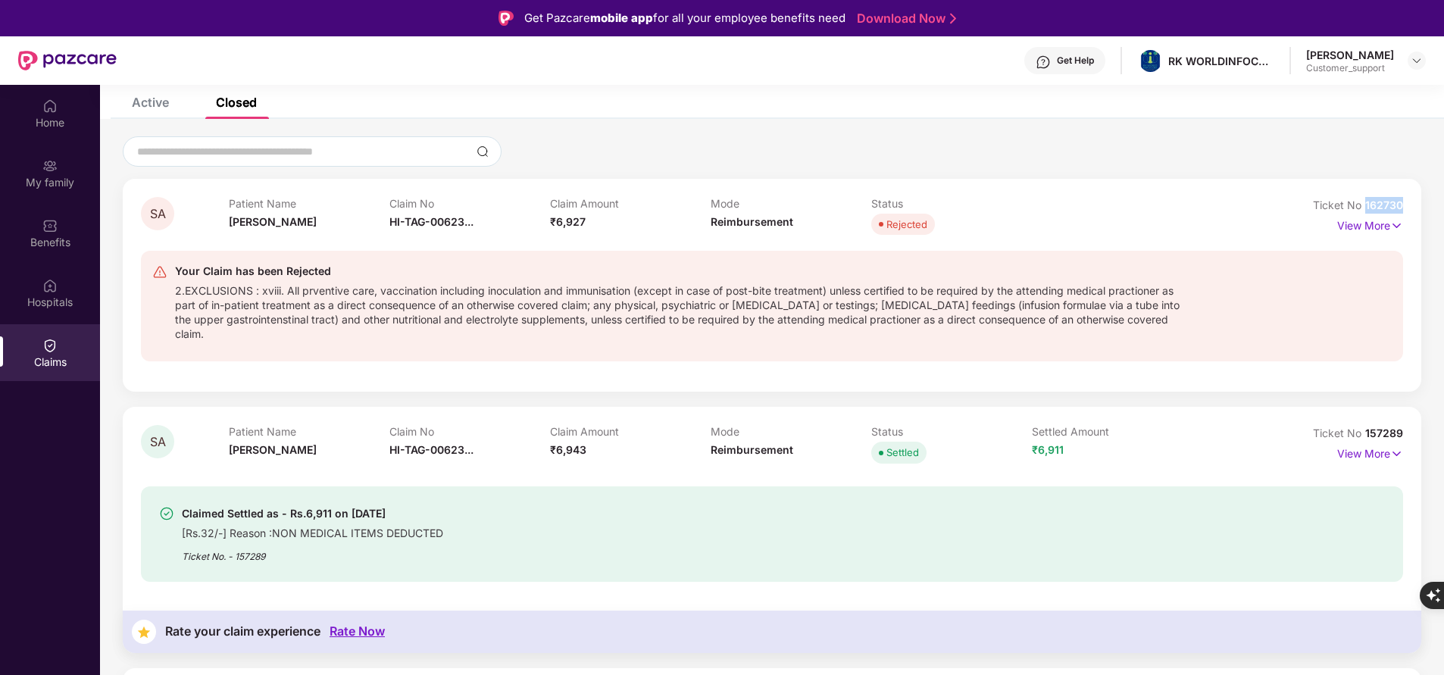
scroll to position [68, 0]
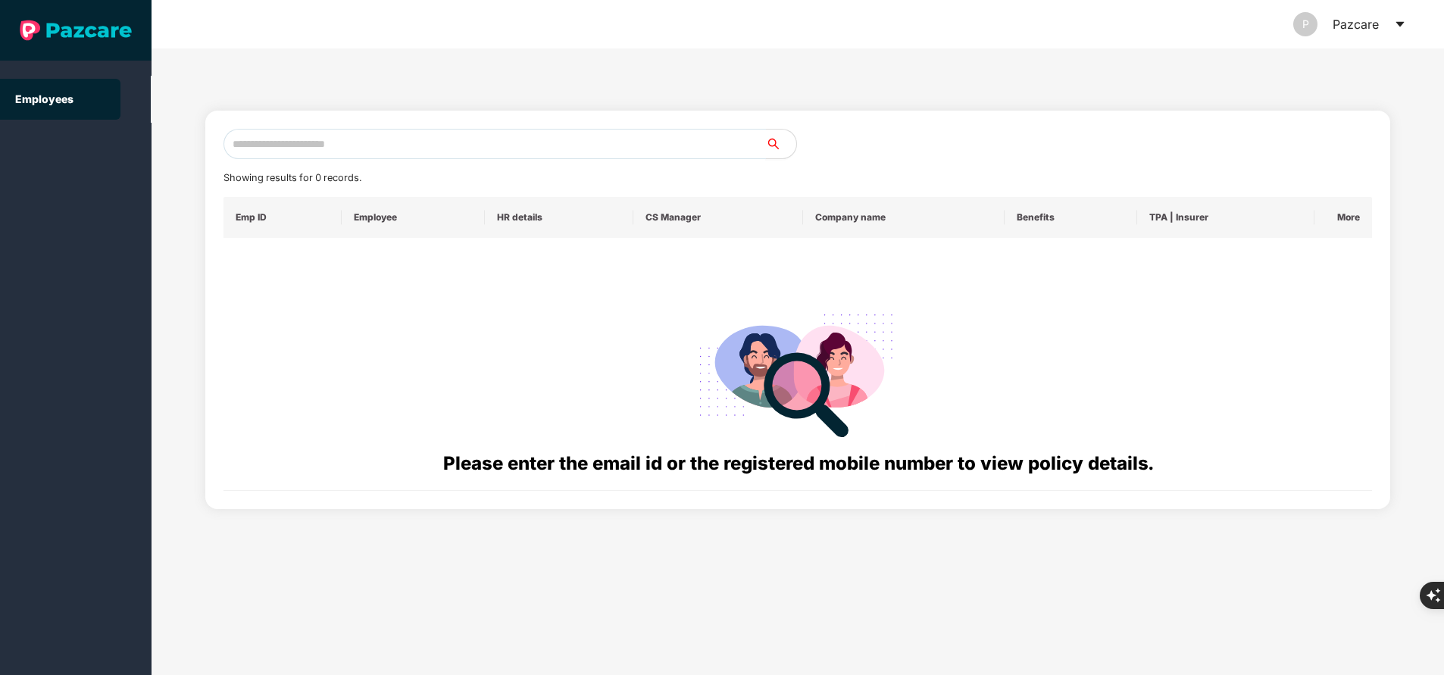
click at [410, 138] on input "text" at bounding box center [495, 144] width 543 height 30
paste input "**********"
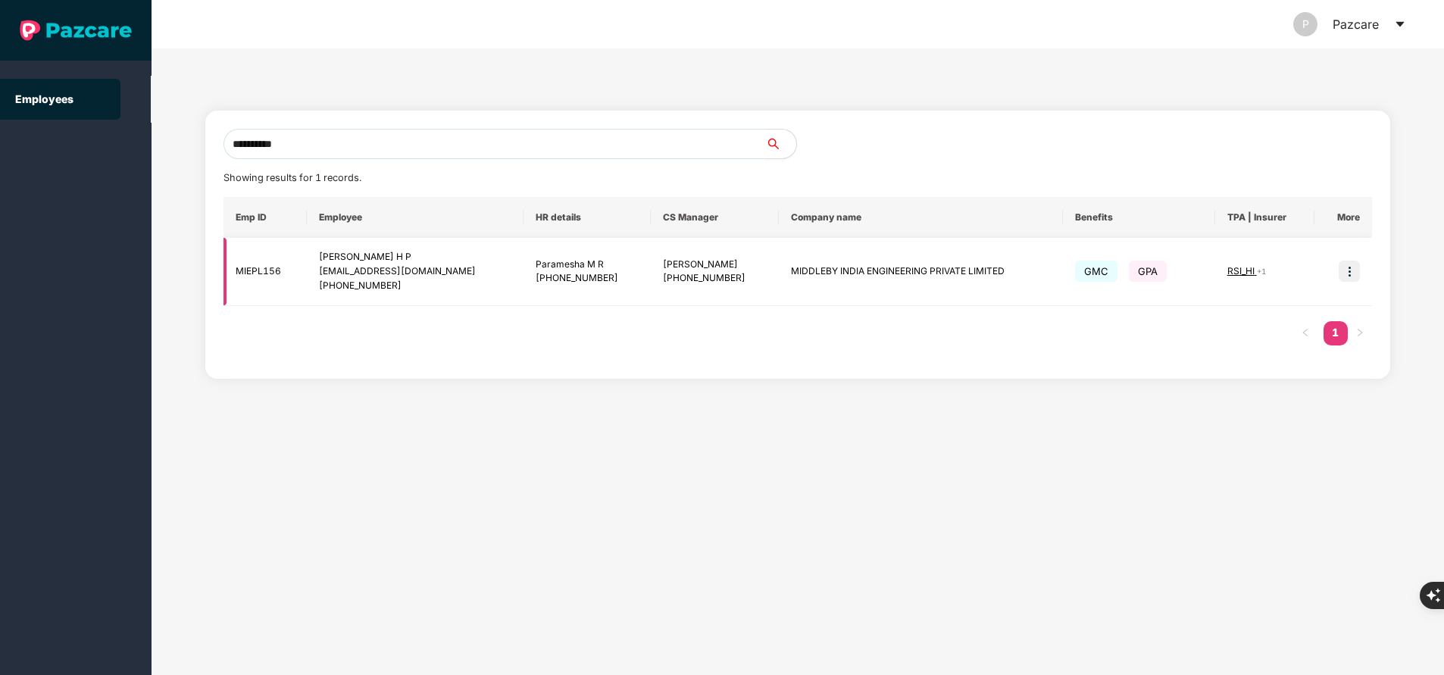
type input "**********"
click at [1351, 275] on img at bounding box center [1349, 271] width 21 height 21
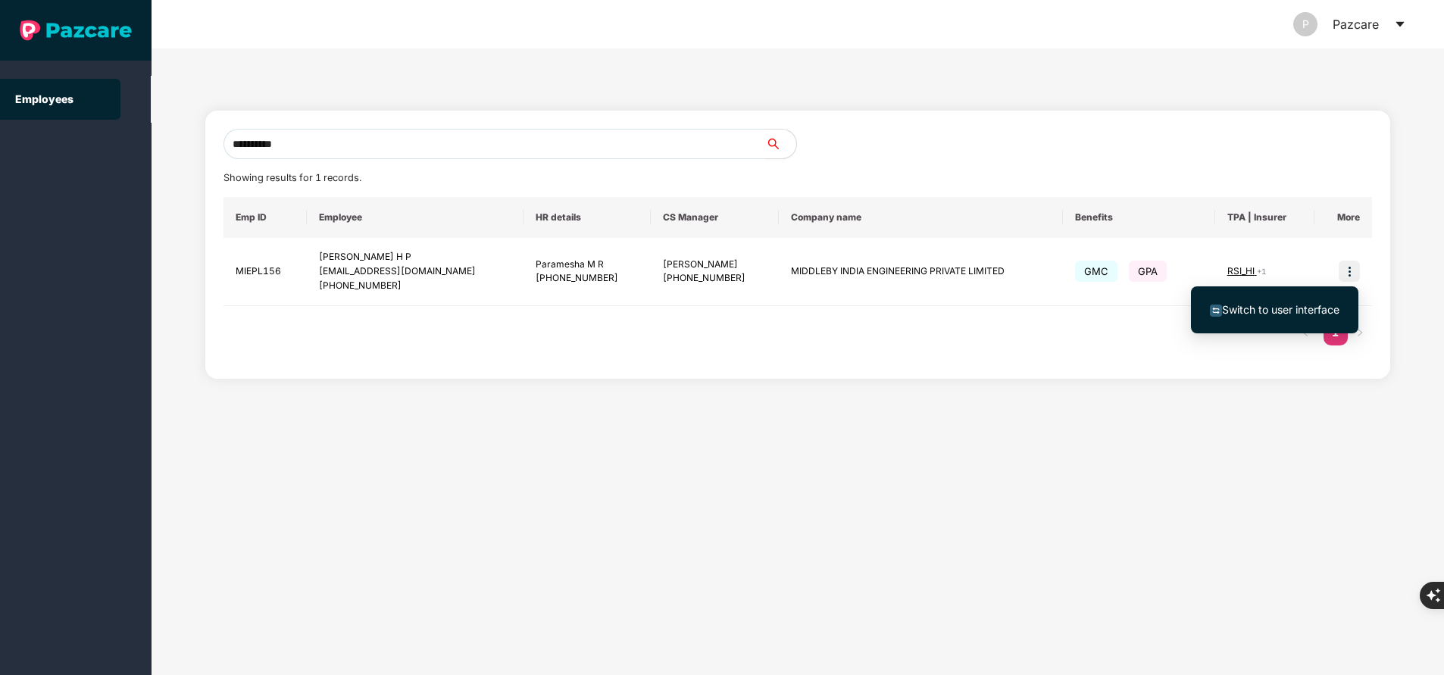
click at [1293, 317] on span "Switch to user interface" at bounding box center [1275, 310] width 130 height 17
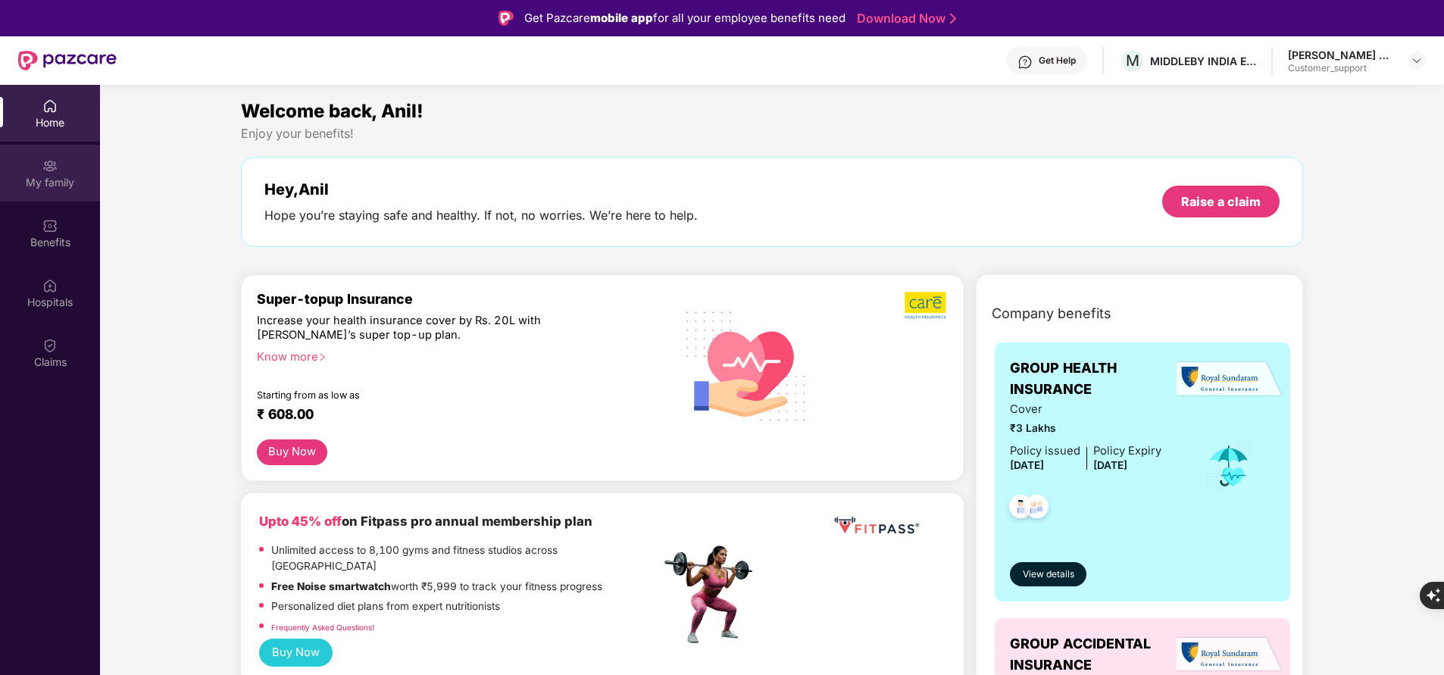
click at [63, 194] on div "My family" at bounding box center [50, 173] width 100 height 57
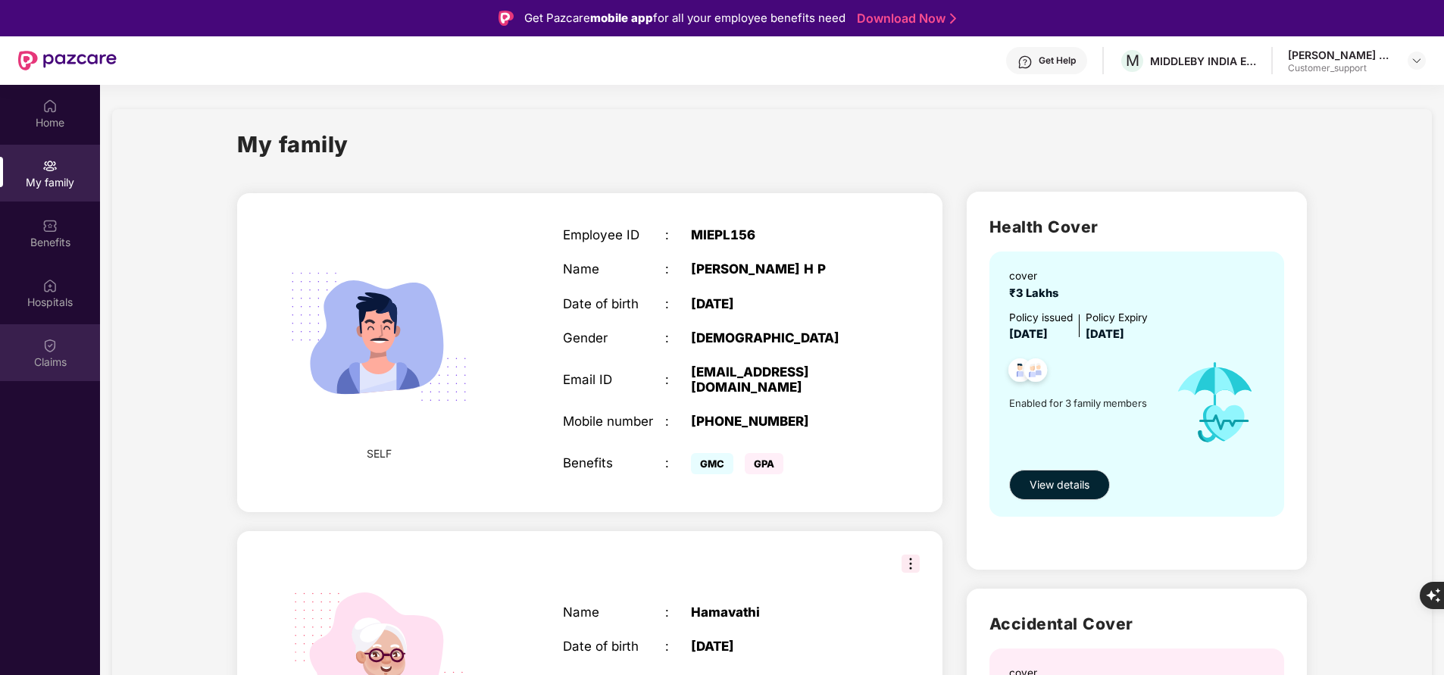
click at [65, 376] on div "Claims" at bounding box center [50, 352] width 100 height 57
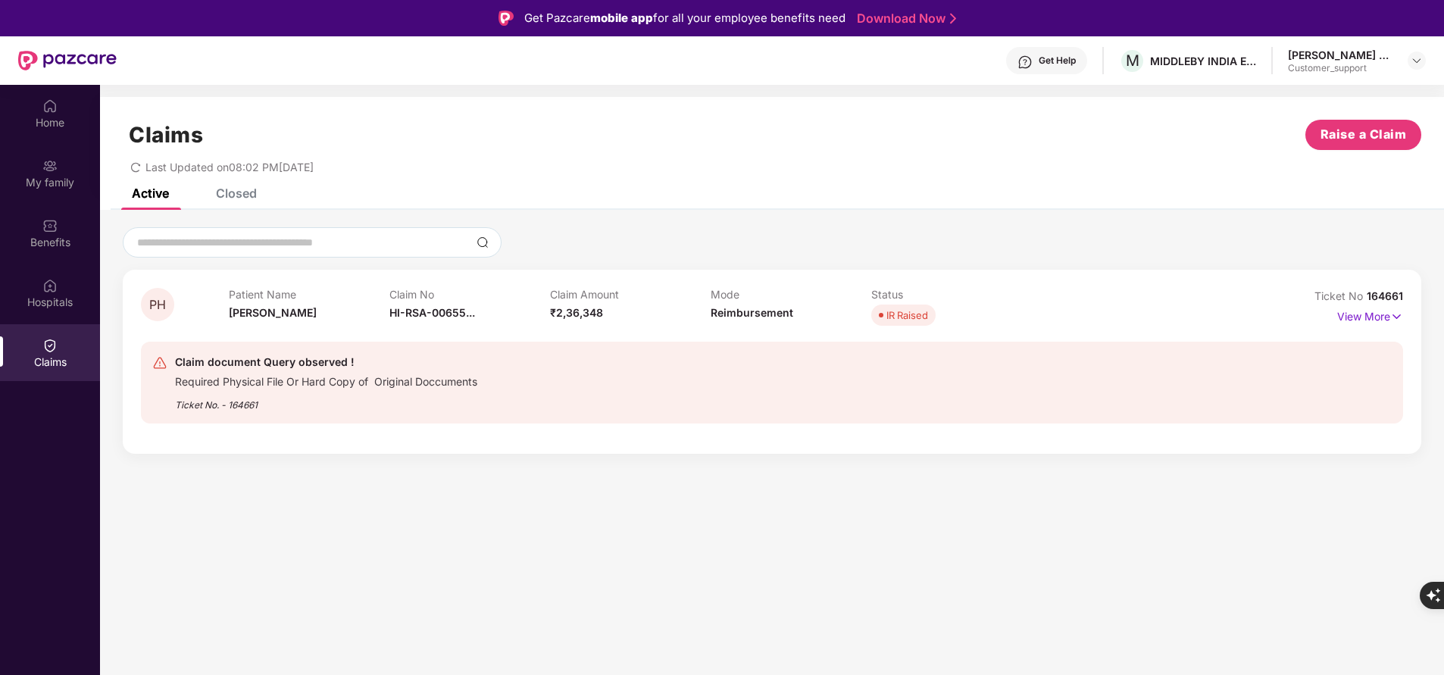
click at [235, 192] on div "Closed" at bounding box center [236, 193] width 41 height 15
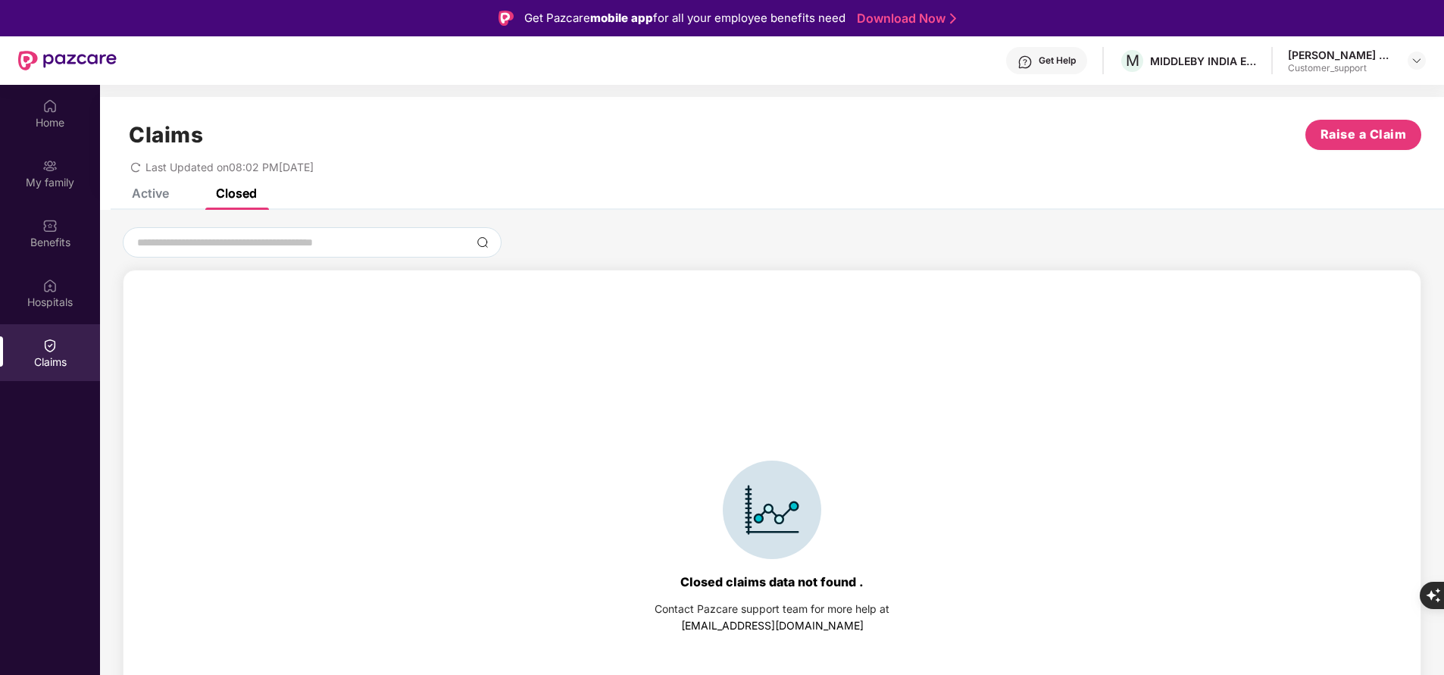
click at [155, 192] on div "Active" at bounding box center [150, 193] width 37 height 15
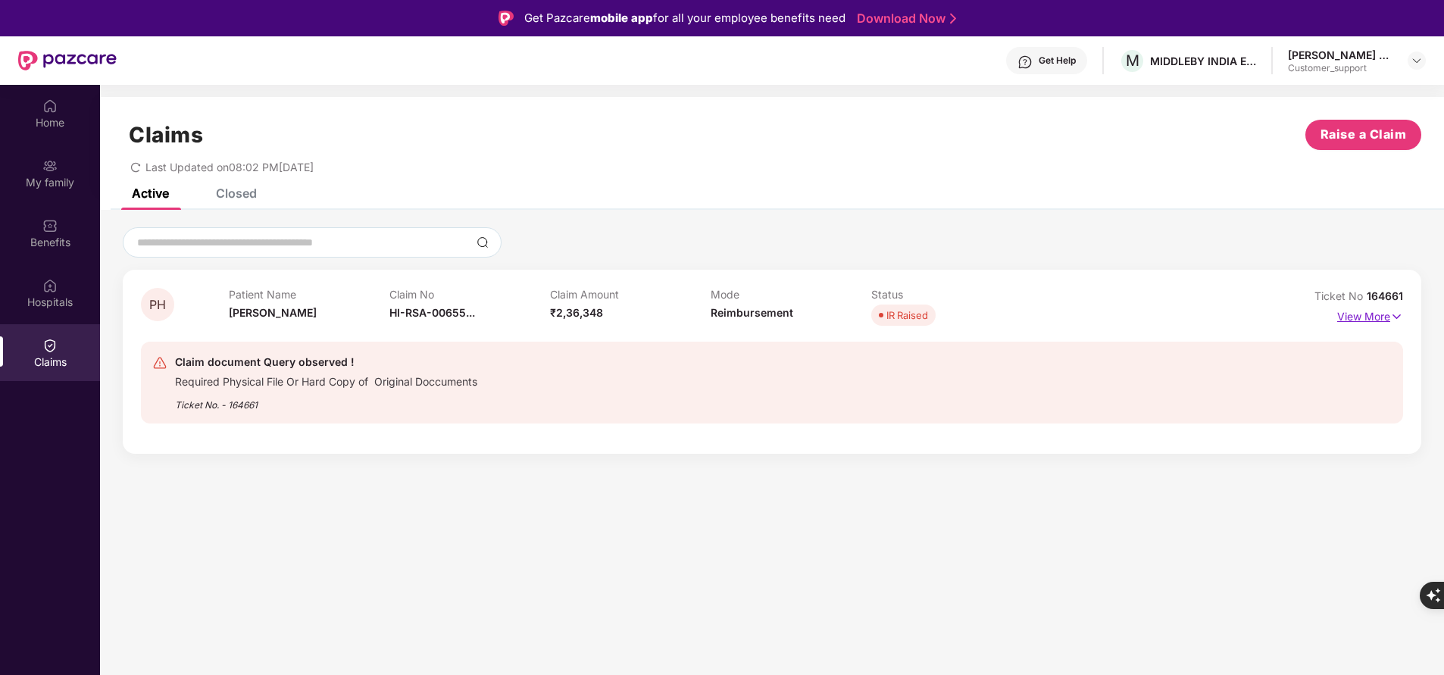
click at [1393, 323] on img at bounding box center [1396, 316] width 13 height 17
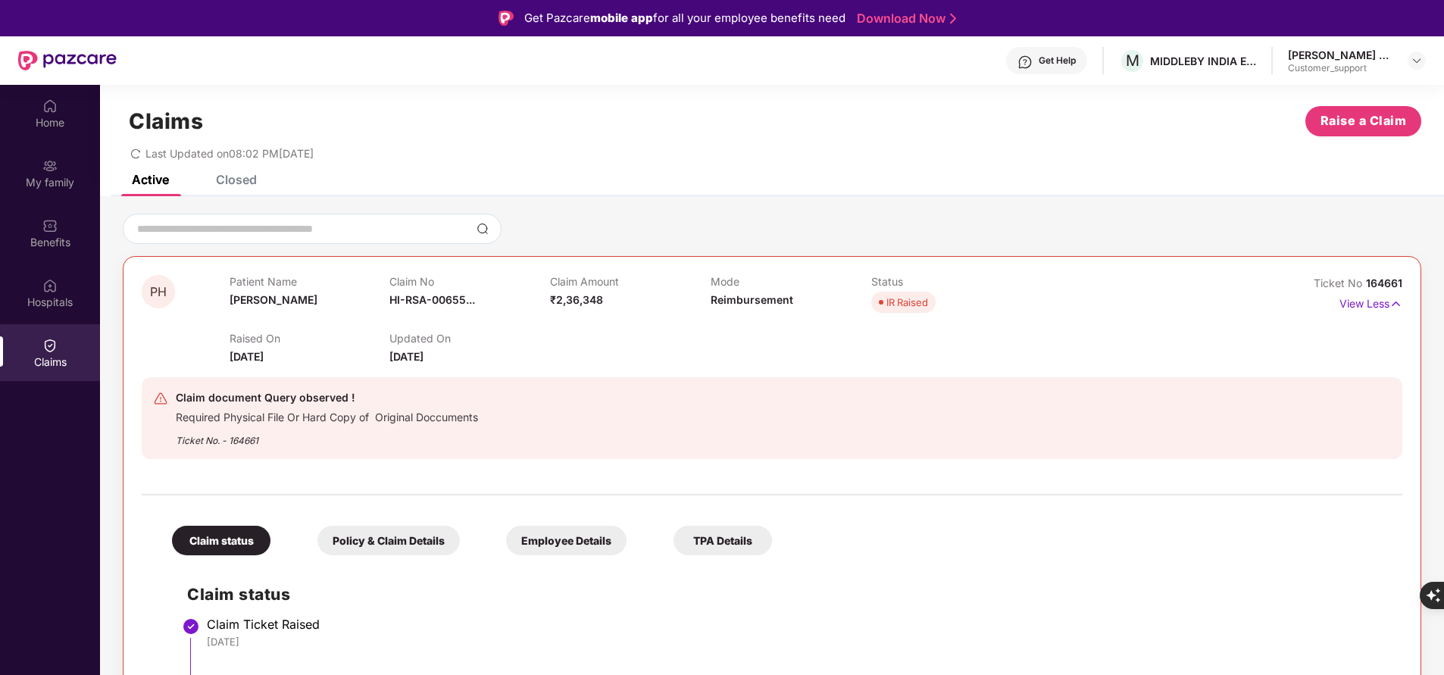
scroll to position [2, 0]
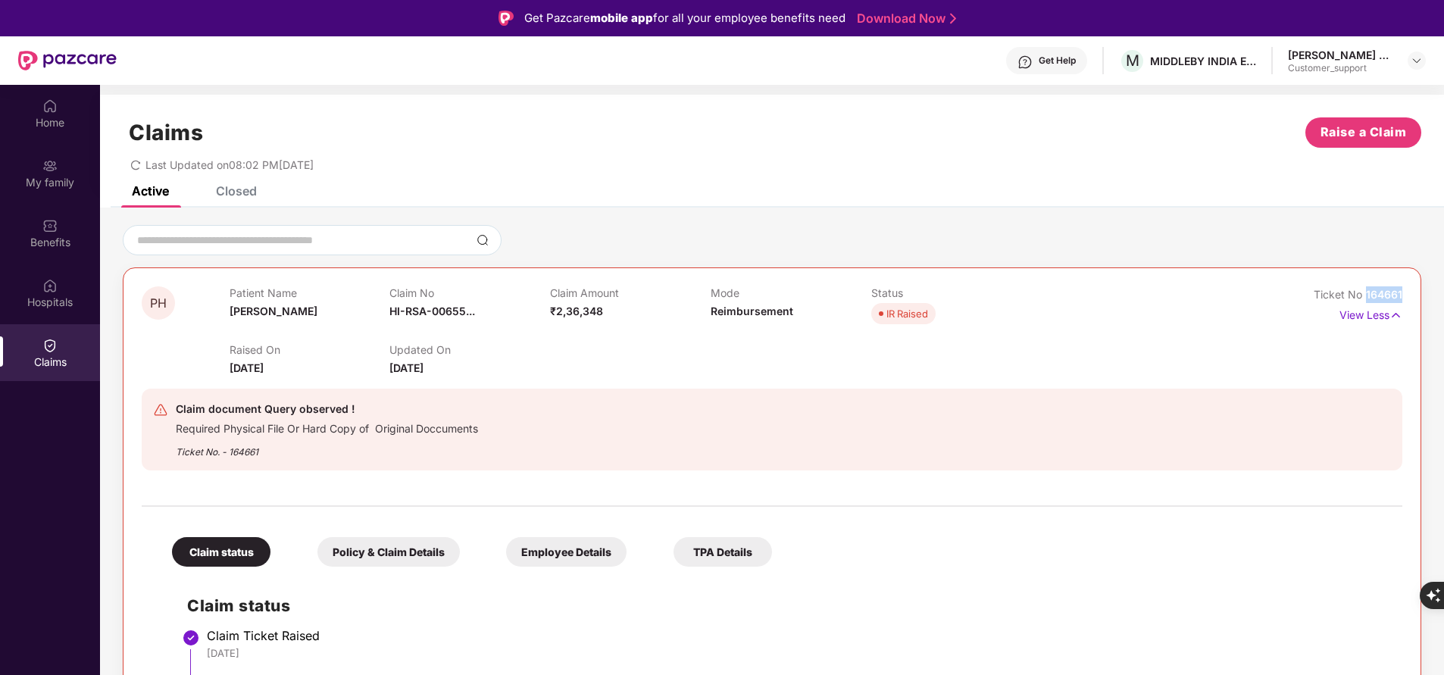
drag, startPoint x: 1360, startPoint y: 291, endPoint x: 1442, endPoint y: 281, distance: 82.4
click at [1442, 281] on div "PH Patient Name Prakash H S Claim No HI-RSA-00655... Claim Amount ₹2,36,348 Mod…" at bounding box center [772, 666] width 1344 height 882
copy span "164661"
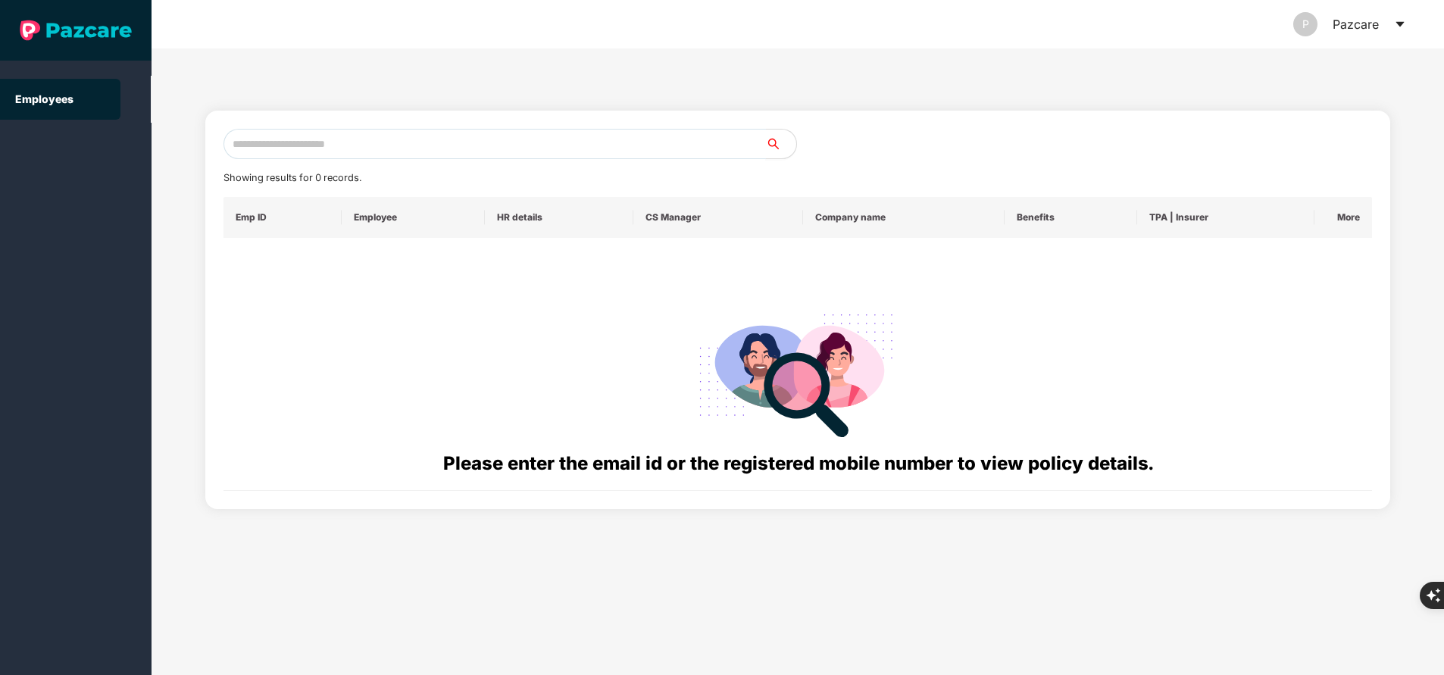
paste input "**********"
click at [339, 145] on input "text" at bounding box center [495, 144] width 543 height 30
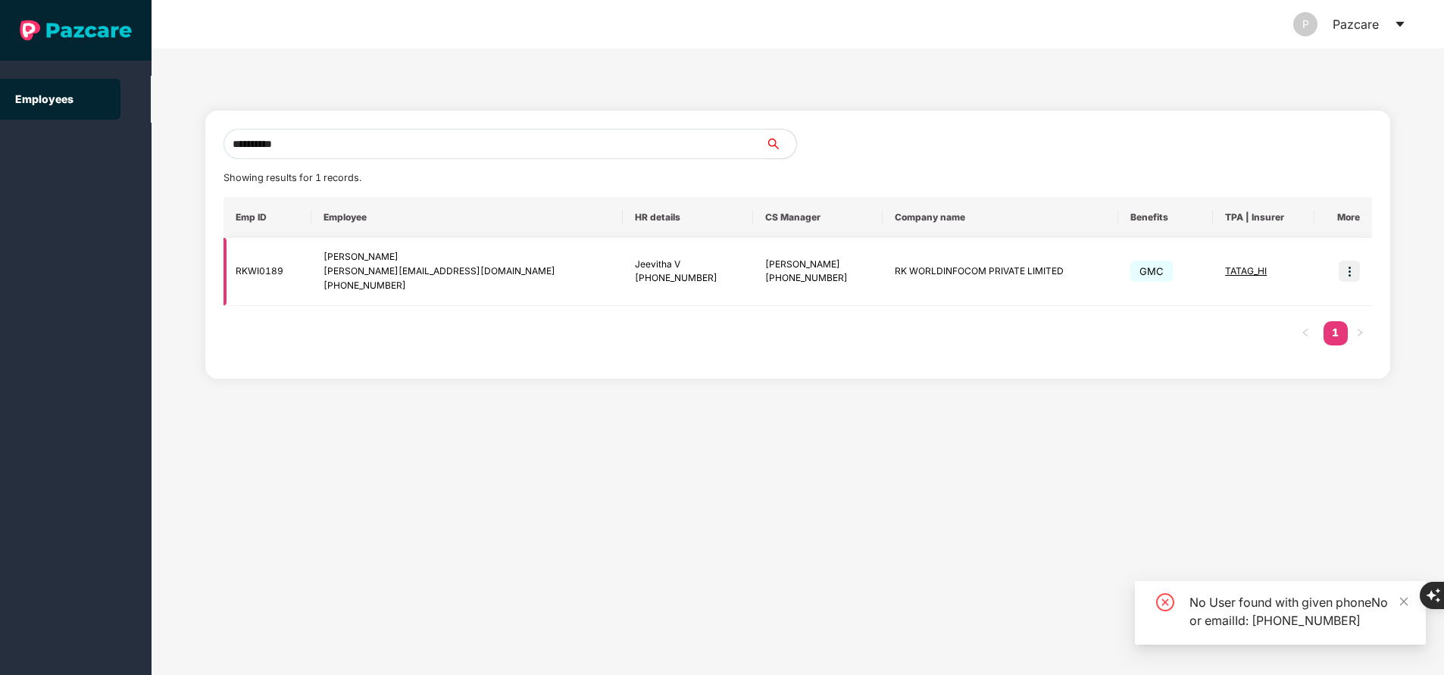
type input "**********"
click at [1348, 266] on img at bounding box center [1349, 271] width 21 height 21
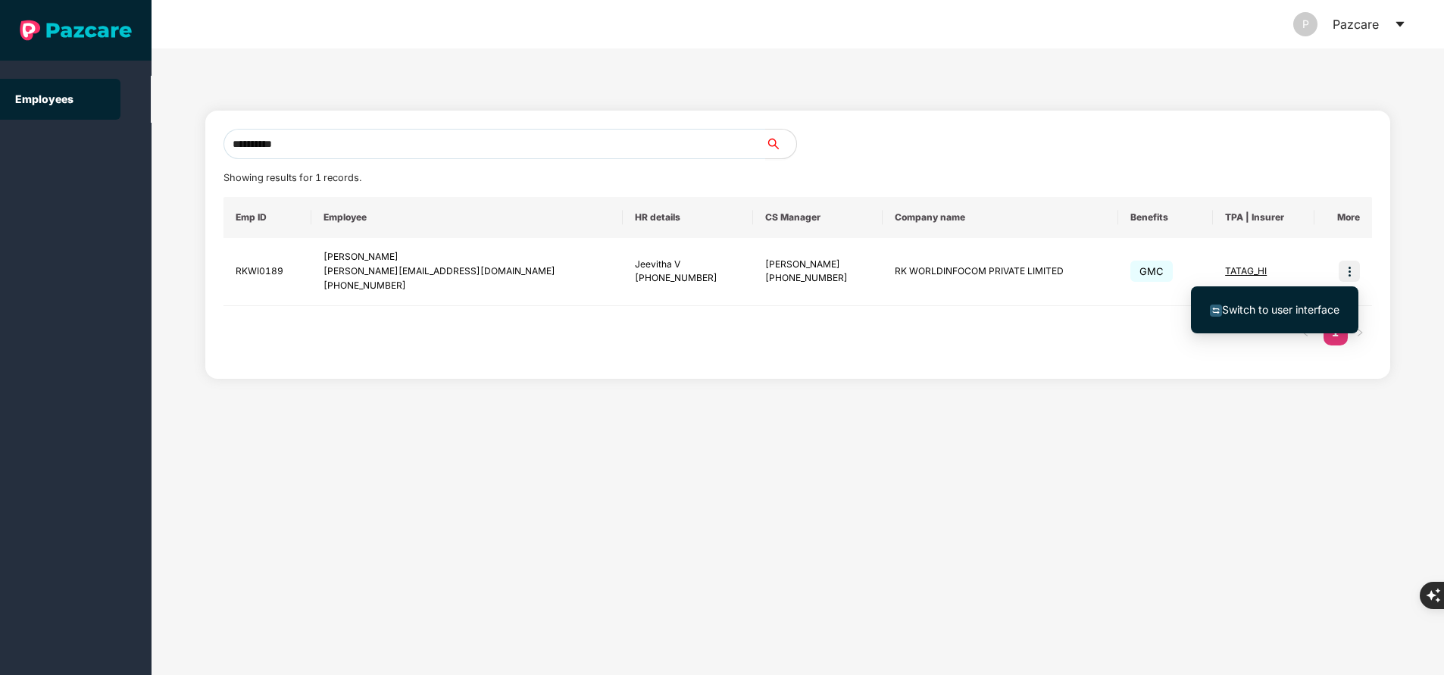
click at [1228, 313] on span "Switch to user interface" at bounding box center [1280, 309] width 117 height 13
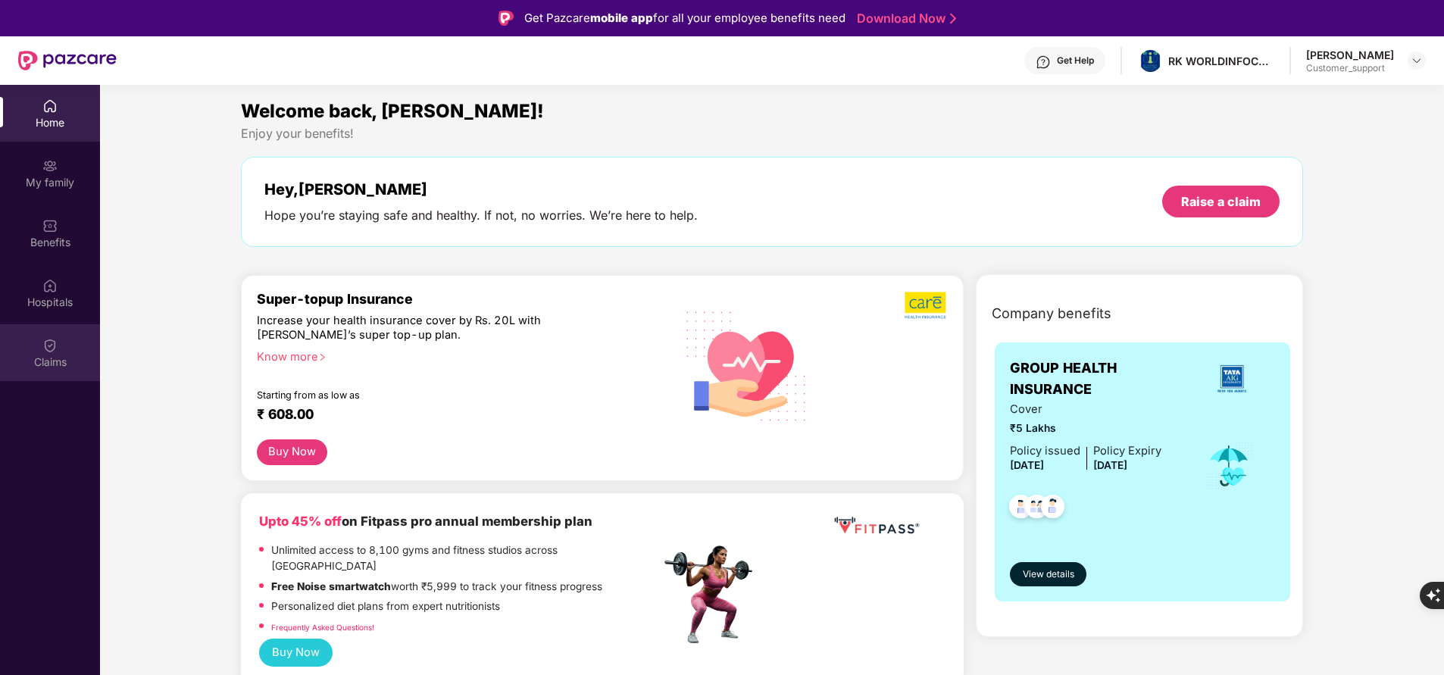
click at [67, 359] on div "Claims" at bounding box center [50, 362] width 100 height 15
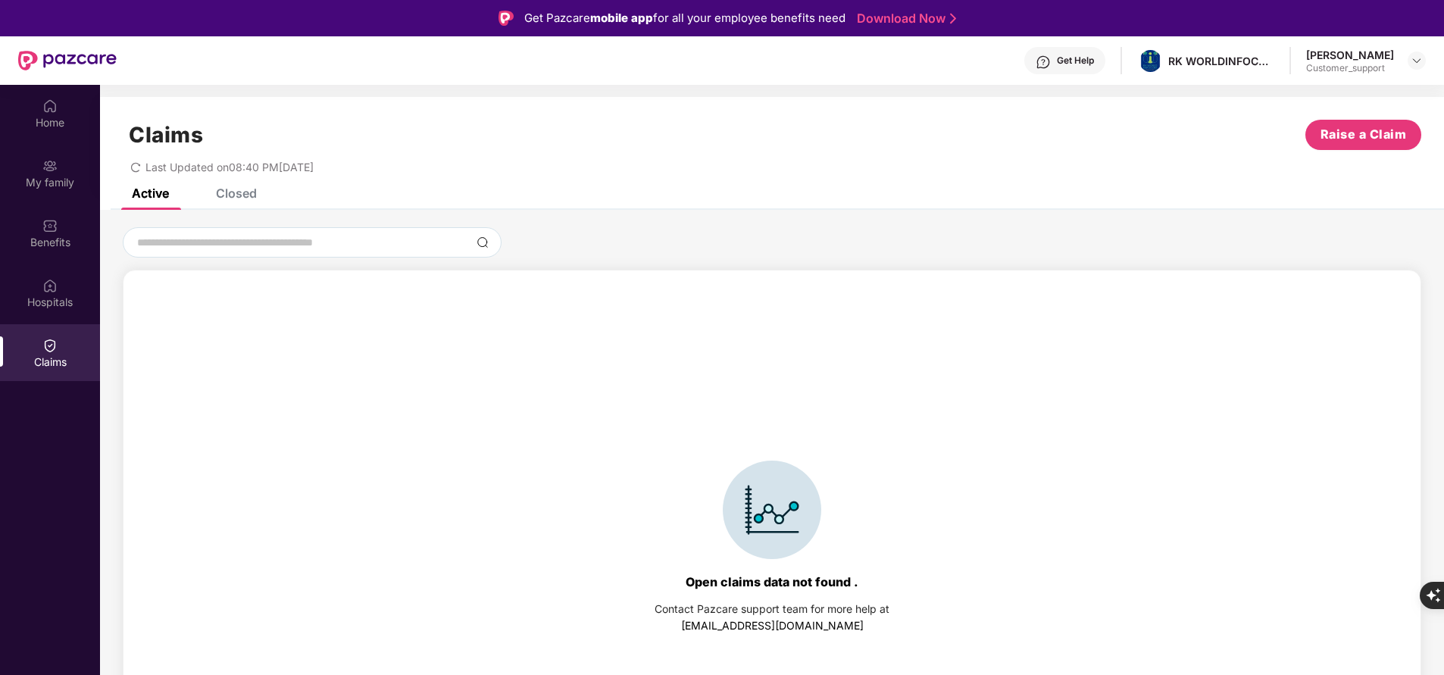
click at [246, 193] on div "Closed" at bounding box center [236, 193] width 41 height 15
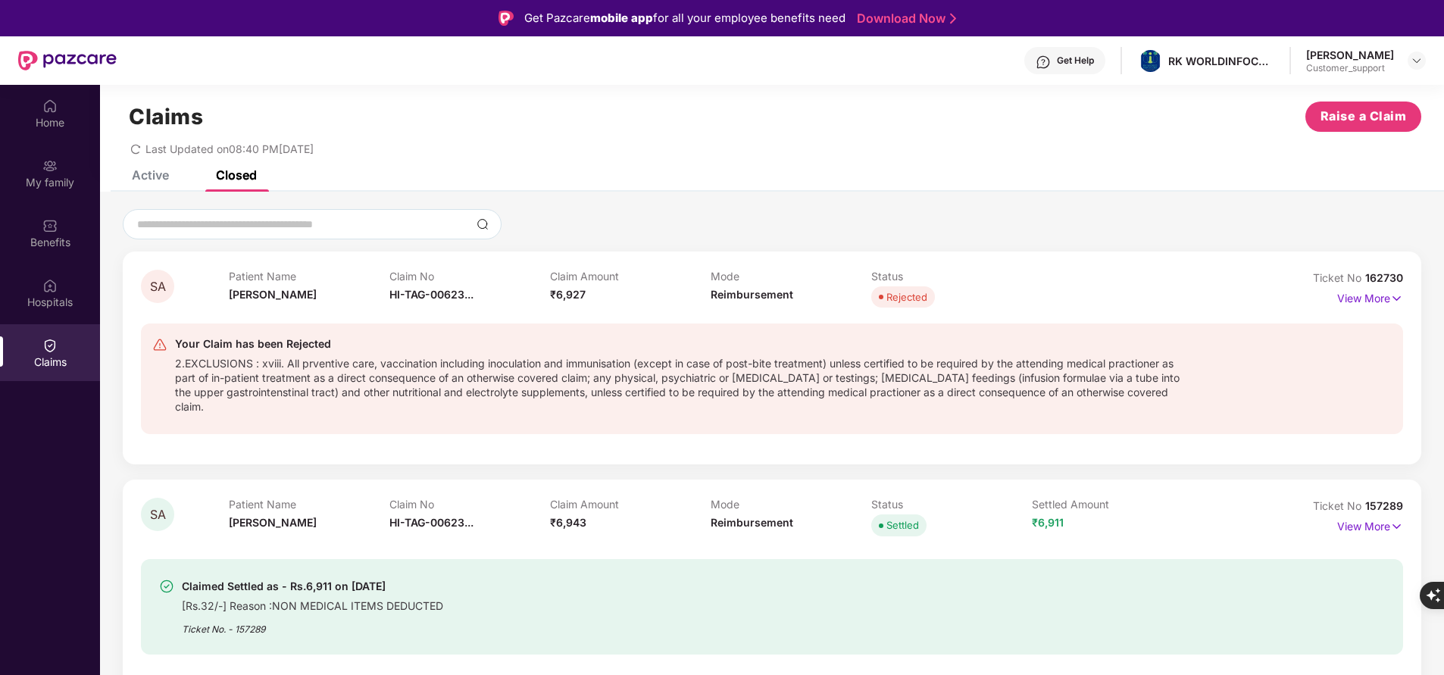
scroll to position [17, 0]
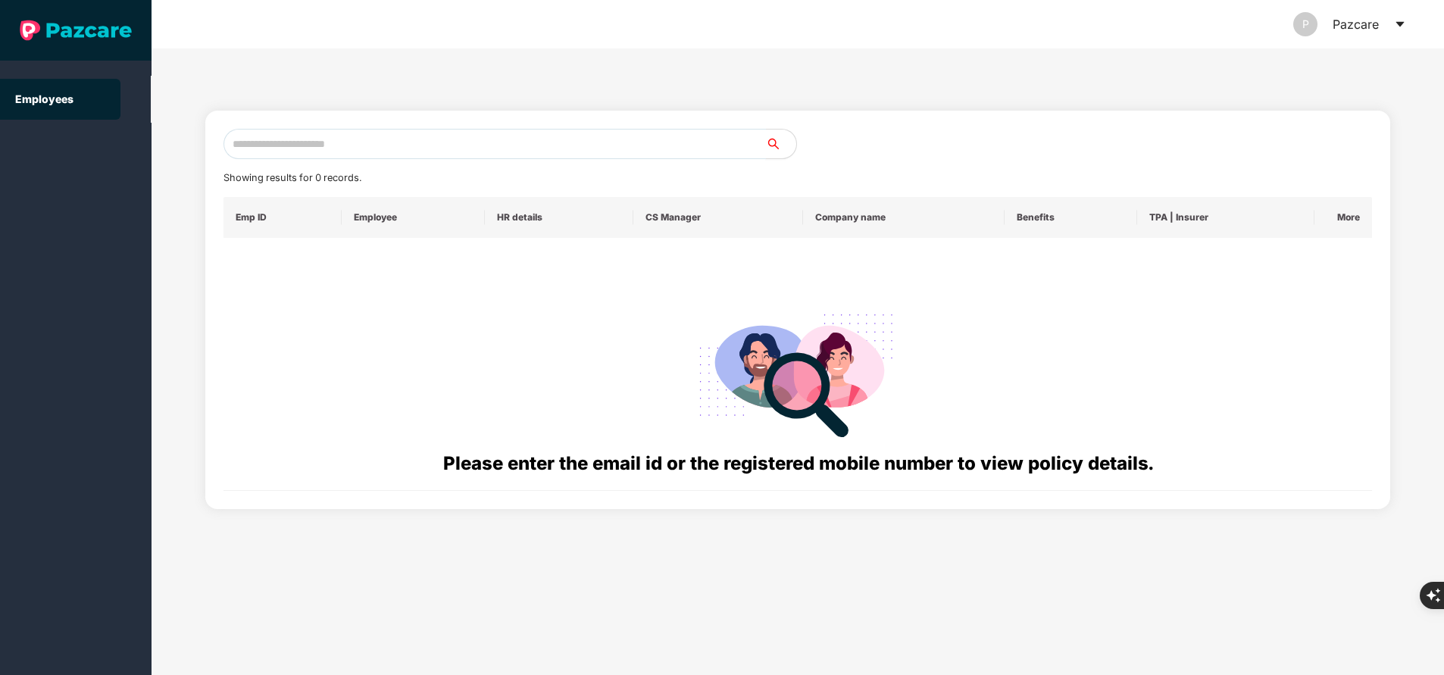
click at [360, 142] on input "text" at bounding box center [495, 144] width 543 height 30
paste input "**********"
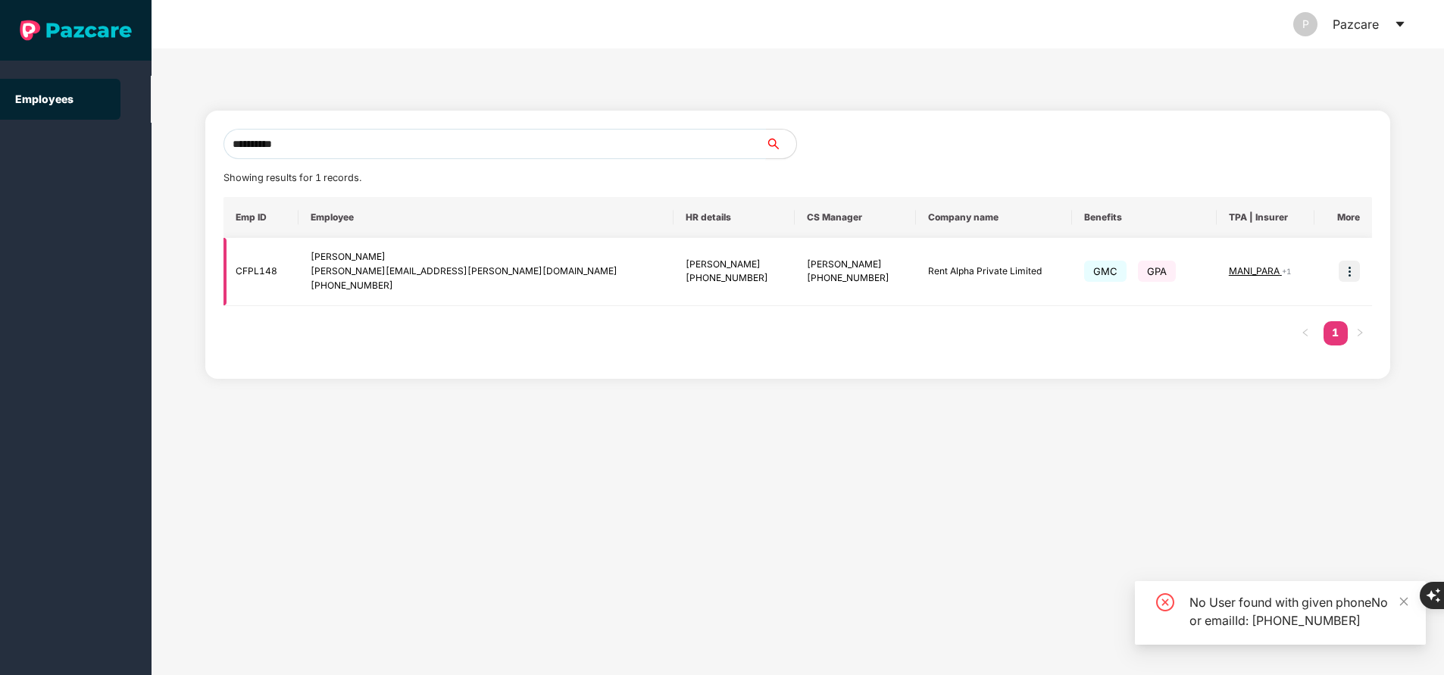
type input "**********"
click at [1229, 272] on span "MANI_PARA" at bounding box center [1255, 270] width 53 height 11
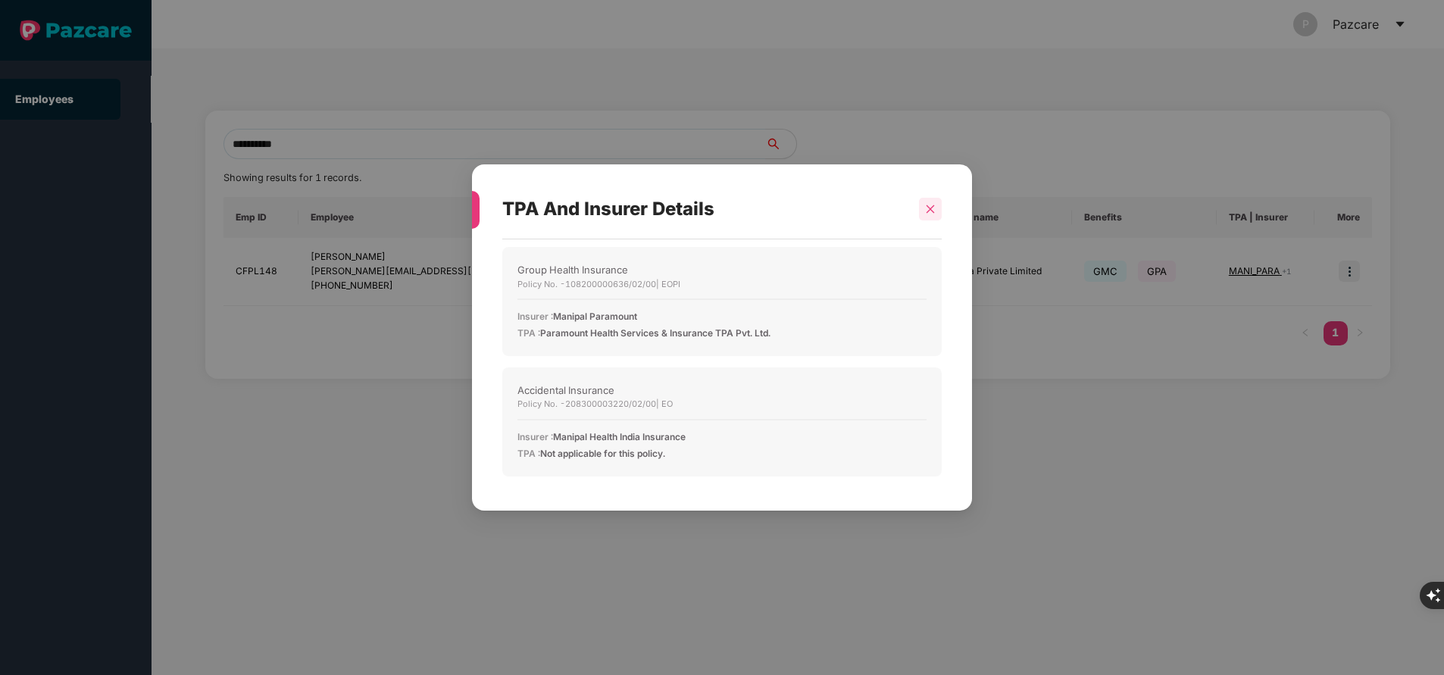
click at [935, 217] on div at bounding box center [930, 209] width 23 height 23
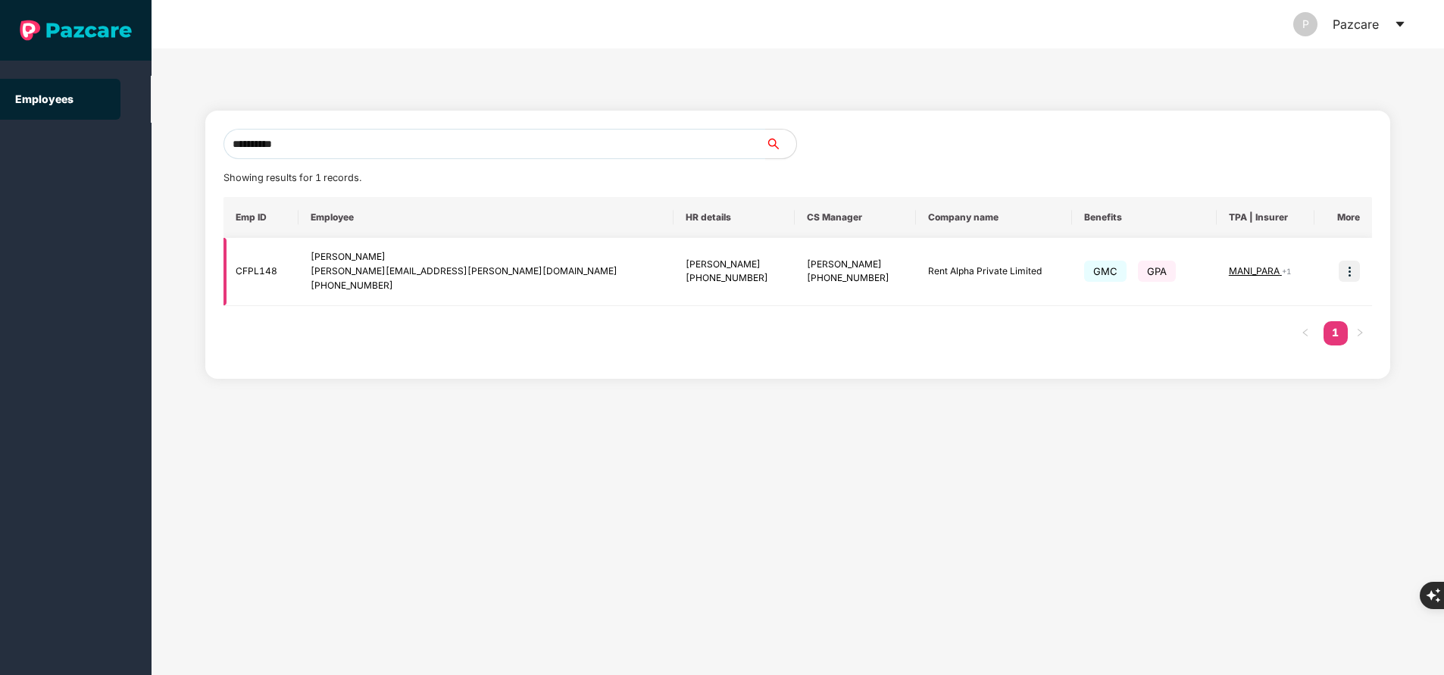
click at [1354, 266] on img at bounding box center [1349, 271] width 21 height 21
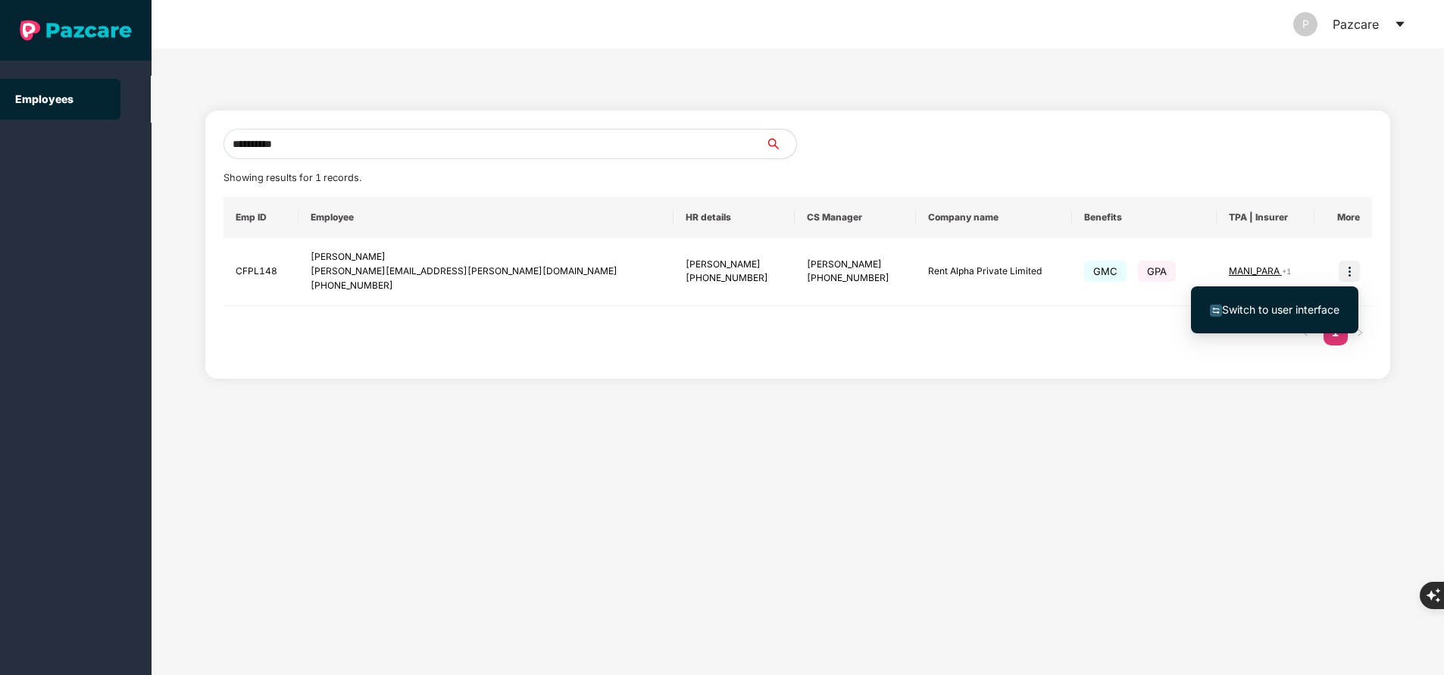
click at [1310, 312] on span "Switch to user interface" at bounding box center [1280, 309] width 117 height 13
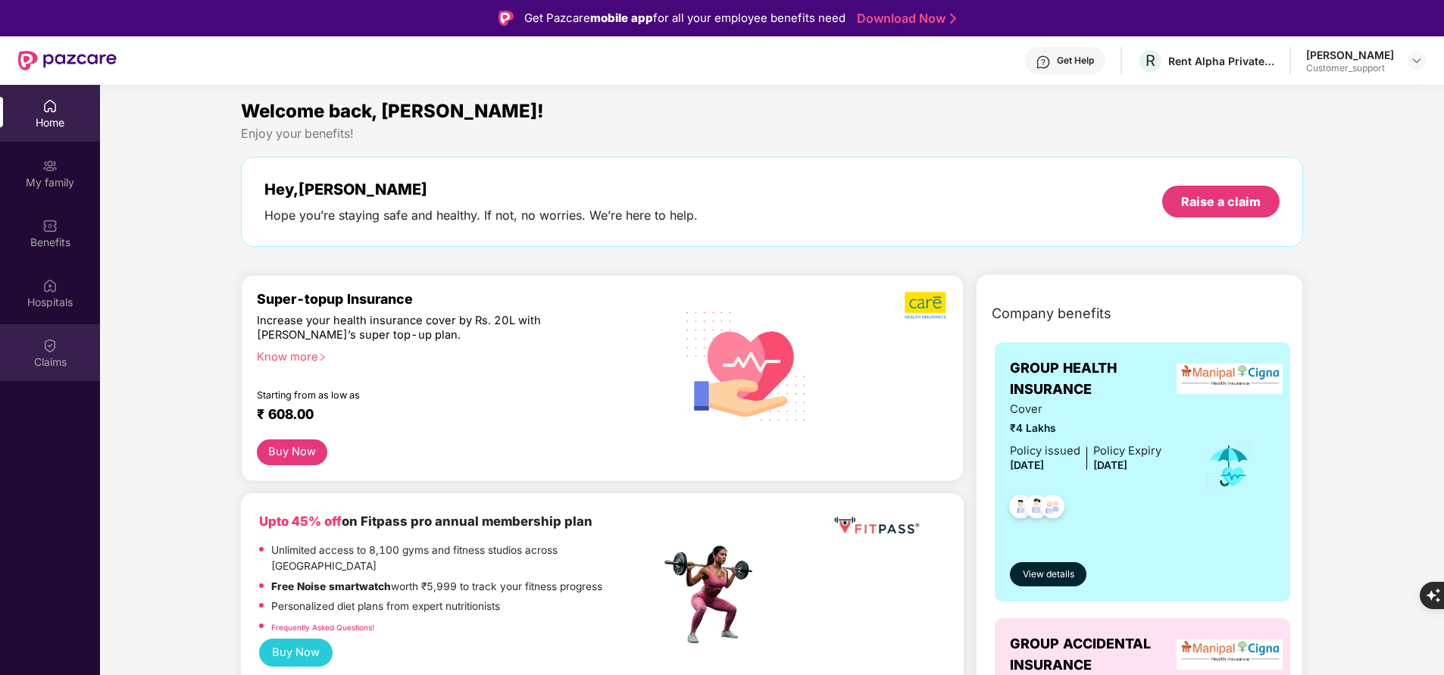
click at [61, 355] on div "Claims" at bounding box center [50, 362] width 100 height 15
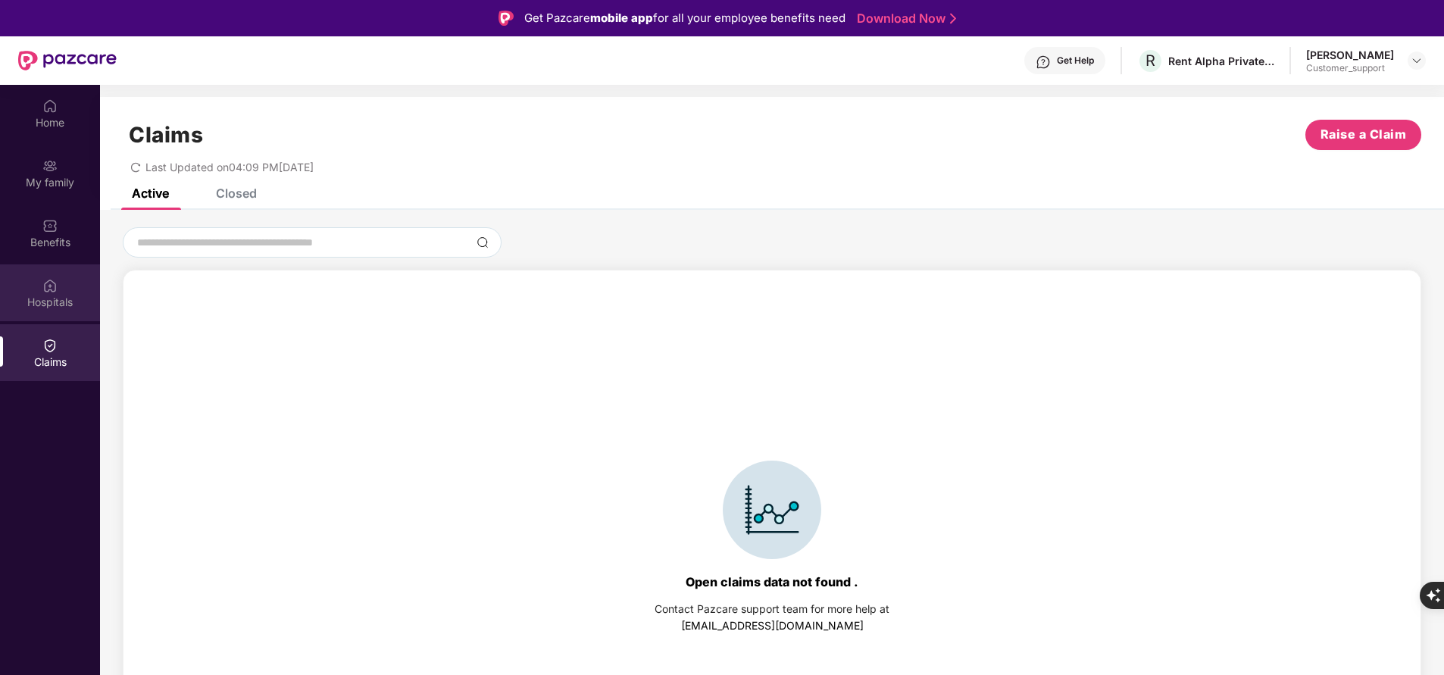
click at [61, 309] on div "Hospitals" at bounding box center [50, 302] width 100 height 15
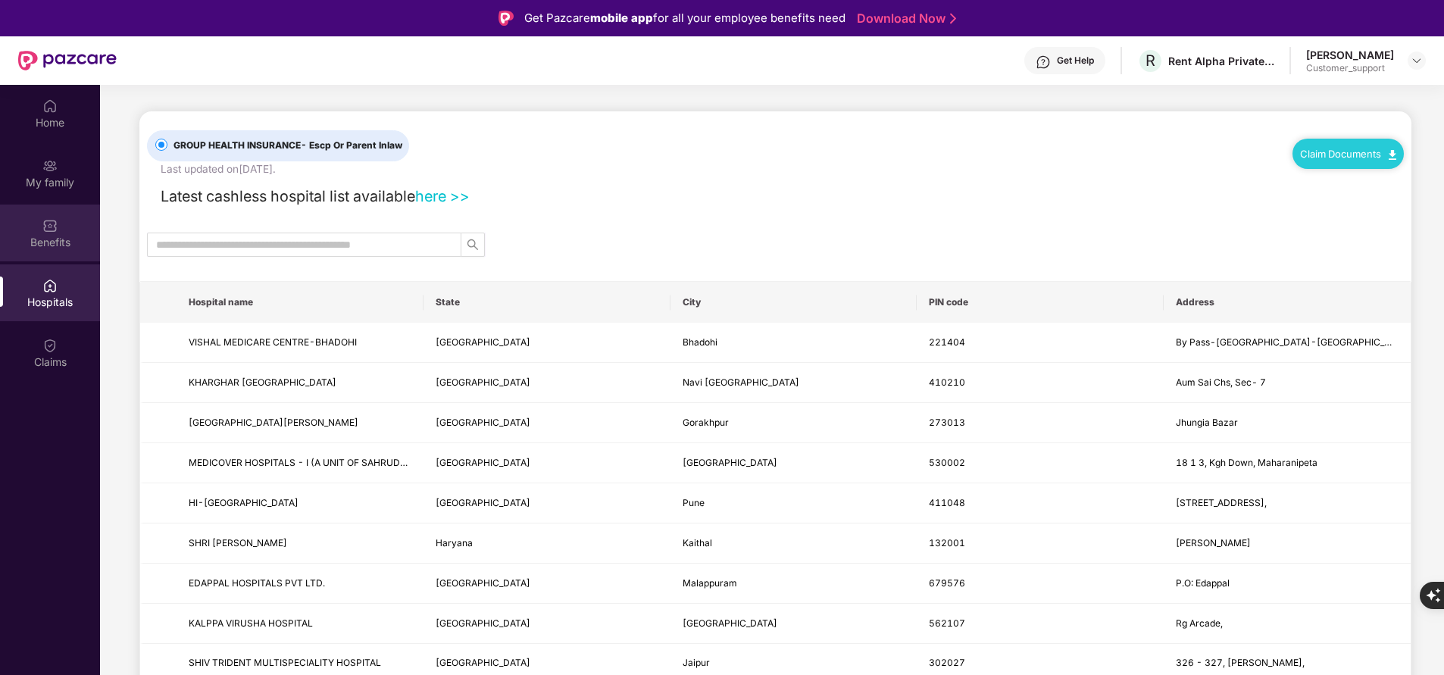
click at [56, 225] on img at bounding box center [49, 225] width 15 height 15
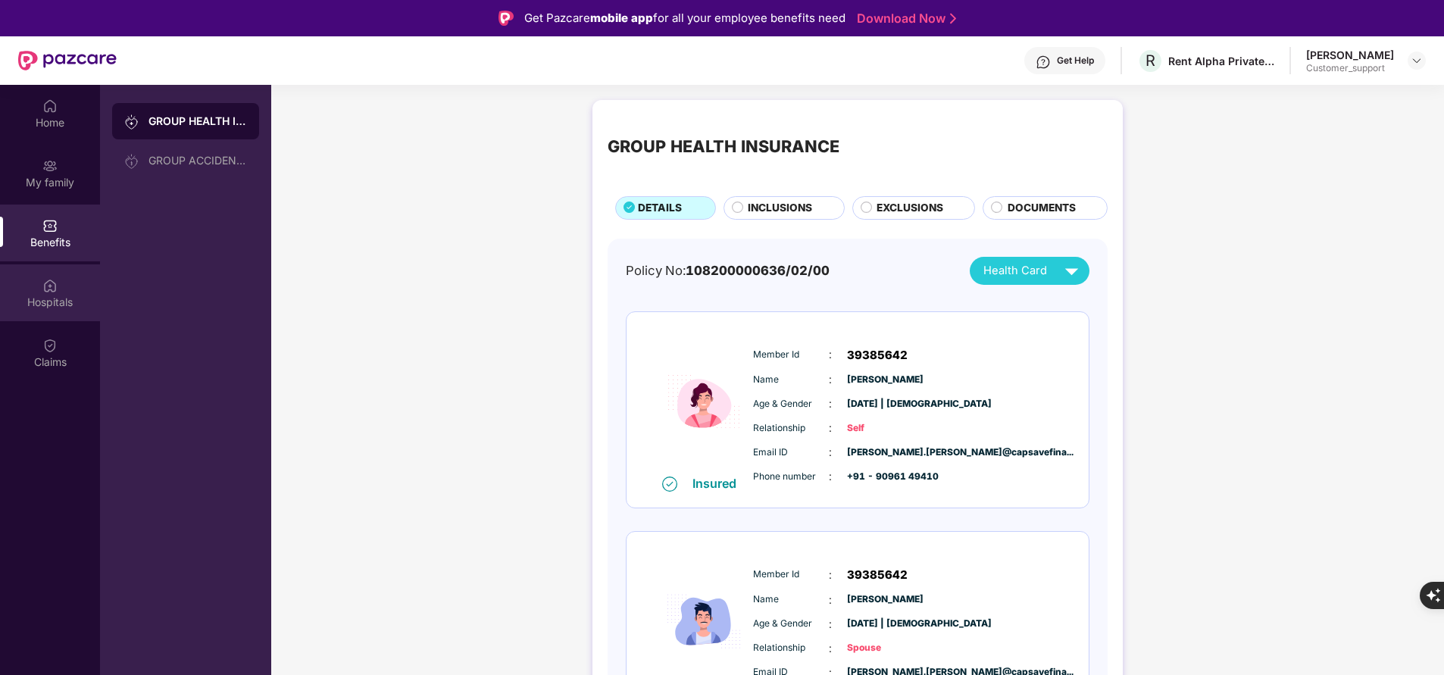
click at [60, 316] on div "Hospitals" at bounding box center [50, 292] width 100 height 57
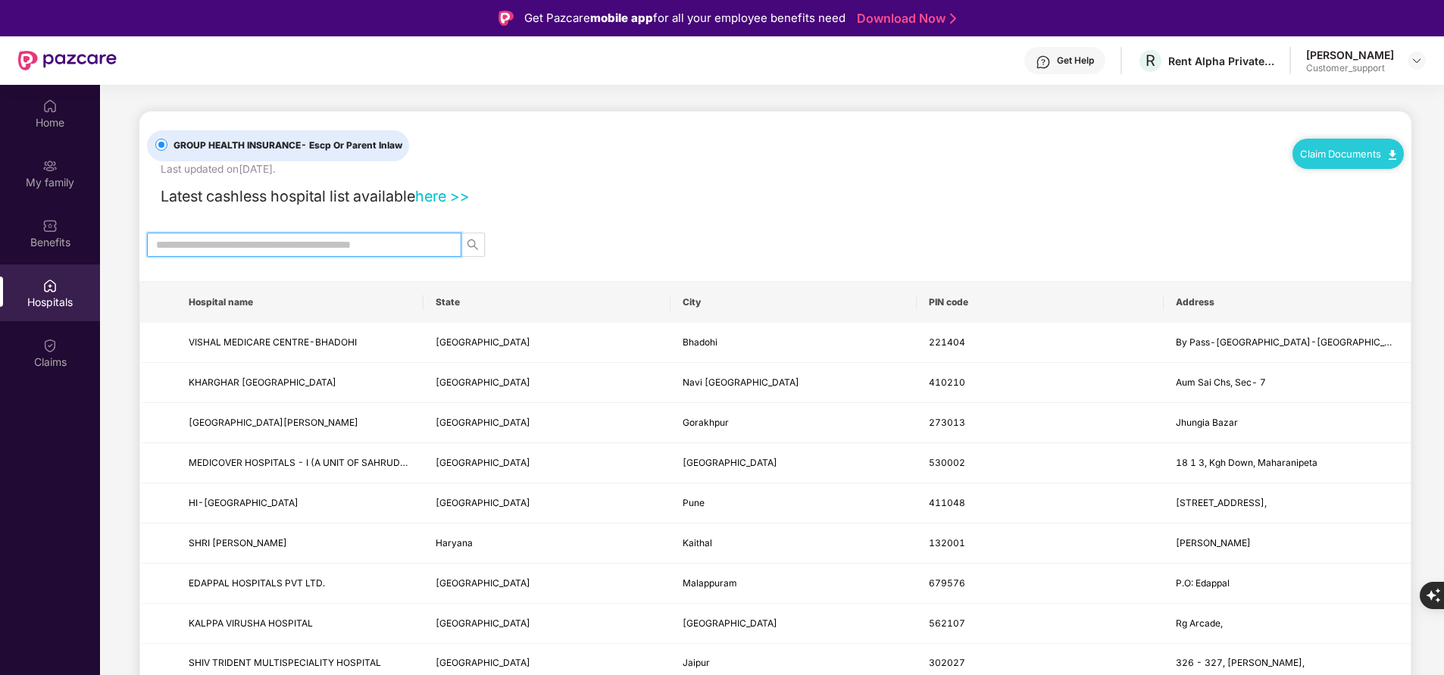
click at [236, 244] on input "text" at bounding box center [298, 244] width 284 height 17
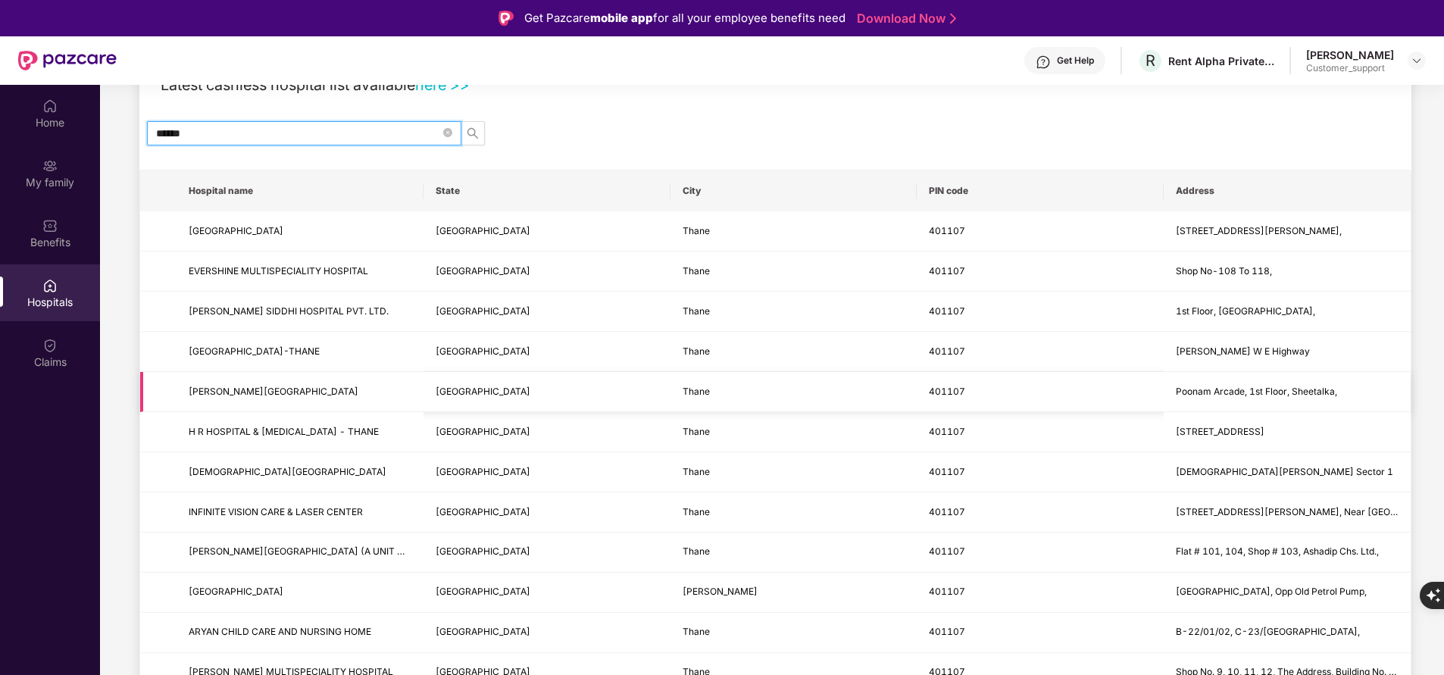
scroll to position [0, 0]
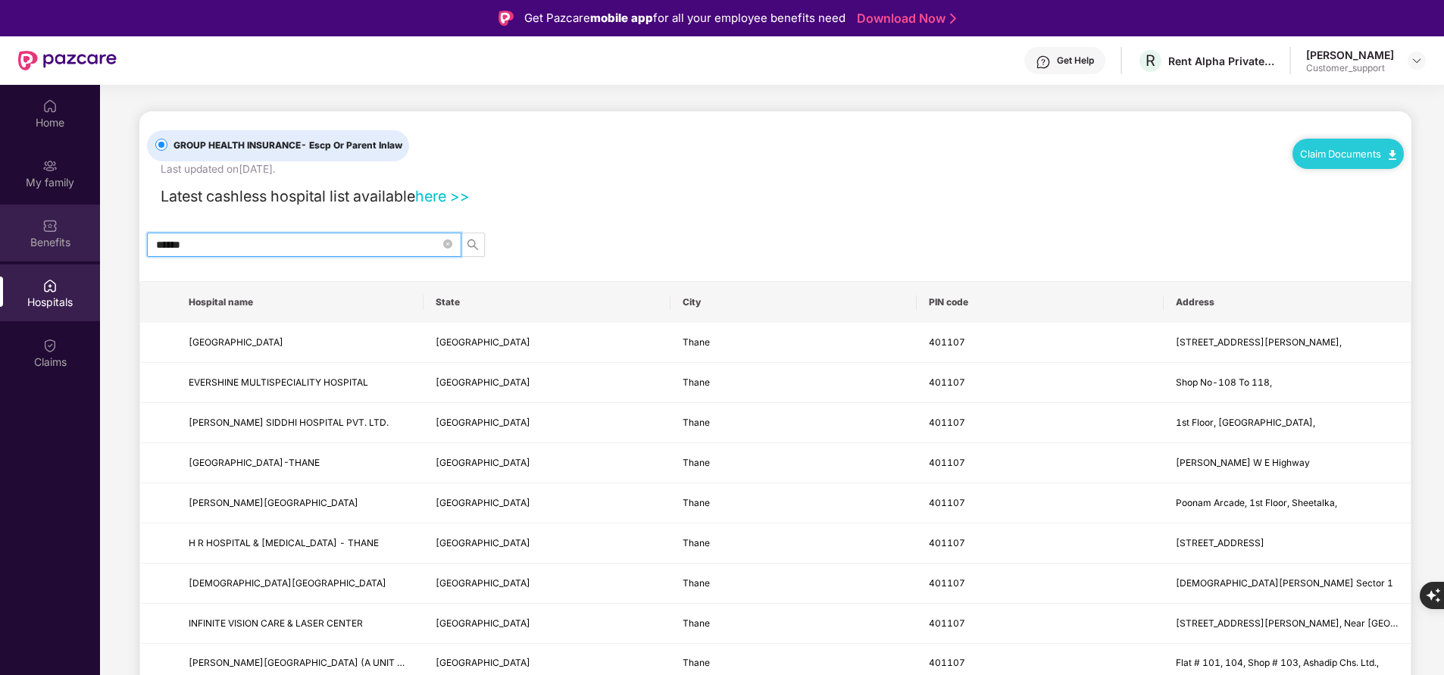
type input "******"
click at [63, 237] on div "Benefits" at bounding box center [50, 242] width 100 height 15
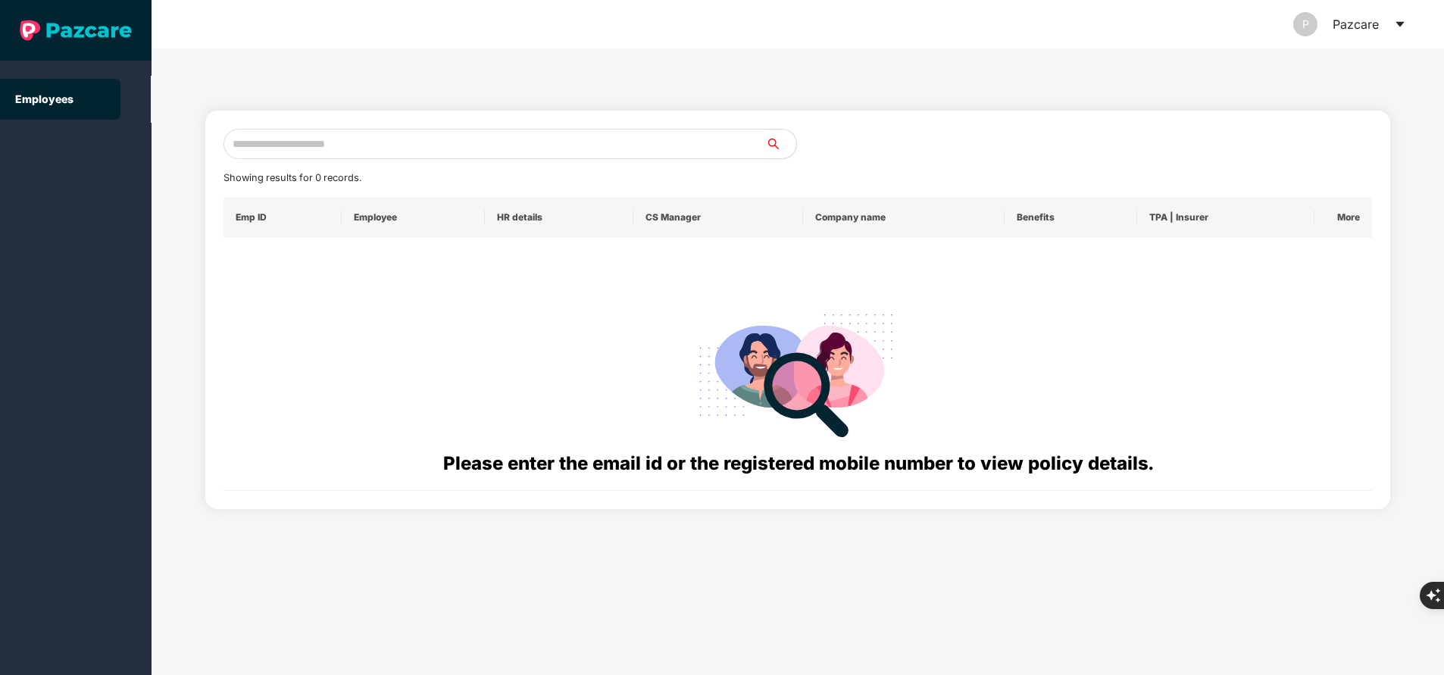
click at [483, 131] on input "text" at bounding box center [495, 144] width 543 height 30
paste input "**********"
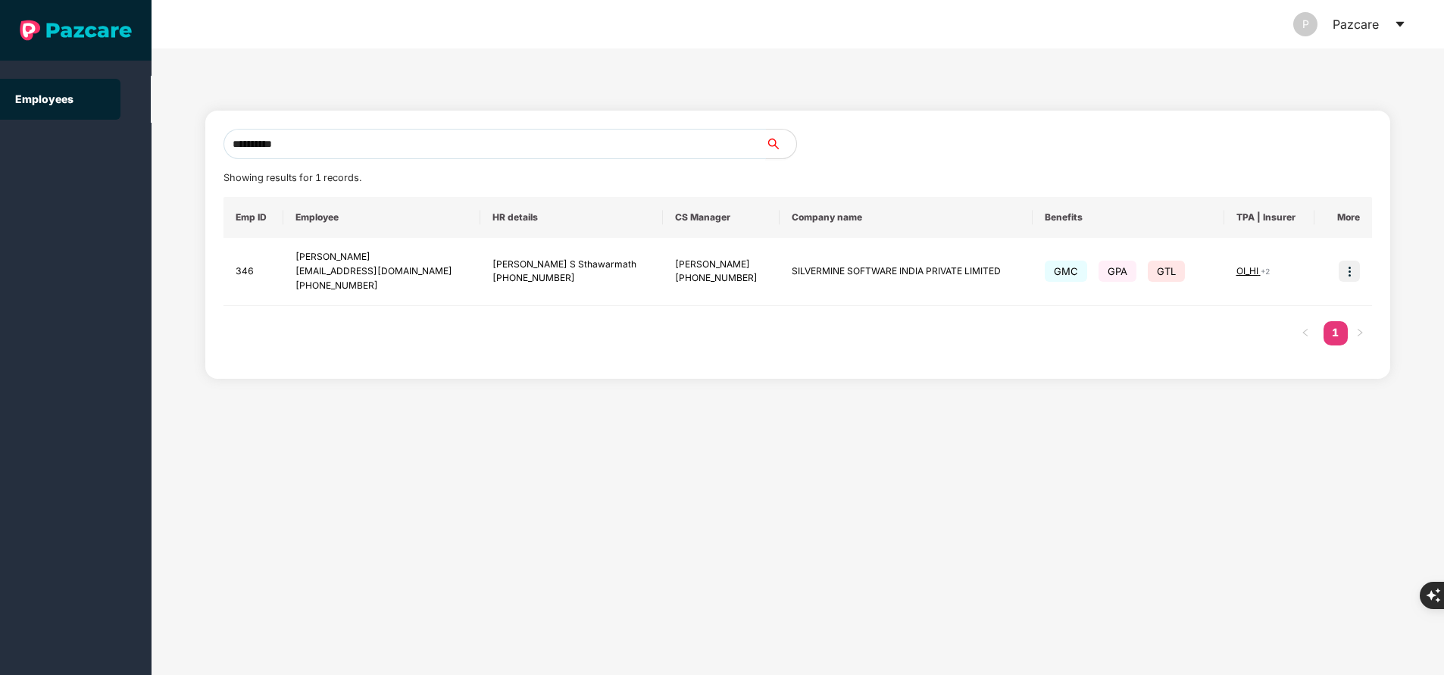
type input "**********"
click at [1347, 273] on img at bounding box center [1349, 271] width 21 height 21
click at [1275, 318] on span "Switch to user interface" at bounding box center [1275, 310] width 130 height 17
